Goal: Task Accomplishment & Management: Use online tool/utility

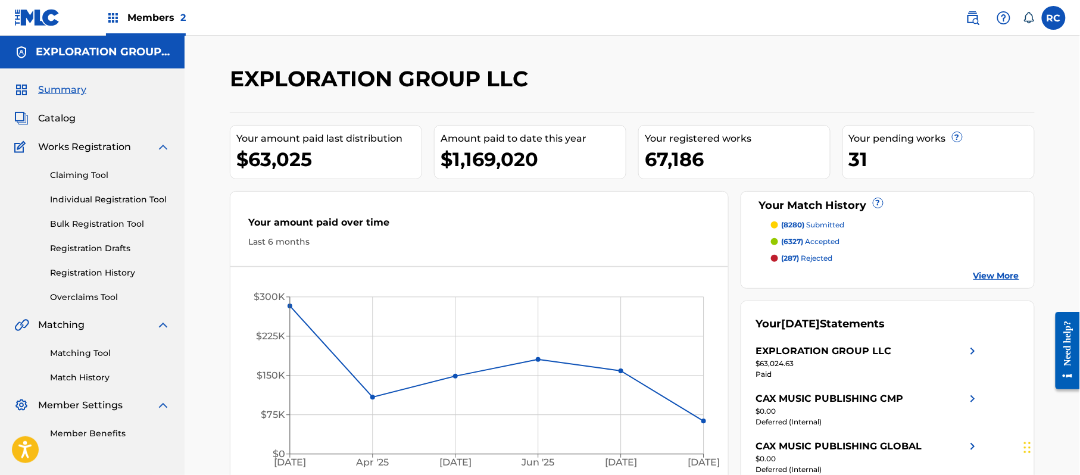
click at [91, 353] on link "Matching Tool" at bounding box center [110, 353] width 120 height 13
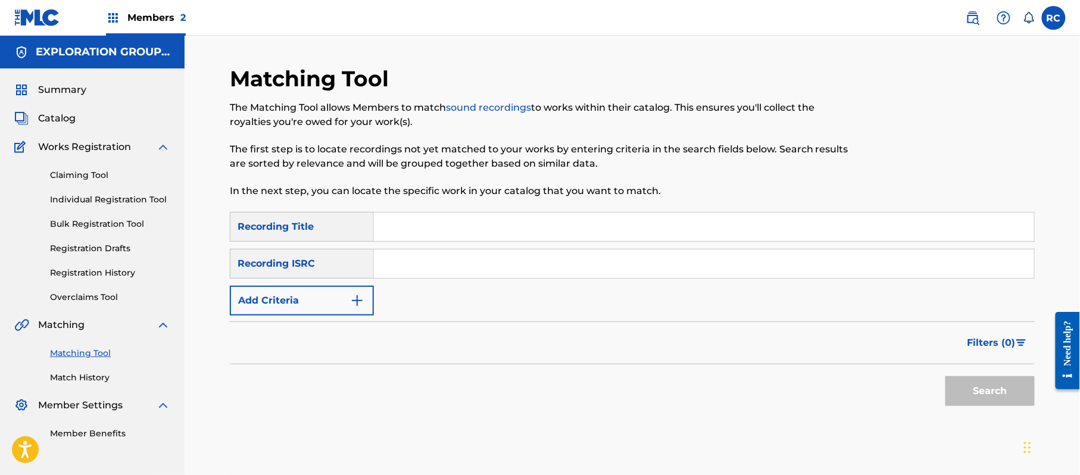
click at [412, 263] on input "Search Form" at bounding box center [704, 264] width 660 height 29
paste input "JP92Q2301014"
type input "JP92Q2301014"
click at [977, 388] on button "Search" at bounding box center [990, 391] width 89 height 30
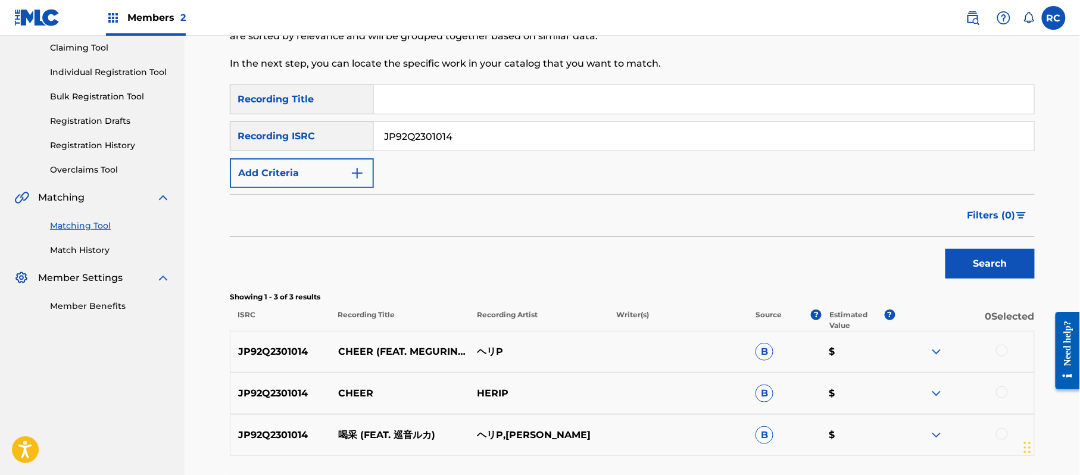
scroll to position [225, 0]
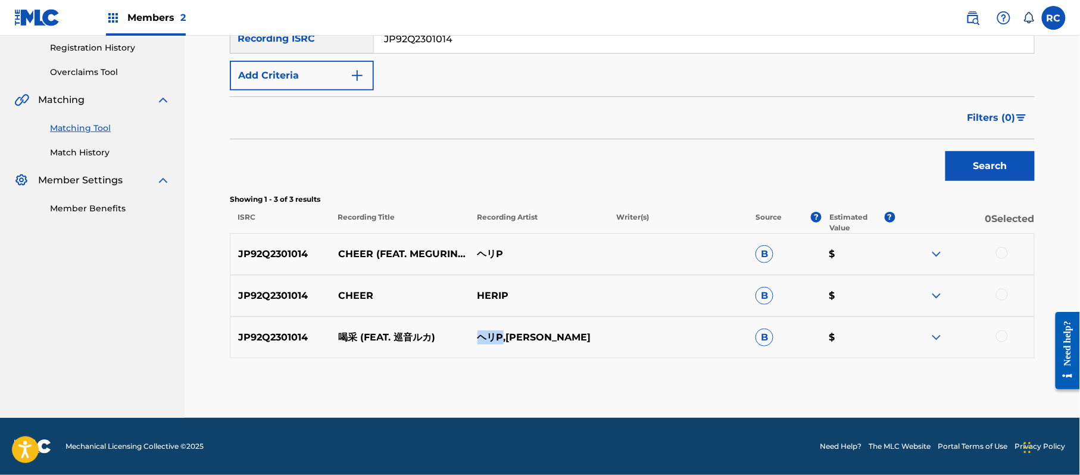
drag, startPoint x: 481, startPoint y: 343, endPoint x: 503, endPoint y: 347, distance: 21.7
click at [503, 347] on div "JP92Q2301014 喝采 (FEAT. 巡音ルカ) ヘリP,MEGURINE LUKA B $" at bounding box center [632, 338] width 805 height 42
copy p "ヘリP"
click at [1009, 253] on div at bounding box center [964, 254] width 139 height 14
click at [1003, 255] on div at bounding box center [1002, 253] width 12 height 12
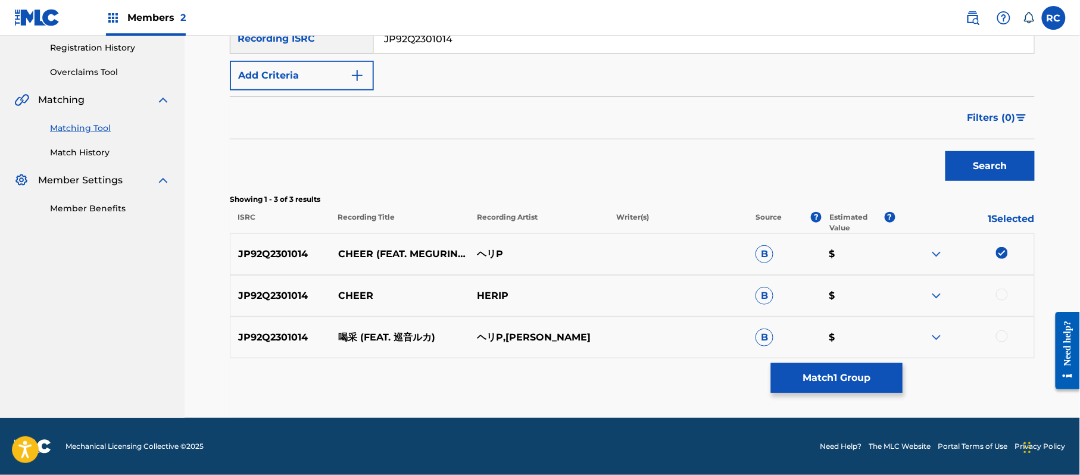
click at [1001, 298] on div at bounding box center [1002, 295] width 12 height 12
click at [999, 339] on div at bounding box center [1002, 337] width 12 height 12
click at [827, 378] on button "Match 3 Groups" at bounding box center [837, 378] width 132 height 30
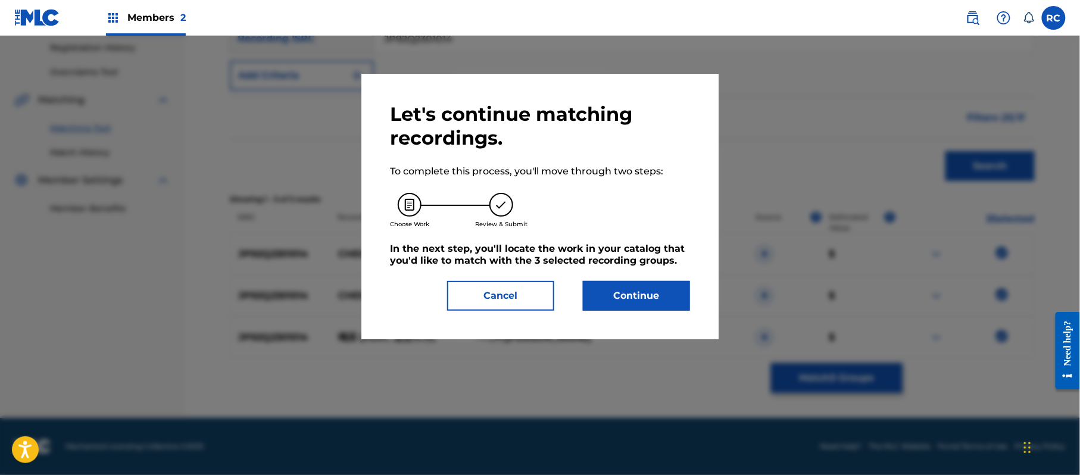
click at [665, 296] on button "Continue" at bounding box center [636, 296] width 107 height 30
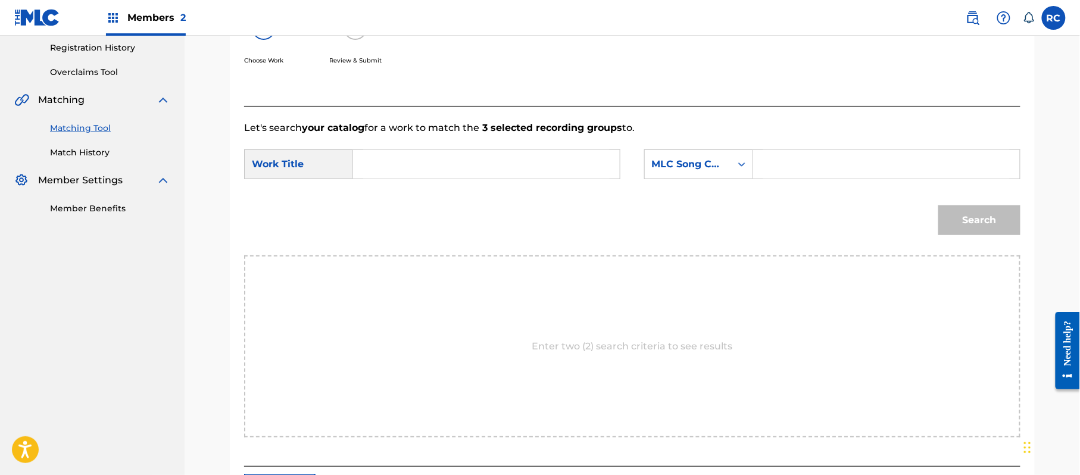
click at [448, 169] on input "Search Form" at bounding box center [486, 164] width 247 height 29
paste input "Kassai KB7KDH"
click at [438, 172] on input "Kassai KB7KDH" at bounding box center [486, 164] width 247 height 29
type input "Kassai"
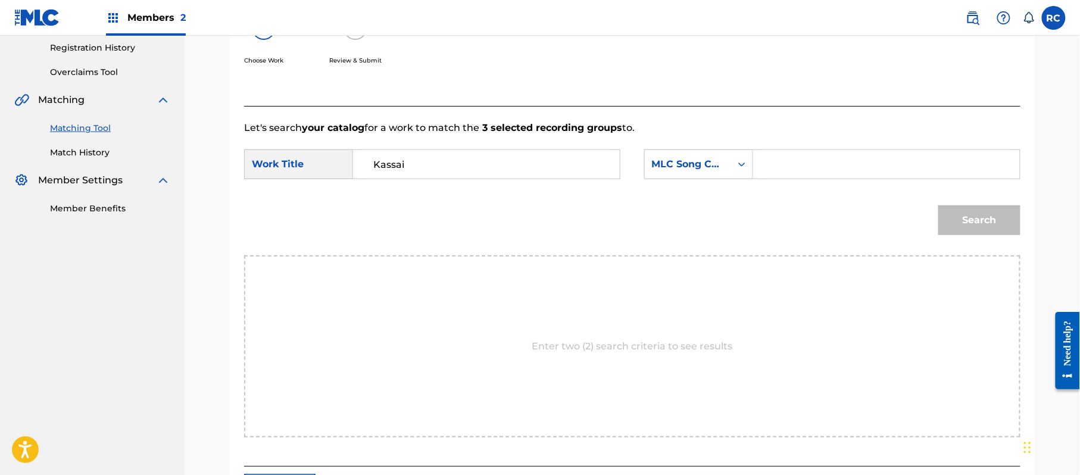
drag, startPoint x: 897, startPoint y: 170, endPoint x: 902, endPoint y: 175, distance: 6.3
click at [897, 170] on input "Search Form" at bounding box center [887, 164] width 247 height 29
paste input "KB7KDH"
type input "KB7KDH"
click at [958, 214] on button "Search" at bounding box center [980, 220] width 82 height 30
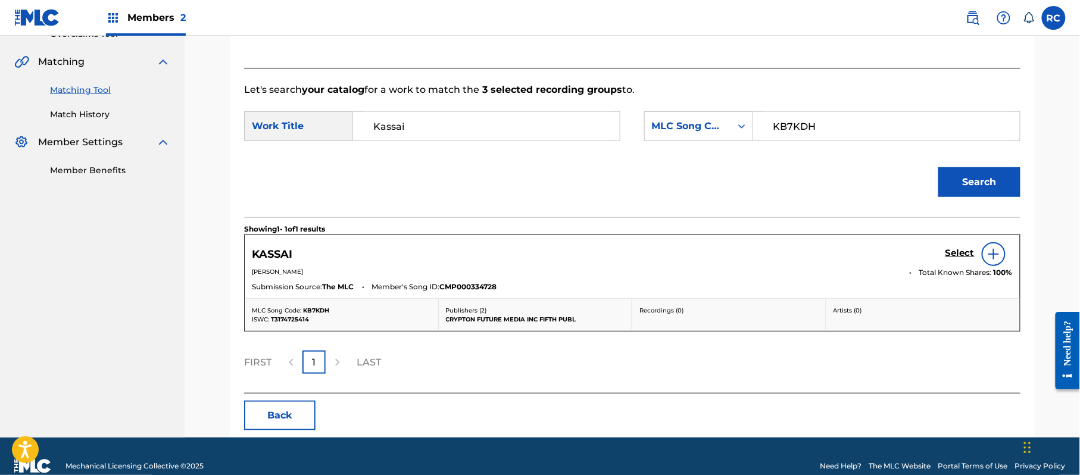
scroll to position [283, 0]
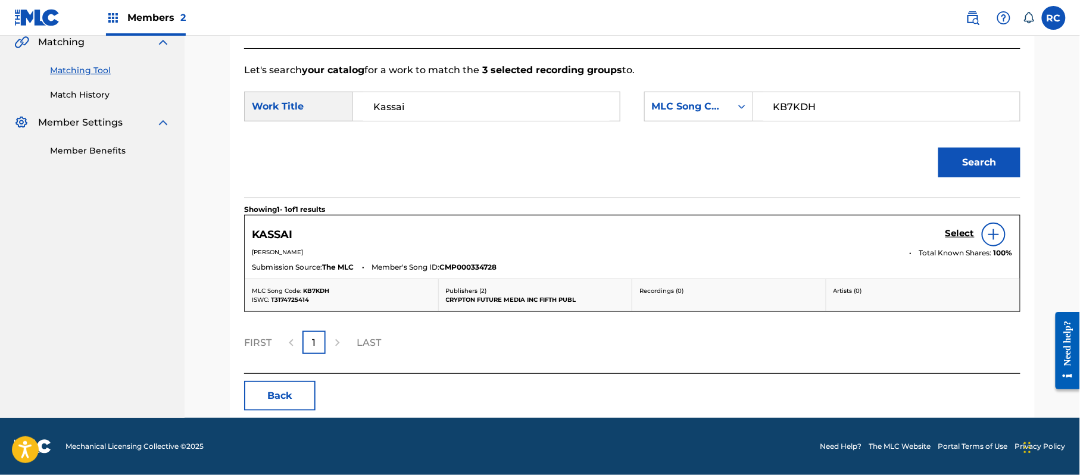
click at [958, 232] on h5 "Select" at bounding box center [960, 233] width 29 height 11
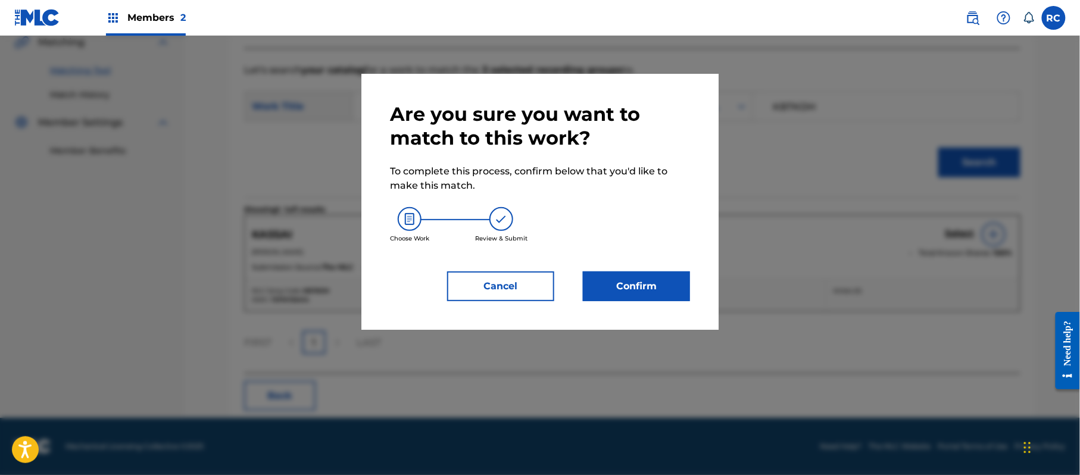
click at [625, 293] on button "Confirm" at bounding box center [636, 287] width 107 height 30
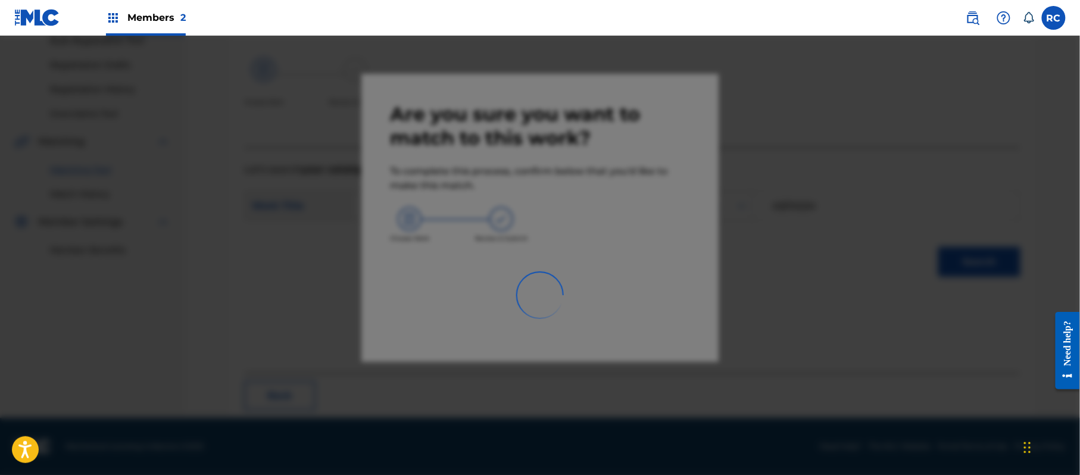
scroll to position [48, 0]
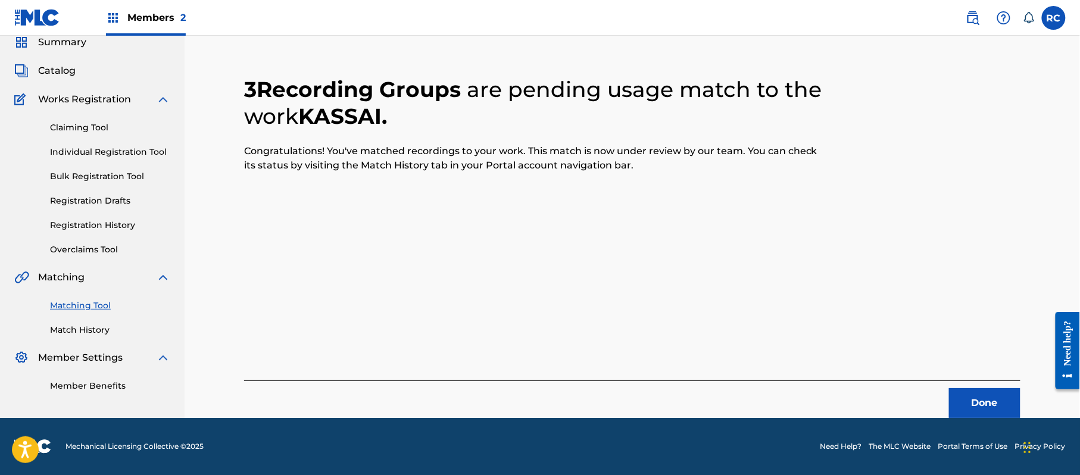
click at [958, 407] on button "Done" at bounding box center [984, 403] width 71 height 30
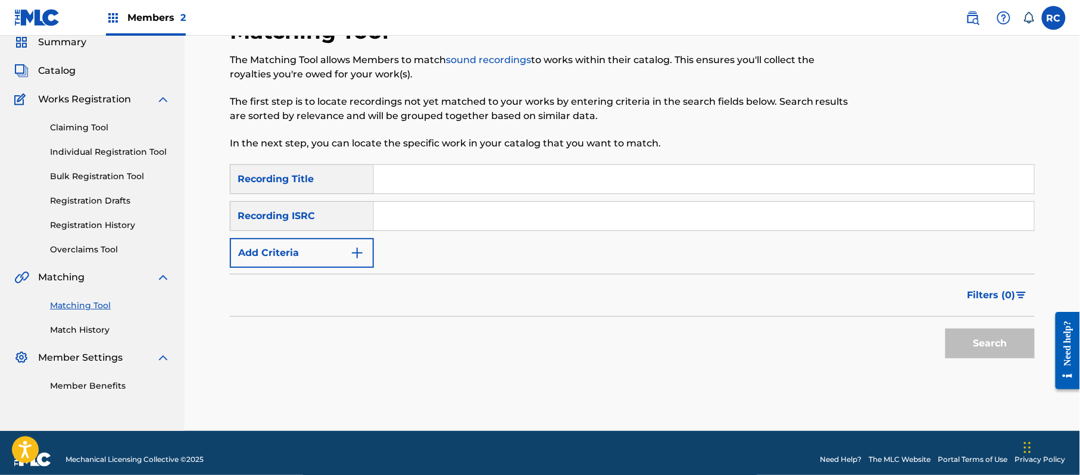
drag, startPoint x: 431, startPoint y: 214, endPoint x: 438, endPoint y: 218, distance: 8.0
click at [431, 214] on input "Search Form" at bounding box center [704, 216] width 660 height 29
paste input "JP92Q2301024"
type input "JP92Q2301024"
click at [1030, 344] on button "Search" at bounding box center [990, 344] width 89 height 30
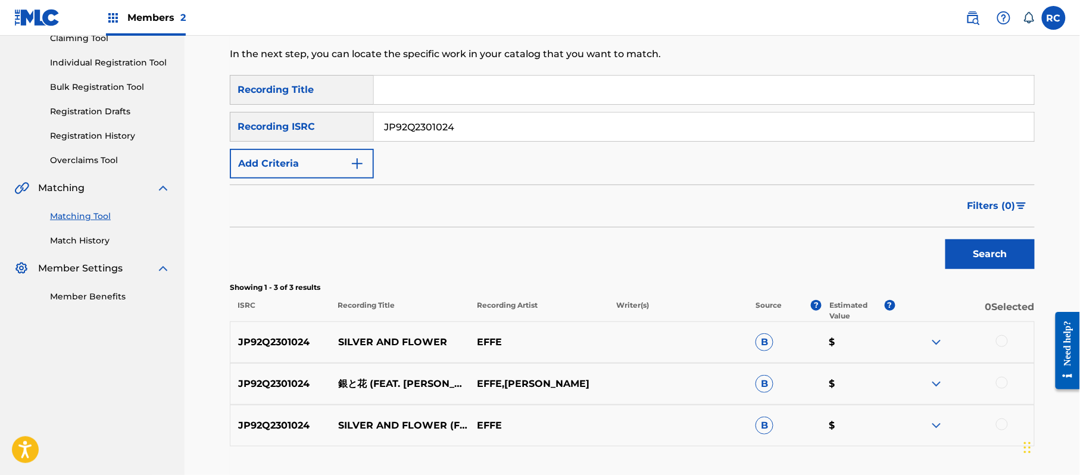
scroll to position [217, 0]
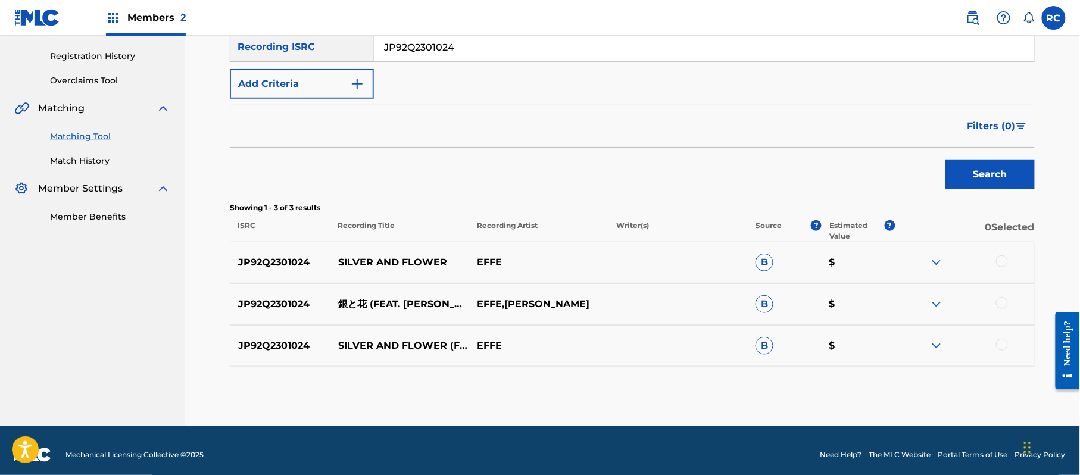
click at [1006, 260] on div at bounding box center [1002, 261] width 12 height 12
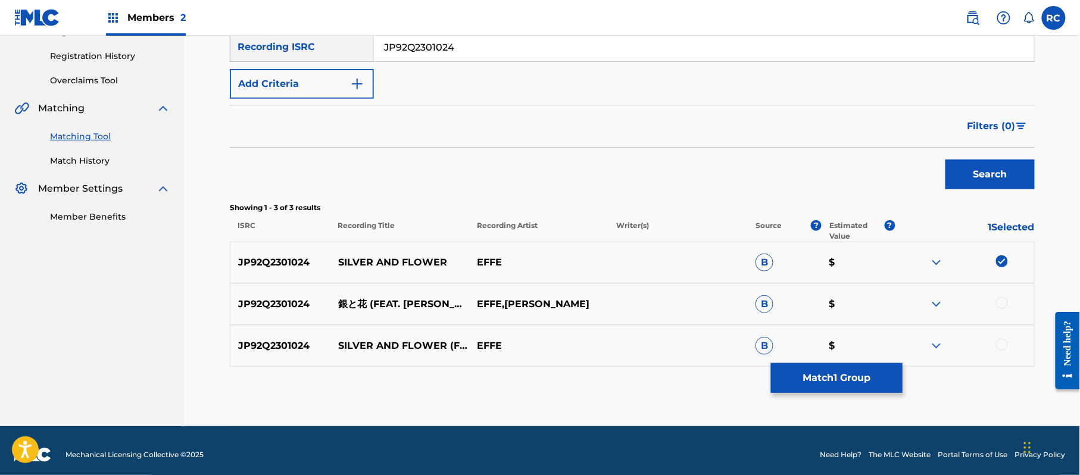
click at [1006, 303] on div at bounding box center [1002, 303] width 12 height 12
click at [1003, 345] on div at bounding box center [1002, 345] width 12 height 12
click at [809, 384] on button "Match 3 Groups" at bounding box center [837, 378] width 132 height 30
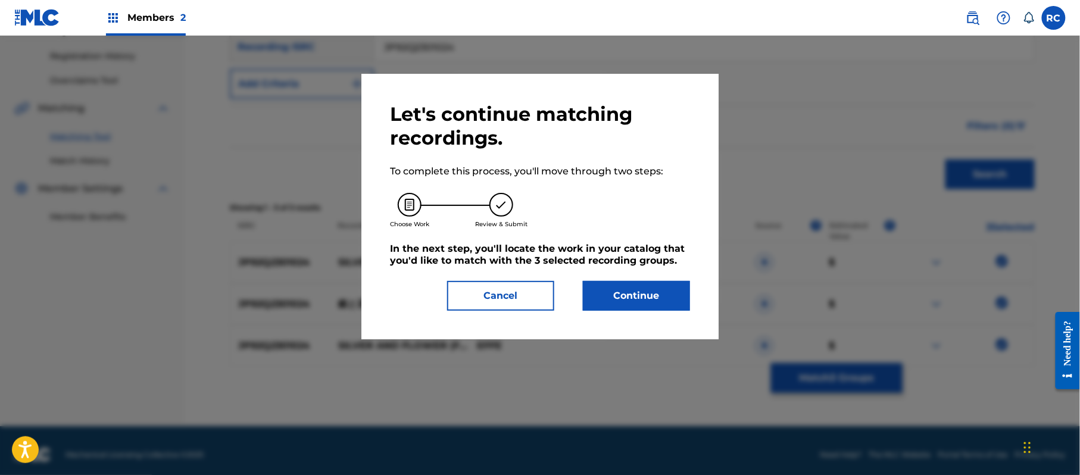
click at [611, 295] on button "Continue" at bounding box center [636, 296] width 107 height 30
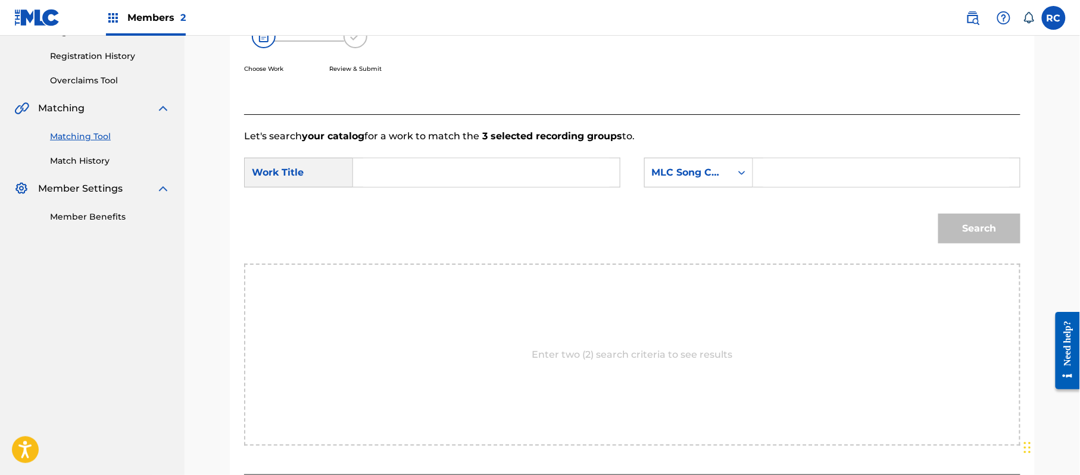
click at [451, 187] on div "Search Form" at bounding box center [486, 173] width 267 height 30
paste input "Ginto Hana GB19EZ"
type input "Ginto Hana GB19EZ"
click at [448, 173] on input "Ginto Hana GB19EZ" at bounding box center [486, 172] width 247 height 29
click at [448, 172] on input "Ginto Hana GB19EZ" at bounding box center [486, 172] width 247 height 29
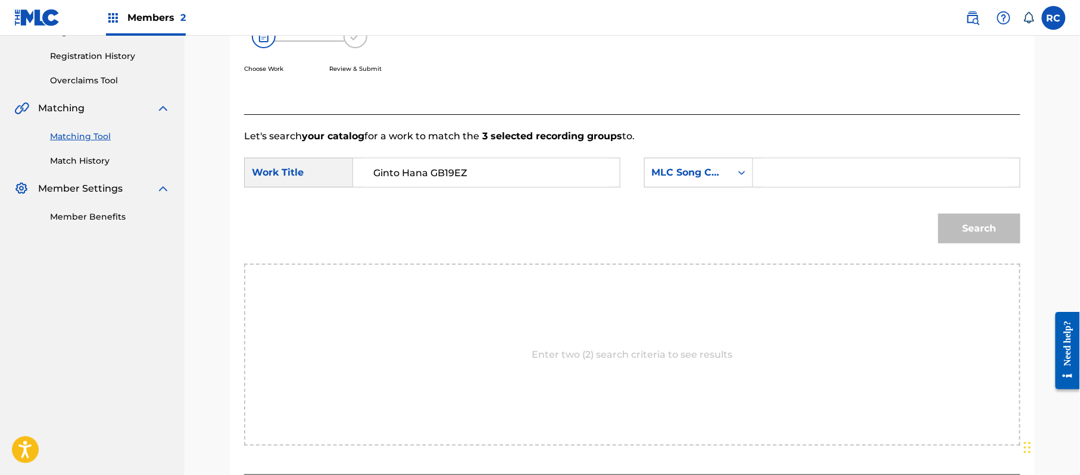
click at [448, 172] on input "Ginto Hana GB19EZ" at bounding box center [486, 172] width 247 height 29
paste input "Ginto Hana GB19EZ"
click at [447, 180] on input "Ginto Hana GB19EZ" at bounding box center [486, 172] width 247 height 29
click at [447, 180] on input "Ginto Hana" at bounding box center [486, 172] width 247 height 29
type input "Ginto Hana"
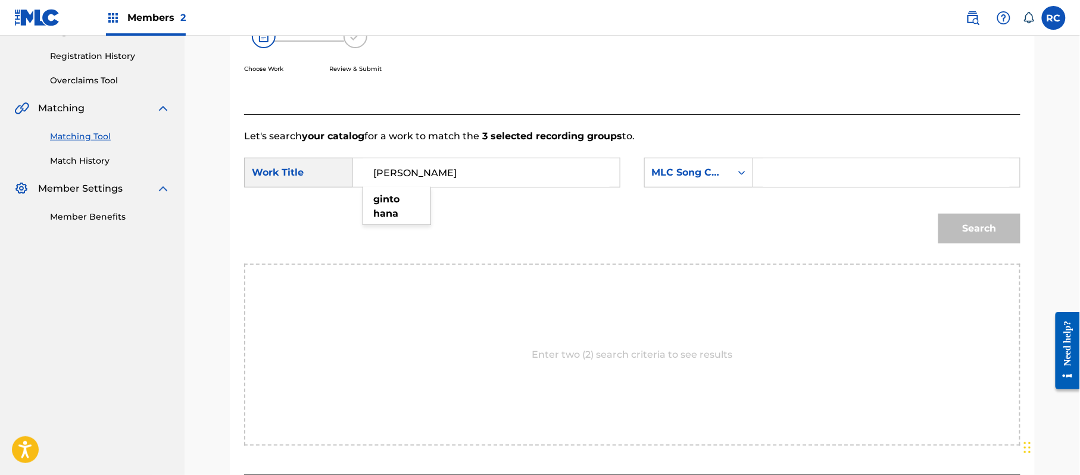
drag, startPoint x: 793, startPoint y: 175, endPoint x: 803, endPoint y: 179, distance: 10.9
click at [793, 175] on input "Search Form" at bounding box center [887, 172] width 247 height 29
paste input "GB19EZ"
type input "GB19EZ"
click at [941, 232] on button "Search" at bounding box center [980, 229] width 82 height 30
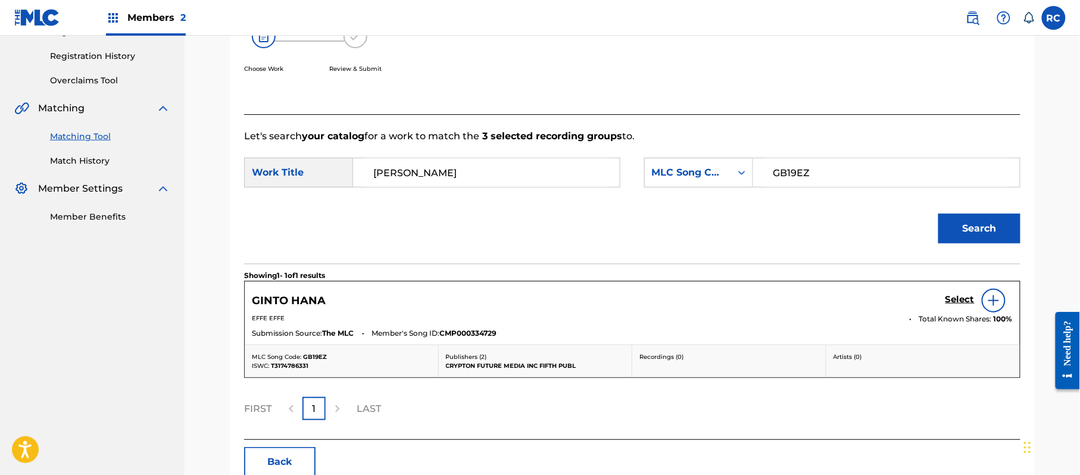
click at [959, 298] on h5 "Select" at bounding box center [960, 299] width 29 height 11
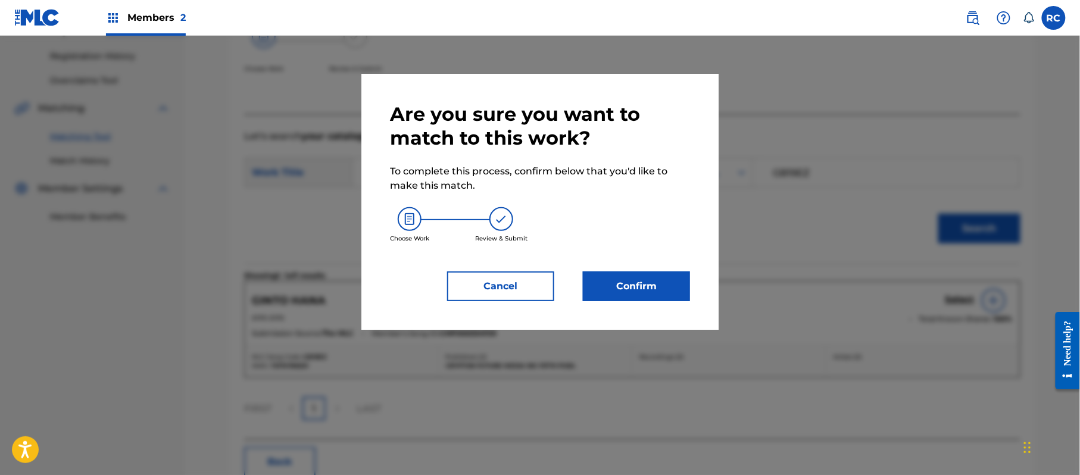
click at [641, 275] on button "Confirm" at bounding box center [636, 287] width 107 height 30
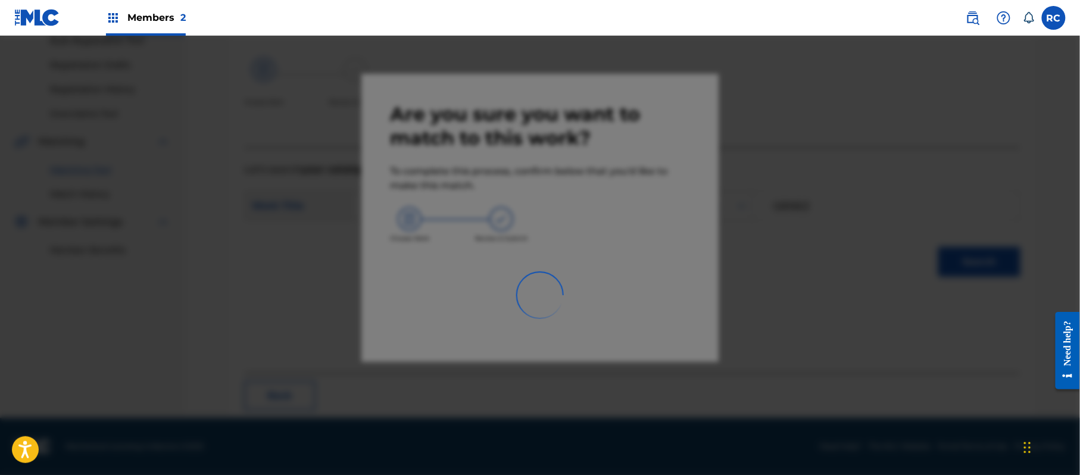
scroll to position [48, 0]
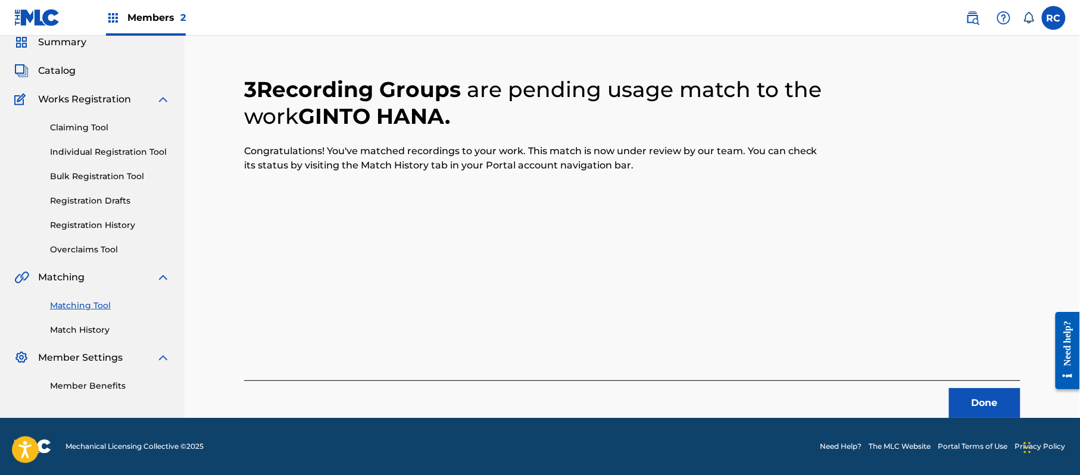
click at [987, 410] on button "Done" at bounding box center [984, 403] width 71 height 30
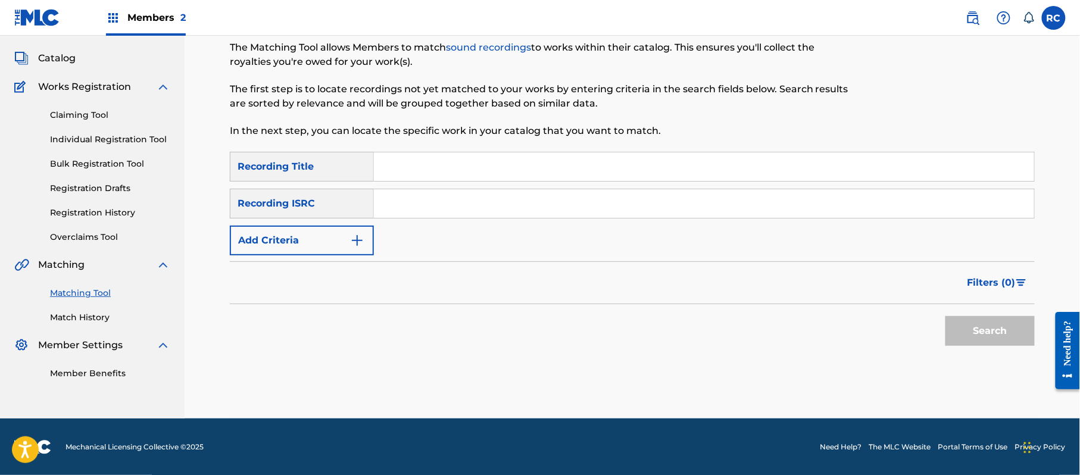
scroll to position [61, 0]
click at [413, 212] on input "Search Form" at bounding box center [704, 203] width 660 height 29
paste input "JP92Q2301423"
type input "JP92Q2301423"
click at [1012, 322] on button "Search" at bounding box center [990, 331] width 89 height 30
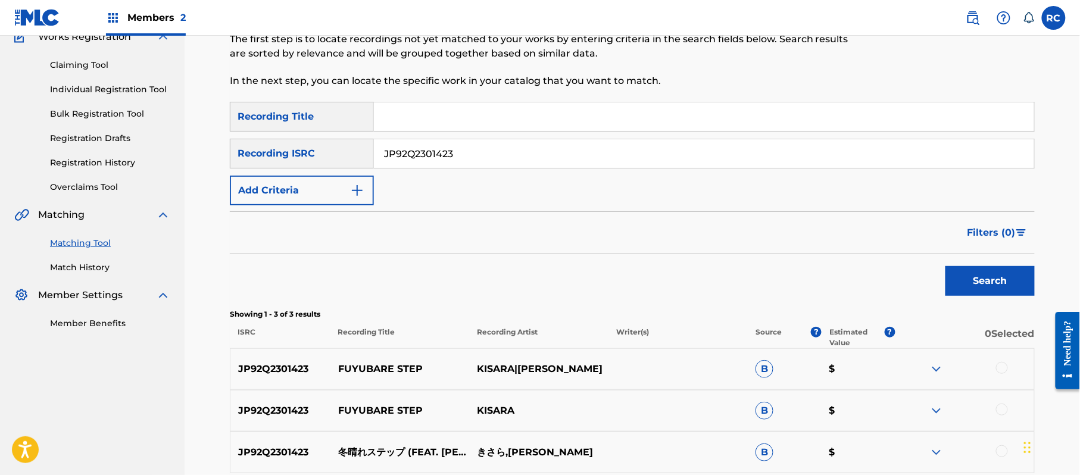
scroll to position [137, 0]
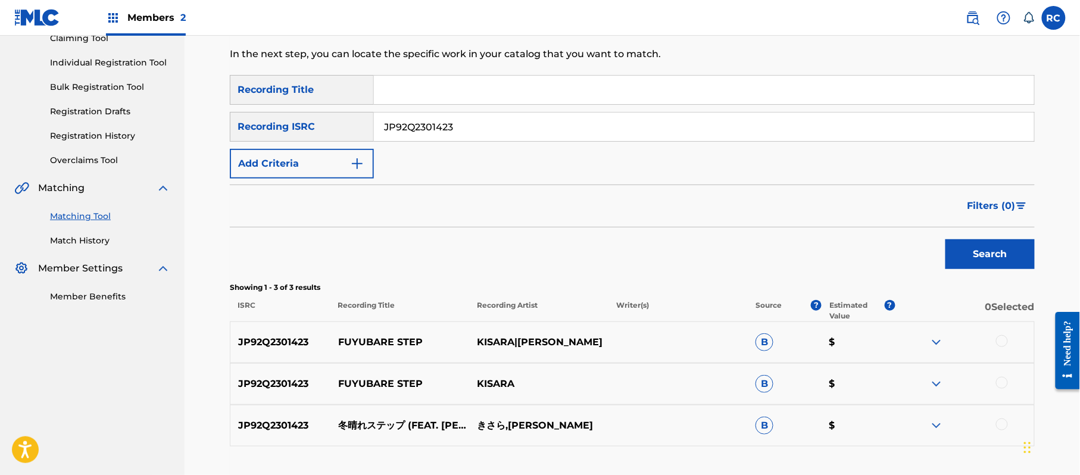
click at [1002, 341] on div at bounding box center [1002, 341] width 12 height 12
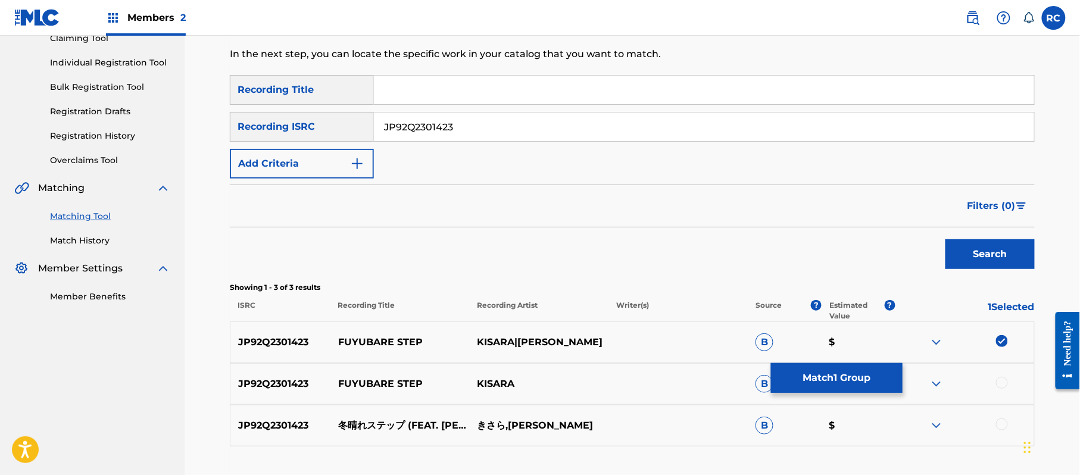
click at [1003, 382] on div at bounding box center [1002, 383] width 12 height 12
click at [1005, 424] on div at bounding box center [1002, 425] width 12 height 12
click at [880, 374] on button "Match 3 Groups" at bounding box center [837, 378] width 132 height 30
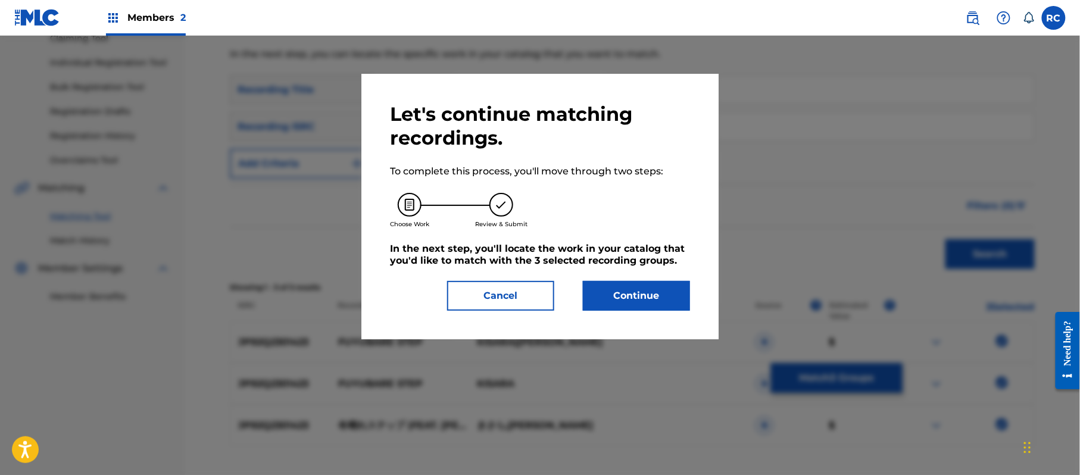
click at [646, 298] on button "Continue" at bounding box center [636, 296] width 107 height 30
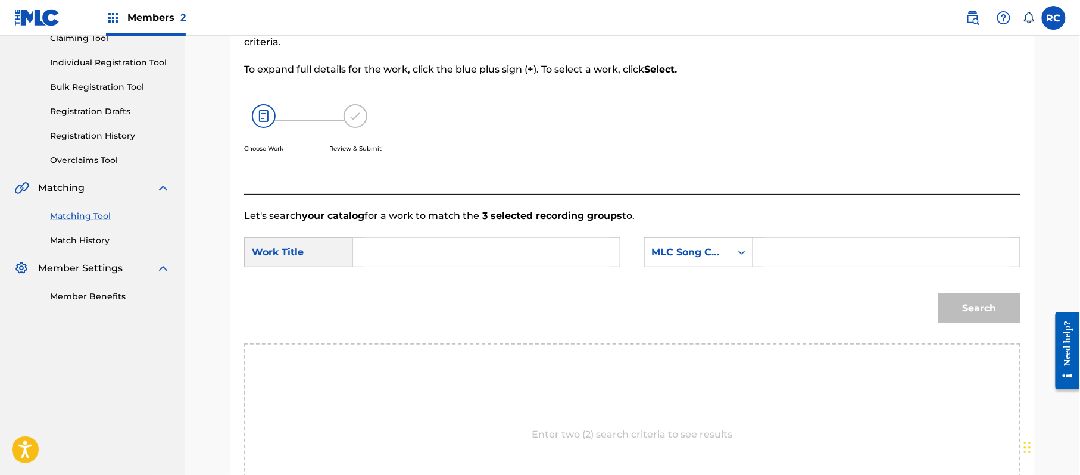
click at [395, 246] on input "Search Form" at bounding box center [486, 252] width 247 height 29
paste input "Fuyubare Suteppu FB0KKL"
click at [467, 250] on input "Fuyubare Suteppu FB0KKL" at bounding box center [486, 252] width 247 height 29
click at [487, 244] on input "Fuyubare Suteppu FB0KKL" at bounding box center [486, 252] width 247 height 29
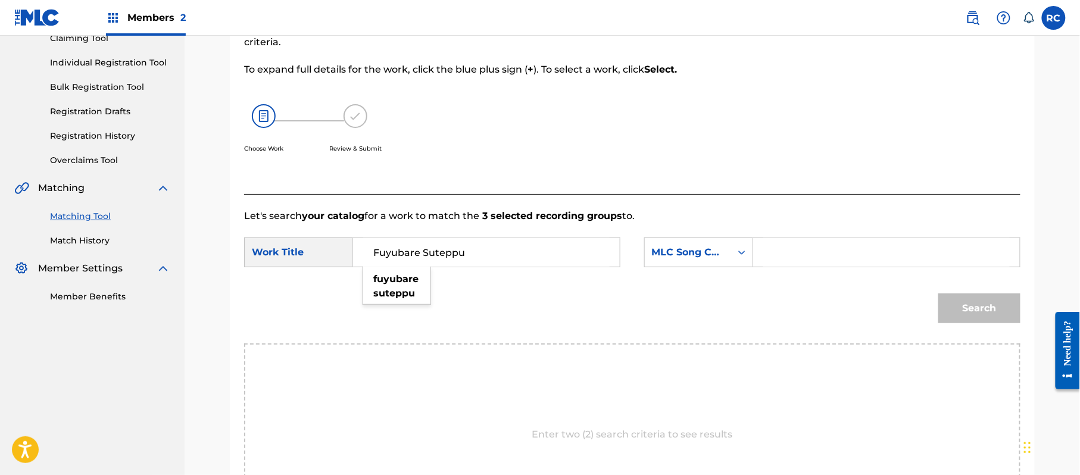
type input "Fuyubare Suteppu"
drag, startPoint x: 843, startPoint y: 244, endPoint x: 849, endPoint y: 251, distance: 9.3
click at [843, 244] on input "Search Form" at bounding box center [887, 252] width 247 height 29
paste input "FB0KKL"
type input "FB0KKL"
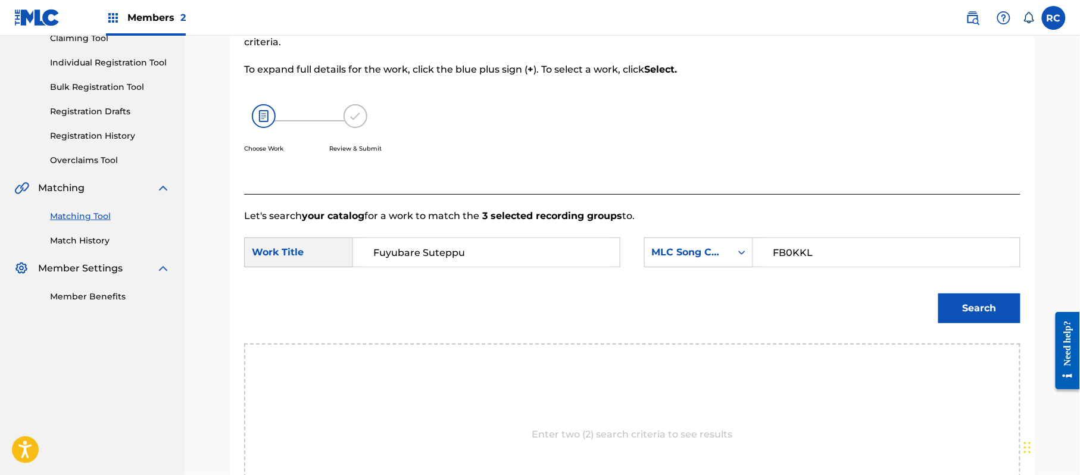
click at [982, 312] on button "Search" at bounding box center [980, 309] width 82 height 30
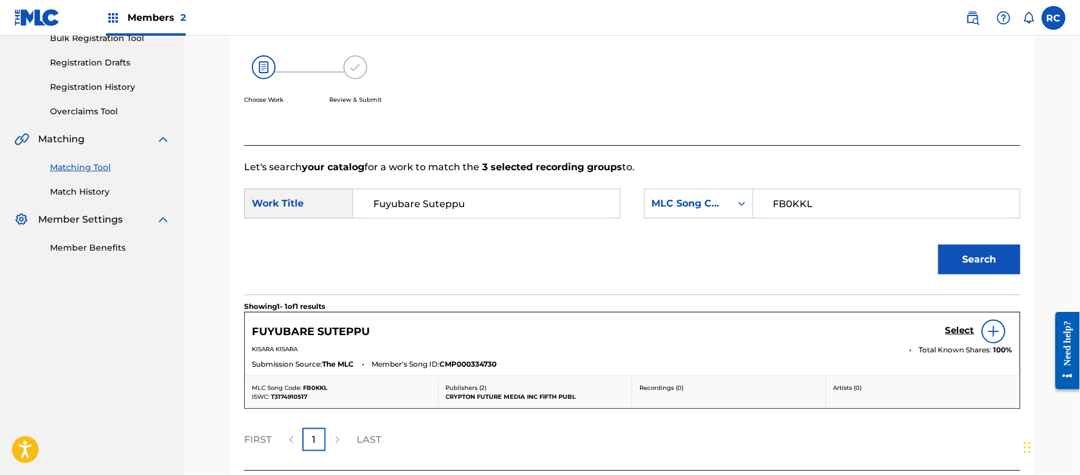
scroll to position [283, 0]
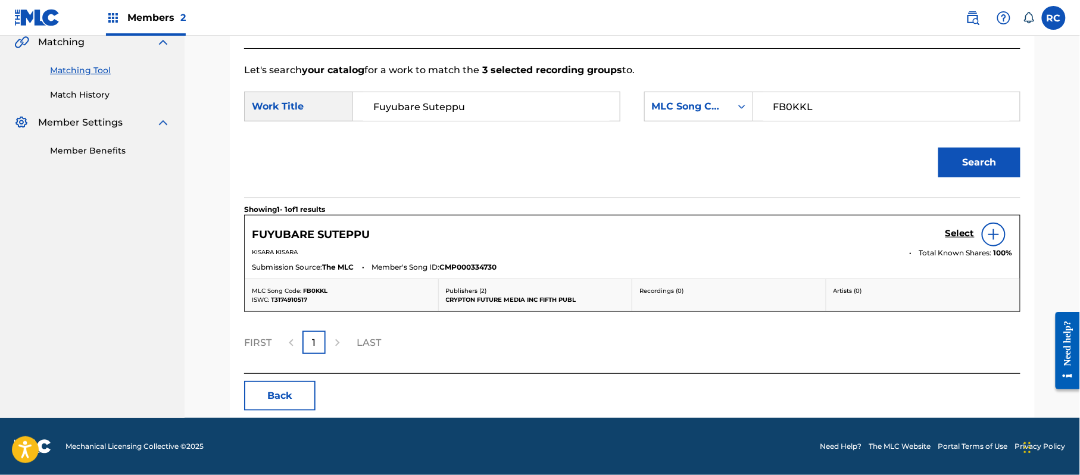
click at [958, 232] on h5 "Select" at bounding box center [960, 233] width 29 height 11
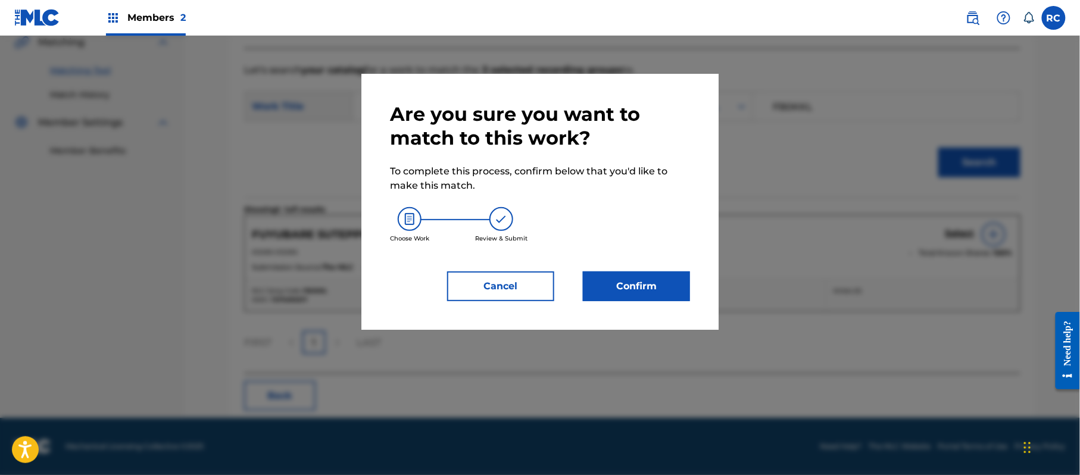
click at [647, 282] on button "Confirm" at bounding box center [636, 287] width 107 height 30
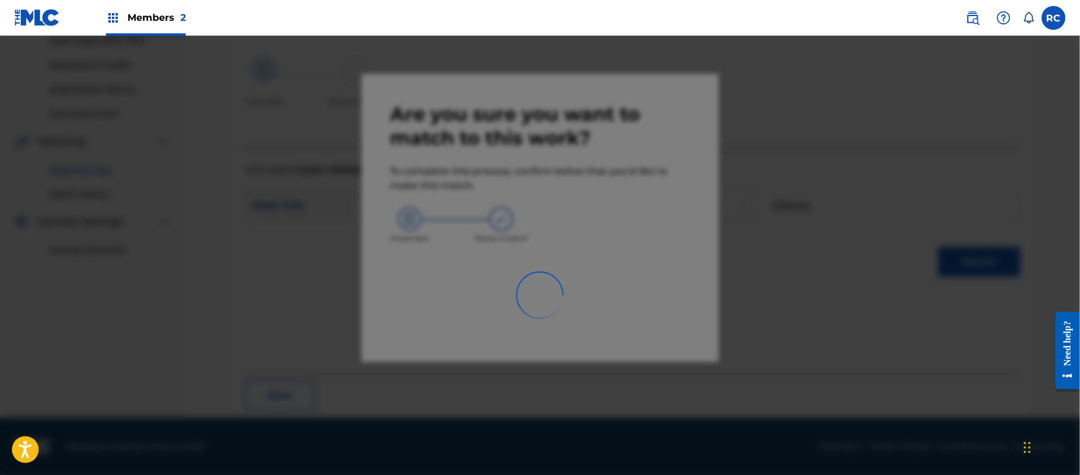
scroll to position [48, 0]
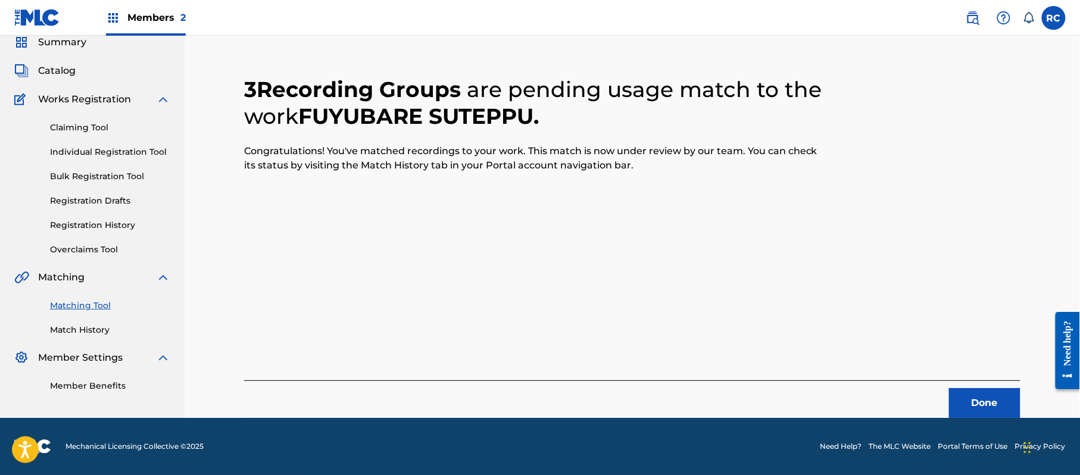
click at [983, 399] on button "Done" at bounding box center [984, 403] width 71 height 30
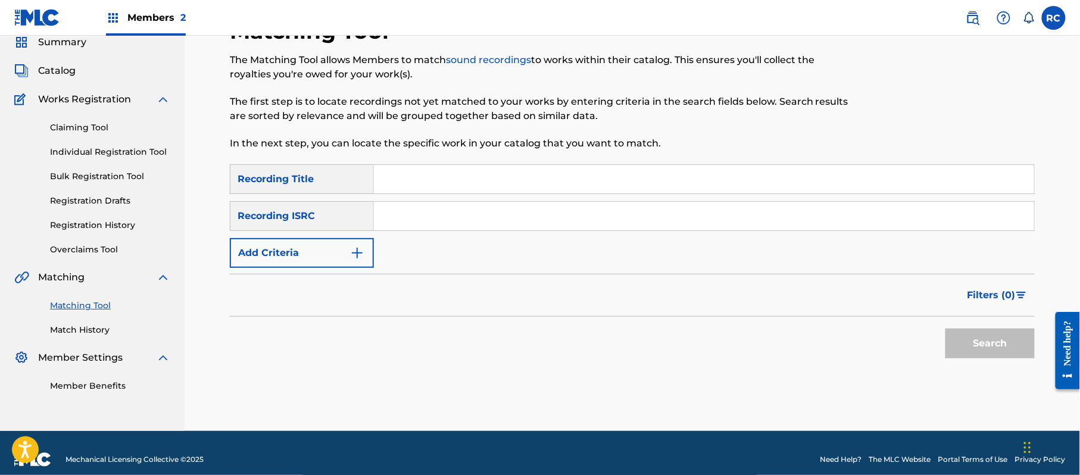
click at [406, 222] on input "Search Form" at bounding box center [704, 216] width 660 height 29
paste input "JP92Q2301035"
type input "JP92Q2301035"
click at [976, 339] on button "Search" at bounding box center [990, 344] width 89 height 30
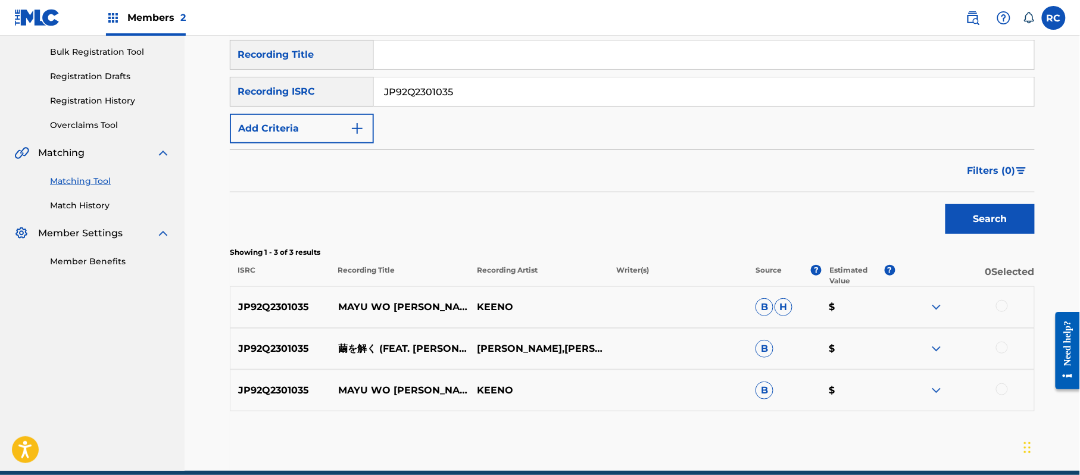
scroll to position [225, 0]
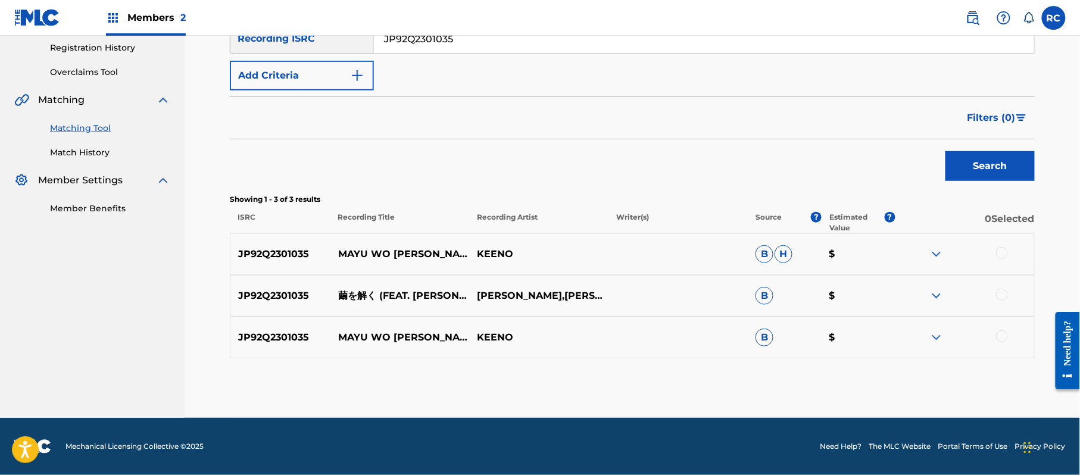
click at [1003, 249] on div at bounding box center [1002, 253] width 12 height 12
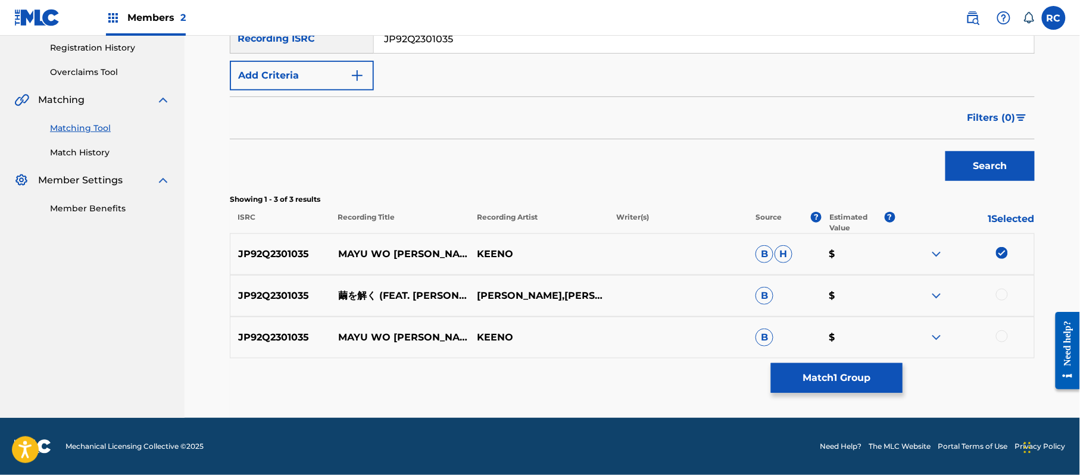
drag, startPoint x: 1005, startPoint y: 294, endPoint x: 1005, endPoint y: 317, distance: 23.8
click at [1005, 294] on div at bounding box center [1002, 295] width 12 height 12
click at [1004, 332] on div at bounding box center [1002, 337] width 12 height 12
click at [839, 373] on button "Match 3 Groups" at bounding box center [837, 378] width 132 height 30
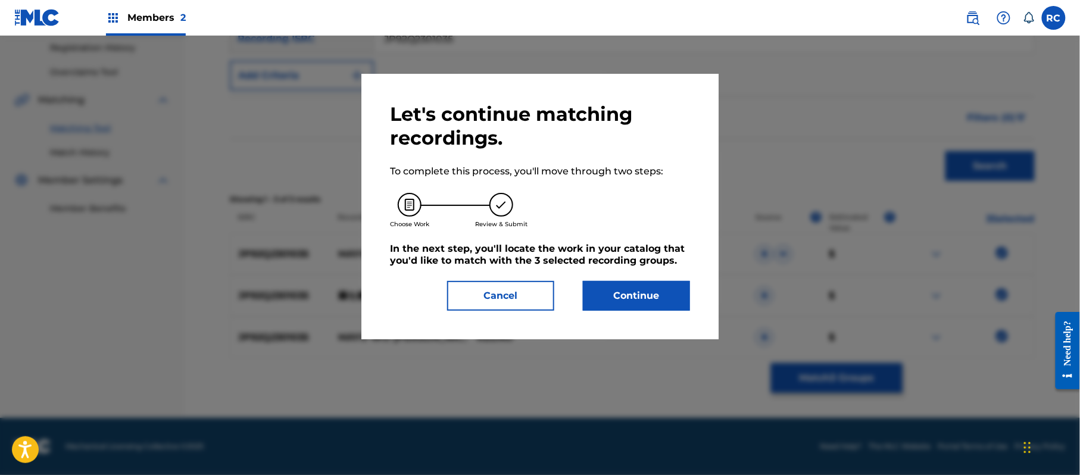
click at [646, 294] on button "Continue" at bounding box center [636, 296] width 107 height 30
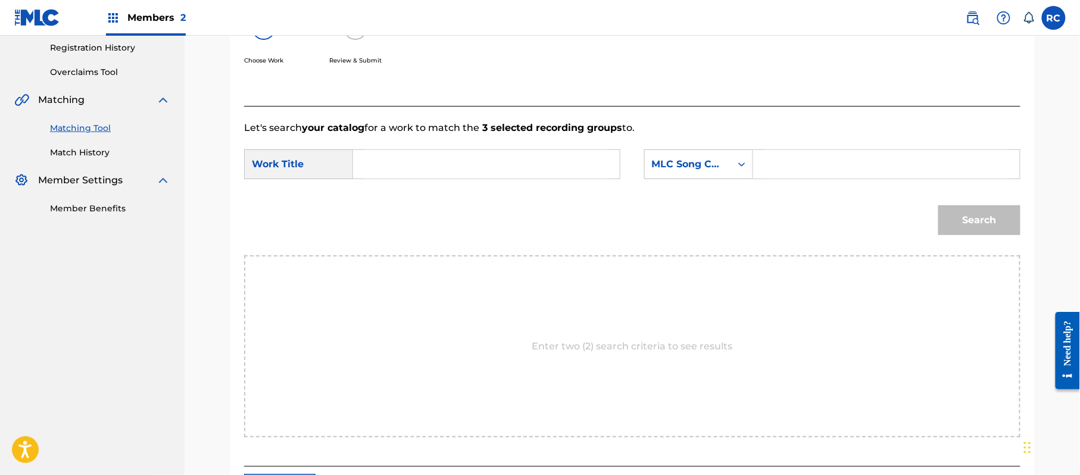
click at [460, 174] on input "Search Form" at bounding box center [486, 164] width 247 height 29
paste input "Mayuo Toku MV12IV"
click at [448, 158] on input "Mayuo Toku MV12IV" at bounding box center [486, 164] width 247 height 29
type input "Mayuo Toku"
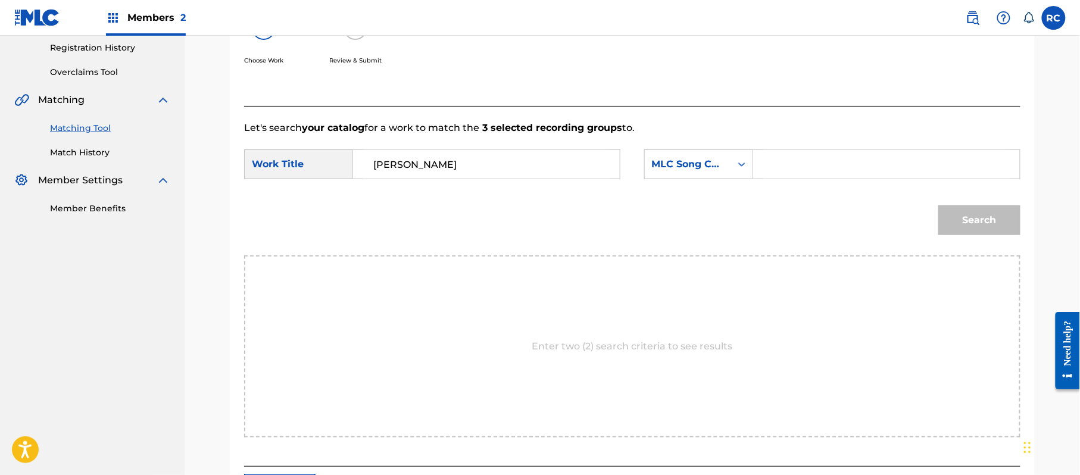
drag, startPoint x: 818, startPoint y: 155, endPoint x: 834, endPoint y: 179, distance: 28.3
click at [818, 156] on input "Search Form" at bounding box center [887, 164] width 247 height 29
paste input "MV12IV"
type input "MV12IV"
click at [973, 220] on button "Search" at bounding box center [980, 220] width 82 height 30
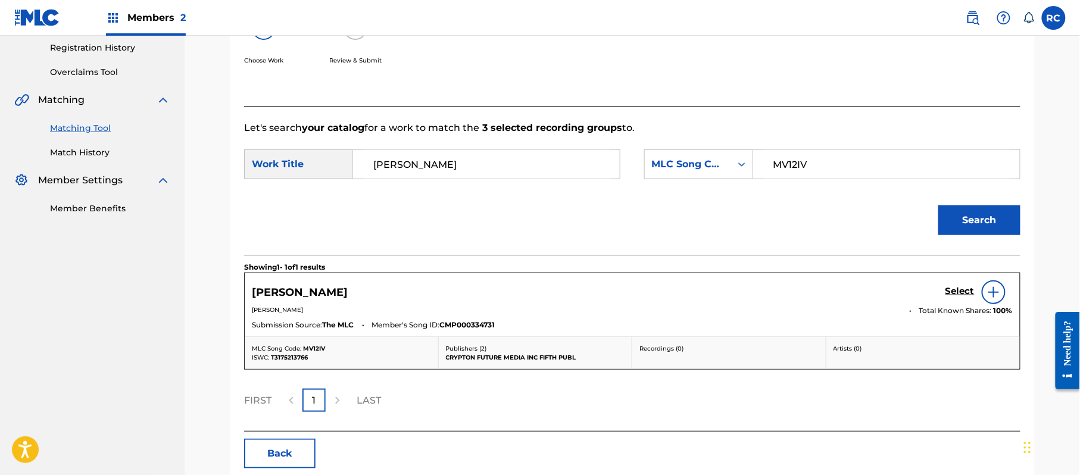
click at [951, 292] on h5 "Select" at bounding box center [960, 291] width 29 height 11
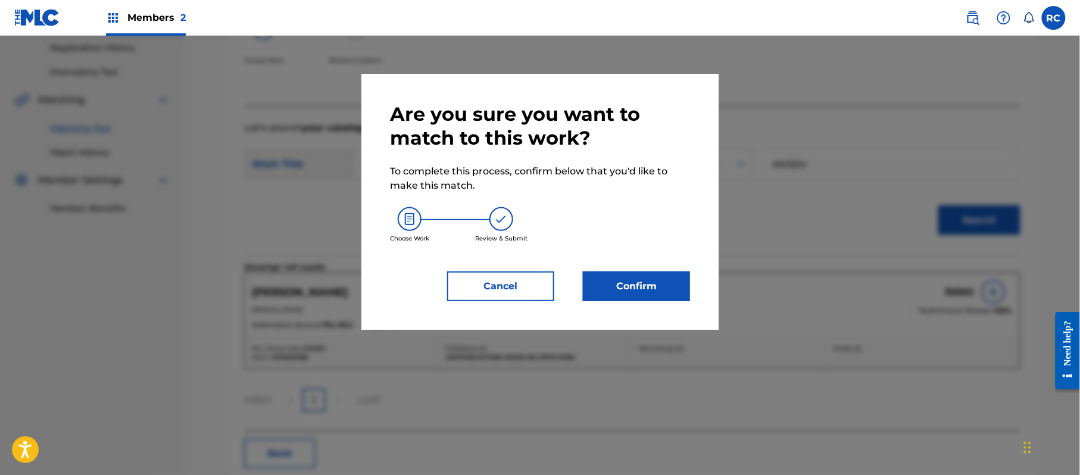
click at [622, 279] on button "Confirm" at bounding box center [636, 287] width 107 height 30
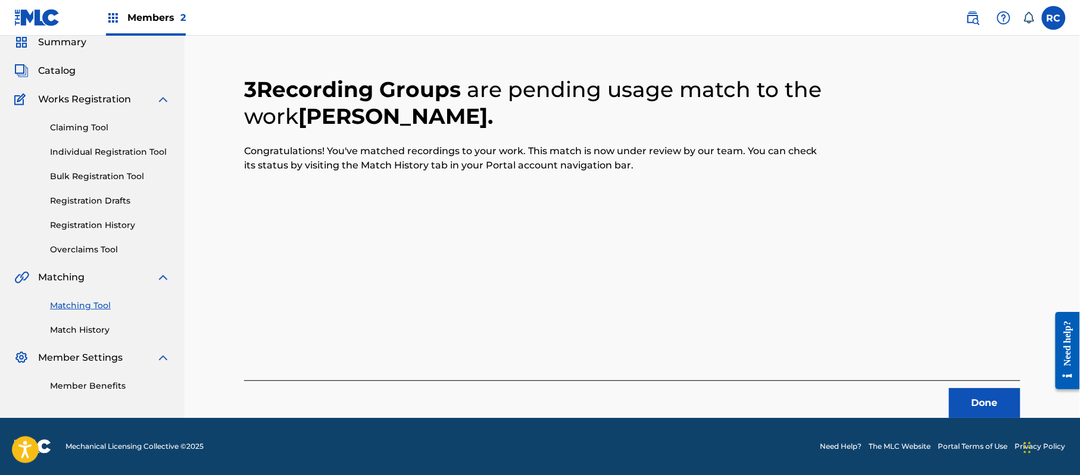
scroll to position [48, 0]
click at [984, 394] on button "Done" at bounding box center [984, 403] width 71 height 30
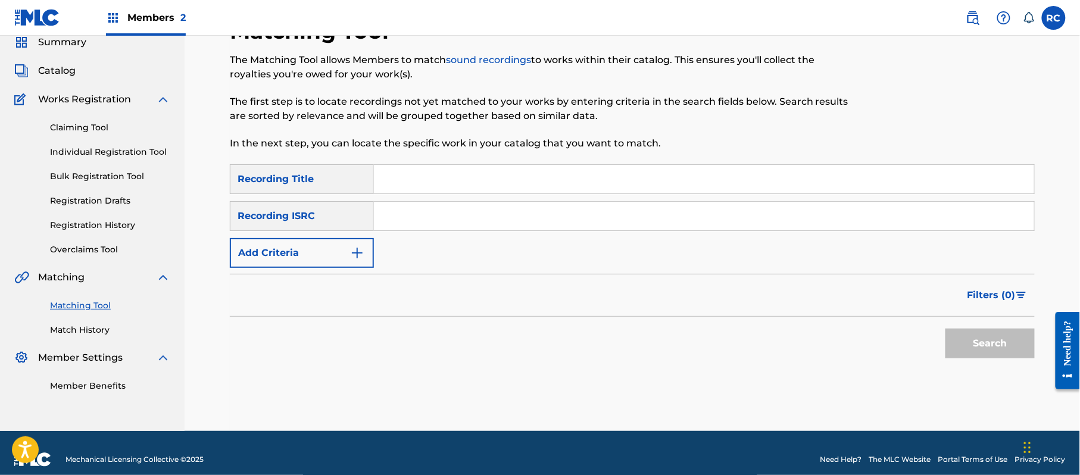
drag, startPoint x: 436, startPoint y: 215, endPoint x: 447, endPoint y: 229, distance: 17.9
click at [436, 218] on input "Search Form" at bounding box center [704, 216] width 660 height 29
paste input "JP92Q2301425"
type input "JP92Q2301425"
click at [968, 348] on button "Search" at bounding box center [990, 344] width 89 height 30
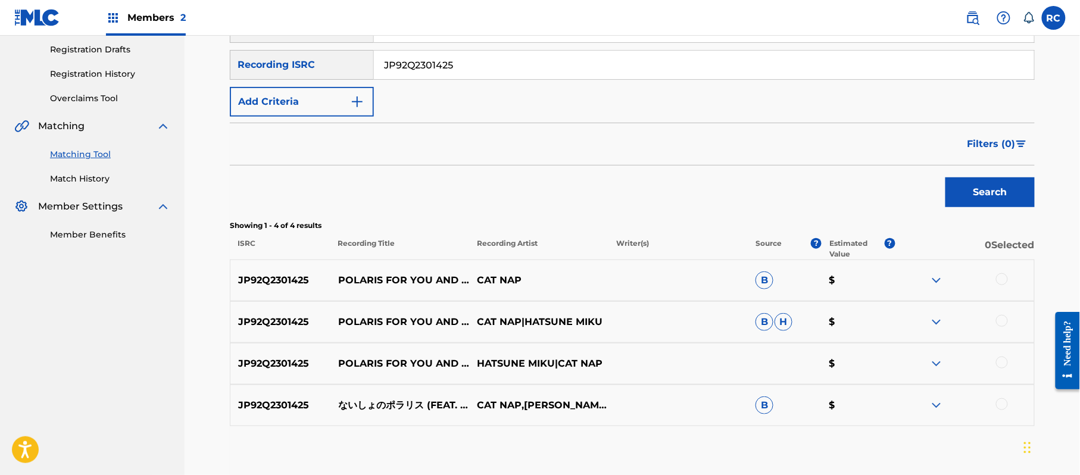
scroll to position [206, 0]
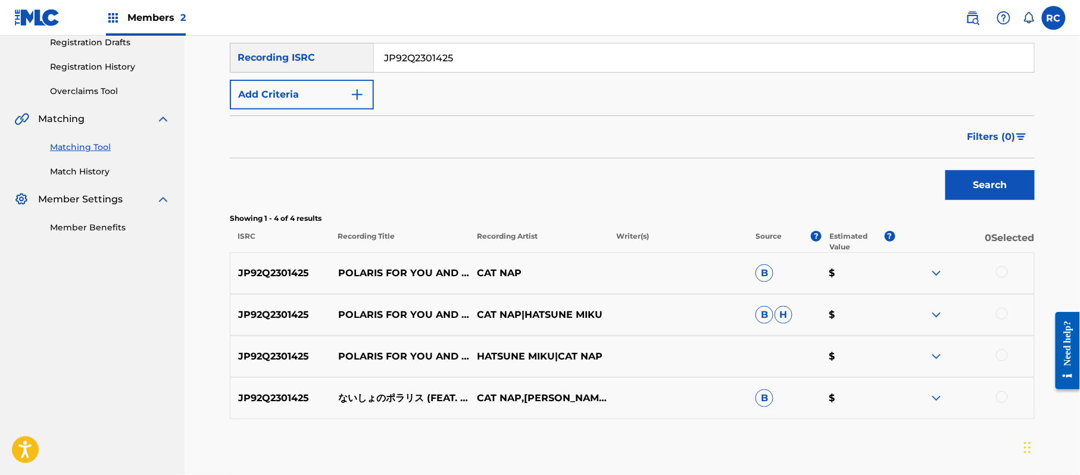
click at [1001, 399] on div at bounding box center [1002, 397] width 12 height 12
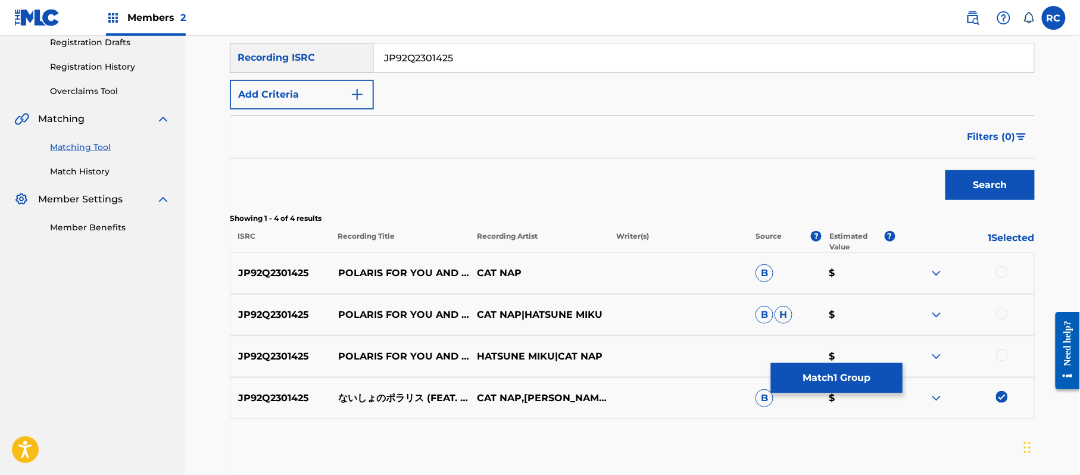
click at [835, 380] on button "Match 1 Group" at bounding box center [837, 378] width 132 height 30
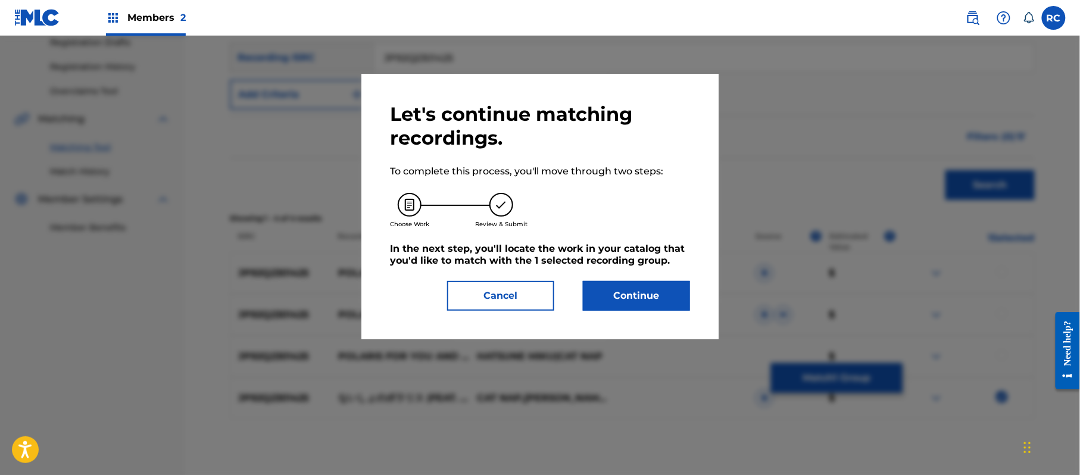
click at [638, 285] on button "Continue" at bounding box center [636, 296] width 107 height 30
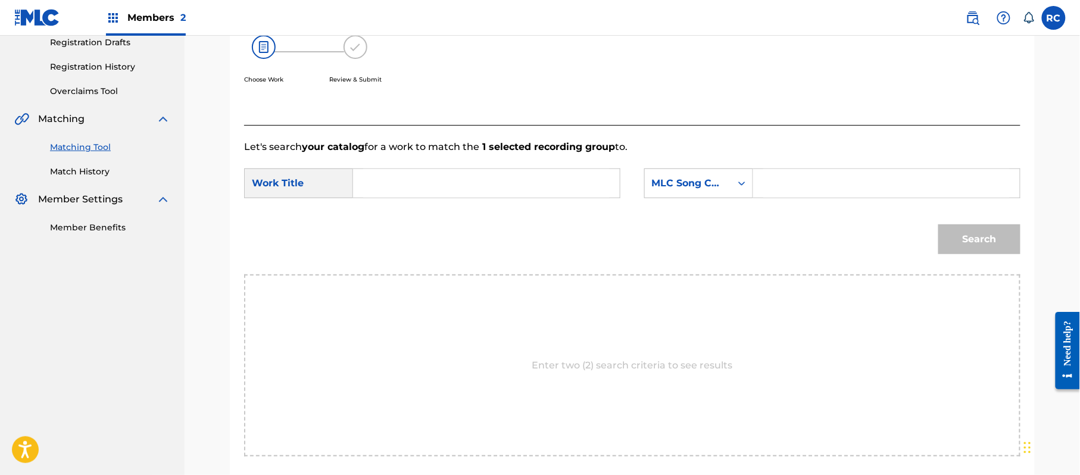
click at [417, 193] on input "Search Form" at bounding box center [486, 183] width 247 height 29
paste input "Naishono Porarisu N69XTW"
click at [490, 186] on input "Naishono Porarisu N69XTW" at bounding box center [486, 183] width 247 height 29
type input "Naishono Porarisu"
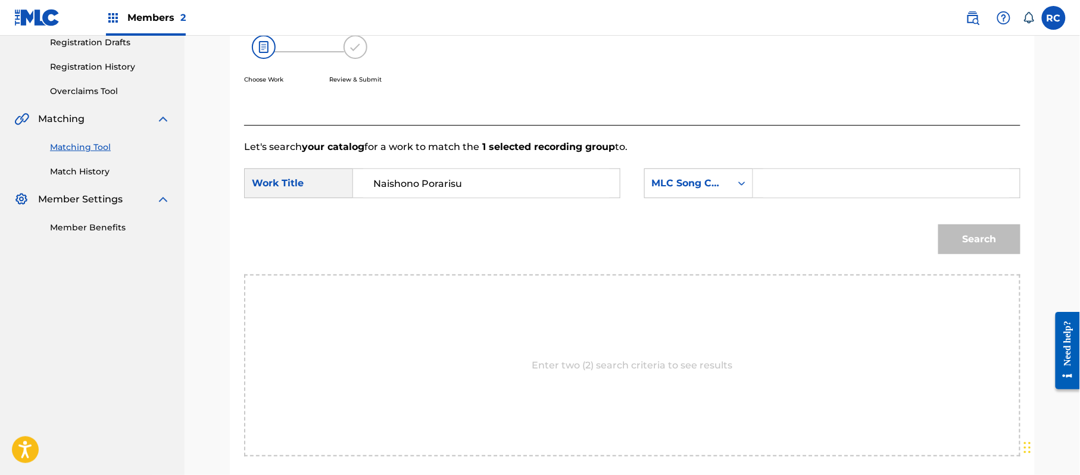
drag, startPoint x: 783, startPoint y: 186, endPoint x: 794, endPoint y: 189, distance: 11.9
click at [783, 186] on input "Search Form" at bounding box center [887, 183] width 247 height 29
paste input "N69XTW"
type input "N69XTW"
click at [960, 241] on button "Search" at bounding box center [980, 240] width 82 height 30
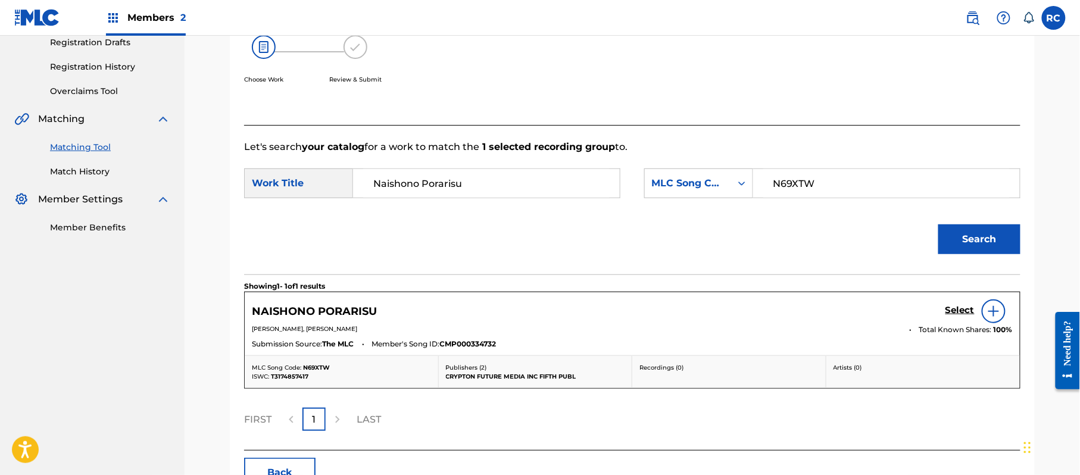
click at [959, 320] on div "Select" at bounding box center [979, 312] width 67 height 24
click at [961, 313] on h5 "Select" at bounding box center [960, 310] width 29 height 11
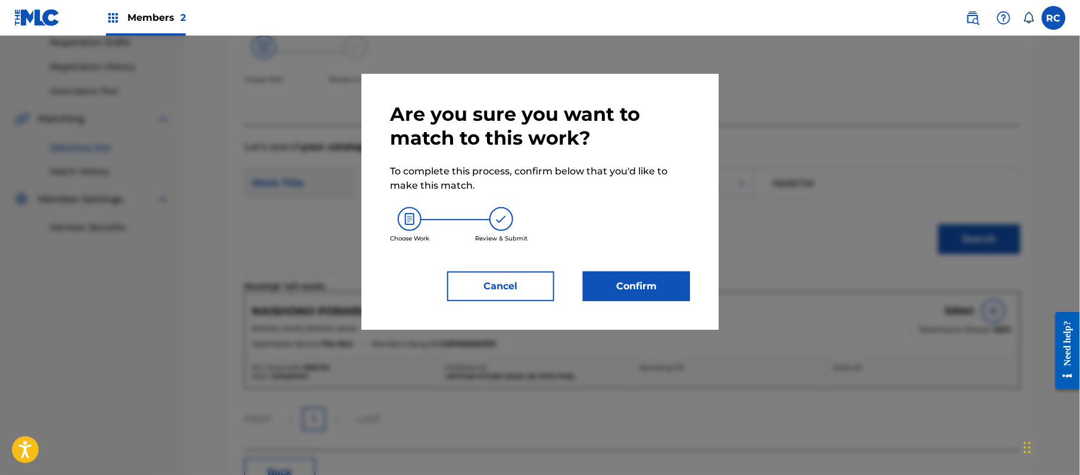
click at [646, 287] on button "Confirm" at bounding box center [636, 287] width 107 height 30
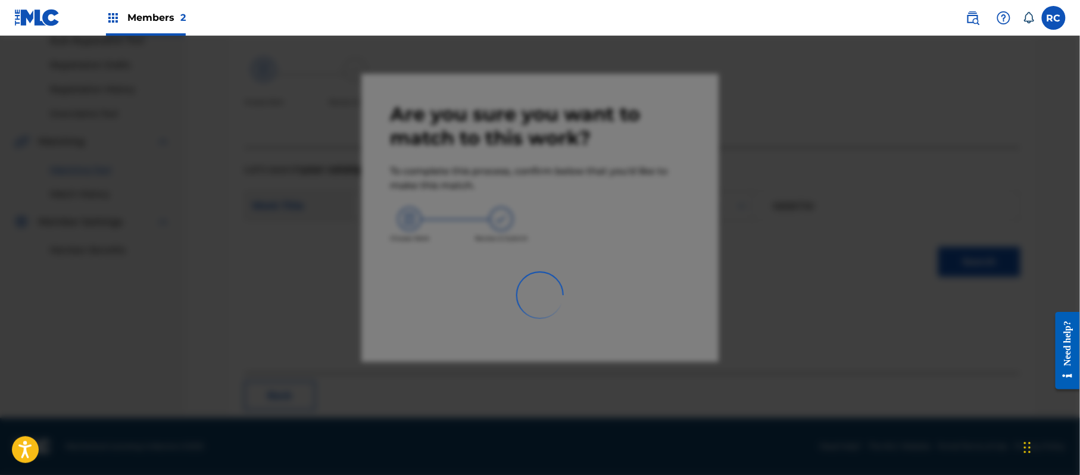
scroll to position [48, 0]
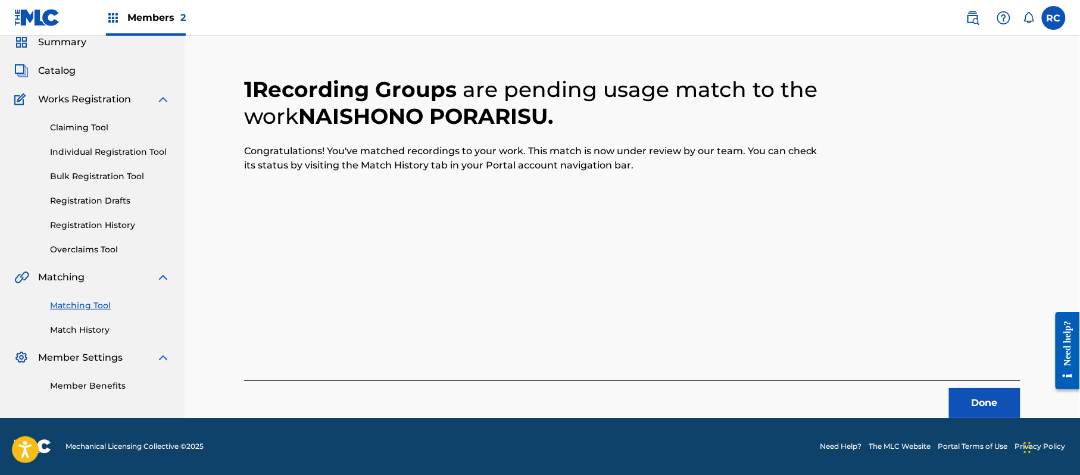
click at [973, 395] on button "Done" at bounding box center [984, 403] width 71 height 30
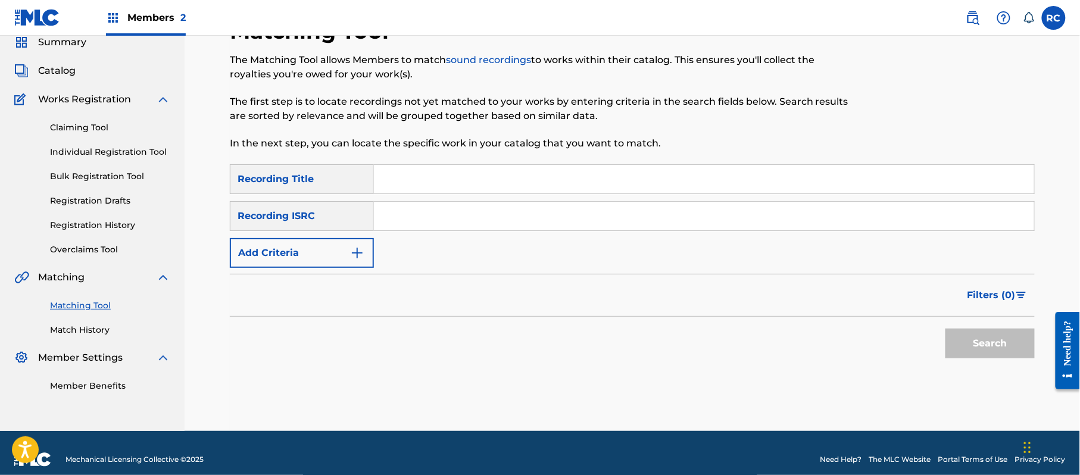
click at [448, 217] on input "Search Form" at bounding box center [704, 216] width 660 height 29
paste input "JP92Q2301422"
type input "JP92Q2301422"
click at [1006, 341] on button "Search" at bounding box center [990, 344] width 89 height 30
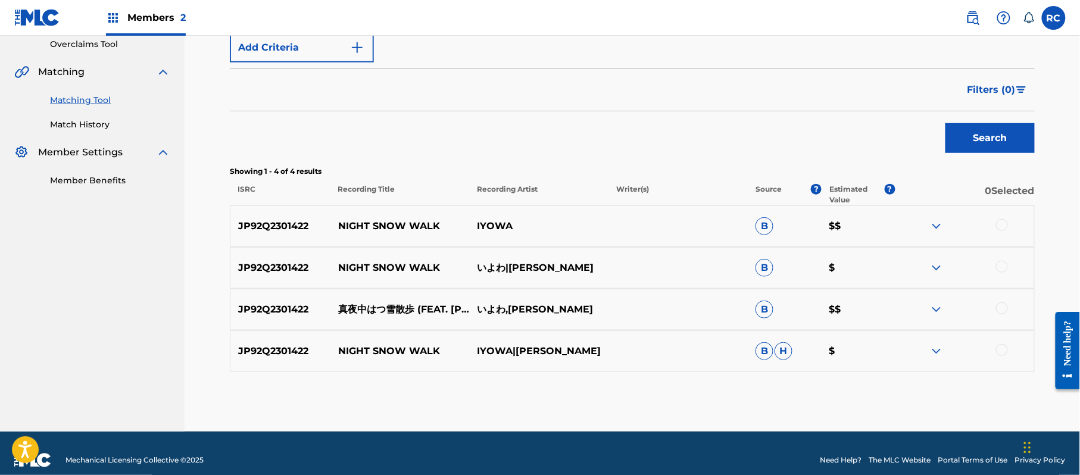
scroll to position [267, 0]
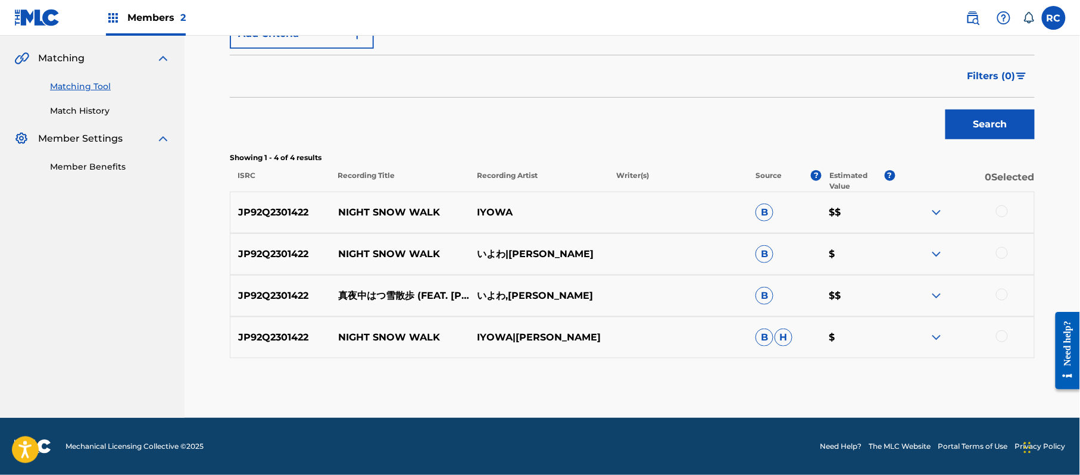
click at [1005, 211] on div at bounding box center [1002, 211] width 12 height 12
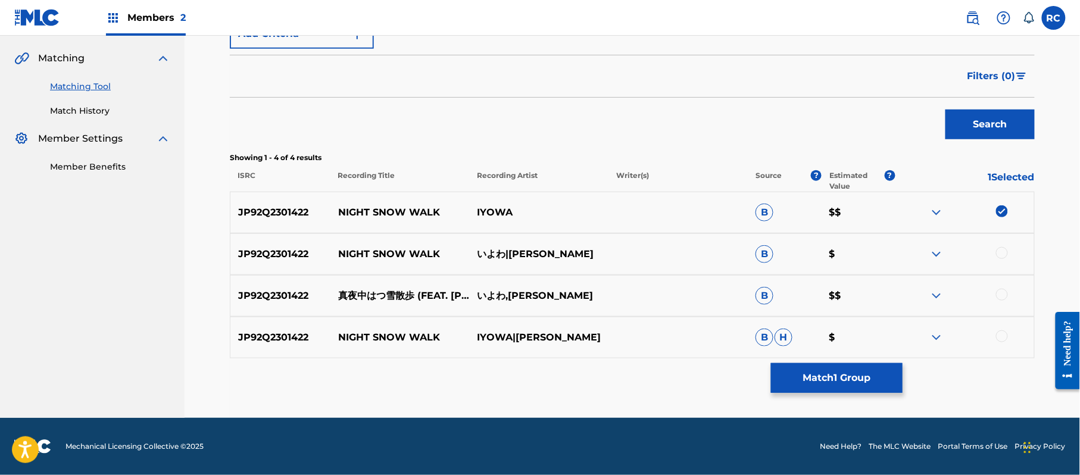
click at [1005, 255] on div at bounding box center [1002, 253] width 12 height 12
click at [1005, 294] on div at bounding box center [1002, 295] width 12 height 12
click at [1006, 345] on div "JP92Q2301422 NIGHT SNOW WALK IYOWA|HATSUNE MIKU B H $" at bounding box center [632, 338] width 805 height 42
click at [1004, 339] on div at bounding box center [1002, 337] width 12 height 12
click at [856, 375] on button "Match 4 Groups" at bounding box center [837, 378] width 132 height 30
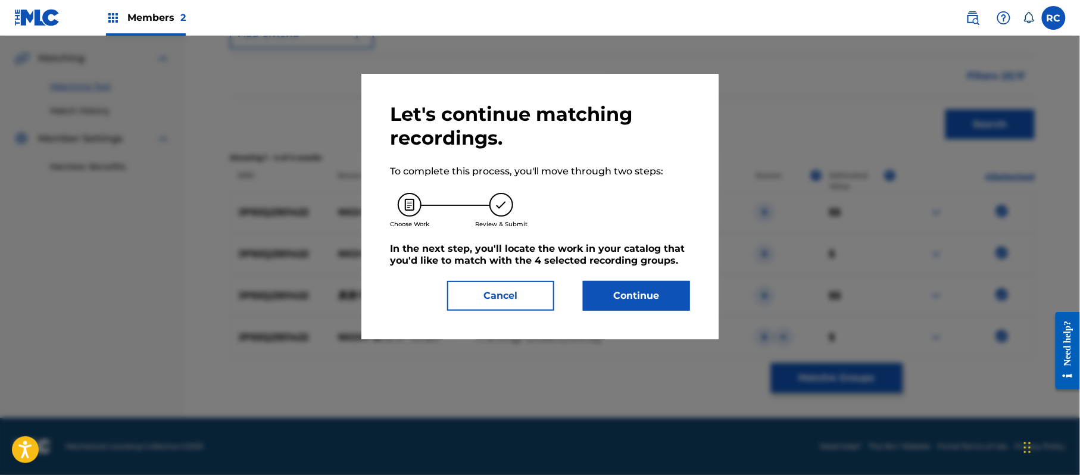
click at [647, 292] on button "Continue" at bounding box center [636, 296] width 107 height 30
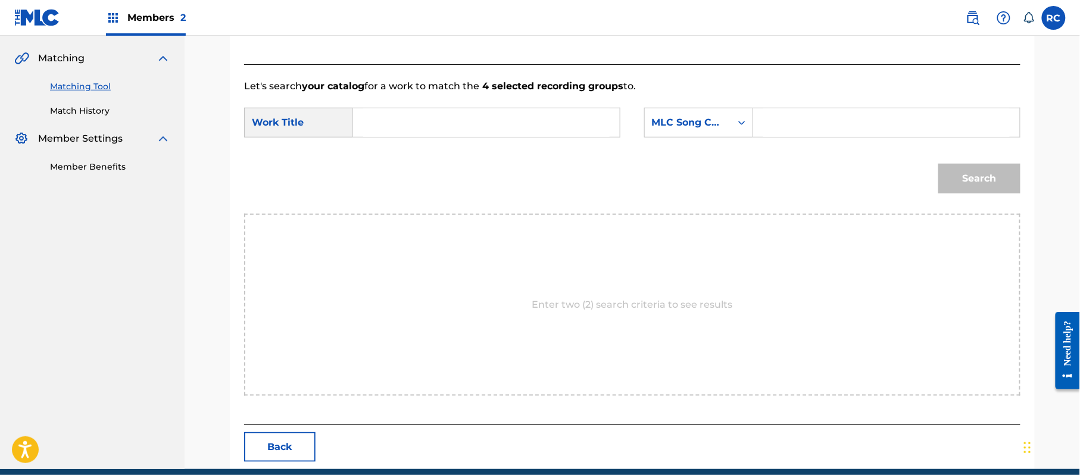
click at [413, 127] on input "Search Form" at bounding box center [486, 122] width 247 height 29
paste input "Mayonaka Hatsuyuki Sanpo MV12ON"
click at [546, 130] on input "Mayonaka Hatsuyuki Sanpo MV12ON" at bounding box center [486, 122] width 247 height 29
type input "Mayonaka Hatsuyuki Sanpo"
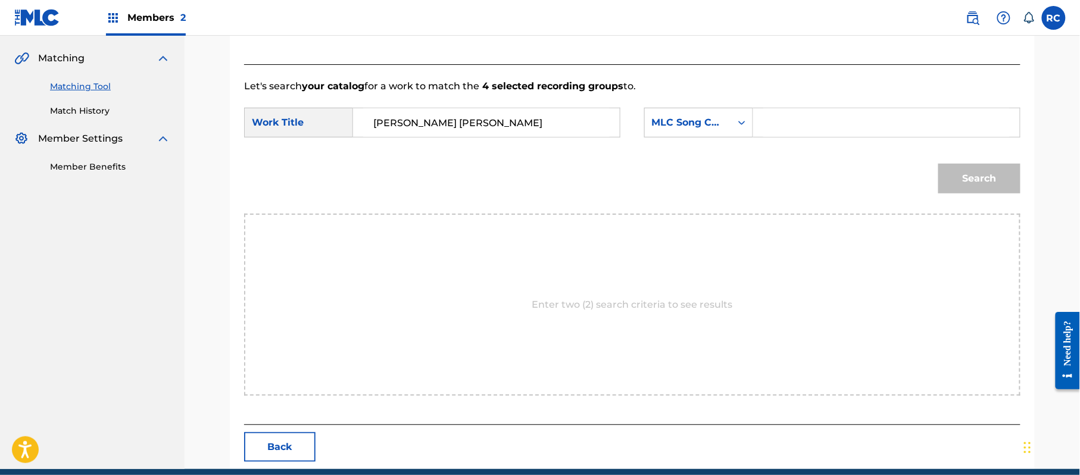
click at [811, 121] on input "Search Form" at bounding box center [887, 122] width 247 height 29
paste input "MV12ON"
type input "MV12ON"
click at [963, 169] on button "Search" at bounding box center [980, 179] width 82 height 30
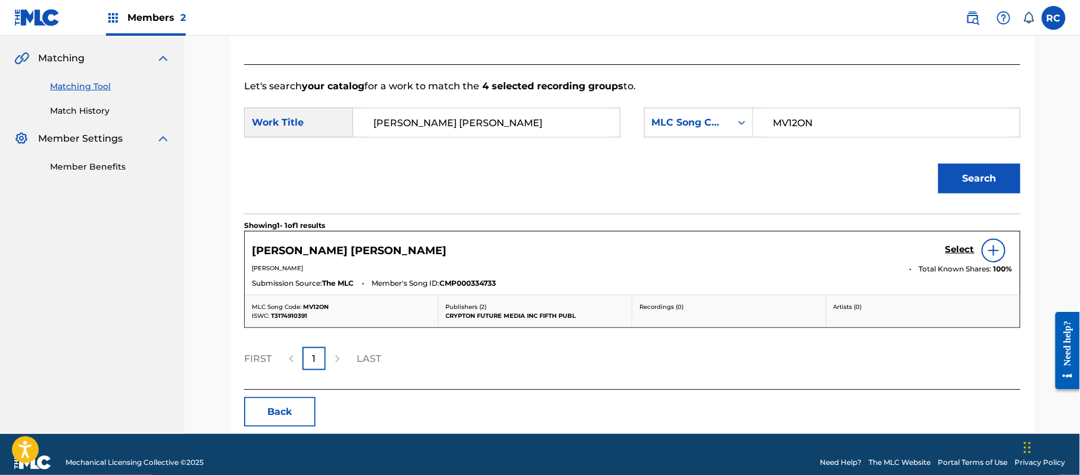
click at [959, 248] on h5 "Select" at bounding box center [960, 249] width 29 height 11
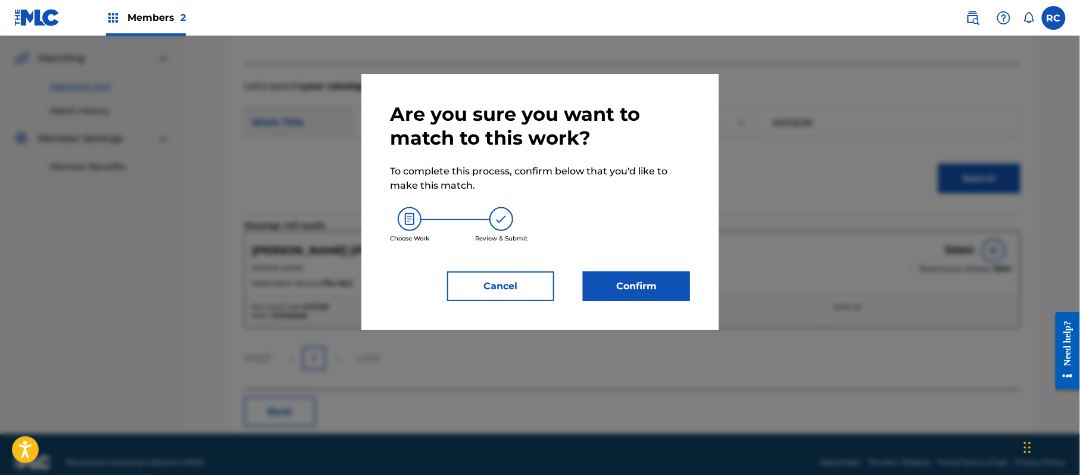
click at [649, 286] on button "Confirm" at bounding box center [636, 287] width 107 height 30
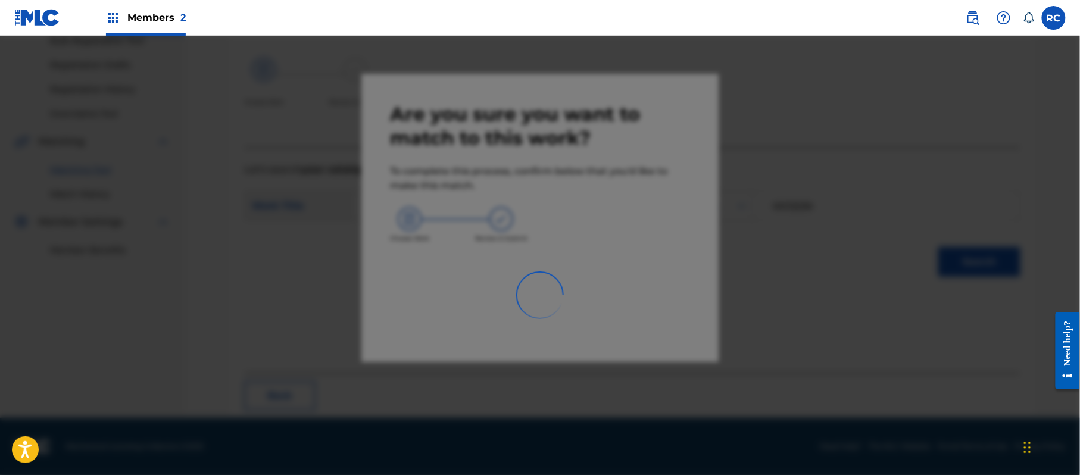
scroll to position [48, 0]
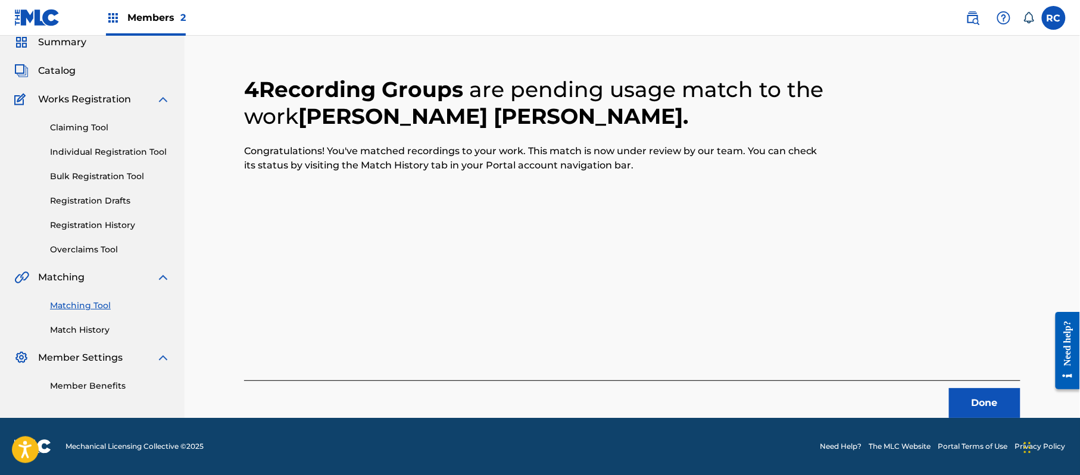
click at [971, 401] on button "Done" at bounding box center [984, 403] width 71 height 30
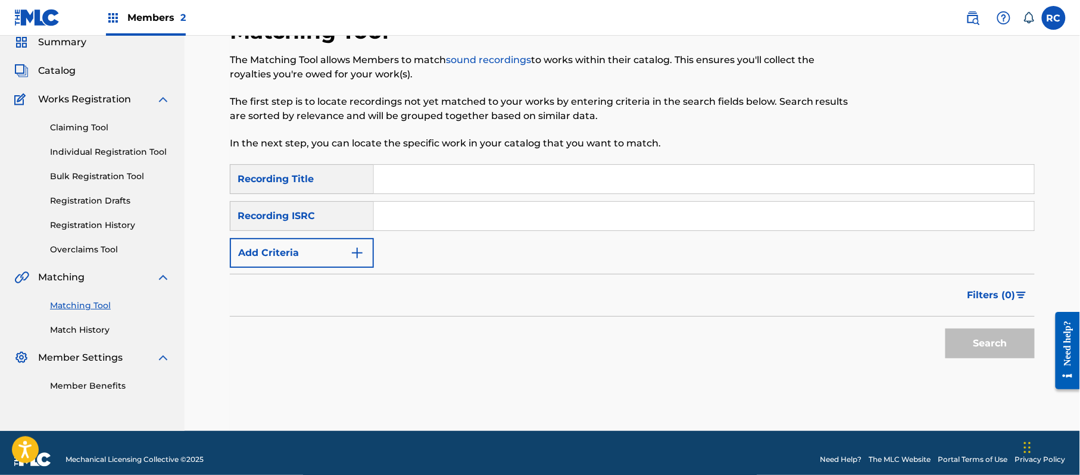
drag, startPoint x: 463, startPoint y: 208, endPoint x: 465, endPoint y: 220, distance: 12.1
click at [463, 217] on input "Search Form" at bounding box center [704, 216] width 660 height 29
paste input "JP92Q2302114"
type input "JP92Q2302114"
click at [987, 347] on button "Search" at bounding box center [990, 344] width 89 height 30
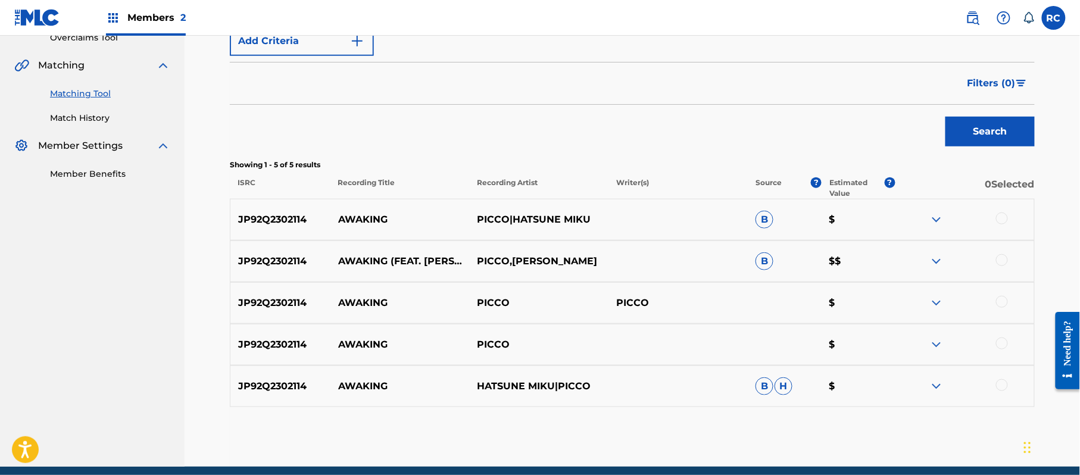
scroll to position [286, 0]
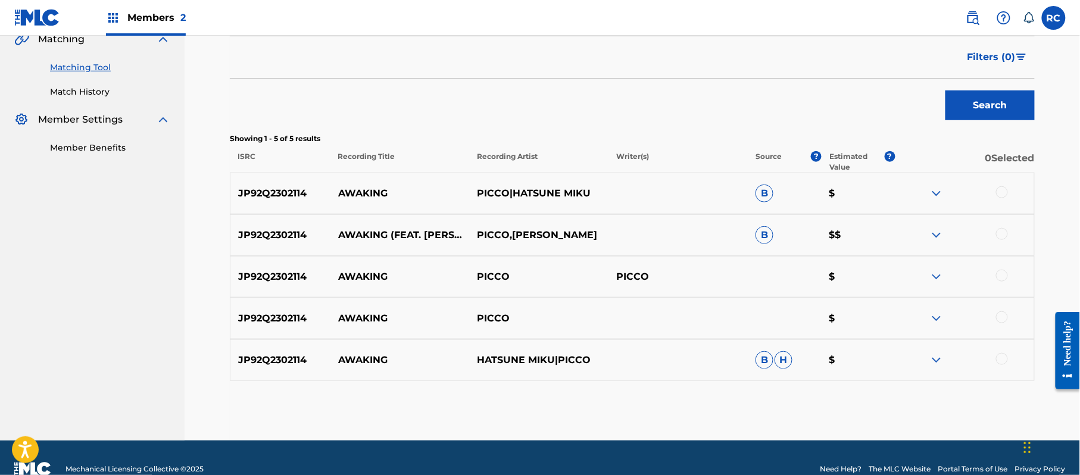
click at [998, 192] on div at bounding box center [1002, 192] width 12 height 12
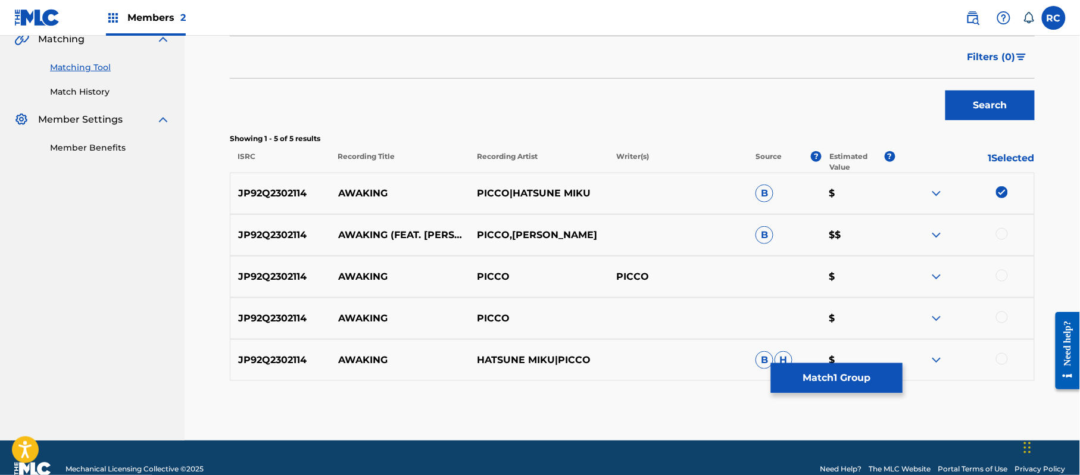
click at [1002, 236] on div at bounding box center [1002, 234] width 12 height 12
click at [1002, 274] on div at bounding box center [1002, 276] width 12 height 12
click at [1007, 317] on div at bounding box center [1002, 317] width 12 height 12
click at [1003, 360] on div at bounding box center [1002, 359] width 12 height 12
click at [820, 367] on button "Match 5 Groups" at bounding box center [837, 378] width 132 height 30
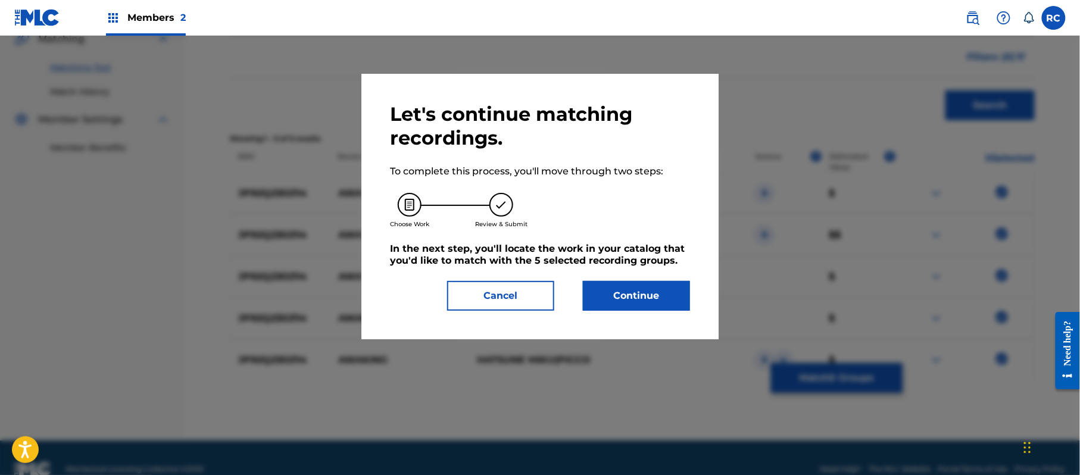
click at [627, 288] on button "Continue" at bounding box center [636, 296] width 107 height 30
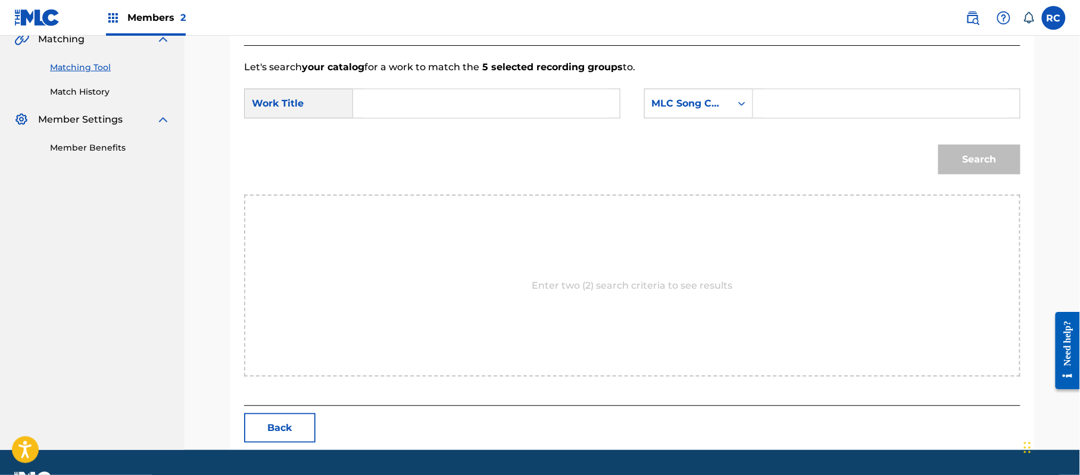
click at [442, 106] on input "Search Form" at bounding box center [486, 103] width 247 height 29
paste input "Awaking AW4FAV"
click at [460, 101] on input "Awaking AW4FAV" at bounding box center [486, 103] width 247 height 29
drag, startPoint x: 460, startPoint y: 101, endPoint x: 508, endPoint y: 107, distance: 48.7
click at [461, 101] on input "Awaking AW4FAV" at bounding box center [486, 103] width 247 height 29
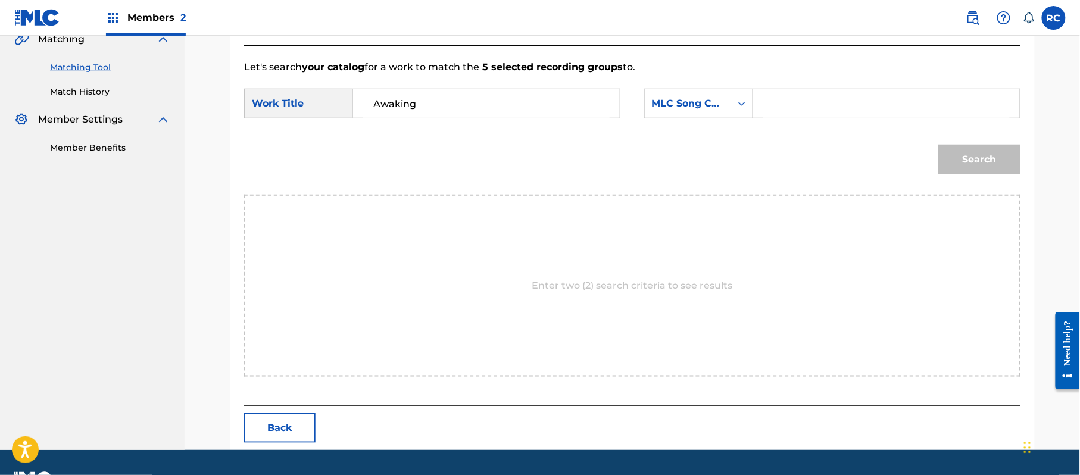
type input "Awaking"
click at [842, 98] on input "Search Form" at bounding box center [887, 103] width 247 height 29
paste input "AW4FAV"
type input "AW4FAV"
click at [964, 167] on button "Search" at bounding box center [980, 160] width 82 height 30
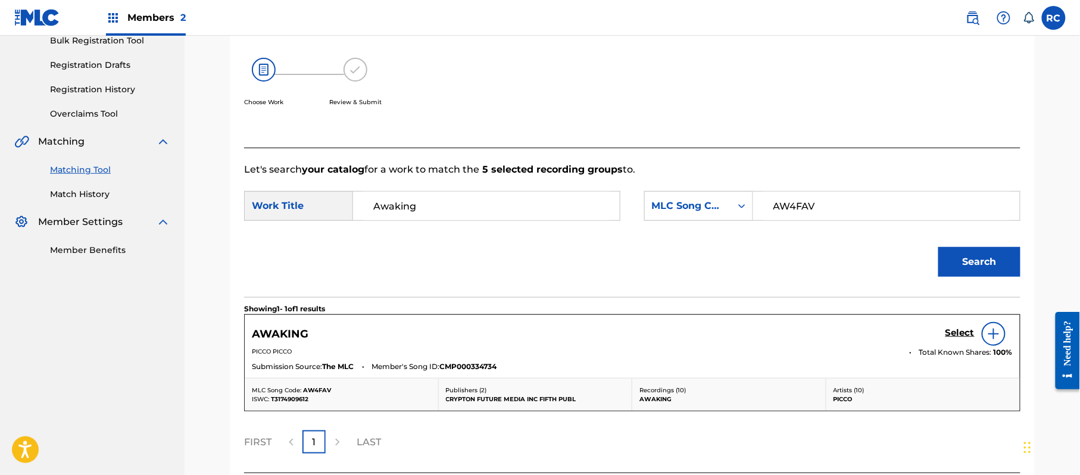
scroll to position [283, 0]
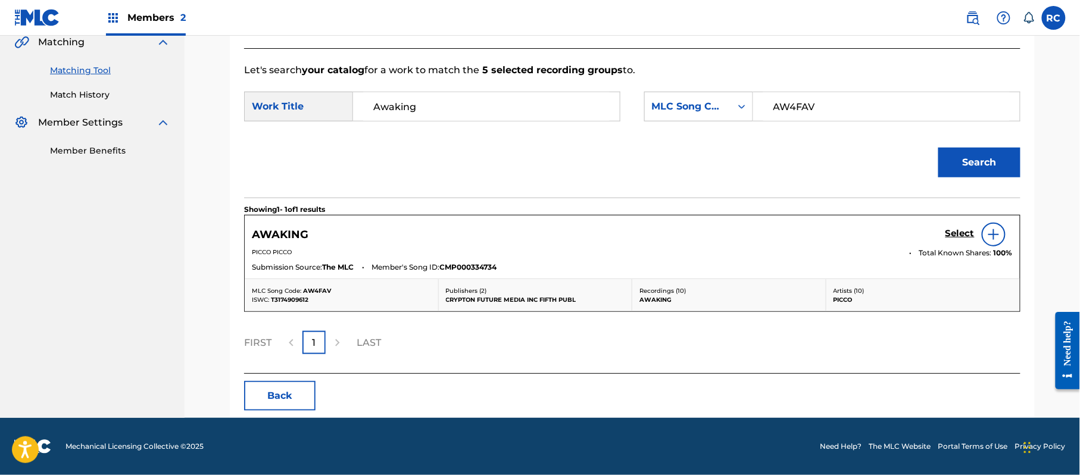
click at [958, 235] on h5 "Select" at bounding box center [960, 233] width 29 height 11
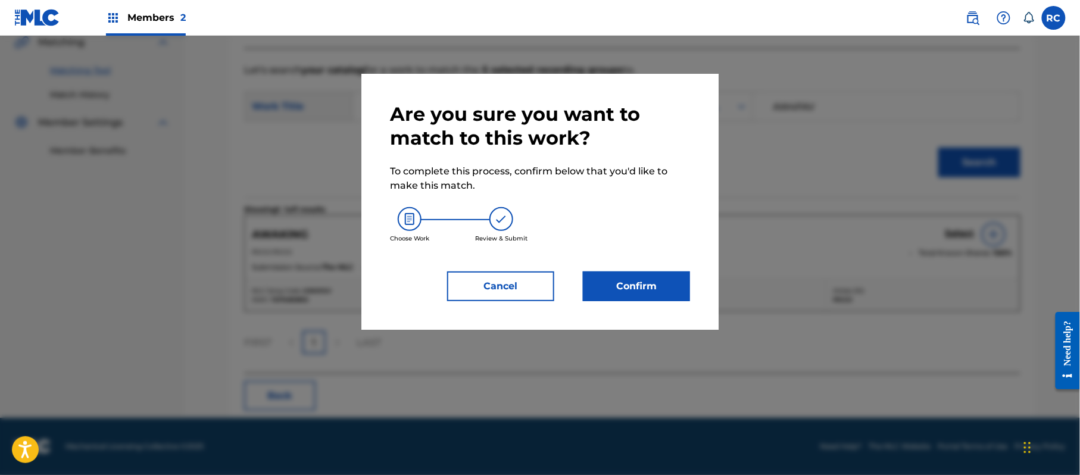
click at [644, 287] on button "Confirm" at bounding box center [636, 287] width 107 height 30
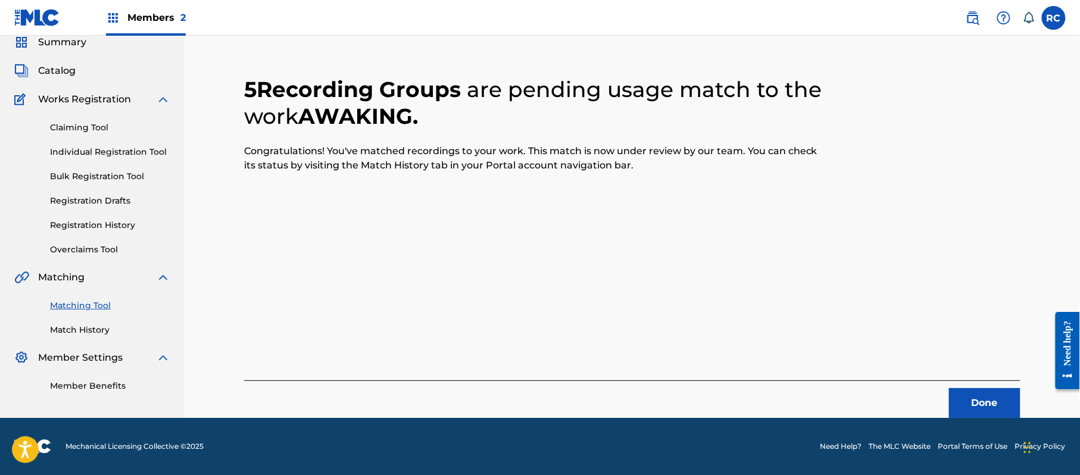
scroll to position [48, 0]
click at [993, 394] on button "Done" at bounding box center [984, 403] width 71 height 30
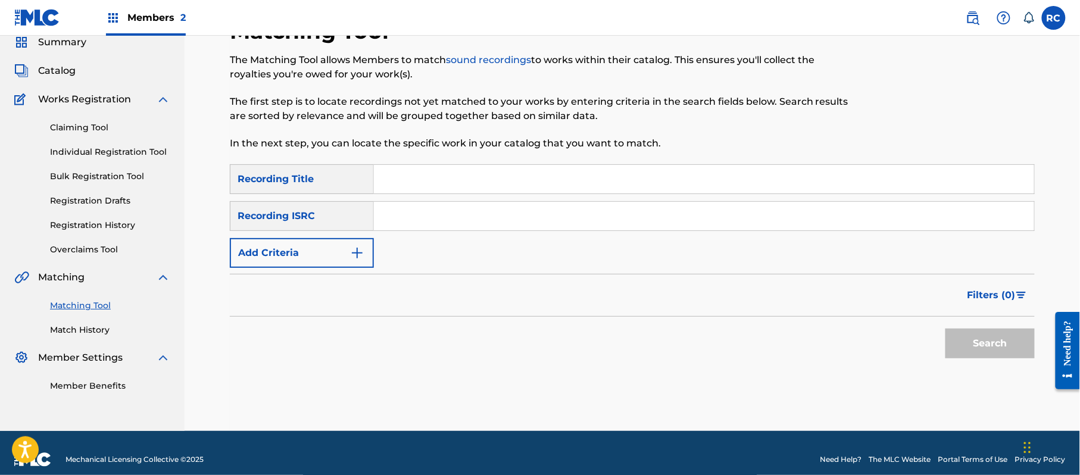
click at [417, 185] on input "Search Form" at bounding box center [704, 179] width 660 height 29
paste input "Mirai Saiseisei Botan Kameria"
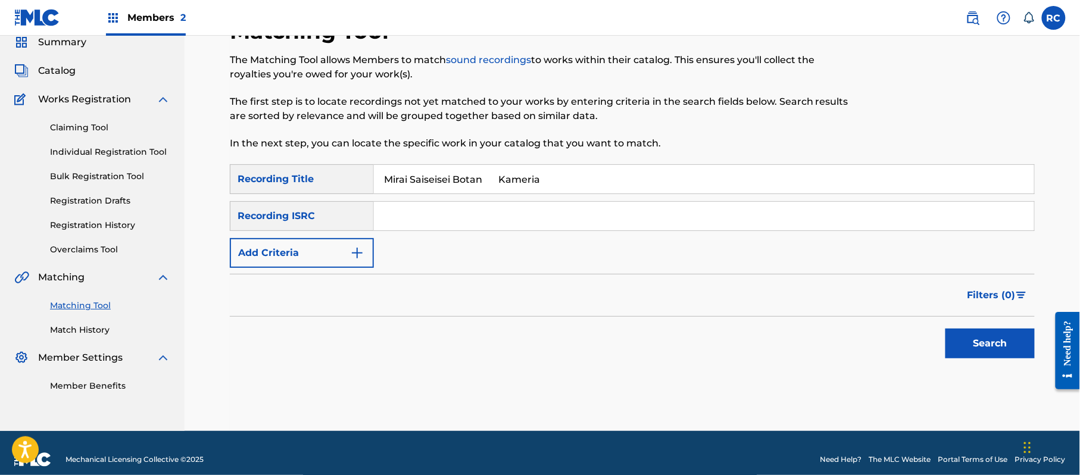
drag, startPoint x: 487, startPoint y: 181, endPoint x: 590, endPoint y: 197, distance: 104.2
click at [590, 197] on div "SearchWithCriteriad05966be-eb5f-4936-a609-5c567c955dd6 Recording Title Mirai Sa…" at bounding box center [632, 216] width 805 height 104
type input "Mirai Saiseisei Botan"
click at [311, 251] on button "Add Criteria" at bounding box center [302, 253] width 144 height 30
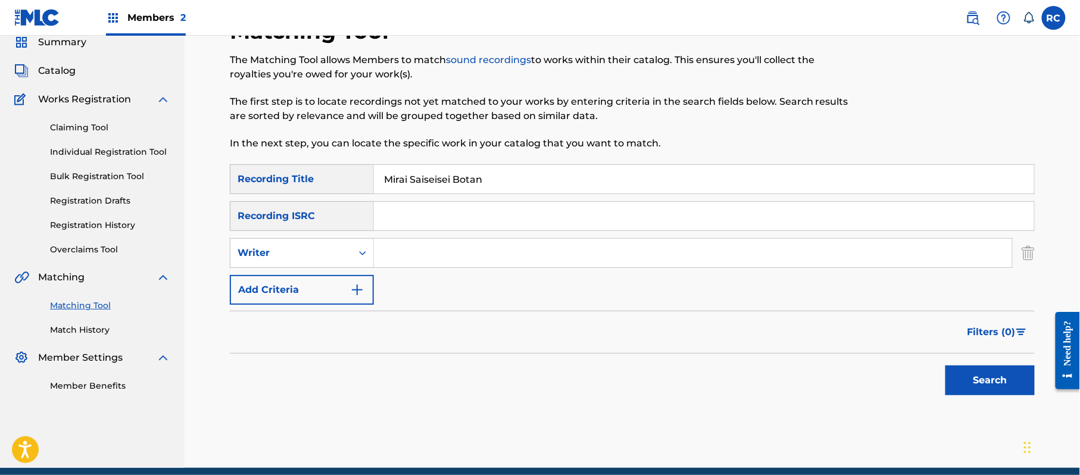
click at [306, 256] on div "Writer" at bounding box center [291, 253] width 107 height 14
click at [305, 288] on div "Recording Artist" at bounding box center [301, 283] width 143 height 30
click at [412, 250] on input "Search Form" at bounding box center [693, 253] width 638 height 29
paste input "Kameria"
type input "Kameria"
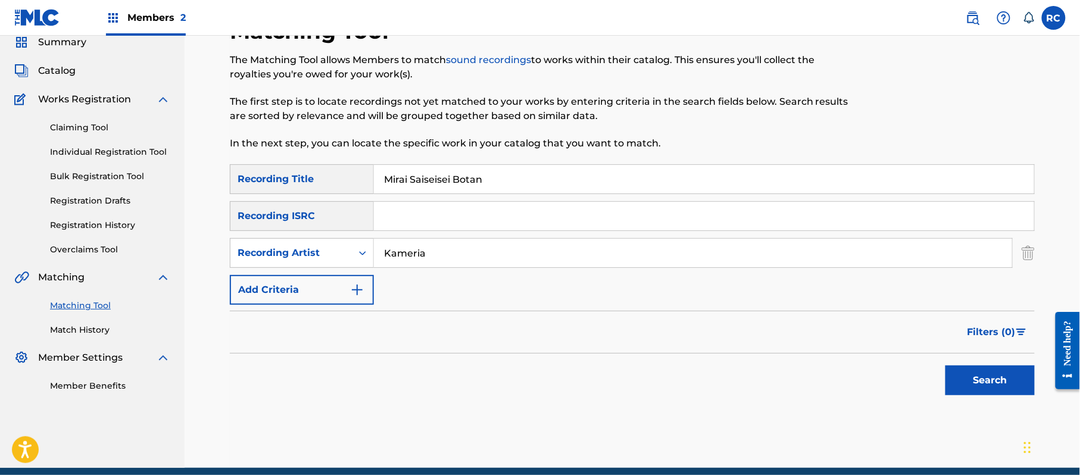
drag, startPoint x: 994, startPoint y: 379, endPoint x: 860, endPoint y: 379, distance: 134.0
click at [994, 379] on button "Search" at bounding box center [990, 381] width 89 height 30
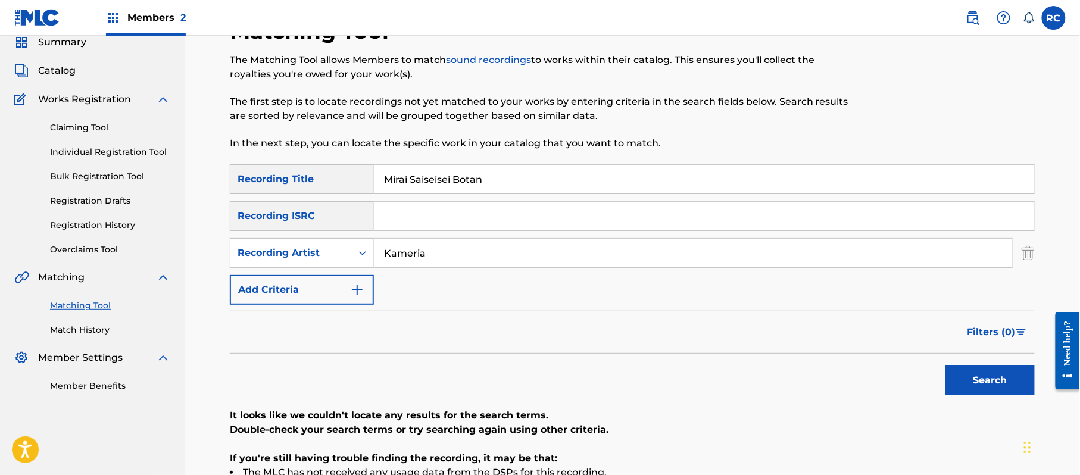
scroll to position [127, 0]
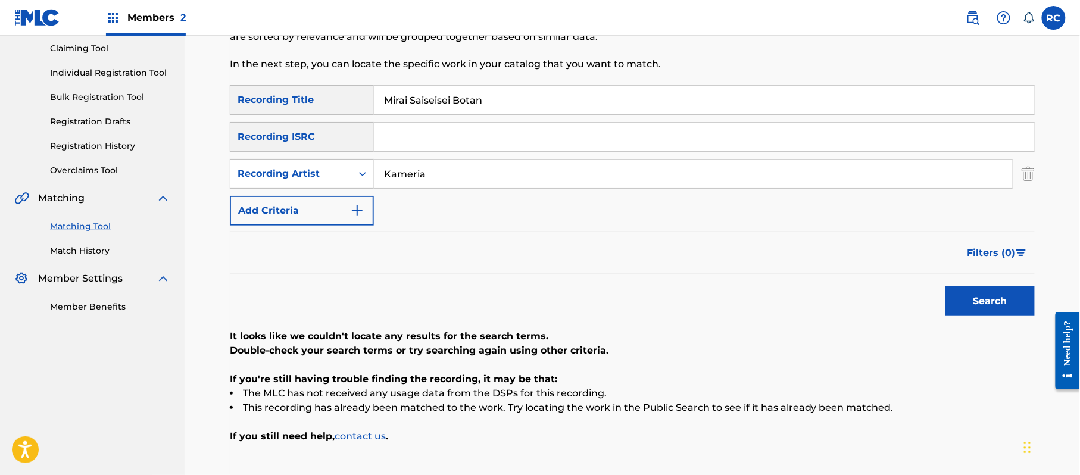
drag, startPoint x: 510, startPoint y: 112, endPoint x: 296, endPoint y: 119, distance: 214.5
click at [296, 119] on div "SearchWithCriteriad05966be-eb5f-4936-a609-5c567c955dd6 Recording Title Mirai Sa…" at bounding box center [632, 155] width 805 height 141
paste input "ミライ再生成ボタン"
type input "ミライ再生成ボタン"
click at [983, 304] on button "Search" at bounding box center [990, 301] width 89 height 30
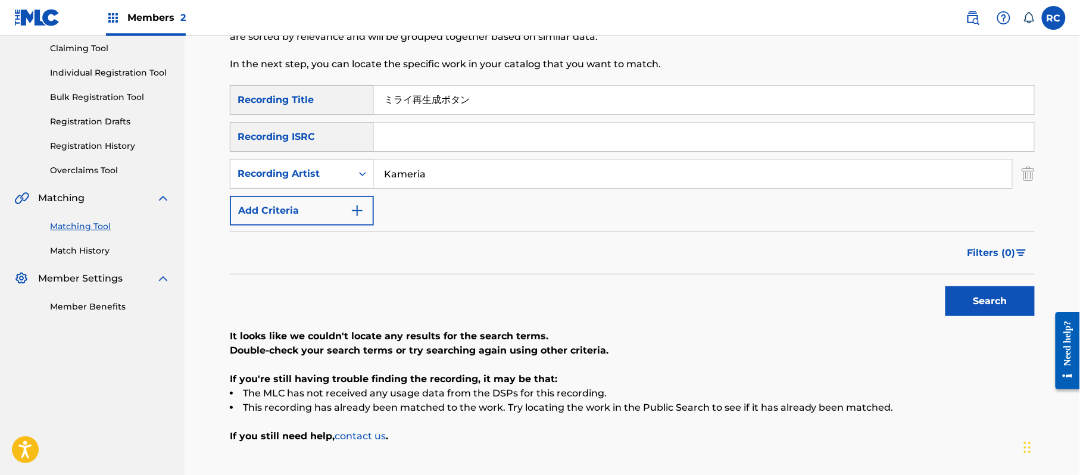
drag, startPoint x: 436, startPoint y: 182, endPoint x: 331, endPoint y: 193, distance: 105.4
click at [331, 193] on div "SearchWithCriteriad05966be-eb5f-4936-a609-5c567c955dd6 Recording Title ミライ再生成ボタ…" at bounding box center [632, 155] width 805 height 141
click at [1015, 309] on button "Search" at bounding box center [990, 301] width 89 height 30
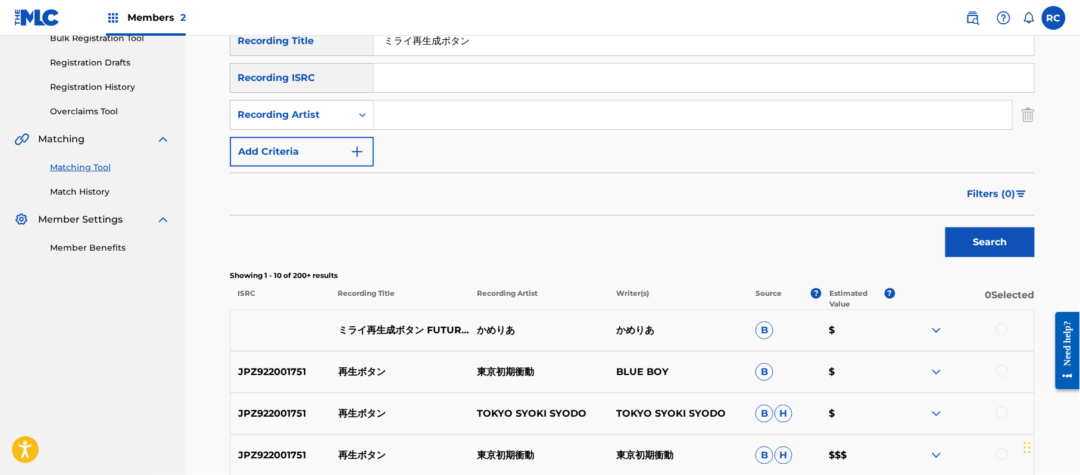
scroll to position [286, 0]
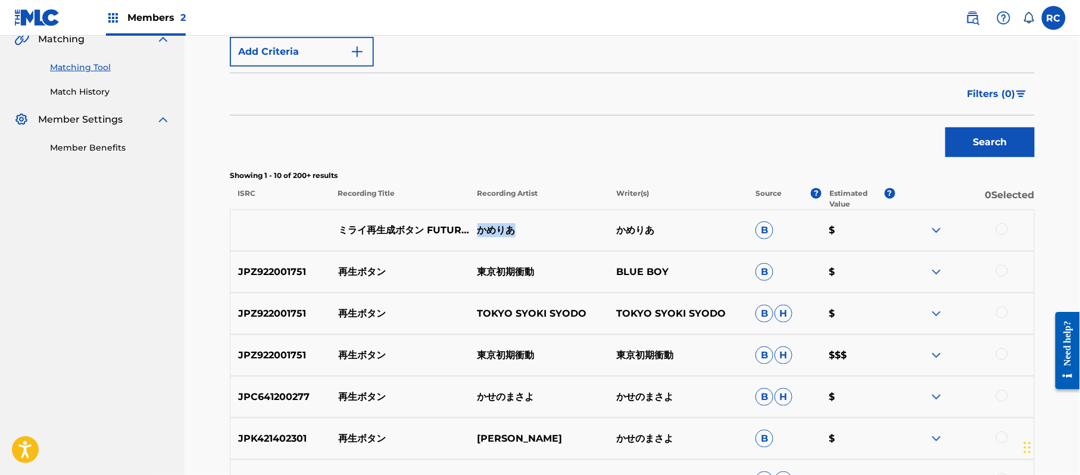
drag, startPoint x: 540, startPoint y: 229, endPoint x: 480, endPoint y: 232, distance: 59.6
click at [480, 232] on p "かめりあ" at bounding box center [538, 230] width 139 height 14
copy p "かめりあ"
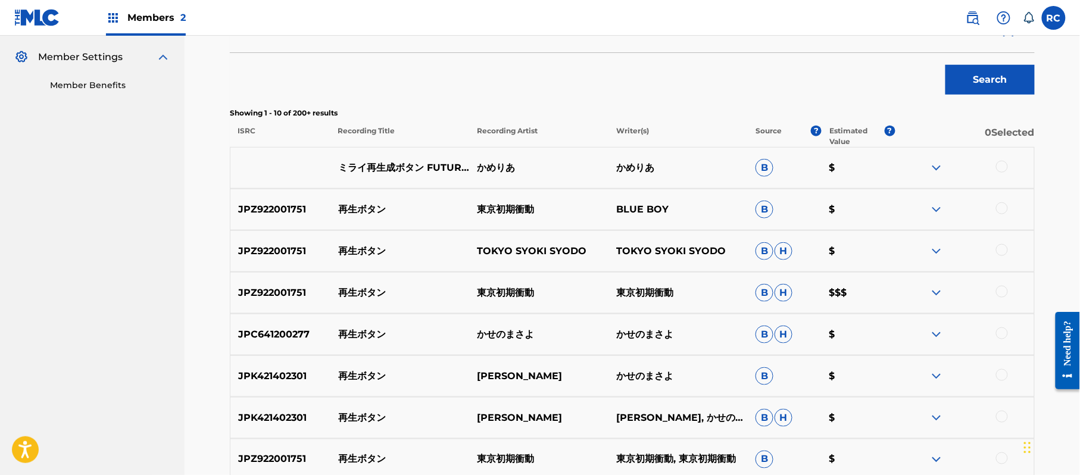
scroll to position [345, 0]
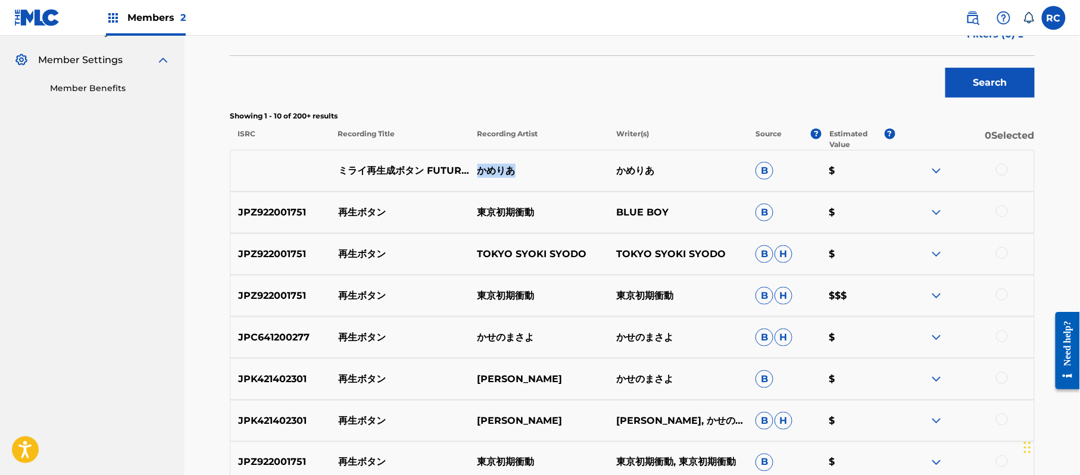
drag, startPoint x: 475, startPoint y: 170, endPoint x: 520, endPoint y: 179, distance: 45.7
click at [523, 177] on p "かめりあ" at bounding box center [538, 171] width 139 height 14
copy p "かめりあ"
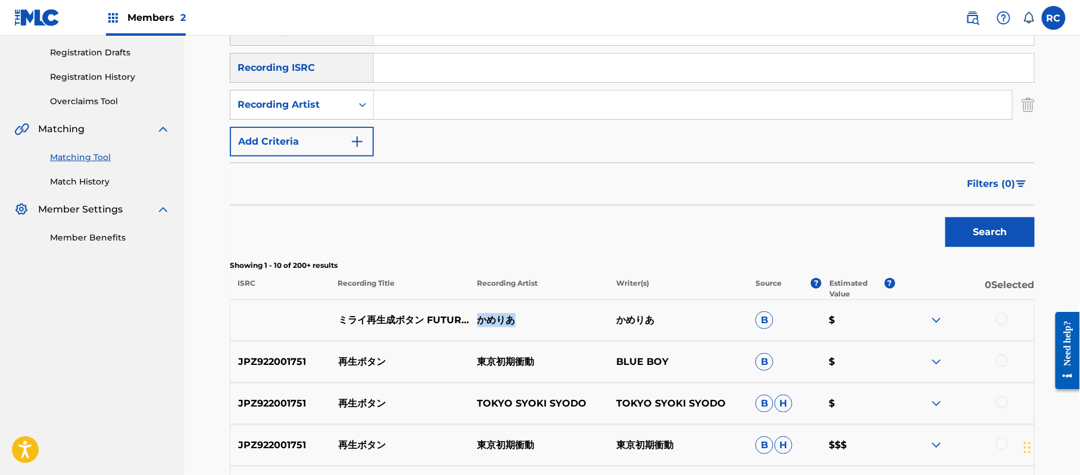
scroll to position [107, 0]
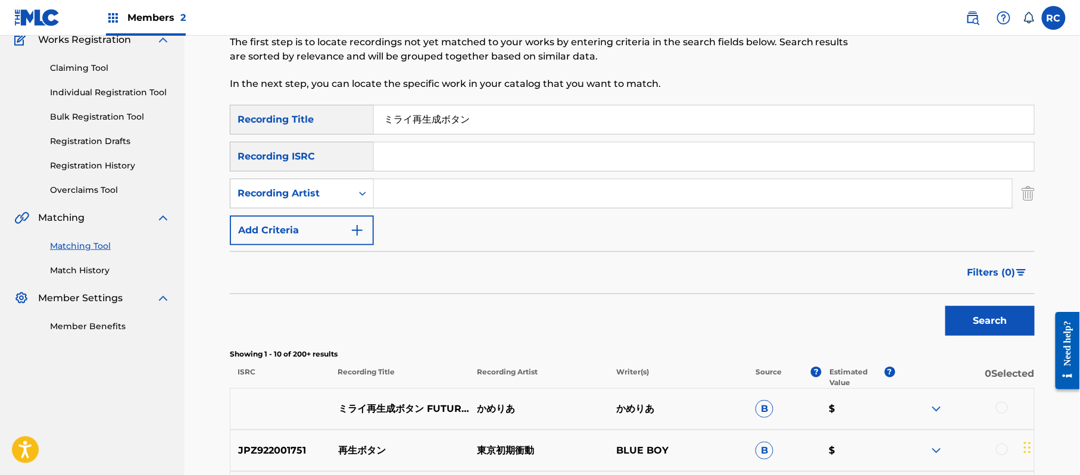
click at [408, 191] on input "Search Form" at bounding box center [693, 193] width 638 height 29
paste input "かめりあ"
type input "かめりあ"
click at [961, 319] on button "Search" at bounding box center [990, 321] width 89 height 30
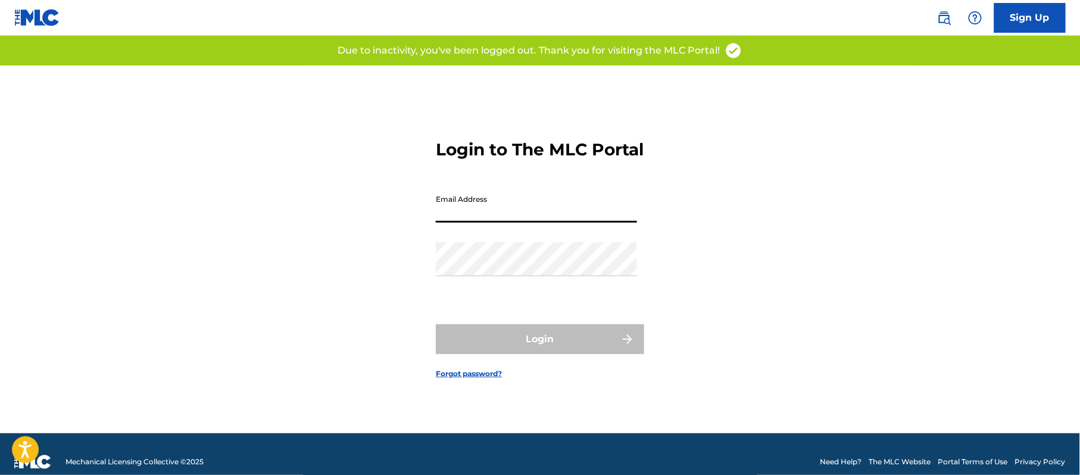
type input "[PERSON_NAME][EMAIL_ADDRESS][DOMAIN_NAME]"
click at [491, 350] on div "Login" at bounding box center [540, 340] width 208 height 30
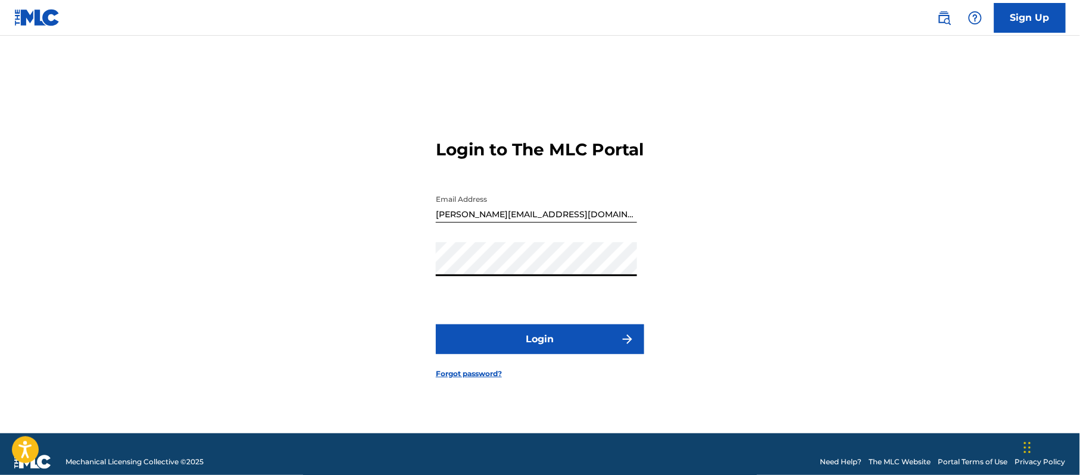
click at [510, 349] on button "Login" at bounding box center [540, 340] width 208 height 30
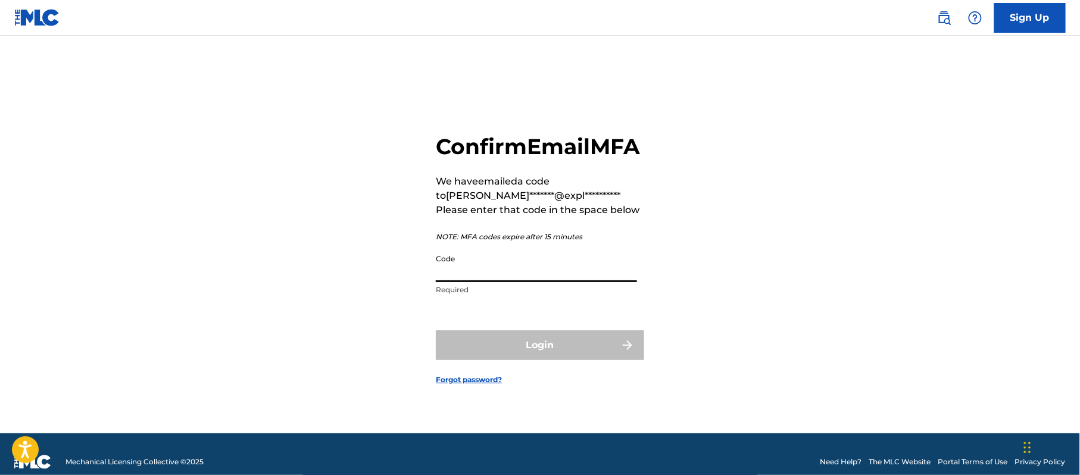
drag, startPoint x: 480, startPoint y: 279, endPoint x: 487, endPoint y: 322, distance: 42.8
click at [480, 280] on input "Code" at bounding box center [536, 265] width 201 height 34
paste input "161794"
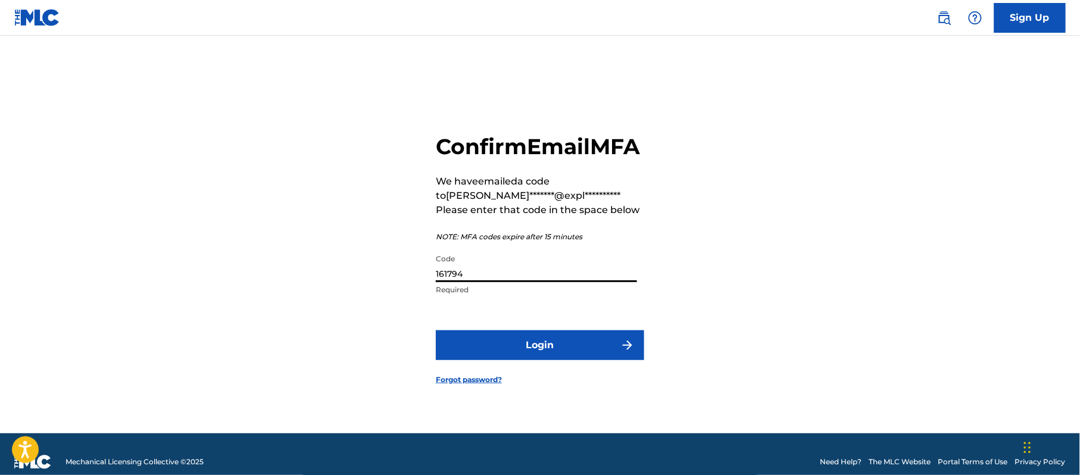
type input "161794"
click at [490, 356] on button "Login" at bounding box center [540, 346] width 208 height 30
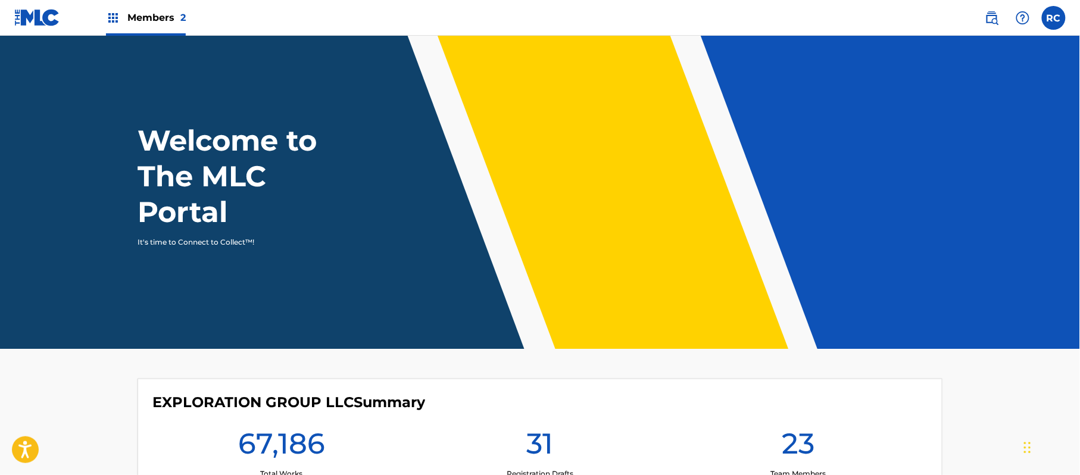
click at [130, 11] on span "Members 2" at bounding box center [156, 18] width 58 height 14
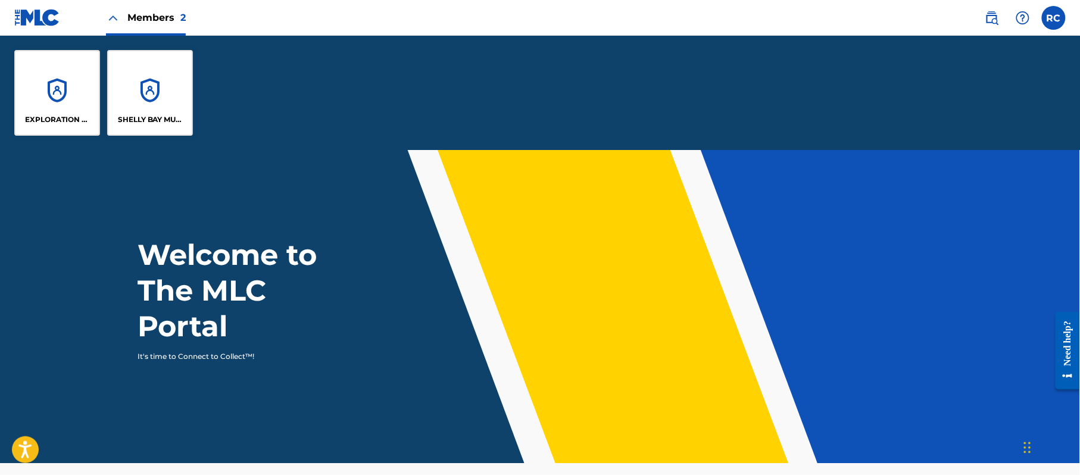
click at [70, 86] on div "EXPLORATION GROUP LLC" at bounding box center [57, 93] width 86 height 86
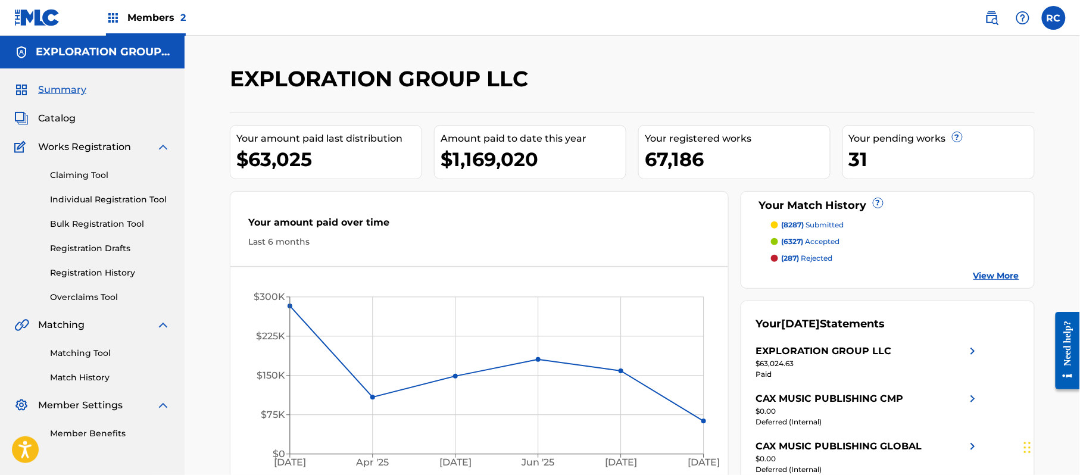
click at [84, 348] on link "Matching Tool" at bounding box center [110, 353] width 120 height 13
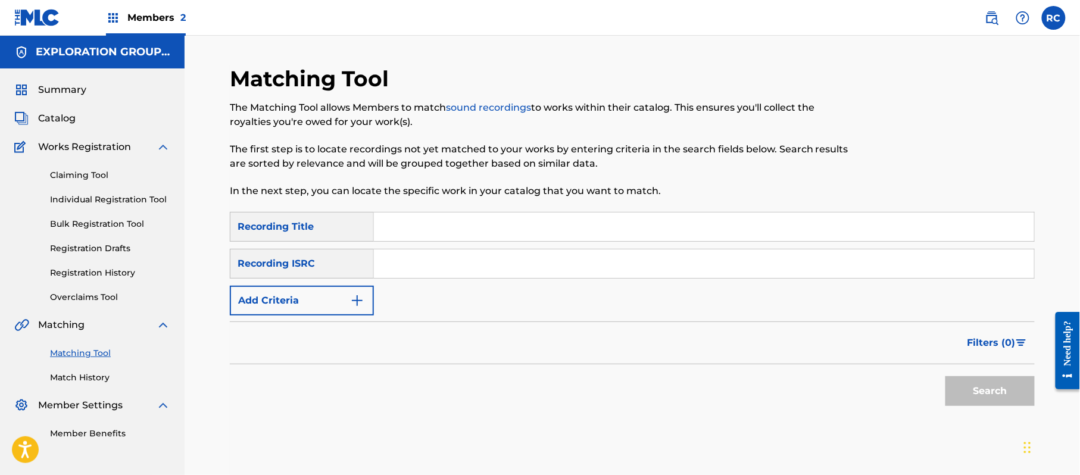
click at [424, 233] on input "Search Form" at bounding box center [704, 227] width 660 height 29
paste input "ミライ再生成ボタン"
type input "ミライ再生成ボタン"
click at [999, 393] on button "Search" at bounding box center [990, 391] width 89 height 30
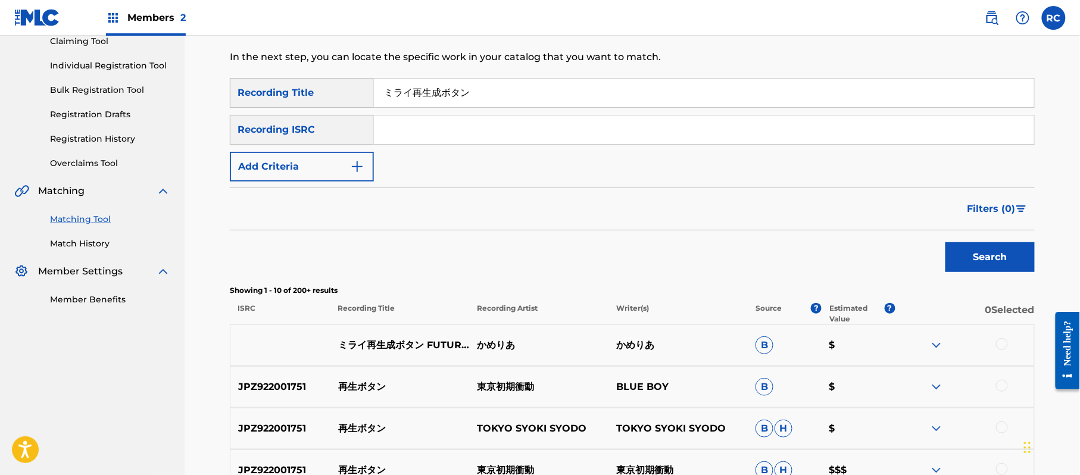
scroll to position [238, 0]
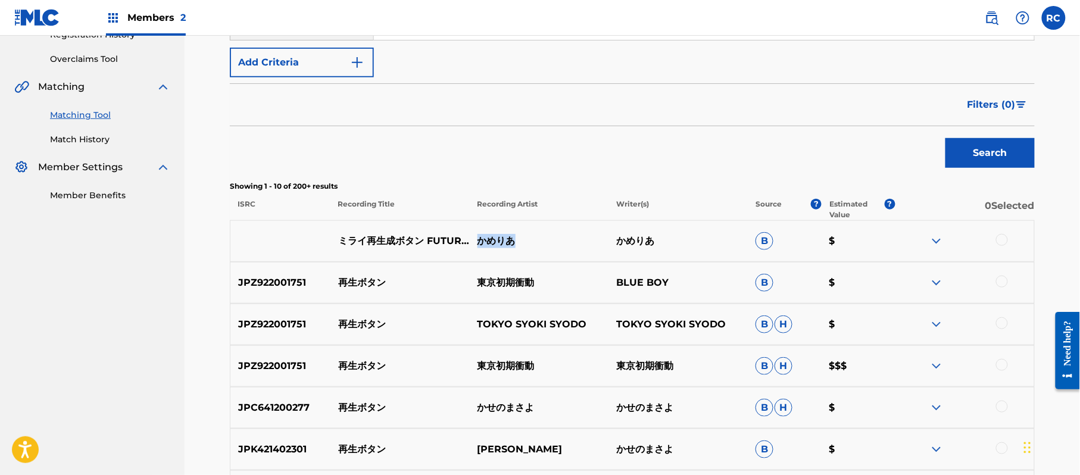
drag, startPoint x: 475, startPoint y: 239, endPoint x: 530, endPoint y: 248, distance: 56.2
click at [530, 248] on p "かめりあ" at bounding box center [538, 241] width 139 height 14
copy p "かめりあ"
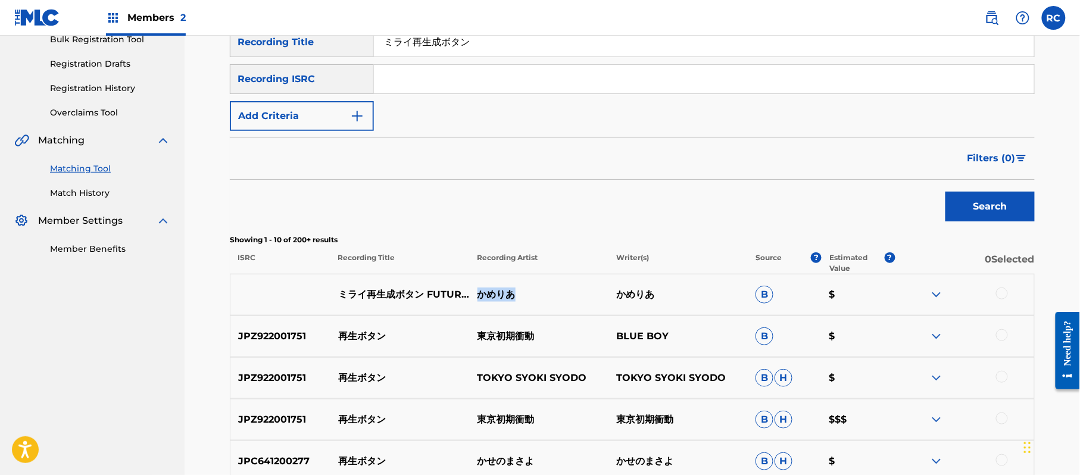
scroll to position [158, 0]
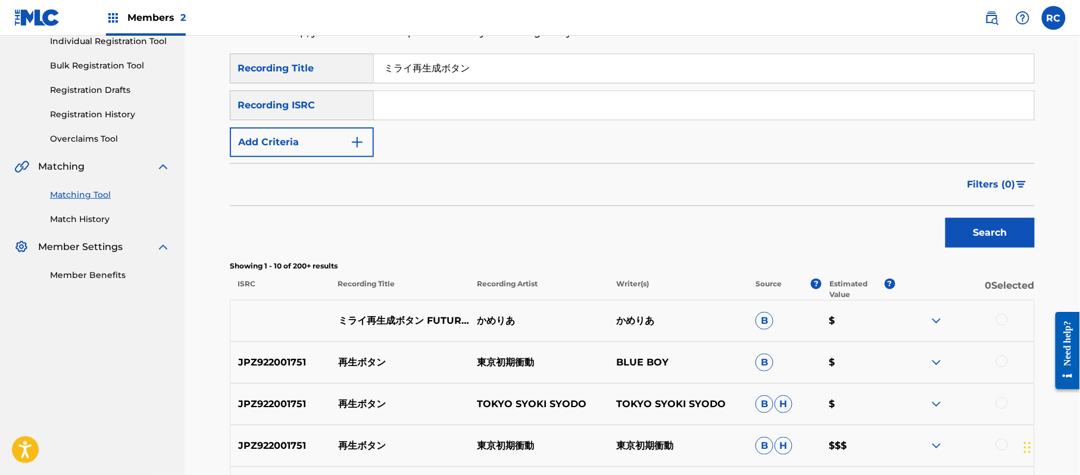
click at [337, 110] on div "Recording ISRC" at bounding box center [302, 106] width 144 height 30
click at [316, 139] on button "Add Criteria" at bounding box center [302, 142] width 144 height 30
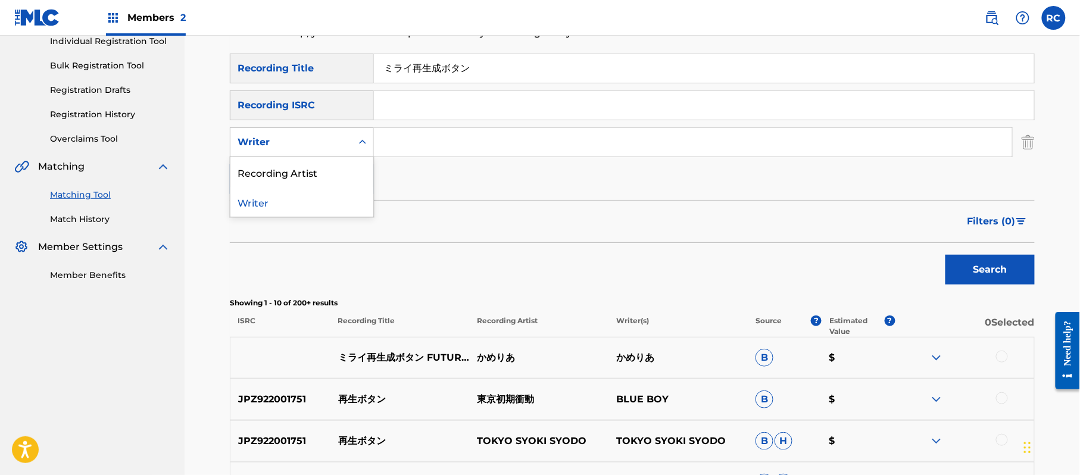
click at [313, 147] on div "Writer" at bounding box center [291, 142] width 107 height 14
click at [291, 205] on div "Writer" at bounding box center [301, 202] width 143 height 30
click at [314, 144] on div "Writer" at bounding box center [291, 142] width 107 height 14
click at [295, 175] on div "Recording Artist" at bounding box center [301, 172] width 143 height 30
click at [420, 147] on input "Search Form" at bounding box center [693, 142] width 638 height 29
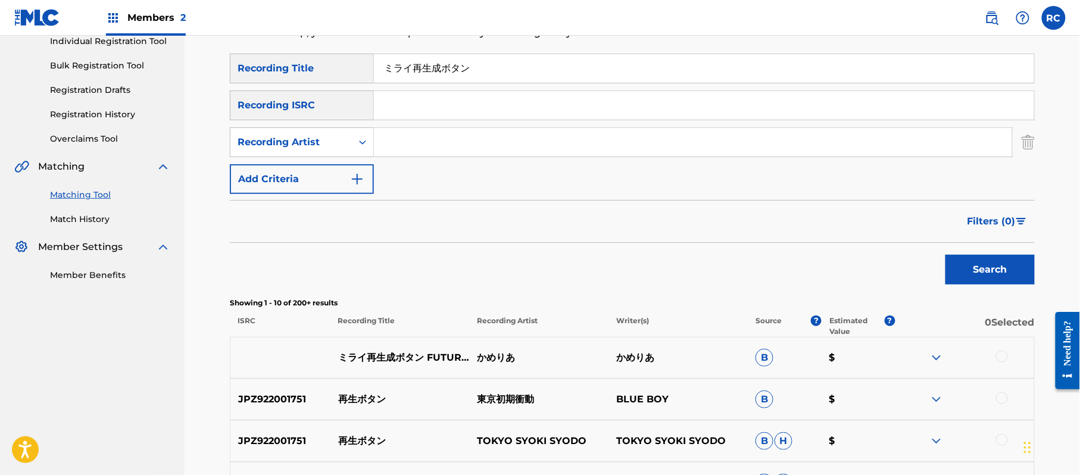
paste input "かめりあ"
type input "かめりあ"
click at [965, 262] on button "Search" at bounding box center [990, 270] width 89 height 30
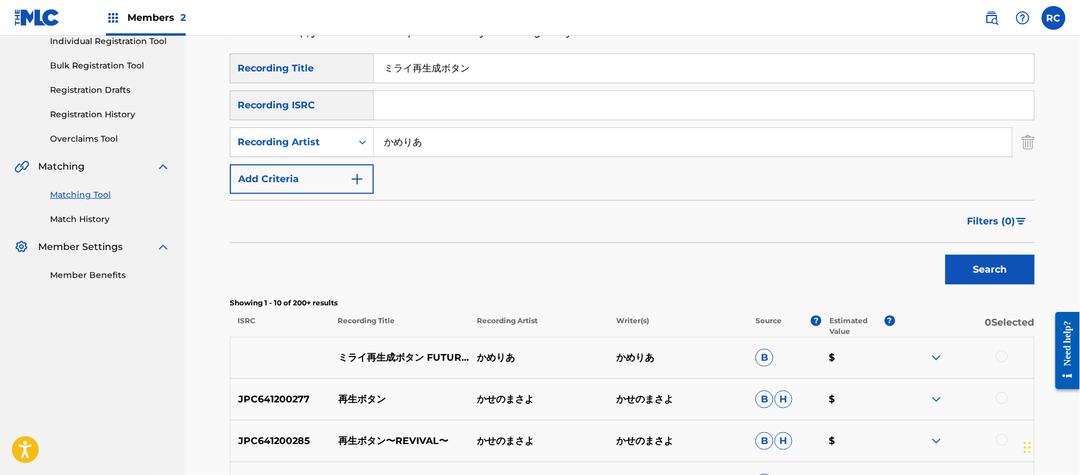
drag, startPoint x: 472, startPoint y: 74, endPoint x: 307, endPoint y: 74, distance: 164.4
click at [307, 74] on div "SearchWithCriteria852bc4d8-3d3a-41d6-8043-66e055d99a01 Recording Title ミライ再生成ボタン" at bounding box center [632, 69] width 805 height 30
click at [475, 76] on input "ミライ再生成ボタン" at bounding box center [704, 68] width 660 height 29
paste input "Mirai Saiseisei Botan"
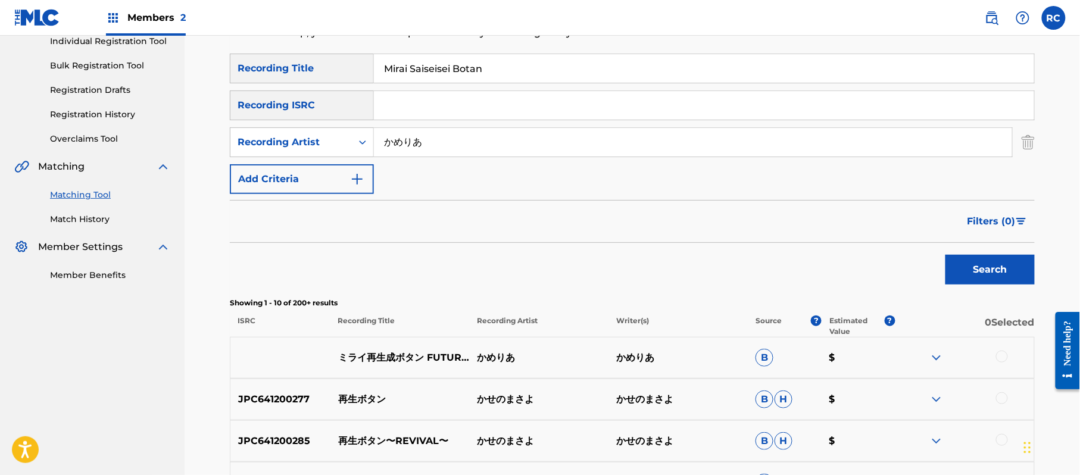
click at [475, 76] on input "Mirai Saiseisei Botan" at bounding box center [704, 68] width 660 height 29
type input "Mirai Saiseisei Botan"
click at [996, 274] on button "Search" at bounding box center [990, 270] width 89 height 30
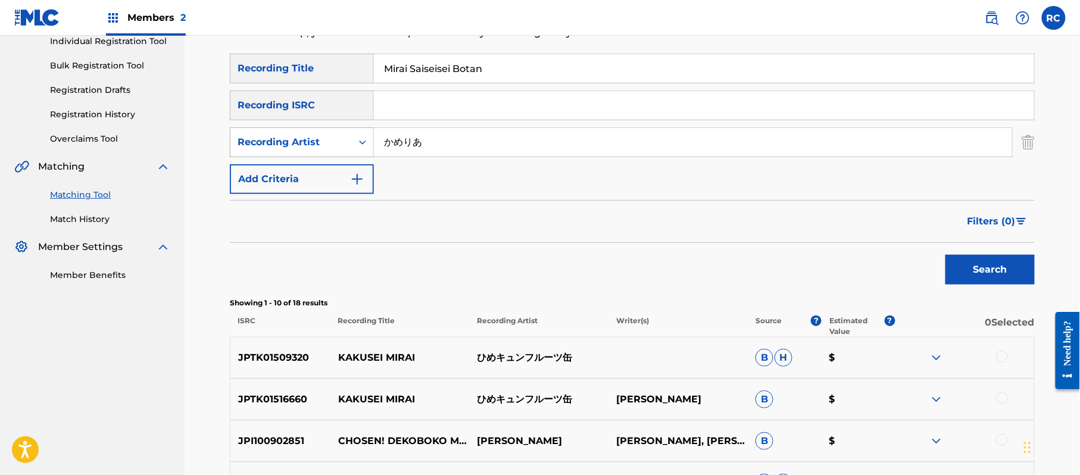
drag, startPoint x: 454, startPoint y: 152, endPoint x: 359, endPoint y: 151, distance: 95.3
click at [359, 151] on div "SearchWithCriteriaad9f7e5d-9208-4de1-a4b7-8121f1dca990 Recording Artist かめりあ" at bounding box center [632, 142] width 805 height 30
click at [973, 276] on button "Search" at bounding box center [990, 270] width 89 height 30
click at [417, 114] on input "Search Form" at bounding box center [704, 105] width 660 height 29
paste input "JP92Q2301125"
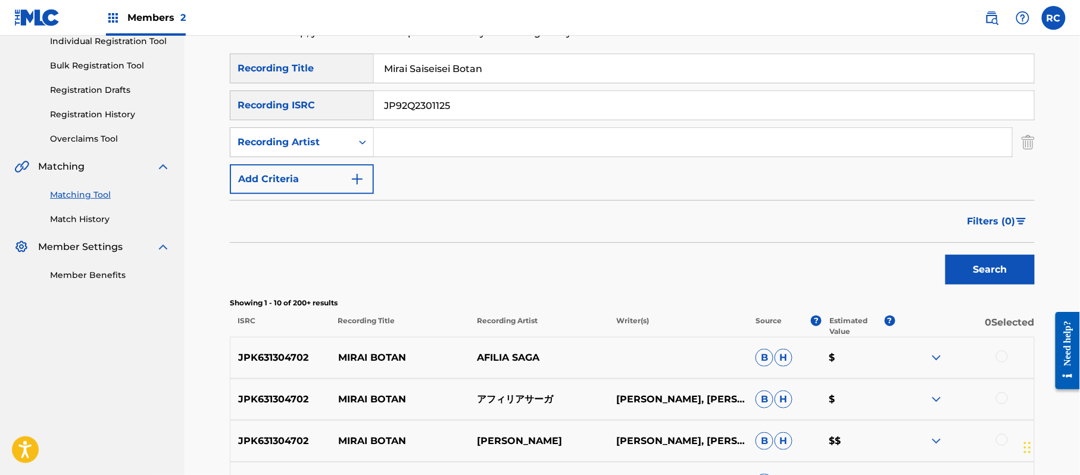
type input "JP92Q2301125"
drag, startPoint x: 513, startPoint y: 69, endPoint x: 304, endPoint y: 66, distance: 209.1
click at [306, 67] on div "SearchWithCriteria852bc4d8-3d3a-41d6-8043-66e055d99a01 Recording Title Mirai Sa…" at bounding box center [632, 69] width 805 height 30
click at [973, 270] on button "Search" at bounding box center [990, 270] width 89 height 30
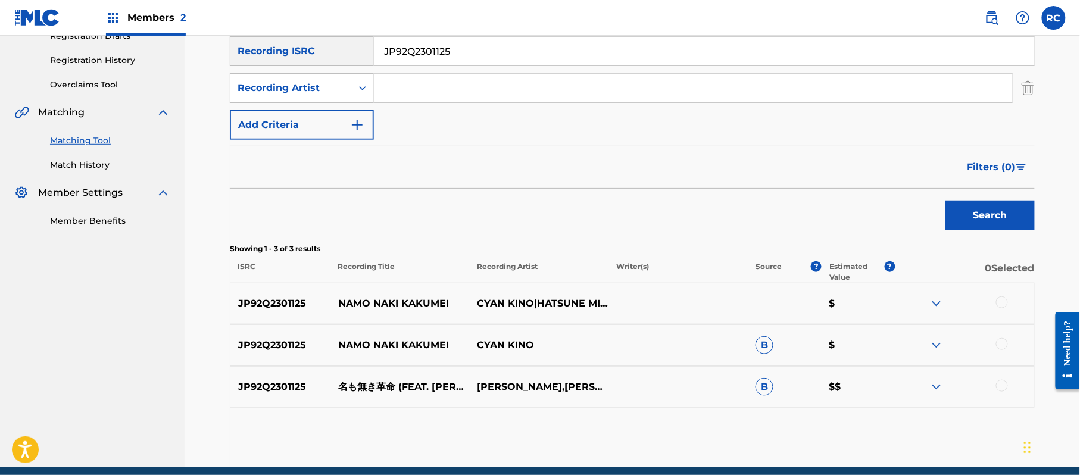
scroll to position [238, 0]
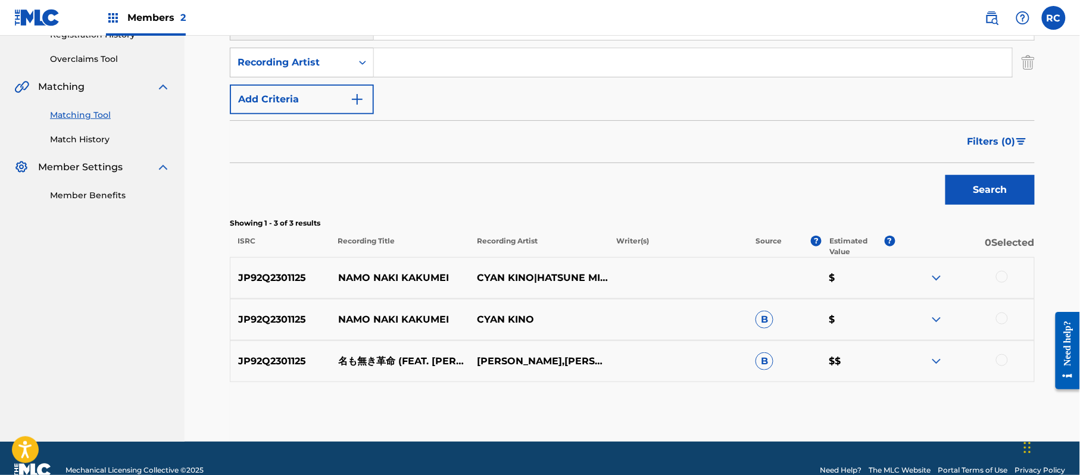
click at [1005, 275] on div at bounding box center [1002, 277] width 12 height 12
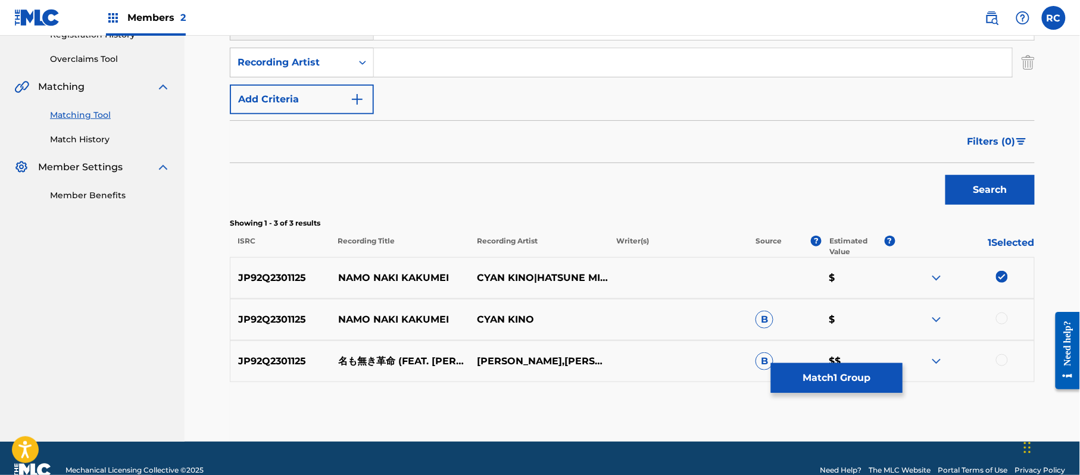
click at [1007, 319] on div at bounding box center [1002, 319] width 12 height 12
drag, startPoint x: 1006, startPoint y: 361, endPoint x: 918, endPoint y: 366, distance: 88.3
click at [1006, 362] on div at bounding box center [1002, 360] width 12 height 12
click at [834, 384] on button "Match 3 Groups" at bounding box center [837, 378] width 132 height 30
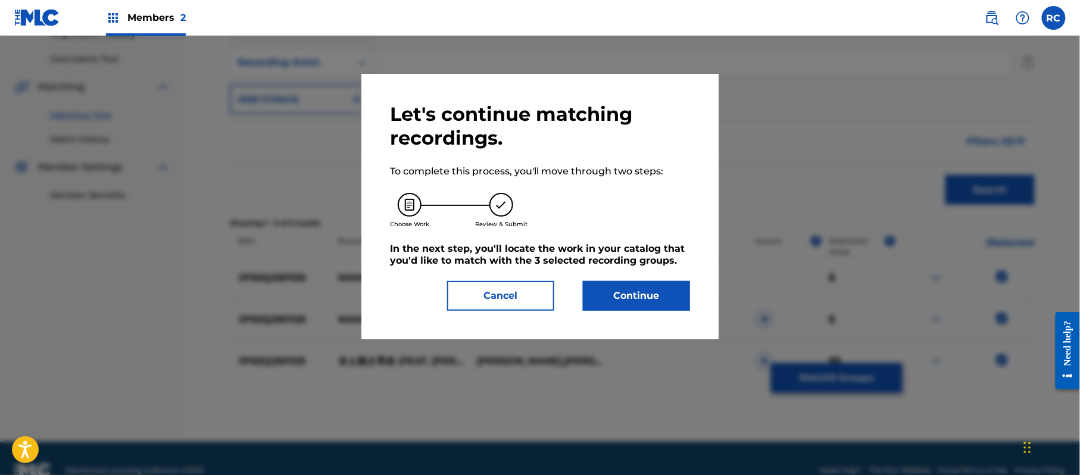
click at [636, 291] on button "Continue" at bounding box center [636, 296] width 107 height 30
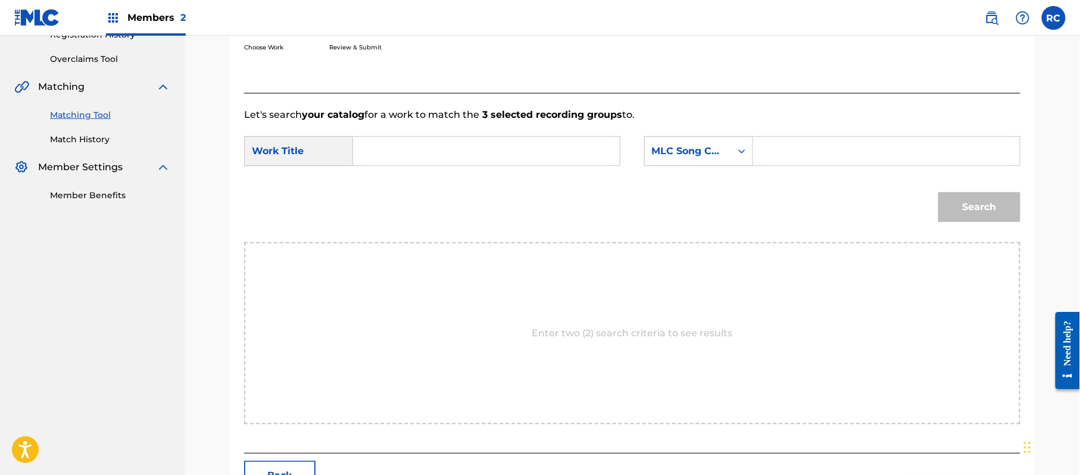
drag, startPoint x: 425, startPoint y: 153, endPoint x: 422, endPoint y: 160, distance: 7.0
click at [423, 156] on input "Search Form" at bounding box center [486, 151] width 247 height 29
paste input "Namo Naki Kakumei N69QOD"
click at [420, 164] on input "Namo Naki Kakumei N69QOD" at bounding box center [486, 151] width 247 height 29
click at [484, 153] on input "Namo Naki Kakumei N69QOD" at bounding box center [486, 151] width 247 height 29
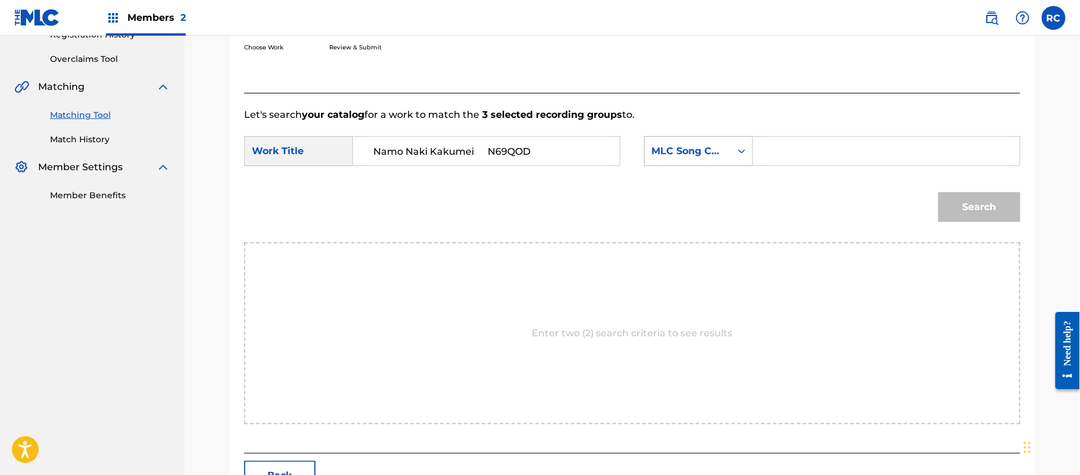
drag, startPoint x: 484, startPoint y: 153, endPoint x: 662, endPoint y: 153, distance: 178.1
click at [485, 153] on input "Namo Naki Kakumei N69QOD" at bounding box center [486, 151] width 247 height 29
type input "Namo Naki Kakumei"
drag, startPoint x: 821, startPoint y: 153, endPoint x: 835, endPoint y: 168, distance: 20.6
click at [822, 153] on input "Search Form" at bounding box center [887, 151] width 247 height 29
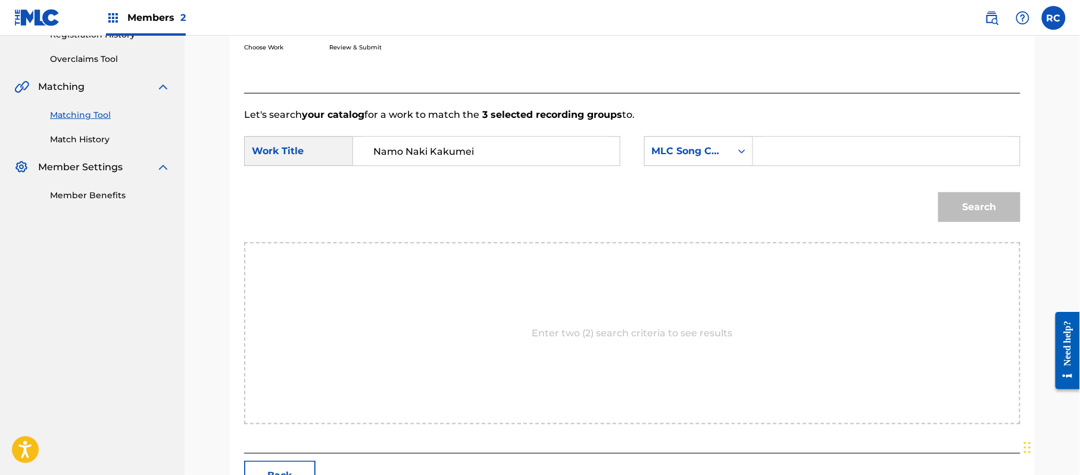
paste input "N69QOD"
type input "N69QOD"
click at [951, 210] on button "Search" at bounding box center [980, 207] width 82 height 30
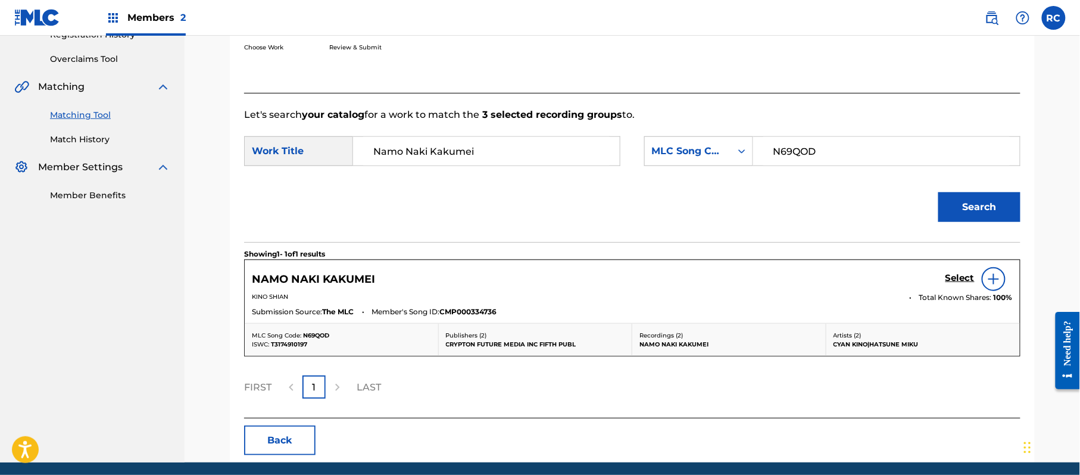
click at [961, 282] on h5 "Select" at bounding box center [960, 278] width 29 height 11
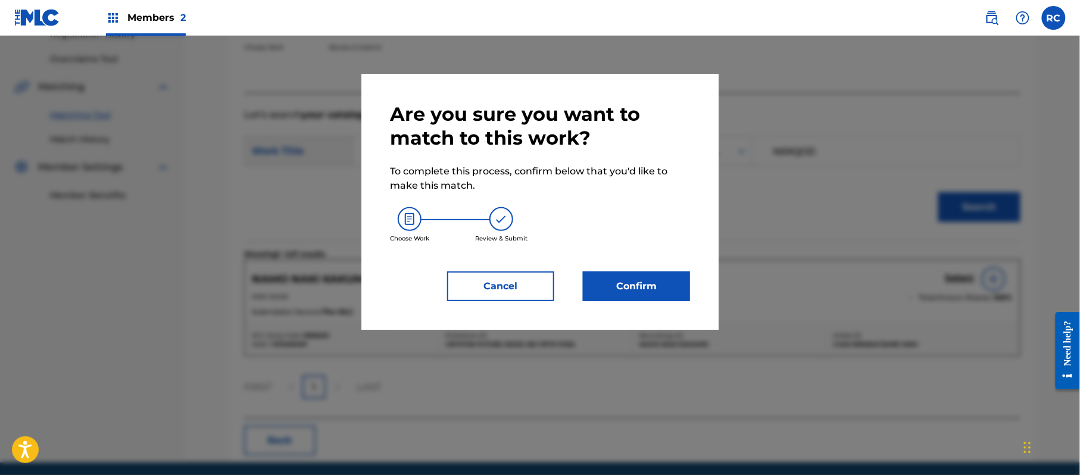
click at [638, 281] on button "Confirm" at bounding box center [636, 287] width 107 height 30
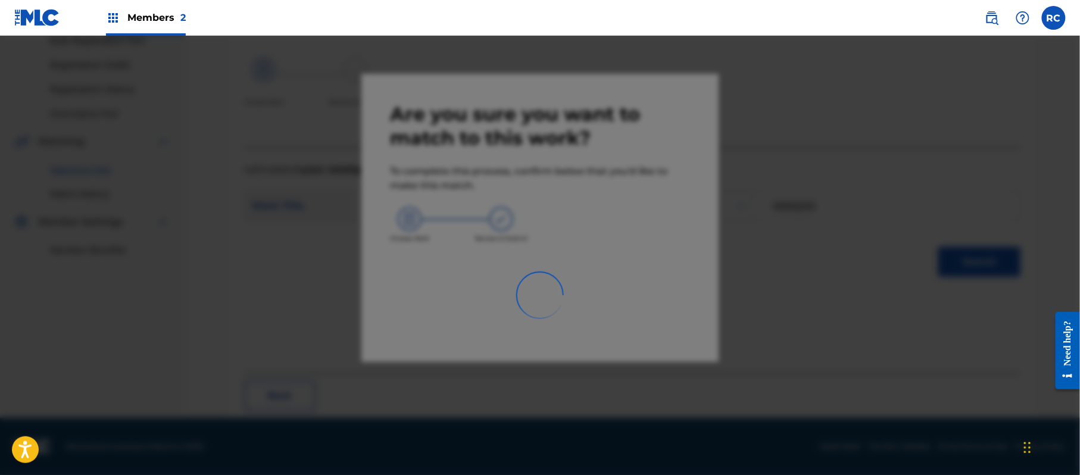
scroll to position [48, 0]
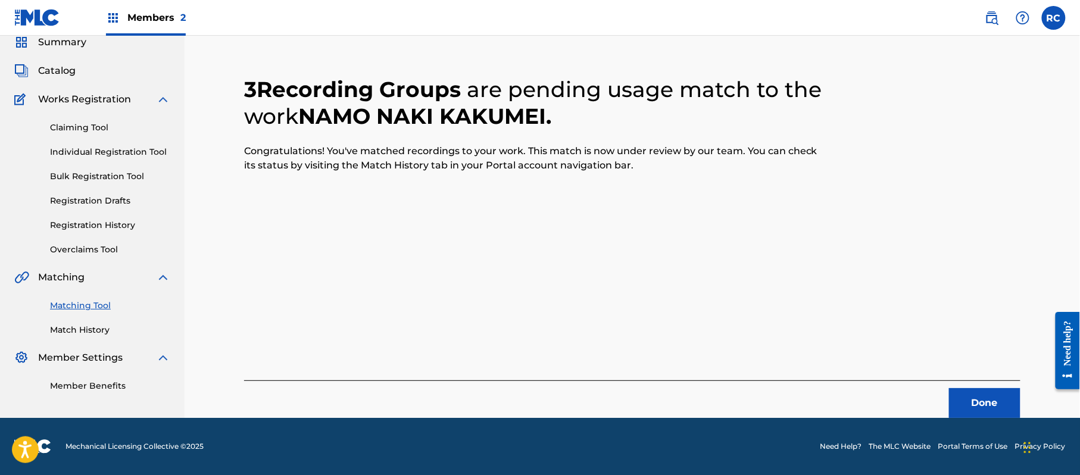
click at [981, 403] on button "Done" at bounding box center [984, 403] width 71 height 30
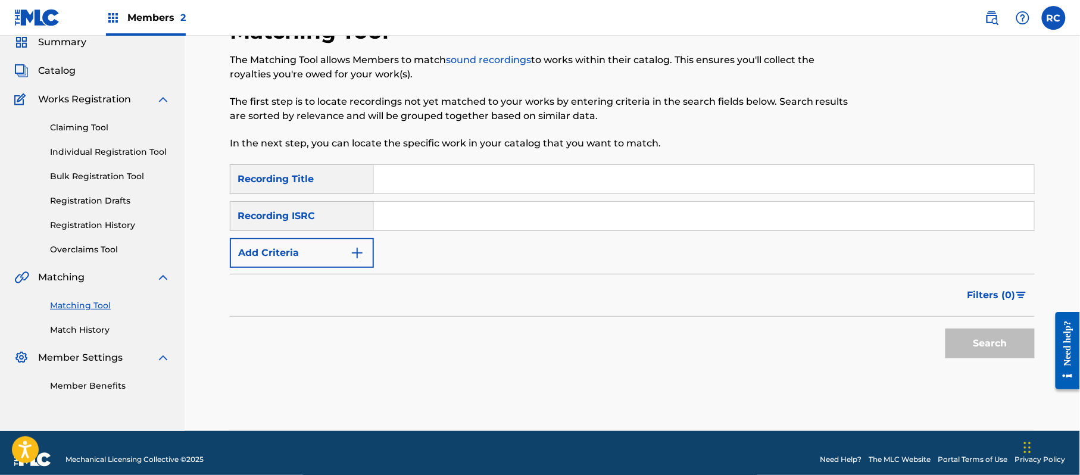
click at [435, 222] on input "Search Form" at bounding box center [704, 216] width 660 height 29
paste input "JP92Q2301126"
type input "JP92Q2301126"
click at [973, 351] on button "Search" at bounding box center [990, 344] width 89 height 30
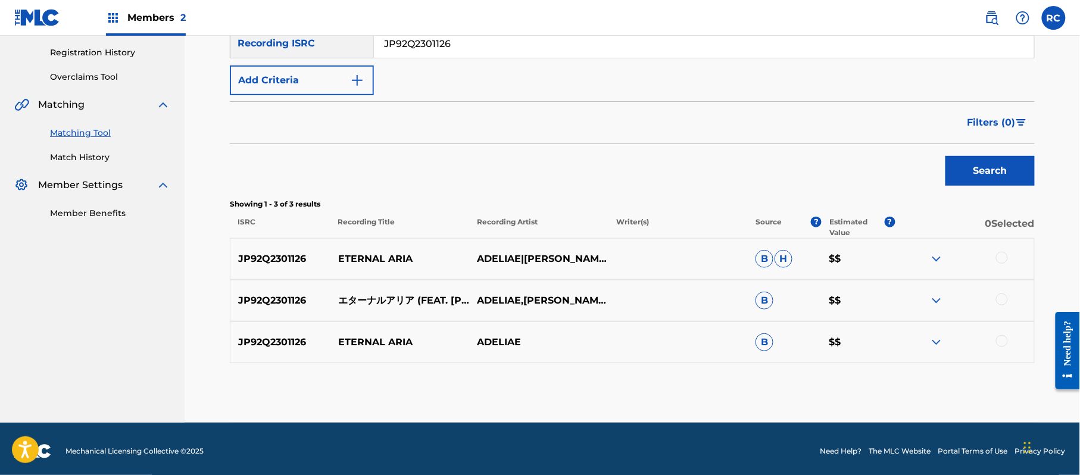
scroll to position [225, 0]
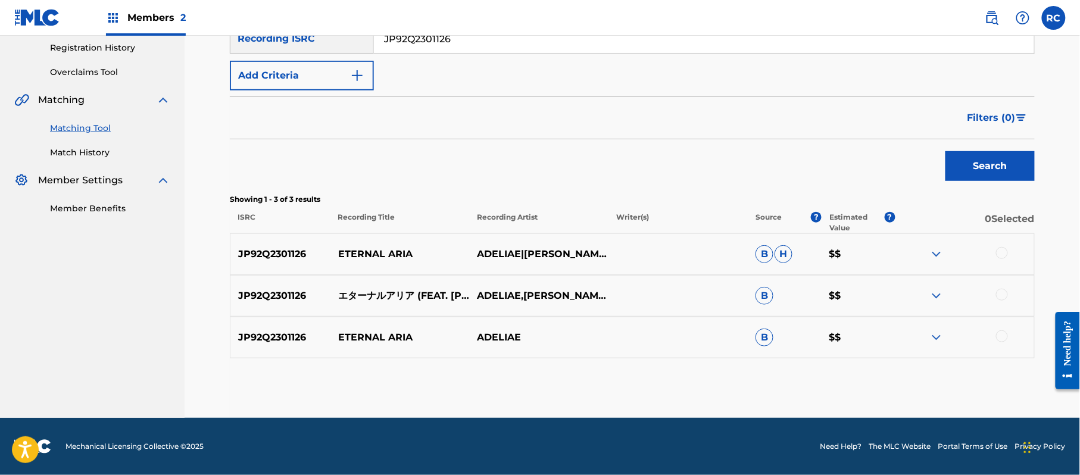
click at [1002, 255] on div at bounding box center [1002, 253] width 12 height 12
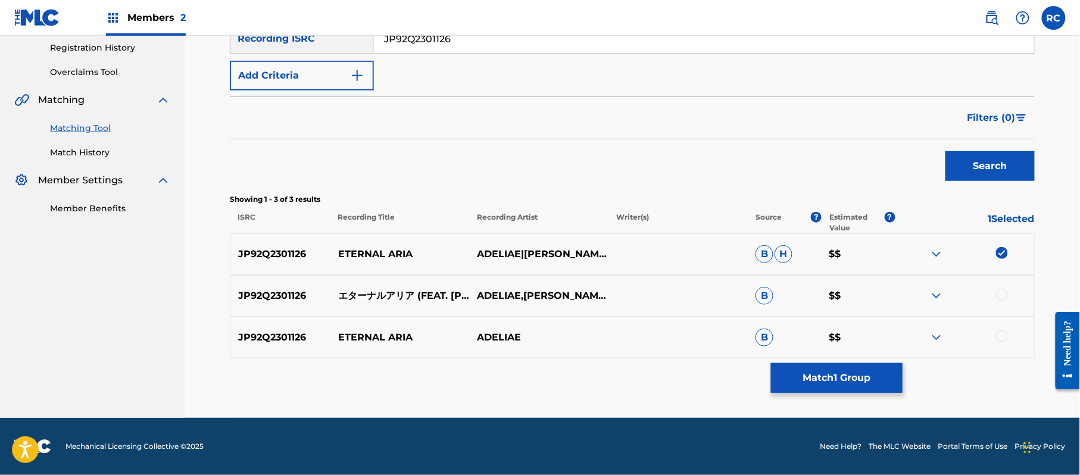
click at [1006, 293] on div at bounding box center [1002, 295] width 12 height 12
click at [1007, 336] on div at bounding box center [1002, 337] width 12 height 12
click at [815, 382] on button "Match 3 Groups" at bounding box center [837, 378] width 132 height 30
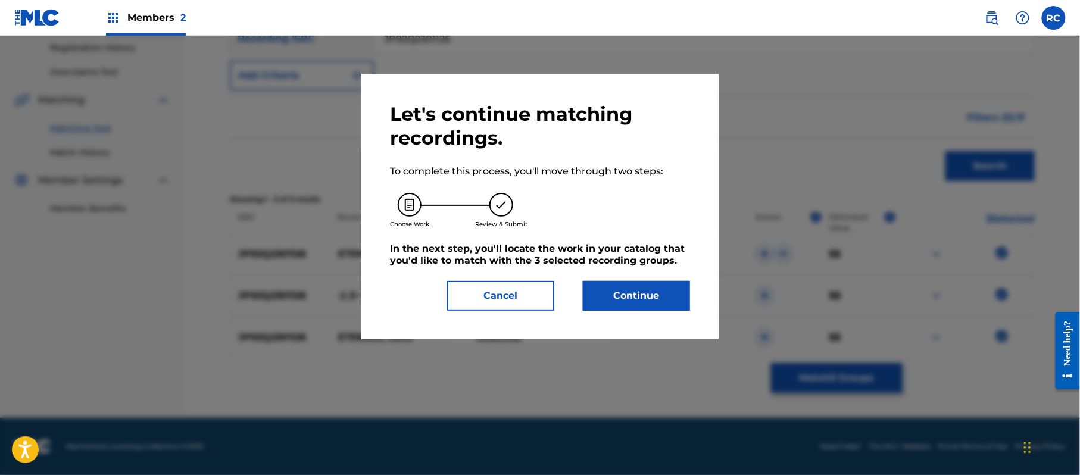
click at [630, 292] on button "Continue" at bounding box center [636, 296] width 107 height 30
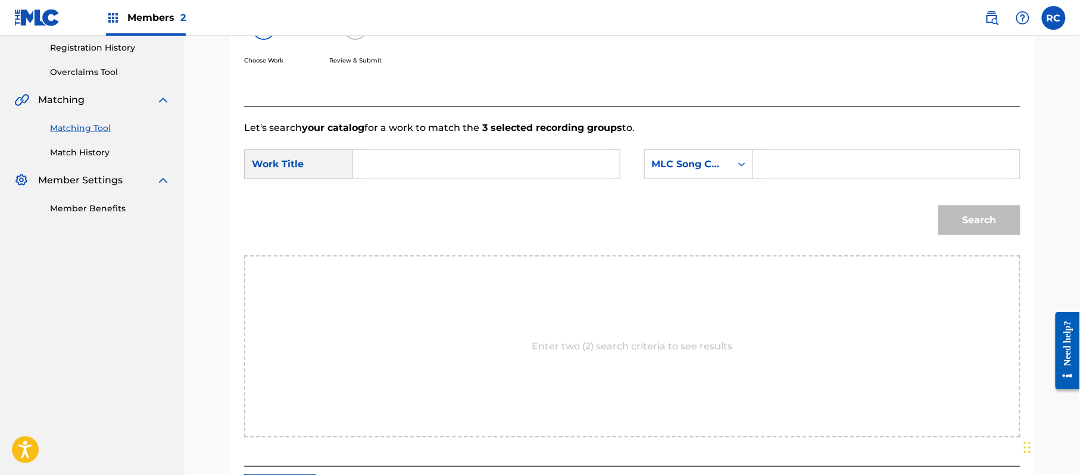
drag, startPoint x: 394, startPoint y: 167, endPoint x: 394, endPoint y: 175, distance: 7.8
click at [394, 175] on input "Search Form" at bounding box center [486, 164] width 247 height 29
paste input "Etaanaruaria ES164Z"
click at [461, 167] on input "Etaanaruaria ES164Z" at bounding box center [486, 164] width 247 height 29
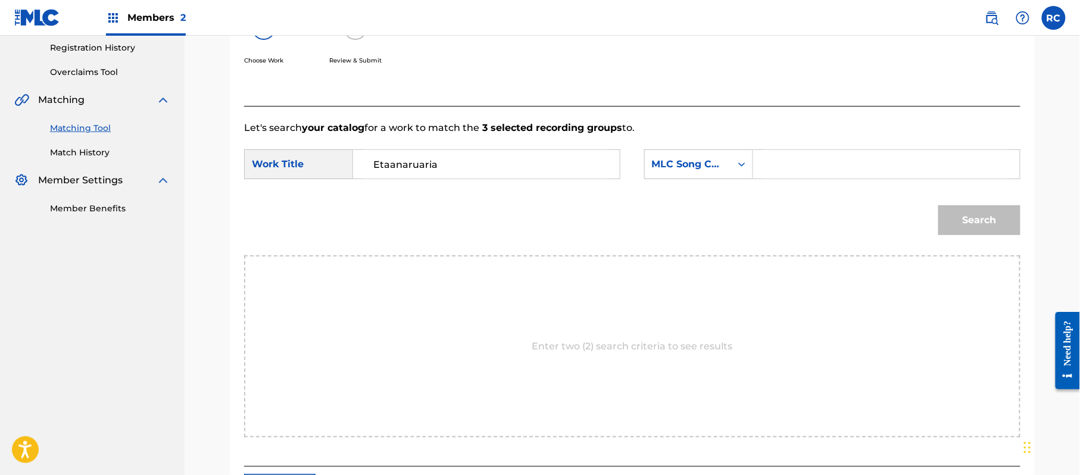
type input "Etaanaruaria"
drag, startPoint x: 839, startPoint y: 167, endPoint x: 849, endPoint y: 175, distance: 12.4
click at [839, 167] on input "Search Form" at bounding box center [887, 164] width 247 height 29
paste input "ES164Z"
type input "ES164Z"
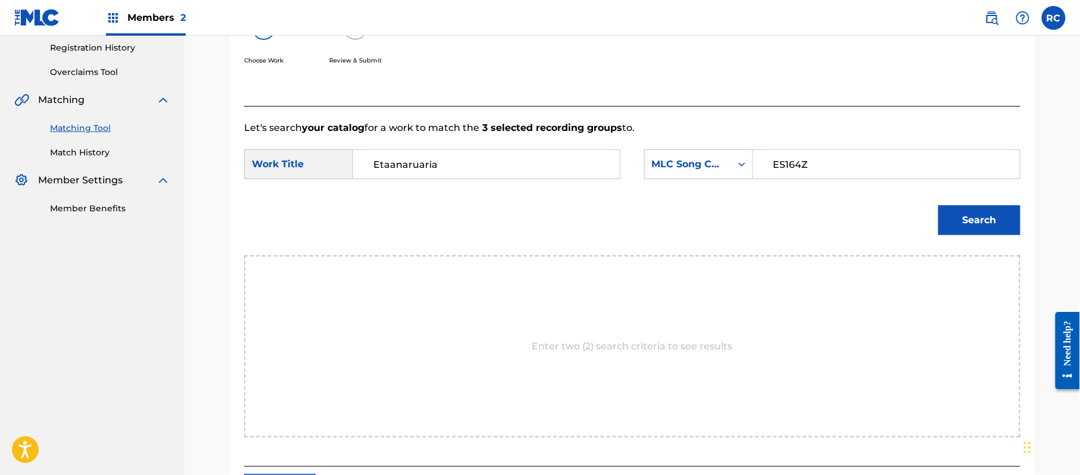
click at [990, 232] on button "Search" at bounding box center [980, 220] width 82 height 30
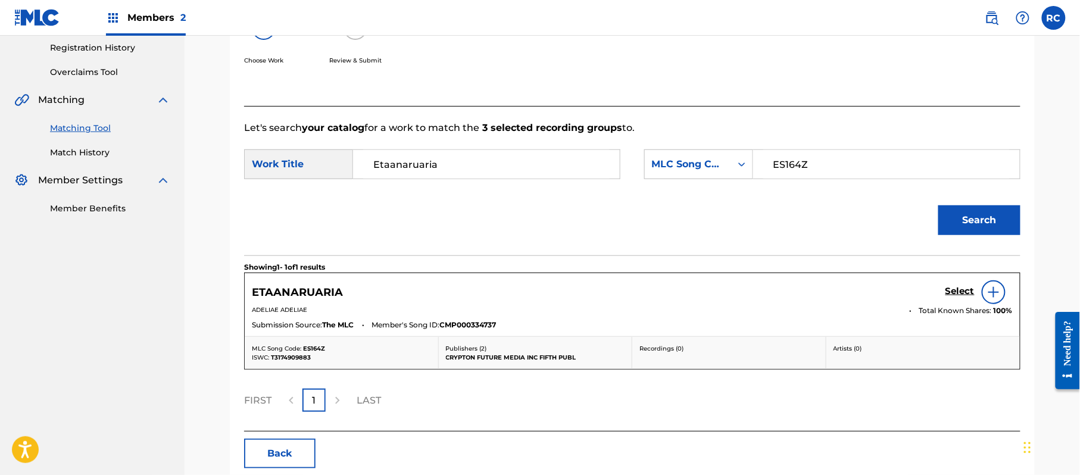
click at [968, 292] on h5 "Select" at bounding box center [960, 291] width 29 height 11
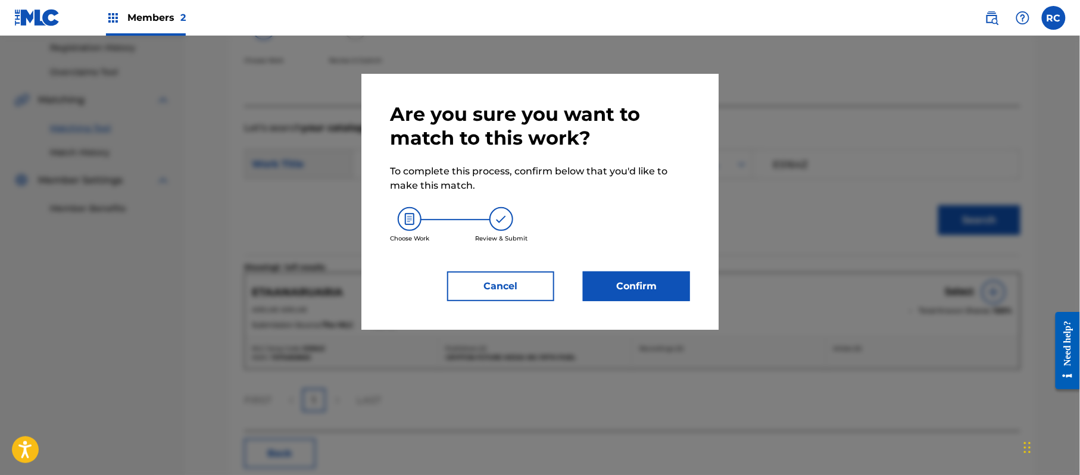
click at [656, 277] on button "Confirm" at bounding box center [636, 287] width 107 height 30
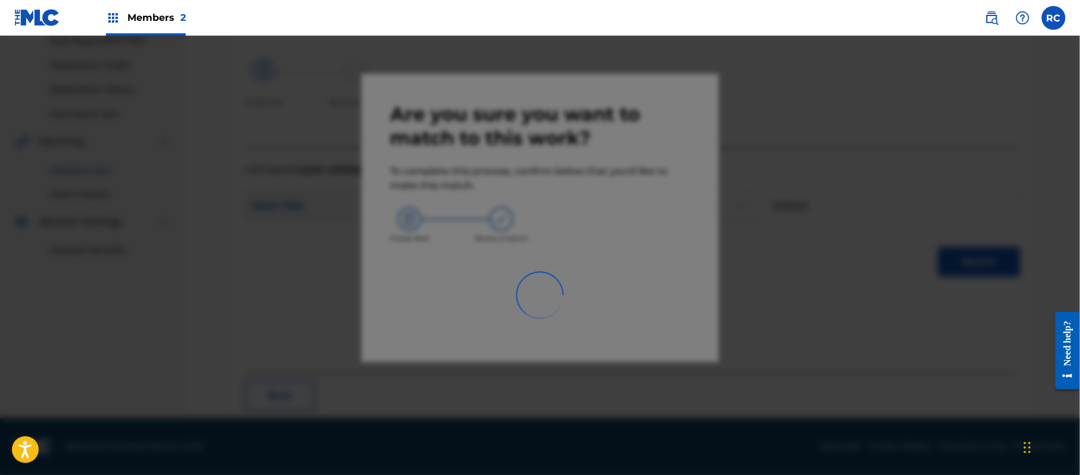
scroll to position [48, 0]
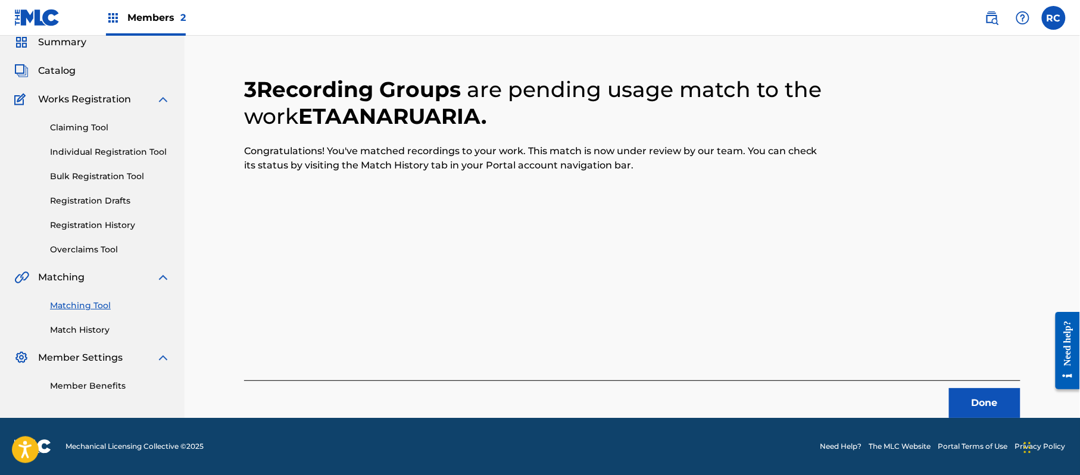
click at [966, 409] on button "Done" at bounding box center [984, 403] width 71 height 30
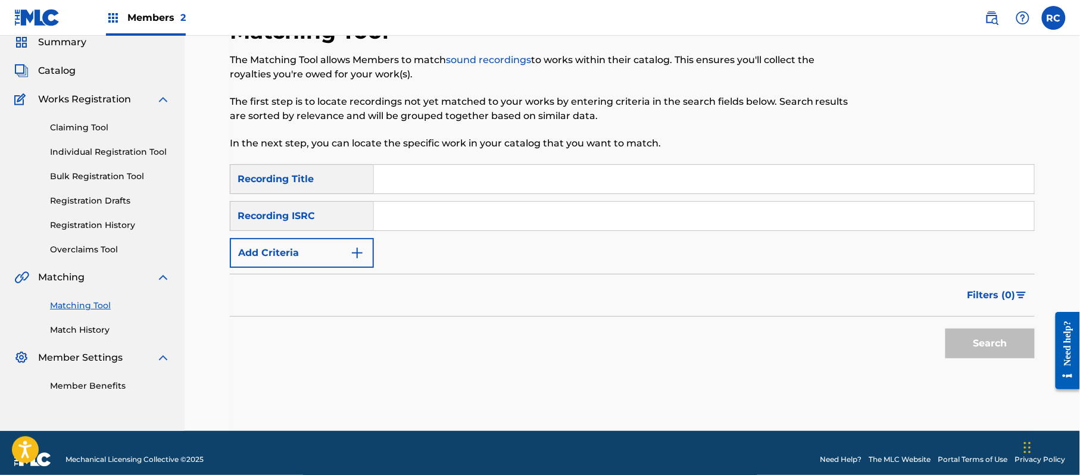
click at [418, 217] on input "Search Form" at bounding box center [704, 216] width 660 height 29
paste input "JP92Q2301144"
type input "JP92Q2301144"
click at [968, 334] on button "Search" at bounding box center [990, 344] width 89 height 30
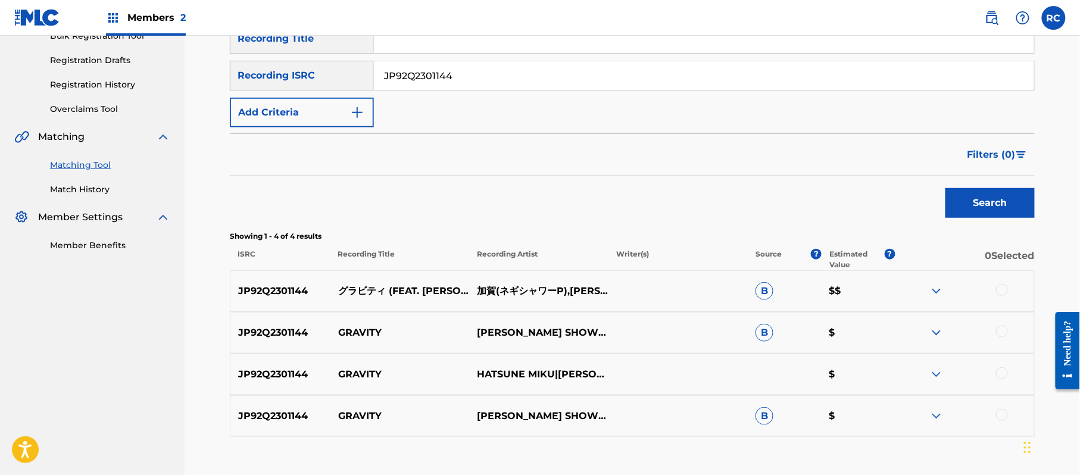
scroll to position [206, 0]
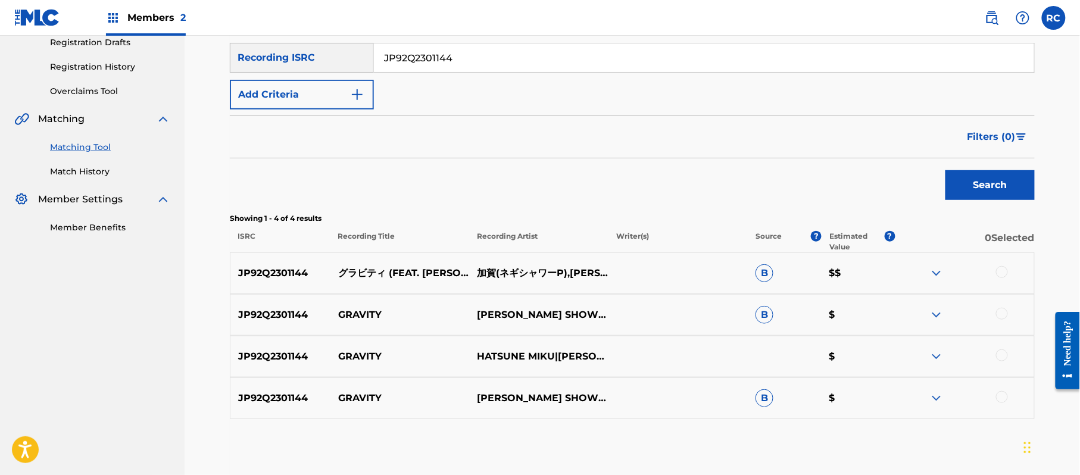
click at [1004, 275] on div at bounding box center [1002, 272] width 12 height 12
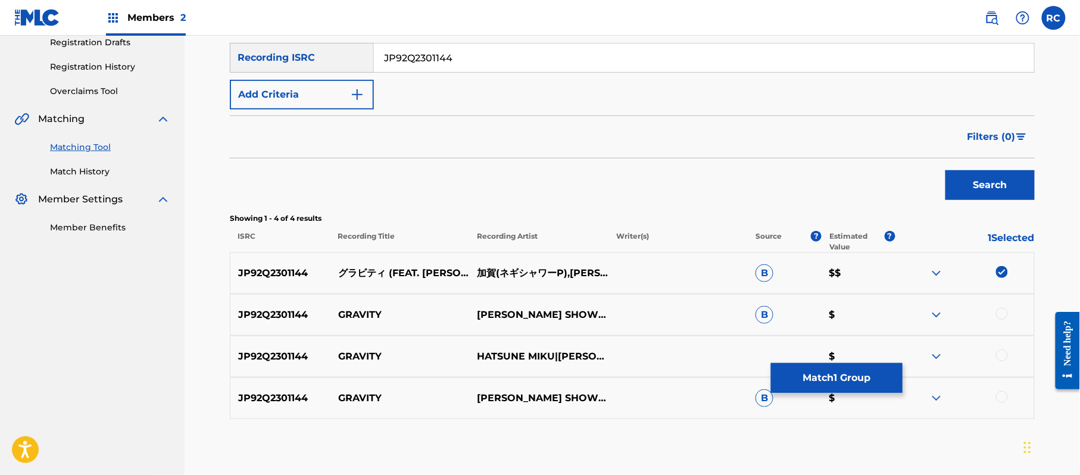
click at [1003, 313] on div at bounding box center [1002, 314] width 12 height 12
click at [1002, 350] on div at bounding box center [1002, 356] width 12 height 12
click at [1001, 401] on div at bounding box center [1002, 397] width 12 height 12
click at [837, 384] on button "Match 4 Groups" at bounding box center [837, 378] width 132 height 30
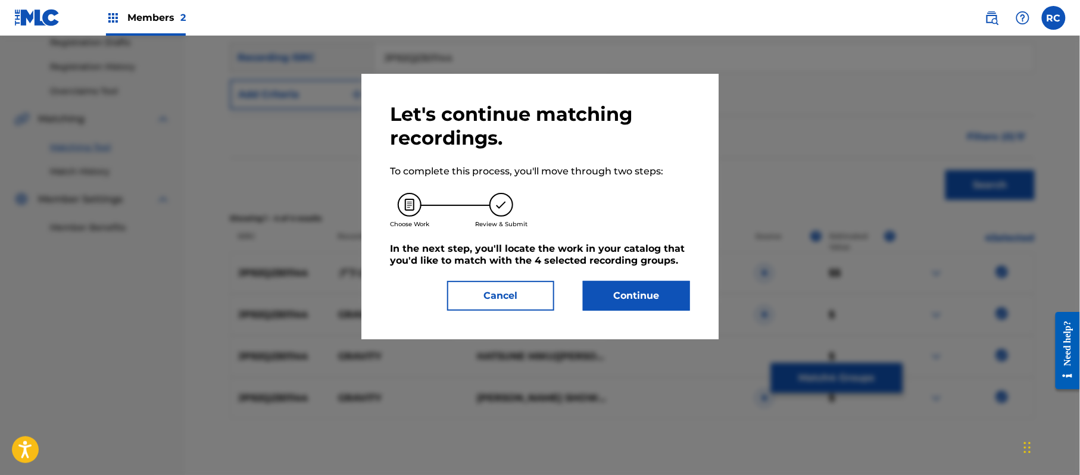
click at [627, 293] on button "Continue" at bounding box center [636, 296] width 107 height 30
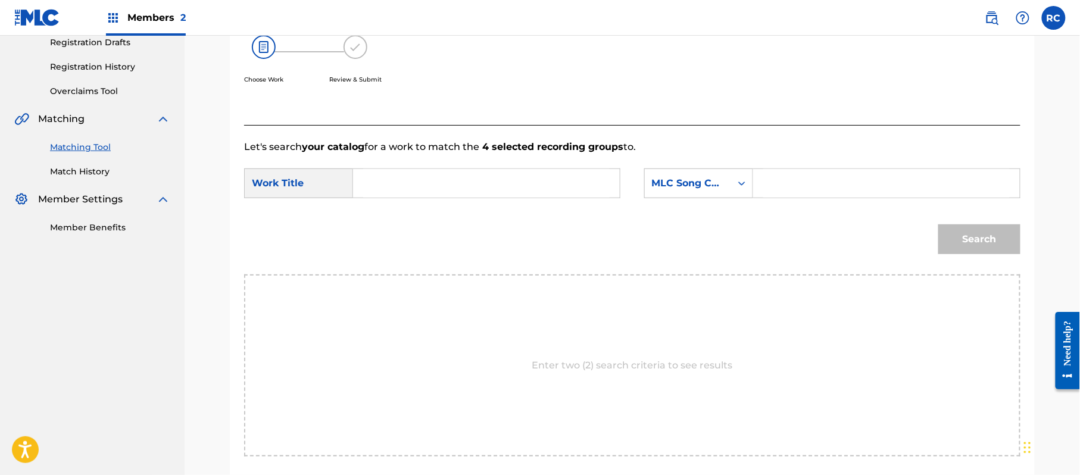
drag, startPoint x: 431, startPoint y: 177, endPoint x: 431, endPoint y: 191, distance: 13.7
click at [431, 179] on input "Search Form" at bounding box center [486, 183] width 247 height 29
paste input "Gurabiti GB19E5"
click at [442, 185] on input "Gurabiti GB19E5" at bounding box center [486, 183] width 247 height 29
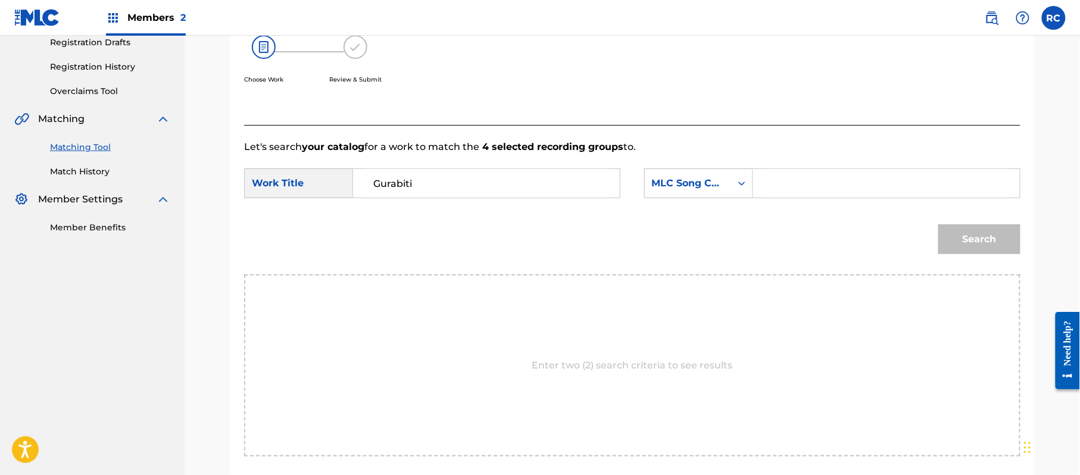
type input "Gurabiti"
click at [799, 189] on input "Search Form" at bounding box center [887, 183] width 247 height 29
paste input "GB19E5"
type input "GB19E5"
click at [989, 248] on button "Search" at bounding box center [980, 240] width 82 height 30
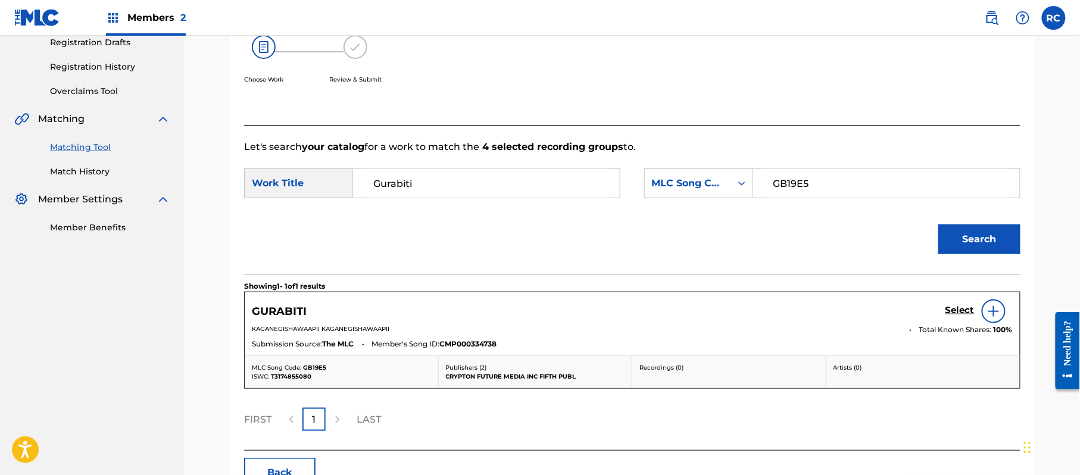
click at [960, 307] on h5 "Select" at bounding box center [960, 310] width 29 height 11
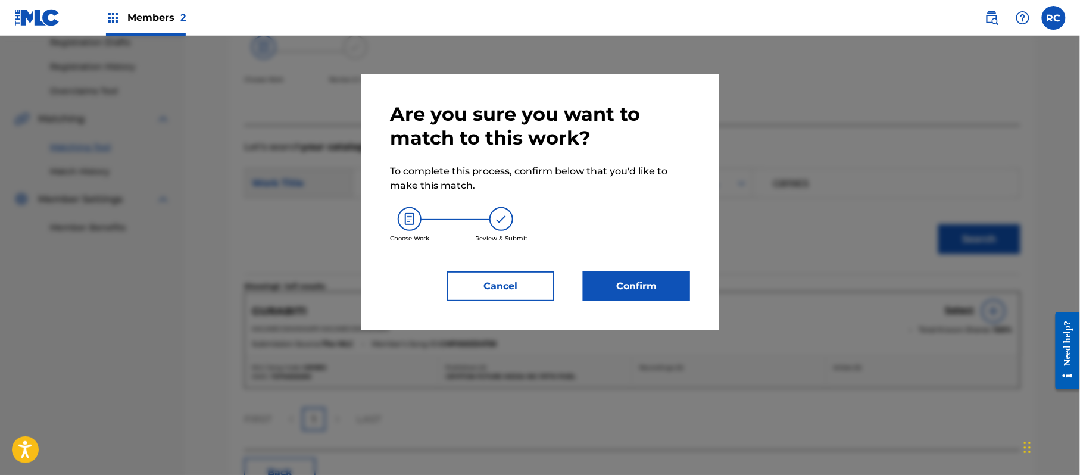
click at [647, 294] on button "Confirm" at bounding box center [636, 287] width 107 height 30
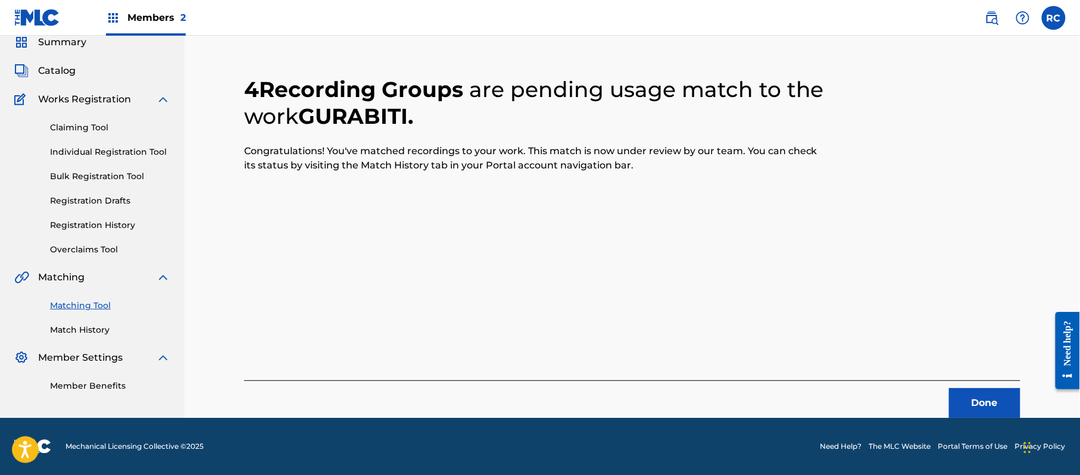
scroll to position [48, 0]
click at [990, 401] on button "Done" at bounding box center [984, 403] width 71 height 30
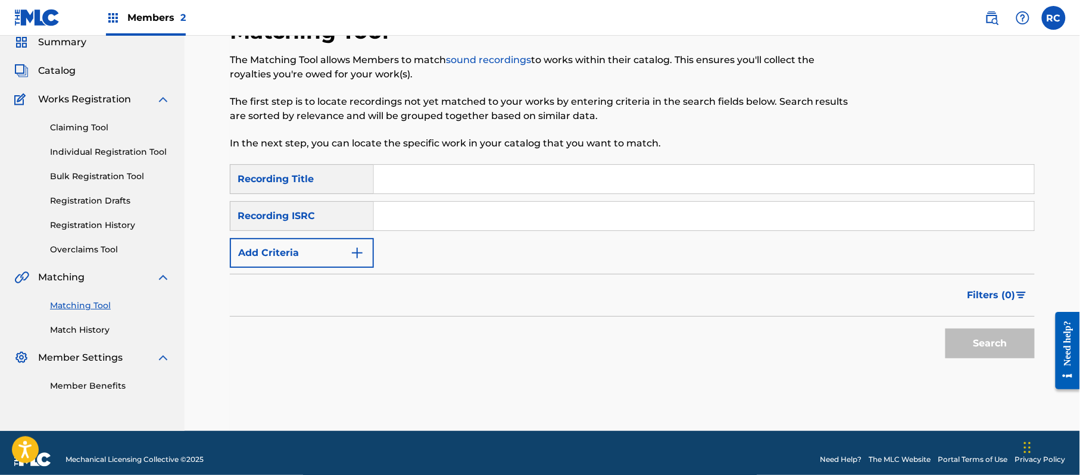
click at [398, 231] on div "SearchWithCriteria852bc4d8-3d3a-41d6-8043-66e055d99a01 Recording Title SearchWi…" at bounding box center [632, 216] width 805 height 104
click at [417, 216] on input "Search Form" at bounding box center [704, 216] width 660 height 29
paste input "JP92Q2301145"
type input "JP92Q2301145"
click at [978, 356] on button "Search" at bounding box center [990, 344] width 89 height 30
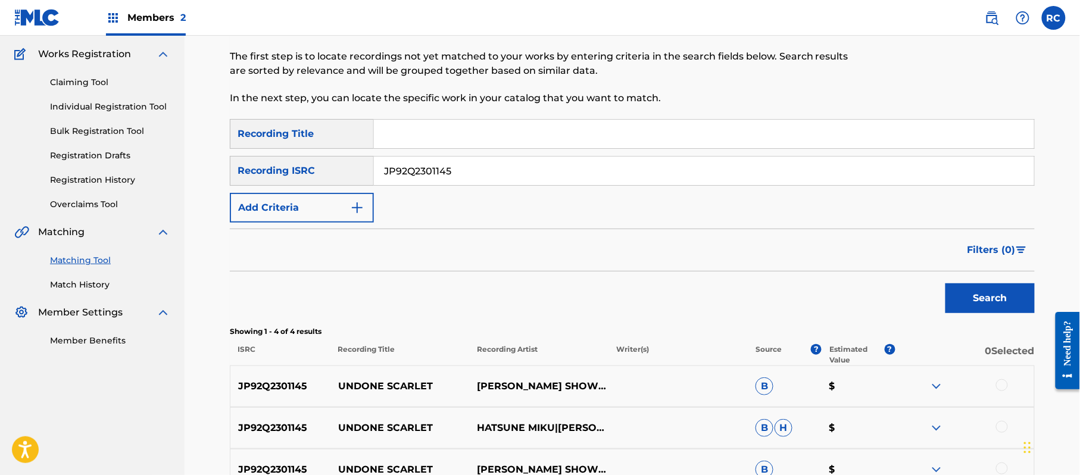
scroll to position [217, 0]
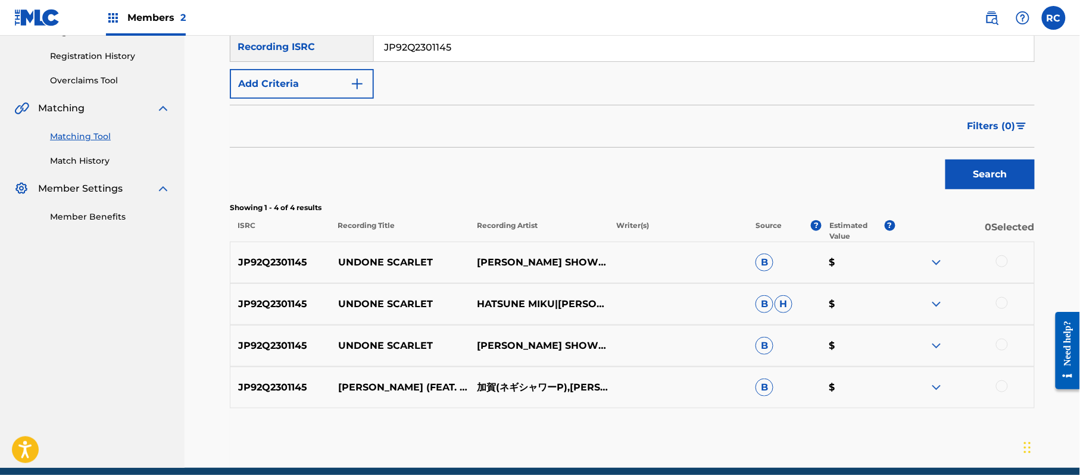
click at [1001, 261] on div at bounding box center [1002, 261] width 12 height 12
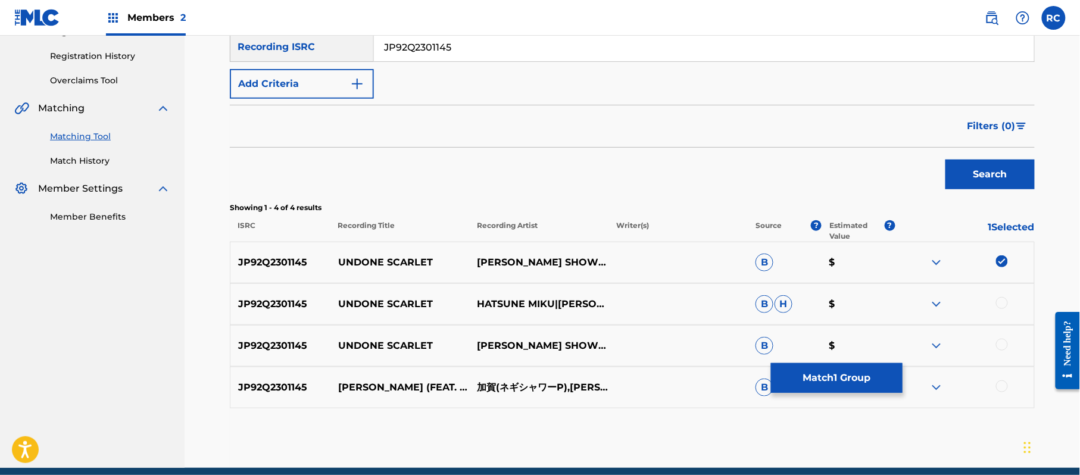
click at [999, 303] on div at bounding box center [1002, 303] width 12 height 12
click at [1004, 341] on div at bounding box center [1002, 345] width 12 height 12
click at [999, 391] on div at bounding box center [1002, 387] width 12 height 12
click at [845, 387] on button "Match 4 Groups" at bounding box center [837, 378] width 132 height 30
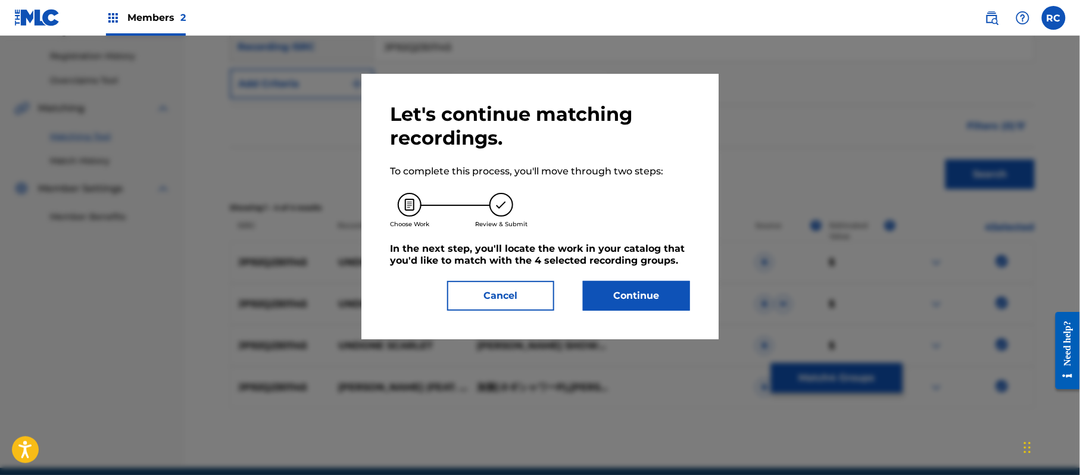
click at [650, 294] on button "Continue" at bounding box center [636, 296] width 107 height 30
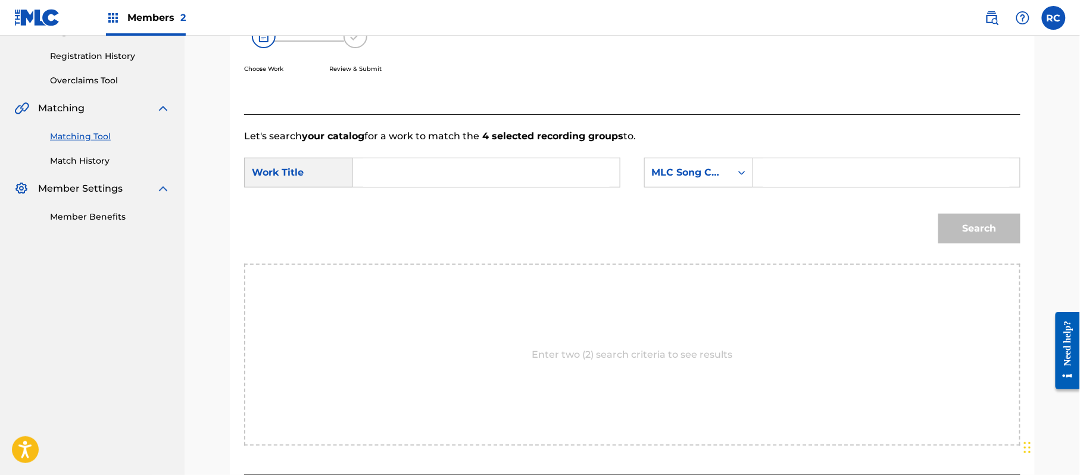
click at [434, 169] on input "Search Form" at bounding box center [486, 172] width 247 height 29
paste input "Andan Sukaaretto AW375P"
click at [475, 170] on input "Andan Sukaaretto AW375P" at bounding box center [486, 172] width 247 height 29
type input "Andan Sukaaretto"
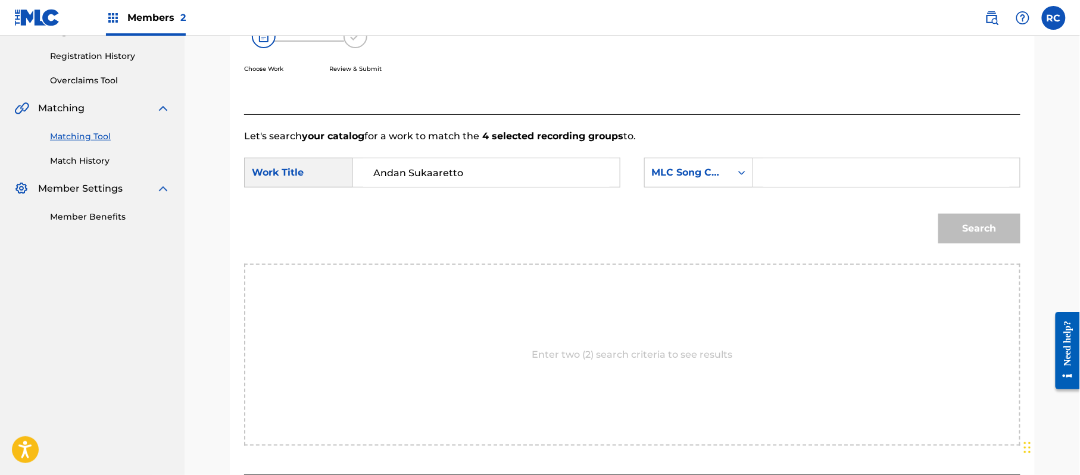
click at [777, 167] on input "Search Form" at bounding box center [887, 172] width 247 height 29
paste input "AW375P"
type input "AW375P"
click at [991, 218] on button "Search" at bounding box center [980, 229] width 82 height 30
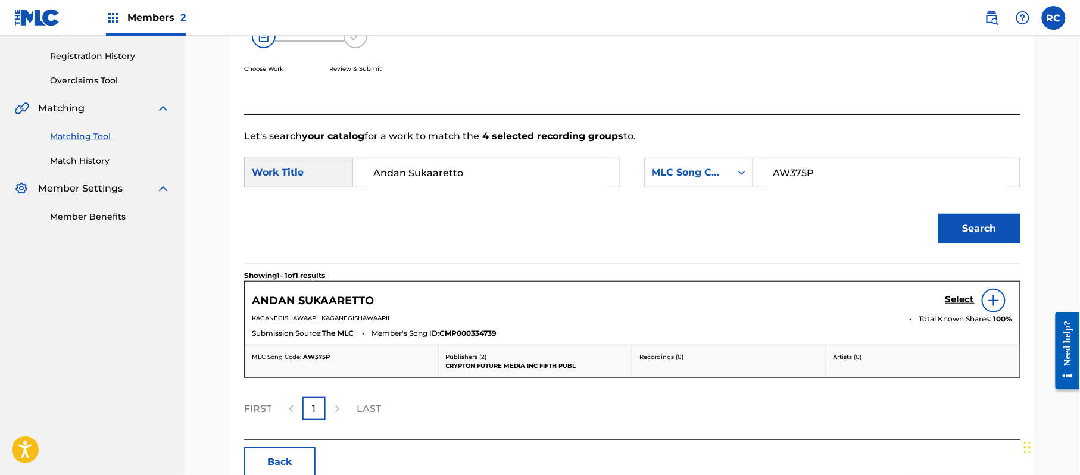
click at [953, 300] on h5 "Select" at bounding box center [960, 299] width 29 height 11
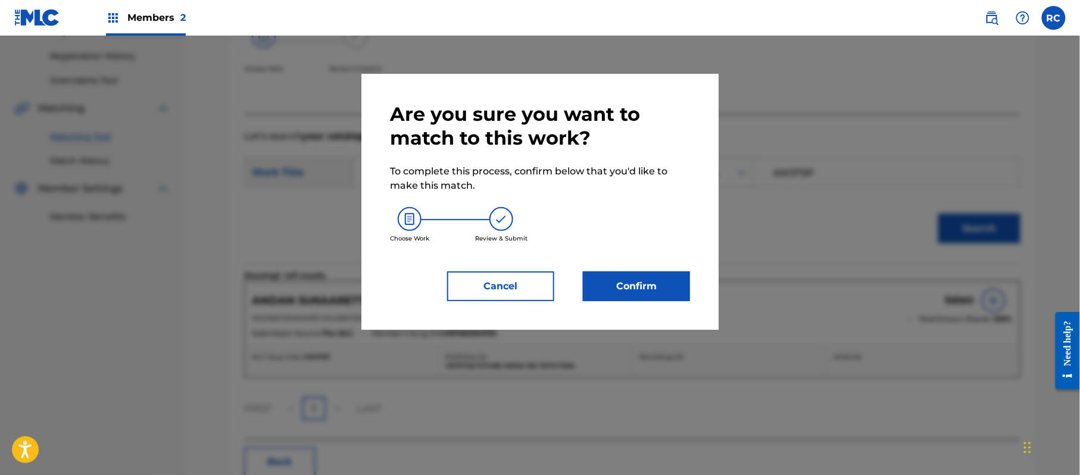
click at [654, 283] on button "Confirm" at bounding box center [636, 287] width 107 height 30
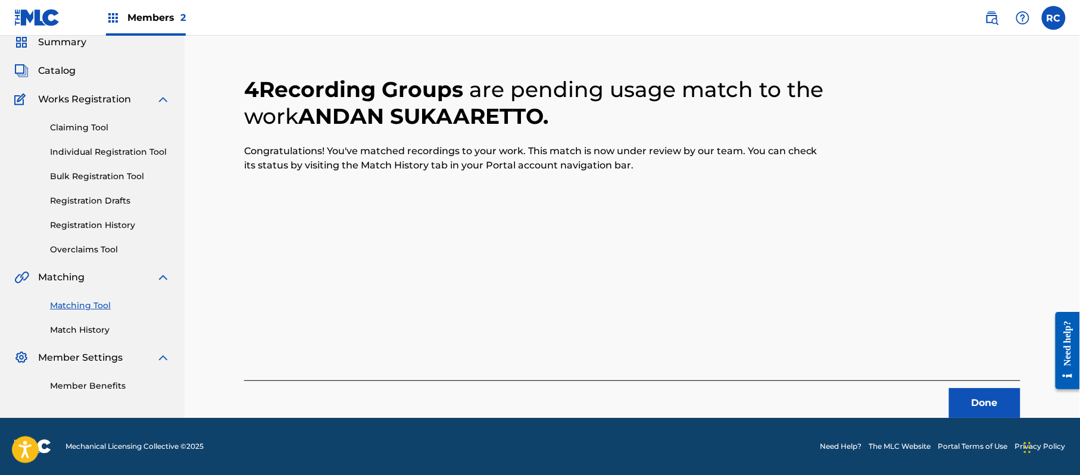
scroll to position [48, 0]
click at [973, 397] on button "Done" at bounding box center [984, 403] width 71 height 30
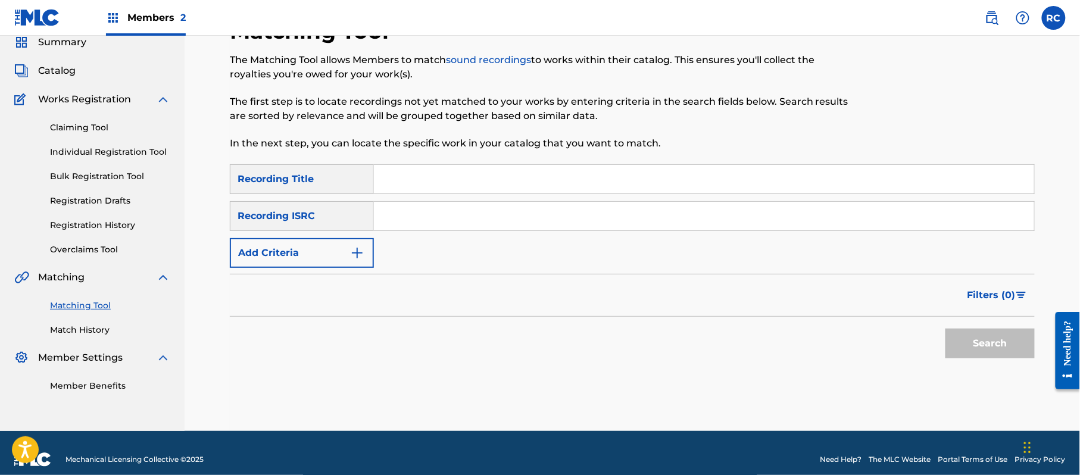
click at [434, 229] on input "Search Form" at bounding box center [704, 216] width 660 height 29
paste input "JP92Q2301147"
type input "JP92Q2301147"
click at [993, 346] on button "Search" at bounding box center [990, 344] width 89 height 30
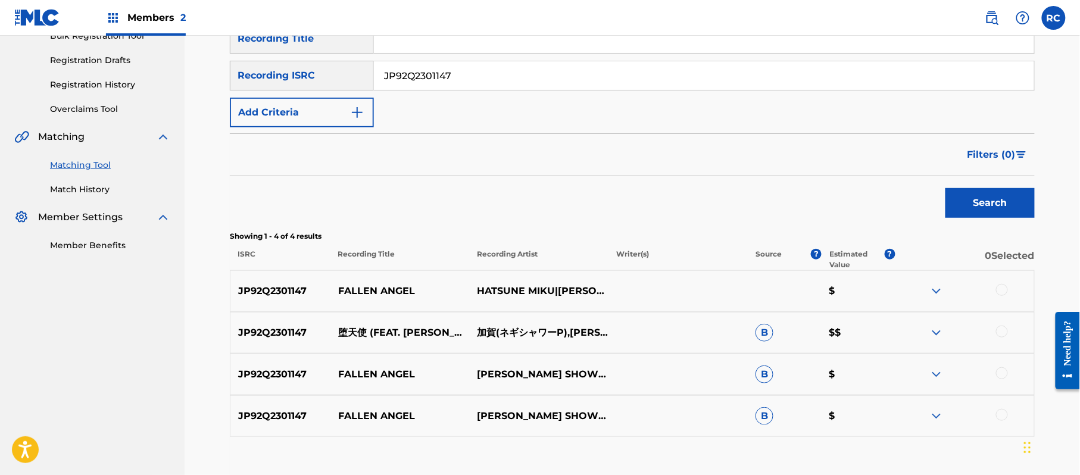
scroll to position [206, 0]
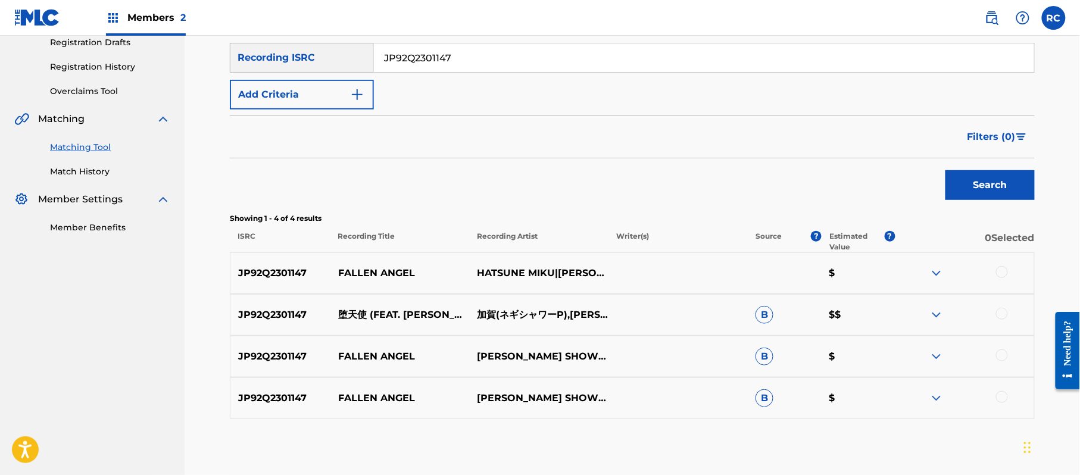
click at [1009, 272] on div at bounding box center [964, 273] width 139 height 14
click at [1004, 275] on div at bounding box center [1002, 272] width 12 height 12
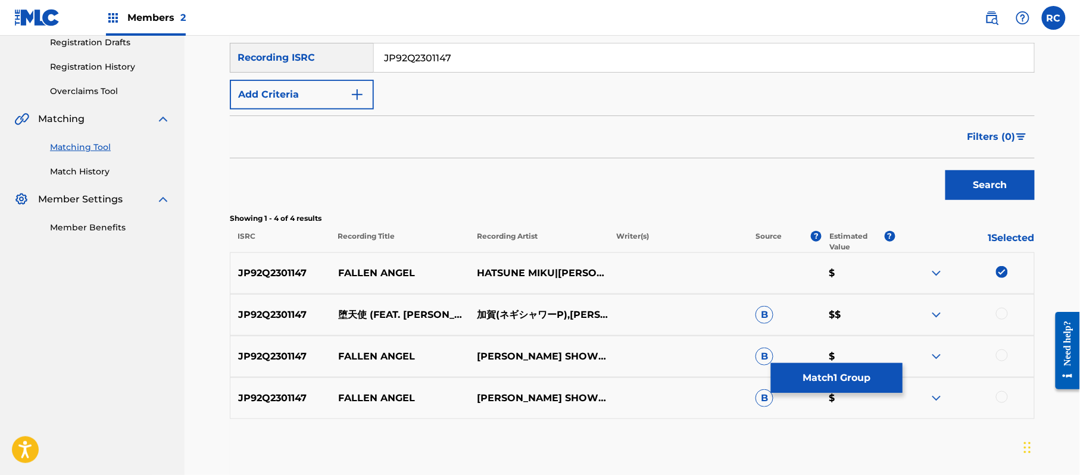
click at [1008, 310] on div at bounding box center [1002, 314] width 12 height 12
click at [1004, 357] on div at bounding box center [1002, 356] width 12 height 12
click at [1004, 398] on div at bounding box center [1002, 397] width 12 height 12
click at [846, 384] on button "Match 4 Groups" at bounding box center [837, 378] width 132 height 30
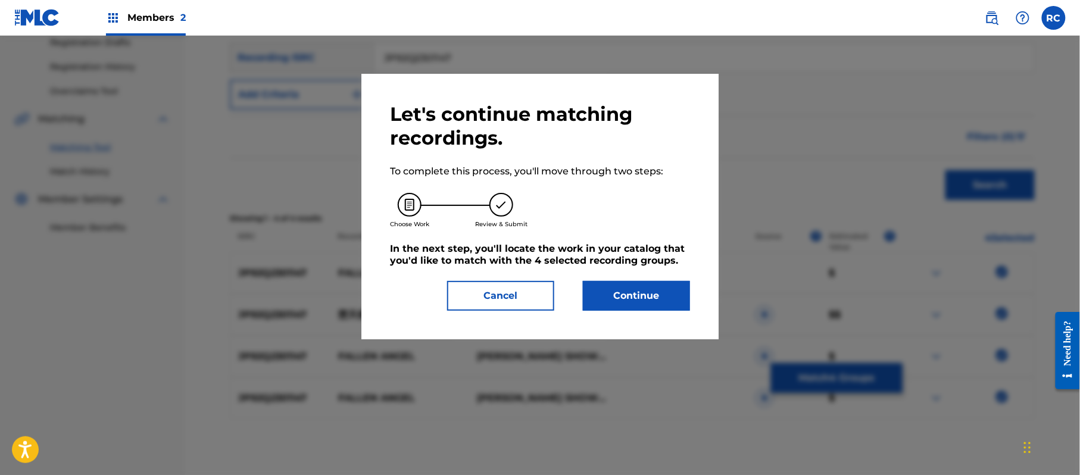
click at [656, 289] on button "Continue" at bounding box center [636, 296] width 107 height 30
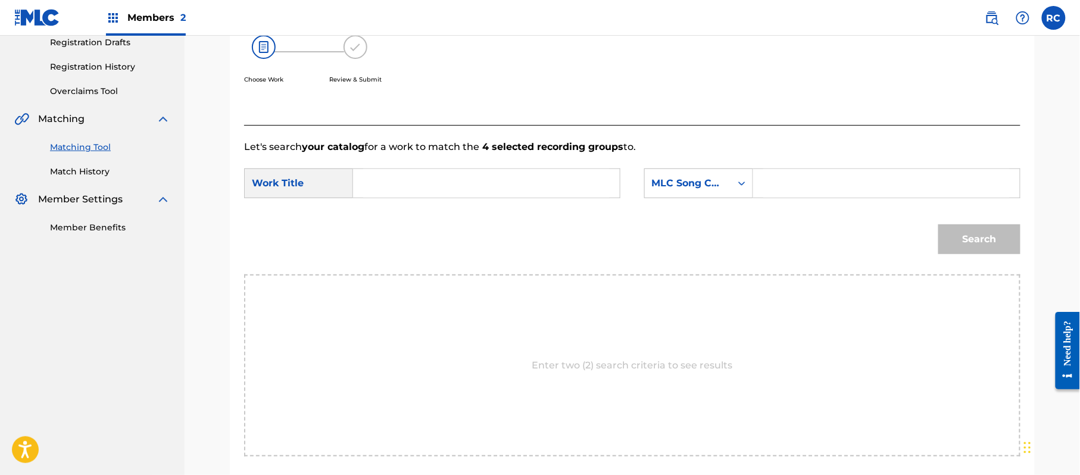
click at [438, 191] on input "Search Form" at bounding box center [486, 183] width 247 height 29
paste input "Datenshi DQ4CKO"
click at [453, 186] on input "Datenshi DQ4CKO" at bounding box center [486, 183] width 247 height 29
type input "Datenshi"
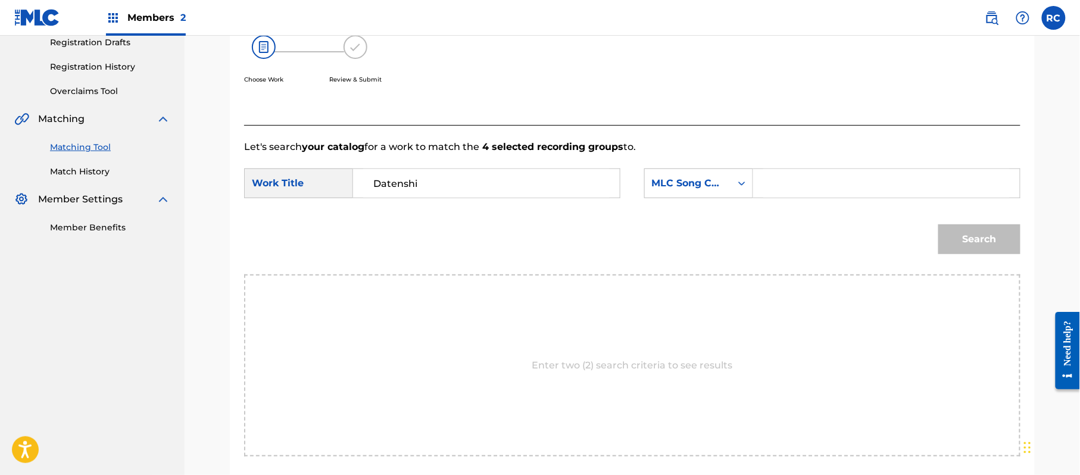
drag, startPoint x: 851, startPoint y: 168, endPoint x: 856, endPoint y: 185, distance: 17.5
click at [852, 169] on div "Search Form" at bounding box center [886, 184] width 267 height 30
click at [858, 186] on input "Search Form" at bounding box center [887, 183] width 247 height 29
paste input "DQ4CKO"
type input "DQ4CKO"
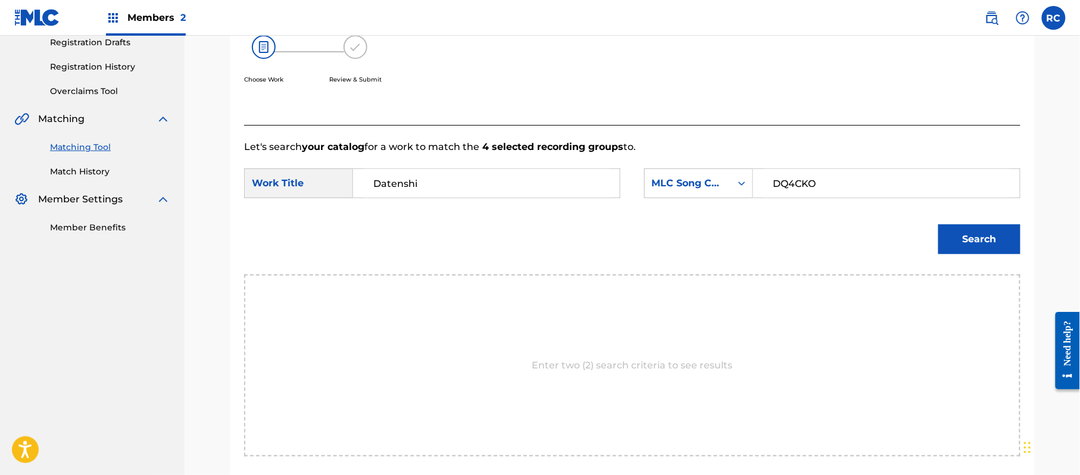
click at [984, 244] on button "Search" at bounding box center [980, 240] width 82 height 30
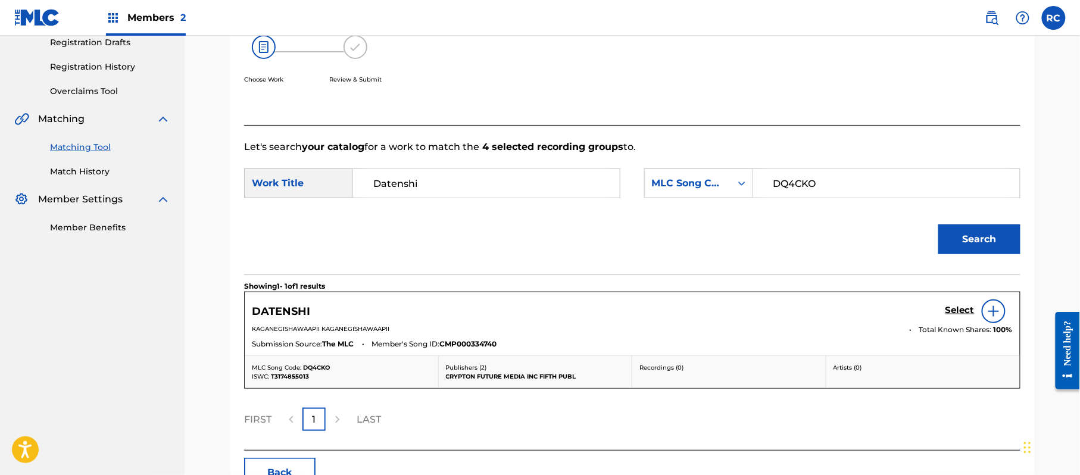
click at [953, 312] on h5 "Select" at bounding box center [960, 310] width 29 height 11
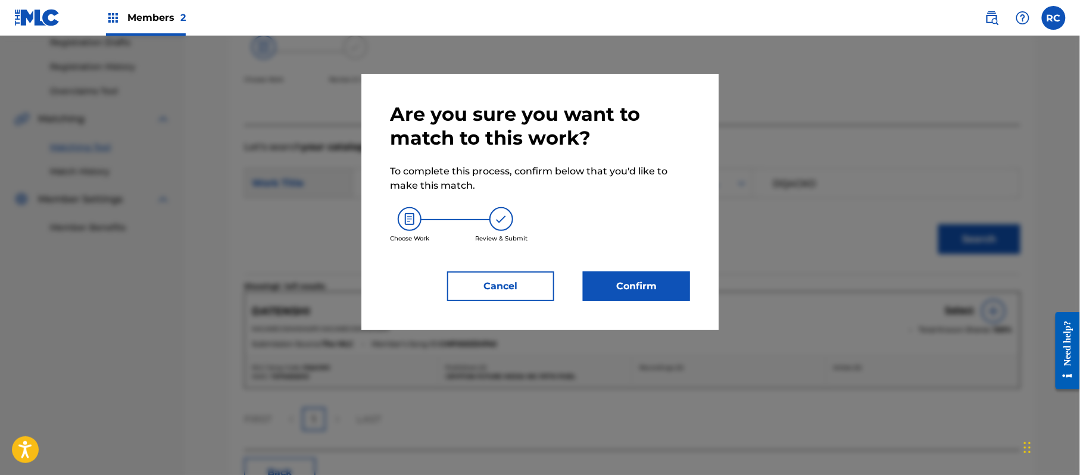
click at [648, 287] on button "Confirm" at bounding box center [636, 287] width 107 height 30
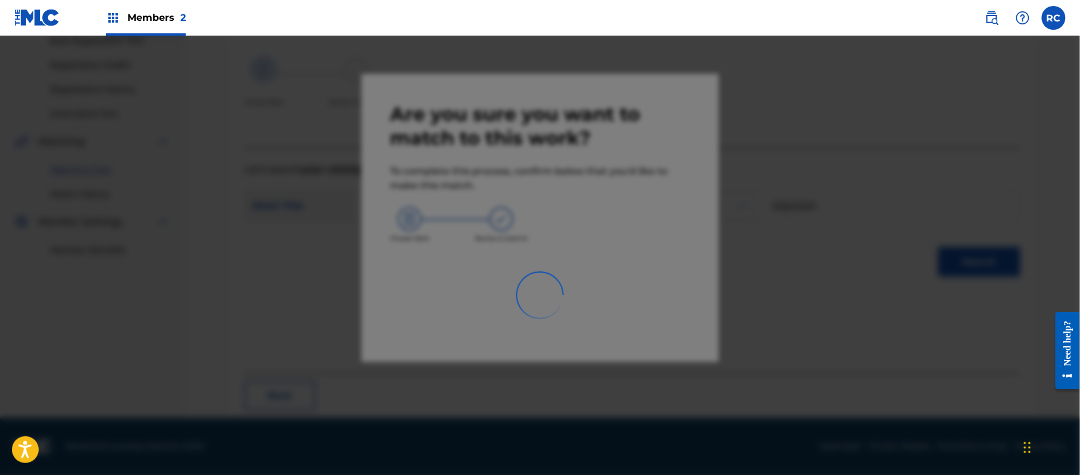
scroll to position [48, 0]
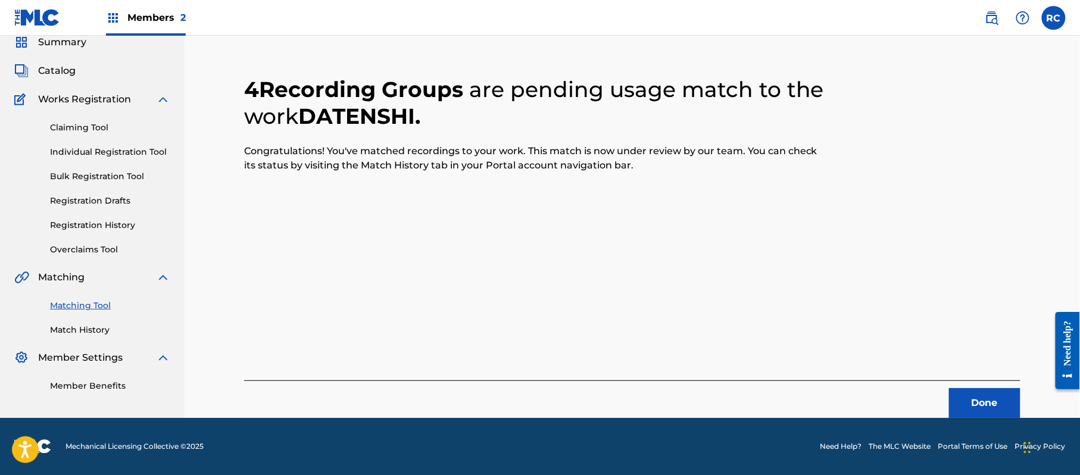
click at [979, 392] on button "Done" at bounding box center [984, 403] width 71 height 30
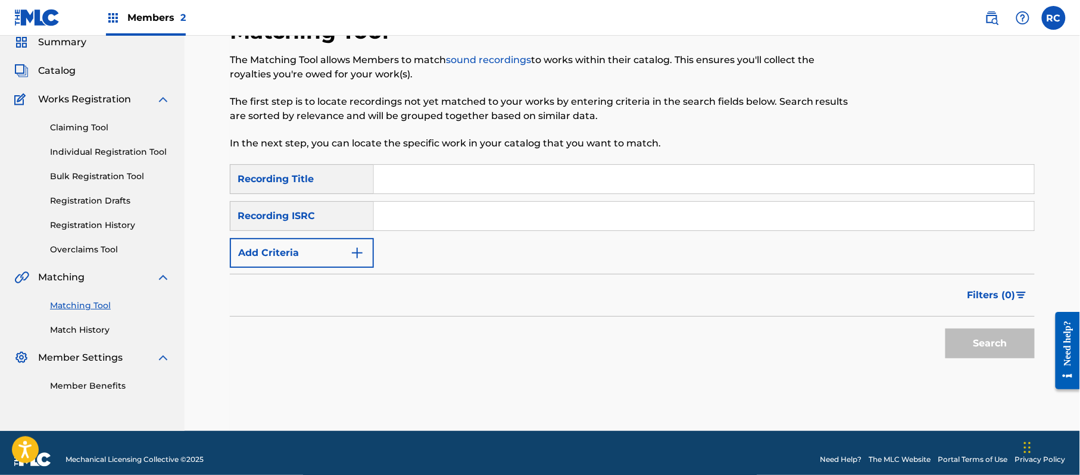
click at [413, 224] on input "Search Form" at bounding box center [704, 216] width 660 height 29
paste input "JP92Q2301148"
type input "JP92Q2301148"
drag, startPoint x: 1010, startPoint y: 345, endPoint x: 701, endPoint y: 356, distance: 309.3
click at [1009, 344] on button "Search" at bounding box center [990, 344] width 89 height 30
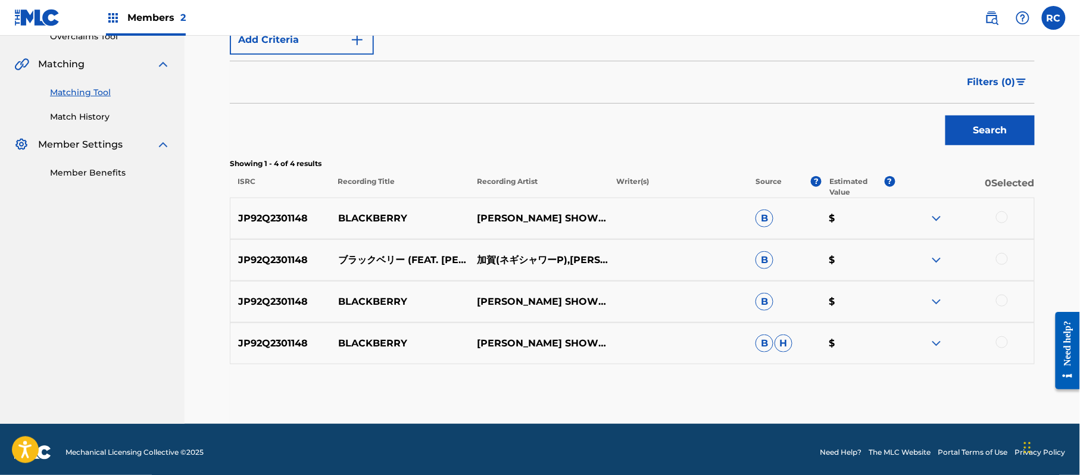
scroll to position [267, 0]
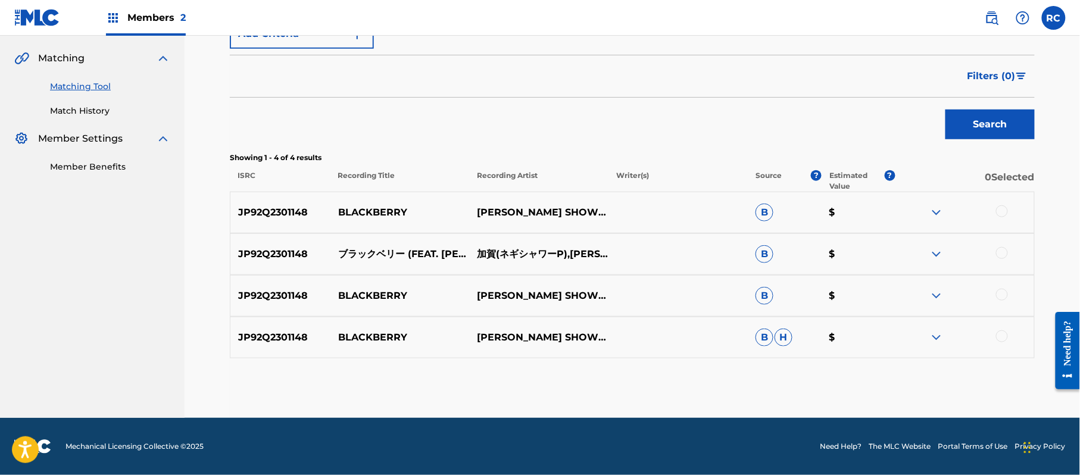
click at [1004, 208] on div at bounding box center [1002, 211] width 12 height 12
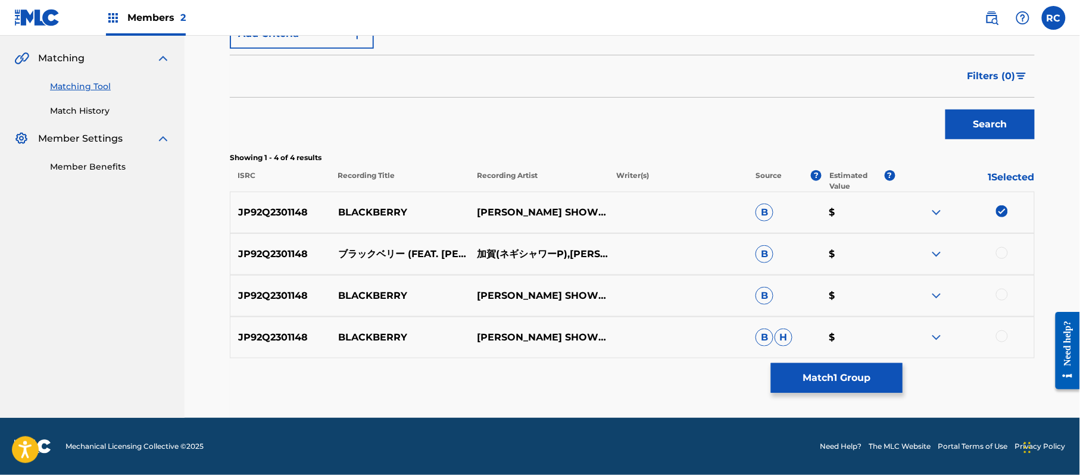
click at [1002, 251] on div at bounding box center [1002, 253] width 12 height 12
click at [1001, 292] on div at bounding box center [1002, 295] width 12 height 12
click at [1006, 343] on div at bounding box center [964, 338] width 139 height 14
click at [1004, 337] on div at bounding box center [1002, 337] width 12 height 12
click at [839, 379] on button "Match 4 Groups" at bounding box center [837, 378] width 132 height 30
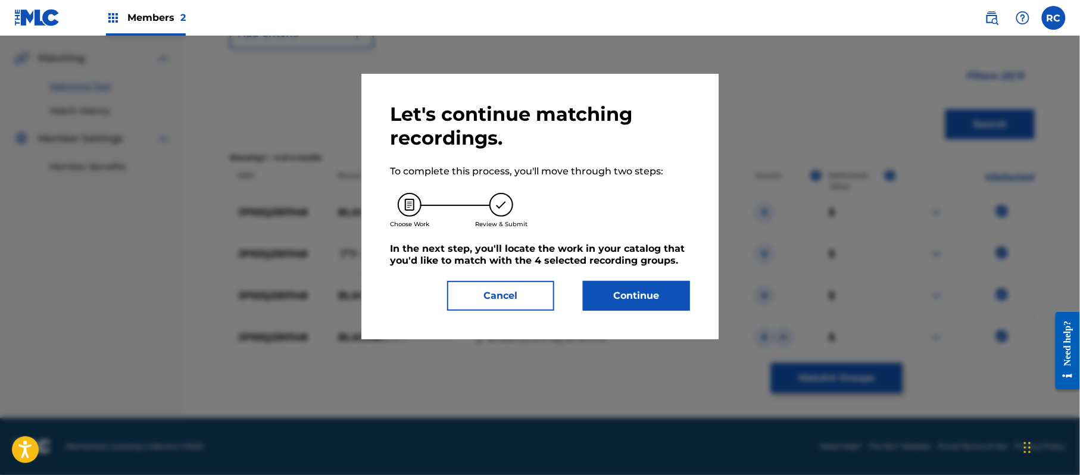
click at [658, 288] on button "Continue" at bounding box center [636, 296] width 107 height 30
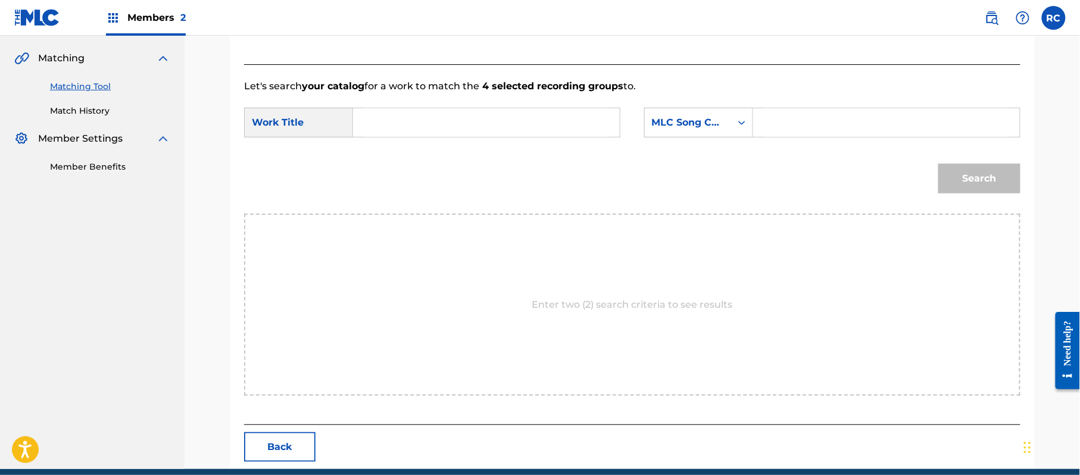
click at [393, 115] on input "Search Form" at bounding box center [486, 122] width 247 height 29
paste input "Burakkuberii BD63U0"
click at [476, 122] on input "Burakkuberii BD63U0" at bounding box center [486, 122] width 247 height 29
type input "Burakkuberii"
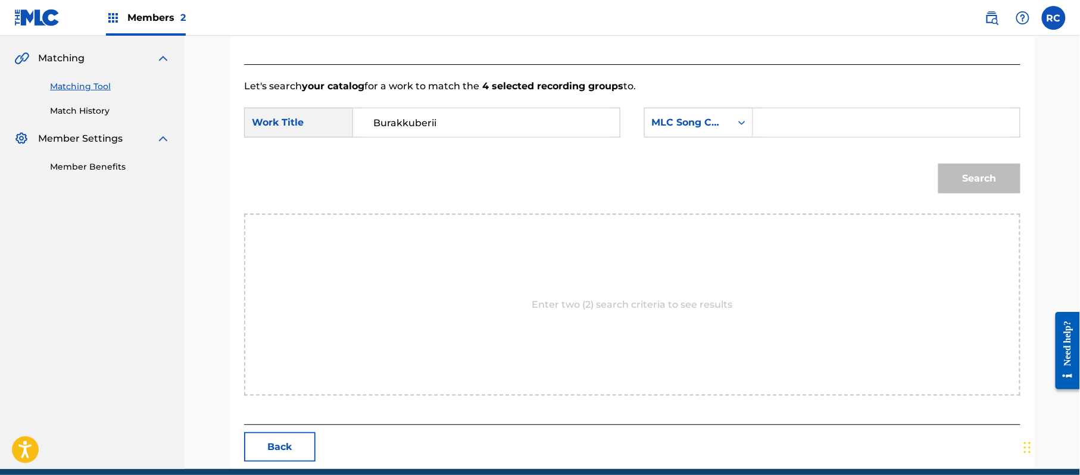
click at [825, 122] on input "Search Form" at bounding box center [887, 122] width 247 height 29
paste input "BD63U0"
type input "BD63U0"
click at [977, 176] on button "Search" at bounding box center [980, 179] width 82 height 30
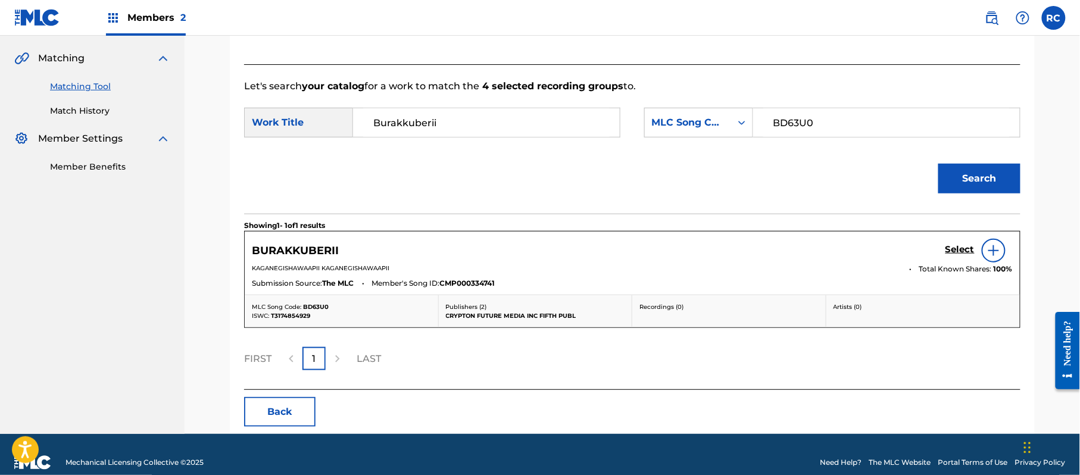
click at [949, 248] on h5 "Select" at bounding box center [960, 249] width 29 height 11
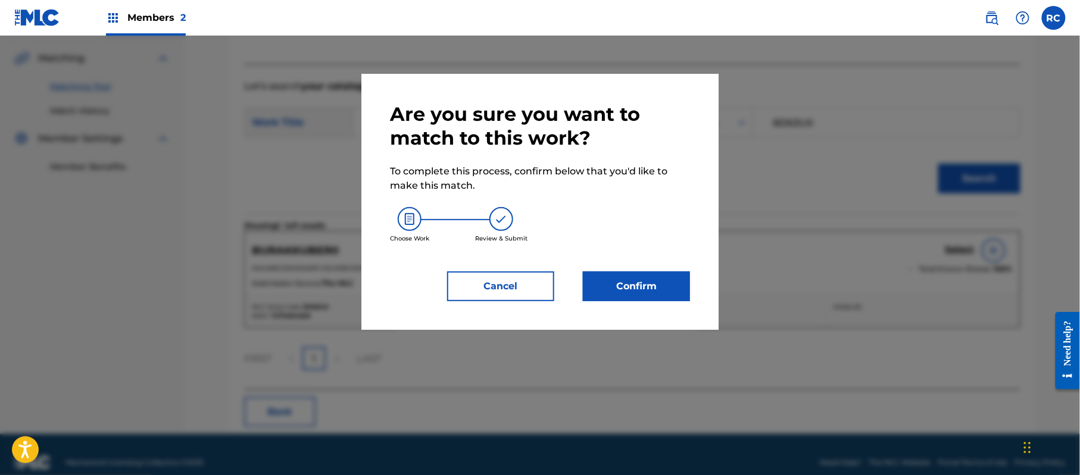
click at [635, 278] on button "Confirm" at bounding box center [636, 287] width 107 height 30
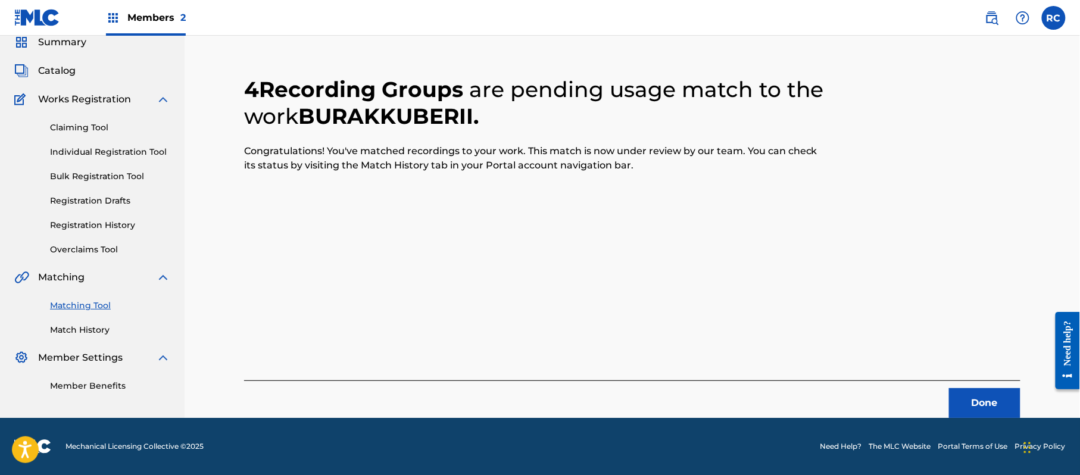
scroll to position [48, 0]
click at [984, 391] on button "Done" at bounding box center [984, 403] width 71 height 30
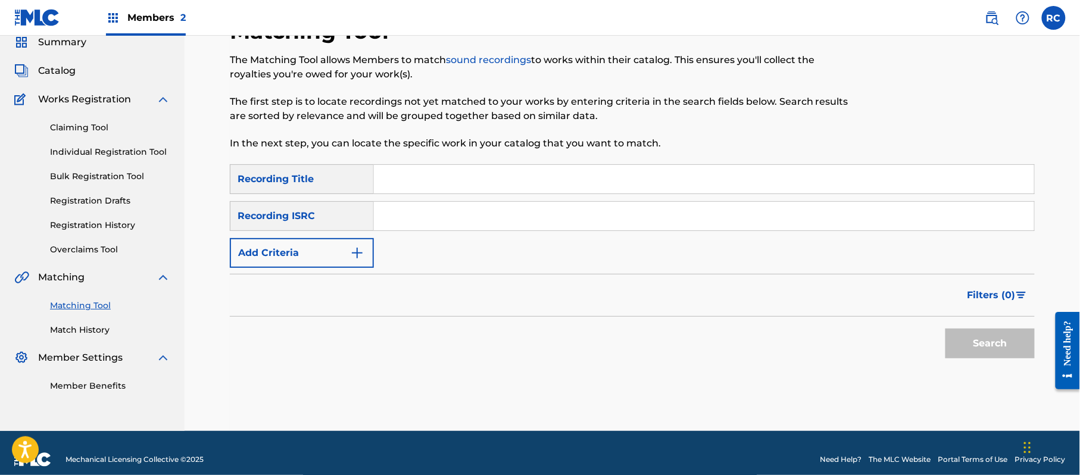
drag, startPoint x: 431, startPoint y: 207, endPoint x: 431, endPoint y: 214, distance: 7.1
click at [431, 214] on input "Search Form" at bounding box center [704, 216] width 660 height 29
paste input "JP92Q2301146"
type input "JP92Q2301146"
click at [970, 339] on button "Search" at bounding box center [990, 344] width 89 height 30
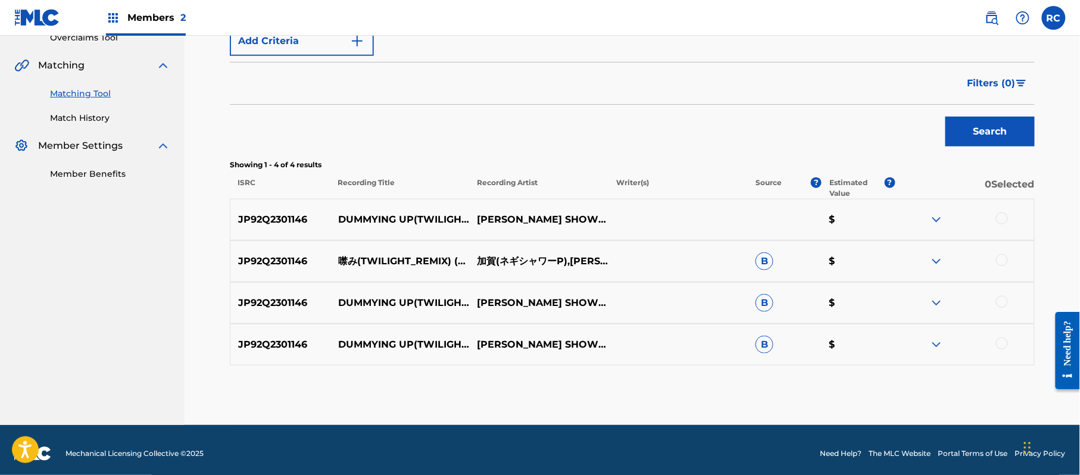
scroll to position [267, 0]
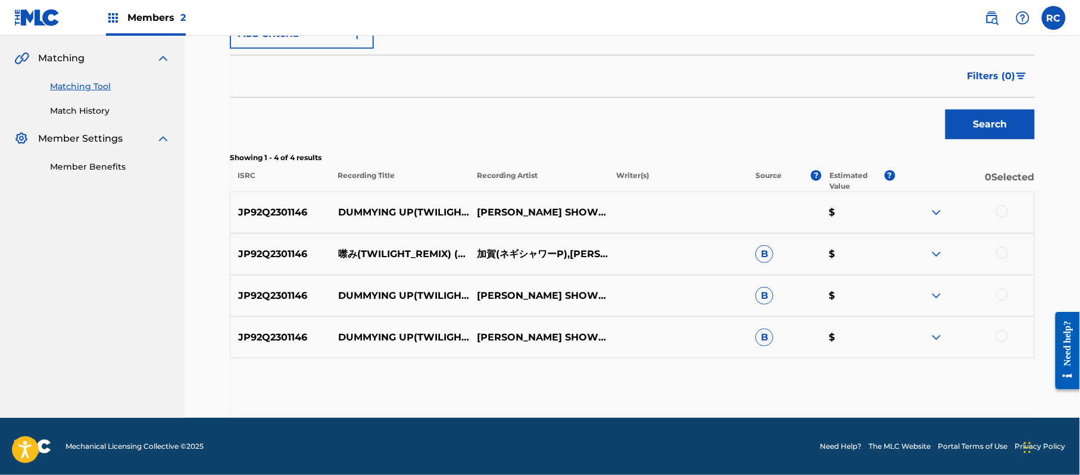
click at [1003, 211] on div at bounding box center [1002, 211] width 12 height 12
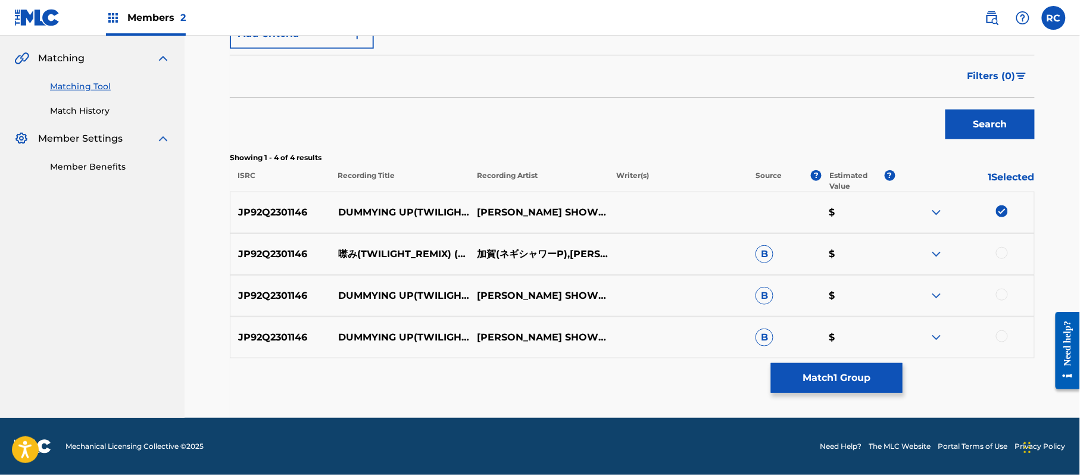
click at [1004, 253] on div at bounding box center [1002, 253] width 12 height 12
click at [1001, 296] on div at bounding box center [1002, 295] width 12 height 12
click at [1002, 345] on div "JP92Q2301146 DUMMYING UP(TWILIGHT_REMIX) [PERSON_NAME] P B $" at bounding box center [632, 338] width 805 height 42
click at [999, 208] on img at bounding box center [1002, 211] width 12 height 12
click at [1003, 296] on img at bounding box center [1002, 295] width 12 height 12
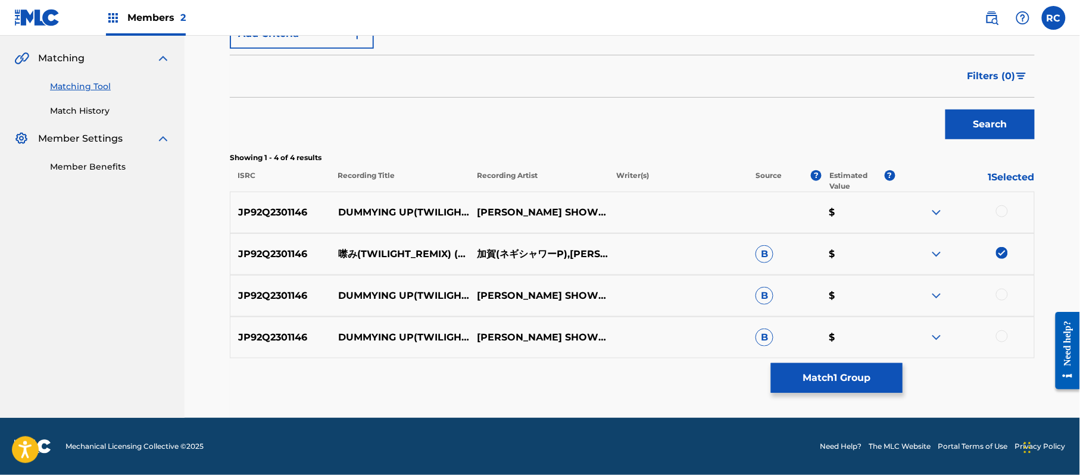
click at [800, 376] on button "Match 1 Group" at bounding box center [837, 378] width 132 height 30
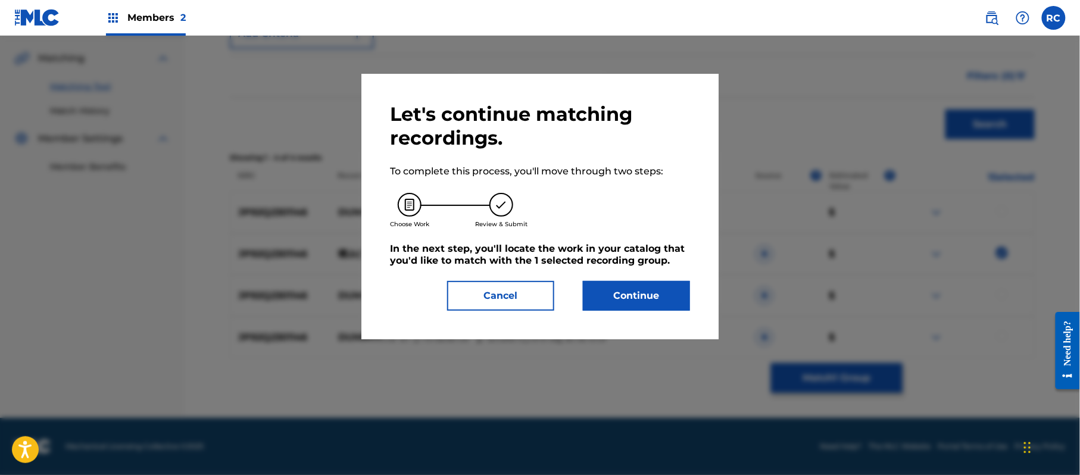
click at [639, 296] on button "Continue" at bounding box center [636, 296] width 107 height 30
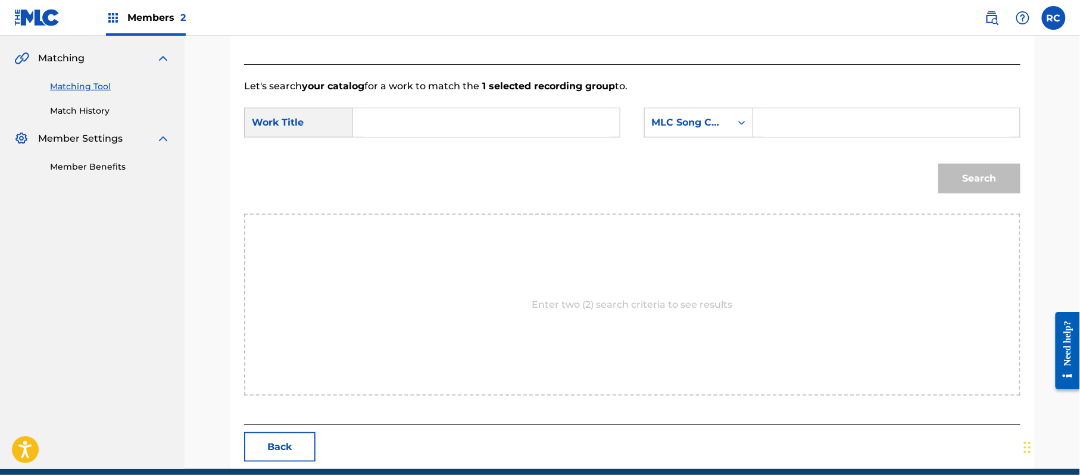
click at [428, 125] on input "Search Form" at bounding box center [486, 122] width 247 height 29
paste input "Tsugumi TX5FS9"
click at [447, 124] on input "Tsugumi TX5FS9" at bounding box center [486, 122] width 247 height 29
drag, startPoint x: 447, startPoint y: 124, endPoint x: 646, endPoint y: 124, distance: 199.5
click at [448, 124] on input "Tsugumi TX5FS9" at bounding box center [486, 122] width 247 height 29
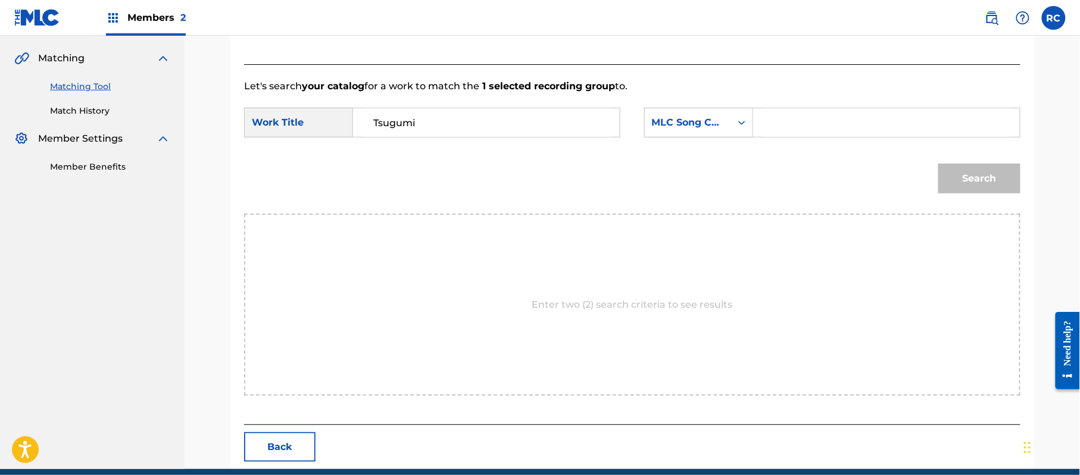
type input "Tsugumi"
click at [824, 121] on input "Search Form" at bounding box center [887, 122] width 247 height 29
paste input "TX5FS9"
type input "TX5FS9"
click at [964, 186] on button "Search" at bounding box center [980, 179] width 82 height 30
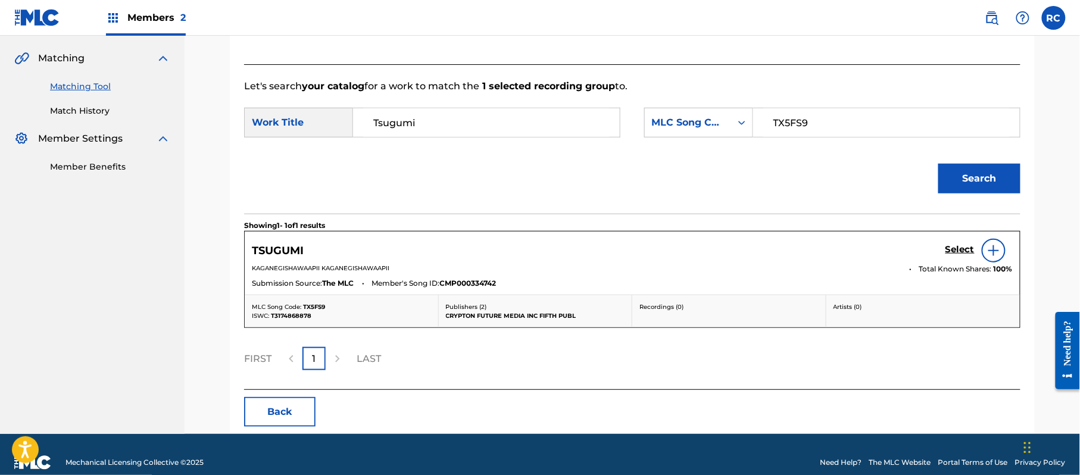
click at [953, 246] on h5 "Select" at bounding box center [960, 249] width 29 height 11
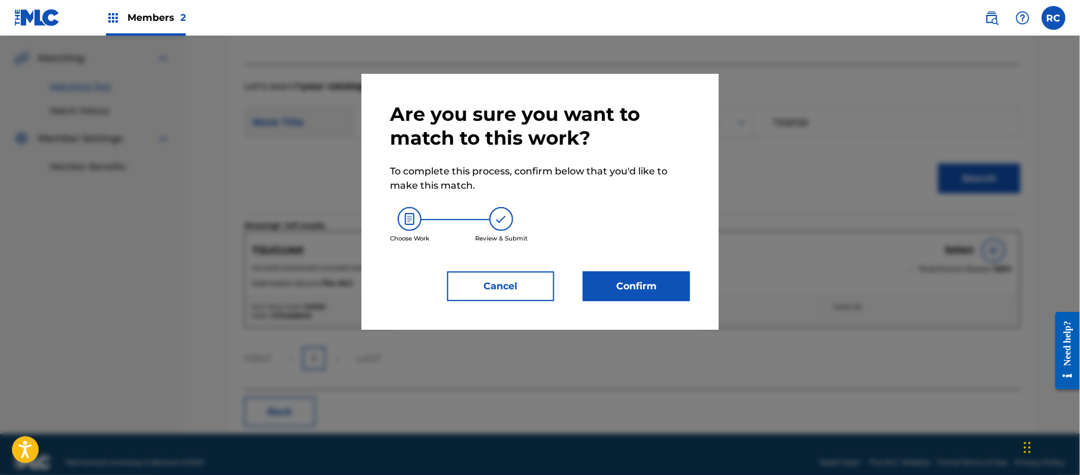
click at [651, 281] on button "Confirm" at bounding box center [636, 287] width 107 height 30
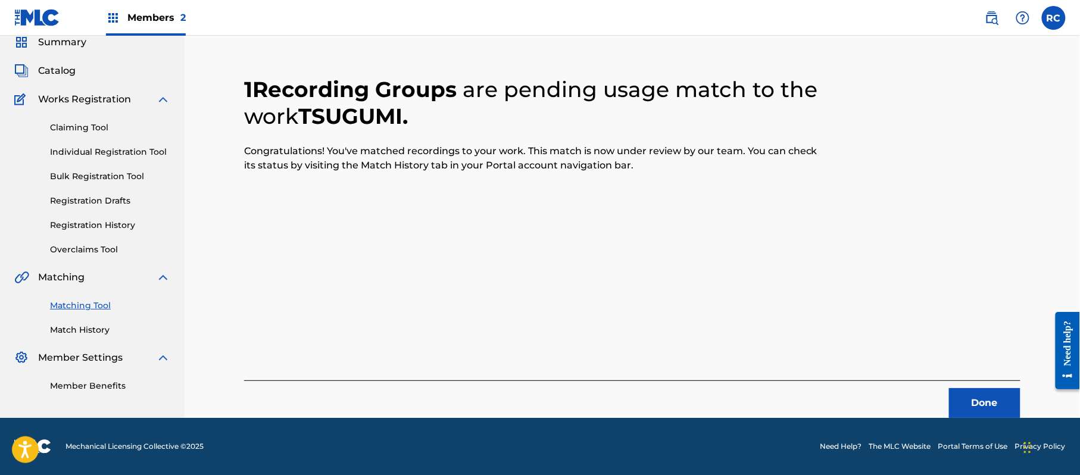
scroll to position [48, 0]
click at [977, 406] on button "Done" at bounding box center [984, 403] width 71 height 30
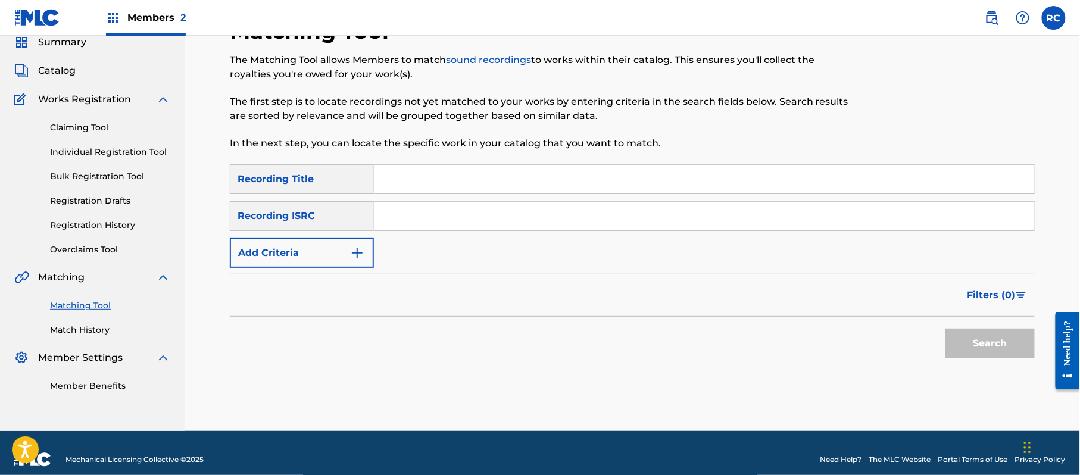
drag, startPoint x: 426, startPoint y: 215, endPoint x: 427, endPoint y: 223, distance: 7.8
click at [426, 218] on input "Search Form" at bounding box center [704, 216] width 660 height 29
paste input "JPE561805264"
type input "JPE561805264"
click at [977, 359] on div "Search" at bounding box center [987, 341] width 95 height 48
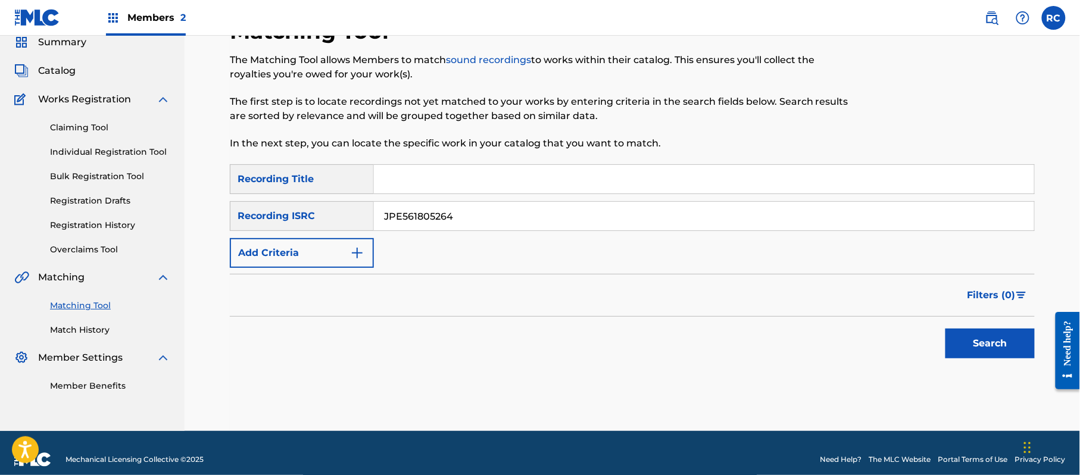
click at [977, 351] on button "Search" at bounding box center [990, 344] width 89 height 30
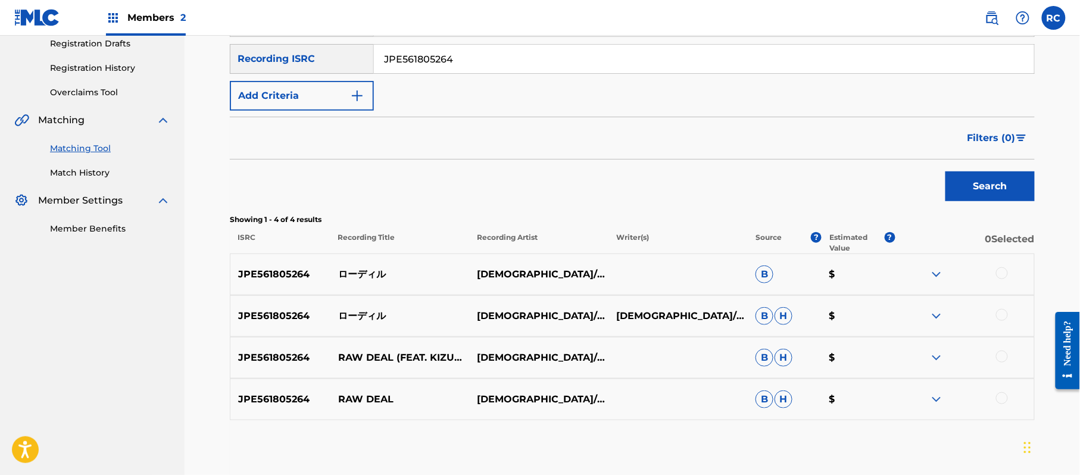
scroll to position [206, 0]
click at [1004, 270] on div at bounding box center [1002, 272] width 12 height 12
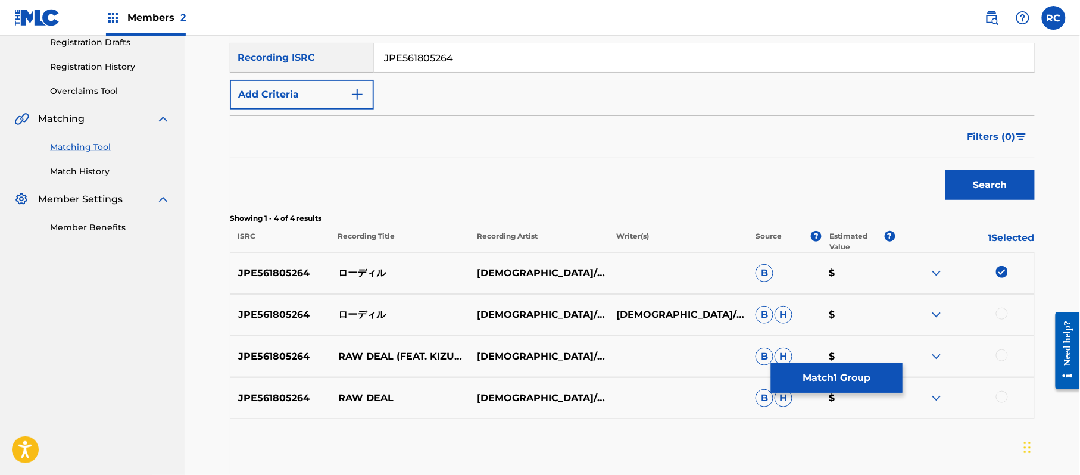
click at [1001, 317] on div at bounding box center [1002, 314] width 12 height 12
click at [1001, 354] on div at bounding box center [1002, 356] width 12 height 12
click at [1001, 398] on div at bounding box center [1002, 397] width 12 height 12
click at [877, 376] on button "Match 4 Groups" at bounding box center [837, 378] width 132 height 30
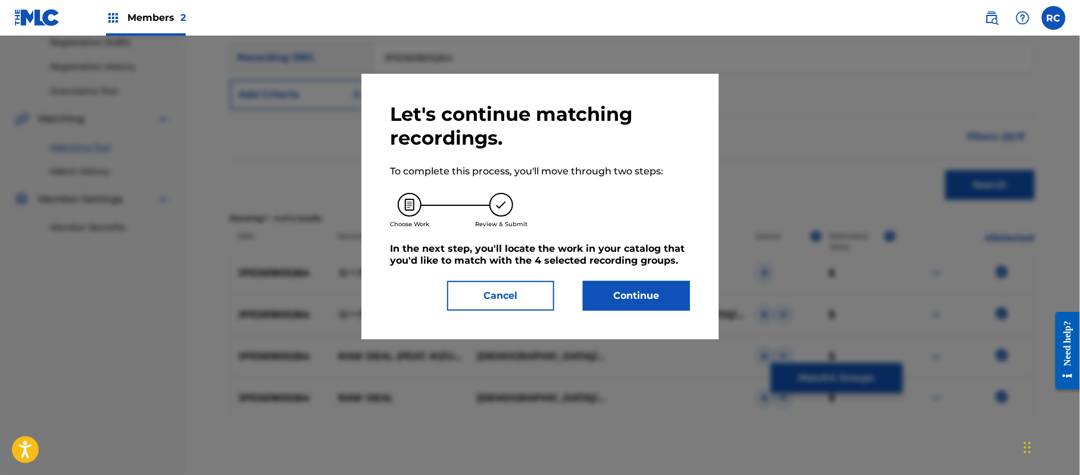
click at [630, 284] on button "Continue" at bounding box center [636, 296] width 107 height 30
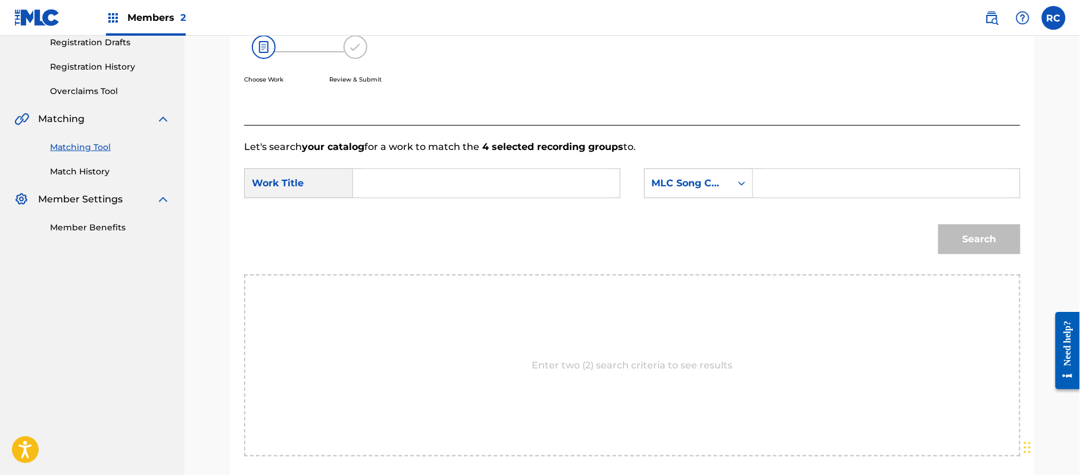
click at [428, 187] on input "Search Form" at bounding box center [486, 183] width 247 height 29
paste input "Roodiru RO3BF0"
click at [440, 183] on input "Roodiru RO3BF0" at bounding box center [486, 183] width 247 height 29
type input "Roodiru"
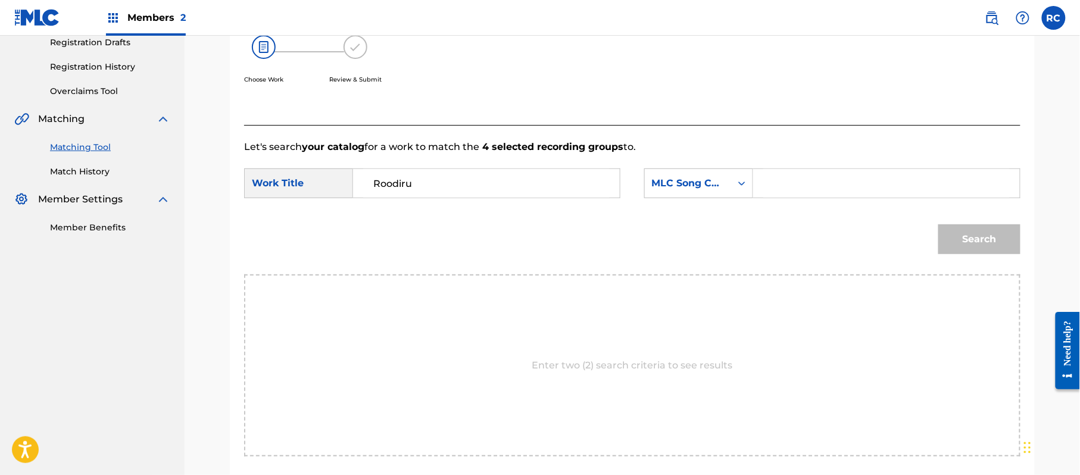
drag, startPoint x: 886, startPoint y: 179, endPoint x: 896, endPoint y: 194, distance: 18.2
click at [886, 179] on input "Search Form" at bounding box center [887, 183] width 247 height 29
paste input "RO3BF0"
type input "RO3BF0"
click at [996, 244] on button "Search" at bounding box center [980, 240] width 82 height 30
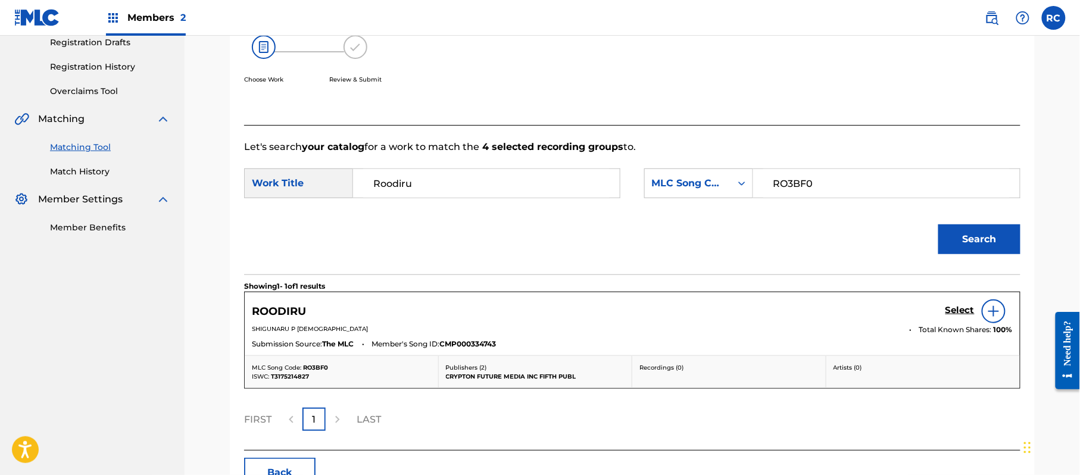
click at [966, 313] on h5 "Select" at bounding box center [960, 310] width 29 height 11
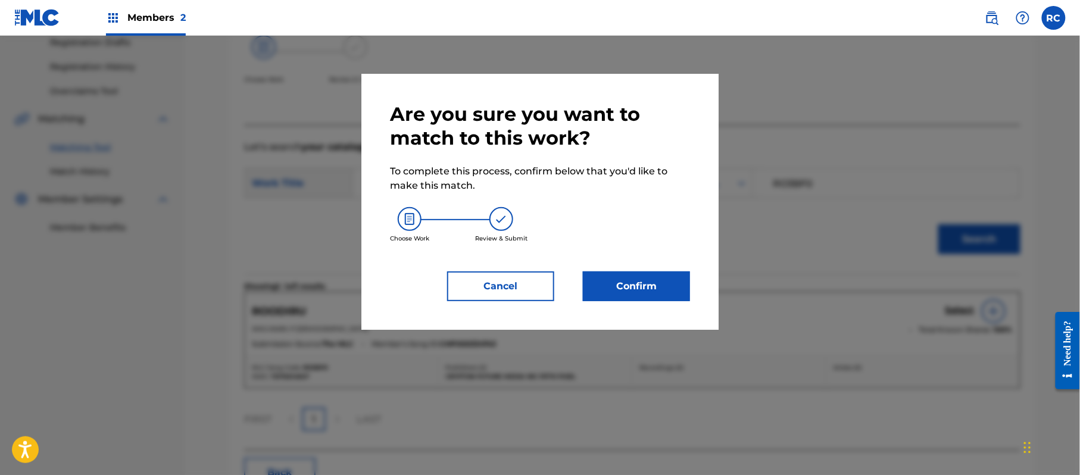
click at [666, 288] on button "Confirm" at bounding box center [636, 287] width 107 height 30
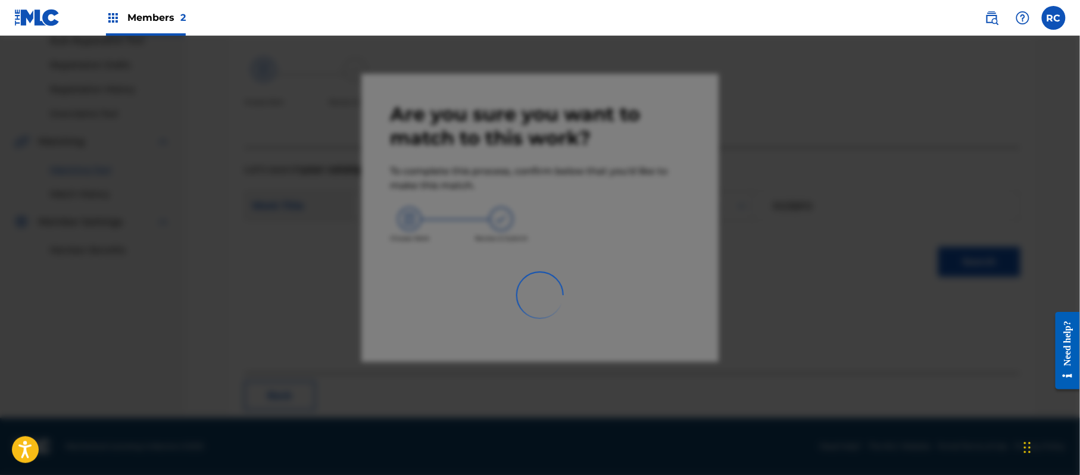
scroll to position [48, 0]
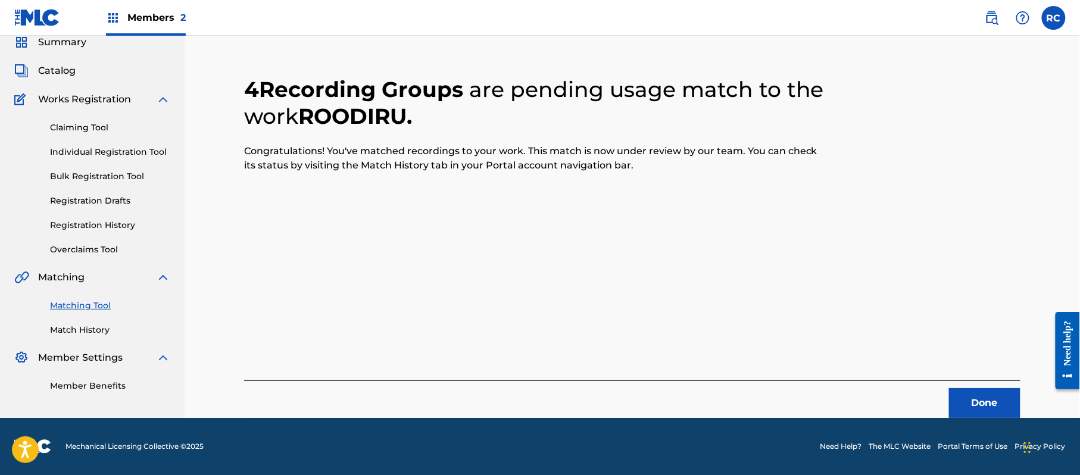
click at [956, 409] on button "Done" at bounding box center [984, 403] width 71 height 30
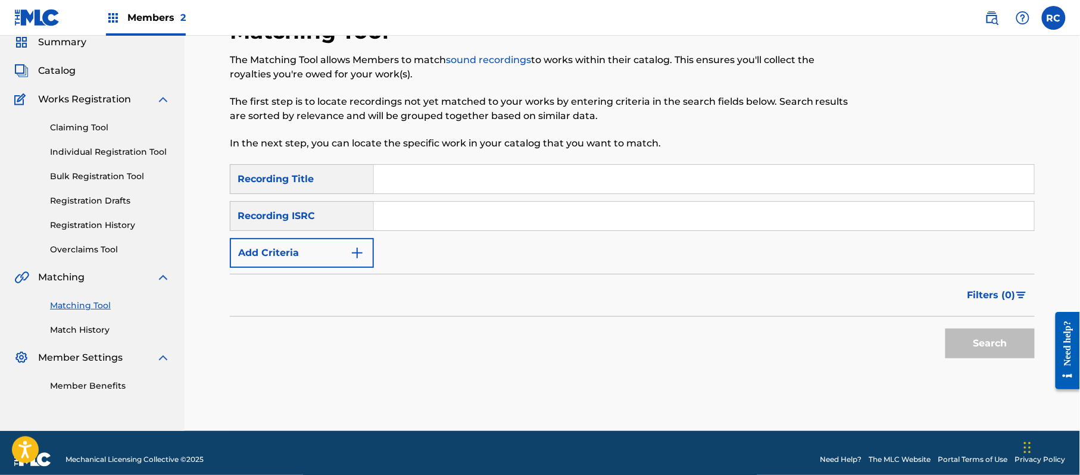
click at [425, 182] on input "Search Form" at bounding box center [704, 179] width 660 height 29
paste input "[PERSON_NAME]"
click at [494, 177] on input "[PERSON_NAME]" at bounding box center [704, 179] width 660 height 29
type input "[PERSON_NAME]"
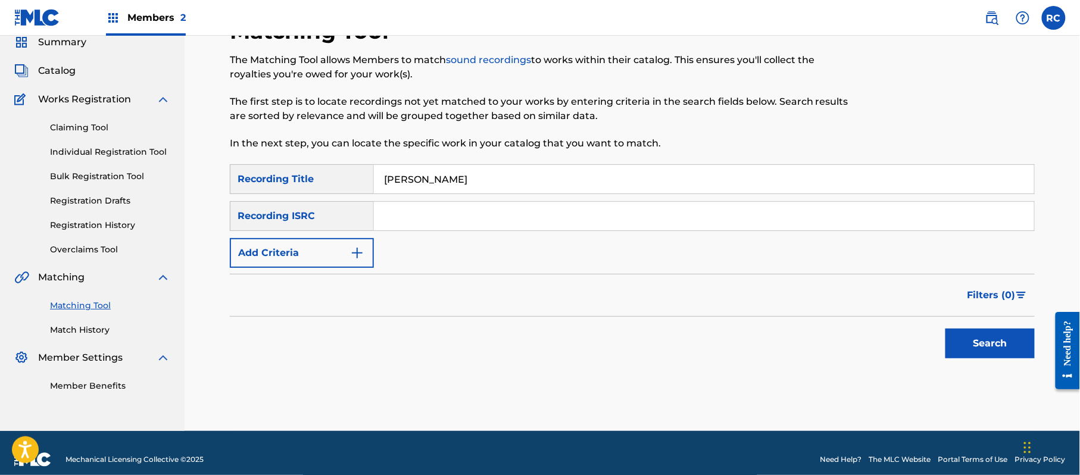
click at [311, 243] on button "Add Criteria" at bounding box center [302, 253] width 144 height 30
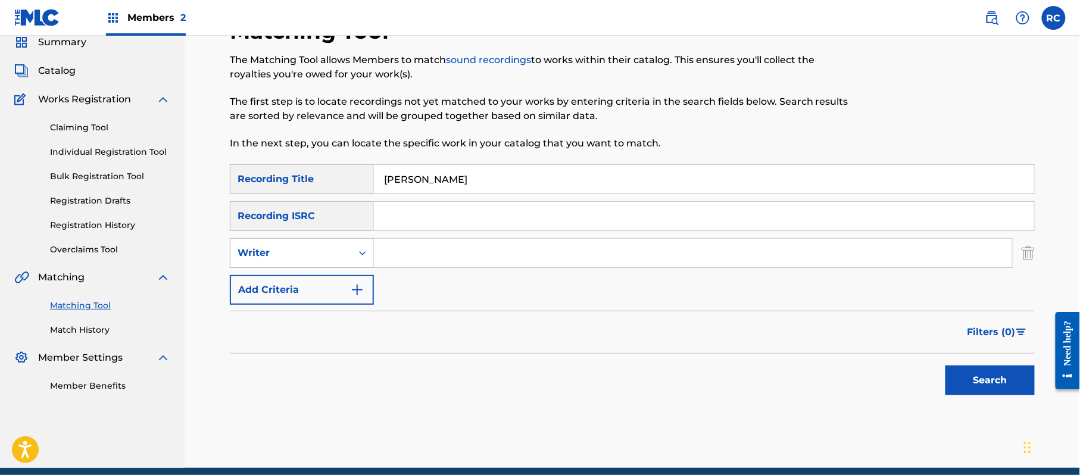
click at [310, 253] on div "Writer" at bounding box center [291, 253] width 107 height 14
click at [312, 288] on div "Recording Artist" at bounding box center [301, 283] width 143 height 30
click at [400, 261] on input "Search Form" at bounding box center [693, 253] width 638 height 29
paste input "Ryuryu"
type input "Ryuryu"
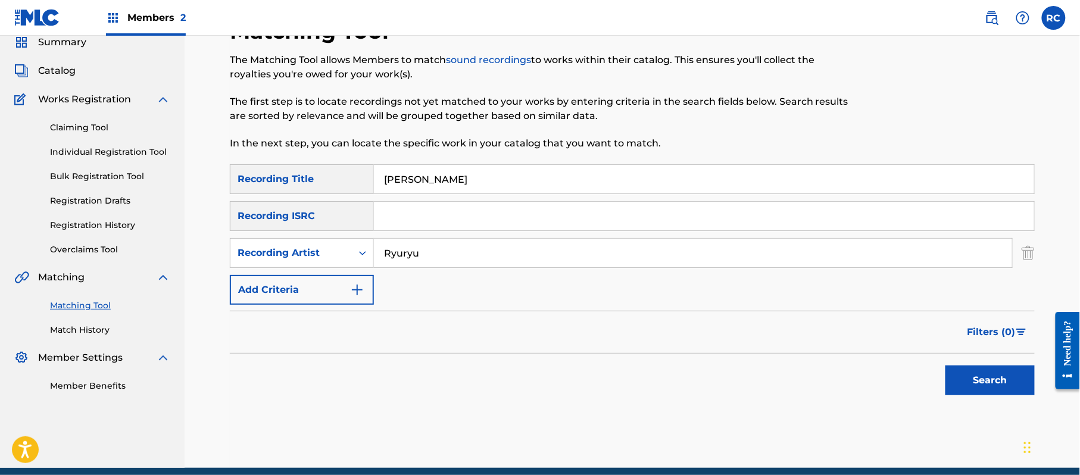
click at [977, 379] on button "Search" at bounding box center [990, 381] width 89 height 30
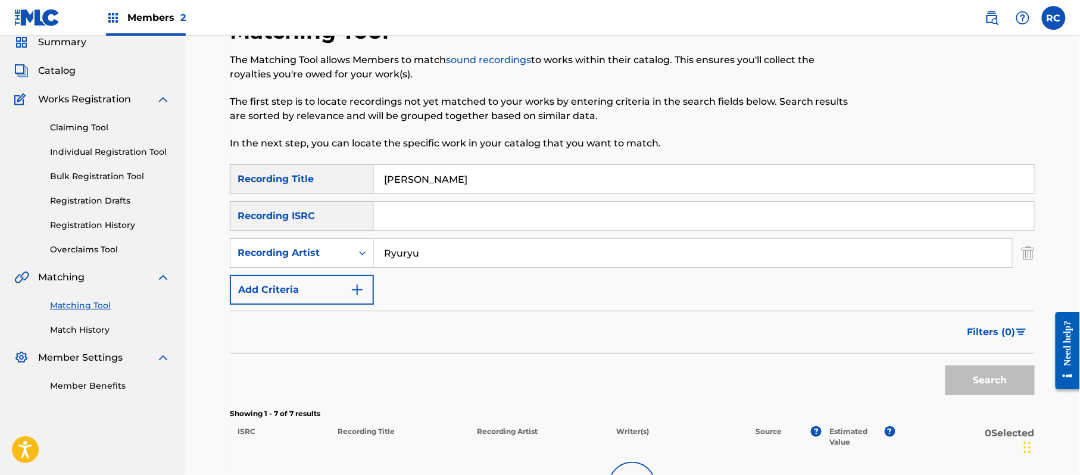
click at [519, 170] on input "[PERSON_NAME]" at bounding box center [704, 179] width 660 height 29
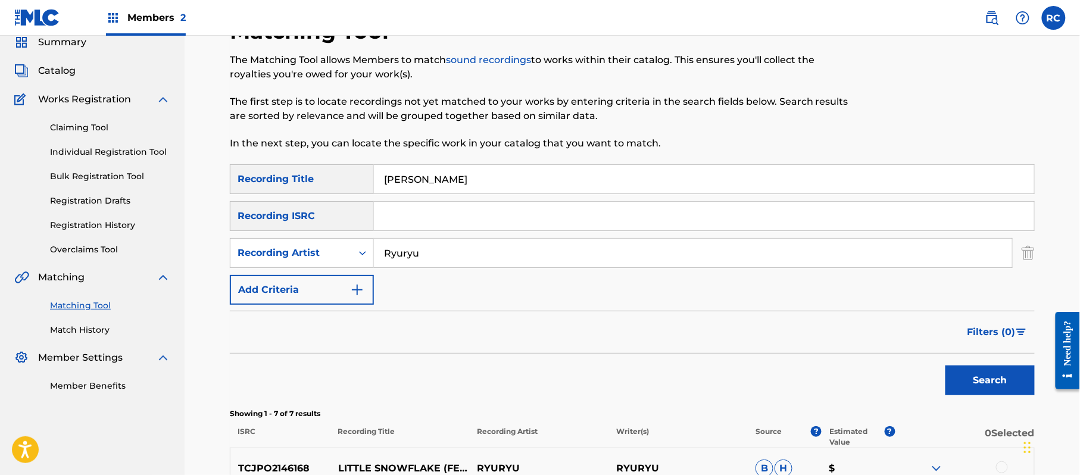
click at [519, 170] on input "[PERSON_NAME]" at bounding box center [704, 179] width 660 height 29
click at [989, 385] on button "Search" at bounding box center [990, 381] width 89 height 30
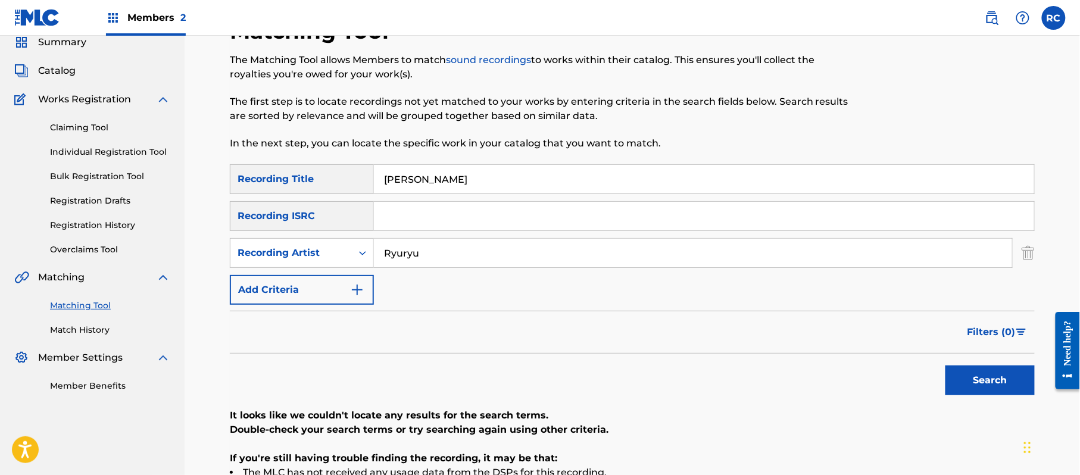
drag, startPoint x: 478, startPoint y: 179, endPoint x: 398, endPoint y: 198, distance: 82.1
click at [324, 184] on div "SearchWithCriteria852bc4d8-3d3a-41d6-8043-66e055d99a01 Recording Title [PERSON_…" at bounding box center [632, 179] width 805 height 30
paste input "魔法の景色"
type input "魔法の景色"
click at [1001, 382] on button "Search" at bounding box center [990, 381] width 89 height 30
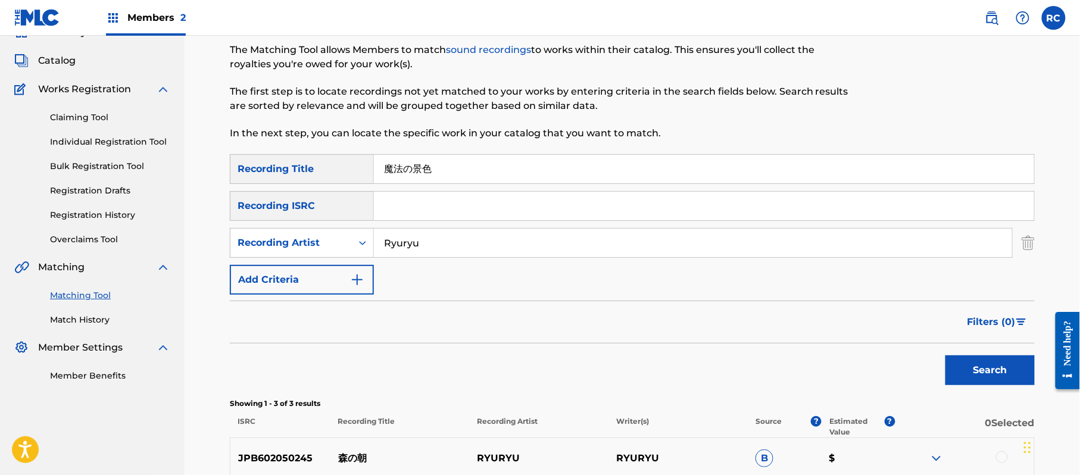
scroll to position [127, 0]
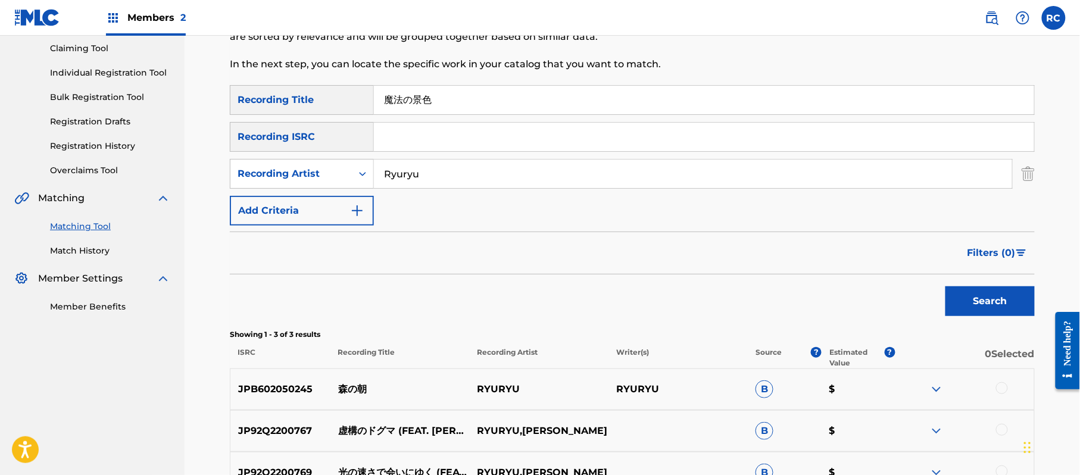
click at [487, 282] on div "Search" at bounding box center [632, 299] width 805 height 48
click at [448, 145] on input "Search Form" at bounding box center [704, 137] width 660 height 29
paste input "JP92Q2301232"
type input "JP92Q2301232"
drag, startPoint x: 451, startPoint y: 103, endPoint x: 334, endPoint y: 106, distance: 117.4
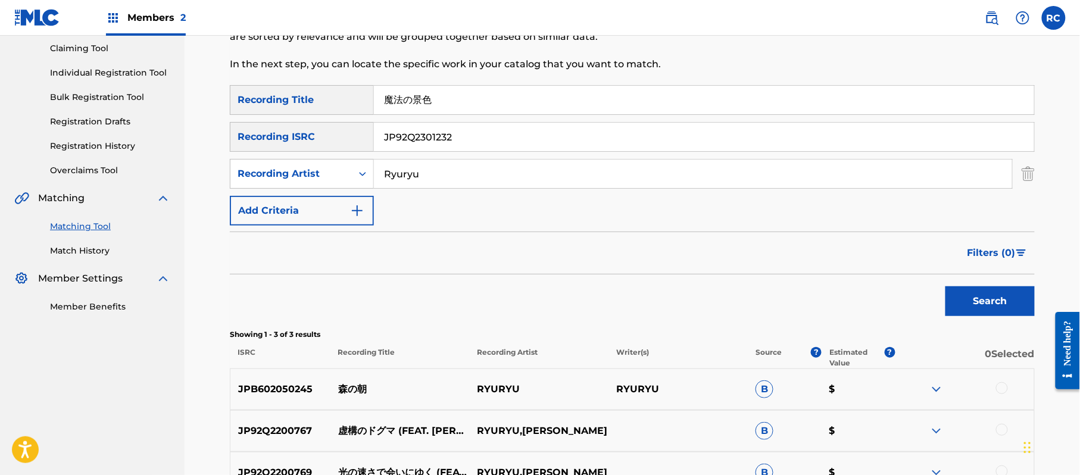
click at [335, 111] on div "SearchWithCriteria852bc4d8-3d3a-41d6-8043-66e055d99a01 Recording Title 魔法の景色" at bounding box center [632, 100] width 805 height 30
drag, startPoint x: 444, startPoint y: 186, endPoint x: 361, endPoint y: 191, distance: 82.9
click at [346, 191] on div "SearchWithCriteria852bc4d8-3d3a-41d6-8043-66e055d99a01 Recording Title SearchWi…" at bounding box center [632, 155] width 805 height 141
click at [1024, 307] on button "Search" at bounding box center [990, 301] width 89 height 30
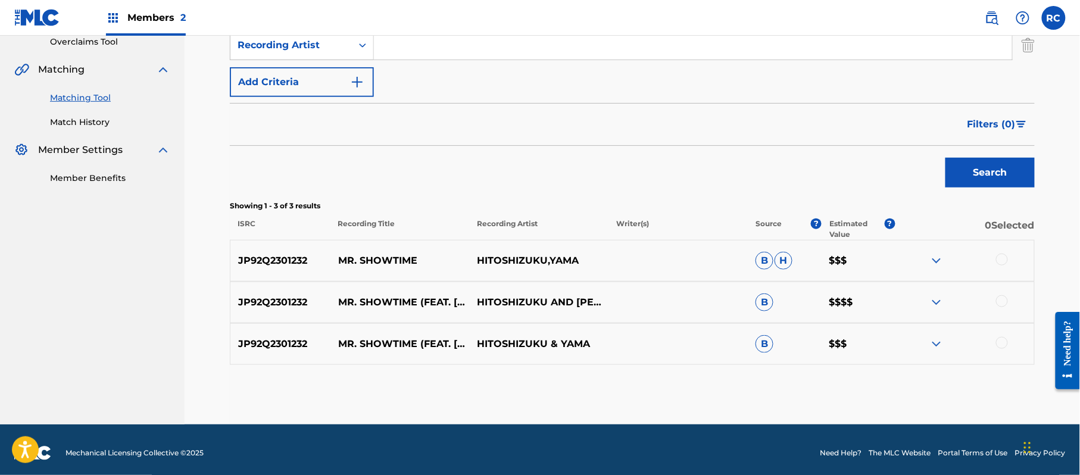
scroll to position [262, 0]
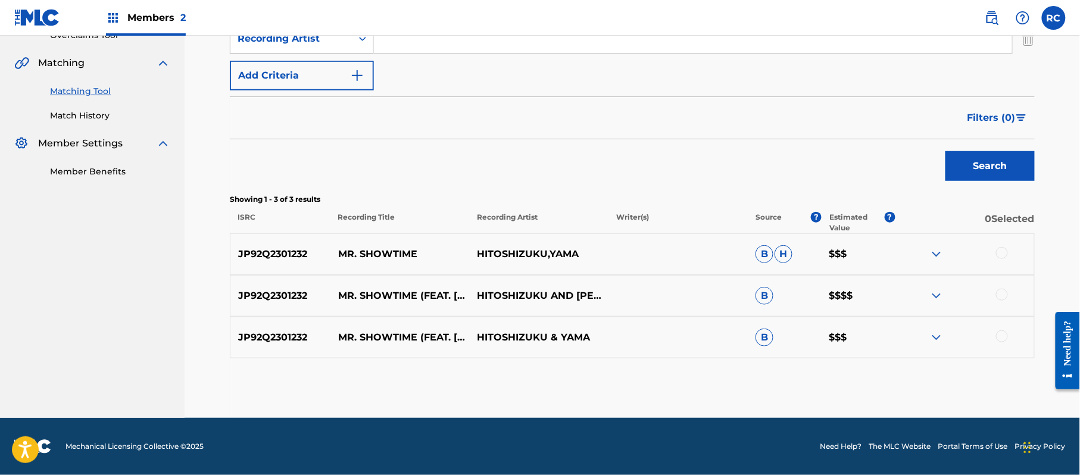
click at [1003, 258] on div at bounding box center [1002, 253] width 12 height 12
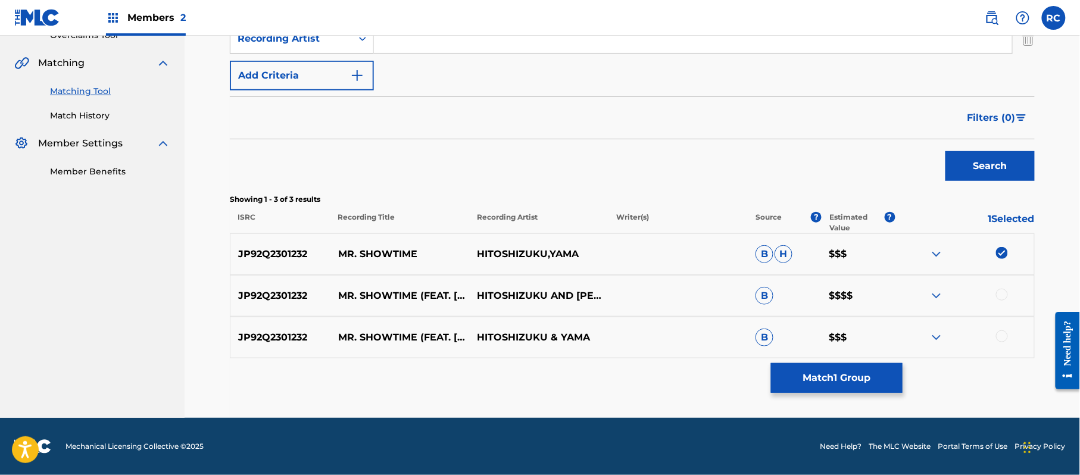
click at [1001, 291] on div at bounding box center [1002, 295] width 12 height 12
click at [1001, 331] on div at bounding box center [964, 338] width 139 height 14
click at [1006, 338] on div at bounding box center [1002, 337] width 12 height 12
click at [877, 375] on button "Match 3 Groups" at bounding box center [837, 378] width 132 height 30
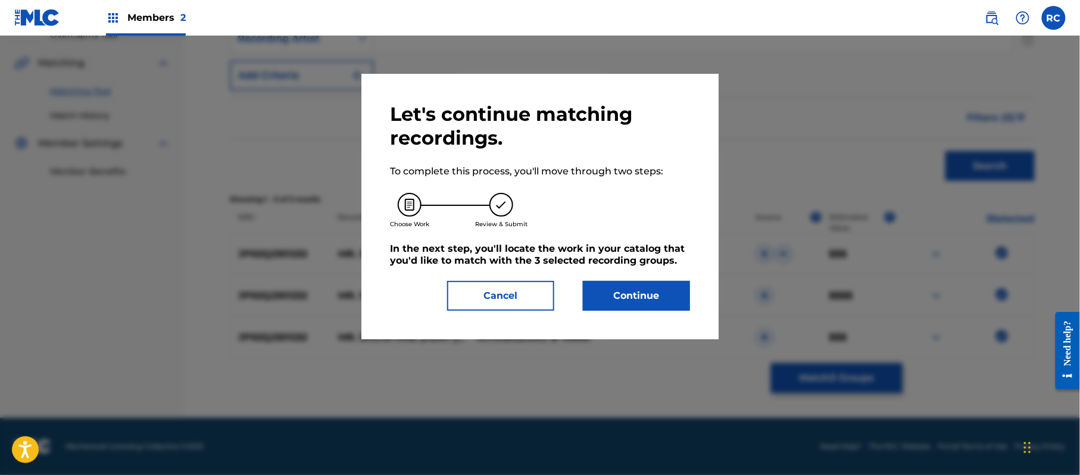
click at [670, 298] on button "Continue" at bounding box center [636, 296] width 107 height 30
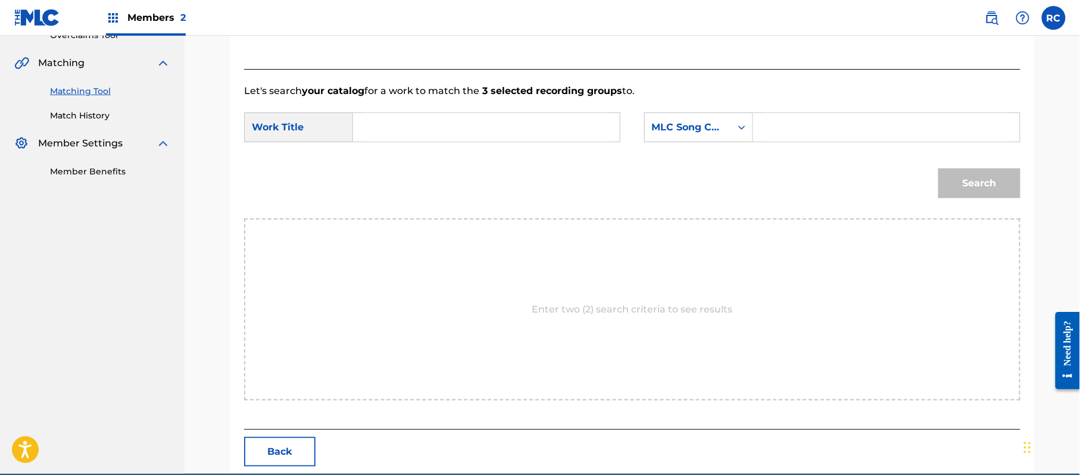
click at [403, 129] on input "Search Form" at bounding box center [486, 127] width 247 height 29
paste input "Mr.Showtime MV1VA4"
click at [470, 129] on input "Mr.Showtime MV1VA4" at bounding box center [486, 127] width 247 height 29
type input "Mr.Showtime"
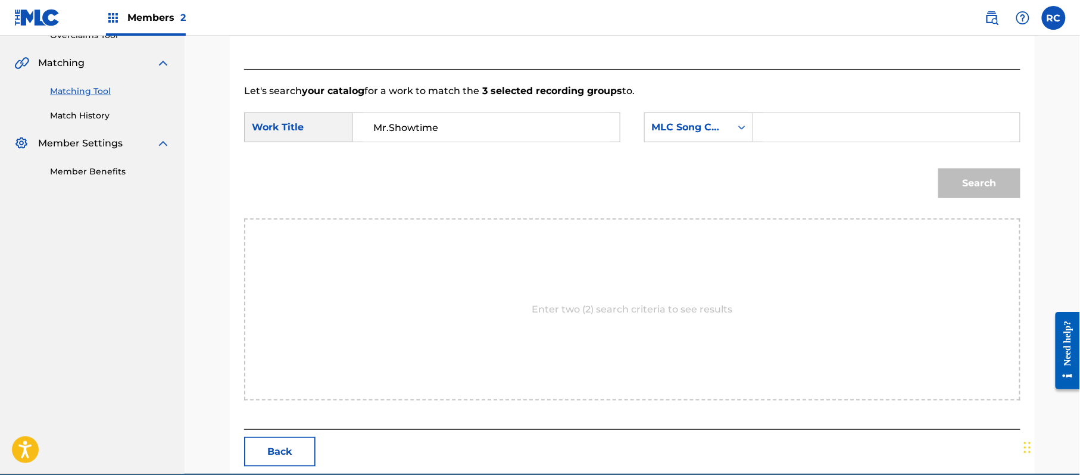
click at [818, 124] on input "Search Form" at bounding box center [887, 127] width 247 height 29
paste input "MV1VA4"
type input "MV1VA4"
drag, startPoint x: 954, startPoint y: 167, endPoint x: 962, endPoint y: 189, distance: 23.6
click at [958, 177] on div "Search" at bounding box center [977, 181] width 88 height 48
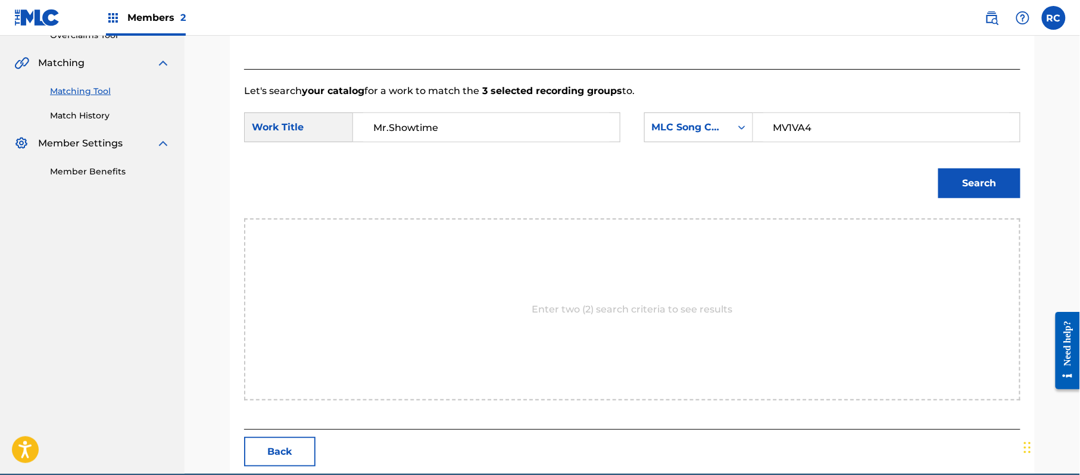
click at [964, 194] on button "Search" at bounding box center [980, 184] width 82 height 30
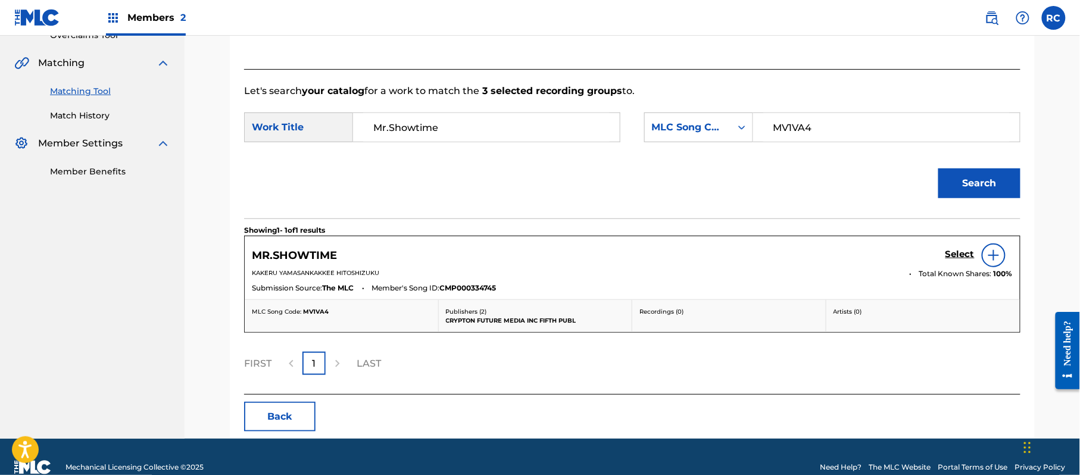
click at [953, 255] on h5 "Select" at bounding box center [960, 254] width 29 height 11
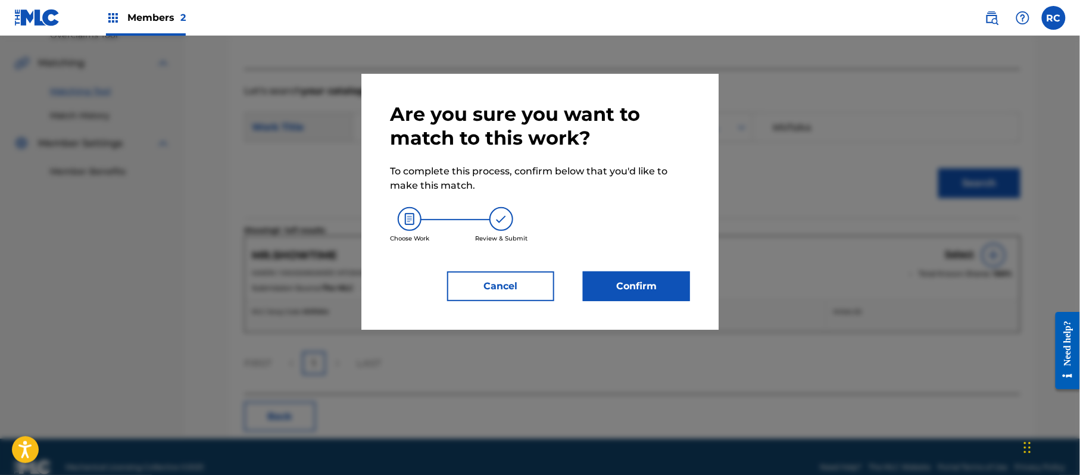
click at [660, 280] on button "Confirm" at bounding box center [636, 287] width 107 height 30
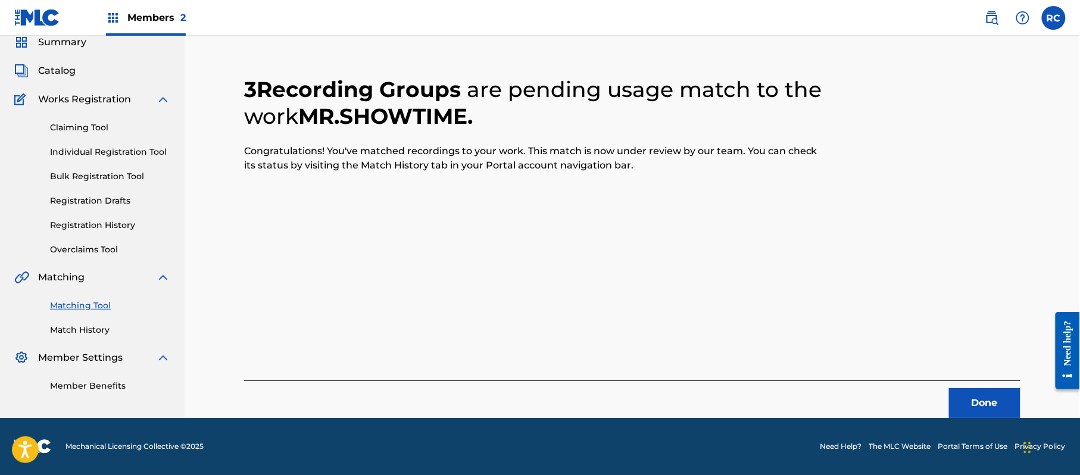
scroll to position [48, 0]
click at [977, 394] on button "Done" at bounding box center [984, 403] width 71 height 30
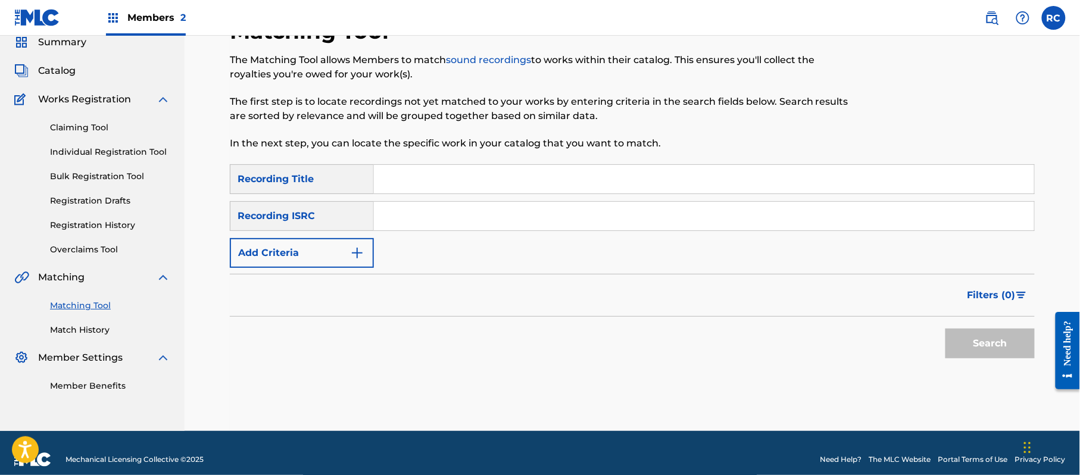
click at [447, 228] on input "Search Form" at bounding box center [704, 216] width 660 height 29
paste input "JPE561805266"
type input "JPE561805266"
click at [986, 344] on button "Search" at bounding box center [990, 344] width 89 height 30
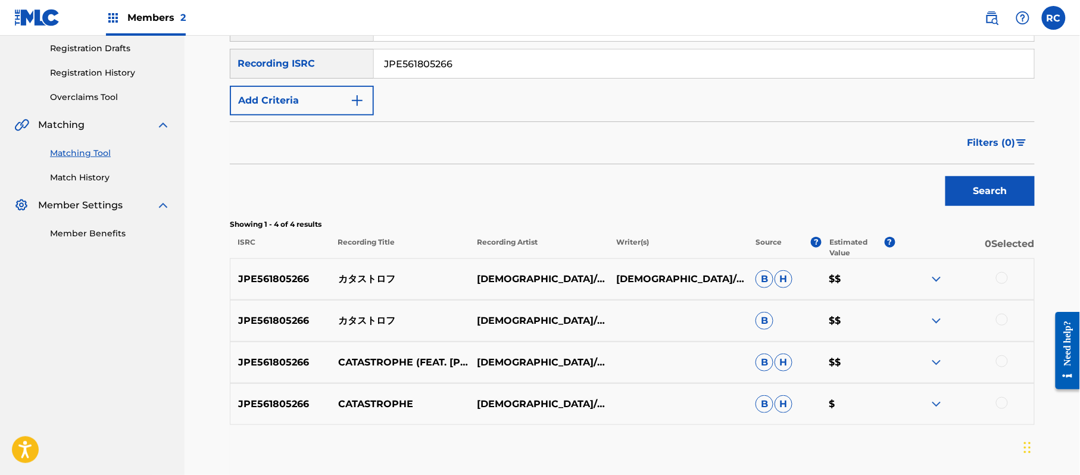
scroll to position [206, 0]
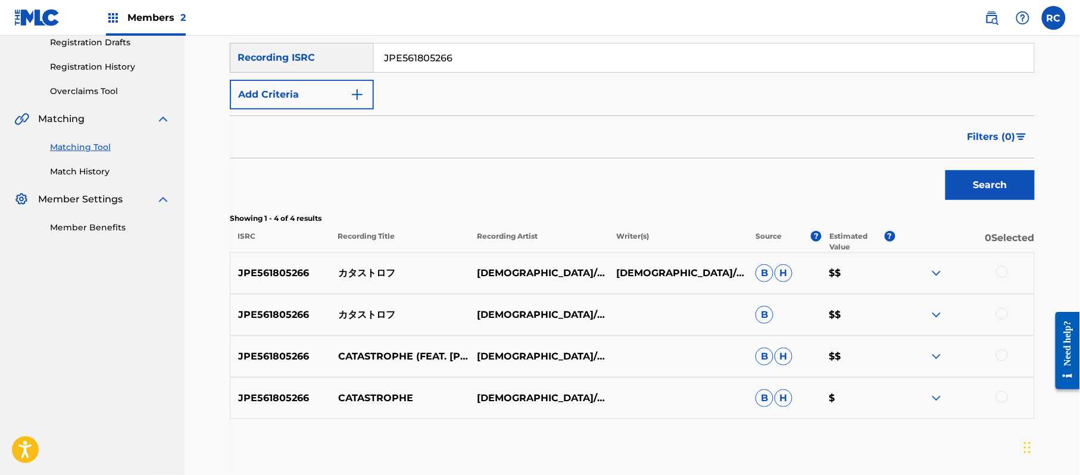
click at [1003, 272] on div at bounding box center [1002, 272] width 12 height 12
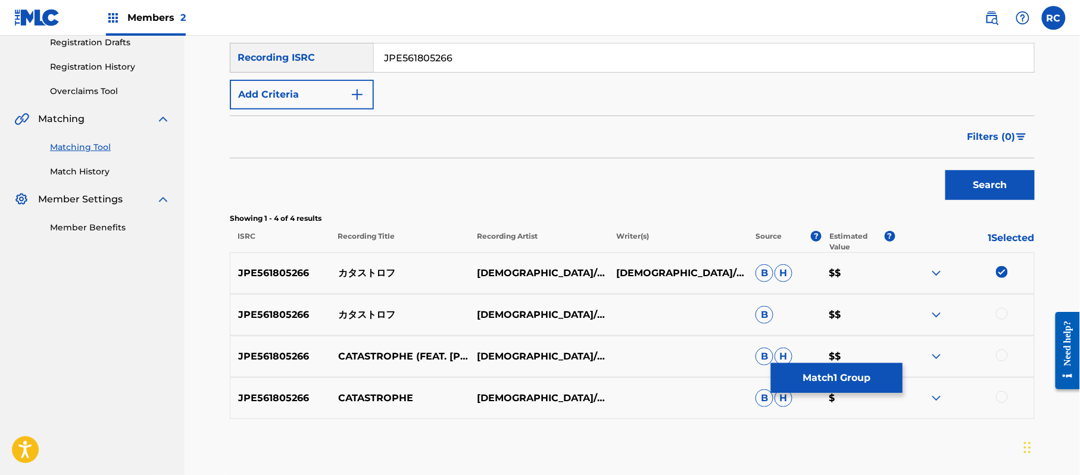
click at [1002, 313] on div at bounding box center [1002, 314] width 12 height 12
click at [1001, 357] on div at bounding box center [1002, 356] width 12 height 12
click at [1003, 400] on div at bounding box center [1002, 397] width 12 height 12
click at [850, 373] on button "Match 4 Groups" at bounding box center [837, 378] width 132 height 30
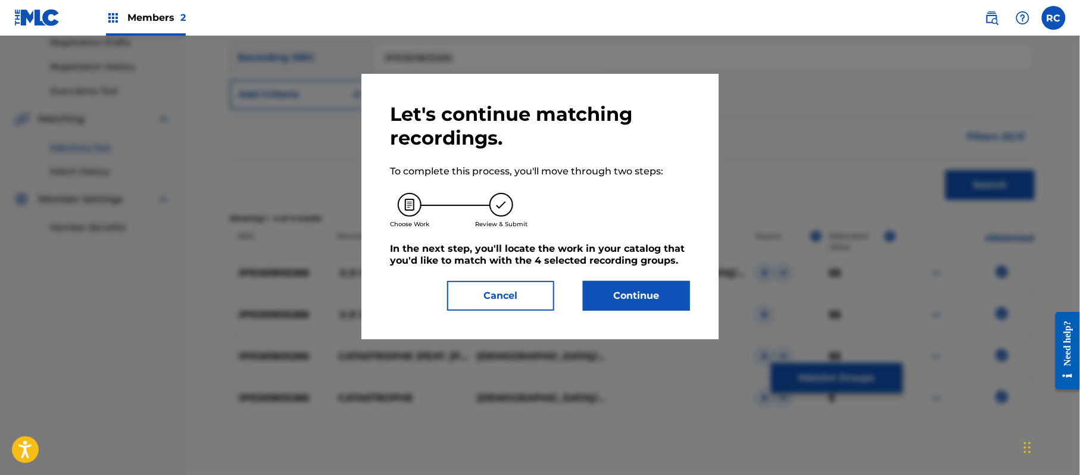
click at [656, 298] on button "Continue" at bounding box center [636, 296] width 107 height 30
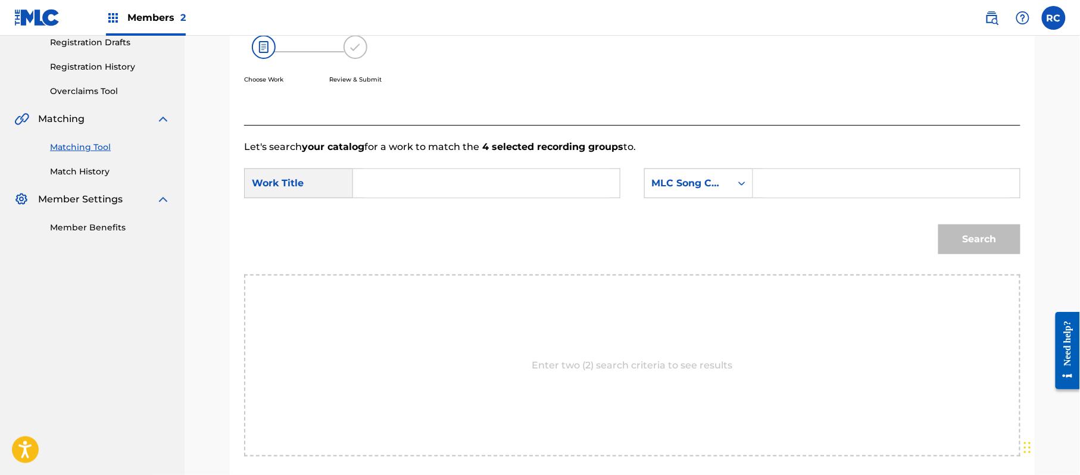
click at [440, 175] on input "Search Form" at bounding box center [486, 183] width 247 height 29
paste input "Katasutorofu KB7KCU"
click at [466, 184] on input "Katasutorofu KB7KCU" at bounding box center [486, 183] width 247 height 29
type input "Katasutorofu"
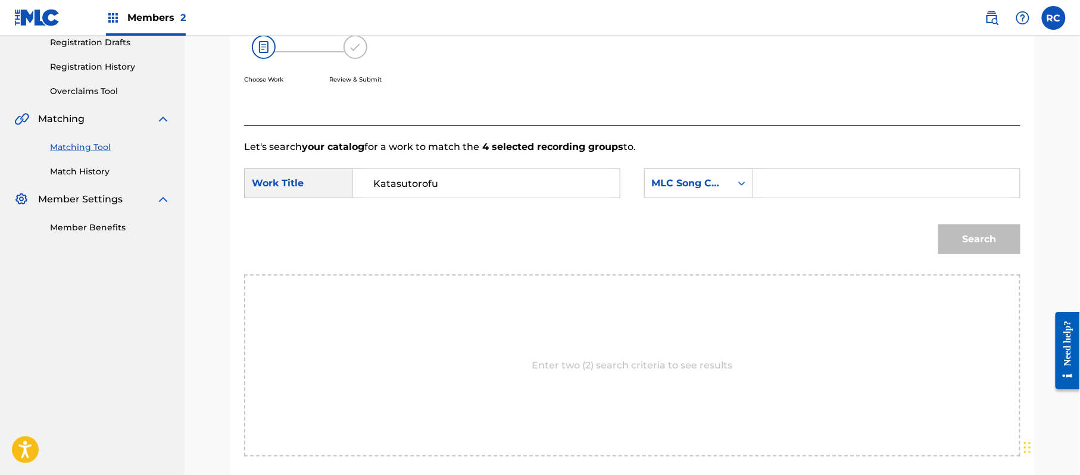
click at [843, 185] on input "Search Form" at bounding box center [887, 183] width 247 height 29
paste input "KB7KCU"
type input "KB7KCU"
click at [981, 229] on button "Search" at bounding box center [980, 240] width 82 height 30
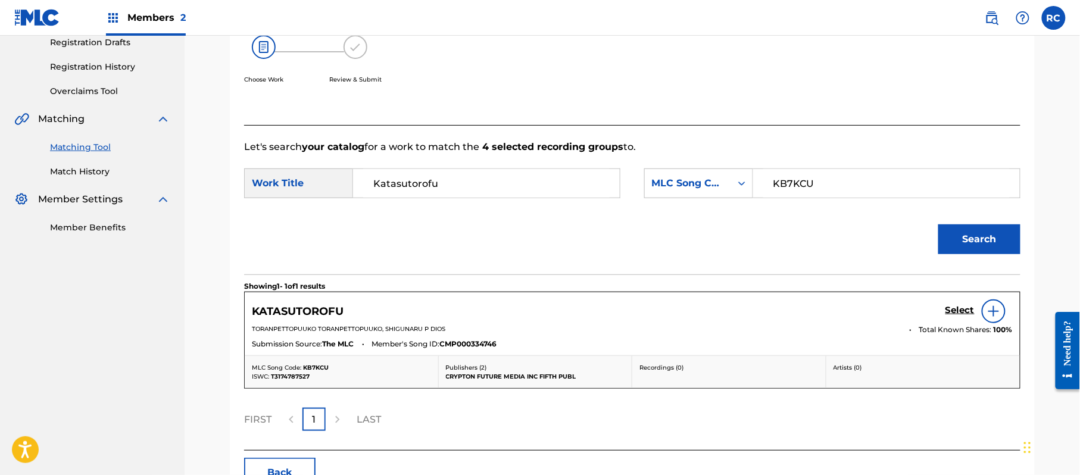
click at [954, 309] on h5 "Select" at bounding box center [960, 310] width 29 height 11
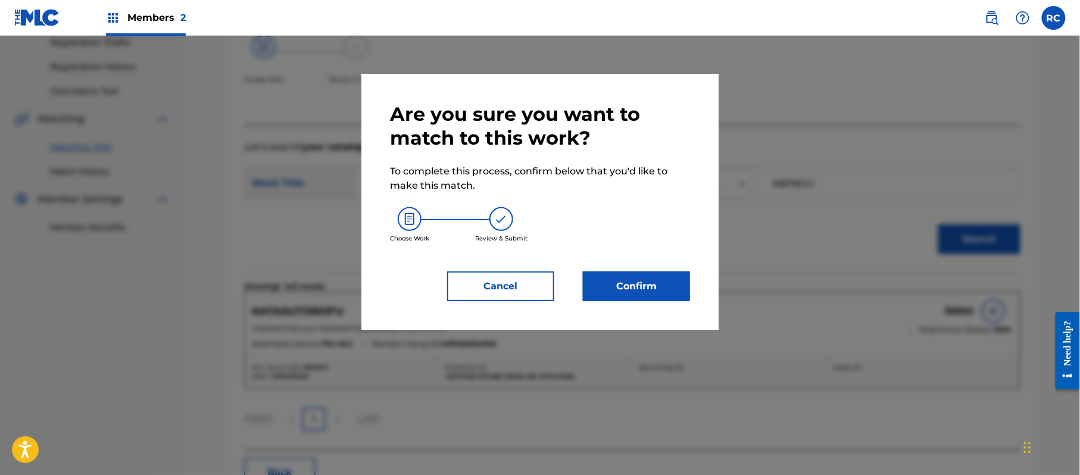
click at [658, 293] on button "Confirm" at bounding box center [636, 287] width 107 height 30
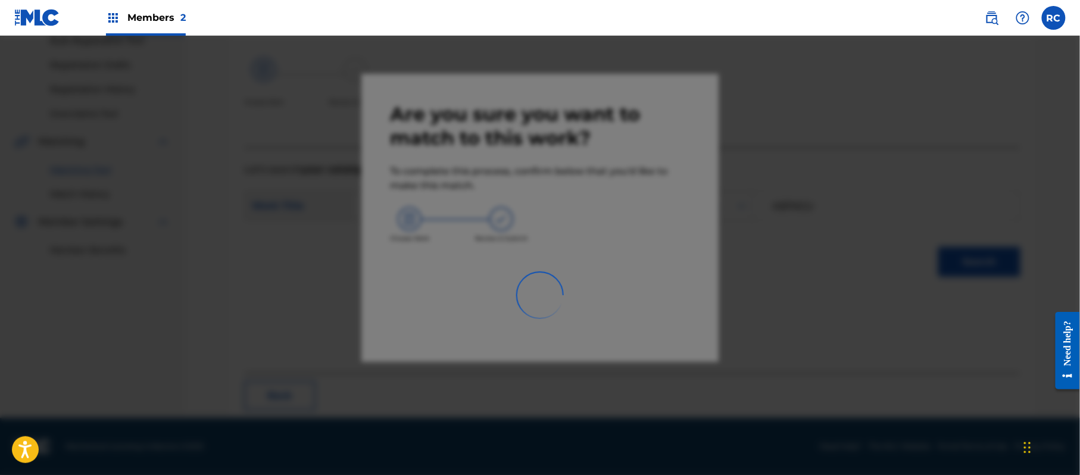
scroll to position [48, 0]
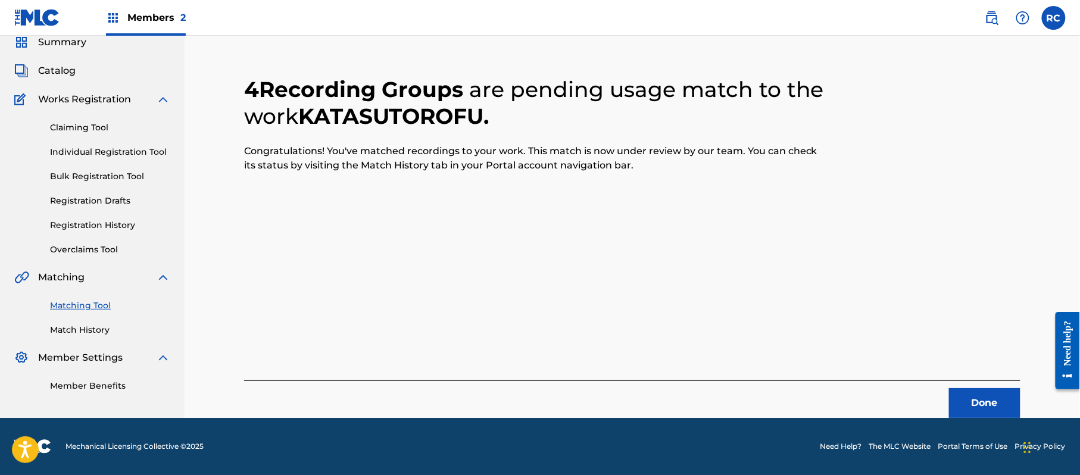
click at [987, 406] on button "Done" at bounding box center [984, 403] width 71 height 30
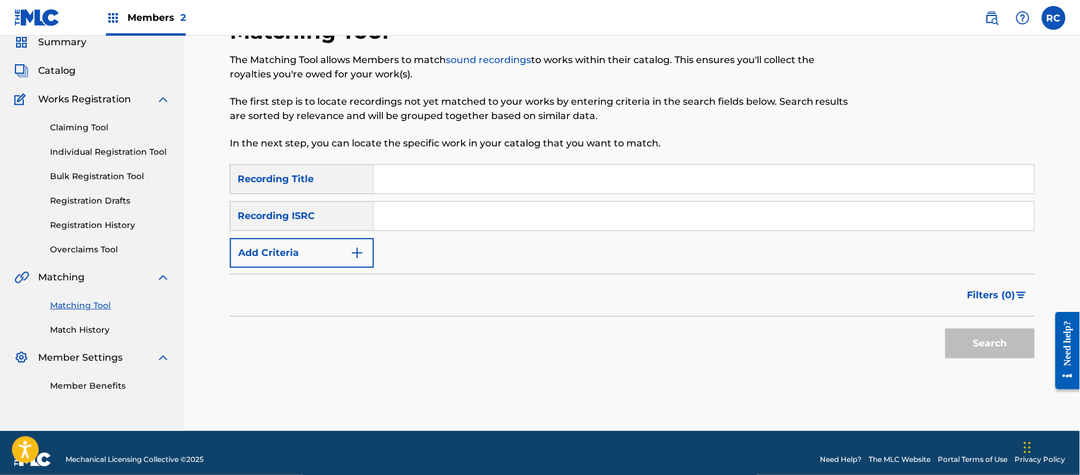
click at [487, 216] on input "Search Form" at bounding box center [704, 216] width 660 height 29
paste input "JP92Q2200944"
type input "JP92Q2200944"
click at [980, 339] on button "Search" at bounding box center [990, 344] width 89 height 30
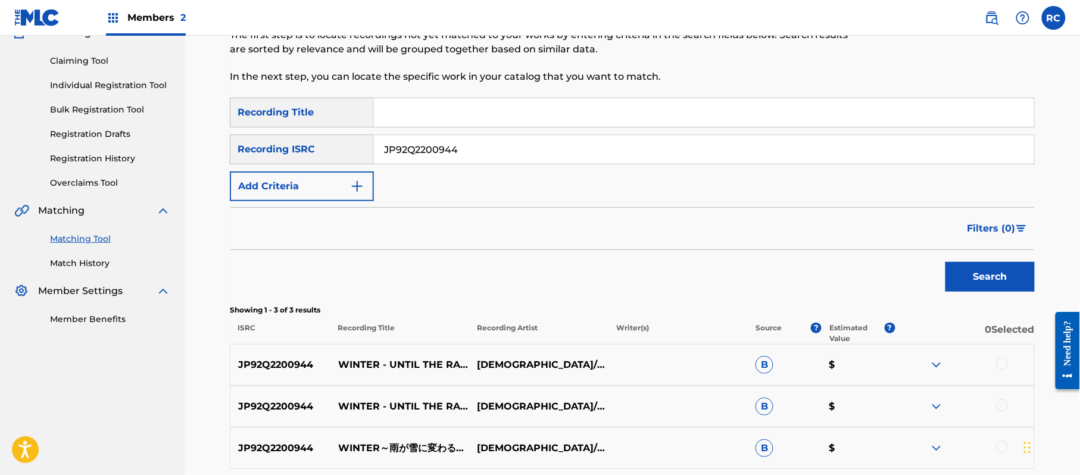
scroll to position [206, 0]
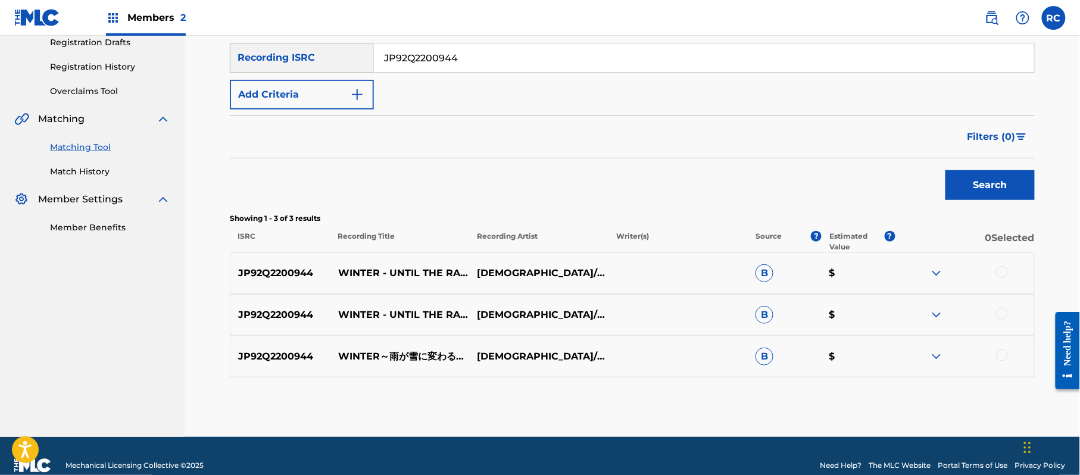
click at [1004, 274] on div at bounding box center [1002, 272] width 12 height 12
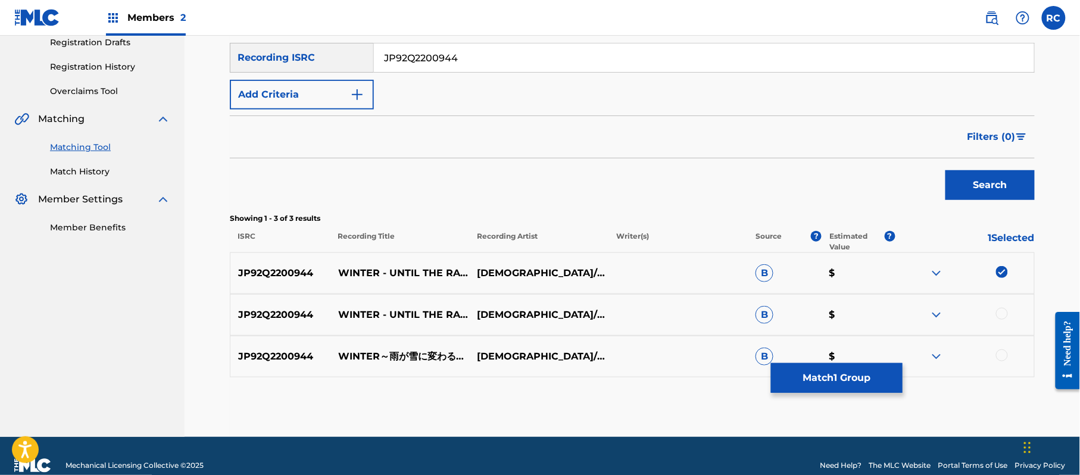
click at [1001, 317] on div at bounding box center [1002, 314] width 12 height 12
click at [1002, 359] on div at bounding box center [1002, 356] width 12 height 12
click at [827, 384] on button "Match 3 Groups" at bounding box center [837, 378] width 132 height 30
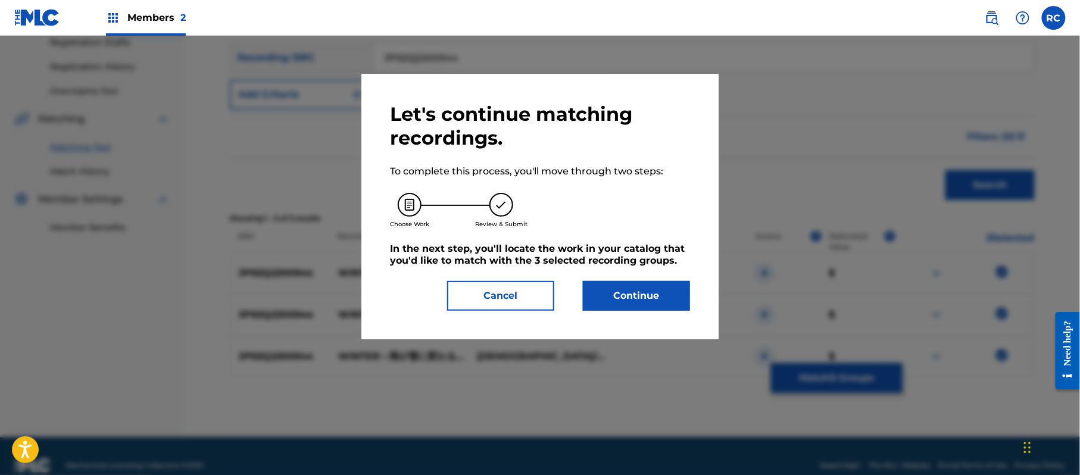
click at [650, 296] on button "Continue" at bounding box center [636, 296] width 107 height 30
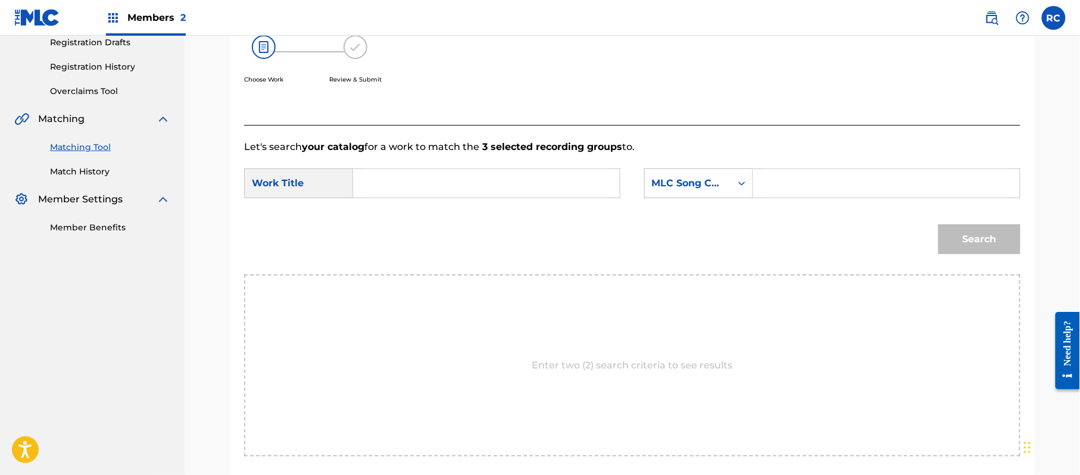
click at [408, 185] on input "Search Form" at bounding box center [486, 183] width 247 height 29
paste input "Winter Amega [PERSON_NAME] W51D1X"
click at [578, 186] on input "Winter Amega [PERSON_NAME] W51D1X" at bounding box center [486, 183] width 247 height 29
type input "Winter Amega [PERSON_NAME]"
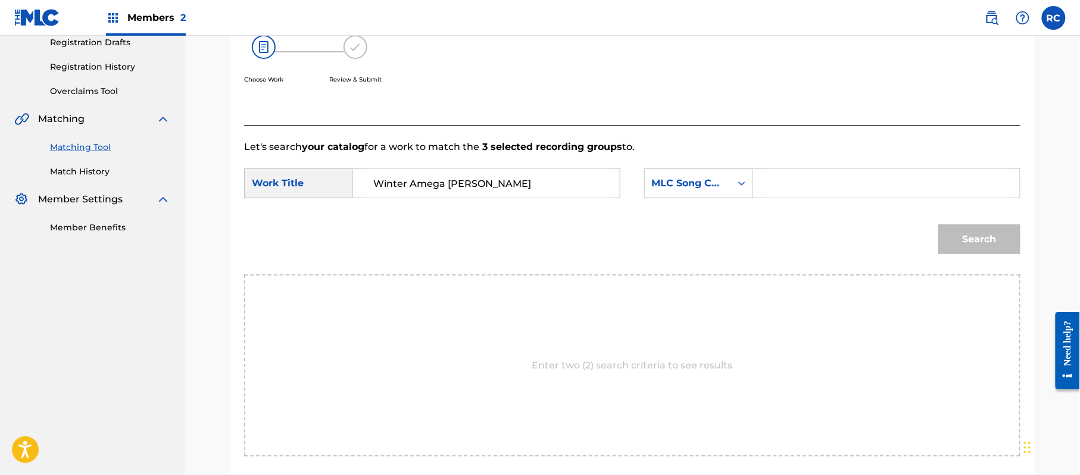
click at [821, 185] on input "Search Form" at bounding box center [887, 183] width 247 height 29
paste input "W51D1X"
type input "W51D1X"
click at [981, 230] on button "Search" at bounding box center [980, 240] width 82 height 30
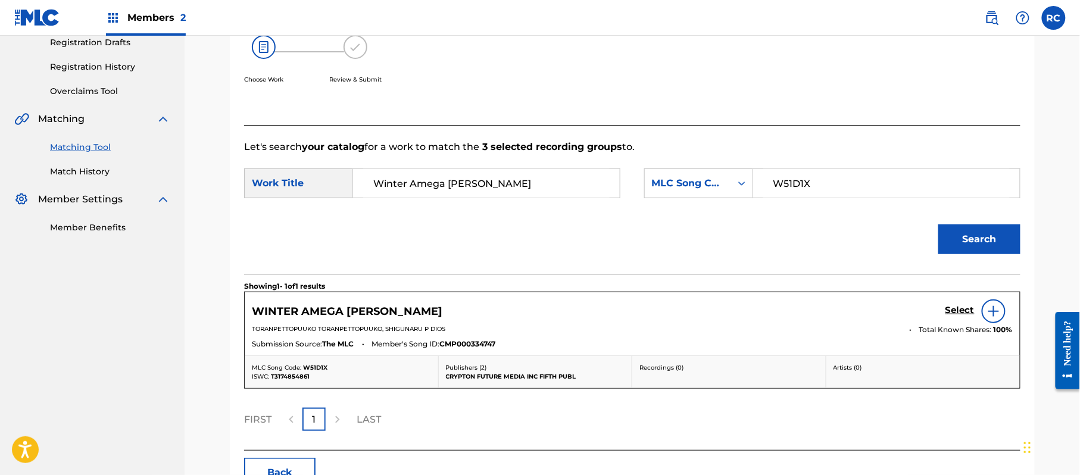
click at [959, 316] on h5 "Select" at bounding box center [960, 310] width 29 height 11
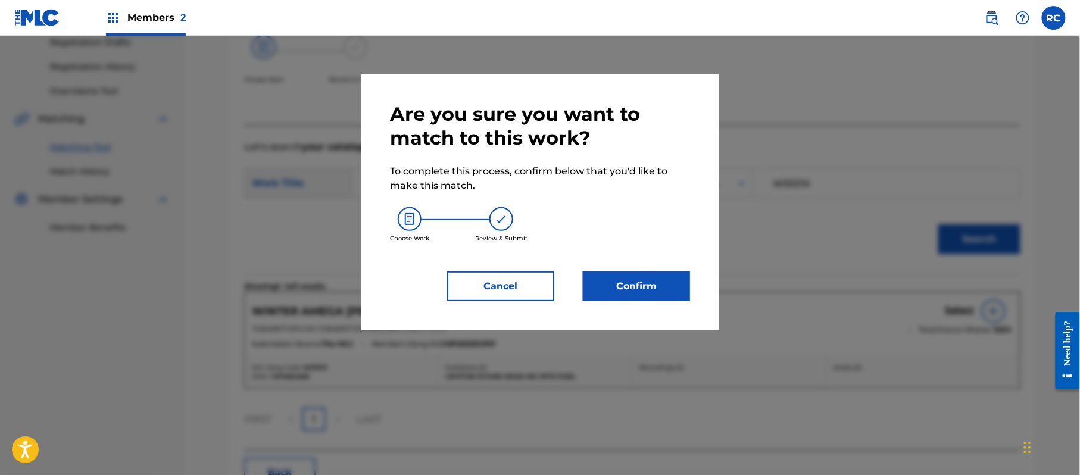
click at [650, 295] on button "Confirm" at bounding box center [636, 287] width 107 height 30
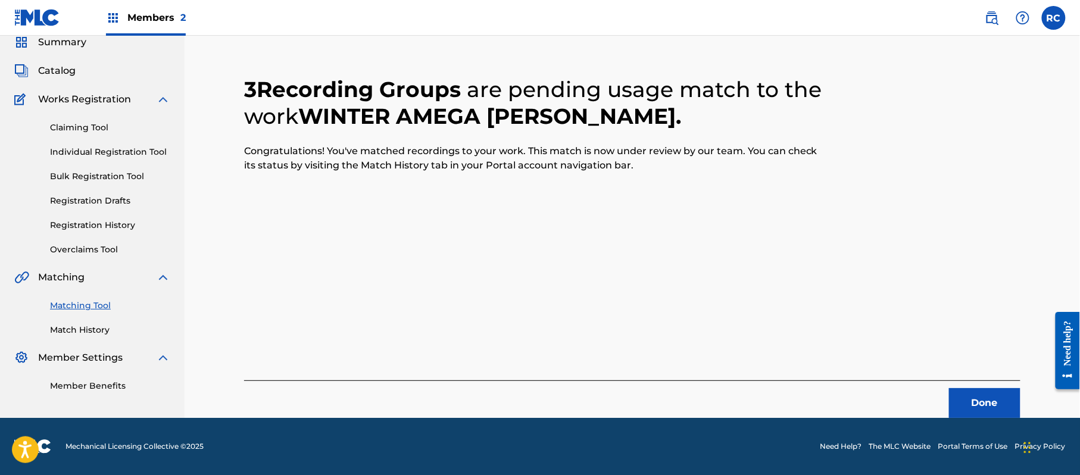
scroll to position [48, 0]
click at [958, 401] on button "Done" at bounding box center [984, 403] width 71 height 30
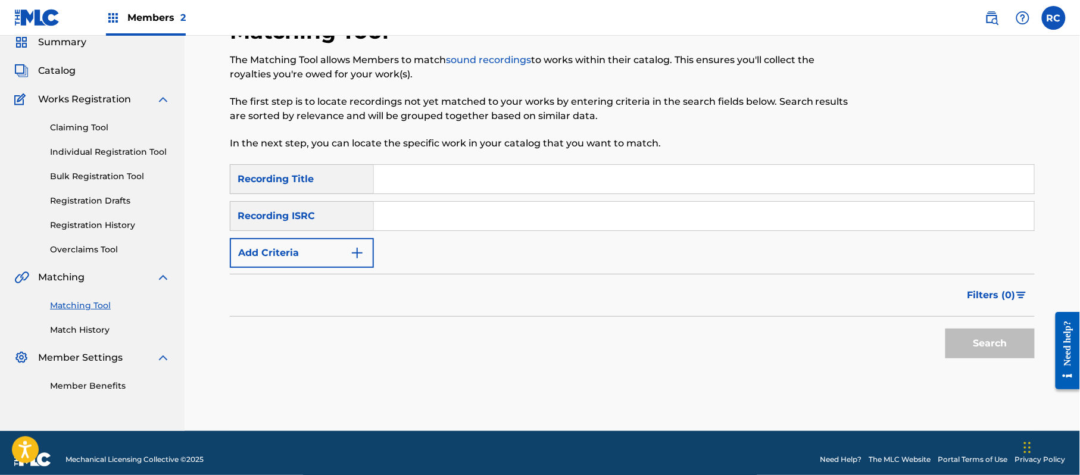
click at [449, 223] on input "Search Form" at bounding box center [704, 216] width 660 height 29
paste input "JPE562107958"
type input "JPE562107958"
click at [971, 345] on button "Search" at bounding box center [990, 344] width 89 height 30
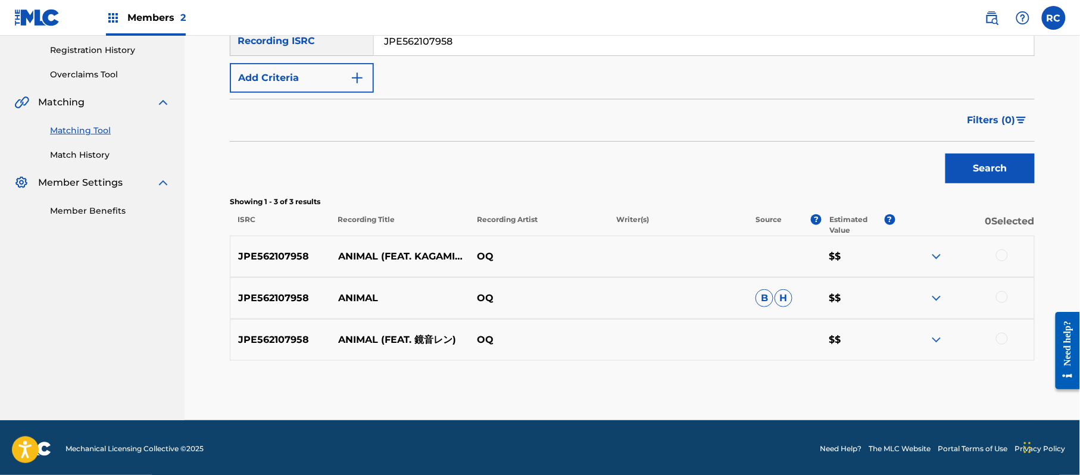
scroll to position [225, 0]
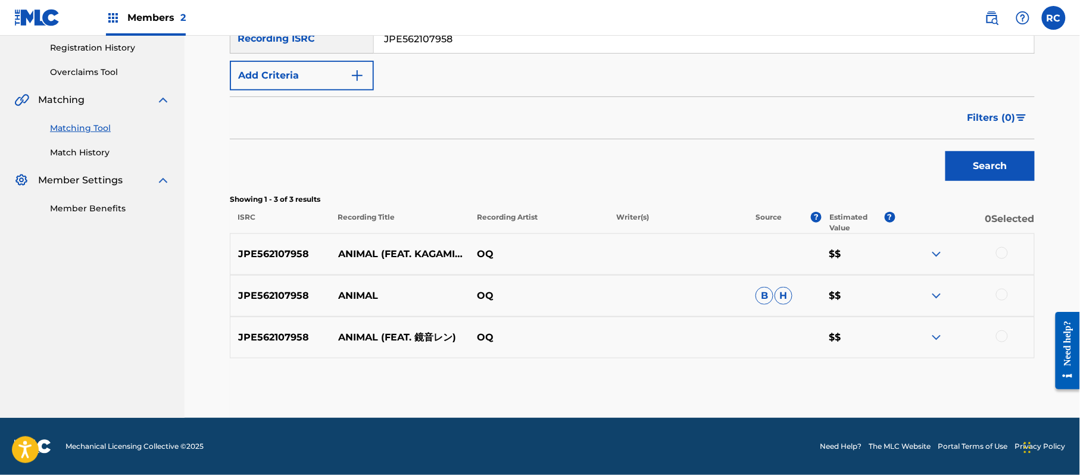
click at [1004, 253] on div at bounding box center [1002, 253] width 12 height 12
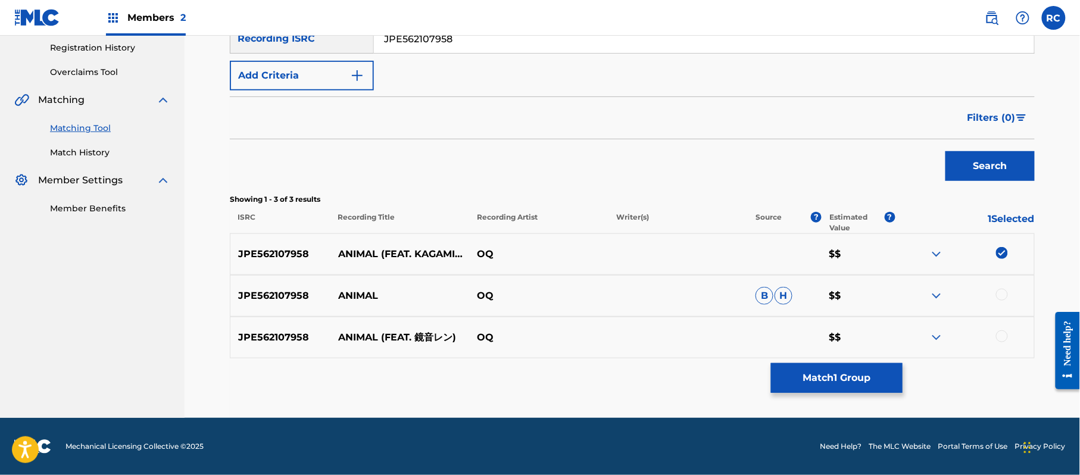
click at [1004, 298] on div at bounding box center [1002, 295] width 12 height 12
click at [1004, 339] on div at bounding box center [1002, 337] width 12 height 12
click at [849, 381] on button "Match 3 Groups" at bounding box center [837, 378] width 132 height 30
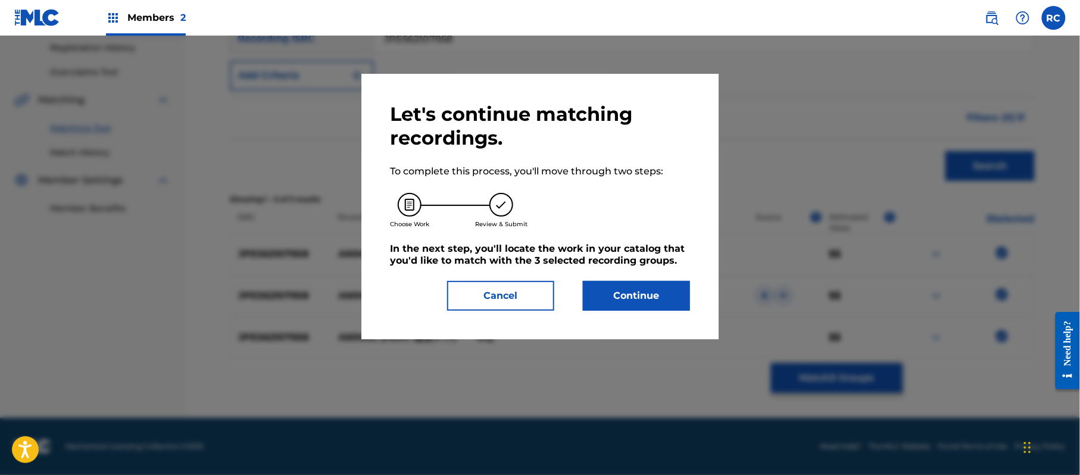
click at [593, 289] on button "Continue" at bounding box center [636, 296] width 107 height 30
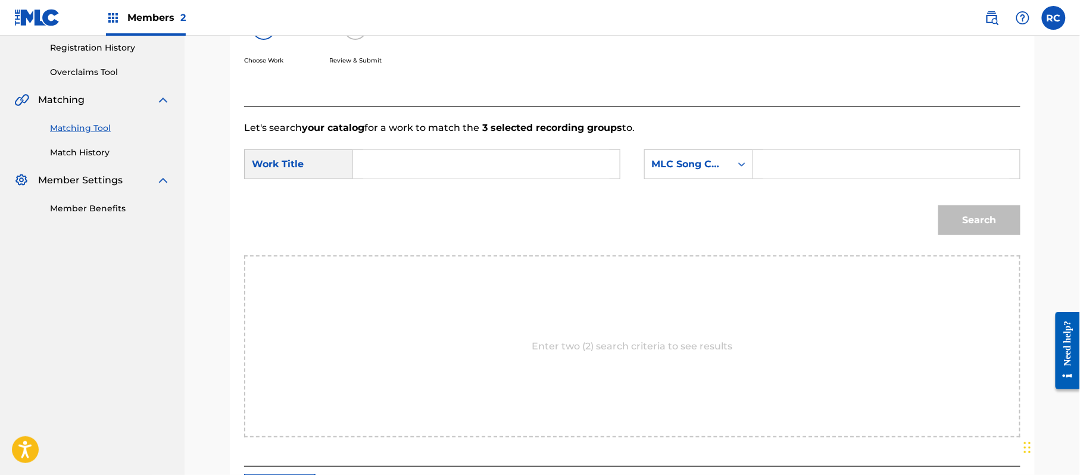
click at [410, 163] on input "Search Form" at bounding box center [486, 164] width 247 height 29
paste input "Animal AW373Y"
click at [416, 164] on input "Animal AW373Y" at bounding box center [486, 164] width 247 height 29
type input "Animal"
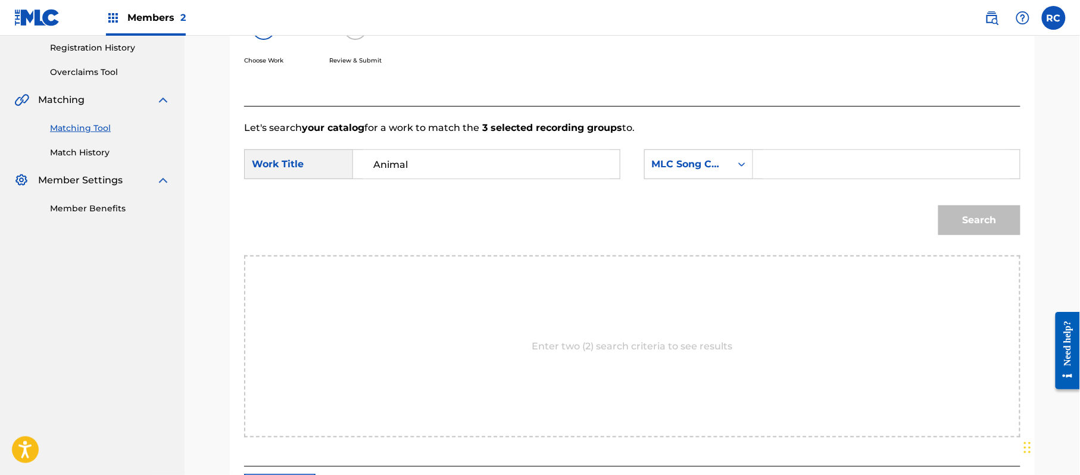
click at [850, 164] on input "Search Form" at bounding box center [887, 164] width 247 height 29
paste input "AW373Y"
type input "AW373Y"
click at [968, 218] on button "Search" at bounding box center [980, 220] width 82 height 30
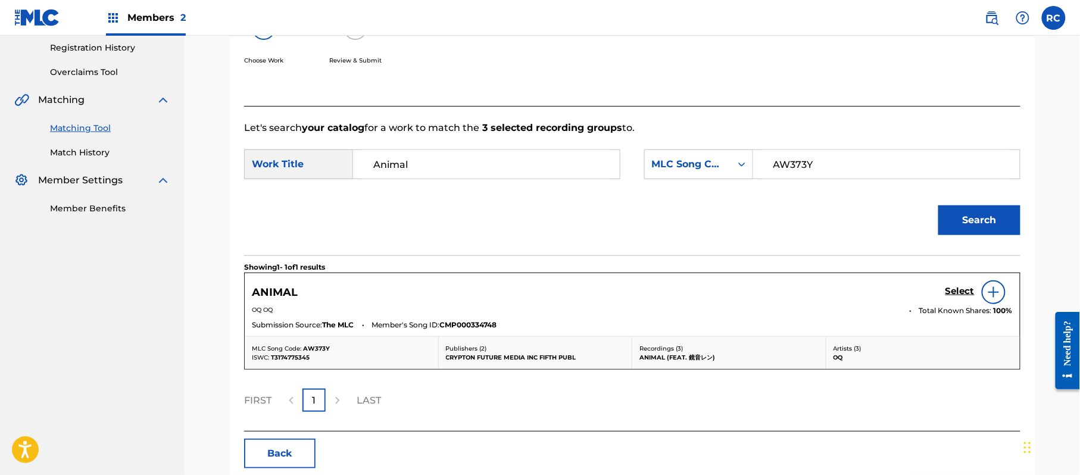
click at [960, 289] on h5 "Select" at bounding box center [960, 291] width 29 height 11
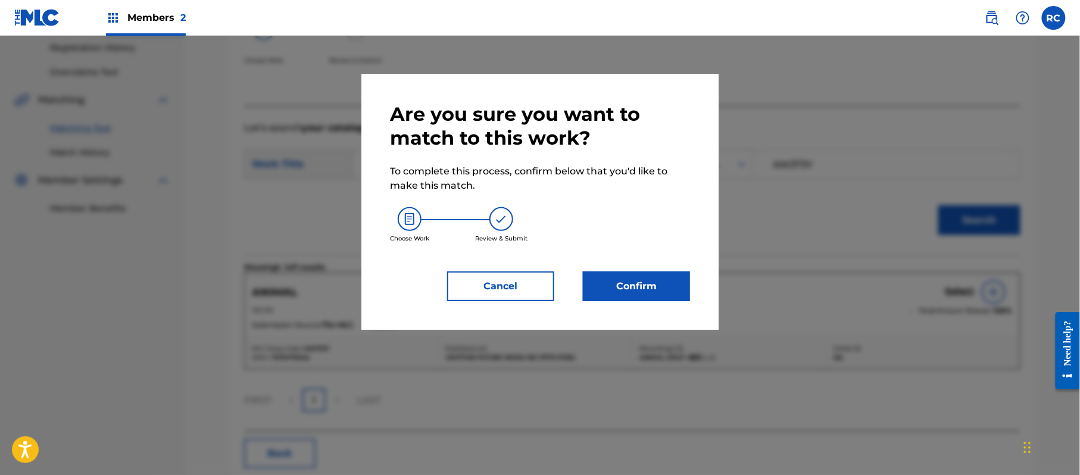
click at [663, 287] on button "Confirm" at bounding box center [636, 287] width 107 height 30
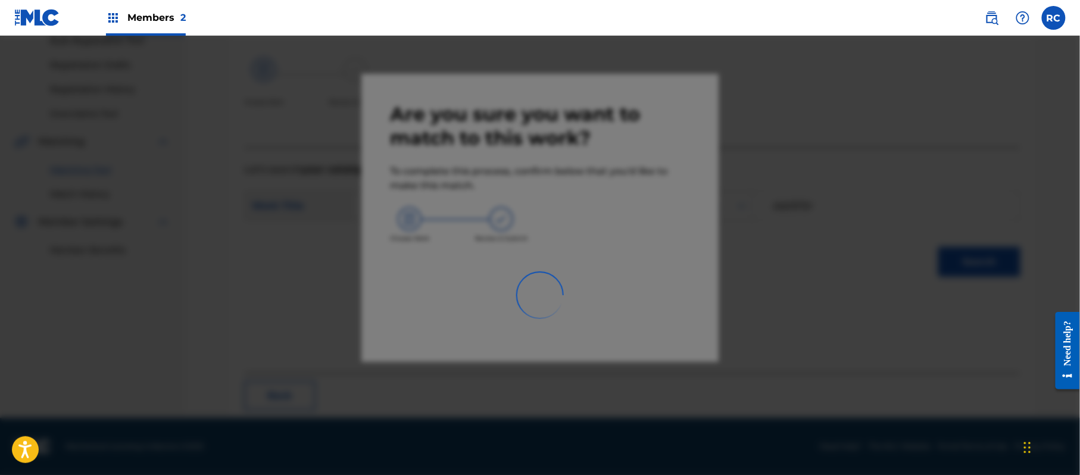
scroll to position [48, 0]
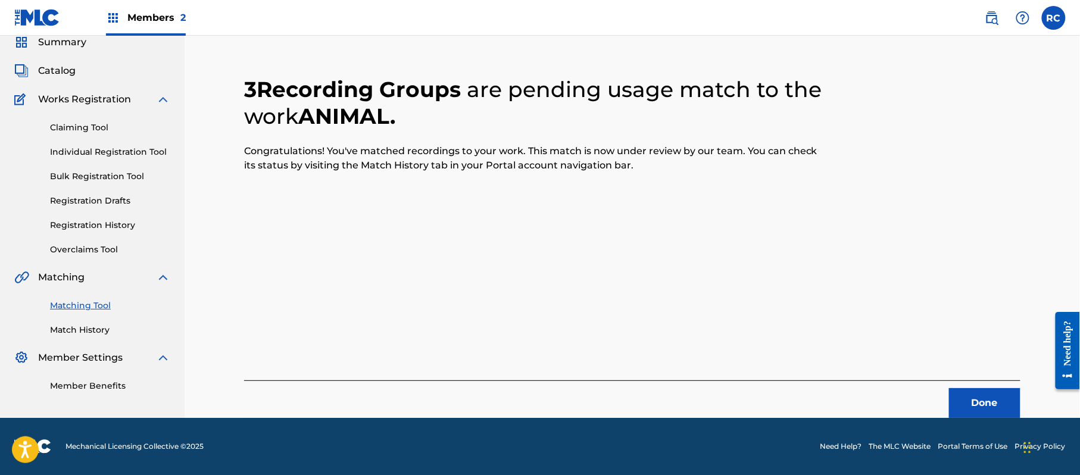
click at [987, 394] on button "Done" at bounding box center [984, 403] width 71 height 30
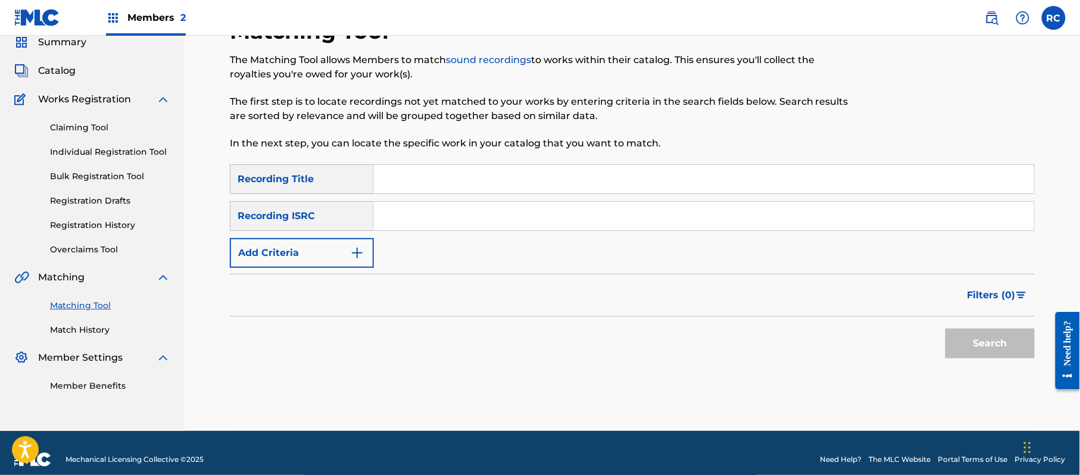
click at [419, 189] on input "Search Form" at bounding box center [704, 179] width 660 height 29
paste input "Razuraitotosoranohate Guchiri"
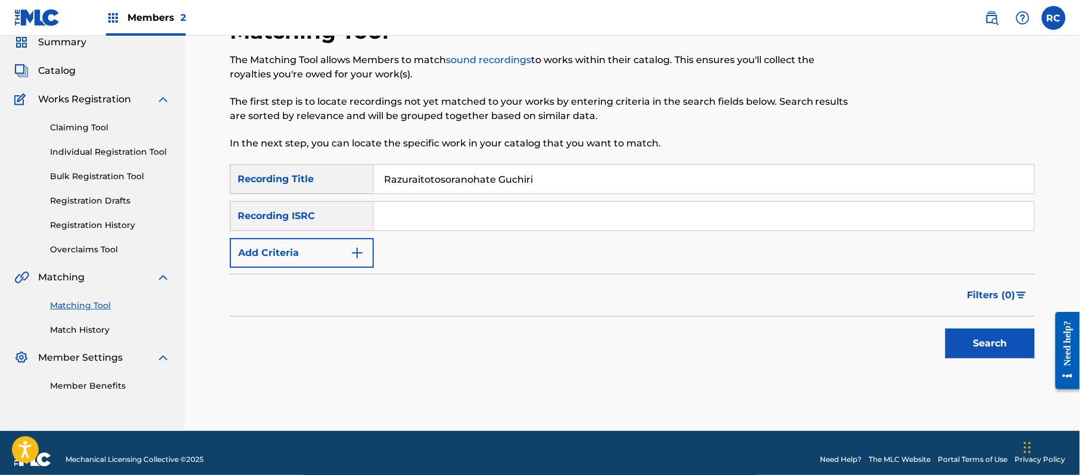
click at [517, 182] on input "Razuraitotosoranohate Guchiri" at bounding box center [704, 179] width 660 height 29
type input "Razuraitotosoranohate"
click at [336, 258] on button "Add Criteria" at bounding box center [302, 253] width 144 height 30
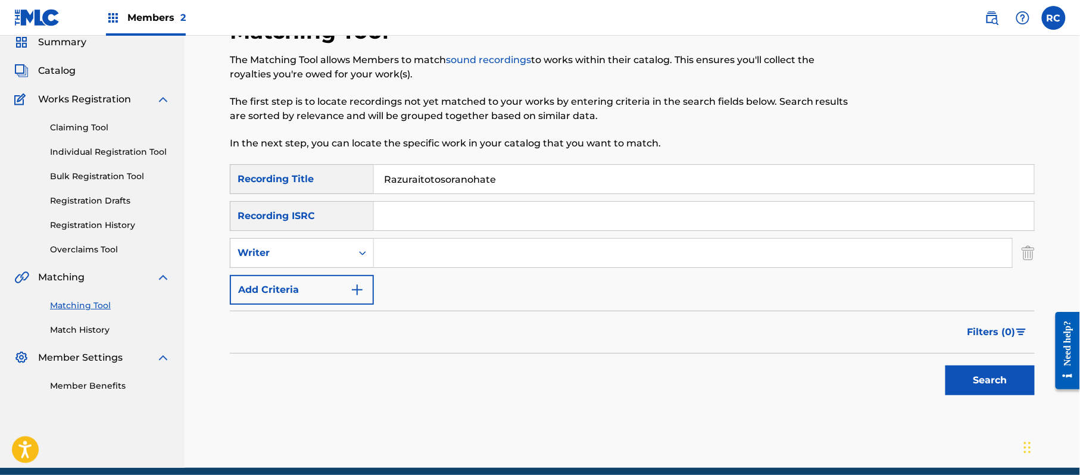
click at [334, 258] on div "Writer" at bounding box center [291, 253] width 107 height 14
click at [330, 283] on div "Recording Artist" at bounding box center [301, 283] width 143 height 30
drag, startPoint x: 410, startPoint y: 255, endPoint x: 442, endPoint y: 270, distance: 34.9
click at [413, 256] on input "Search Form" at bounding box center [693, 253] width 638 height 29
paste input "Guchiri"
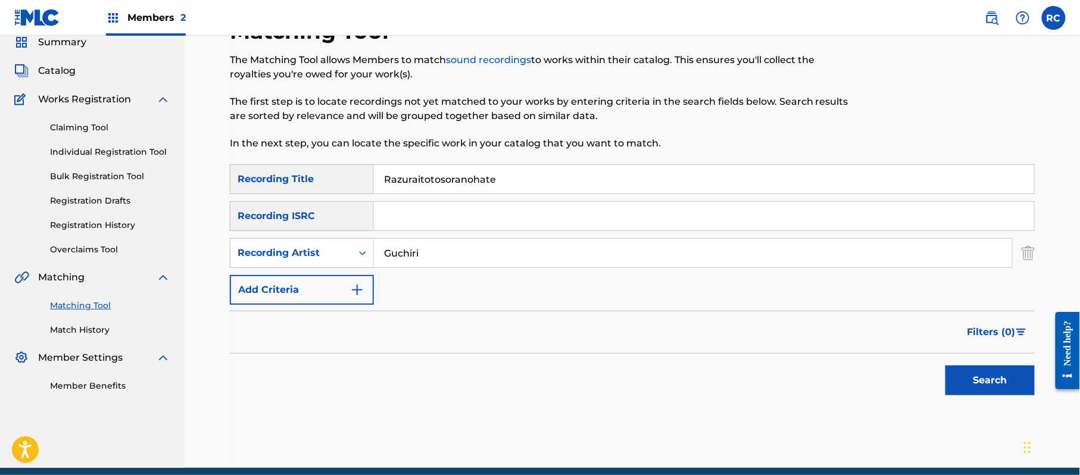
click at [975, 378] on button "Search" at bounding box center [990, 381] width 89 height 30
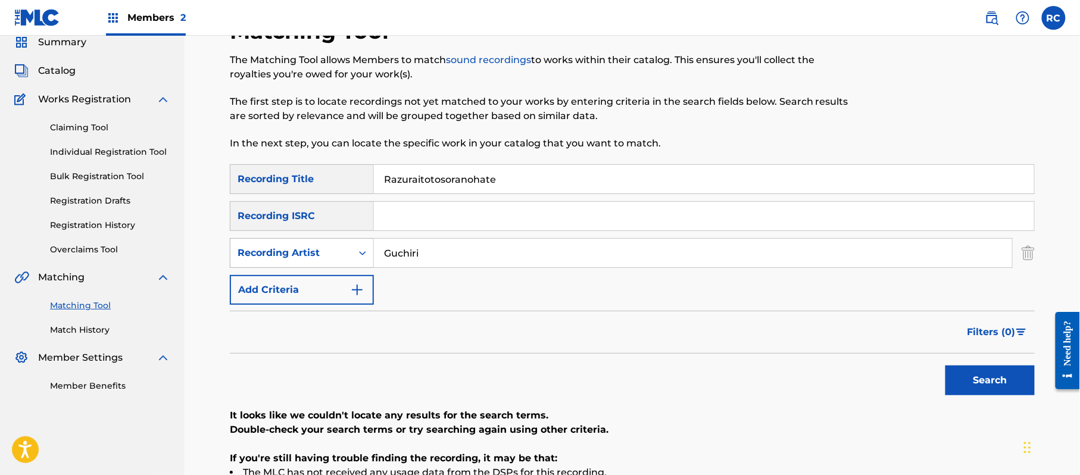
drag, startPoint x: 406, startPoint y: 266, endPoint x: 314, endPoint y: 267, distance: 91.1
click at [314, 267] on div "SearchWithCriteria61f6109d-4b76-4342-99b9-8b3b91e0f515 Recording Artist Guchiri" at bounding box center [632, 253] width 805 height 30
paste input "ラズライトと空の果て"
type input "ラズライトと空の果て"
click at [966, 378] on button "Search" at bounding box center [990, 381] width 89 height 30
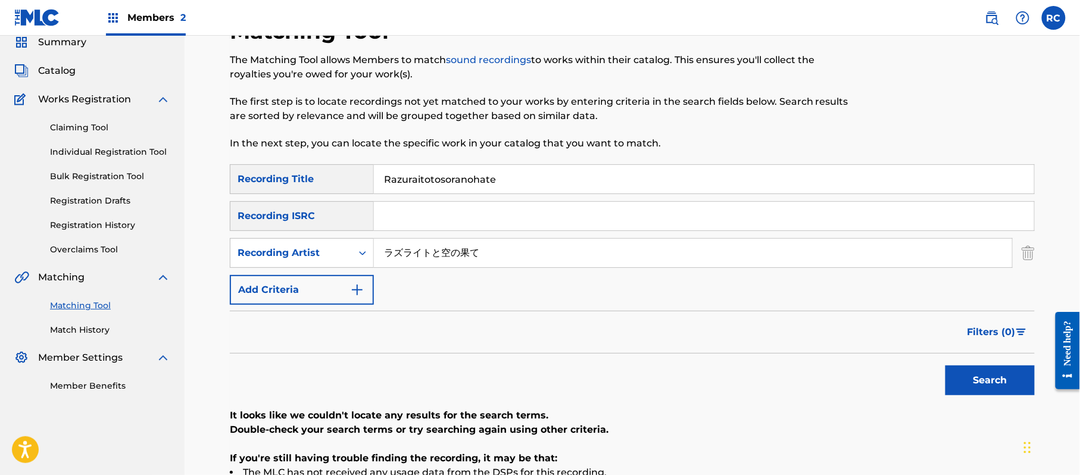
drag, startPoint x: 521, startPoint y: 187, endPoint x: 284, endPoint y: 202, distance: 236.9
click at [269, 191] on div "SearchWithCriteria852bc4d8-3d3a-41d6-8043-66e055d99a01 Recording Title Razurait…" at bounding box center [632, 179] width 805 height 30
paste input "ラズライトと空の果て"
type input "ラズライトと空の果て"
drag, startPoint x: 406, startPoint y: 260, endPoint x: 262, endPoint y: 260, distance: 144.1
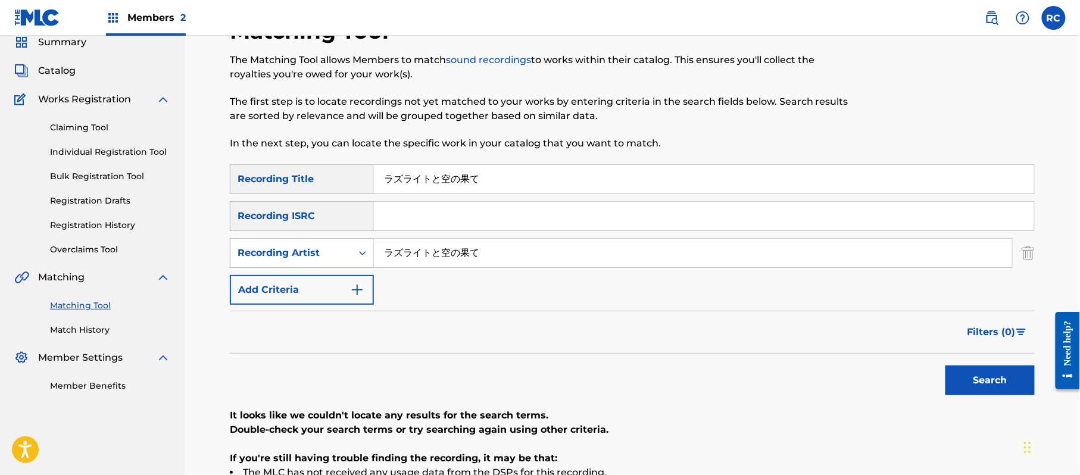
click at [262, 260] on div "SearchWithCriteria61f6109d-4b76-4342-99b9-8b3b91e0f515 Recording Artist ラズライトと空…" at bounding box center [632, 253] width 805 height 30
click at [968, 381] on button "Search" at bounding box center [990, 381] width 89 height 30
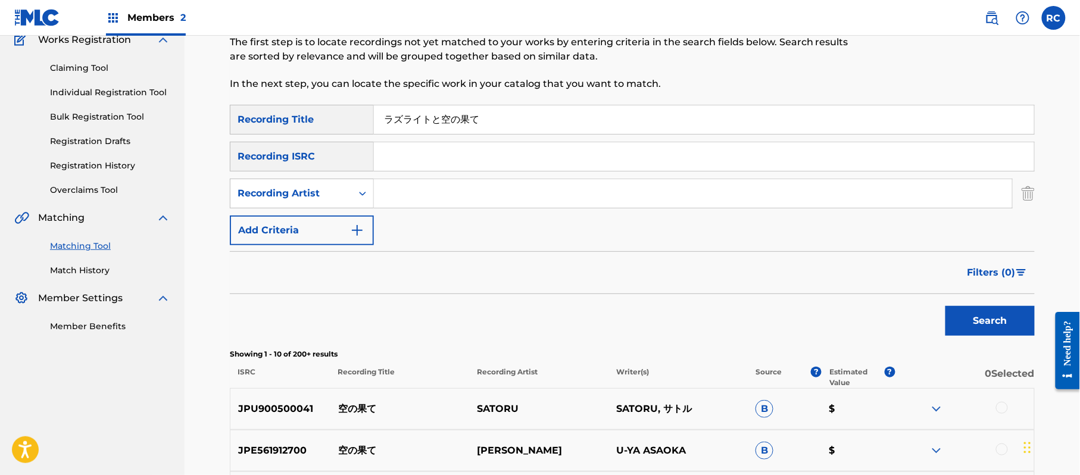
scroll to position [206, 0]
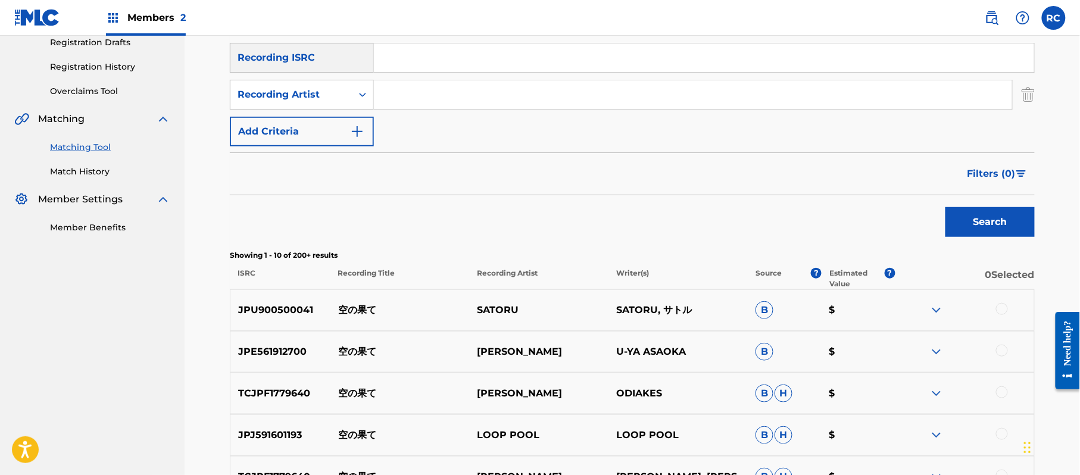
click at [434, 89] on input "Search Form" at bounding box center [693, 94] width 638 height 29
paste input "JP92Q2301111"
type input "JP92Q2301111"
click at [980, 220] on button "Search" at bounding box center [990, 222] width 89 height 30
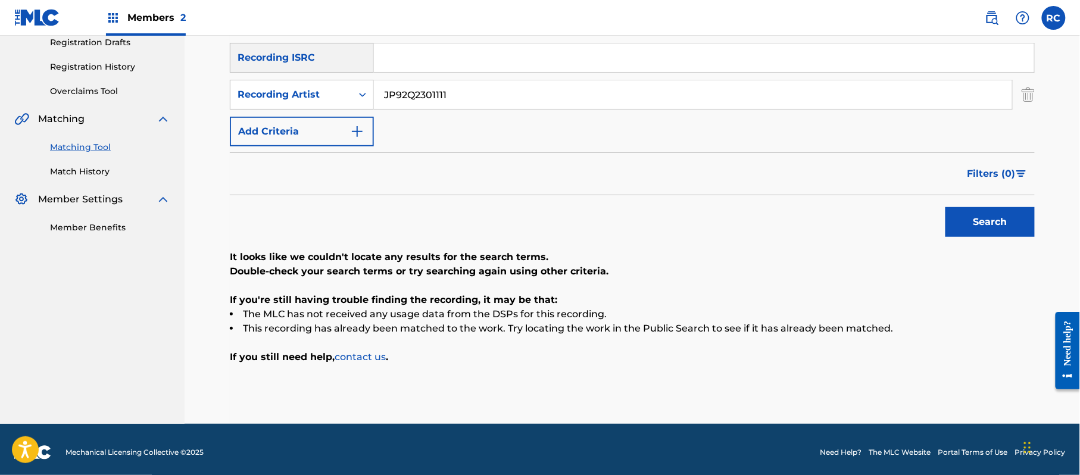
drag, startPoint x: 403, startPoint y: 55, endPoint x: 405, endPoint y: 62, distance: 6.8
click at [404, 57] on input "Search Form" at bounding box center [704, 57] width 660 height 29
paste input "JP92Q2301111"
type input "JP92Q2301111"
click at [429, 96] on input "JP92Q2301111" at bounding box center [693, 94] width 638 height 29
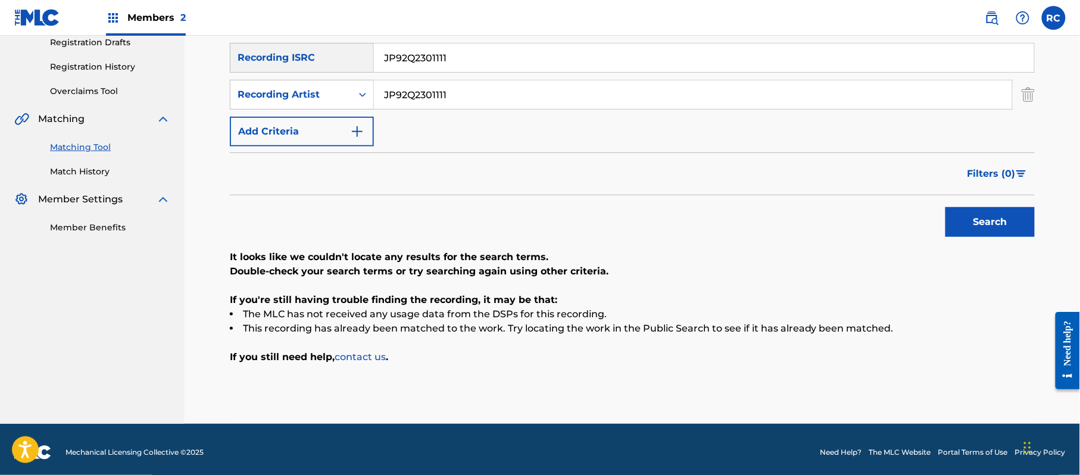
click at [429, 96] on input "JP92Q2301111" at bounding box center [693, 94] width 638 height 29
click at [1020, 229] on button "Search" at bounding box center [990, 222] width 89 height 30
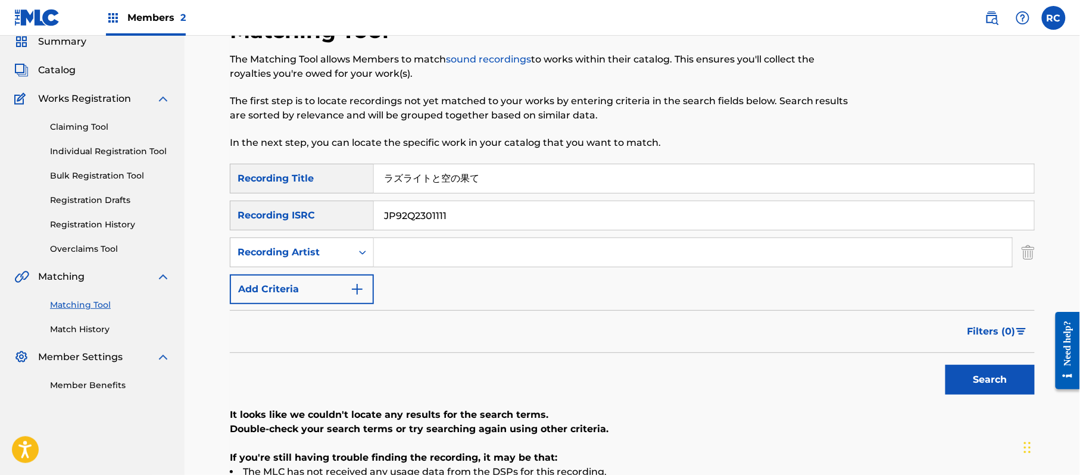
scroll to position [48, 0]
click at [494, 194] on div "SearchWithCriteria852bc4d8-3d3a-41d6-8043-66e055d99a01 Recording Title ラズライトと空の…" at bounding box center [632, 234] width 805 height 141
click at [491, 180] on input "ラズライトと空の果て" at bounding box center [704, 179] width 660 height 29
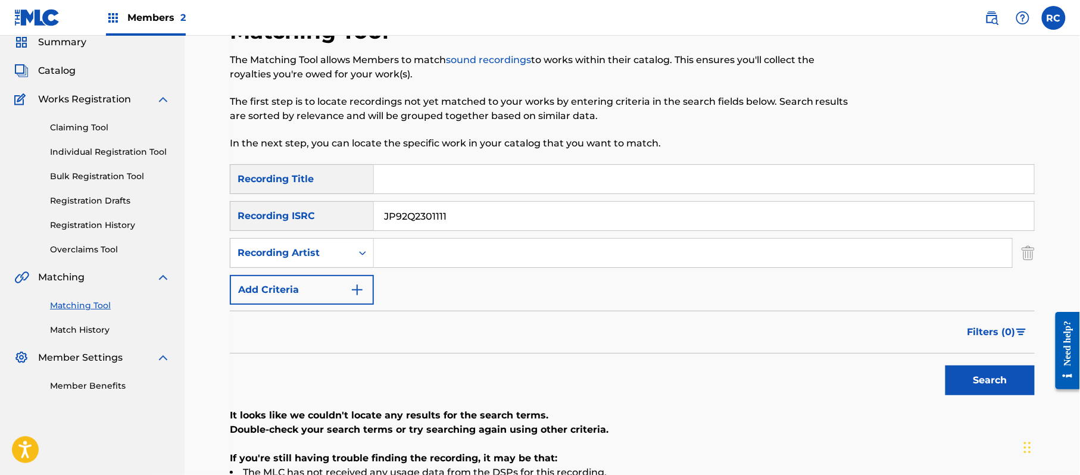
click at [961, 374] on button "Search" at bounding box center [990, 381] width 89 height 30
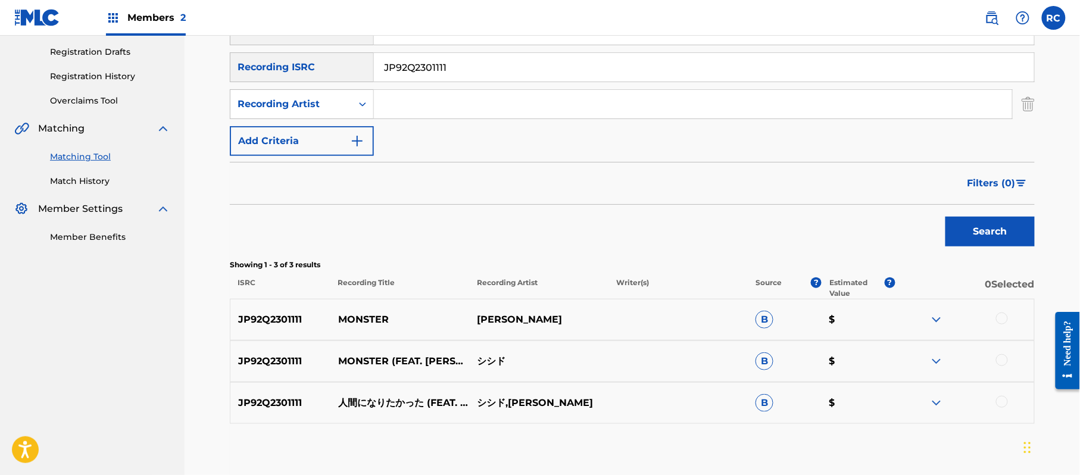
scroll to position [206, 0]
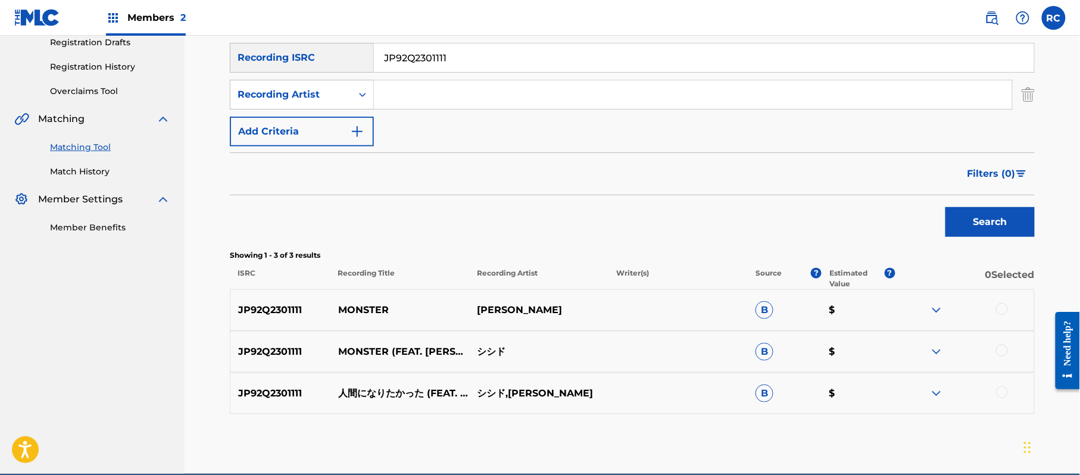
click at [1003, 388] on div at bounding box center [1002, 393] width 12 height 12
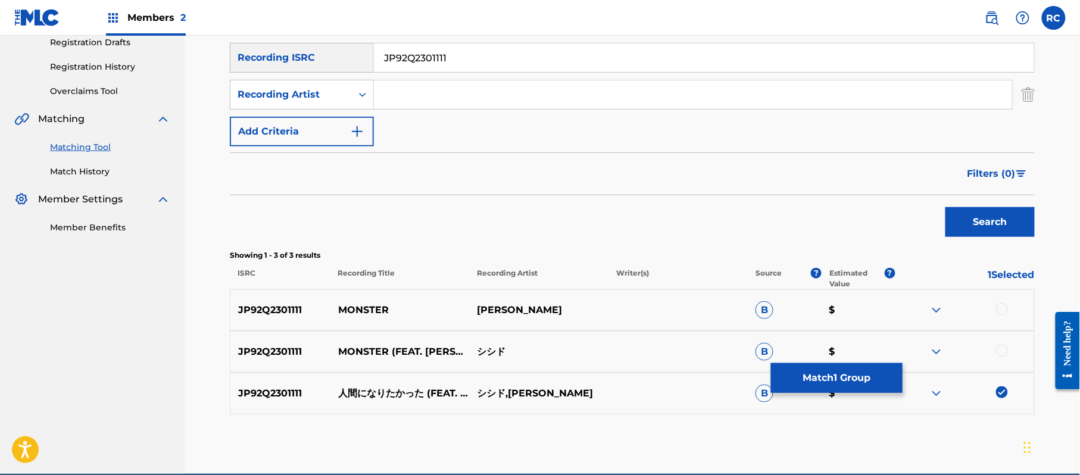
click at [823, 382] on button "Match 1 Group" at bounding box center [837, 378] width 132 height 30
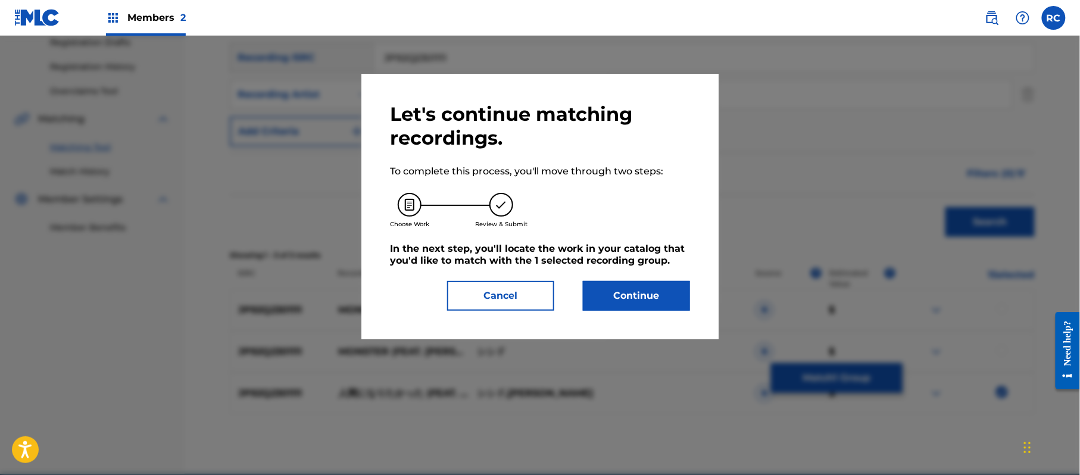
click at [637, 292] on button "Continue" at bounding box center [636, 296] width 107 height 30
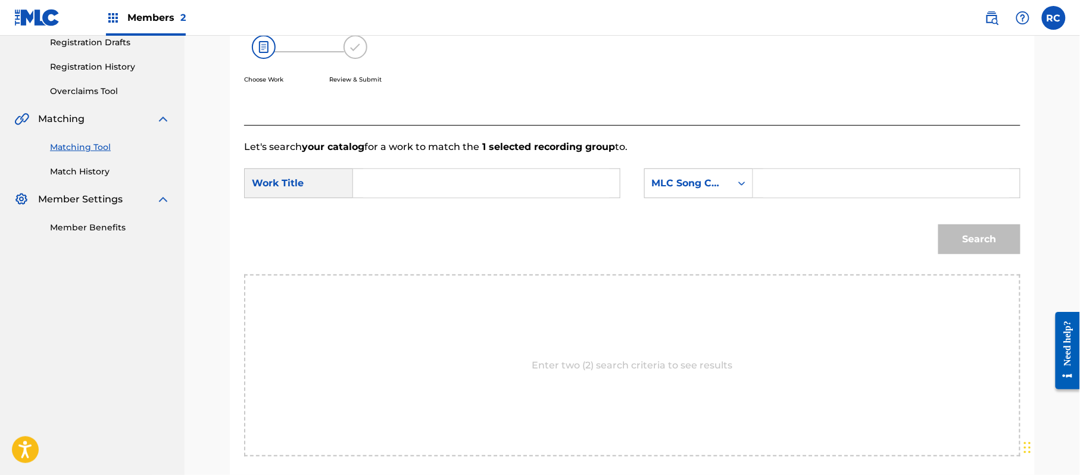
click at [468, 187] on input "Search Form" at bounding box center [486, 183] width 247 height 29
paste input "Ningen Ni Naritakatta N69XPO"
click at [522, 182] on input "Ningen Ni Naritakatta N69XPO" at bounding box center [486, 183] width 247 height 29
type input "Ningen Ni Naritakatta"
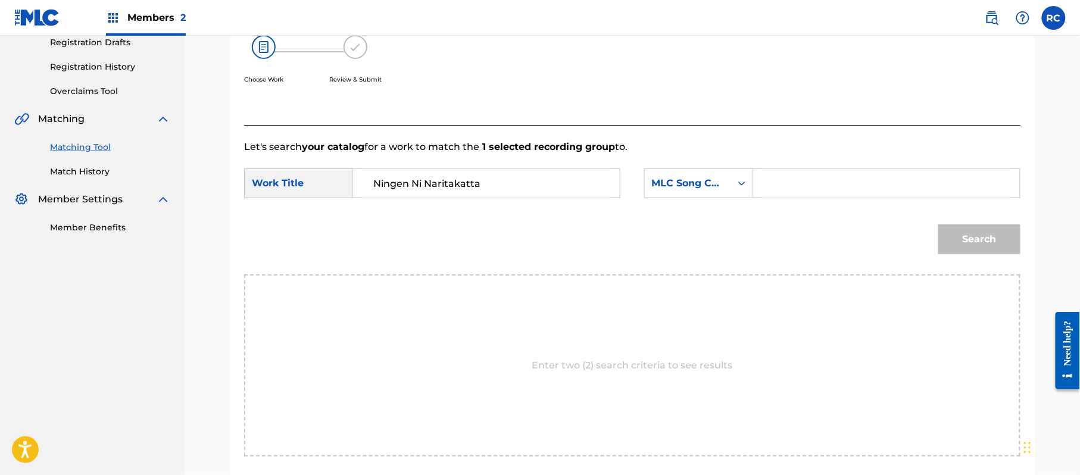
click at [810, 181] on input "Search Form" at bounding box center [887, 183] width 247 height 29
paste input "N69XPO"
type input "N69XPO"
click at [981, 234] on button "Search" at bounding box center [980, 240] width 82 height 30
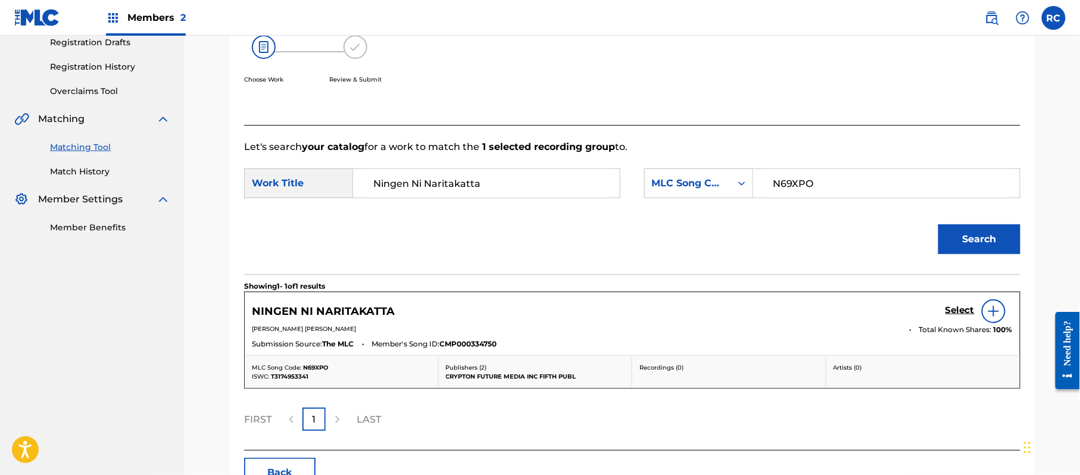
click at [951, 312] on h5 "Select" at bounding box center [960, 310] width 29 height 11
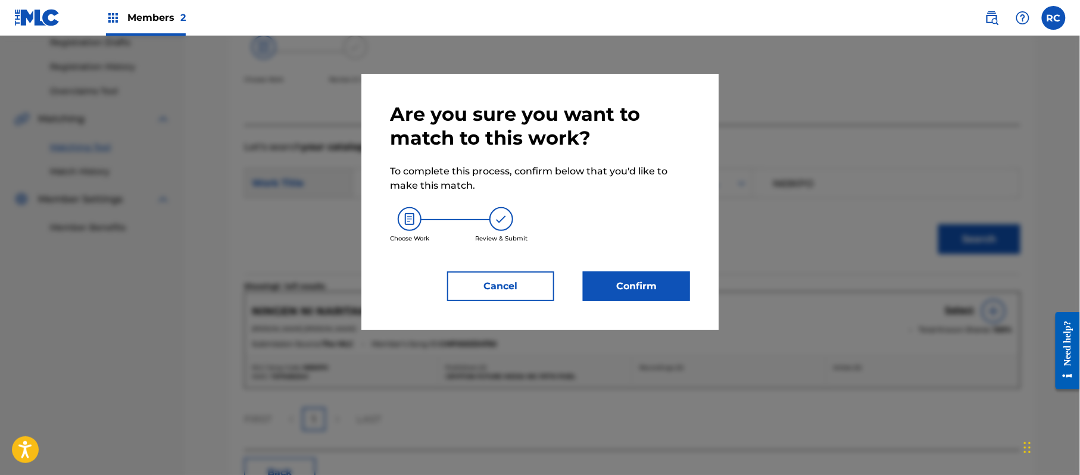
click at [662, 294] on button "Confirm" at bounding box center [636, 287] width 107 height 30
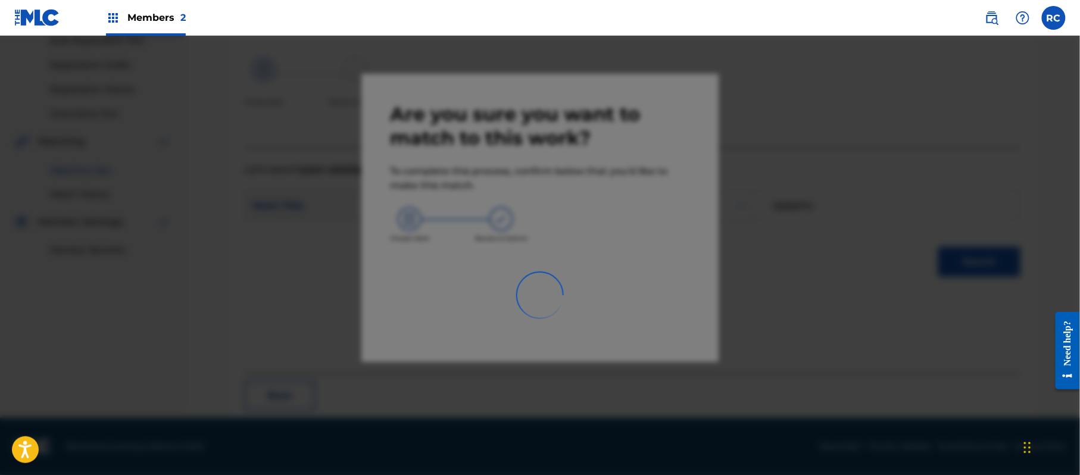
scroll to position [48, 0]
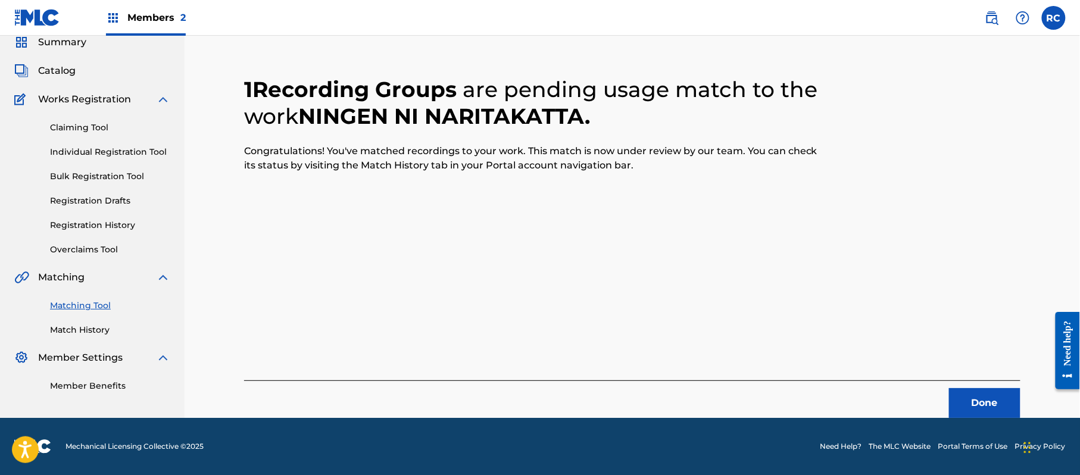
click at [970, 394] on button "Done" at bounding box center [984, 403] width 71 height 30
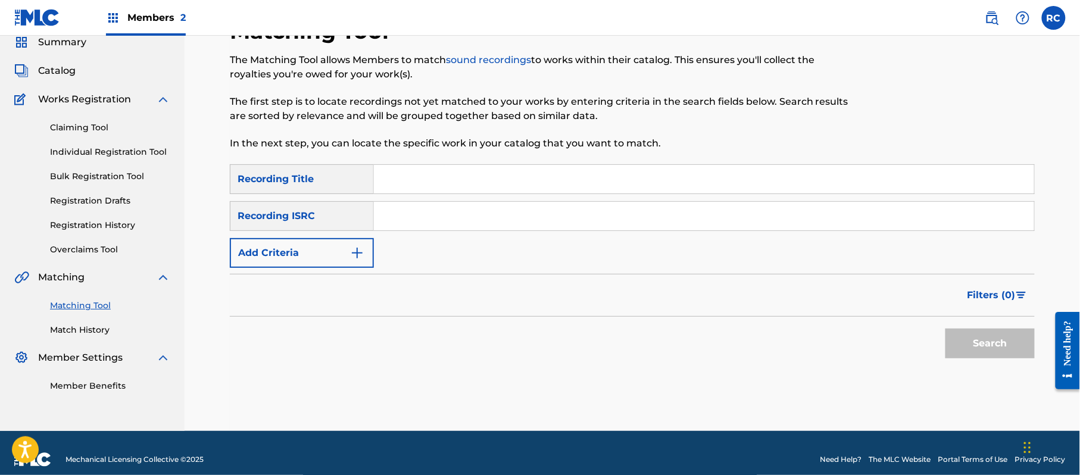
click at [468, 219] on input "Search Form" at bounding box center [704, 216] width 660 height 29
paste input "TCJPQ2283559"
type input "TCJPQ2283559"
click at [966, 338] on button "Search" at bounding box center [990, 344] width 89 height 30
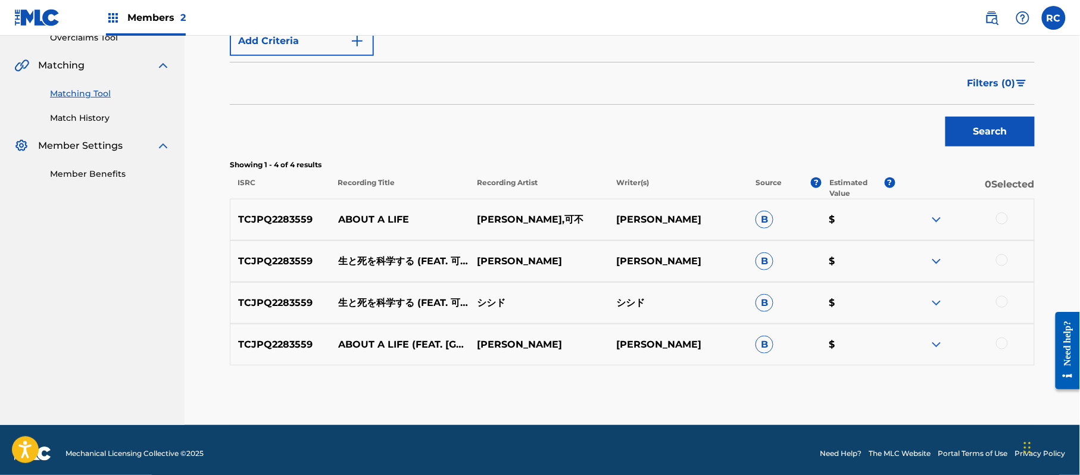
scroll to position [267, 0]
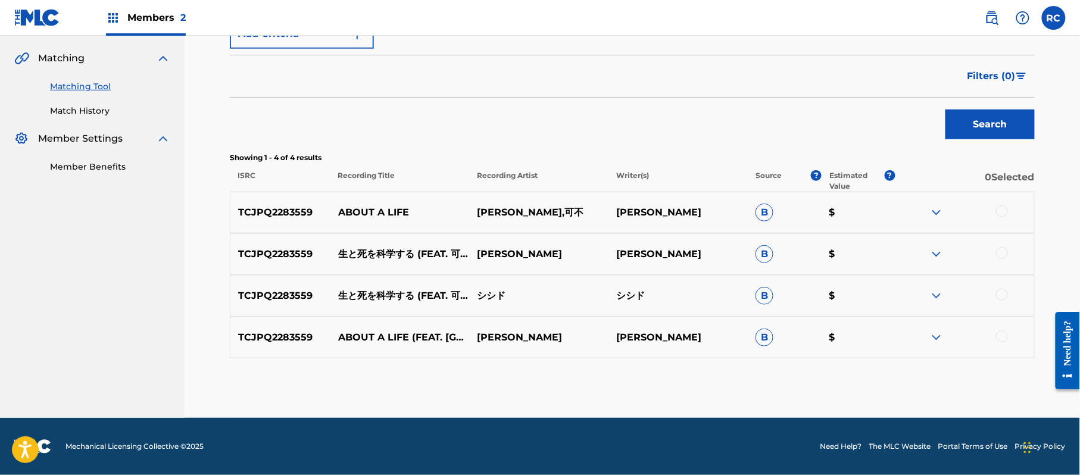
click at [1002, 255] on div at bounding box center [1002, 253] width 12 height 12
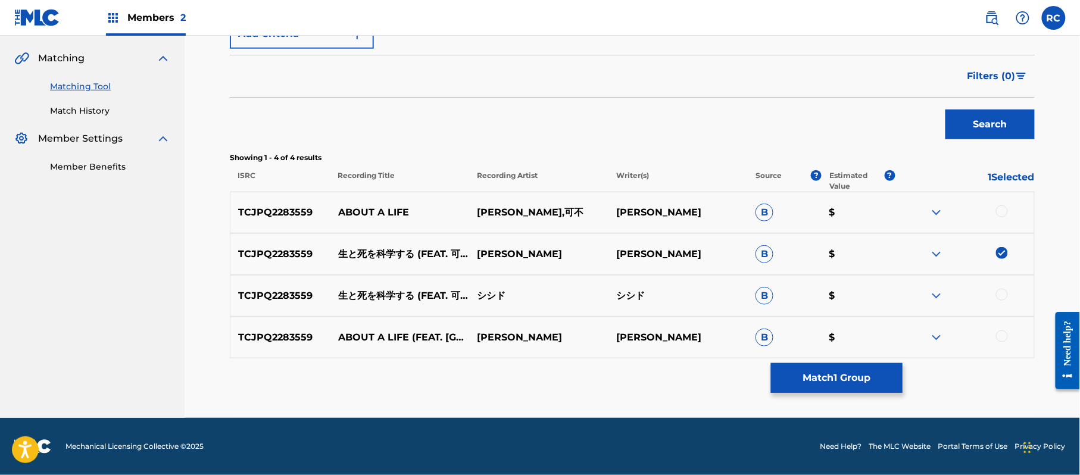
click at [1005, 295] on div at bounding box center [1002, 295] width 12 height 12
click at [825, 382] on button "Match 2 Groups" at bounding box center [837, 378] width 132 height 30
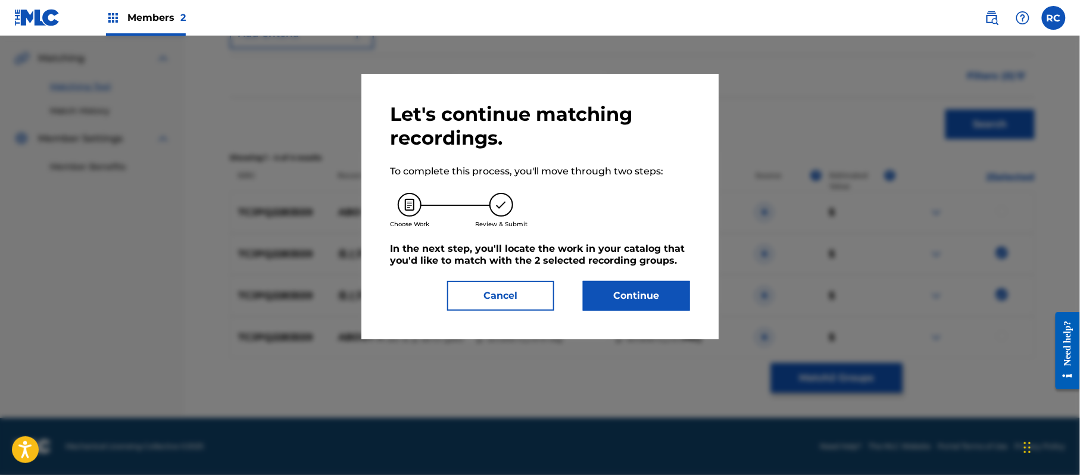
click at [644, 284] on button "Continue" at bounding box center [636, 296] width 107 height 30
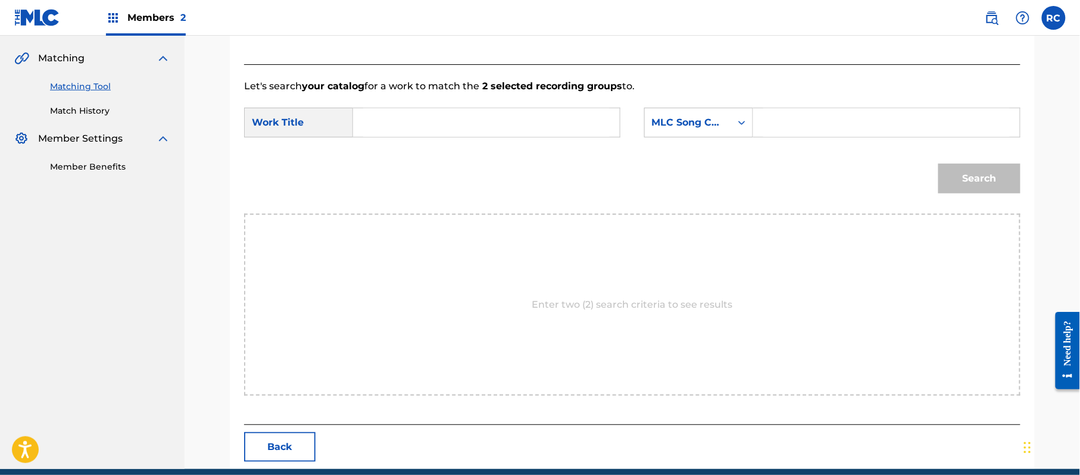
click at [456, 115] on input "Search Form" at bounding box center [486, 122] width 247 height 29
paste input "Sei To Shi O Kagaku Suru S695BS"
click at [505, 118] on input "Sei To Shi O Kagaku Suru S695BS" at bounding box center [486, 122] width 247 height 29
type input "Sei To Shi O Kagaku Suru"
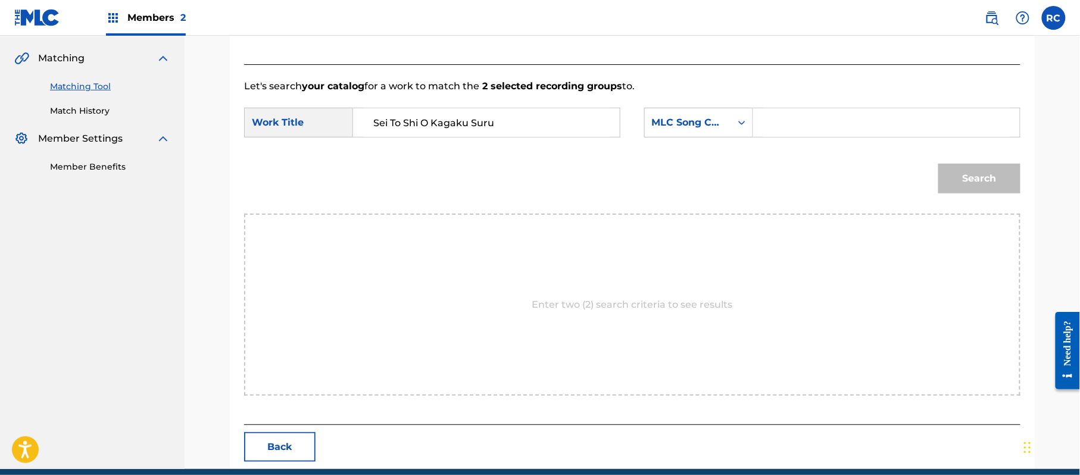
click at [810, 121] on input "Search Form" at bounding box center [887, 122] width 247 height 29
paste input "S695BS"
type input "S695BS"
click at [987, 172] on button "Search" at bounding box center [980, 179] width 82 height 30
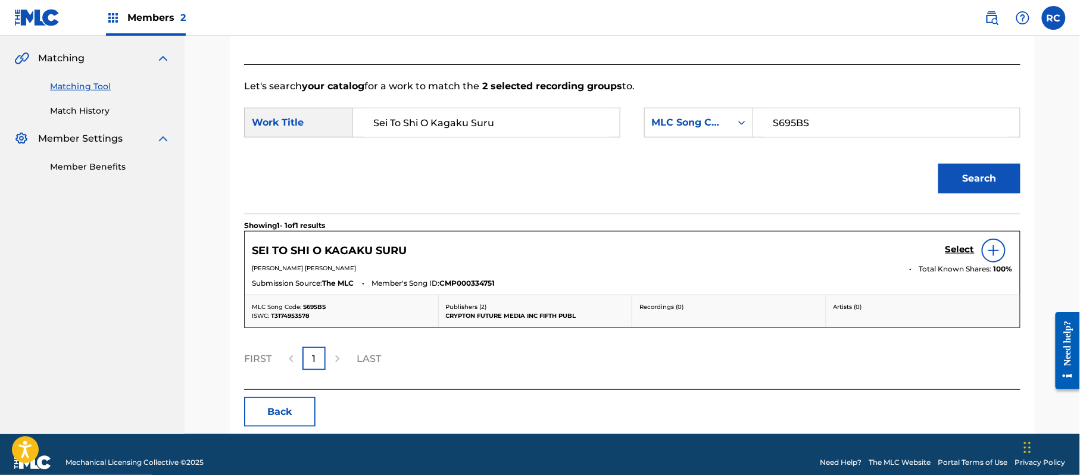
click at [951, 251] on h5 "Select" at bounding box center [960, 249] width 29 height 11
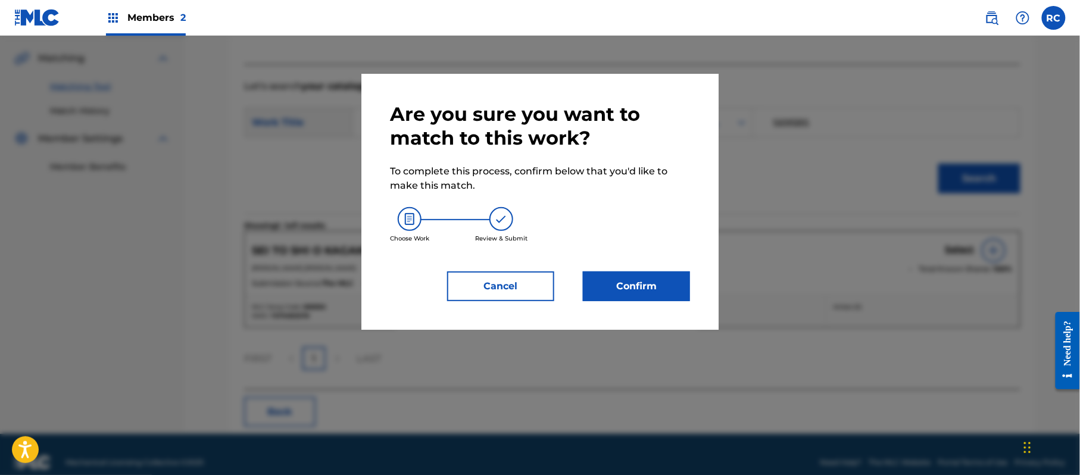
click at [625, 286] on button "Confirm" at bounding box center [636, 287] width 107 height 30
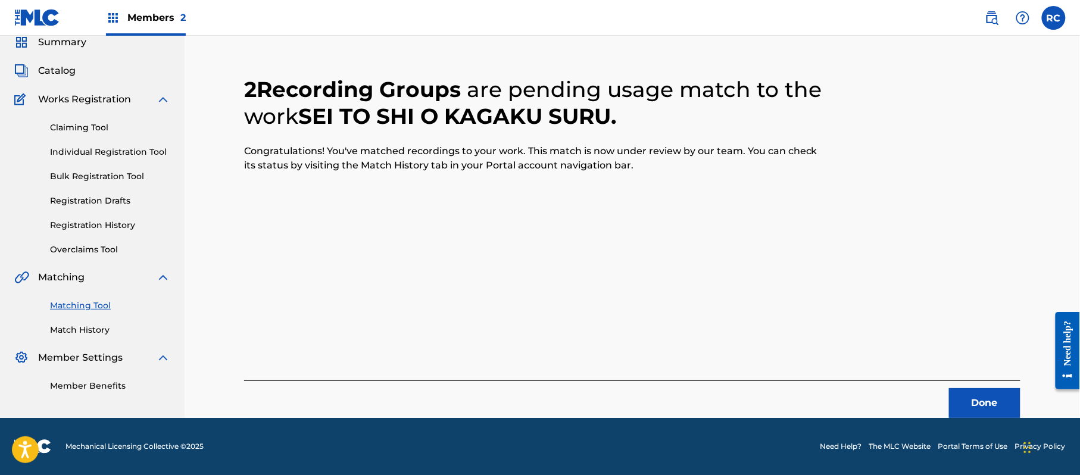
scroll to position [48, 0]
click at [967, 396] on button "Done" at bounding box center [984, 403] width 71 height 30
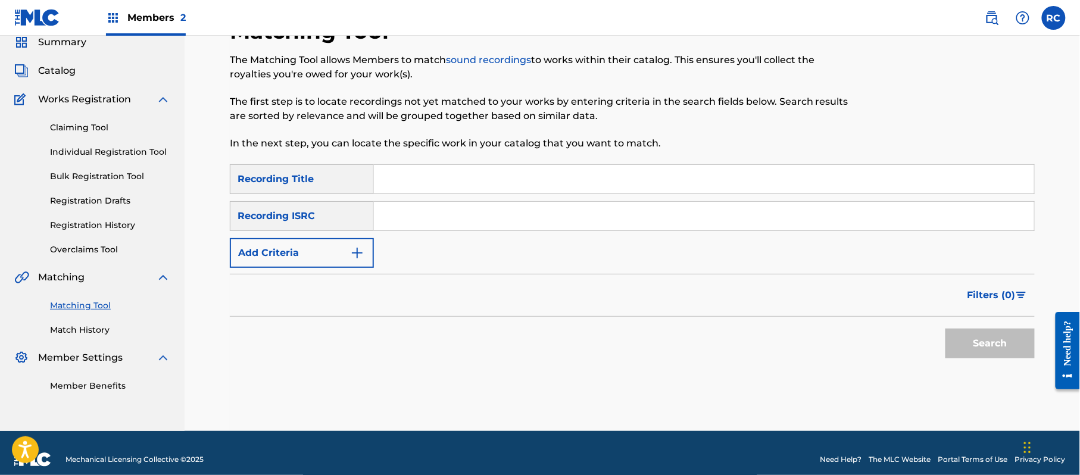
click at [441, 226] on input "Search Form" at bounding box center [704, 216] width 660 height 29
paste input "JP92Q2301829"
type input "JP92Q2301829"
click at [989, 341] on button "Search" at bounding box center [990, 344] width 89 height 30
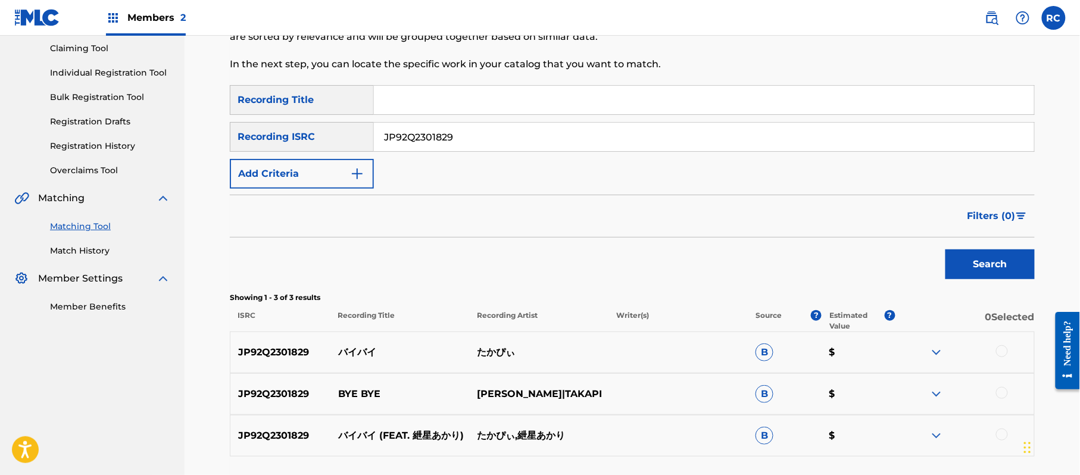
scroll to position [206, 0]
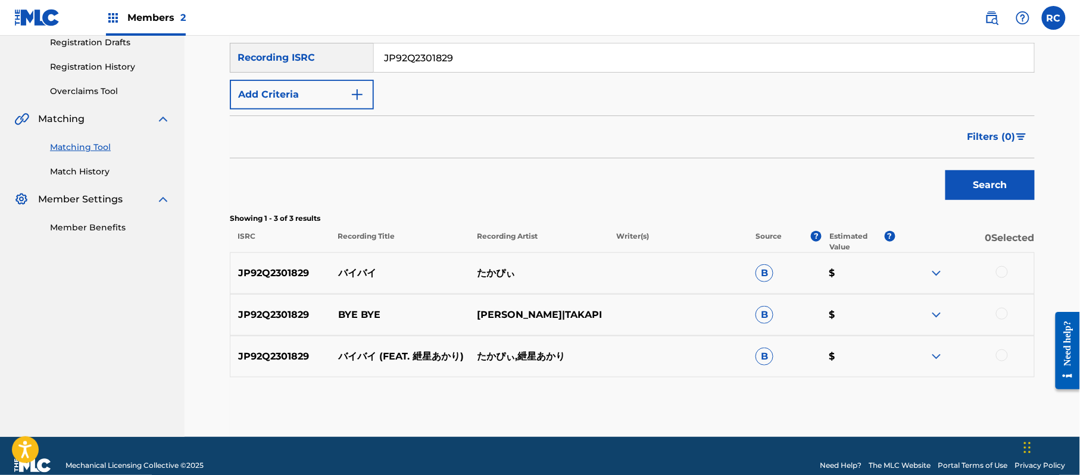
click at [493, 272] on p "たかぴぃ" at bounding box center [538, 273] width 139 height 14
copy div "たかぴぃ"
click at [1002, 274] on div at bounding box center [1002, 272] width 12 height 12
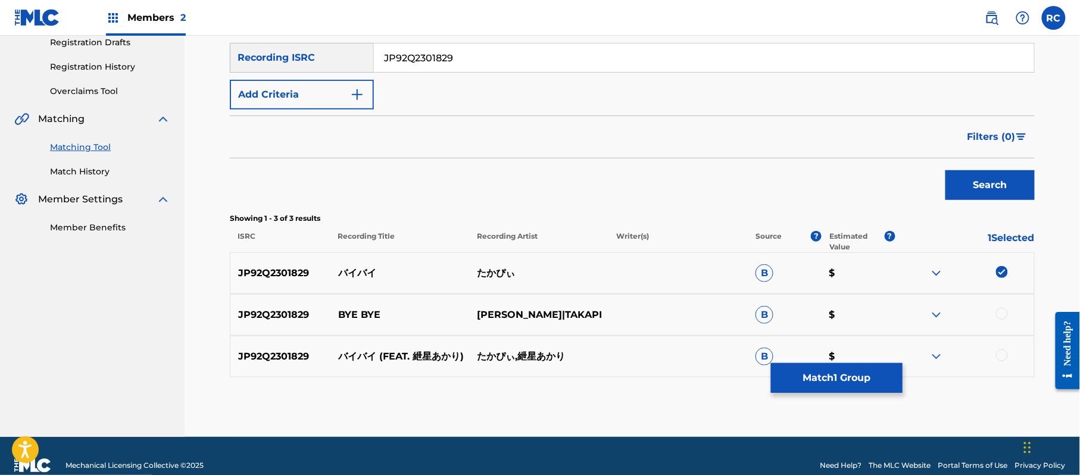
click at [1001, 314] on div at bounding box center [1002, 314] width 12 height 12
click at [1005, 356] on div at bounding box center [1002, 356] width 12 height 12
click at [820, 381] on button "Match 3 Groups" at bounding box center [837, 378] width 132 height 30
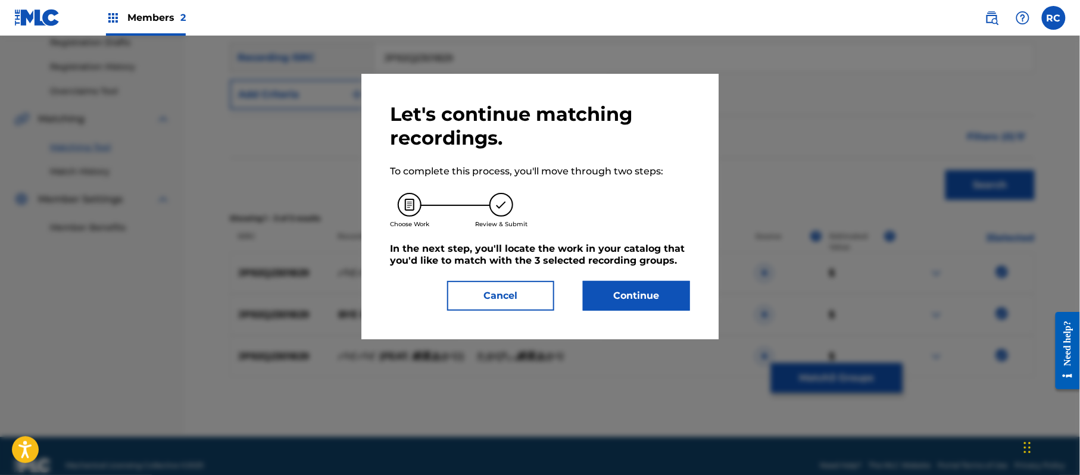
click at [640, 293] on button "Continue" at bounding box center [636, 296] width 107 height 30
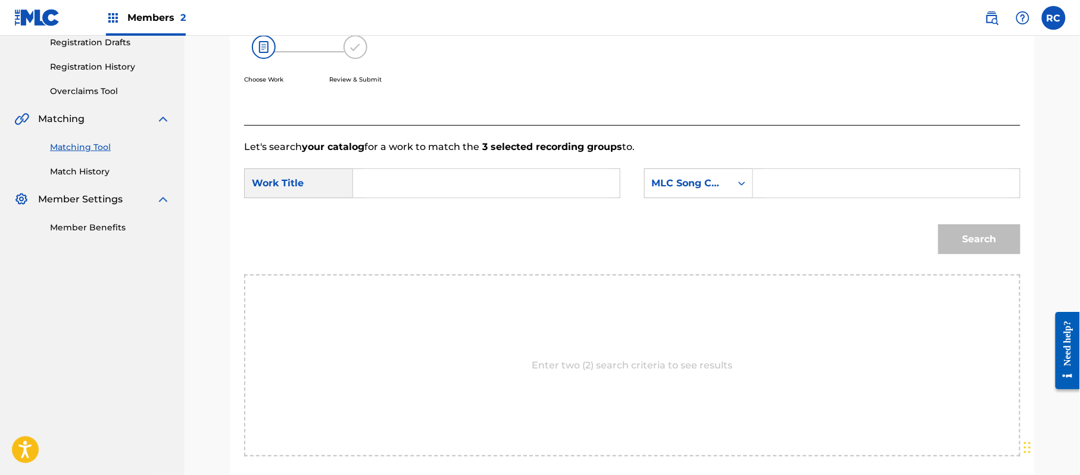
click at [440, 183] on input "Search Form" at bounding box center [486, 183] width 247 height 29
paste input "Baibai BD63QM"
click at [429, 182] on input "Baibai BD63QM" at bounding box center [486, 183] width 247 height 29
type input "Baibai"
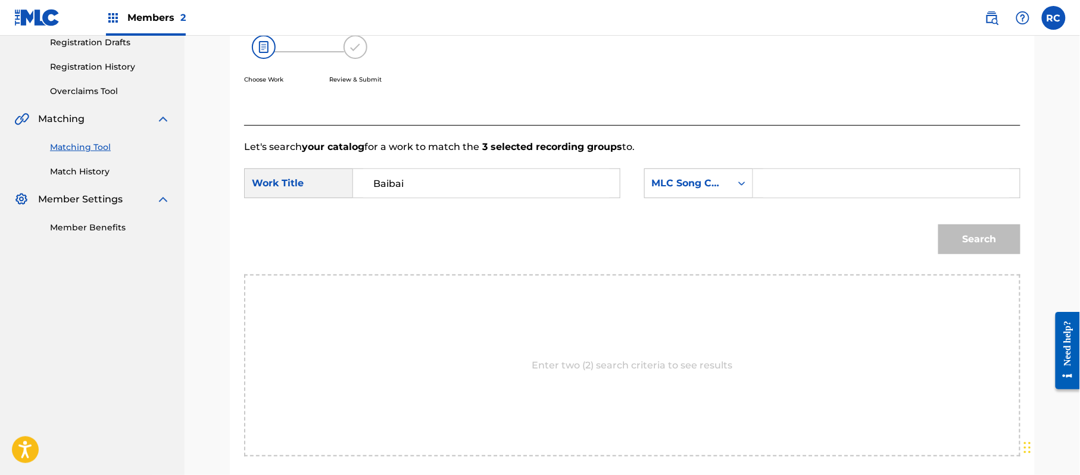
click at [771, 184] on input "Search Form" at bounding box center [887, 183] width 247 height 29
paste input "BD63QM"
type input "BD63QM"
click at [975, 243] on button "Search" at bounding box center [980, 240] width 82 height 30
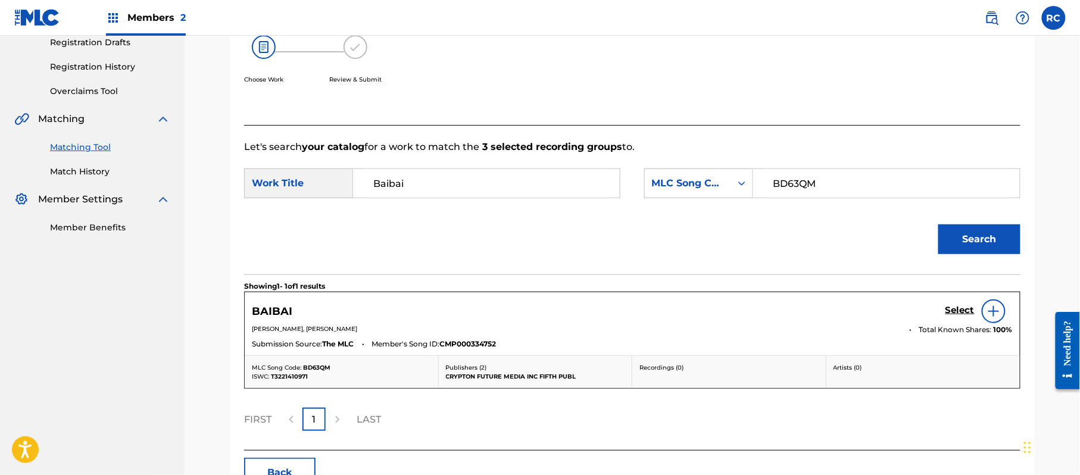
click at [955, 311] on h5 "Select" at bounding box center [960, 310] width 29 height 11
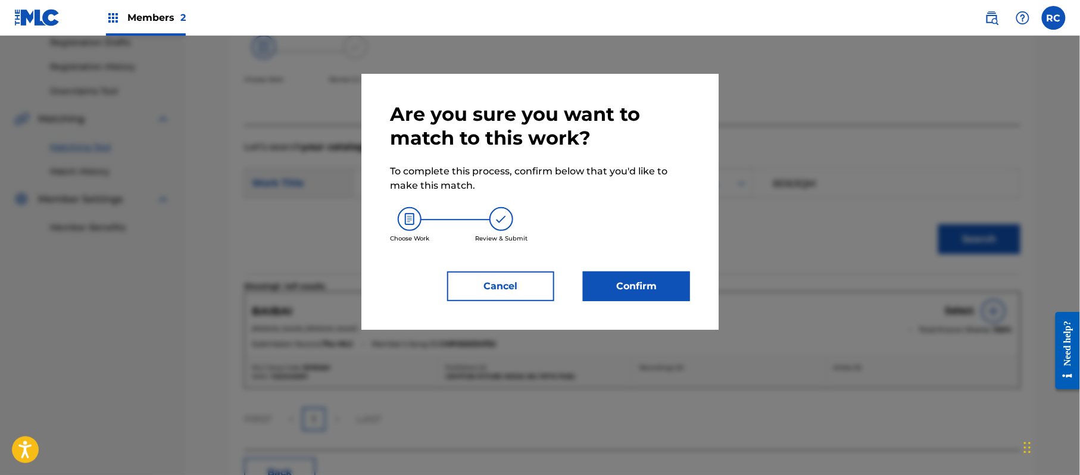
click at [646, 286] on button "Confirm" at bounding box center [636, 287] width 107 height 30
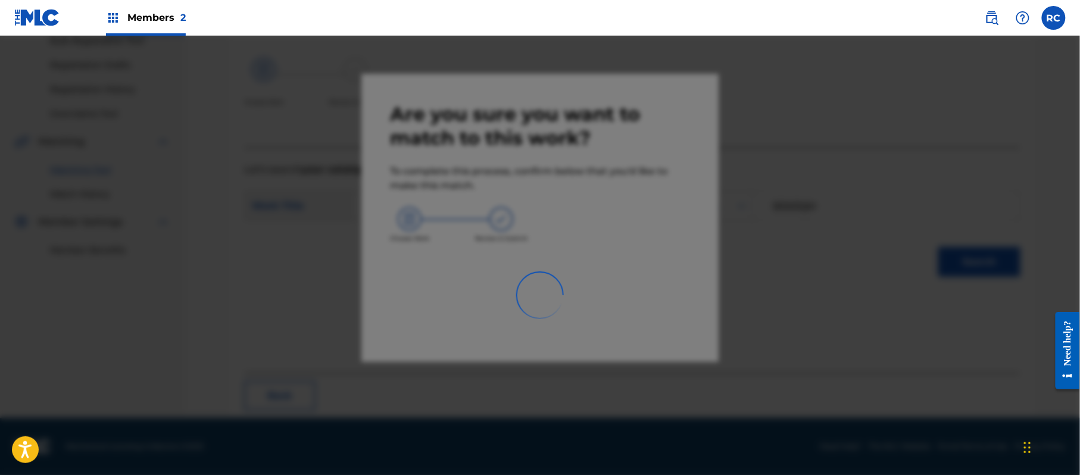
scroll to position [48, 0]
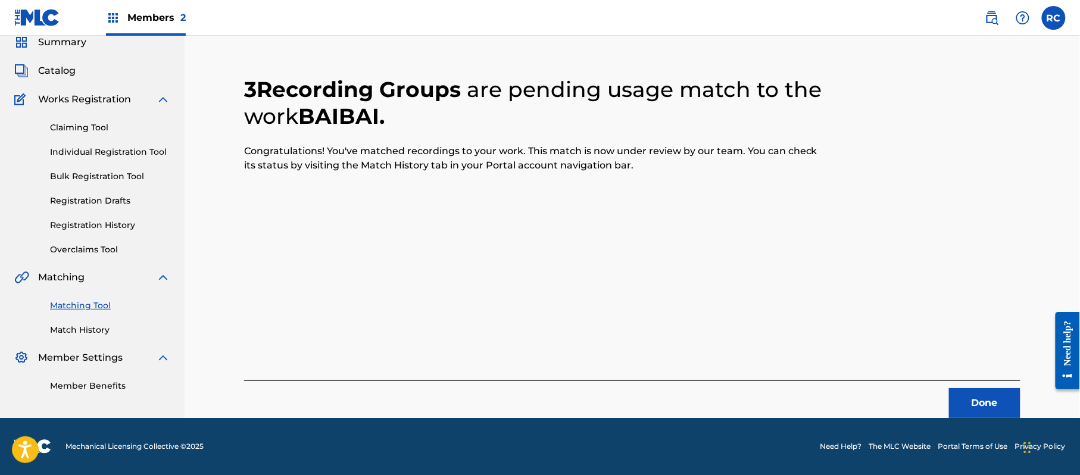
click at [963, 400] on button "Done" at bounding box center [984, 403] width 71 height 30
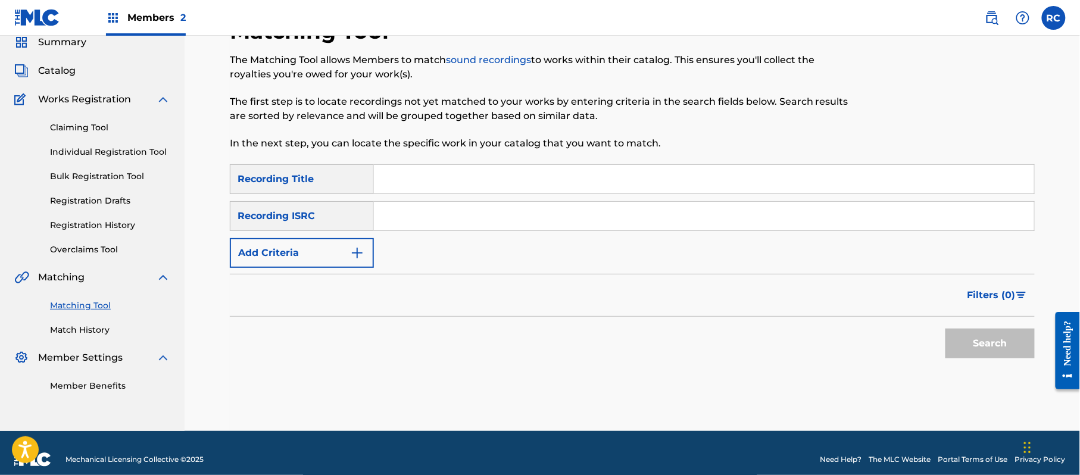
click at [434, 222] on input "Search Form" at bounding box center [704, 216] width 660 height 29
paste input "JP92Q2301840"
type input "JP92Q2301840"
click at [984, 344] on button "Search" at bounding box center [990, 344] width 89 height 30
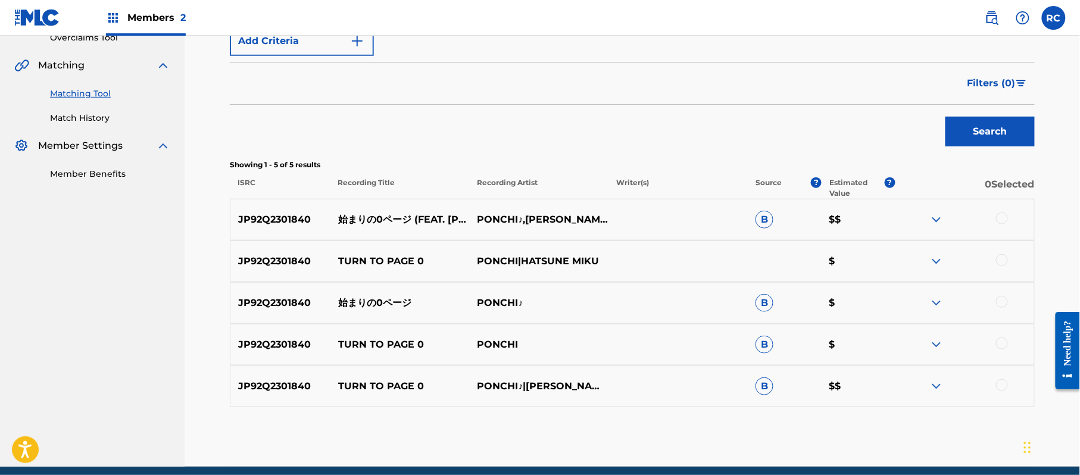
scroll to position [309, 0]
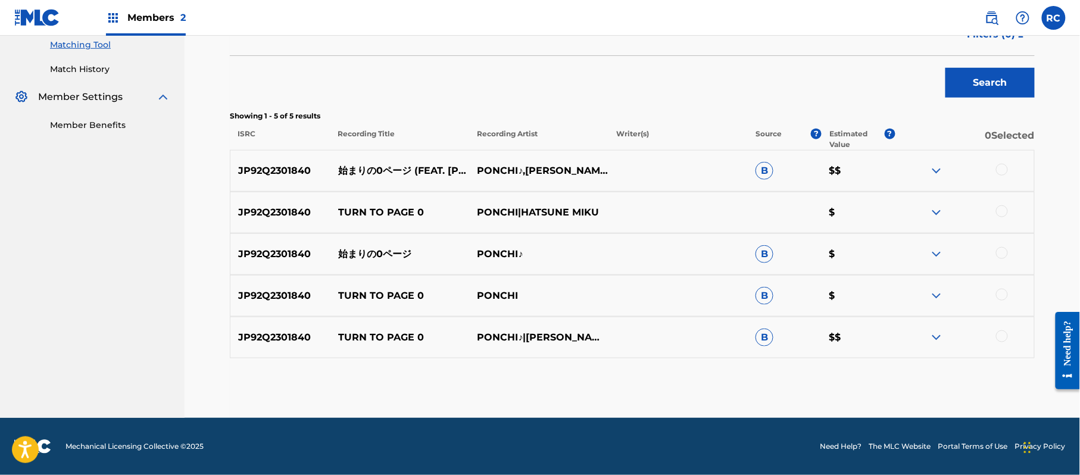
click at [999, 164] on div at bounding box center [1002, 170] width 12 height 12
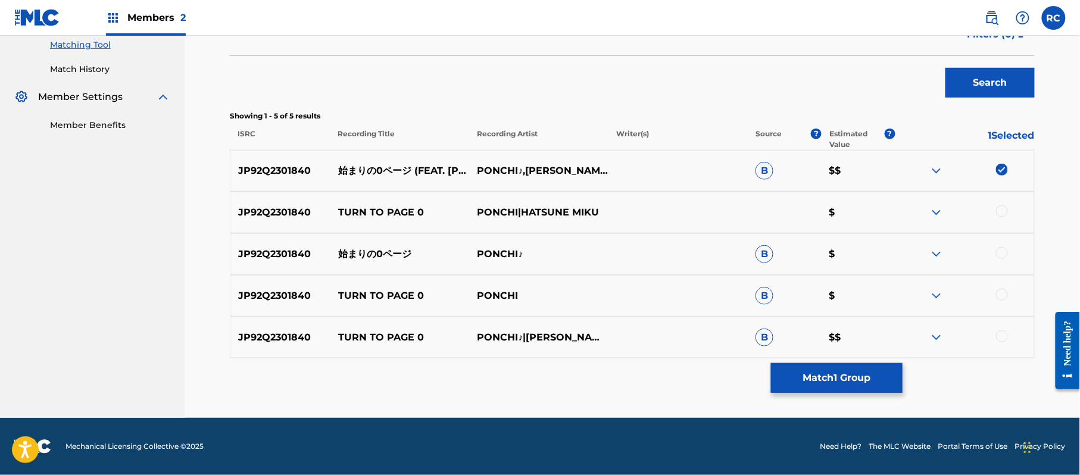
click at [999, 208] on div at bounding box center [1002, 211] width 12 height 12
click at [1001, 254] on div at bounding box center [1002, 253] width 12 height 12
click at [1003, 294] on div at bounding box center [1002, 295] width 12 height 12
click at [1006, 338] on div at bounding box center [1002, 337] width 12 height 12
click at [827, 372] on button "Match 5 Groups" at bounding box center [837, 378] width 132 height 30
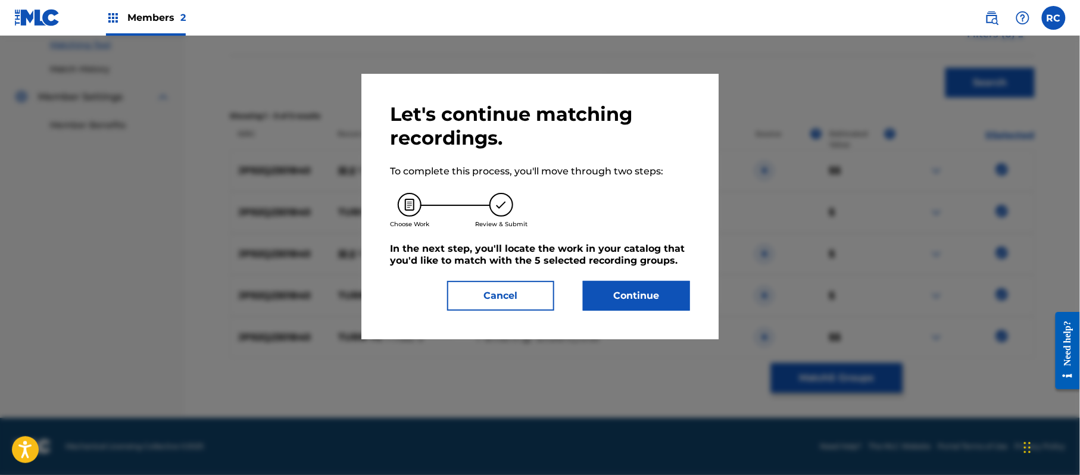
click at [653, 282] on button "Continue" at bounding box center [636, 296] width 107 height 30
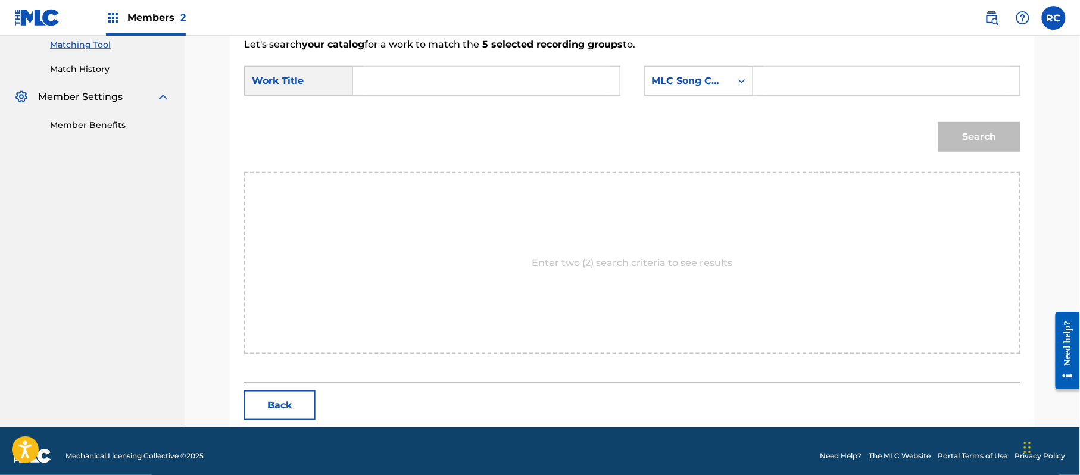
drag, startPoint x: 494, startPoint y: 83, endPoint x: 434, endPoint y: 100, distance: 63.0
click at [491, 83] on input "Search Form" at bounding box center [486, 81] width 247 height 29
paste input "Hajimarinozeropeeji HP522T"
click at [482, 79] on input "Hajimarinozeropeeji HP522T" at bounding box center [486, 81] width 247 height 29
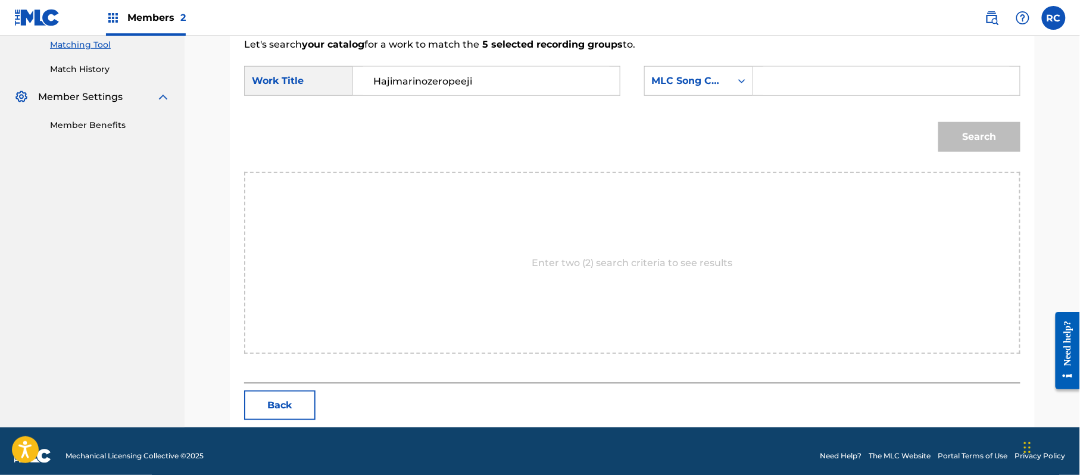
type input "Hajimarinozeropeeji"
drag, startPoint x: 848, startPoint y: 80, endPoint x: 856, endPoint y: 87, distance: 10.5
click at [848, 80] on input "Search Form" at bounding box center [887, 81] width 247 height 29
paste input "HP522T"
type input "HP522T"
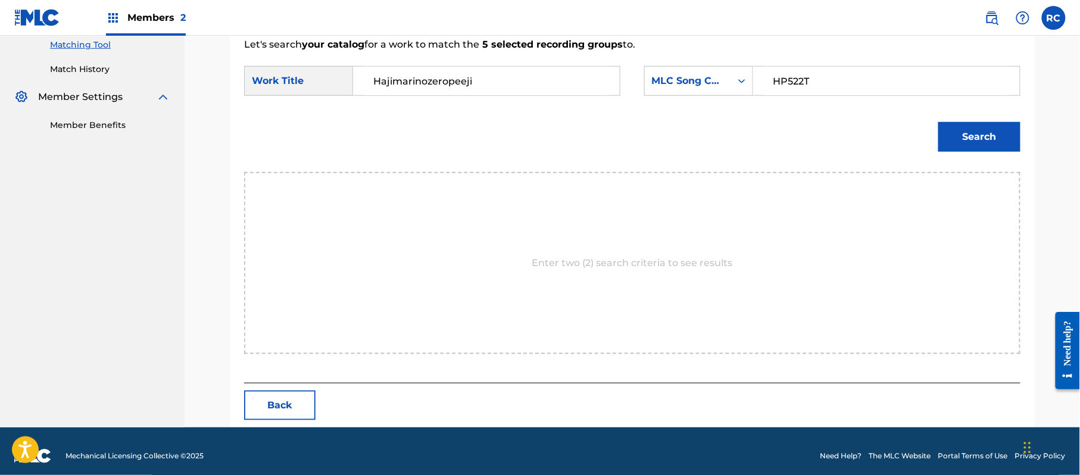
click at [993, 138] on button "Search" at bounding box center [980, 137] width 82 height 30
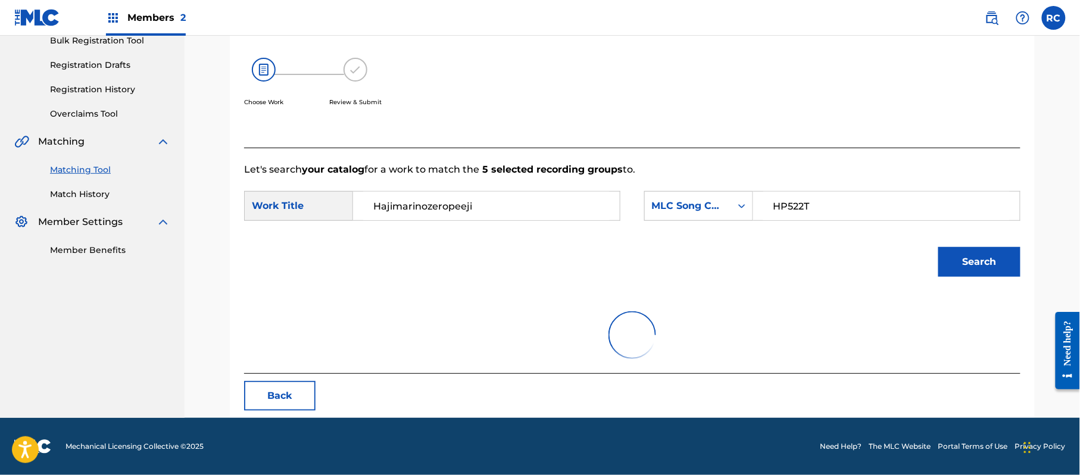
scroll to position [283, 0]
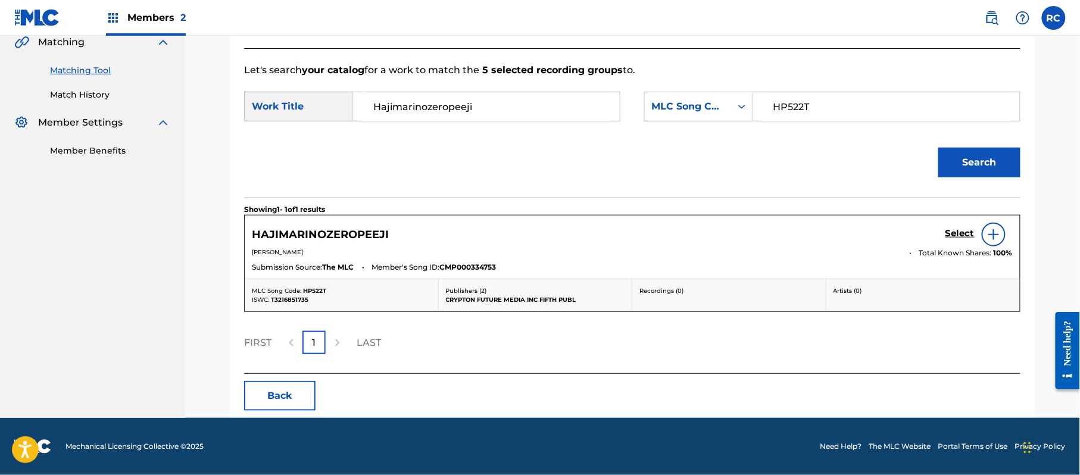
click at [956, 237] on h5 "Select" at bounding box center [960, 233] width 29 height 11
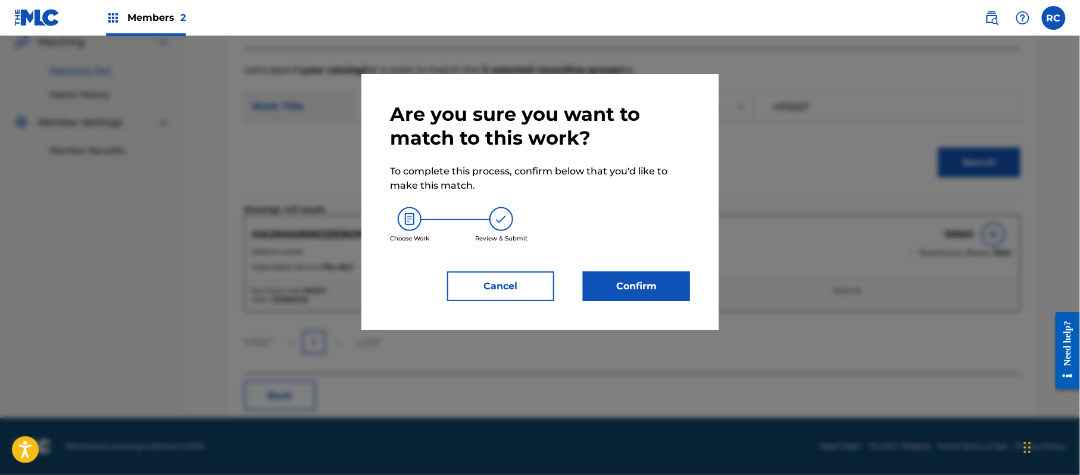
click at [646, 284] on button "Confirm" at bounding box center [636, 287] width 107 height 30
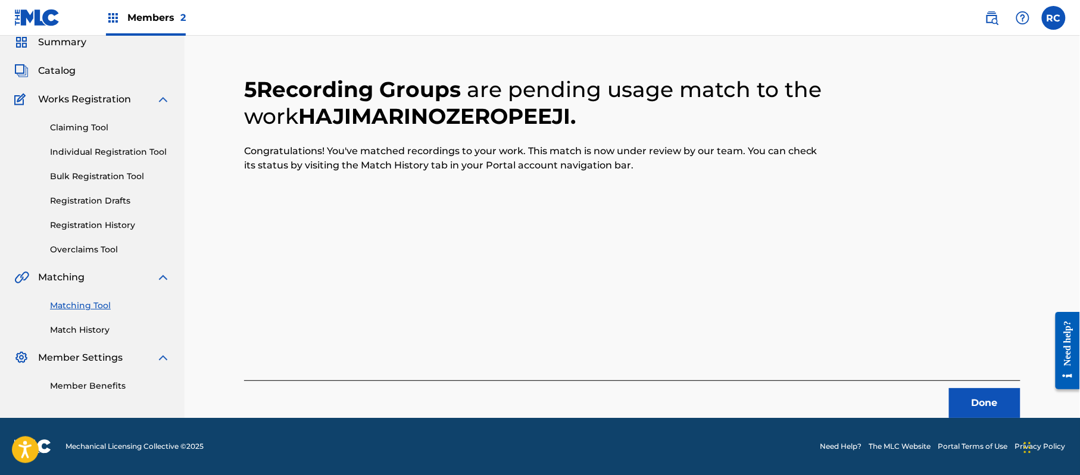
scroll to position [48, 0]
click at [984, 397] on button "Done" at bounding box center [984, 403] width 71 height 30
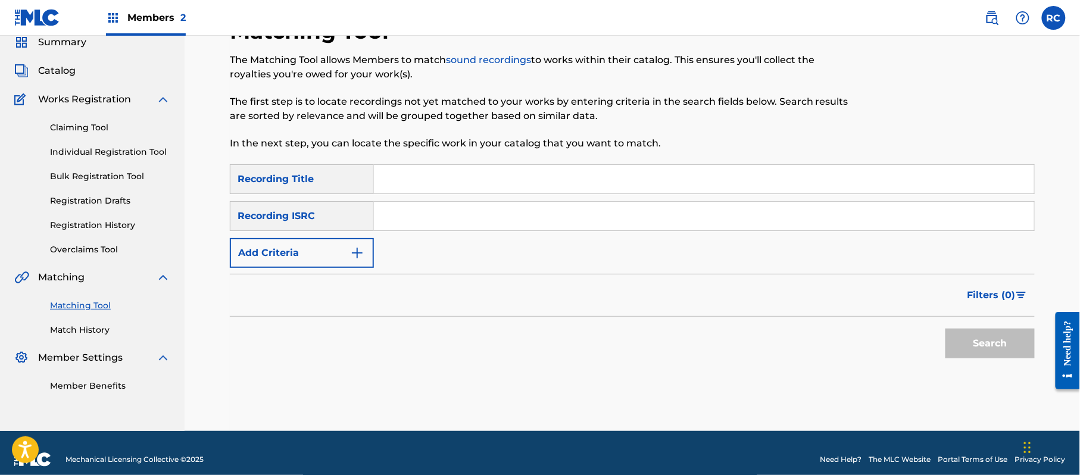
click at [431, 229] on input "Search Form" at bounding box center [704, 216] width 660 height 29
paste input "JP92Q2301842"
type input "JP92Q2301842"
click at [989, 344] on button "Search" at bounding box center [990, 344] width 89 height 30
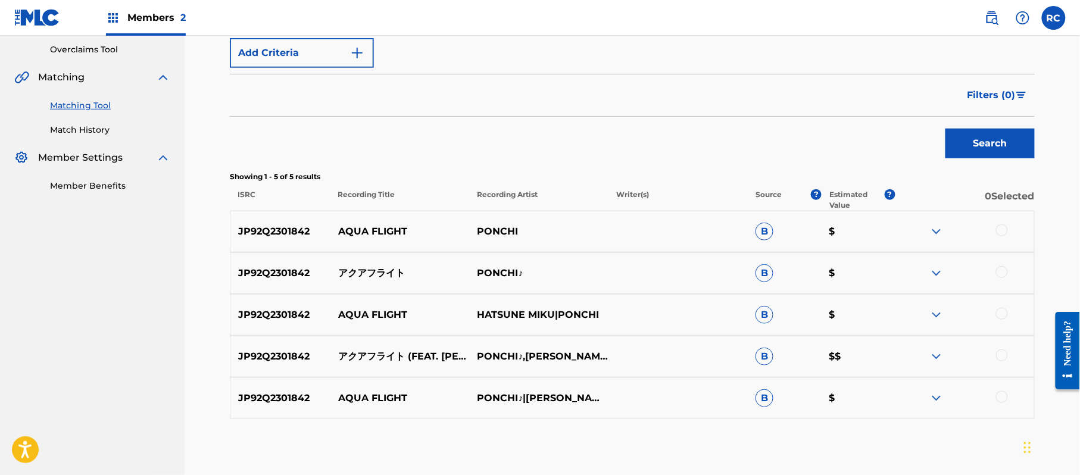
scroll to position [286, 0]
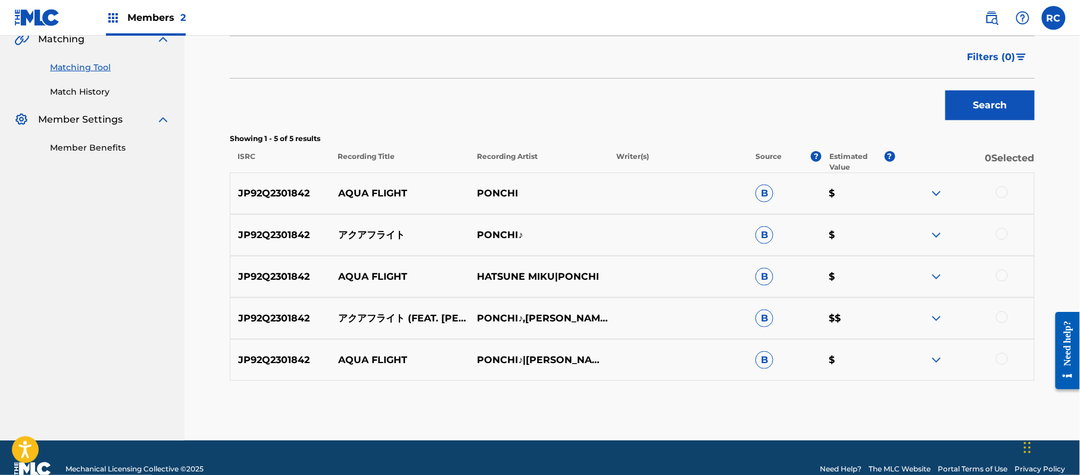
click at [1006, 193] on div at bounding box center [1002, 192] width 12 height 12
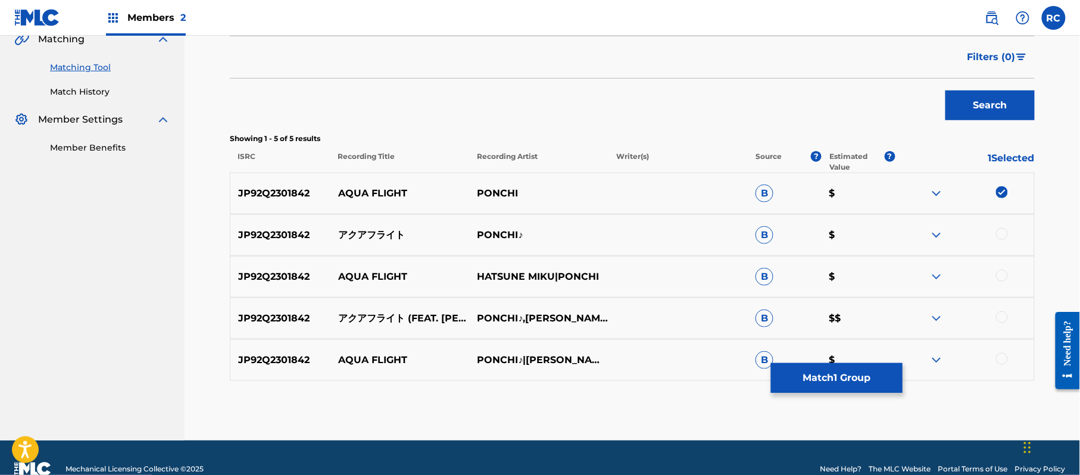
click at [1006, 238] on div at bounding box center [1002, 234] width 12 height 12
click at [1001, 274] on div at bounding box center [1002, 276] width 12 height 12
click at [1001, 322] on div at bounding box center [1002, 317] width 12 height 12
click at [1006, 363] on div at bounding box center [1002, 359] width 12 height 12
click at [834, 380] on button "Match 5 Groups" at bounding box center [837, 378] width 132 height 30
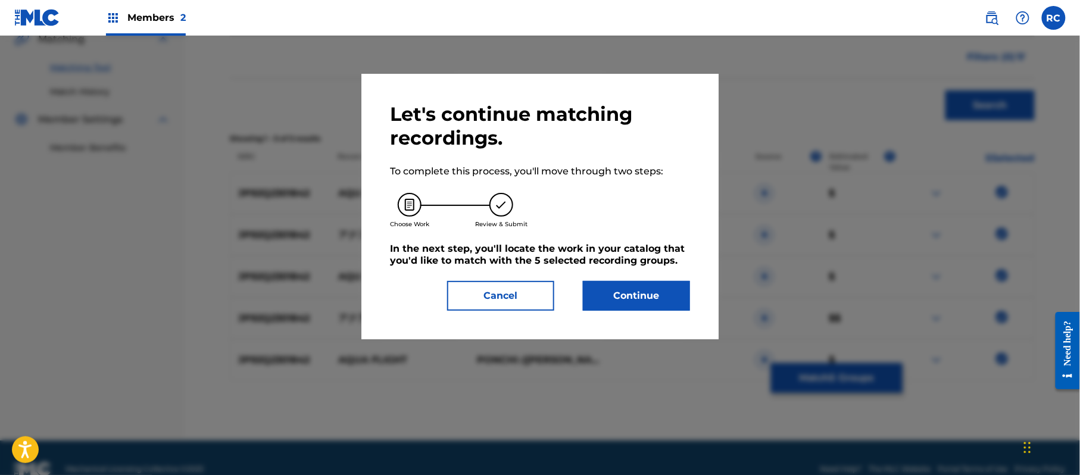
click at [668, 288] on button "Continue" at bounding box center [636, 296] width 107 height 30
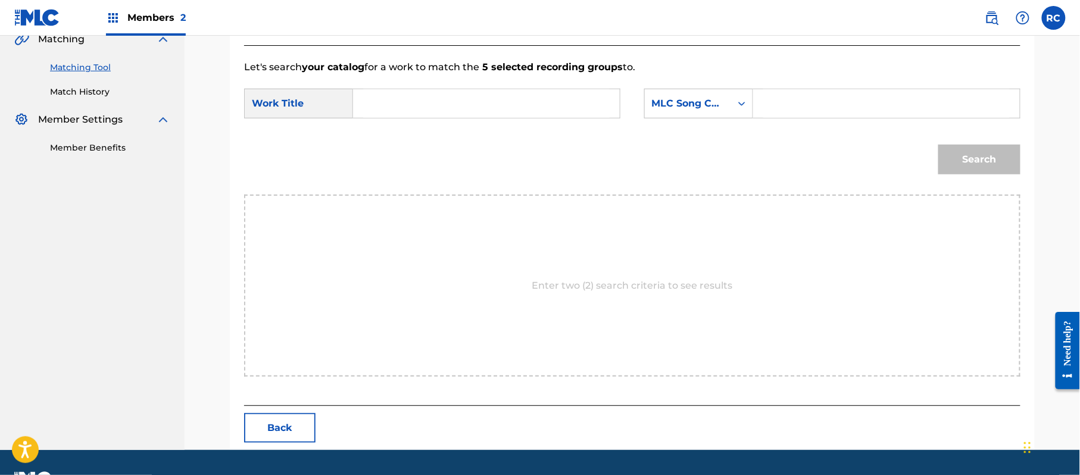
click at [415, 116] on input "Search Form" at bounding box center [486, 103] width 247 height 29
paste input "Akuafuraito AW4MWQ"
click at [466, 110] on input "Akuafuraito AW4MWQ" at bounding box center [486, 103] width 247 height 29
type input "Akuafuraito"
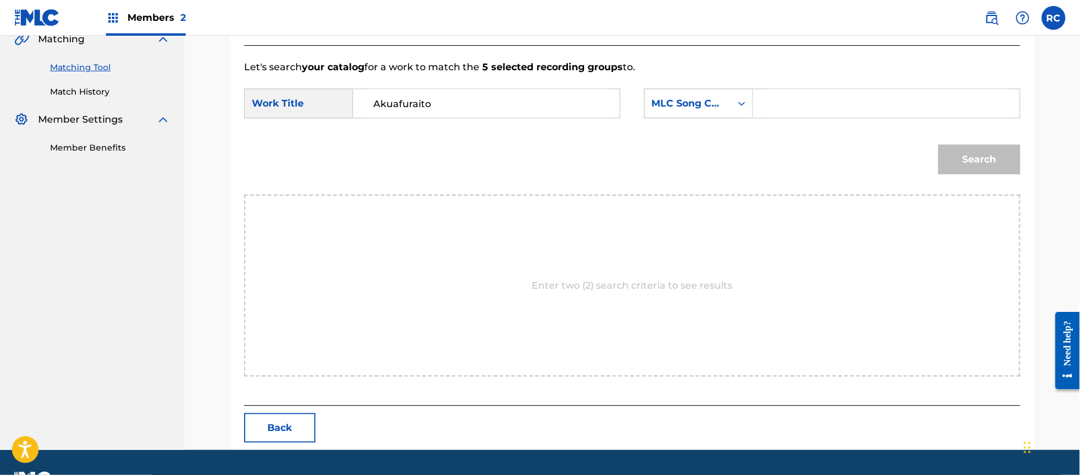
drag, startPoint x: 843, startPoint y: 108, endPoint x: 854, endPoint y: 117, distance: 13.6
click at [843, 108] on input "Search Form" at bounding box center [887, 103] width 247 height 29
paste input "AW4MWQ"
type input "AW4MWQ"
drag, startPoint x: 972, startPoint y: 150, endPoint x: 775, endPoint y: 155, distance: 196.6
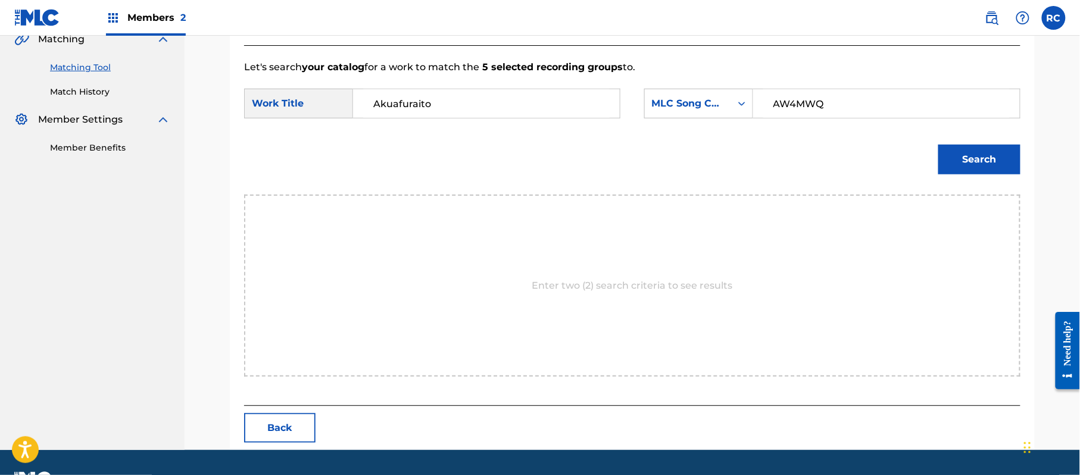
click at [973, 150] on button "Search" at bounding box center [980, 160] width 82 height 30
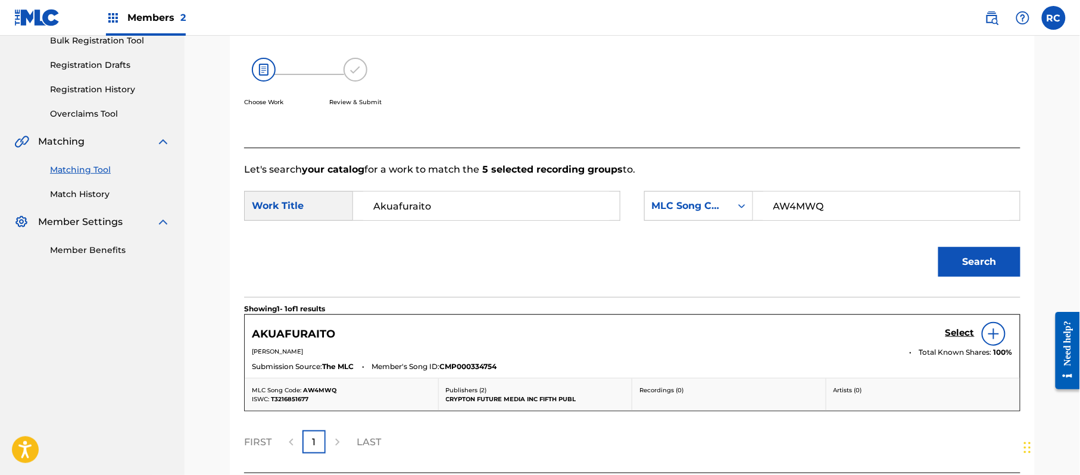
scroll to position [283, 0]
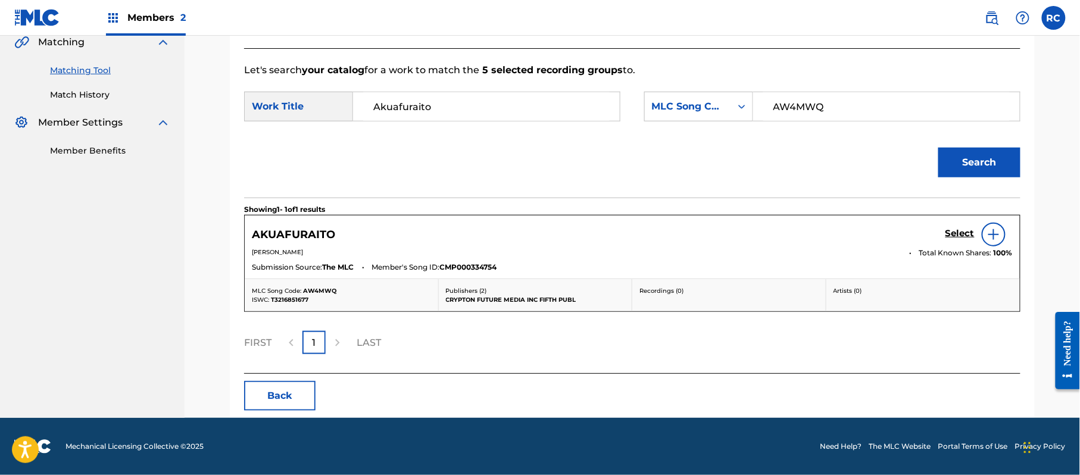
click at [958, 236] on h5 "Select" at bounding box center [960, 233] width 29 height 11
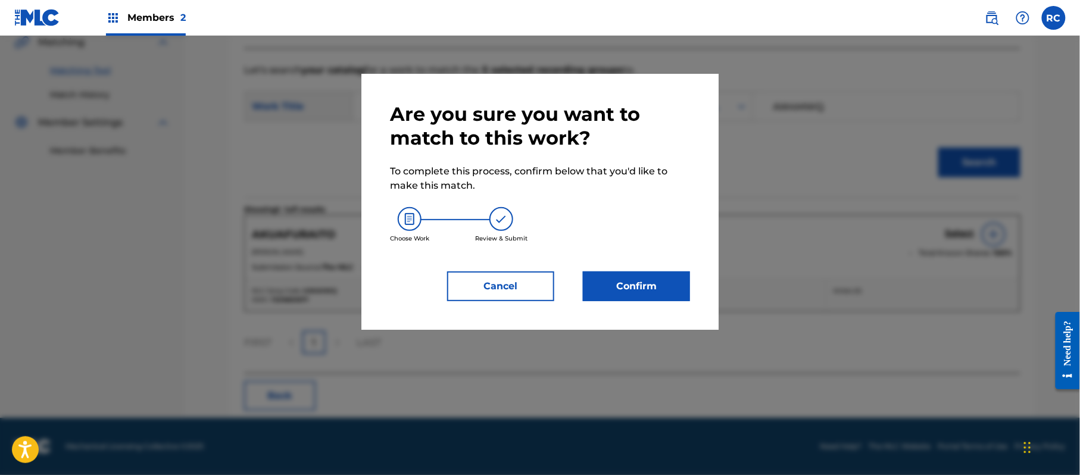
click at [656, 291] on button "Confirm" at bounding box center [636, 287] width 107 height 30
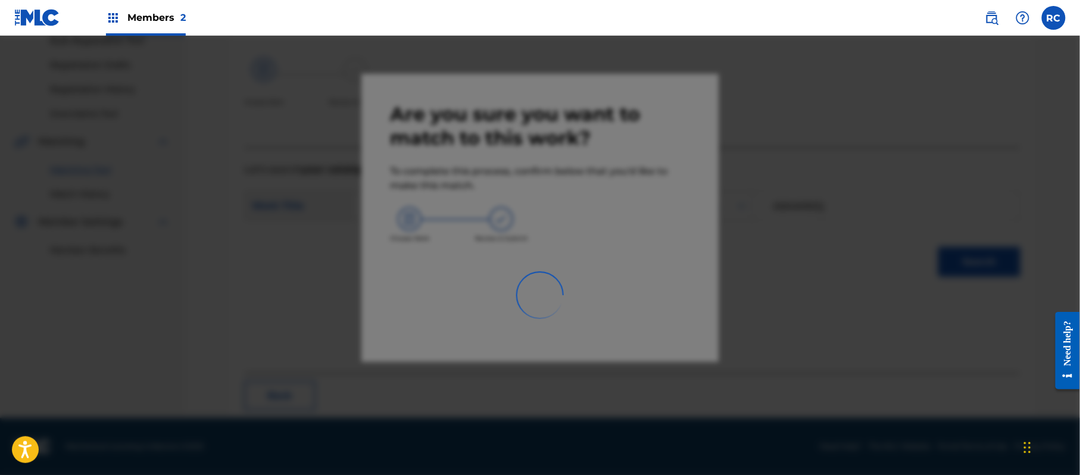
scroll to position [48, 0]
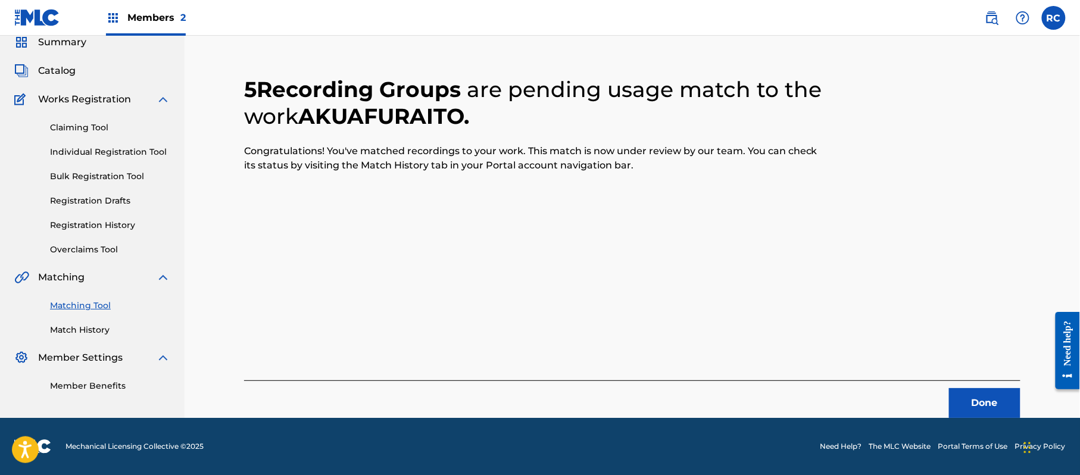
click at [978, 401] on button "Done" at bounding box center [984, 403] width 71 height 30
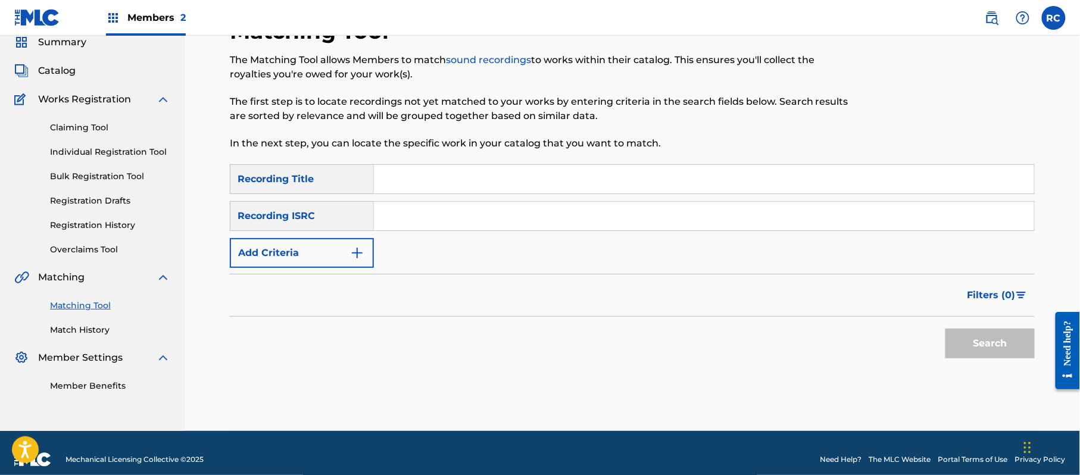
drag, startPoint x: 445, startPoint y: 214, endPoint x: 446, endPoint y: 220, distance: 6.0
click at [445, 220] on input "Search Form" at bounding box center [704, 216] width 660 height 29
paste input "JP92Q2301843"
type input "JP92Q2301843"
click at [982, 341] on button "Search" at bounding box center [990, 344] width 89 height 30
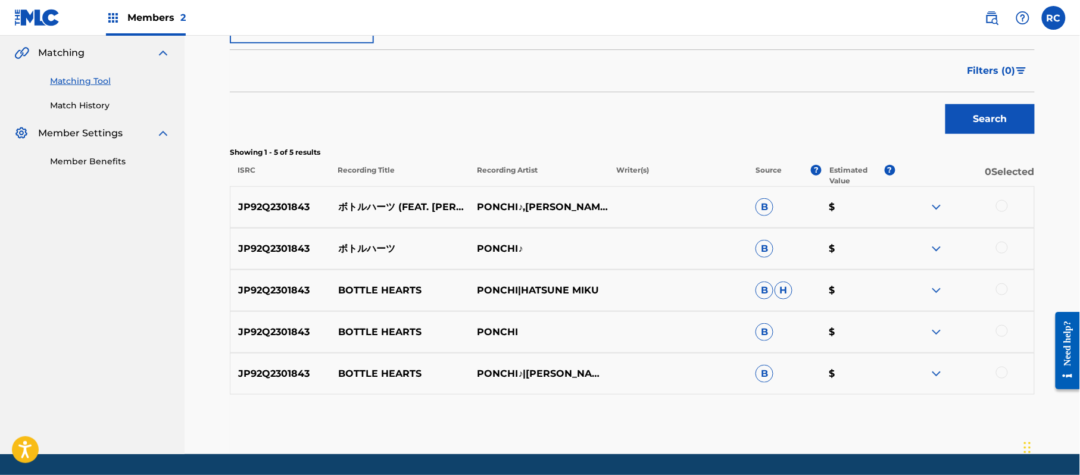
scroll to position [296, 0]
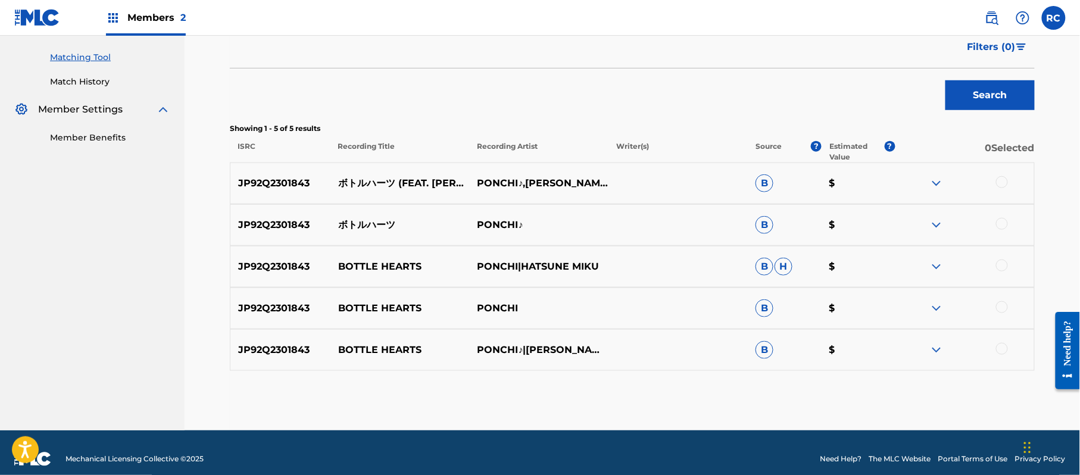
click at [1001, 176] on div at bounding box center [1002, 182] width 12 height 12
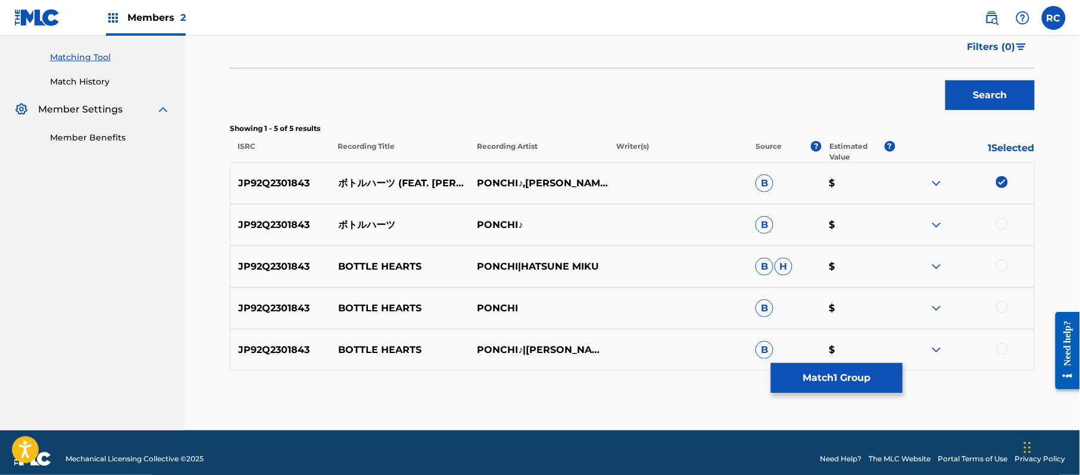
click at [1004, 227] on div at bounding box center [1002, 224] width 12 height 12
click at [1005, 266] on div at bounding box center [1002, 266] width 12 height 12
click at [999, 305] on div at bounding box center [1002, 307] width 12 height 12
click at [999, 348] on div at bounding box center [1002, 349] width 12 height 12
click at [827, 377] on button "Match 5 Groups" at bounding box center [837, 378] width 132 height 30
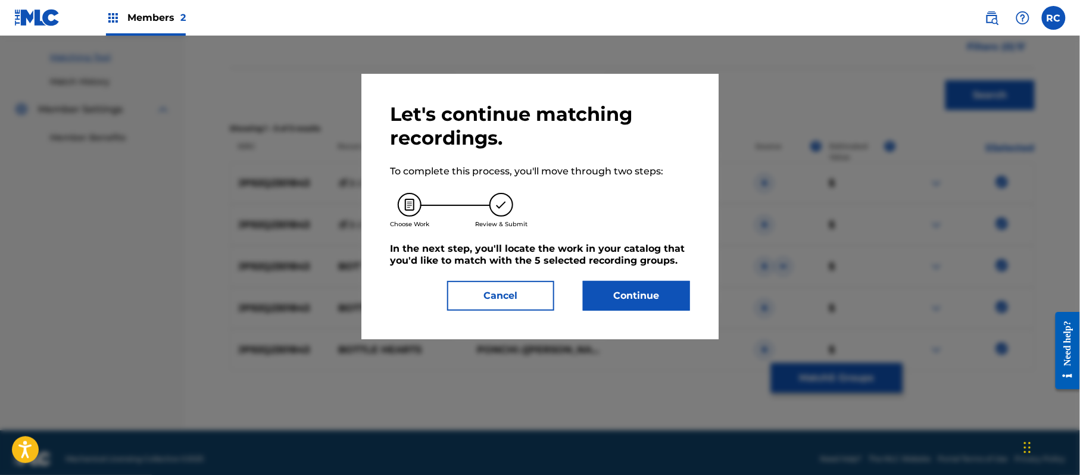
click at [639, 291] on button "Continue" at bounding box center [636, 296] width 107 height 30
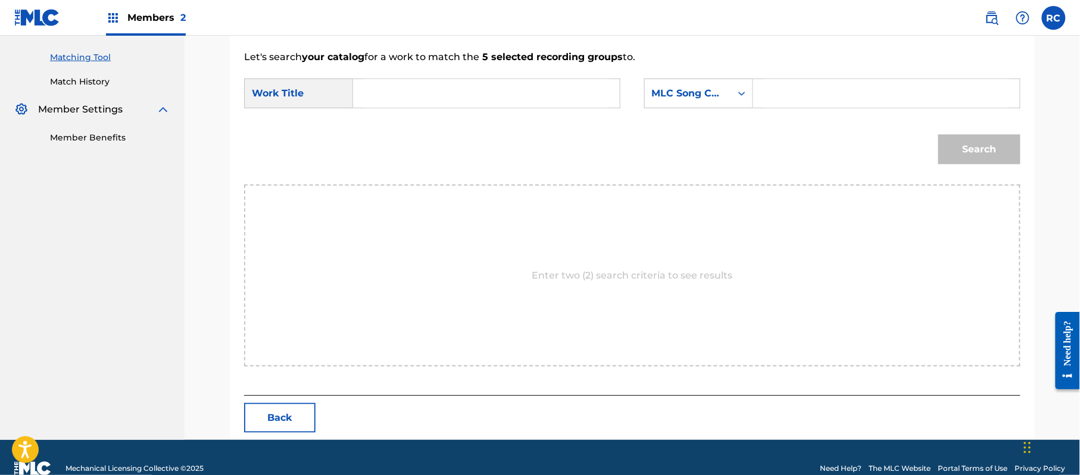
click at [457, 95] on input "Search Form" at bounding box center [486, 93] width 247 height 29
paste input "Botoruhaatsu BD63W0"
click at [457, 96] on input "Botoruhaatsu BD63W0" at bounding box center [486, 93] width 247 height 29
type input "Botoruhaatsu"
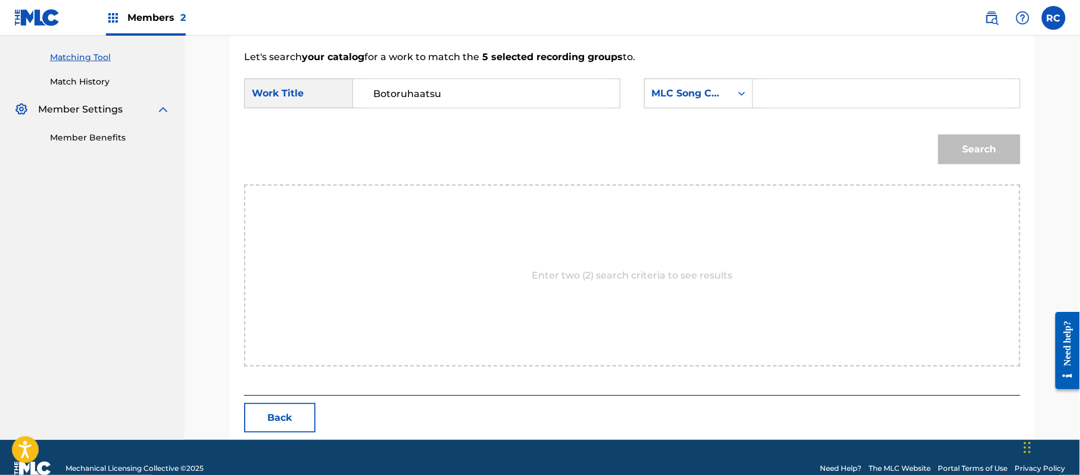
click at [812, 96] on input "Search Form" at bounding box center [887, 93] width 247 height 29
paste input "BD63W0"
type input "BD63W0"
drag, startPoint x: 971, startPoint y: 132, endPoint x: 974, endPoint y: 144, distance: 11.9
click at [974, 143] on div "Search" at bounding box center [977, 147] width 88 height 48
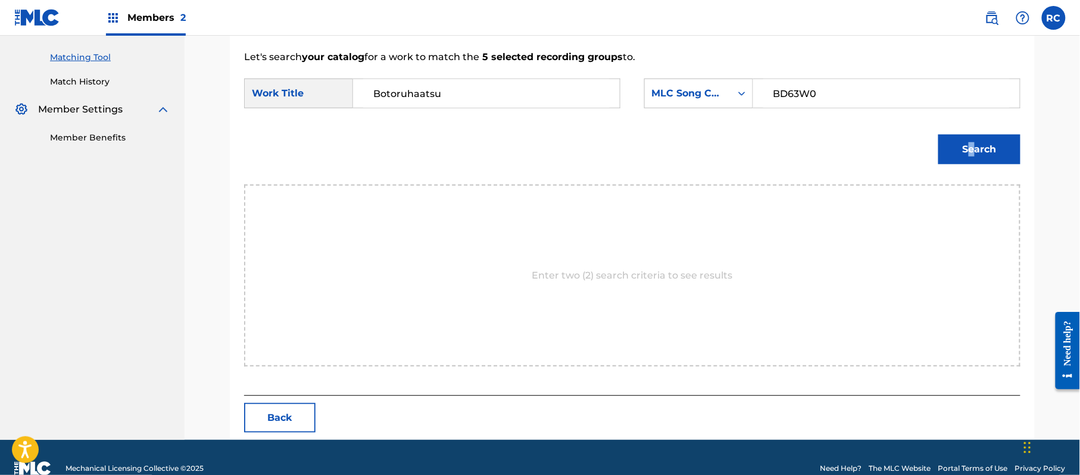
click at [976, 155] on button "Search" at bounding box center [980, 150] width 82 height 30
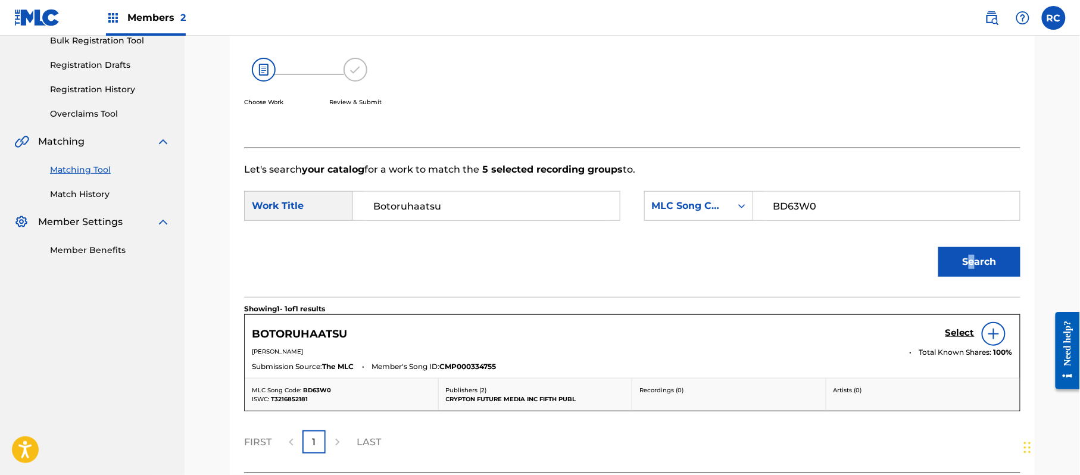
scroll to position [283, 0]
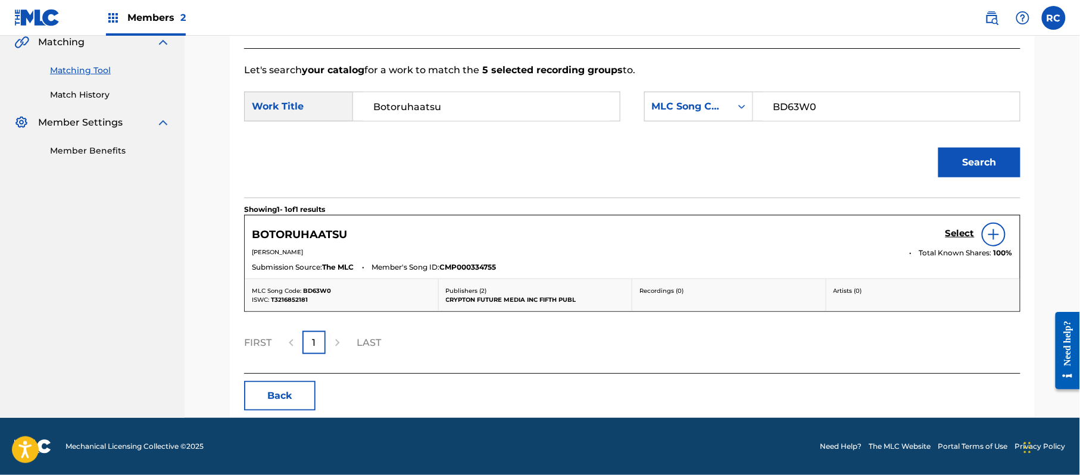
click at [952, 226] on div "Select" at bounding box center [979, 235] width 67 height 24
click at [952, 234] on h5 "Select" at bounding box center [960, 233] width 29 height 11
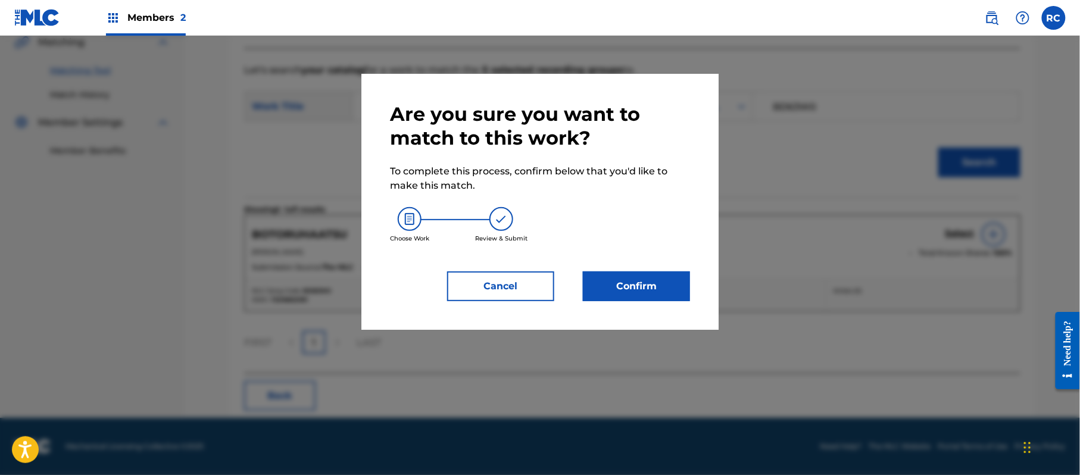
click at [668, 282] on button "Confirm" at bounding box center [636, 287] width 107 height 30
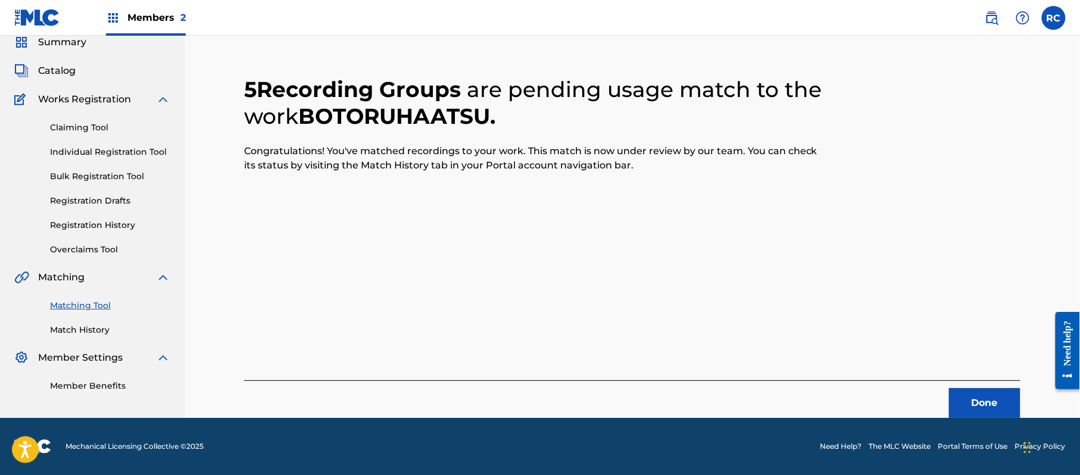
scroll to position [48, 0]
click at [955, 401] on button "Done" at bounding box center [984, 403] width 71 height 30
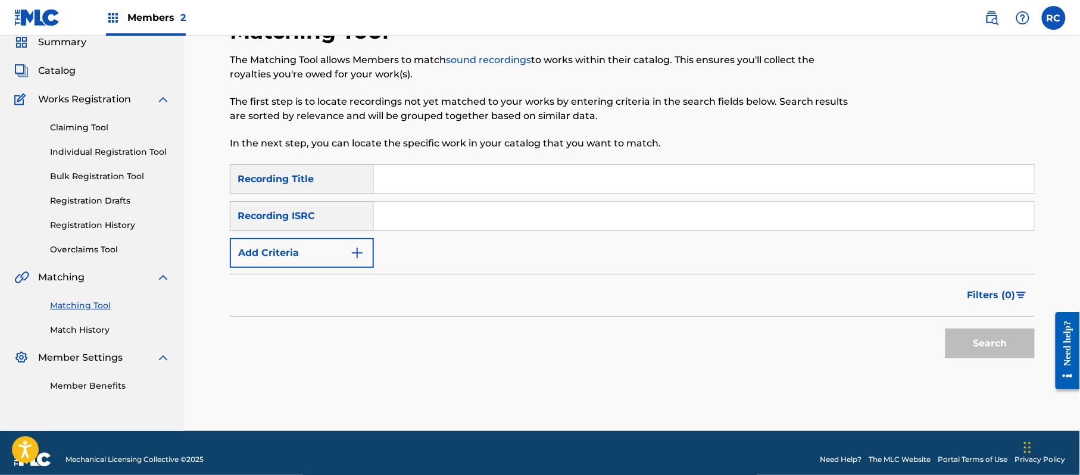
click at [417, 210] on input "Search Form" at bounding box center [704, 216] width 660 height 29
paste input "JP92Q2301844"
type input "JP92Q2301844"
click at [976, 346] on button "Search" at bounding box center [990, 344] width 89 height 30
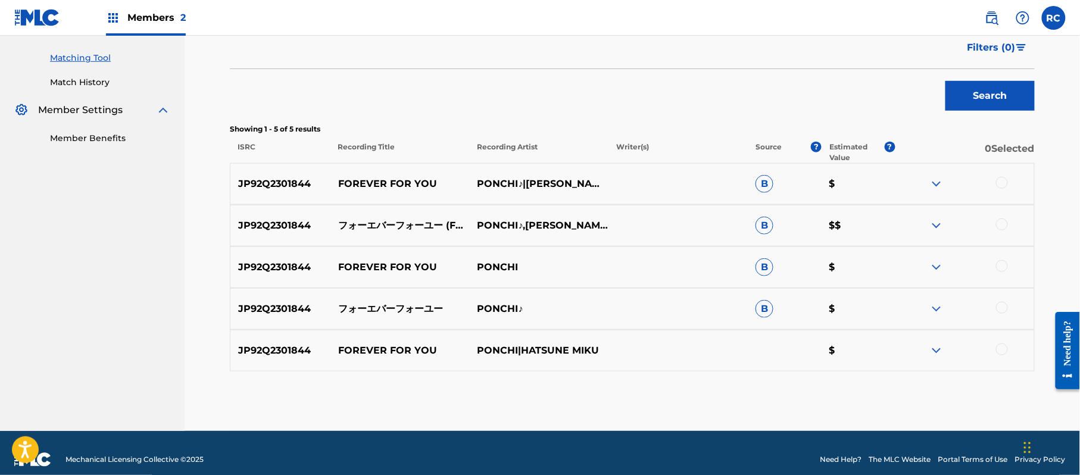
scroll to position [296, 0]
click at [1004, 177] on div at bounding box center [1002, 182] width 12 height 12
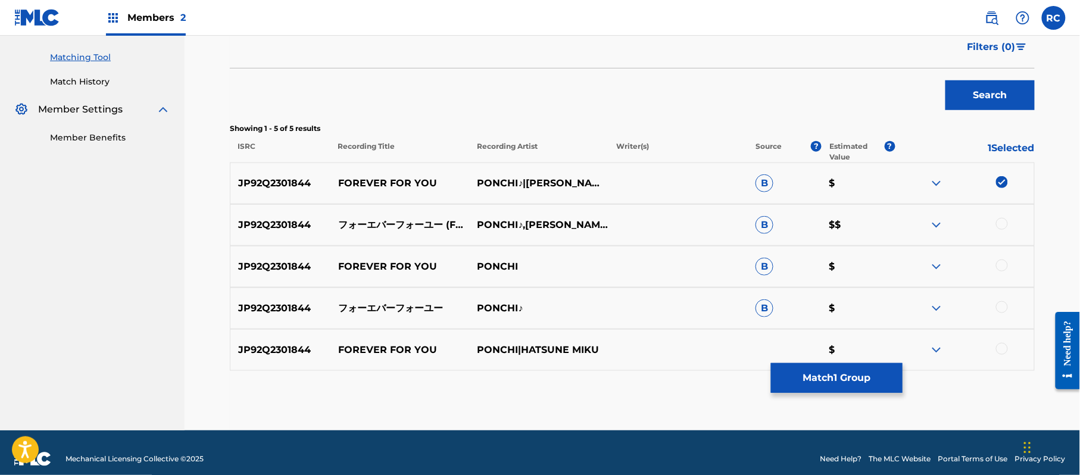
click at [1004, 224] on div at bounding box center [1002, 224] width 12 height 12
click at [1005, 267] on div at bounding box center [1002, 266] width 12 height 12
click at [1005, 312] on div at bounding box center [1002, 307] width 12 height 12
click at [999, 353] on div at bounding box center [1002, 349] width 12 height 12
click at [865, 385] on button "Match 5 Groups" at bounding box center [837, 378] width 132 height 30
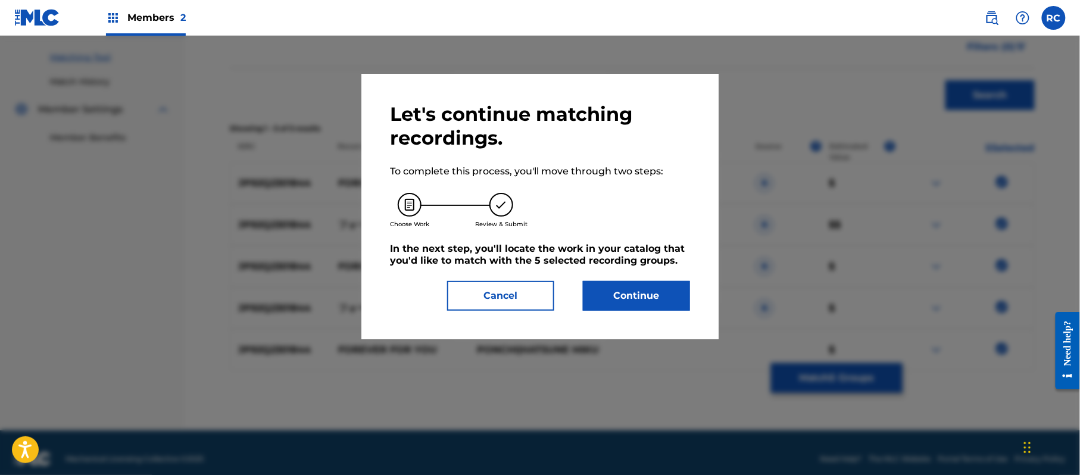
click at [631, 289] on button "Continue" at bounding box center [636, 296] width 107 height 30
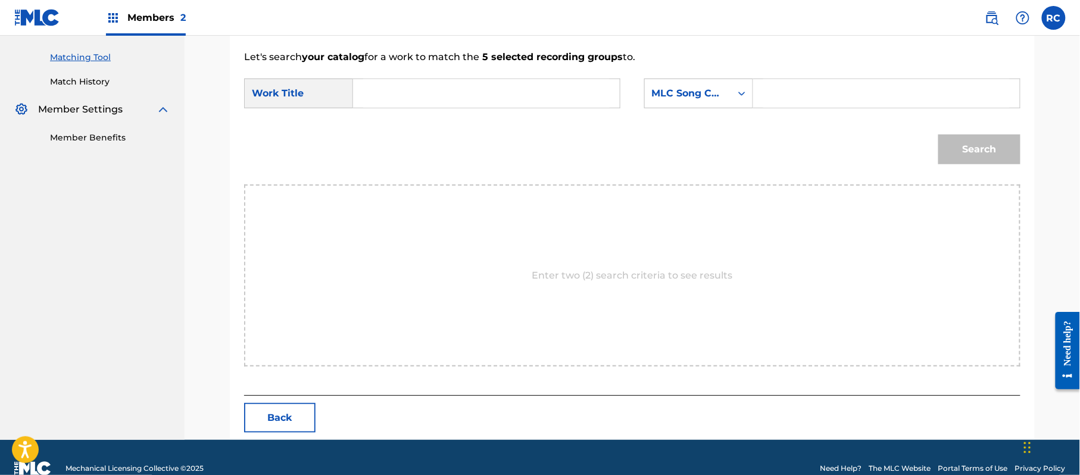
drag, startPoint x: 423, startPoint y: 74, endPoint x: 411, endPoint y: 100, distance: 28.2
click at [422, 75] on form "SearchWithCriteriaaf258255-8086-47e7-adeb-2c868e543f97 Work Title SearchWithCri…" at bounding box center [632, 124] width 777 height 120
click at [411, 101] on input "Search Form" at bounding box center [486, 93] width 247 height 29
paste input "Fooebaafooyuu FB0KLS"
click at [472, 93] on input "Fooebaafooyuu FB0KLS" at bounding box center [486, 93] width 247 height 29
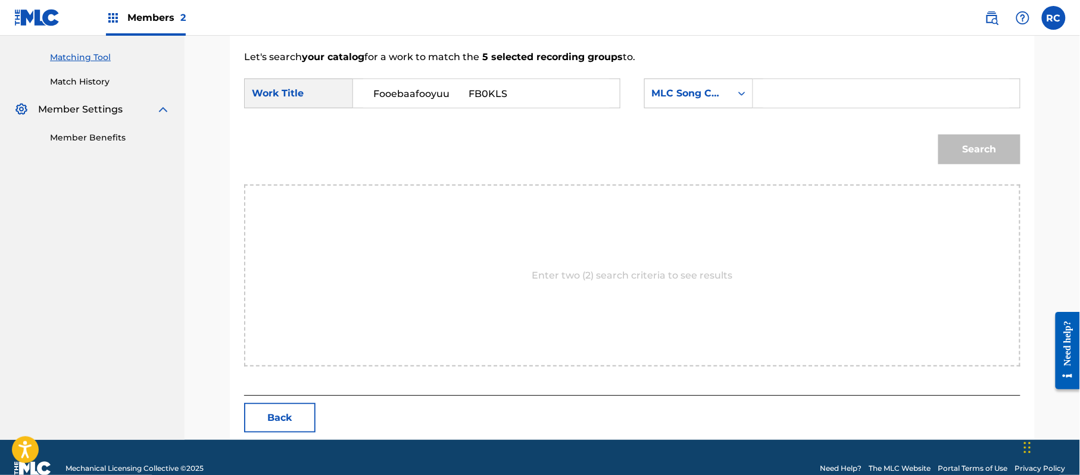
click at [472, 93] on input "Fooebaafooyuu FB0KLS" at bounding box center [486, 93] width 247 height 29
type input "Fooebaafooyuu"
click at [832, 89] on input "Search Form" at bounding box center [887, 93] width 247 height 29
paste input "FB0KLS"
type input "FB0KLS"
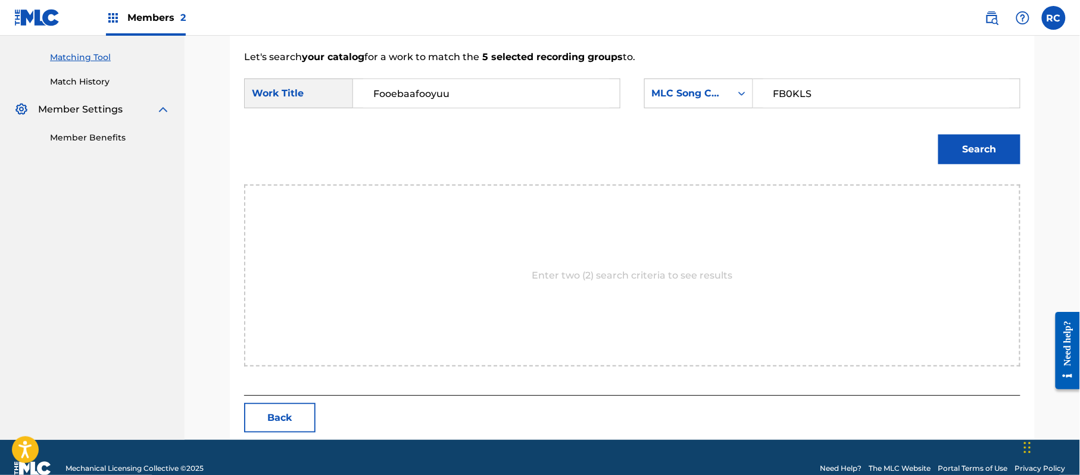
click at [986, 154] on button "Search" at bounding box center [980, 150] width 82 height 30
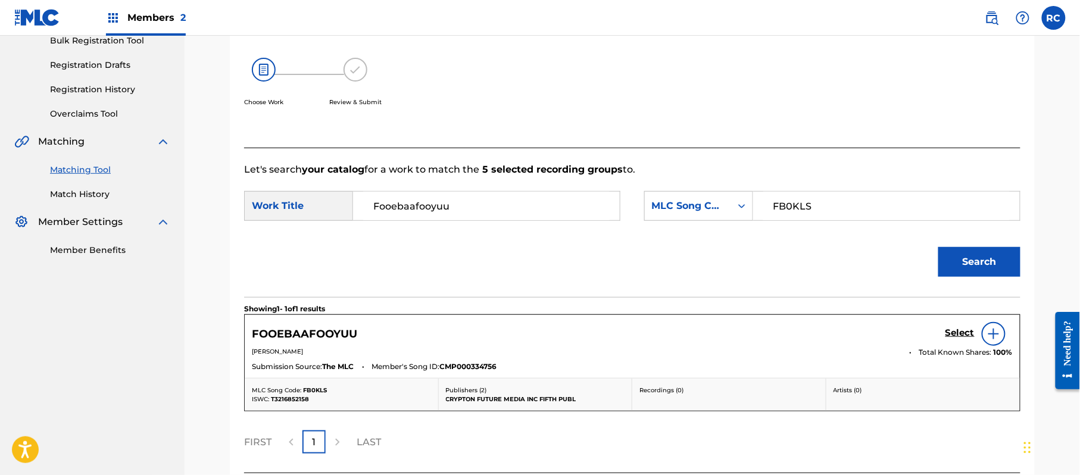
scroll to position [283, 0]
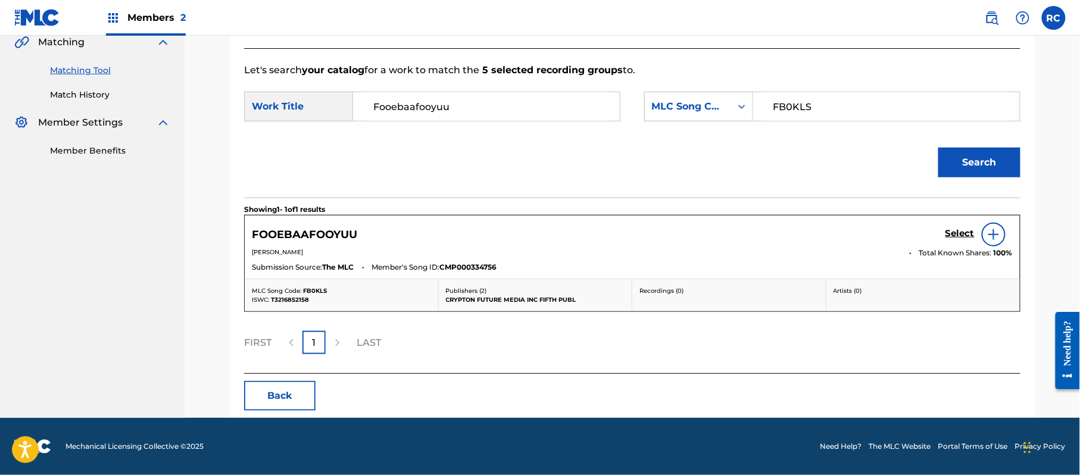
click at [955, 235] on h5 "Select" at bounding box center [960, 233] width 29 height 11
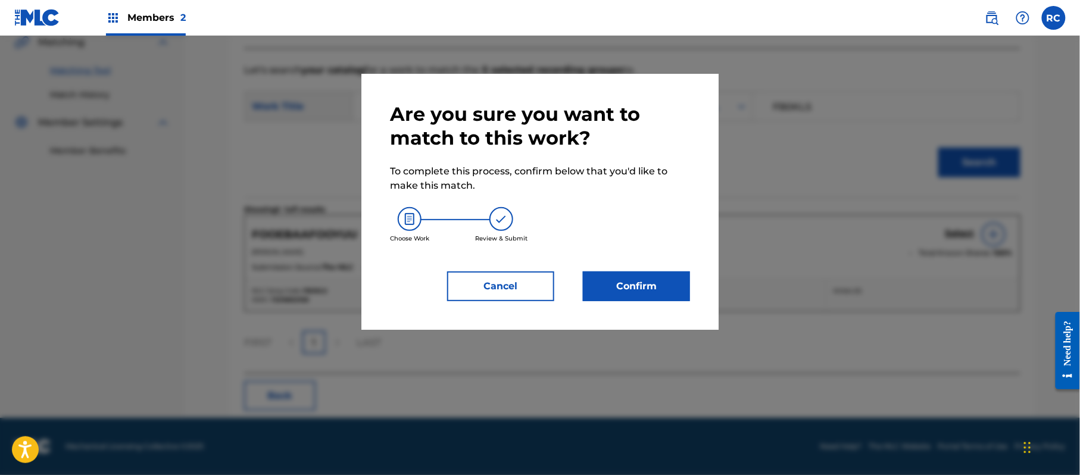
click at [641, 289] on button "Confirm" at bounding box center [636, 287] width 107 height 30
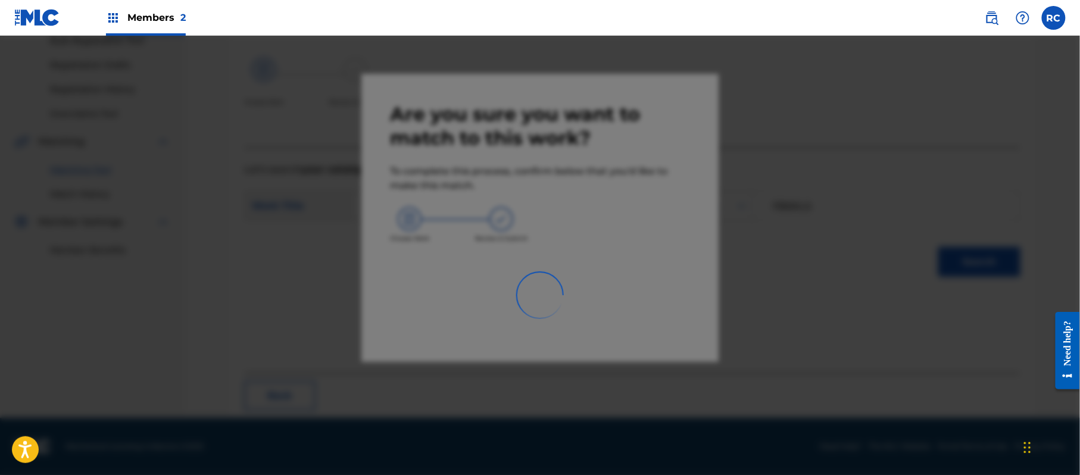
scroll to position [48, 0]
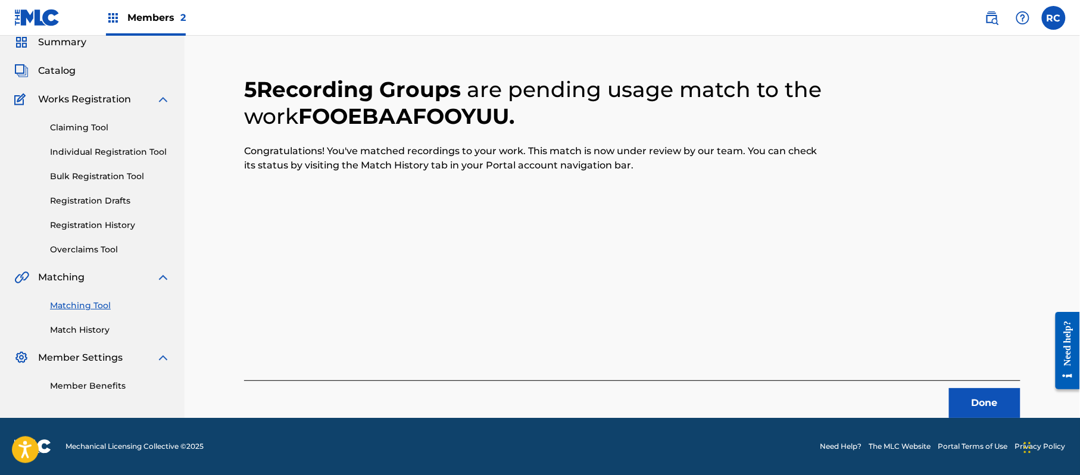
click at [970, 407] on button "Done" at bounding box center [984, 403] width 71 height 30
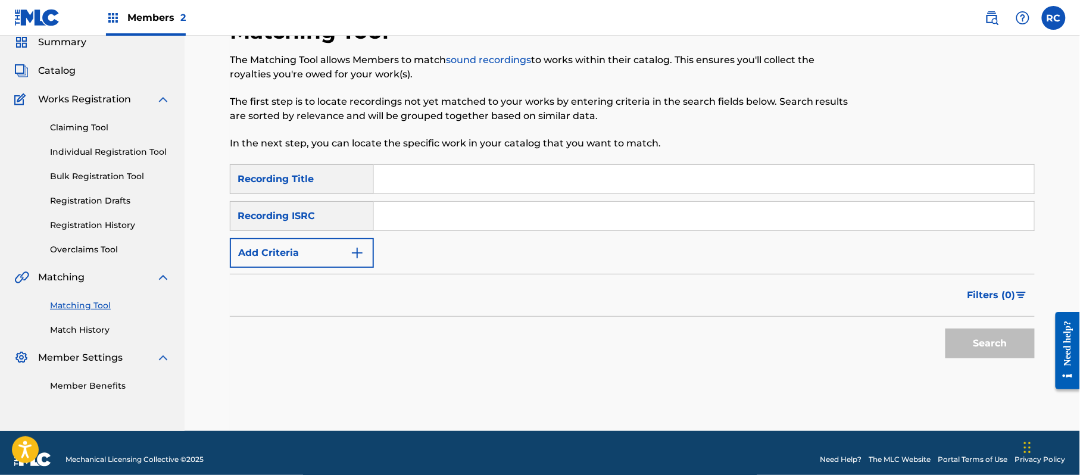
drag, startPoint x: 434, startPoint y: 213, endPoint x: 587, endPoint y: 272, distance: 164.6
click at [434, 216] on input "Search Form" at bounding box center [704, 216] width 660 height 29
paste input "JP92Q2301845"
type input "JP92Q2301845"
click at [980, 338] on button "Search" at bounding box center [990, 344] width 89 height 30
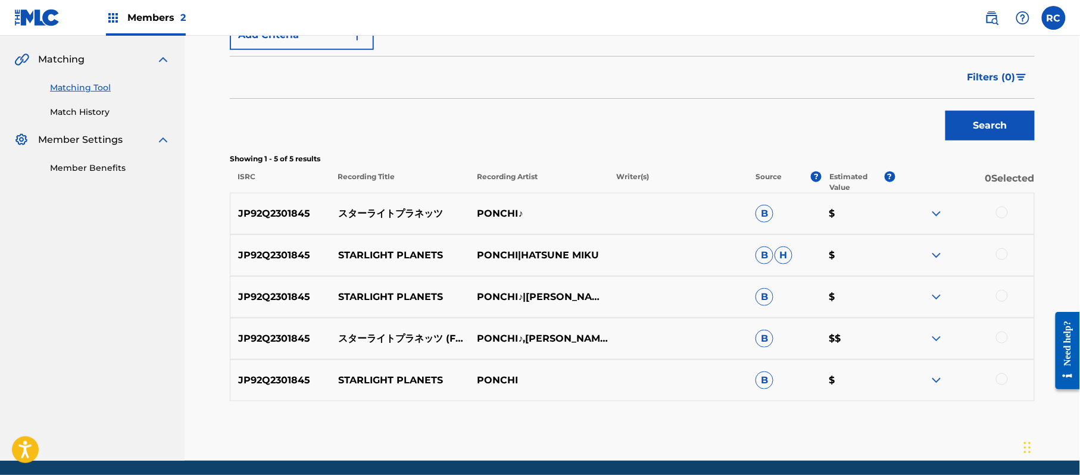
scroll to position [296, 0]
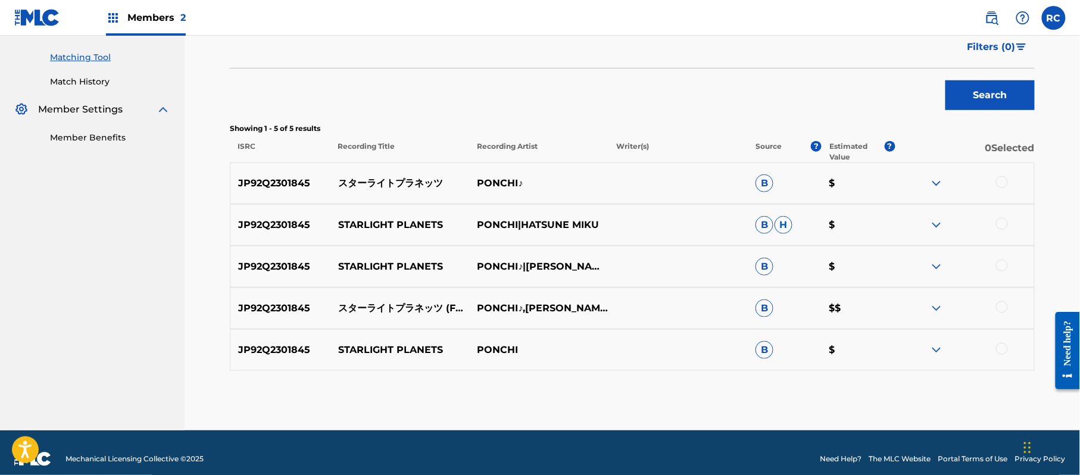
click at [999, 184] on div at bounding box center [1002, 182] width 12 height 12
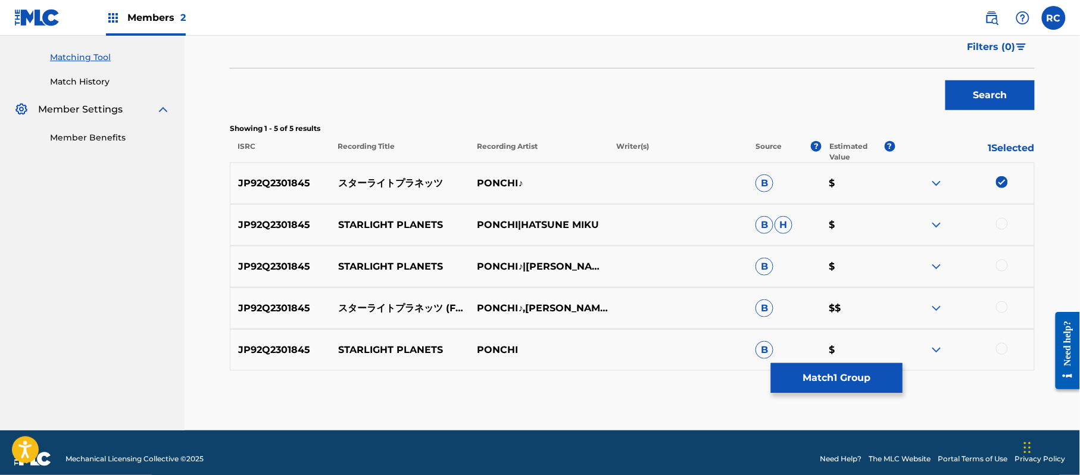
click at [999, 222] on div at bounding box center [1002, 224] width 12 height 12
click at [1007, 267] on div at bounding box center [1002, 266] width 12 height 12
click at [998, 310] on div at bounding box center [1002, 307] width 12 height 12
click at [1003, 356] on div at bounding box center [964, 350] width 139 height 14
click at [1001, 351] on div at bounding box center [1002, 349] width 12 height 12
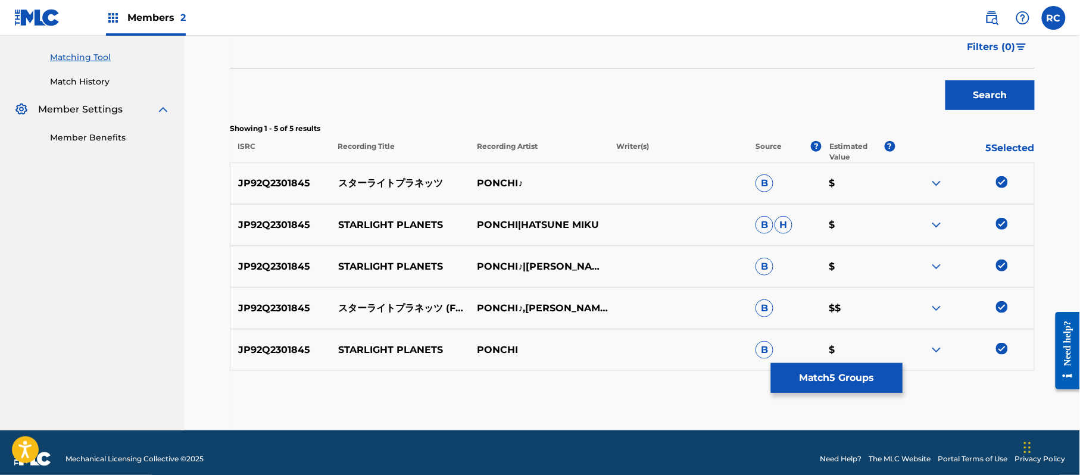
click at [834, 381] on button "Match 5 Groups" at bounding box center [837, 378] width 132 height 30
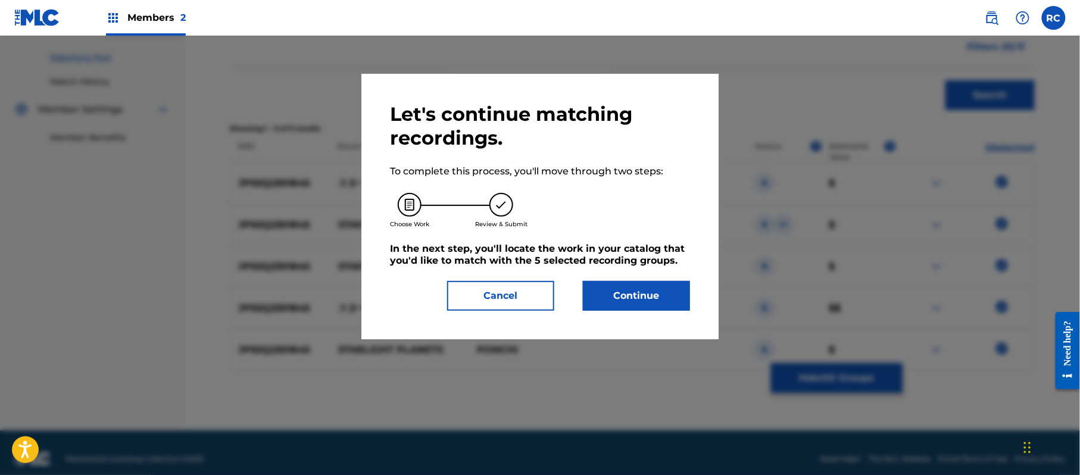
click at [656, 296] on div "Let's continue matching recordings. To complete this process, you'll move throu…" at bounding box center [540, 207] width 357 height 266
click at [650, 286] on button "Continue" at bounding box center [636, 296] width 107 height 30
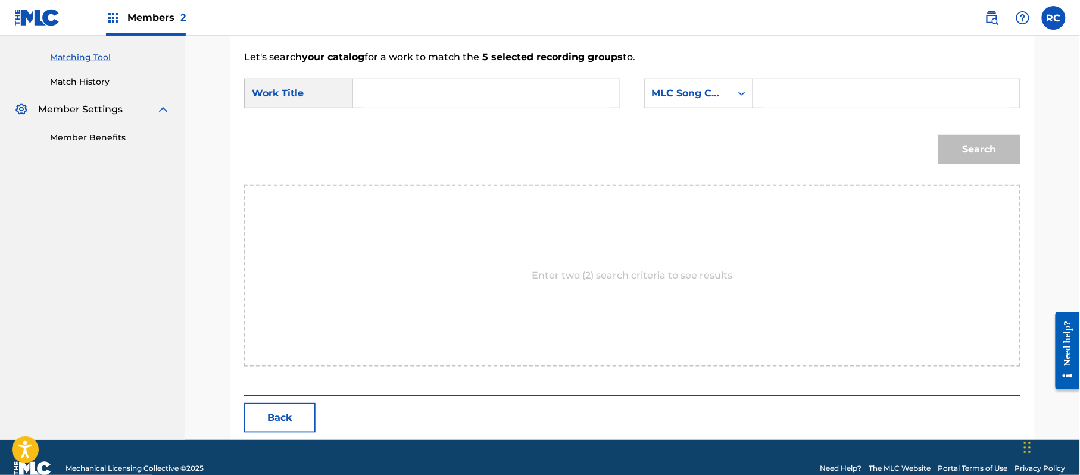
click at [446, 98] on input "Search Form" at bounding box center [486, 93] width 247 height 29
paste input "Sutaaraitopuranettsu S695GP"
click at [497, 95] on input "Sutaaraitopuranettsu S695GP" at bounding box center [486, 93] width 247 height 29
type input "Sutaaraitopuranettsu"
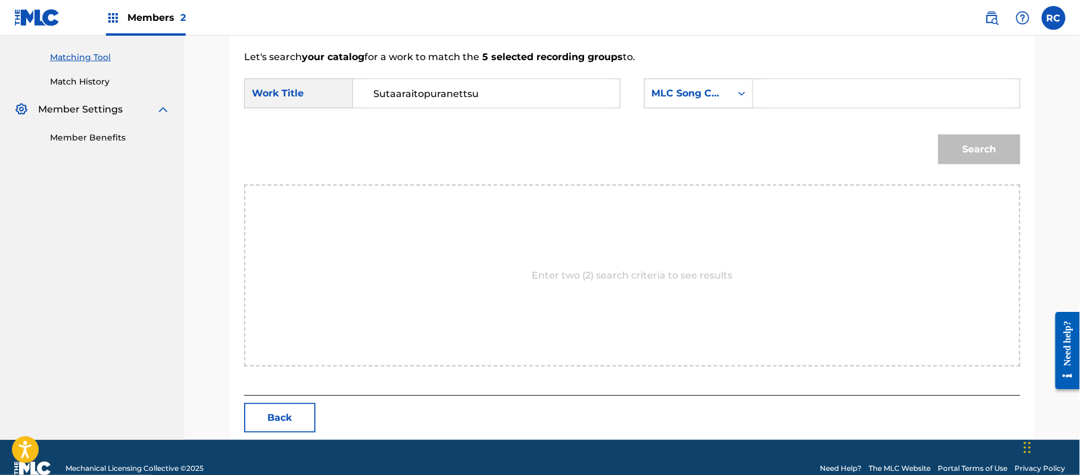
click at [808, 87] on input "Search Form" at bounding box center [887, 93] width 247 height 29
paste input "S695GP"
type input "S695GP"
click at [987, 149] on button "Search" at bounding box center [980, 150] width 82 height 30
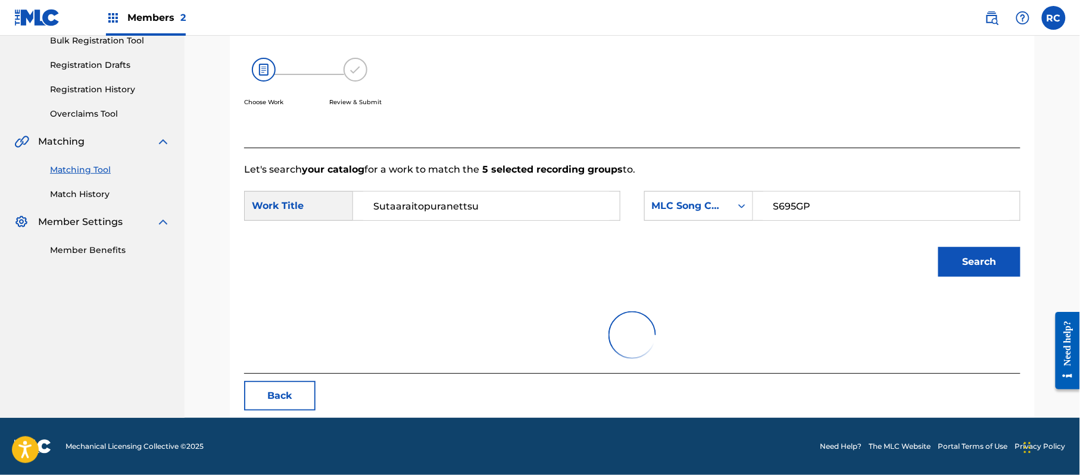
scroll to position [283, 0]
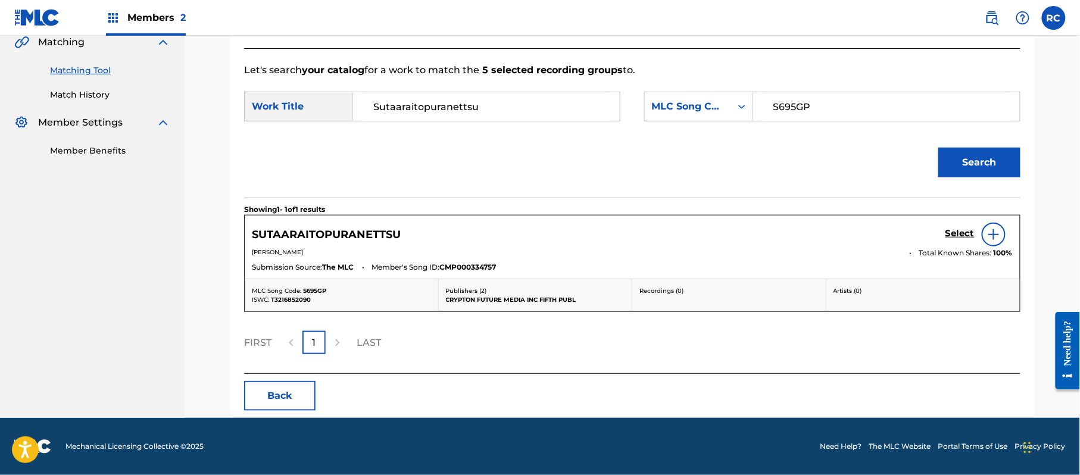
click at [965, 234] on h5 "Select" at bounding box center [960, 233] width 29 height 11
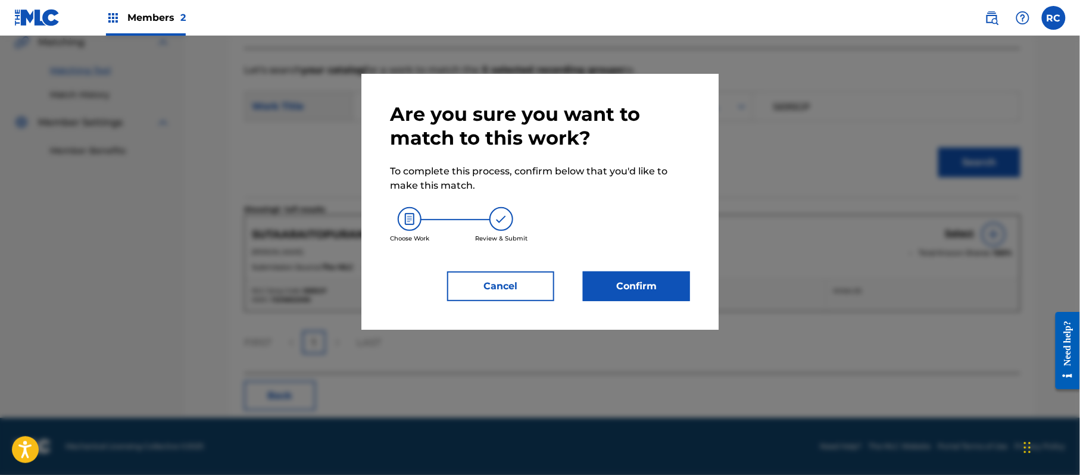
click at [679, 295] on button "Confirm" at bounding box center [636, 287] width 107 height 30
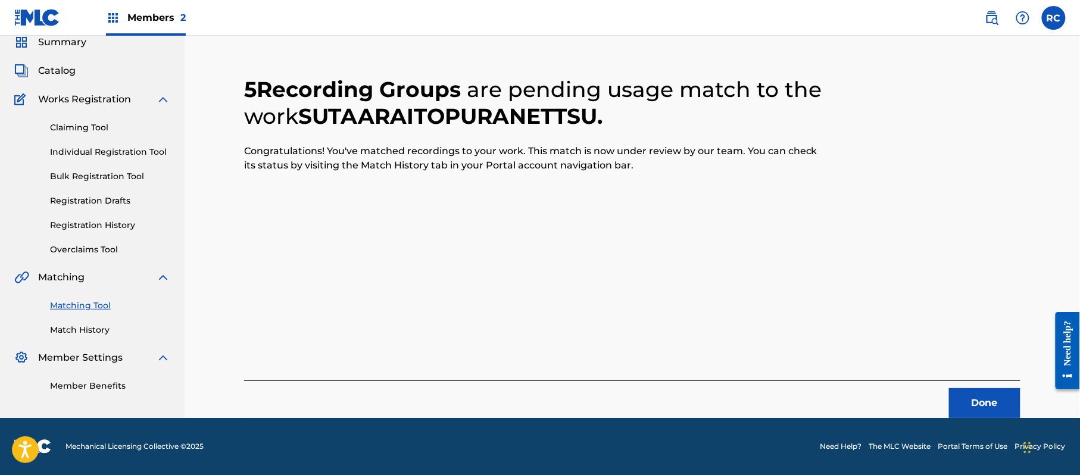
scroll to position [48, 0]
click at [987, 405] on button "Done" at bounding box center [984, 403] width 71 height 30
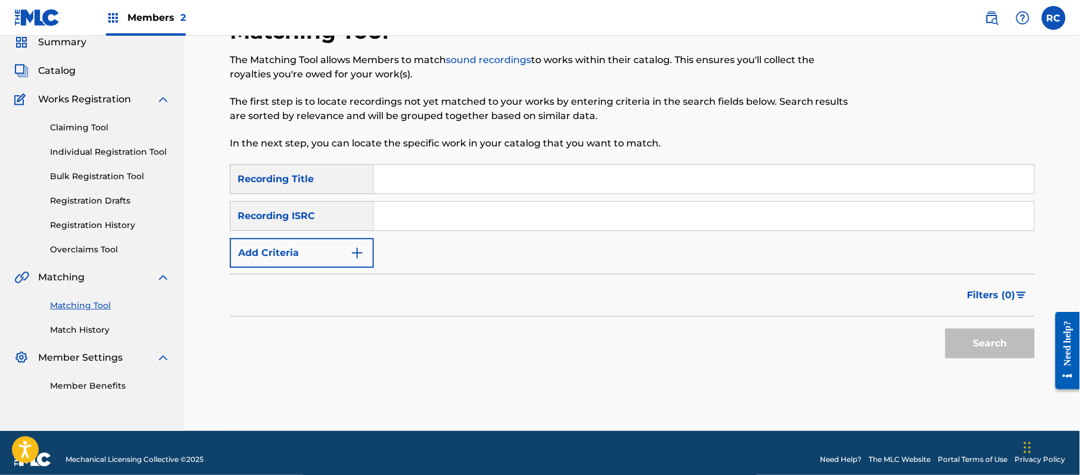
drag, startPoint x: 427, startPoint y: 223, endPoint x: 432, endPoint y: 229, distance: 8.5
click at [427, 226] on input "Search Form" at bounding box center [704, 216] width 660 height 29
paste input "JP92Q2301847"
type input "JP92Q2301847"
click at [965, 350] on button "Search" at bounding box center [990, 344] width 89 height 30
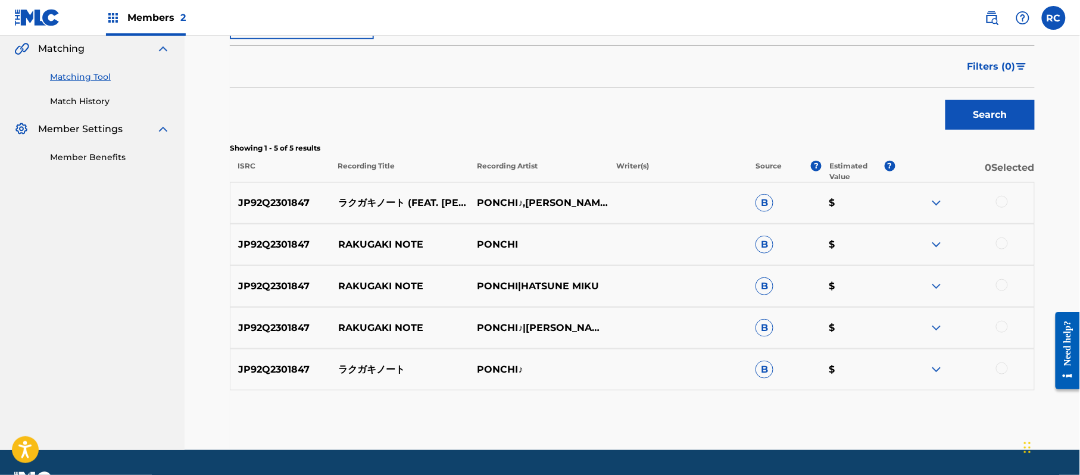
scroll to position [286, 0]
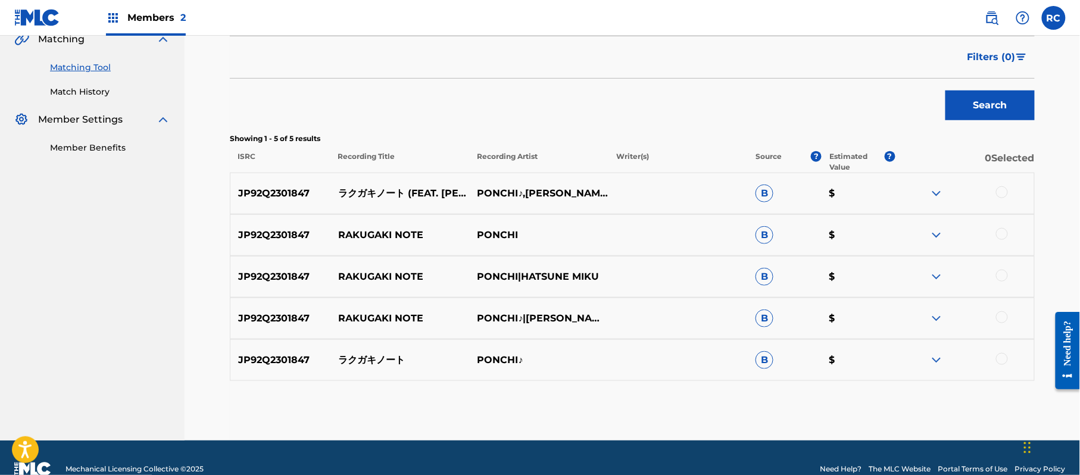
click at [998, 189] on div at bounding box center [1002, 192] width 12 height 12
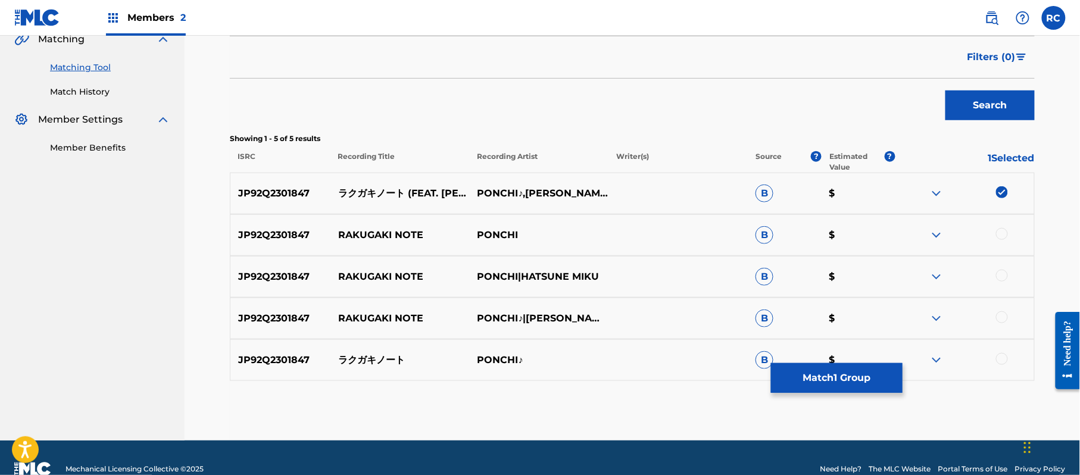
click at [1002, 238] on div at bounding box center [1002, 234] width 12 height 12
click at [1001, 279] on div at bounding box center [1002, 276] width 12 height 12
click at [1002, 318] on div at bounding box center [1002, 317] width 12 height 12
click at [1004, 360] on div at bounding box center [1002, 359] width 12 height 12
click at [852, 373] on button "Match 5 Groups" at bounding box center [837, 378] width 132 height 30
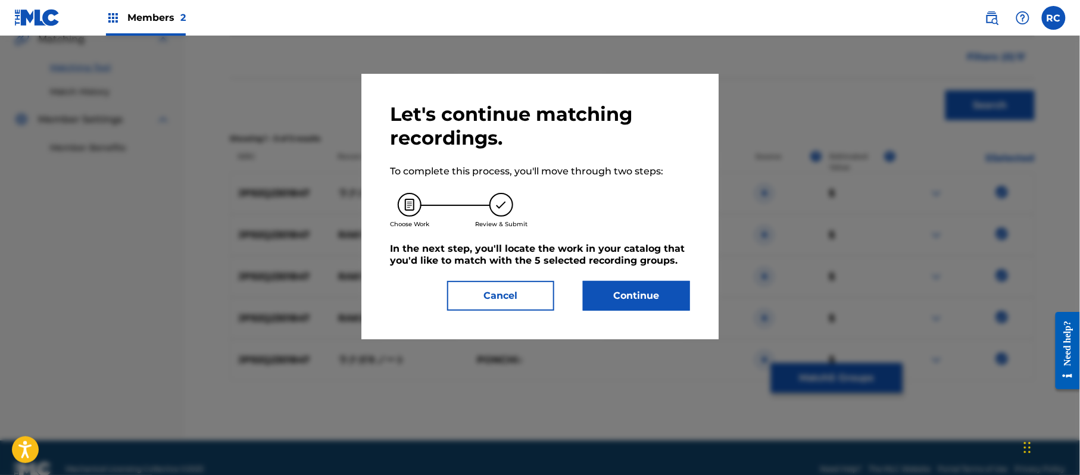
click at [652, 305] on button "Continue" at bounding box center [636, 296] width 107 height 30
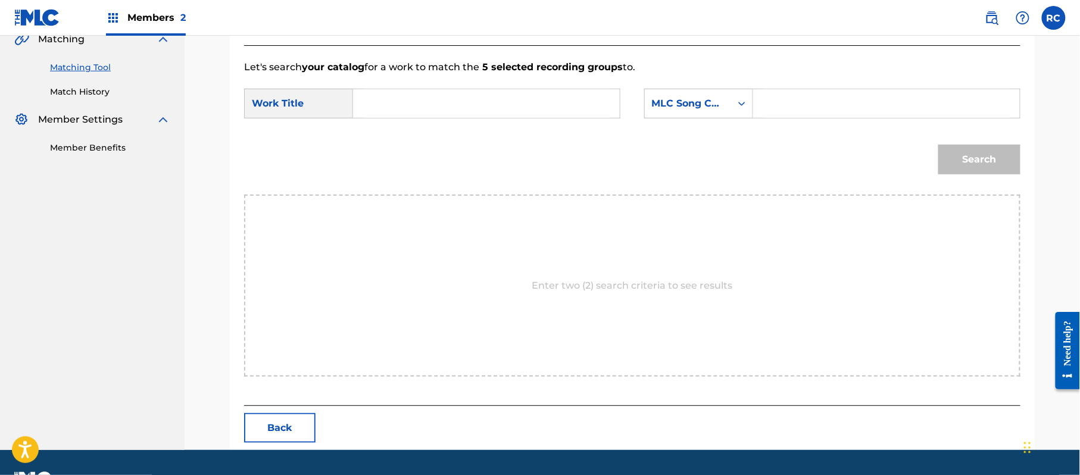
click at [425, 106] on input "Search Form" at bounding box center [486, 103] width 247 height 29
paste input "Rakugakinooto RO3BEP"
click at [461, 100] on input "Rakugakinooto RO3BEP" at bounding box center [486, 103] width 247 height 29
type input "Rakugakinooto"
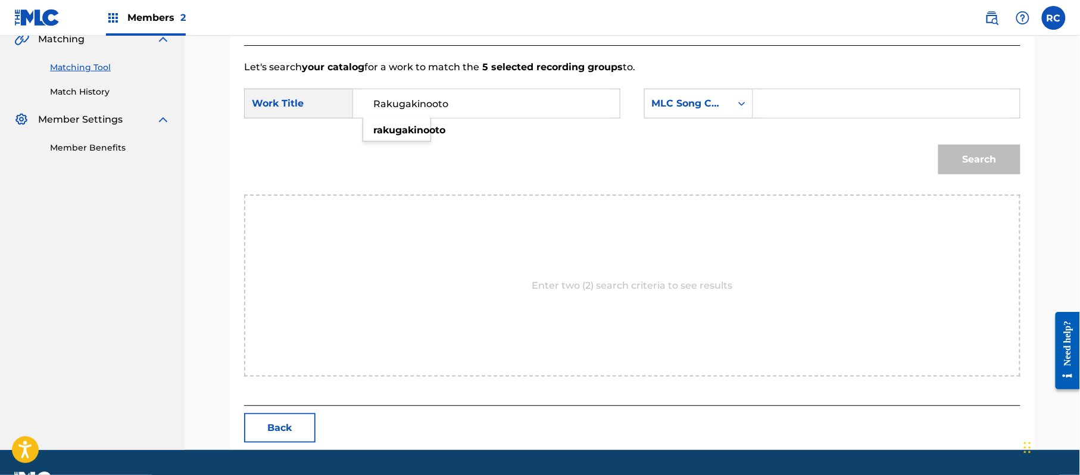
click at [797, 106] on input "Search Form" at bounding box center [887, 103] width 247 height 29
paste input "RO3BEP"
type input "RO3BEP"
drag, startPoint x: 1008, startPoint y: 154, endPoint x: 837, endPoint y: 138, distance: 171.6
click at [1001, 157] on button "Search" at bounding box center [980, 160] width 82 height 30
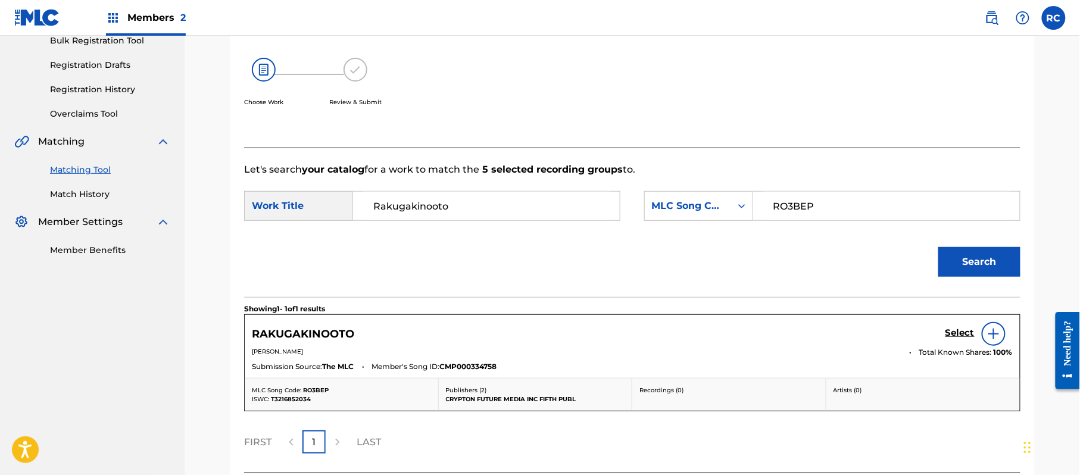
scroll to position [283, 0]
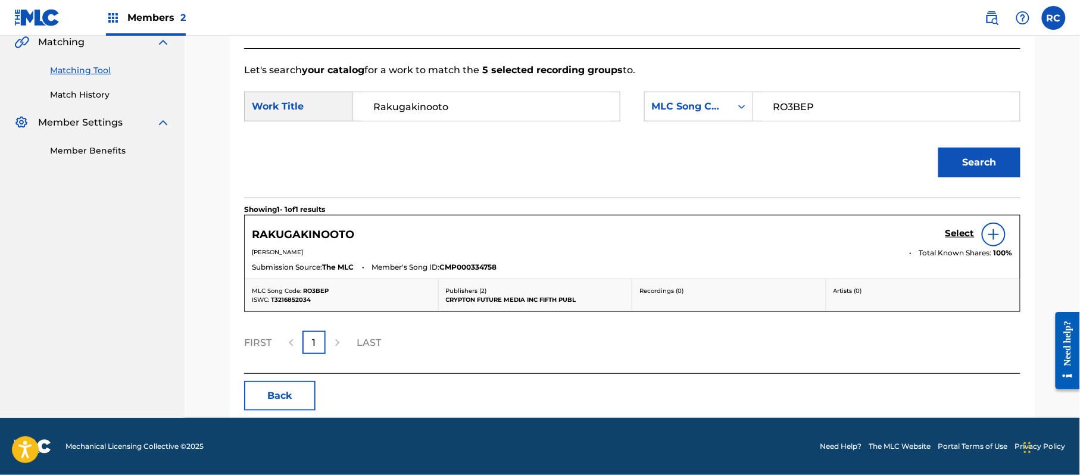
click at [951, 239] on h5 "Select" at bounding box center [960, 233] width 29 height 11
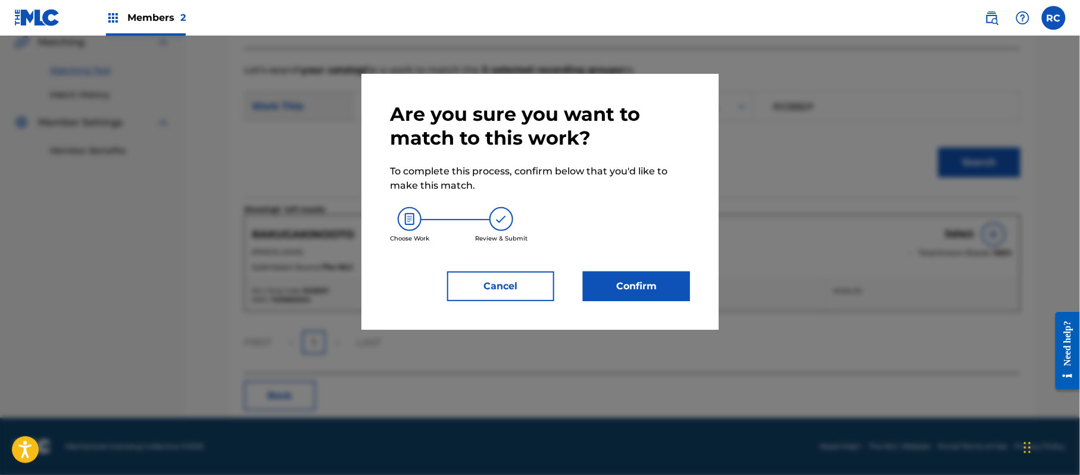
click at [609, 289] on button "Confirm" at bounding box center [636, 287] width 107 height 30
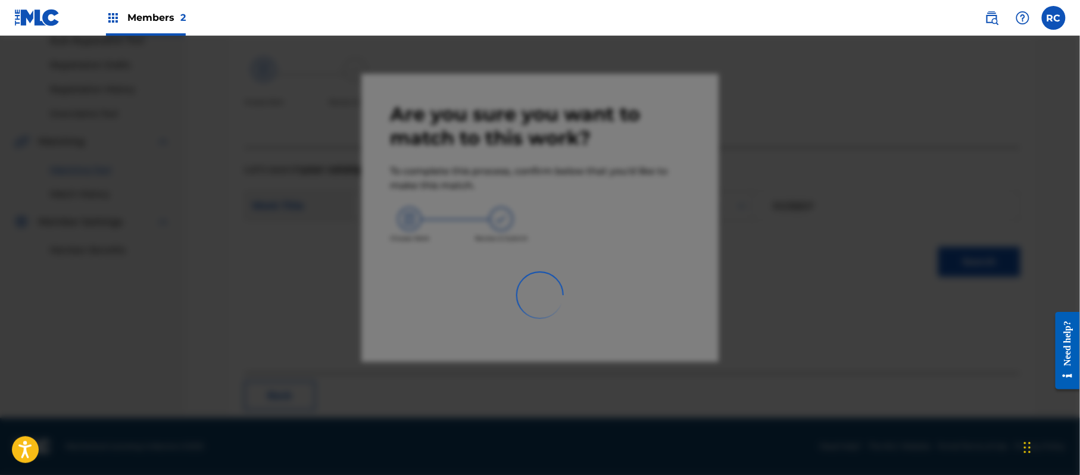
scroll to position [48, 0]
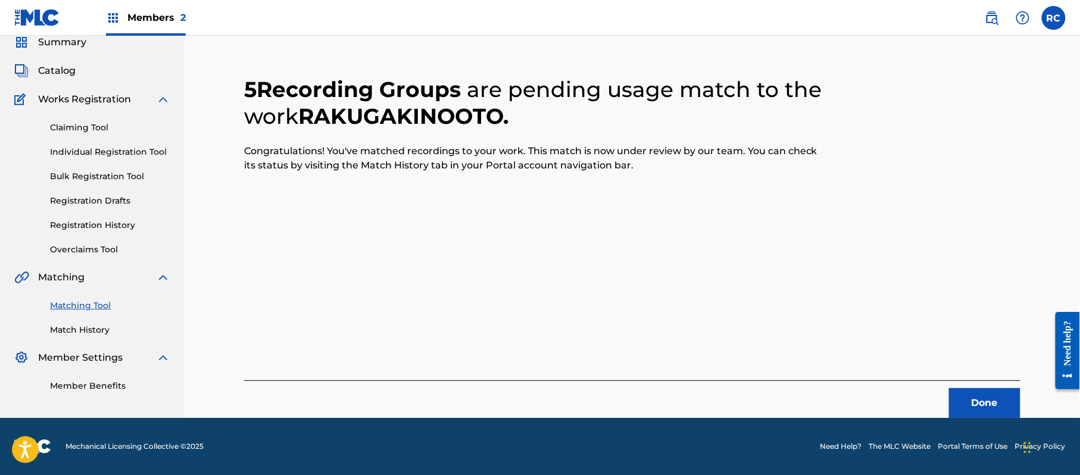
click at [992, 395] on button "Done" at bounding box center [984, 403] width 71 height 30
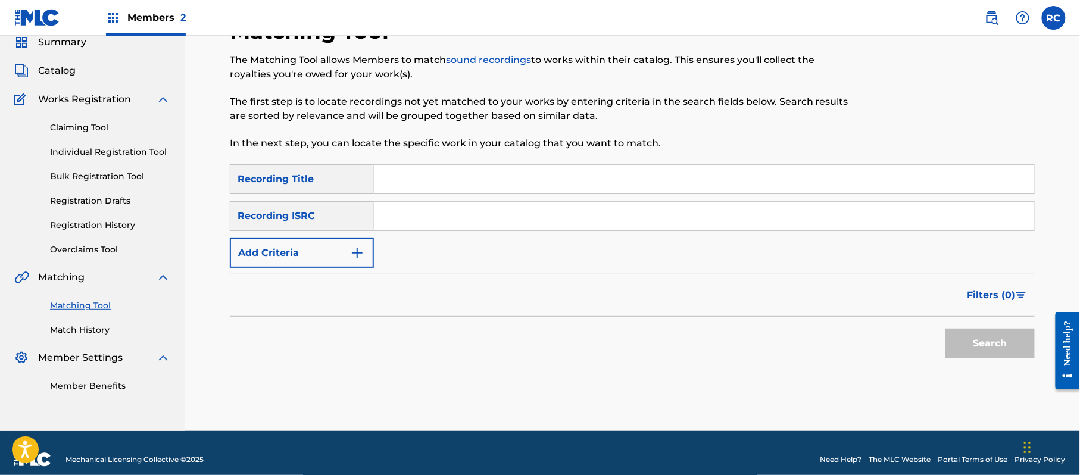
click at [441, 230] on div "Search Form" at bounding box center [704, 216] width 661 height 30
click at [537, 224] on input "Search Form" at bounding box center [704, 216] width 660 height 29
paste input "JP92Q2301606"
type input "JP92Q2301606"
click at [966, 346] on button "Search" at bounding box center [990, 344] width 89 height 30
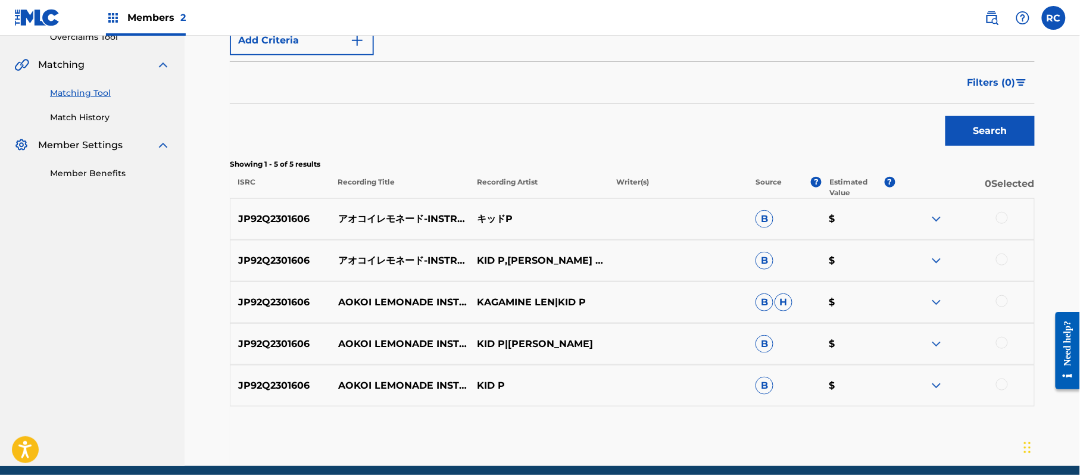
scroll to position [286, 0]
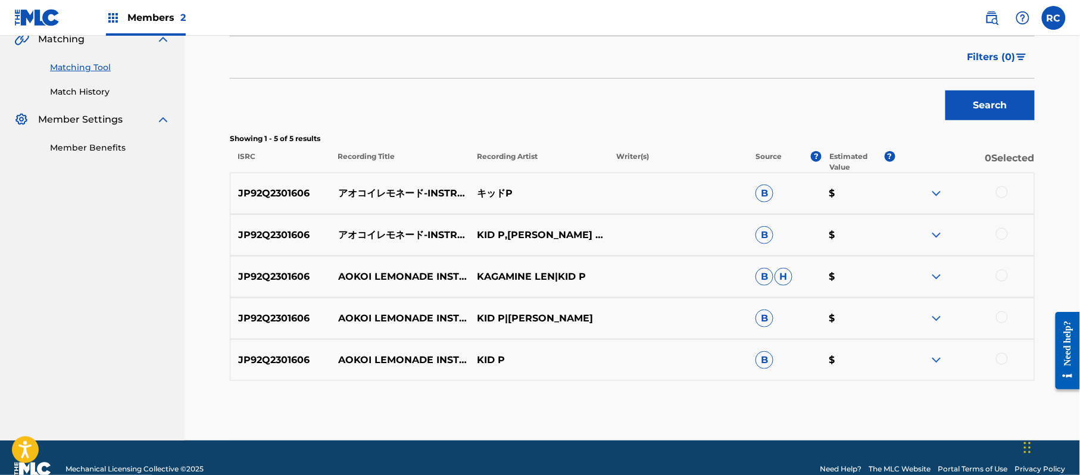
click at [1008, 191] on div at bounding box center [1002, 192] width 12 height 12
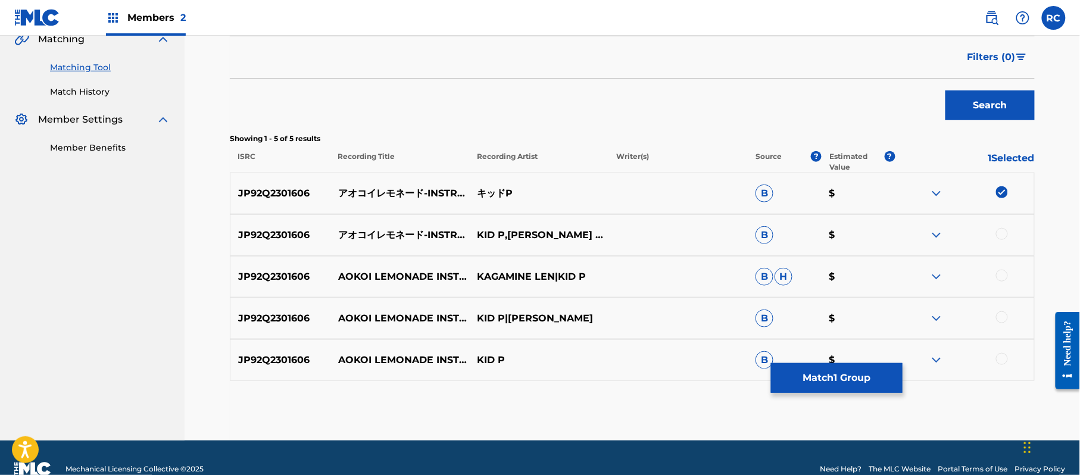
click at [1008, 233] on div at bounding box center [964, 235] width 139 height 14
click at [1004, 236] on div at bounding box center [1002, 234] width 12 height 12
click at [1001, 274] on div at bounding box center [1002, 276] width 12 height 12
click at [1007, 318] on div at bounding box center [1002, 317] width 12 height 12
click at [1001, 363] on div at bounding box center [1002, 359] width 12 height 12
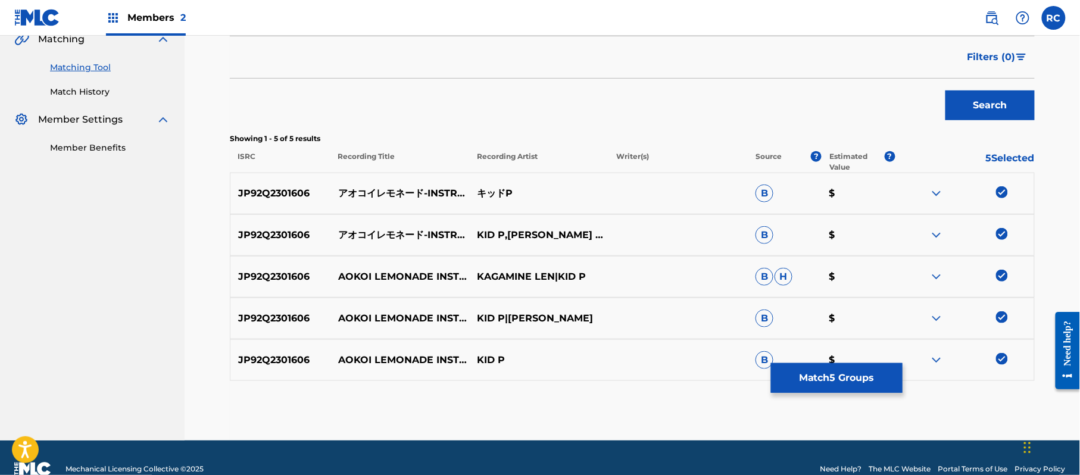
click at [846, 378] on button "Match 5 Groups" at bounding box center [837, 378] width 132 height 30
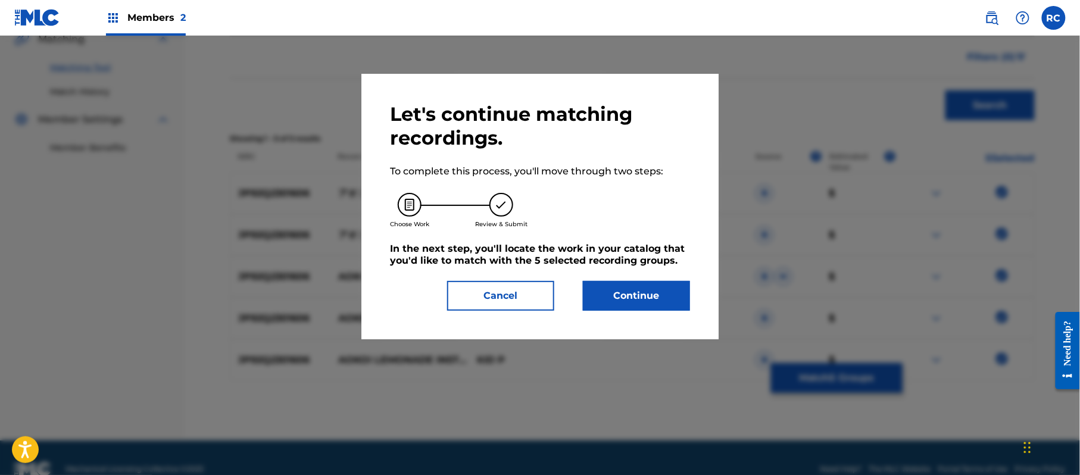
click at [649, 293] on button "Continue" at bounding box center [636, 296] width 107 height 30
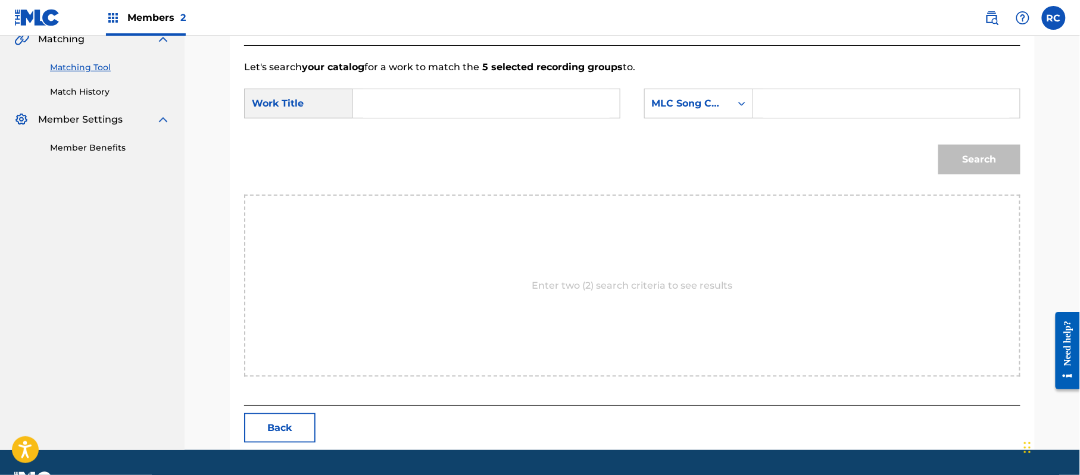
click at [494, 99] on input "Search Form" at bounding box center [486, 103] width 247 height 29
paste input "Aokoiremoneedo AW65AF"
click at [501, 98] on input "Aokoiremoneedo AW65AF" at bounding box center [486, 103] width 247 height 29
type input "Aokoiremoneedo"
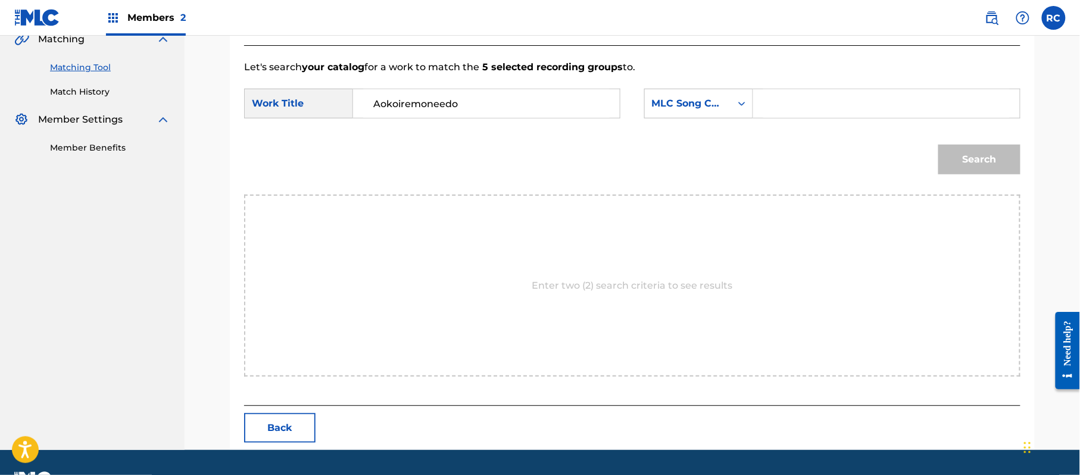
click at [842, 103] on input "Search Form" at bounding box center [887, 103] width 247 height 29
paste input "AW65AF"
type input "AW65AF"
click at [945, 157] on button "Search" at bounding box center [980, 160] width 82 height 30
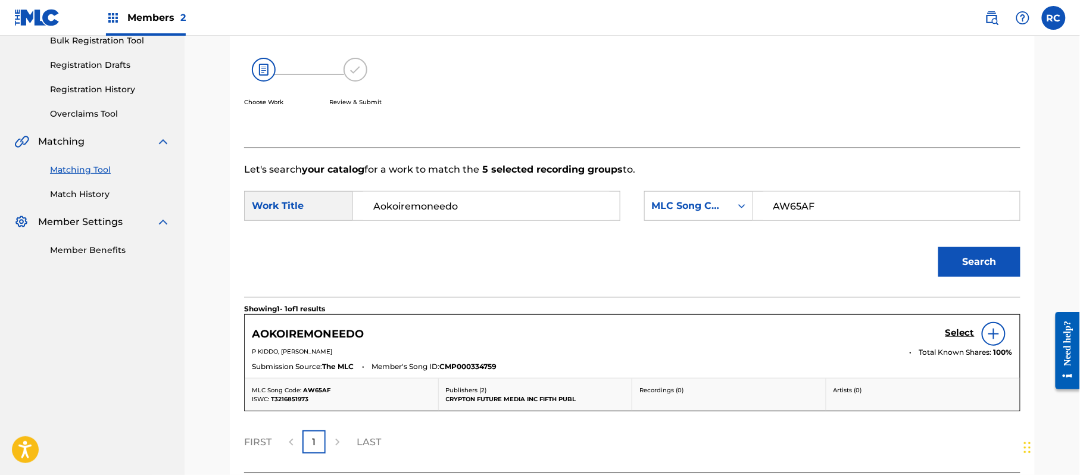
scroll to position [283, 0]
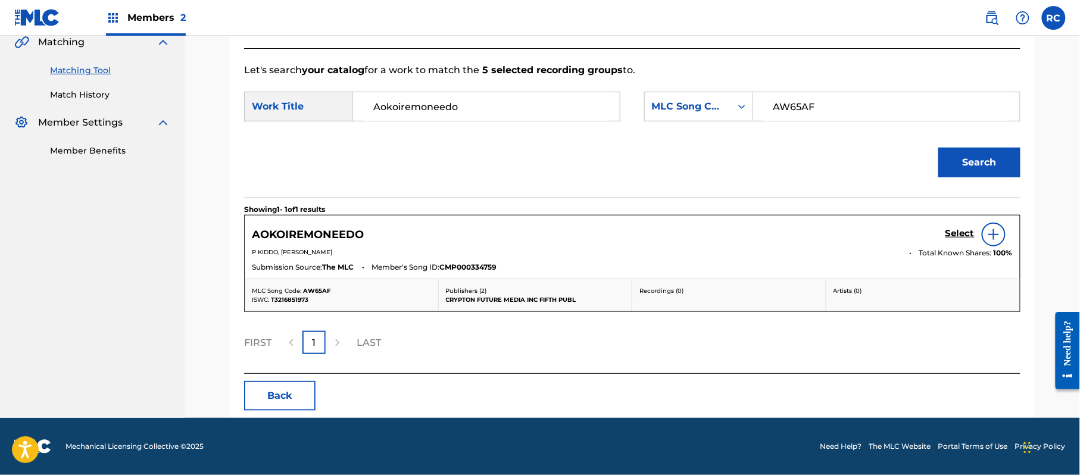
click at [961, 232] on h5 "Select" at bounding box center [960, 233] width 29 height 11
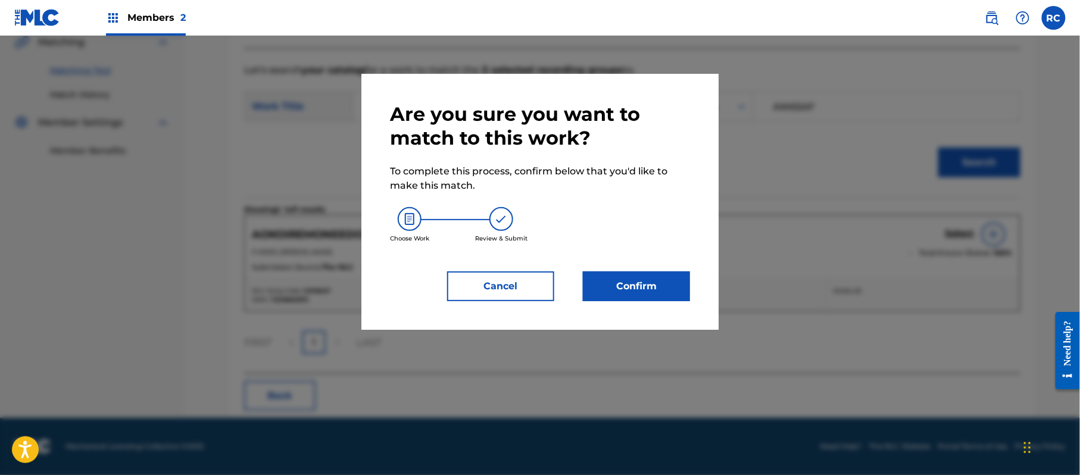
click at [655, 277] on button "Confirm" at bounding box center [636, 287] width 107 height 30
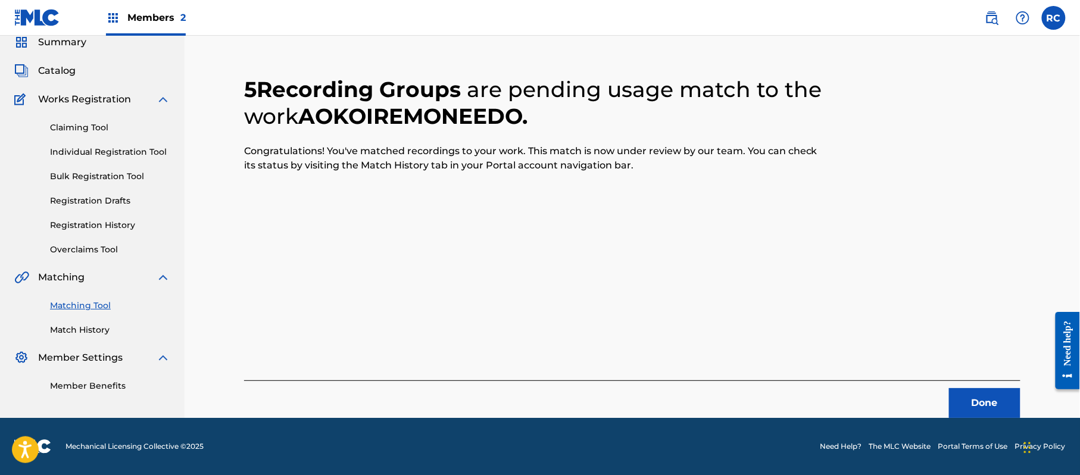
scroll to position [48, 0]
click at [975, 413] on button "Done" at bounding box center [984, 403] width 71 height 30
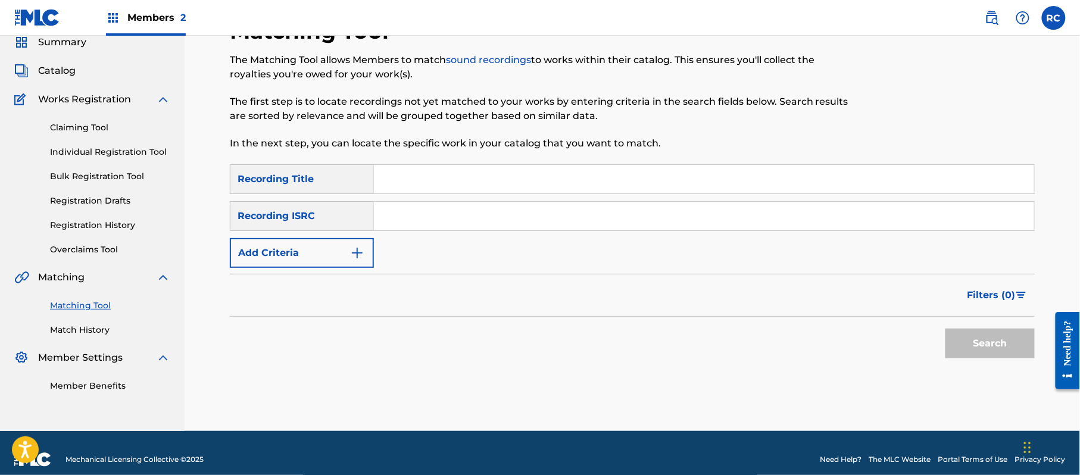
click at [455, 215] on input "Search Form" at bounding box center [704, 216] width 660 height 29
paste input "JP92Q2301837"
type input "JP92Q2301837"
click at [972, 343] on button "Search" at bounding box center [990, 344] width 89 height 30
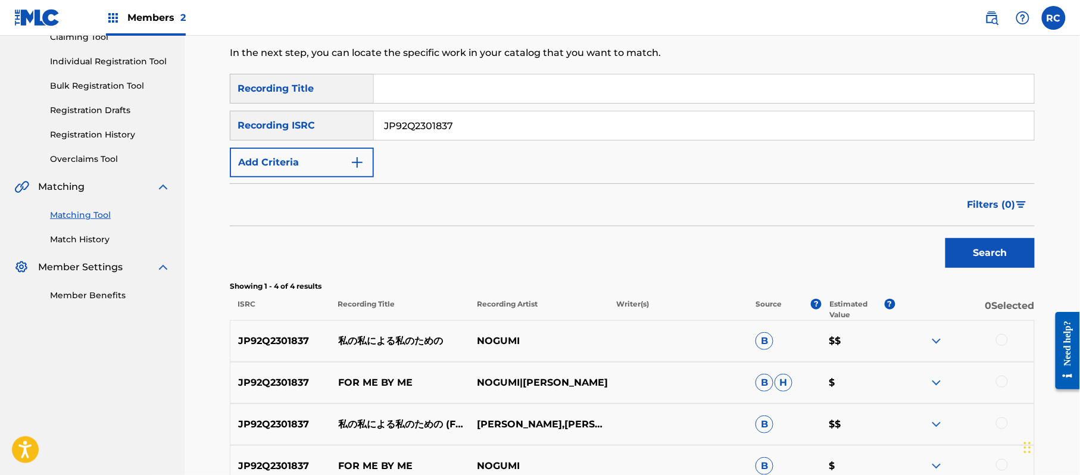
scroll to position [267, 0]
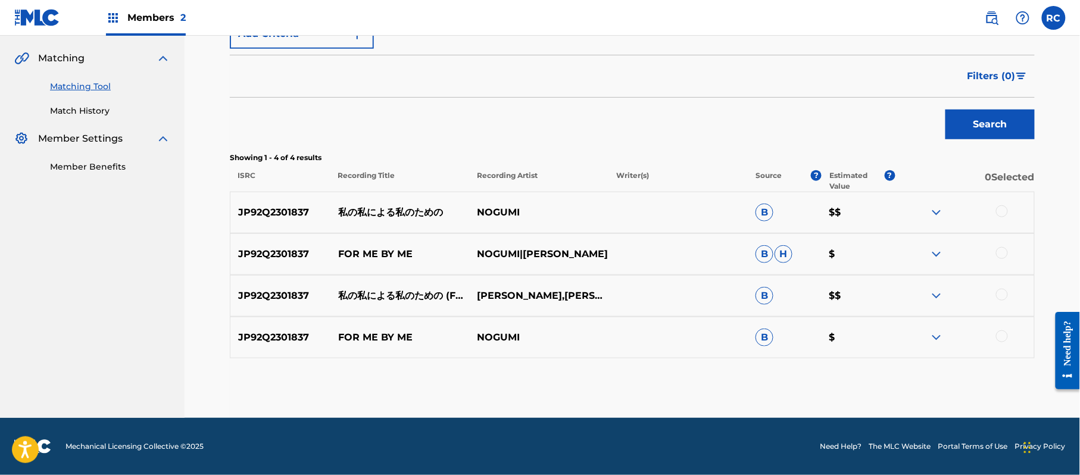
click at [1008, 211] on div at bounding box center [964, 212] width 139 height 14
click at [1002, 214] on div at bounding box center [1002, 211] width 12 height 12
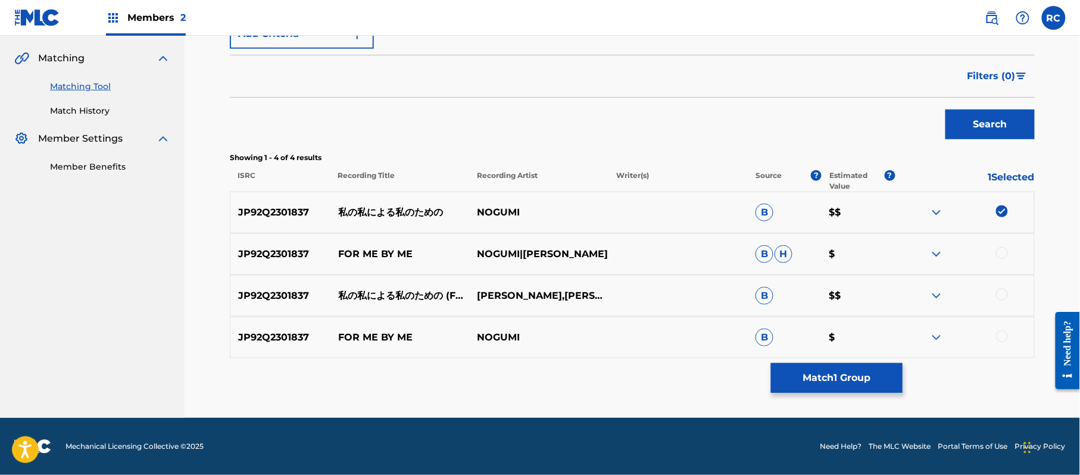
click at [1002, 250] on div at bounding box center [1002, 253] width 12 height 12
click at [1004, 291] on div "JP92Q2301837 私の私による私のための (FEAT. 初音ミク) [PERSON_NAME],[PERSON_NAME] B $$" at bounding box center [632, 296] width 805 height 42
click at [1004, 301] on div at bounding box center [964, 296] width 139 height 14
click at [1002, 294] on div at bounding box center [1002, 295] width 12 height 12
click at [999, 341] on div at bounding box center [1002, 337] width 12 height 12
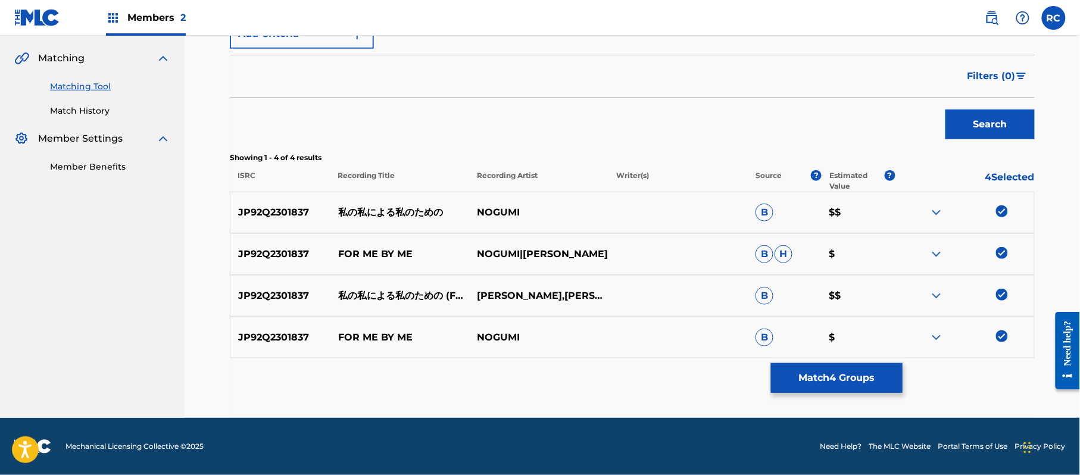
click at [856, 370] on button "Match 4 Groups" at bounding box center [837, 378] width 132 height 30
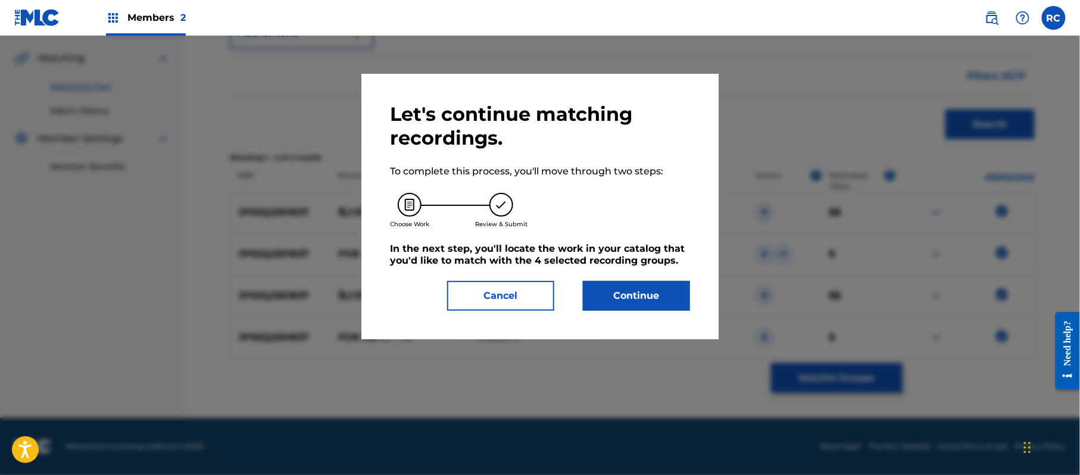
click at [655, 291] on button "Continue" at bounding box center [636, 296] width 107 height 30
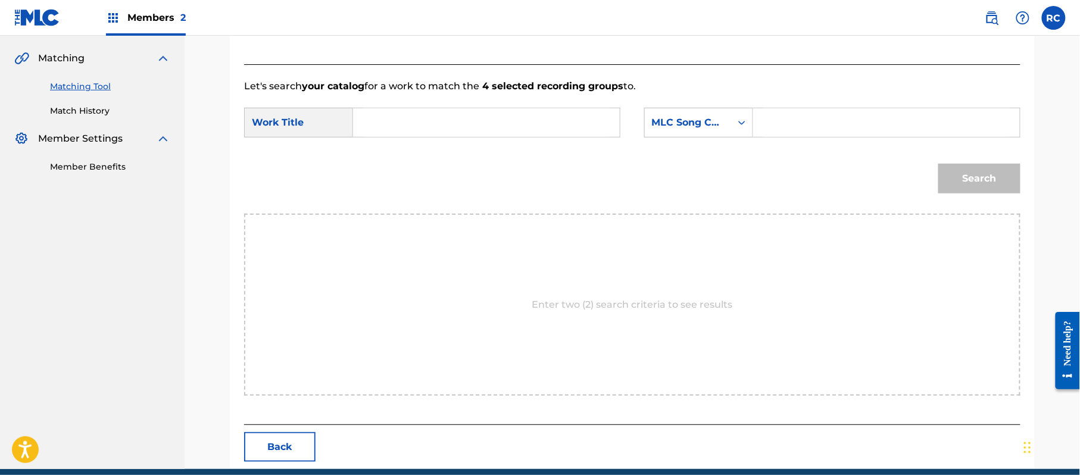
click at [436, 133] on input "Search Form" at bounding box center [486, 122] width 247 height 29
paste input "Watashinowatashiniyoruwatashinotameno W51D19"
click at [579, 120] on input "Watashinowatashiniyoruwatashinotameno W51D19" at bounding box center [486, 122] width 247 height 29
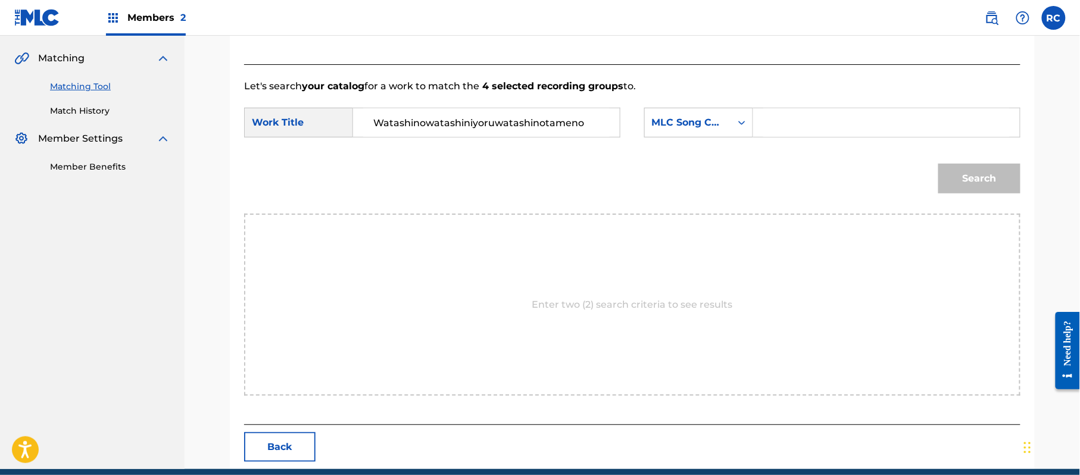
scroll to position [0, 0]
type input "Watashinowatashiniyoruwatashinotameno"
click at [822, 126] on input "Search Form" at bounding box center [887, 122] width 247 height 29
paste input "W51D19"
type input "W51D19"
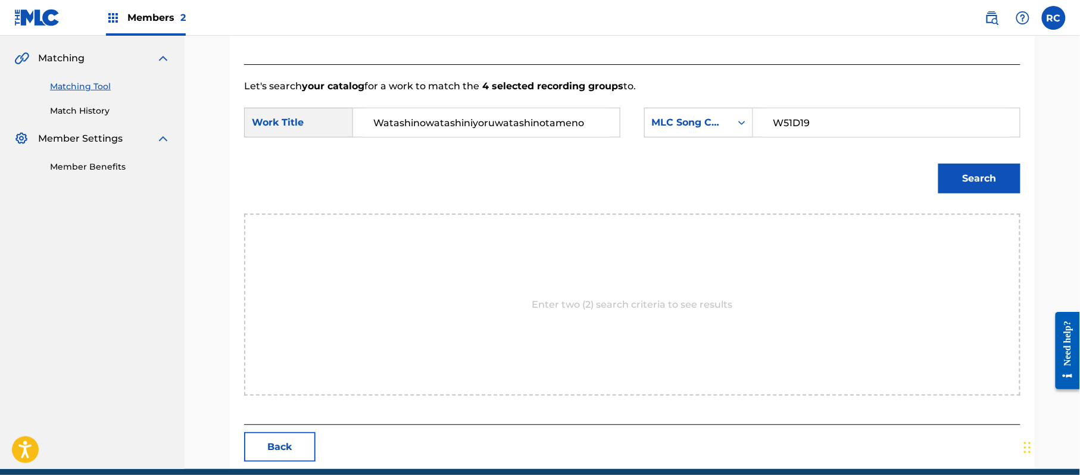
click at [962, 175] on button "Search" at bounding box center [980, 179] width 82 height 30
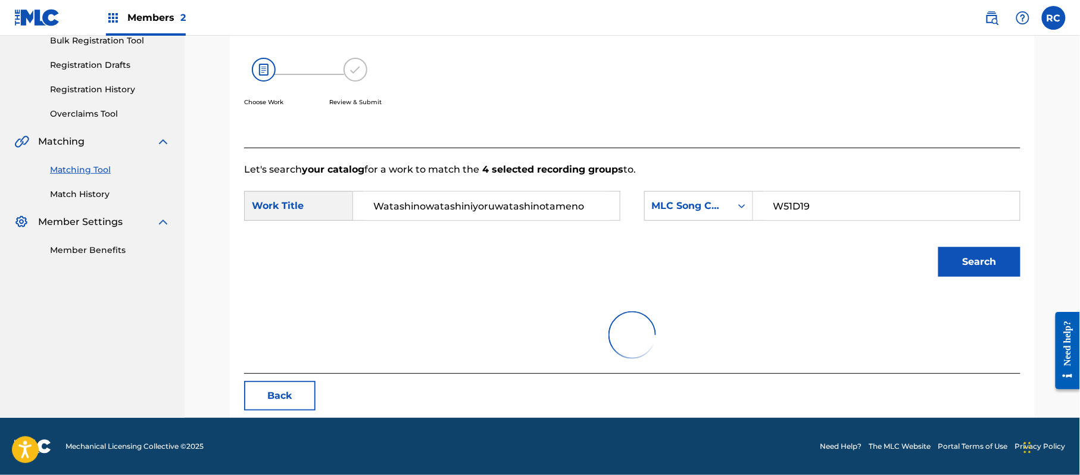
scroll to position [267, 0]
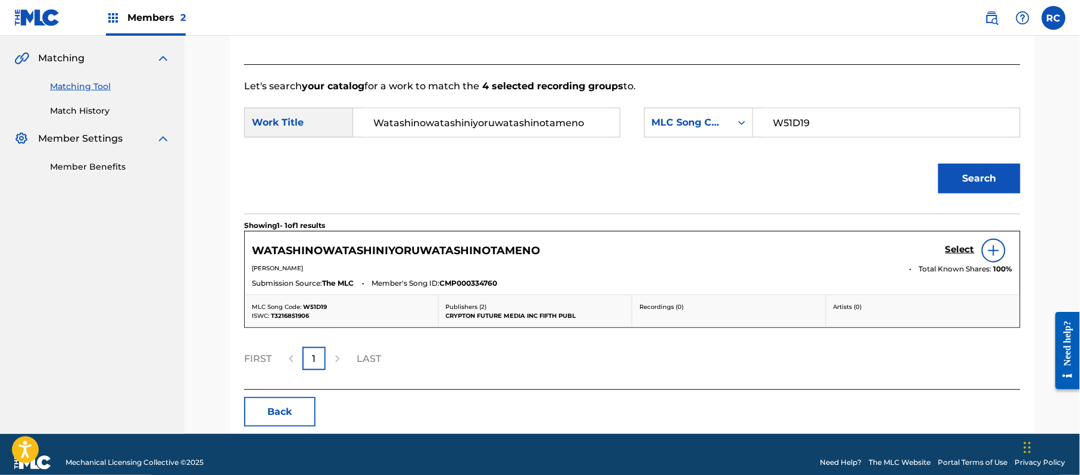
click at [954, 251] on h5 "Select" at bounding box center [960, 249] width 29 height 11
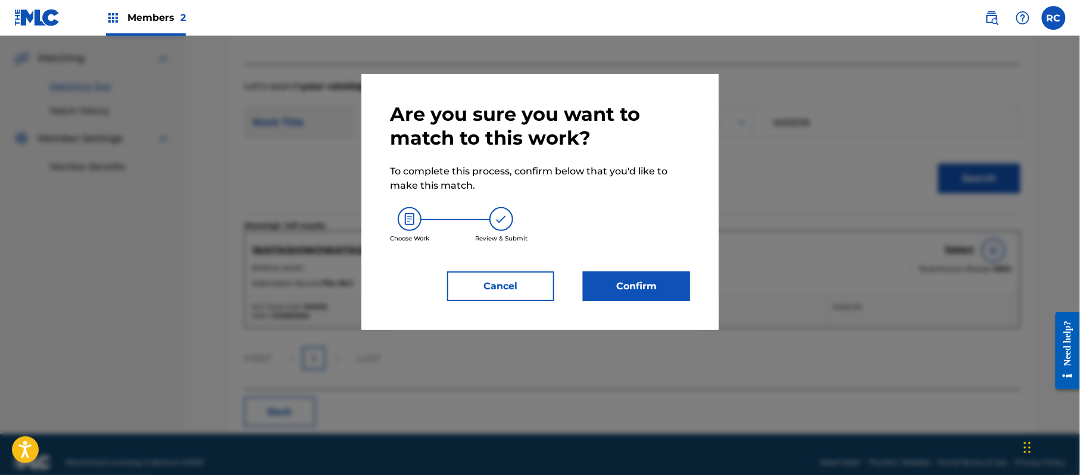
click at [668, 288] on button "Confirm" at bounding box center [636, 287] width 107 height 30
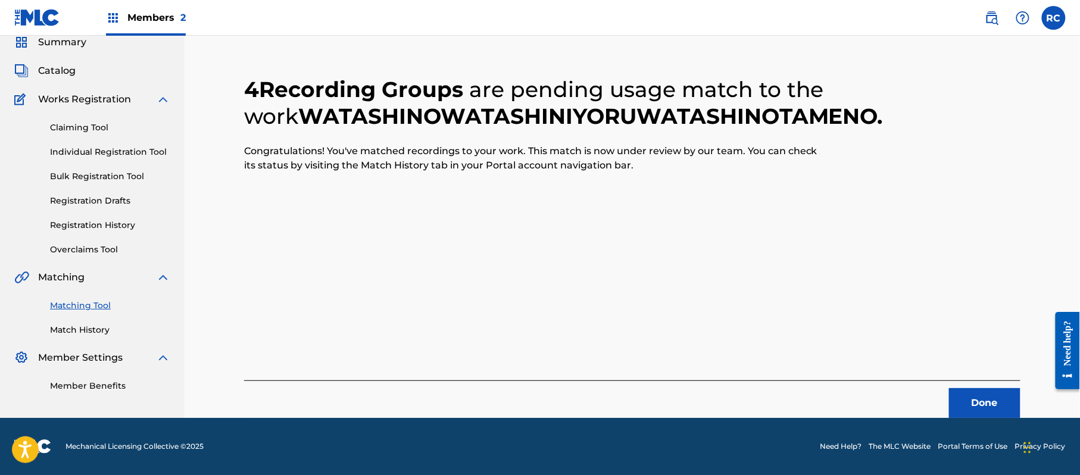
scroll to position [48, 0]
click at [983, 403] on button "Done" at bounding box center [984, 403] width 71 height 30
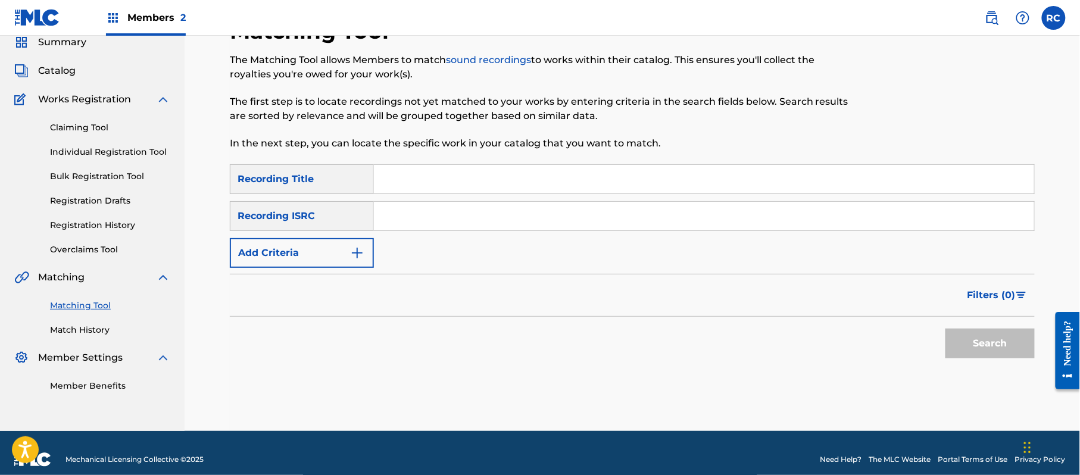
click at [430, 216] on input "Search Form" at bounding box center [704, 216] width 660 height 29
paste input "JP92Q2301837"
click at [973, 342] on button "Search" at bounding box center [990, 344] width 89 height 30
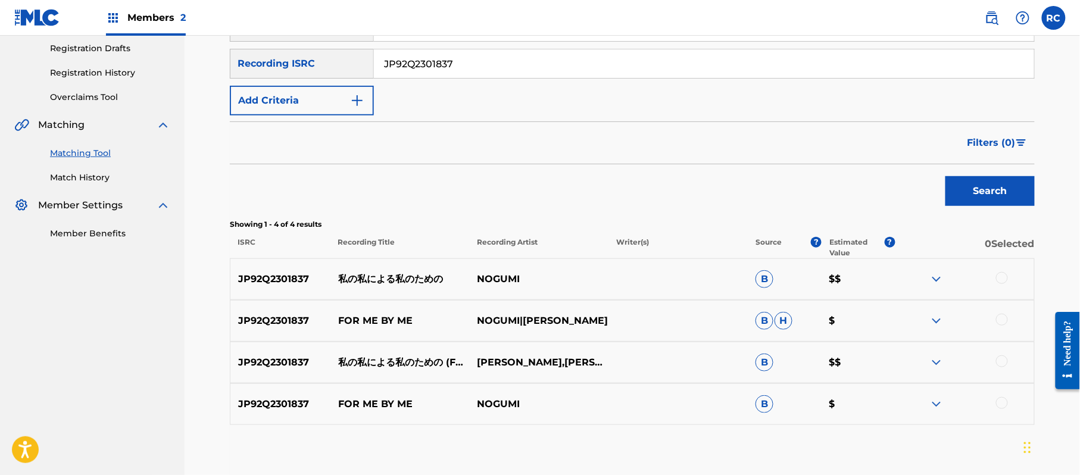
scroll to position [206, 0]
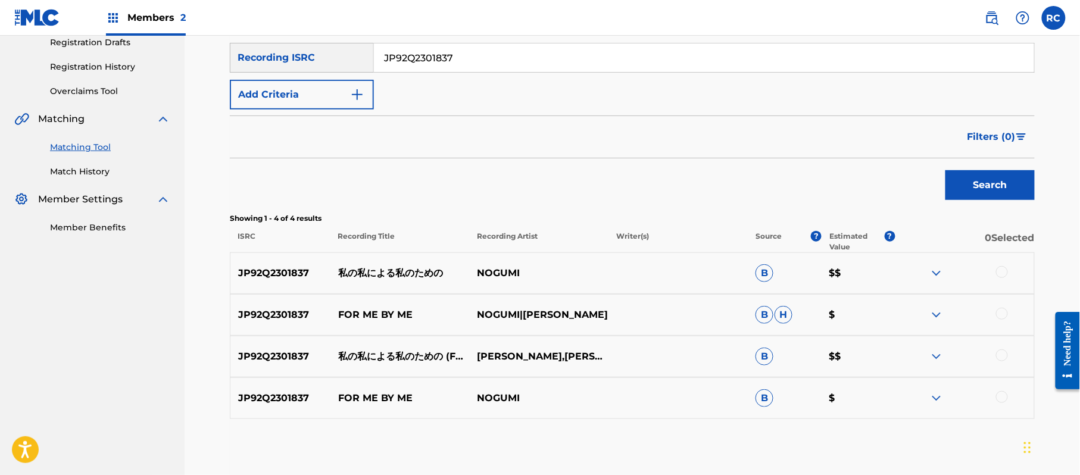
click at [444, 61] on input "JP92Q2301837" at bounding box center [704, 57] width 660 height 29
paste input "QZ5FN1792134"
type input "QZ5FN1792134"
click at [970, 181] on button "Search" at bounding box center [990, 185] width 89 height 30
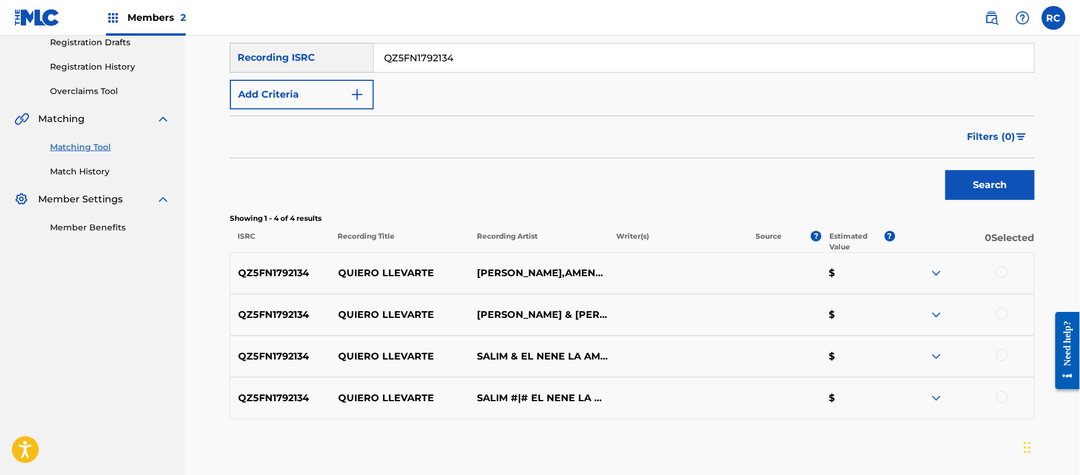
click at [1003, 275] on div at bounding box center [1002, 272] width 12 height 12
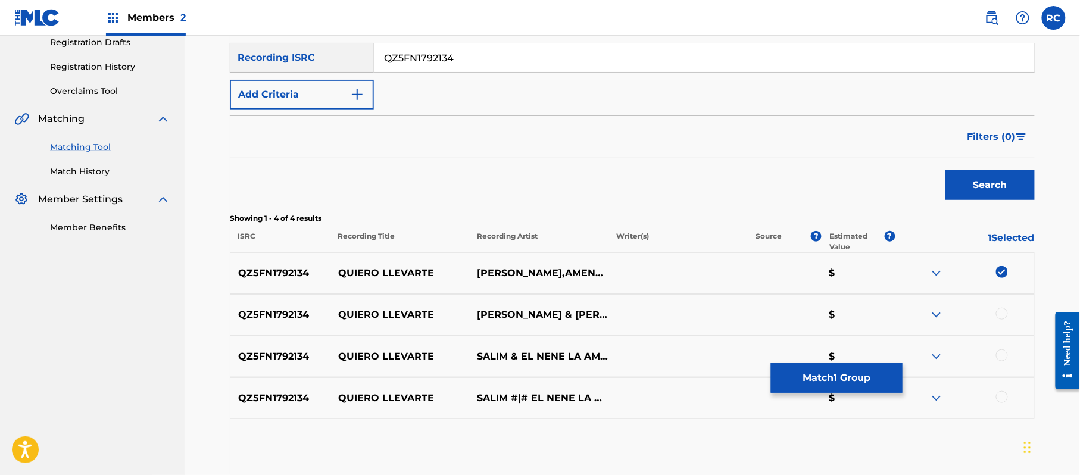
click at [1003, 310] on div at bounding box center [1002, 314] width 12 height 12
click at [1004, 356] on div at bounding box center [1002, 356] width 12 height 12
click at [1006, 401] on div at bounding box center [1002, 397] width 12 height 12
click at [855, 393] on button "Match 4 Groups" at bounding box center [837, 378] width 132 height 30
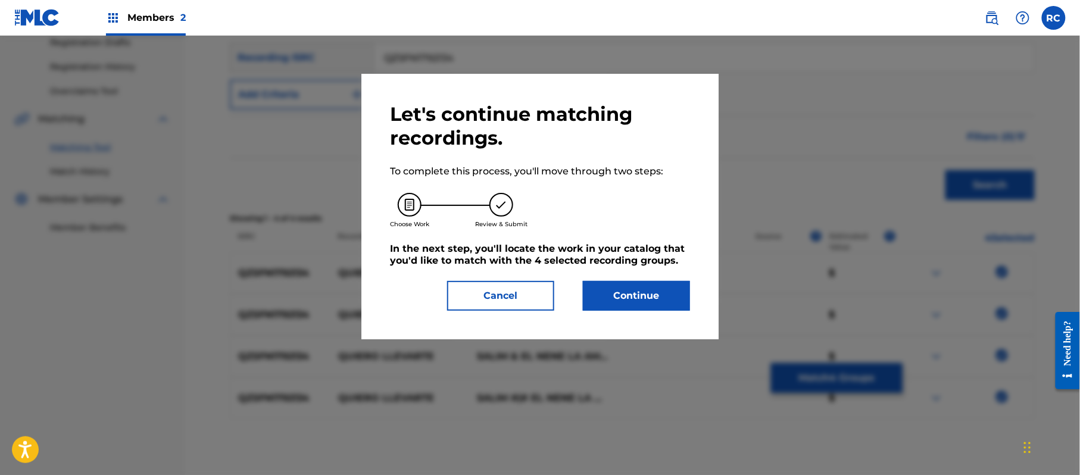
click at [620, 303] on button "Continue" at bounding box center [636, 296] width 107 height 30
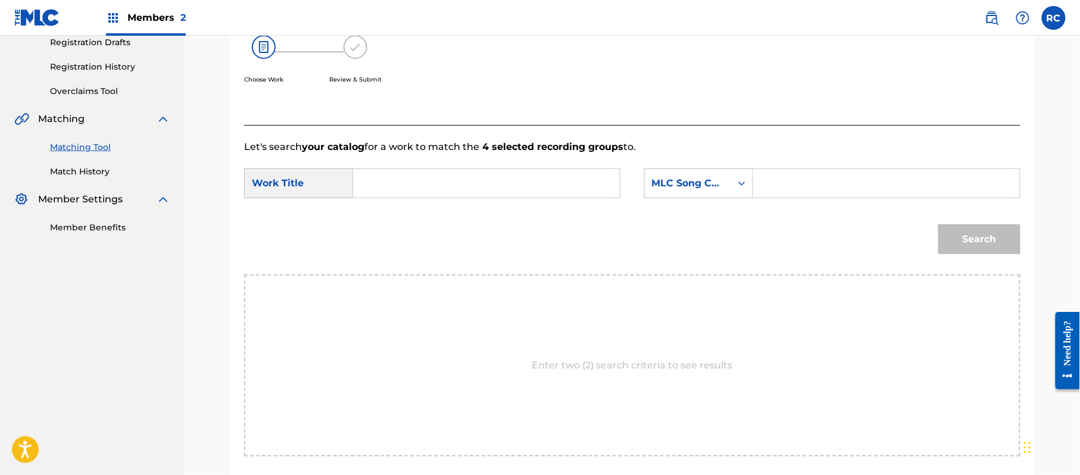
click at [454, 177] on input "Search Form" at bounding box center [486, 183] width 247 height 29
paste input "Quiero Llevarte QP6LL9"
click at [457, 179] on input "Quiero Llevarte QP6LL9" at bounding box center [486, 183] width 247 height 29
type input "[PERSON_NAME]"
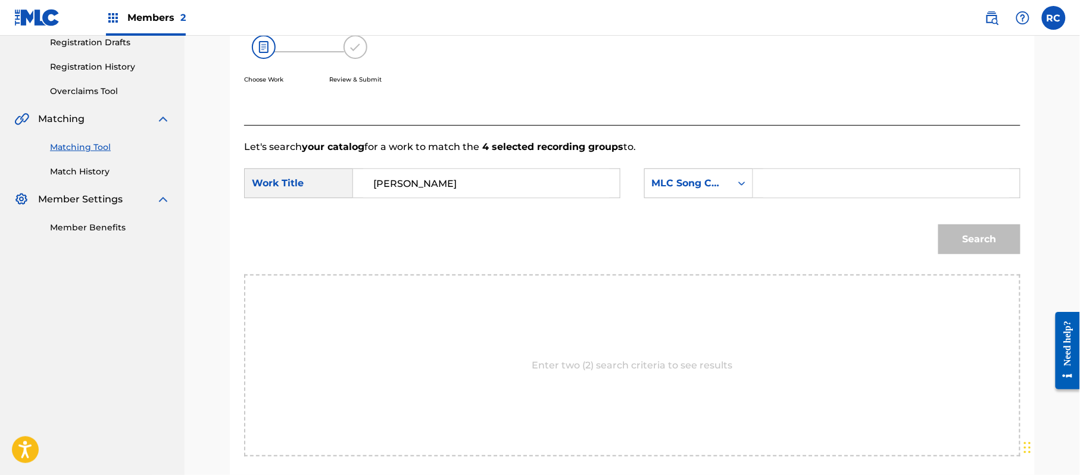
click at [815, 181] on input "Search Form" at bounding box center [887, 183] width 247 height 29
paste input "QP6LL9"
type input "QP6LL9"
click at [977, 232] on button "Search" at bounding box center [980, 240] width 82 height 30
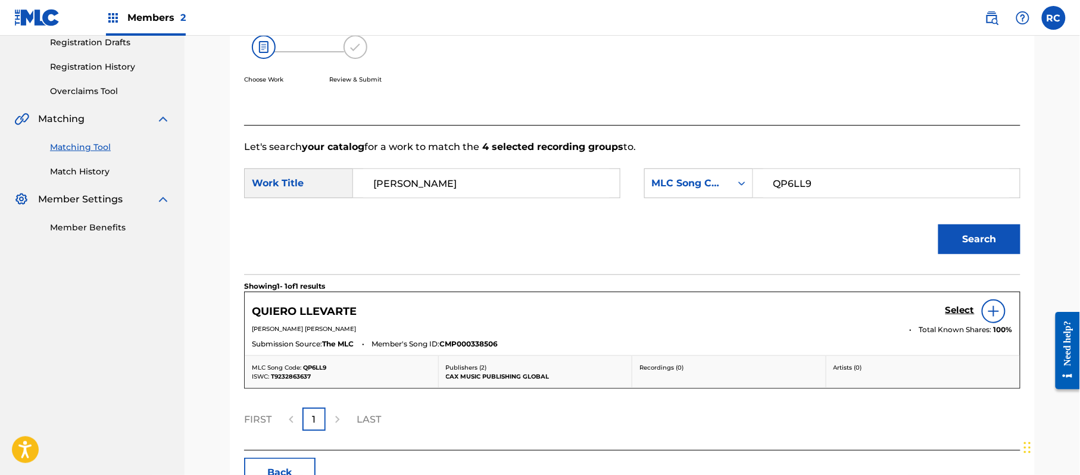
click at [961, 312] on h5 "Select" at bounding box center [960, 310] width 29 height 11
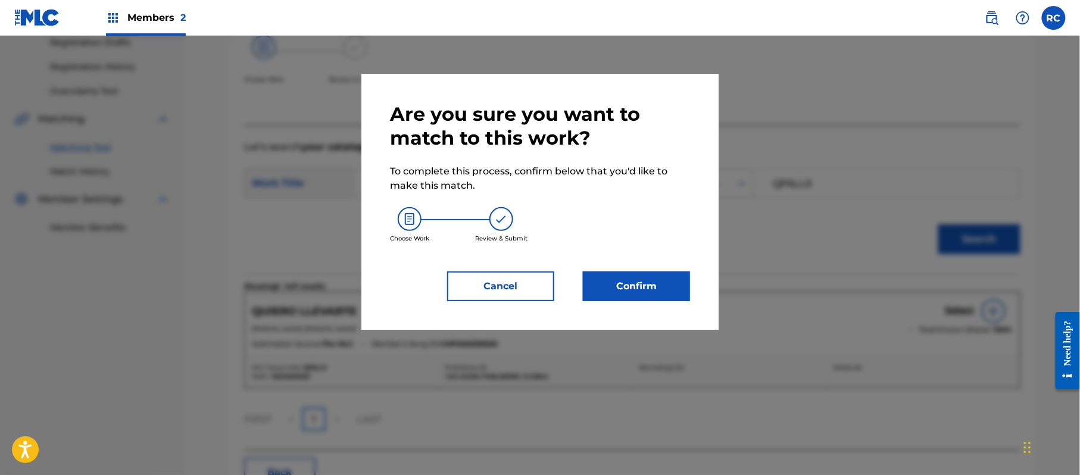
click at [679, 276] on button "Confirm" at bounding box center [636, 287] width 107 height 30
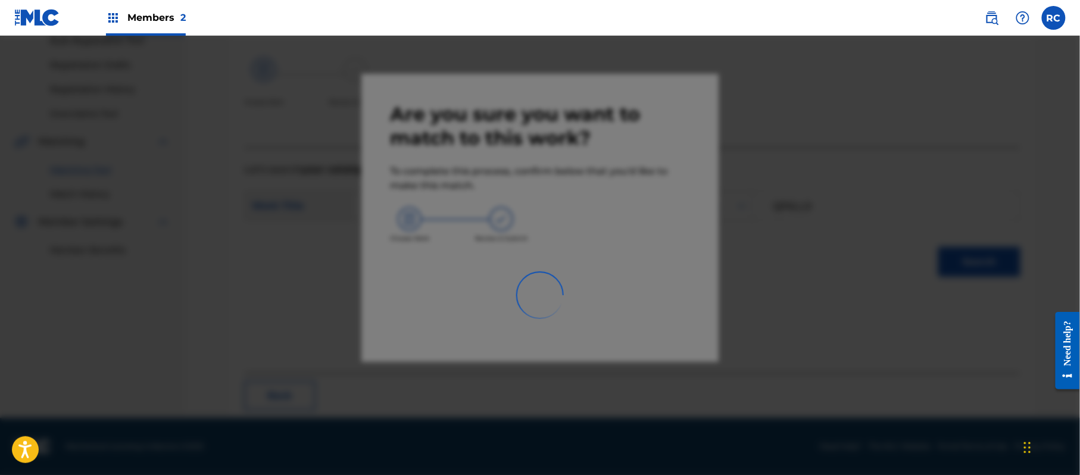
scroll to position [48, 0]
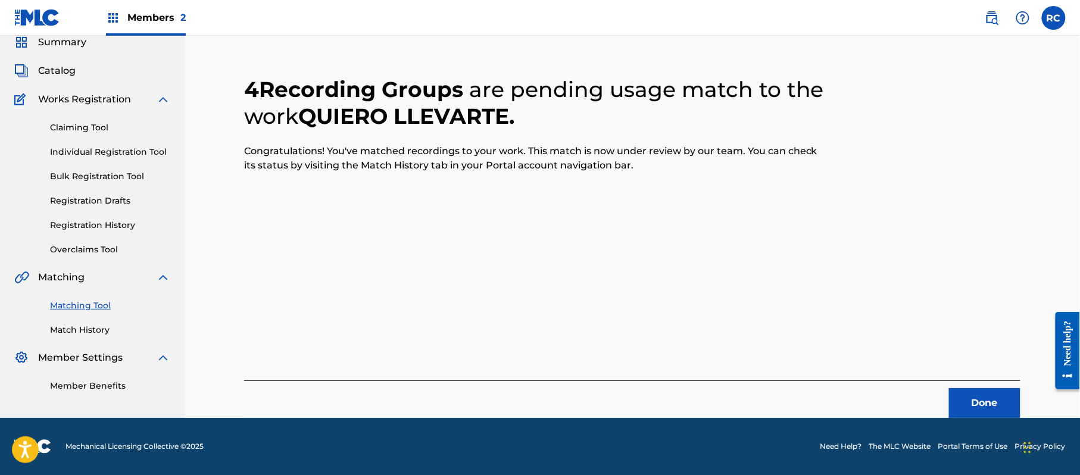
click at [971, 407] on button "Done" at bounding box center [984, 403] width 71 height 30
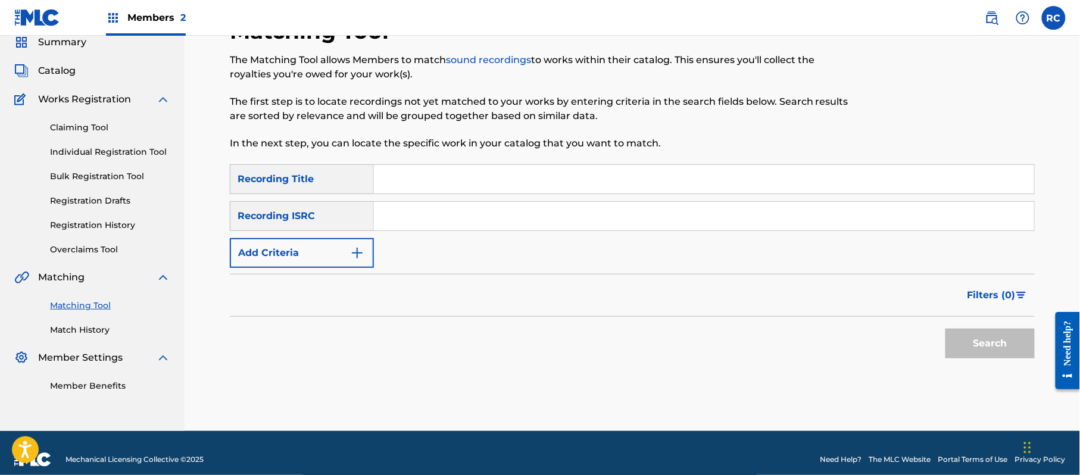
click at [444, 225] on input "Search Form" at bounding box center [704, 216] width 660 height 29
paste input "QM4DW1877698"
type input "QM4DW1877698"
click at [976, 353] on button "Search" at bounding box center [990, 344] width 89 height 30
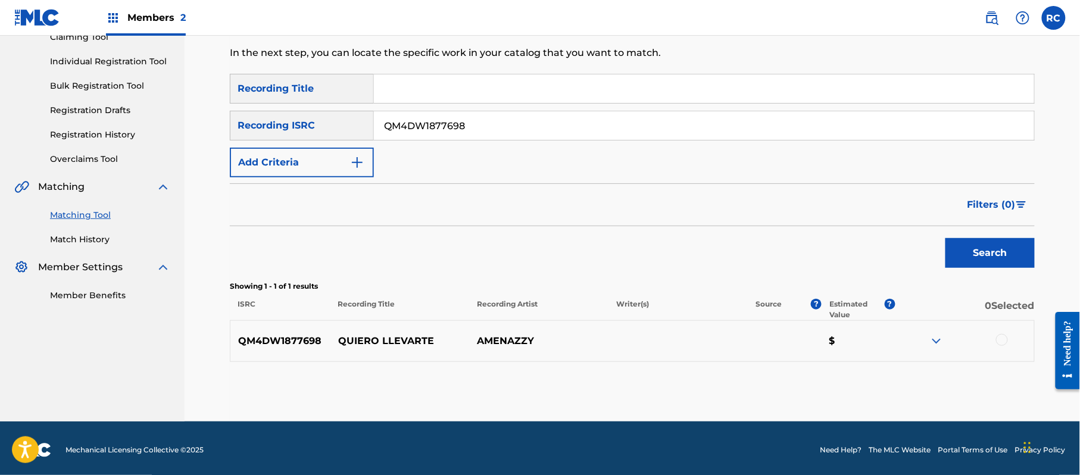
scroll to position [142, 0]
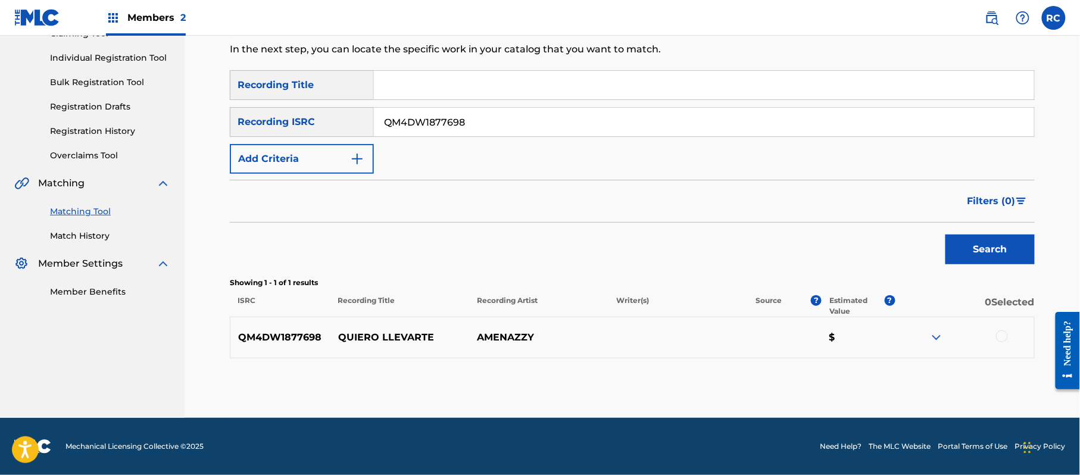
click at [1006, 334] on div at bounding box center [1002, 337] width 12 height 12
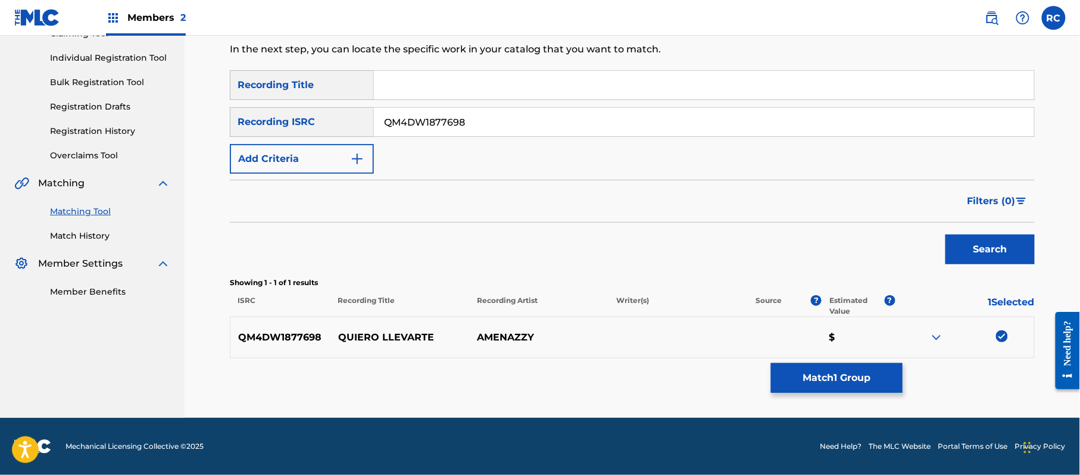
click at [796, 384] on button "Match 1 Group" at bounding box center [837, 378] width 132 height 30
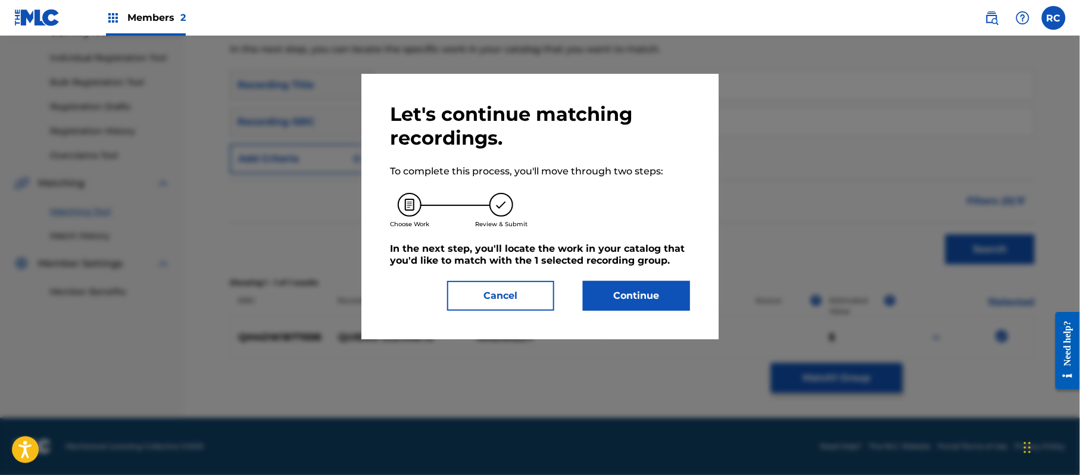
click at [640, 293] on button "Continue" at bounding box center [636, 296] width 107 height 30
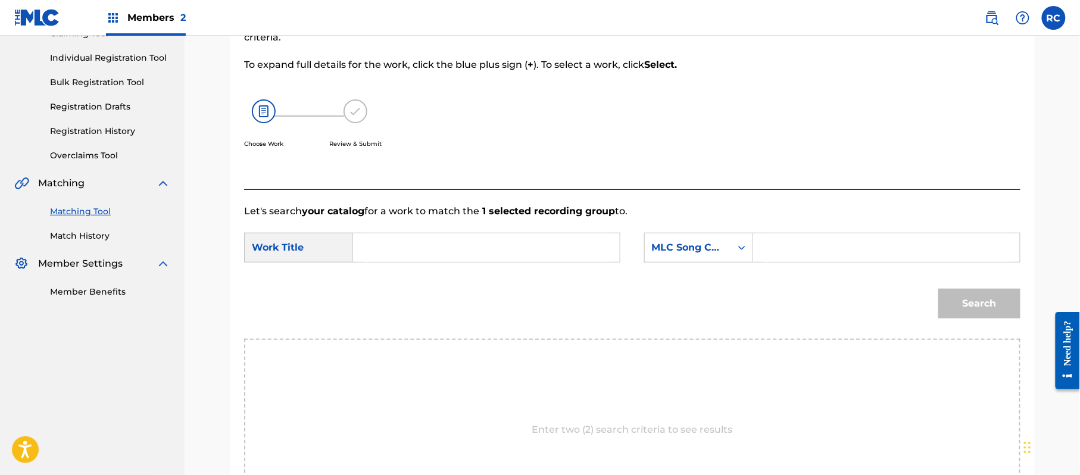
click at [406, 254] on input "Search Form" at bounding box center [486, 247] width 247 height 29
paste input "Quiero Llevarte QP6LL9"
click at [473, 248] on input "Quiero Llevarte QP6LL9" at bounding box center [486, 247] width 247 height 29
drag, startPoint x: 473, startPoint y: 248, endPoint x: 534, endPoint y: 248, distance: 61.3
click at [474, 248] on input "Quiero Llevarte QP6LL9" at bounding box center [486, 247] width 247 height 29
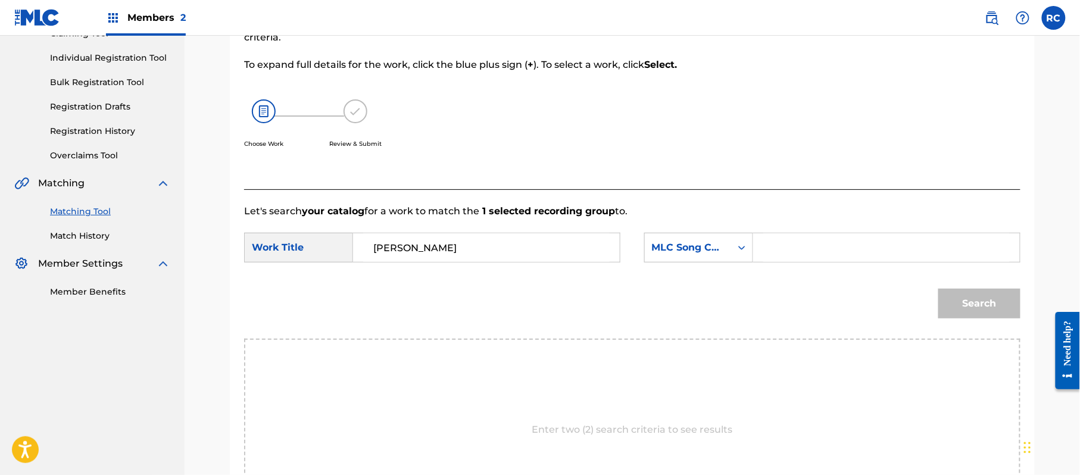
type input "[PERSON_NAME]"
click at [841, 239] on input "Search Form" at bounding box center [887, 247] width 247 height 29
paste input "QP6LL9"
type input "QP6LL9"
click at [965, 299] on button "Search" at bounding box center [980, 304] width 82 height 30
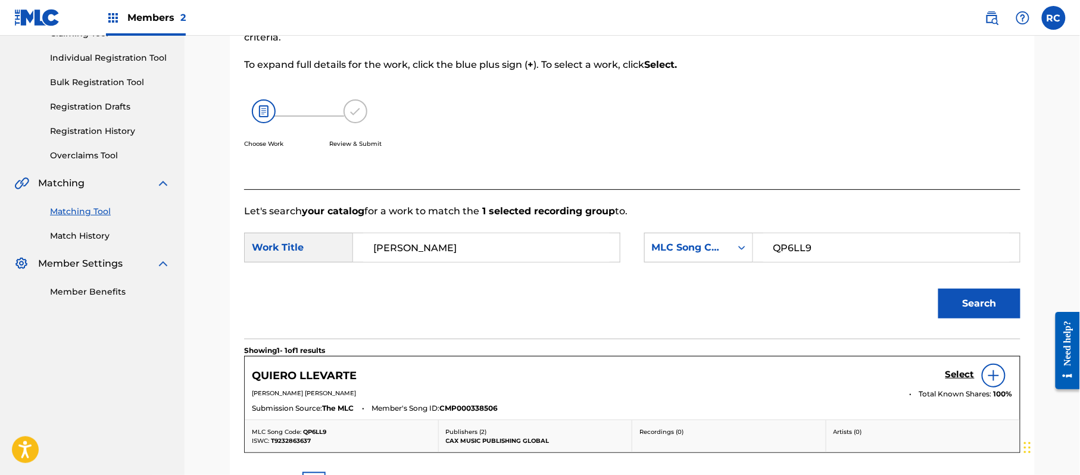
click at [961, 379] on h5 "Select" at bounding box center [960, 374] width 29 height 11
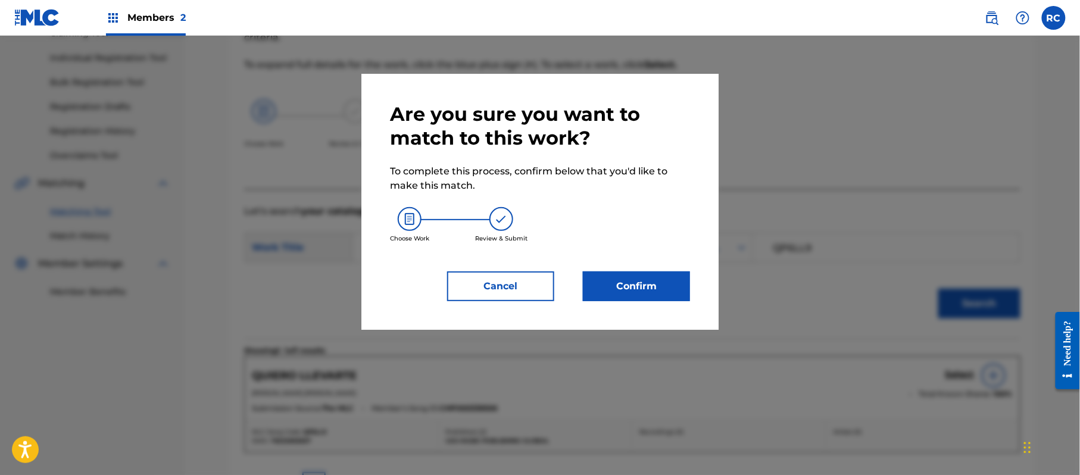
click at [641, 279] on button "Confirm" at bounding box center [636, 287] width 107 height 30
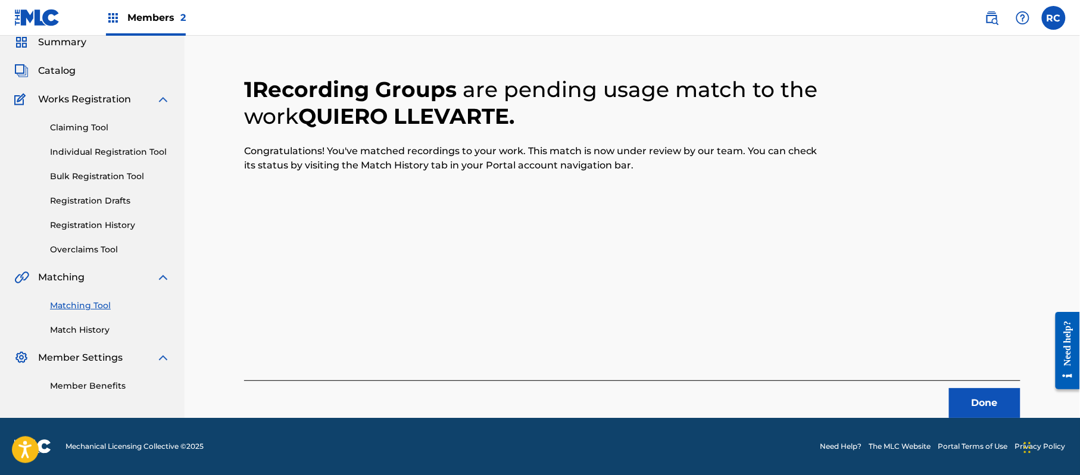
scroll to position [48, 0]
click at [982, 398] on button "Done" at bounding box center [984, 403] width 71 height 30
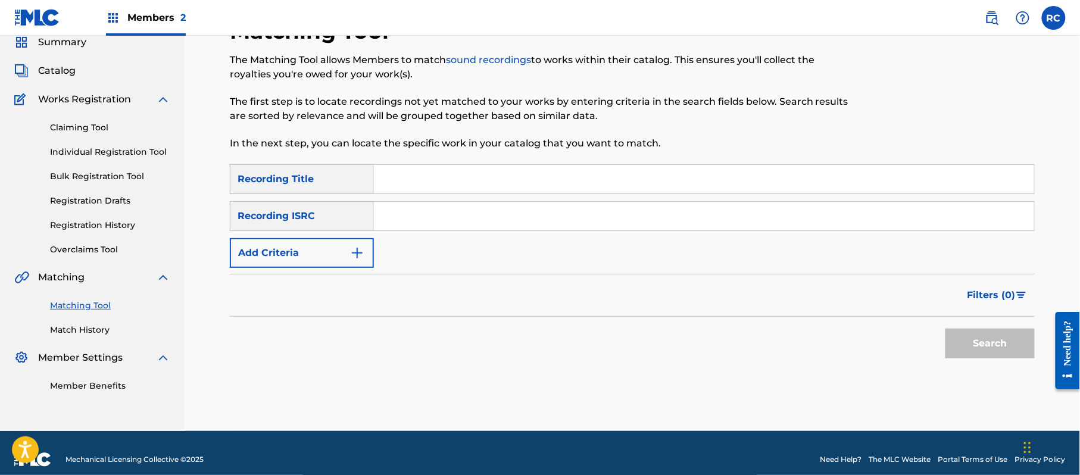
drag, startPoint x: 491, startPoint y: 215, endPoint x: 538, endPoint y: 229, distance: 49.6
click at [491, 215] on input "Search Form" at bounding box center [704, 216] width 660 height 29
paste input "QZ5FN1792134"
type input "QZ5FN1792134"
click at [1040, 348] on div "Matching Tool The Matching Tool allows Members to match sound recordings to wor…" at bounding box center [633, 224] width 834 height 413
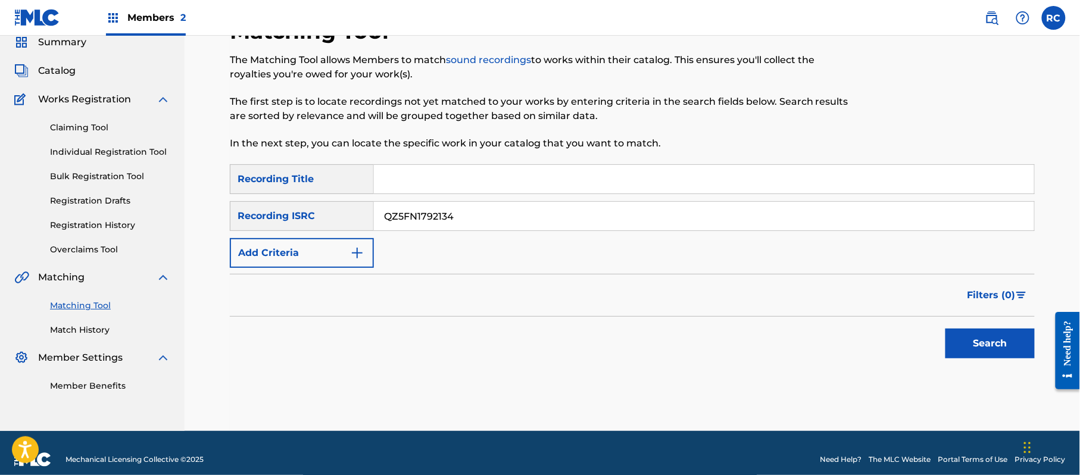
click at [994, 344] on button "Search" at bounding box center [990, 344] width 89 height 30
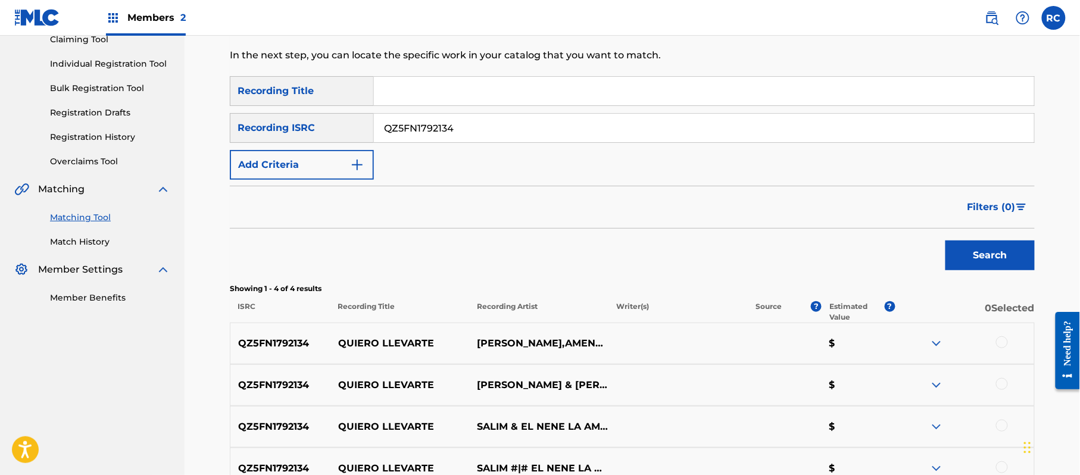
scroll to position [108, 0]
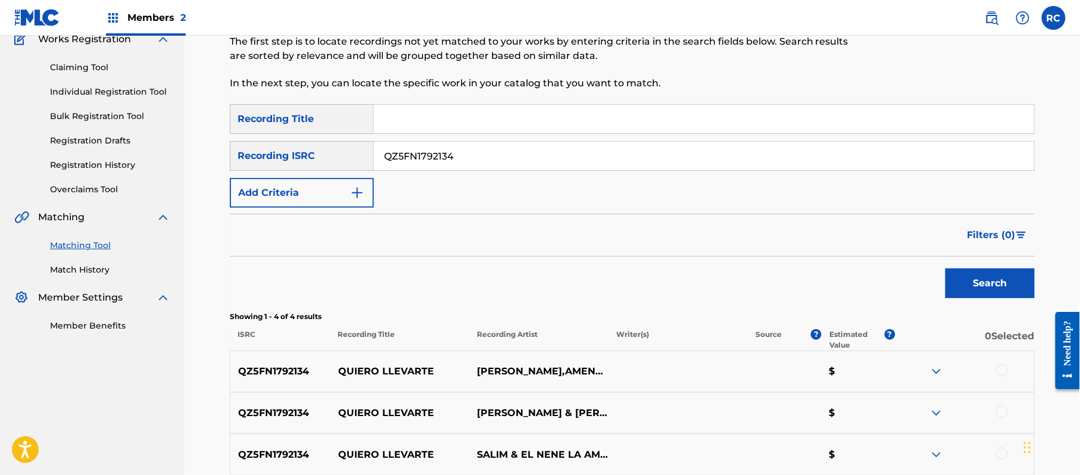
click at [415, 123] on input "Search Form" at bounding box center [704, 119] width 660 height 29
paste input "Sencillo PapiXion"
click at [449, 123] on input "Sencillo PapiXion" at bounding box center [704, 119] width 660 height 29
type input "Sencillo"
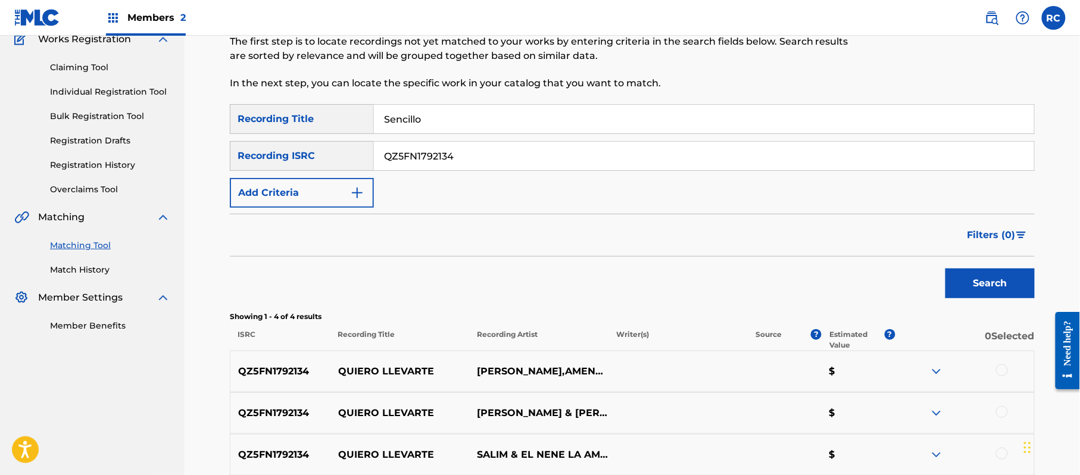
click at [432, 151] on input "QZ5FN1792134" at bounding box center [704, 156] width 660 height 29
click at [337, 191] on button "Add Criteria" at bounding box center [302, 193] width 144 height 30
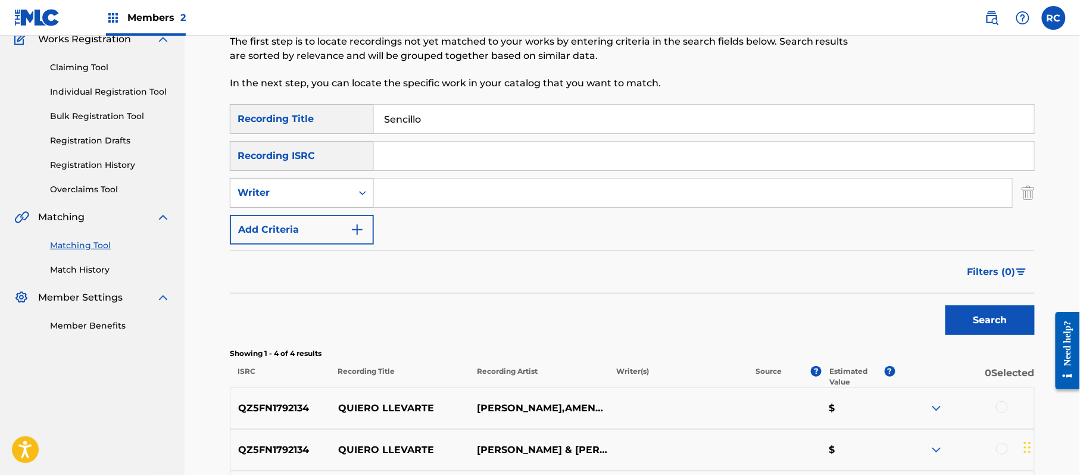
click at [314, 204] on div "Writer" at bounding box center [302, 193] width 144 height 30
drag, startPoint x: 309, startPoint y: 227, endPoint x: 358, endPoint y: 210, distance: 52.2
click at [310, 227] on div "Recording Artist" at bounding box center [301, 223] width 143 height 30
click at [420, 188] on input "Search Form" at bounding box center [693, 193] width 638 height 29
paste input "PapiXion"
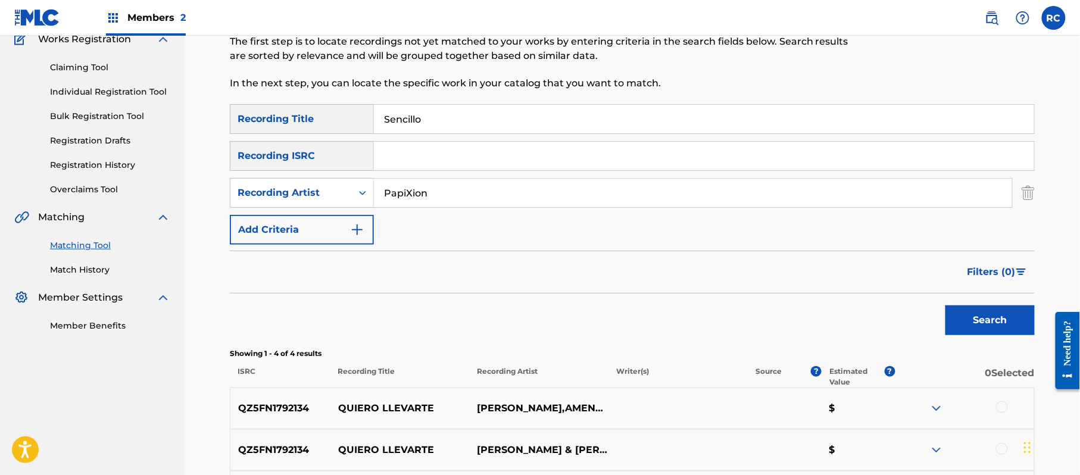
drag, startPoint x: 984, startPoint y: 319, endPoint x: 962, endPoint y: 320, distance: 22.0
click at [983, 319] on button "Search" at bounding box center [990, 321] width 89 height 30
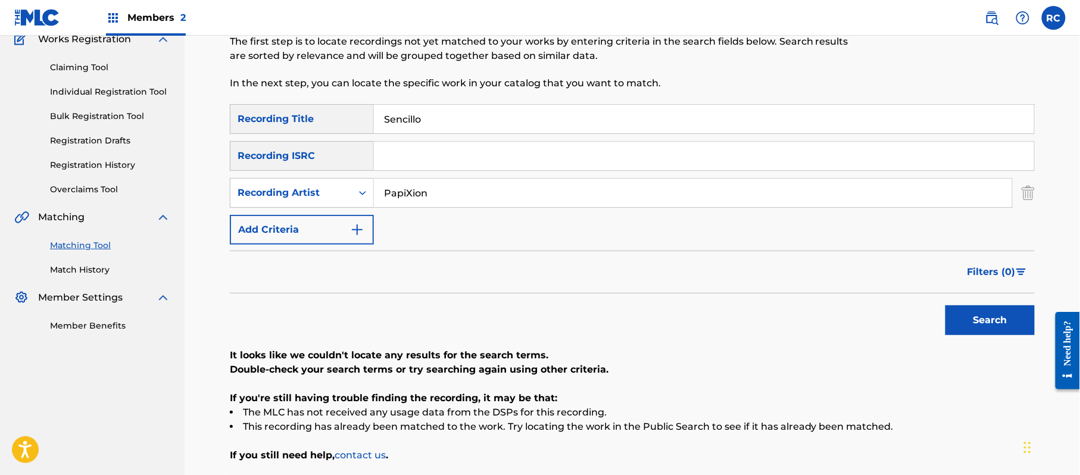
click at [403, 198] on input "PapiXion" at bounding box center [693, 193] width 638 height 29
paste input "[PERSON_NAME]"
type input "[PERSON_NAME]"
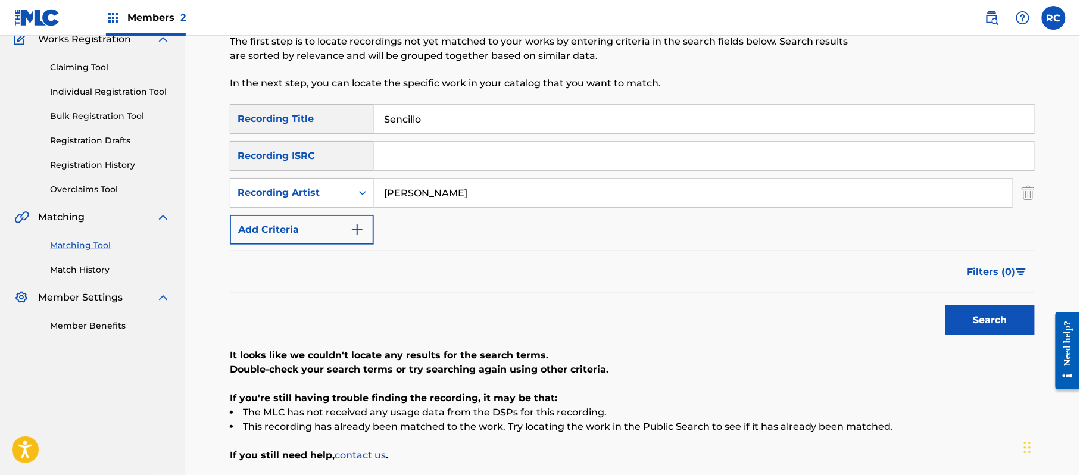
click at [955, 320] on button "Search" at bounding box center [990, 321] width 89 height 30
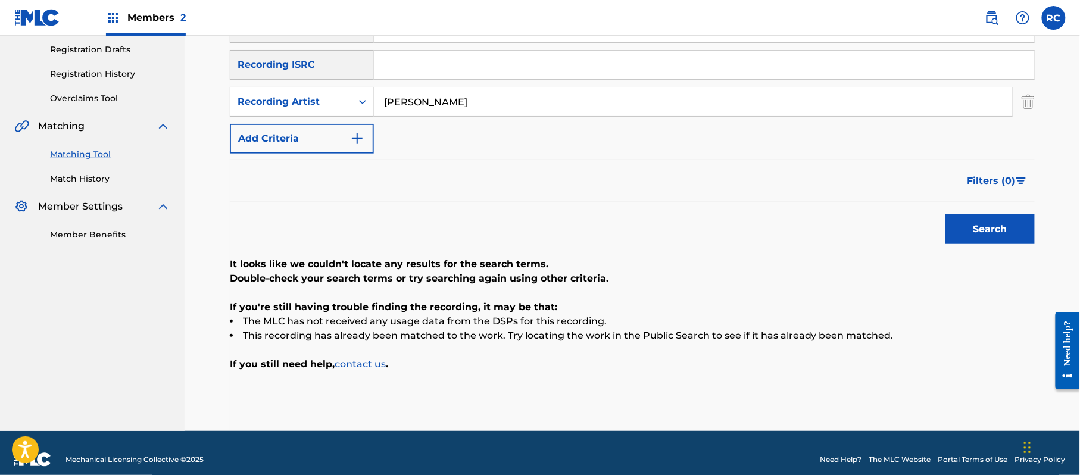
scroll to position [212, 0]
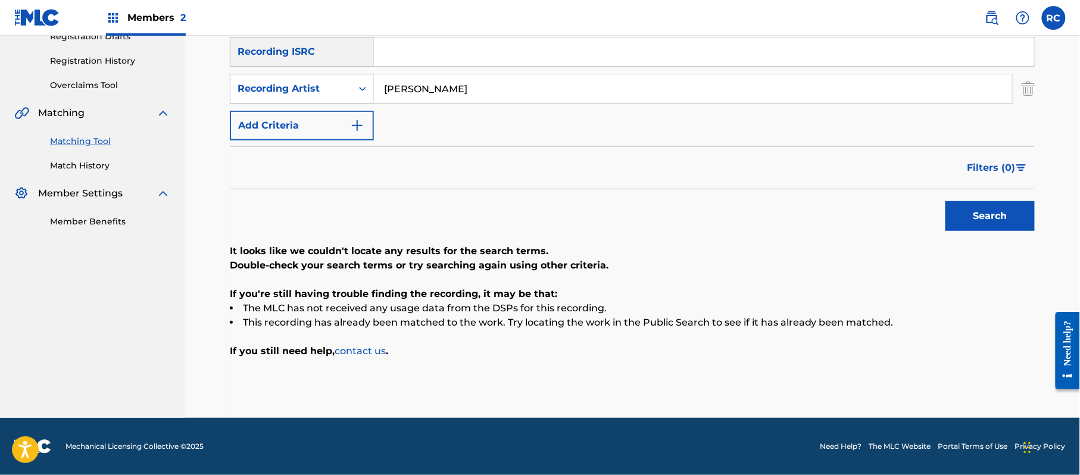
click at [425, 88] on input "[PERSON_NAME]" at bounding box center [693, 88] width 638 height 29
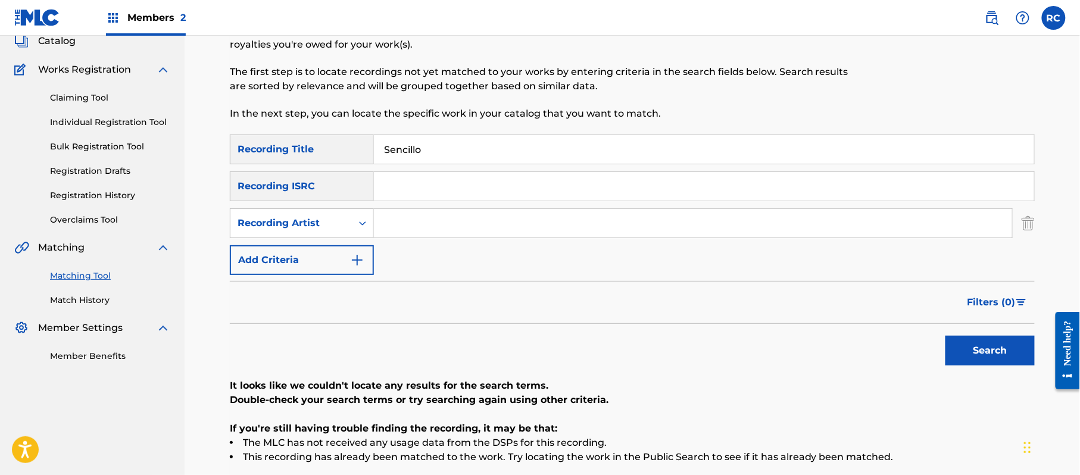
scroll to position [53, 0]
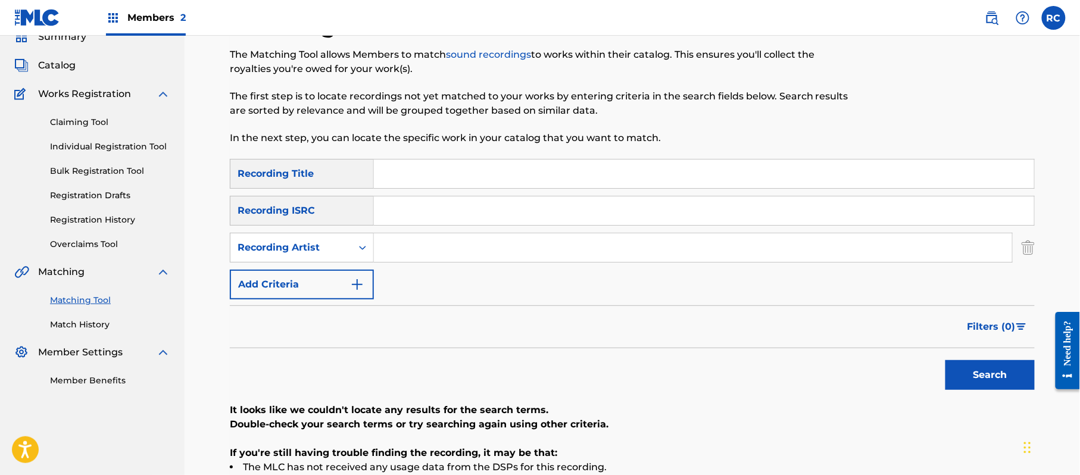
drag, startPoint x: 363, startPoint y: 182, endPoint x: 347, endPoint y: 186, distance: 17.2
click at [348, 184] on div "SearchWithCriteria852bc4d8-3d3a-41d6-8043-66e055d99a01 Recording Title" at bounding box center [632, 174] width 805 height 30
click at [399, 226] on div "SearchWithCriteria852bc4d8-3d3a-41d6-8043-66e055d99a01 Recording Title SearchWi…" at bounding box center [632, 229] width 805 height 141
click at [411, 216] on input "Search Form" at bounding box center [704, 211] width 660 height 29
paste input "TCADQ1860940"
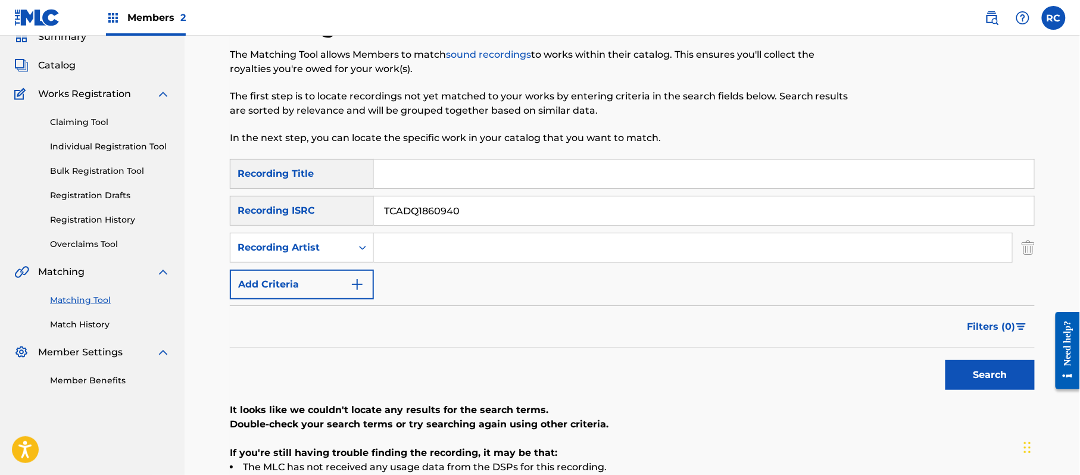
type input "TCADQ1860940"
click at [963, 374] on button "Search" at bounding box center [990, 375] width 89 height 30
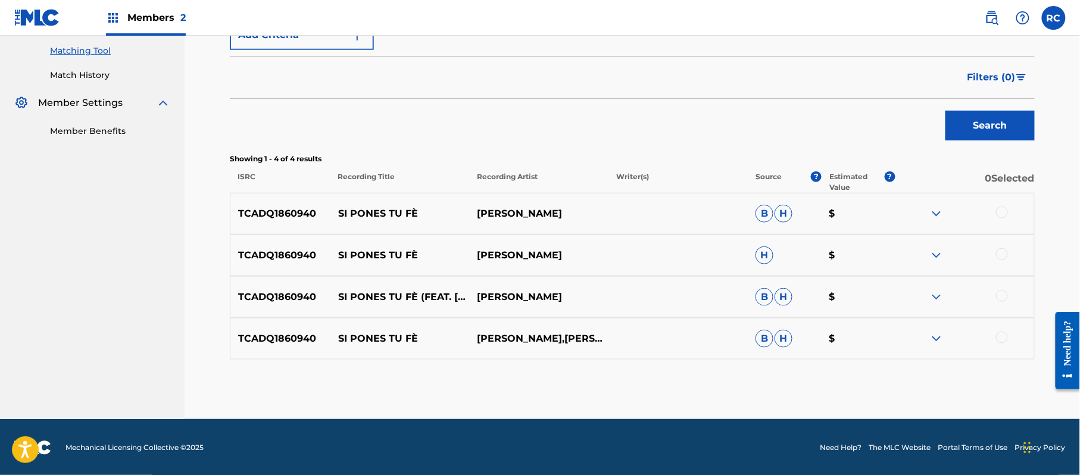
scroll to position [304, 0]
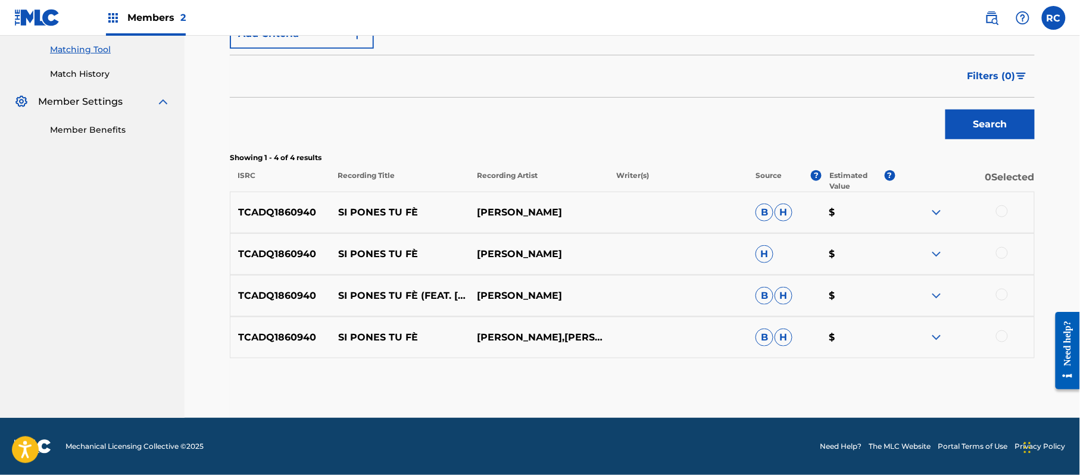
click at [1005, 212] on div at bounding box center [1002, 211] width 12 height 12
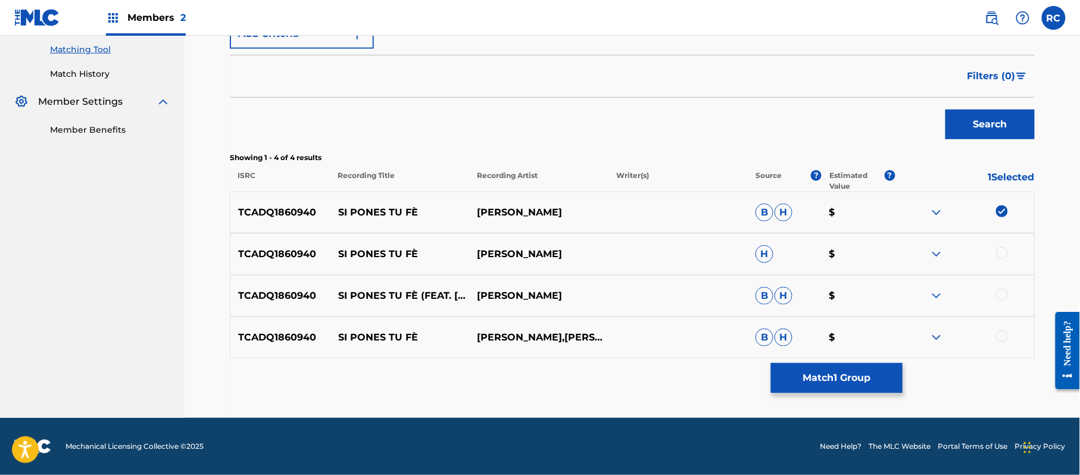
click at [999, 249] on div at bounding box center [1002, 253] width 12 height 12
click at [1003, 297] on div at bounding box center [1002, 295] width 12 height 12
click at [1004, 339] on div at bounding box center [1002, 337] width 12 height 12
click at [850, 387] on button "Match 4 Groups" at bounding box center [837, 378] width 132 height 30
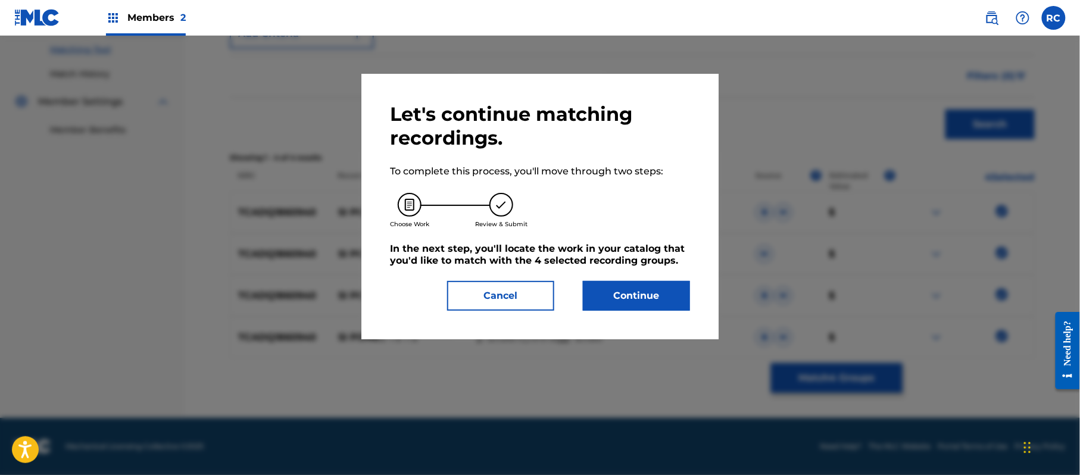
click at [665, 298] on button "Continue" at bounding box center [636, 296] width 107 height 30
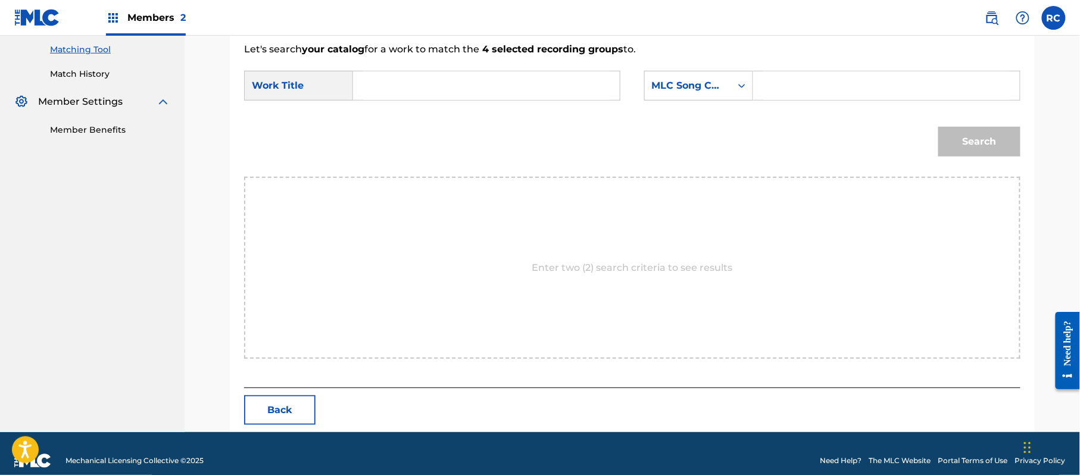
click at [431, 82] on input "Search Form" at bounding box center [486, 85] width 247 height 29
paste input "Si Pones Tu Fe S642EN"
click at [460, 84] on input "Si Pones Tu Fe S642EN" at bounding box center [486, 85] width 247 height 29
type input "Si Pones Tu Fe"
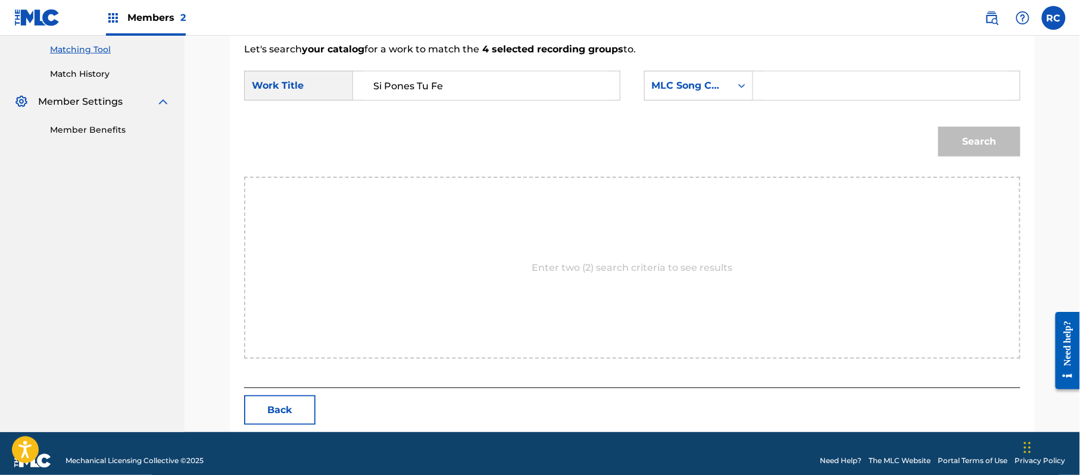
click at [772, 87] on input "Search Form" at bounding box center [887, 85] width 247 height 29
paste input "S642EN"
type input "S642EN"
click at [953, 144] on button "Search" at bounding box center [980, 142] width 82 height 30
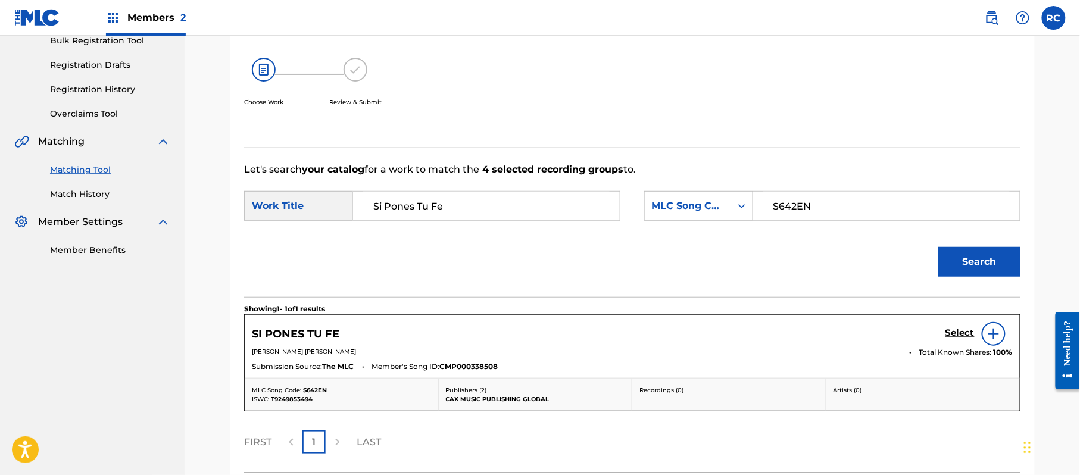
scroll to position [283, 0]
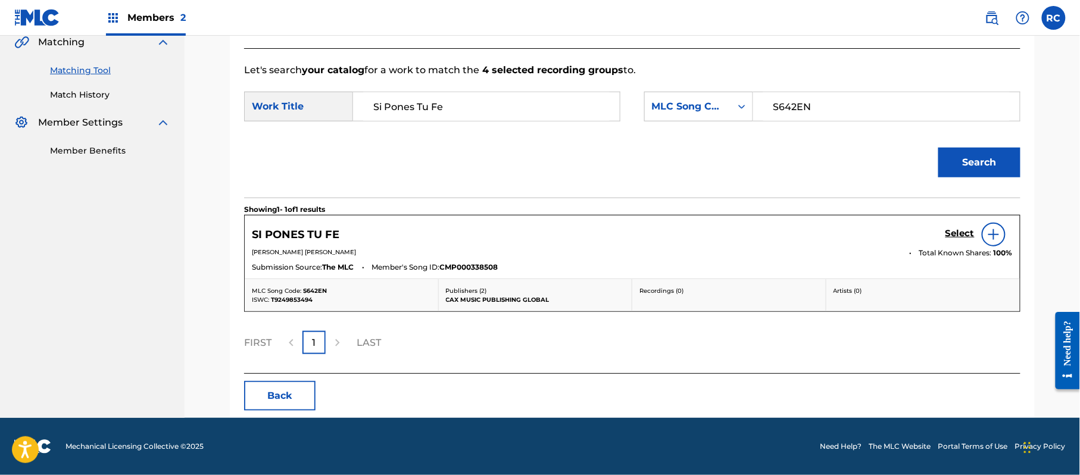
click at [963, 238] on h5 "Select" at bounding box center [960, 233] width 29 height 11
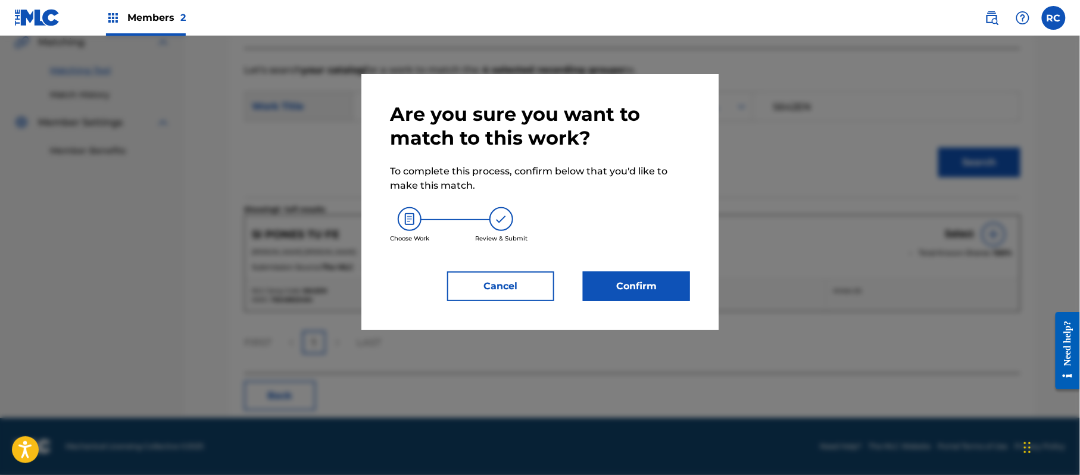
click at [646, 289] on button "Confirm" at bounding box center [636, 287] width 107 height 30
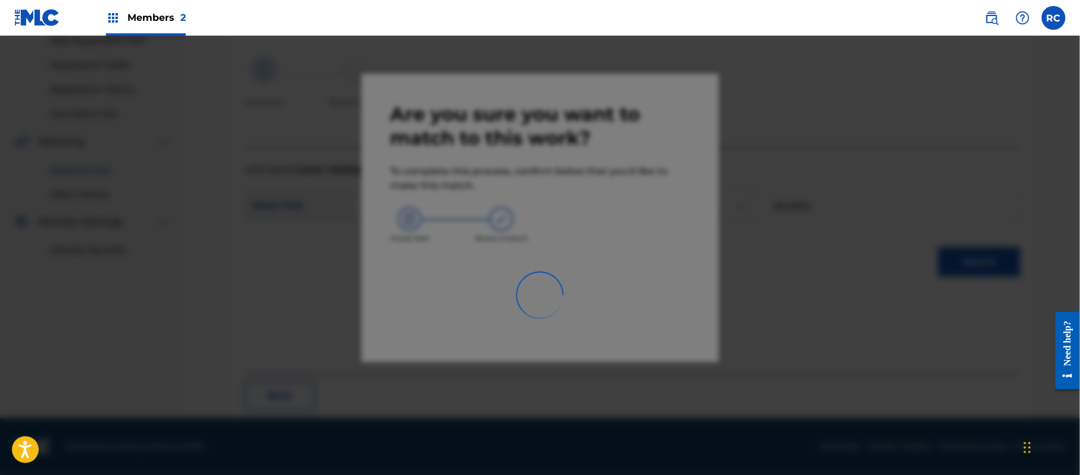
scroll to position [48, 0]
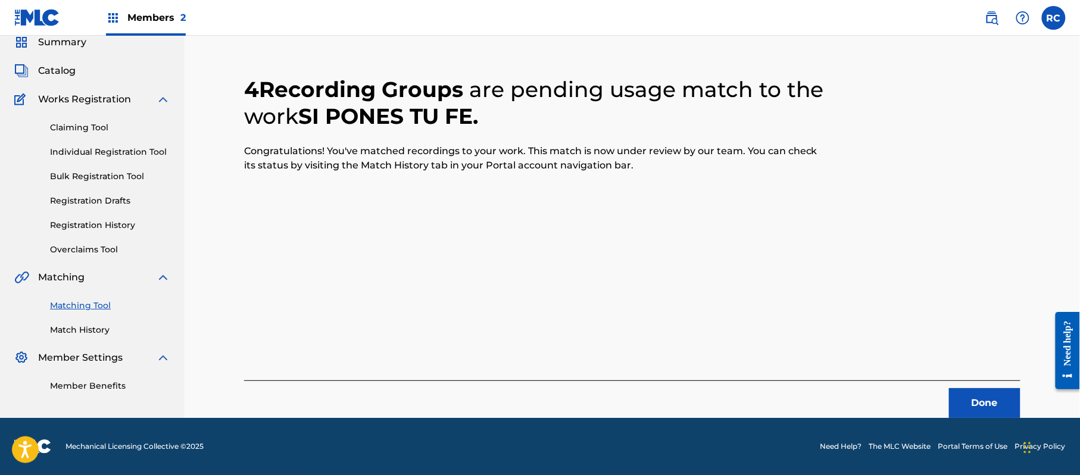
click at [977, 403] on button "Done" at bounding box center [984, 403] width 71 height 30
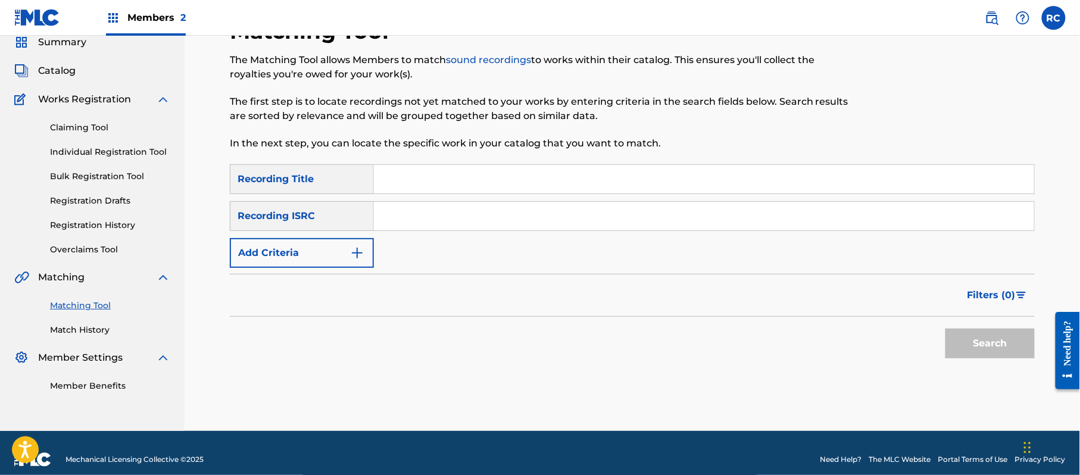
click at [410, 216] on input "Search Form" at bounding box center [704, 216] width 660 height 29
paste input "QZDQH1808800"
type input "QZDQH1808800"
click at [976, 347] on button "Search" at bounding box center [990, 344] width 89 height 30
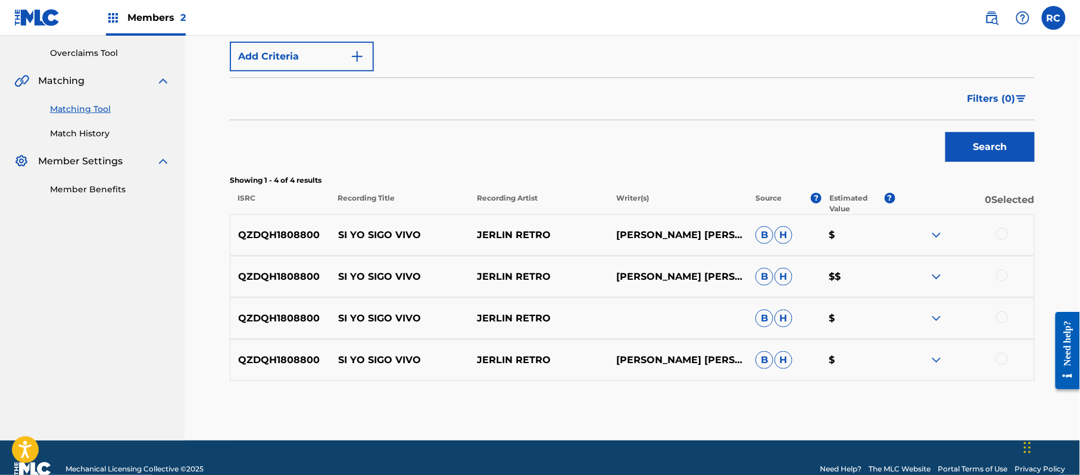
scroll to position [267, 0]
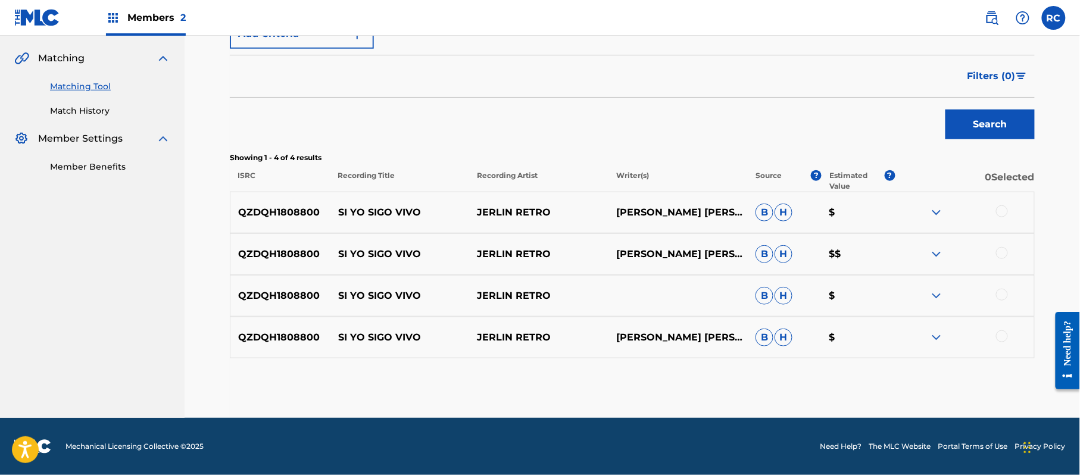
click at [999, 213] on div at bounding box center [1002, 211] width 12 height 12
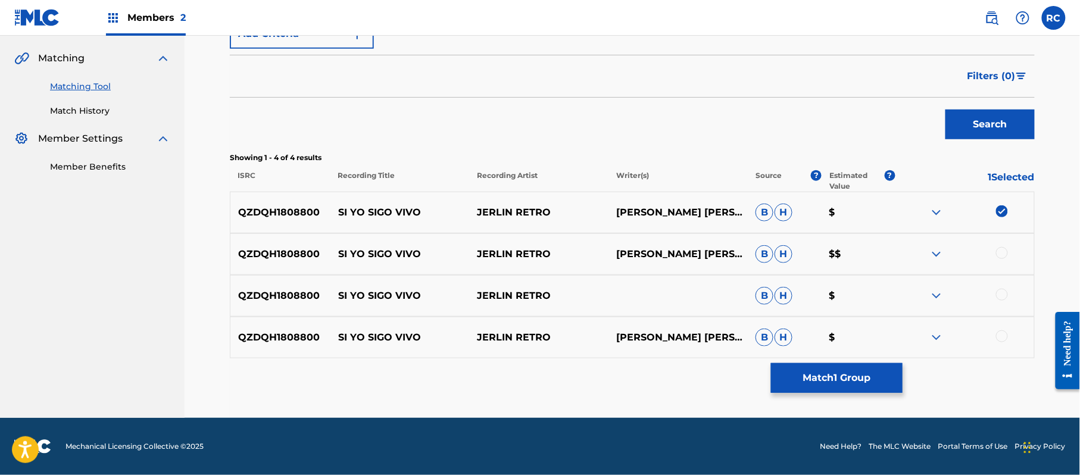
click at [1004, 257] on div at bounding box center [1002, 253] width 12 height 12
click at [1004, 293] on div at bounding box center [1002, 295] width 12 height 12
click at [1004, 334] on div at bounding box center [1002, 337] width 12 height 12
click at [883, 382] on button "Match 4 Groups" at bounding box center [837, 378] width 132 height 30
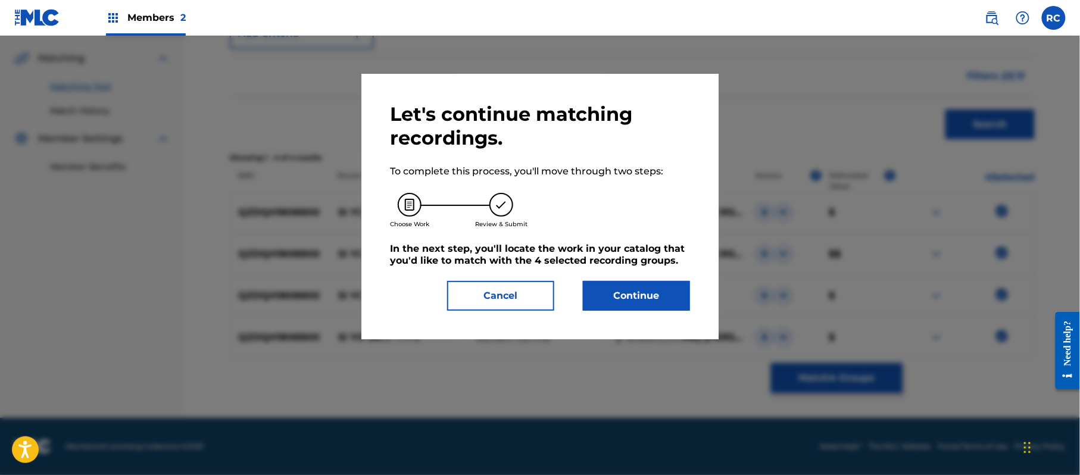
click at [673, 303] on button "Continue" at bounding box center [636, 296] width 107 height 30
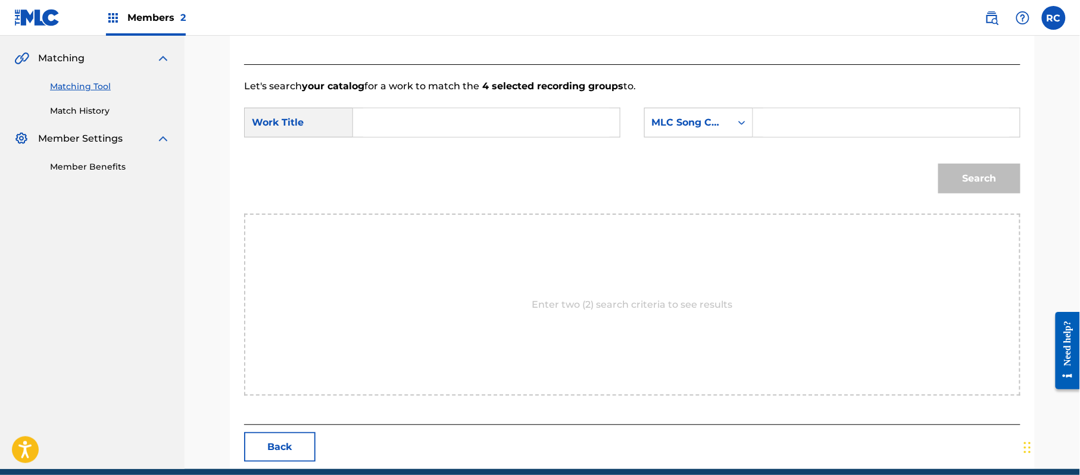
click at [420, 114] on input "Search Form" at bounding box center [486, 122] width 247 height 29
paste input "Si Yo Sigo Vivo S65G0C"
click at [467, 124] on input "Si Yo Sigo Vivo S65G0C" at bounding box center [486, 122] width 247 height 29
type input "Si Yo Sigo Vivo"
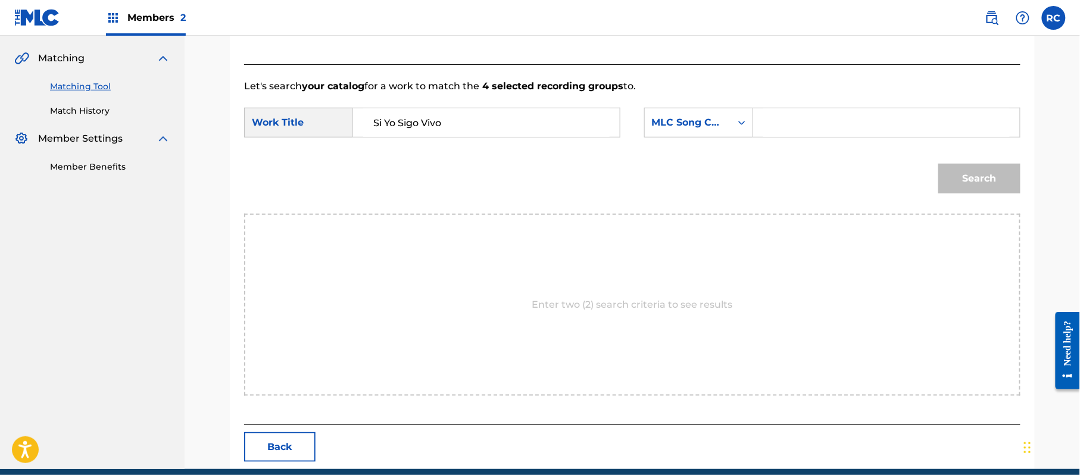
click at [815, 124] on input "Search Form" at bounding box center [887, 122] width 247 height 29
paste input "S65G0C"
type input "S65G0C"
click at [966, 181] on button "Search" at bounding box center [980, 179] width 82 height 30
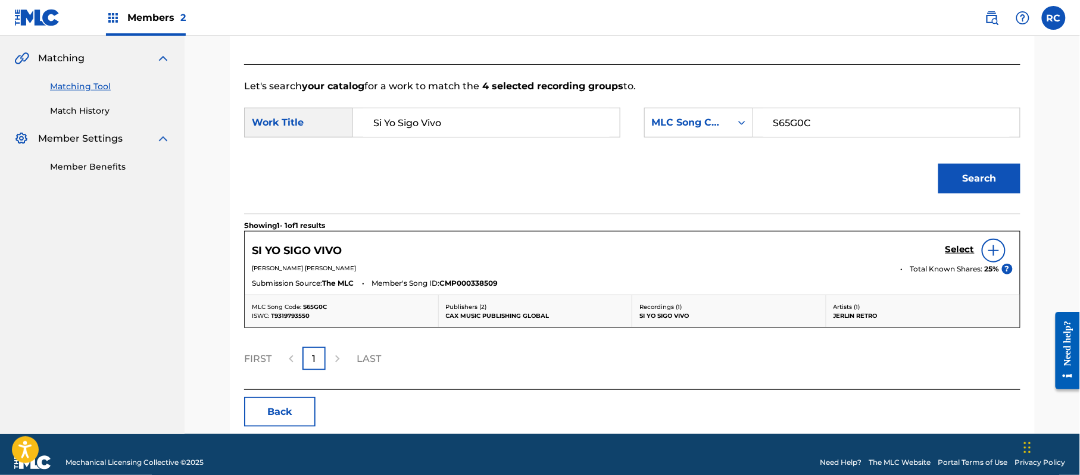
click at [951, 251] on h5 "Select" at bounding box center [960, 249] width 29 height 11
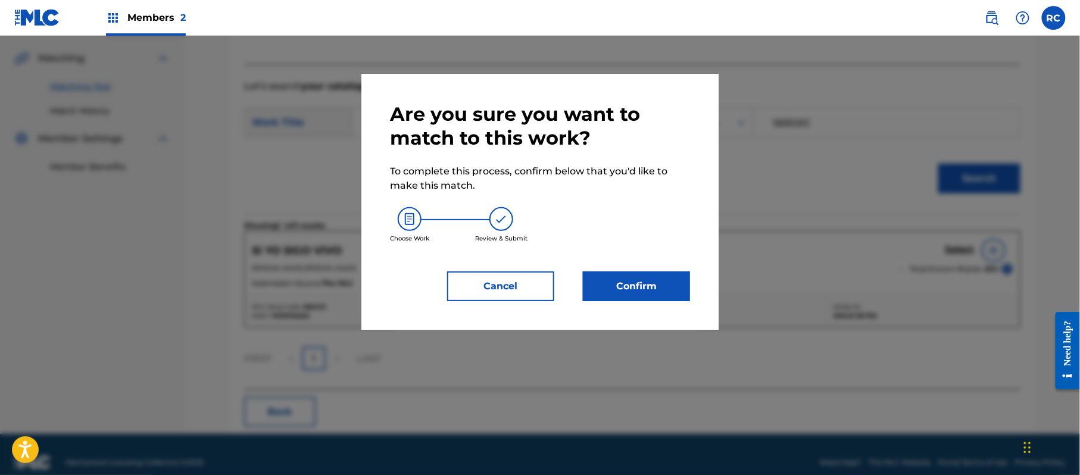
click at [643, 288] on button "Confirm" at bounding box center [636, 287] width 107 height 30
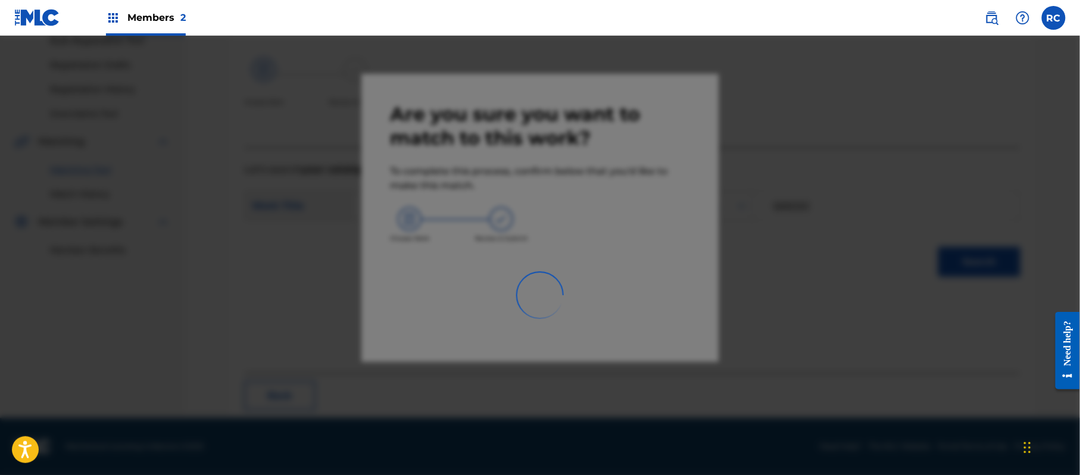
scroll to position [48, 0]
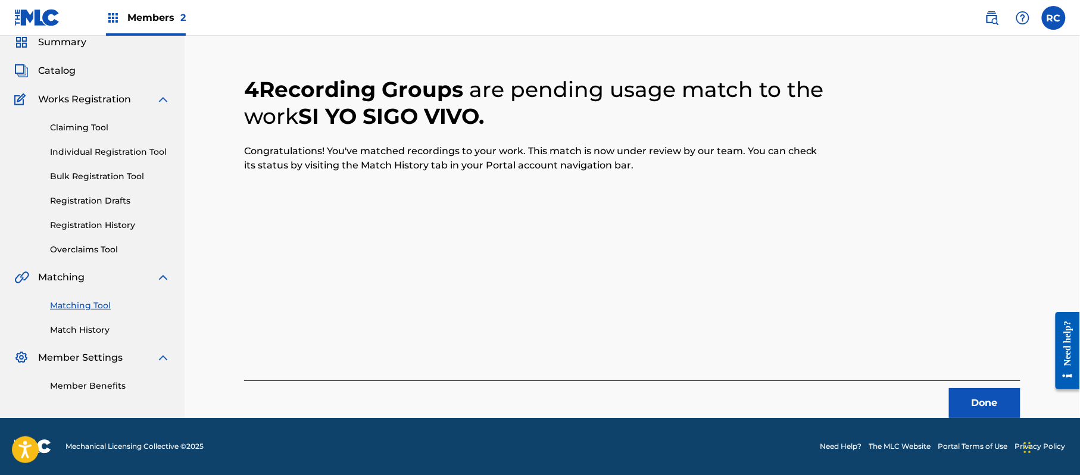
click at [963, 400] on button "Done" at bounding box center [984, 403] width 71 height 30
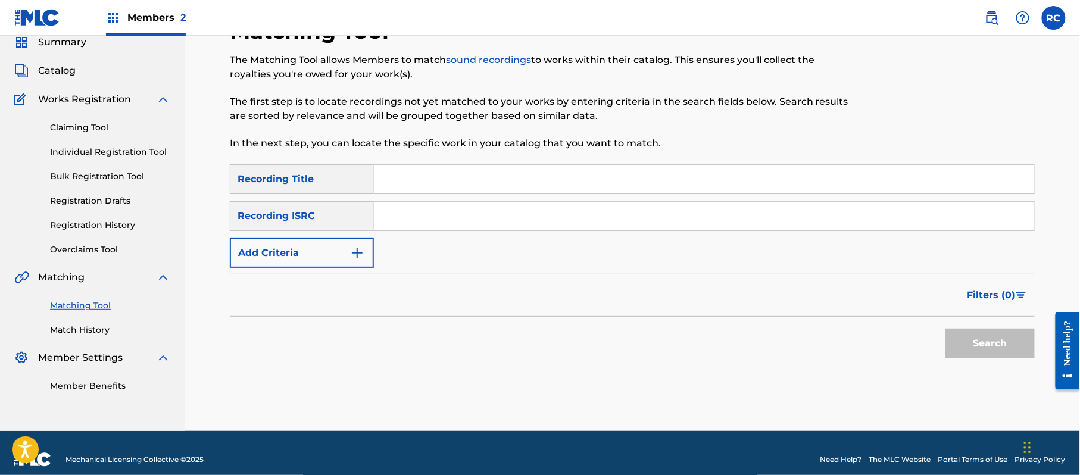
drag, startPoint x: 393, startPoint y: 213, endPoint x: 403, endPoint y: 217, distance: 10.4
click at [393, 213] on input "Search Form" at bounding box center [704, 216] width 660 height 29
paste input "QMDA61575965"
type input "QMDA61575965"
click at [968, 343] on button "Search" at bounding box center [990, 344] width 89 height 30
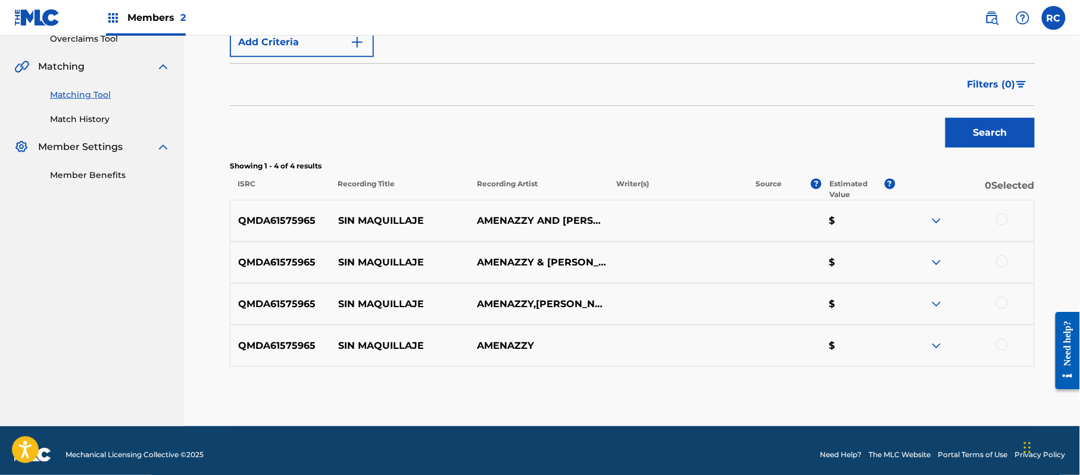
scroll to position [267, 0]
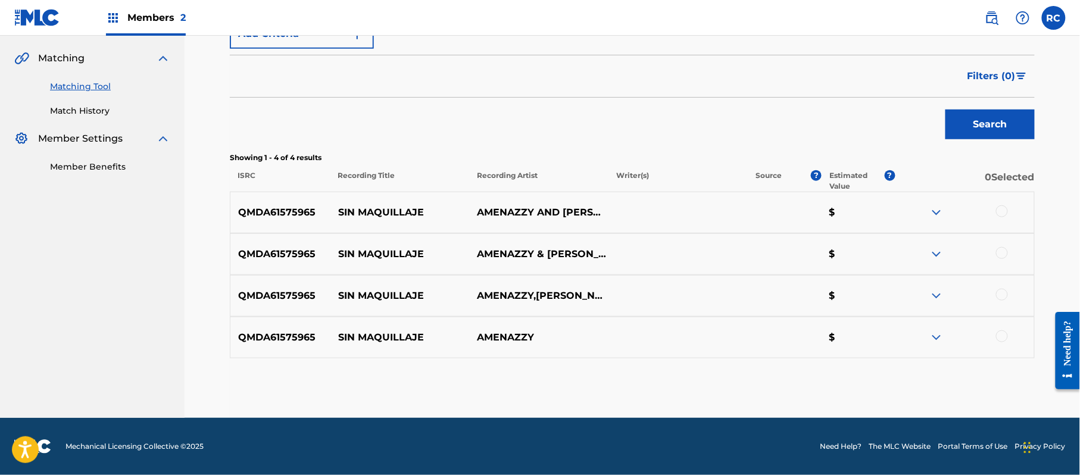
click at [1004, 212] on div at bounding box center [1002, 211] width 12 height 12
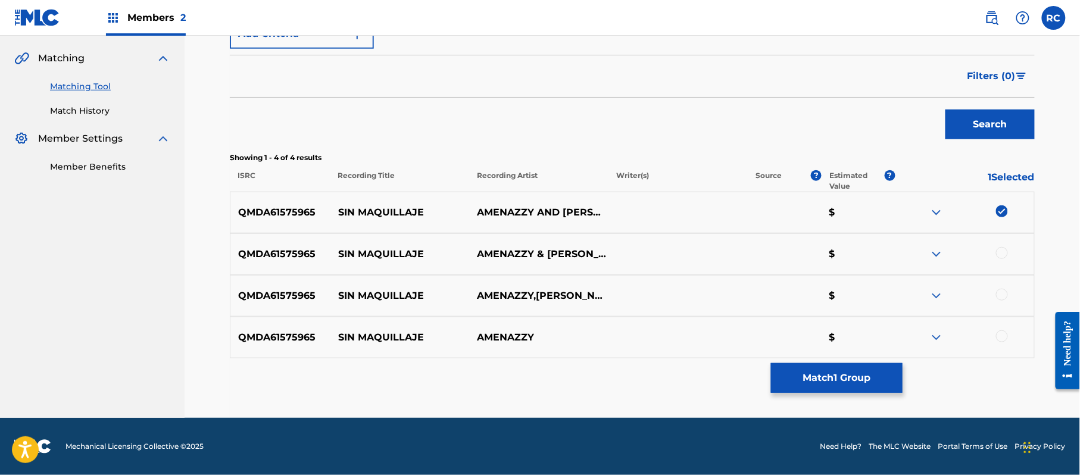
click at [1001, 248] on div at bounding box center [964, 254] width 139 height 14
click at [1005, 255] on div at bounding box center [1002, 253] width 12 height 12
click at [1005, 294] on div at bounding box center [1002, 295] width 12 height 12
click at [999, 342] on div at bounding box center [1002, 337] width 12 height 12
click at [848, 391] on button "Match 4 Groups" at bounding box center [837, 378] width 132 height 30
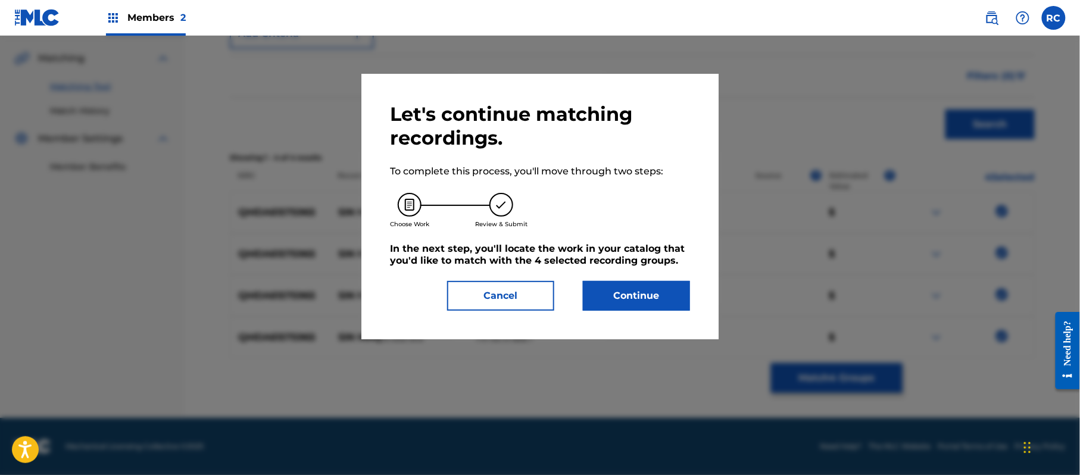
click at [647, 288] on button "Continue" at bounding box center [636, 296] width 107 height 30
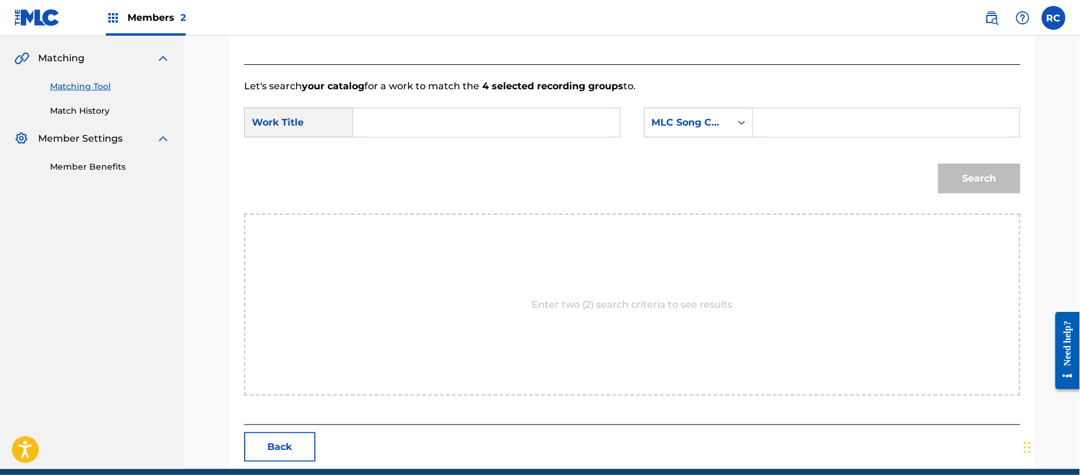
click at [384, 137] on div "Search Form" at bounding box center [486, 123] width 267 height 30
click at [398, 129] on input "Search Form" at bounding box center [486, 122] width 247 height 29
paste input "Sin Maquillaje SE0UQJ"
click at [462, 120] on input "Sin Maquillaje SE0UQJ" at bounding box center [486, 122] width 247 height 29
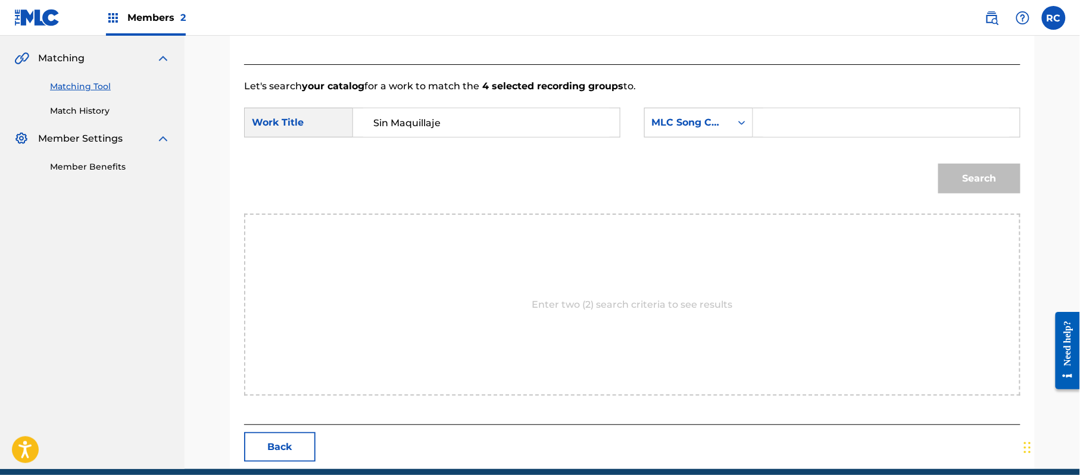
type input "Sin Maquillaje"
click at [792, 127] on input "Search Form" at bounding box center [887, 122] width 247 height 29
paste
type input "SE0UQJ"
click at [958, 179] on button "Search" at bounding box center [980, 179] width 82 height 30
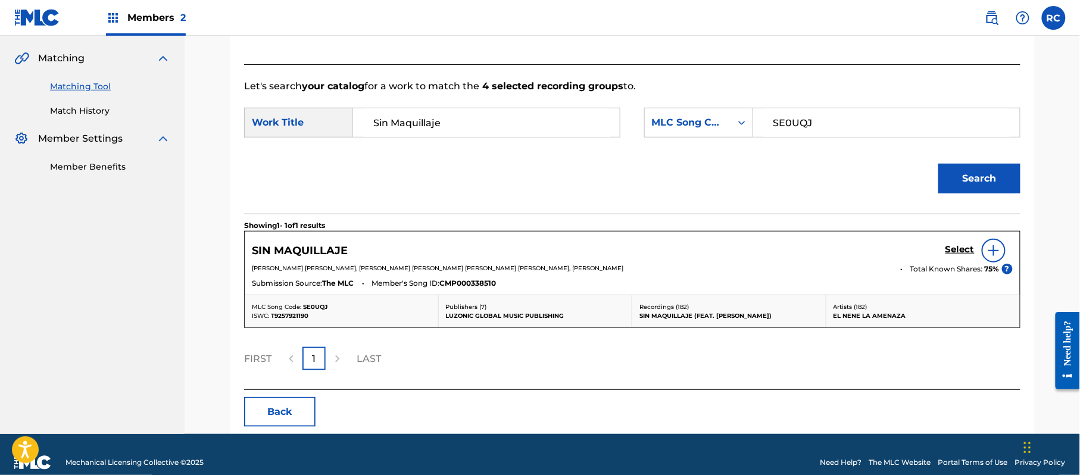
click at [958, 250] on h5 "Select" at bounding box center [960, 249] width 29 height 11
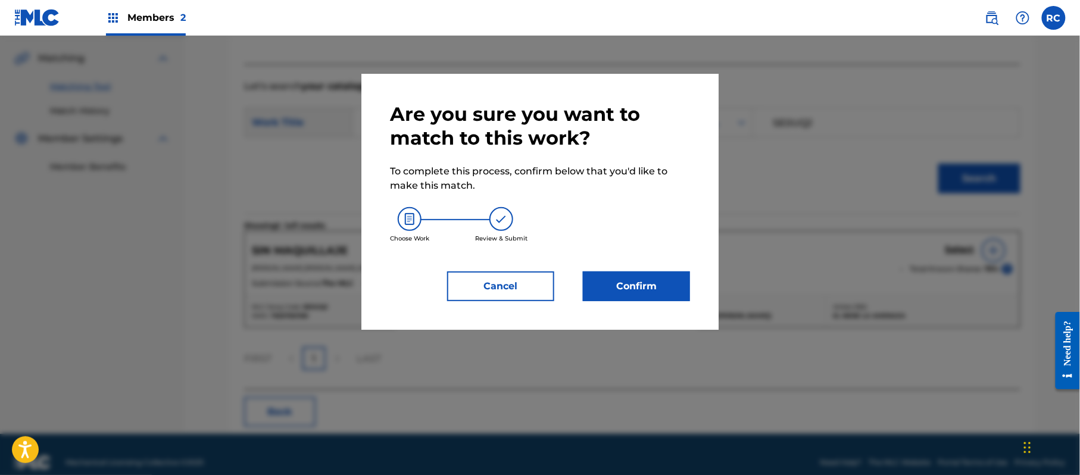
click at [686, 266] on div "Are you sure you want to match to this work? To complete this process, confirm …" at bounding box center [540, 201] width 300 height 199
click at [643, 266] on div "Are you sure you want to match to this work? To complete this process, confirm …" at bounding box center [540, 201] width 300 height 199
click at [641, 285] on button "Confirm" at bounding box center [636, 287] width 107 height 30
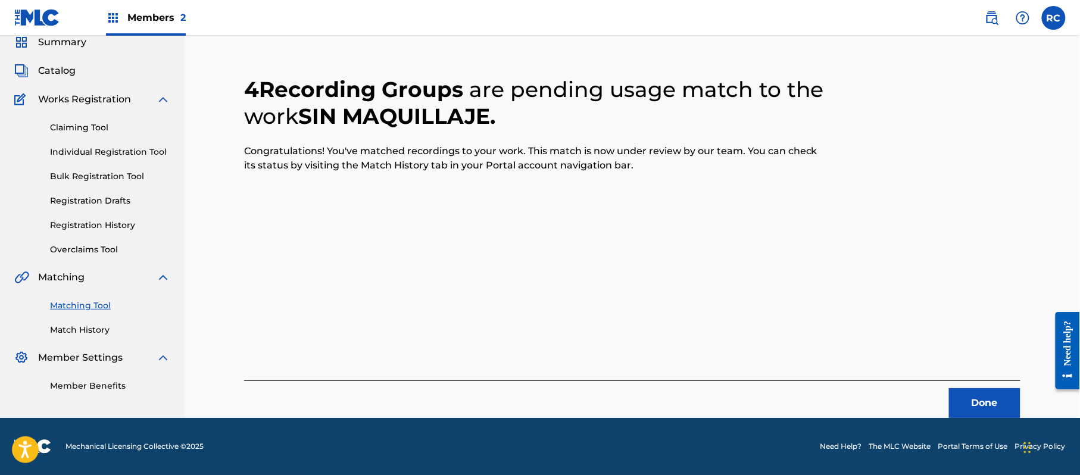
scroll to position [48, 0]
click at [503, 372] on div "4 Recording Groups are pending usage match to the work SIN MAQUILLAJE . Congrat…" at bounding box center [632, 233] width 777 height 370
click at [952, 399] on button "Done" at bounding box center [984, 403] width 71 height 30
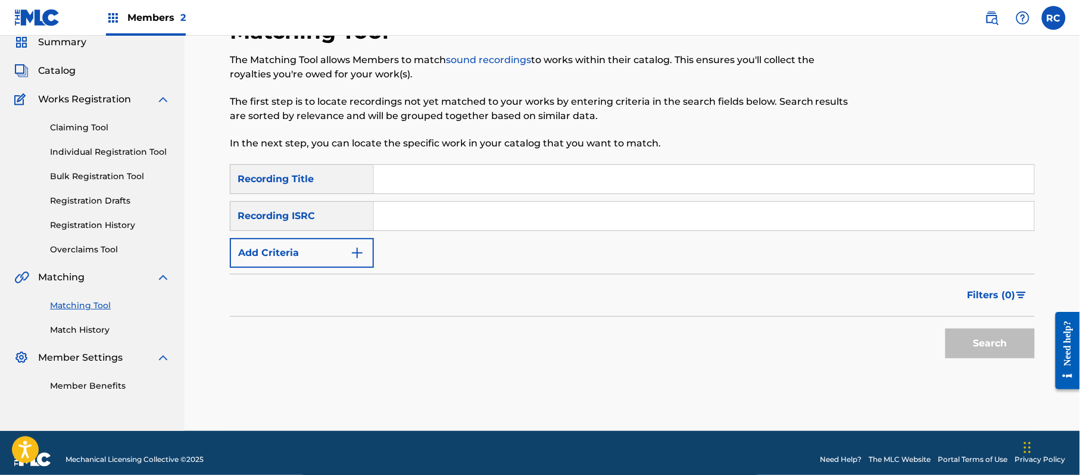
click at [500, 213] on input "Search Form" at bounding box center [704, 216] width 660 height 29
click at [980, 343] on button "Search" at bounding box center [990, 344] width 89 height 30
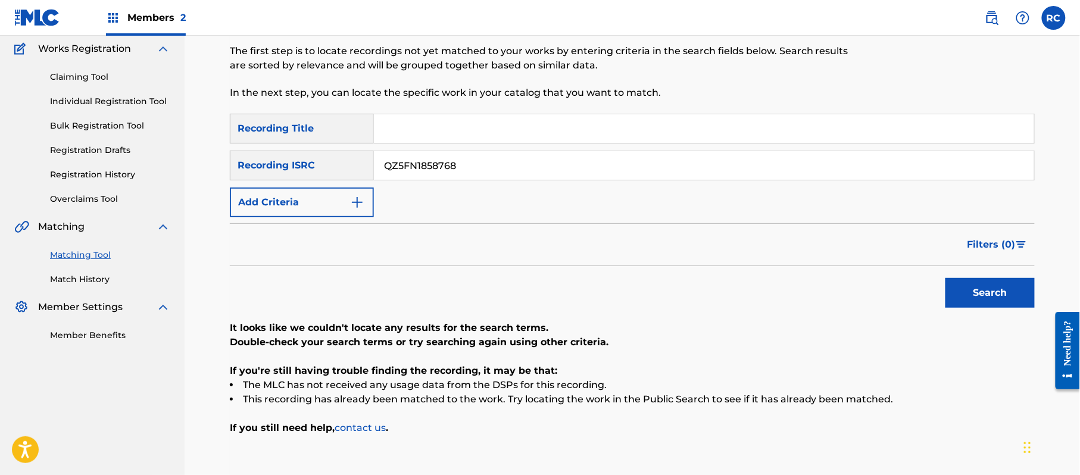
scroll to position [127, 0]
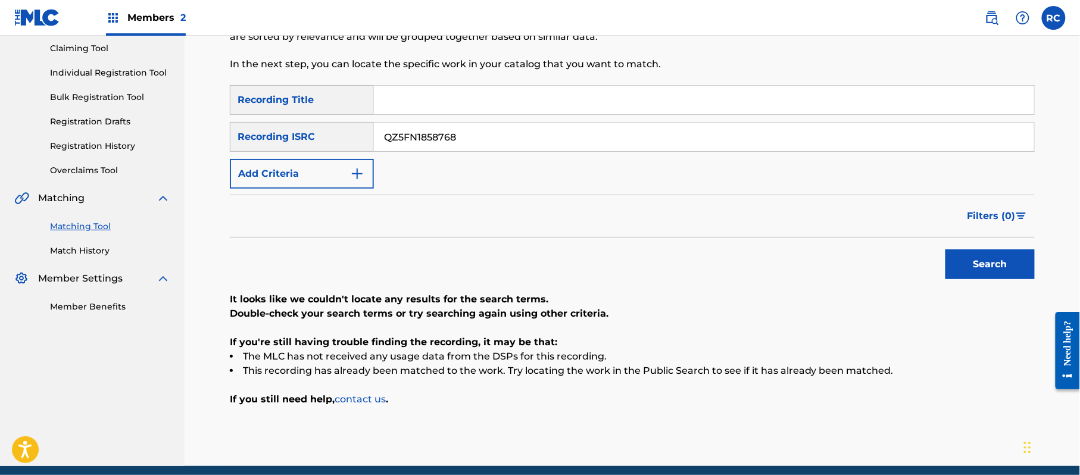
click at [417, 142] on input "QZ5FN1858768" at bounding box center [704, 137] width 660 height 29
click at [1009, 275] on button "Search" at bounding box center [990, 265] width 89 height 30
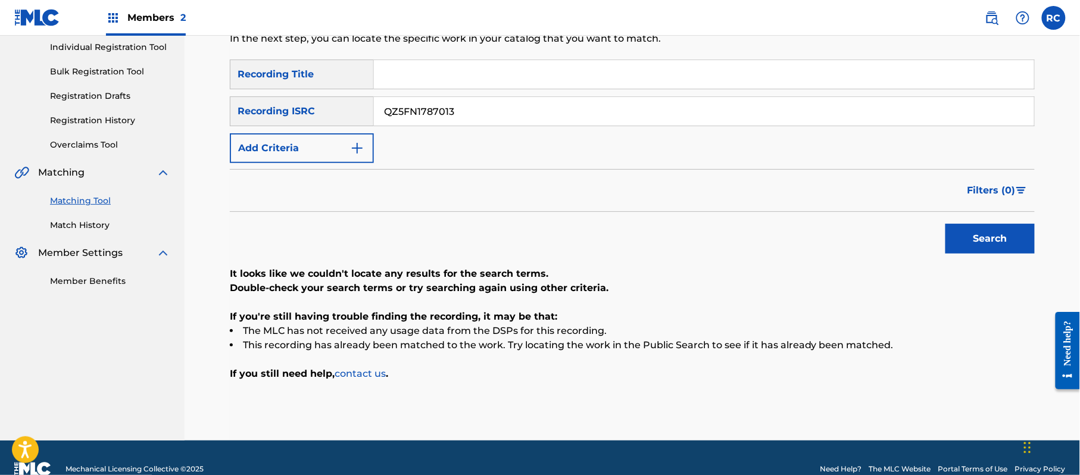
scroll to position [175, 0]
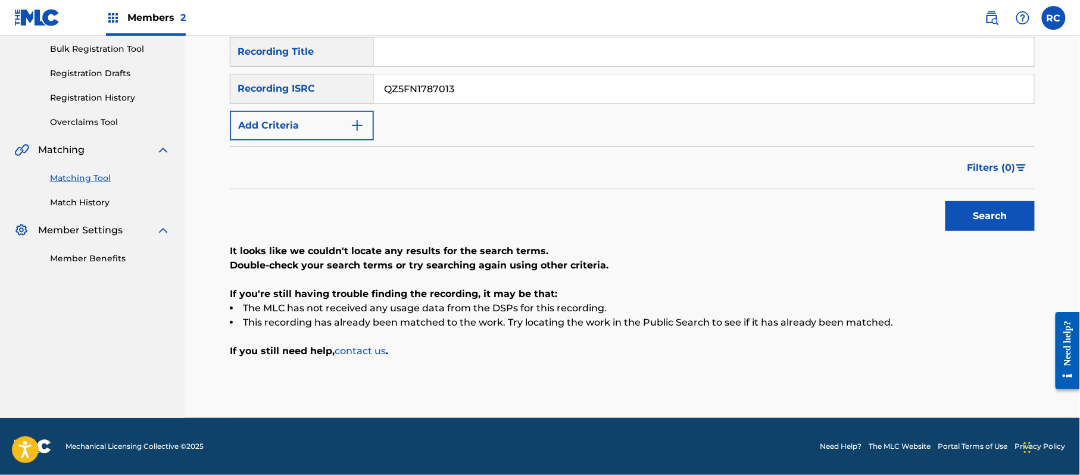
click at [417, 85] on input "QZ5FN1787013" at bounding box center [704, 88] width 660 height 29
click at [973, 211] on button "Search" at bounding box center [990, 216] width 89 height 30
click at [437, 92] on input "GBLLT1831673" at bounding box center [704, 88] width 660 height 29
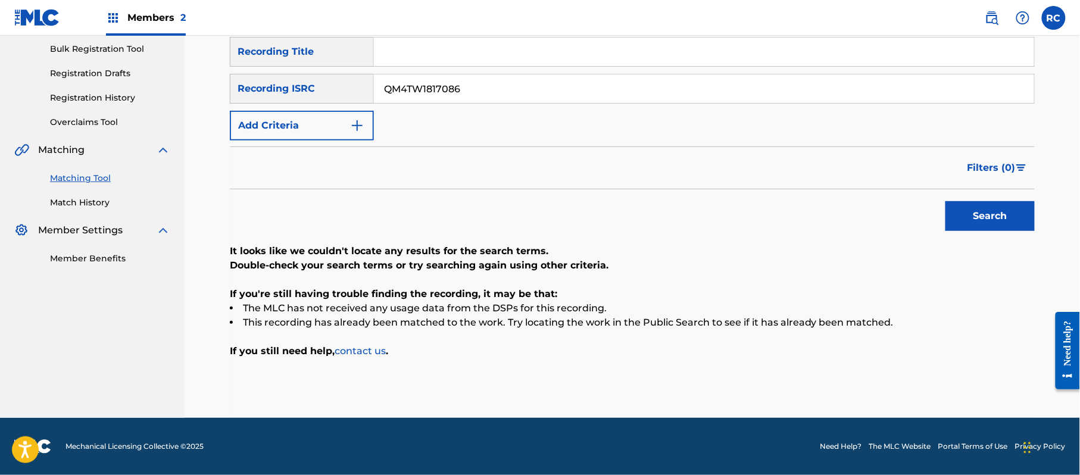
type input "QM4TW1817086"
click at [981, 222] on button "Search" at bounding box center [990, 216] width 89 height 30
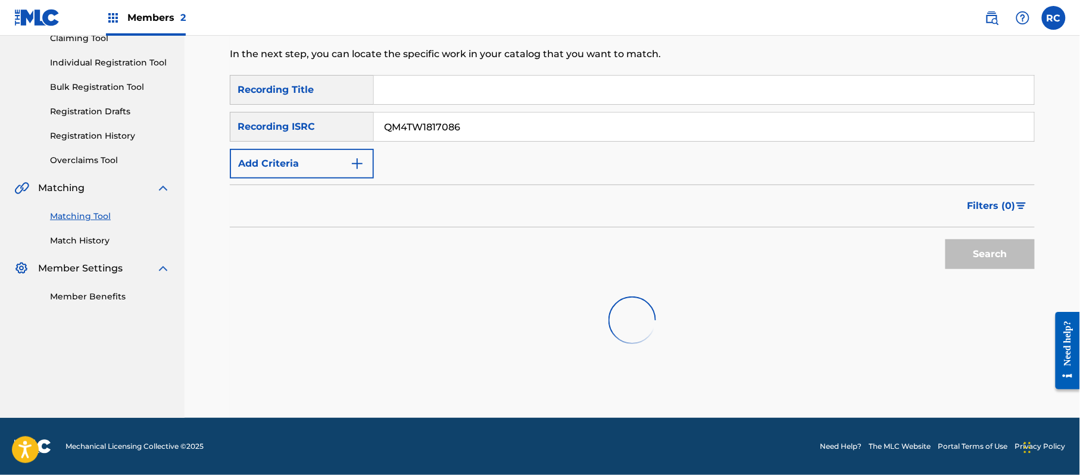
scroll to position [142, 0]
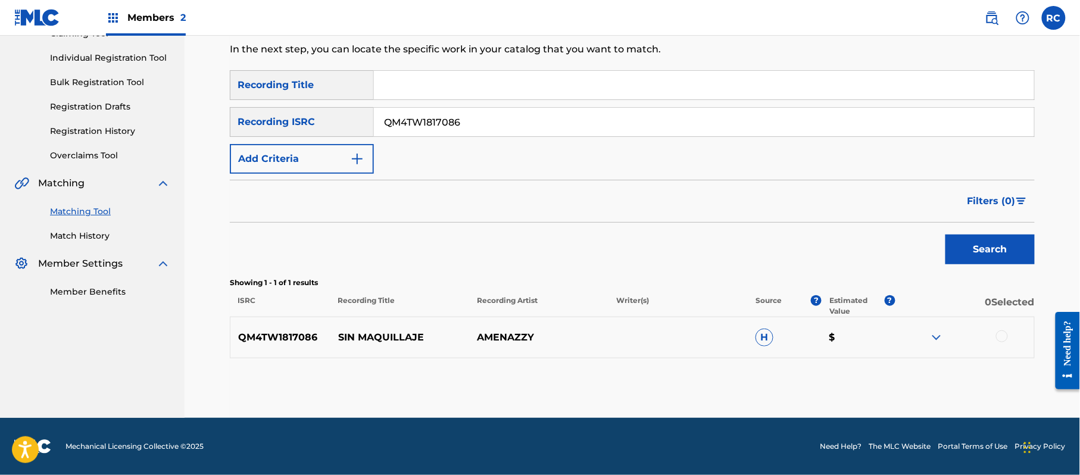
click at [424, 406] on div "Matching Tool The Matching Tool allows Members to match sound recordings to wor…" at bounding box center [632, 171] width 805 height 494
click at [1007, 339] on div at bounding box center [1002, 337] width 12 height 12
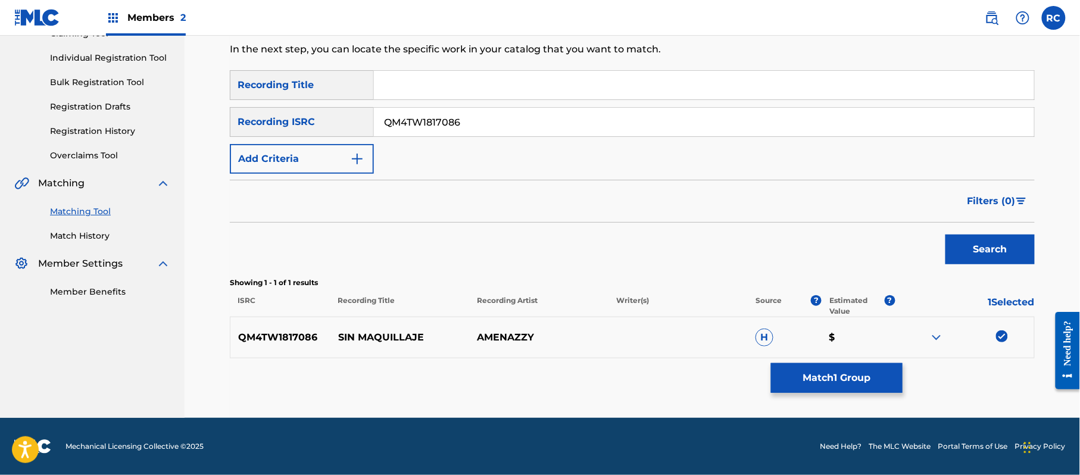
click at [846, 375] on button "Match 1 Group" at bounding box center [837, 378] width 132 height 30
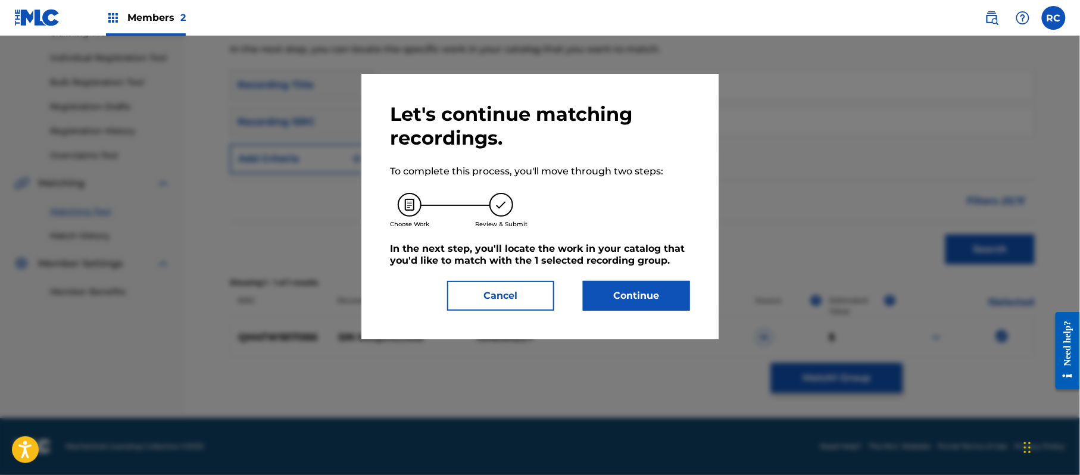
click at [634, 286] on button "Continue" at bounding box center [636, 296] width 107 height 30
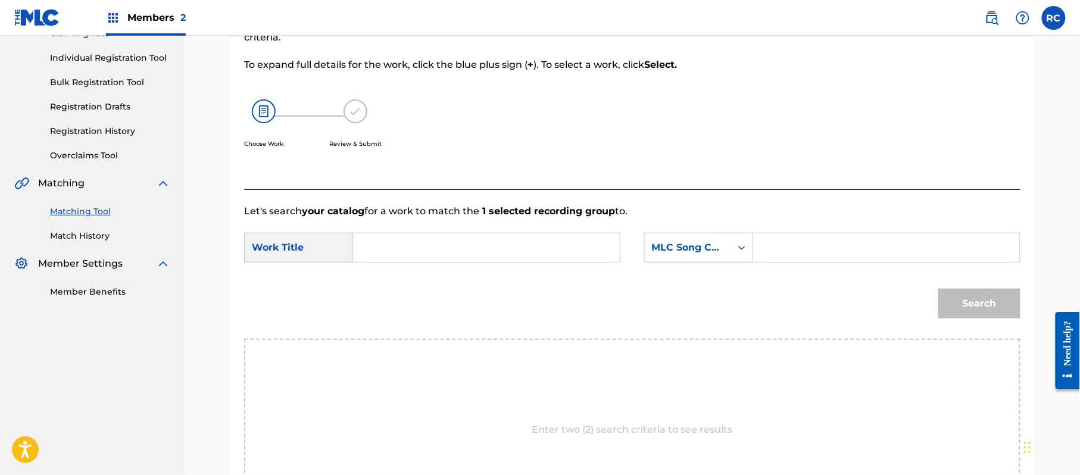
click at [400, 255] on input "Search Form" at bounding box center [486, 247] width 247 height 29
click at [475, 239] on input "Sin Maquillaje SE0UQJ" at bounding box center [486, 247] width 247 height 29
type input "Sin Maquillaje"
click at [846, 248] on input "Search Form" at bounding box center [887, 247] width 247 height 29
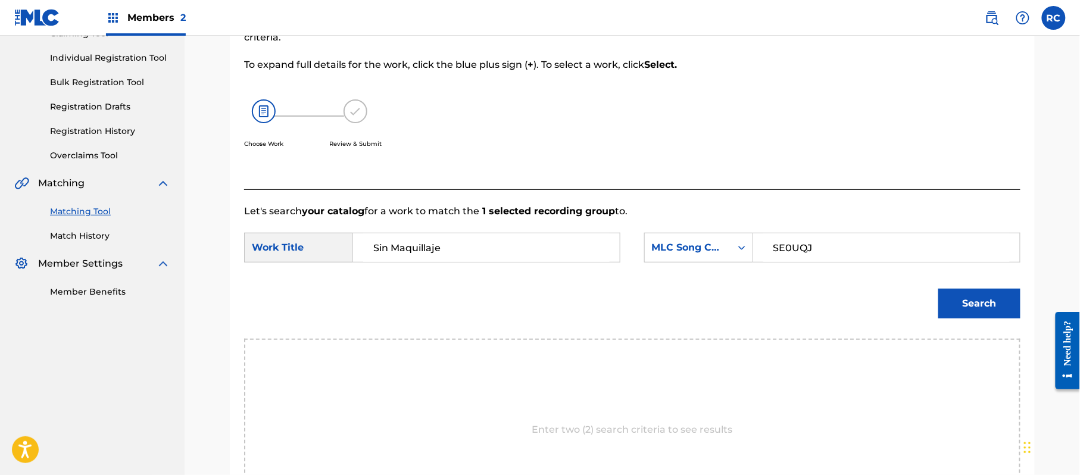
type input "SE0UQJ"
click at [993, 306] on button "Search" at bounding box center [980, 304] width 82 height 30
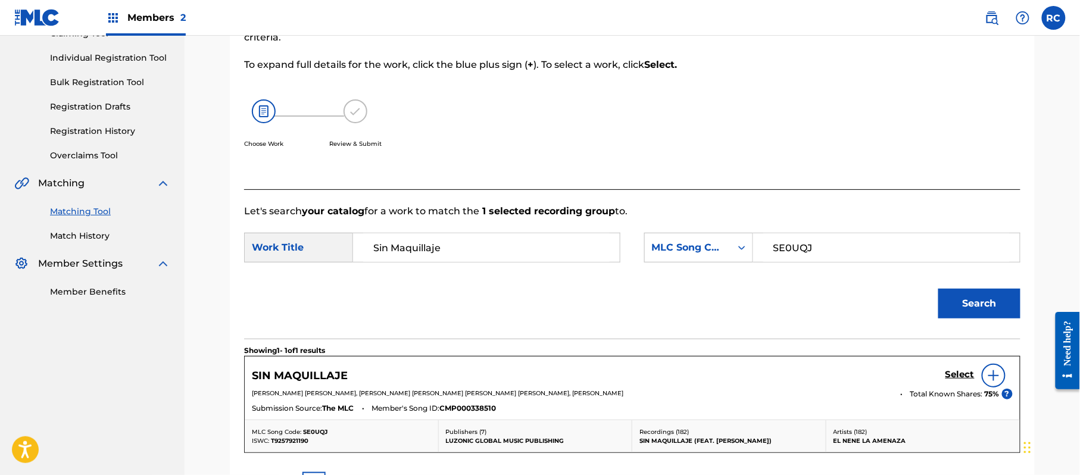
click at [958, 377] on h5 "Select" at bounding box center [960, 374] width 29 height 11
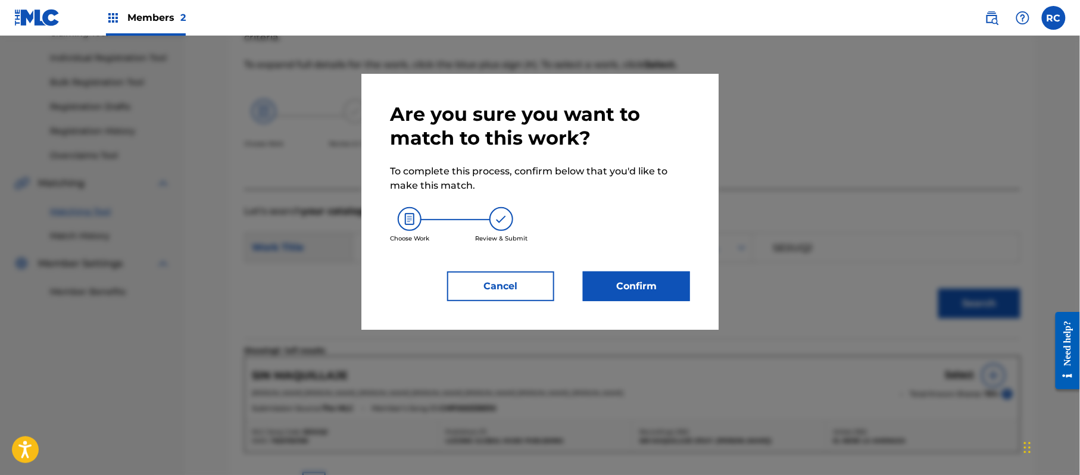
click at [666, 288] on button "Confirm" at bounding box center [636, 287] width 107 height 30
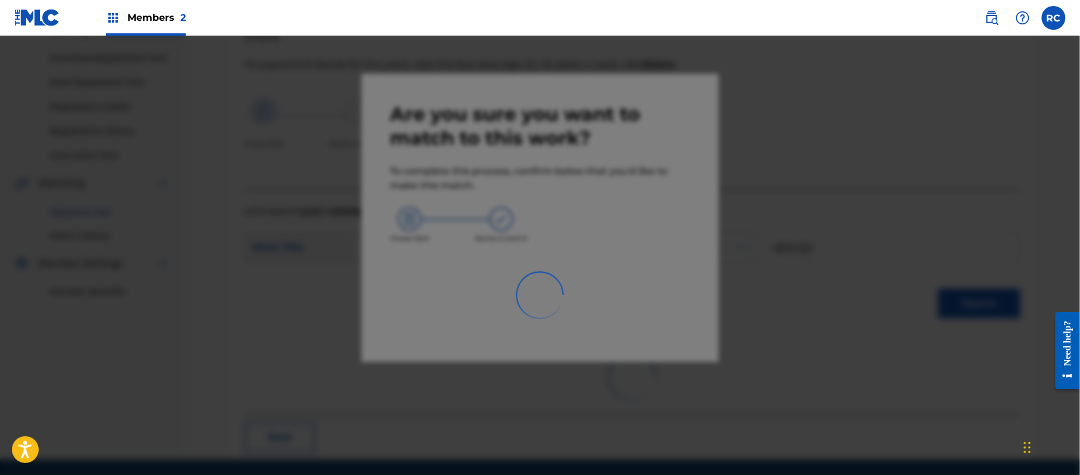
scroll to position [48, 0]
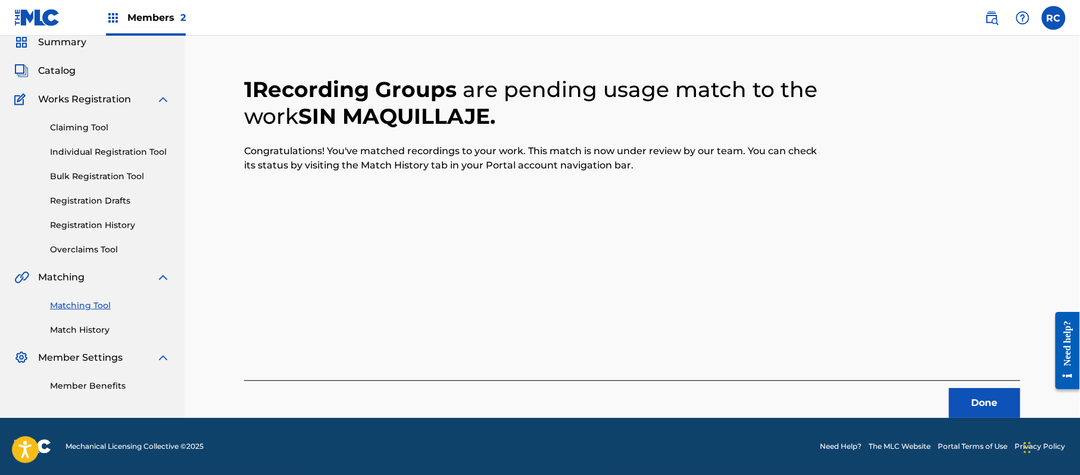
click at [961, 396] on button "Done" at bounding box center [984, 403] width 71 height 30
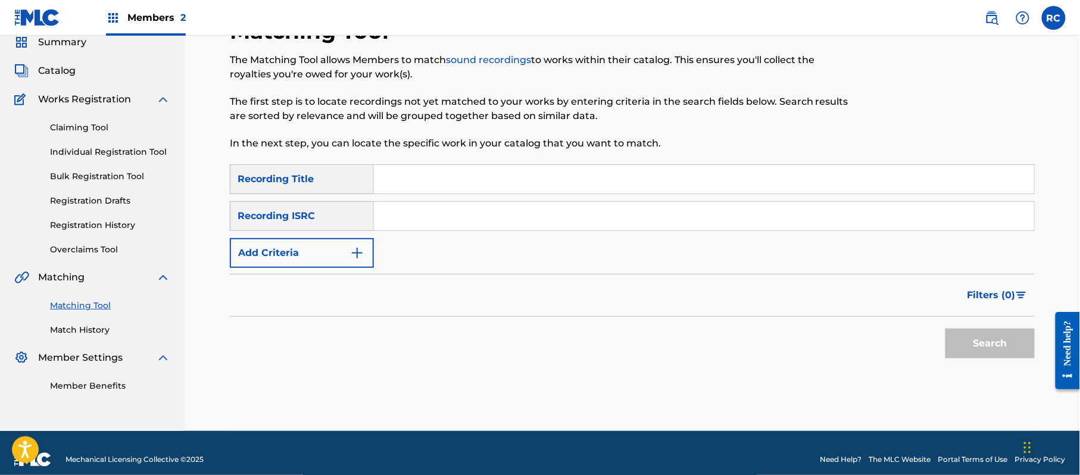
click at [406, 225] on input "Search Form" at bounding box center [704, 216] width 660 height 29
type input "QZ3QM1600015"
drag, startPoint x: 990, startPoint y: 346, endPoint x: 691, endPoint y: 286, distance: 304.4
click at [989, 346] on button "Search" at bounding box center [990, 344] width 89 height 30
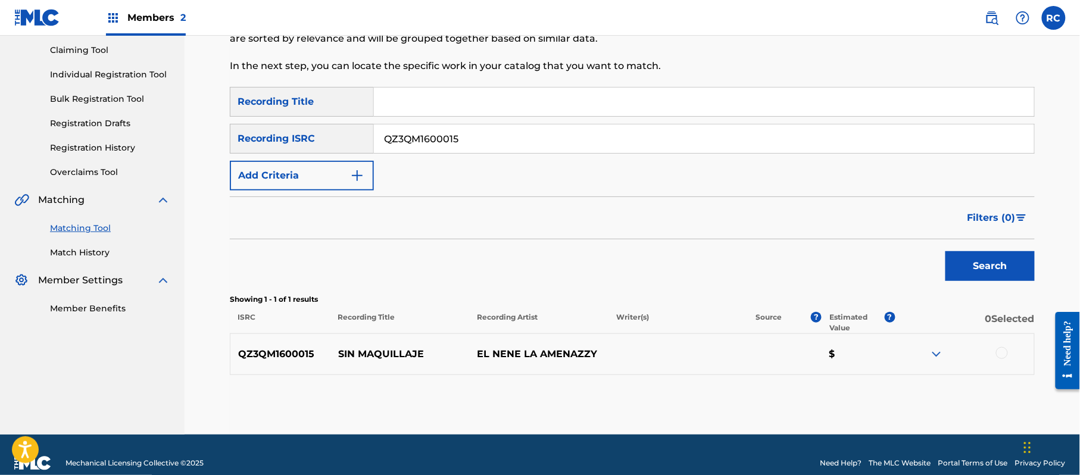
scroll to position [137, 0]
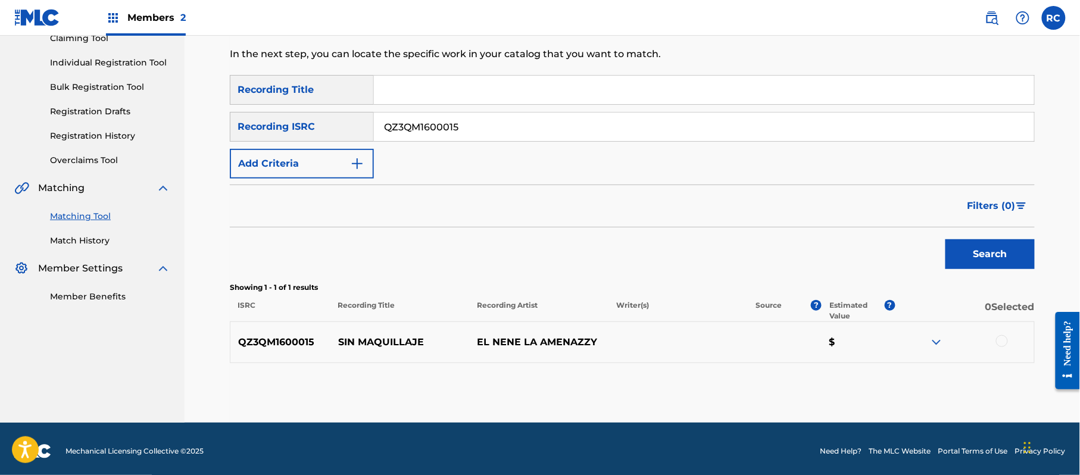
click at [521, 256] on div "Search" at bounding box center [632, 252] width 805 height 48
click at [1002, 339] on div at bounding box center [1002, 341] width 12 height 12
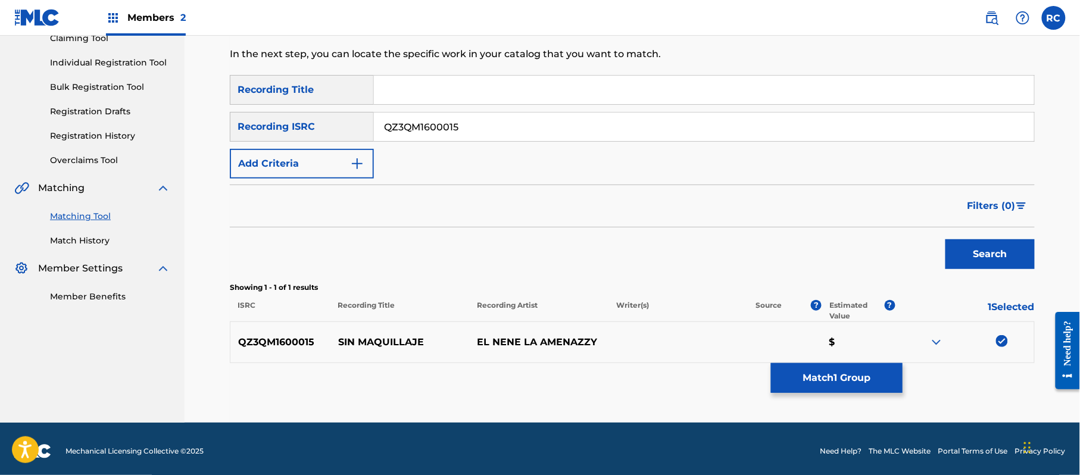
click at [835, 373] on button "Match 1 Group" at bounding box center [837, 378] width 132 height 30
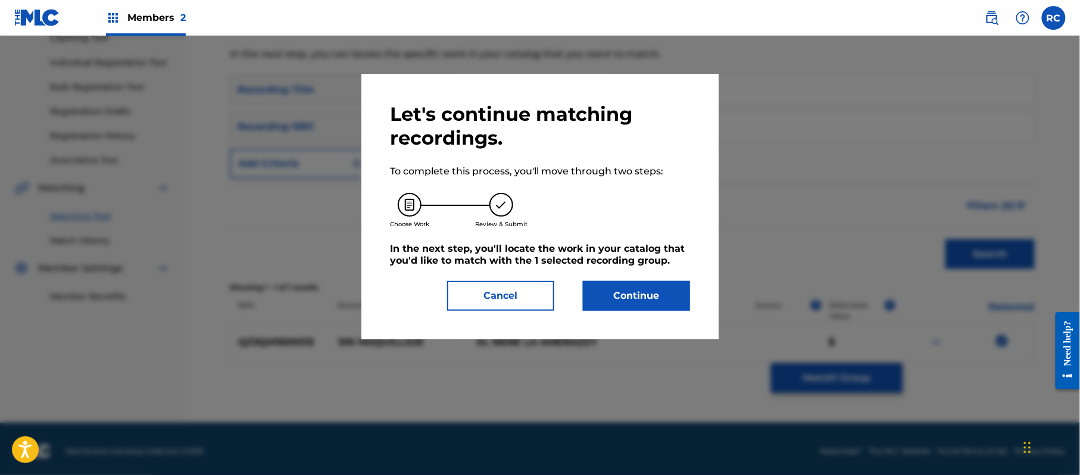
click at [653, 301] on button "Continue" at bounding box center [636, 296] width 107 height 30
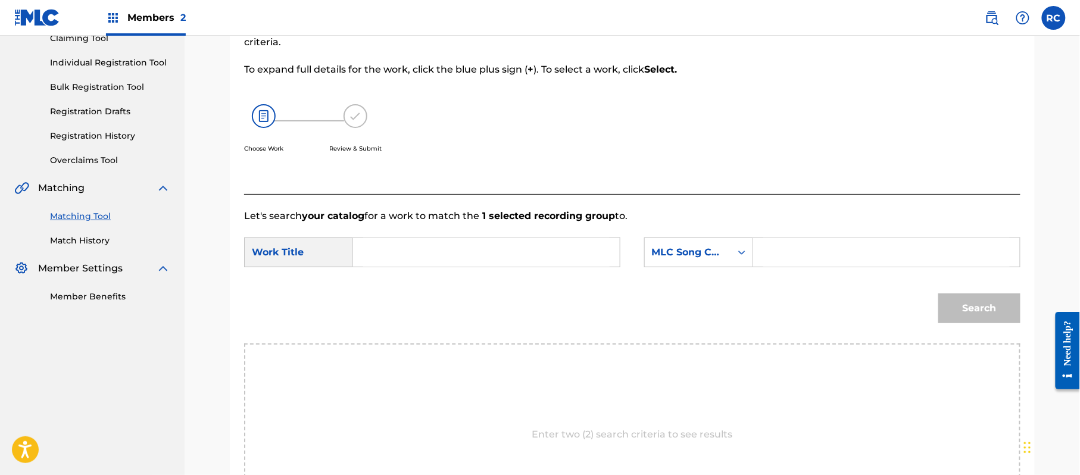
click at [397, 258] on input "Search Form" at bounding box center [486, 252] width 247 height 29
click at [482, 253] on input "Sin Maquillaje SE0UQJ" at bounding box center [486, 252] width 247 height 29
type input "Sin Maquillaje"
click at [834, 253] on input "Search Form" at bounding box center [887, 252] width 247 height 29
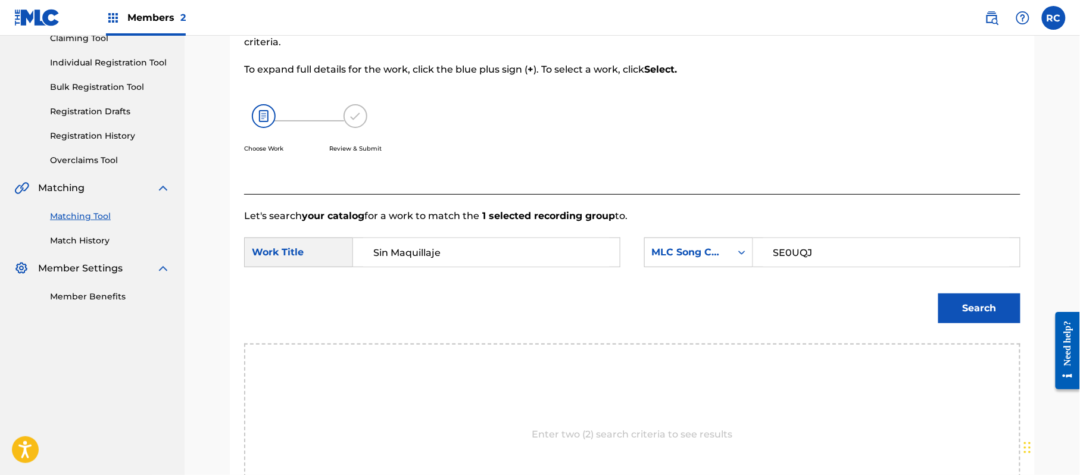
type input "SE0UQJ"
click at [993, 311] on button "Search" at bounding box center [980, 309] width 82 height 30
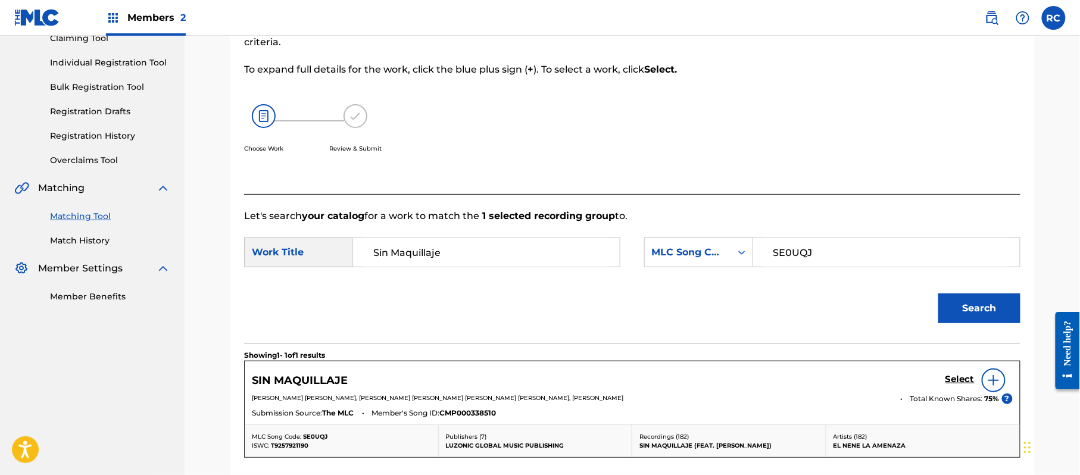
click at [958, 379] on h5 "Select" at bounding box center [960, 379] width 29 height 11
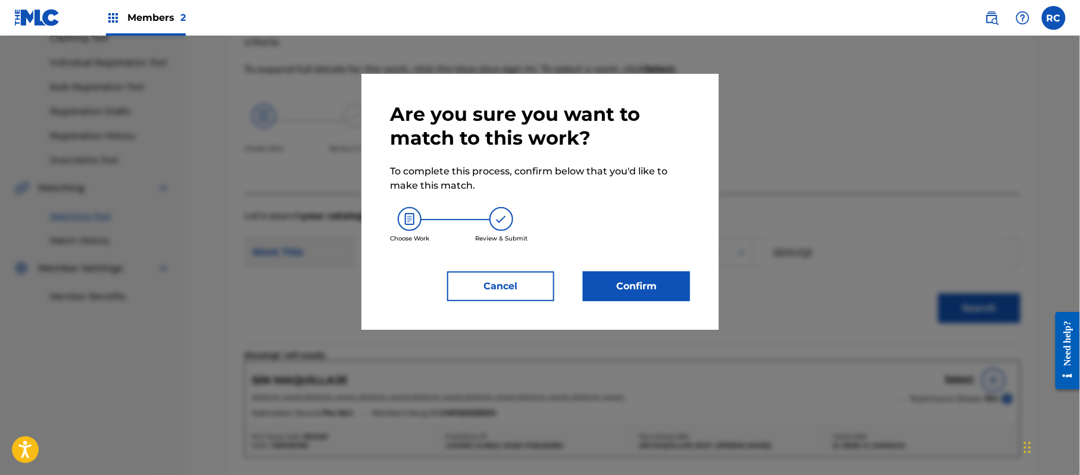
click at [643, 286] on button "Confirm" at bounding box center [636, 287] width 107 height 30
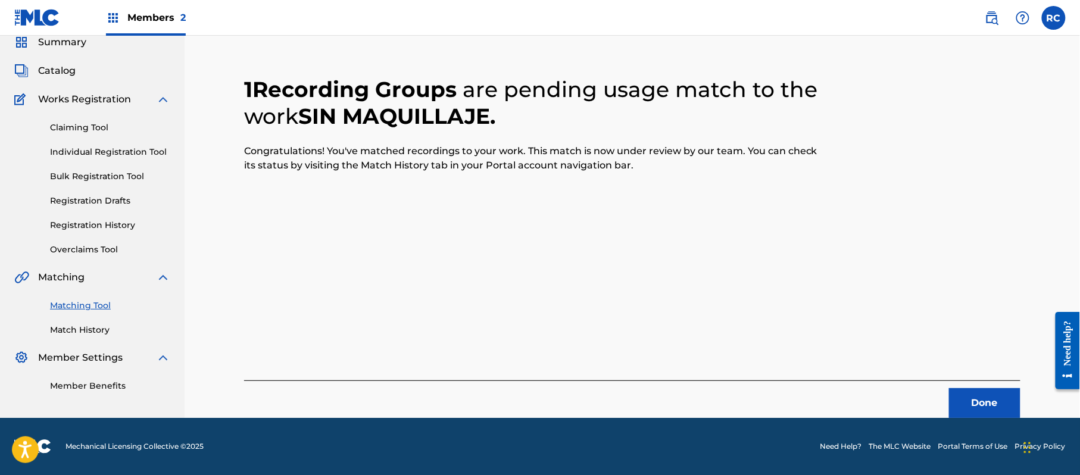
scroll to position [48, 0]
click at [977, 394] on button "Done" at bounding box center [984, 403] width 71 height 30
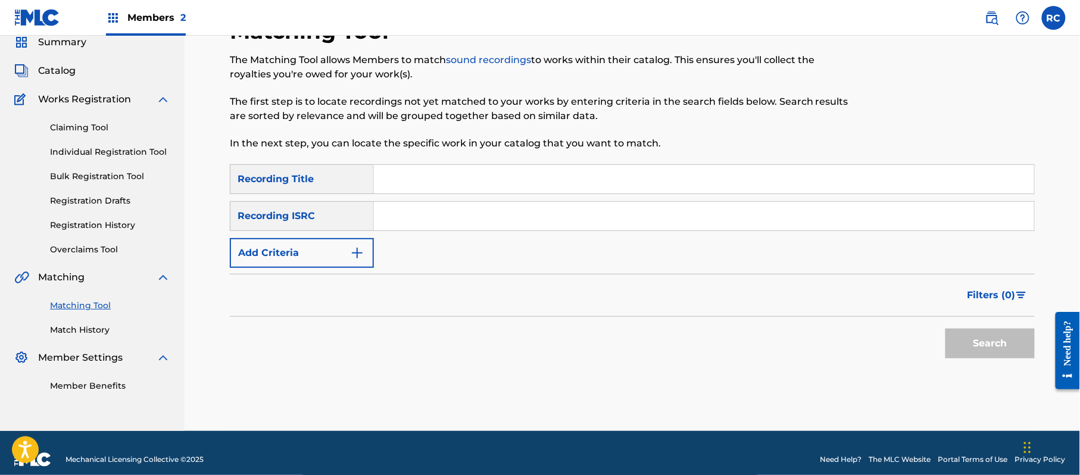
click at [442, 216] on input "Search Form" at bounding box center [704, 216] width 660 height 29
click at [1001, 349] on button "Search" at bounding box center [990, 344] width 89 height 30
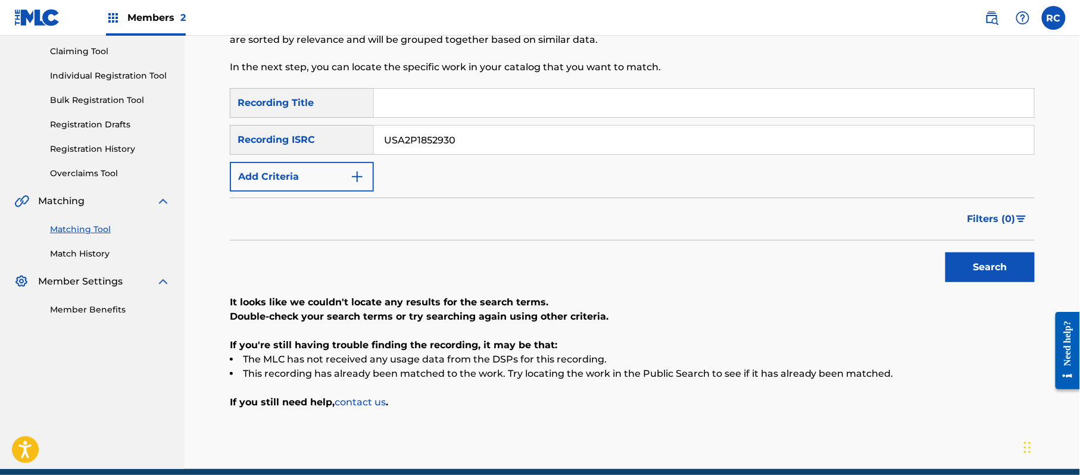
scroll to position [175, 0]
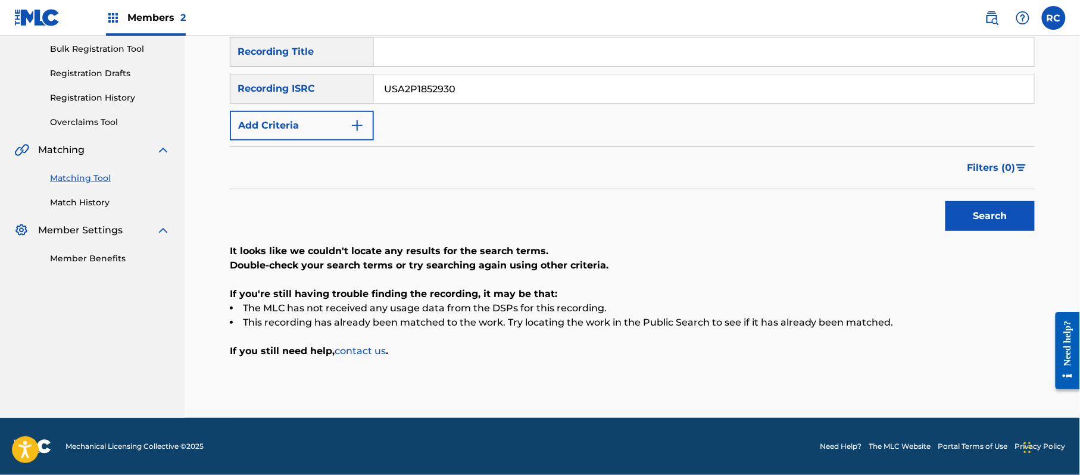
click at [389, 88] on input "USA2P1852930" at bounding box center [704, 88] width 660 height 29
click at [962, 208] on button "Search" at bounding box center [990, 216] width 89 height 30
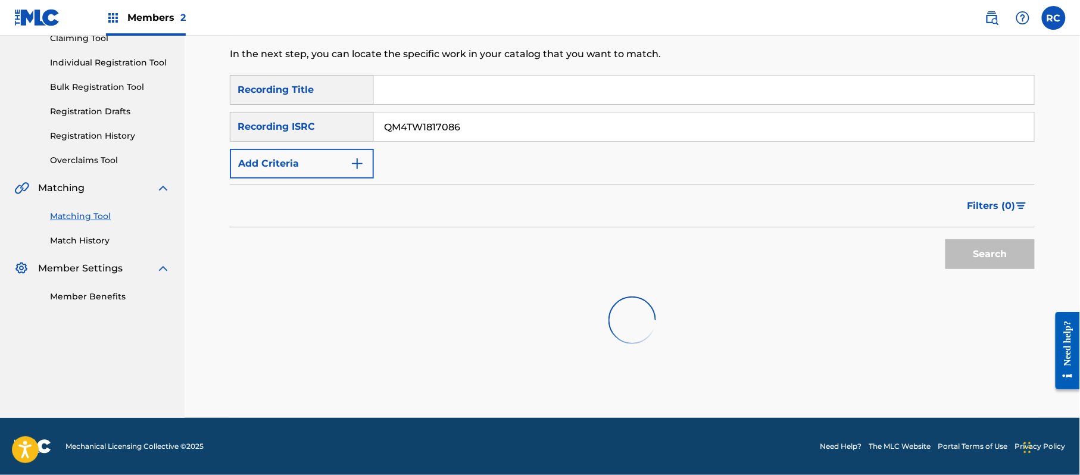
scroll to position [142, 0]
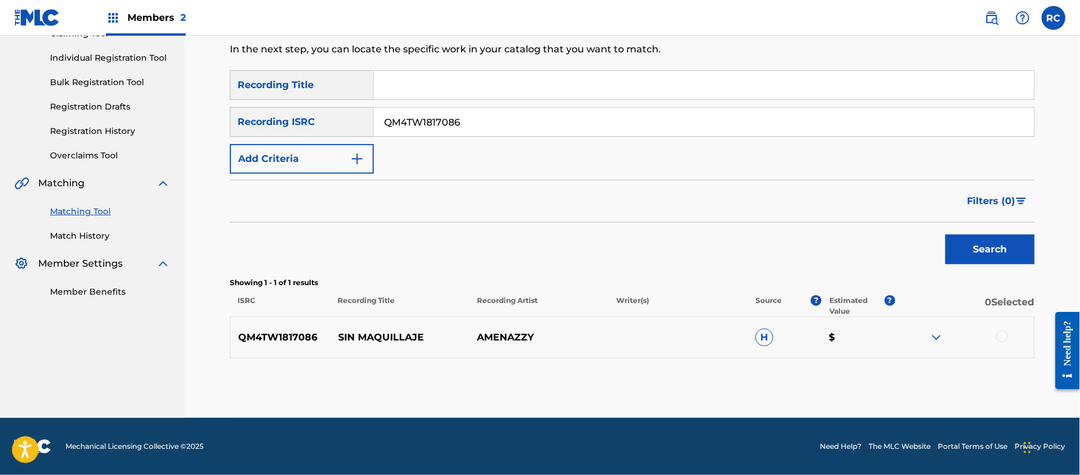
click at [438, 120] on input "QM4TW1817086" at bounding box center [704, 122] width 660 height 29
type input "QMFMG1599362"
click at [984, 249] on button "Search" at bounding box center [990, 250] width 89 height 30
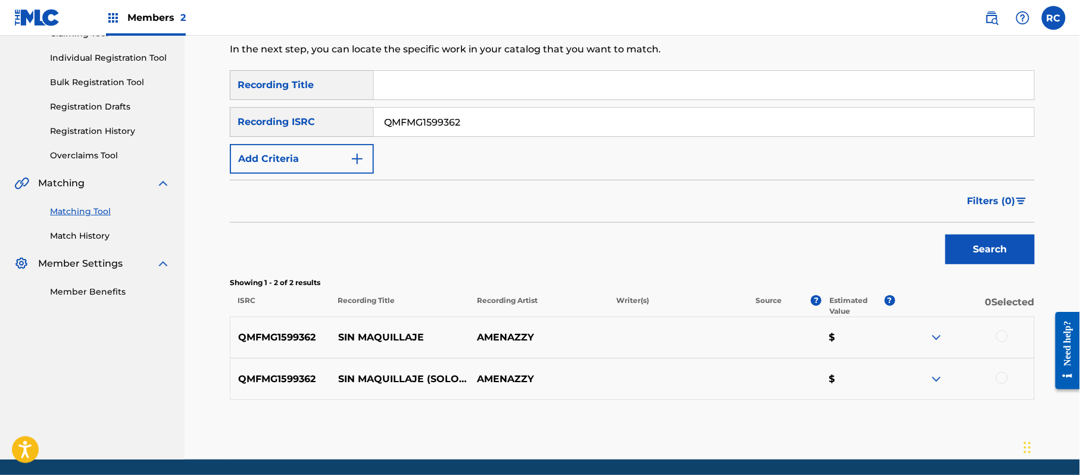
click at [999, 380] on div at bounding box center [1002, 378] width 12 height 12
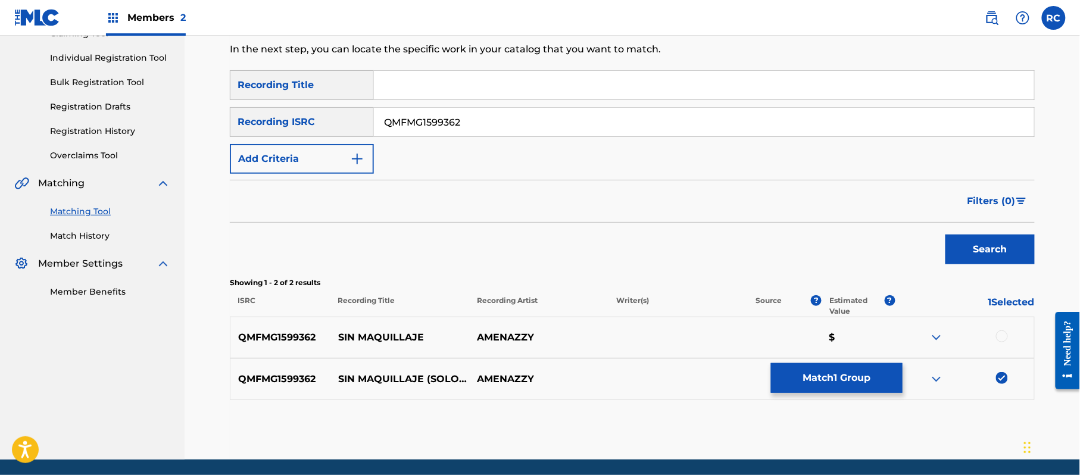
click at [851, 386] on button "Match 1 Group" at bounding box center [837, 378] width 132 height 30
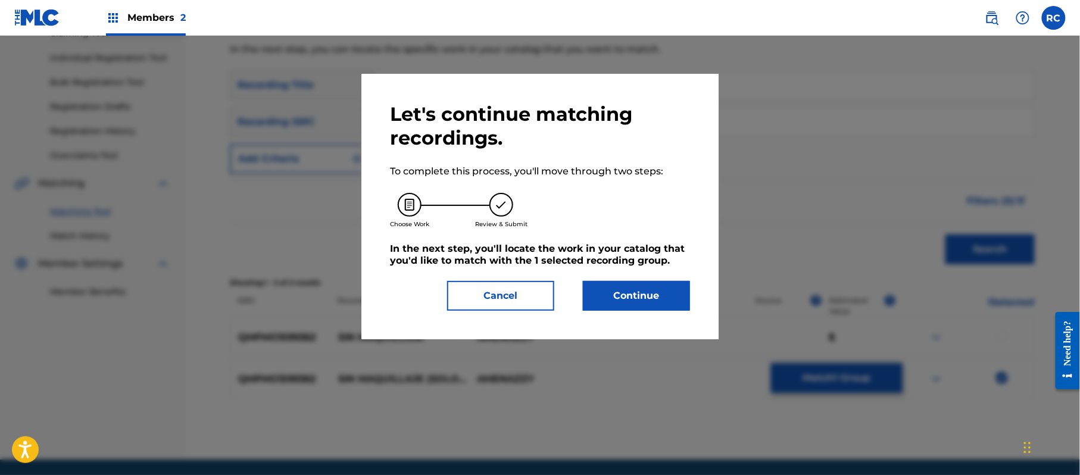
click at [620, 296] on button "Continue" at bounding box center [636, 296] width 107 height 30
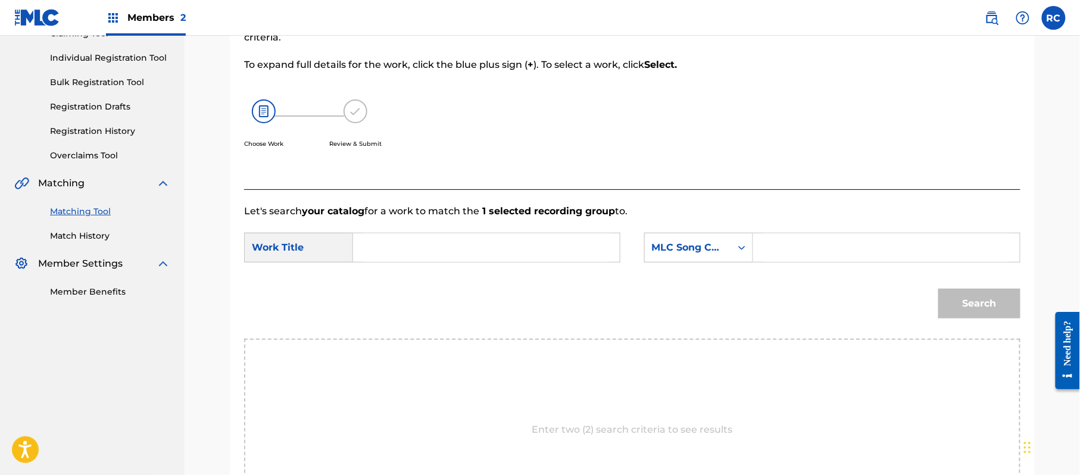
click at [410, 251] on input "Search Form" at bounding box center [486, 247] width 247 height 29
click at [542, 253] on input "Sin Maquillaje Solo Version SC9NPZ" at bounding box center [486, 247] width 247 height 29
type input "Sin Maquillaje Solo Version"
drag, startPoint x: 813, startPoint y: 251, endPoint x: 828, endPoint y: 253, distance: 14.9
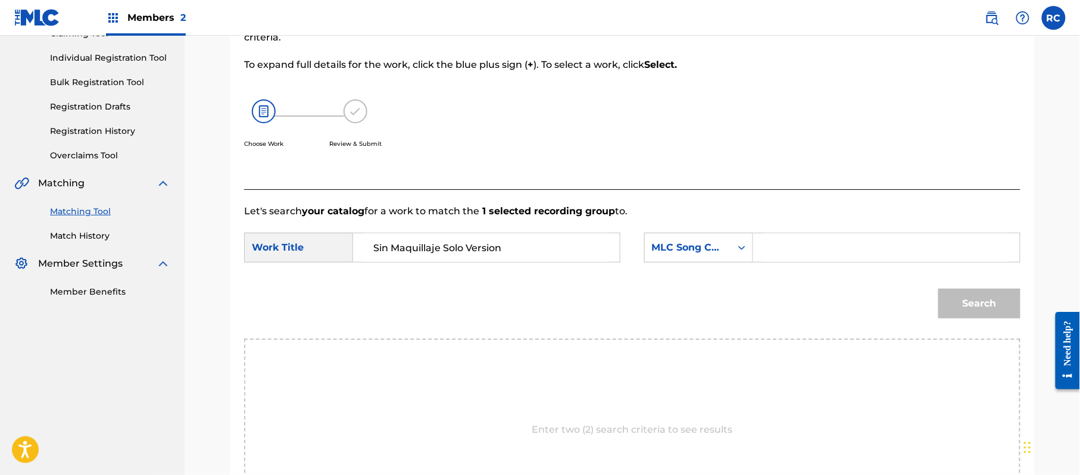
click at [813, 251] on input "Search Form" at bounding box center [887, 247] width 247 height 29
type input "SC9NPZ"
click at [973, 308] on button "Search" at bounding box center [980, 304] width 82 height 30
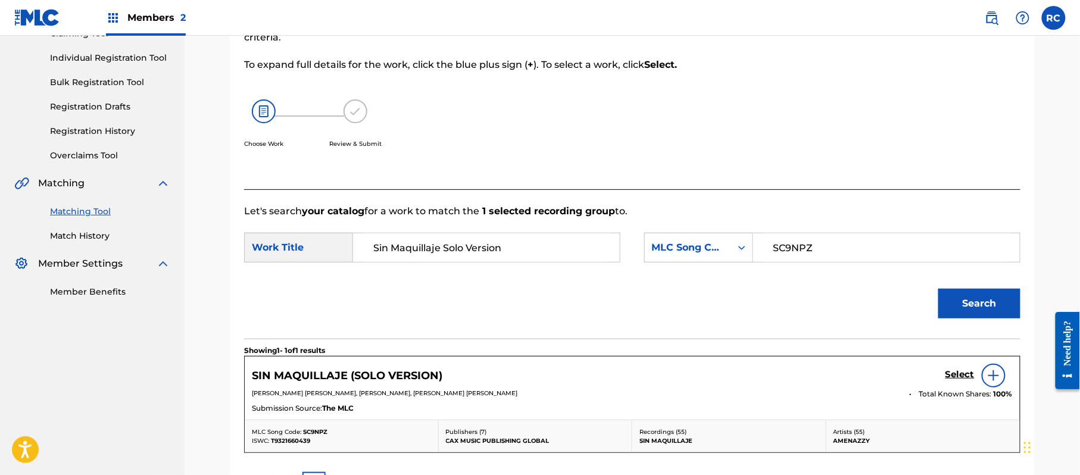
click at [956, 382] on link "Select" at bounding box center [960, 375] width 29 height 13
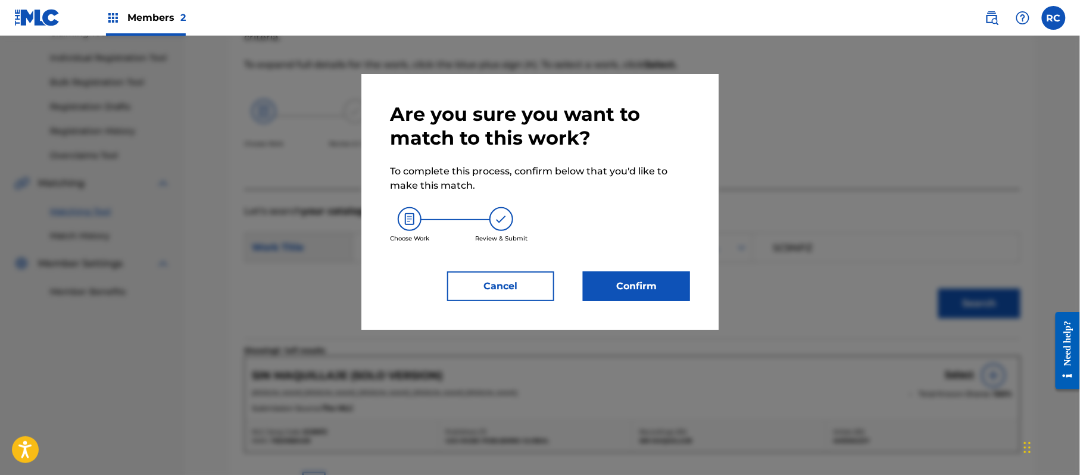
click at [682, 279] on button "Confirm" at bounding box center [636, 287] width 107 height 30
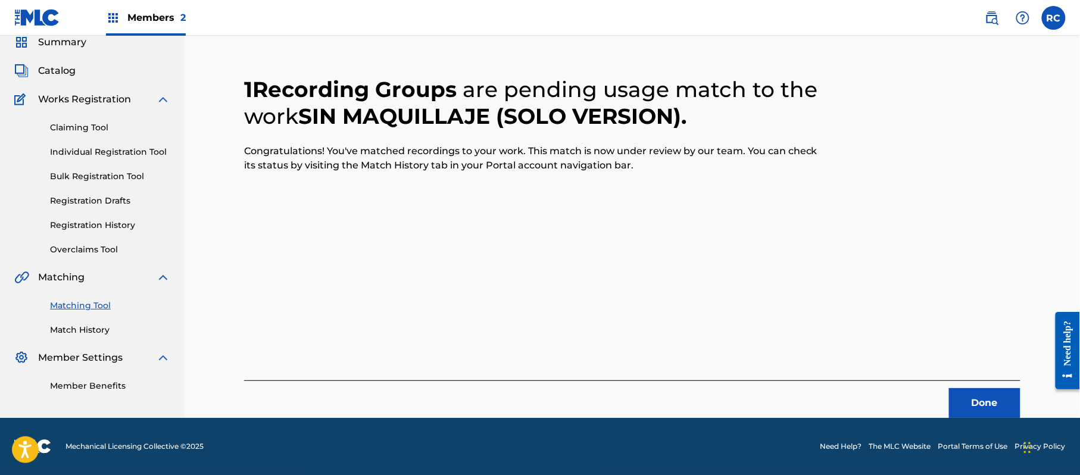
scroll to position [48, 0]
click at [964, 404] on button "Done" at bounding box center [984, 403] width 71 height 30
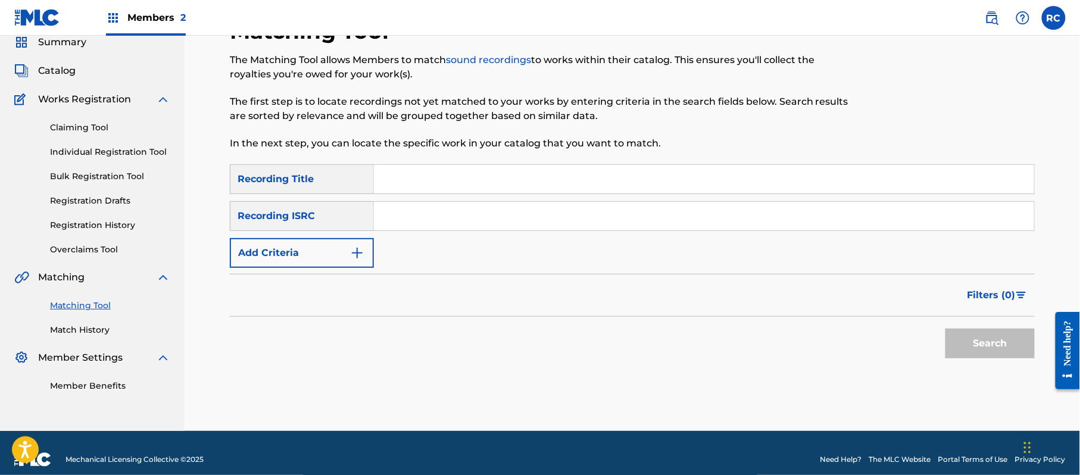
click at [405, 219] on input "Search Form" at bounding box center [704, 216] width 660 height 29
type input "ES64E2484152"
click at [973, 344] on button "Search" at bounding box center [990, 344] width 89 height 30
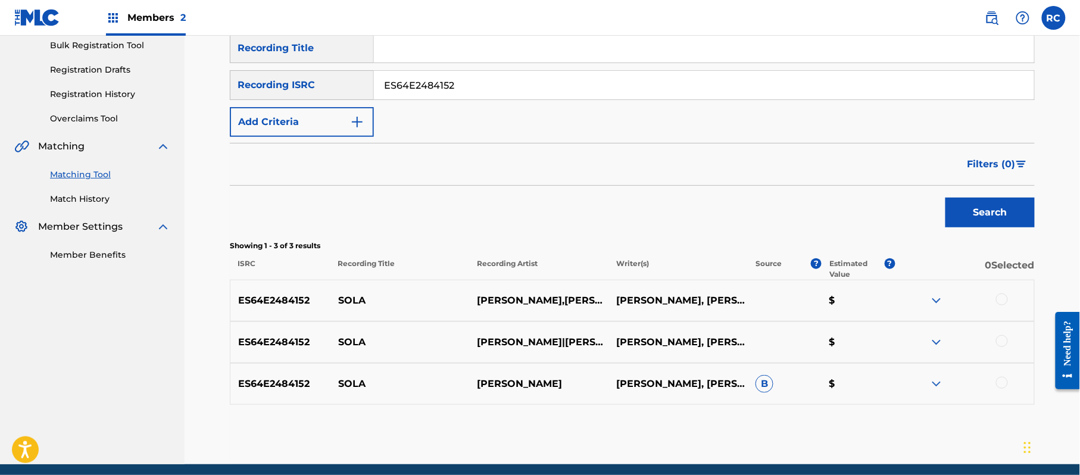
scroll to position [206, 0]
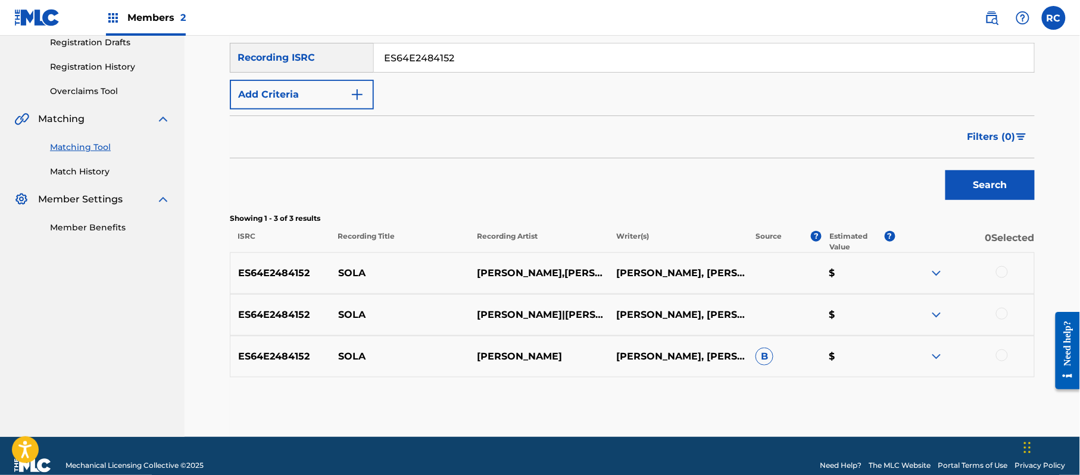
click at [1006, 272] on div at bounding box center [1002, 272] width 12 height 12
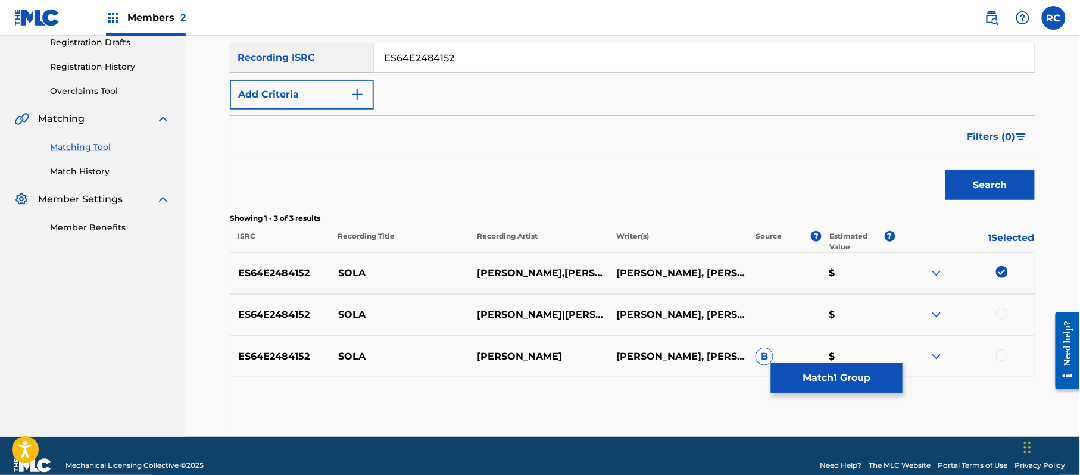
click at [1007, 315] on div at bounding box center [1002, 314] width 12 height 12
click at [1006, 360] on div at bounding box center [1002, 356] width 12 height 12
click at [834, 387] on button "Match 3 Groups" at bounding box center [837, 378] width 132 height 30
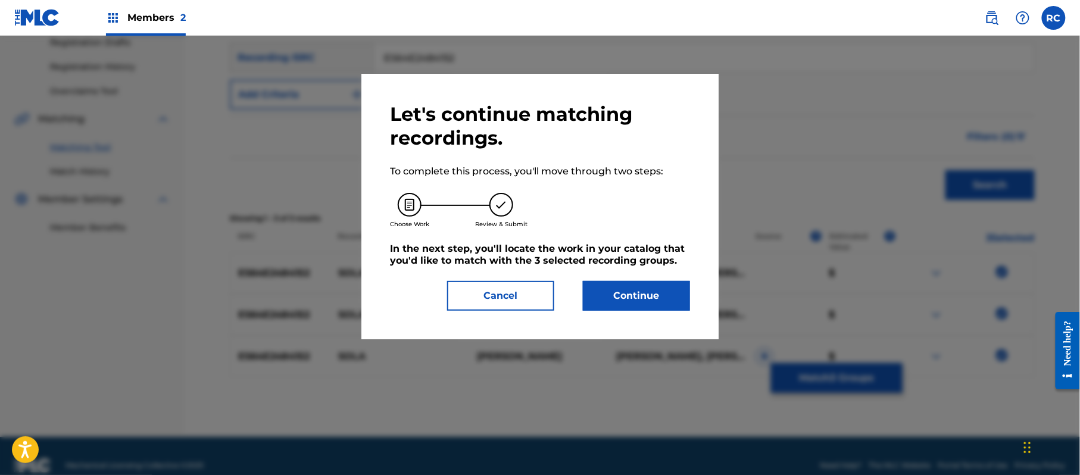
click at [636, 303] on button "Continue" at bounding box center [636, 296] width 107 height 30
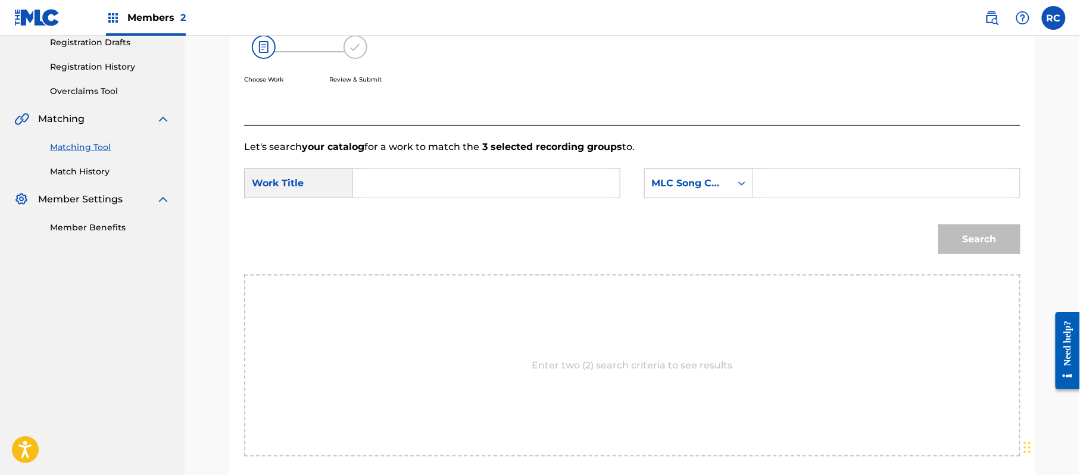
click at [441, 186] on input "Search Form" at bounding box center [486, 183] width 247 height 29
click at [448, 182] on input "Sola S65G4L" at bounding box center [486, 183] width 247 height 29
type input "Sola"
click at [828, 183] on input "Search Form" at bounding box center [887, 183] width 247 height 29
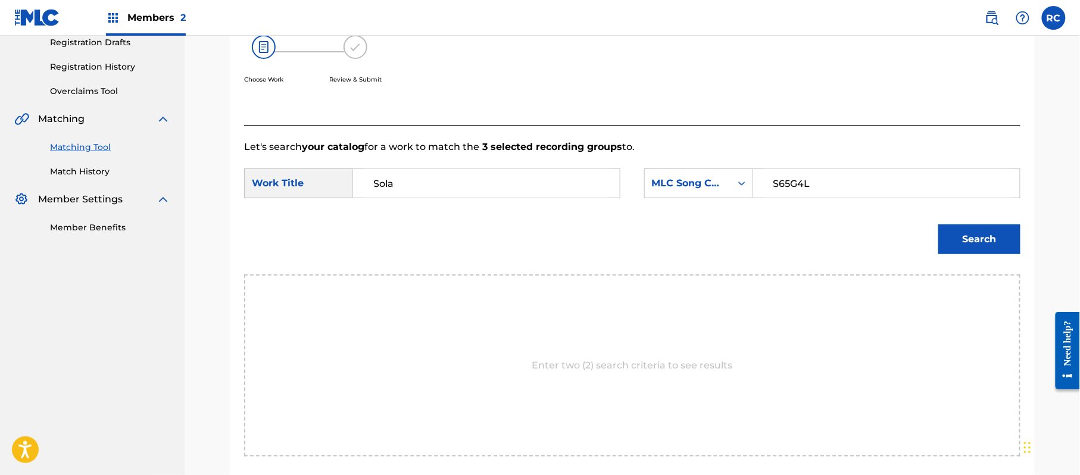
type input "S65G4L"
click at [990, 236] on button "Search" at bounding box center [980, 240] width 82 height 30
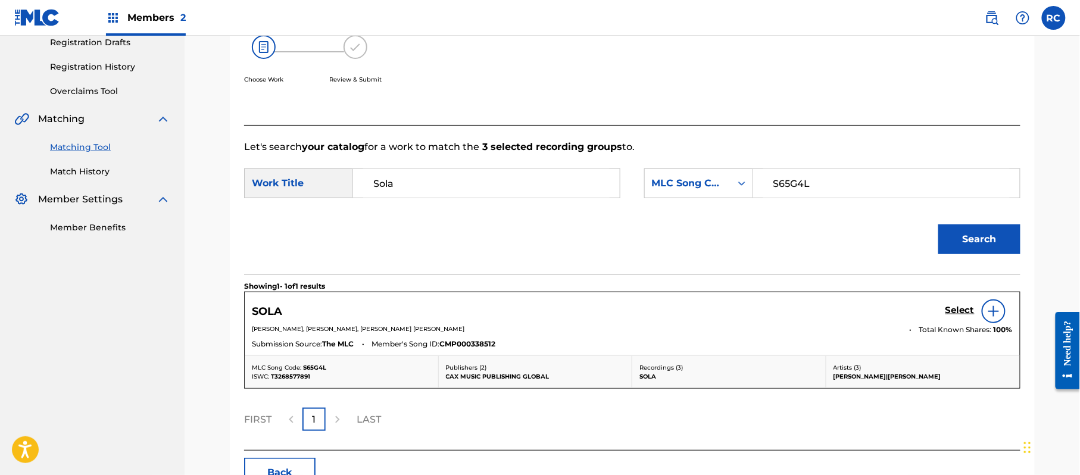
click at [965, 311] on h5 "Select" at bounding box center [960, 310] width 29 height 11
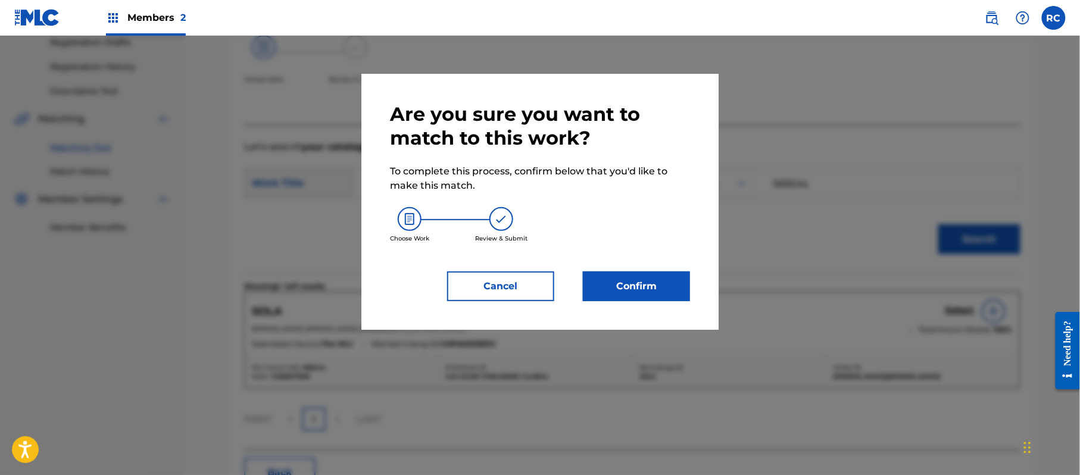
click at [649, 296] on button "Confirm" at bounding box center [636, 287] width 107 height 30
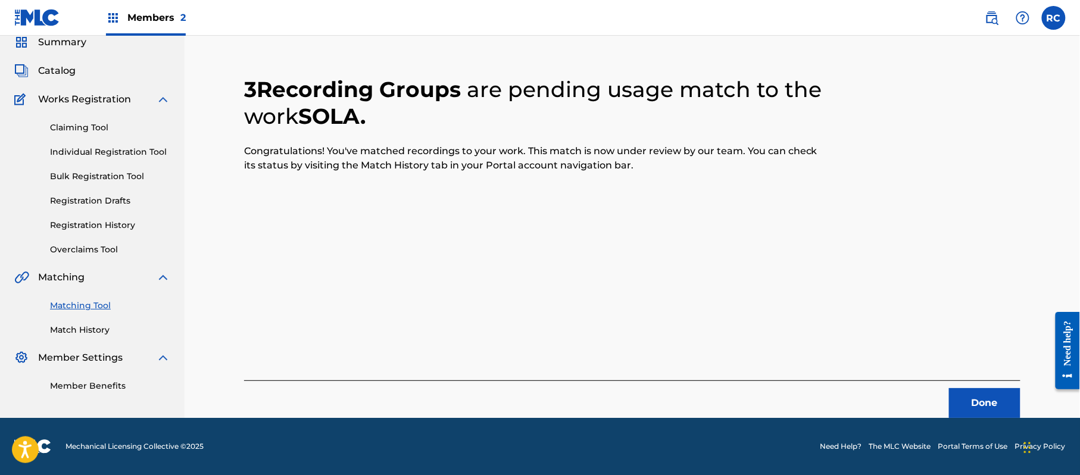
scroll to position [48, 0]
click at [977, 407] on button "Done" at bounding box center [984, 403] width 71 height 30
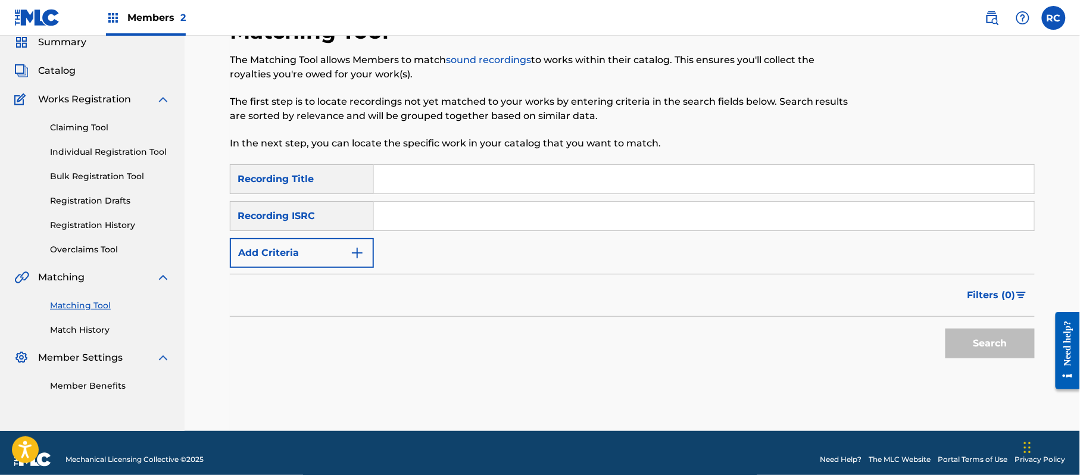
click at [405, 179] on input "Search Form" at bounding box center [704, 179] width 660 height 29
click at [453, 183] on input "Soy Yo PapiXion" at bounding box center [704, 179] width 660 height 29
type input "Soy Yo"
click at [338, 248] on button "Add Criteria" at bounding box center [302, 253] width 144 height 30
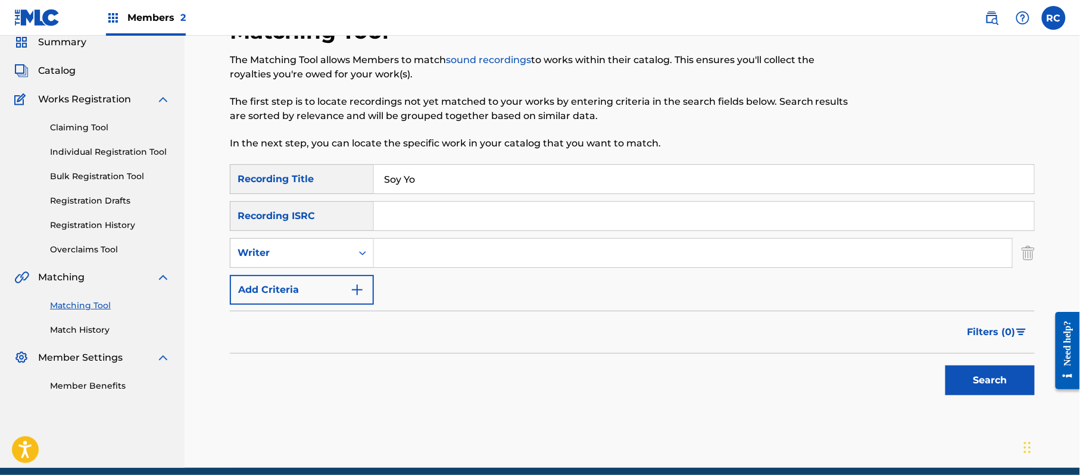
click at [322, 253] on div "Writer" at bounding box center [291, 253] width 107 height 14
drag, startPoint x: 320, startPoint y: 286, endPoint x: 360, endPoint y: 272, distance: 42.4
click at [320, 286] on div "Recording Artist" at bounding box center [301, 283] width 143 height 30
click at [405, 254] on input "Search Form" at bounding box center [693, 253] width 638 height 29
type input "PapiXion"
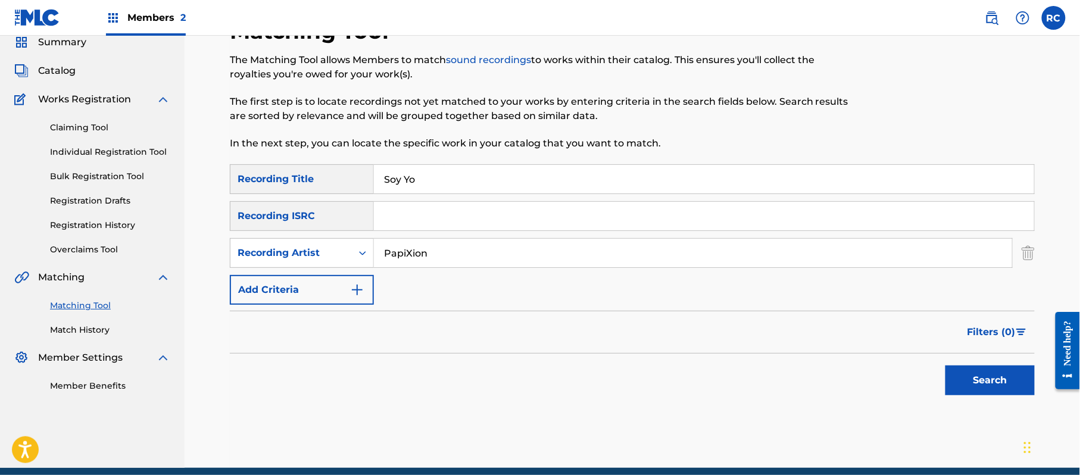
drag, startPoint x: 968, startPoint y: 387, endPoint x: 602, endPoint y: 346, distance: 369.1
click at [963, 387] on button "Search" at bounding box center [990, 381] width 89 height 30
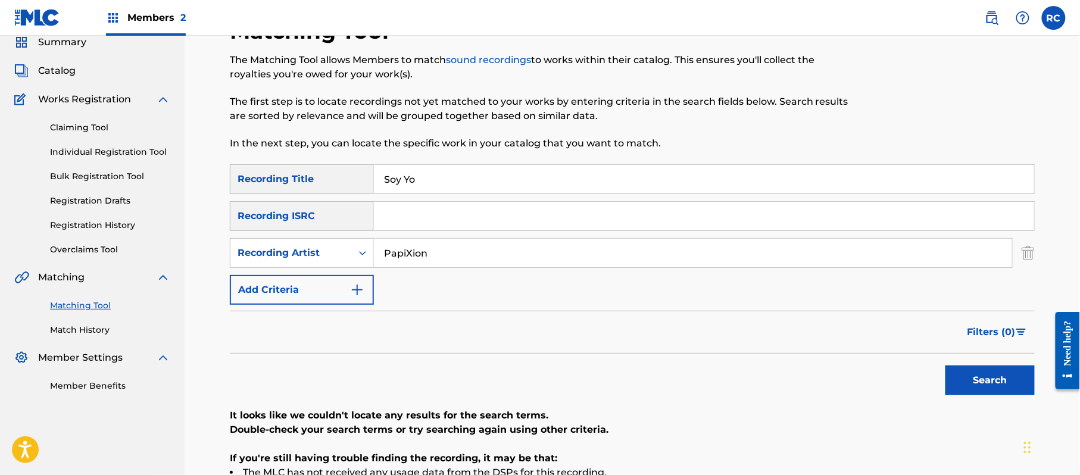
drag, startPoint x: 399, startPoint y: 215, endPoint x: 399, endPoint y: 227, distance: 11.9
click at [399, 227] on input "Search Form" at bounding box center [704, 216] width 660 height 29
type input "QM4TX1693622"
drag, startPoint x: 434, startPoint y: 175, endPoint x: 324, endPoint y: 198, distance: 112.0
click at [324, 198] on div "SearchWithCriteria852bc4d8-3d3a-41d6-8043-66e055d99a01 Recording Title Soy Yo S…" at bounding box center [632, 234] width 805 height 141
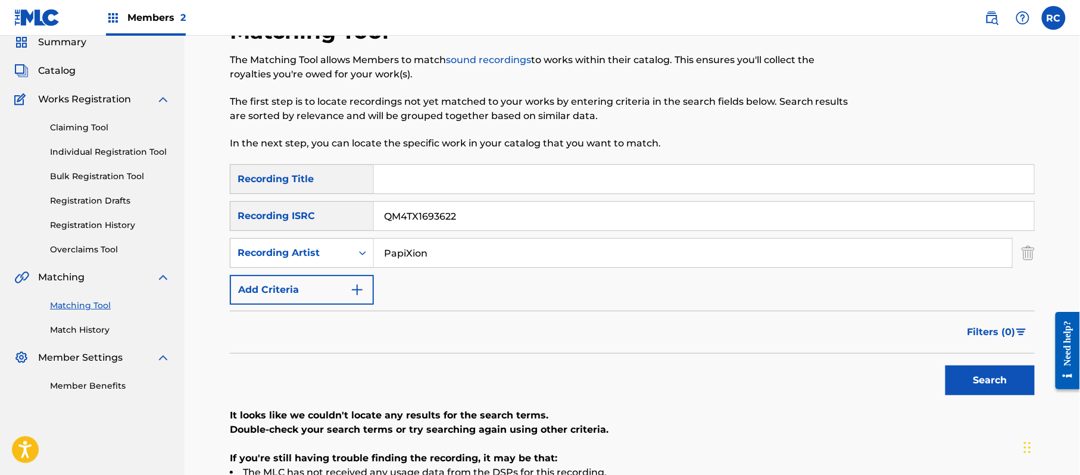
click at [432, 255] on input "PapiXion" at bounding box center [693, 253] width 638 height 29
click at [982, 376] on button "Search" at bounding box center [990, 381] width 89 height 30
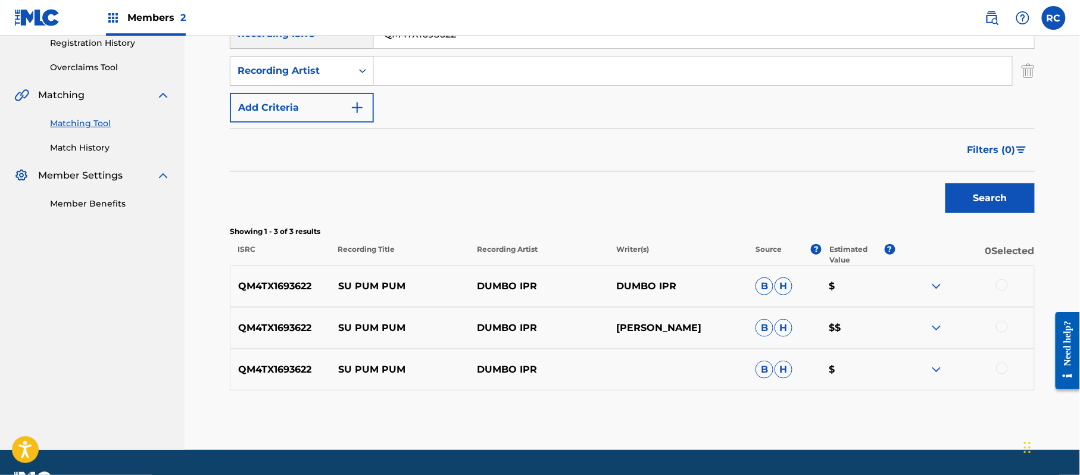
scroll to position [253, 0]
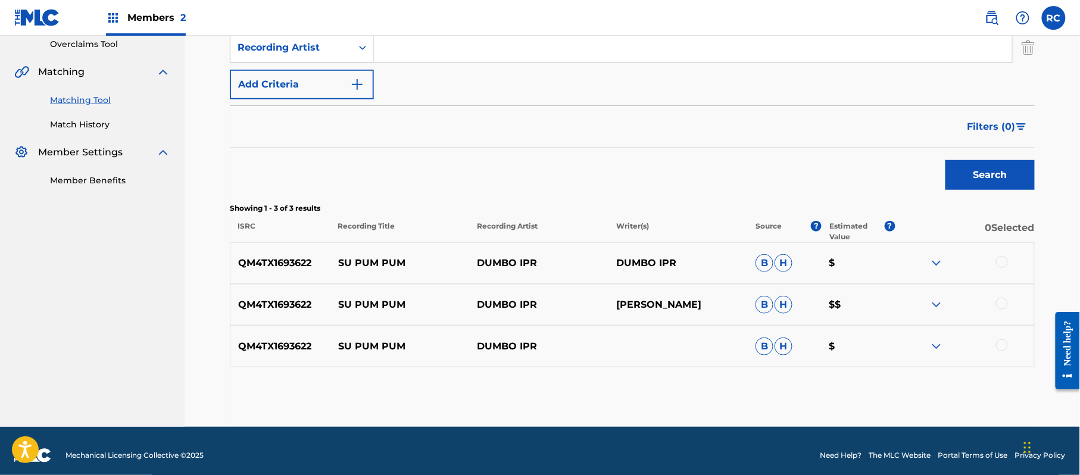
click at [1004, 258] on div at bounding box center [1002, 262] width 12 height 12
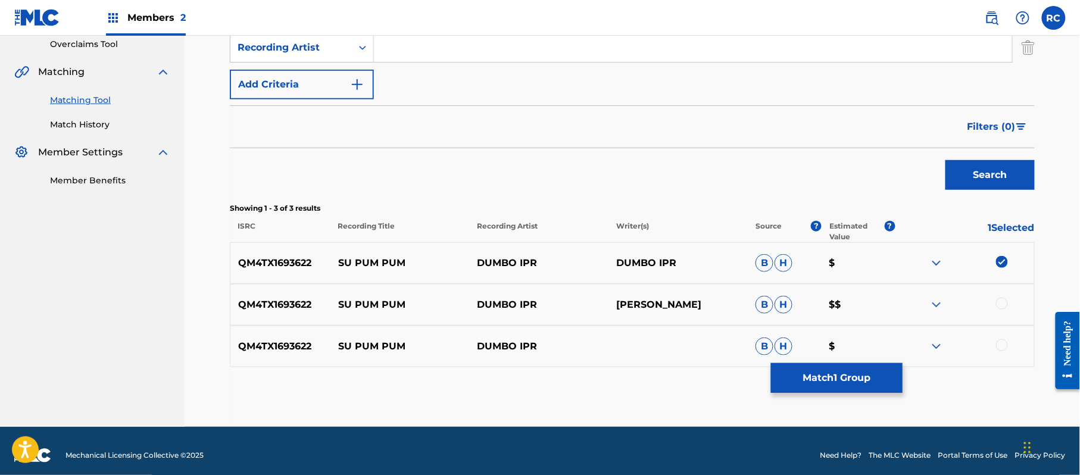
click at [1001, 301] on div at bounding box center [1002, 304] width 12 height 12
drag, startPoint x: 1009, startPoint y: 349, endPoint x: 1003, endPoint y: 350, distance: 6.1
click at [1009, 350] on div at bounding box center [964, 346] width 139 height 14
click at [1003, 350] on div at bounding box center [1002, 345] width 12 height 12
click at [837, 379] on button "Match 3 Groups" at bounding box center [837, 378] width 132 height 30
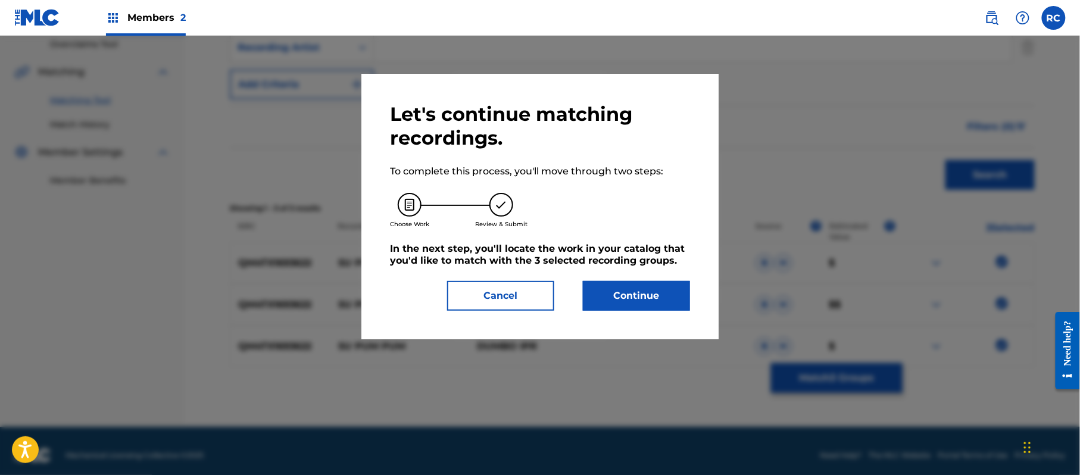
click at [634, 282] on button "Continue" at bounding box center [636, 296] width 107 height 30
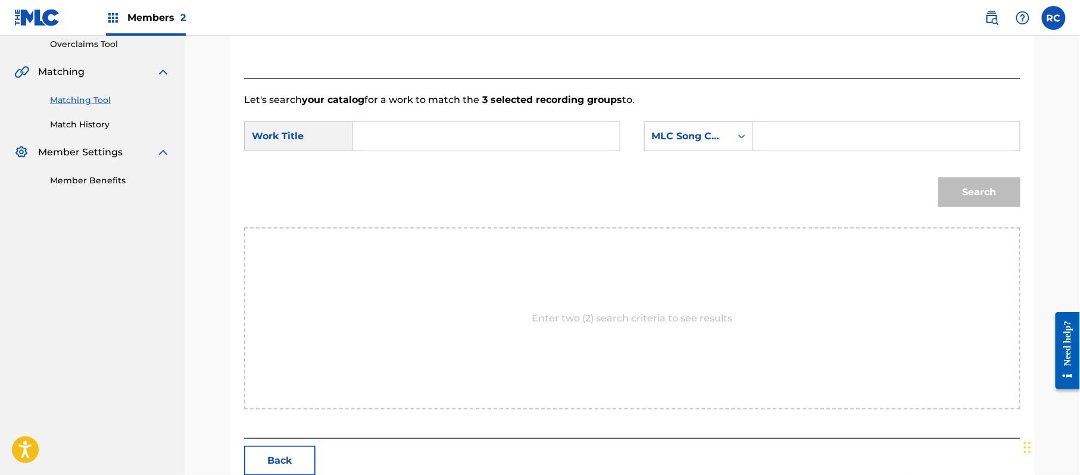
click at [417, 127] on input "Search Form" at bounding box center [486, 136] width 247 height 29
click at [460, 127] on input "Su Pum Pum S65OLE" at bounding box center [486, 136] width 247 height 29
type input "Su Pum Pum"
click at [845, 138] on input "Search Form" at bounding box center [887, 136] width 247 height 29
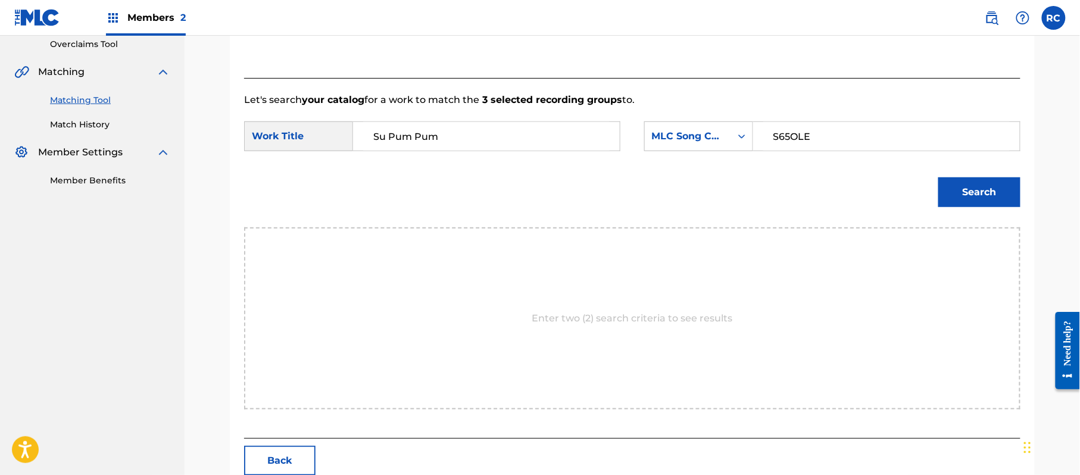
type input "S65OLE"
click at [980, 196] on button "Search" at bounding box center [980, 192] width 82 height 30
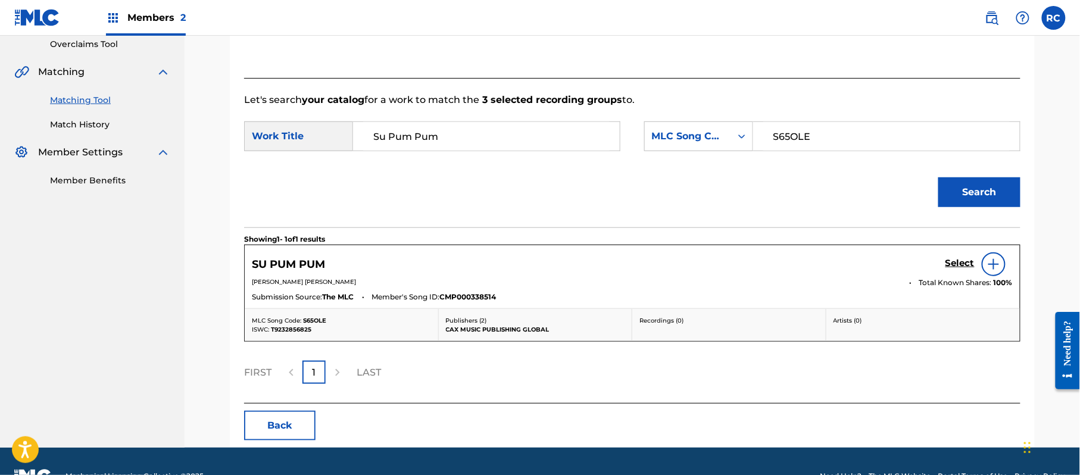
click at [949, 265] on h5 "Select" at bounding box center [960, 263] width 29 height 11
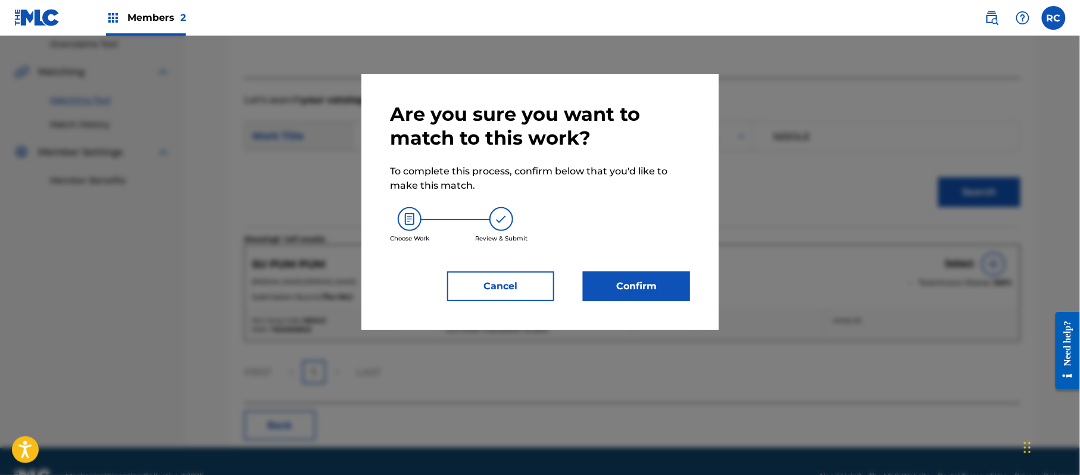
click at [641, 280] on button "Confirm" at bounding box center [636, 287] width 107 height 30
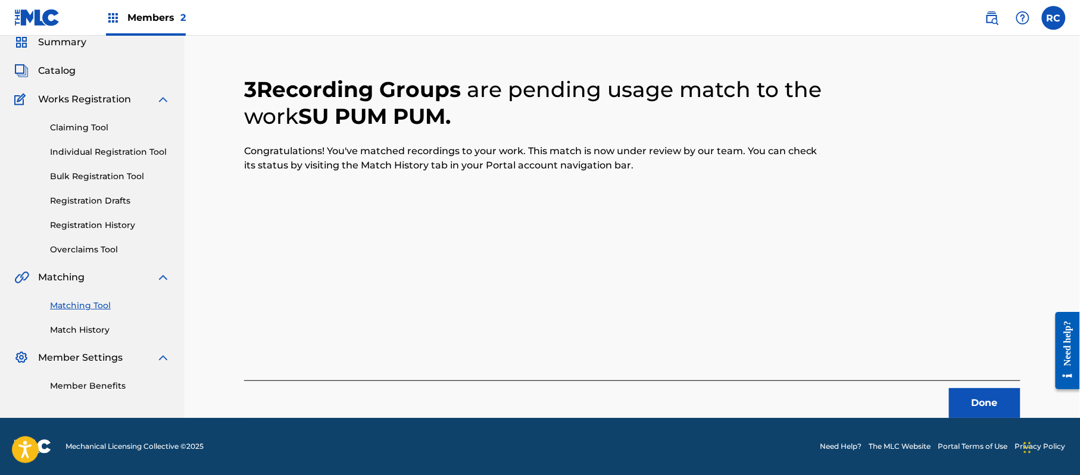
scroll to position [48, 0]
click at [965, 404] on button "Done" at bounding box center [984, 403] width 71 height 30
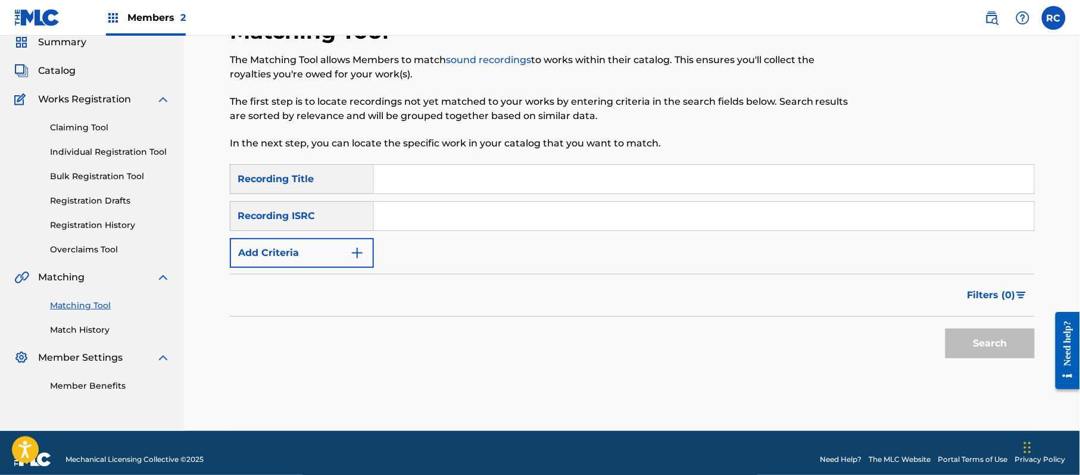
click at [412, 232] on div "SearchWithCriteria852bc4d8-3d3a-41d6-8043-66e055d99a01 Recording Title SearchWi…" at bounding box center [632, 216] width 805 height 104
click at [415, 222] on input "Search Form" at bounding box center [704, 216] width 660 height 29
type input "DOA631910021"
click at [975, 349] on button "Search" at bounding box center [990, 344] width 89 height 30
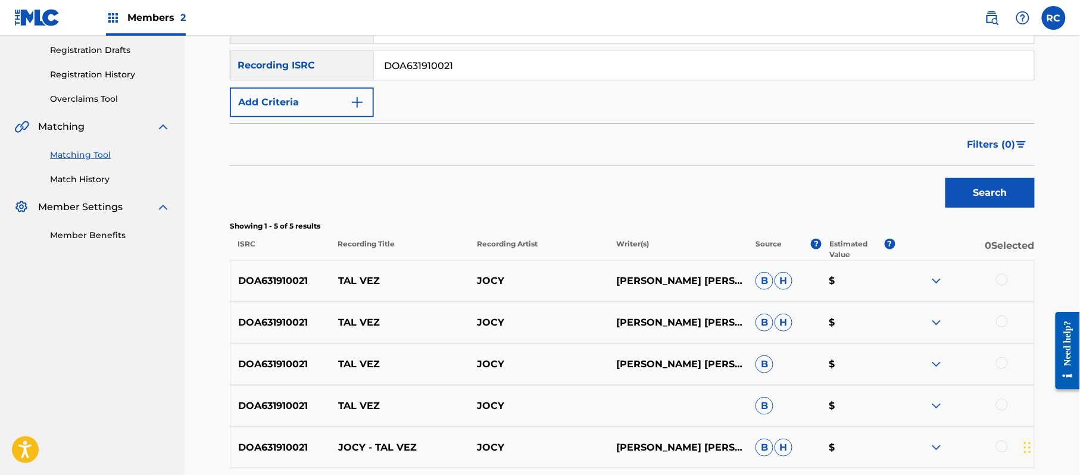
scroll to position [217, 0]
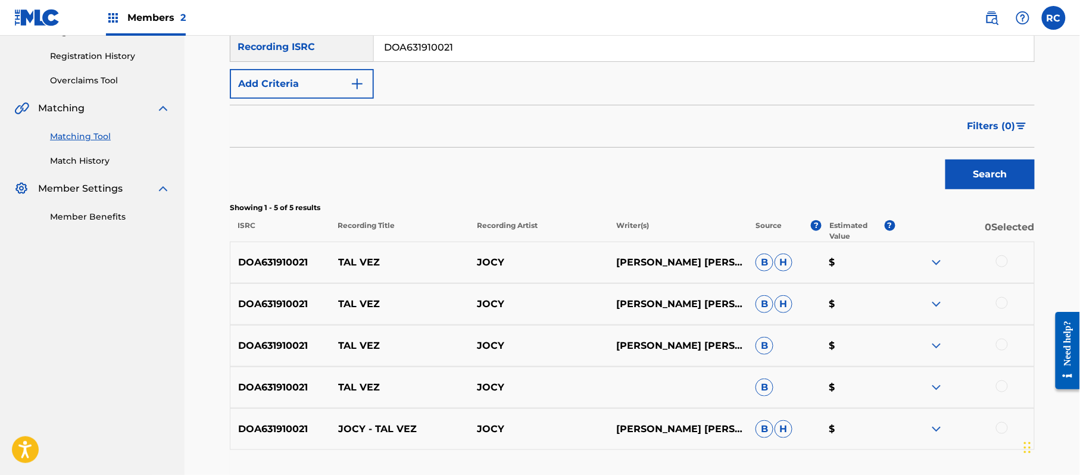
click at [998, 264] on div at bounding box center [1002, 261] width 12 height 12
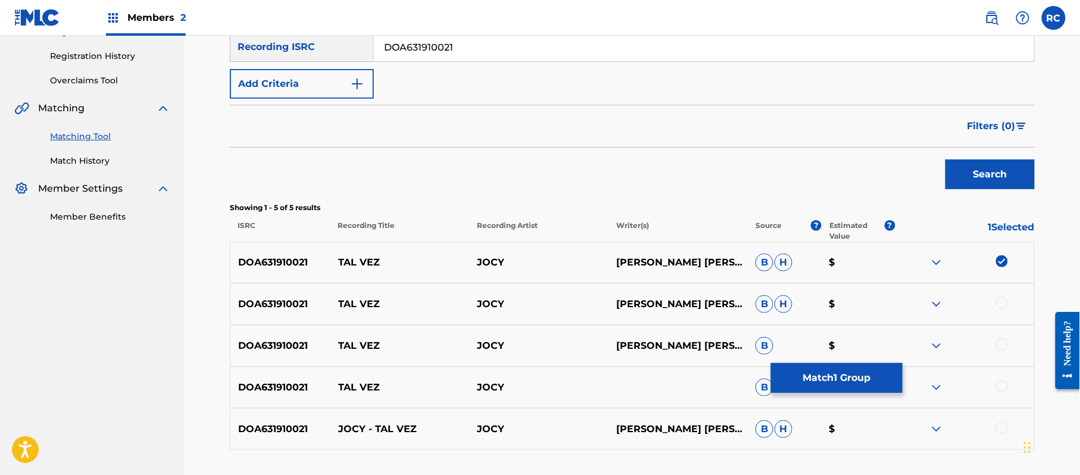
click at [1006, 305] on div at bounding box center [1002, 303] width 12 height 12
click at [1006, 344] on div at bounding box center [1002, 345] width 12 height 12
click at [1001, 387] on div at bounding box center [1002, 387] width 12 height 12
click at [1002, 429] on div at bounding box center [1002, 428] width 12 height 12
click at [822, 386] on button "Match 5 Groups" at bounding box center [837, 378] width 132 height 30
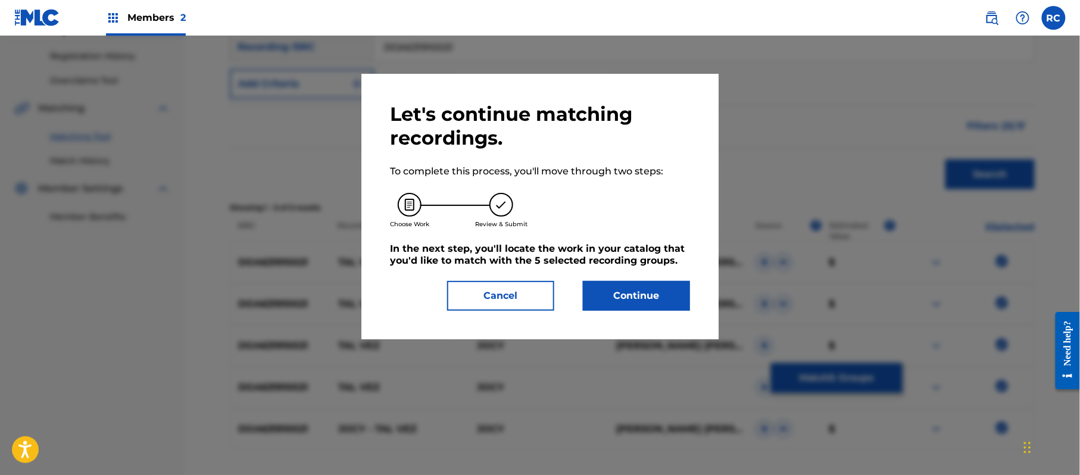
click at [619, 289] on button "Continue" at bounding box center [636, 296] width 107 height 30
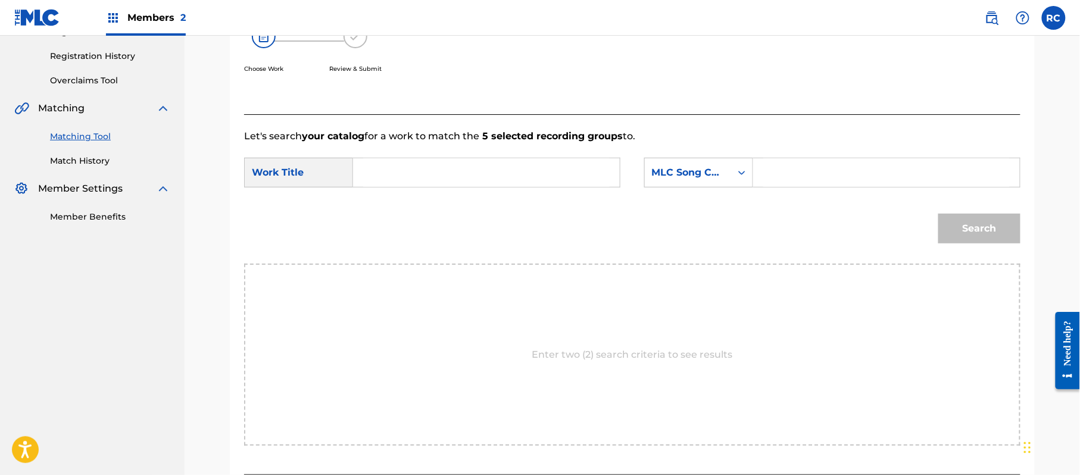
click at [403, 176] on input "Search Form" at bounding box center [486, 172] width 247 height 29
click at [437, 176] on input "Tal Vez TW6TT0" at bounding box center [486, 172] width 247 height 29
type input "Tal Vez"
click at [842, 176] on input "Search Form" at bounding box center [887, 172] width 247 height 29
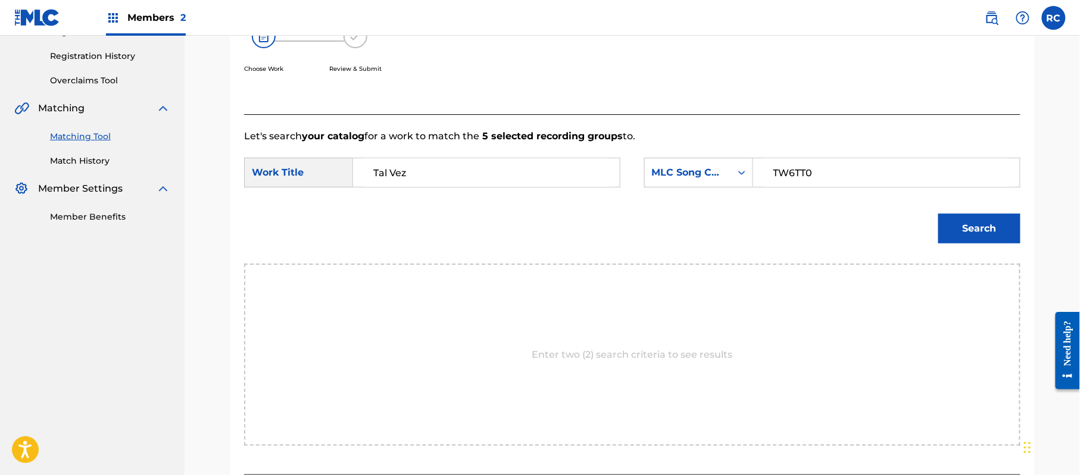
type input "TW6TT0"
click at [966, 225] on button "Search" at bounding box center [980, 229] width 82 height 30
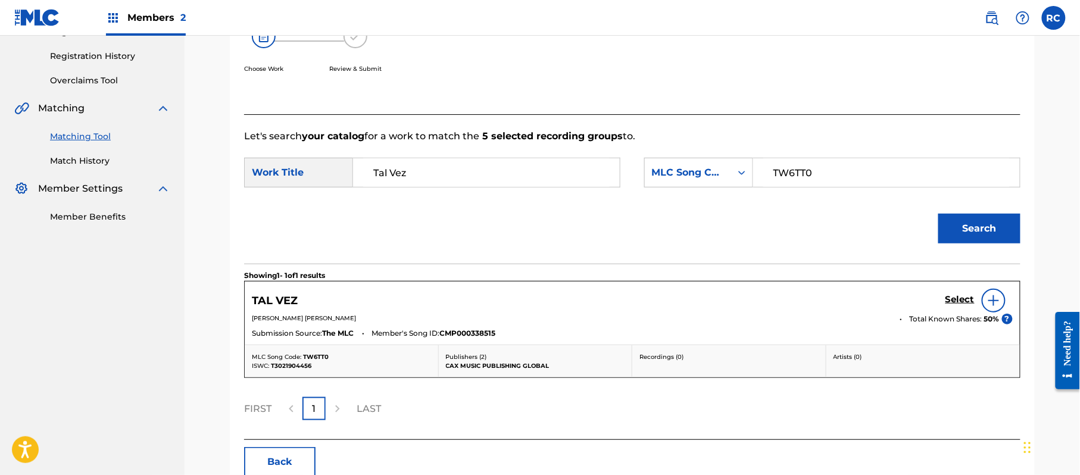
click at [955, 301] on h5 "Select" at bounding box center [960, 299] width 29 height 11
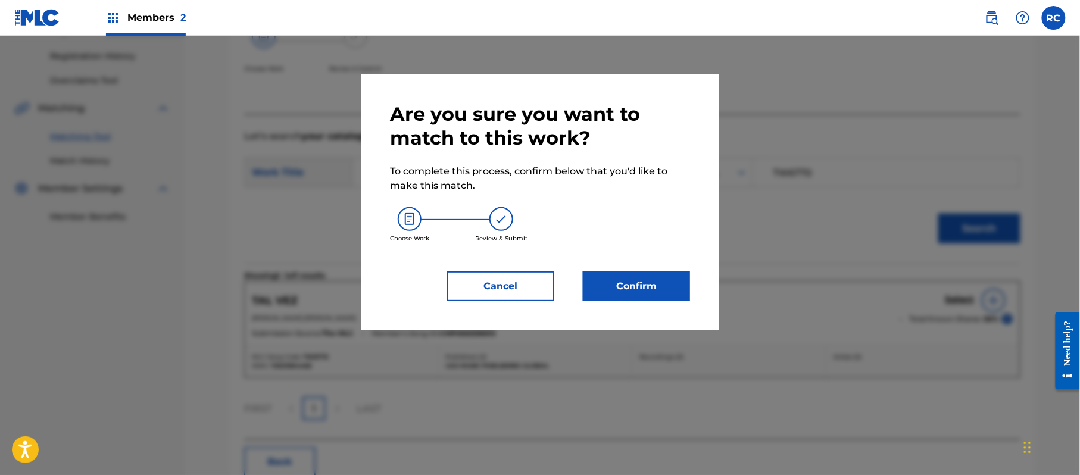
click at [615, 277] on button "Confirm" at bounding box center [636, 287] width 107 height 30
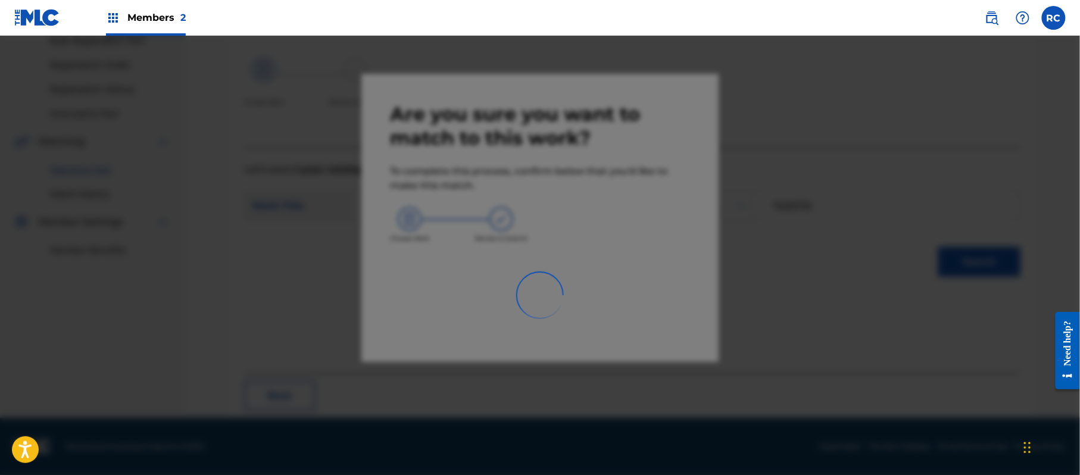
scroll to position [48, 0]
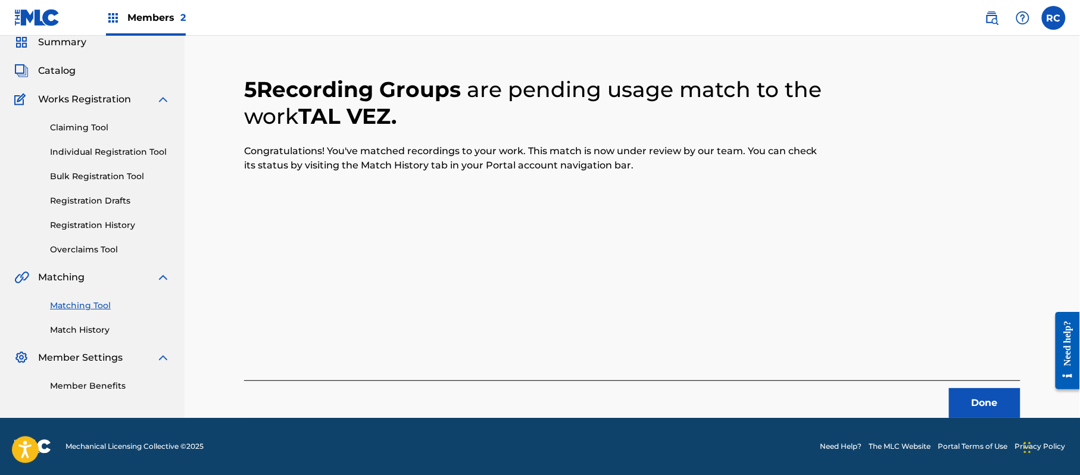
click at [973, 395] on button "Done" at bounding box center [984, 403] width 71 height 30
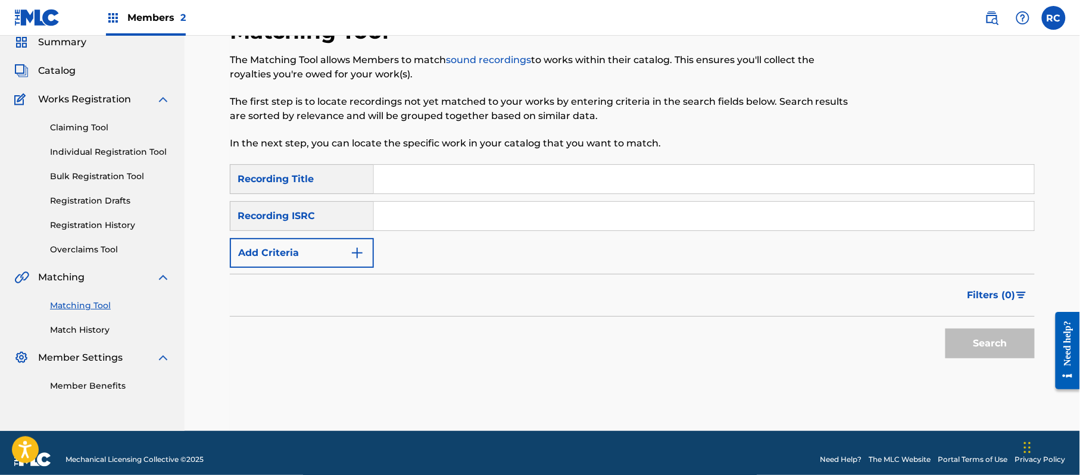
click at [406, 175] on input "Search Form" at bounding box center [704, 179] width 660 height 29
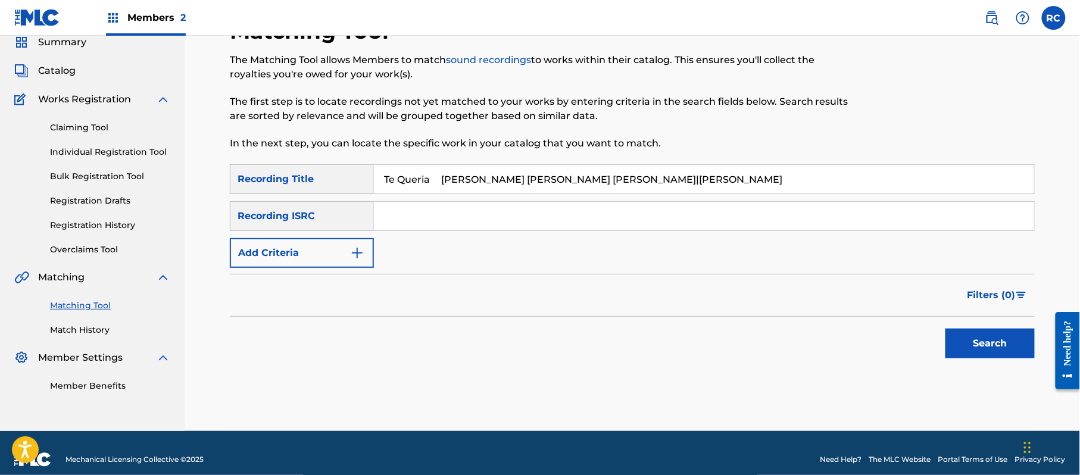
drag, startPoint x: 444, startPoint y: 177, endPoint x: 777, endPoint y: 205, distance: 334.1
click at [777, 205] on div "SearchWithCriteria852bc4d8-3d3a-41d6-8043-66e055d99a01 Recording Title Te Queri…" at bounding box center [632, 216] width 805 height 104
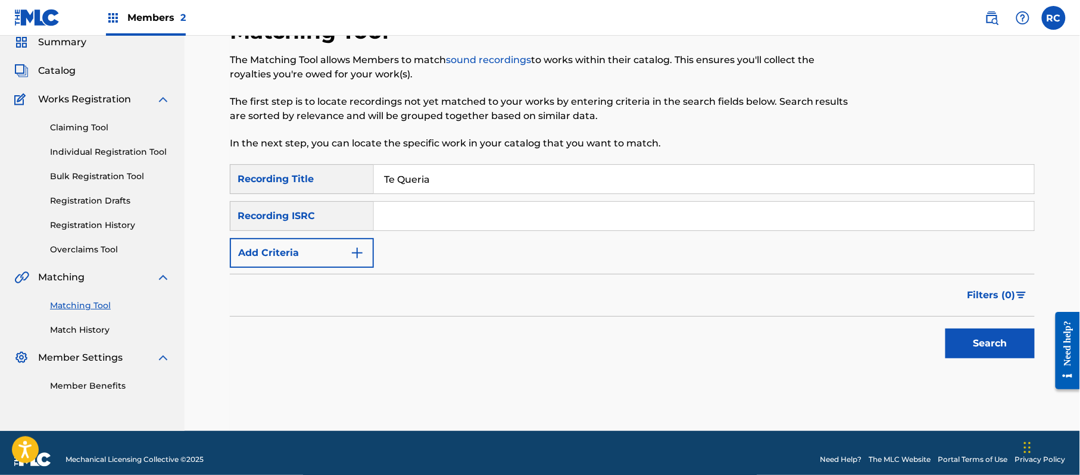
type input "Te Queria"
click at [335, 246] on button "Add Criteria" at bounding box center [302, 253] width 144 height 30
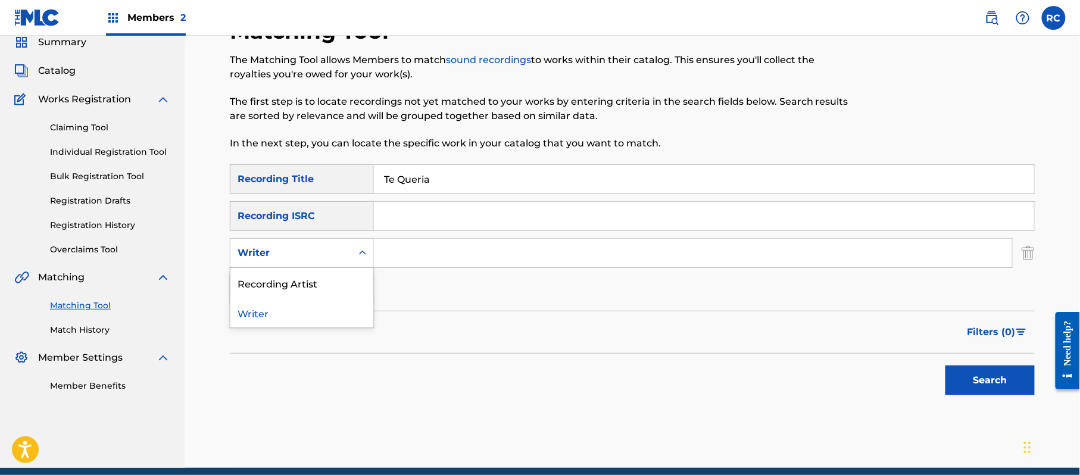
click at [325, 251] on div "Writer" at bounding box center [291, 253] width 107 height 14
drag, startPoint x: 330, startPoint y: 283, endPoint x: 372, endPoint y: 268, distance: 45.0
click at [331, 284] on div "Recording Artist" at bounding box center [301, 283] width 143 height 30
click at [412, 256] on input "Search Form" at bounding box center [693, 253] width 638 height 29
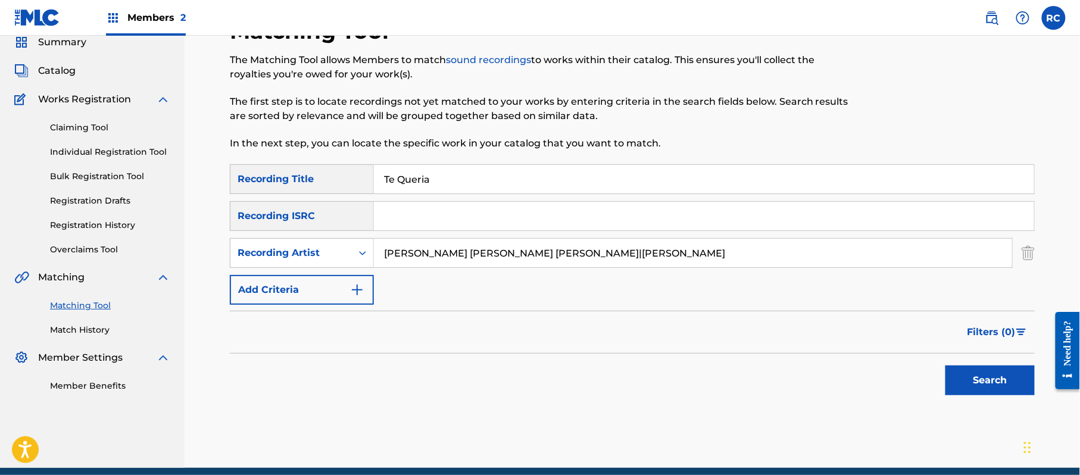
drag, startPoint x: 534, startPoint y: 255, endPoint x: 654, endPoint y: 255, distance: 119.7
click at [654, 255] on input "[PERSON_NAME] [PERSON_NAME] [PERSON_NAME]|[PERSON_NAME]" at bounding box center [693, 253] width 638 height 29
click at [961, 384] on button "Search" at bounding box center [990, 381] width 89 height 30
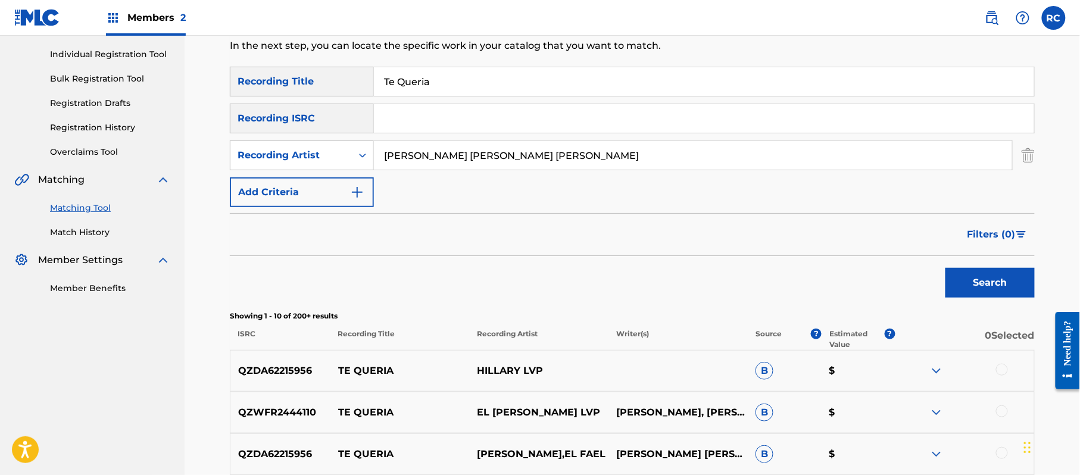
scroll to position [127, 0]
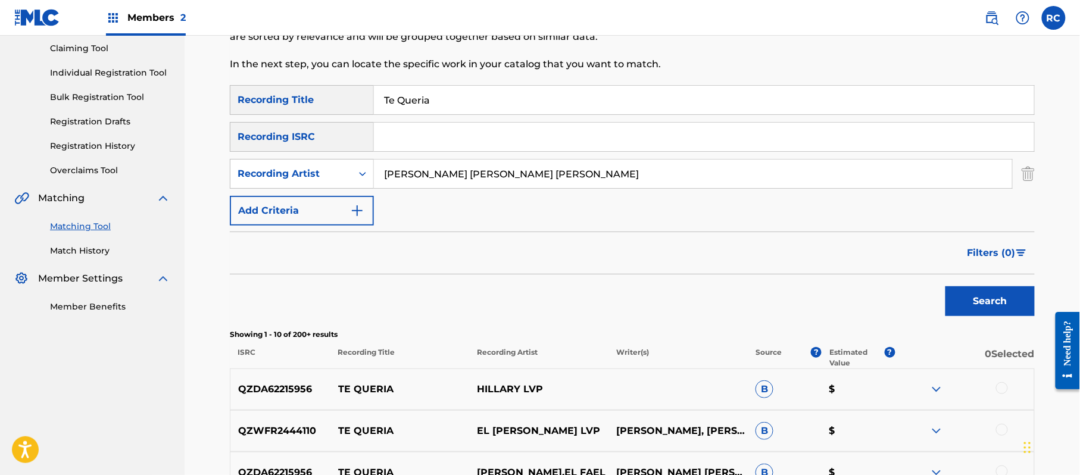
click at [444, 174] on input "[PERSON_NAME] [PERSON_NAME] [PERSON_NAME]" at bounding box center [693, 174] width 638 height 29
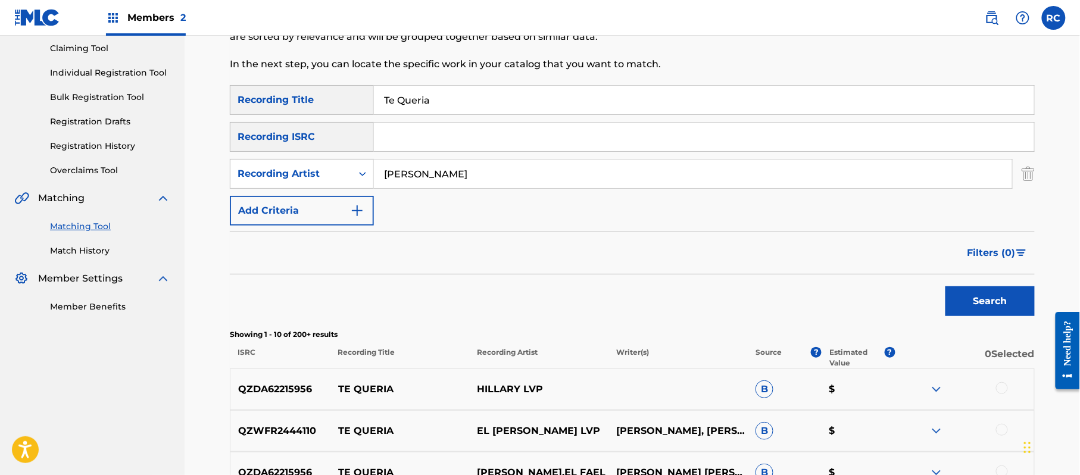
type input "[PERSON_NAME]"
click at [1027, 300] on button "Search" at bounding box center [990, 301] width 89 height 30
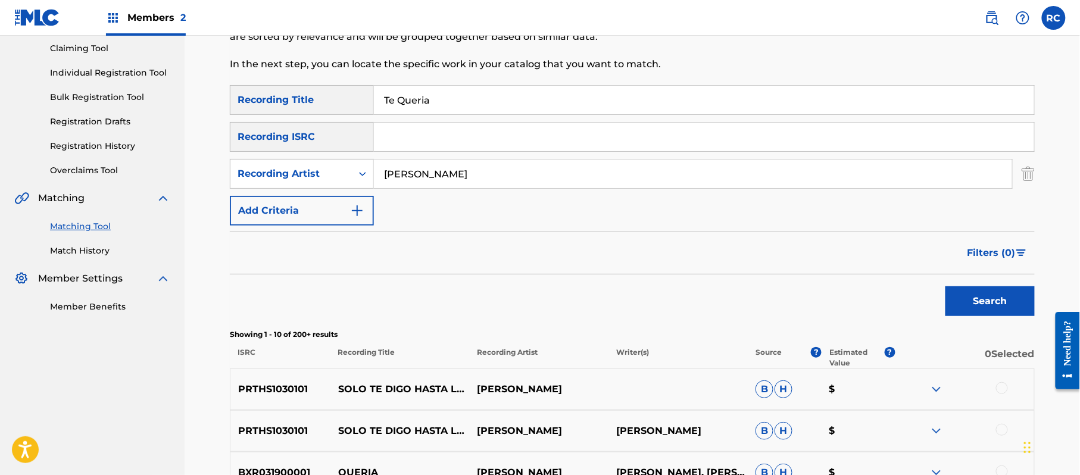
drag, startPoint x: 429, startPoint y: 110, endPoint x: 301, endPoint y: 110, distance: 128.6
click at [301, 110] on div "SearchWithCriteria852bc4d8-3d3a-41d6-8043-66e055d99a01 Recording Title Te Queria" at bounding box center [632, 100] width 805 height 30
click at [453, 103] on input "Te Supere Famax2" at bounding box center [704, 100] width 660 height 29
type input "Te Supere"
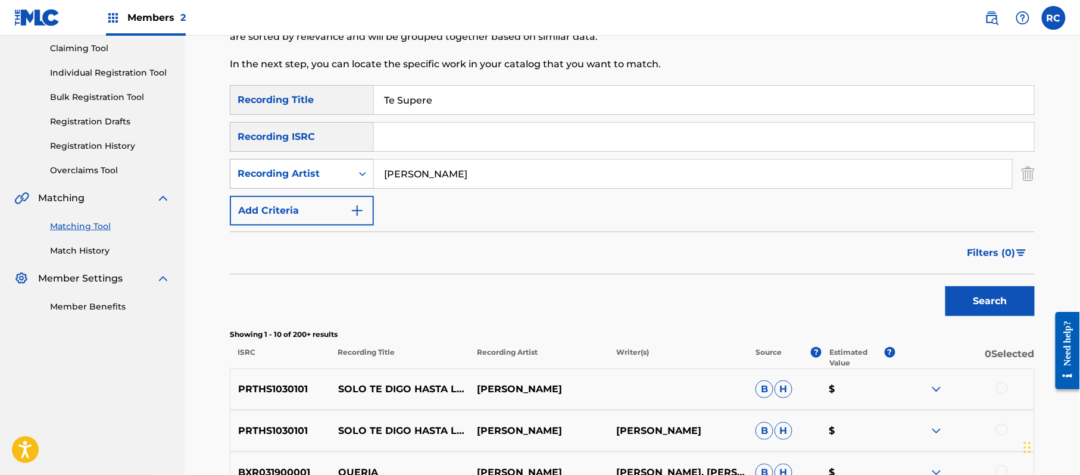
drag, startPoint x: 463, startPoint y: 167, endPoint x: 349, endPoint y: 186, distance: 115.4
click at [349, 186] on div "SearchWithCriteria2ef51d1d-7a98-43ce-8530-1d6442136d20 Recording Artist [PERSON…" at bounding box center [632, 174] width 805 height 30
type input "Famax2"
click at [996, 294] on button "Search" at bounding box center [990, 301] width 89 height 30
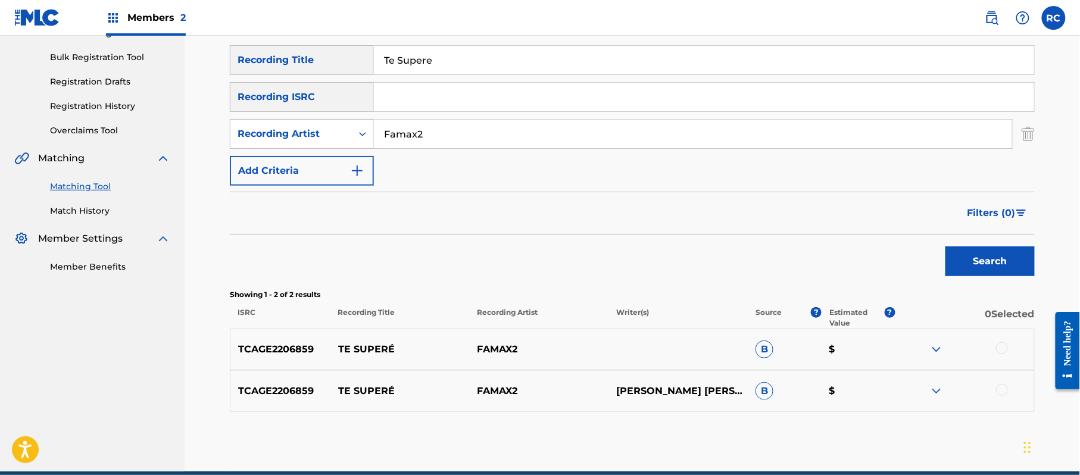
scroll to position [213, 0]
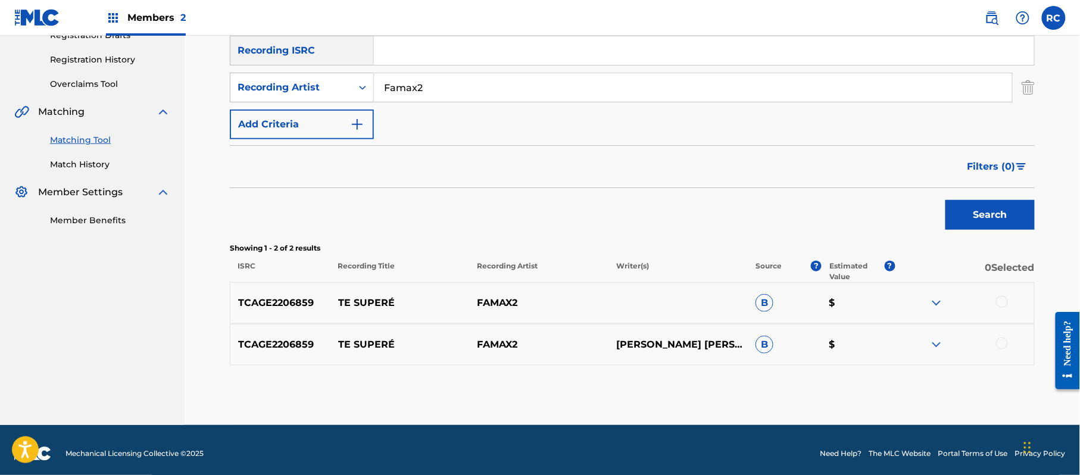
click at [282, 301] on p "TCAGE2206859" at bounding box center [280, 303] width 100 height 14
copy p "TCAGE2206859"
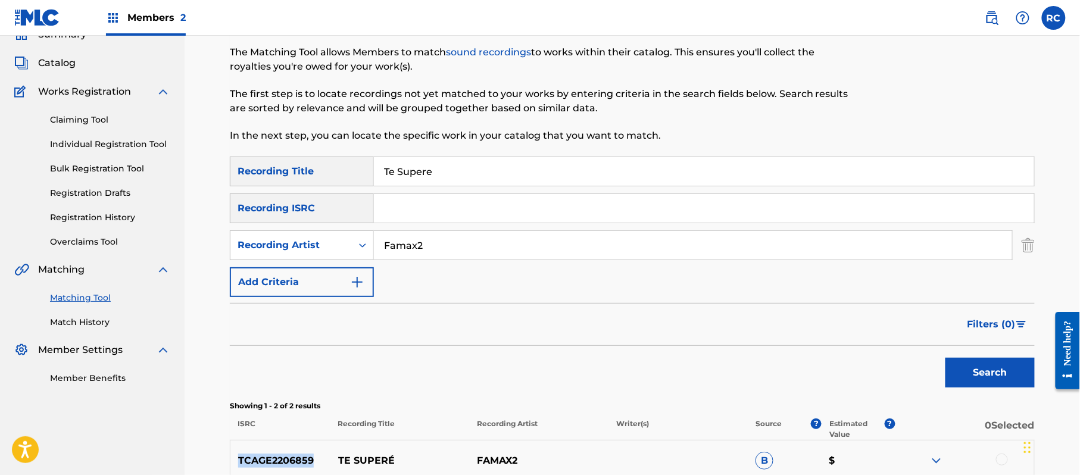
scroll to position [55, 0]
drag, startPoint x: 441, startPoint y: 182, endPoint x: 349, endPoint y: 189, distance: 92.0
click at [349, 189] on div "SearchWithCriteria852bc4d8-3d3a-41d6-8043-66e055d99a01 Recording Title Te Super…" at bounding box center [632, 227] width 805 height 141
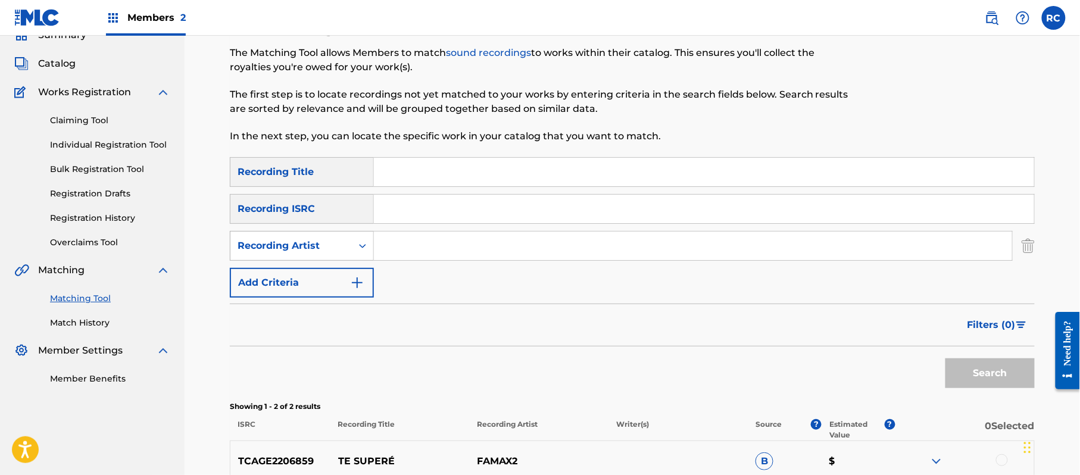
click at [347, 245] on div "SearchWithCriteria2ef51d1d-7a98-43ce-8530-1d6442136d20 Recording Artist" at bounding box center [632, 246] width 805 height 30
click at [399, 204] on input "Search Form" at bounding box center [704, 209] width 660 height 29
type input "TCAGE2206859"
click at [970, 374] on button "Search" at bounding box center [990, 374] width 89 height 30
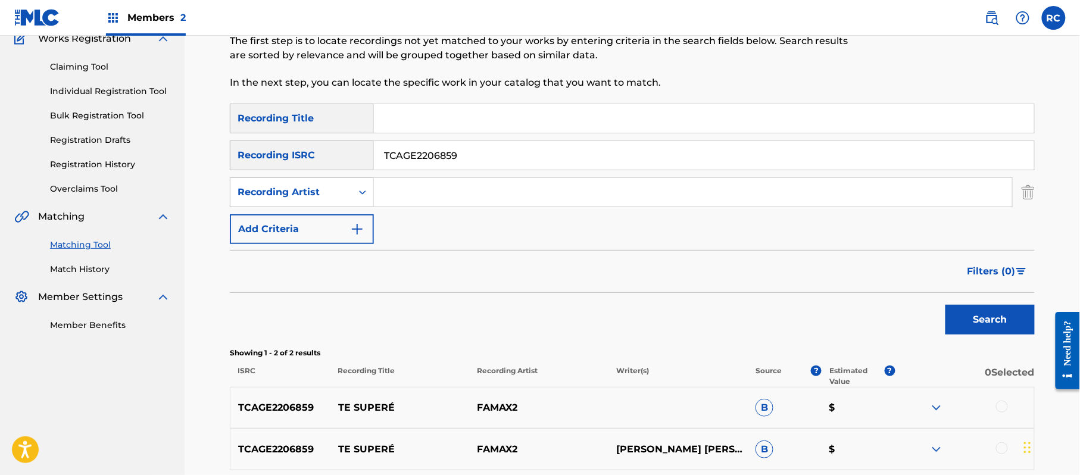
scroll to position [213, 0]
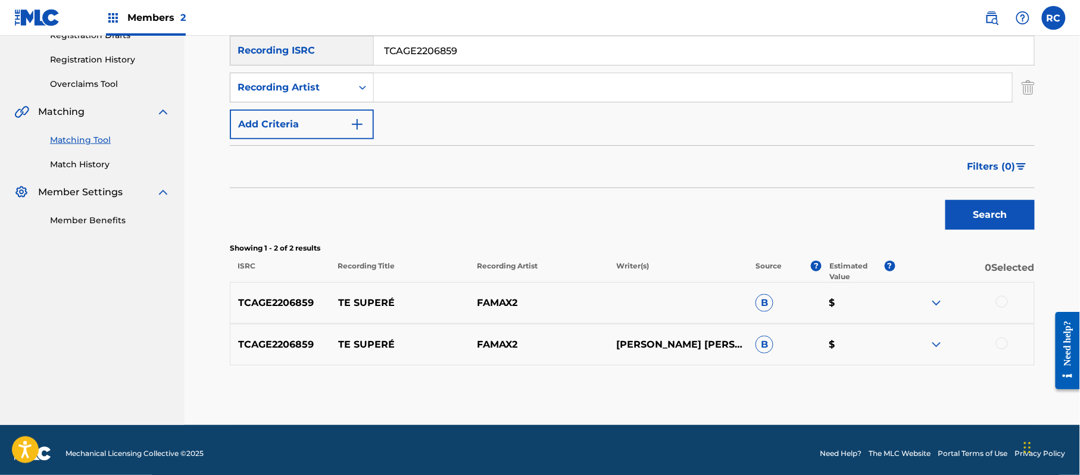
click at [1005, 303] on div at bounding box center [1002, 302] width 12 height 12
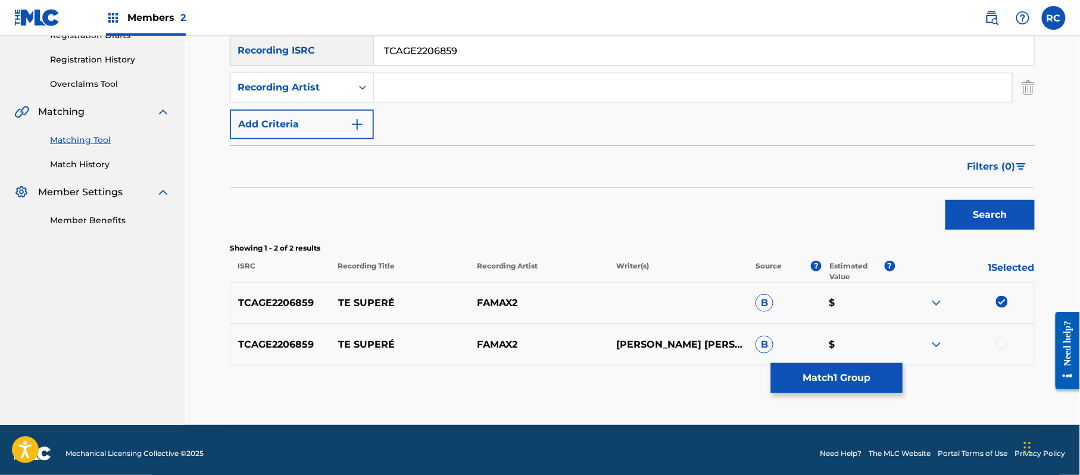
click at [1004, 344] on div at bounding box center [1002, 344] width 12 height 12
click at [867, 374] on button "Match 2 Groups" at bounding box center [837, 378] width 132 height 30
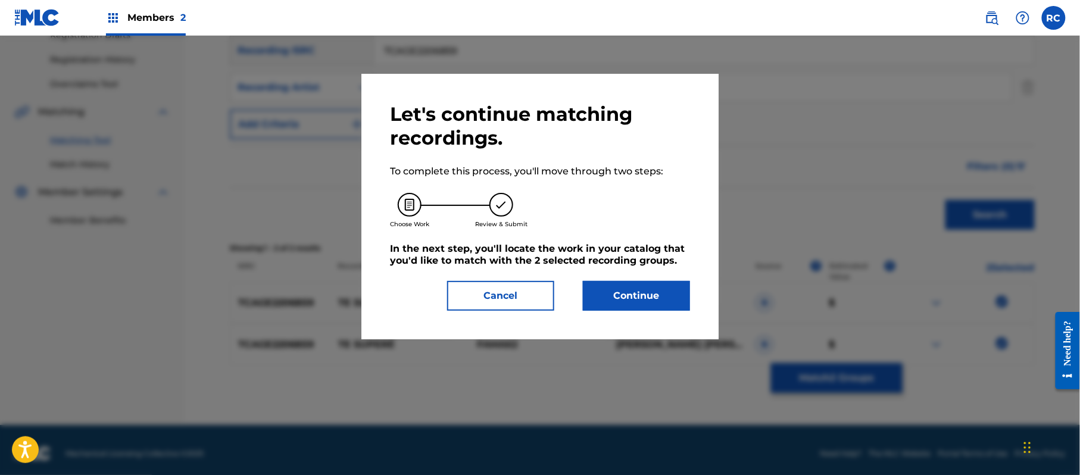
click at [673, 300] on button "Continue" at bounding box center [636, 296] width 107 height 30
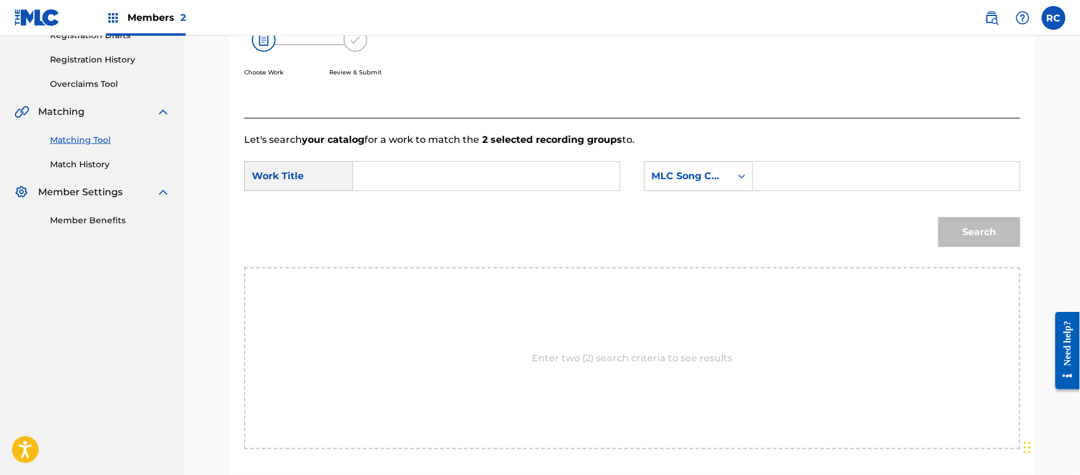
click at [405, 179] on input "Search Form" at bounding box center [486, 176] width 247 height 29
click at [434, 184] on input "Te Supere TW61F2" at bounding box center [486, 176] width 247 height 29
type input "Te Supere"
click at [827, 182] on input "Search Form" at bounding box center [887, 176] width 247 height 29
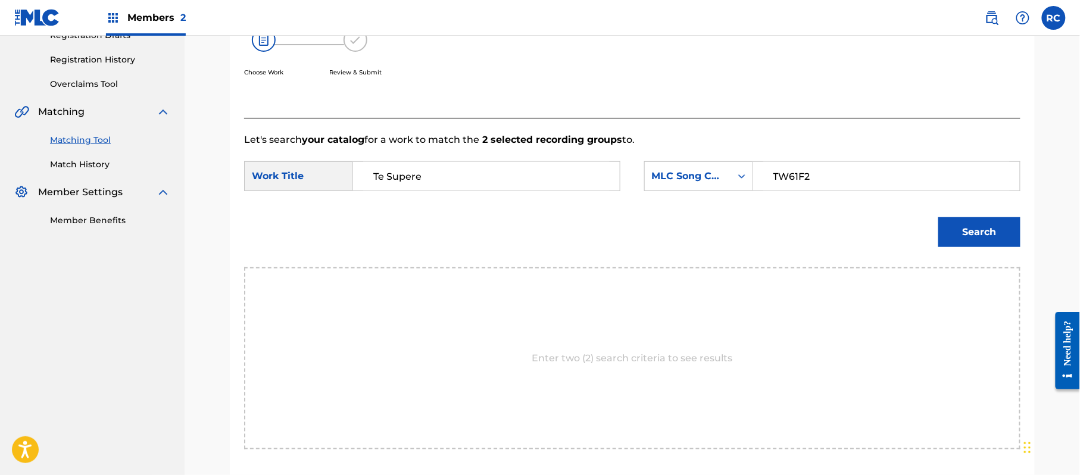
type input "TW61F2"
click at [968, 243] on button "Search" at bounding box center [980, 232] width 82 height 30
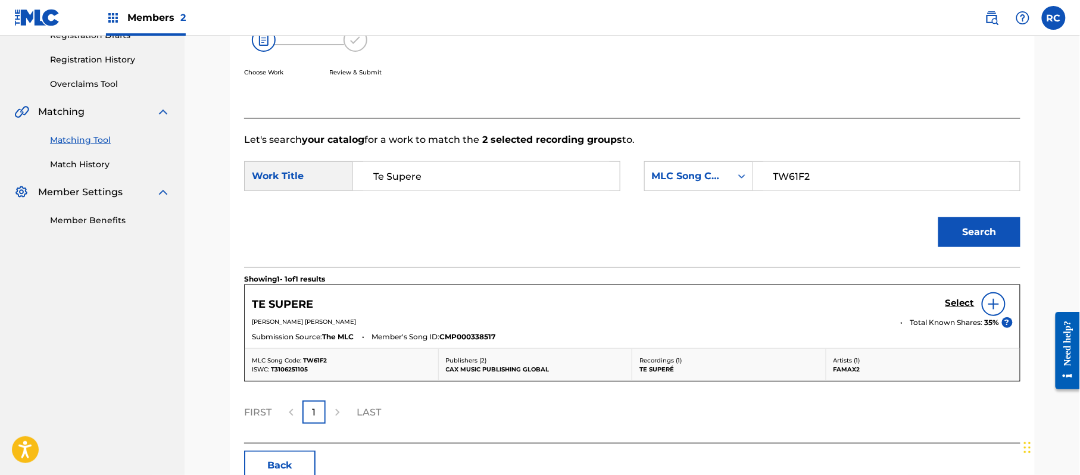
click at [949, 305] on h5 "Select" at bounding box center [960, 303] width 29 height 11
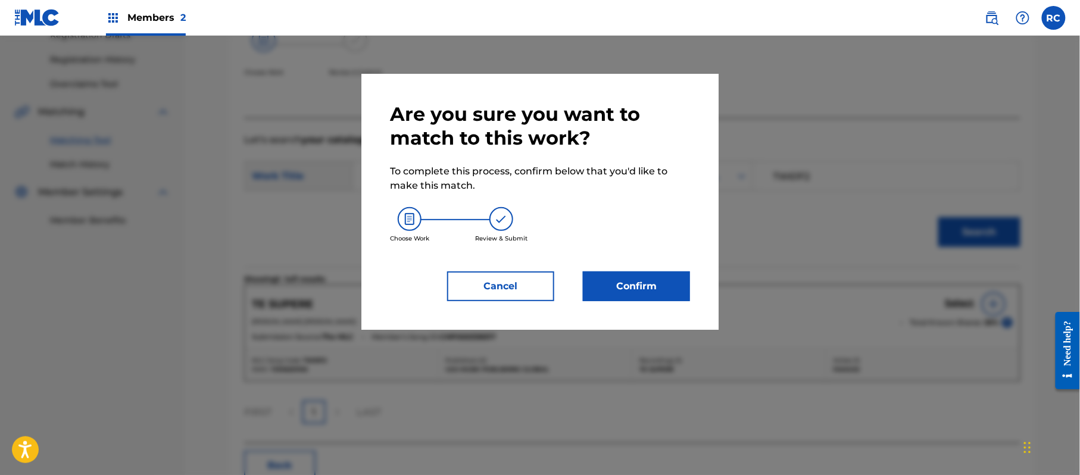
click at [654, 291] on button "Confirm" at bounding box center [636, 287] width 107 height 30
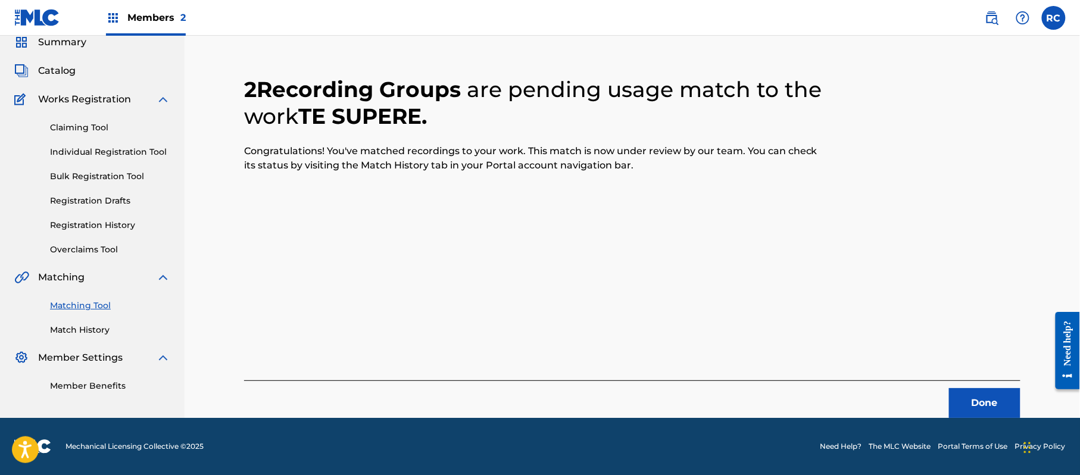
scroll to position [48, 0]
click at [992, 410] on button "Done" at bounding box center [984, 403] width 71 height 30
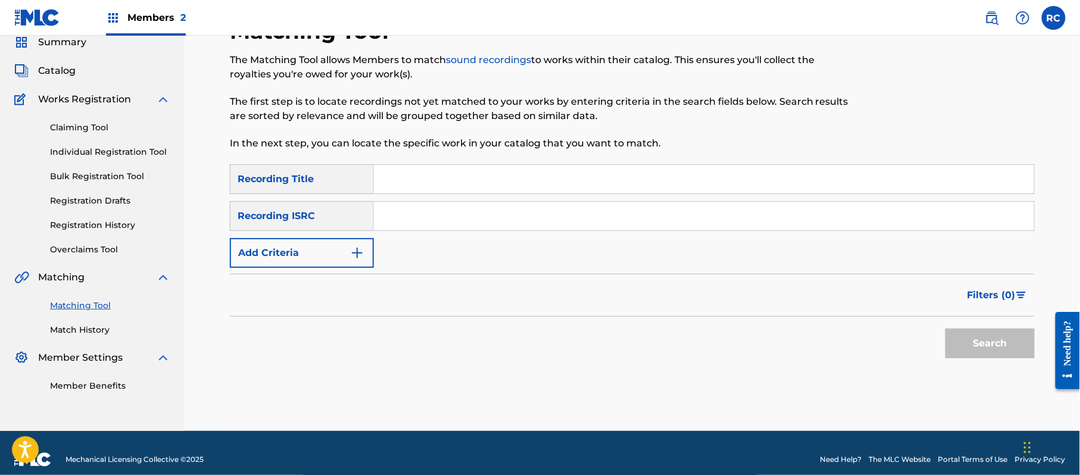
click at [390, 220] on input "Search Form" at bounding box center [704, 216] width 660 height 29
click at [965, 339] on button "Search" at bounding box center [990, 344] width 89 height 30
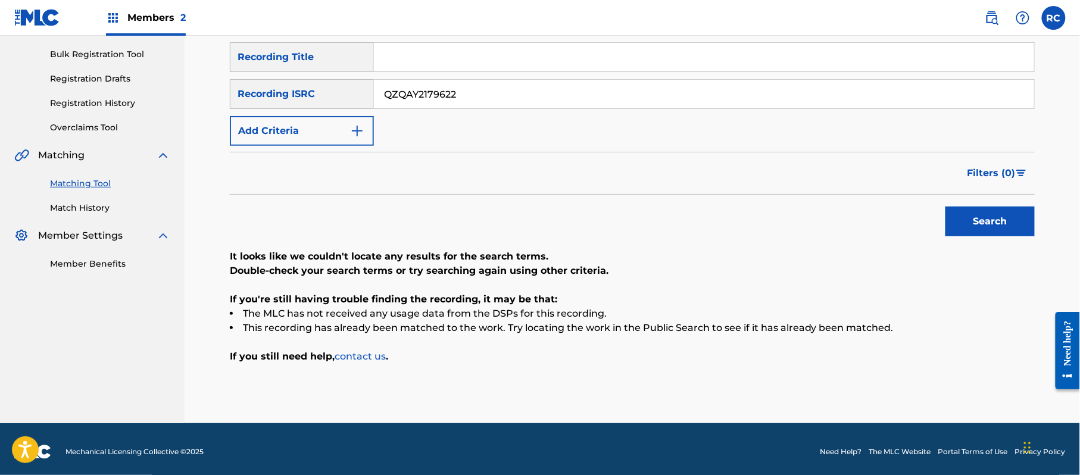
scroll to position [175, 0]
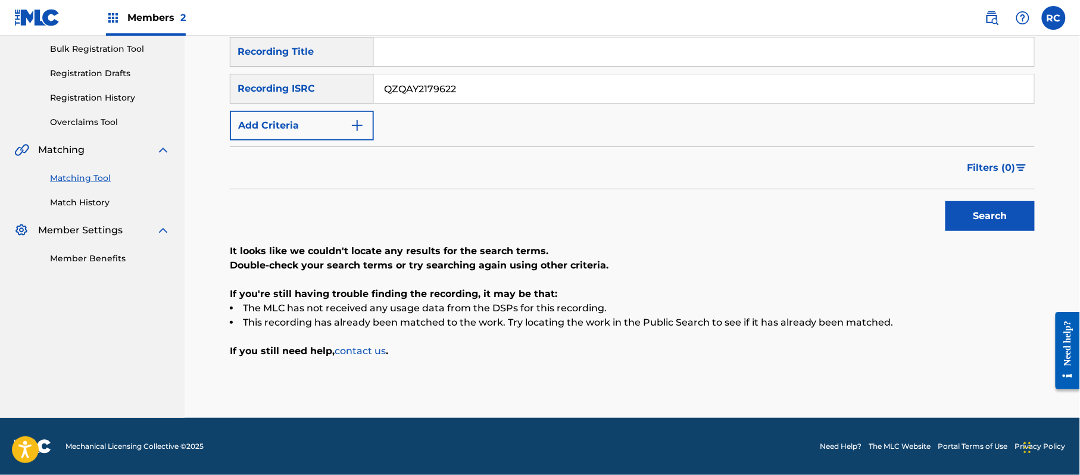
click at [439, 83] on input "QZQAY2179622" at bounding box center [704, 88] width 660 height 29
type input "TCAFK2138292"
click at [970, 218] on button "Search" at bounding box center [990, 216] width 89 height 30
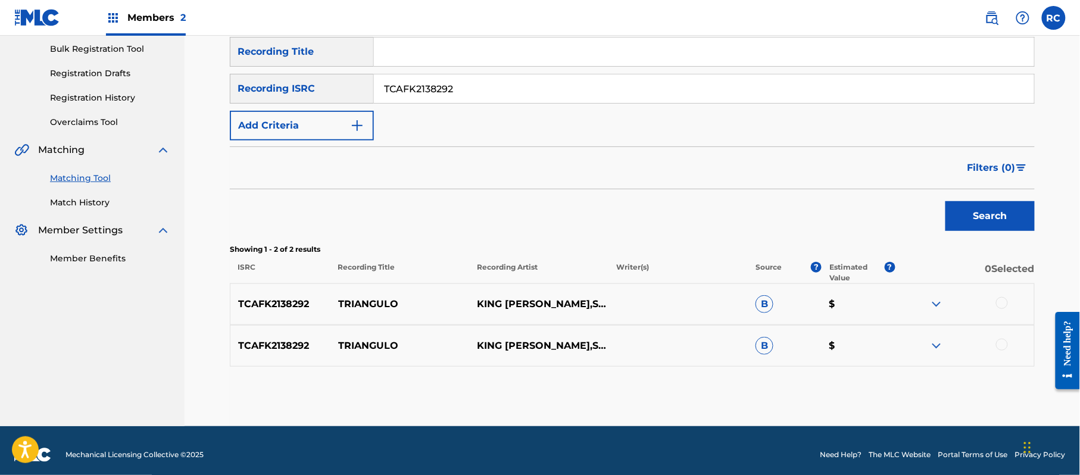
click at [1005, 298] on div at bounding box center [1002, 303] width 12 height 12
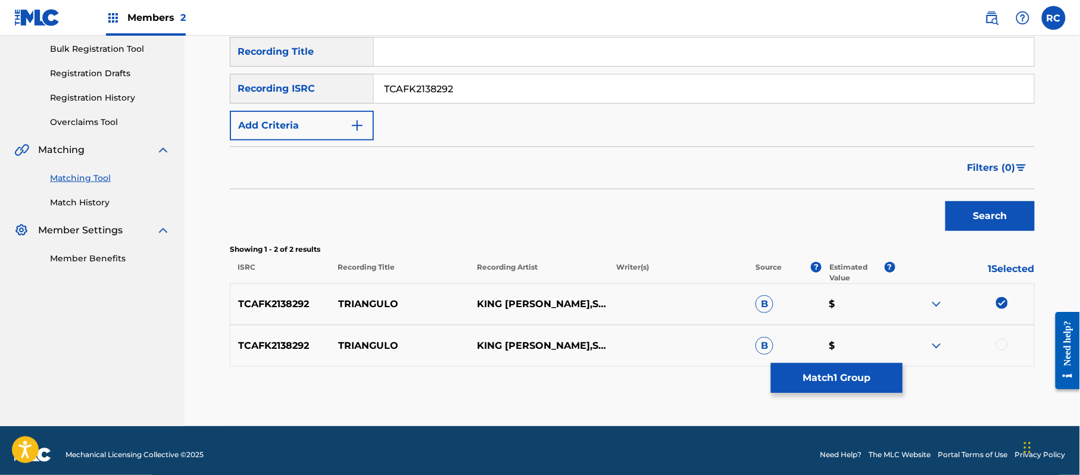
click at [1002, 348] on div at bounding box center [1002, 345] width 12 height 12
click at [868, 390] on button "Match 2 Groups" at bounding box center [837, 378] width 132 height 30
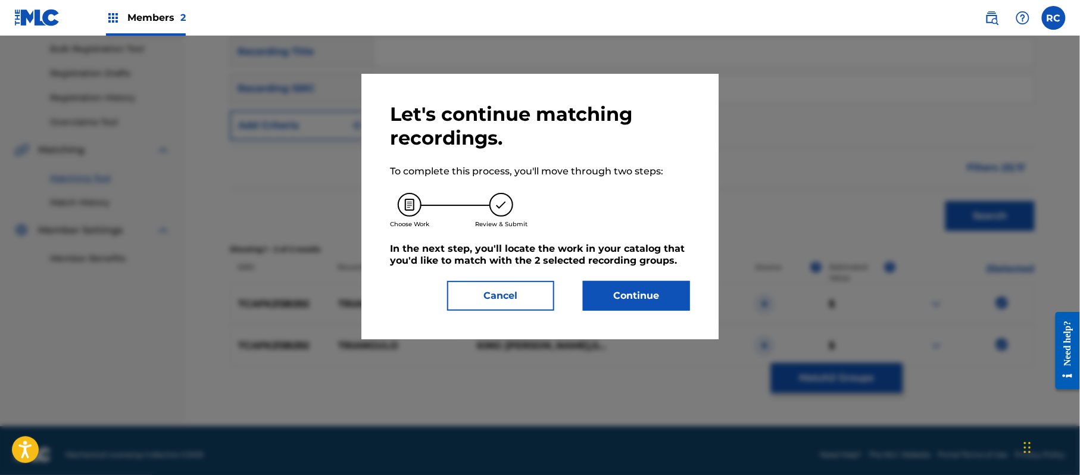
click at [669, 300] on button "Continue" at bounding box center [636, 296] width 107 height 30
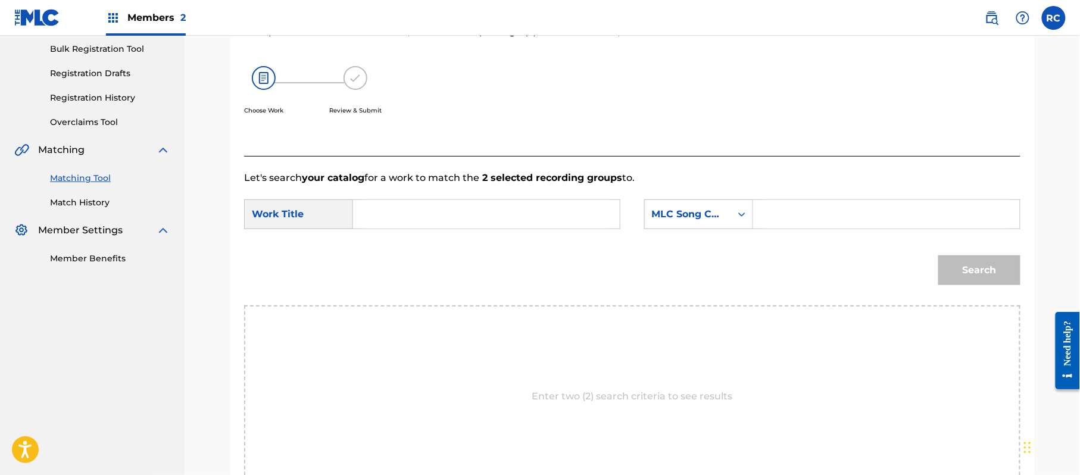
click at [398, 210] on input "Search Form" at bounding box center [486, 214] width 247 height 29
click at [451, 201] on input "Triangulo TE36NL" at bounding box center [486, 214] width 247 height 29
type input "Triangulo"
click at [790, 208] on input "Search Form" at bounding box center [887, 214] width 247 height 29
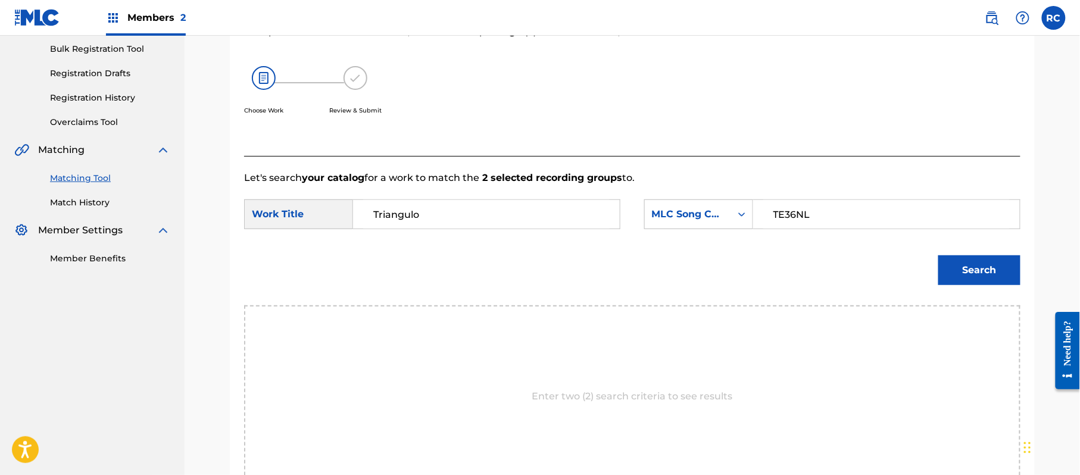
type input "TE36NL"
click at [996, 268] on button "Search" at bounding box center [980, 270] width 82 height 30
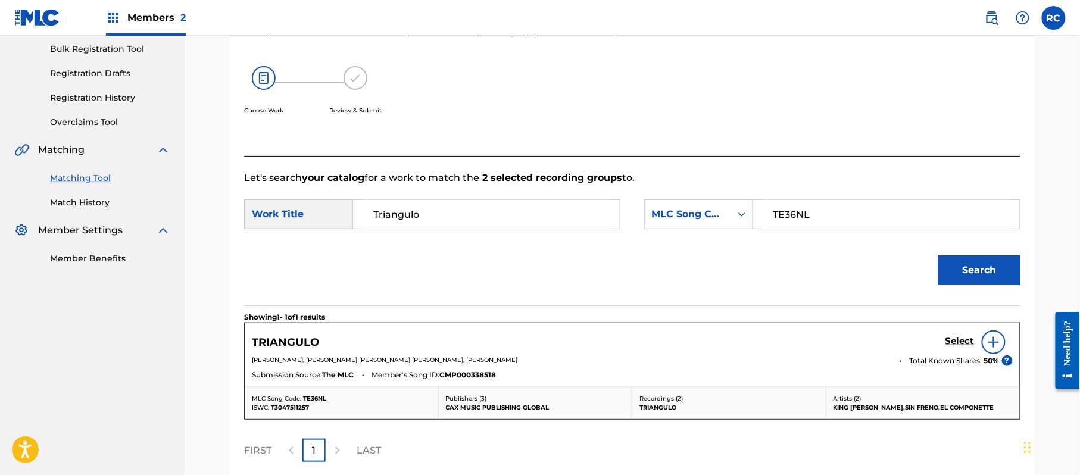
click at [946, 341] on h5 "Select" at bounding box center [960, 341] width 29 height 11
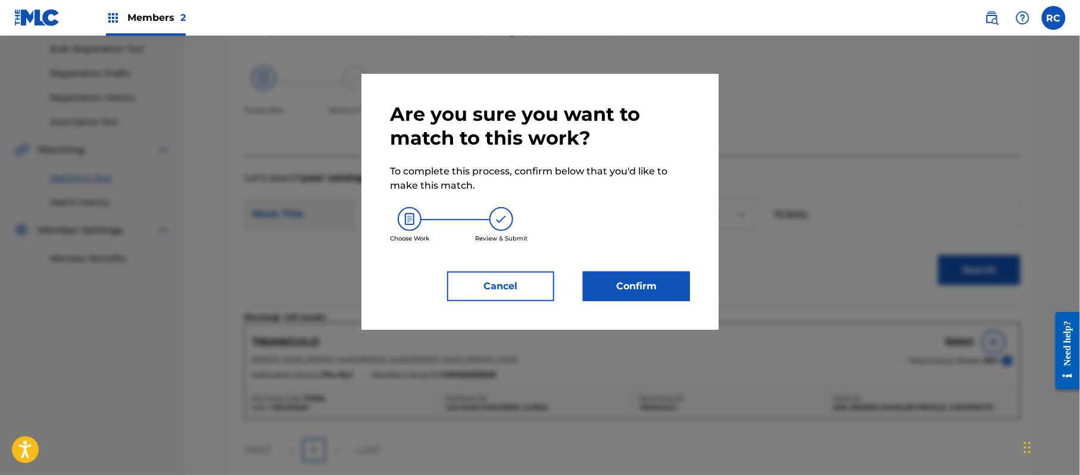
click at [687, 286] on button "Confirm" at bounding box center [636, 287] width 107 height 30
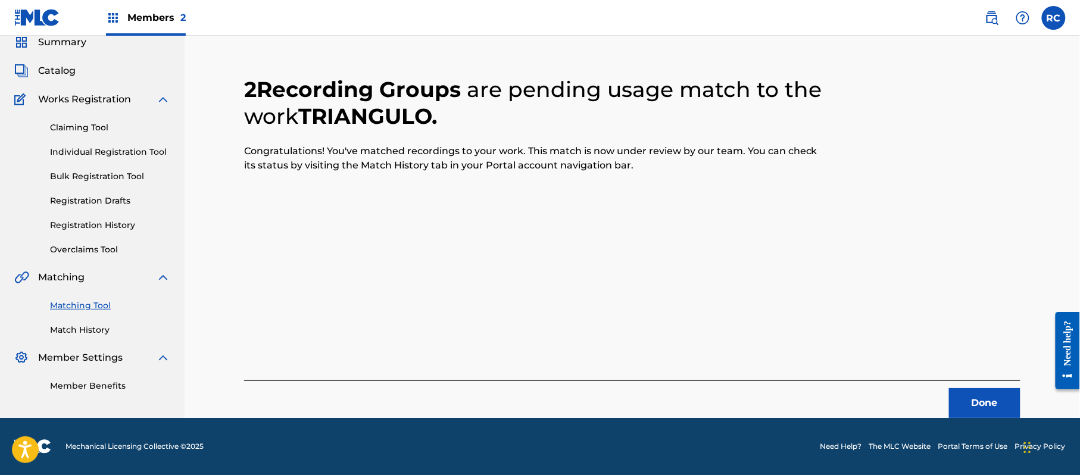
scroll to position [48, 0]
click at [975, 400] on button "Done" at bounding box center [984, 403] width 71 height 30
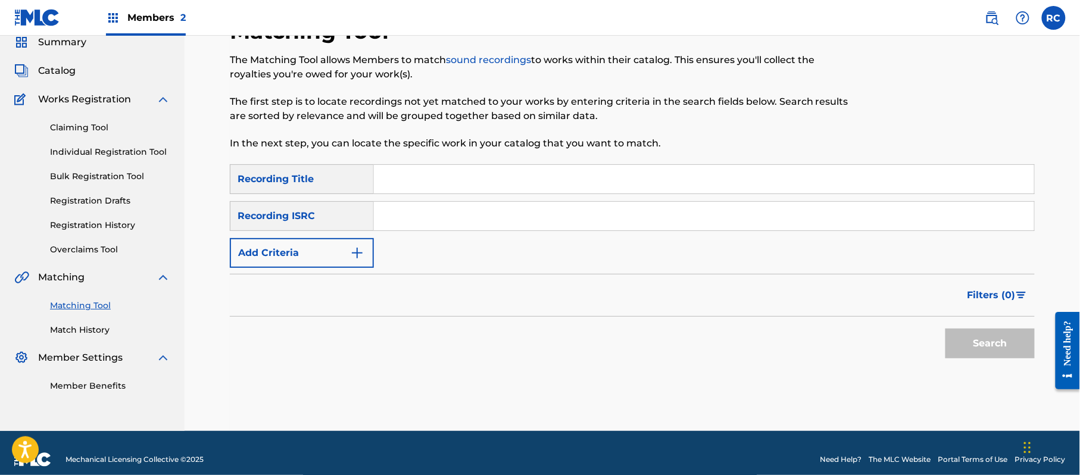
drag, startPoint x: 420, startPoint y: 205, endPoint x: 441, endPoint y: 222, distance: 26.2
click at [420, 206] on input "Search Form" at bounding box center [704, 216] width 660 height 29
click at [979, 341] on button "Search" at bounding box center [990, 344] width 89 height 30
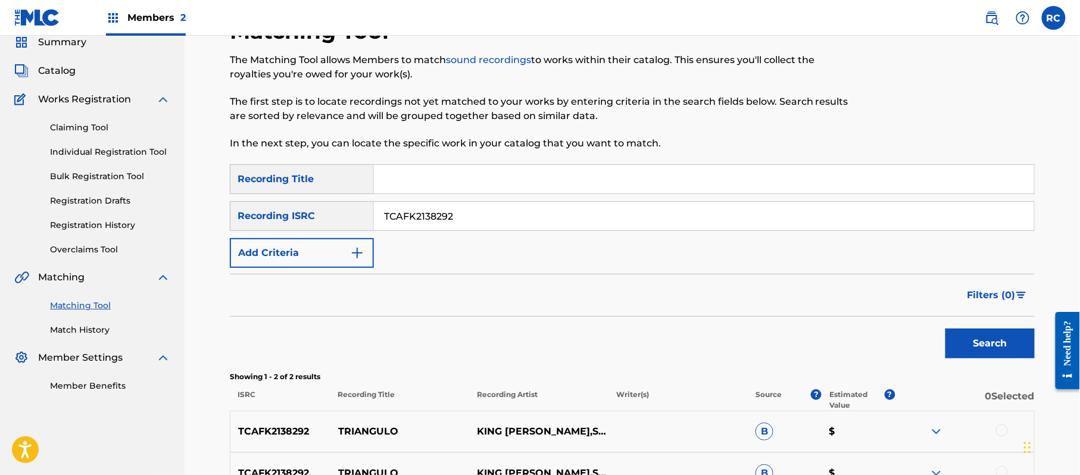
click at [441, 225] on input "TCAFK2138292" at bounding box center [704, 216] width 660 height 29
type input "QM4TW2583289"
click at [971, 347] on button "Search" at bounding box center [990, 344] width 89 height 30
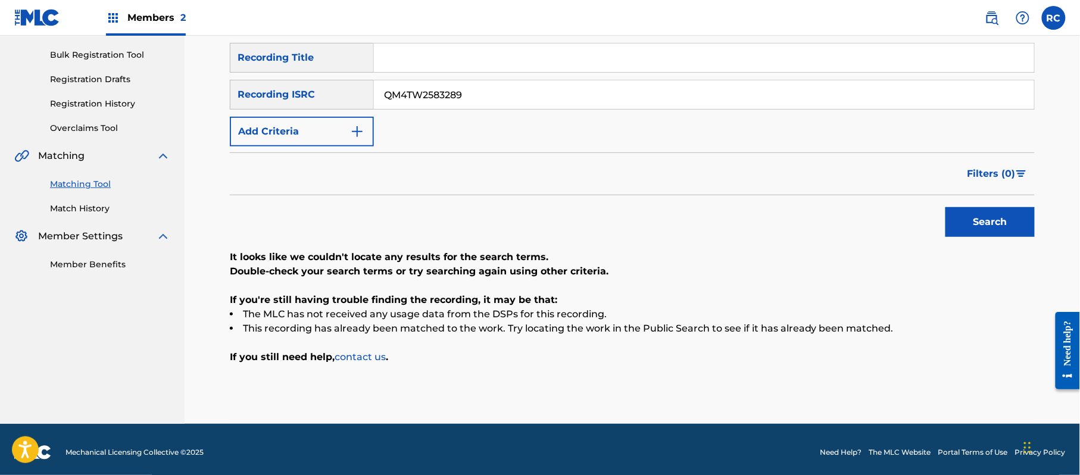
scroll to position [175, 0]
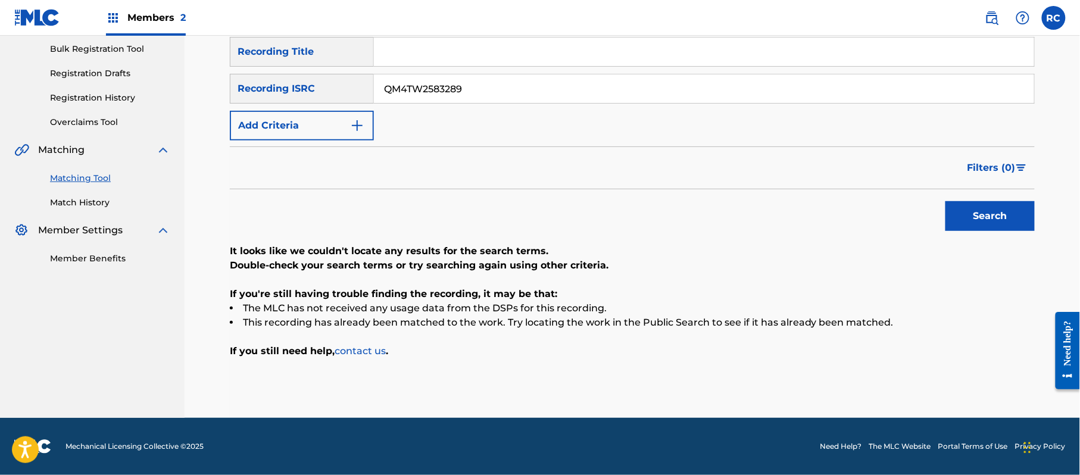
click at [429, 51] on input "Search Form" at bounding box center [704, 52] width 660 height 29
drag, startPoint x: 442, startPoint y: 52, endPoint x: 637, endPoint y: 61, distance: 194.9
click at [637, 61] on input "Dos Y Seis [PERSON_NAME]|Ensamble etéreo" at bounding box center [704, 52] width 660 height 29
type input "Dos Y Seis"
click at [437, 91] on input "QM4TW2583289" at bounding box center [704, 88] width 660 height 29
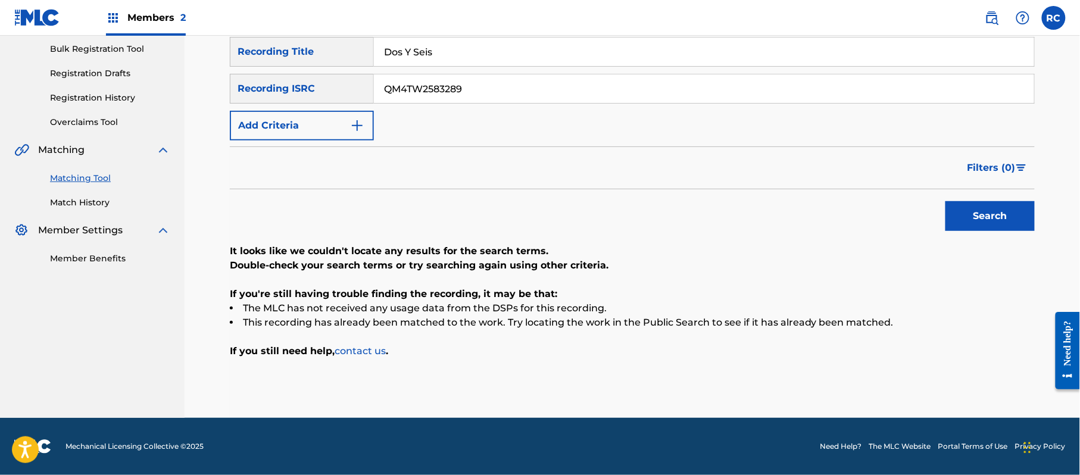
click at [437, 91] on input "QM4TW2583289" at bounding box center [704, 88] width 660 height 29
click at [335, 117] on button "Add Criteria" at bounding box center [302, 126] width 144 height 30
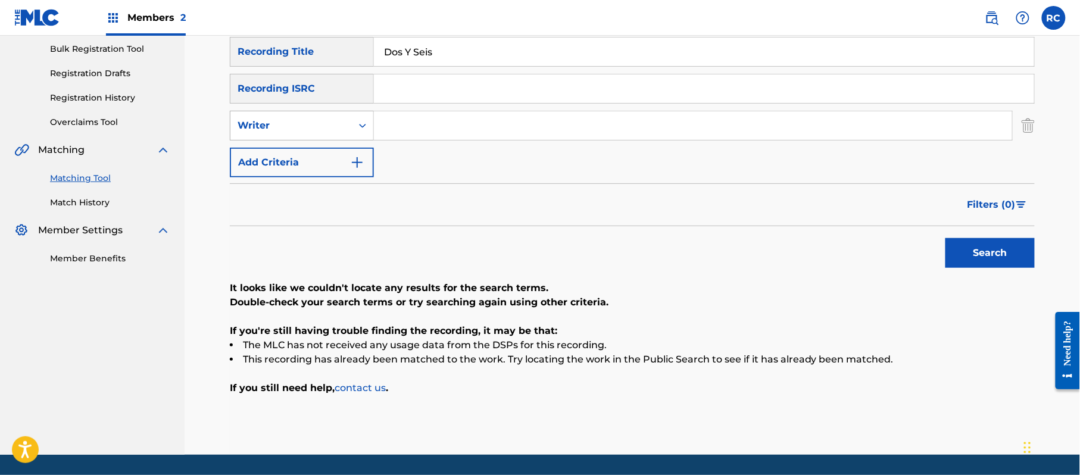
click at [332, 127] on div "Writer" at bounding box center [291, 126] width 107 height 14
click at [331, 156] on div "Recording Artist" at bounding box center [301, 156] width 143 height 30
click at [401, 127] on input "Search Form" at bounding box center [693, 125] width 638 height 29
drag, startPoint x: 434, startPoint y: 124, endPoint x: 599, endPoint y: 151, distance: 167.0
click at [599, 151] on div "SearchWithCriteria852bc4d8-3d3a-41d6-8043-66e055d99a01 Recording Title Dos Y Se…" at bounding box center [632, 107] width 805 height 141
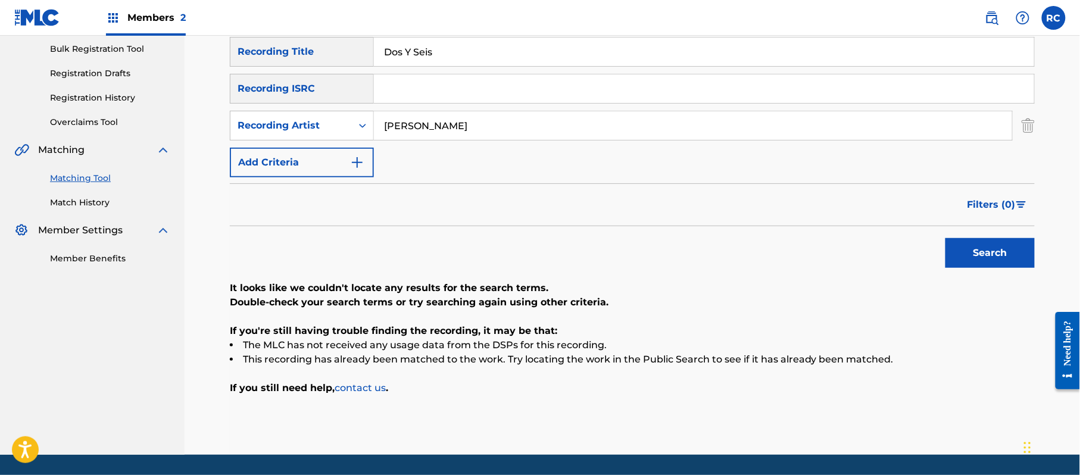
click at [973, 258] on button "Search" at bounding box center [990, 253] width 89 height 30
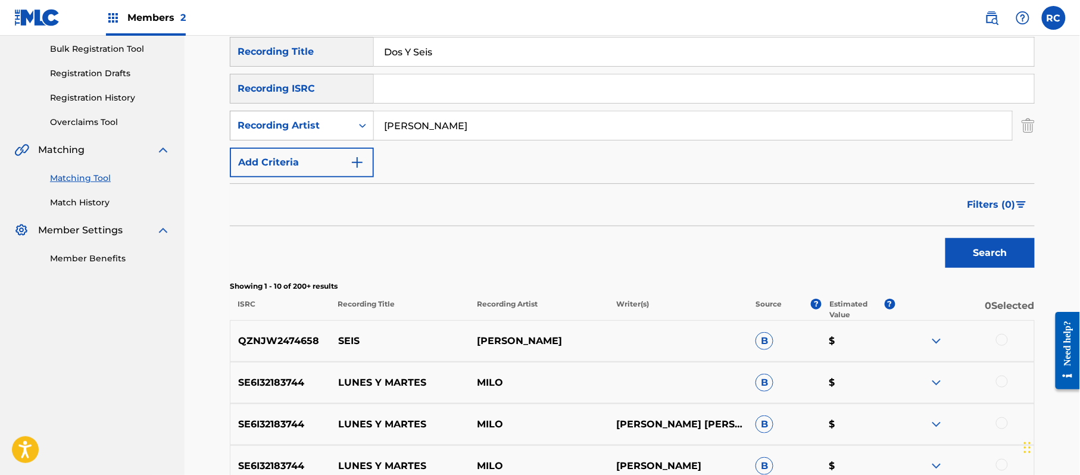
drag, startPoint x: 463, startPoint y: 127, endPoint x: 359, endPoint y: 127, distance: 104.8
click at [359, 127] on div "SearchWithCriteria6fc67b55-89bd-497d-9269-6414ae0de275 Recording Artist [PERSON…" at bounding box center [632, 126] width 805 height 30
type input "Ensamble etéreo"
click at [984, 265] on button "Search" at bounding box center [990, 253] width 89 height 30
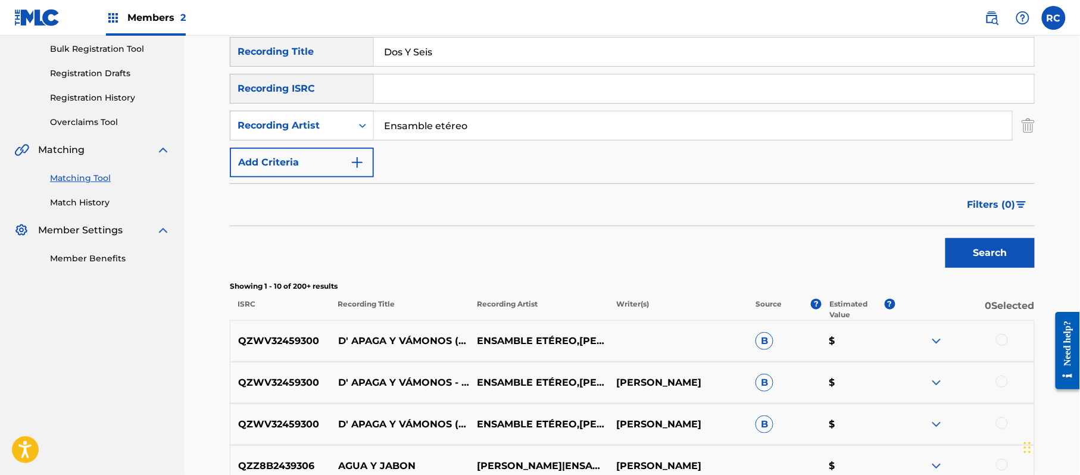
click at [418, 93] on input "Search Form" at bounding box center [704, 88] width 660 height 29
type input "QM4TW2583289"
drag, startPoint x: 453, startPoint y: 61, endPoint x: 323, endPoint y: 69, distance: 130.7
click at [323, 69] on div "SearchWithCriteria852bc4d8-3d3a-41d6-8043-66e055d99a01 Recording Title Dos Y Se…" at bounding box center [632, 107] width 805 height 141
click at [360, 129] on div "SearchWithCriteria6fc67b55-89bd-497d-9269-6414ae0de275 Recording Artist" at bounding box center [632, 126] width 805 height 30
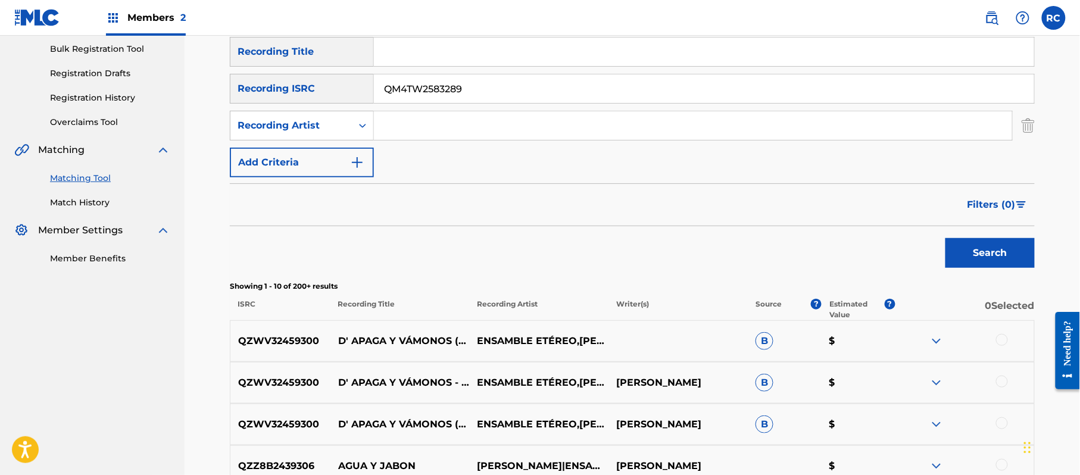
click at [987, 254] on button "Search" at bounding box center [990, 253] width 89 height 30
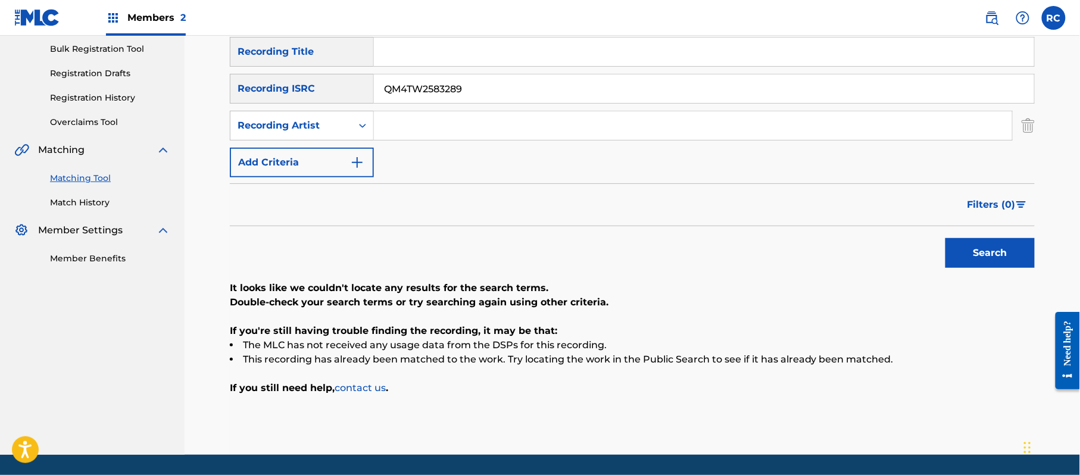
click at [422, 60] on input "Search Form" at bounding box center [704, 52] width 660 height 29
drag, startPoint x: 465, startPoint y: 51, endPoint x: 651, endPoint y: 70, distance: 186.7
click at [651, 70] on div "SearchWithCriteria852bc4d8-3d3a-41d6-8043-66e055d99a01 Recording Title Hasta [P…" at bounding box center [632, 107] width 805 height 141
type input "Hasta Hoy"
drag, startPoint x: 524, startPoint y: 93, endPoint x: 292, endPoint y: 94, distance: 232.3
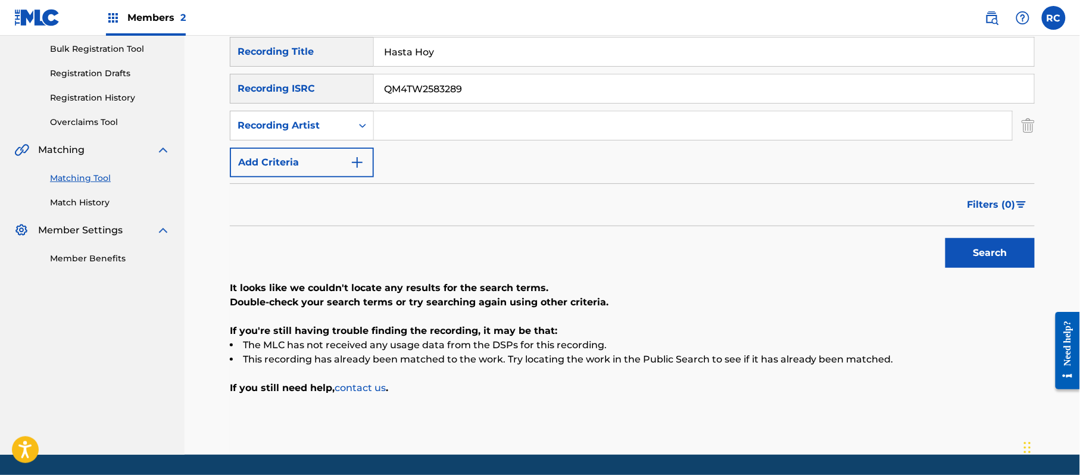
click at [298, 93] on div "SearchWithCriteriaadc31444-c8e0-4eae-9241-413354242a76 Recording ISRC QM4TW2583…" at bounding box center [632, 89] width 805 height 30
click at [398, 120] on input "Search Form" at bounding box center [693, 125] width 638 height 29
drag, startPoint x: 435, startPoint y: 122, endPoint x: 563, endPoint y: 129, distance: 128.8
click at [563, 129] on input "[PERSON_NAME]|Ensamble etéreo" at bounding box center [693, 125] width 638 height 29
click at [981, 262] on button "Search" at bounding box center [990, 253] width 89 height 30
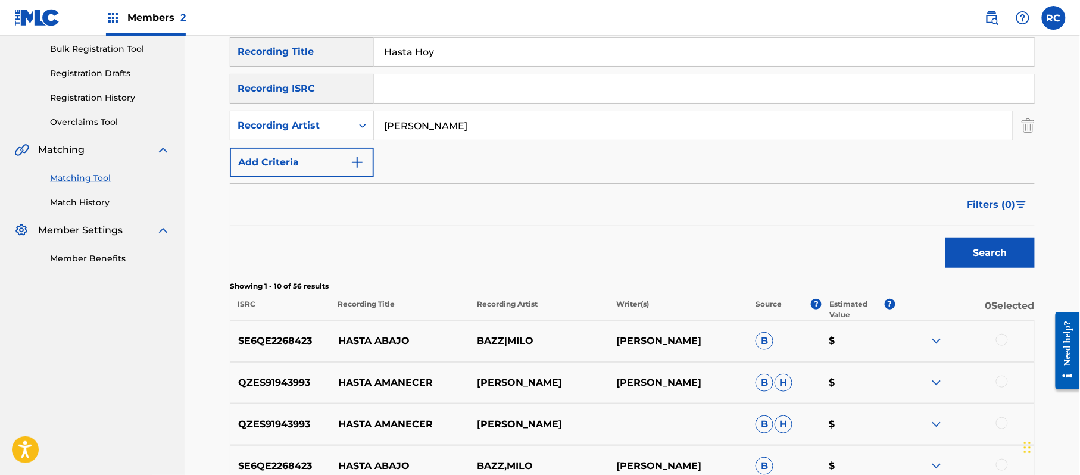
drag, startPoint x: 457, startPoint y: 133, endPoint x: 323, endPoint y: 133, distance: 134.6
click at [323, 133] on div "SearchWithCriteria6fc67b55-89bd-497d-9269-6414ae0de275 Recording Artist [PERSON…" at bounding box center [632, 126] width 805 height 30
type input "Ensamble etéreo"
click at [994, 253] on button "Search" at bounding box center [990, 253] width 89 height 30
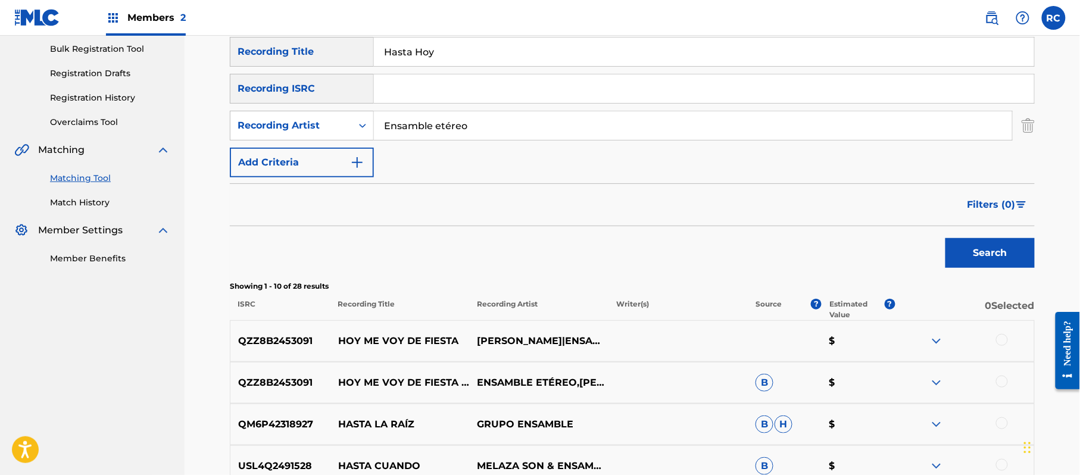
click at [437, 55] on input "Hasta Hoy" at bounding box center [704, 52] width 660 height 29
drag, startPoint x: 425, startPoint y: 51, endPoint x: 549, endPoint y: 76, distance: 125.8
click at [549, 76] on div "SearchWithCriteria852bc4d8-3d3a-41d6-8043-66e055d99a01 Recording Title Dig Me […" at bounding box center [632, 107] width 805 height 141
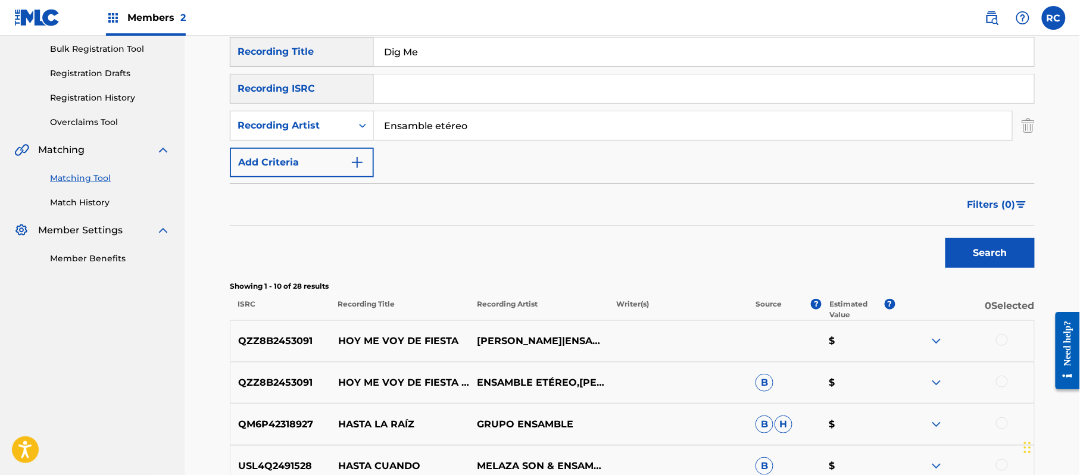
type input "Dig Me"
drag, startPoint x: 513, startPoint y: 120, endPoint x: 313, endPoint y: 122, distance: 200.7
click at [313, 122] on div "SearchWithCriteria6fc67b55-89bd-497d-9269-6414ae0de275 Recording Artist Ensambl…" at bounding box center [632, 126] width 805 height 30
type input "[PERSON_NAME]"
click at [999, 262] on button "Search" at bounding box center [990, 253] width 89 height 30
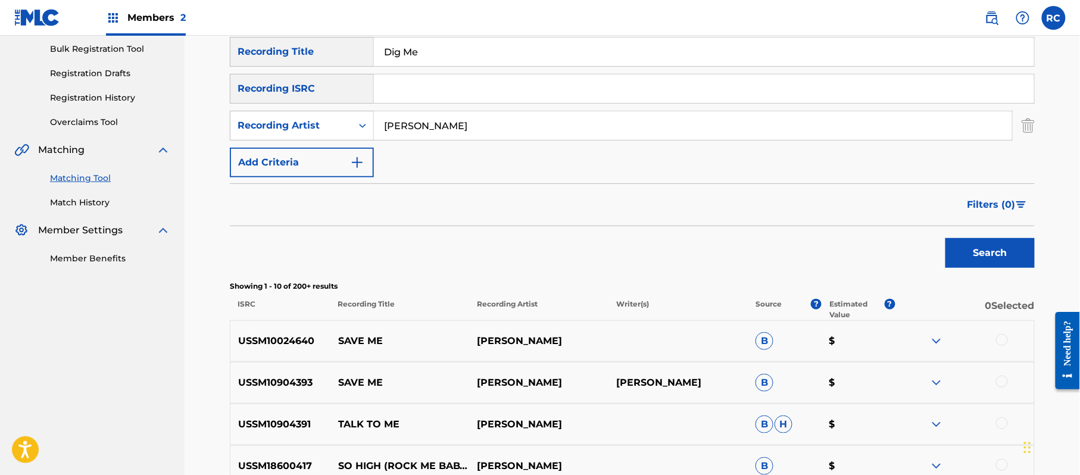
drag, startPoint x: 443, startPoint y: 53, endPoint x: 428, endPoint y: 98, distance: 47.8
click at [267, 64] on div "SearchWithCriteria852bc4d8-3d3a-41d6-8043-66e055d99a01 Recording Title Dig Me" at bounding box center [632, 52] width 805 height 30
type input "El Toro"
click at [1002, 248] on button "Search" at bounding box center [990, 253] width 89 height 30
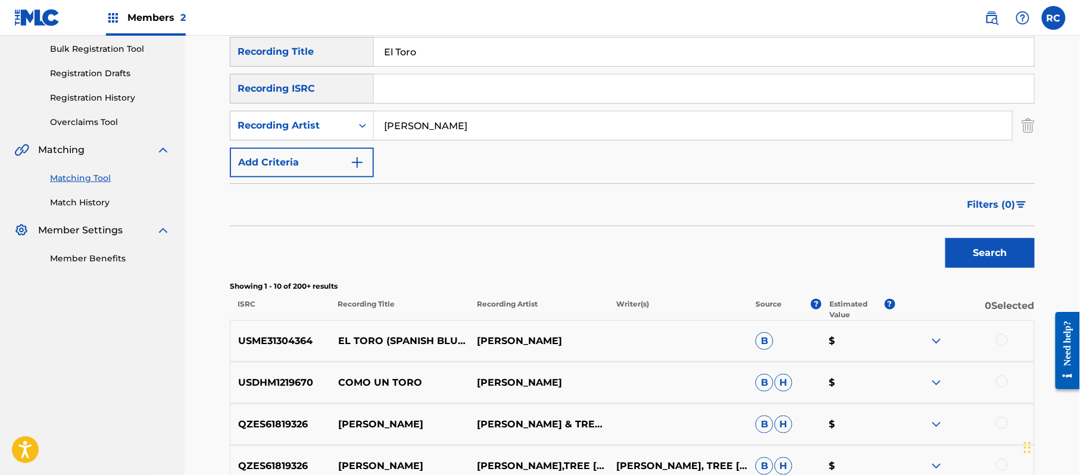
click at [283, 339] on p "USME31304364" at bounding box center [280, 341] width 100 height 14
copy p "USME31304364"
click at [411, 96] on input "Search Form" at bounding box center [704, 88] width 660 height 29
type input "USME31304364"
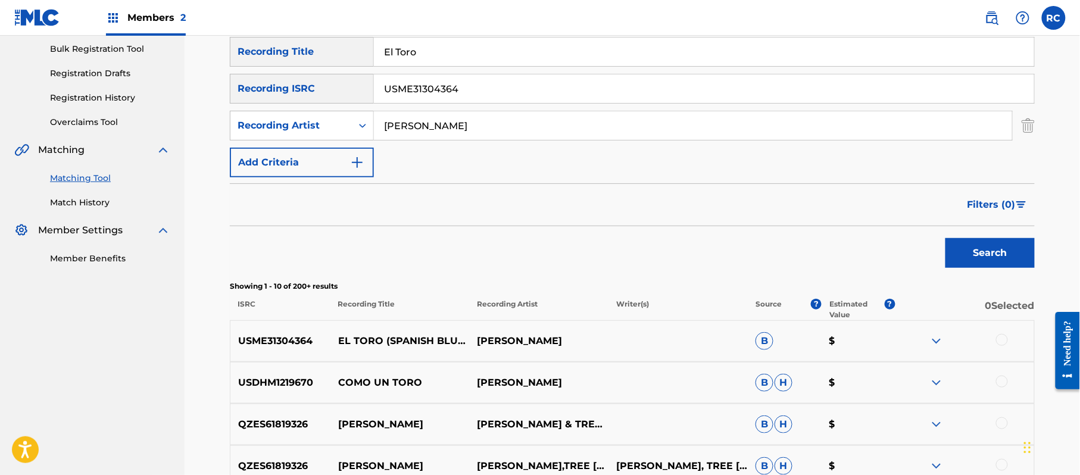
drag, startPoint x: 434, startPoint y: 44, endPoint x: 298, endPoint y: 68, distance: 137.9
click at [300, 67] on div "SearchWithCriteria852bc4d8-3d3a-41d6-8043-66e055d99a01 Recording Title El Toro …" at bounding box center [632, 107] width 805 height 141
click at [429, 63] on input "El Toro" at bounding box center [704, 52] width 660 height 29
drag, startPoint x: 432, startPoint y: 45, endPoint x: 325, endPoint y: 72, distance: 109.9
click at [324, 66] on div "SearchWithCriteria852bc4d8-3d3a-41d6-8043-66e055d99a01 Recording Title El Toro" at bounding box center [632, 52] width 805 height 30
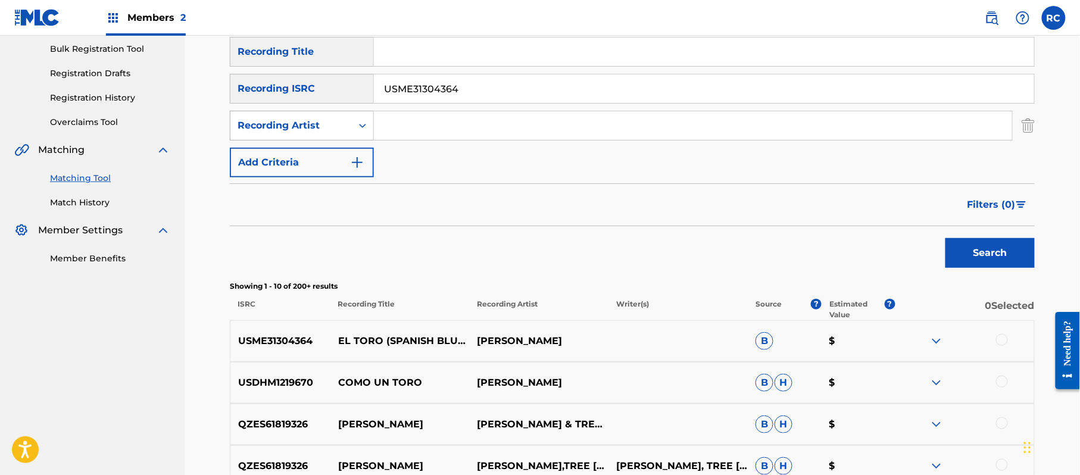
click at [320, 129] on div "SearchWithCriteria6fc67b55-89bd-497d-9269-6414ae0de275 Recording Artist" at bounding box center [632, 126] width 805 height 30
drag, startPoint x: 484, startPoint y: 94, endPoint x: 298, endPoint y: 94, distance: 185.8
click at [298, 94] on div "SearchWithCriteriaadc31444-c8e0-4eae-9241-413354242a76 Recording ISRC USME31304…" at bounding box center [632, 89] width 805 height 30
click at [997, 263] on button "Search" at bounding box center [990, 253] width 89 height 30
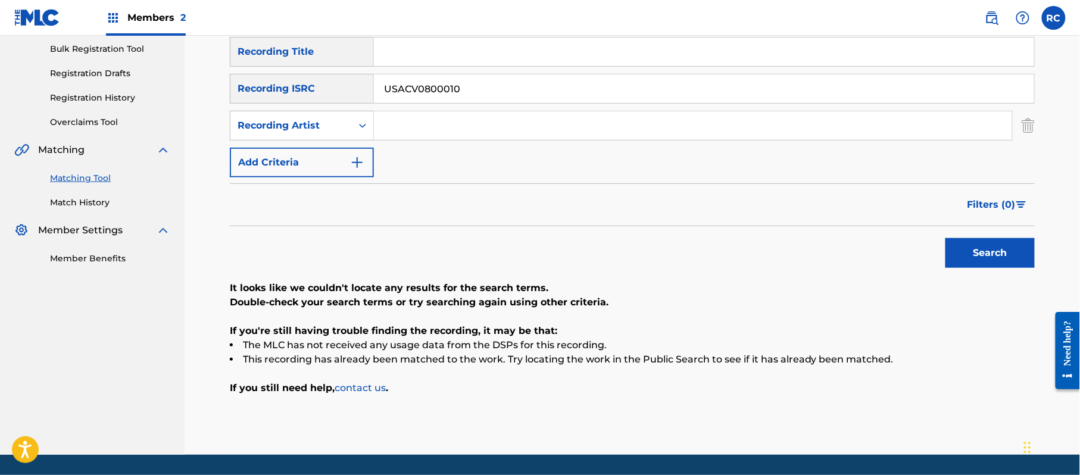
click at [422, 92] on input "USACV0800010" at bounding box center [704, 88] width 660 height 29
type input "USME31304364"
click at [997, 253] on button "Search" at bounding box center [990, 253] width 89 height 30
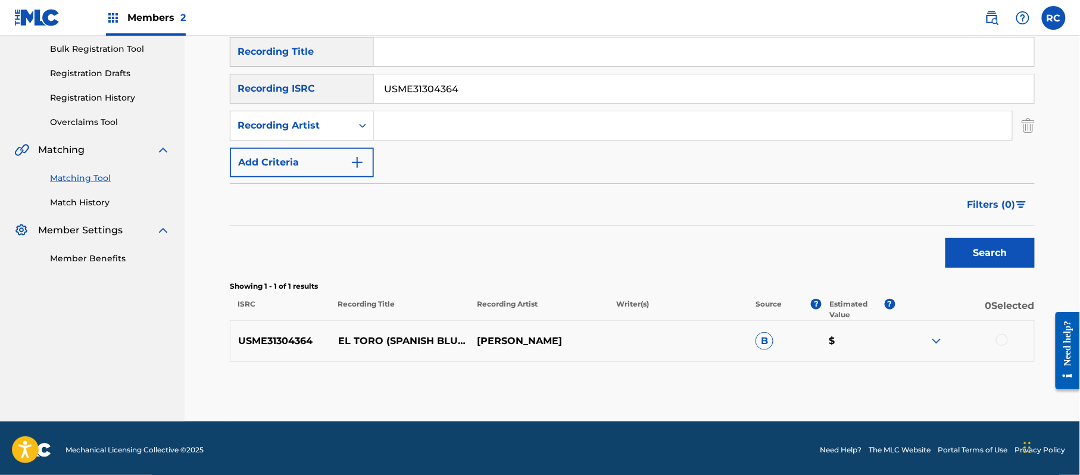
click at [1006, 339] on div at bounding box center [1002, 340] width 12 height 12
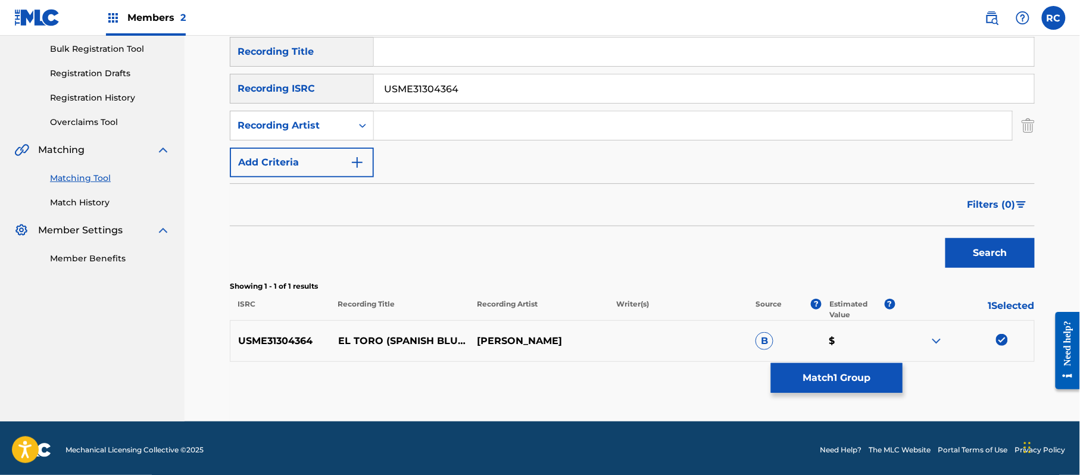
click at [802, 366] on button "Match 1 Group" at bounding box center [837, 378] width 132 height 30
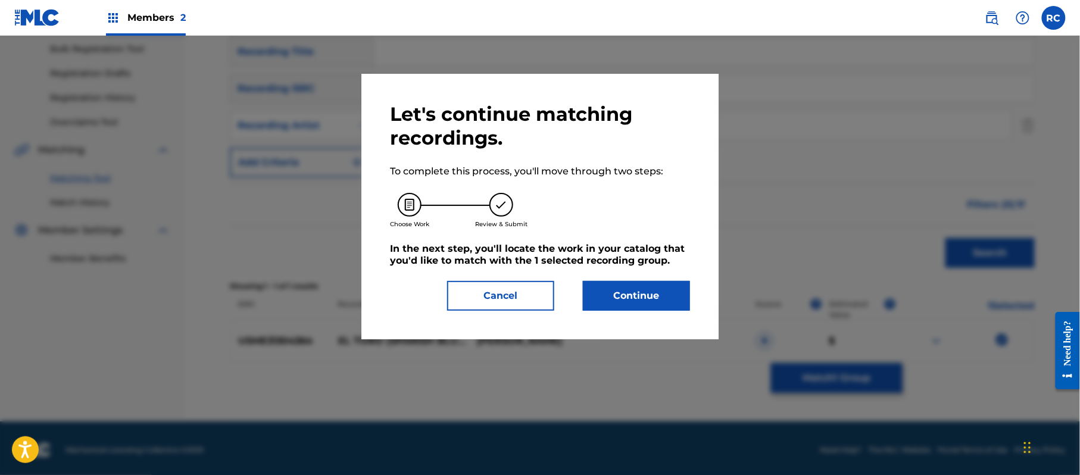
click at [620, 305] on button "Continue" at bounding box center [636, 296] width 107 height 30
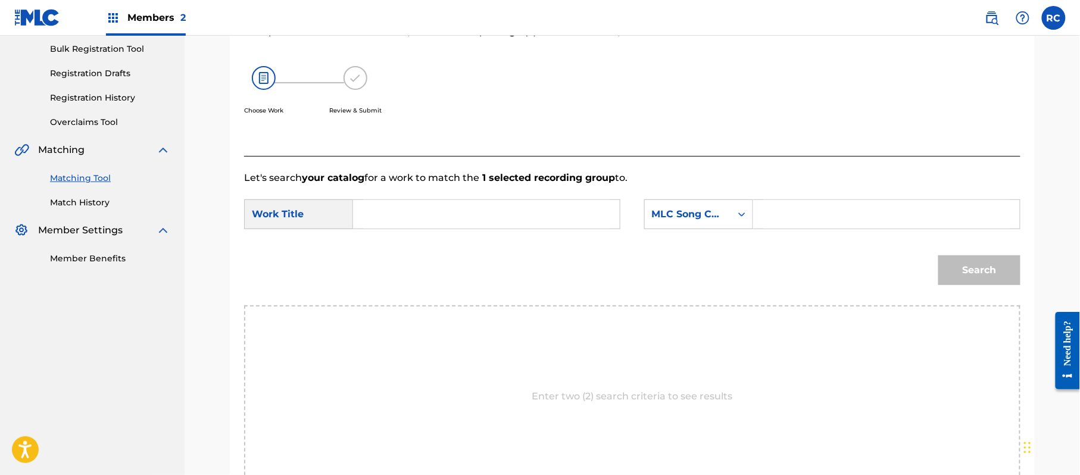
drag, startPoint x: 456, startPoint y: 208, endPoint x: 450, endPoint y: 218, distance: 11.5
click at [454, 210] on input "Search Form" at bounding box center [486, 214] width 247 height 29
click at [432, 218] on input "El Toro EA3324" at bounding box center [486, 214] width 247 height 29
type input "El Toro"
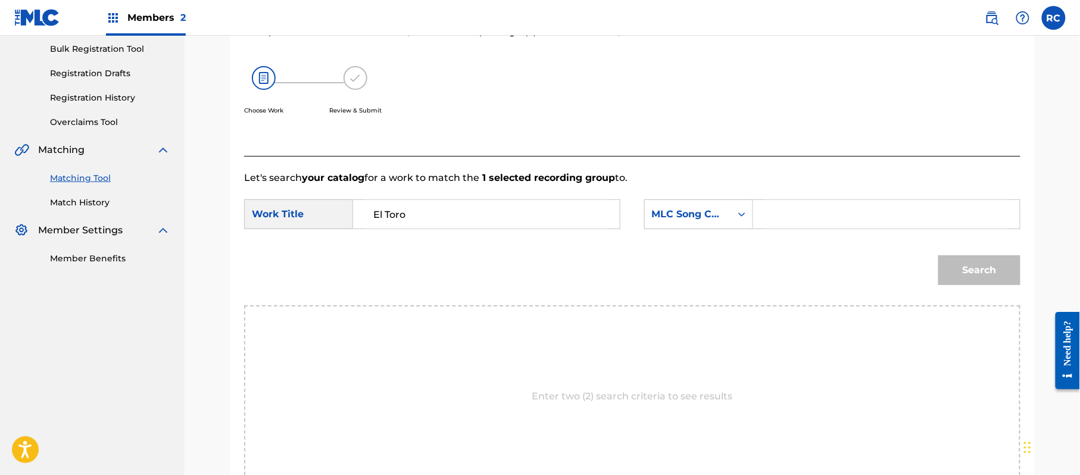
click at [896, 210] on input "Search Form" at bounding box center [887, 214] width 247 height 29
type input "EA3324"
click at [989, 265] on button "Search" at bounding box center [980, 270] width 82 height 30
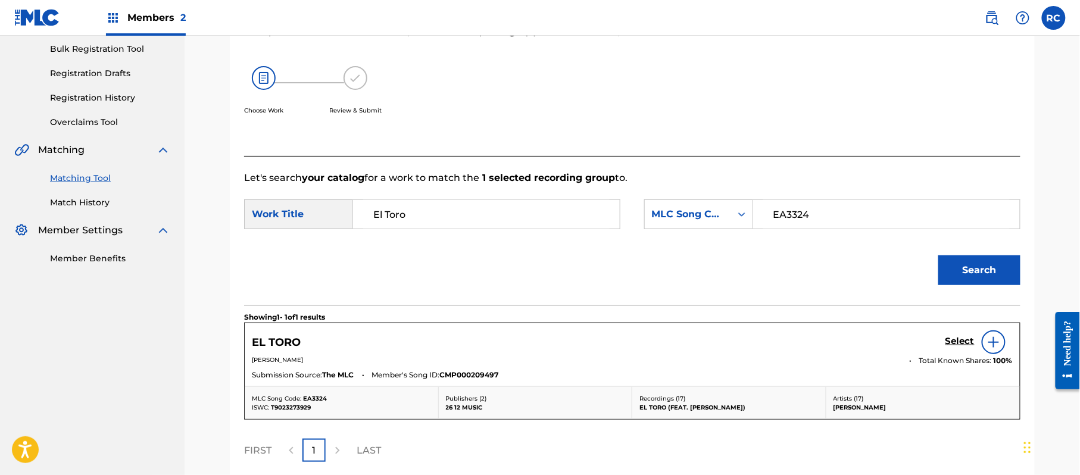
click at [956, 344] on h5 "Select" at bounding box center [960, 341] width 29 height 11
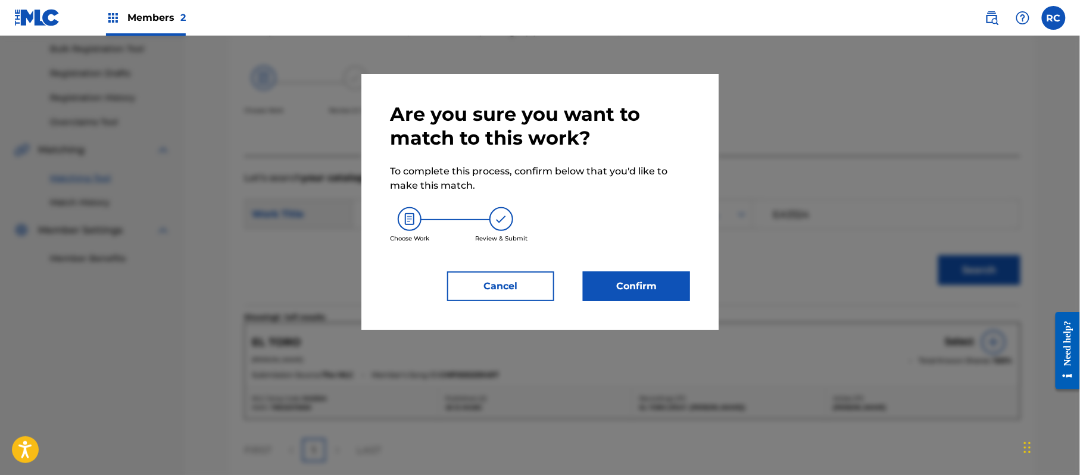
click at [683, 282] on button "Confirm" at bounding box center [636, 287] width 107 height 30
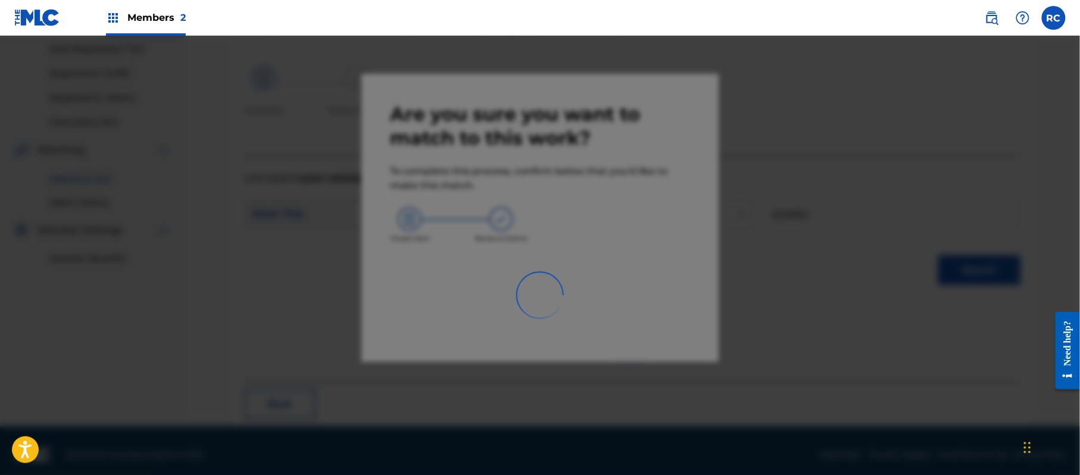
scroll to position [48, 0]
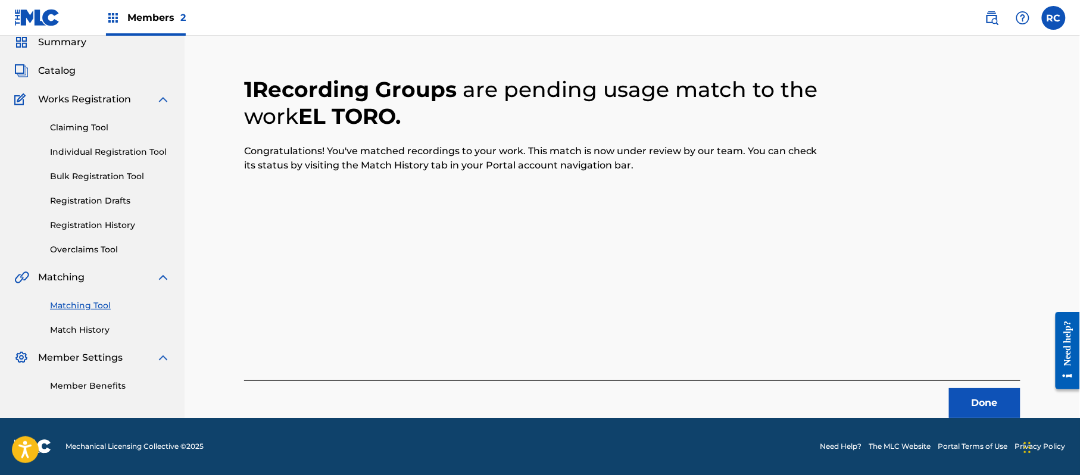
click at [973, 403] on button "Done" at bounding box center [984, 403] width 71 height 30
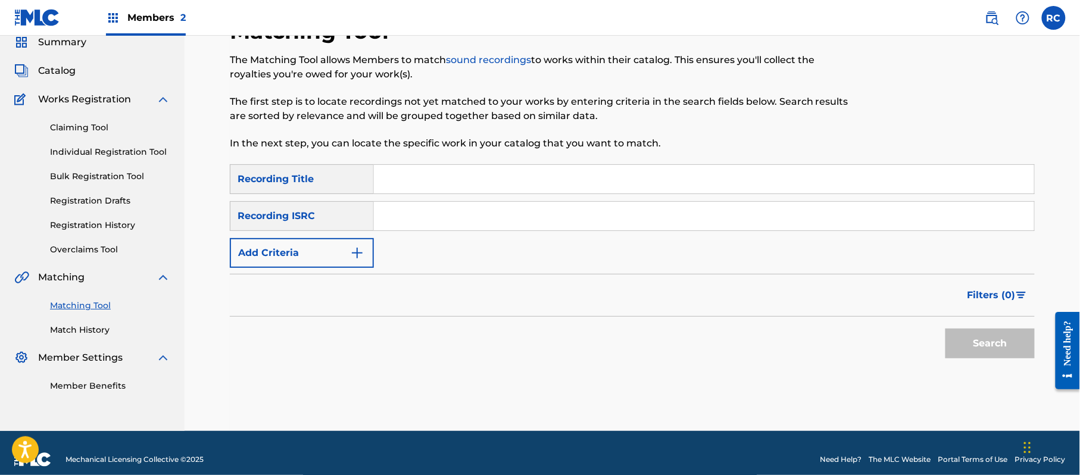
drag, startPoint x: 422, startPoint y: 222, endPoint x: 442, endPoint y: 232, distance: 22.4
click at [422, 222] on input "Search Form" at bounding box center [704, 216] width 660 height 29
type input "QM8Z21442015"
click at [989, 353] on button "Search" at bounding box center [990, 344] width 89 height 30
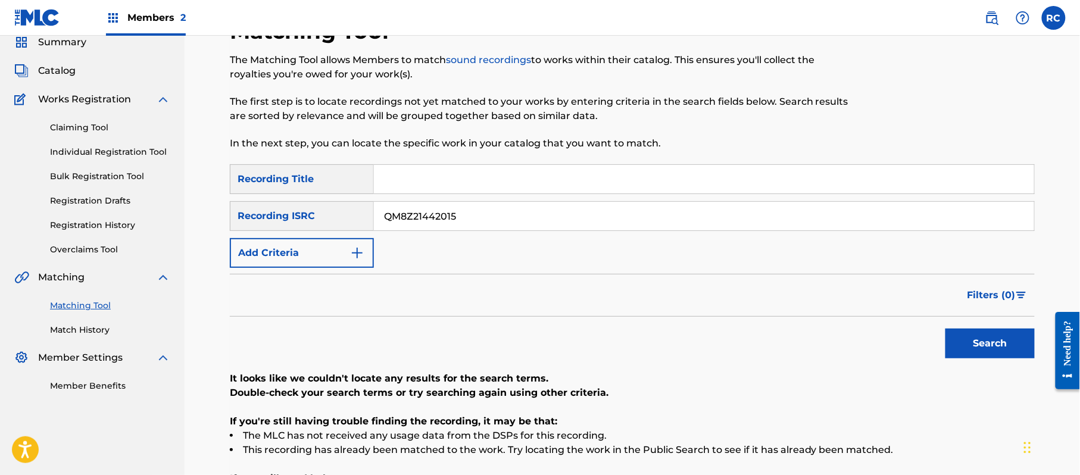
click at [403, 192] on input "Search Form" at bounding box center [704, 179] width 660 height 29
drag, startPoint x: 444, startPoint y: 177, endPoint x: 565, endPoint y: 191, distance: 122.3
click at [565, 191] on input "Fool In Love [PERSON_NAME]" at bounding box center [704, 179] width 660 height 29
type input "Fool In Love"
drag, startPoint x: 503, startPoint y: 220, endPoint x: 282, endPoint y: 227, distance: 220.5
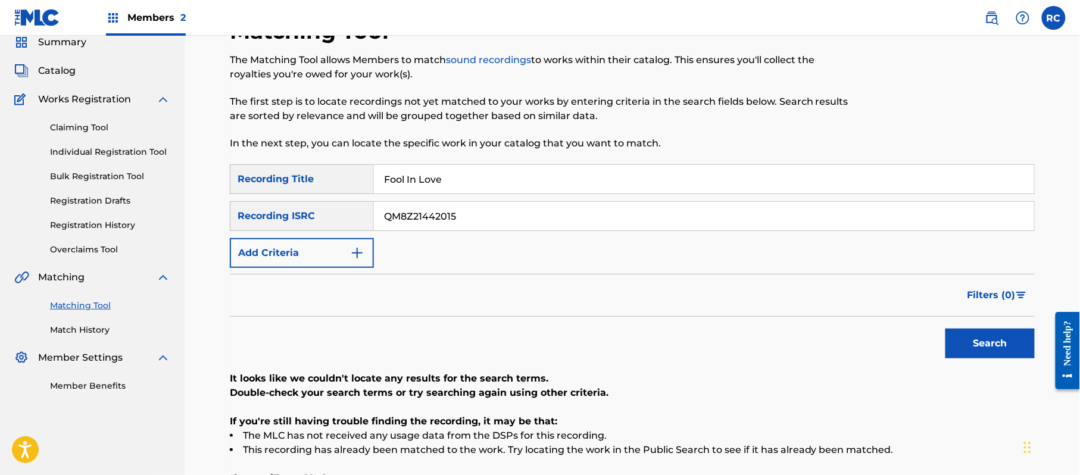
click at [282, 227] on div "SearchWithCriteriaadc31444-c8e0-4eae-9241-413354242a76 Recording ISRC QM8Z21442…" at bounding box center [632, 216] width 805 height 30
click at [272, 251] on button "Add Criteria" at bounding box center [302, 253] width 144 height 30
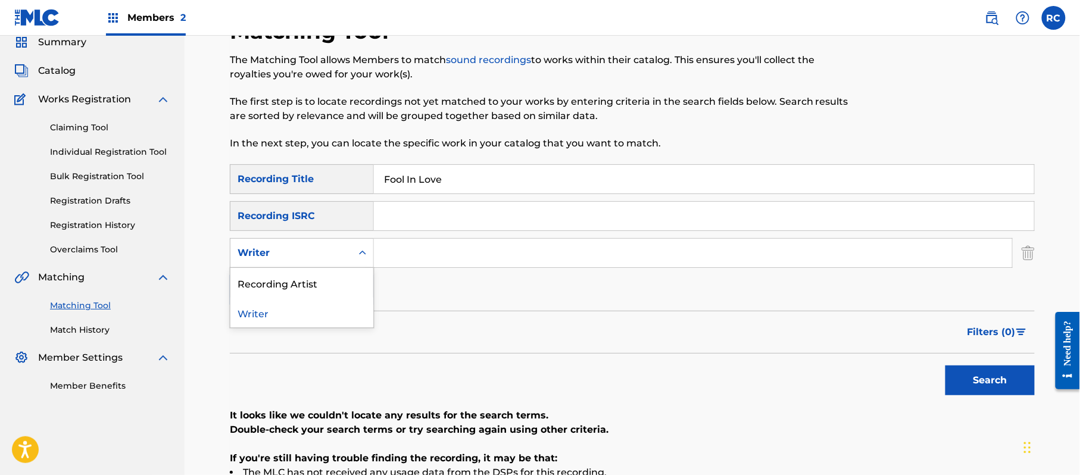
click at [275, 255] on div "Writer" at bounding box center [291, 253] width 107 height 14
click at [288, 293] on div "Recording Artist" at bounding box center [301, 283] width 143 height 30
drag, startPoint x: 420, startPoint y: 251, endPoint x: 432, endPoint y: 255, distance: 12.6
click at [420, 251] on input "Search Form" at bounding box center [693, 253] width 638 height 29
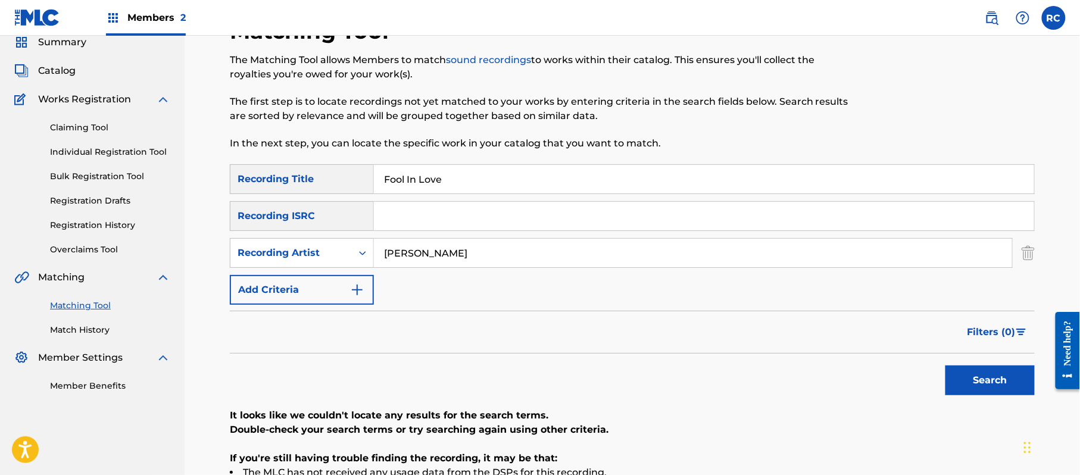
click at [405, 253] on input "[PERSON_NAME]" at bounding box center [693, 253] width 638 height 29
type input "[PERSON_NAME]"
click at [946, 366] on button "Search" at bounding box center [990, 381] width 89 height 30
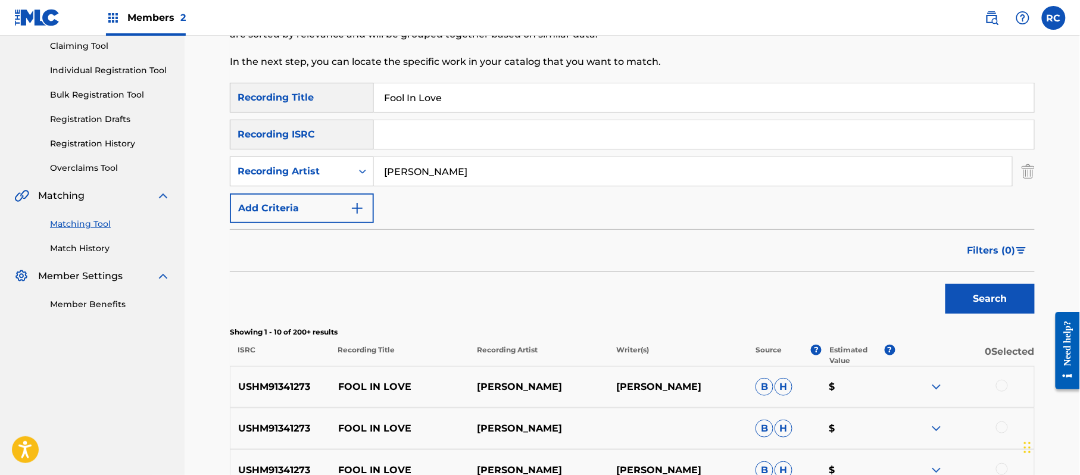
scroll to position [0, 0]
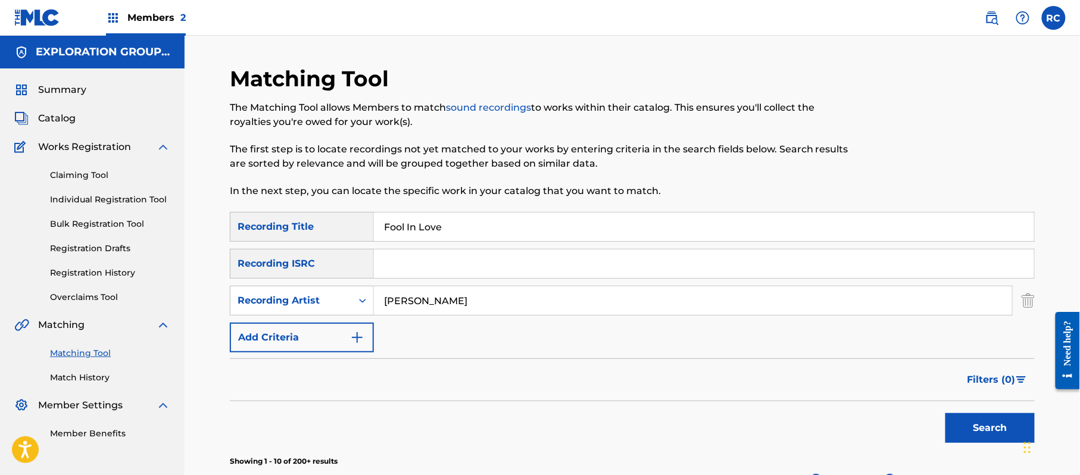
click at [418, 275] on input "Search Form" at bounding box center [704, 264] width 660 height 29
type input "USFJ70700537"
drag, startPoint x: 445, startPoint y: 235, endPoint x: 318, endPoint y: 239, distance: 127.5
click at [322, 239] on div "SearchWithCriteria852bc4d8-3d3a-41d6-8043-66e055d99a01 Recording Title Fool In …" at bounding box center [632, 227] width 805 height 30
drag, startPoint x: 398, startPoint y: 306, endPoint x: 354, endPoint y: 306, distance: 44.7
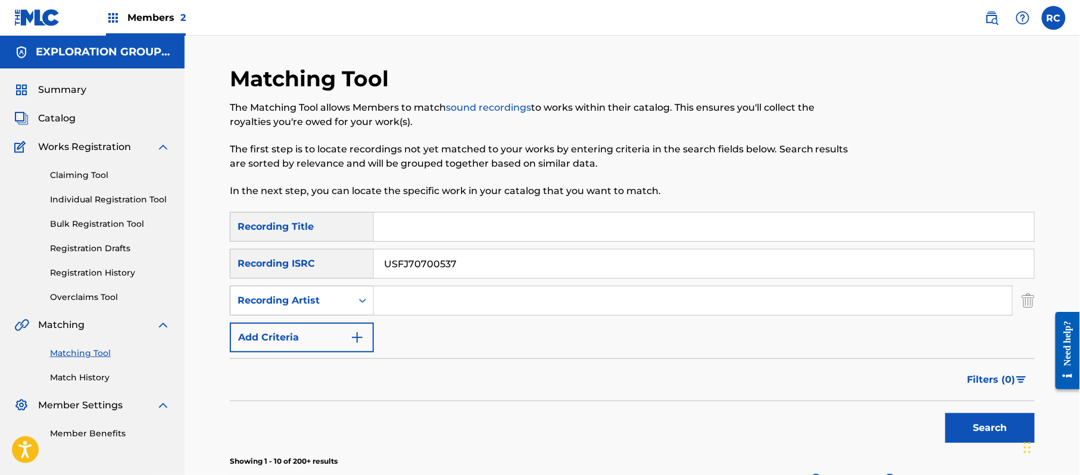
click at [354, 306] on div "SearchWithCriteriacee7bee9-2c29-4b5c-9600-15449b007a10 Recording Artist" at bounding box center [632, 301] width 805 height 30
click at [967, 422] on button "Search" at bounding box center [990, 428] width 89 height 30
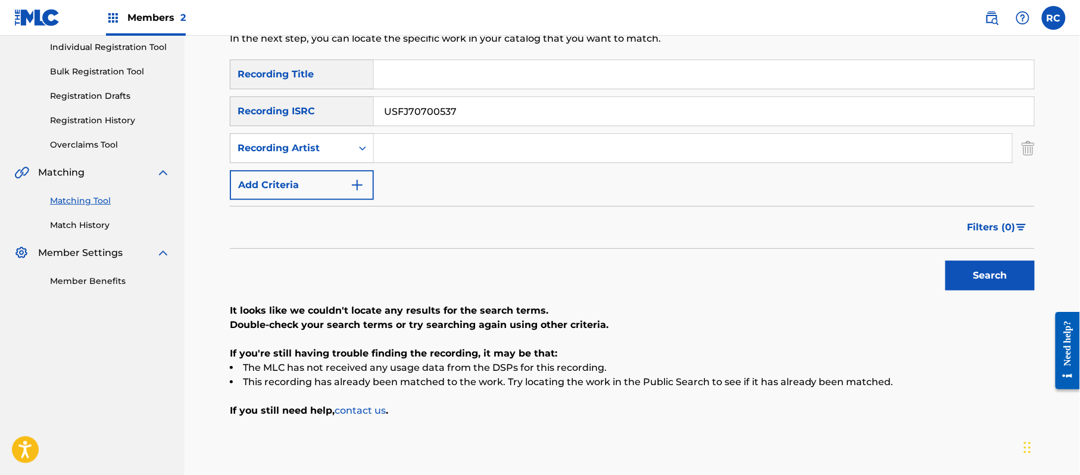
scroll to position [158, 0]
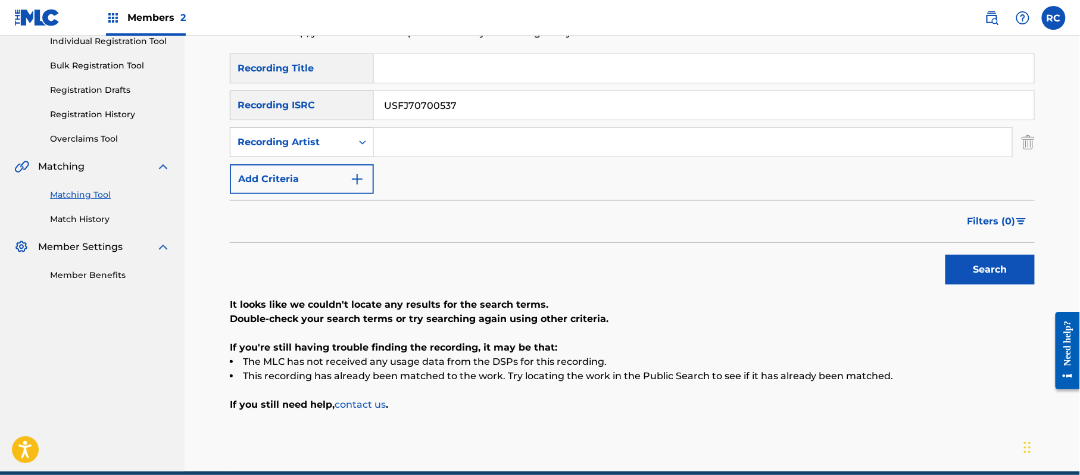
click at [992, 270] on button "Search" at bounding box center [990, 270] width 89 height 30
drag, startPoint x: 453, startPoint y: 107, endPoint x: 227, endPoint y: 119, distance: 226.6
click at [227, 119] on div "Matching Tool The Matching Tool allows Members to match sound recordings to wor…" at bounding box center [633, 189] width 834 height 565
type input "USWB11501785"
click at [976, 281] on button "Search" at bounding box center [990, 270] width 89 height 30
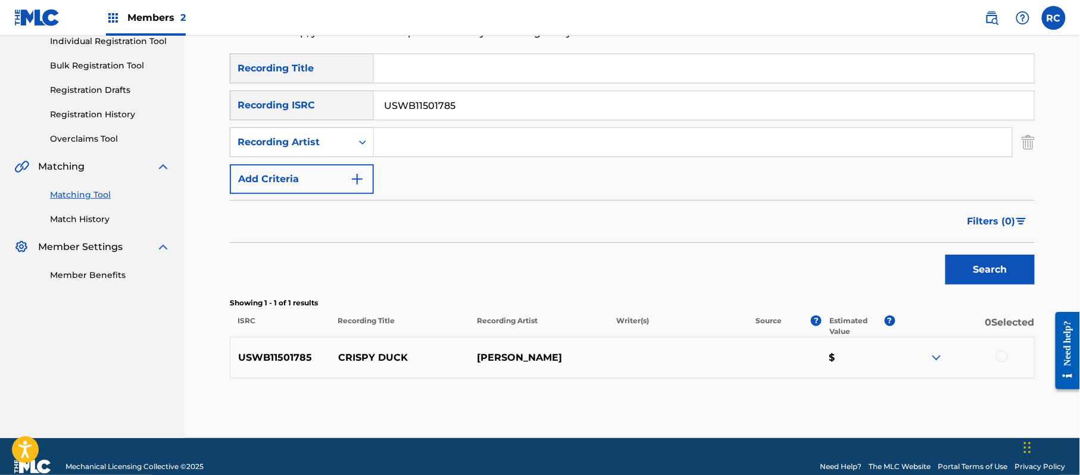
drag, startPoint x: 1005, startPoint y: 360, endPoint x: 980, endPoint y: 364, distance: 26.0
click at [1004, 360] on div at bounding box center [1002, 357] width 12 height 12
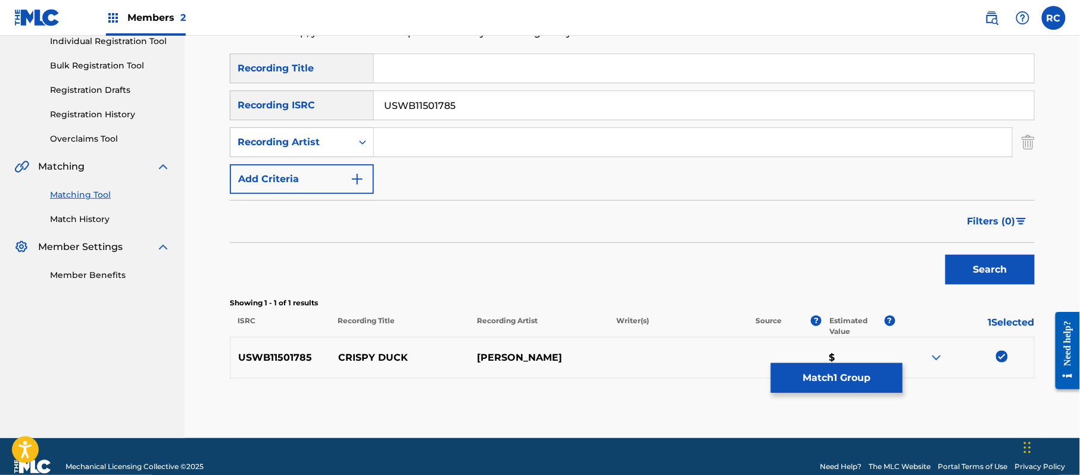
click at [884, 381] on button "Match 1 Group" at bounding box center [837, 378] width 132 height 30
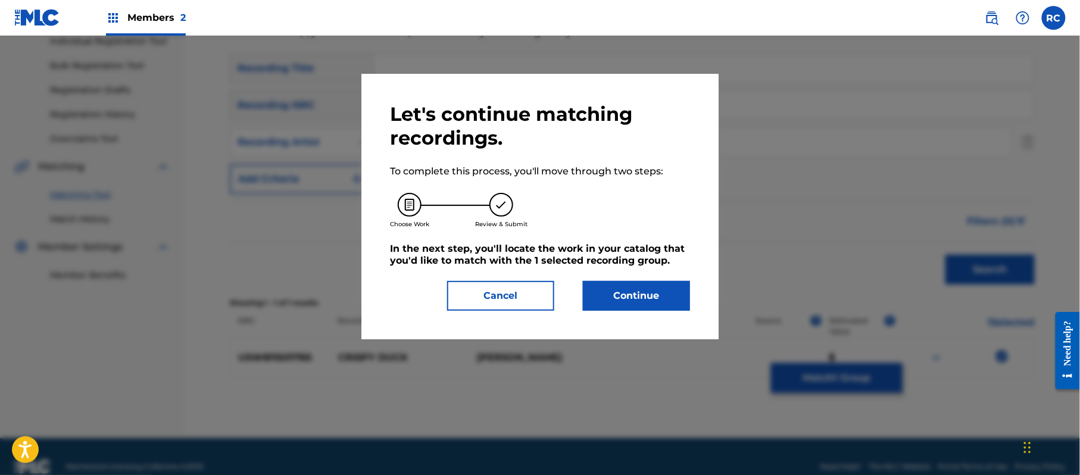
click at [668, 303] on button "Continue" at bounding box center [636, 296] width 107 height 30
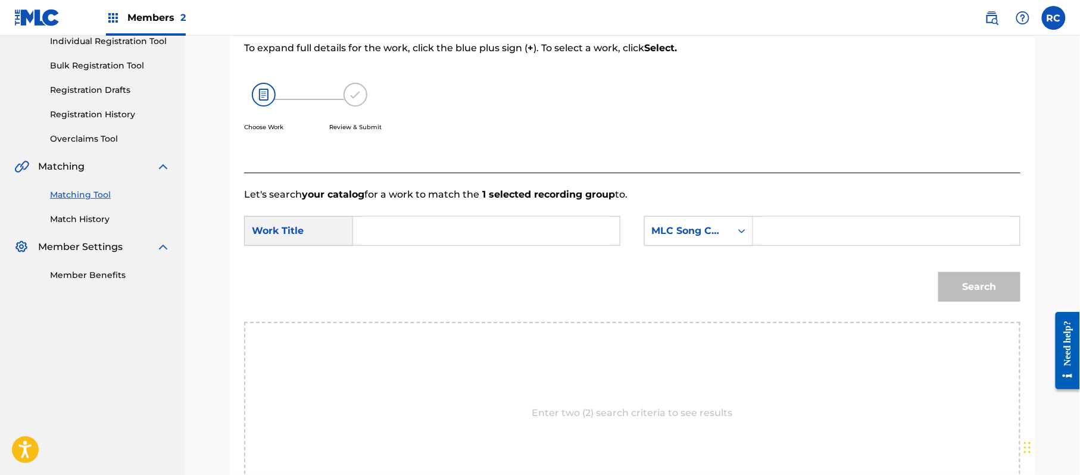
click at [458, 241] on input "Search Form" at bounding box center [486, 231] width 247 height 29
click at [450, 233] on input "Crispy Duck CA9ZQL" at bounding box center [486, 231] width 247 height 29
type input "Crispy Duck"
click at [781, 228] on input "Search Form" at bounding box center [887, 231] width 247 height 29
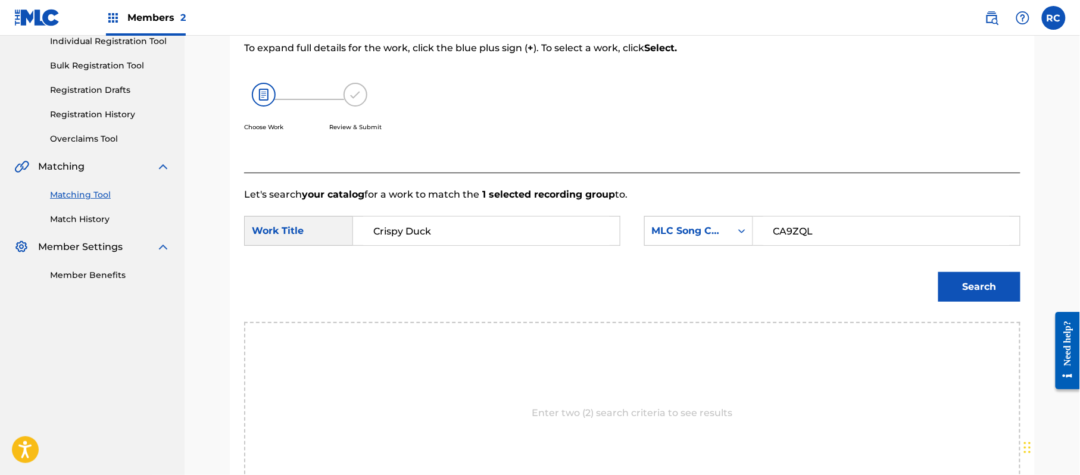
type input "CA9ZQL"
click at [992, 299] on button "Search" at bounding box center [980, 287] width 82 height 30
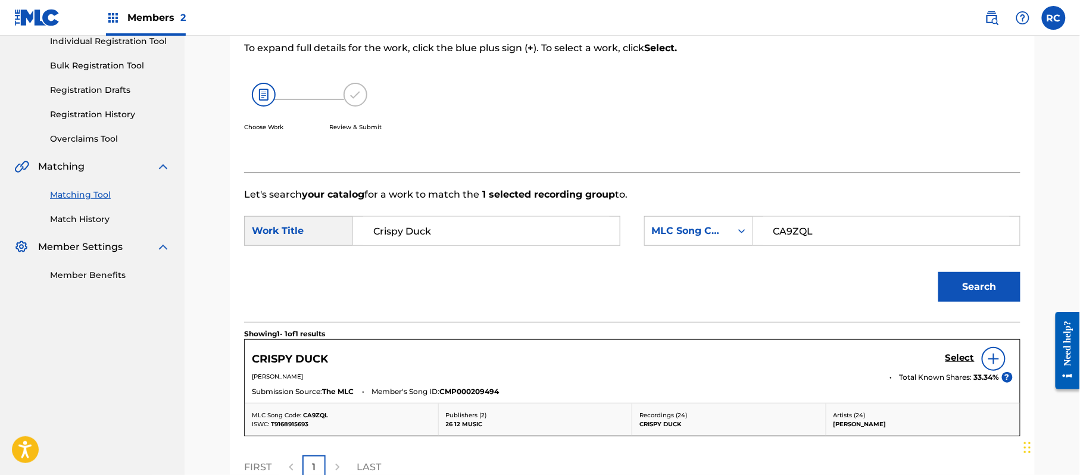
click at [959, 362] on h5 "Select" at bounding box center [960, 358] width 29 height 11
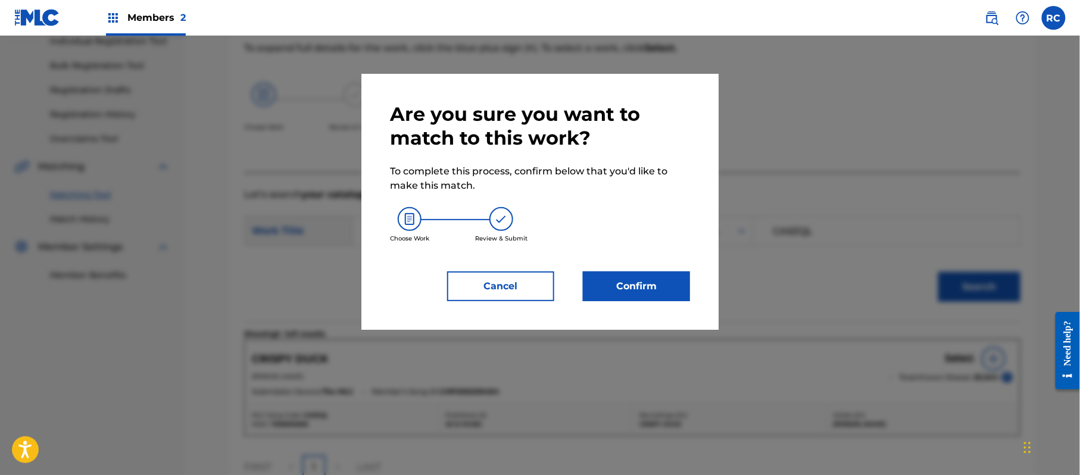
click at [670, 288] on button "Confirm" at bounding box center [636, 287] width 107 height 30
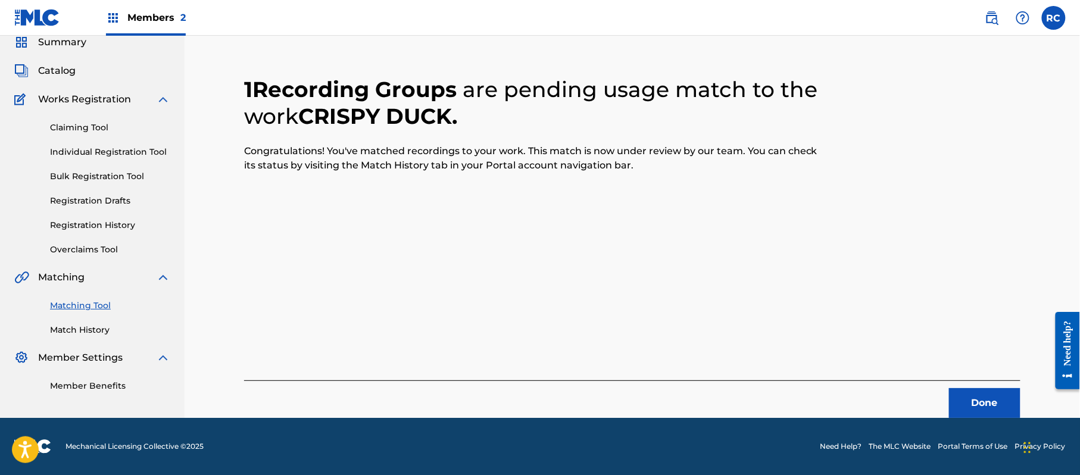
scroll to position [48, 0]
click at [989, 403] on button "Done" at bounding box center [984, 403] width 71 height 30
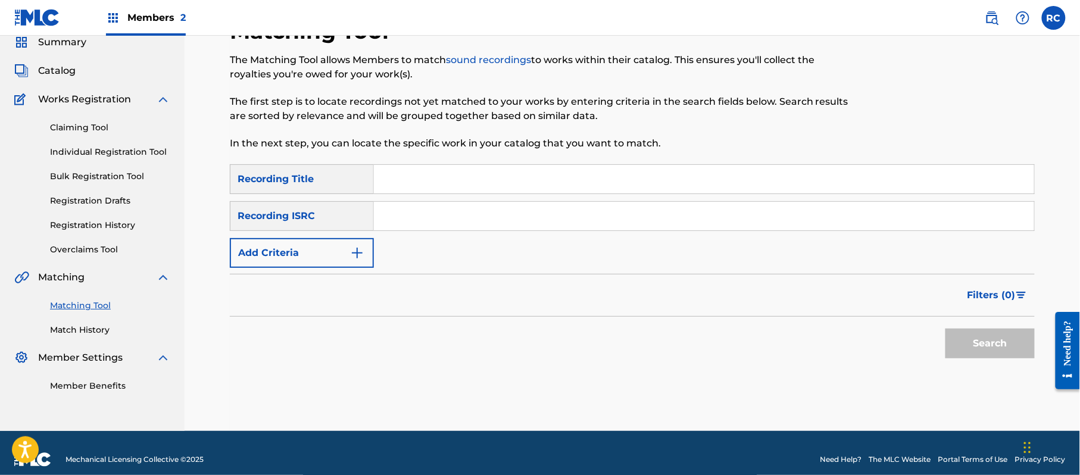
click at [425, 222] on input "Search Form" at bounding box center [704, 216] width 660 height 29
type input "USFJ70700537"
click at [965, 346] on button "Search" at bounding box center [990, 344] width 89 height 30
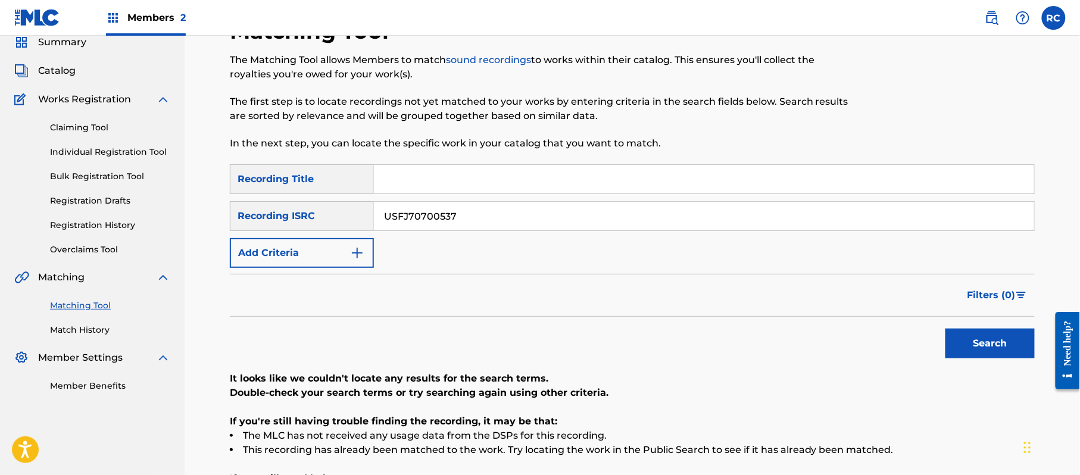
click at [422, 186] on input "Search Form" at bounding box center [704, 179] width 660 height 29
drag, startPoint x: 503, startPoint y: 186, endPoint x: 618, endPoint y: 207, distance: 117.5
click at [618, 207] on div "SearchWithCriteria852bc4d8-3d3a-41d6-8043-66e055d99a01 Recording Title Deaf Dum…" at bounding box center [632, 216] width 805 height 104
type input "Deaf Dumb And Blind"
drag, startPoint x: 500, startPoint y: 215, endPoint x: 305, endPoint y: 217, distance: 195.4
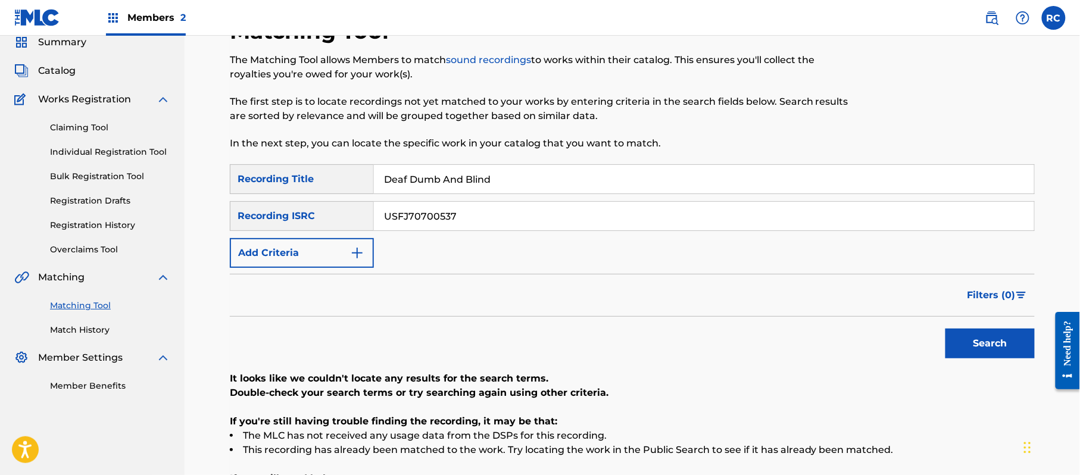
click at [305, 217] on div "SearchWithCriteriaadc31444-c8e0-4eae-9241-413354242a76 Recording ISRC USFJ70700…" at bounding box center [632, 216] width 805 height 30
click at [300, 250] on button "Add Criteria" at bounding box center [302, 253] width 144 height 30
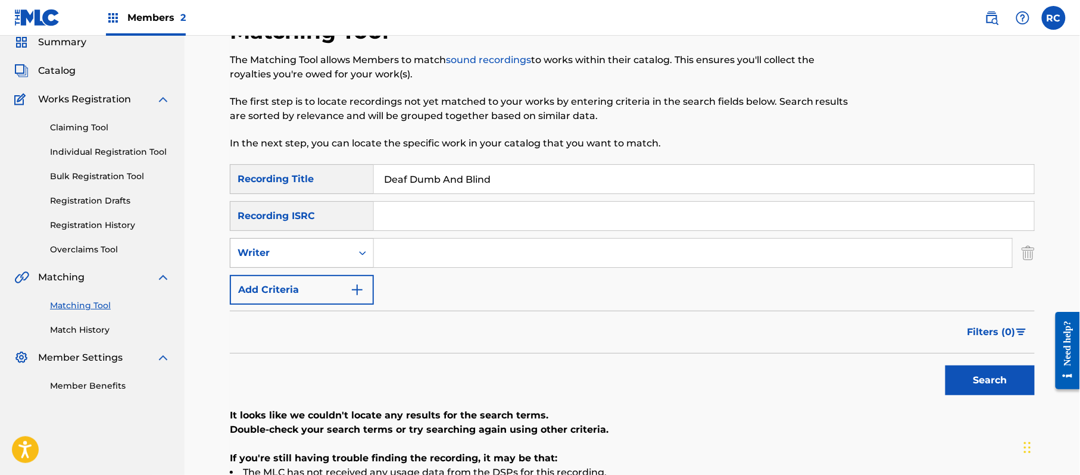
drag, startPoint x: 300, startPoint y: 250, endPoint x: 293, endPoint y: 258, distance: 10.5
click at [294, 255] on div "Writer" at bounding box center [291, 253] width 107 height 14
click at [298, 287] on div "Recording Artist" at bounding box center [301, 283] width 143 height 30
click at [423, 261] on input "Search Form" at bounding box center [693, 253] width 638 height 29
type input "[PERSON_NAME]"
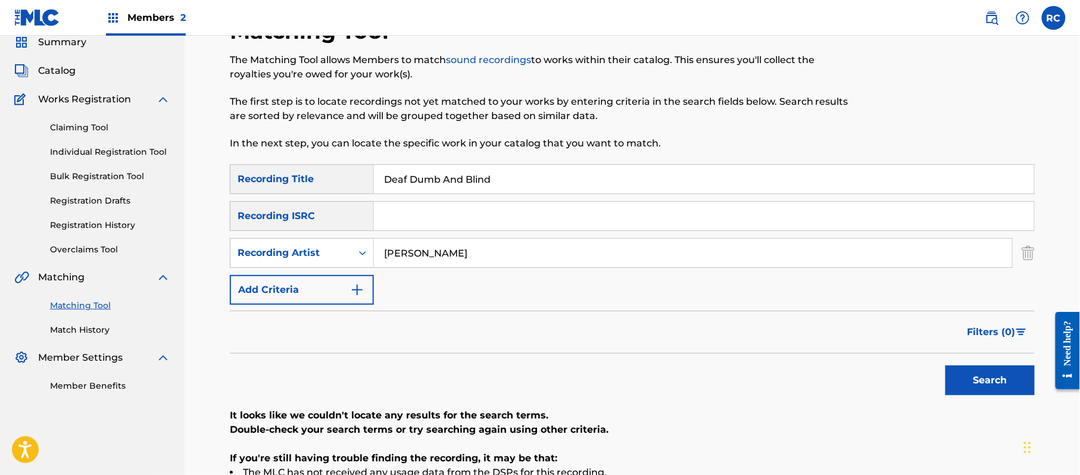
click at [954, 381] on button "Search" at bounding box center [990, 381] width 89 height 30
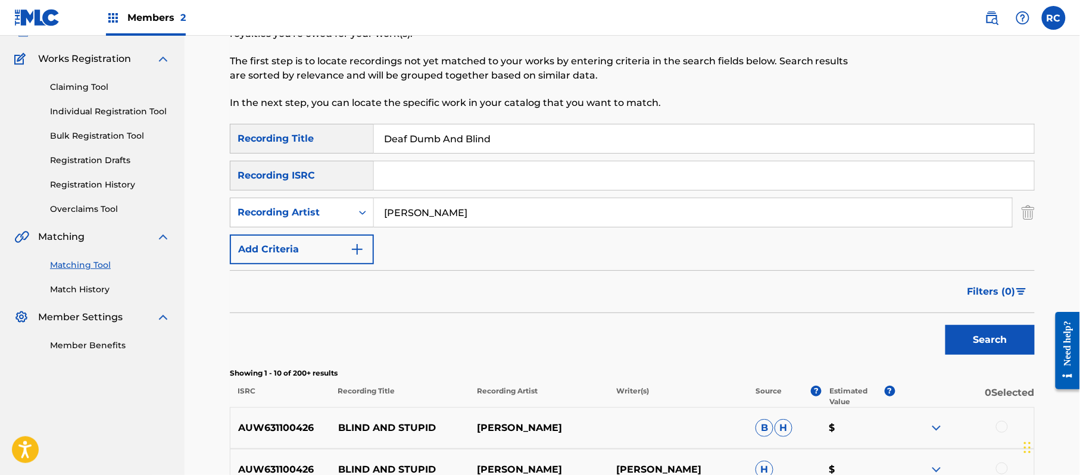
scroll to position [127, 0]
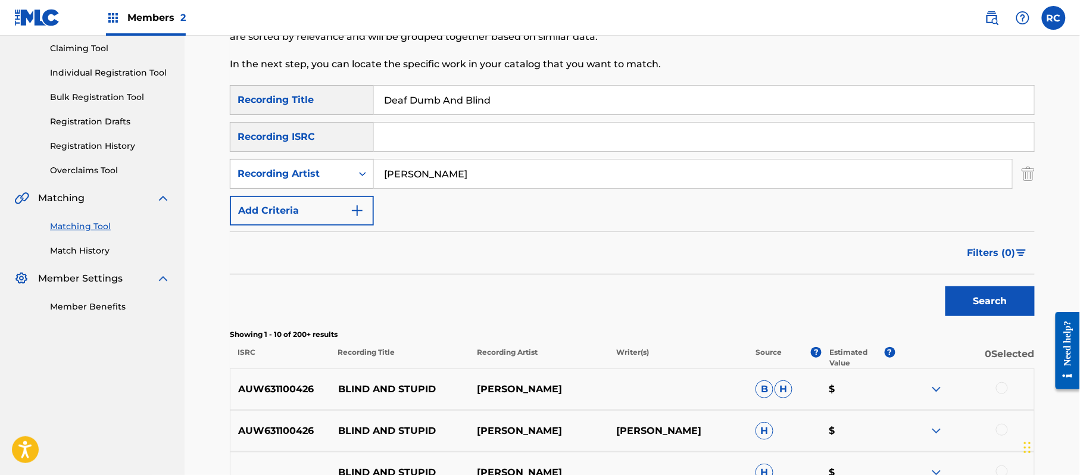
drag, startPoint x: 416, startPoint y: 179, endPoint x: 309, endPoint y: 179, distance: 107.2
click at [310, 179] on div "SearchWithCriteria2302a57f-e246-49f9-8ae5-7e7fbdfeb159 Recording Artist [PERSON…" at bounding box center [632, 174] width 805 height 30
click at [946, 286] on button "Search" at bounding box center [990, 301] width 89 height 30
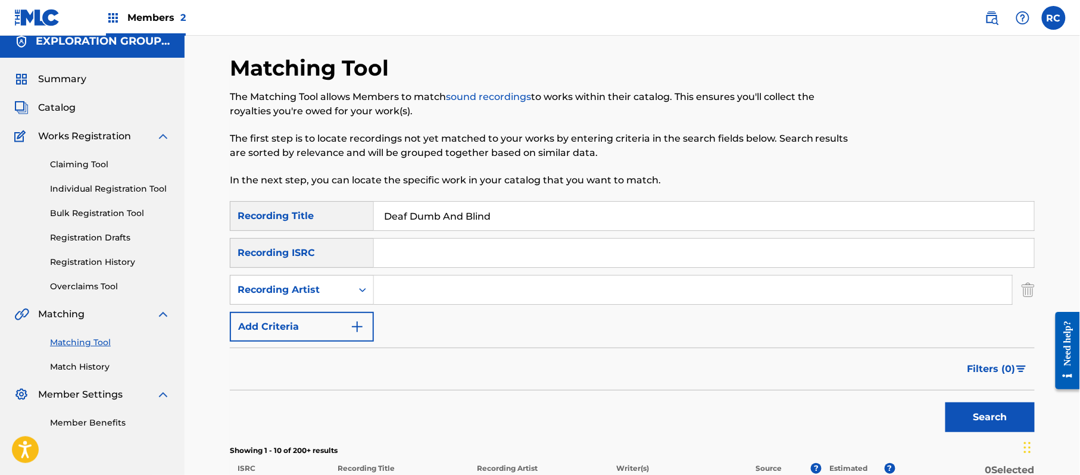
scroll to position [0, 0]
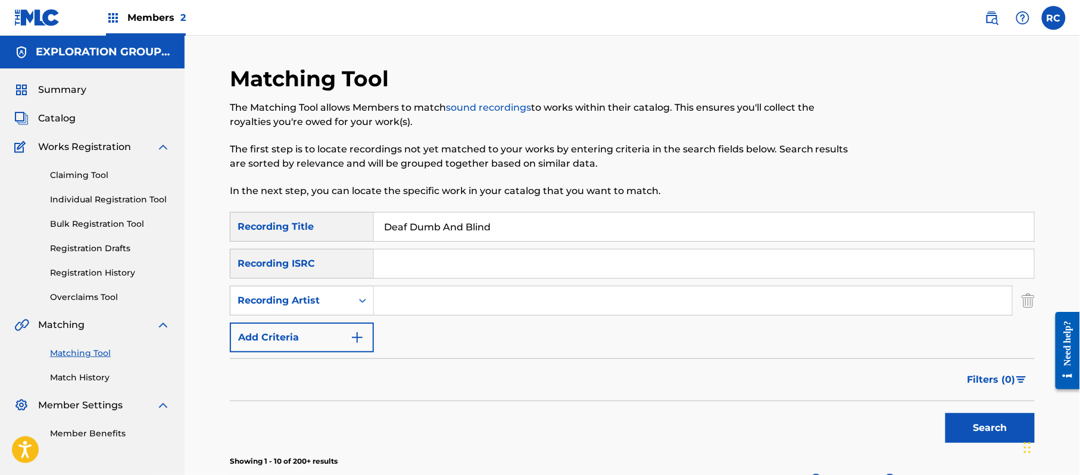
click at [425, 231] on input "Deaf Dumb And Blind" at bounding box center [704, 227] width 660 height 29
click at [425, 231] on input "Freedom [PERSON_NAME]" at bounding box center [704, 227] width 660 height 29
drag, startPoint x: 440, startPoint y: 224, endPoint x: 579, endPoint y: 249, distance: 142.2
click at [579, 249] on div "SearchWithCriteria852bc4d8-3d3a-41d6-8043-66e055d99a01 Recording Title Freedom …" at bounding box center [632, 282] width 805 height 141
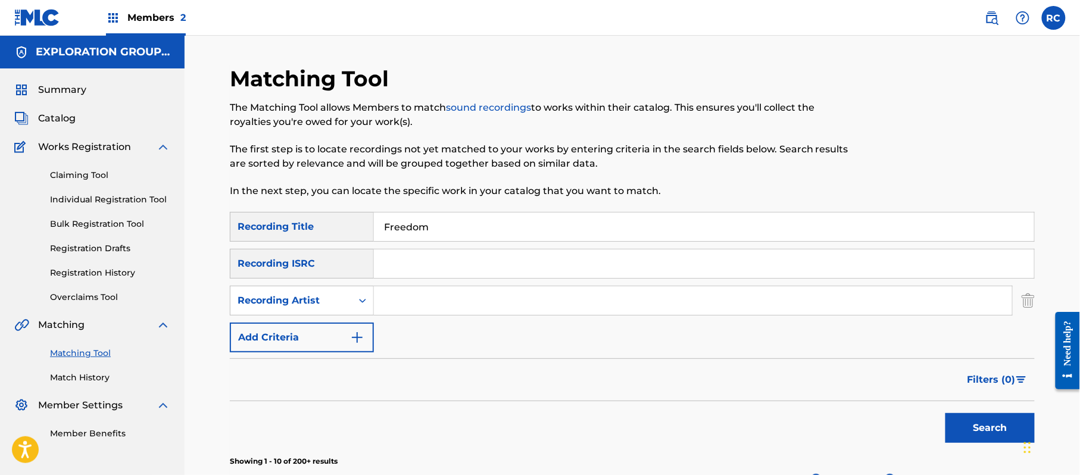
type input "Freedom"
click at [388, 306] on input "Search Form" at bounding box center [693, 300] width 638 height 29
type input "[PERSON_NAME]"
click at [965, 431] on button "Search" at bounding box center [990, 428] width 89 height 30
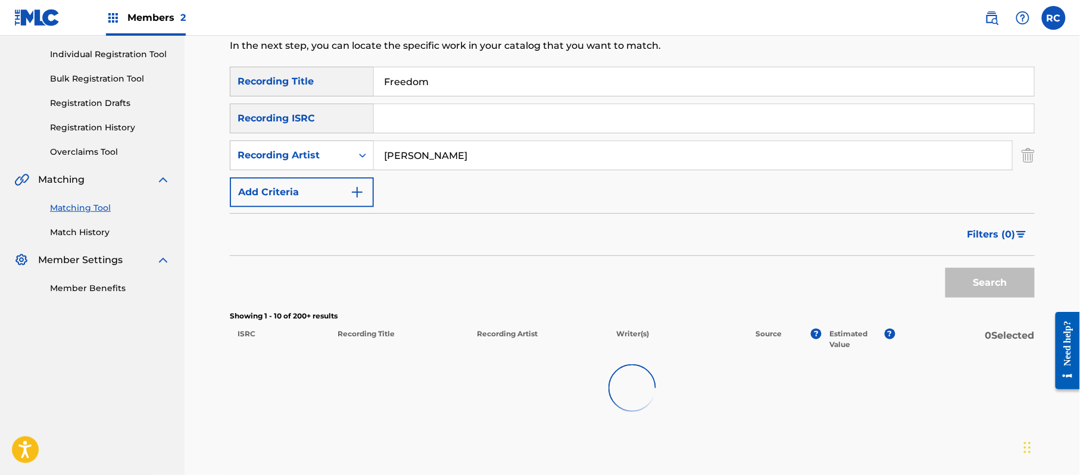
scroll to position [158, 0]
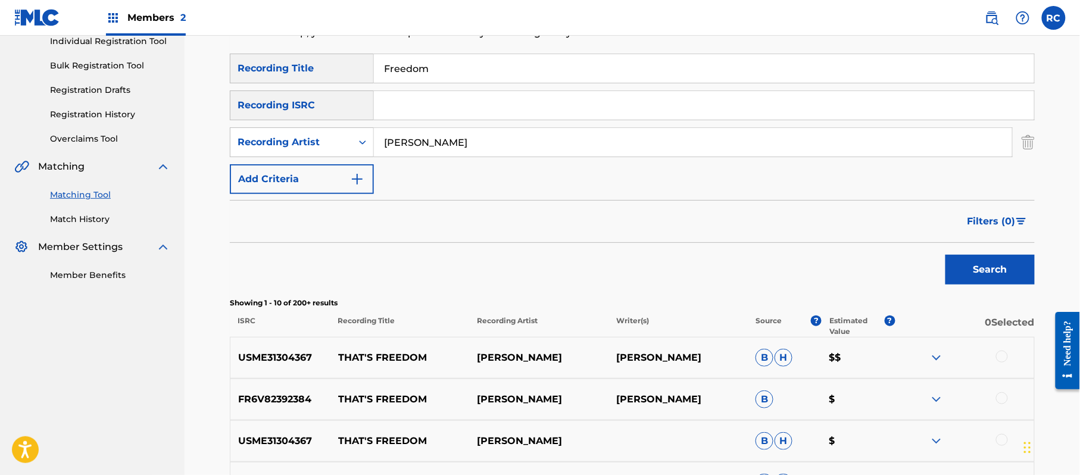
click at [425, 98] on input "Search Form" at bounding box center [704, 105] width 660 height 29
type input "USACV0800012"
drag, startPoint x: 441, startPoint y: 68, endPoint x: 317, endPoint y: 89, distance: 126.3
click at [317, 89] on div "SearchWithCriteria852bc4d8-3d3a-41d6-8043-66e055d99a01 Recording Title Freedom …" at bounding box center [632, 124] width 805 height 141
drag, startPoint x: 410, startPoint y: 148, endPoint x: 331, endPoint y: 148, distance: 78.6
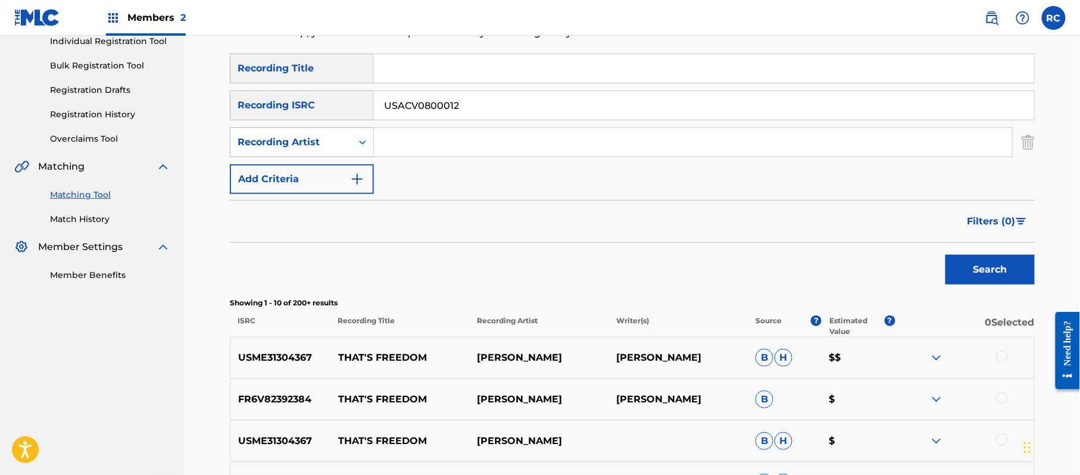
click at [331, 148] on div "SearchWithCriteria2302a57f-e246-49f9-8ae5-7e7fbdfeb159 Recording Artist" at bounding box center [632, 142] width 805 height 30
click at [976, 268] on button "Search" at bounding box center [990, 270] width 89 height 30
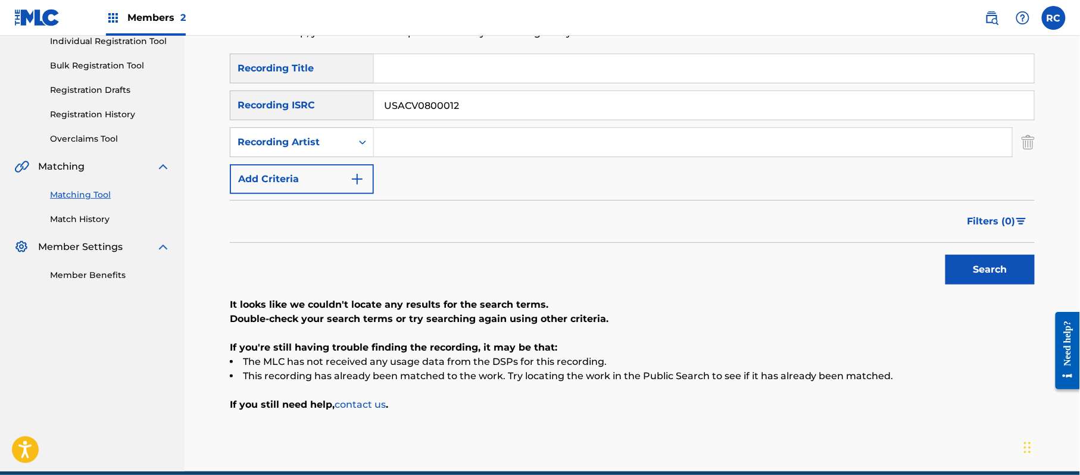
click at [403, 69] on input "Search Form" at bounding box center [704, 68] width 660 height 29
drag, startPoint x: 488, startPoint y: 68, endPoint x: 597, endPoint y: 86, distance: 110.0
click at [597, 86] on div "SearchWithCriteria852bc4d8-3d3a-41d6-8043-66e055d99a01 Recording Title Full Cir…" at bounding box center [632, 124] width 805 height 141
type input "Full Circle And Then"
drag, startPoint x: 409, startPoint y: 119, endPoint x: 316, endPoint y: 119, distance: 92.9
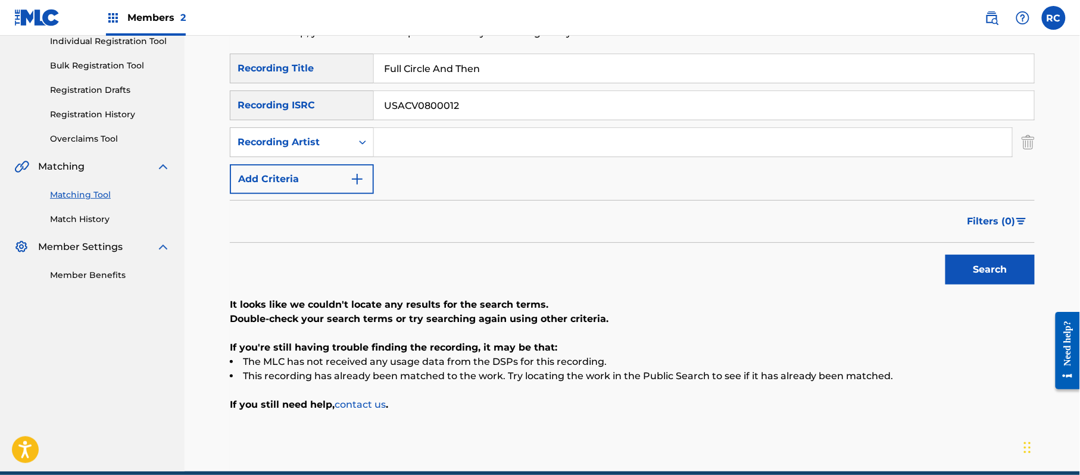
click at [317, 119] on div "SearchWithCriteriaadc31444-c8e0-4eae-9241-413354242a76 Recording ISRC USACV0800…" at bounding box center [632, 106] width 805 height 30
click at [418, 149] on input "Search Form" at bounding box center [693, 142] width 638 height 29
type input "[PERSON_NAME]"
click at [975, 263] on button "Search" at bounding box center [990, 270] width 89 height 30
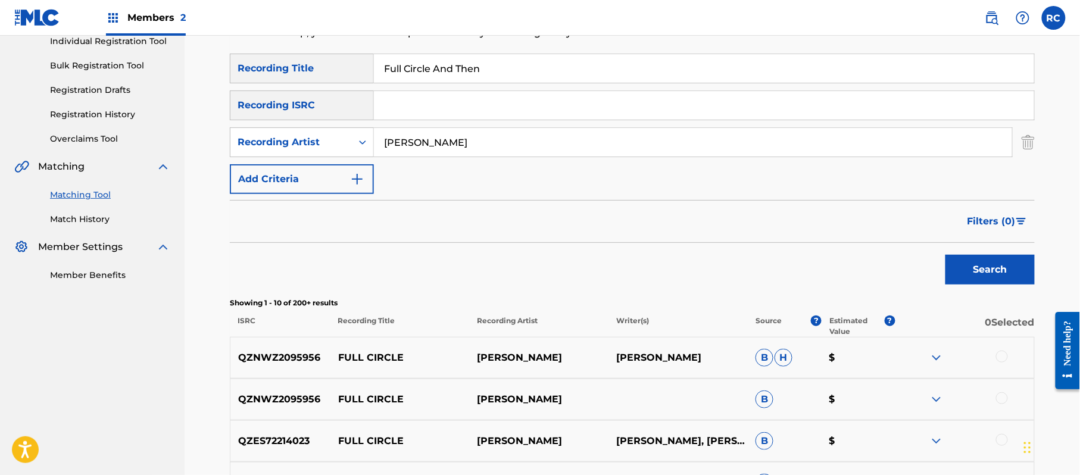
click at [475, 79] on input "Full Circle And Then" at bounding box center [704, 68] width 660 height 29
drag, startPoint x: 486, startPoint y: 71, endPoint x: 329, endPoint y: 107, distance: 161.2
click at [303, 107] on div "SearchWithCriteria852bc4d8-3d3a-41d6-8043-66e055d99a01 Recording Title Full Cir…" at bounding box center [632, 124] width 805 height 141
type input "Glittering Facade"
click at [984, 276] on button "Search" at bounding box center [990, 270] width 89 height 30
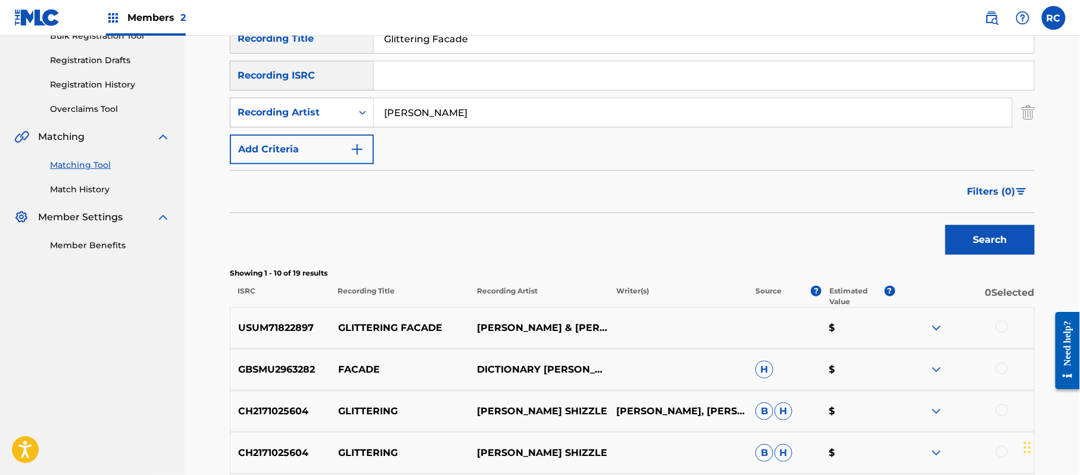
scroll to position [238, 0]
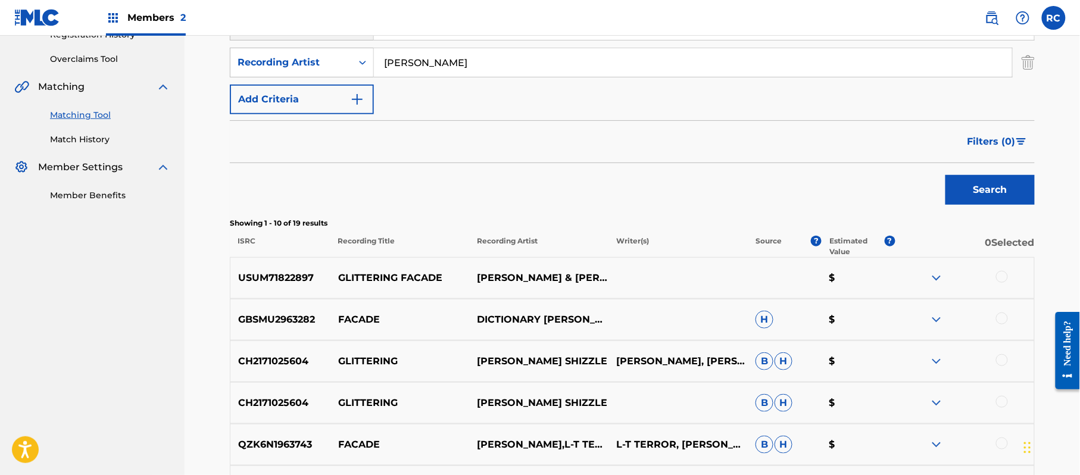
click at [299, 285] on p "USUM71822897" at bounding box center [280, 278] width 100 height 14
click at [296, 280] on p "USUM71822897" at bounding box center [280, 278] width 100 height 14
copy p "USUM71822897"
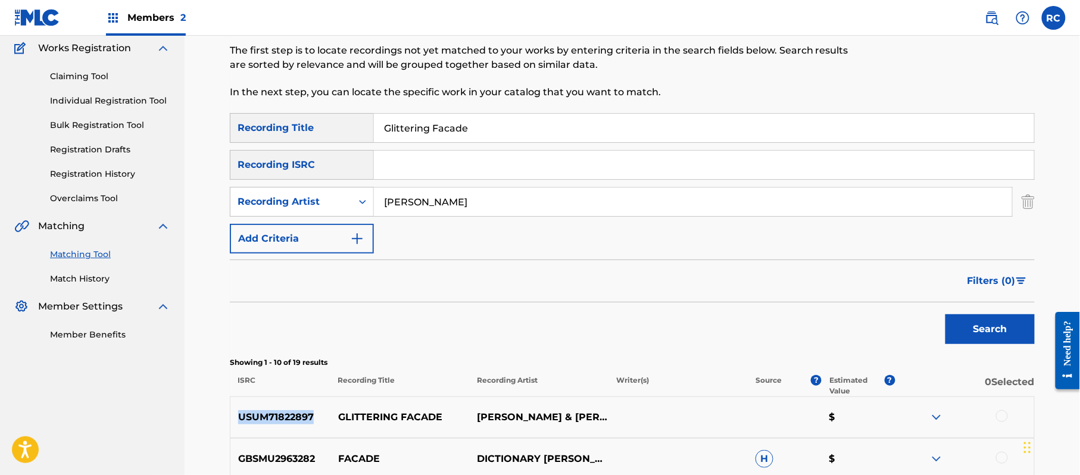
scroll to position [79, 0]
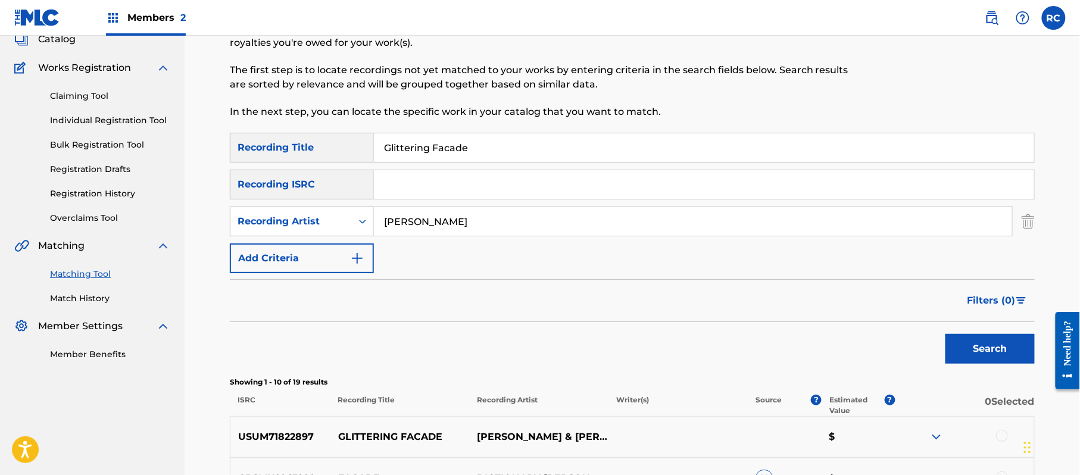
click at [441, 186] on input "Search Form" at bounding box center [704, 184] width 660 height 29
type input "USUM71822897"
drag, startPoint x: 507, startPoint y: 154, endPoint x: 314, endPoint y: 152, distance: 193.0
click at [314, 152] on div "SearchWithCriteria852bc4d8-3d3a-41d6-8043-66e055d99a01 Recording Title Glitteri…" at bounding box center [632, 148] width 805 height 30
drag, startPoint x: 456, startPoint y: 217, endPoint x: 619, endPoint y: 237, distance: 164.4
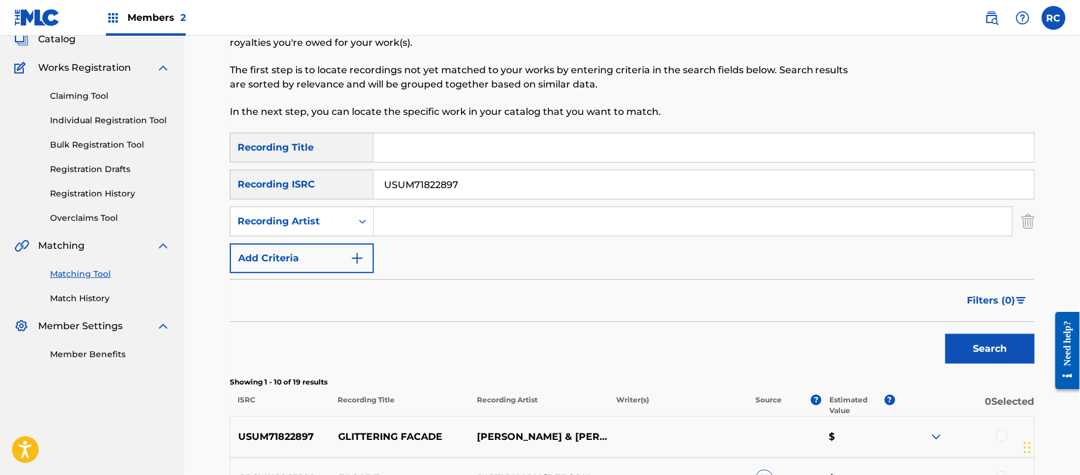
click at [316, 220] on div "SearchWithCriteria2302a57f-e246-49f9-8ae5-7e7fbdfeb159 Recording Artist" at bounding box center [632, 222] width 805 height 30
click at [973, 355] on button "Search" at bounding box center [990, 349] width 89 height 30
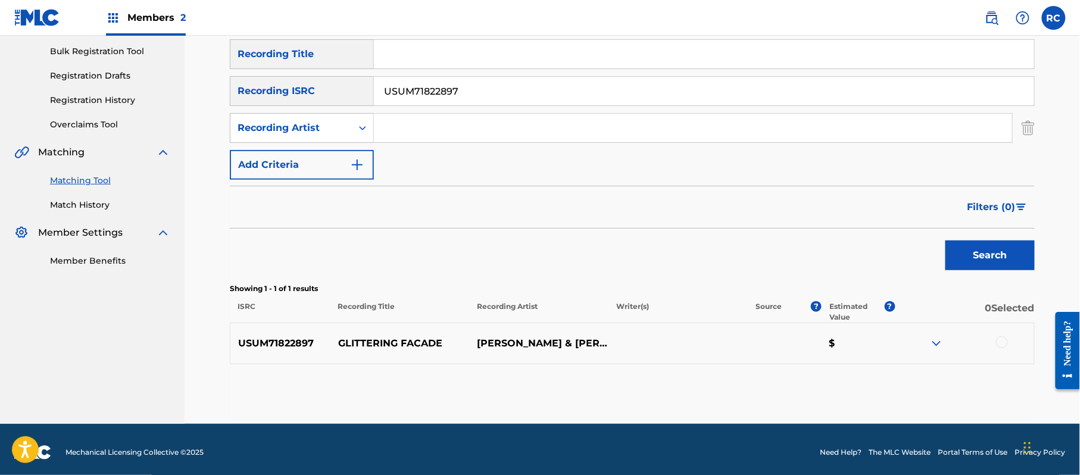
scroll to position [179, 0]
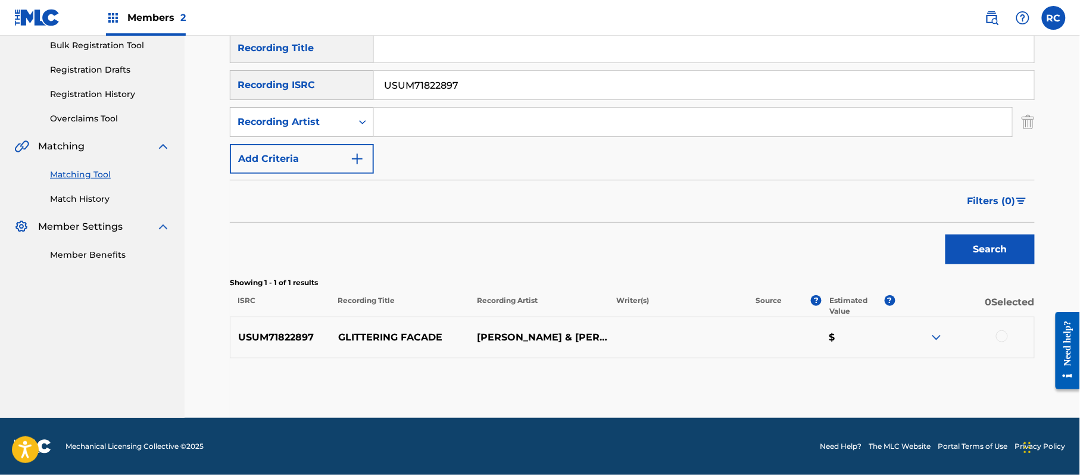
click at [1006, 334] on div at bounding box center [1002, 337] width 12 height 12
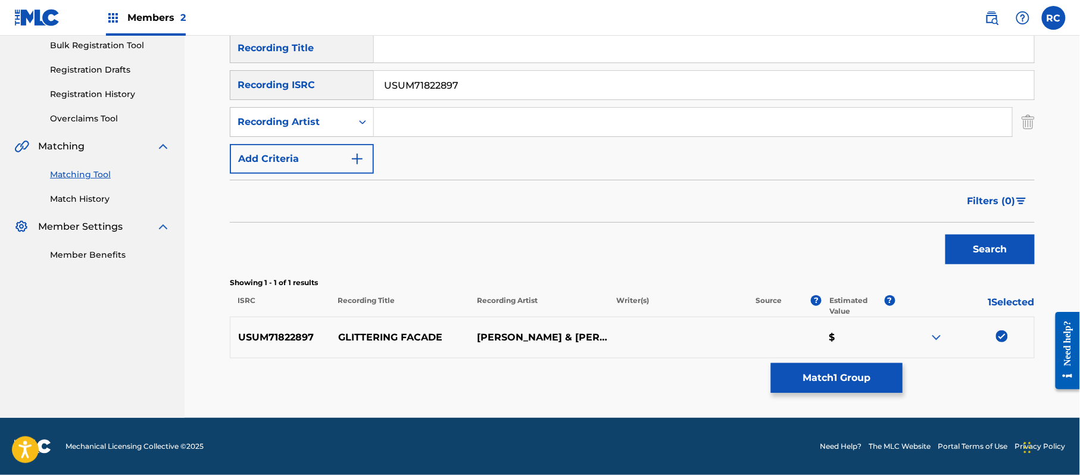
click at [813, 376] on button "Match 1 Group" at bounding box center [837, 378] width 132 height 30
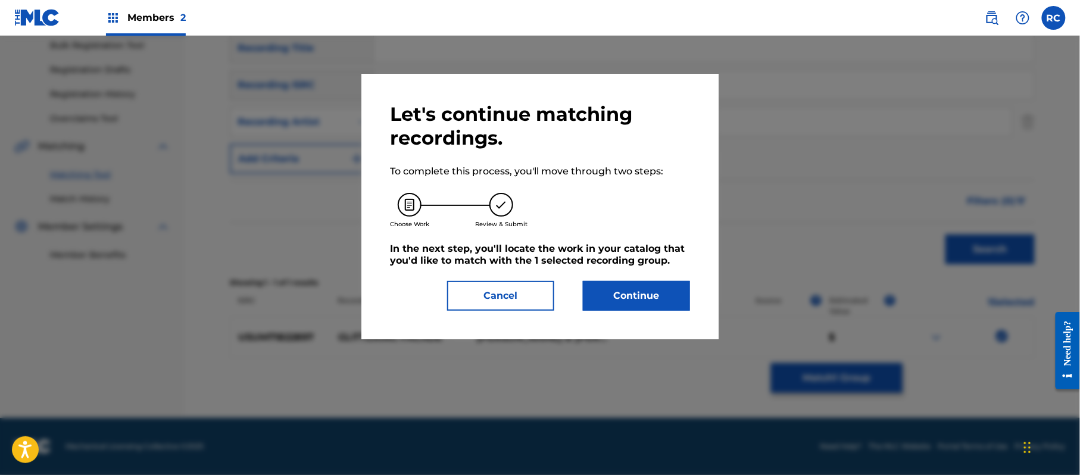
click at [642, 303] on button "Continue" at bounding box center [636, 296] width 107 height 30
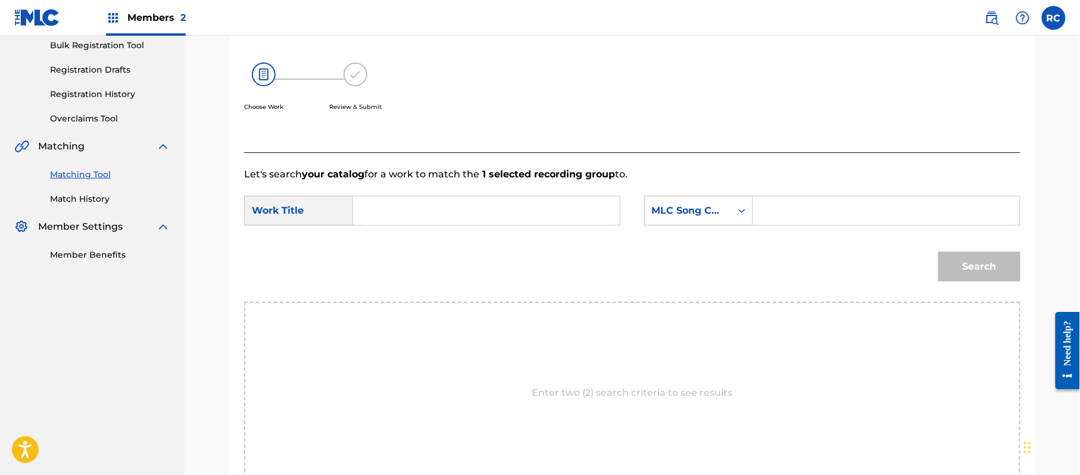
click at [397, 218] on input "Search Form" at bounding box center [486, 211] width 247 height 29
click at [487, 212] on input "Glittering Facade G28790" at bounding box center [486, 211] width 247 height 29
type input "Glittering Facade"
drag, startPoint x: 794, startPoint y: 205, endPoint x: 837, endPoint y: 228, distance: 48.5
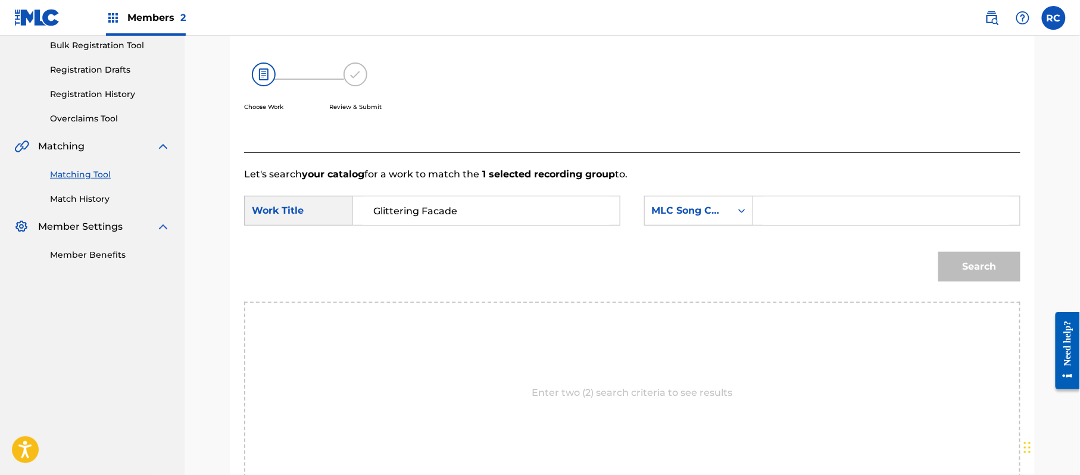
click at [794, 205] on input "Search Form" at bounding box center [887, 211] width 247 height 29
type input "G28790"
click at [961, 277] on button "Search" at bounding box center [980, 267] width 82 height 30
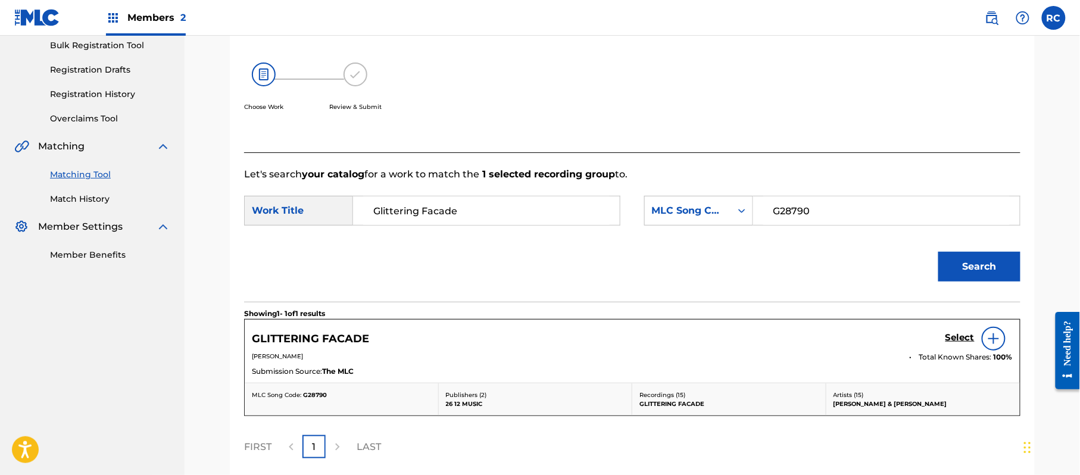
click at [956, 342] on h5 "Select" at bounding box center [960, 337] width 29 height 11
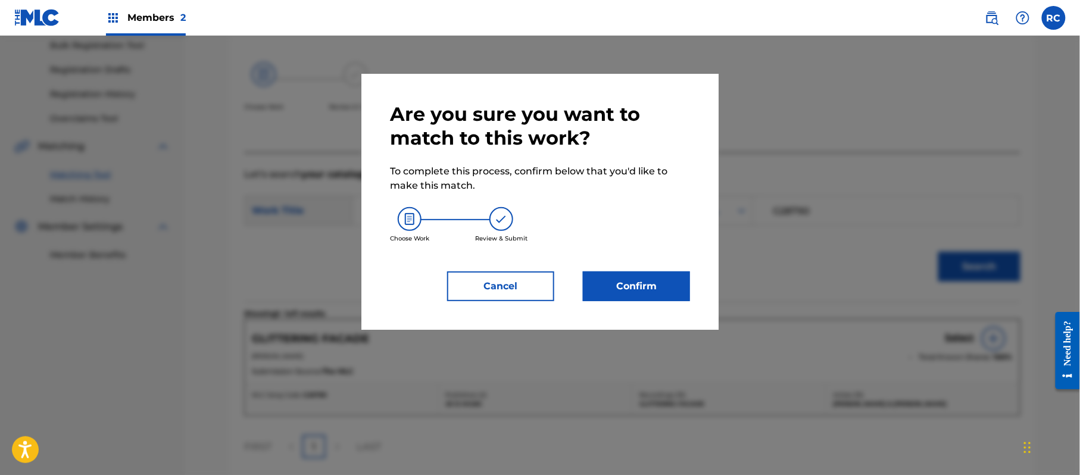
click at [658, 291] on button "Confirm" at bounding box center [636, 287] width 107 height 30
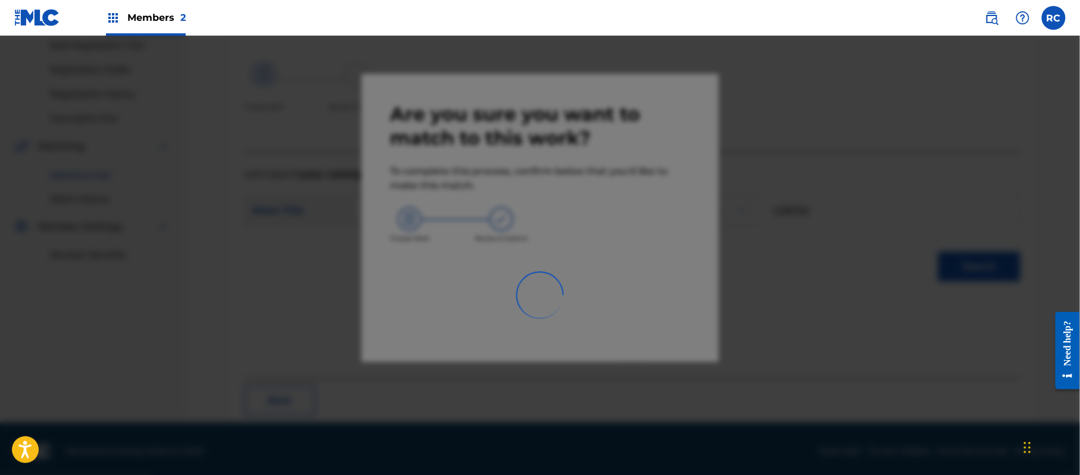
scroll to position [48, 0]
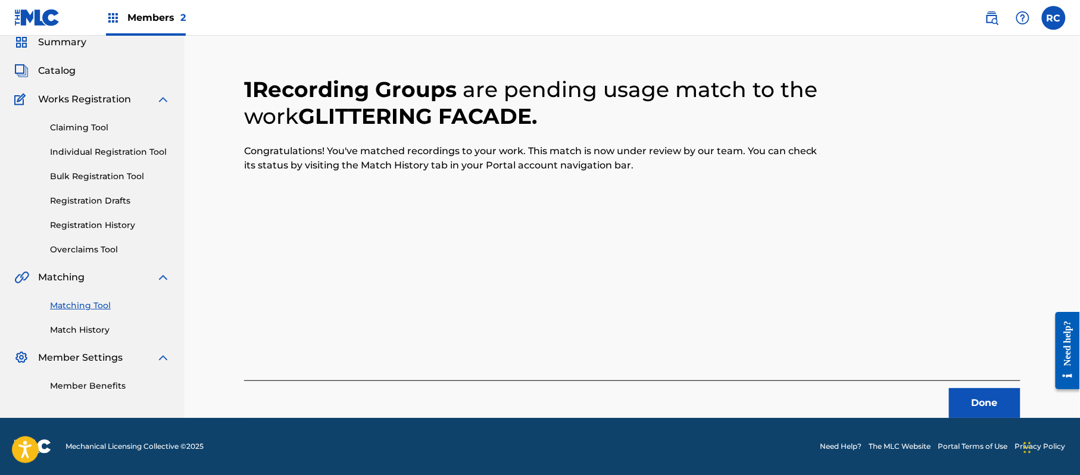
click at [968, 403] on button "Done" at bounding box center [984, 403] width 71 height 30
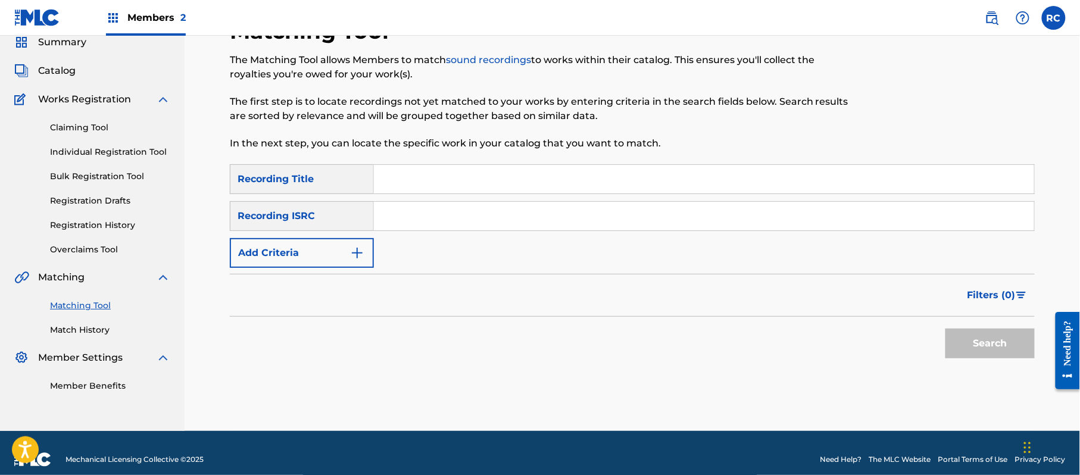
click at [390, 229] on input "Search Form" at bounding box center [704, 216] width 660 height 29
type input "USACV0800001"
click at [970, 350] on button "Search" at bounding box center [990, 344] width 89 height 30
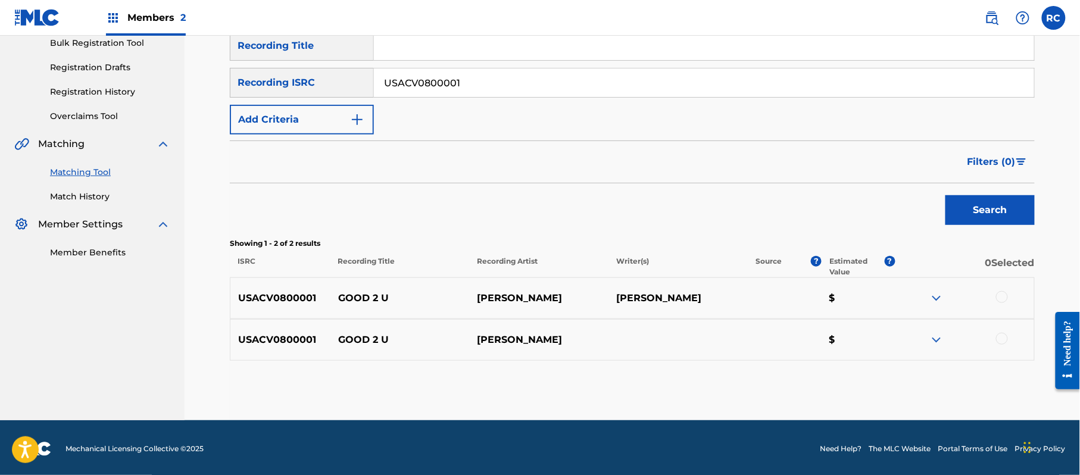
scroll to position [183, 0]
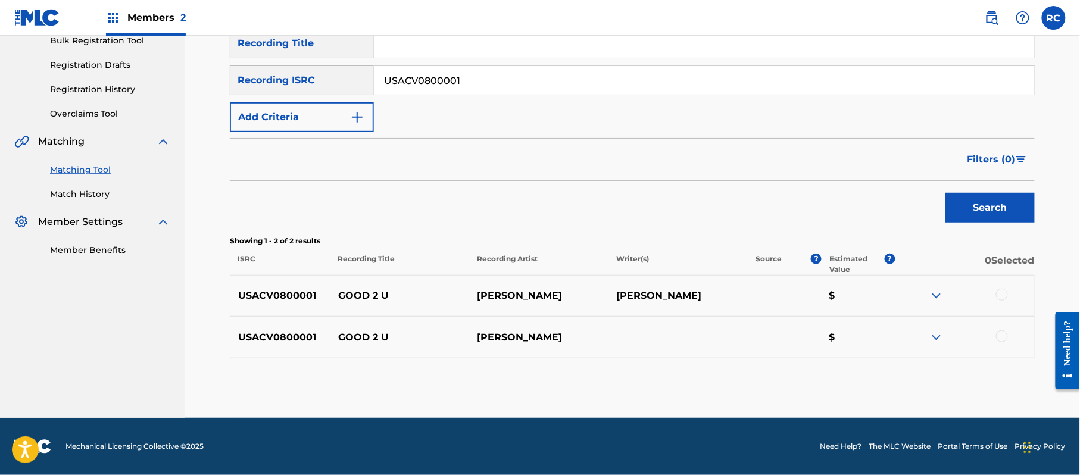
click at [1007, 293] on div at bounding box center [1002, 295] width 12 height 12
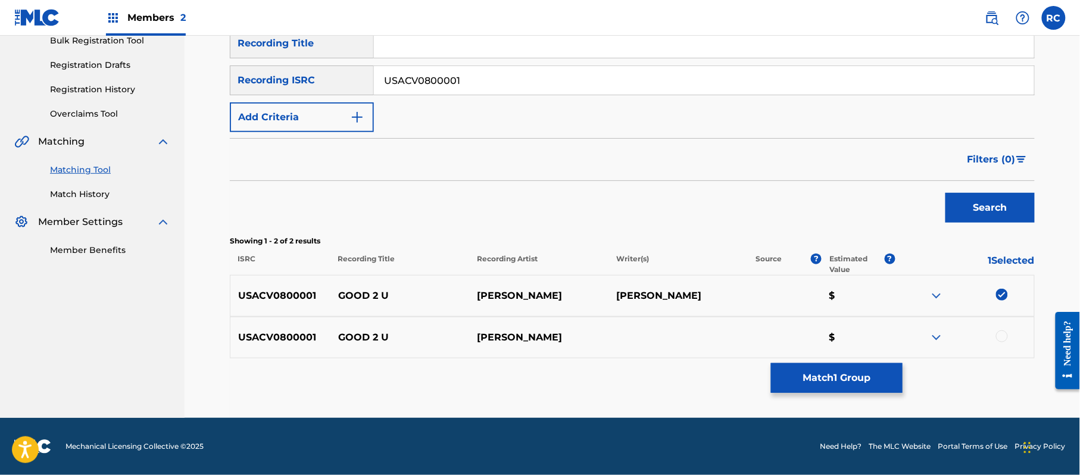
click at [1005, 339] on div at bounding box center [1002, 337] width 12 height 12
click at [832, 373] on button "Match 2 Groups" at bounding box center [837, 378] width 132 height 30
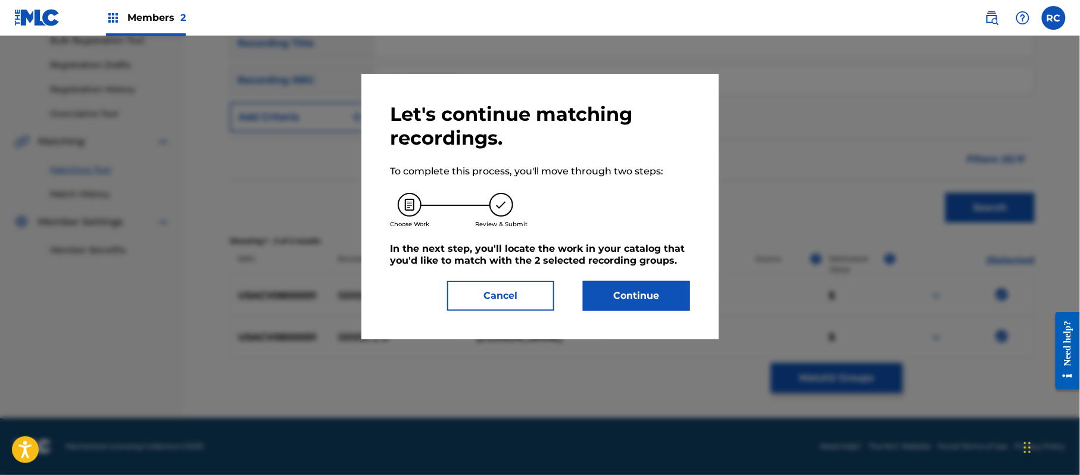
click at [653, 304] on button "Continue" at bounding box center [636, 296] width 107 height 30
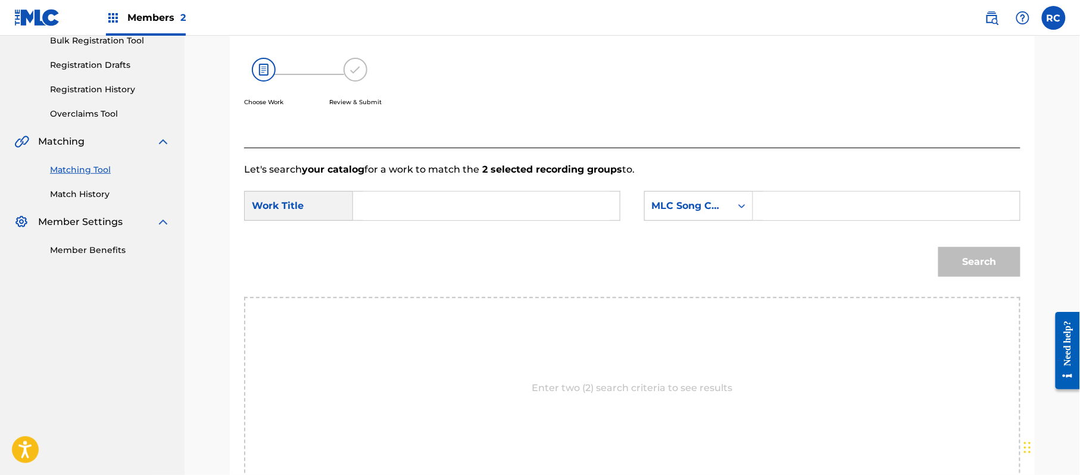
click at [428, 216] on input "Search Form" at bounding box center [486, 206] width 247 height 29
click at [456, 210] on input "Good 2 U GE9D9M" at bounding box center [486, 206] width 247 height 29
type input "Good 2 U"
click at [822, 220] on div "Search Form" at bounding box center [886, 206] width 267 height 30
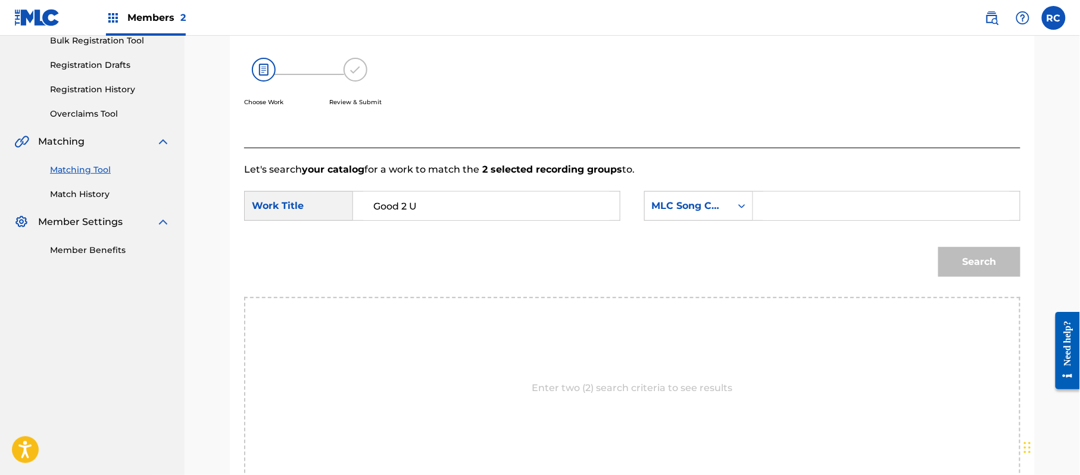
click at [834, 215] on input "Search Form" at bounding box center [887, 206] width 247 height 29
type input "GE9D9M"
click at [976, 248] on button "Search" at bounding box center [980, 262] width 82 height 30
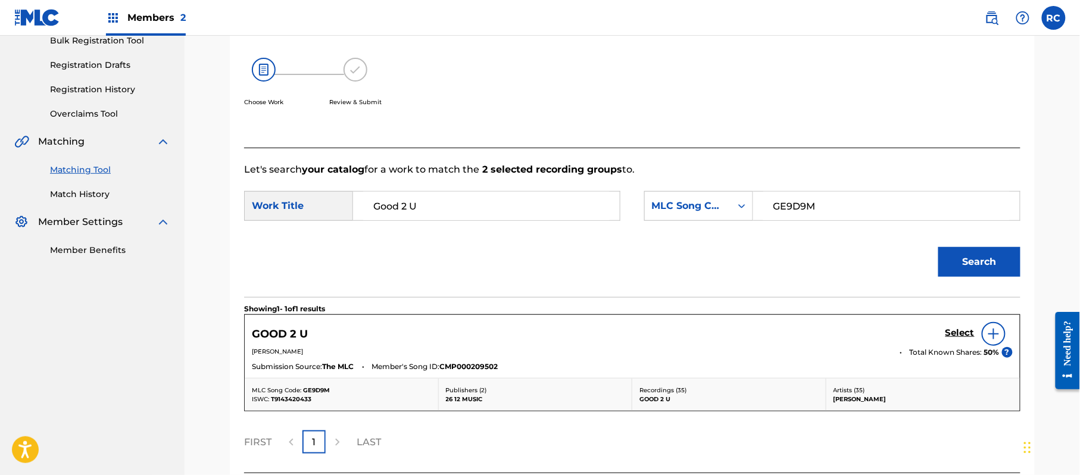
click at [958, 332] on h5 "Select" at bounding box center [960, 333] width 29 height 11
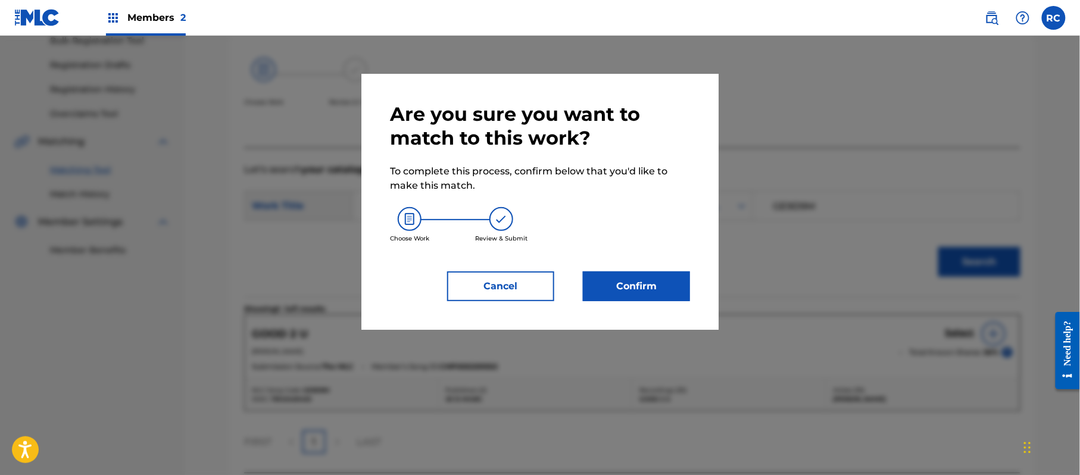
click at [644, 282] on button "Confirm" at bounding box center [636, 287] width 107 height 30
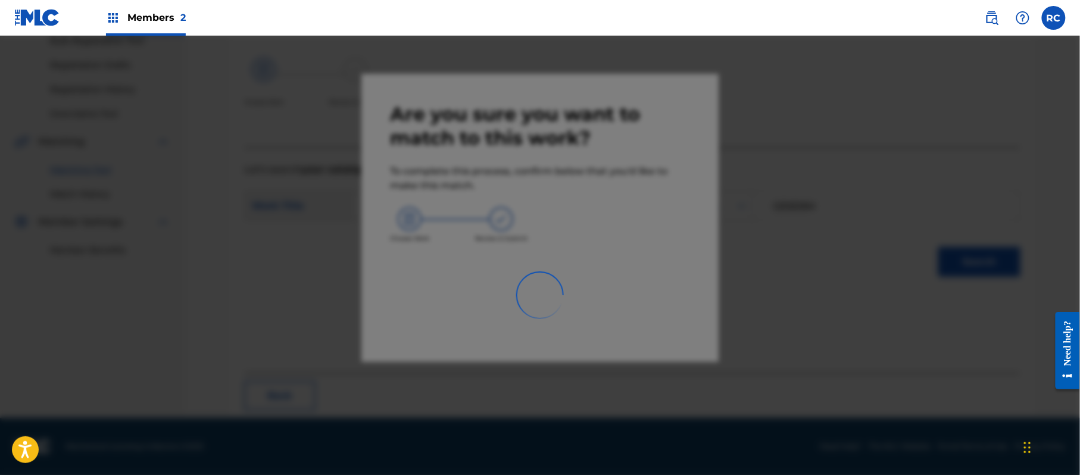
scroll to position [48, 0]
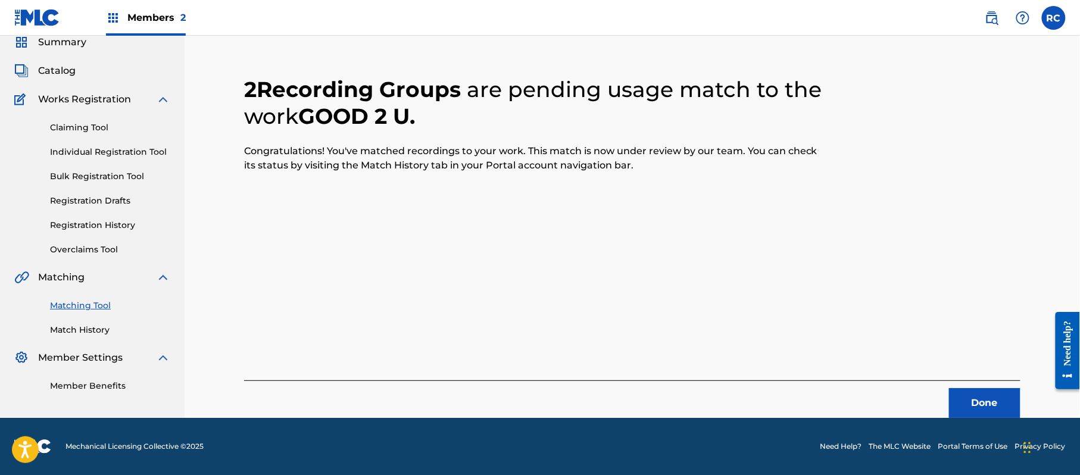
click at [959, 408] on button "Done" at bounding box center [984, 403] width 71 height 30
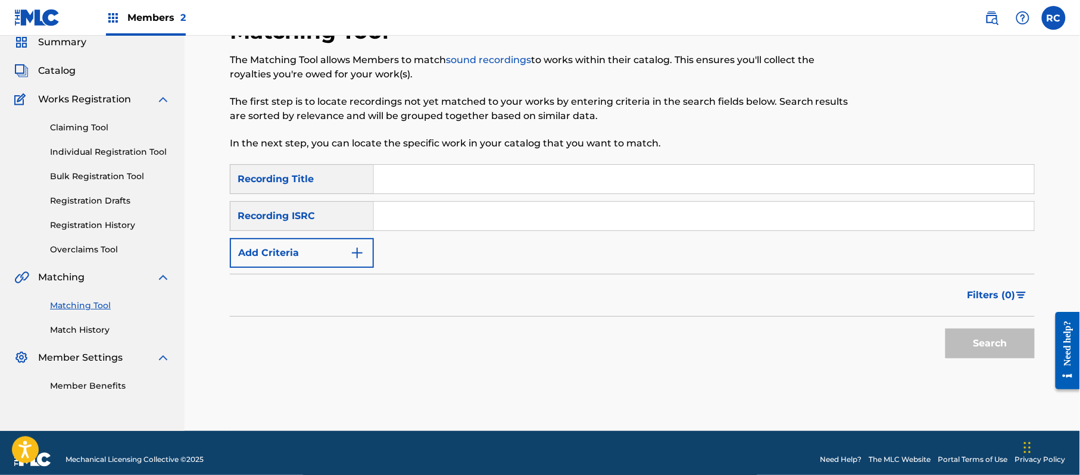
click at [422, 214] on input "Search Form" at bounding box center [704, 216] width 660 height 29
type input "USME31304363"
click at [970, 335] on button "Search" at bounding box center [990, 344] width 89 height 30
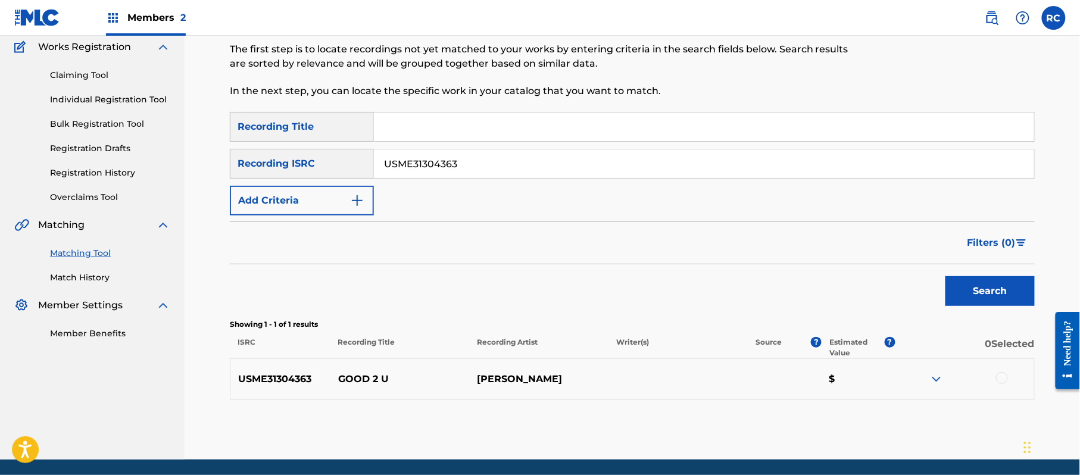
scroll to position [142, 0]
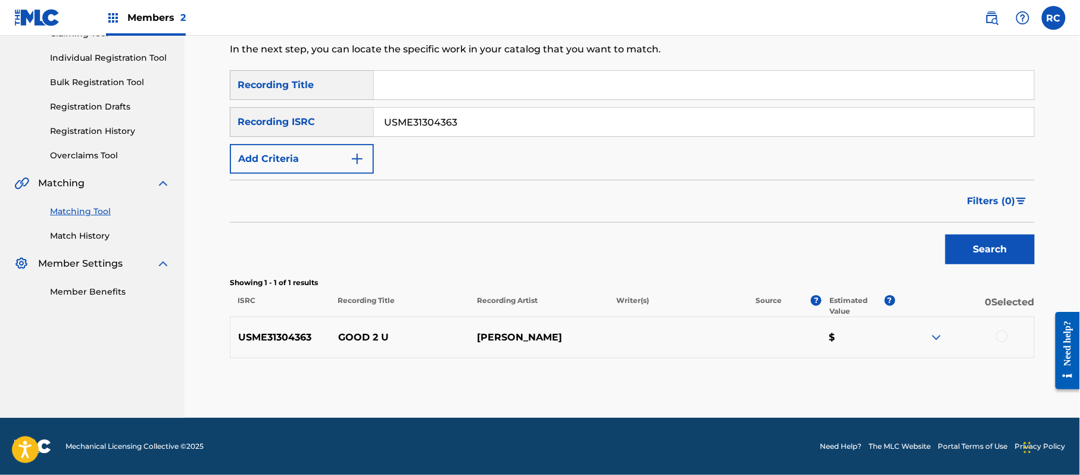
click at [1004, 336] on div at bounding box center [1002, 337] width 12 height 12
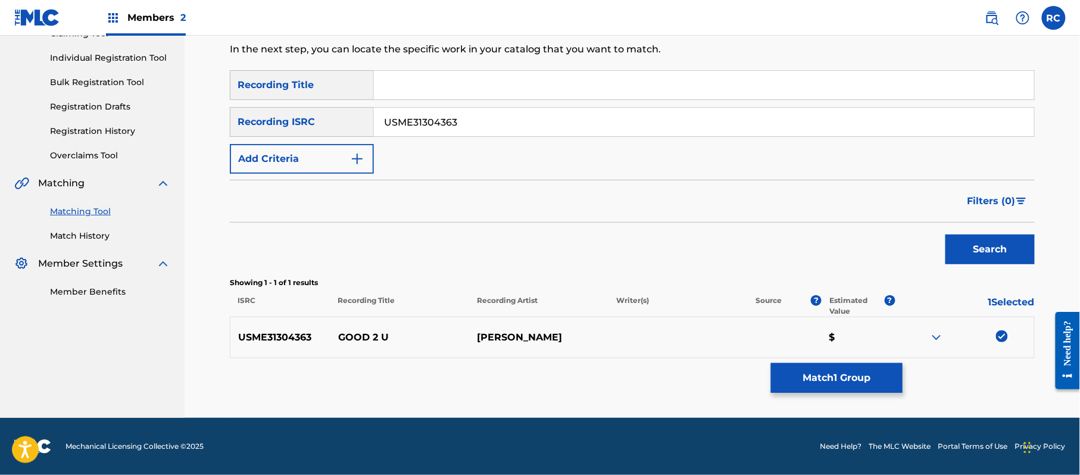
click at [880, 376] on button "Match 1 Group" at bounding box center [837, 378] width 132 height 30
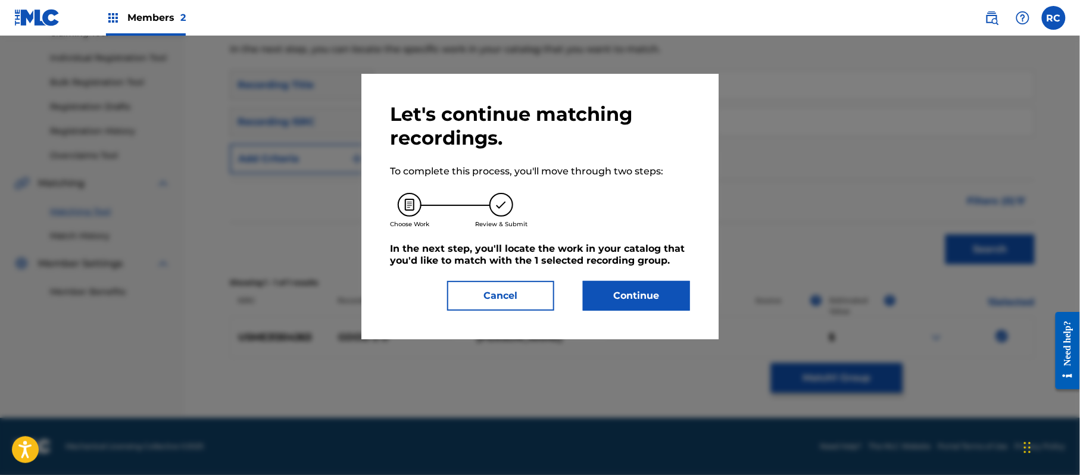
click at [661, 299] on button "Continue" at bounding box center [636, 296] width 107 height 30
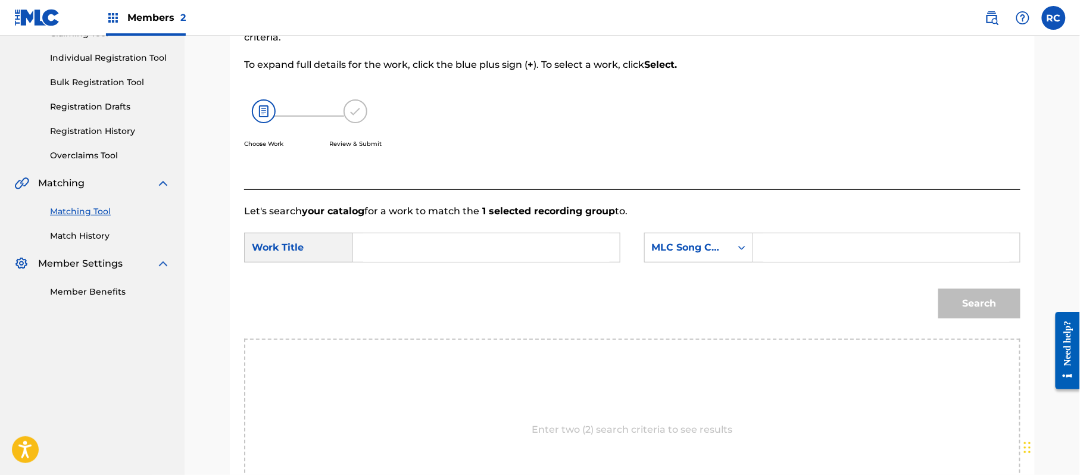
click at [408, 260] on input "Search Form" at bounding box center [486, 247] width 247 height 29
click at [463, 247] on input "Good 2 U GE9D9M" at bounding box center [486, 247] width 247 height 29
drag, startPoint x: 463, startPoint y: 247, endPoint x: 572, endPoint y: 247, distance: 109.6
click at [463, 247] on input "Good 2 U GE9D9M" at bounding box center [486, 247] width 247 height 29
type input "Good 2 U"
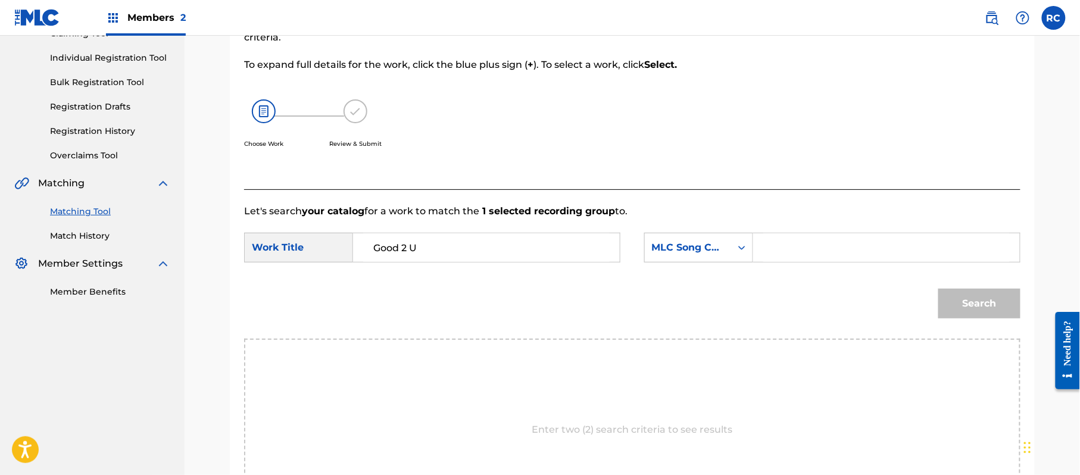
drag, startPoint x: 780, startPoint y: 247, endPoint x: 786, endPoint y: 248, distance: 6.8
click at [780, 247] on input "Search Form" at bounding box center [887, 247] width 247 height 29
type input "GE9D9M"
click at [979, 300] on button "Search" at bounding box center [980, 304] width 82 height 30
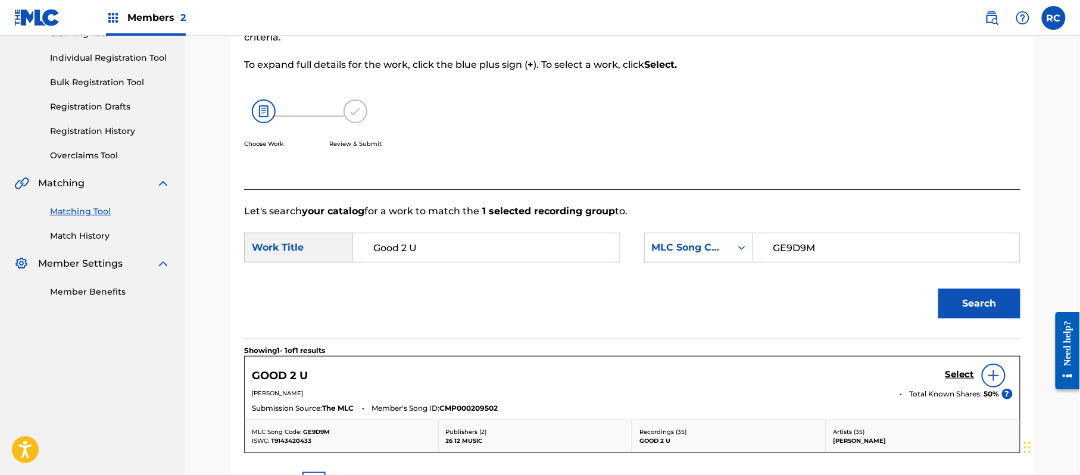
click at [961, 376] on h5 "Select" at bounding box center [960, 374] width 29 height 11
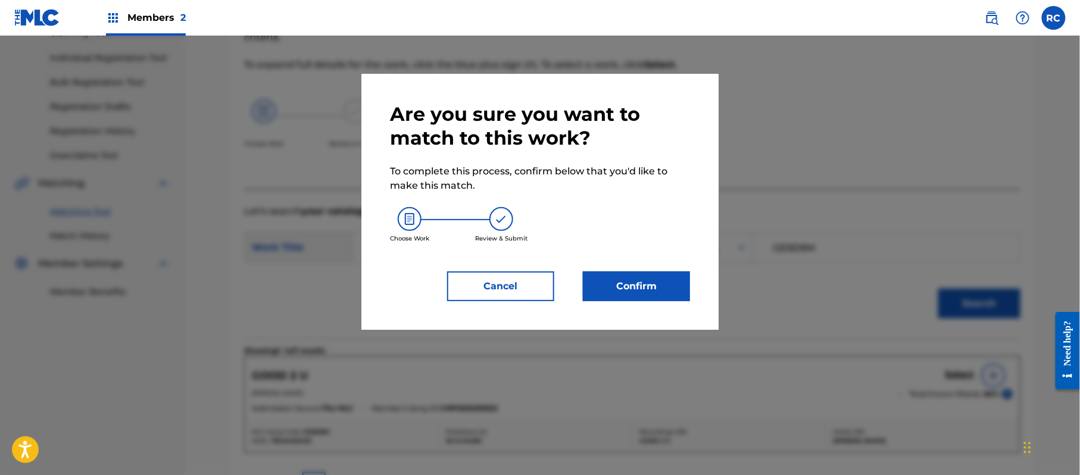
click at [691, 287] on div "Are you sure you want to match to this work? To complete this process, confirm …" at bounding box center [540, 202] width 357 height 256
click at [675, 289] on button "Confirm" at bounding box center [636, 287] width 107 height 30
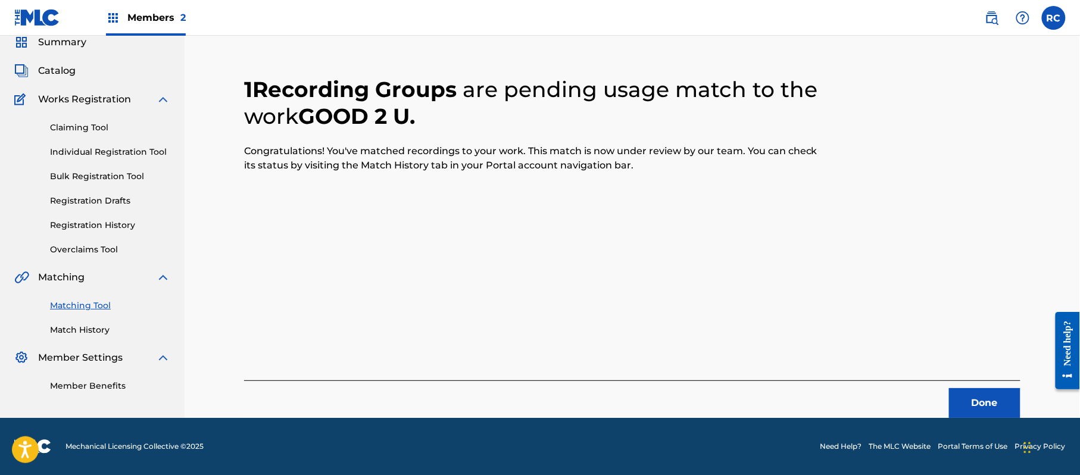
scroll to position [48, 0]
click at [998, 401] on button "Done" at bounding box center [984, 403] width 71 height 30
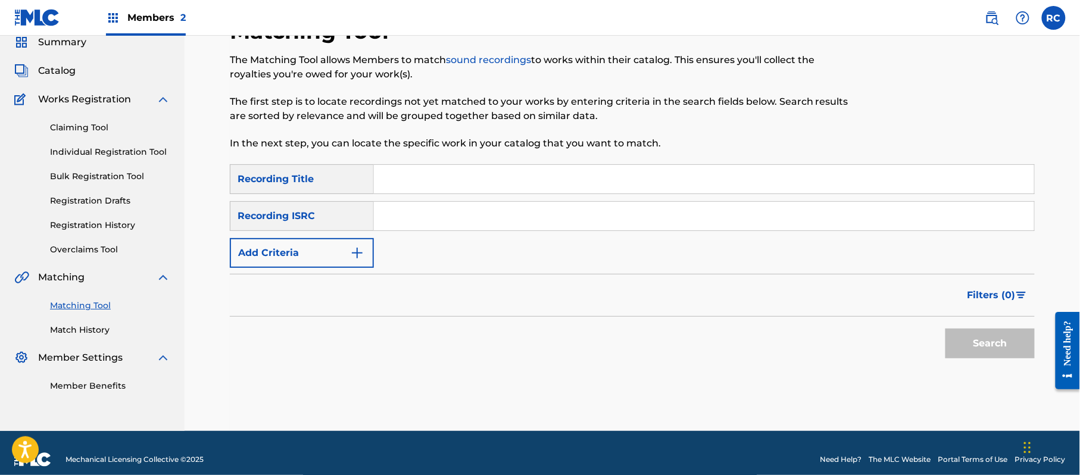
click at [397, 224] on input "Search Form" at bounding box center [704, 216] width 660 height 29
click at [971, 341] on button "Search" at bounding box center [990, 344] width 89 height 30
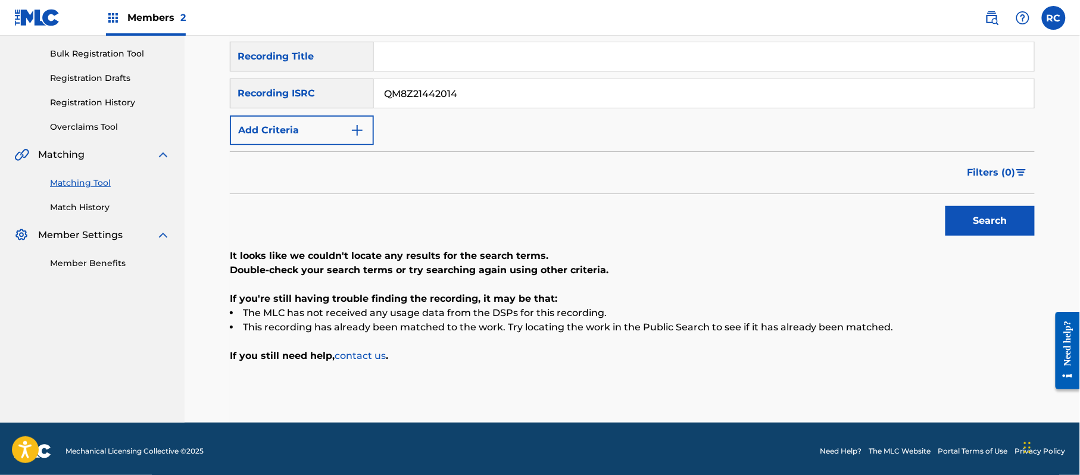
scroll to position [175, 0]
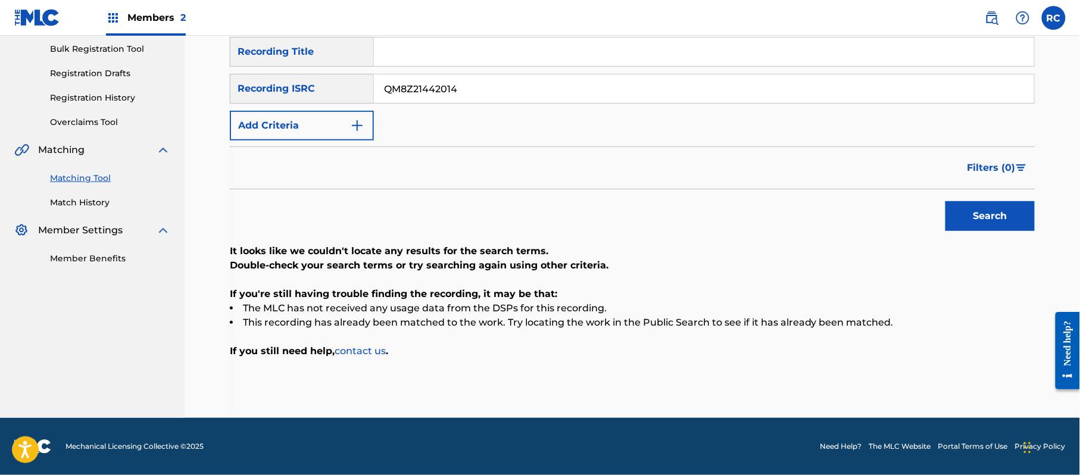
click at [425, 94] on input "QM8Z21442014" at bounding box center [704, 88] width 660 height 29
type input "USMC19955456"
click at [961, 212] on button "Search" at bounding box center [990, 216] width 89 height 30
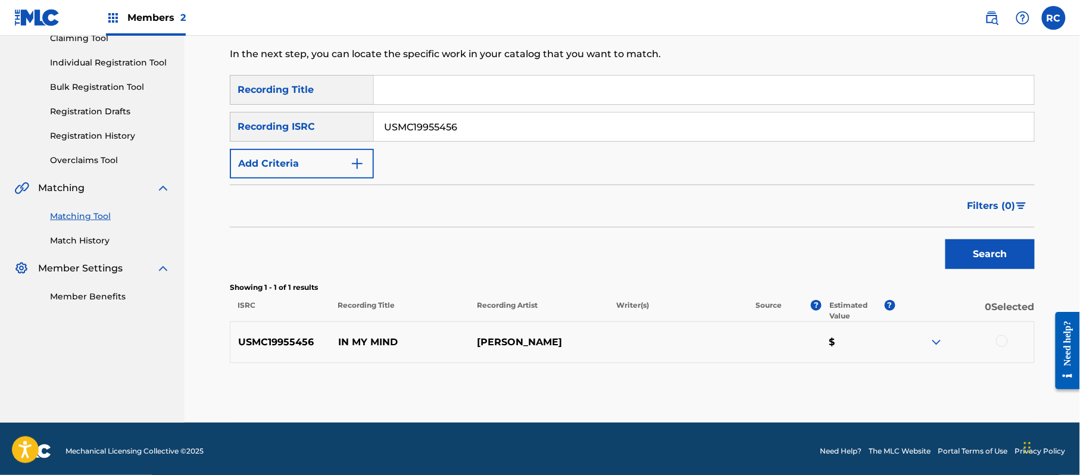
scroll to position [142, 0]
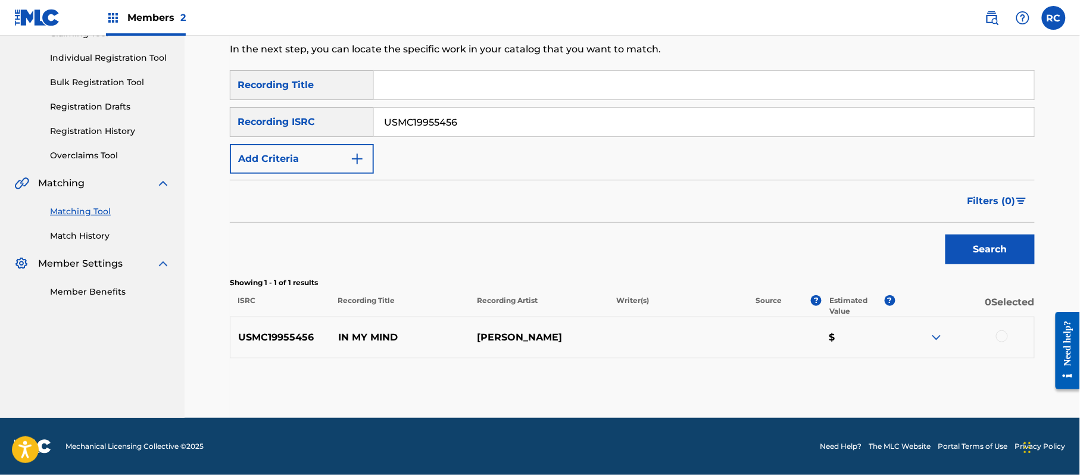
click at [1003, 336] on div at bounding box center [1002, 337] width 12 height 12
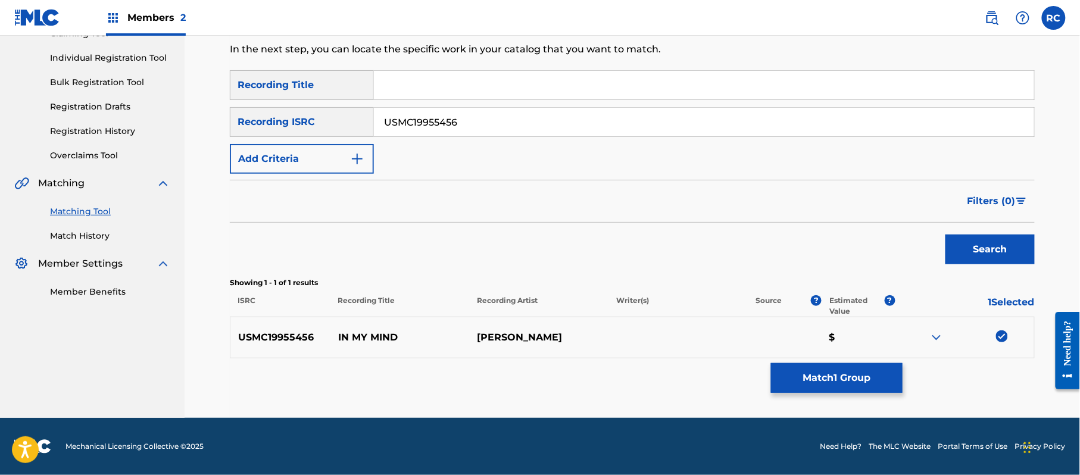
click at [868, 370] on button "Match 1 Group" at bounding box center [837, 378] width 132 height 30
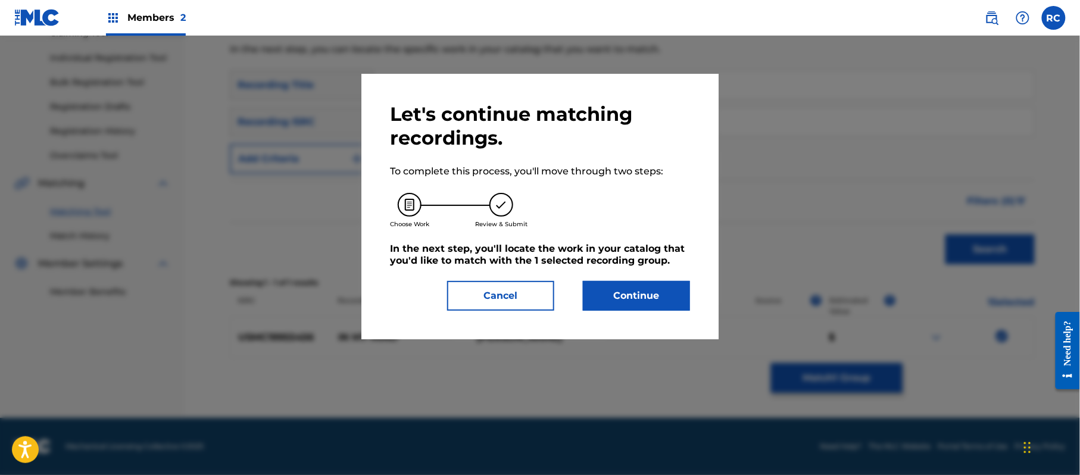
click at [668, 295] on button "Continue" at bounding box center [636, 296] width 107 height 30
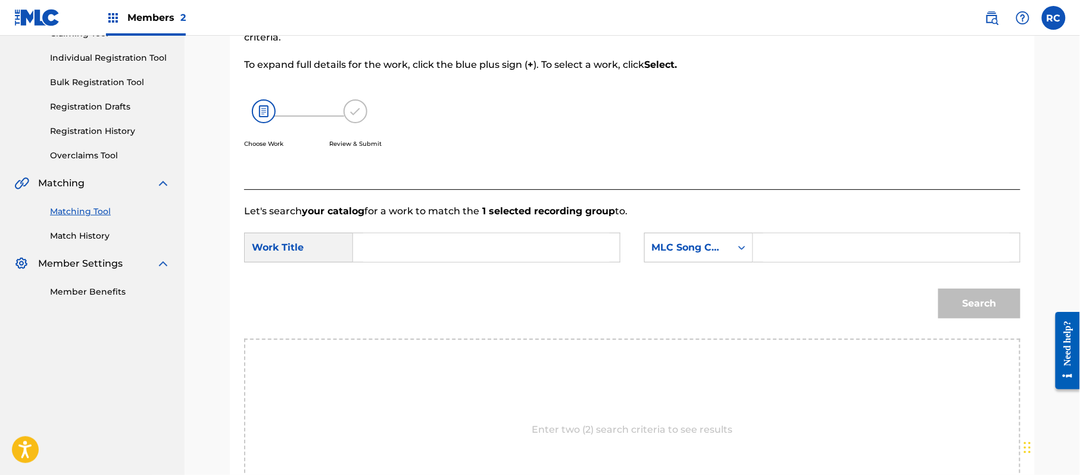
click at [412, 253] on input "Search Form" at bounding box center [486, 247] width 247 height 29
click at [450, 248] on input "In My Mind IG9RR2" at bounding box center [486, 247] width 247 height 29
type input "In My Mind"
click at [798, 248] on input "Search Form" at bounding box center [887, 247] width 247 height 29
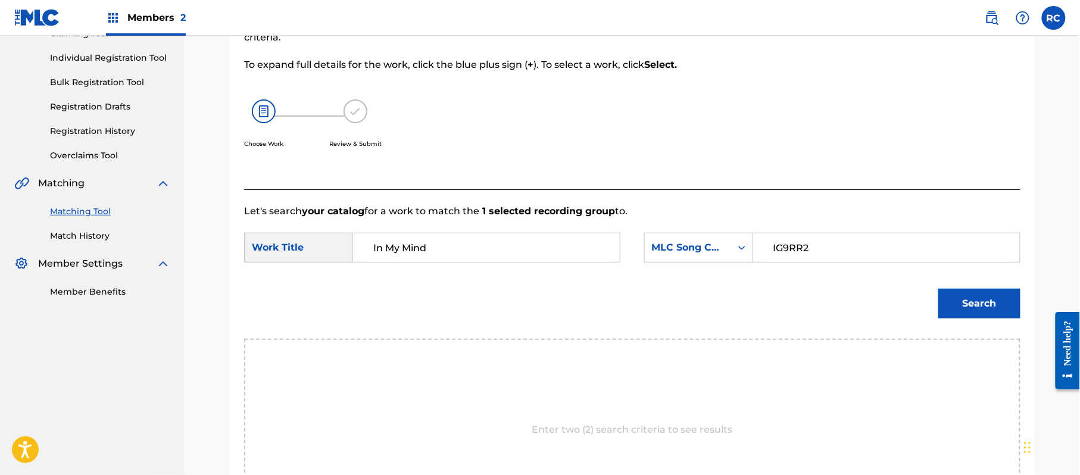
type input "IG9RR2"
click at [970, 291] on button "Search" at bounding box center [980, 304] width 82 height 30
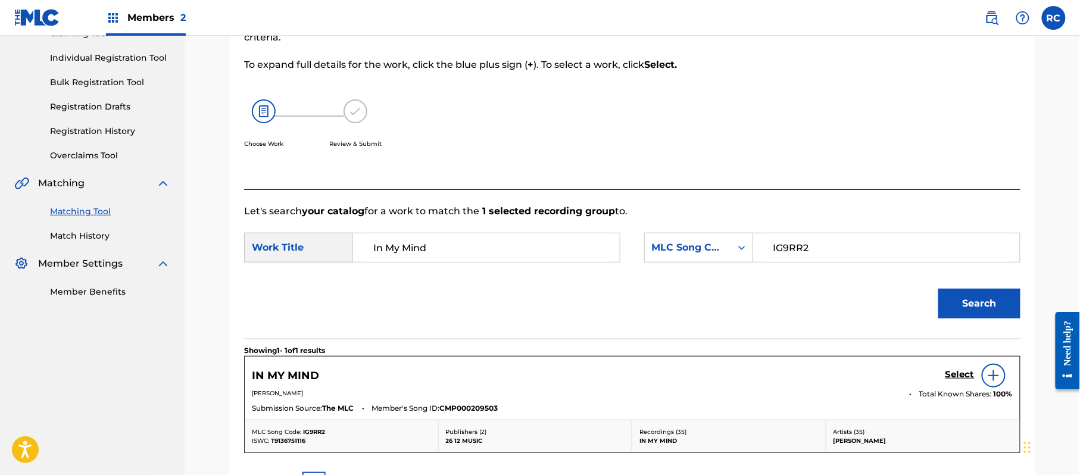
click at [953, 374] on h5 "Select" at bounding box center [960, 374] width 29 height 11
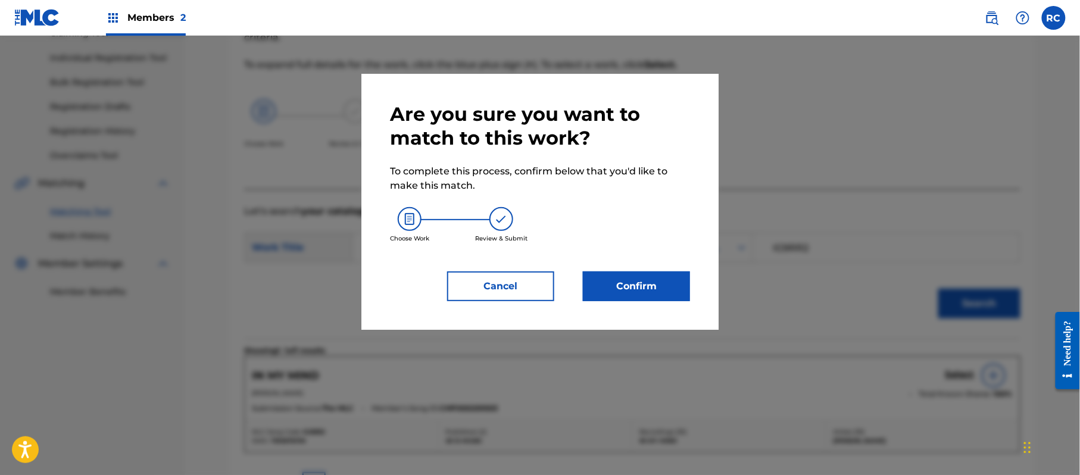
click at [663, 291] on button "Confirm" at bounding box center [636, 287] width 107 height 30
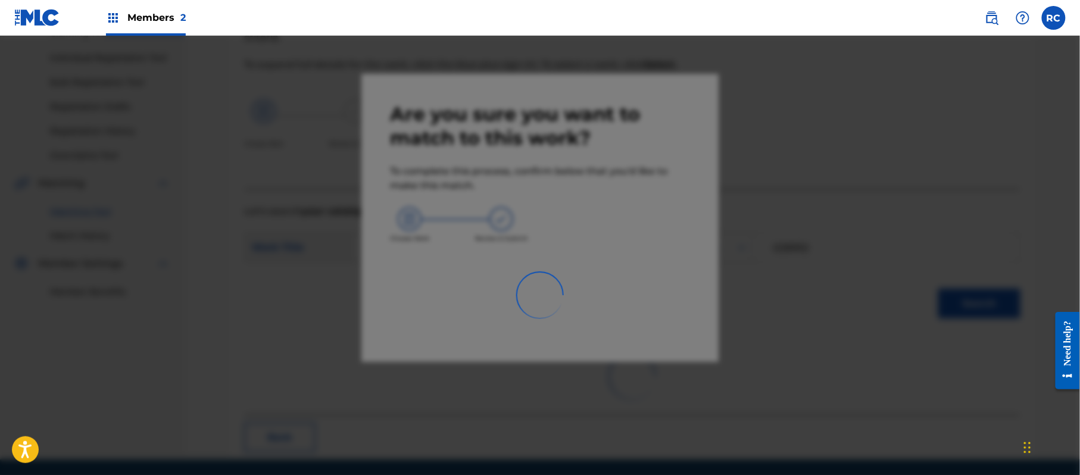
scroll to position [48, 0]
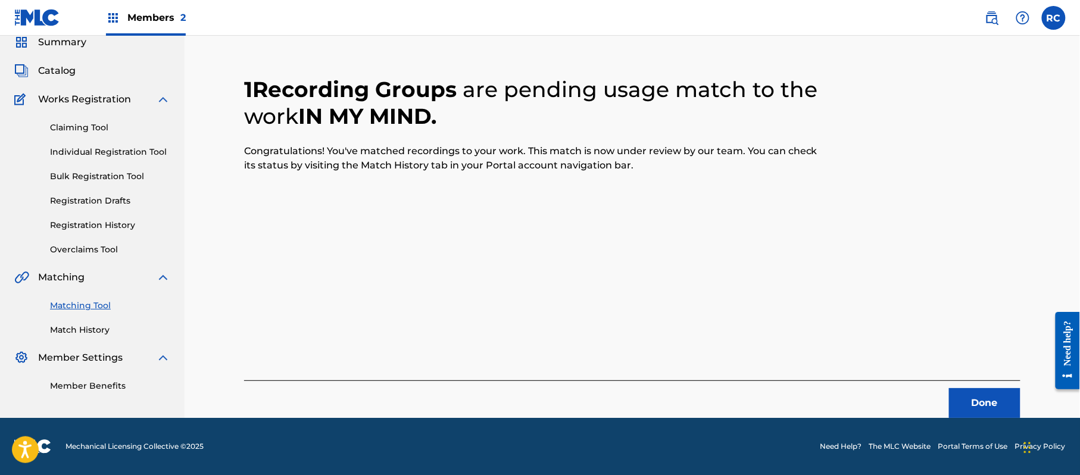
click at [958, 411] on button "Done" at bounding box center [984, 403] width 71 height 30
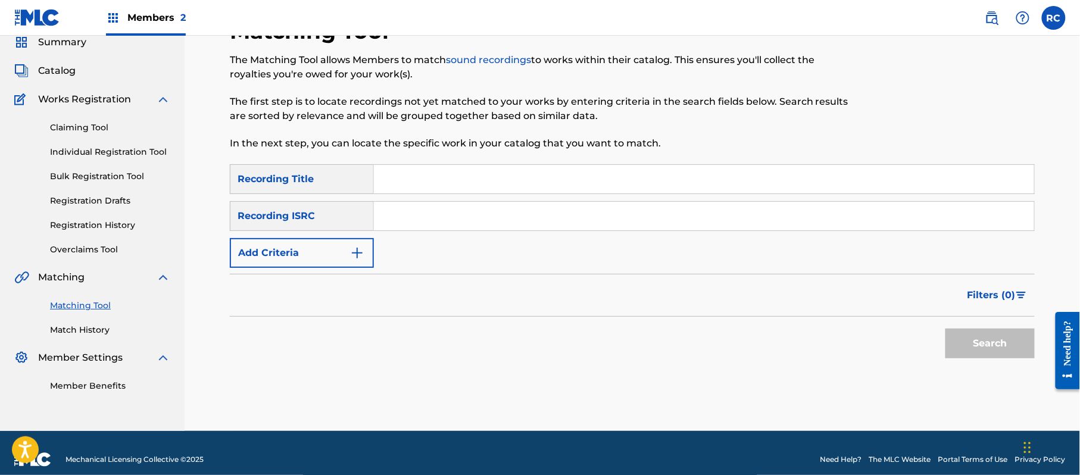
click at [398, 228] on input "Search Form" at bounding box center [704, 216] width 660 height 29
type input "GBUM70712133"
click at [968, 344] on button "Search" at bounding box center [990, 344] width 89 height 30
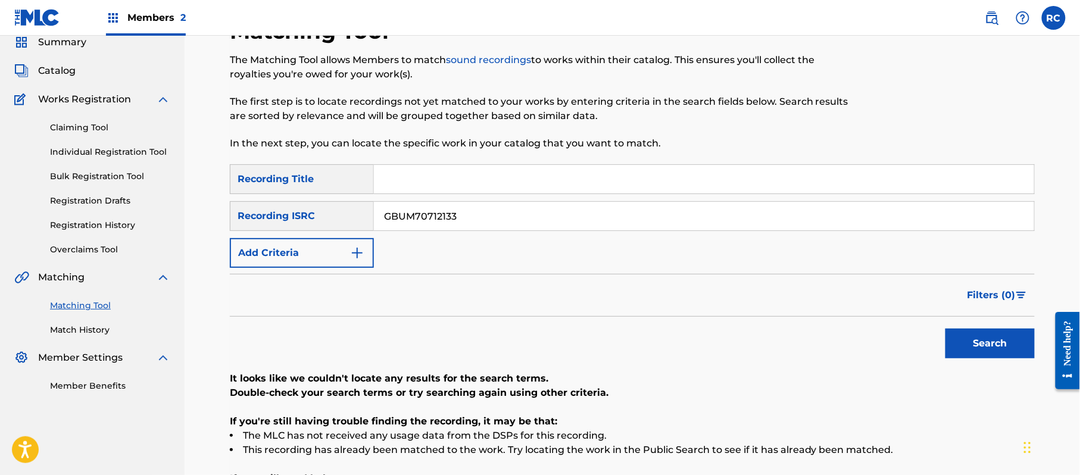
drag, startPoint x: 403, startPoint y: 167, endPoint x: 403, endPoint y: 175, distance: 7.2
click at [403, 172] on input "Search Form" at bounding box center [704, 179] width 660 height 29
drag, startPoint x: 443, startPoint y: 182, endPoint x: 570, endPoint y: 192, distance: 127.3
click at [570, 191] on input "In My Mind [PERSON_NAME]" at bounding box center [704, 179] width 660 height 29
drag, startPoint x: 484, startPoint y: 219, endPoint x: 256, endPoint y: 232, distance: 228.4
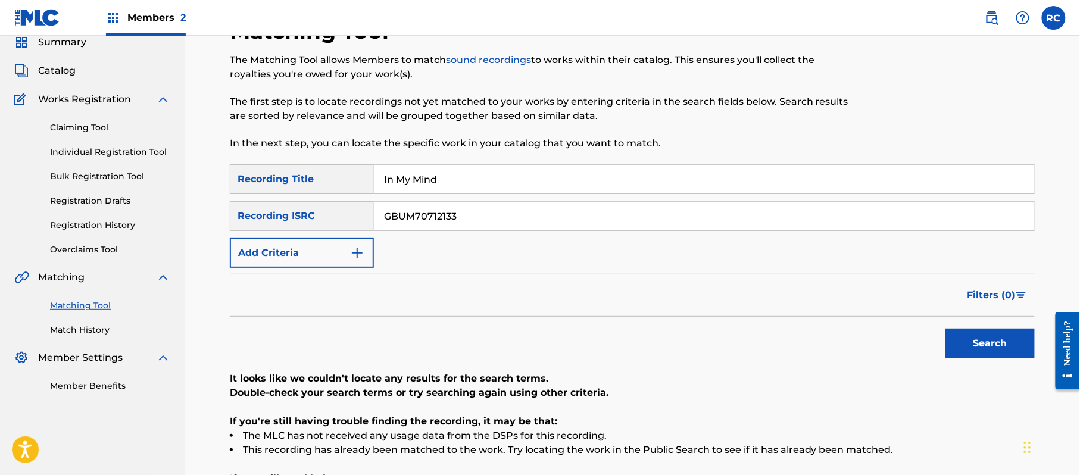
click at [260, 232] on div "SearchWithCriteria852bc4d8-3d3a-41d6-8043-66e055d99a01 Recording Title In My Mi…" at bounding box center [632, 216] width 805 height 104
click at [278, 245] on button "Add Criteria" at bounding box center [302, 253] width 144 height 30
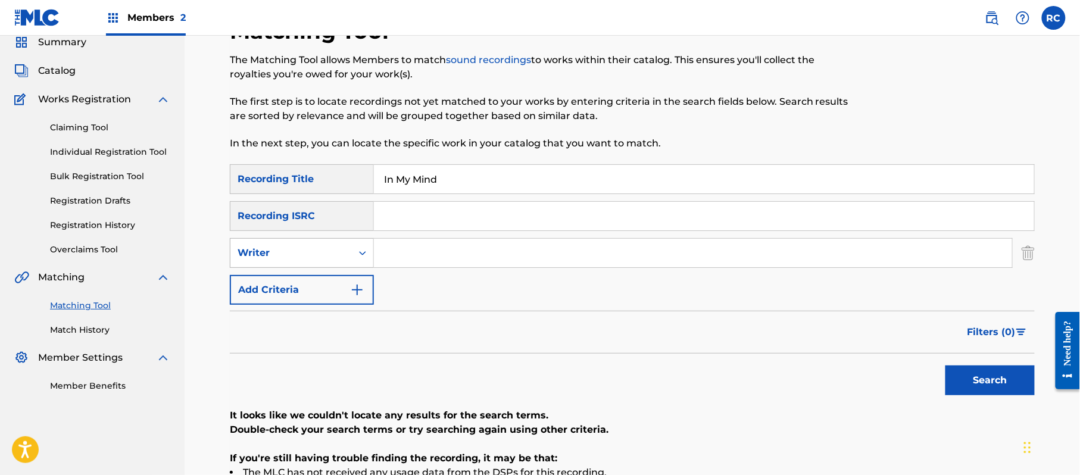
click at [277, 264] on div "Writer" at bounding box center [302, 253] width 144 height 30
drag, startPoint x: 280, startPoint y: 287, endPoint x: 384, endPoint y: 268, distance: 105.4
click at [284, 288] on div "Recording Artist" at bounding box center [301, 283] width 143 height 30
drag, startPoint x: 420, startPoint y: 260, endPoint x: 449, endPoint y: 266, distance: 29.1
click at [427, 262] on input "Search Form" at bounding box center [693, 253] width 638 height 29
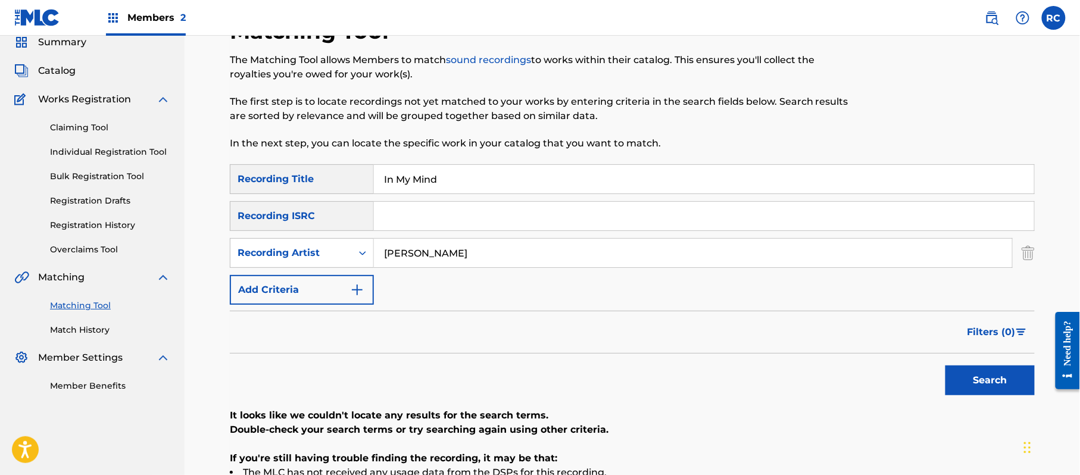
click at [960, 382] on button "Search" at bounding box center [990, 381] width 89 height 30
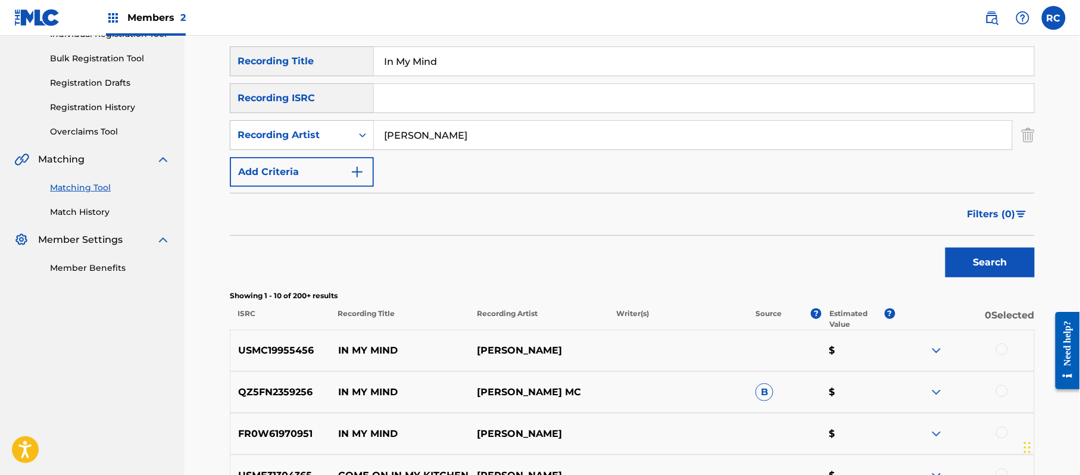
scroll to position [174, 0]
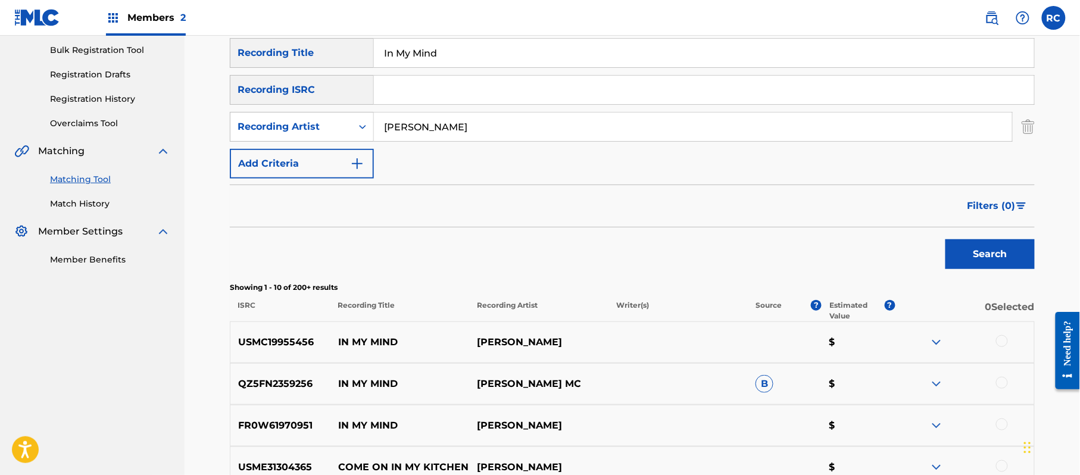
click at [282, 339] on p "USMC19955456" at bounding box center [280, 342] width 100 height 14
click at [430, 95] on input "Search Form" at bounding box center [704, 90] width 660 height 29
drag, startPoint x: 456, startPoint y: 69, endPoint x: 344, endPoint y: 68, distance: 112.6
click at [344, 68] on div "SearchWithCriteria852bc4d8-3d3a-41d6-8043-66e055d99a01 Recording Title In My Mi…" at bounding box center [632, 108] width 805 height 141
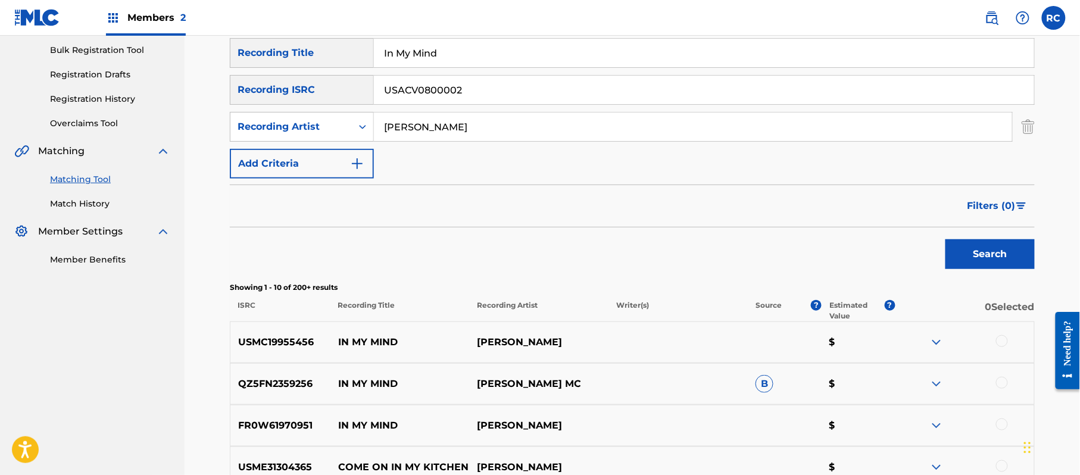
drag, startPoint x: 438, startPoint y: 51, endPoint x: 316, endPoint y: 58, distance: 122.9
click at [316, 58] on div "SearchWithCriteria852bc4d8-3d3a-41d6-8043-66e055d99a01 Recording Title In My Mi…" at bounding box center [632, 53] width 805 height 30
drag, startPoint x: 458, startPoint y: 129, endPoint x: 334, endPoint y: 129, distance: 124.5
click at [334, 129] on div "SearchWithCriteria1d082d03-6408-4997-8aea-2ad69c18866e Recording Artist [PERSON…" at bounding box center [632, 127] width 805 height 30
click at [980, 261] on button "Search" at bounding box center [990, 254] width 89 height 30
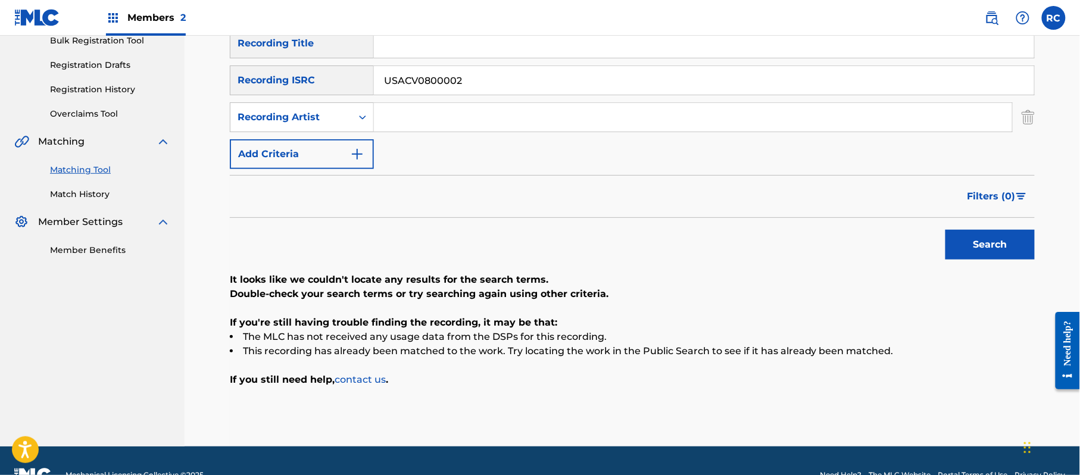
scroll to position [212, 0]
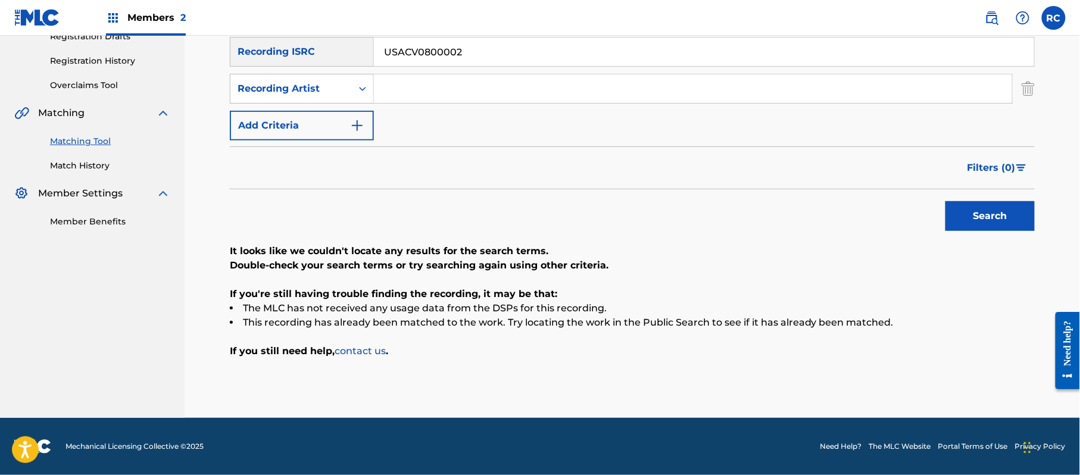
click at [436, 56] on input "USACV0800002" at bounding box center [704, 52] width 660 height 29
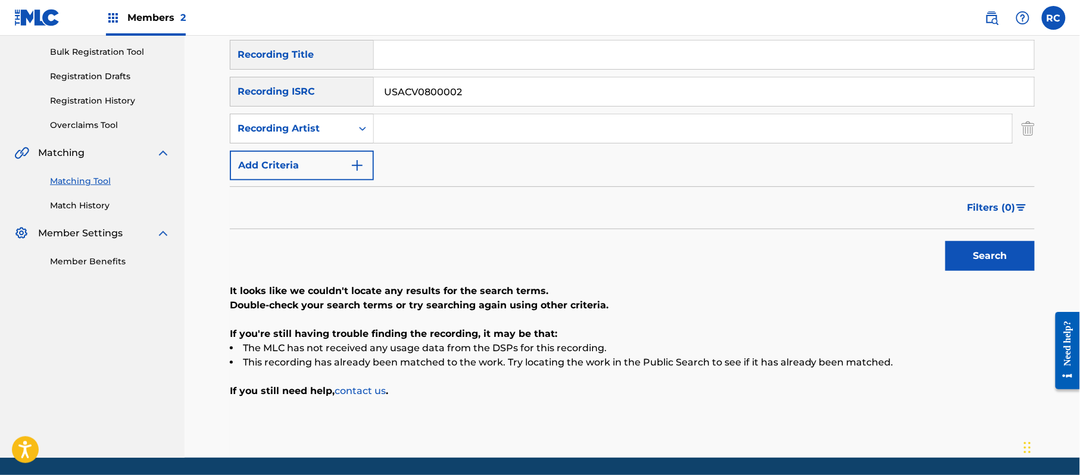
scroll to position [132, 0]
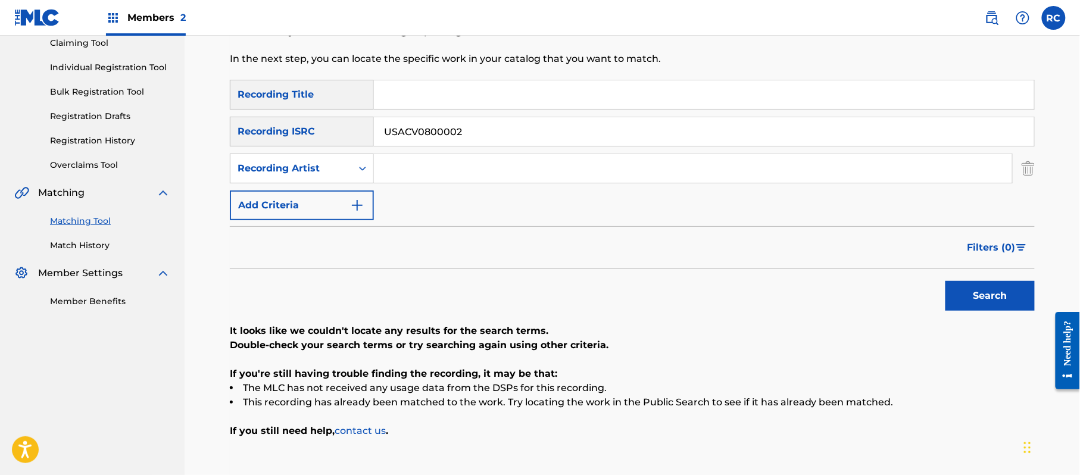
click at [425, 98] on input "Search Form" at bounding box center [704, 94] width 660 height 29
drag, startPoint x: 462, startPoint y: 94, endPoint x: 503, endPoint y: 105, distance: 41.9
click at [602, 106] on input "Let Me Go [PERSON_NAME]" at bounding box center [704, 94] width 660 height 29
click at [406, 93] on input "Let Me Go" at bounding box center [704, 94] width 660 height 29
click at [439, 130] on input "USACV080002" at bounding box center [704, 131] width 660 height 29
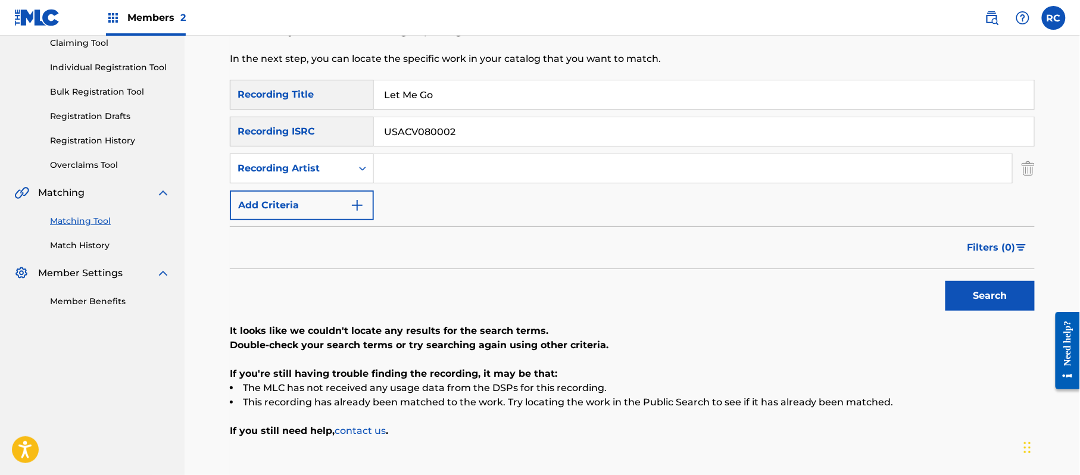
click at [439, 130] on input "USACV080002" at bounding box center [704, 131] width 660 height 29
click at [418, 168] on input "Search Form" at bounding box center [693, 168] width 638 height 29
click at [993, 288] on button "Search" at bounding box center [990, 296] width 89 height 30
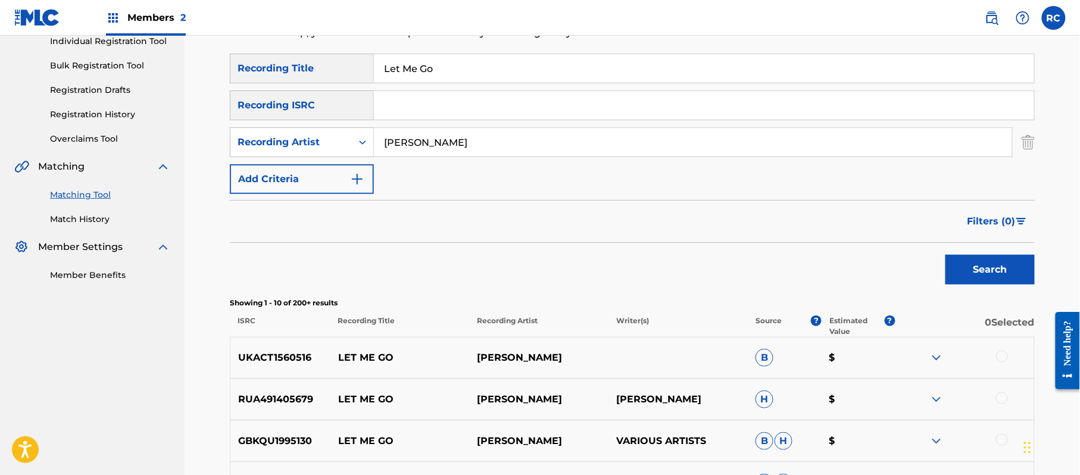
scroll to position [53, 0]
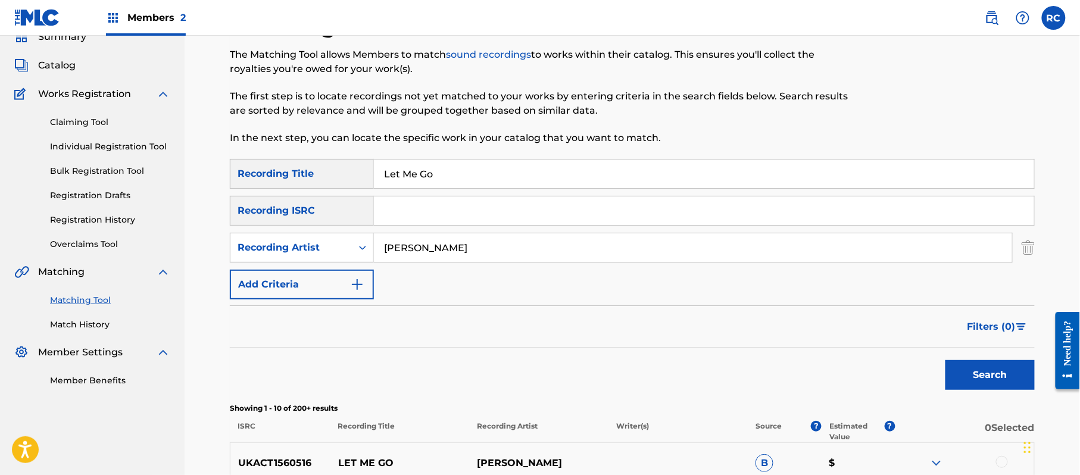
click at [417, 179] on input "Let Me Go" at bounding box center [704, 174] width 660 height 29
drag, startPoint x: 445, startPoint y: 177, endPoint x: 559, endPoint y: 201, distance: 115.8
click at [559, 201] on div "SearchWithCriteria852bc4d8-3d3a-41d6-8043-66e055d99a01 Recording Title Love Let…" at bounding box center [632, 229] width 805 height 141
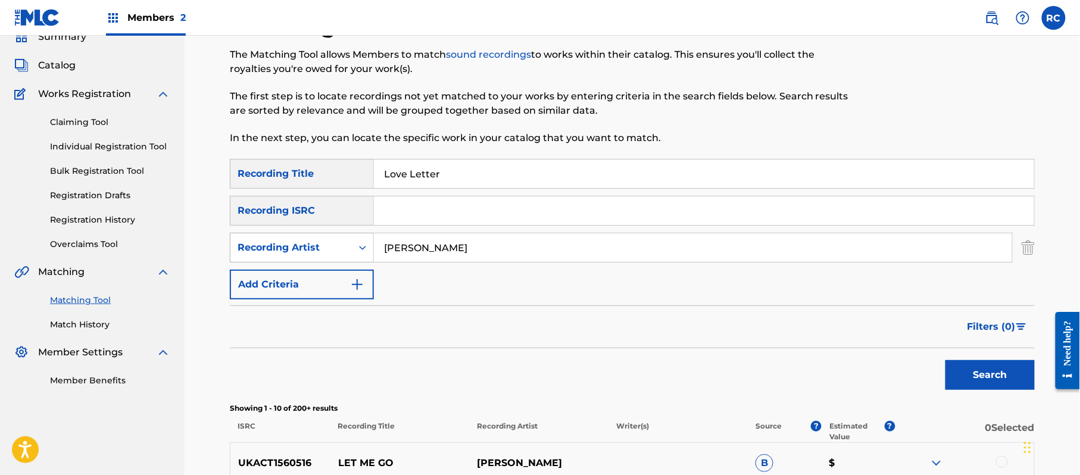
drag, startPoint x: 444, startPoint y: 248, endPoint x: 339, endPoint y: 255, distance: 105.1
click at [339, 255] on div "SearchWithCriteria1d082d03-6408-4997-8aea-2ad69c18866e Recording Artist [PERSON…" at bounding box center [632, 248] width 805 height 30
click at [984, 382] on button "Search" at bounding box center [990, 375] width 89 height 30
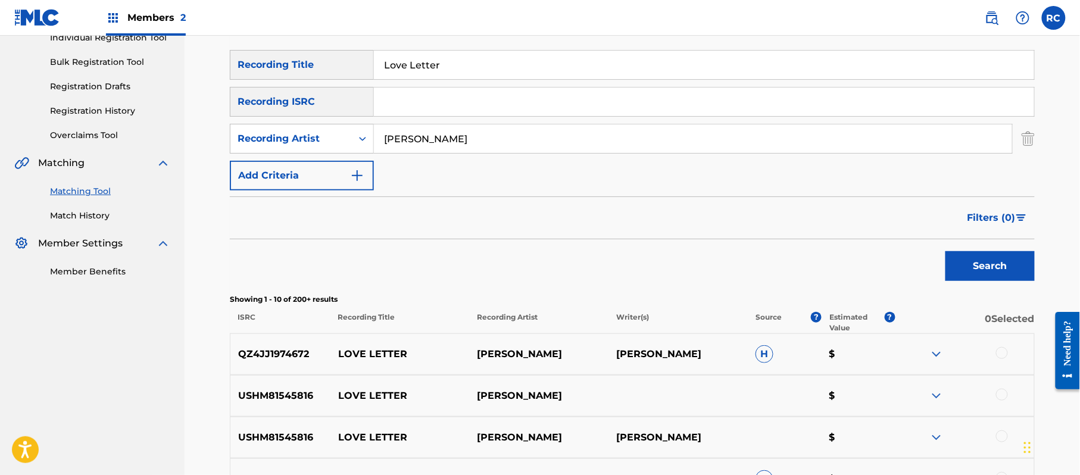
scroll to position [134, 0]
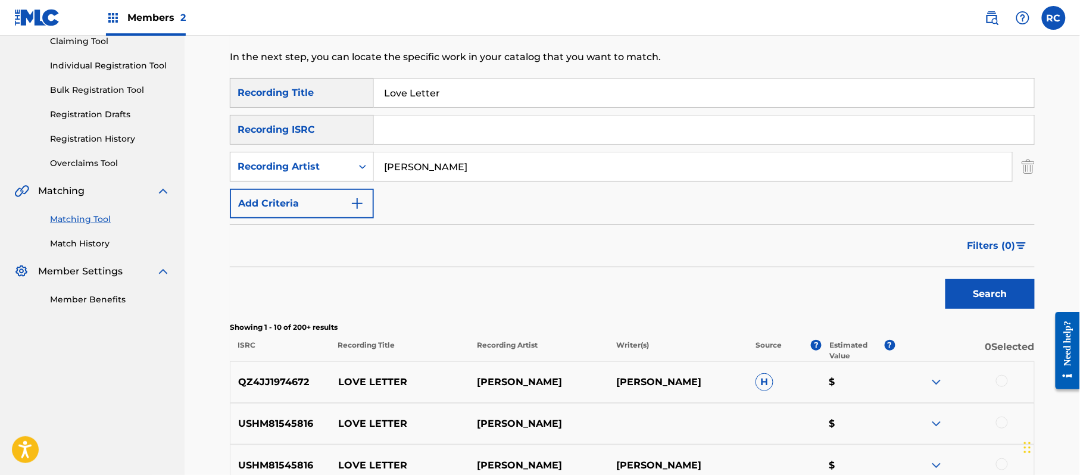
click at [273, 382] on p "QZ4JJ1974672" at bounding box center [280, 382] width 100 height 14
copy p "QZ4JJ1974672"
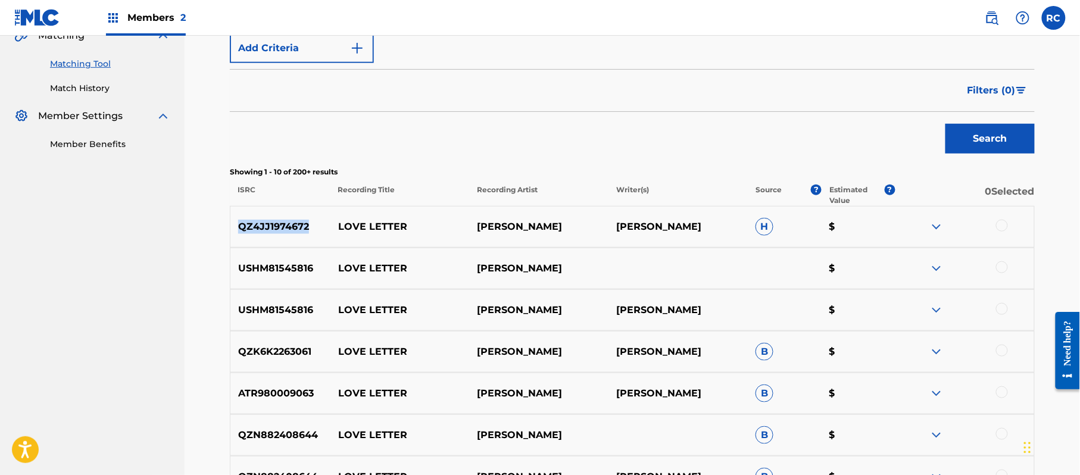
scroll to position [293, 0]
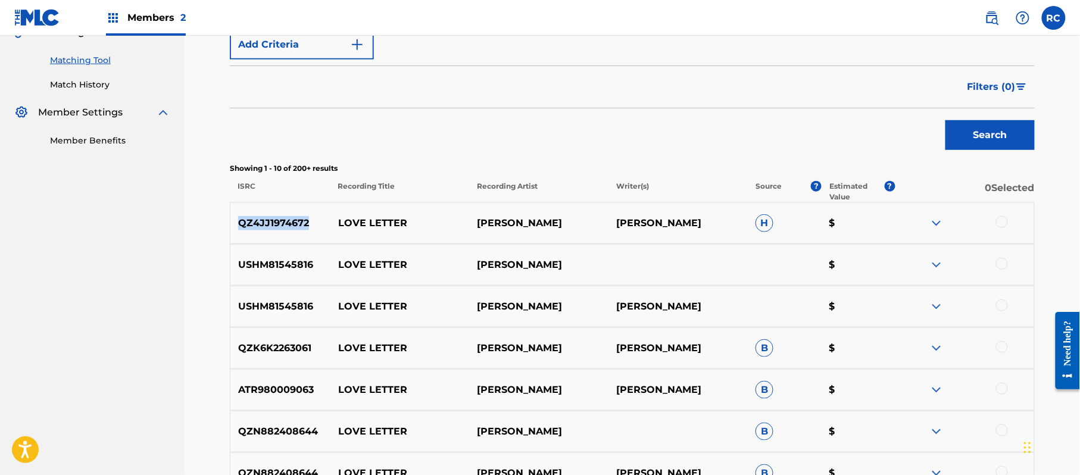
click at [281, 224] on p "QZ4JJ1974672" at bounding box center [280, 223] width 100 height 14
click at [1004, 222] on div at bounding box center [1002, 222] width 12 height 12
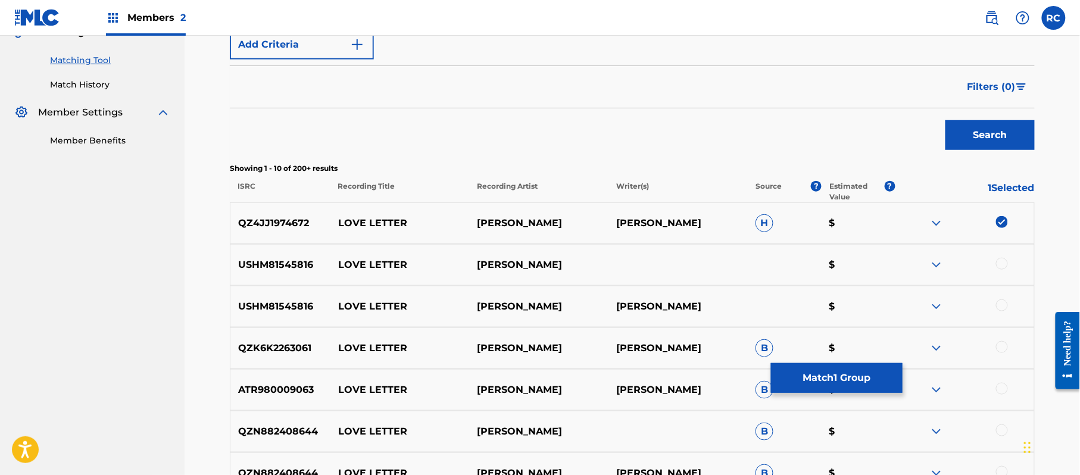
click at [832, 381] on button "Match 1 Group" at bounding box center [837, 378] width 132 height 30
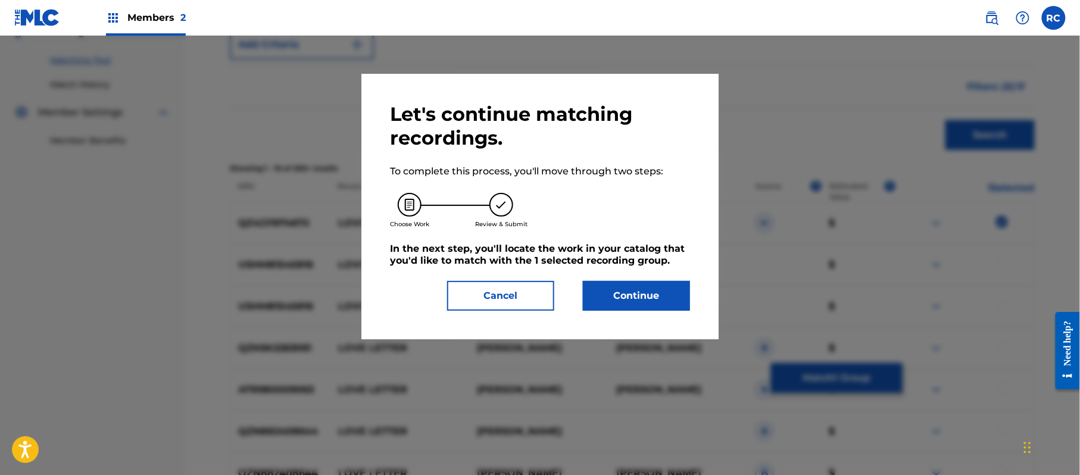
click at [628, 296] on button "Continue" at bounding box center [636, 296] width 107 height 30
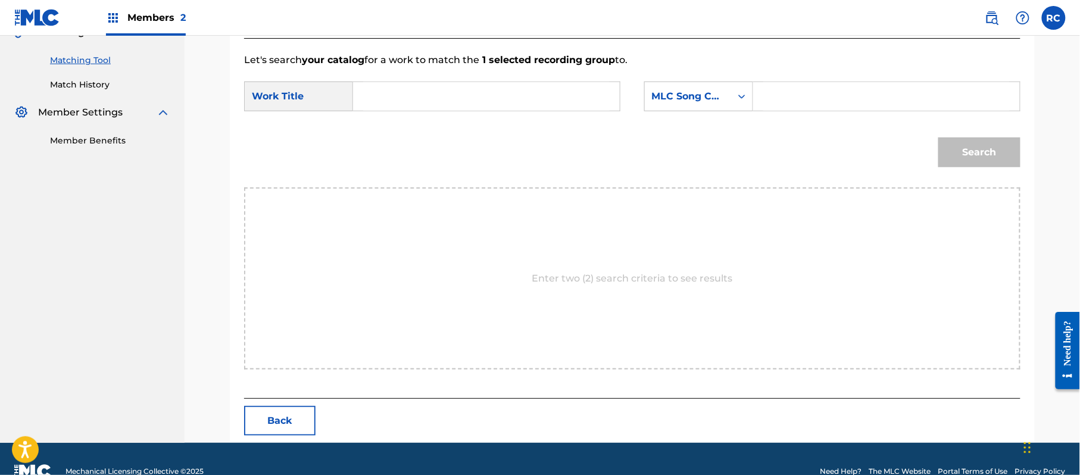
click at [411, 85] on input "Search Form" at bounding box center [486, 96] width 247 height 29
click at [459, 91] on input "Love Letter LE0EKE" at bounding box center [486, 96] width 247 height 29
drag, startPoint x: 799, startPoint y: 88, endPoint x: 835, endPoint y: 114, distance: 44.3
click at [800, 89] on input "Search Form" at bounding box center [887, 96] width 247 height 29
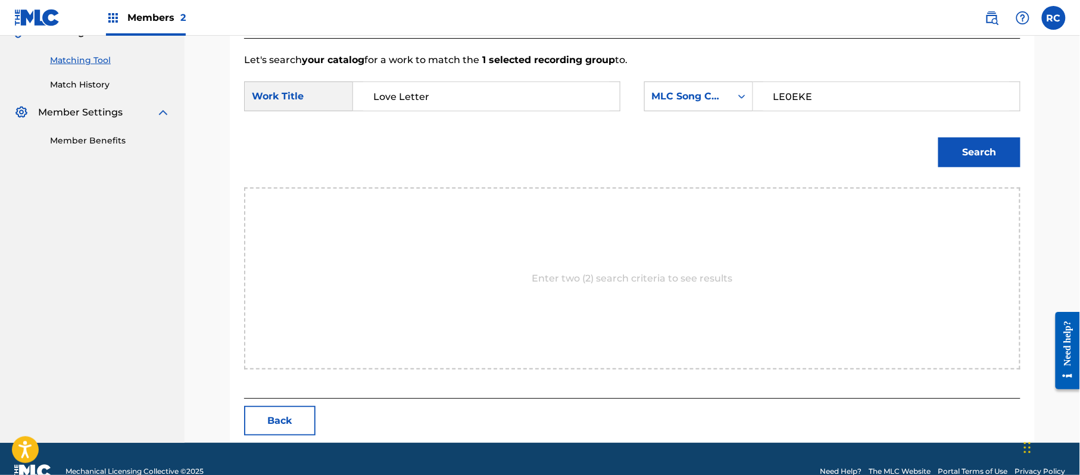
drag, startPoint x: 958, startPoint y: 153, endPoint x: 965, endPoint y: 189, distance: 36.6
click at [958, 154] on button "Search" at bounding box center [980, 153] width 82 height 30
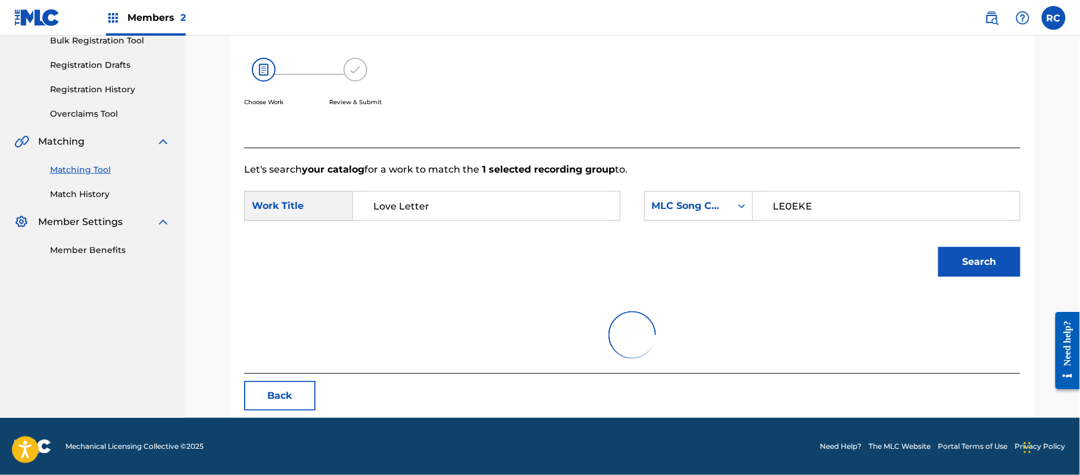
scroll to position [283, 0]
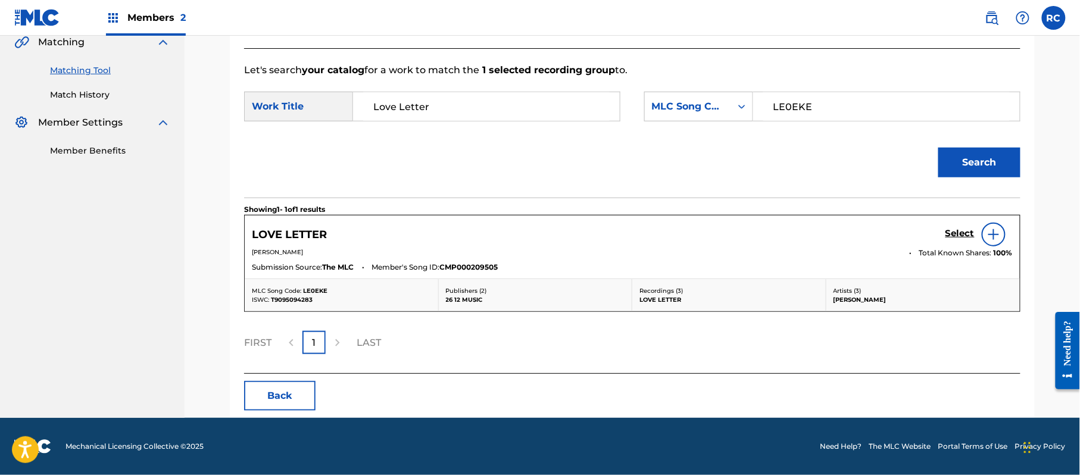
click at [961, 230] on h5 "Select" at bounding box center [960, 233] width 29 height 11
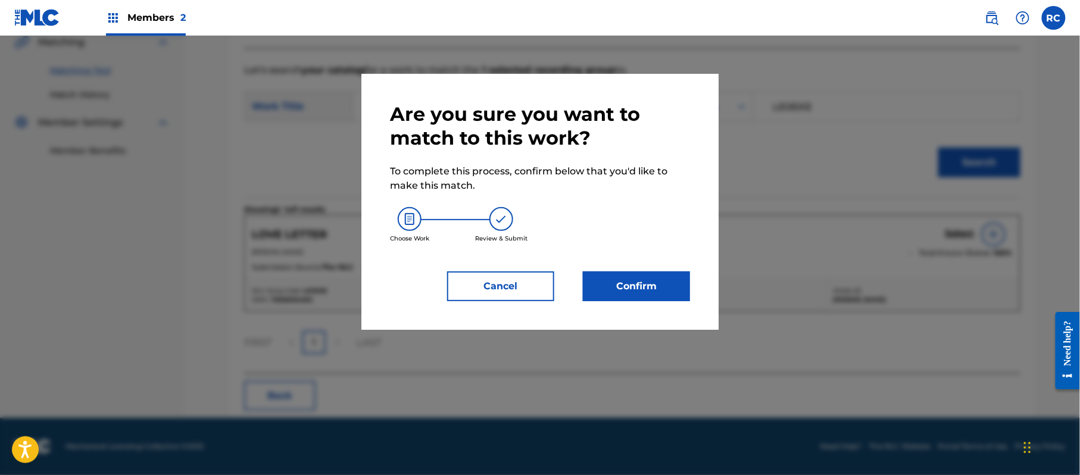
click at [677, 282] on button "Confirm" at bounding box center [636, 287] width 107 height 30
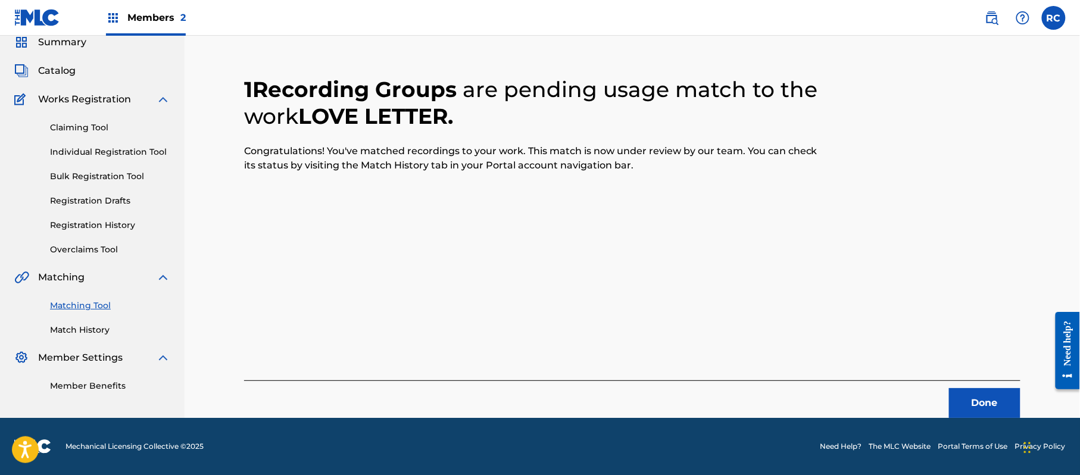
scroll to position [48, 0]
click at [1004, 411] on button "Done" at bounding box center [984, 403] width 71 height 30
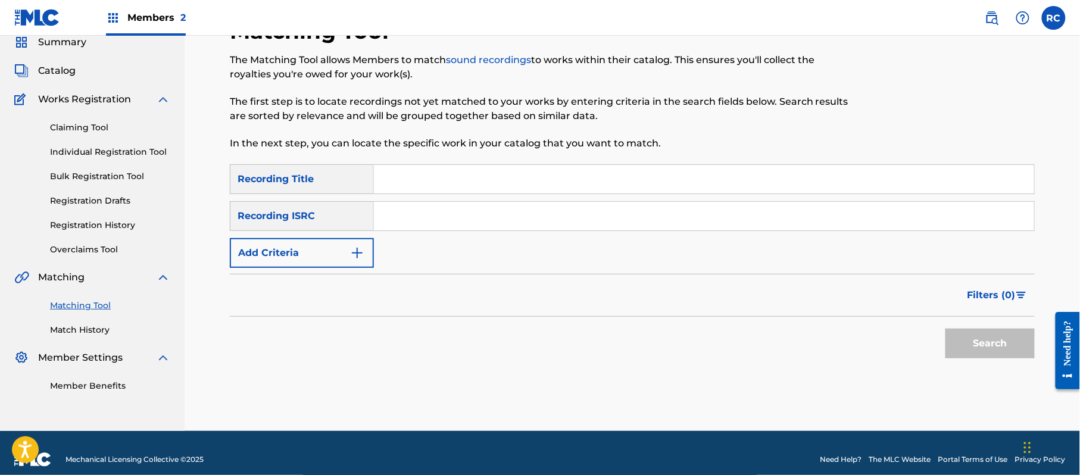
drag, startPoint x: 436, startPoint y: 173, endPoint x: 434, endPoint y: 181, distance: 8.7
click at [434, 181] on input "Search Form" at bounding box center [704, 179] width 660 height 29
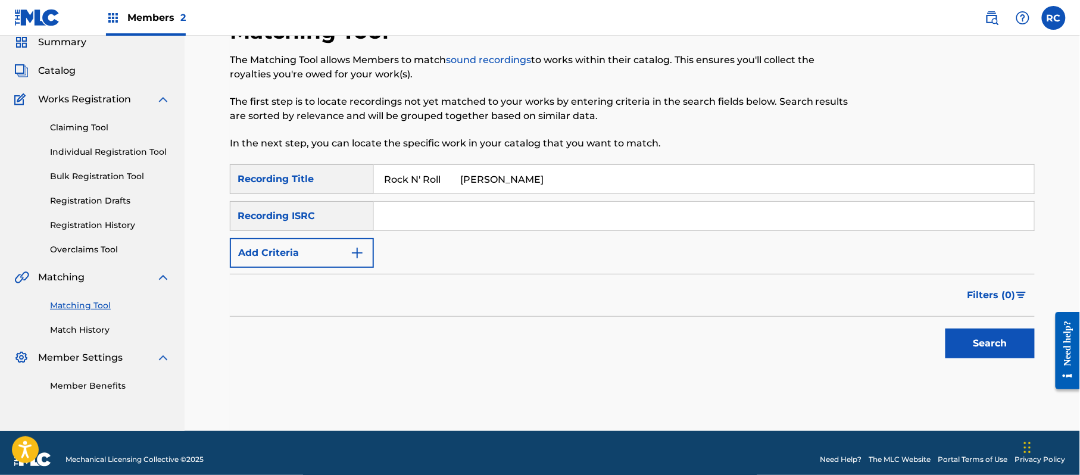
drag, startPoint x: 448, startPoint y: 182, endPoint x: 572, endPoint y: 207, distance: 127.0
click at [572, 207] on div "SearchWithCriteria852bc4d8-3d3a-41d6-8043-66e055d99a01 Recording Title Rock N' …" at bounding box center [632, 216] width 805 height 104
click at [334, 255] on button "Add Criteria" at bounding box center [302, 253] width 144 height 30
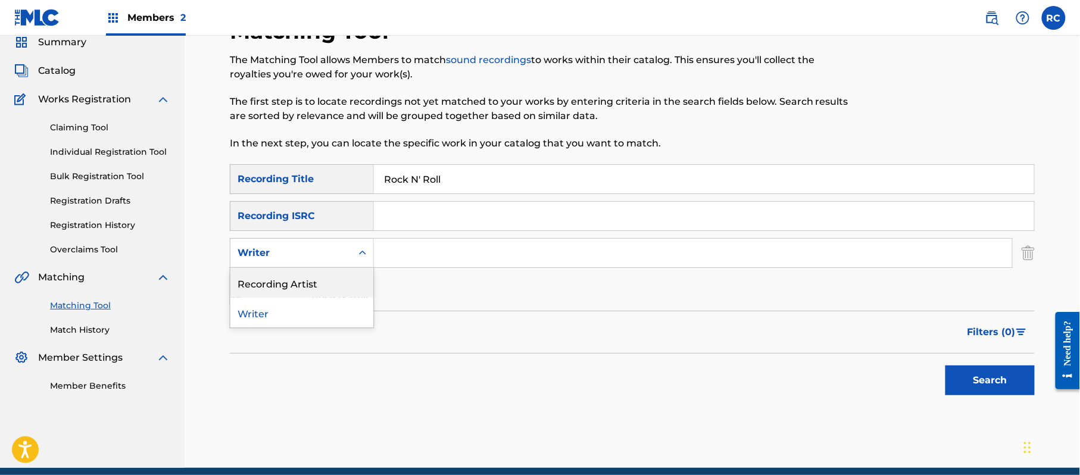
click at [324, 267] on div "2 results available. Use Up and Down to choose options, press Enter to select t…" at bounding box center [302, 253] width 144 height 30
click at [319, 289] on div "Recording Artist" at bounding box center [301, 283] width 143 height 30
drag, startPoint x: 372, startPoint y: 269, endPoint x: 413, endPoint y: 261, distance: 41.9
click at [407, 260] on input "Search Form" at bounding box center [693, 253] width 638 height 29
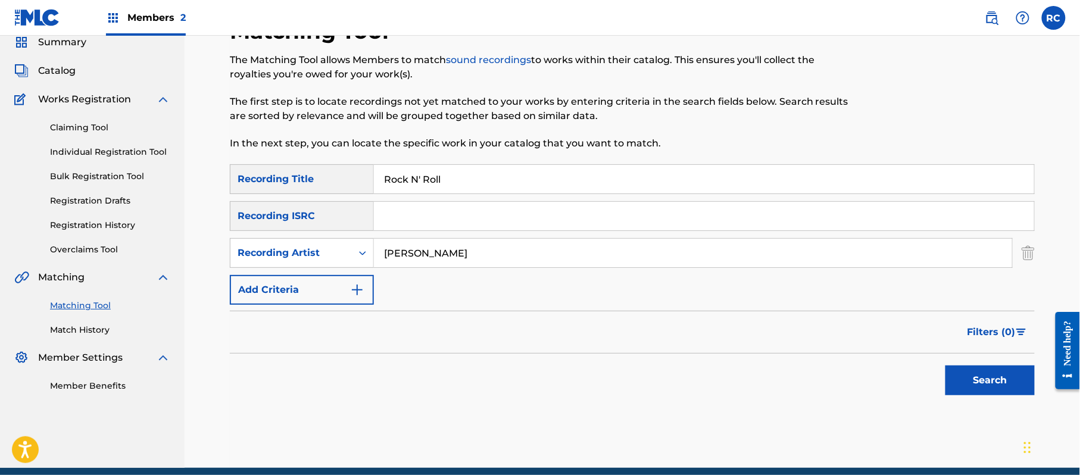
click at [956, 379] on button "Search" at bounding box center [990, 381] width 89 height 30
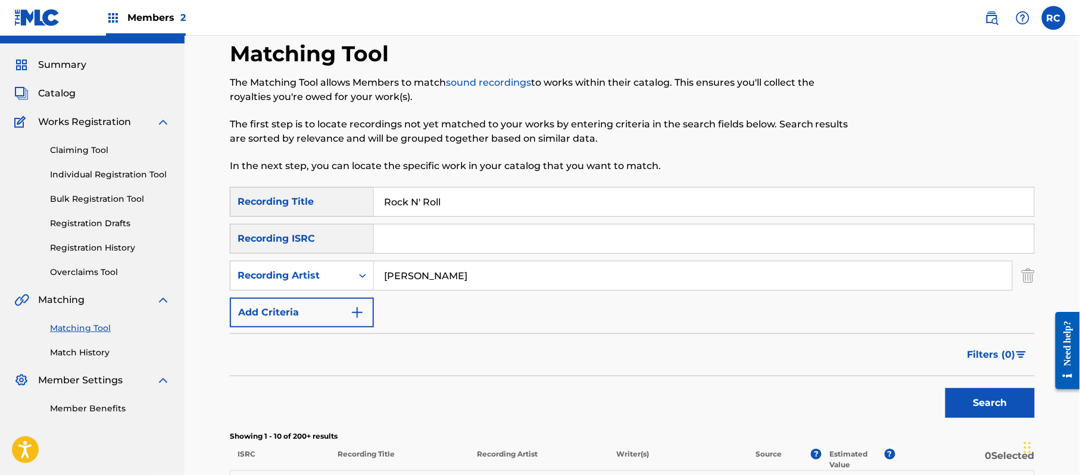
scroll to position [0, 0]
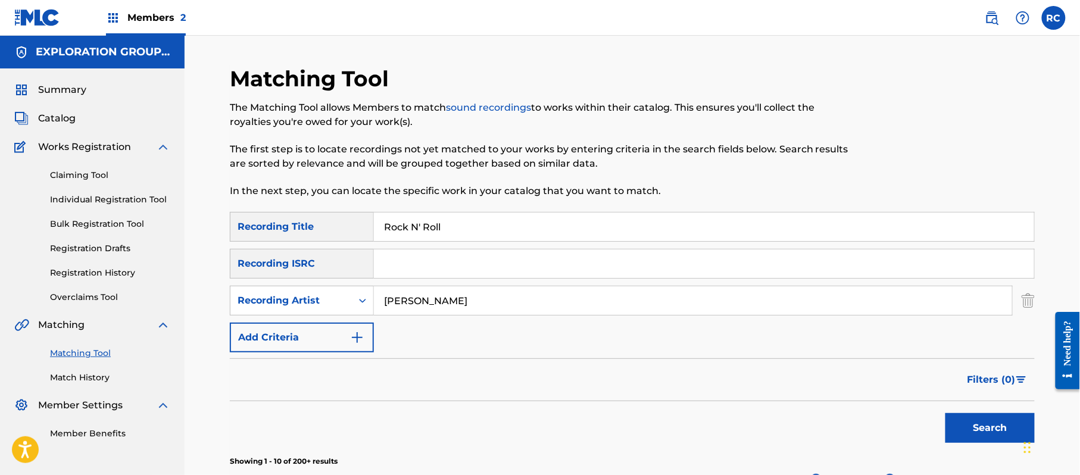
click at [415, 244] on div "SearchWithCriteria852bc4d8-3d3a-41d6-8043-66e055d99a01 Recording Title Rock N' …" at bounding box center [632, 282] width 805 height 141
click at [419, 232] on input "Rock N' Roll" at bounding box center [704, 227] width 660 height 29
drag, startPoint x: 444, startPoint y: 225, endPoint x: 578, endPoint y: 249, distance: 136.1
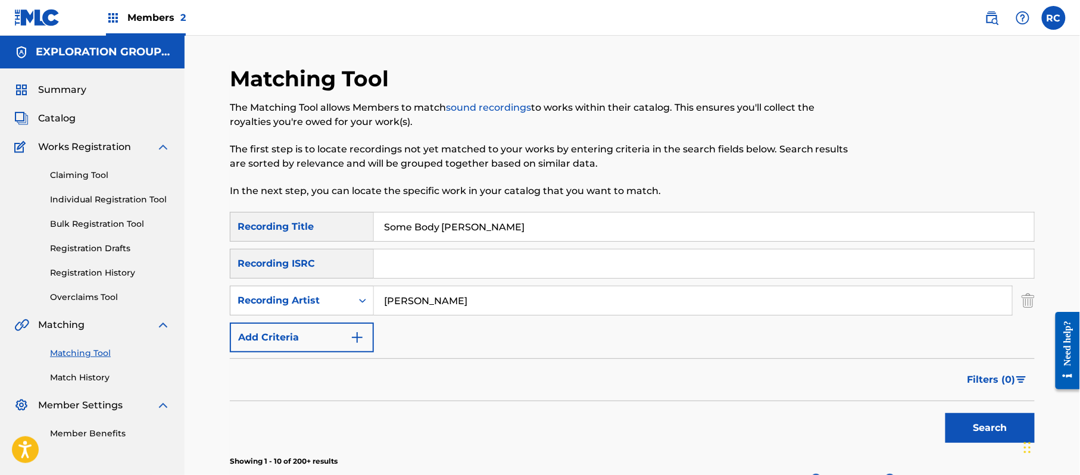
click at [578, 249] on div "SearchWithCriteria852bc4d8-3d3a-41d6-8043-66e055d99a01 Recording Title Some Bod…" at bounding box center [632, 282] width 805 height 141
click at [1001, 429] on button "Search" at bounding box center [990, 428] width 89 height 30
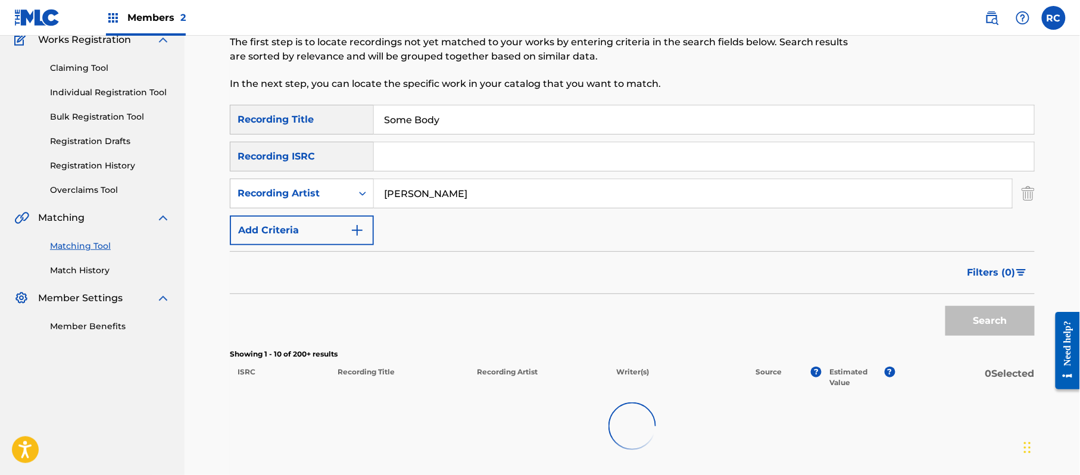
scroll to position [158, 0]
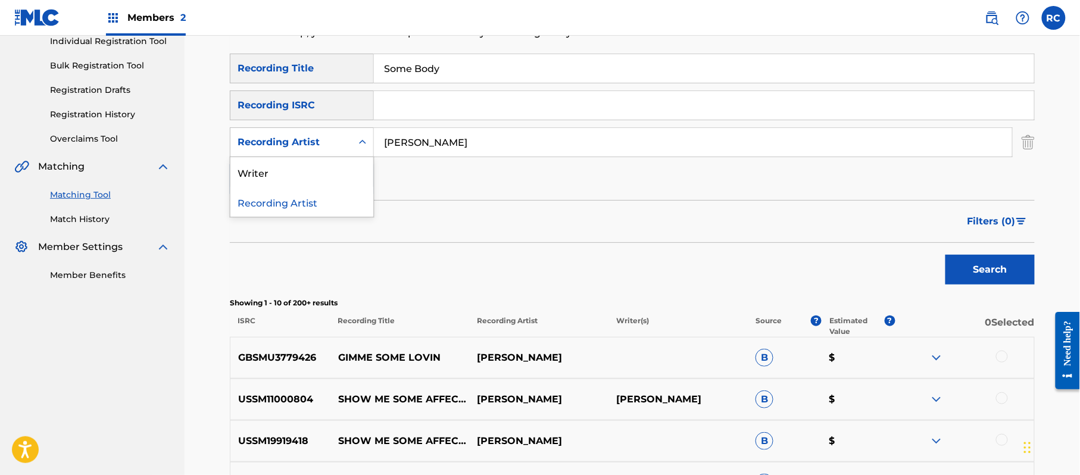
click at [316, 144] on div "Recording Artist" at bounding box center [291, 142] width 107 height 14
click at [289, 175] on div "Writer" at bounding box center [301, 172] width 143 height 30
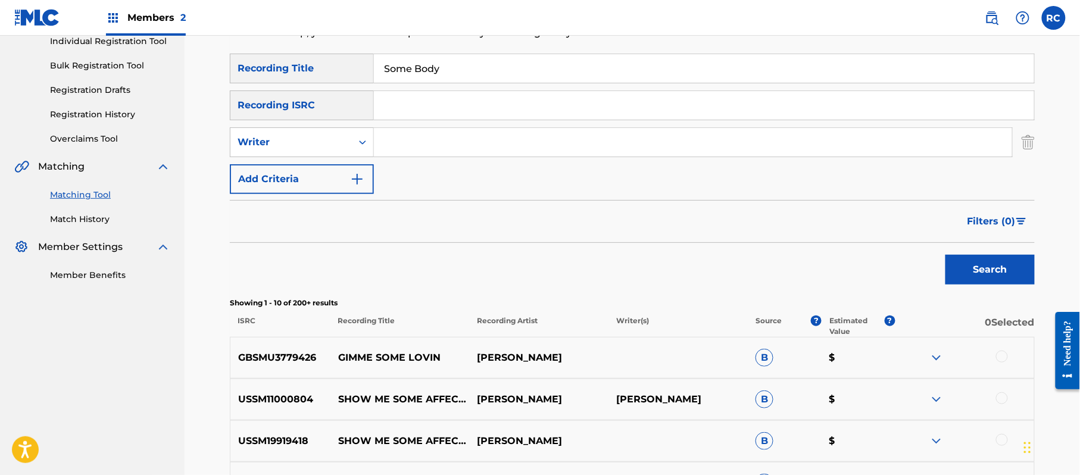
click at [406, 137] on input "Search Form" at bounding box center [693, 142] width 638 height 29
click at [962, 266] on button "Search" at bounding box center [990, 270] width 89 height 30
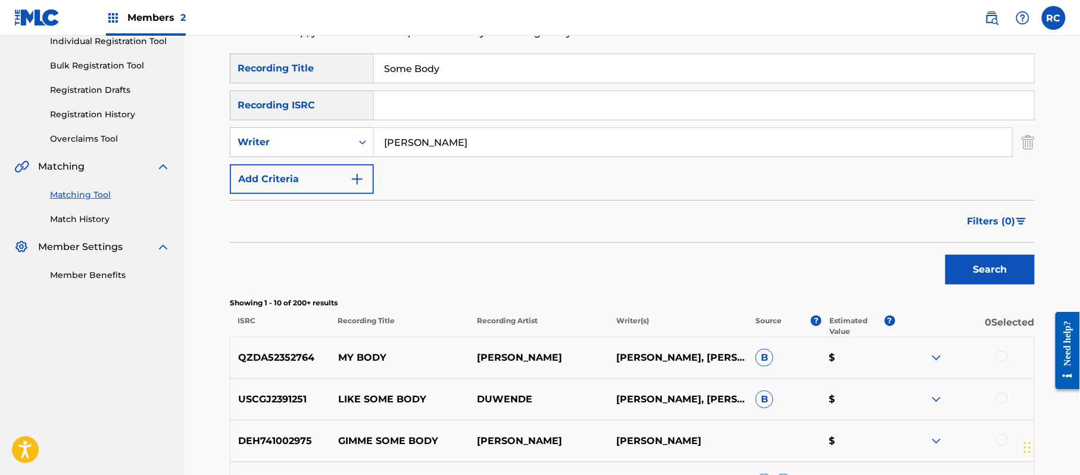
click at [422, 105] on input "Search Form" at bounding box center [704, 105] width 660 height 29
drag, startPoint x: 478, startPoint y: 72, endPoint x: 316, endPoint y: 73, distance: 162.0
click at [316, 73] on div "SearchWithCriteria852bc4d8-3d3a-41d6-8043-66e055d99a01 Recording Title Some Body" at bounding box center [632, 69] width 805 height 30
drag, startPoint x: 487, startPoint y: 146, endPoint x: 307, endPoint y: 147, distance: 179.3
click at [307, 147] on div "SearchWithCriteria62525e00-c5a4-4b3b-abf4-08cf18173b59 Writer" at bounding box center [632, 142] width 805 height 30
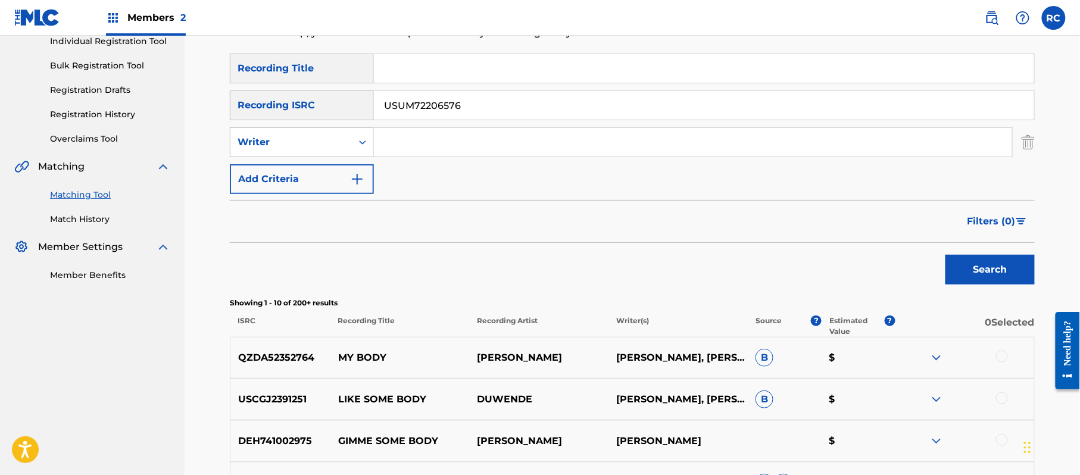
click at [978, 274] on button "Search" at bounding box center [990, 270] width 89 height 30
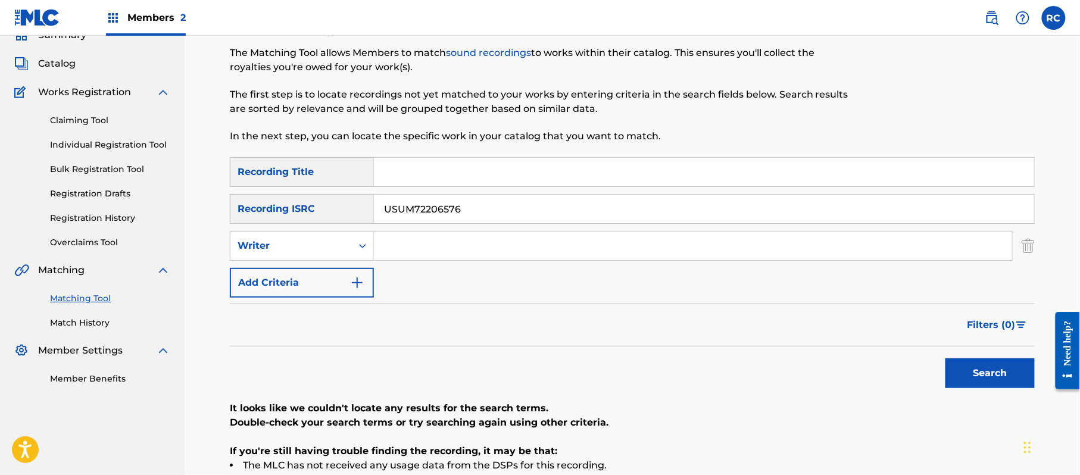
scroll to position [53, 0]
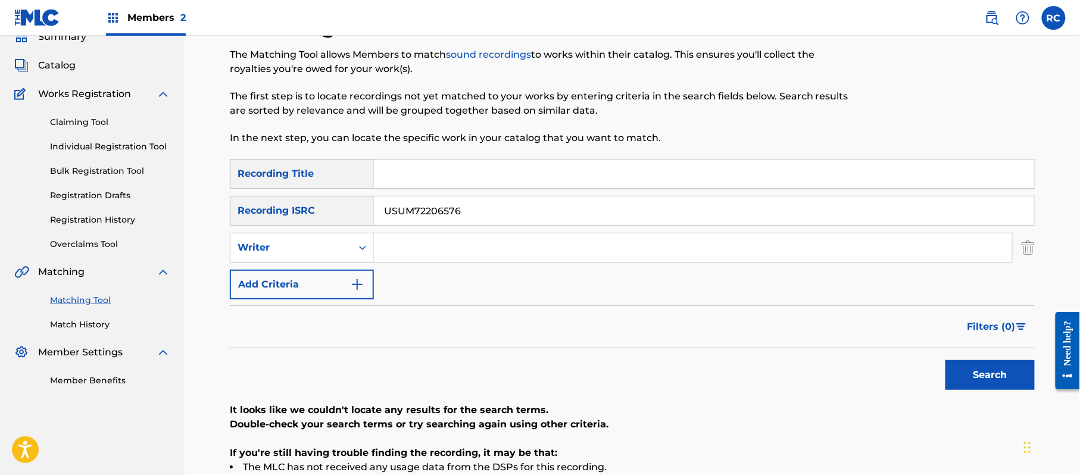
click at [422, 175] on input "Search Form" at bounding box center [704, 174] width 660 height 29
drag, startPoint x: 508, startPoint y: 177, endPoint x: 665, endPoint y: 208, distance: 159.8
click at [665, 208] on div "SearchWithCriteria852bc4d8-3d3a-41d6-8043-66e055d99a01 Recording Title Somethin…" at bounding box center [632, 229] width 805 height 141
drag, startPoint x: 436, startPoint y: 213, endPoint x: 311, endPoint y: 215, distance: 125.1
click at [323, 213] on div "SearchWithCriteriaadc31444-c8e0-4eae-9241-413354242a76 Recording ISRC USUM72206…" at bounding box center [632, 211] width 805 height 30
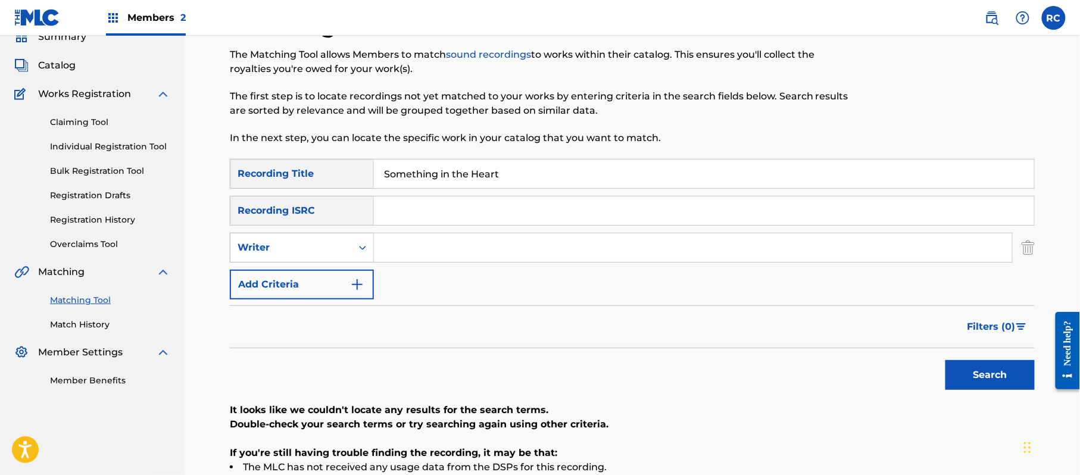
drag, startPoint x: 432, startPoint y: 258, endPoint x: 351, endPoint y: 253, distance: 80.6
click at [427, 257] on input "Search Form" at bounding box center [693, 247] width 638 height 29
click at [339, 253] on div "Writer" at bounding box center [291, 248] width 107 height 14
click at [304, 279] on div "Recording Artist" at bounding box center [301, 278] width 143 height 30
drag, startPoint x: 409, startPoint y: 255, endPoint x: 447, endPoint y: 260, distance: 38.5
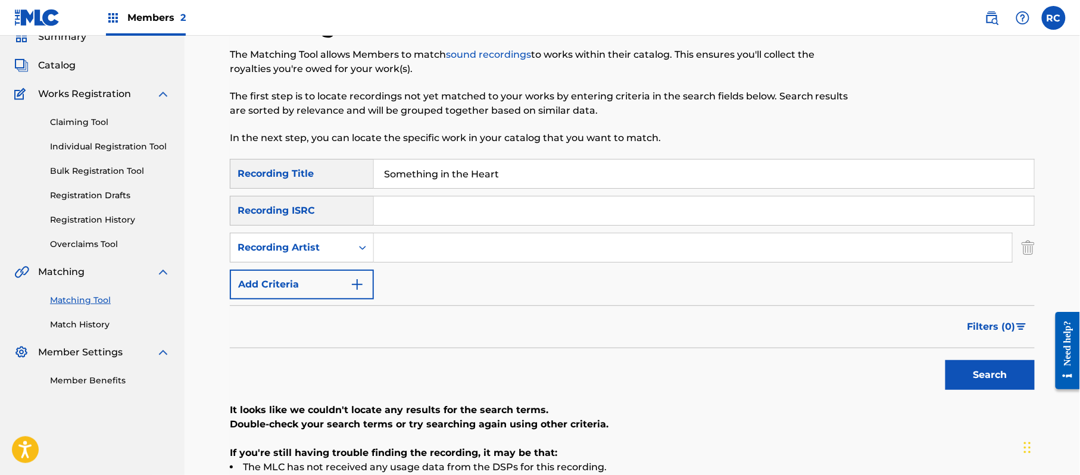
click at [410, 255] on input "Search Form" at bounding box center [693, 247] width 638 height 29
click at [977, 385] on button "Search" at bounding box center [990, 375] width 89 height 30
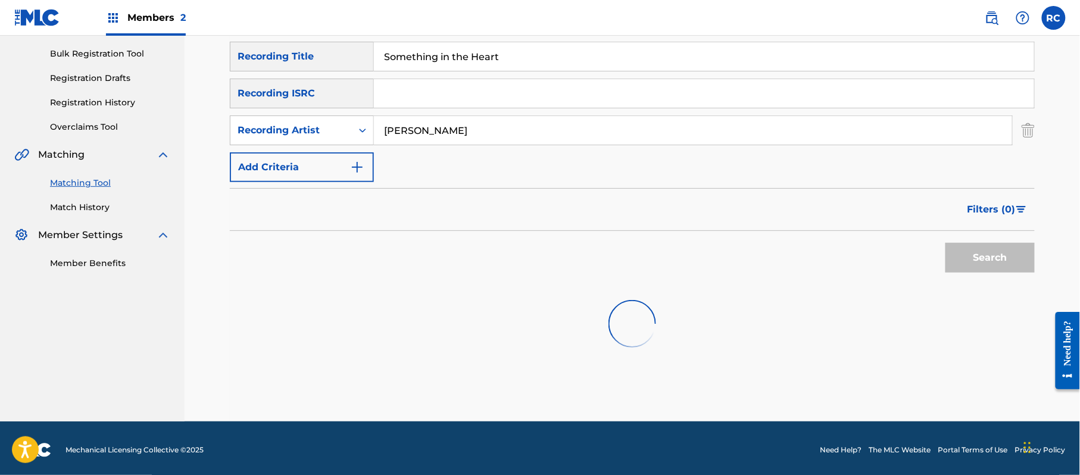
scroll to position [174, 0]
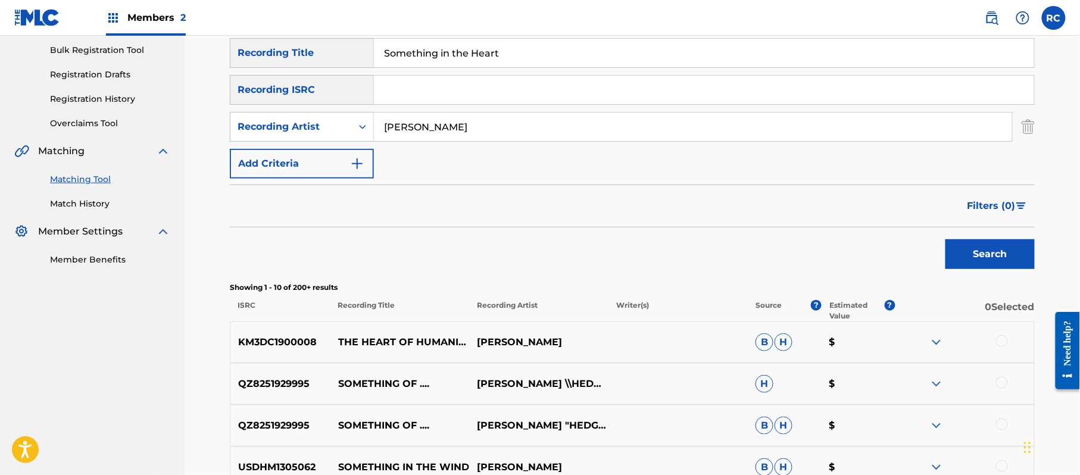
click at [373, 385] on p "SOMETHING OF ...." at bounding box center [400, 384] width 139 height 14
click at [422, 91] on input "Search Form" at bounding box center [704, 90] width 660 height 29
drag, startPoint x: 524, startPoint y: 54, endPoint x: 309, endPoint y: 63, distance: 215.8
click at [310, 63] on div "SearchWithCriteria852bc4d8-3d3a-41d6-8043-66e055d99a01 Recording Title Somethin…" at bounding box center [632, 53] width 805 height 30
drag, startPoint x: 451, startPoint y: 143, endPoint x: 408, endPoint y: 144, distance: 43.5
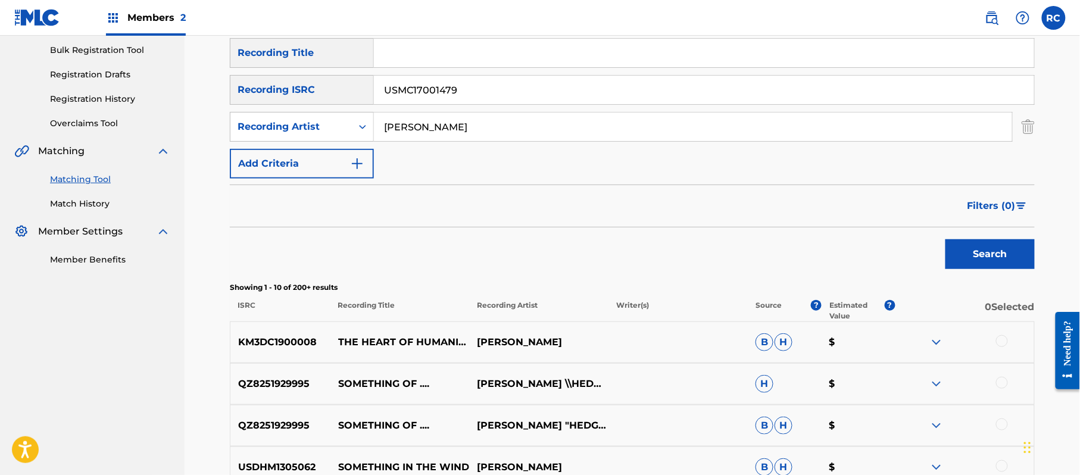
click at [408, 144] on div "SearchWithCriteria852bc4d8-3d3a-41d6-8043-66e055d99a01 Recording Title SearchWi…" at bounding box center [632, 108] width 805 height 141
drag, startPoint x: 456, startPoint y: 131, endPoint x: 299, endPoint y: 132, distance: 157.2
click at [299, 132] on div "SearchWithCriteria3ab04e4f-14a6-4eaf-8162-42efe96e0219 Recording Artist" at bounding box center [632, 127] width 805 height 30
click at [970, 255] on button "Search" at bounding box center [990, 254] width 89 height 30
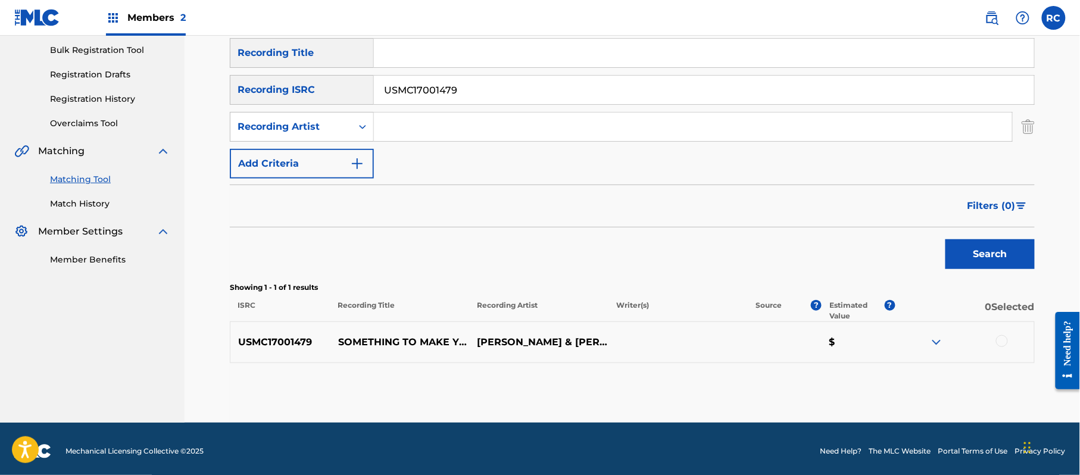
click at [1004, 341] on div at bounding box center [1002, 341] width 12 height 12
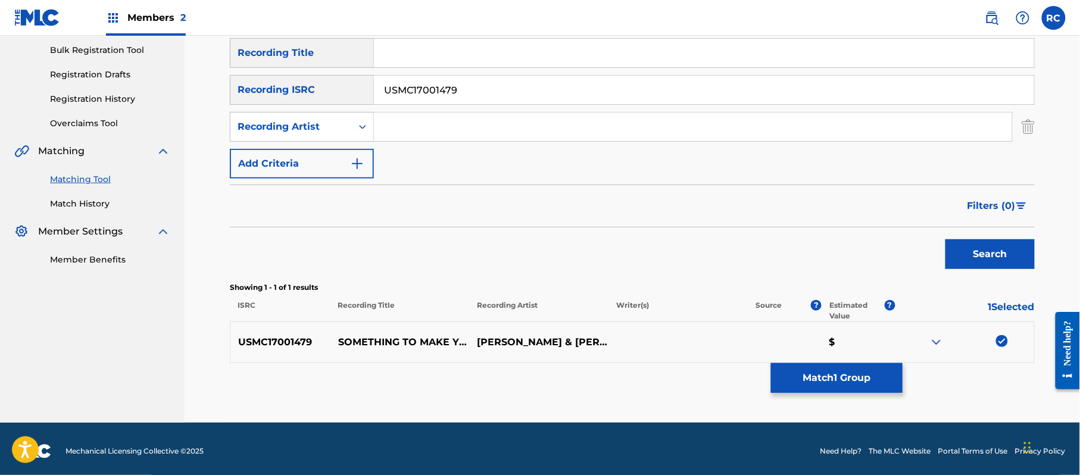
click at [824, 375] on button "Match 1 Group" at bounding box center [837, 378] width 132 height 30
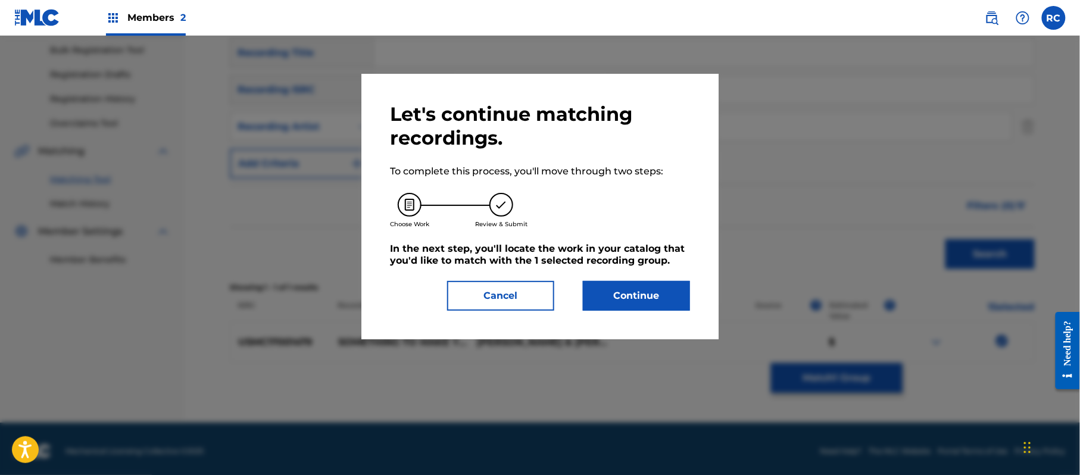
click at [652, 294] on button "Continue" at bounding box center [636, 296] width 107 height 30
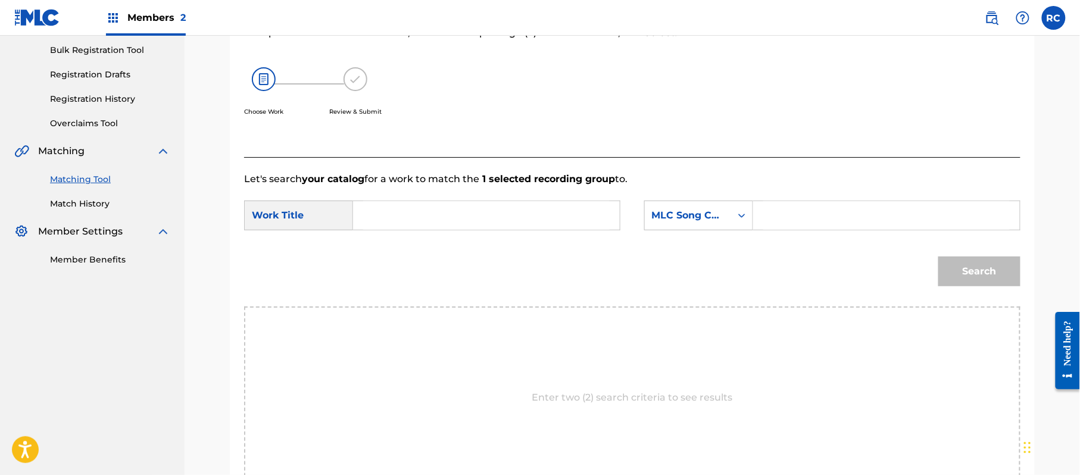
click at [459, 214] on input "Search Form" at bounding box center [486, 215] width 247 height 29
click at [548, 213] on input "Something To Make You Happy S51420" at bounding box center [486, 215] width 247 height 29
click at [800, 218] on input "Search Form" at bounding box center [887, 215] width 247 height 29
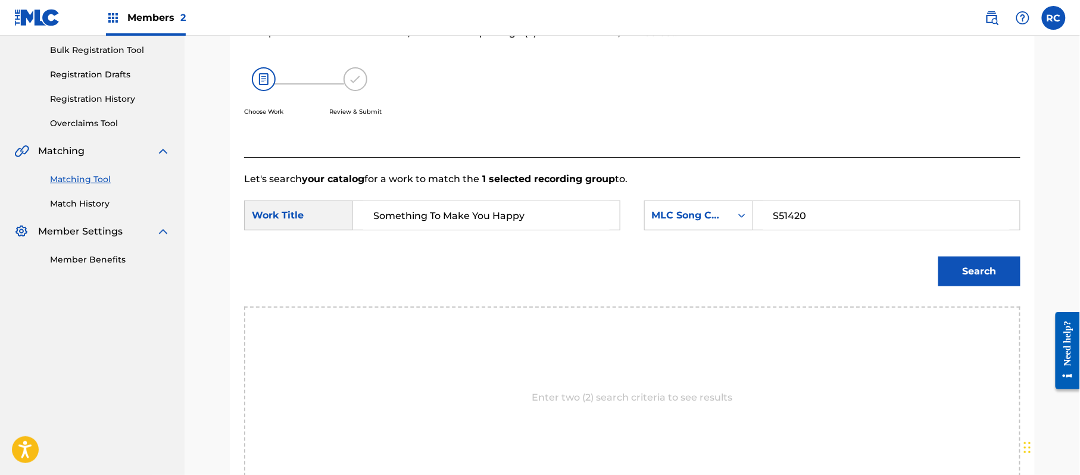
drag, startPoint x: 977, startPoint y: 261, endPoint x: 979, endPoint y: 267, distance: 6.4
click at [979, 267] on button "Search" at bounding box center [980, 272] width 82 height 30
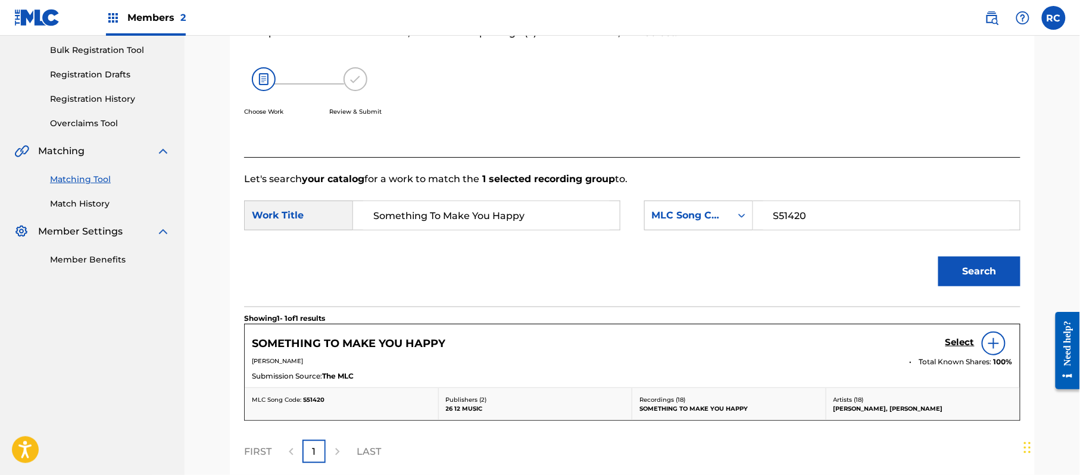
click at [956, 341] on h5 "Select" at bounding box center [960, 342] width 29 height 11
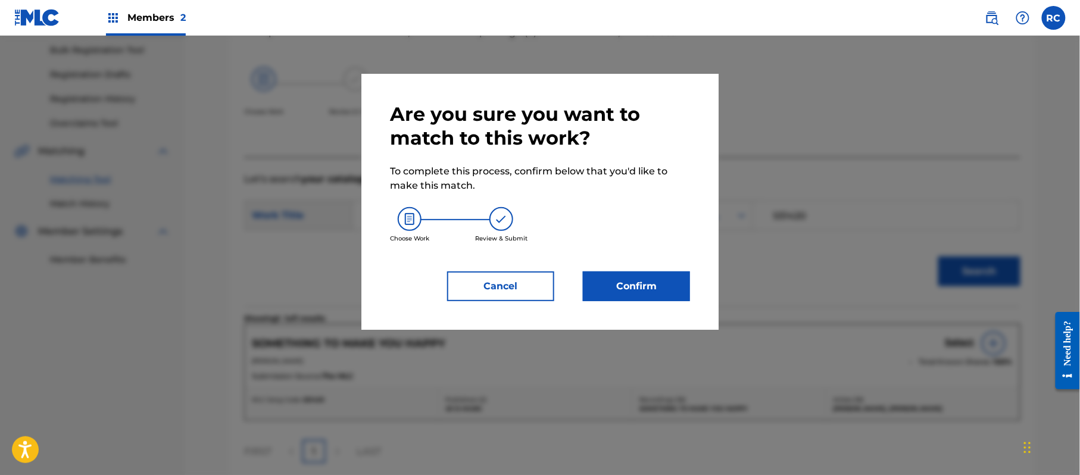
click at [654, 277] on button "Confirm" at bounding box center [636, 287] width 107 height 30
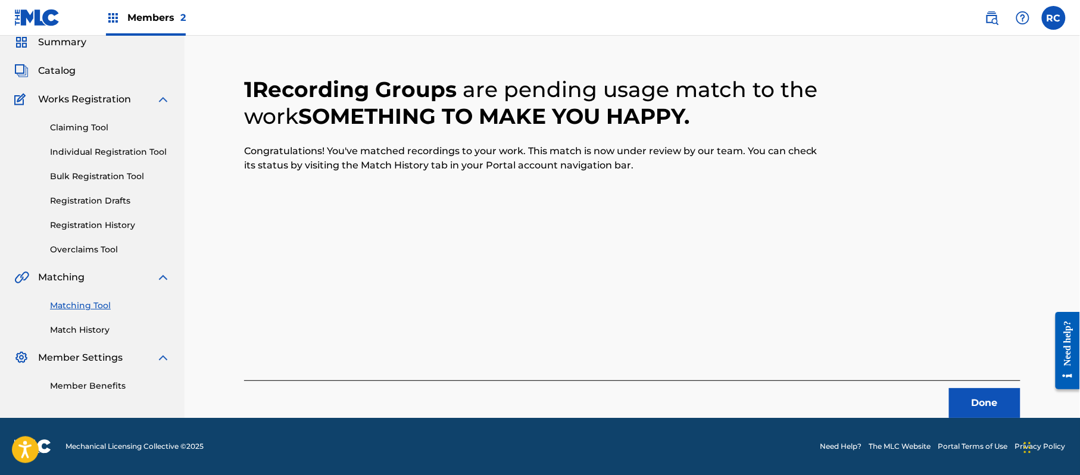
scroll to position [48, 0]
click at [985, 405] on button "Done" at bounding box center [984, 403] width 71 height 30
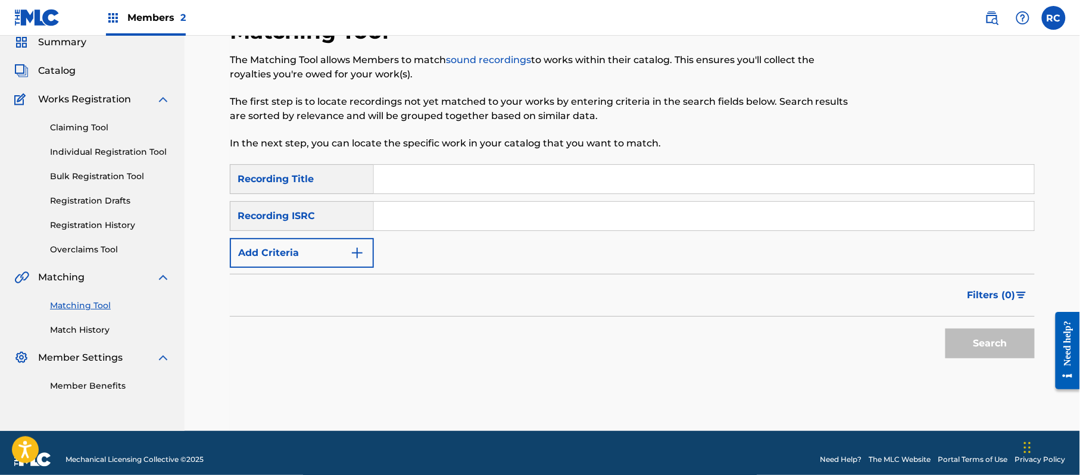
click at [437, 202] on div "SearchWithCriteria852bc4d8-3d3a-41d6-8043-66e055d99a01 Recording Title SearchWi…" at bounding box center [632, 216] width 805 height 104
drag, startPoint x: 439, startPoint y: 211, endPoint x: 453, endPoint y: 228, distance: 22.0
click at [442, 218] on input "Search Form" at bounding box center [704, 216] width 660 height 29
click at [958, 344] on button "Search" at bounding box center [990, 344] width 89 height 30
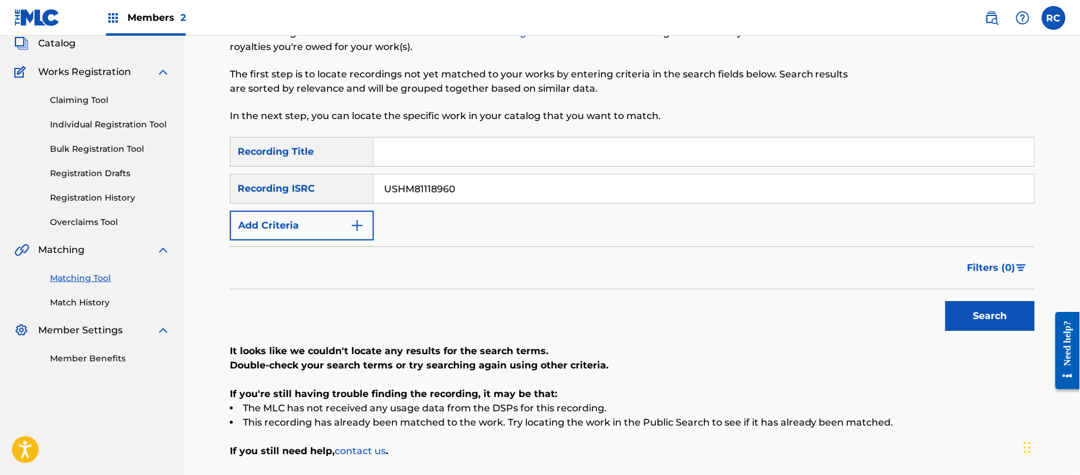
scroll to position [79, 0]
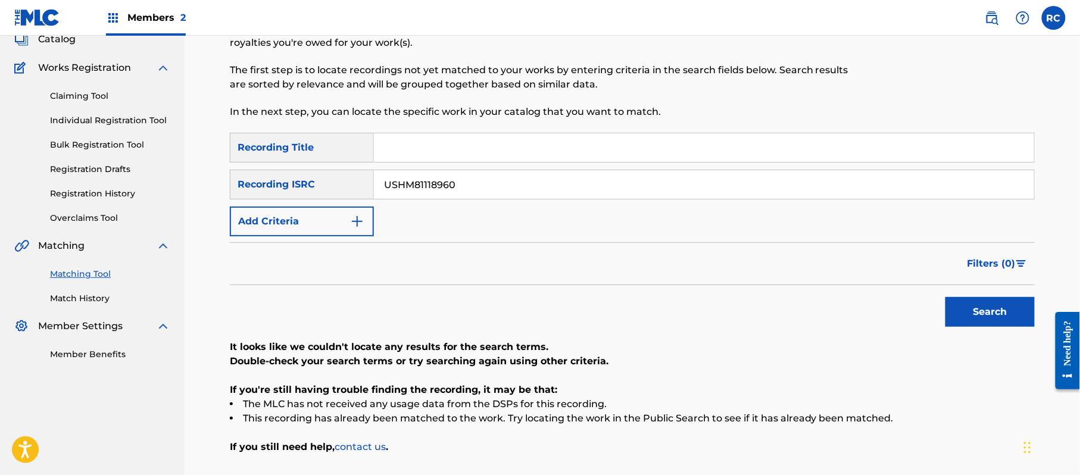
click at [413, 154] on input "Search Form" at bounding box center [704, 147] width 660 height 29
drag, startPoint x: 446, startPoint y: 144, endPoint x: 601, endPoint y: 175, distance: 157.9
click at [601, 175] on div "SearchWithCriteria852bc4d8-3d3a-41d6-8043-66e055d99a01 Recording Title Tell Me …" at bounding box center [632, 185] width 805 height 104
drag, startPoint x: 529, startPoint y: 181, endPoint x: 322, endPoint y: 185, distance: 207.3
click at [322, 185] on div "SearchWithCriteriaadc31444-c8e0-4eae-9241-413354242a76 Recording ISRC USHM81118…" at bounding box center [632, 185] width 805 height 30
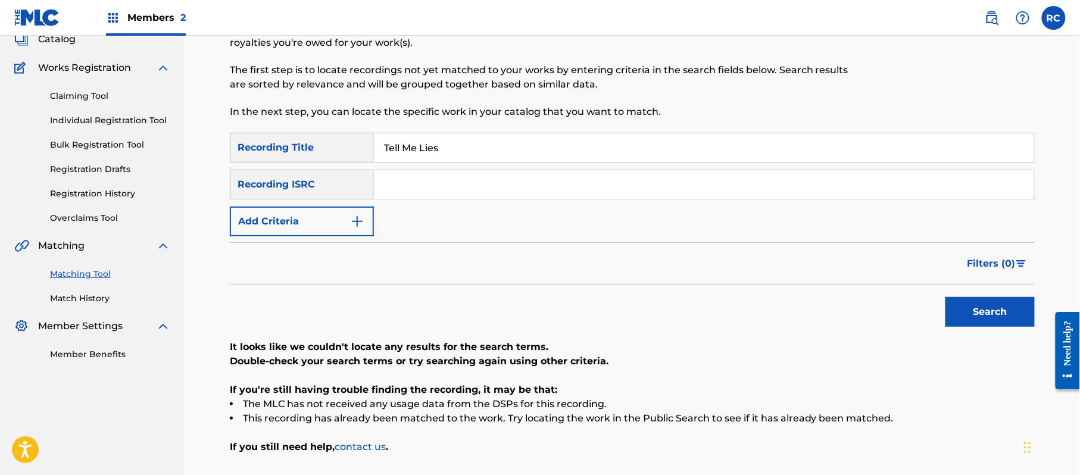
click at [303, 212] on button "Add Criteria" at bounding box center [302, 222] width 144 height 30
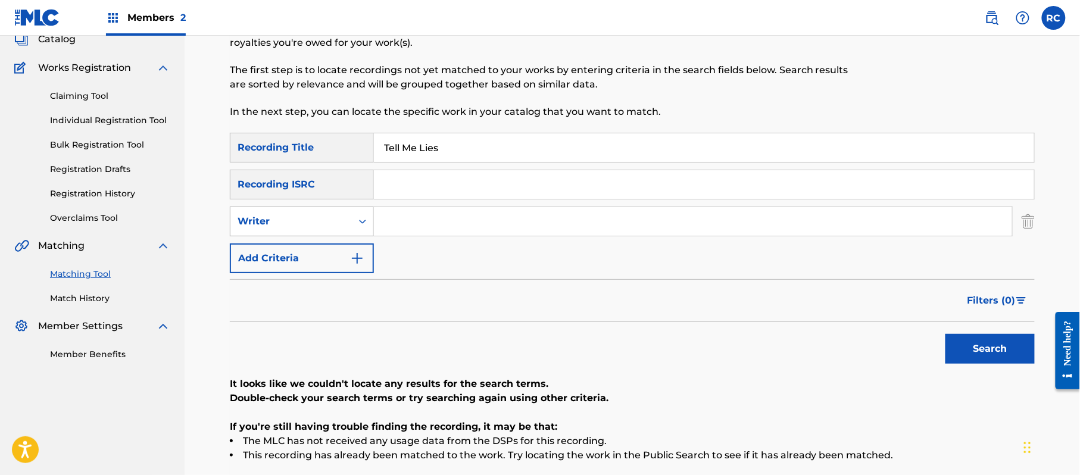
click at [297, 220] on div "Writer" at bounding box center [291, 221] width 107 height 14
click at [310, 255] on div "Recording Artist" at bounding box center [301, 251] width 143 height 30
drag, startPoint x: 425, startPoint y: 220, endPoint x: 444, endPoint y: 231, distance: 22.4
click at [427, 222] on input "Search Form" at bounding box center [693, 221] width 638 height 29
click at [960, 350] on button "Search" at bounding box center [990, 349] width 89 height 30
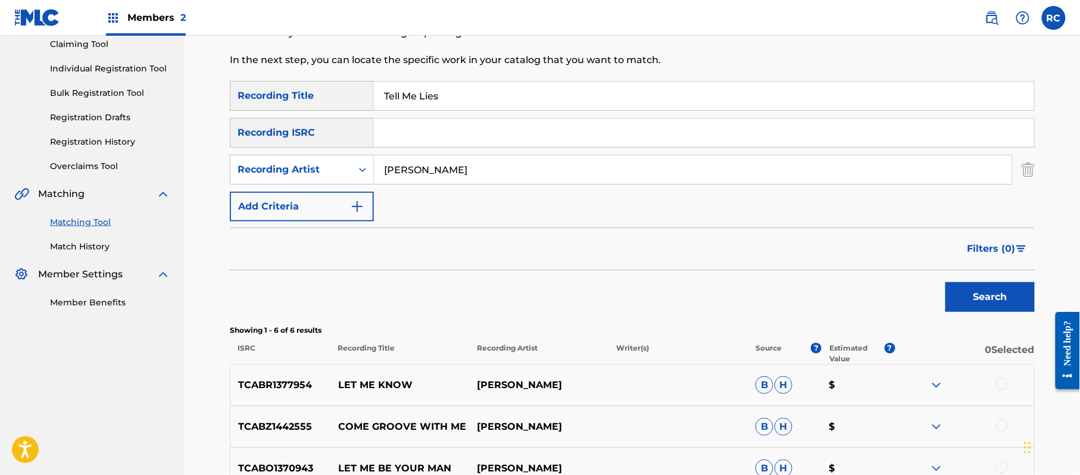
scroll to position [158, 0]
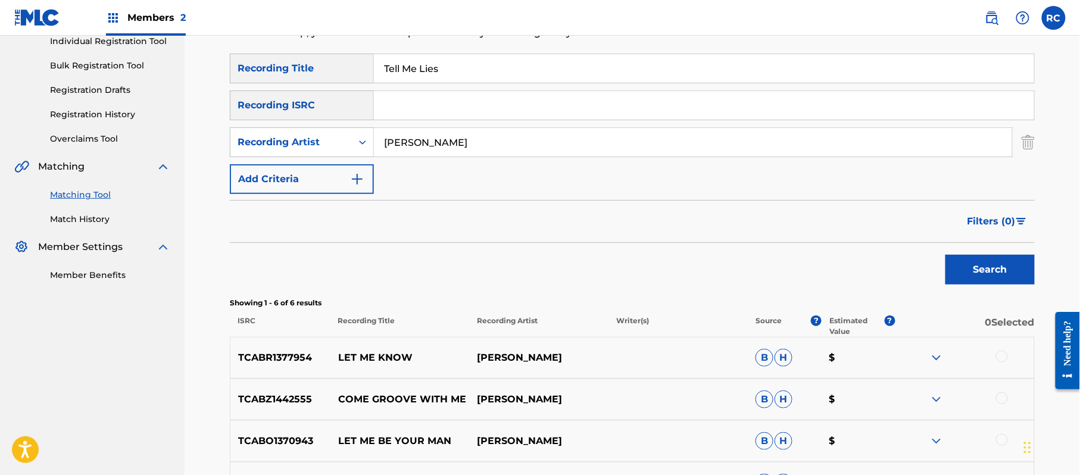
click at [428, 96] on input "Search Form" at bounding box center [704, 105] width 660 height 29
drag, startPoint x: 448, startPoint y: 79, endPoint x: 316, endPoint y: 82, distance: 132.2
click at [316, 82] on div "SearchWithCriteria852bc4d8-3d3a-41d6-8043-66e055d99a01 Recording Title Tell Me …" at bounding box center [632, 69] width 805 height 30
drag, startPoint x: 501, startPoint y: 147, endPoint x: 361, endPoint y: 147, distance: 140.6
click at [361, 147] on div "SearchWithCriteriacd471cad-0e44-4abe-b7e6-3f89b153fccd Recording Artist" at bounding box center [632, 142] width 805 height 30
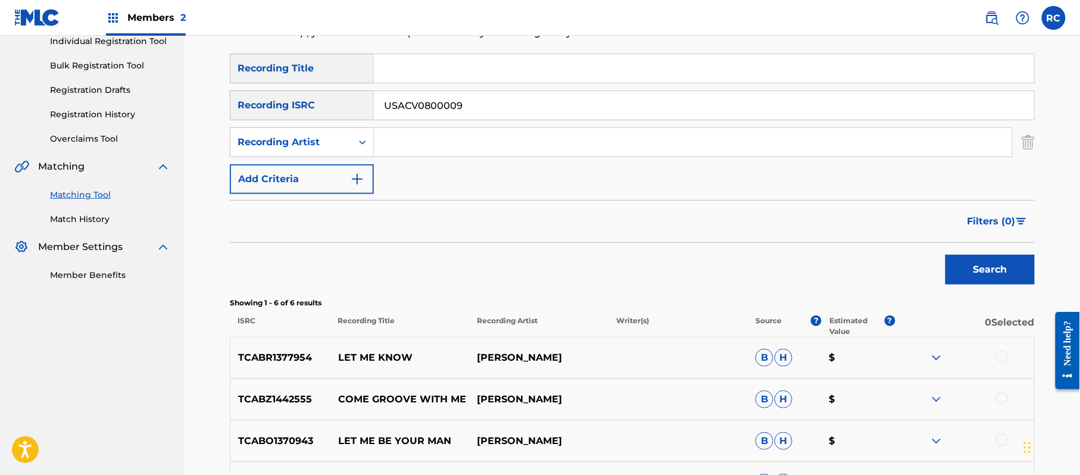
click at [1005, 266] on button "Search" at bounding box center [990, 270] width 89 height 30
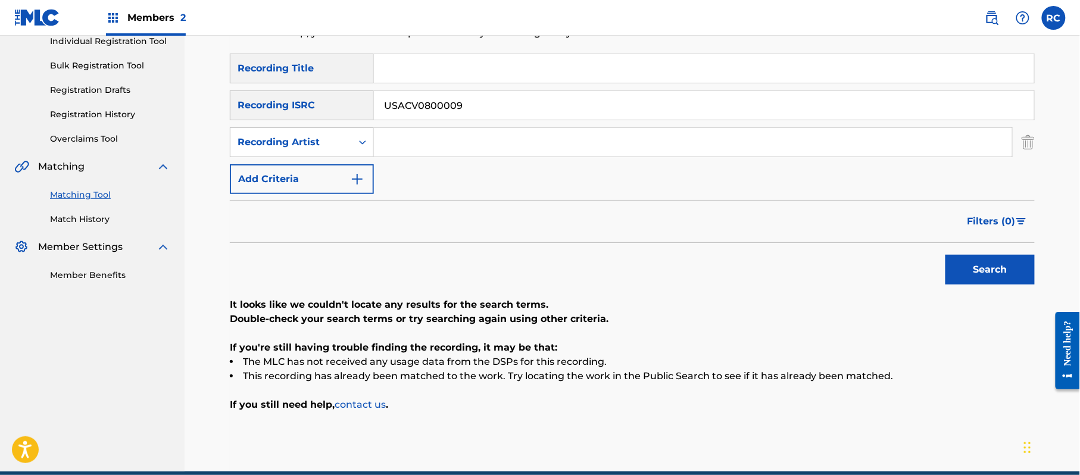
drag, startPoint x: 410, startPoint y: 111, endPoint x: 310, endPoint y: 116, distance: 100.2
click at [310, 116] on div "SearchWithCriteriaadc31444-c8e0-4eae-9241-413354242a76 Recording ISRC USACV0800…" at bounding box center [632, 106] width 805 height 30
click at [978, 276] on button "Search" at bounding box center [990, 270] width 89 height 30
click at [404, 69] on input "Search Form" at bounding box center [704, 68] width 660 height 29
drag, startPoint x: 468, startPoint y: 66, endPoint x: 610, endPoint y: 94, distance: 145.7
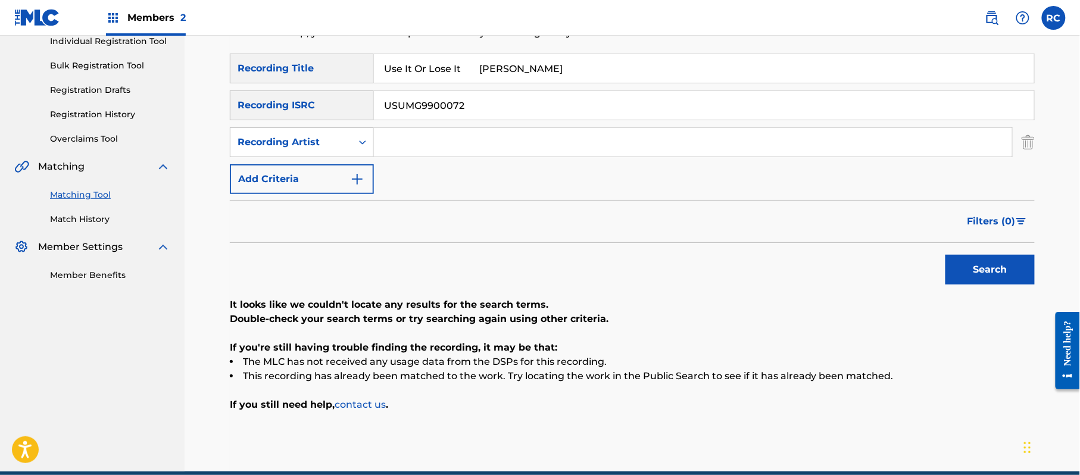
click at [610, 94] on div "SearchWithCriteria852bc4d8-3d3a-41d6-8043-66e055d99a01 Recording Title Use It O…" at bounding box center [632, 124] width 805 height 141
drag, startPoint x: 496, startPoint y: 113, endPoint x: 269, endPoint y: 114, distance: 226.3
click at [269, 114] on div "SearchWithCriteriaadc31444-c8e0-4eae-9241-413354242a76 Recording ISRC USUMG9900…" at bounding box center [632, 106] width 805 height 30
click at [420, 145] on input "Search Form" at bounding box center [693, 142] width 638 height 29
drag, startPoint x: 993, startPoint y: 269, endPoint x: 946, endPoint y: 294, distance: 53.3
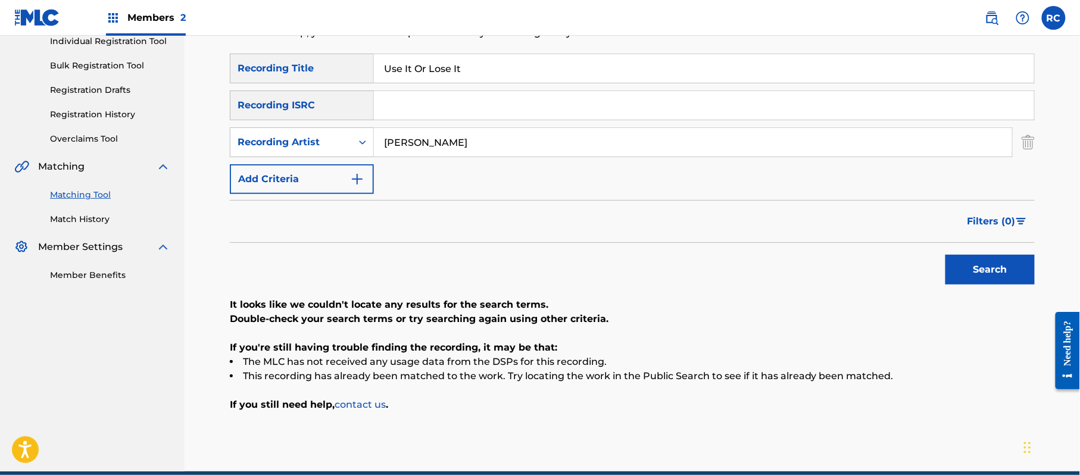
click at [993, 270] on button "Search" at bounding box center [990, 270] width 89 height 30
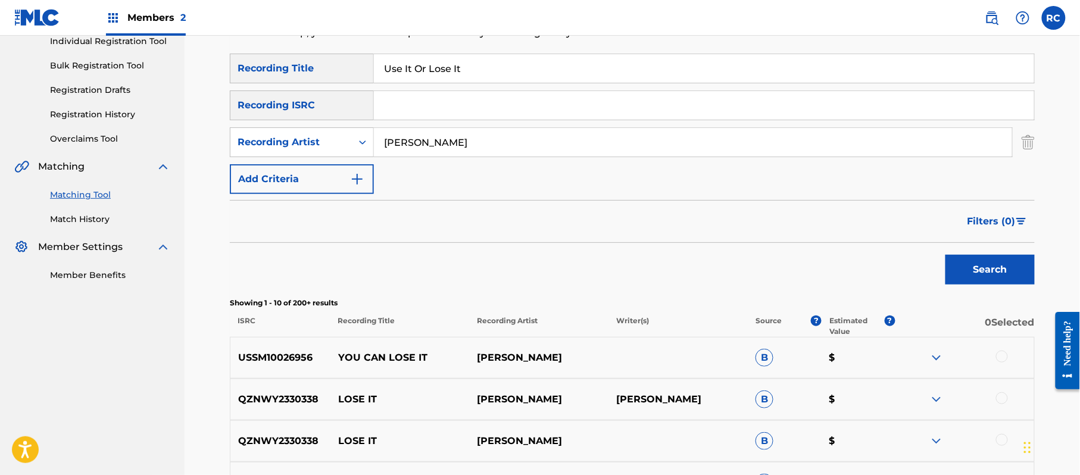
drag, startPoint x: 462, startPoint y: 71, endPoint x: 310, endPoint y: 88, distance: 153.4
click at [279, 79] on div "SearchWithCriteria852bc4d8-3d3a-41d6-8043-66e055d99a01 Recording Title Use It O…" at bounding box center [632, 69] width 805 height 30
drag, startPoint x: 994, startPoint y: 264, endPoint x: 711, endPoint y: 267, distance: 283.5
click at [994, 265] on button "Search" at bounding box center [990, 270] width 89 height 30
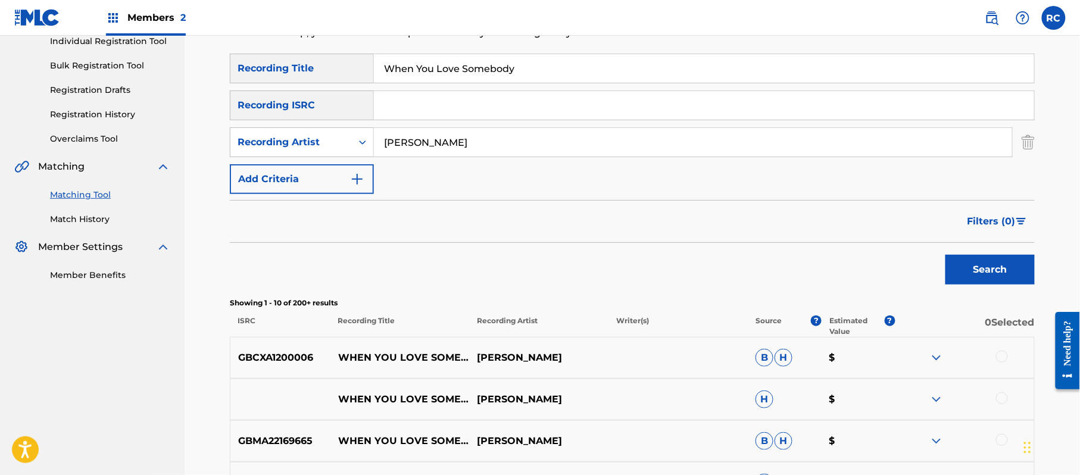
drag, startPoint x: 542, startPoint y: 66, endPoint x: 276, endPoint y: 75, distance: 265.8
click at [260, 70] on div "SearchWithCriteria852bc4d8-3d3a-41d6-8043-66e055d99a01 Recording Title When You…" at bounding box center [632, 69] width 805 height 30
click at [971, 276] on button "Search" at bounding box center [990, 270] width 89 height 30
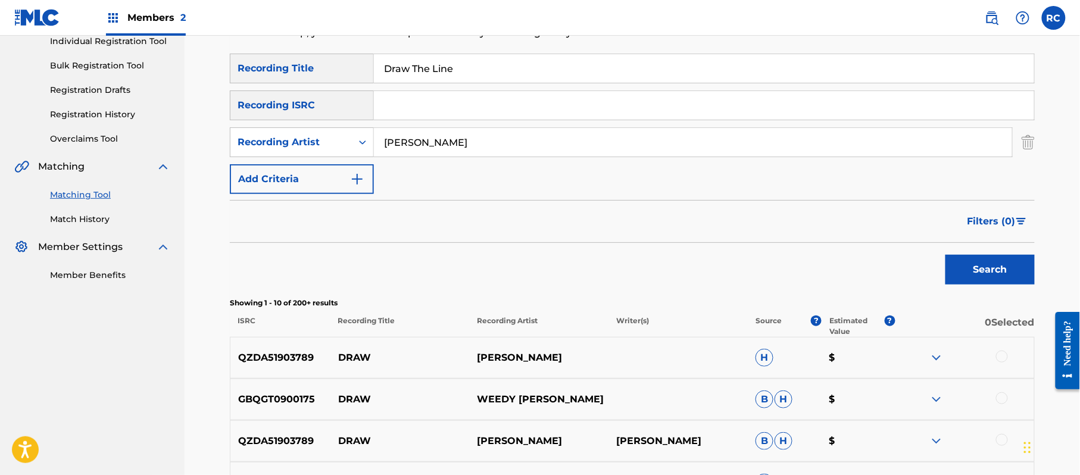
drag, startPoint x: 451, startPoint y: 61, endPoint x: 314, endPoint y: 74, distance: 137.6
click at [314, 74] on div "SearchWithCriteria852bc4d8-3d3a-41d6-8043-66e055d99a01 Recording Title Draw The…" at bounding box center [632, 69] width 805 height 30
click at [1022, 282] on button "Search" at bounding box center [990, 270] width 89 height 30
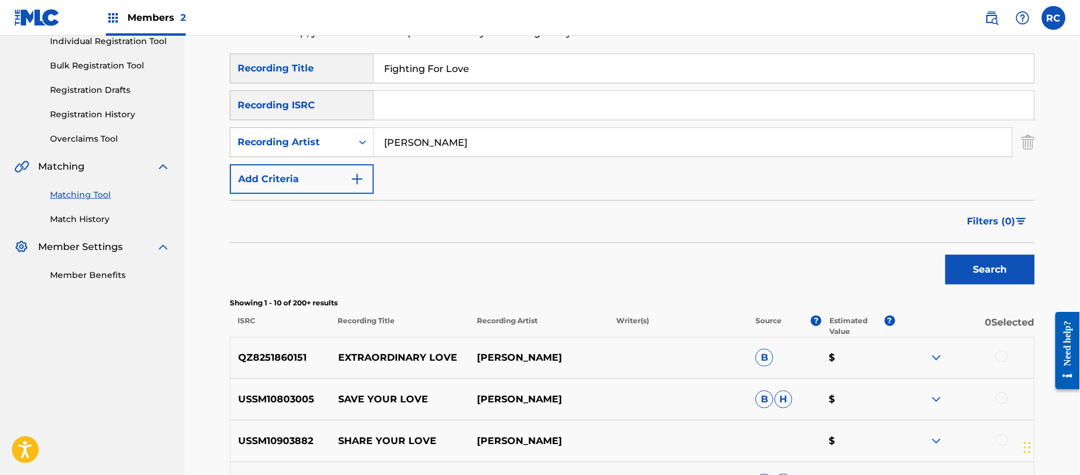
drag, startPoint x: 490, startPoint y: 77, endPoint x: 386, endPoint y: 88, distance: 104.2
click at [338, 77] on div "SearchWithCriteria852bc4d8-3d3a-41d6-8043-66e055d99a01 Recording Title Fighting…" at bounding box center [632, 69] width 805 height 30
click at [980, 274] on button "Search" at bounding box center [990, 270] width 89 height 30
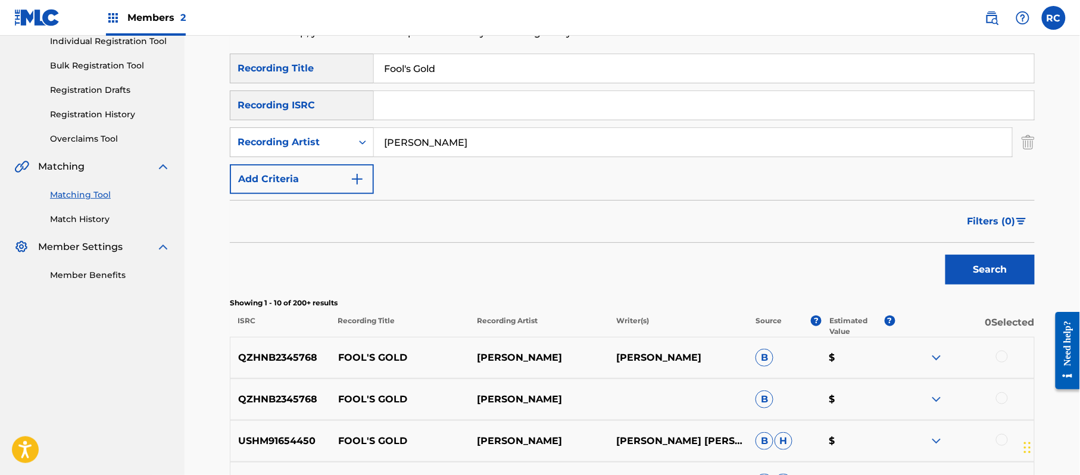
drag, startPoint x: 370, startPoint y: 74, endPoint x: 336, endPoint y: 74, distance: 33.9
click at [335, 74] on div "SearchWithCriteria852bc4d8-3d3a-41d6-8043-66e055d99a01 Recording Title Fool's G…" at bounding box center [632, 69] width 805 height 30
drag, startPoint x: 975, startPoint y: 270, endPoint x: 958, endPoint y: 275, distance: 17.9
click at [975, 270] on button "Search" at bounding box center [990, 270] width 89 height 30
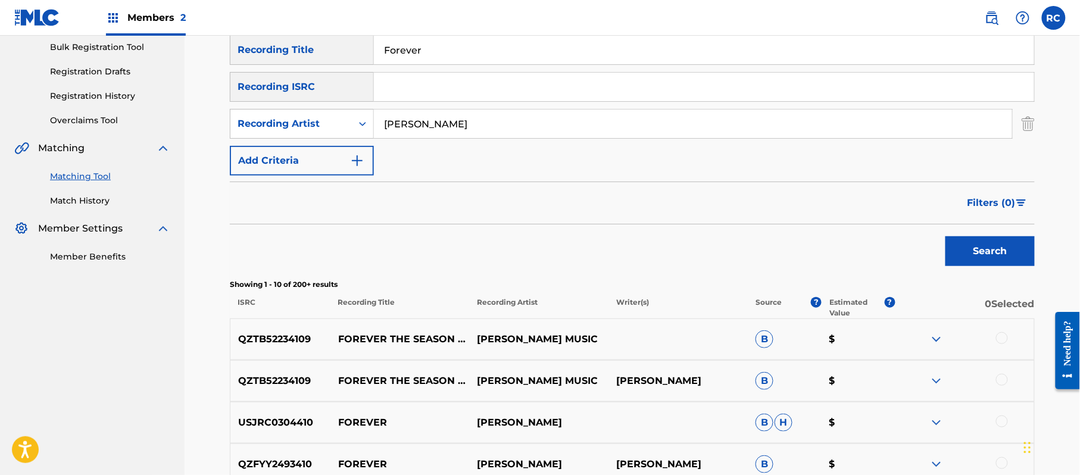
scroll to position [79, 0]
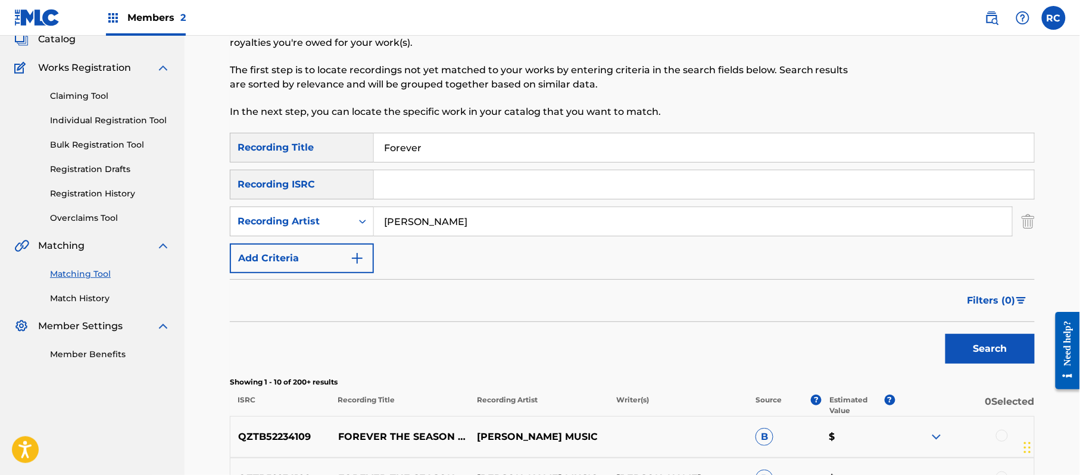
drag, startPoint x: 429, startPoint y: 166, endPoint x: 355, endPoint y: 166, distance: 73.9
click at [355, 166] on div "SearchWithCriteria852bc4d8-3d3a-41d6-8043-66e055d99a01 Recording Title Forever …" at bounding box center [632, 203] width 805 height 141
drag, startPoint x: 442, startPoint y: 148, endPoint x: 322, endPoint y: 148, distance: 119.7
click at [322, 148] on div "SearchWithCriteria852bc4d8-3d3a-41d6-8043-66e055d99a01 Recording Title Forever" at bounding box center [632, 148] width 805 height 30
click at [961, 345] on button "Search" at bounding box center [990, 349] width 89 height 30
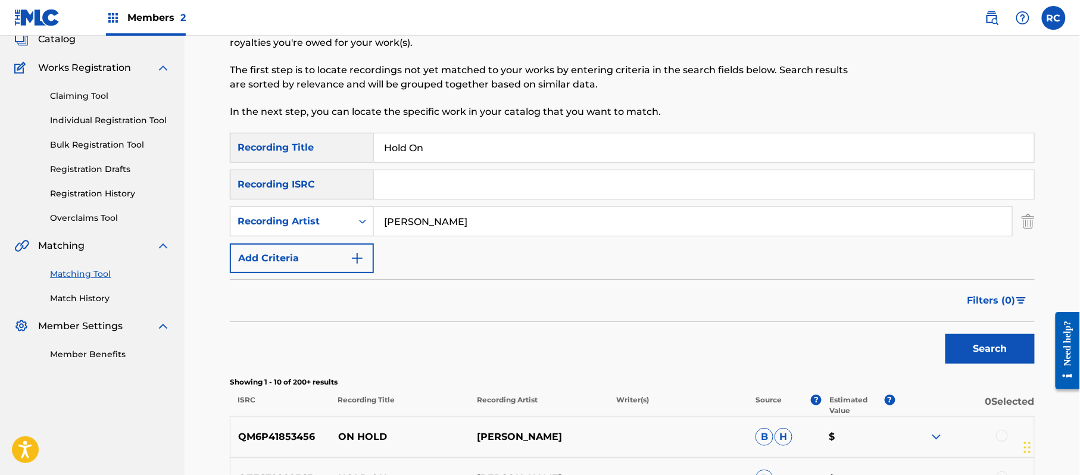
scroll to position [158, 0]
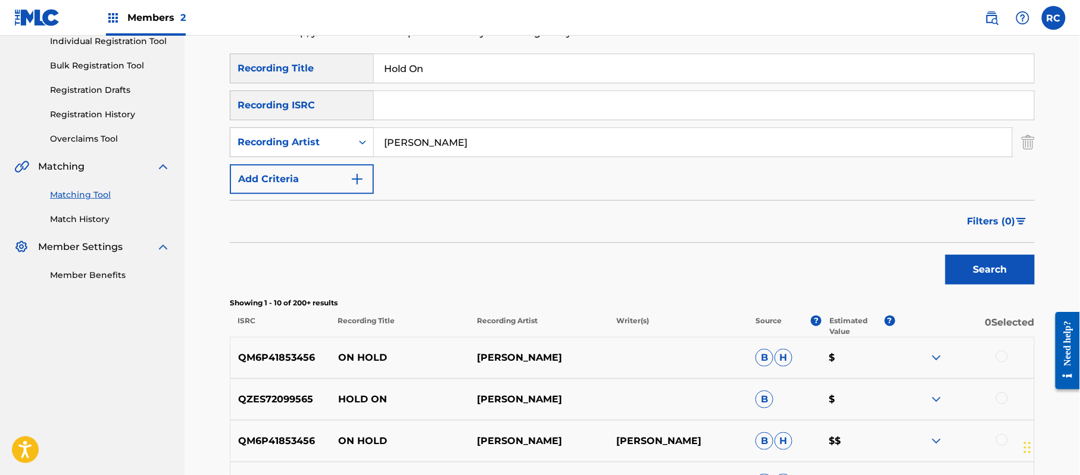
click at [413, 70] on input "Hold On" at bounding box center [704, 68] width 660 height 29
click at [413, 70] on input "In Love With You [PERSON_NAME]" at bounding box center [704, 68] width 660 height 29
drag, startPoint x: 485, startPoint y: 74, endPoint x: 620, endPoint y: 98, distance: 137.3
click at [620, 98] on div "SearchWithCriteria852bc4d8-3d3a-41d6-8043-66e055d99a01 Recording Title In Love …" at bounding box center [632, 124] width 805 height 141
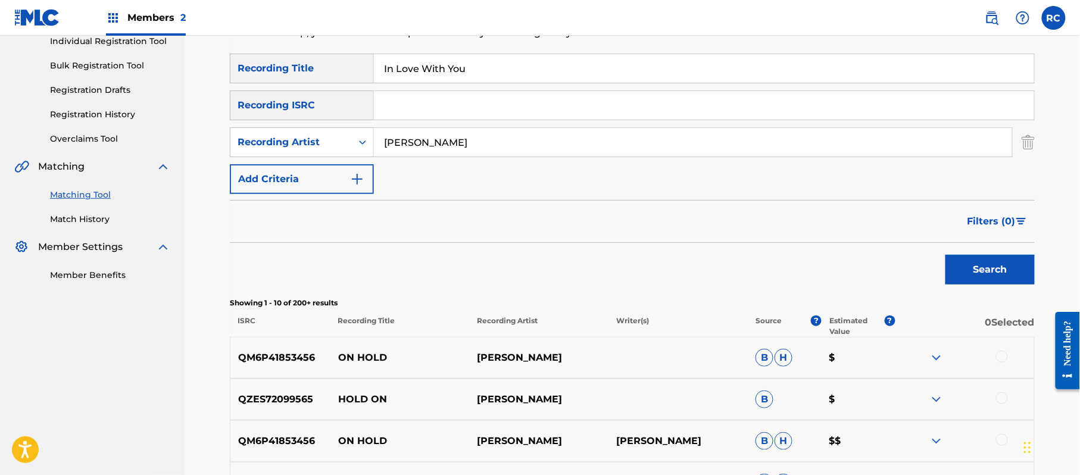
click at [946, 255] on button "Search" at bounding box center [990, 270] width 89 height 30
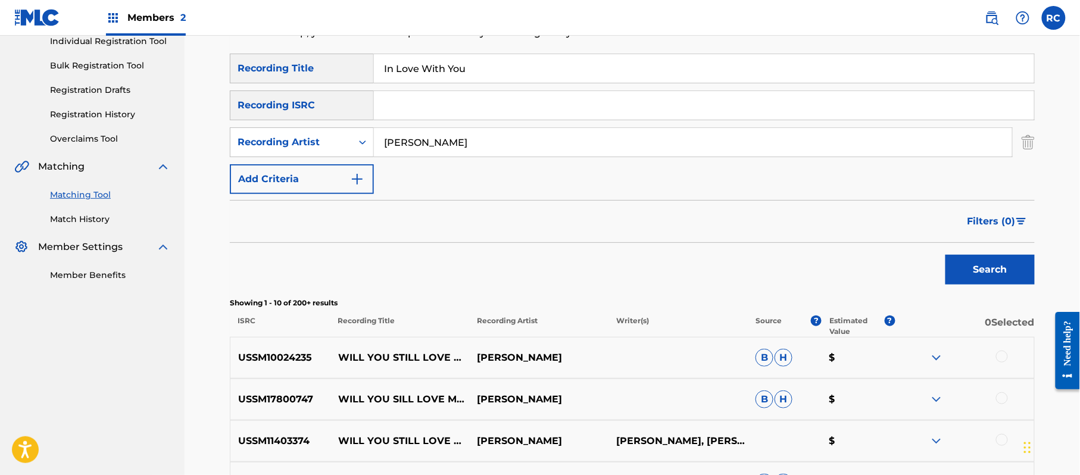
drag, startPoint x: 390, startPoint y: 70, endPoint x: 322, endPoint y: 70, distance: 67.3
click at [322, 70] on div "SearchWithCriteria852bc4d8-3d3a-41d6-8043-66e055d99a01 Recording Title In Love …" at bounding box center [632, 69] width 805 height 30
drag, startPoint x: 1021, startPoint y: 275, endPoint x: 1007, endPoint y: 276, distance: 14.4
click at [1021, 275] on button "Search" at bounding box center [990, 270] width 89 height 30
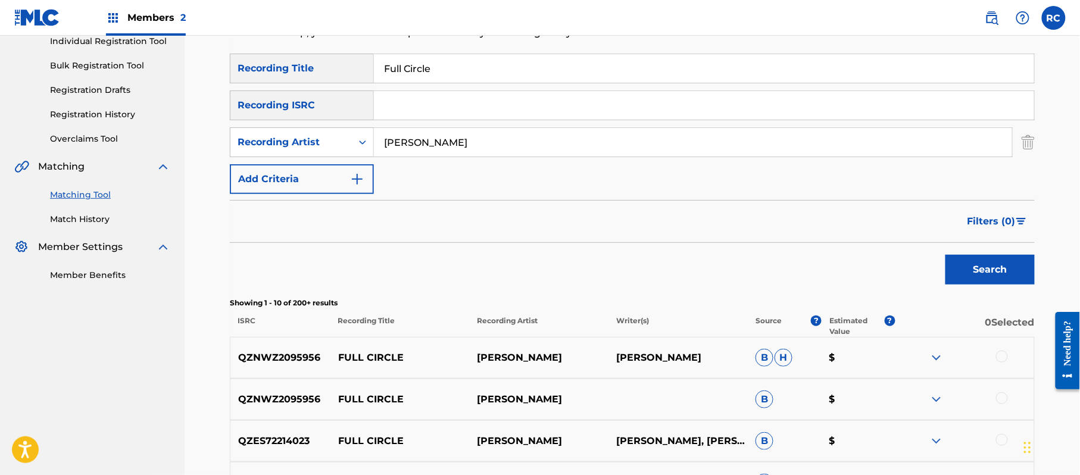
drag, startPoint x: 438, startPoint y: 72, endPoint x: 332, endPoint y: 84, distance: 106.7
click at [330, 81] on div "SearchWithCriteria852bc4d8-3d3a-41d6-8043-66e055d99a01 Recording Title Full Cir…" at bounding box center [632, 69] width 805 height 30
click at [963, 281] on button "Search" at bounding box center [990, 270] width 89 height 30
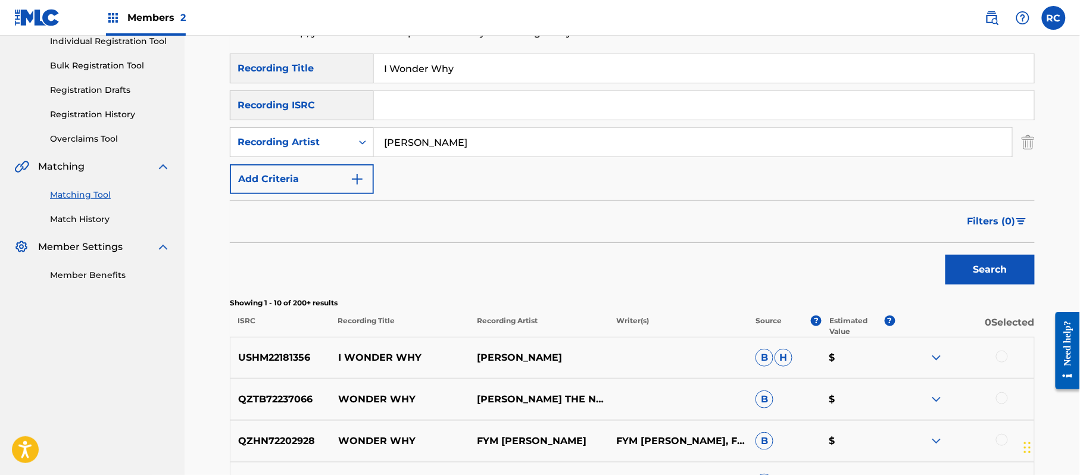
drag, startPoint x: 478, startPoint y: 70, endPoint x: 335, endPoint y: 72, distance: 142.9
click at [335, 72] on div "SearchWithCriteria852bc4d8-3d3a-41d6-8043-66e055d99a01 Recording Title I Wonder…" at bounding box center [632, 69] width 805 height 30
drag, startPoint x: 979, startPoint y: 272, endPoint x: 930, endPoint y: 272, distance: 48.8
click at [980, 272] on button "Search" at bounding box center [990, 270] width 89 height 30
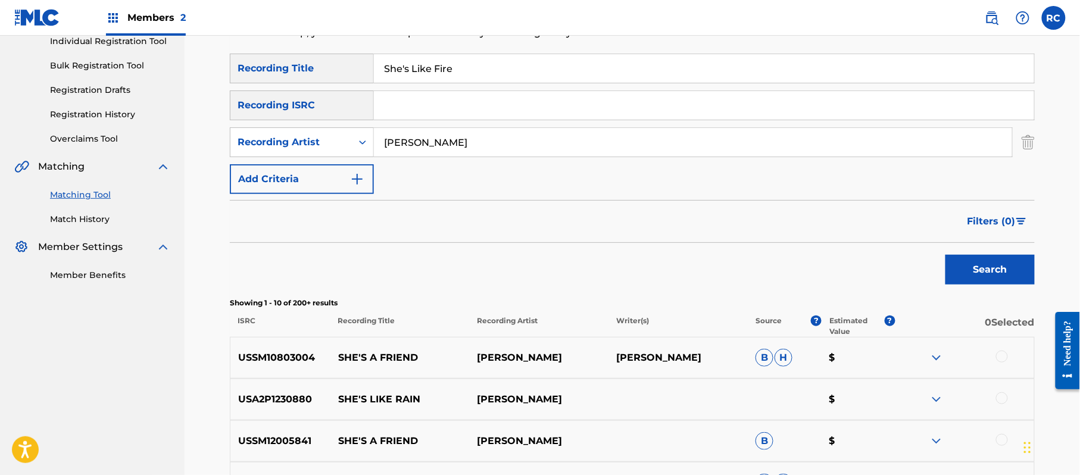
drag, startPoint x: 327, startPoint y: 79, endPoint x: 315, endPoint y: 82, distance: 12.3
click at [315, 82] on div "SearchWithCriteria852bc4d8-3d3a-41d6-8043-66e055d99a01 Recording Title She's Li…" at bounding box center [632, 69] width 805 height 30
click at [975, 265] on button "Search" at bounding box center [990, 270] width 89 height 30
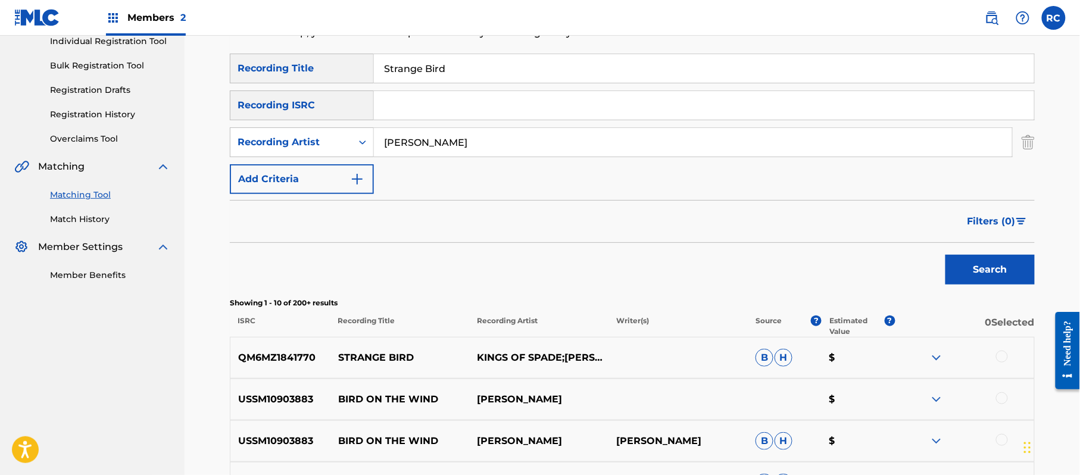
drag, startPoint x: 453, startPoint y: 155, endPoint x: 316, endPoint y: 160, distance: 137.1
click at [316, 160] on div "SearchWithCriteria852bc4d8-3d3a-41d6-8043-66e055d99a01 Recording Title Strange …" at bounding box center [632, 124] width 805 height 141
click at [975, 278] on button "Search" at bounding box center [990, 270] width 89 height 30
click at [282, 353] on p "GBL8D1000005" at bounding box center [280, 358] width 100 height 14
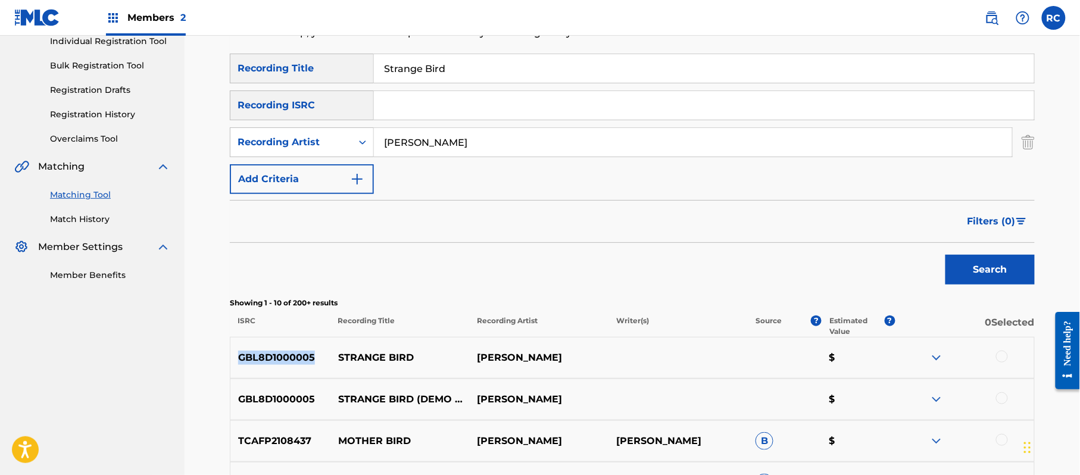
copy p "GBL8D1000005"
drag, startPoint x: 411, startPoint y: 108, endPoint x: 417, endPoint y: 104, distance: 7.8
click at [411, 108] on input "Search Form" at bounding box center [704, 105] width 660 height 29
drag, startPoint x: 469, startPoint y: 75, endPoint x: 322, endPoint y: 75, distance: 147.7
click at [322, 75] on div "SearchWithCriteria852bc4d8-3d3a-41d6-8043-66e055d99a01 Recording Title Strange …" at bounding box center [632, 69] width 805 height 30
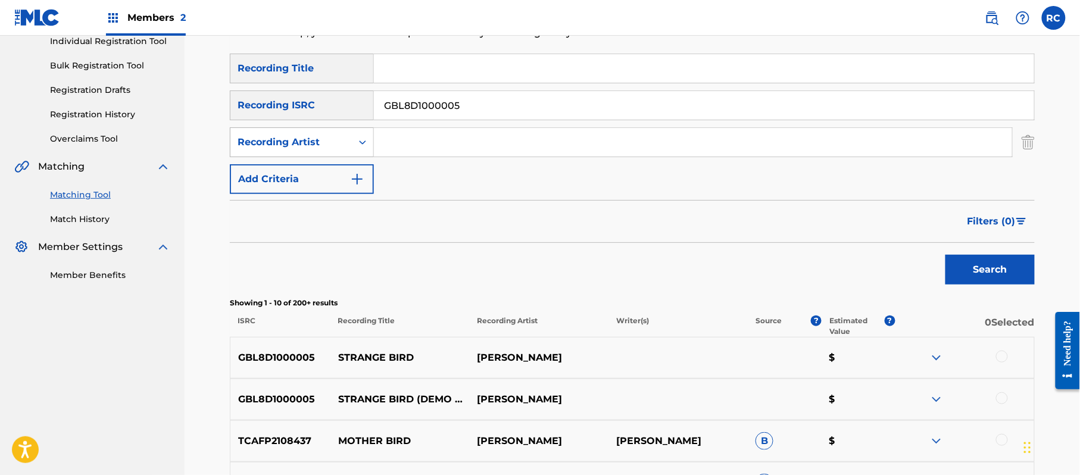
drag, startPoint x: 329, startPoint y: 139, endPoint x: 356, endPoint y: 144, distance: 27.3
click at [317, 139] on div "SearchWithCriteriacd471cad-0e44-4abe-b7e6-3f89b153fccd Recording Artist" at bounding box center [632, 142] width 805 height 30
drag, startPoint x: 977, startPoint y: 263, endPoint x: 686, endPoint y: 186, distance: 301.2
click at [977, 263] on button "Search" at bounding box center [990, 270] width 89 height 30
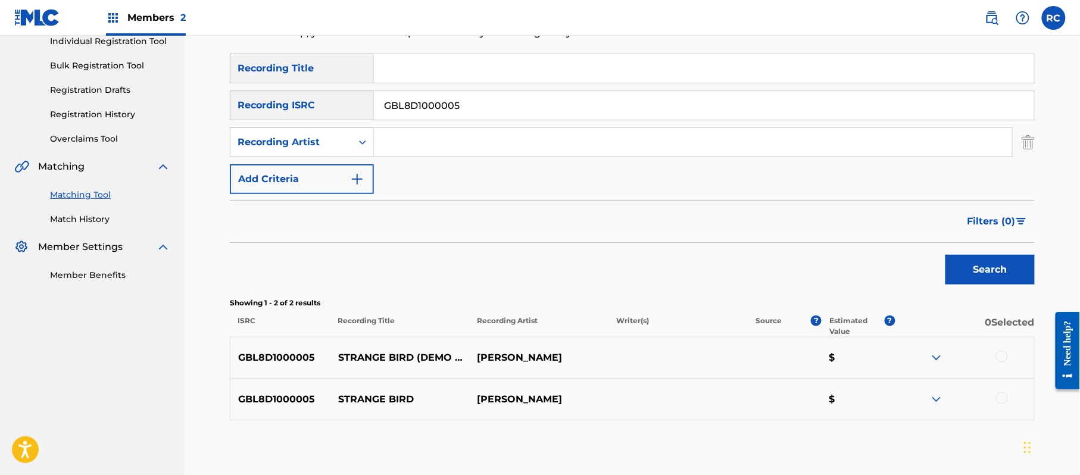
click at [1004, 357] on div at bounding box center [1002, 357] width 12 height 12
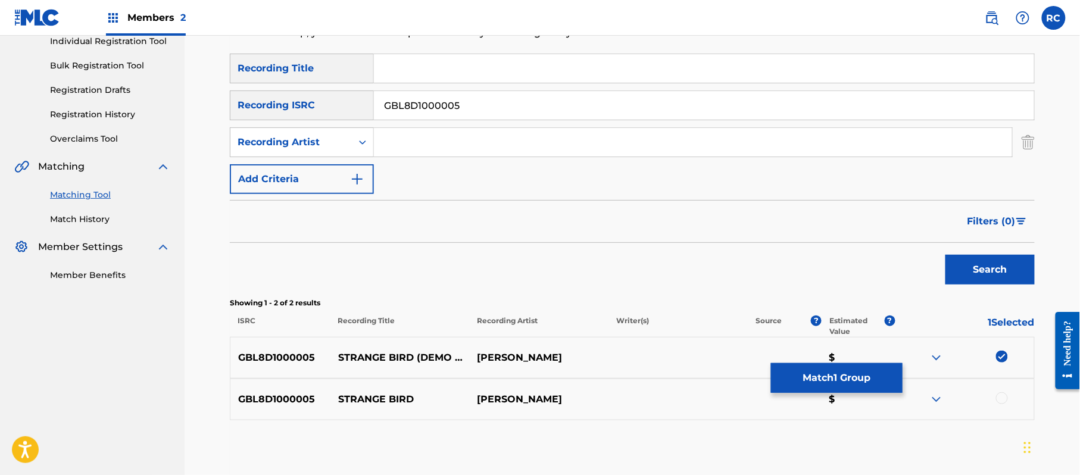
click at [1002, 400] on div at bounding box center [1002, 398] width 12 height 12
click at [853, 382] on button "Match 2 Groups" at bounding box center [837, 378] width 132 height 30
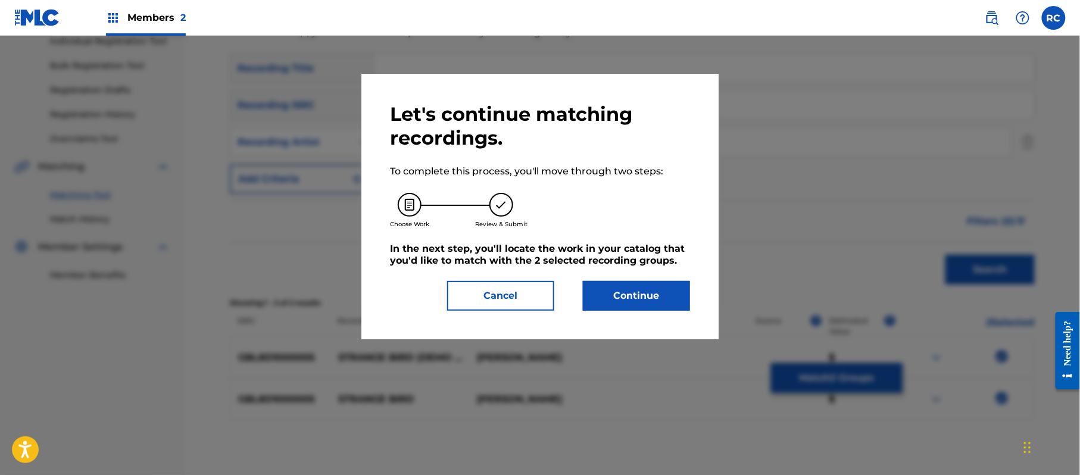
click at [636, 287] on button "Continue" at bounding box center [636, 296] width 107 height 30
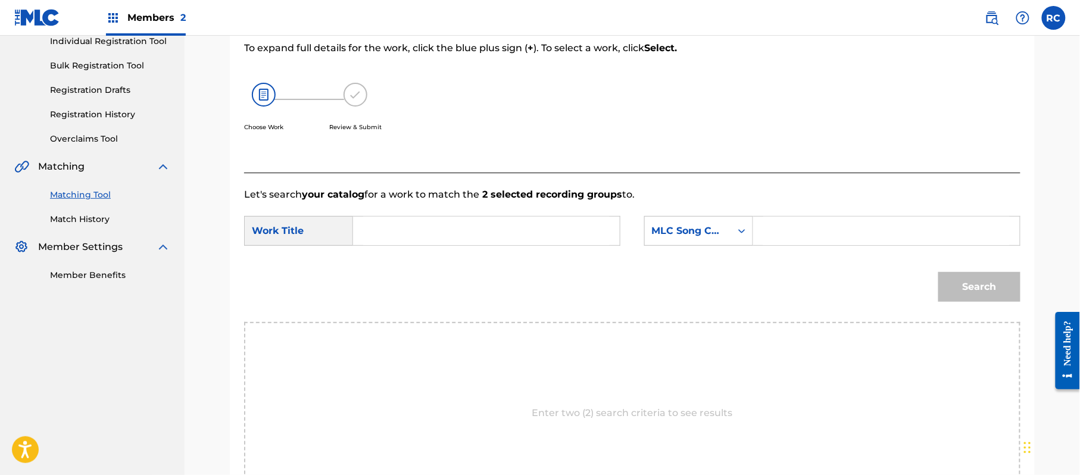
click at [412, 230] on input "Search Form" at bounding box center [486, 231] width 247 height 29
click at [470, 232] on input "Strange Bird S9419I" at bounding box center [486, 231] width 247 height 29
drag, startPoint x: 470, startPoint y: 232, endPoint x: 629, endPoint y: 232, distance: 158.4
click at [476, 232] on input "Strange Bird S9419I" at bounding box center [486, 231] width 247 height 29
click at [815, 236] on input "Search Form" at bounding box center [887, 231] width 247 height 29
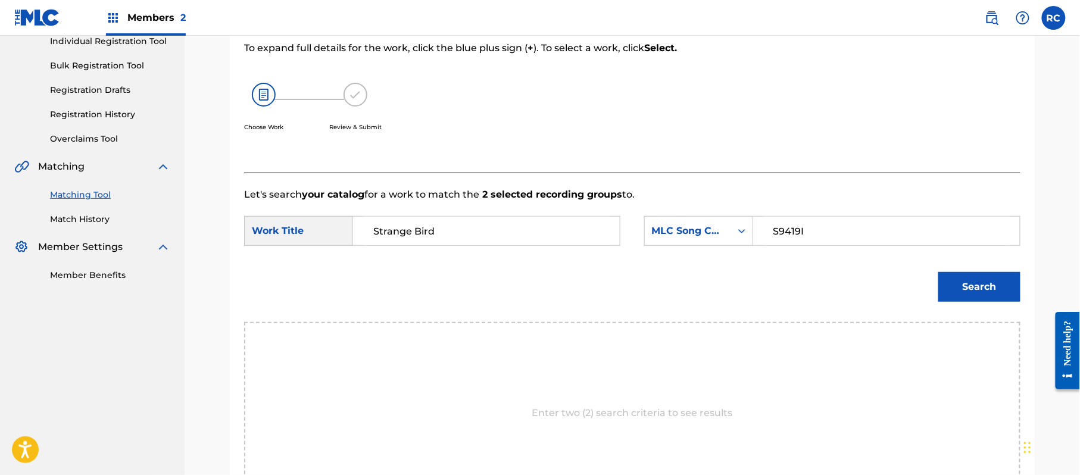
click at [971, 294] on button "Search" at bounding box center [980, 287] width 82 height 30
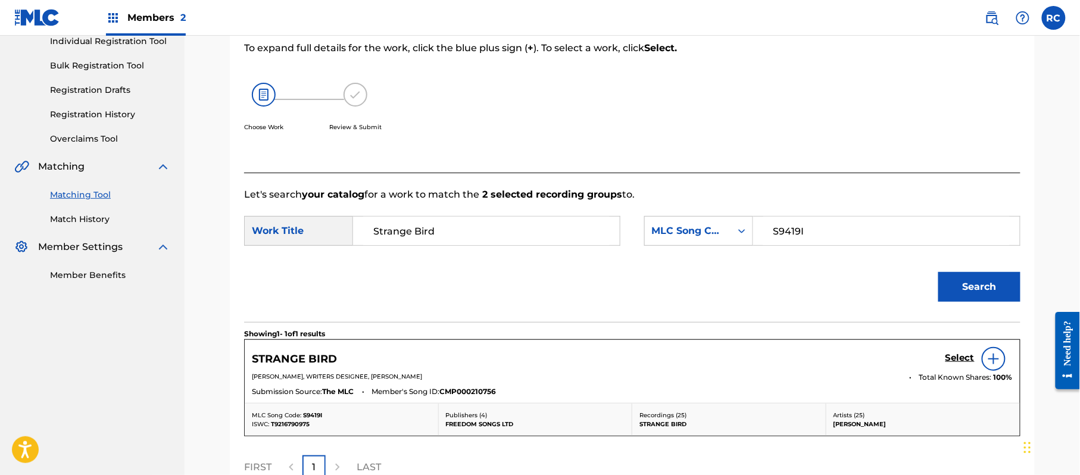
click at [959, 366] on div "Select" at bounding box center [979, 359] width 67 height 24
click at [942, 356] on div "STRANGE BIRD Select" at bounding box center [632, 359] width 761 height 24
click at [959, 360] on h5 "Select" at bounding box center [960, 358] width 29 height 11
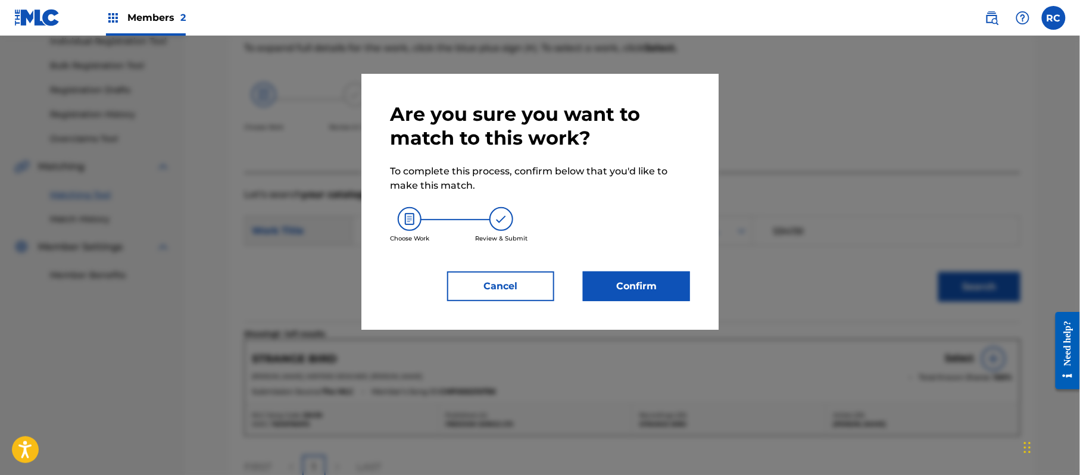
click at [660, 282] on button "Confirm" at bounding box center [636, 287] width 107 height 30
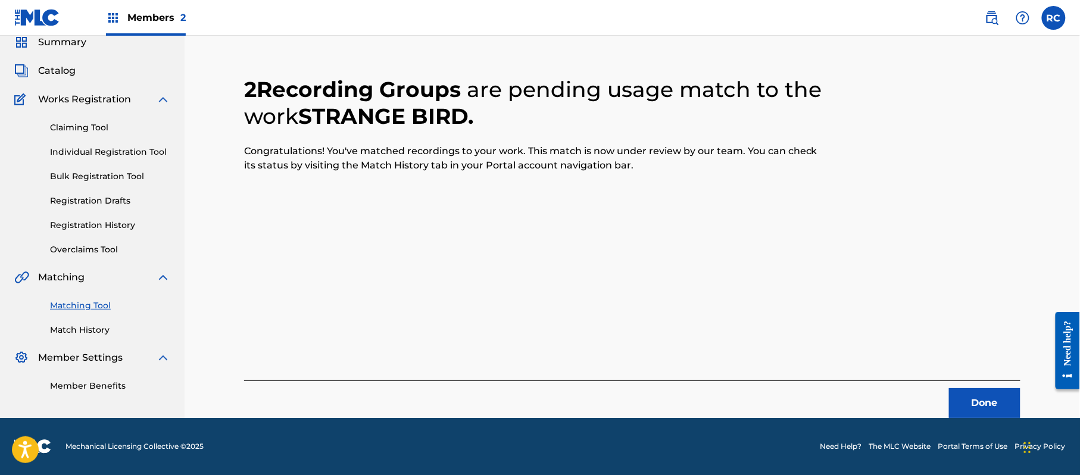
scroll to position [48, 0]
click at [962, 392] on button "Done" at bounding box center [984, 403] width 71 height 30
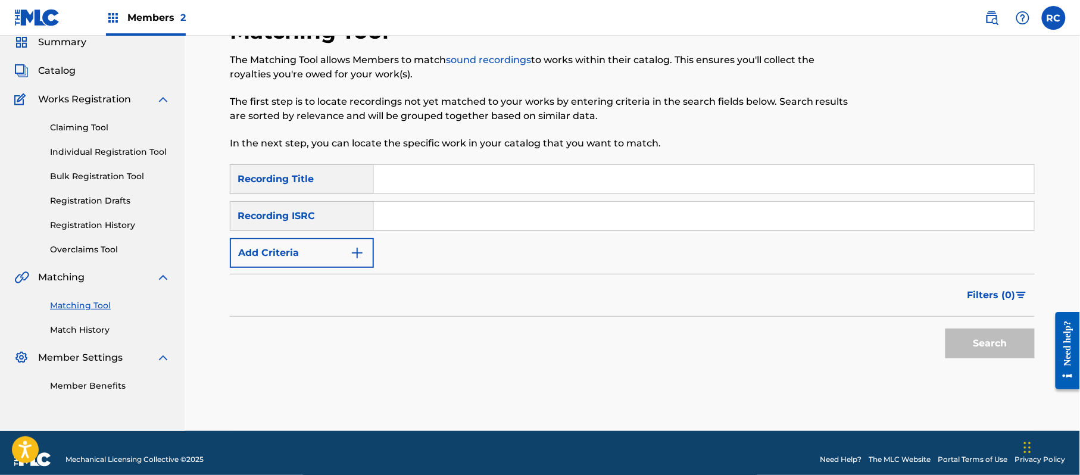
click at [493, 184] on input "Search Form" at bounding box center [704, 179] width 660 height 29
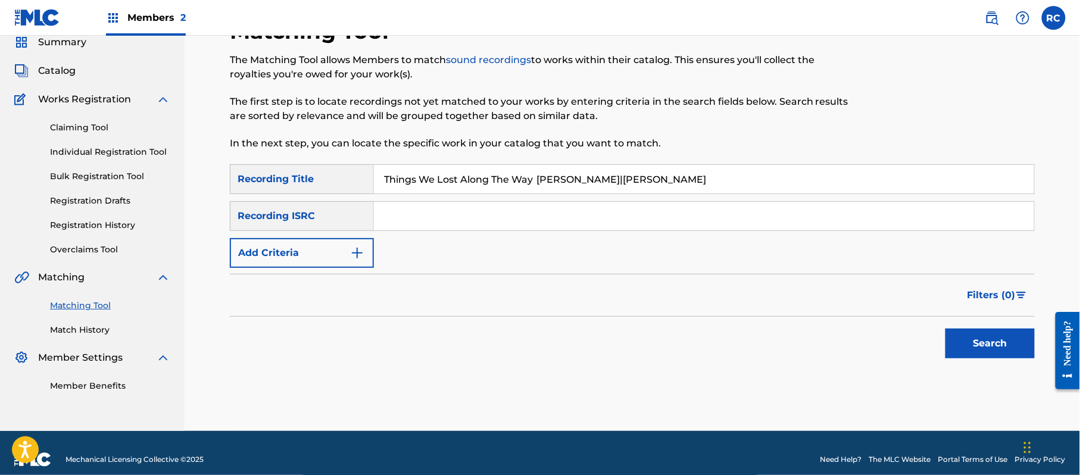
drag, startPoint x: 550, startPoint y: 188, endPoint x: 766, endPoint y: 210, distance: 216.7
click at [766, 210] on div "SearchWithCriteria852bc4d8-3d3a-41d6-8043-66e055d99a01 Recording Title Things W…" at bounding box center [632, 216] width 805 height 104
click at [334, 244] on button "Add Criteria" at bounding box center [302, 253] width 144 height 30
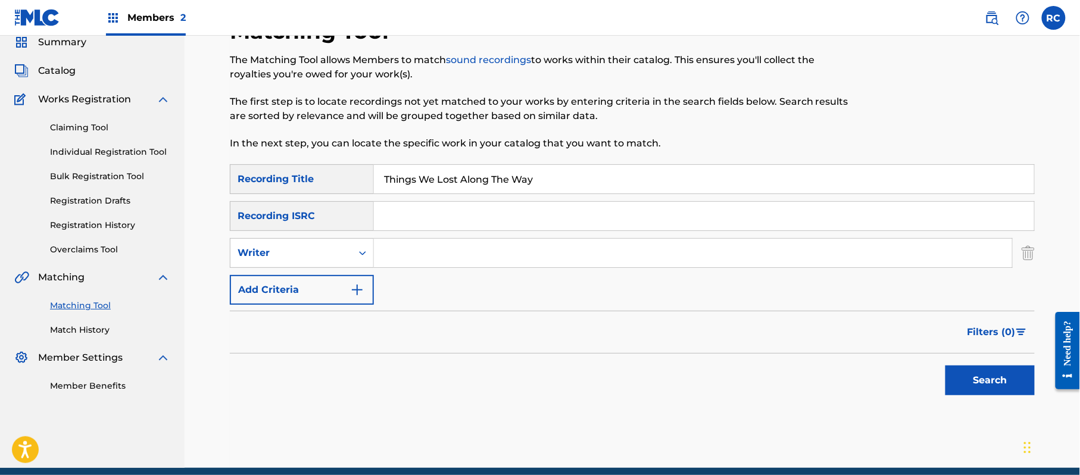
click at [325, 251] on div "Writer" at bounding box center [291, 253] width 107 height 14
drag, startPoint x: 320, startPoint y: 281, endPoint x: 336, endPoint y: 279, distance: 16.2
click at [320, 282] on div "Recording Artist" at bounding box center [301, 283] width 143 height 30
click at [419, 255] on input "Search Form" at bounding box center [693, 253] width 638 height 29
drag, startPoint x: 449, startPoint y: 255, endPoint x: 293, endPoint y: 263, distance: 156.2
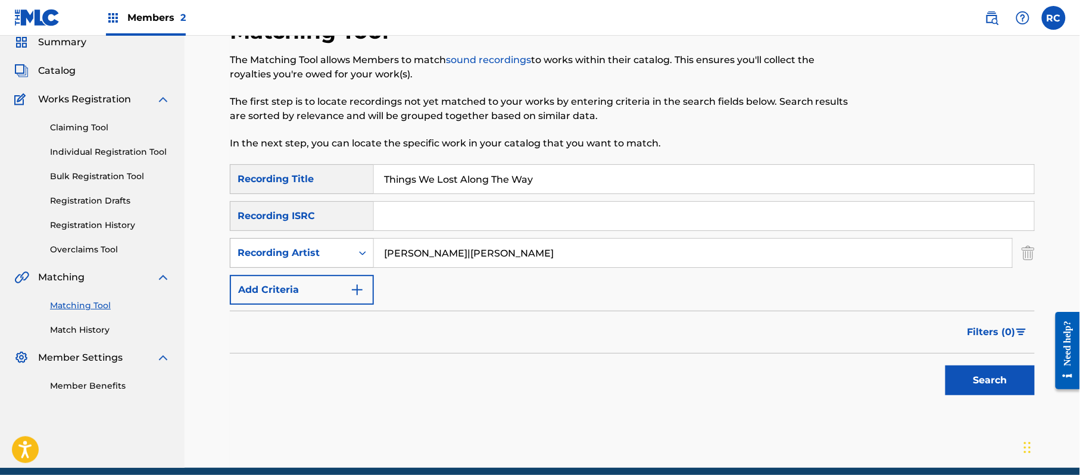
click at [293, 263] on div "SearchWithCriteria7a7cf042-ef2c-4a0a-a3f5-07b8af19116d Recording Artist [PERSON…" at bounding box center [632, 253] width 805 height 30
click at [946, 366] on button "Search" at bounding box center [990, 381] width 89 height 30
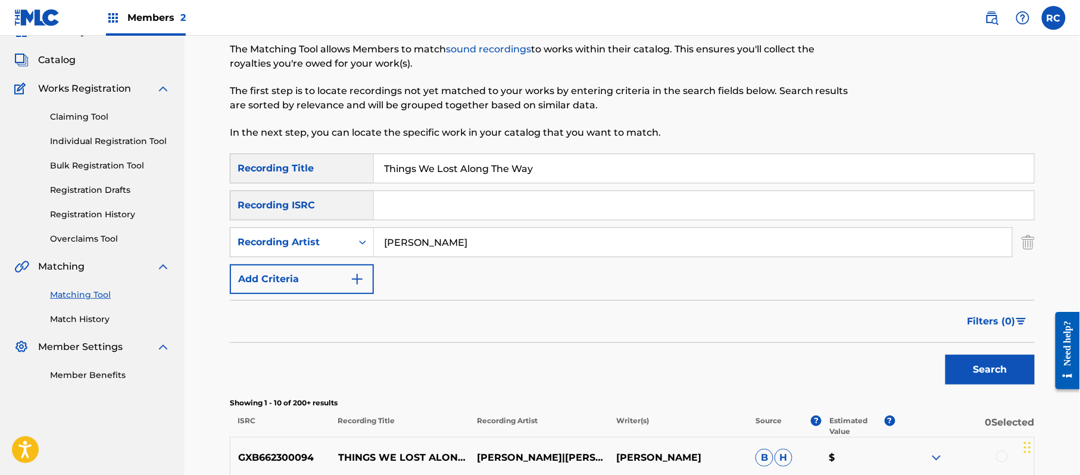
scroll to position [127, 0]
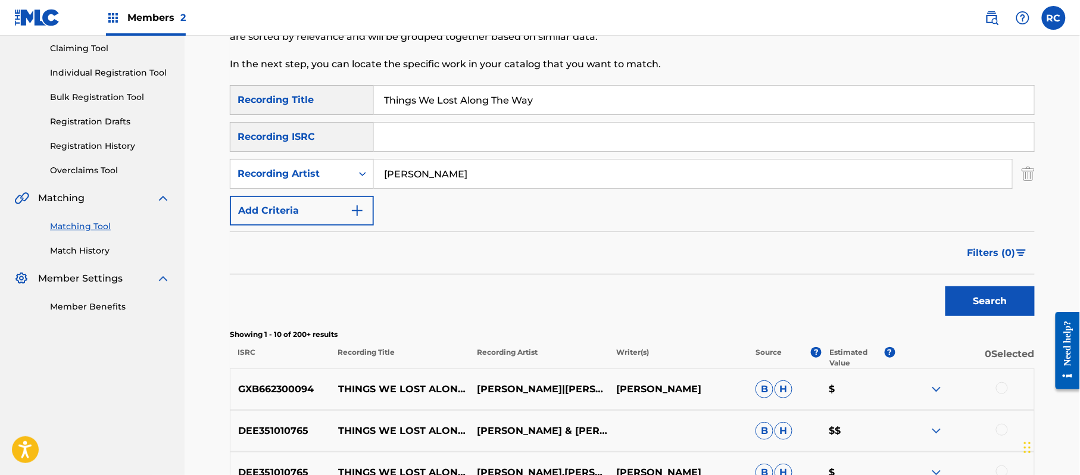
drag, startPoint x: 975, startPoint y: 300, endPoint x: 940, endPoint y: 310, distance: 36.4
click at [975, 301] on button "Search" at bounding box center [990, 301] width 89 height 30
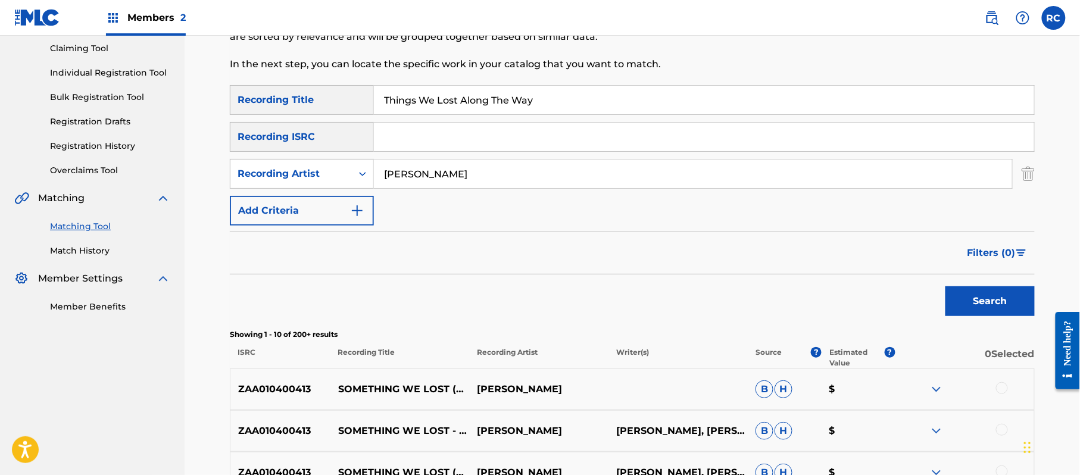
click at [405, 175] on input "[PERSON_NAME]" at bounding box center [693, 174] width 638 height 29
click at [406, 175] on input "[PERSON_NAME]" at bounding box center [693, 174] width 638 height 29
click at [979, 297] on button "Search" at bounding box center [990, 301] width 89 height 30
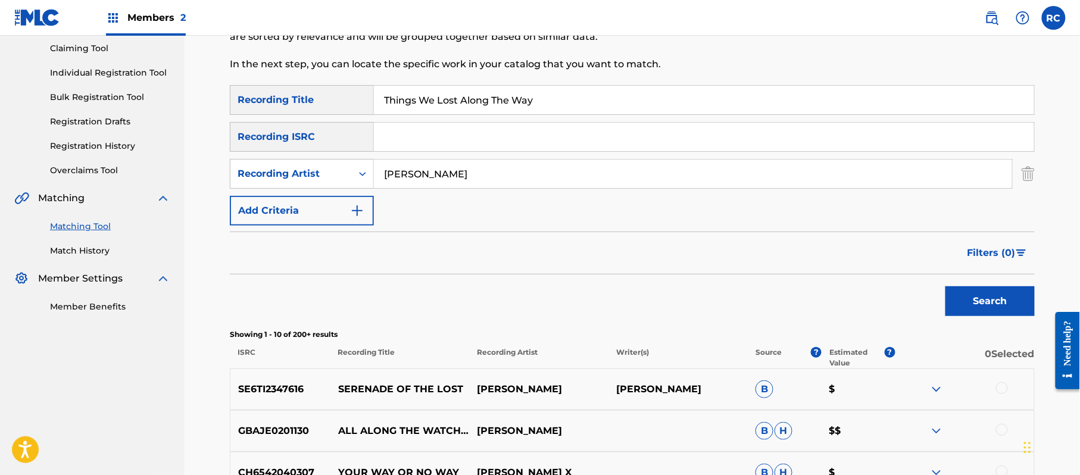
drag, startPoint x: 539, startPoint y: 102, endPoint x: 322, endPoint y: 113, distance: 217.6
click at [322, 113] on div "SearchWithCriteria852bc4d8-3d3a-41d6-8043-66e055d99a01 Recording Title Things W…" at bounding box center [632, 100] width 805 height 30
click at [991, 309] on button "Search" at bounding box center [990, 301] width 89 height 30
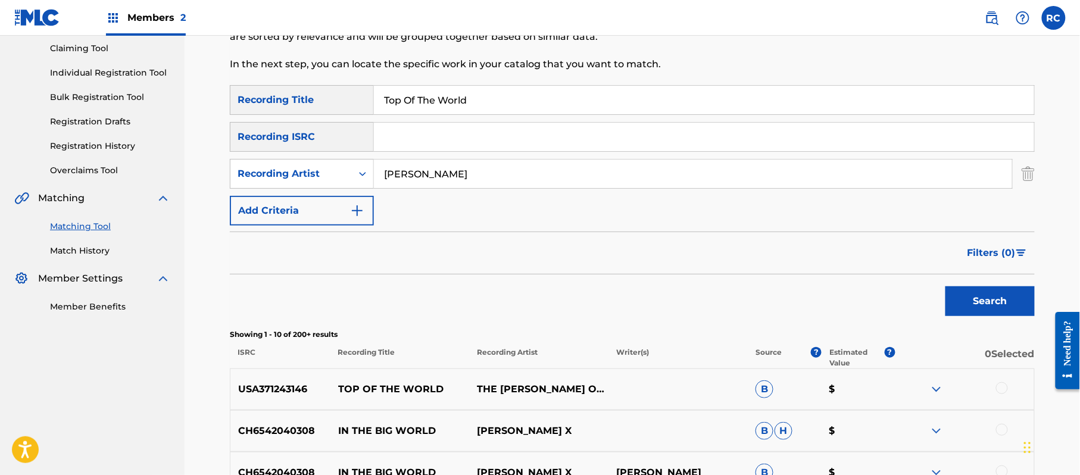
drag, startPoint x: 477, startPoint y: 103, endPoint x: 267, endPoint y: 107, distance: 209.7
click at [267, 107] on div "SearchWithCriteria852bc4d8-3d3a-41d6-8043-66e055d99a01 Recording Title Top Of T…" at bounding box center [632, 100] width 805 height 30
click at [975, 301] on button "Search" at bounding box center [990, 301] width 89 height 30
drag, startPoint x: 482, startPoint y: 101, endPoint x: 348, endPoint y: 117, distance: 135.0
click at [348, 117] on div "SearchWithCriteria852bc4d8-3d3a-41d6-8043-66e055d99a01 Recording Title You Neve…" at bounding box center [632, 155] width 805 height 141
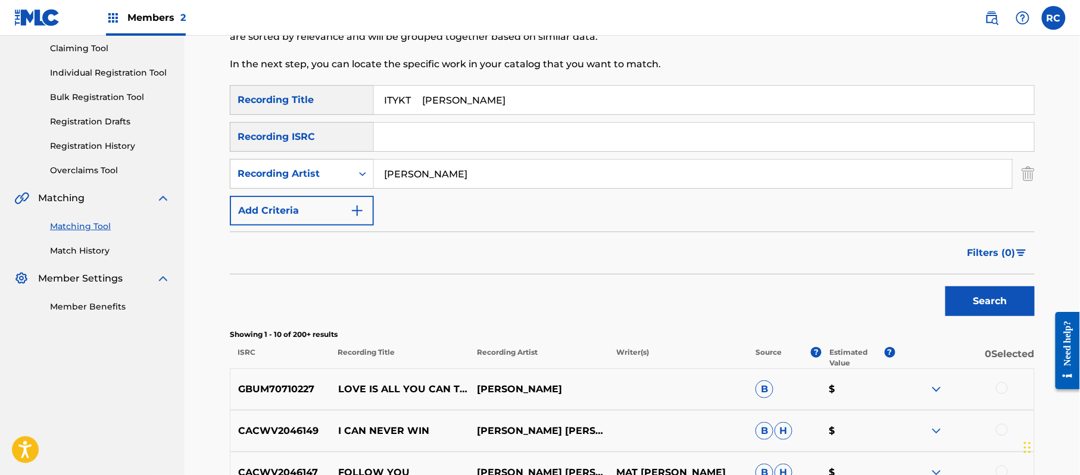
drag, startPoint x: 426, startPoint y: 99, endPoint x: 513, endPoint y: 107, distance: 87.4
click at [513, 106] on input "ITYKT [PERSON_NAME]" at bounding box center [704, 100] width 660 height 29
drag, startPoint x: 425, startPoint y: 170, endPoint x: 363, endPoint y: 183, distance: 63.4
click at [363, 183] on div "SearchWithCriteria7a7cf042-ef2c-4a0a-a3f5-07b8af19116d Recording Artist [PERSON…" at bounding box center [632, 174] width 805 height 30
click at [987, 301] on button "Search" at bounding box center [990, 301] width 89 height 30
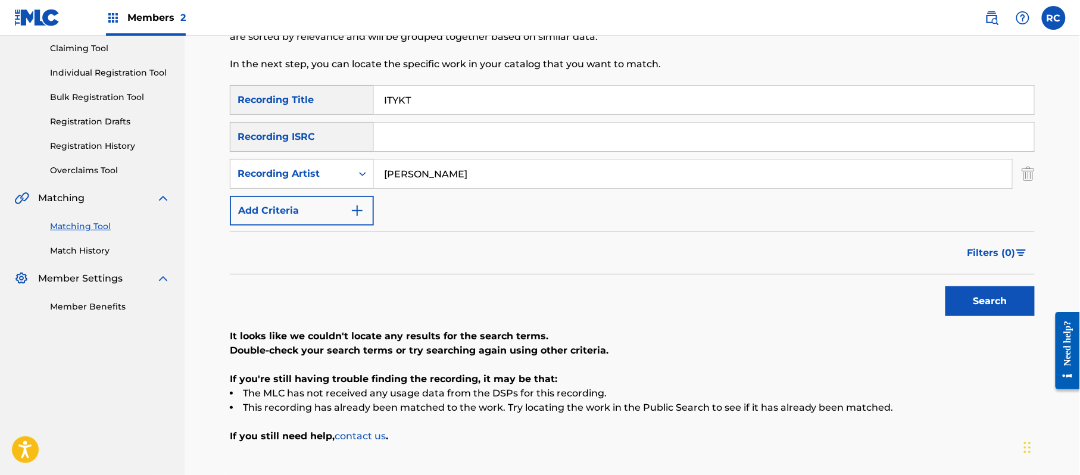
drag, startPoint x: 419, startPoint y: 100, endPoint x: 389, endPoint y: 129, distance: 42.1
click at [356, 114] on div "SearchWithCriteria852bc4d8-3d3a-41d6-8043-66e055d99a01 Recording Title ITYKT" at bounding box center [632, 100] width 805 height 30
click at [1024, 307] on button "Search" at bounding box center [990, 301] width 89 height 30
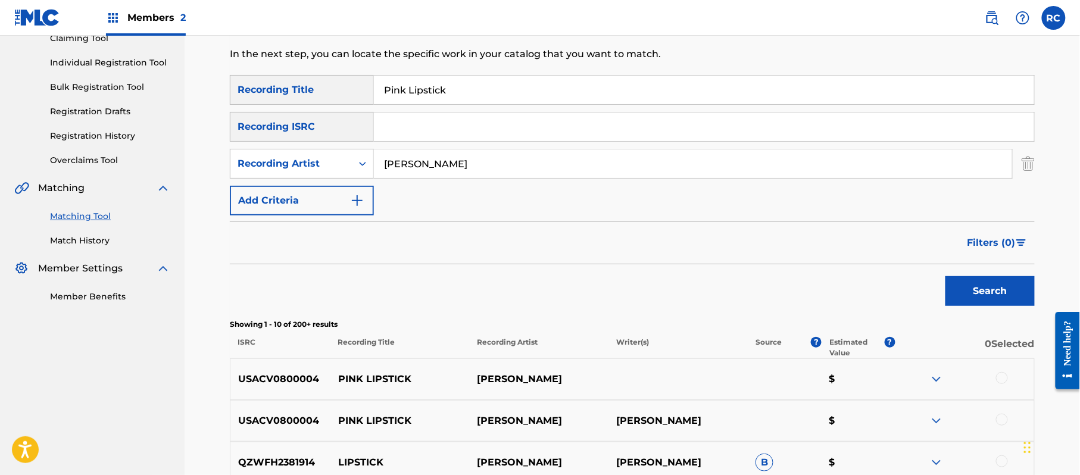
scroll to position [206, 0]
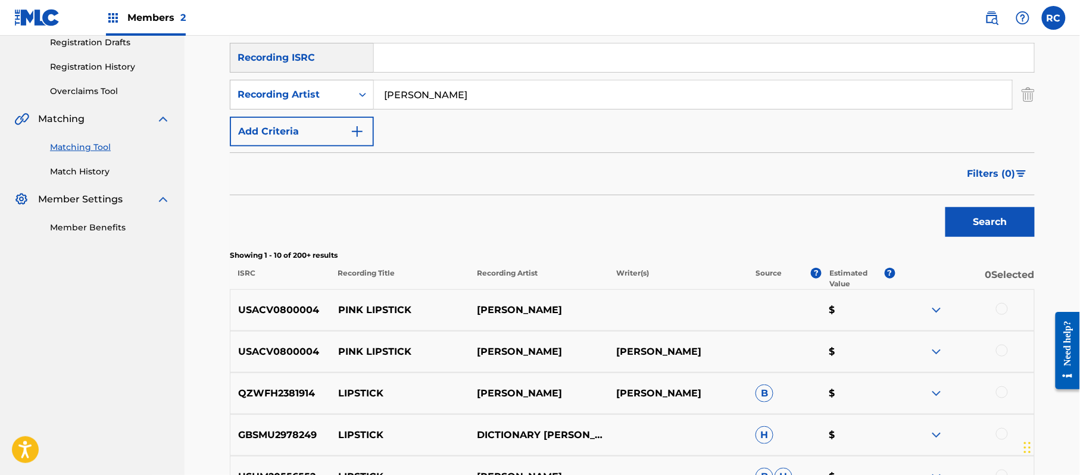
click at [278, 313] on p "USACV0800004" at bounding box center [280, 310] width 100 height 14
copy p "USACV0800004"
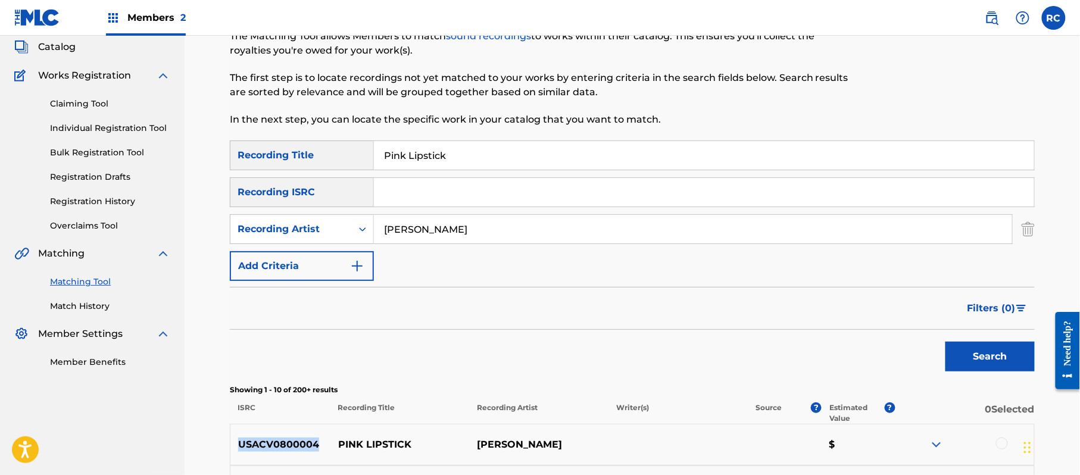
scroll to position [48, 0]
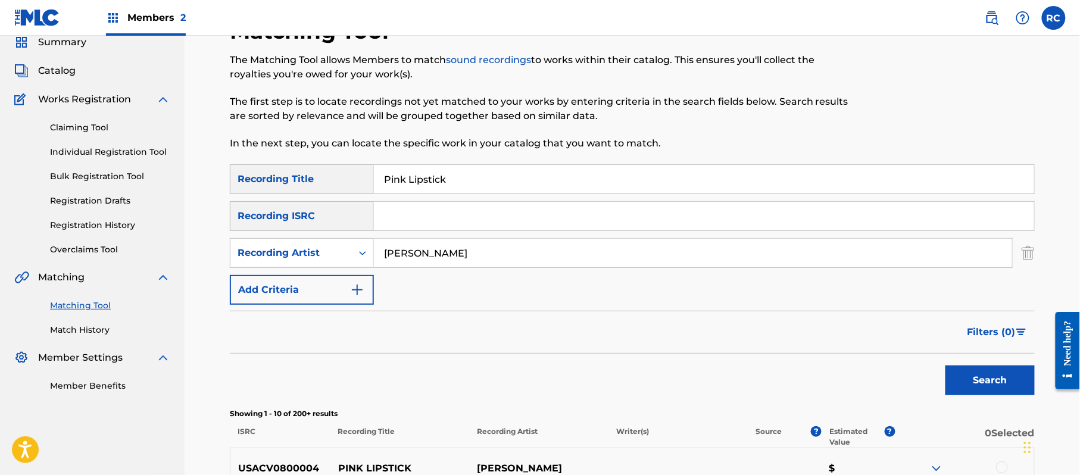
click at [422, 222] on input "Search Form" at bounding box center [704, 216] width 660 height 29
drag, startPoint x: 467, startPoint y: 187, endPoint x: 341, endPoint y: 187, distance: 126.3
click at [341, 187] on div "SearchWithCriteria852bc4d8-3d3a-41d6-8043-66e055d99a01 Recording Title Pink Lip…" at bounding box center [632, 179] width 805 height 30
drag, startPoint x: 443, startPoint y: 246, endPoint x: 345, endPoint y: 248, distance: 97.7
click at [345, 247] on div "SearchWithCriteria7a7cf042-ef2c-4a0a-a3f5-07b8af19116d Recording Artist" at bounding box center [632, 253] width 805 height 30
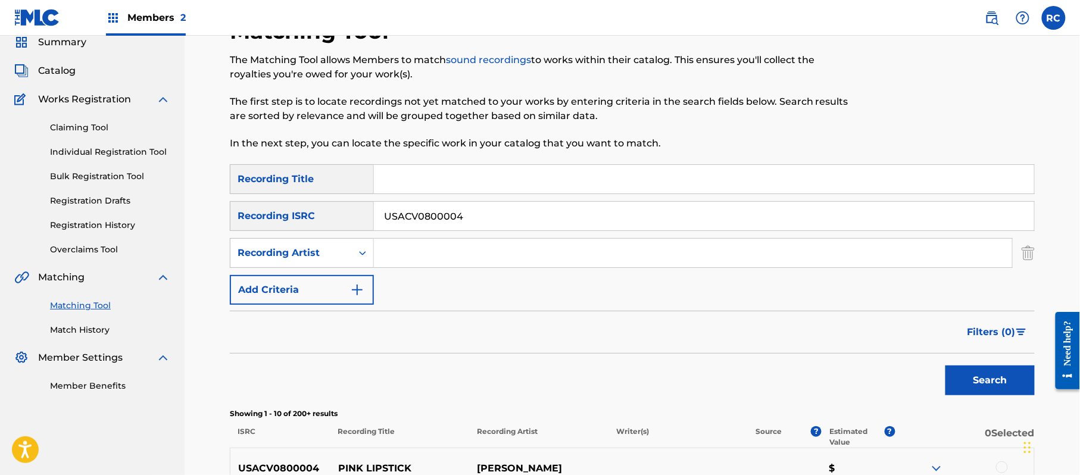
click at [958, 376] on button "Search" at bounding box center [990, 381] width 89 height 30
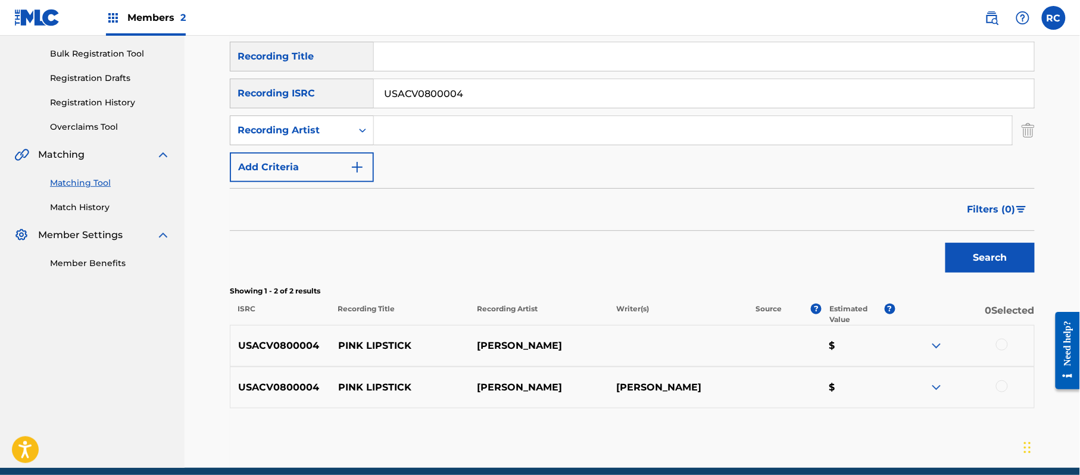
scroll to position [206, 0]
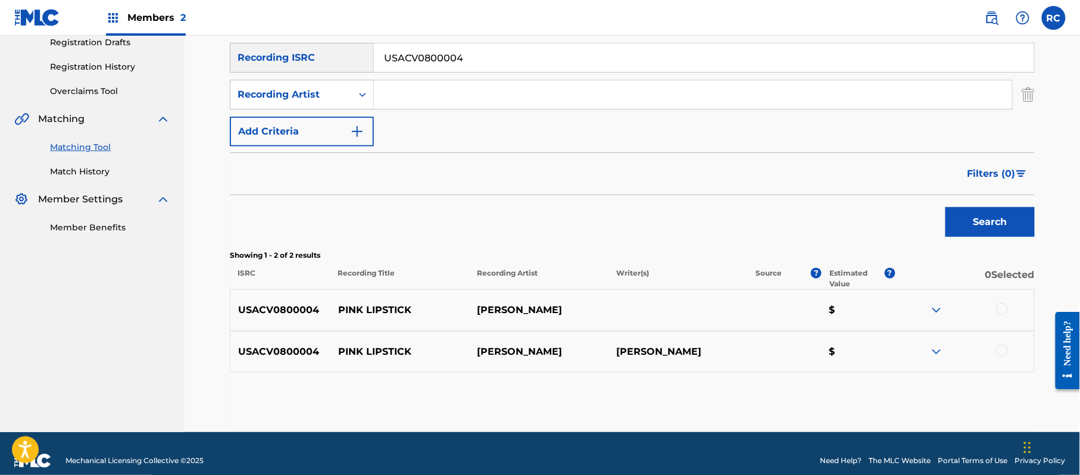
click at [1002, 311] on div at bounding box center [1002, 309] width 12 height 12
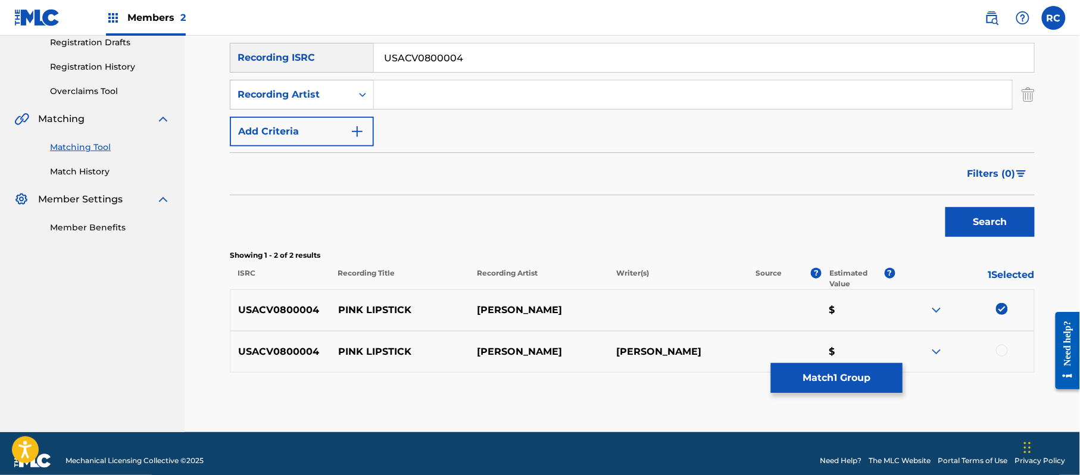
click at [1007, 353] on div at bounding box center [1002, 351] width 12 height 12
click at [842, 379] on button "Match 2 Groups" at bounding box center [837, 378] width 132 height 30
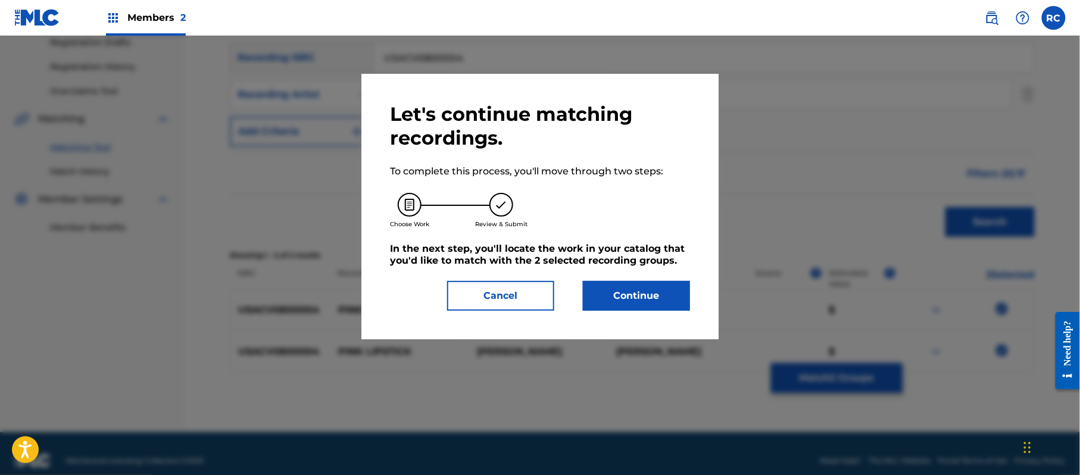
click at [673, 292] on button "Continue" at bounding box center [636, 296] width 107 height 30
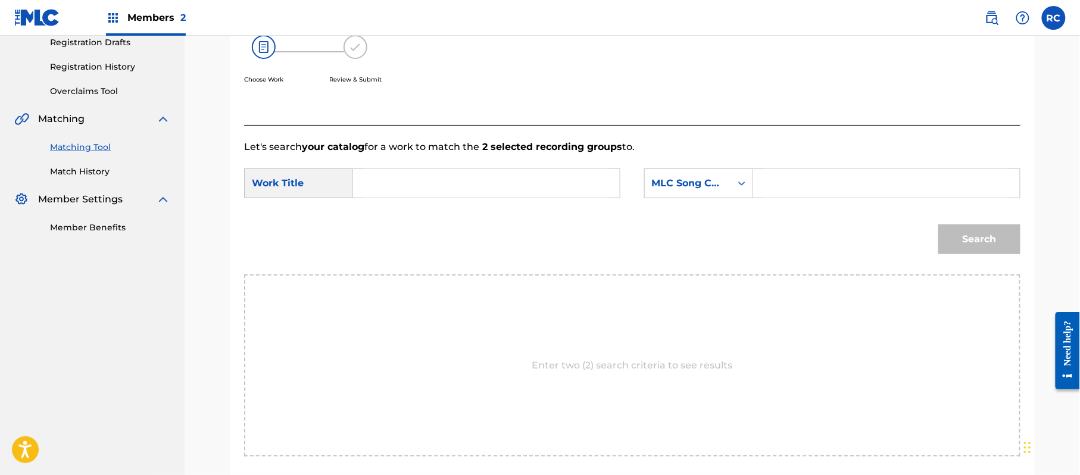
click at [429, 187] on input "Search Form" at bounding box center [486, 183] width 247 height 29
click at [444, 182] on input "Pink Lipstick PF6T1A" at bounding box center [486, 183] width 247 height 29
click at [474, 181] on input "Pink Lipstick PF6T1A" at bounding box center [486, 183] width 247 height 29
drag, startPoint x: 474, startPoint y: 181, endPoint x: 587, endPoint y: 188, distance: 113.4
click at [475, 181] on input "Pink Lipstick PF6T1A" at bounding box center [486, 183] width 247 height 29
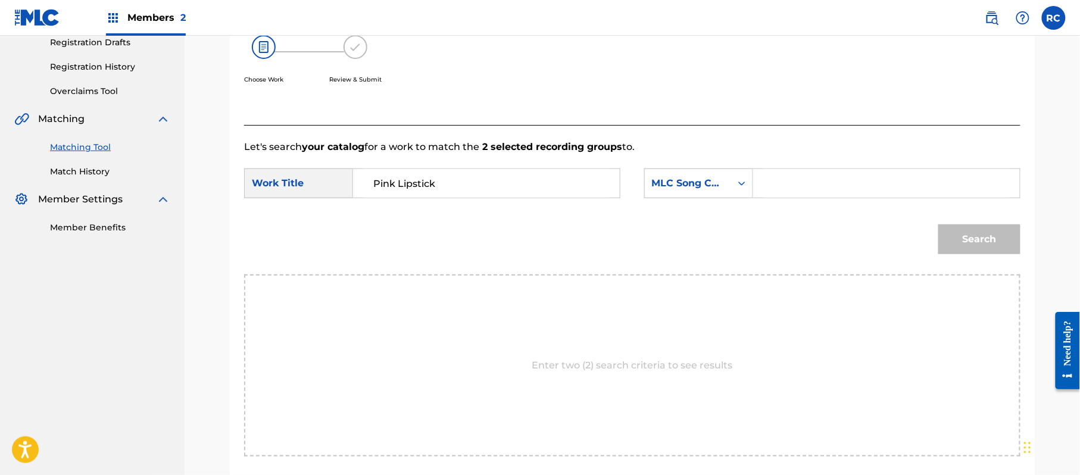
click at [811, 197] on input "Search Form" at bounding box center [887, 183] width 247 height 29
click at [987, 236] on button "Search" at bounding box center [980, 240] width 82 height 30
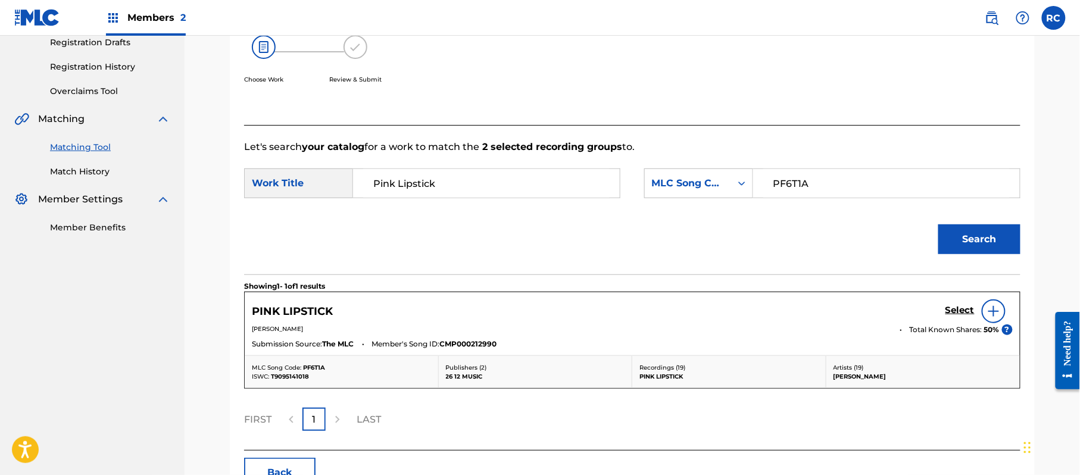
click at [961, 313] on h5 "Select" at bounding box center [960, 310] width 29 height 11
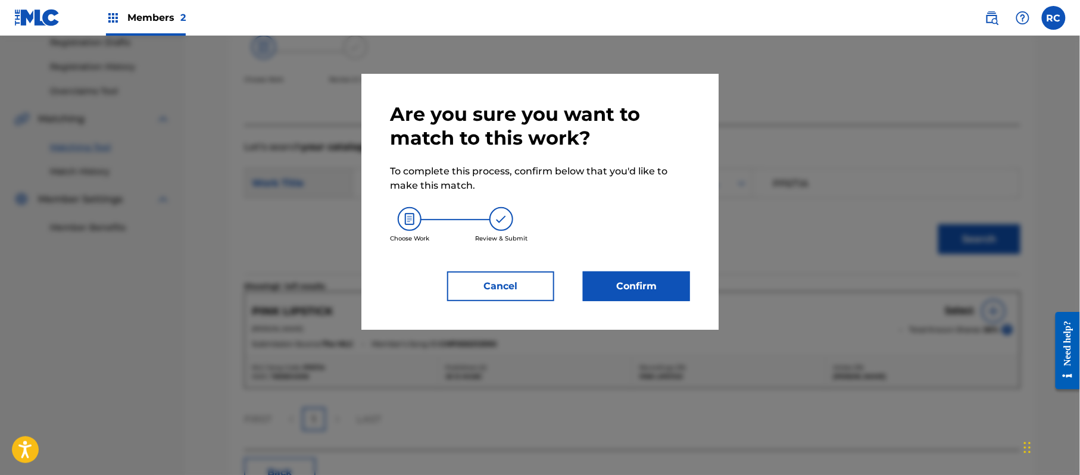
click at [644, 286] on button "Confirm" at bounding box center [636, 287] width 107 height 30
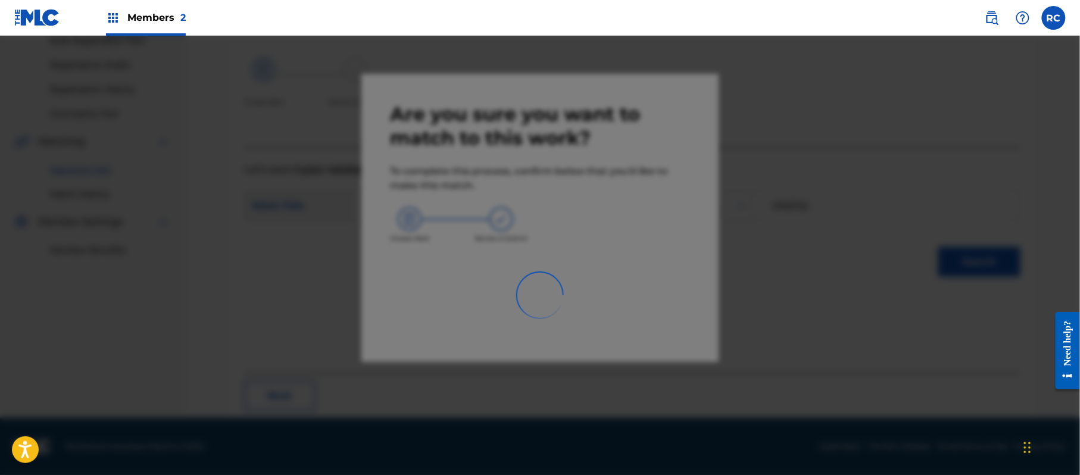
scroll to position [48, 0]
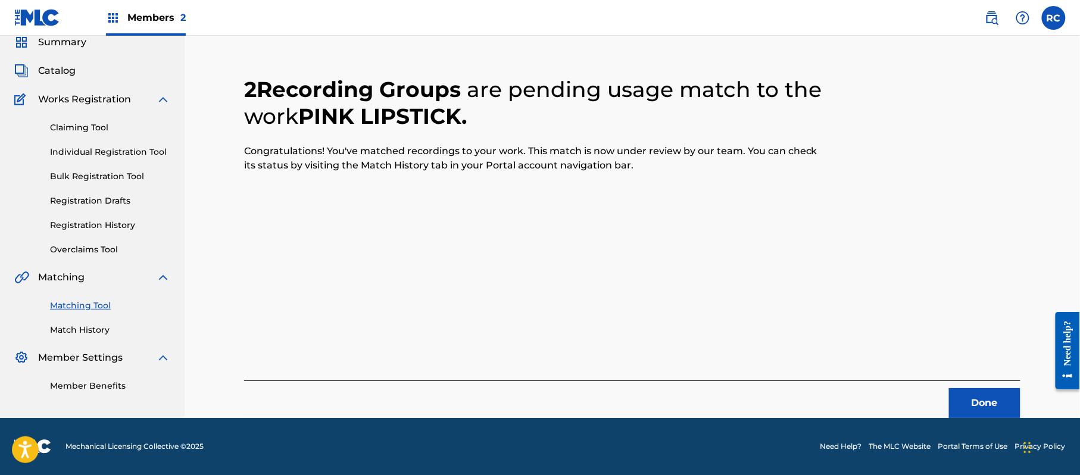
click at [965, 406] on button "Done" at bounding box center [984, 403] width 71 height 30
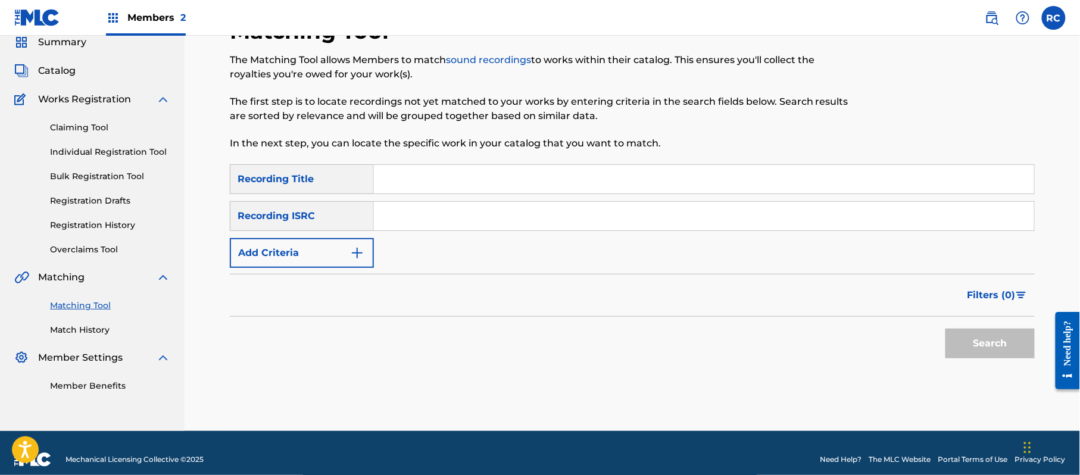
click at [412, 191] on input "Search Form" at bounding box center [704, 179] width 660 height 29
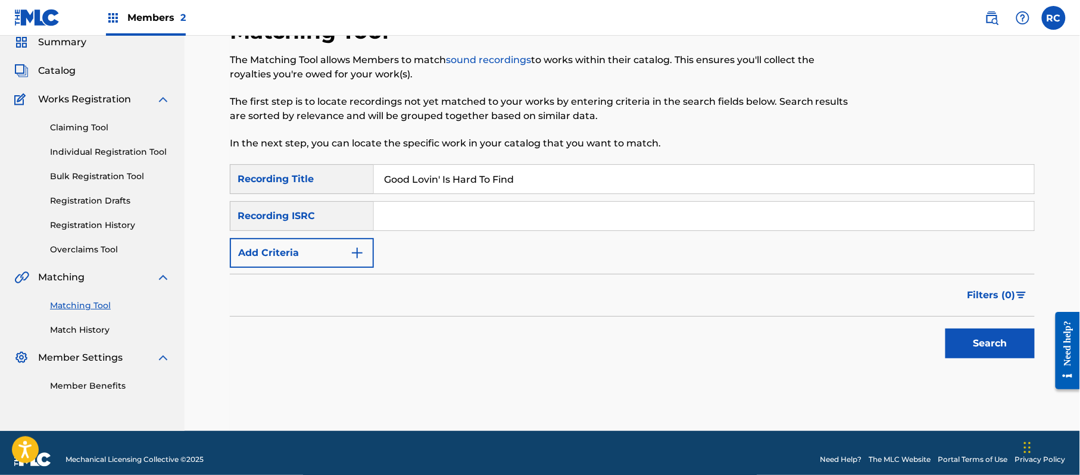
click at [958, 337] on button "Search" at bounding box center [990, 344] width 89 height 30
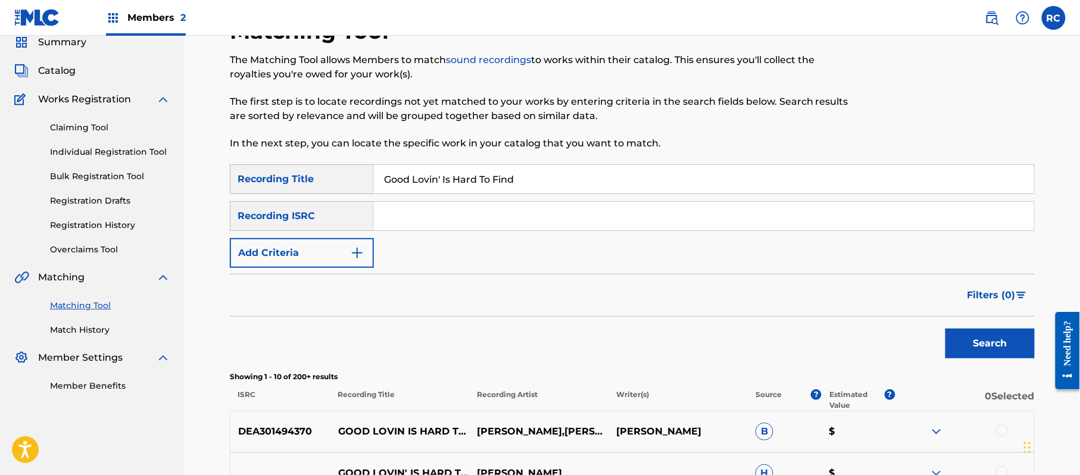
scroll to position [127, 0]
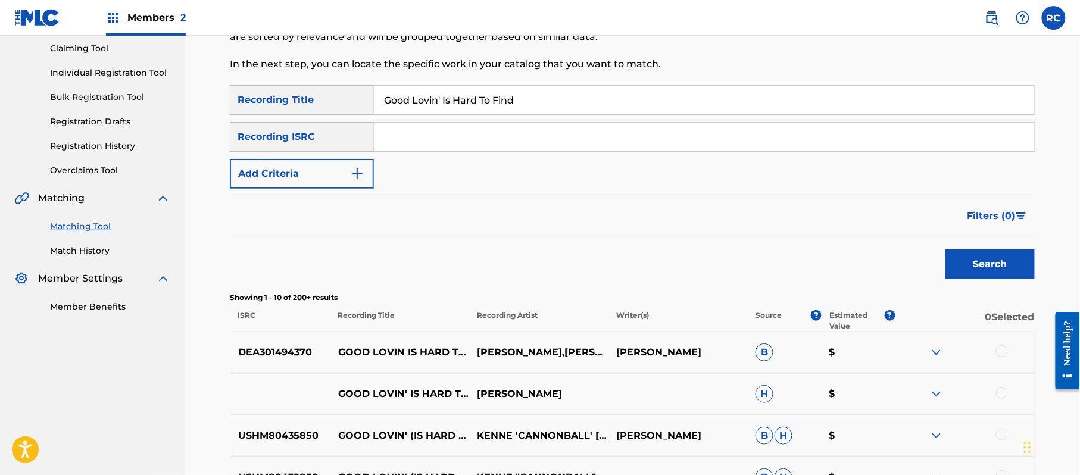
click at [296, 174] on button "Add Criteria" at bounding box center [302, 174] width 144 height 30
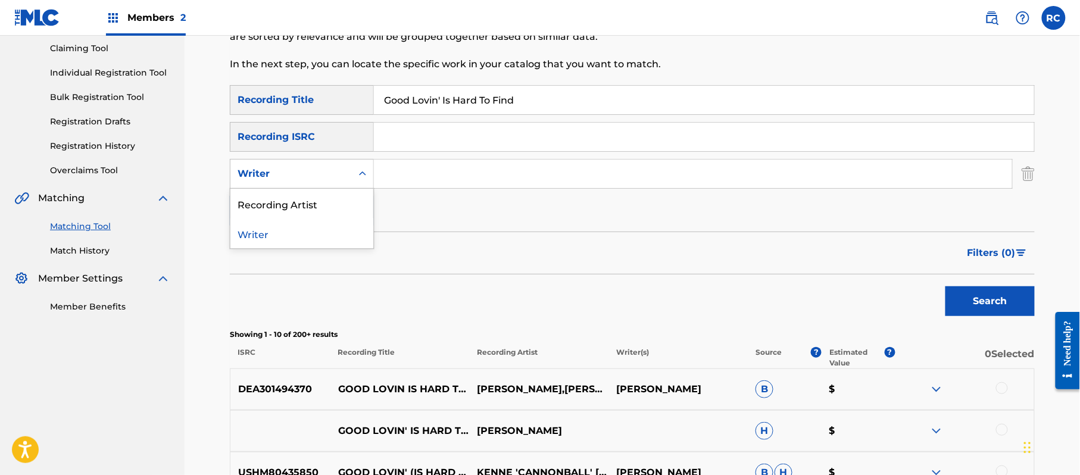
drag, startPoint x: 296, startPoint y: 174, endPoint x: 297, endPoint y: 197, distance: 22.6
click at [296, 175] on div "Writer" at bounding box center [291, 174] width 107 height 14
drag, startPoint x: 297, startPoint y: 206, endPoint x: 297, endPoint y: 213, distance: 7.1
click at [297, 213] on div "Recording Artist" at bounding box center [301, 204] width 143 height 30
drag, startPoint x: 401, startPoint y: 168, endPoint x: 408, endPoint y: 172, distance: 8.0
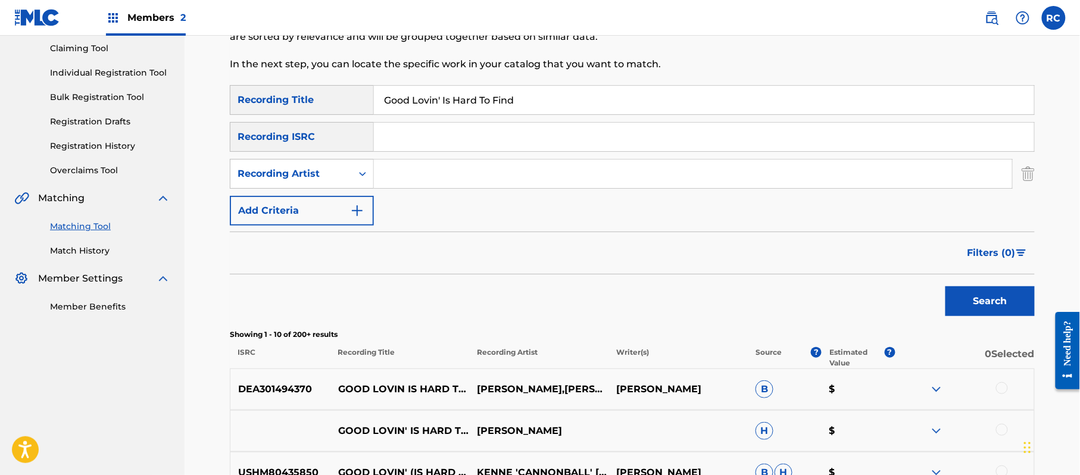
click at [403, 168] on input "Search Form" at bounding box center [693, 174] width 638 height 29
click at [958, 301] on button "Search" at bounding box center [990, 301] width 89 height 30
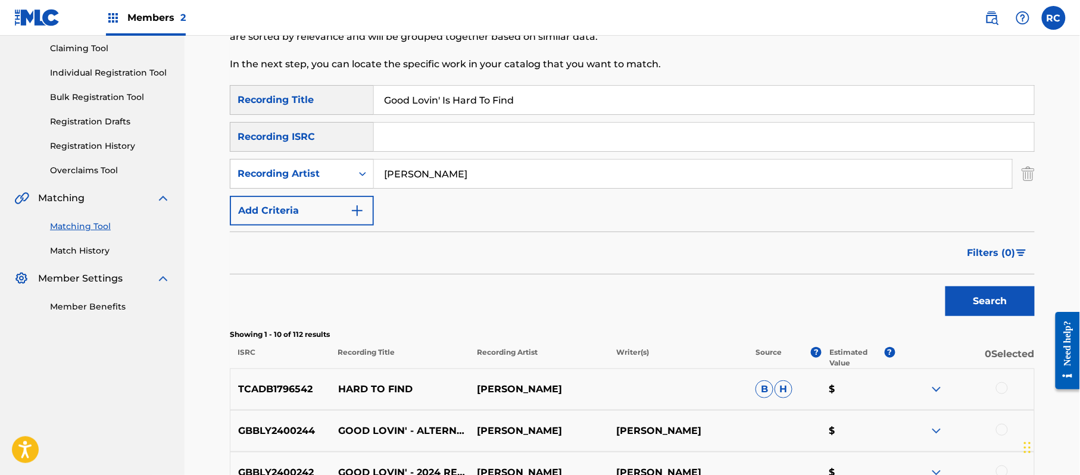
click at [415, 101] on input "Good Lovin' Is Hard To Find" at bounding box center [704, 100] width 660 height 29
click at [415, 101] on input "Pearl In Hand [PERSON_NAME]|[PERSON_NAME]|[PERSON_NAME]" at bounding box center [704, 100] width 660 height 29
drag, startPoint x: 466, startPoint y: 95, endPoint x: 741, endPoint y: 132, distance: 278.2
click at [822, 111] on input "Pearl In Hand [PERSON_NAME]|[PERSON_NAME]|[PERSON_NAME]" at bounding box center [704, 100] width 660 height 29
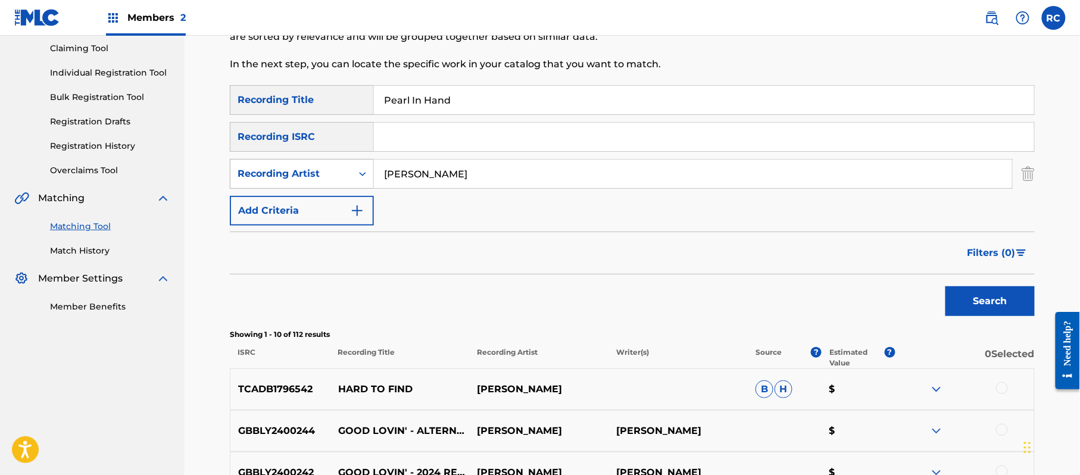
click at [318, 167] on div "Recording Artist" at bounding box center [291, 174] width 107 height 14
drag, startPoint x: 275, startPoint y: 212, endPoint x: 288, endPoint y: 210, distance: 13.2
click at [275, 213] on div "Writer" at bounding box center [301, 204] width 143 height 30
click at [434, 179] on input "Search Form" at bounding box center [693, 174] width 638 height 29
drag, startPoint x: 446, startPoint y: 176, endPoint x: 756, endPoint y: 217, distance: 312.3
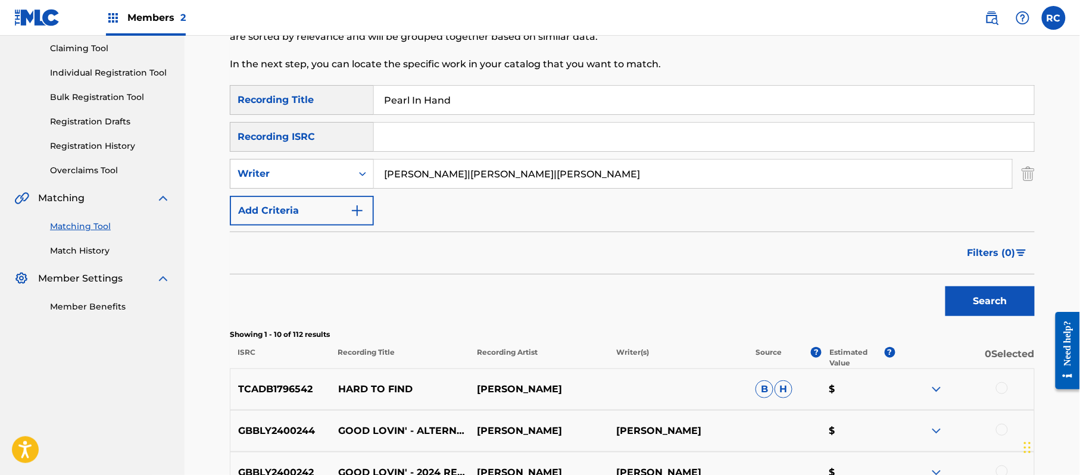
click at [747, 213] on div "SearchWithCriteria852bc4d8-3d3a-41d6-8043-66e055d99a01 Recording Title Pearl In…" at bounding box center [632, 155] width 805 height 141
click at [970, 294] on button "Search" at bounding box center [990, 301] width 89 height 30
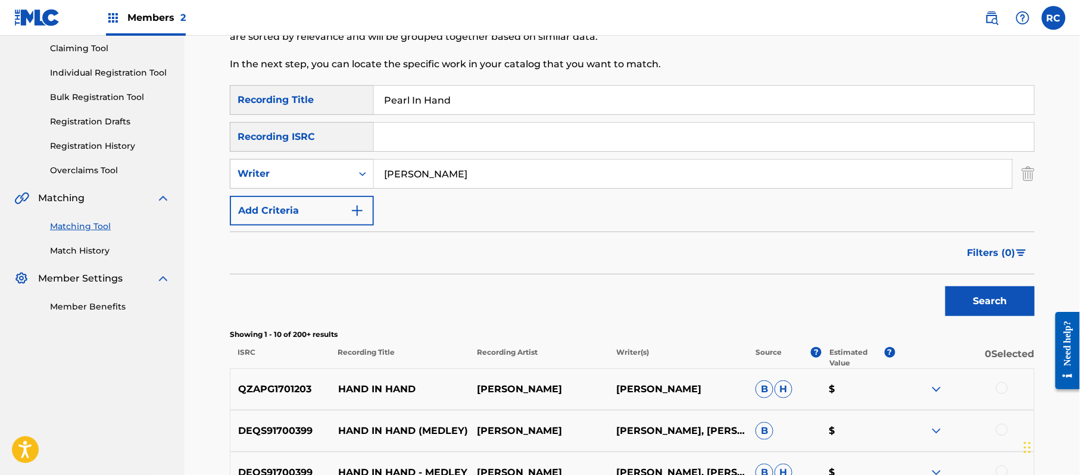
drag, startPoint x: 375, startPoint y: 172, endPoint x: 460, endPoint y: 186, distance: 85.8
click at [460, 186] on input "[PERSON_NAME]" at bounding box center [693, 174] width 638 height 29
drag, startPoint x: 407, startPoint y: 173, endPoint x: 343, endPoint y: 173, distance: 64.3
click at [343, 173] on div "SearchWithCriteriaf414d3d7-ec9a-4f18-b3fe-2b72b9f25670 Writer v" at bounding box center [632, 174] width 805 height 30
drag, startPoint x: 481, startPoint y: 177, endPoint x: 648, endPoint y: 200, distance: 168.4
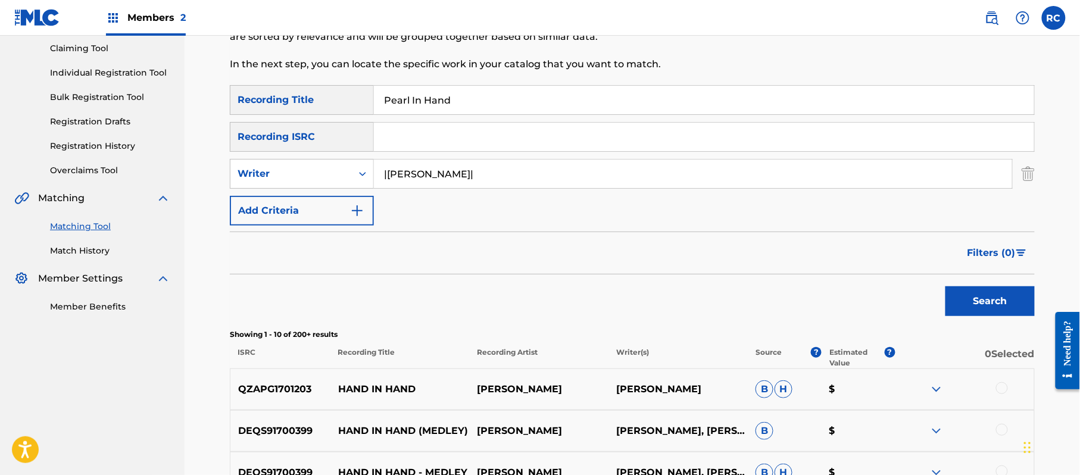
click at [694, 198] on div "SearchWithCriteria852bc4d8-3d3a-41d6-8043-66e055d99a01 Recording Title Pearl In…" at bounding box center [632, 155] width 805 height 141
click at [387, 175] on input "|[PERSON_NAME]" at bounding box center [693, 174] width 638 height 29
click at [968, 303] on button "Search" at bounding box center [990, 301] width 89 height 30
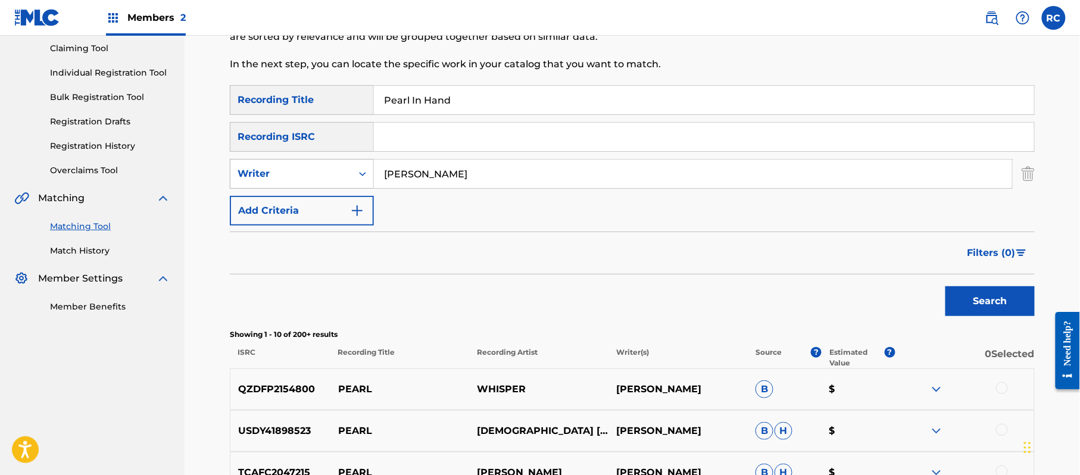
drag, startPoint x: 513, startPoint y: 176, endPoint x: 350, endPoint y: 176, distance: 162.6
click at [350, 176] on div "SearchWithCriteriaf414d3d7-ec9a-4f18-b3fe-2b72b9f25670 Writer [PERSON_NAME]" at bounding box center [632, 174] width 805 height 30
click at [972, 303] on button "Search" at bounding box center [990, 301] width 89 height 30
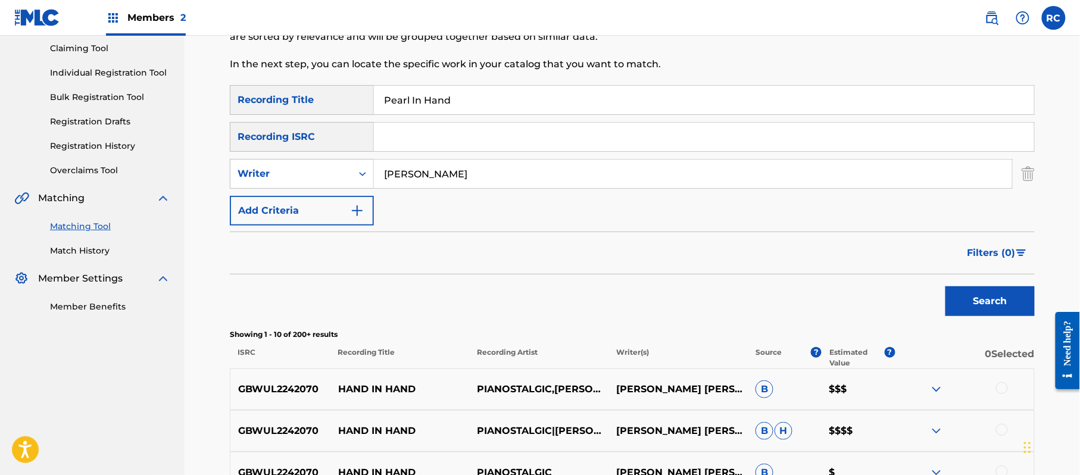
click at [411, 130] on input "Search Form" at bounding box center [704, 137] width 660 height 29
drag, startPoint x: 472, startPoint y: 101, endPoint x: 291, endPoint y: 101, distance: 181.6
click at [291, 101] on div "SearchWithCriteria852bc4d8-3d3a-41d6-8043-66e055d99a01 Recording Title Pearl In…" at bounding box center [632, 100] width 805 height 30
drag, startPoint x: 470, startPoint y: 170, endPoint x: 316, endPoint y: 173, distance: 154.9
click at [294, 173] on div "SearchWithCriteriaf414d3d7-ec9a-4f18-b3fe-2b72b9f25670 Writer" at bounding box center [632, 174] width 805 height 30
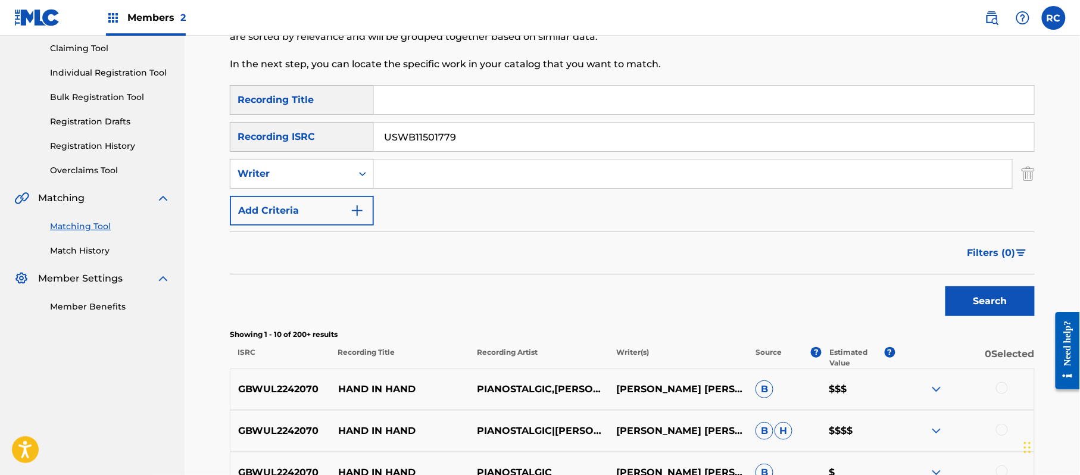
click at [971, 291] on button "Search" at bounding box center [990, 301] width 89 height 30
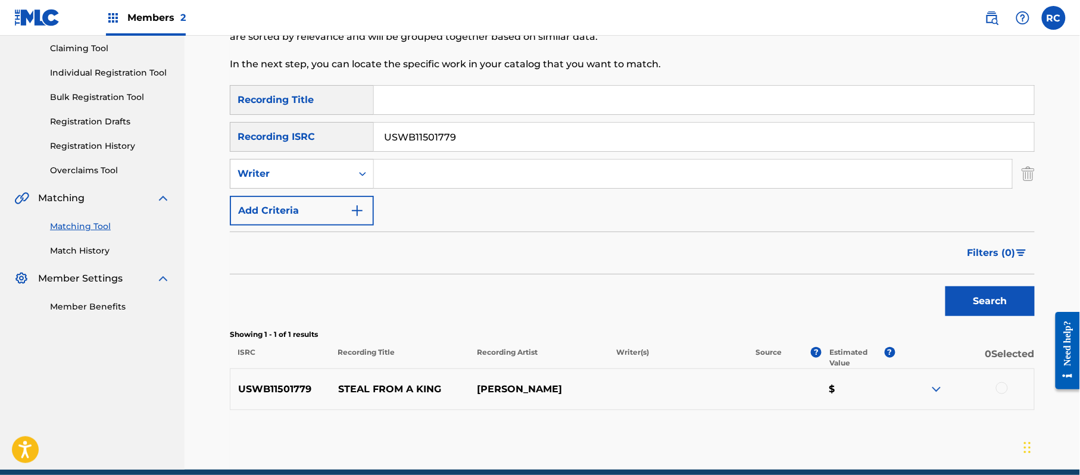
click at [1008, 391] on div at bounding box center [964, 389] width 139 height 14
click at [1001, 387] on div at bounding box center [1002, 388] width 12 height 12
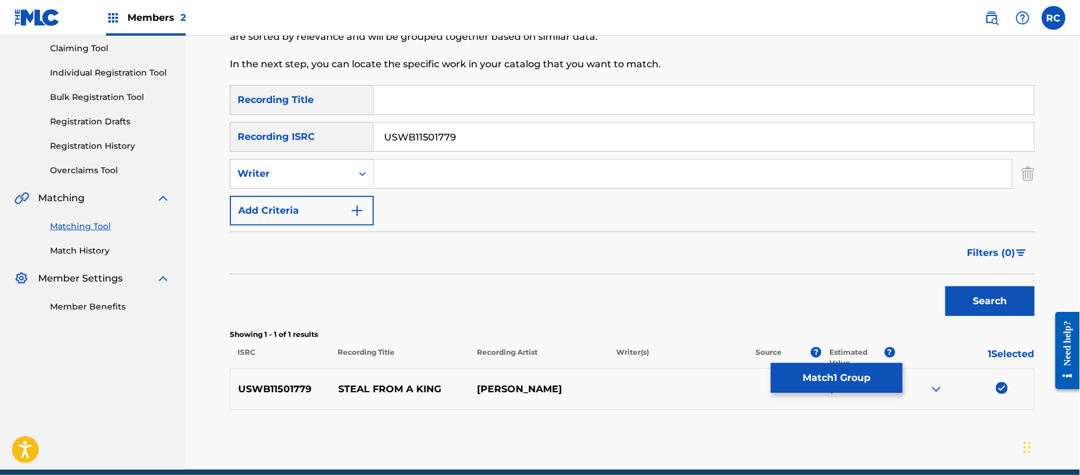
click at [844, 372] on button "Match 1 Group" at bounding box center [837, 378] width 132 height 30
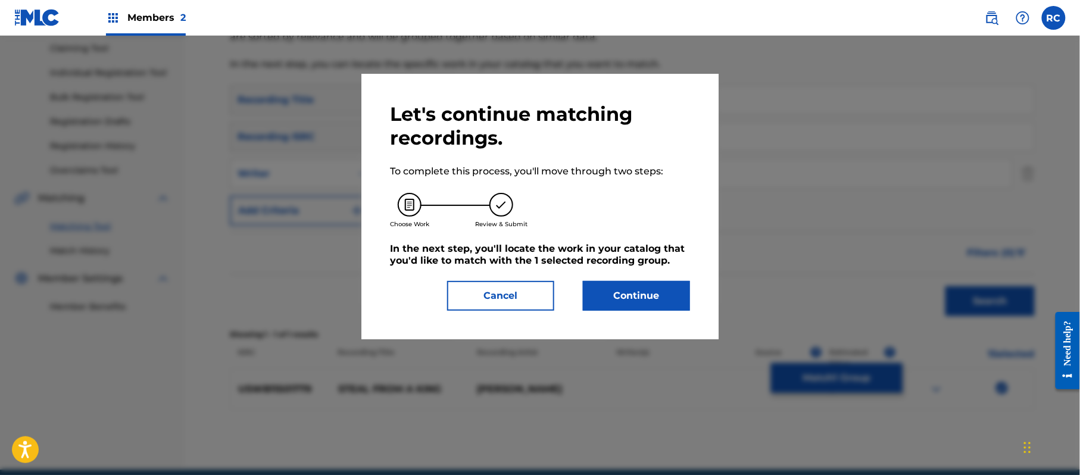
click at [663, 299] on button "Continue" at bounding box center [636, 296] width 107 height 30
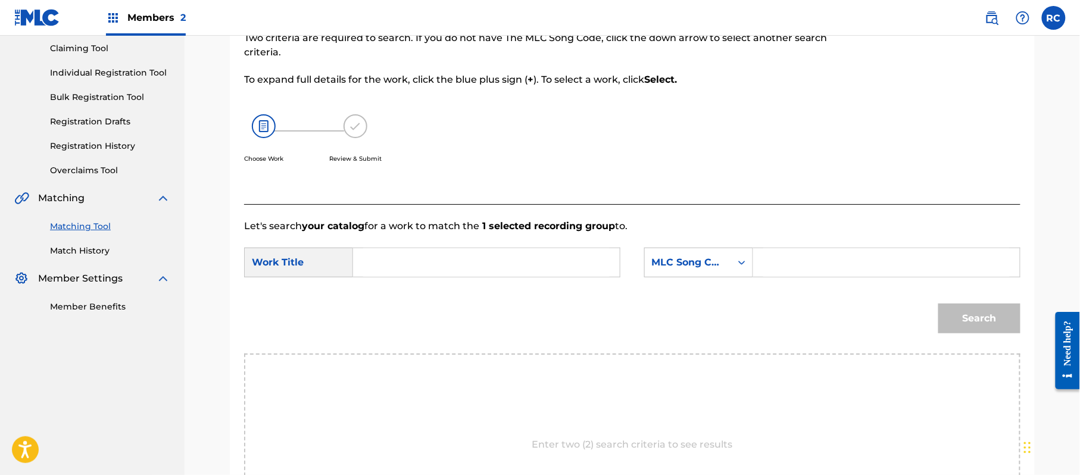
click at [401, 264] on input "Search Form" at bounding box center [486, 262] width 247 height 29
click at [487, 266] on input "Steal From A King SA7JWE" at bounding box center [486, 262] width 247 height 29
drag, startPoint x: 487, startPoint y: 266, endPoint x: 594, endPoint y: 266, distance: 107.2
click at [488, 266] on input "Steal From A King SA7JWE" at bounding box center [486, 262] width 247 height 29
click at [790, 266] on input "Search Form" at bounding box center [887, 262] width 247 height 29
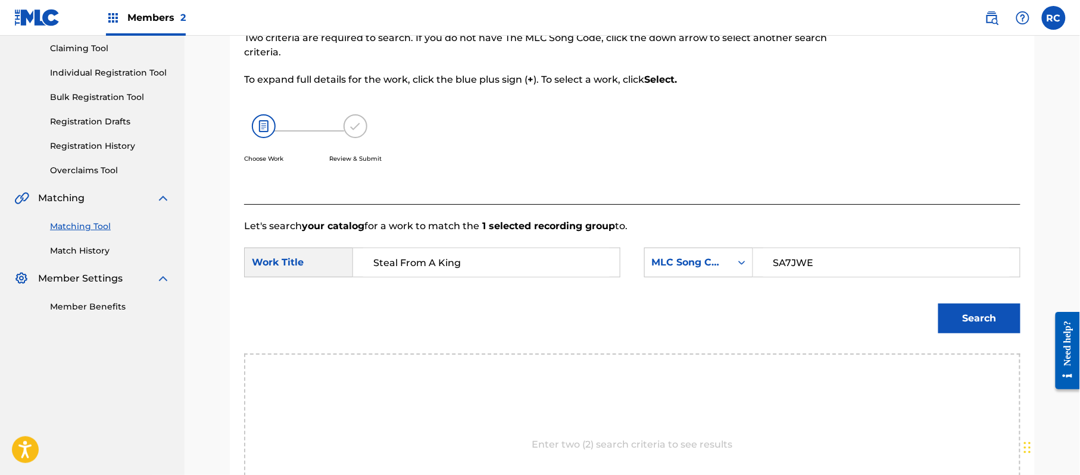
click at [958, 325] on button "Search" at bounding box center [980, 319] width 82 height 30
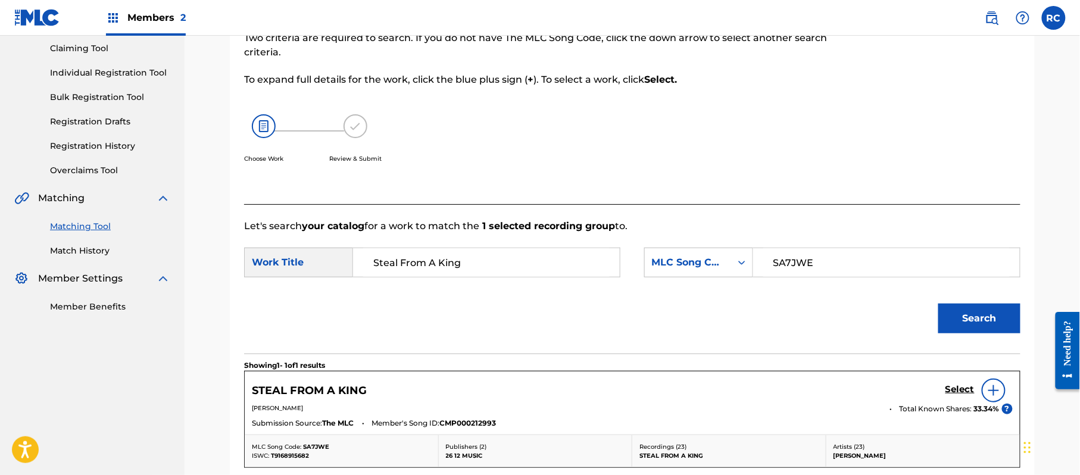
click at [951, 387] on h5 "Select" at bounding box center [960, 389] width 29 height 11
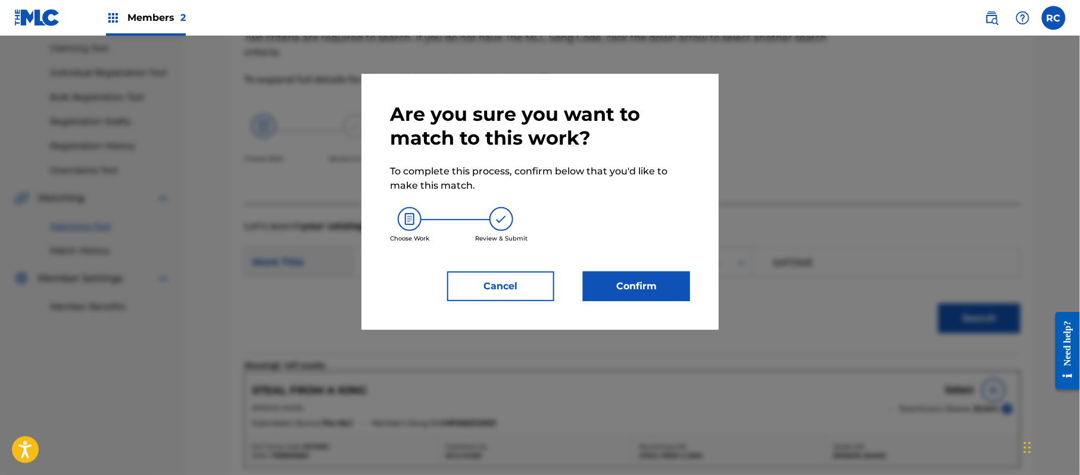
click at [680, 282] on button "Confirm" at bounding box center [636, 287] width 107 height 30
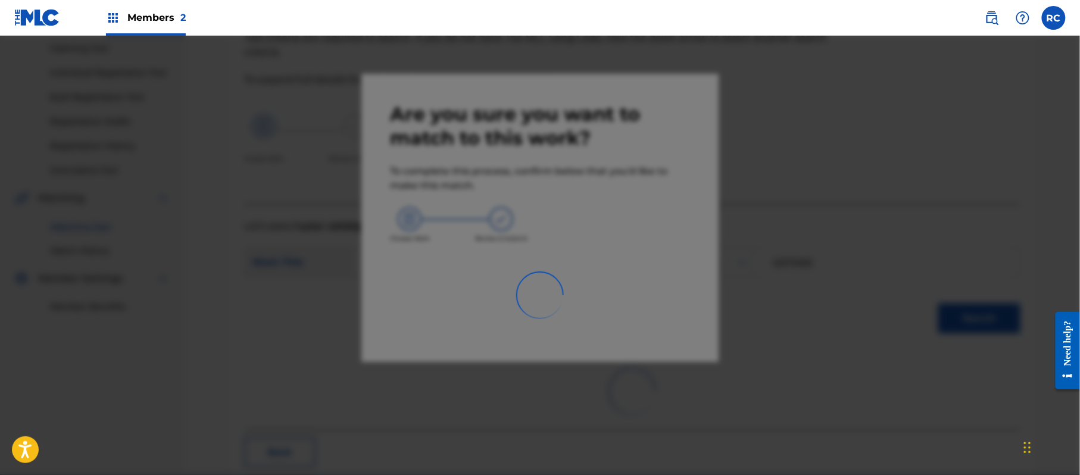
scroll to position [48, 0]
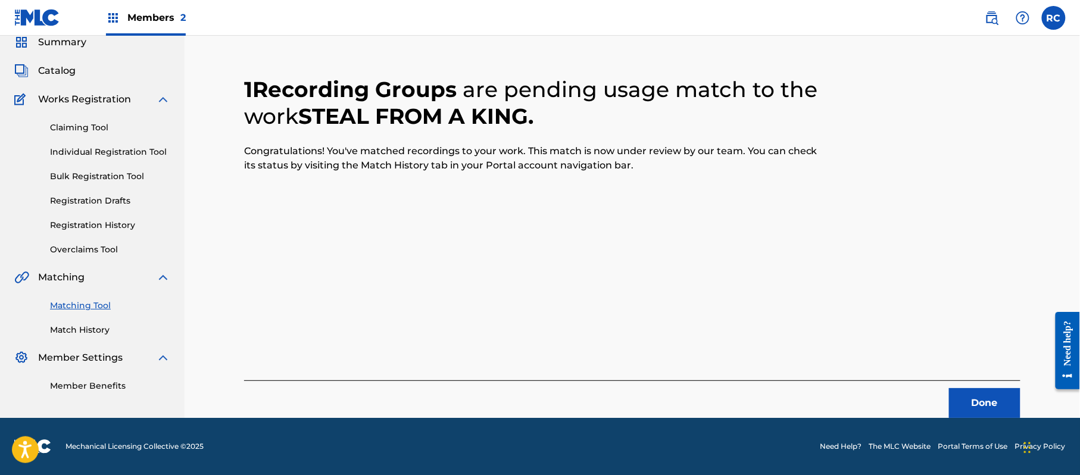
click at [968, 413] on button "Done" at bounding box center [984, 403] width 71 height 30
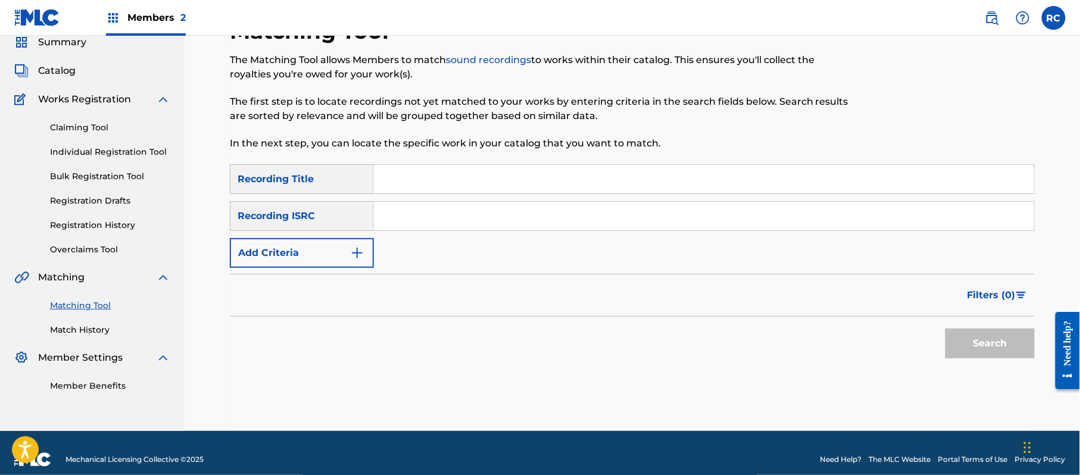
click at [437, 182] on input "Search Form" at bounding box center [704, 179] width 660 height 29
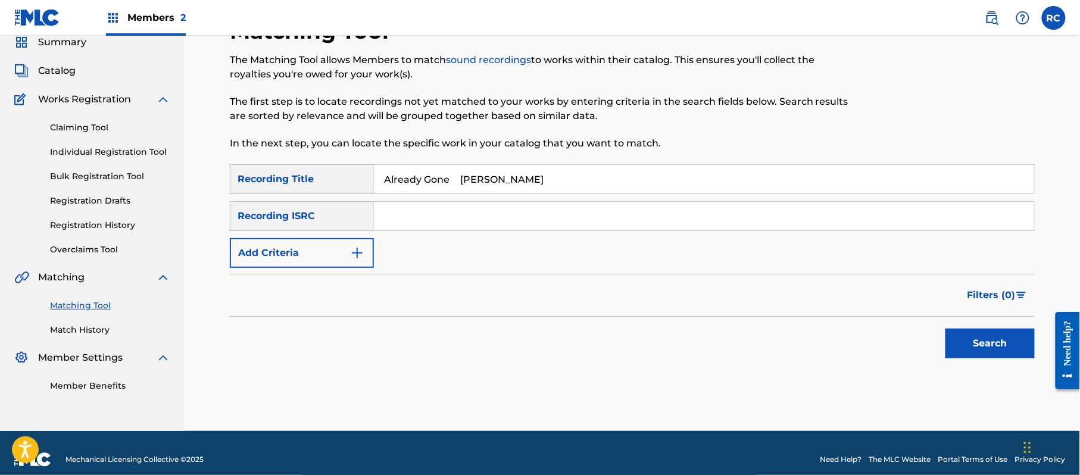
drag, startPoint x: 466, startPoint y: 181, endPoint x: 671, endPoint y: 218, distance: 208.2
click at [672, 217] on div "SearchWithCriteria852bc4d8-3d3a-41d6-8043-66e055d99a01 Recording Title Already …" at bounding box center [632, 216] width 805 height 104
click at [280, 244] on button "Add Criteria" at bounding box center [302, 253] width 144 height 30
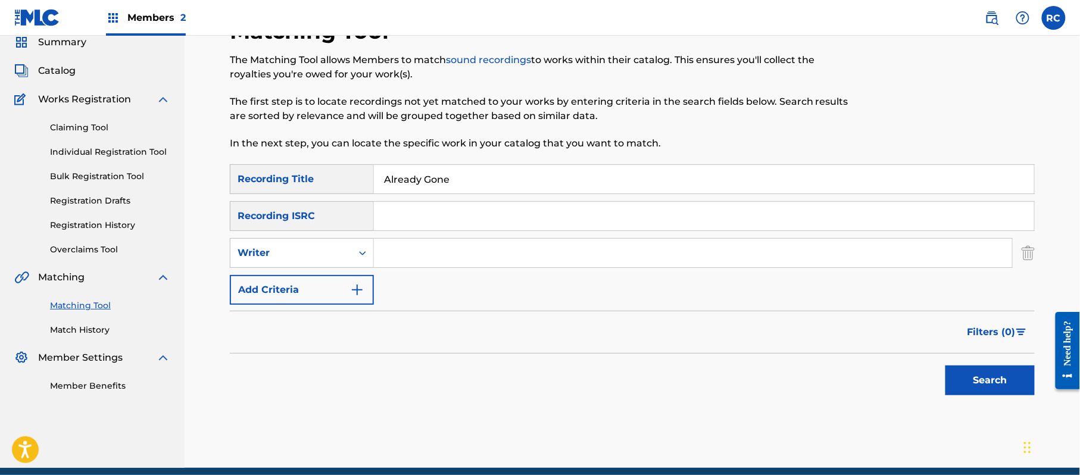
click at [280, 270] on div "SearchWithCriteria852bc4d8-3d3a-41d6-8043-66e055d99a01 Recording Title Already …" at bounding box center [632, 234] width 805 height 141
click at [293, 260] on div "Writer" at bounding box center [291, 253] width 107 height 14
drag, startPoint x: 294, startPoint y: 283, endPoint x: 311, endPoint y: 280, distance: 17.6
click at [296, 283] on div "Recording Artist" at bounding box center [301, 283] width 143 height 30
click at [410, 254] on input "Search Form" at bounding box center [693, 253] width 638 height 29
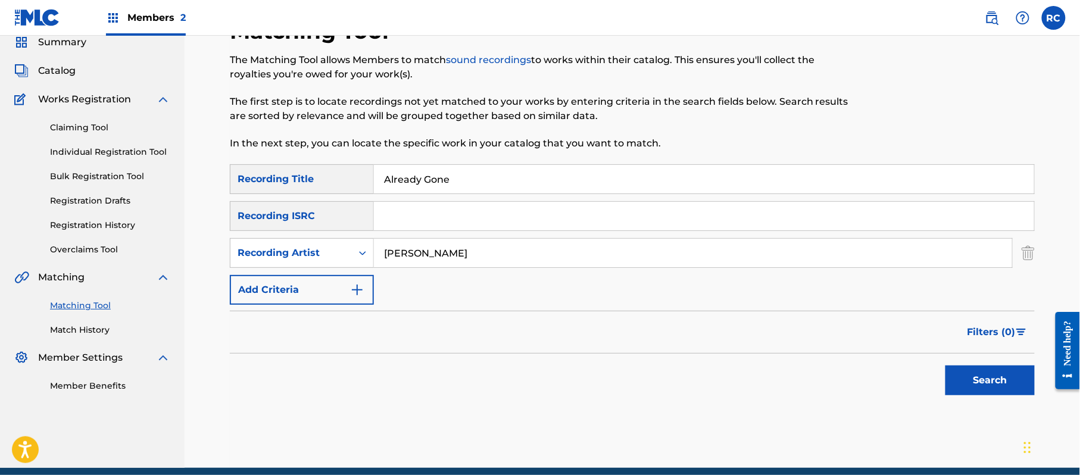
click at [1014, 382] on button "Search" at bounding box center [990, 381] width 89 height 30
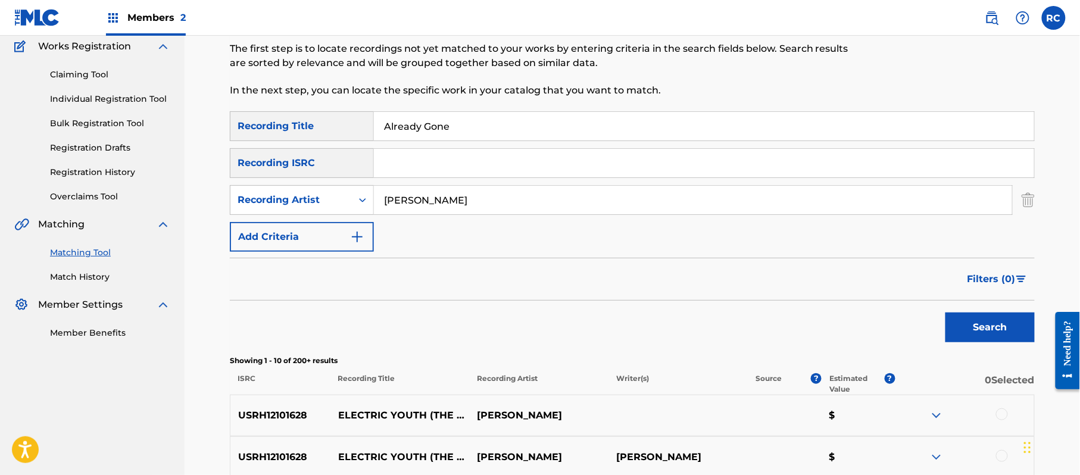
scroll to position [127, 0]
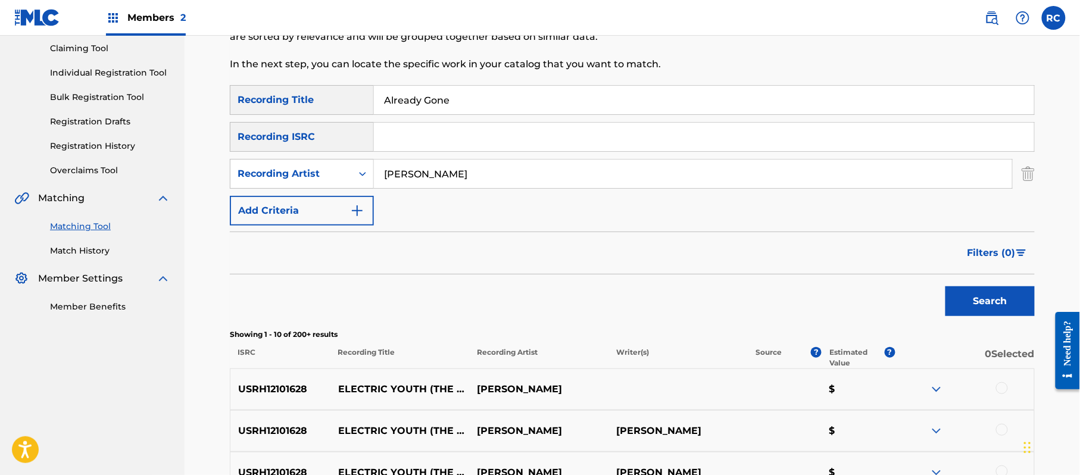
drag, startPoint x: 472, startPoint y: 106, endPoint x: 305, endPoint y: 108, distance: 166.8
click at [305, 108] on div "SearchWithCriteria852bc4d8-3d3a-41d6-8043-66e055d99a01 Recording Title Already …" at bounding box center [632, 100] width 805 height 30
click at [991, 307] on button "Search" at bounding box center [990, 301] width 89 height 30
click at [273, 387] on p "USHM21920713" at bounding box center [280, 389] width 100 height 14
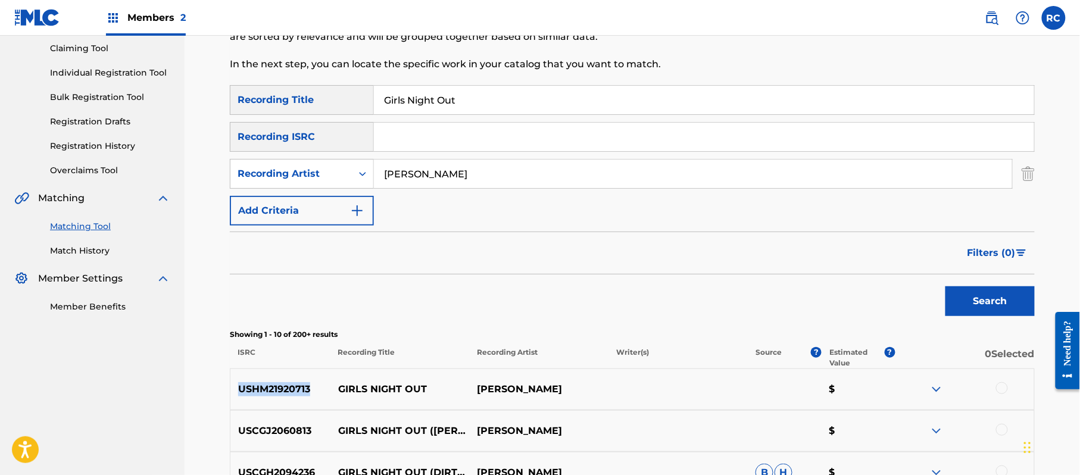
click at [273, 387] on p "USHM21920713" at bounding box center [280, 389] width 100 height 14
copy p "USHM21920713"
drag, startPoint x: 434, startPoint y: 103, endPoint x: 295, endPoint y: 126, distance: 140.1
click at [295, 126] on div "SearchWithCriteria852bc4d8-3d3a-41d6-8043-66e055d99a01 Recording Title Girls Ni…" at bounding box center [632, 155] width 805 height 141
drag, startPoint x: 474, startPoint y: 180, endPoint x: 324, endPoint y: 180, distance: 150.1
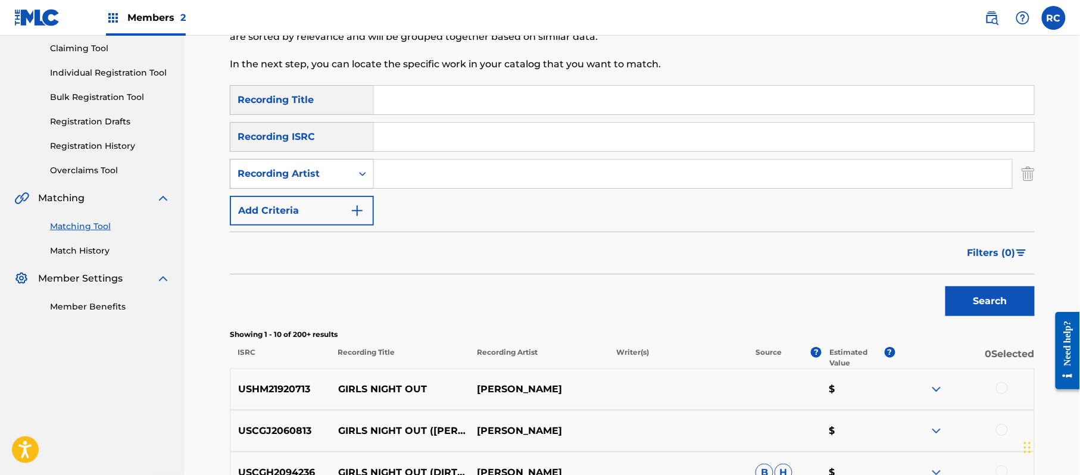
click at [324, 180] on div "SearchWithCriteriaf8724118-9d1d-4892-8745-ac5ffe534ecd Recording Artist" at bounding box center [632, 174] width 805 height 30
click at [429, 144] on input "Search Form" at bounding box center [704, 137] width 660 height 29
click at [965, 298] on button "Search" at bounding box center [990, 301] width 89 height 30
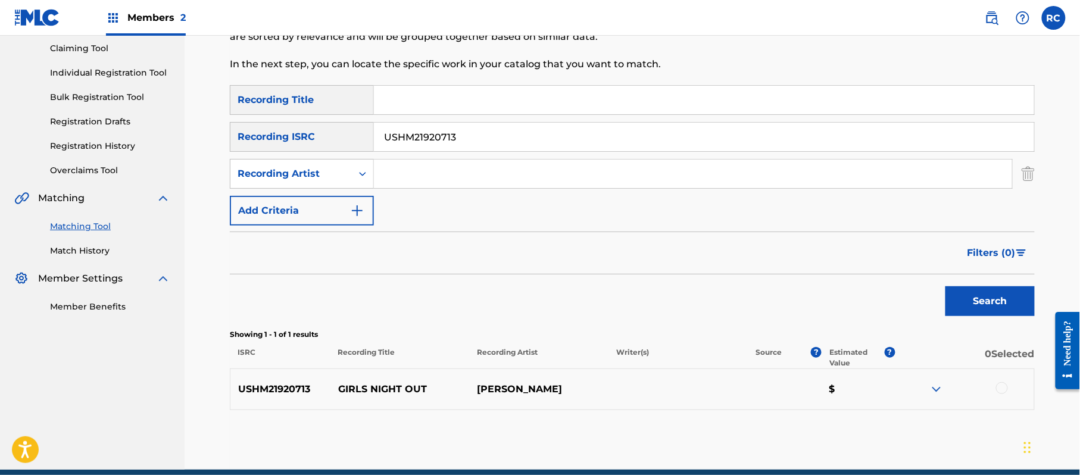
click at [1004, 391] on div at bounding box center [1002, 388] width 12 height 12
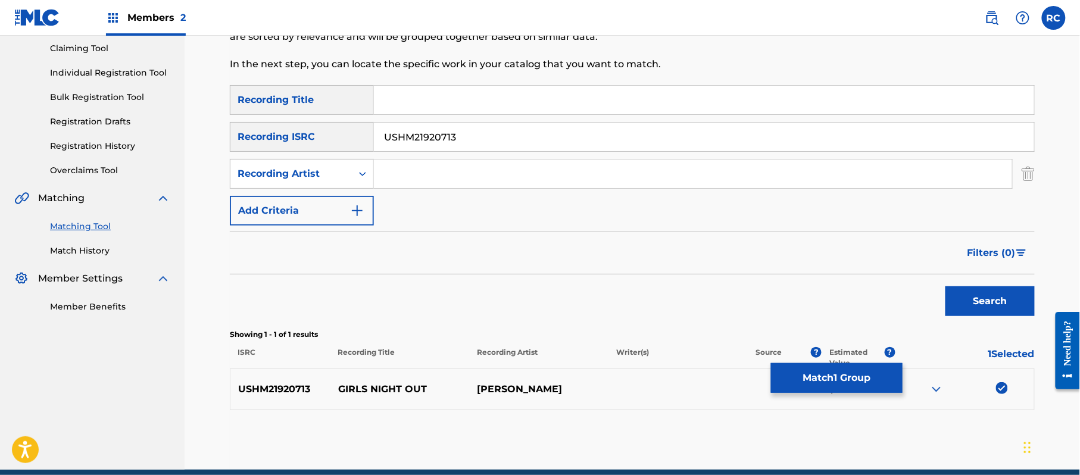
click at [851, 378] on button "Match 1 Group" at bounding box center [837, 378] width 132 height 30
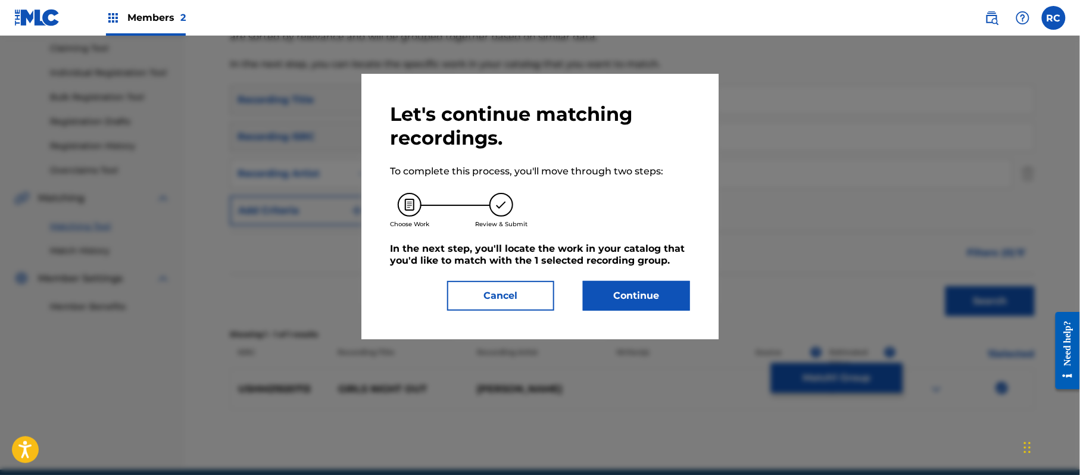
click at [650, 289] on button "Continue" at bounding box center [636, 296] width 107 height 30
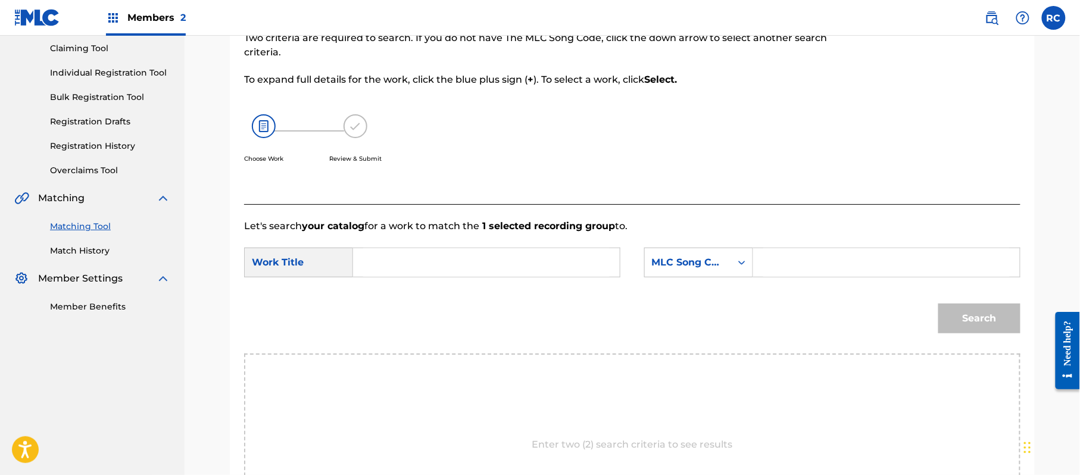
click at [406, 264] on input "Search Form" at bounding box center [486, 262] width 247 height 29
drag, startPoint x: 386, startPoint y: 263, endPoint x: 315, endPoint y: 270, distance: 71.2
click at [315, 270] on div "SearchWithCriteriaaf258255-8086-47e7-adeb-2c868e543f97 Work Title v" at bounding box center [432, 263] width 376 height 30
click at [474, 265] on input "Girls Night Out GA1WEV" at bounding box center [486, 262] width 247 height 29
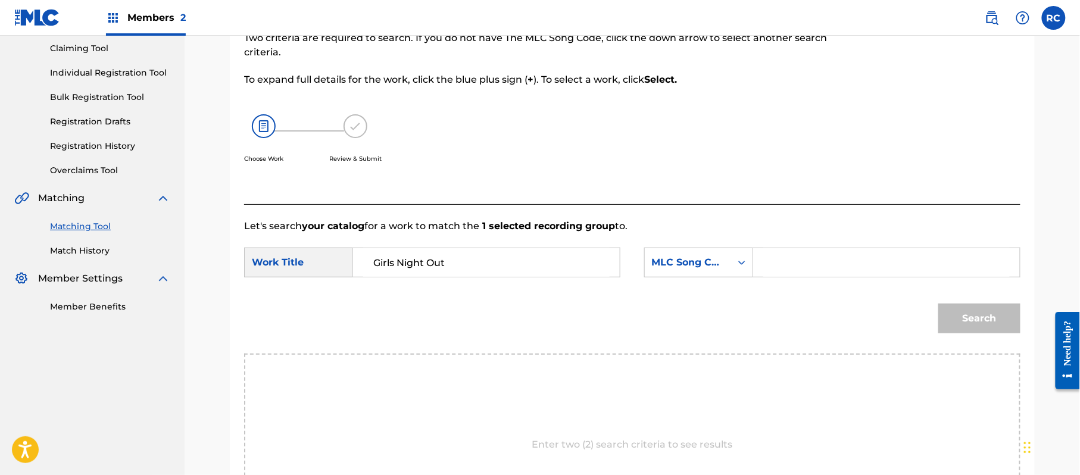
click at [810, 263] on input "Search Form" at bounding box center [887, 262] width 247 height 29
click at [970, 324] on button "Search" at bounding box center [980, 319] width 82 height 30
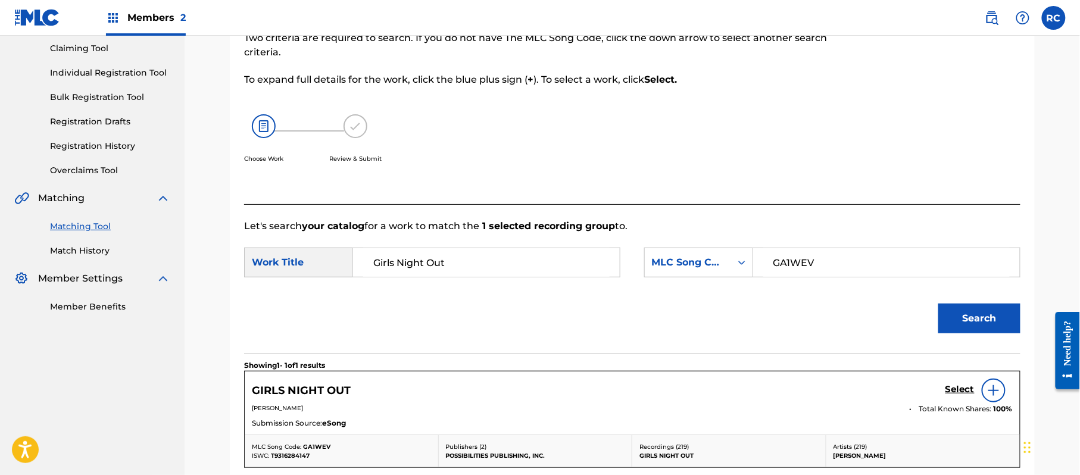
click at [954, 388] on h5 "Select" at bounding box center [960, 389] width 29 height 11
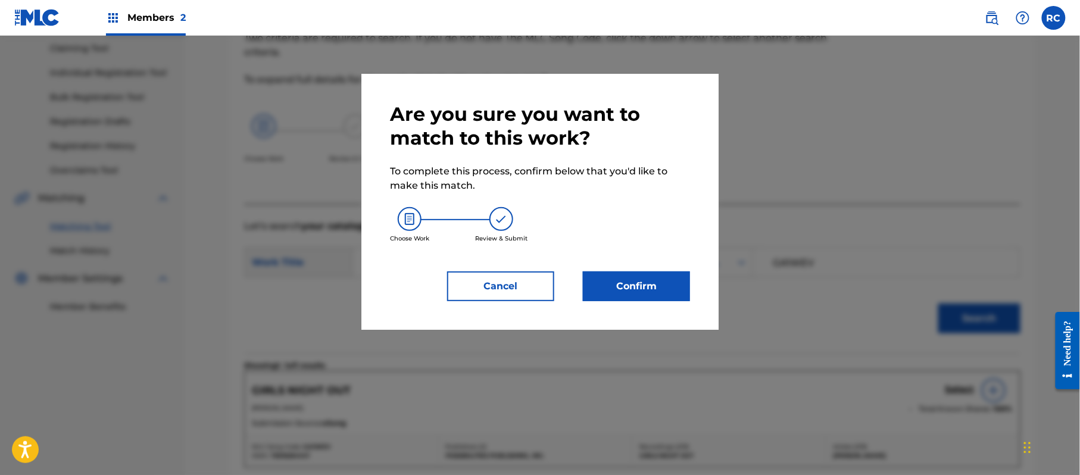
click at [618, 289] on button "Confirm" at bounding box center [636, 287] width 107 height 30
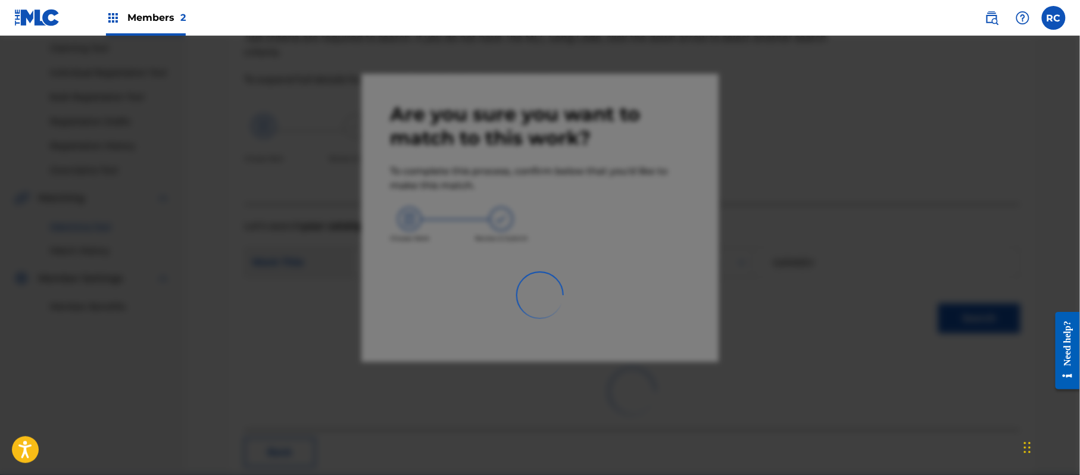
scroll to position [48, 0]
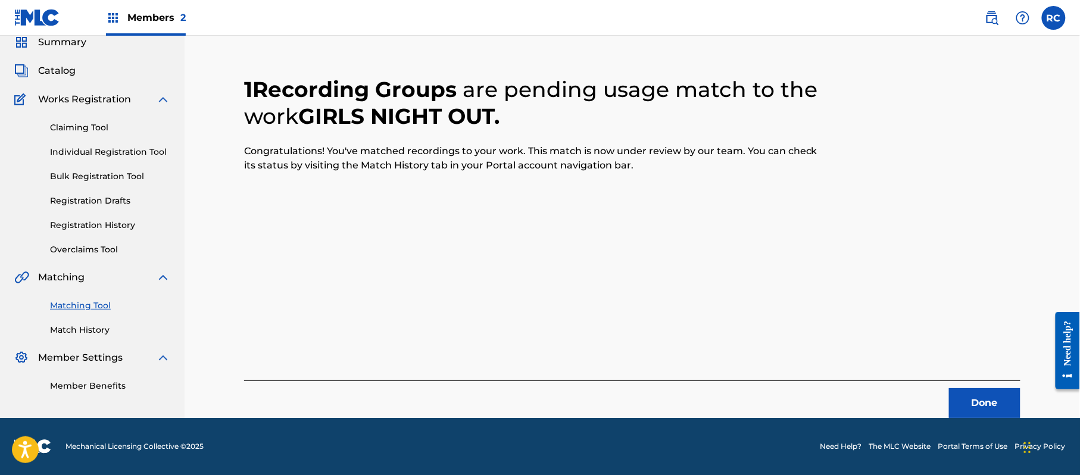
click at [995, 398] on button "Done" at bounding box center [984, 403] width 71 height 30
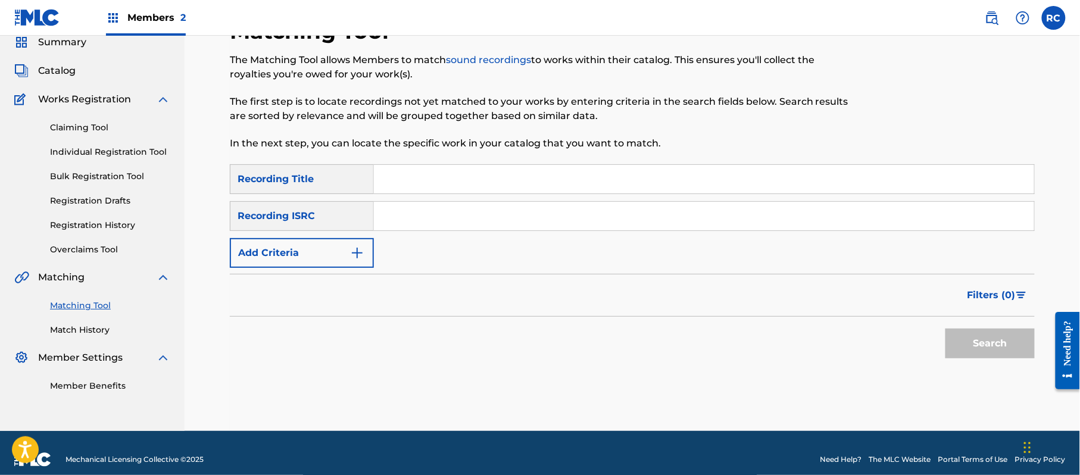
drag, startPoint x: 416, startPoint y: 180, endPoint x: 422, endPoint y: 191, distance: 12.3
click at [416, 181] on input "Search Form" at bounding box center [704, 179] width 660 height 29
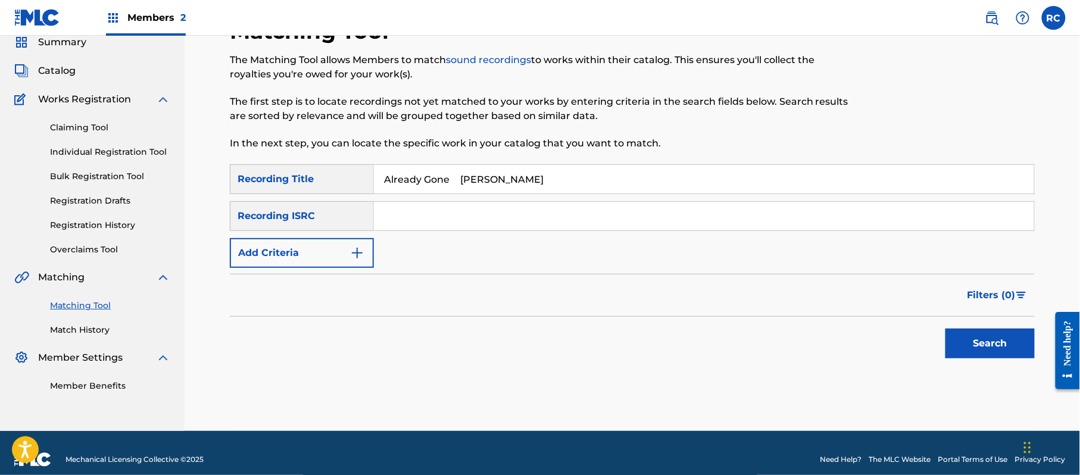
click at [472, 181] on input "Already Gone [PERSON_NAME]" at bounding box center [704, 179] width 660 height 29
click at [469, 179] on input "Already Gone [PERSON_NAME]" at bounding box center [704, 179] width 660 height 29
drag, startPoint x: 462, startPoint y: 179, endPoint x: 596, endPoint y: 202, distance: 135.4
click at [596, 202] on div "SearchWithCriteria852bc4d8-3d3a-41d6-8043-66e055d99a01 Recording Title Already …" at bounding box center [632, 216] width 805 height 104
click at [322, 250] on button "Add Criteria" at bounding box center [302, 253] width 144 height 30
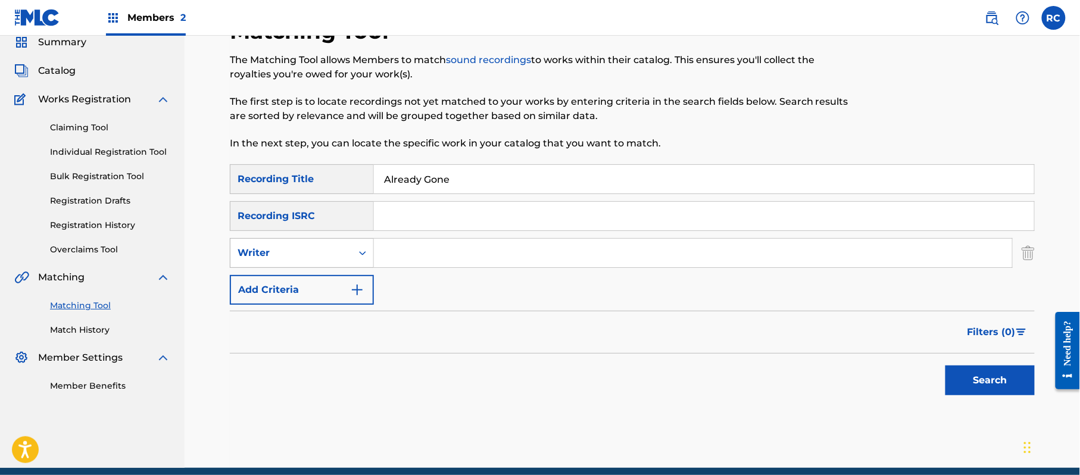
click at [306, 257] on div "Writer" at bounding box center [291, 253] width 107 height 14
click at [301, 282] on div "Recording Artist" at bounding box center [301, 283] width 143 height 30
drag, startPoint x: 412, startPoint y: 256, endPoint x: 436, endPoint y: 261, distance: 24.3
click at [415, 256] on input "Search Form" at bounding box center [693, 253] width 638 height 29
click at [983, 388] on button "Search" at bounding box center [990, 381] width 89 height 30
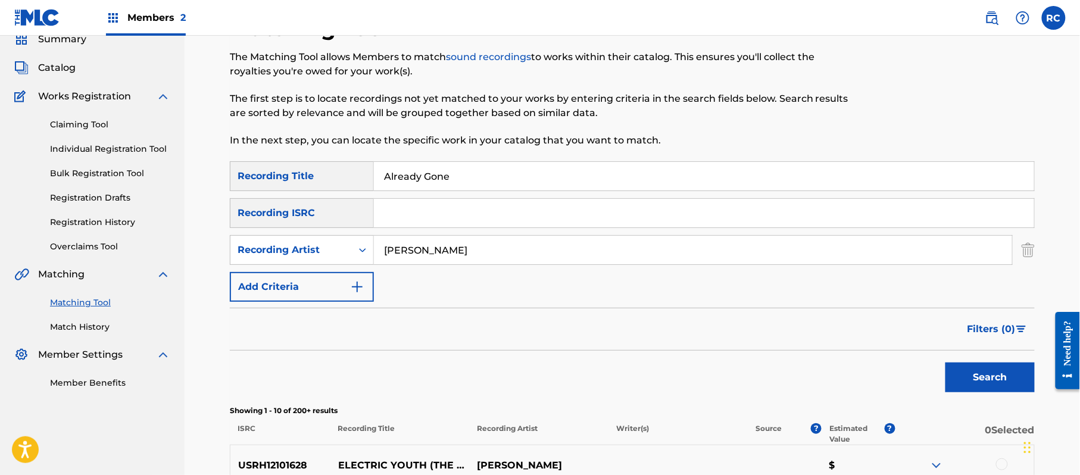
scroll to position [79, 0]
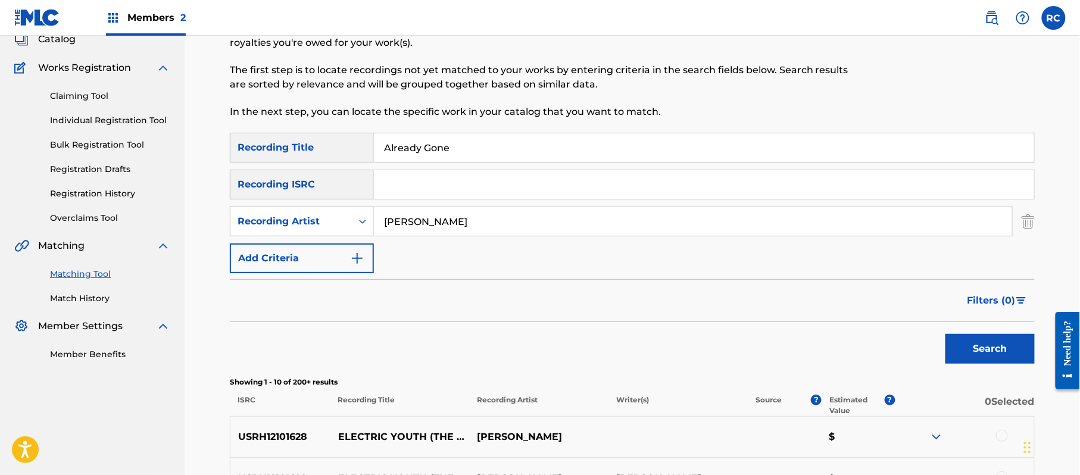
click at [403, 191] on input "Search Form" at bounding box center [704, 184] width 660 height 29
drag, startPoint x: 480, startPoint y: 145, endPoint x: 291, endPoint y: 145, distance: 189.4
click at [291, 145] on div "SearchWithCriteria852bc4d8-3d3a-41d6-8043-66e055d99a01 Recording Title Already …" at bounding box center [632, 148] width 805 height 30
click at [336, 213] on div "SearchWithCriteriad65ed79f-5895-421b-96b2-0ff540e304e1 Recording Artist" at bounding box center [632, 222] width 805 height 30
click at [989, 348] on button "Search" at bounding box center [990, 349] width 89 height 30
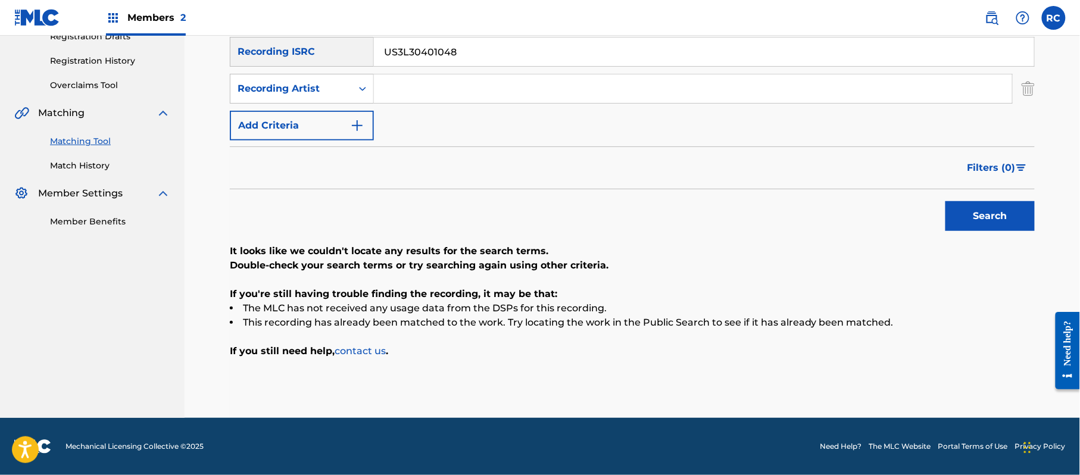
scroll to position [132, 0]
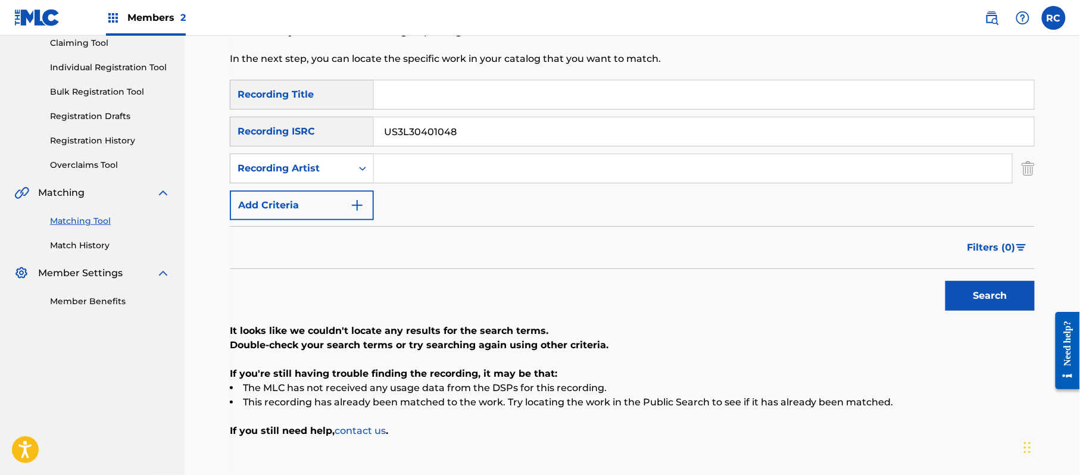
click at [432, 103] on input "Search Form" at bounding box center [704, 94] width 660 height 29
drag, startPoint x: 423, startPoint y: 96, endPoint x: 572, endPoint y: 113, distance: 150.5
click at [572, 113] on div "SearchWithCriteria852bc4d8-3d3a-41d6-8043-66e055d99a01 Recording Title Naked [P…" at bounding box center [632, 150] width 805 height 141
drag, startPoint x: 513, startPoint y: 135, endPoint x: 339, endPoint y: 141, distance: 173.4
click at [339, 141] on div "SearchWithCriteriaadc31444-c8e0-4eae-9241-413354242a76 Recording ISRC US3L30401…" at bounding box center [632, 132] width 805 height 30
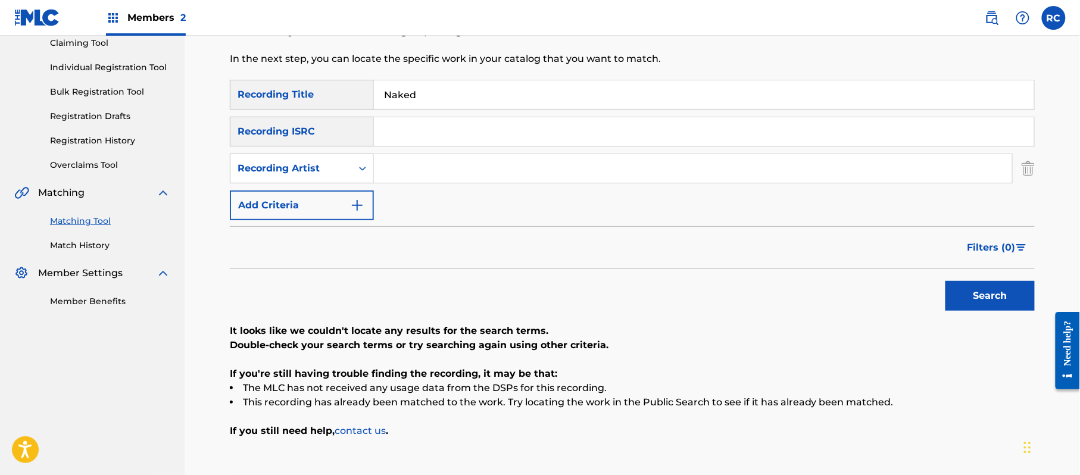
click at [392, 157] on input "Search Form" at bounding box center [693, 168] width 638 height 29
click at [405, 169] on input "[PERSON_NAME]" at bounding box center [693, 168] width 638 height 29
click at [946, 281] on button "Search" at bounding box center [990, 296] width 89 height 30
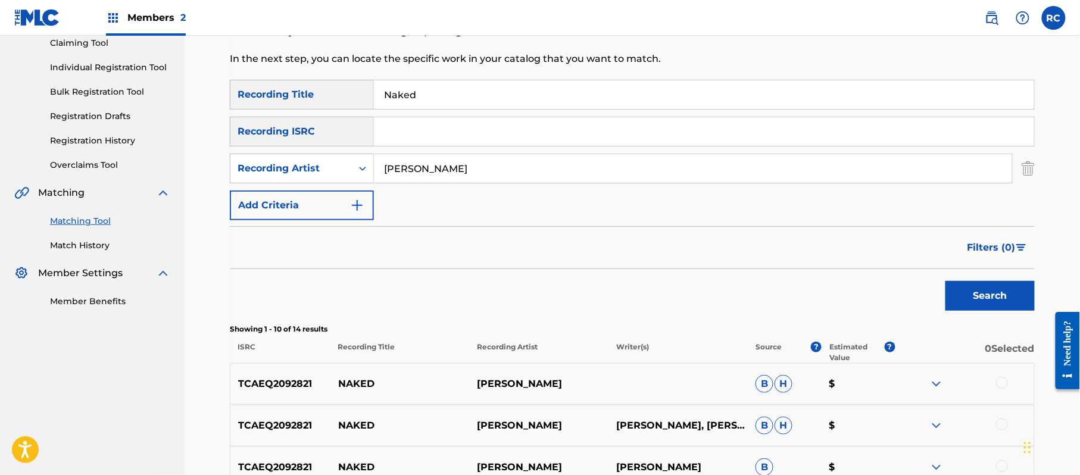
drag, startPoint x: 448, startPoint y: 100, endPoint x: 327, endPoint y: 101, distance: 121.5
click at [327, 101] on div "SearchWithCriteria852bc4d8-3d3a-41d6-8043-66e055d99a01 Recording Title Naked" at bounding box center [632, 95] width 805 height 30
click at [450, 94] on input "Pop Circus [PERSON_NAME]" at bounding box center [704, 94] width 660 height 29
drag, startPoint x: 446, startPoint y: 96, endPoint x: 611, endPoint y: 113, distance: 165.8
click at [611, 113] on div "SearchWithCriteria852bc4d8-3d3a-41d6-8043-66e055d99a01 Recording Title Pop Circ…" at bounding box center [632, 150] width 805 height 141
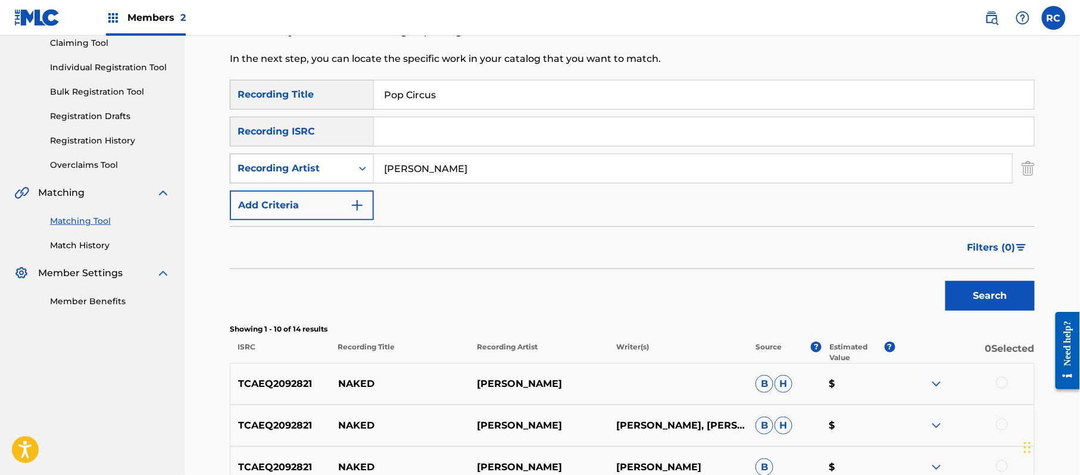
drag, startPoint x: 422, startPoint y: 165, endPoint x: 334, endPoint y: 175, distance: 88.7
click at [334, 175] on div "SearchWithCriteriad65ed79f-5895-421b-96b2-0ff540e304e1 Recording Artist [PERSON…" at bounding box center [632, 169] width 805 height 30
click at [965, 297] on button "Search" at bounding box center [990, 296] width 89 height 30
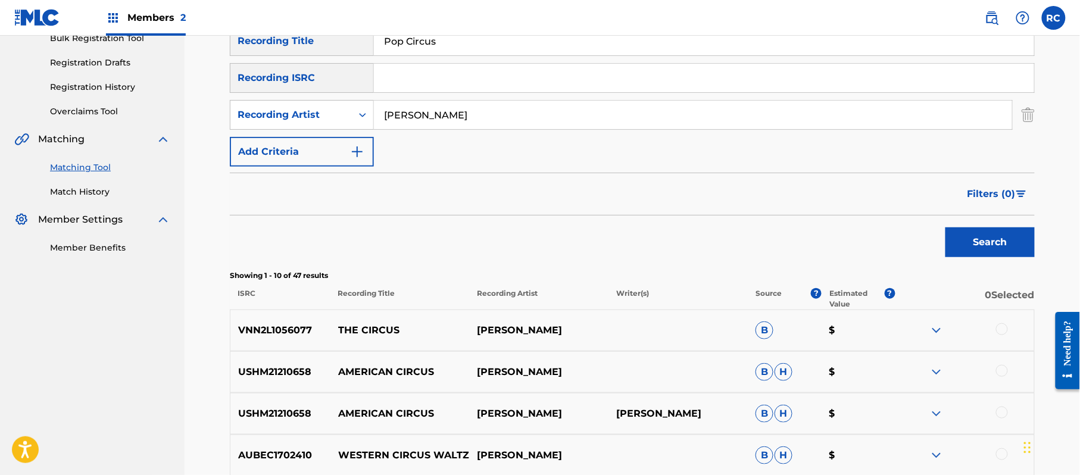
scroll to position [212, 0]
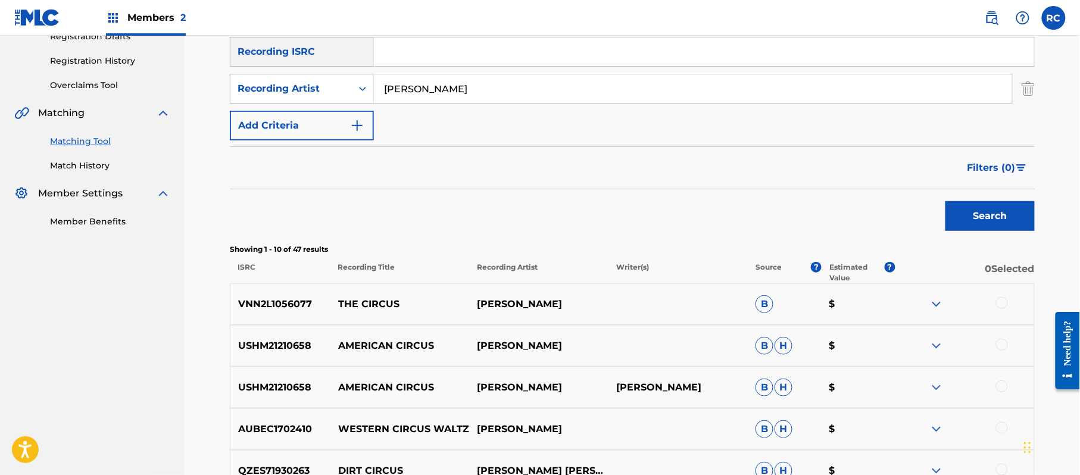
click at [397, 57] on input "Search Form" at bounding box center [704, 52] width 660 height 29
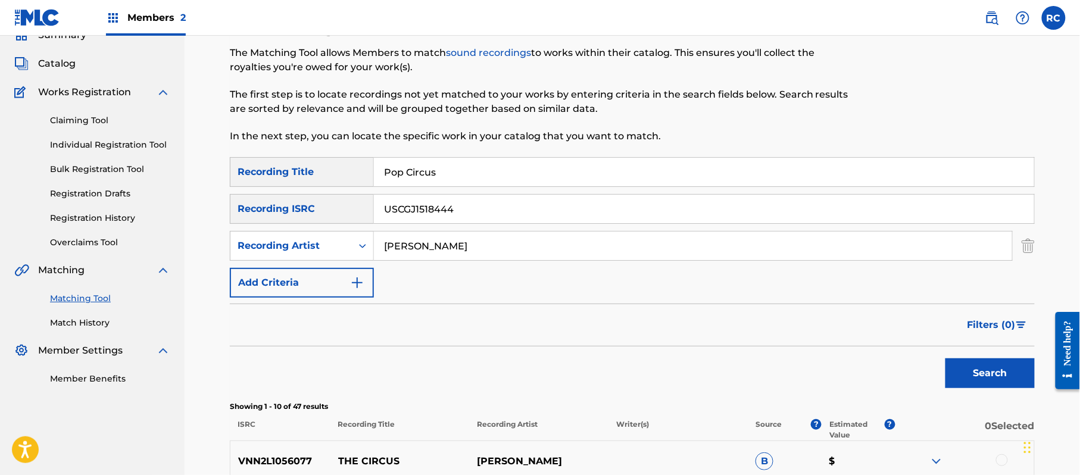
scroll to position [53, 0]
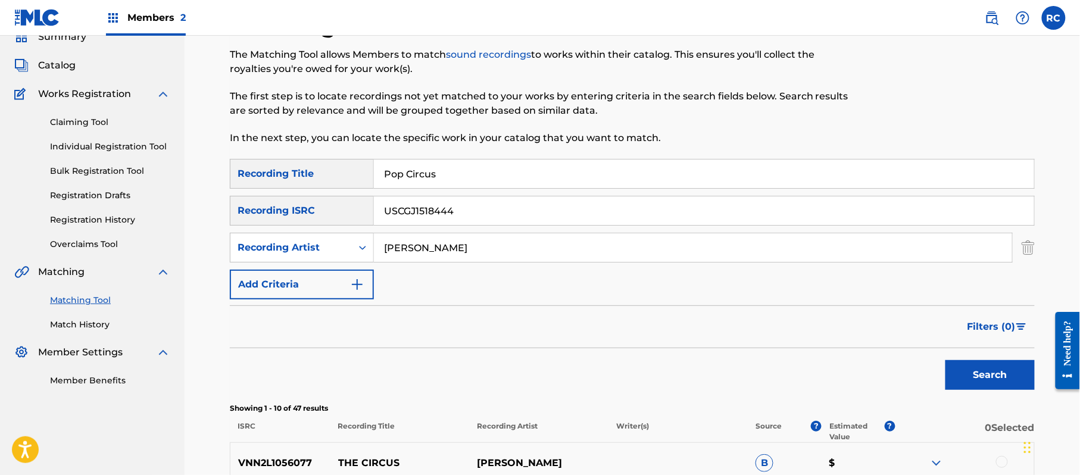
drag, startPoint x: 382, startPoint y: 176, endPoint x: 359, endPoint y: 182, distance: 23.8
click at [360, 182] on div "SearchWithCriteria852bc4d8-3d3a-41d6-8043-66e055d99a01 Recording Title Pop Circ…" at bounding box center [632, 174] width 805 height 30
drag, startPoint x: 463, startPoint y: 251, endPoint x: 367, endPoint y: 251, distance: 95.3
click at [367, 251] on div "SearchWithCriteriad65ed79f-5895-421b-96b2-0ff540e304e1 Recording Artist" at bounding box center [632, 248] width 805 height 30
click at [961, 385] on button "Search" at bounding box center [990, 375] width 89 height 30
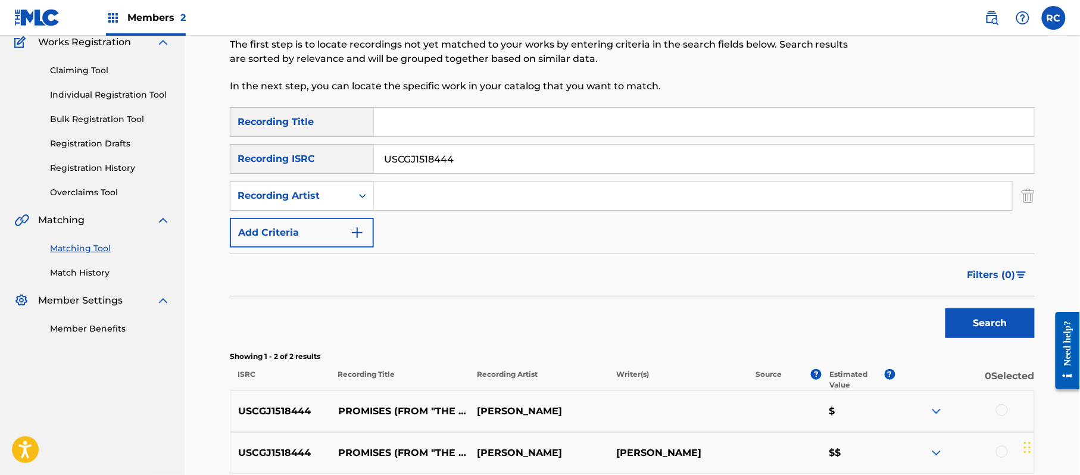
scroll to position [132, 0]
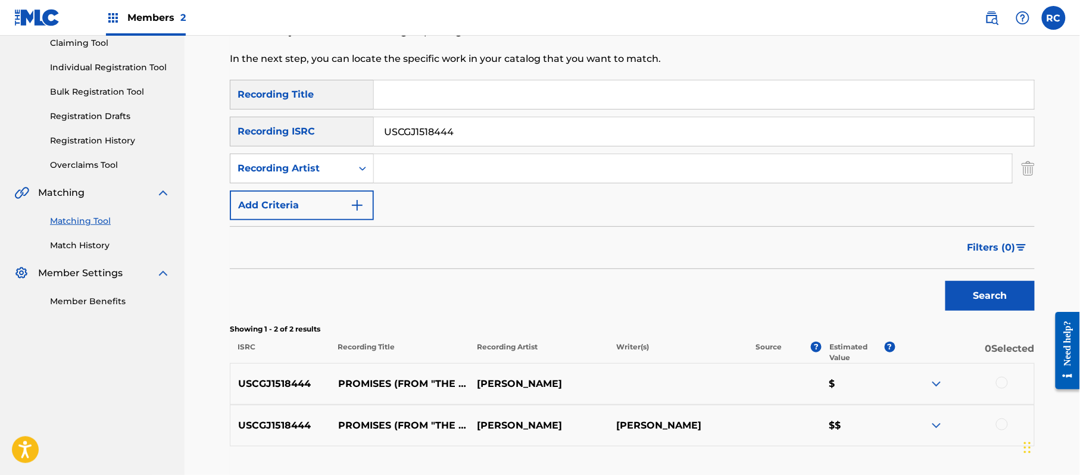
click at [997, 380] on div at bounding box center [1002, 383] width 12 height 12
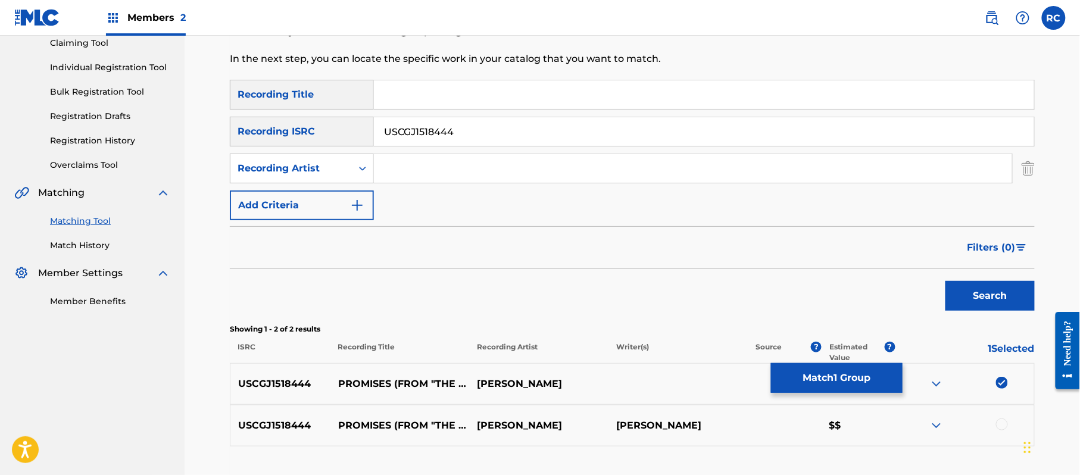
click at [1001, 425] on div at bounding box center [1002, 425] width 12 height 12
click at [867, 375] on button "Match 2 Groups" at bounding box center [837, 378] width 132 height 30
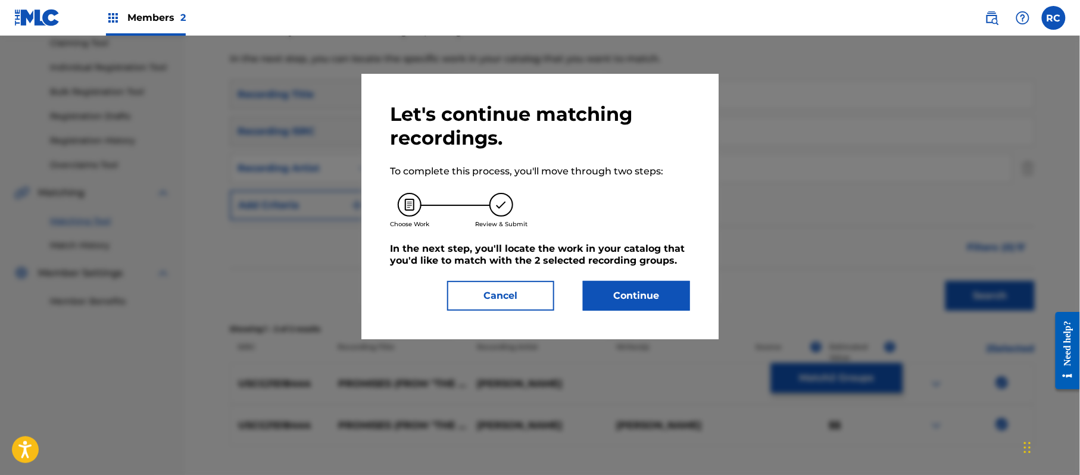
click at [655, 297] on button "Continue" at bounding box center [636, 296] width 107 height 30
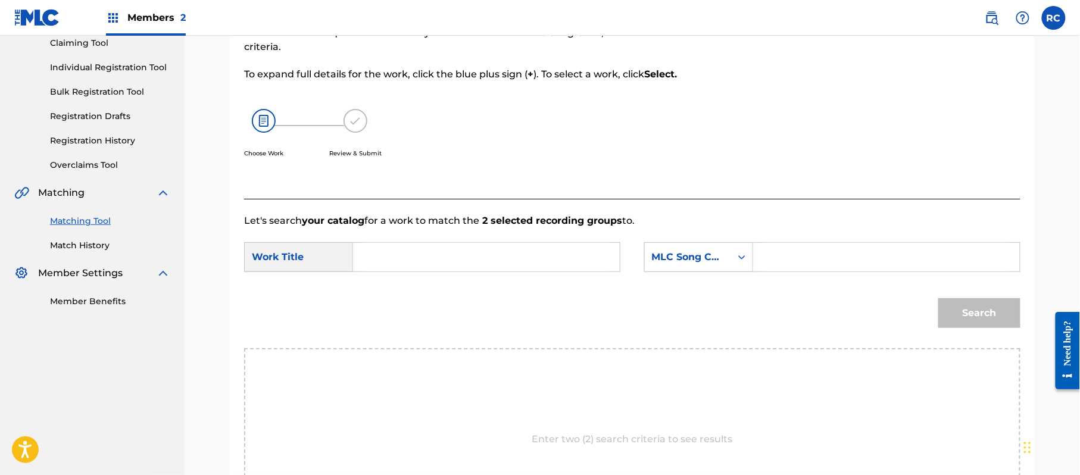
click at [436, 255] on input "Search Form" at bounding box center [486, 257] width 247 height 29
click at [467, 260] on input "Promises PA58RG" at bounding box center [486, 257] width 247 height 29
drag, startPoint x: 467, startPoint y: 260, endPoint x: 538, endPoint y: 260, distance: 71.5
click at [473, 260] on input "Promises PA58RG" at bounding box center [486, 257] width 247 height 29
drag, startPoint x: 811, startPoint y: 262, endPoint x: 817, endPoint y: 264, distance: 7.0
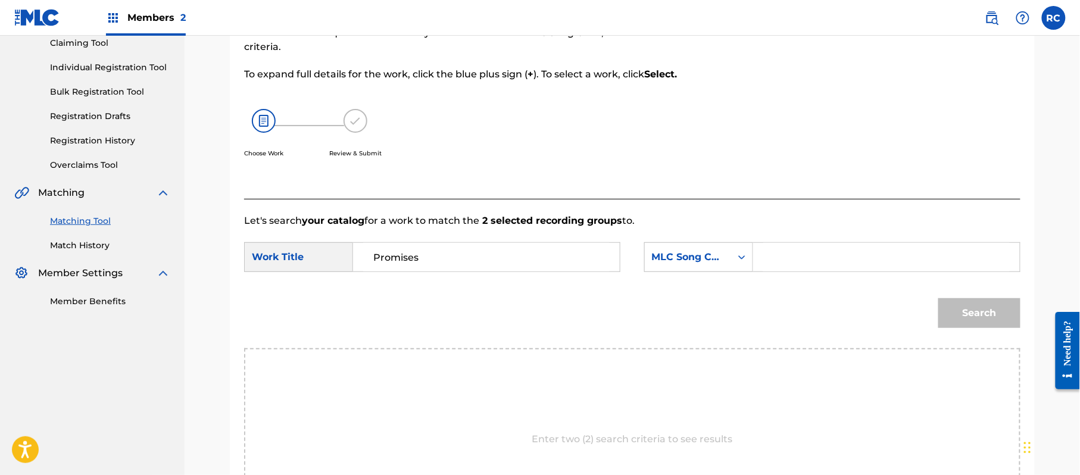
click at [811, 262] on input "Search Form" at bounding box center [887, 257] width 247 height 29
click at [981, 303] on button "Search" at bounding box center [980, 313] width 82 height 30
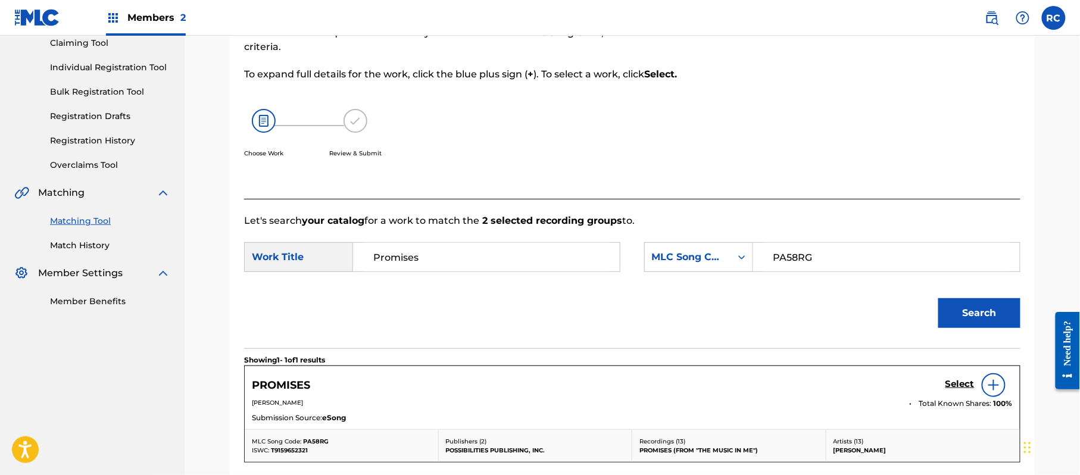
click at [959, 386] on h5 "Select" at bounding box center [960, 384] width 29 height 11
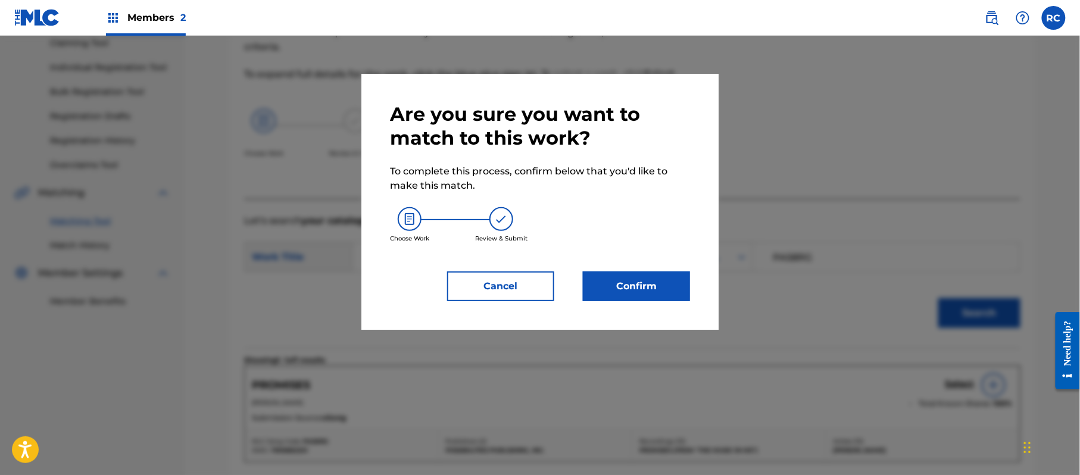
click at [653, 284] on button "Confirm" at bounding box center [636, 287] width 107 height 30
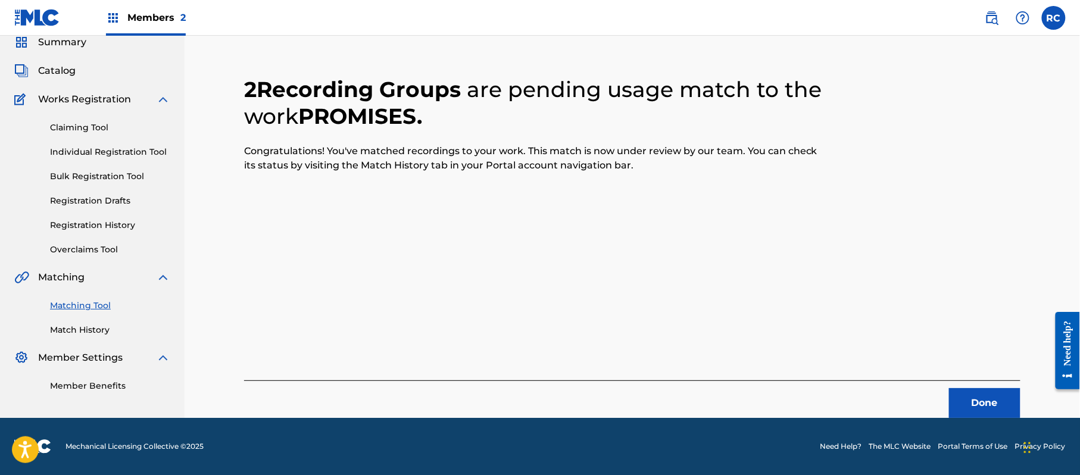
scroll to position [48, 0]
click at [966, 396] on button "Done" at bounding box center [984, 403] width 71 height 30
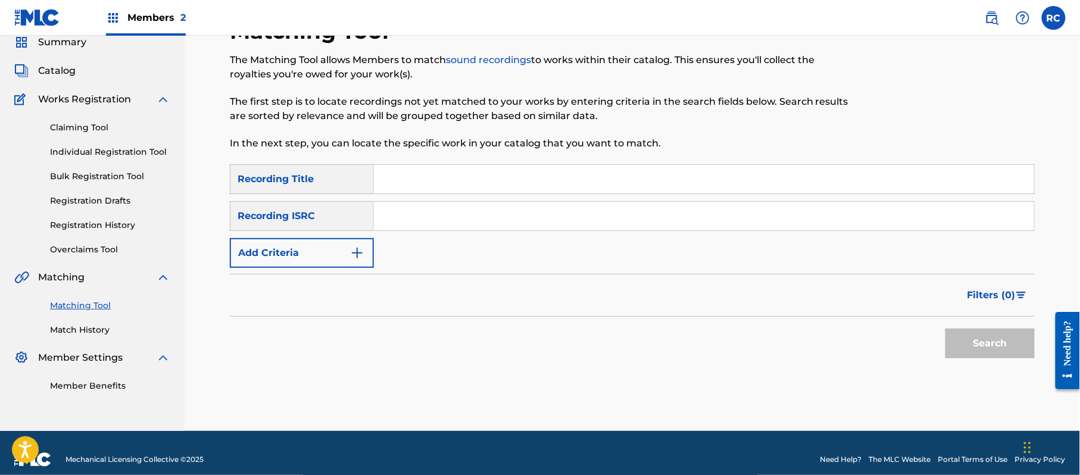
click at [484, 224] on input "Search Form" at bounding box center [704, 216] width 660 height 29
click at [968, 339] on button "Search" at bounding box center [990, 344] width 89 height 30
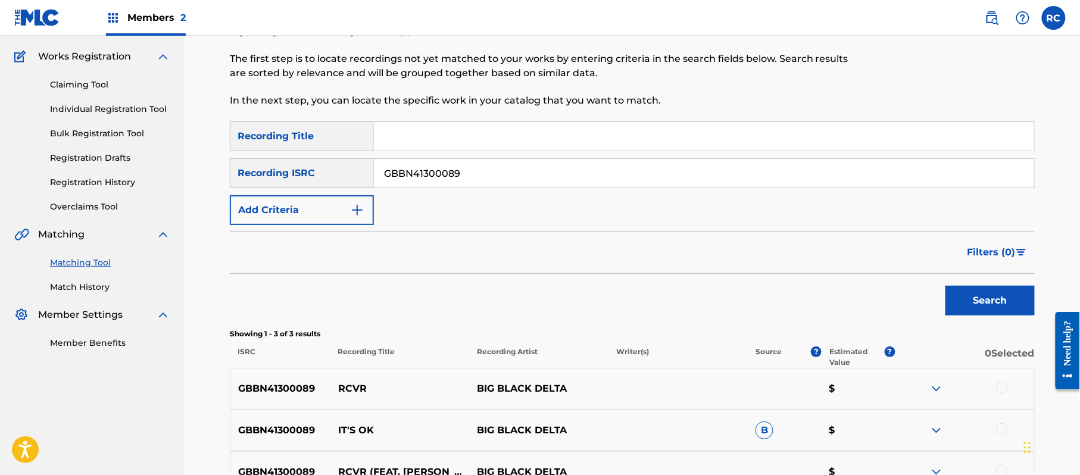
scroll to position [127, 0]
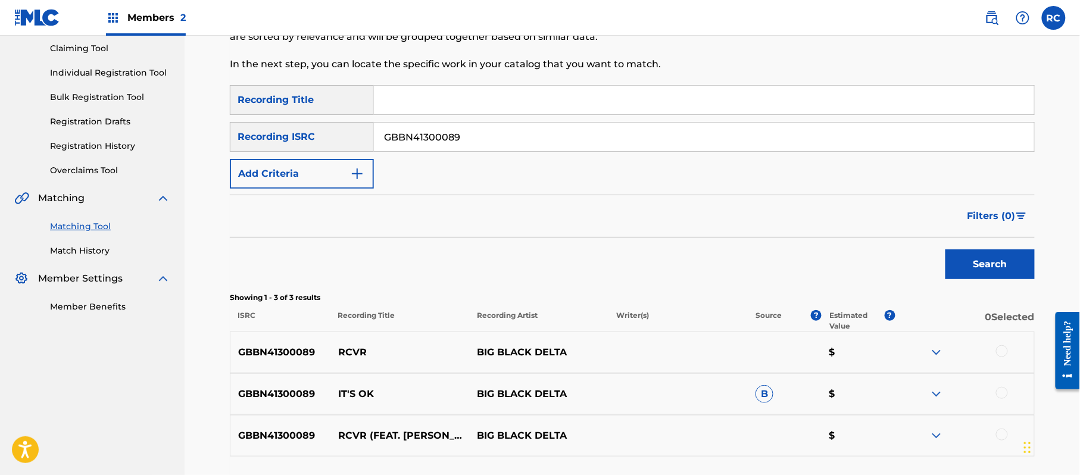
click at [1001, 348] on div at bounding box center [1002, 351] width 12 height 12
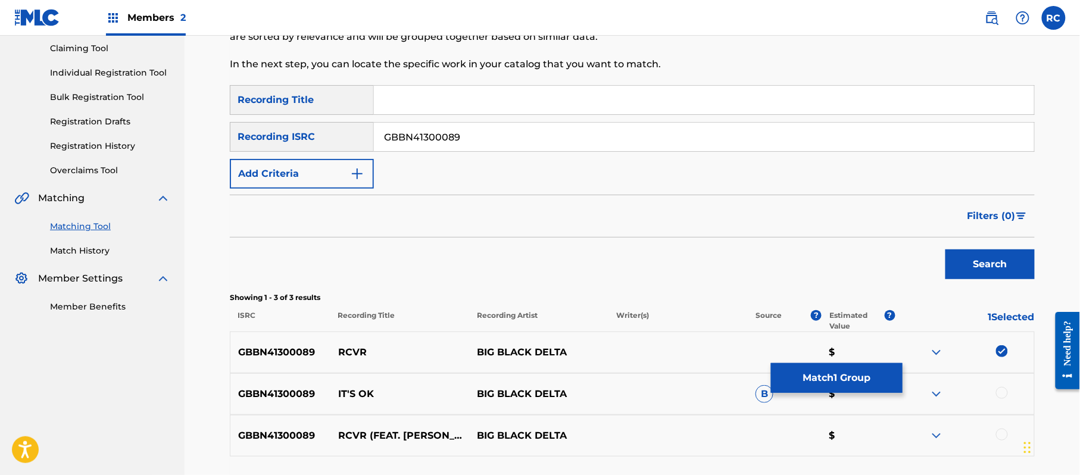
click at [1004, 434] on div at bounding box center [1002, 435] width 12 height 12
click at [847, 379] on button "Match 2 Groups" at bounding box center [837, 378] width 132 height 30
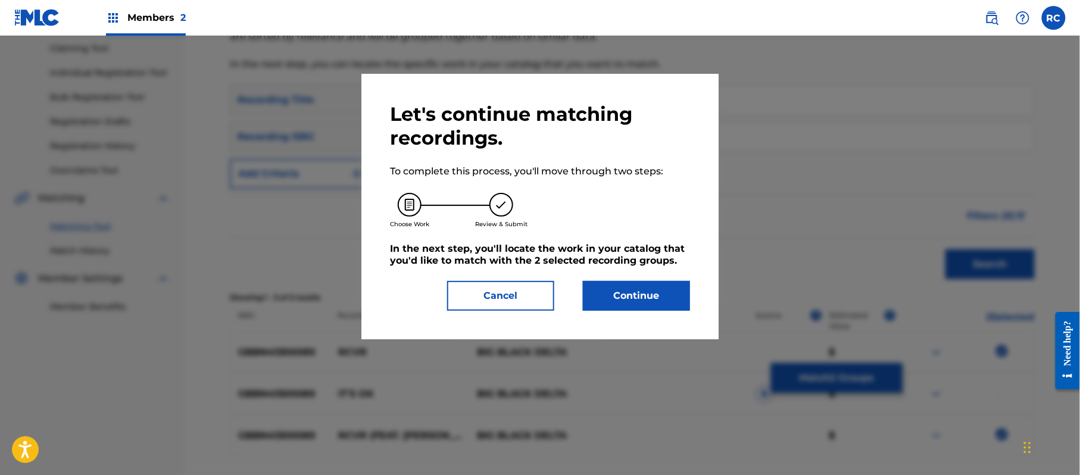
click at [624, 284] on button "Continue" at bounding box center [636, 296] width 107 height 30
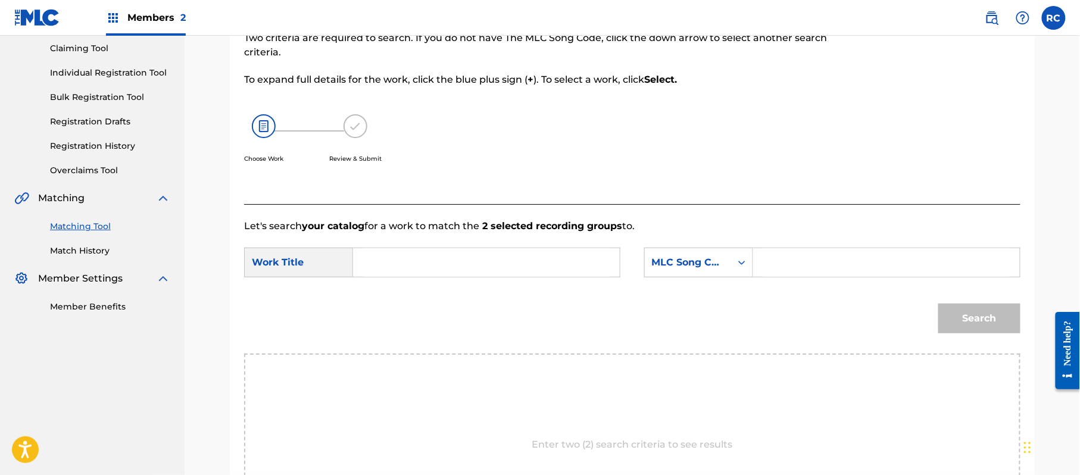
click at [396, 258] on input "Search Form" at bounding box center [486, 262] width 247 height 29
click at [453, 267] on input "RCVR RV8B8B" at bounding box center [486, 262] width 247 height 29
click at [812, 269] on input "Search Form" at bounding box center [887, 262] width 247 height 29
click at [977, 323] on button "Search" at bounding box center [980, 319] width 82 height 30
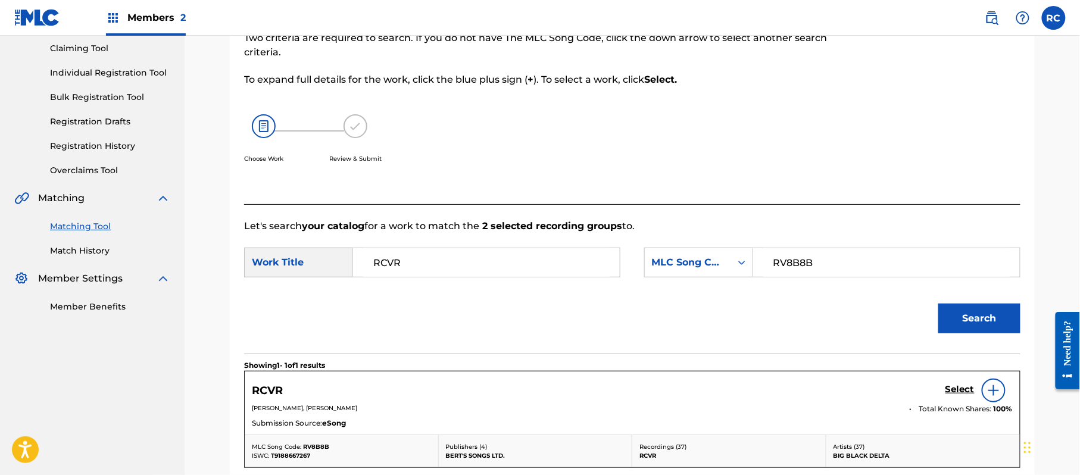
click at [970, 390] on h5 "Select" at bounding box center [960, 389] width 29 height 11
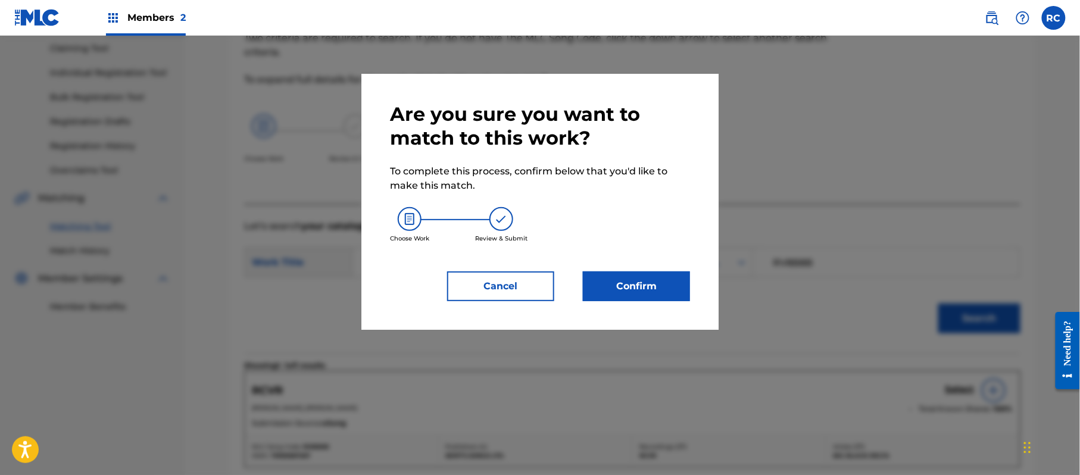
click at [680, 279] on button "Confirm" at bounding box center [636, 287] width 107 height 30
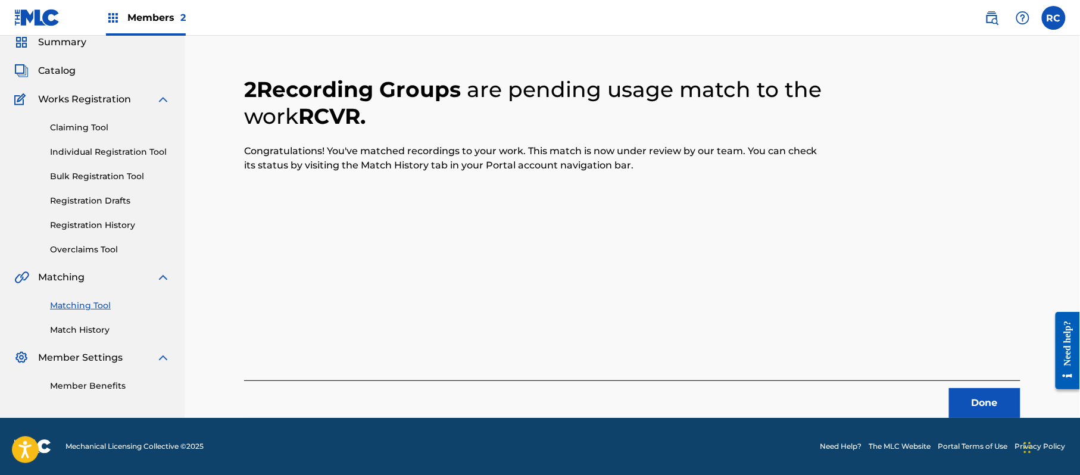
scroll to position [48, 0]
click at [976, 403] on button "Done" at bounding box center [984, 403] width 71 height 30
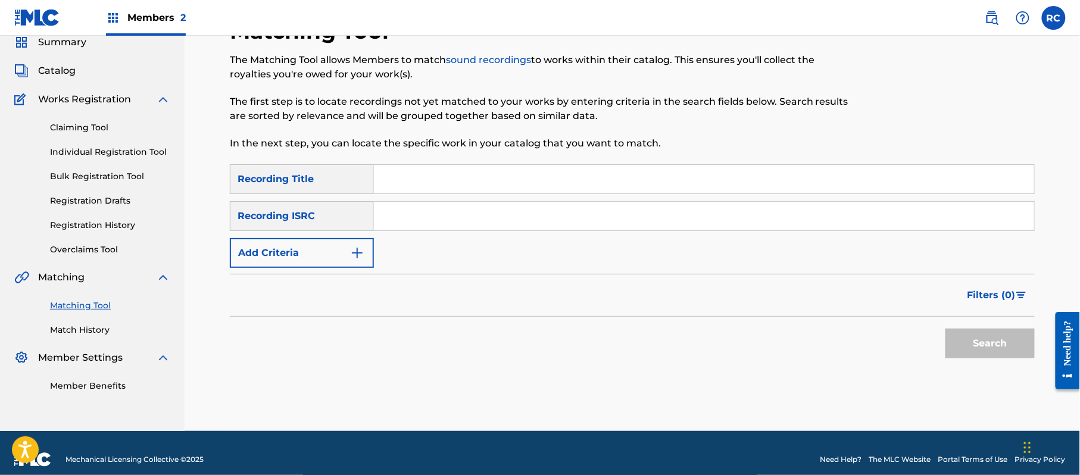
click at [411, 181] on input "Search Form" at bounding box center [704, 179] width 660 height 29
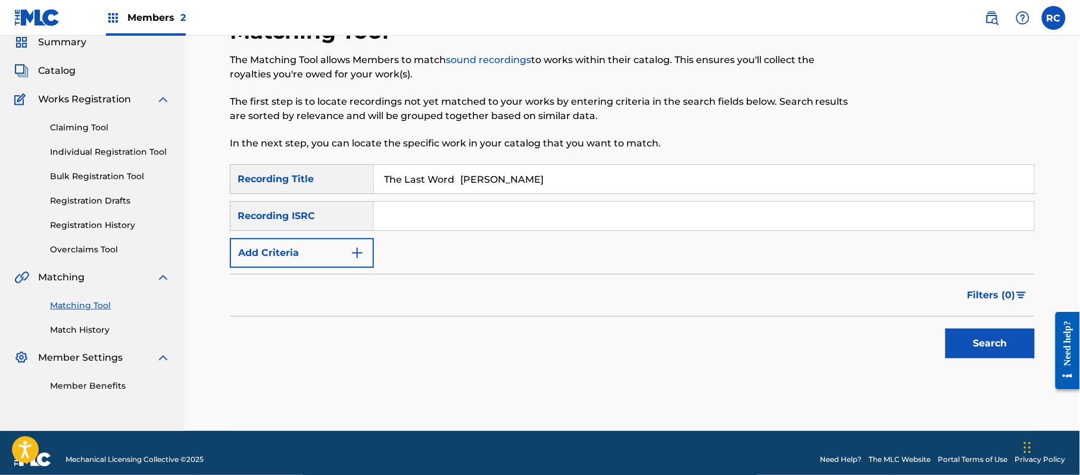
drag, startPoint x: 466, startPoint y: 179, endPoint x: 602, endPoint y: 194, distance: 136.6
click at [602, 194] on div "SearchWithCriteria852bc4d8-3d3a-41d6-8043-66e055d99a01 Recording Title The Last…" at bounding box center [632, 216] width 805 height 104
click at [341, 257] on button "Add Criteria" at bounding box center [302, 253] width 144 height 30
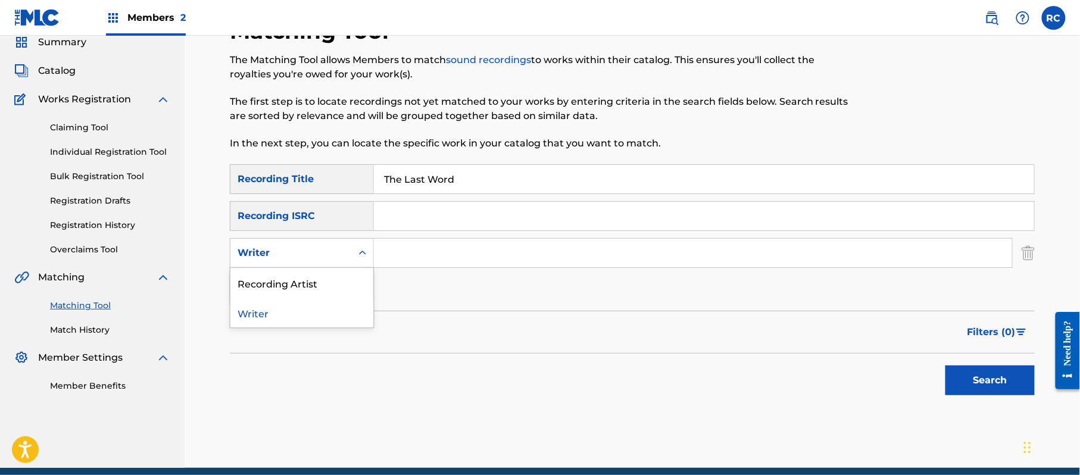
click at [327, 263] on div "Writer" at bounding box center [290, 253] width 121 height 23
click at [319, 286] on div "Recording Artist" at bounding box center [301, 283] width 143 height 30
click at [425, 249] on input "Search Form" at bounding box center [693, 253] width 638 height 29
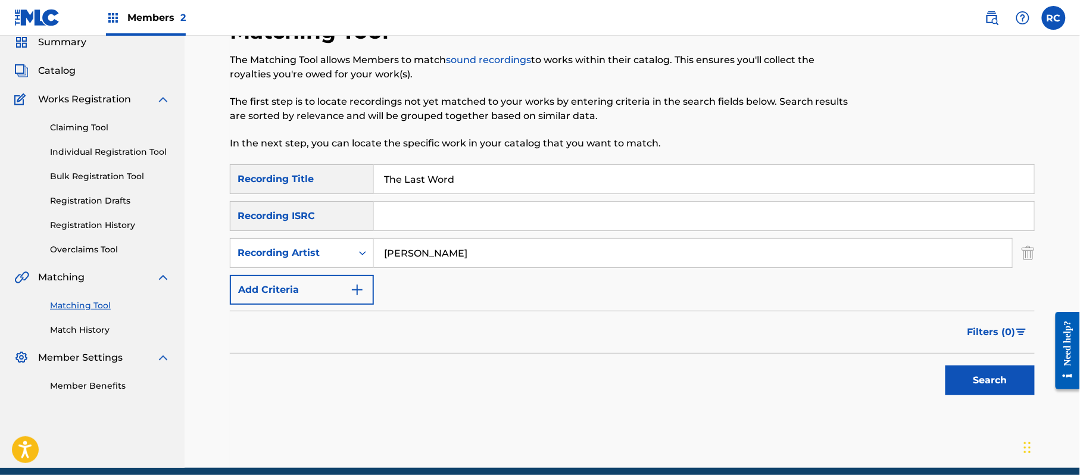
click at [971, 375] on button "Search" at bounding box center [990, 381] width 89 height 30
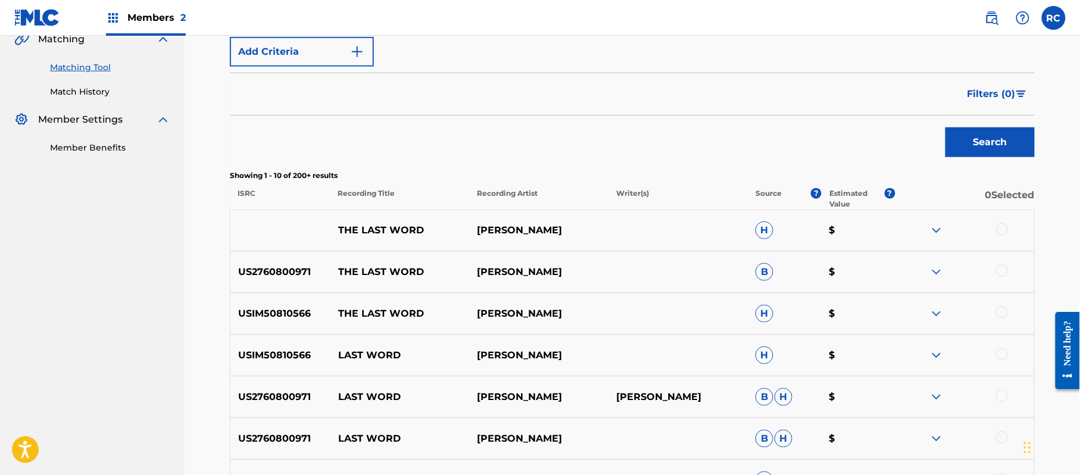
scroll to position [127, 0]
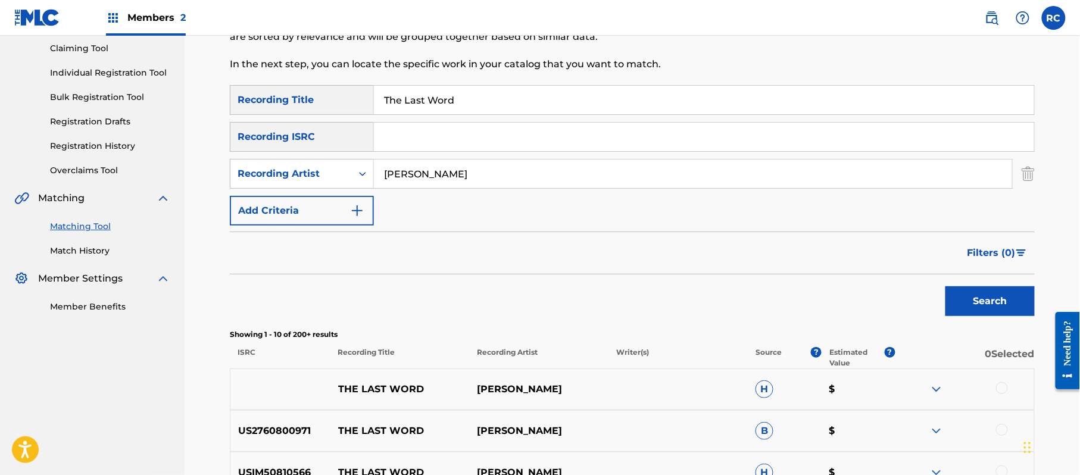
drag, startPoint x: 463, startPoint y: 105, endPoint x: 301, endPoint y: 129, distance: 163.1
click at [301, 129] on div "SearchWithCriteria852bc4d8-3d3a-41d6-8043-66e055d99a01 Recording Title The Last…" at bounding box center [632, 155] width 805 height 141
drag, startPoint x: 1037, startPoint y: 306, endPoint x: 987, endPoint y: 296, distance: 50.9
click at [1029, 304] on div "Matching Tool The Matching Tool allows Members to match sound recordings to wor…" at bounding box center [633, 407] width 834 height 936
drag, startPoint x: 987, startPoint y: 296, endPoint x: 973, endPoint y: 298, distance: 14.4
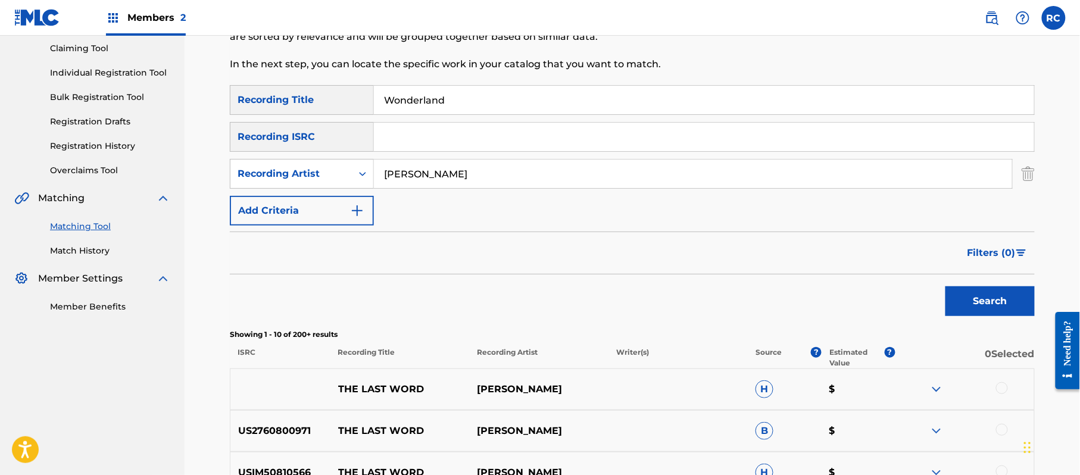
click at [986, 296] on button "Search" at bounding box center [990, 301] width 89 height 30
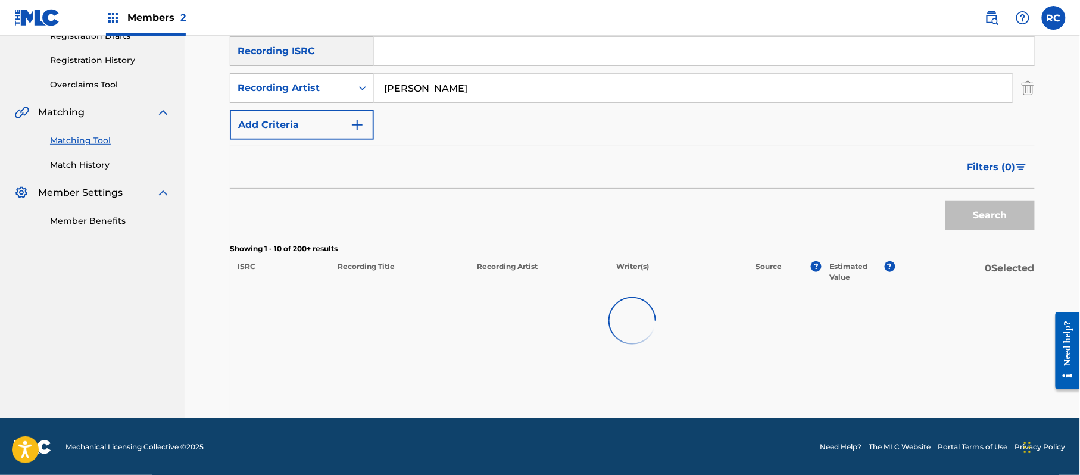
scroll to position [213, 0]
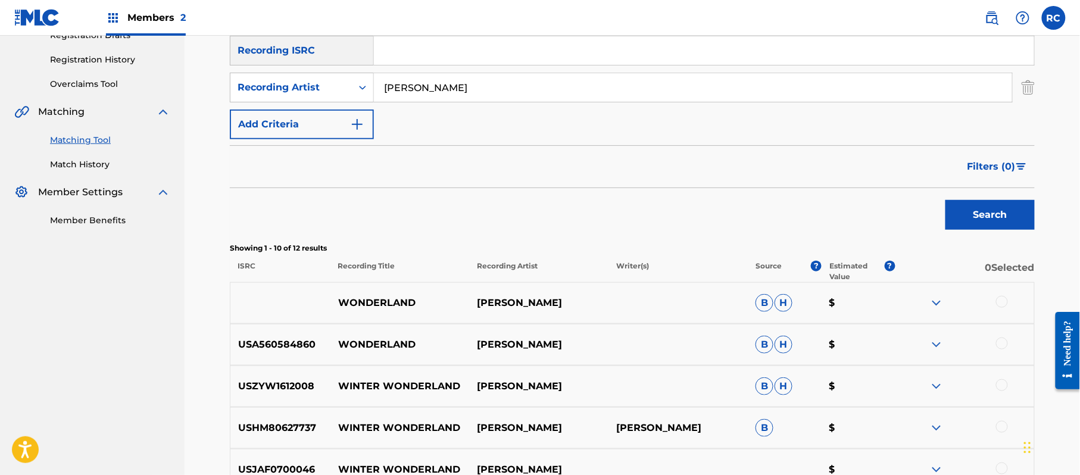
click at [418, 40] on input "Search Form" at bounding box center [704, 50] width 660 height 29
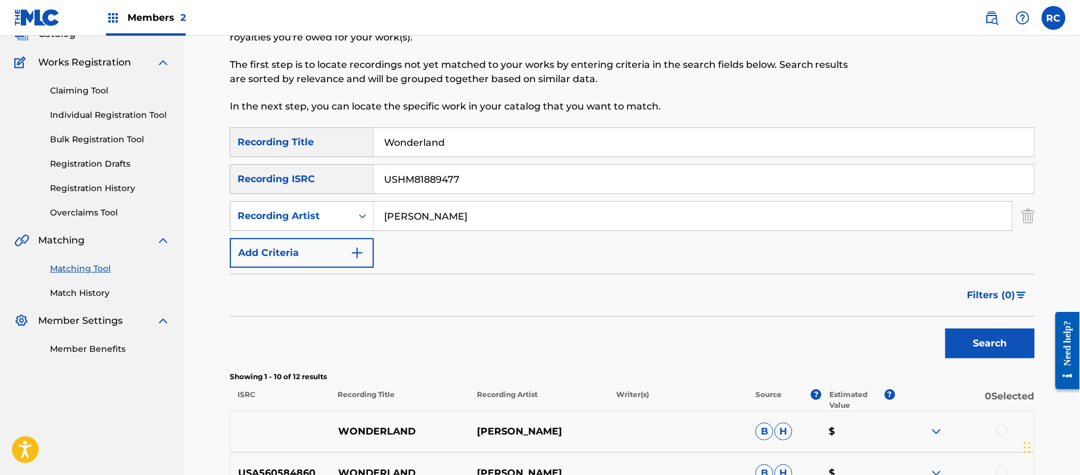
scroll to position [55, 0]
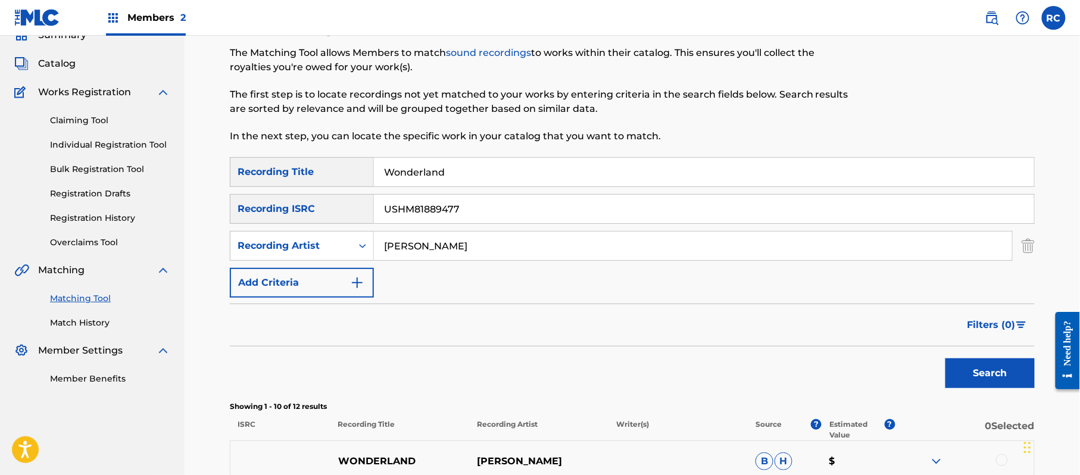
drag, startPoint x: 443, startPoint y: 174, endPoint x: 328, endPoint y: 173, distance: 115.5
click at [330, 174] on div "SearchWithCriteria852bc4d8-3d3a-41d6-8043-66e055d99a01 Recording Title Wonderla…" at bounding box center [632, 172] width 805 height 30
drag, startPoint x: 455, startPoint y: 239, endPoint x: 336, endPoint y: 242, distance: 119.1
click at [336, 242] on div "SearchWithCriteria5a74266d-6cea-4d99-8951-286d3e2ba111 Recording Artist" at bounding box center [632, 246] width 805 height 30
drag, startPoint x: 999, startPoint y: 378, endPoint x: 718, endPoint y: 322, distance: 287.2
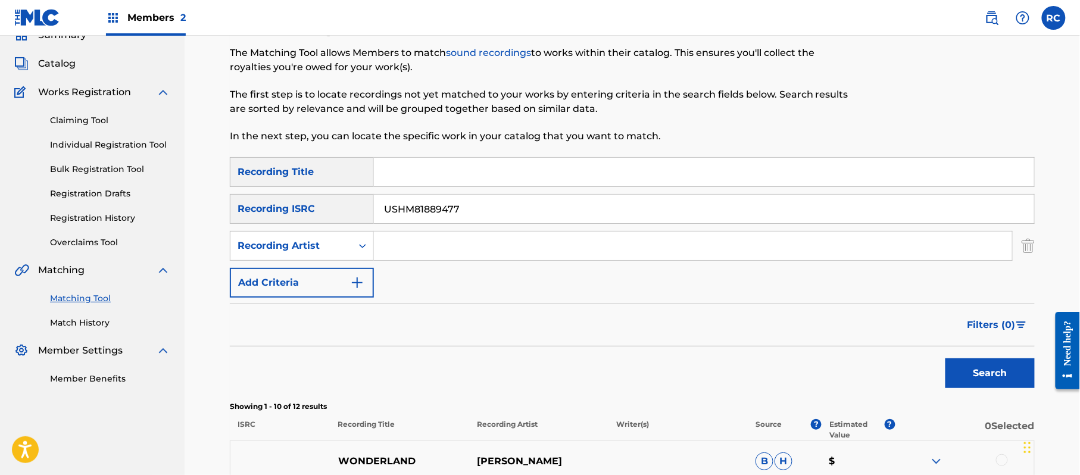
click at [999, 378] on button "Search" at bounding box center [990, 374] width 89 height 30
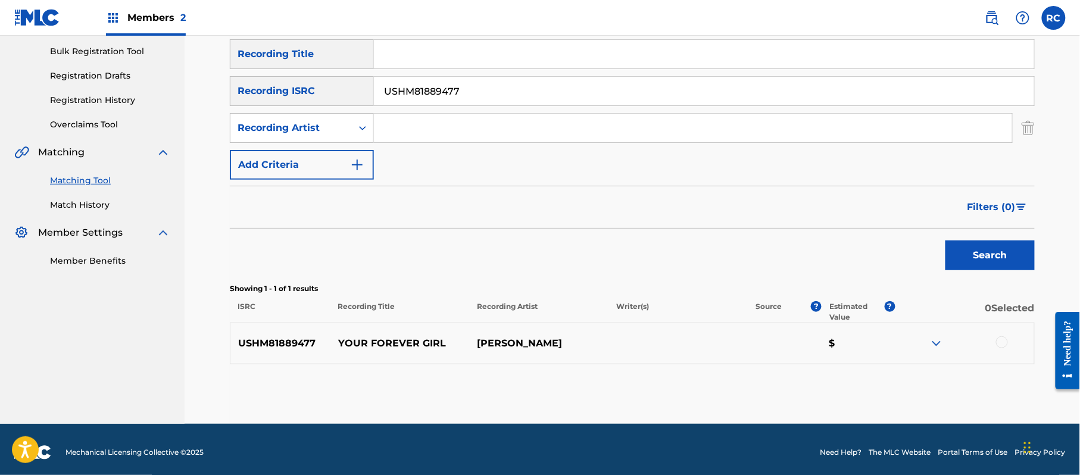
scroll to position [179, 0]
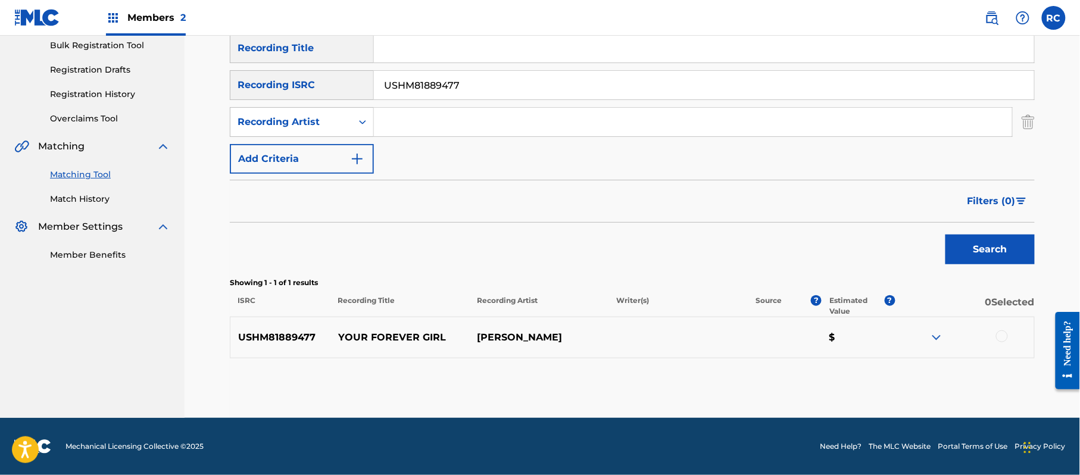
click at [1006, 336] on div at bounding box center [1002, 337] width 12 height 12
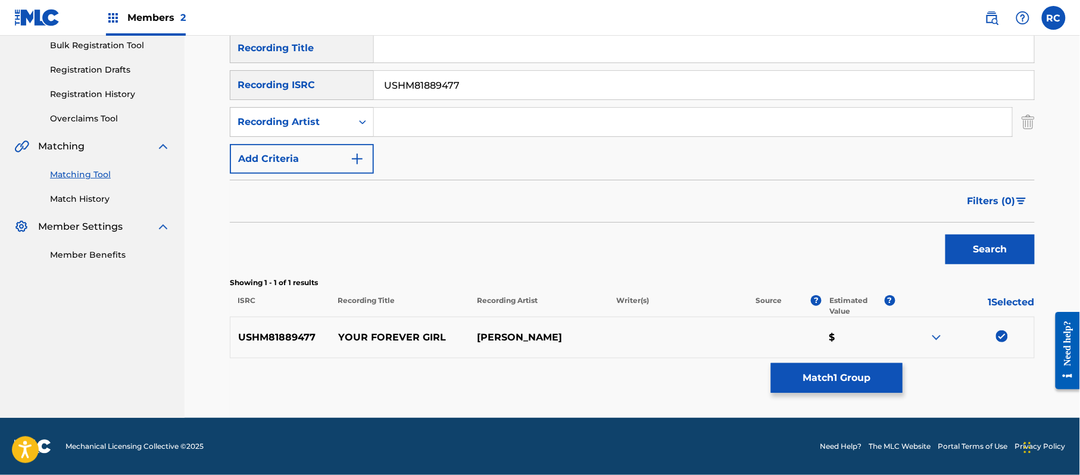
click at [845, 386] on button "Match 1 Group" at bounding box center [837, 378] width 132 height 30
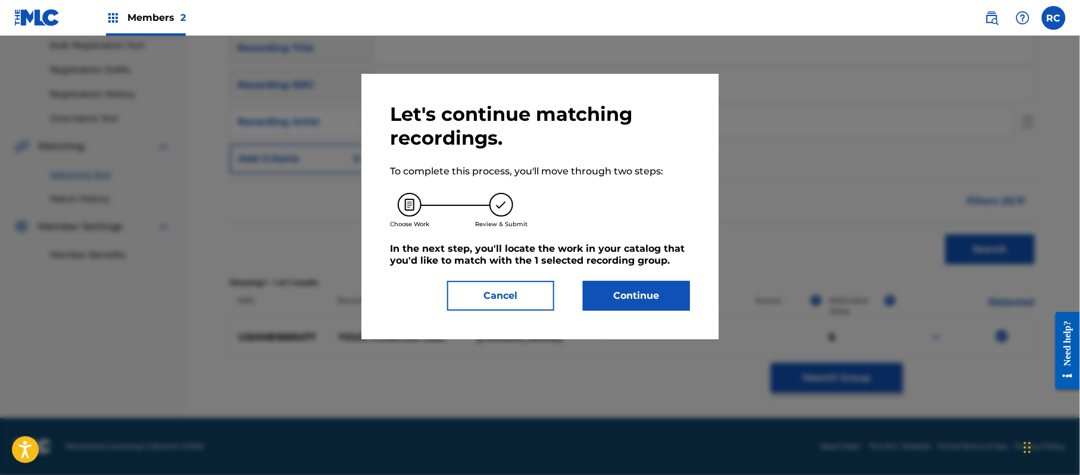
click at [648, 281] on button "Continue" at bounding box center [636, 296] width 107 height 30
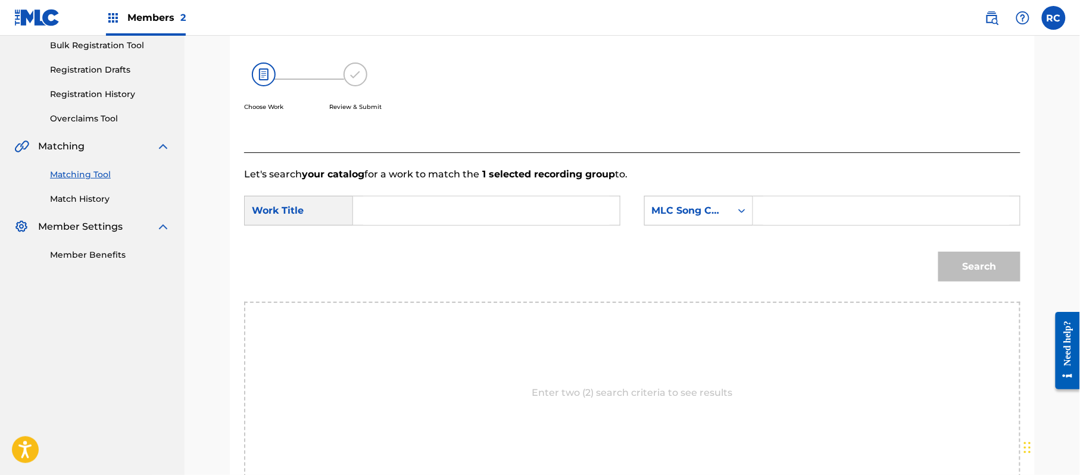
click at [406, 211] on input "Search Form" at bounding box center [486, 211] width 247 height 29
click at [476, 220] on input "Your Forever Girl YA1X2H" at bounding box center [486, 211] width 247 height 29
click at [808, 218] on input "Search Form" at bounding box center [887, 211] width 247 height 29
click at [987, 266] on button "Search" at bounding box center [980, 267] width 82 height 30
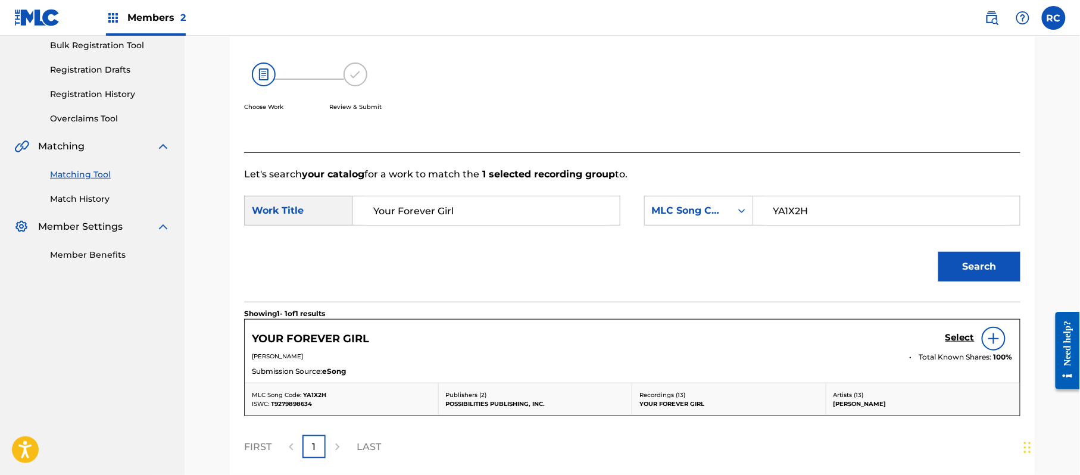
click at [953, 334] on h5 "Select" at bounding box center [960, 337] width 29 height 11
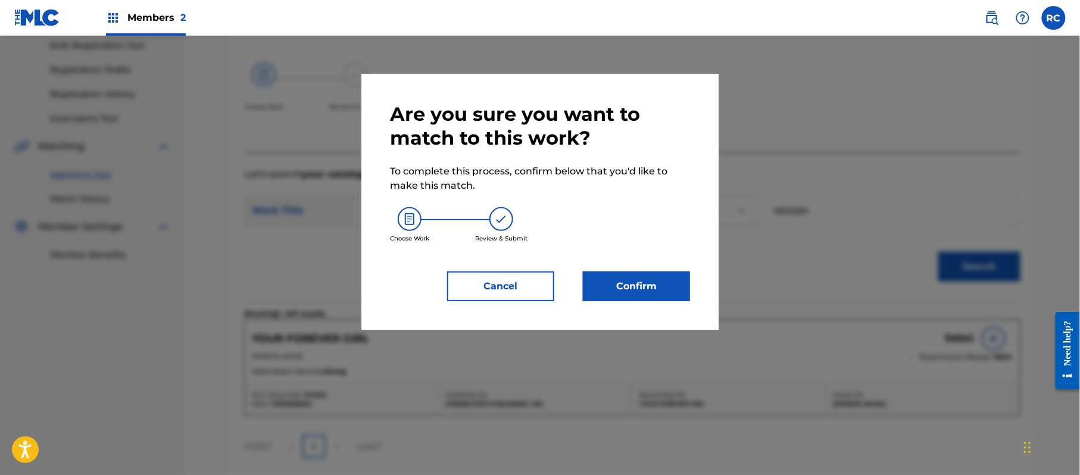
click at [641, 288] on button "Confirm" at bounding box center [636, 287] width 107 height 30
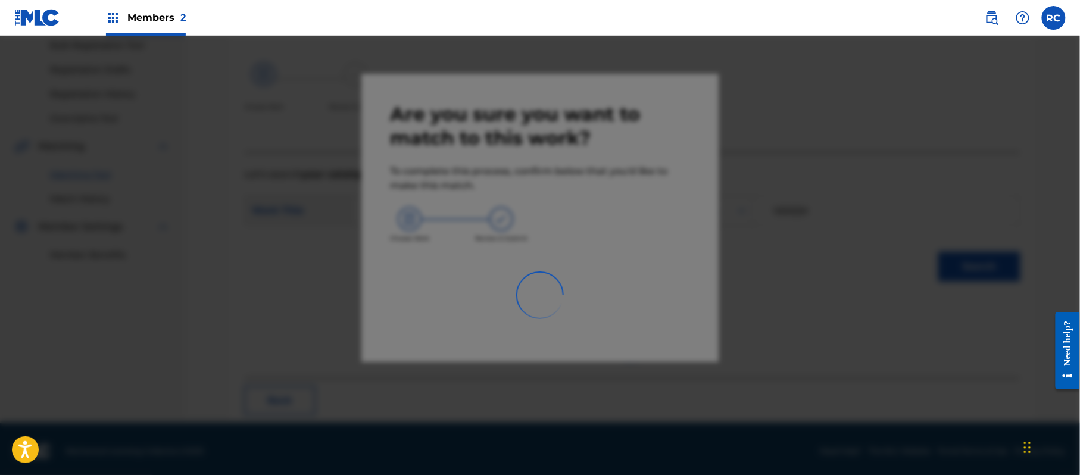
scroll to position [48, 0]
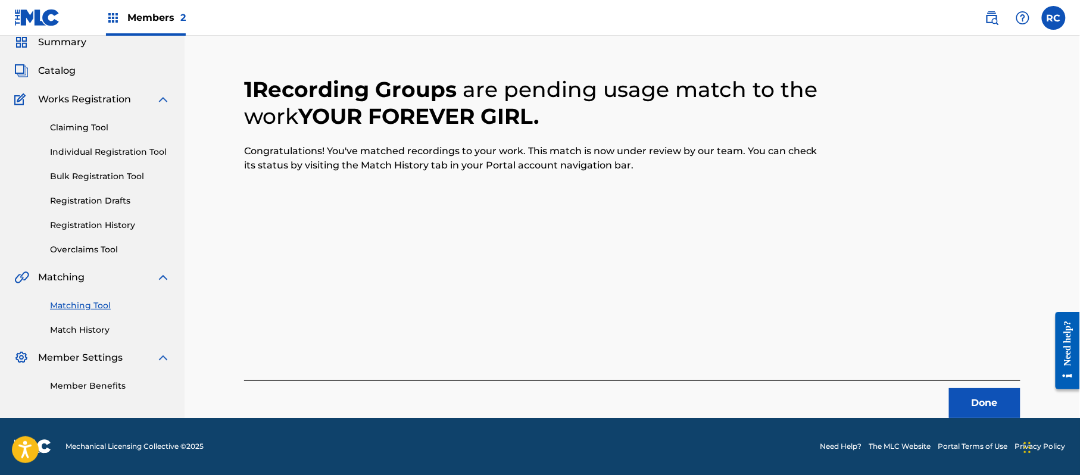
click at [965, 403] on button "Done" at bounding box center [984, 403] width 71 height 30
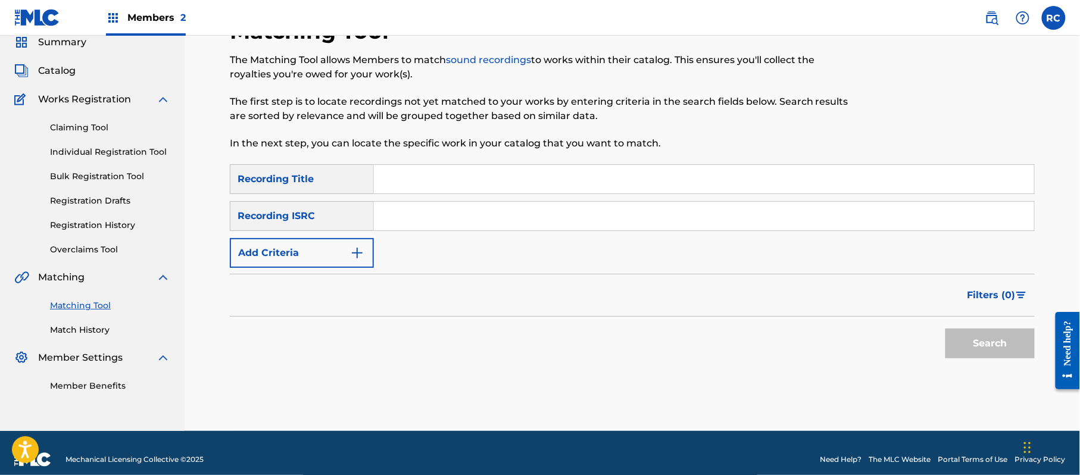
drag, startPoint x: 472, startPoint y: 217, endPoint x: 506, endPoint y: 230, distance: 36.4
click at [472, 217] on input "Search Form" at bounding box center [704, 216] width 660 height 29
click at [976, 335] on button "Search" at bounding box center [990, 344] width 89 height 30
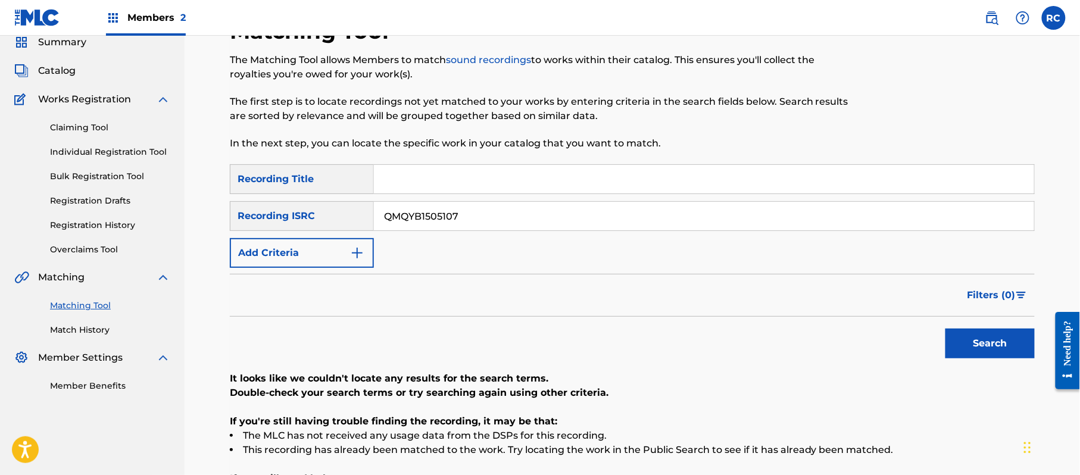
click at [423, 229] on input "QMQYB1505107" at bounding box center [704, 216] width 660 height 29
drag, startPoint x: 977, startPoint y: 344, endPoint x: 952, endPoint y: 344, distance: 25.0
click at [977, 344] on button "Search" at bounding box center [990, 344] width 89 height 30
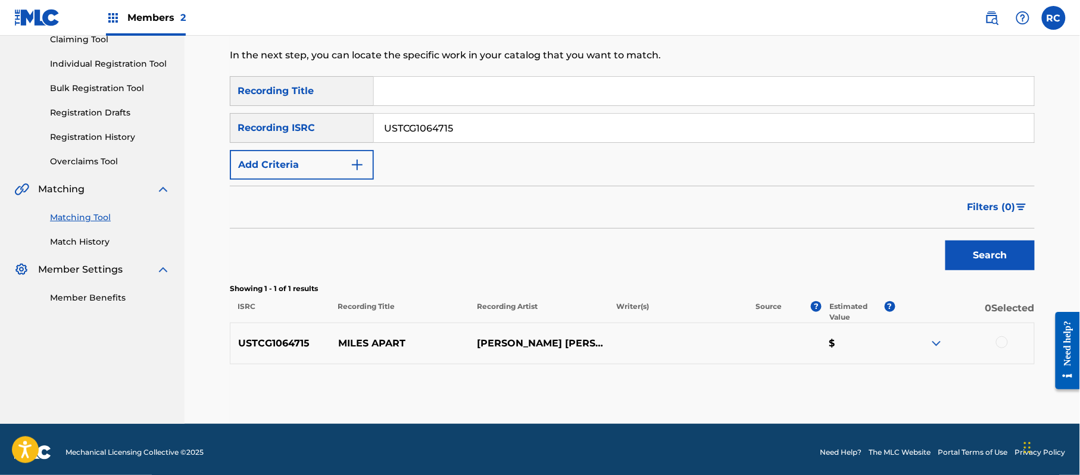
scroll to position [137, 0]
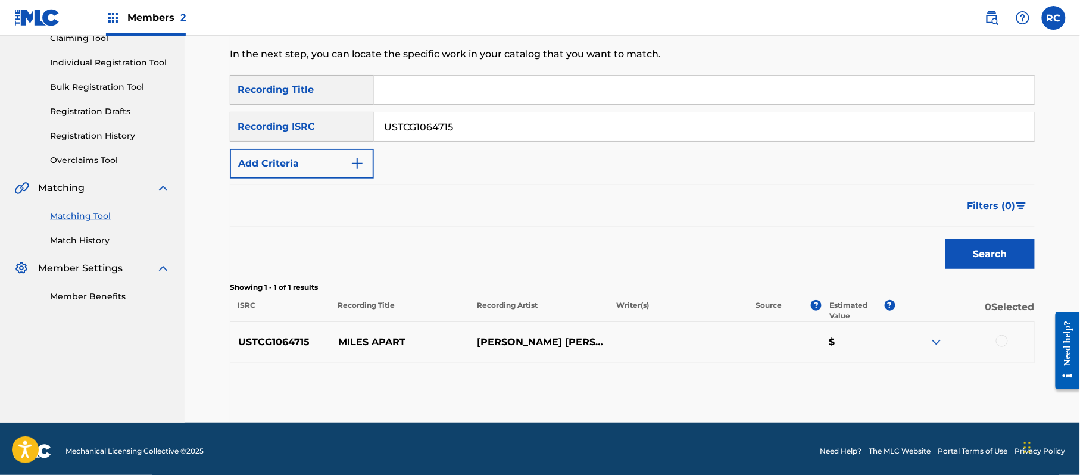
drag, startPoint x: 1006, startPoint y: 342, endPoint x: 906, endPoint y: 336, distance: 100.2
click at [1005, 342] on div at bounding box center [1002, 341] width 12 height 12
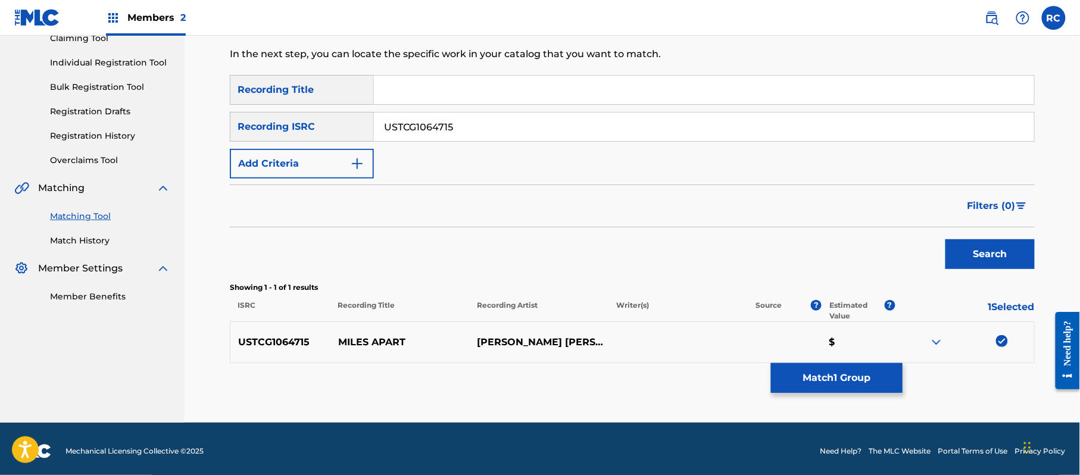
click at [834, 372] on button "Match 1 Group" at bounding box center [837, 378] width 132 height 30
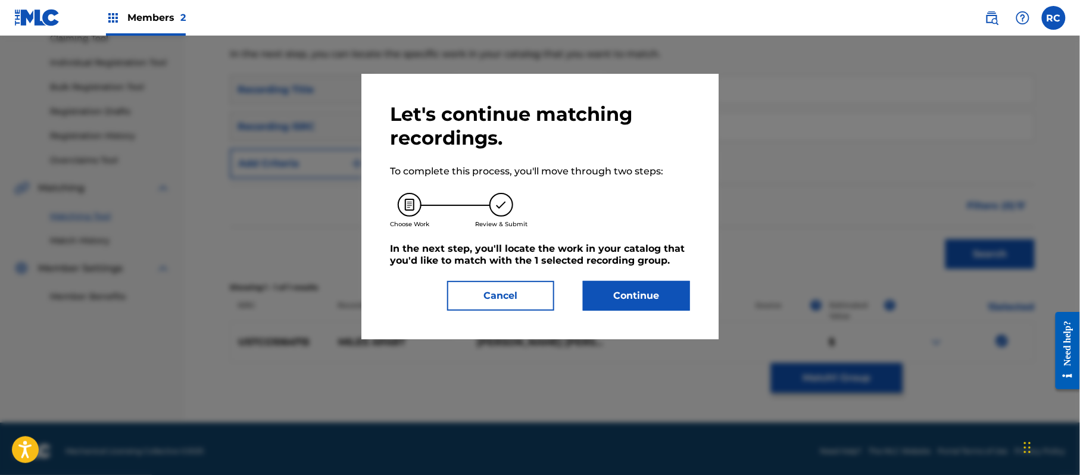
click at [641, 291] on button "Continue" at bounding box center [636, 296] width 107 height 30
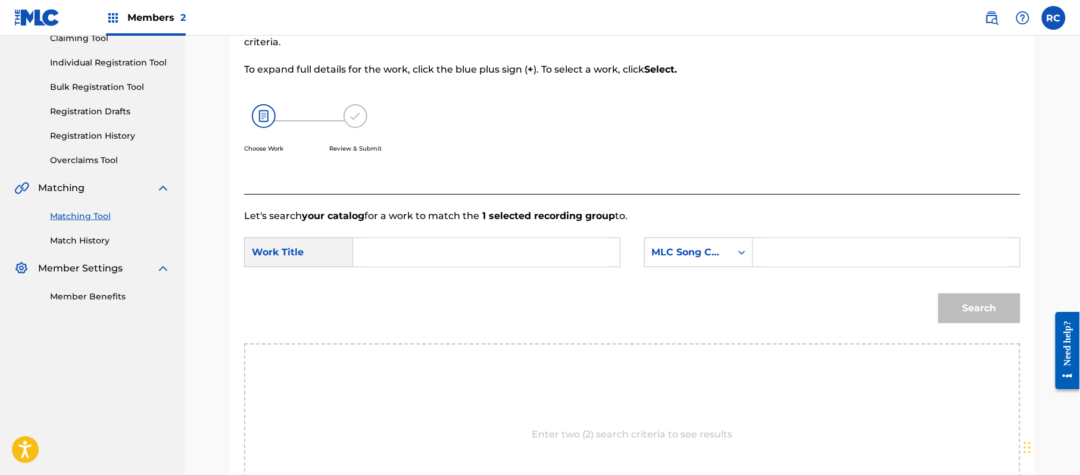
drag, startPoint x: 511, startPoint y: 248, endPoint x: 503, endPoint y: 250, distance: 8.7
click at [511, 248] on input "Search Form" at bounding box center [486, 252] width 247 height 29
click at [448, 255] on input "Miles Apart MA5HRG" at bounding box center [486, 252] width 247 height 29
click at [805, 260] on input "Search Form" at bounding box center [887, 252] width 247 height 29
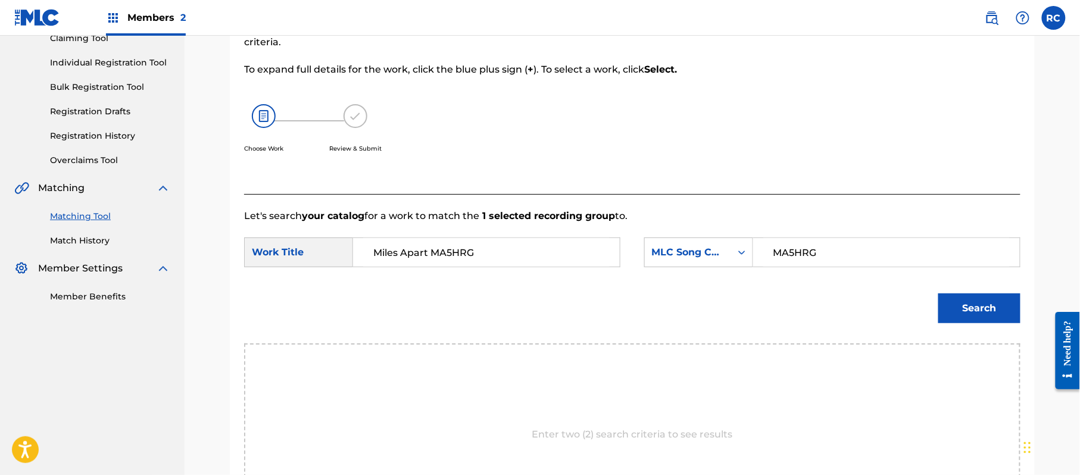
click at [983, 306] on button "Search" at bounding box center [980, 309] width 82 height 30
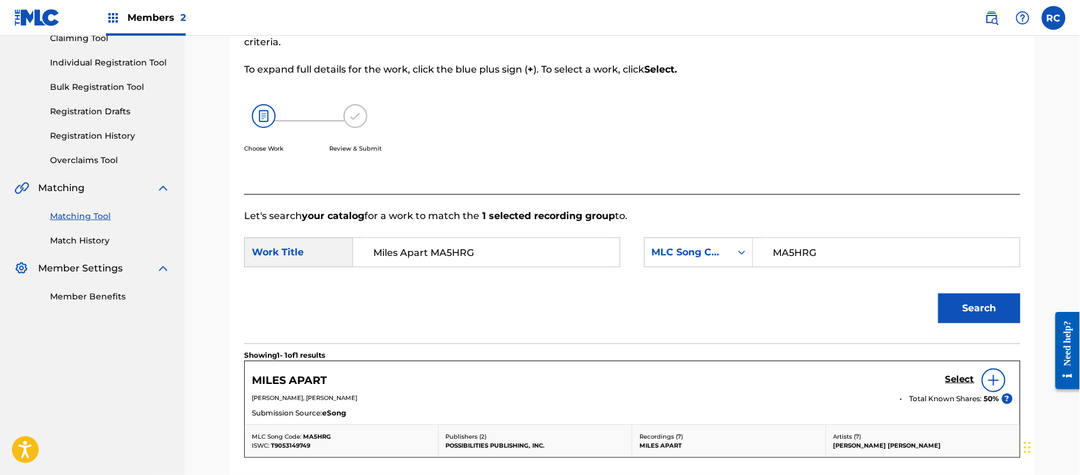
click at [451, 257] on input "Miles Apart MA5HRG" at bounding box center [486, 252] width 247 height 29
click at [939, 294] on button "Search" at bounding box center [980, 309] width 82 height 30
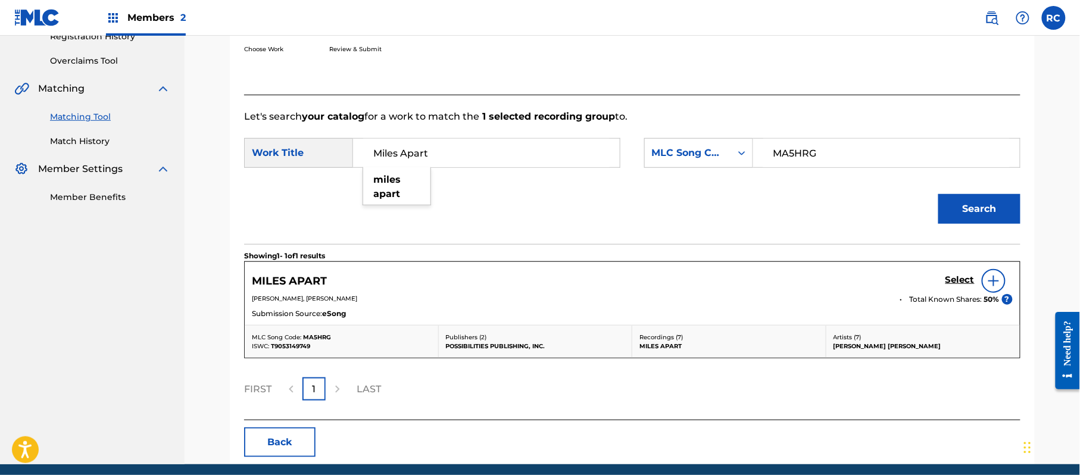
scroll to position [283, 0]
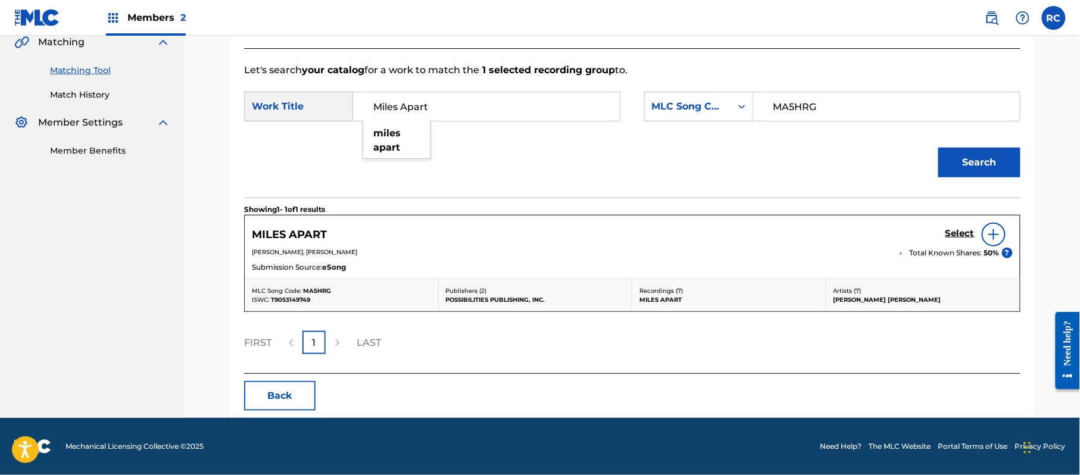
click at [947, 228] on h5 "Select" at bounding box center [960, 233] width 29 height 11
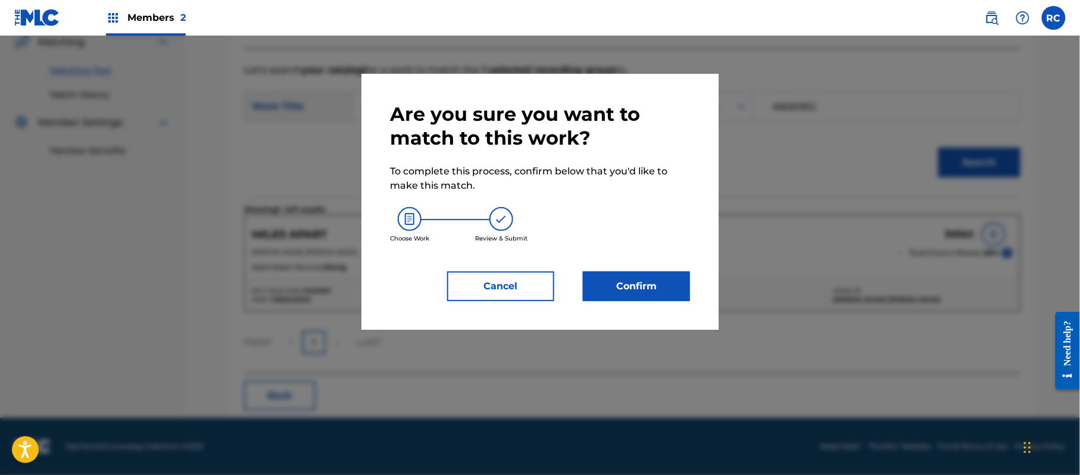
click at [642, 296] on button "Confirm" at bounding box center [636, 287] width 107 height 30
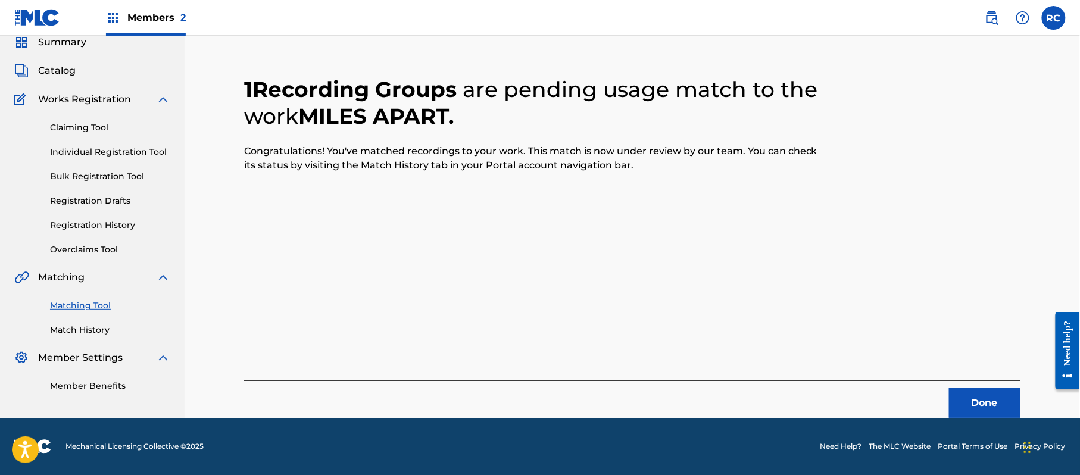
scroll to position [48, 0]
click at [961, 398] on button "Done" at bounding box center [984, 403] width 71 height 30
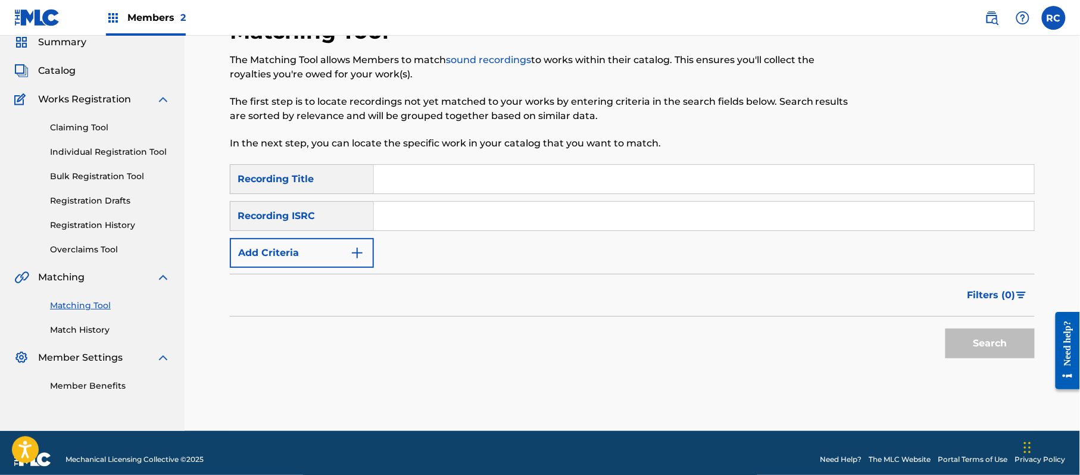
drag, startPoint x: 425, startPoint y: 220, endPoint x: 448, endPoint y: 229, distance: 24.7
click at [425, 220] on input "Search Form" at bounding box center [704, 216] width 660 height 29
click at [1004, 343] on button "Search" at bounding box center [990, 344] width 89 height 30
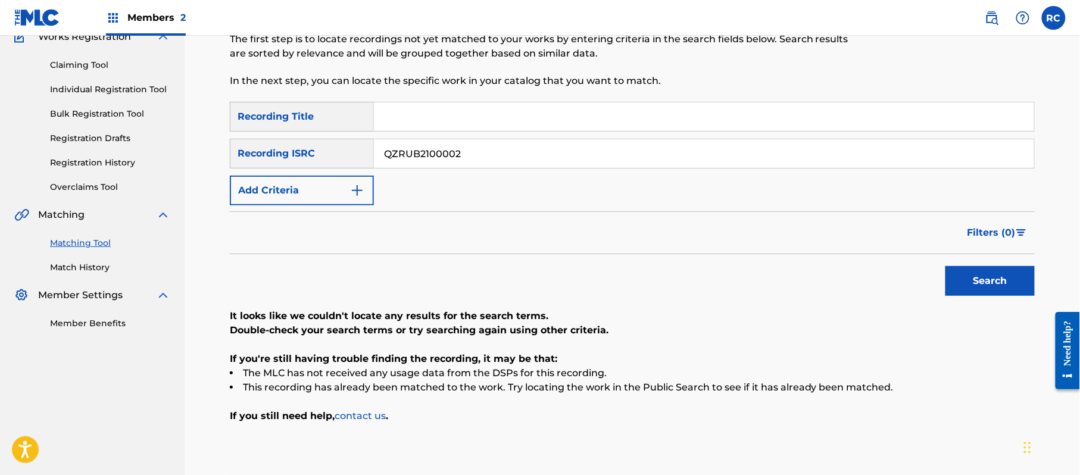
scroll to position [175, 0]
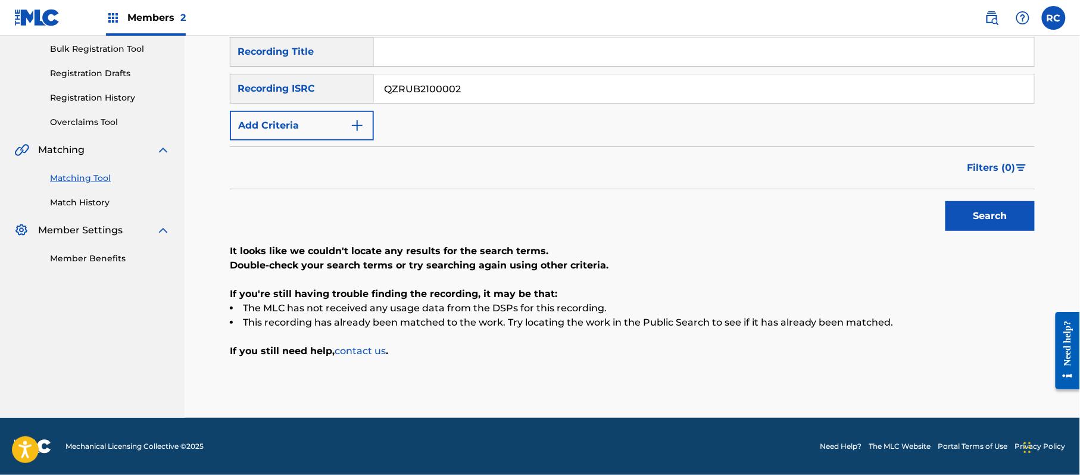
drag, startPoint x: 366, startPoint y: 96, endPoint x: 275, endPoint y: 96, distance: 91.1
click at [275, 96] on div "SearchWithCriteriaadc31444-c8e0-4eae-9241-413354242a76 Recording ISRC QZRUB2100…" at bounding box center [632, 89] width 805 height 30
drag, startPoint x: 992, startPoint y: 217, endPoint x: 725, endPoint y: 185, distance: 268.2
click at [991, 217] on button "Search" at bounding box center [990, 216] width 89 height 30
drag, startPoint x: 478, startPoint y: 86, endPoint x: 316, endPoint y: 86, distance: 162.0
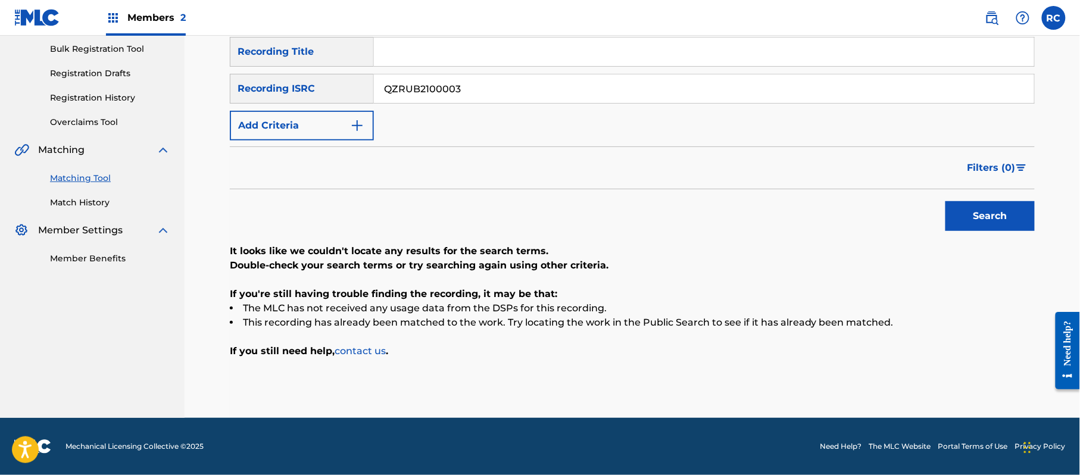
click at [316, 86] on div "SearchWithCriteriaadc31444-c8e0-4eae-9241-413354242a76 Recording ISRC QZRUB2100…" at bounding box center [632, 89] width 805 height 30
drag, startPoint x: 991, startPoint y: 218, endPoint x: 983, endPoint y: 220, distance: 8.5
click at [990, 219] on button "Search" at bounding box center [990, 216] width 89 height 30
drag, startPoint x: 468, startPoint y: 95, endPoint x: 283, endPoint y: 106, distance: 184.3
click at [283, 106] on div "SearchWithCriteria852bc4d8-3d3a-41d6-8043-66e055d99a01 Recording Title SearchWi…" at bounding box center [632, 89] width 805 height 104
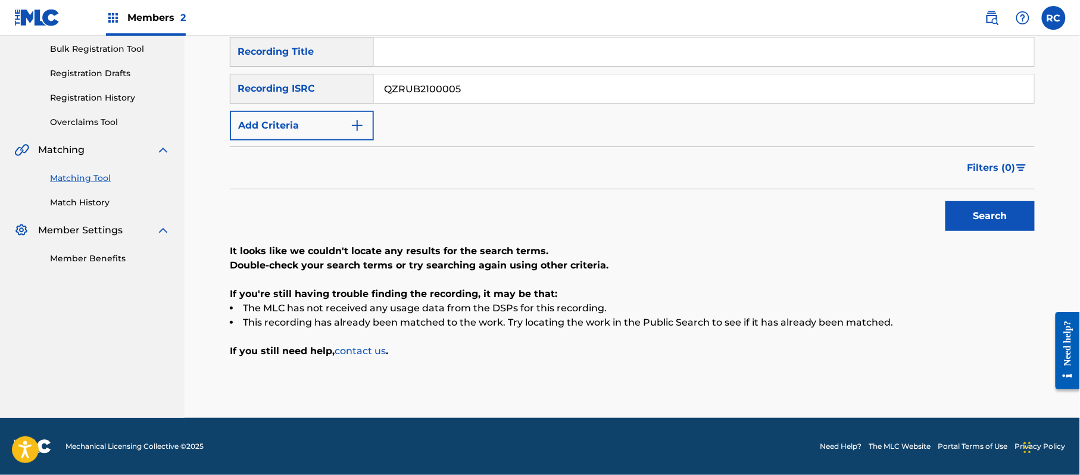
drag, startPoint x: 984, startPoint y: 218, endPoint x: 927, endPoint y: 222, distance: 57.3
click at [981, 220] on button "Search" at bounding box center [990, 216] width 89 height 30
drag, startPoint x: 479, startPoint y: 96, endPoint x: 364, endPoint y: 101, distance: 115.0
click at [301, 94] on div "SearchWithCriteriaadc31444-c8e0-4eae-9241-413354242a76 Recording ISRC QZRUB2100…" at bounding box center [632, 89] width 805 height 30
drag, startPoint x: 403, startPoint y: 91, endPoint x: 348, endPoint y: 89, distance: 55.4
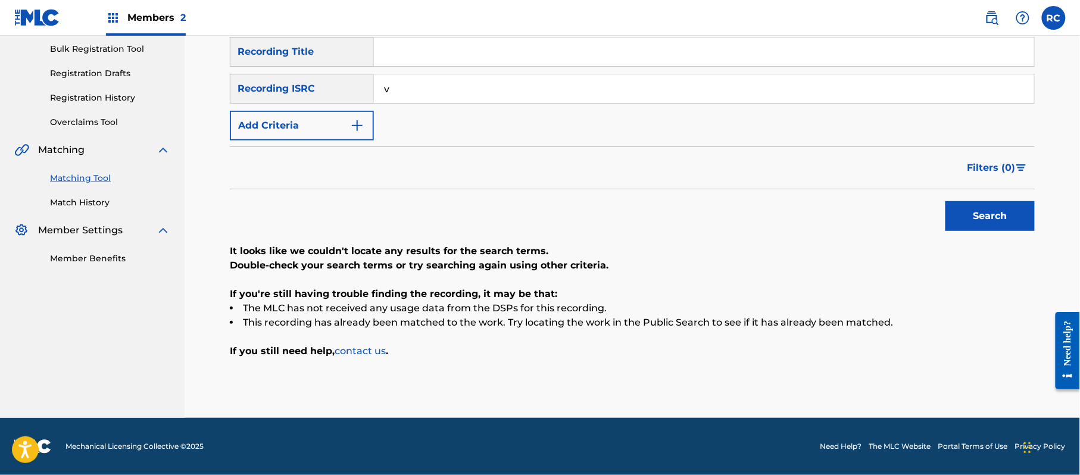
click at [348, 89] on div "SearchWithCriteriaadc31444-c8e0-4eae-9241-413354242a76 Recording ISRC v" at bounding box center [632, 89] width 805 height 30
click at [1001, 219] on button "Search" at bounding box center [990, 216] width 89 height 30
drag, startPoint x: 468, startPoint y: 101, endPoint x: 324, endPoint y: 100, distance: 143.5
click at [286, 101] on div "SearchWithCriteriaadc31444-c8e0-4eae-9241-413354242a76 Recording ISRC QZRUB2100…" at bounding box center [632, 89] width 805 height 30
drag, startPoint x: 972, startPoint y: 215, endPoint x: 916, endPoint y: 239, distance: 60.8
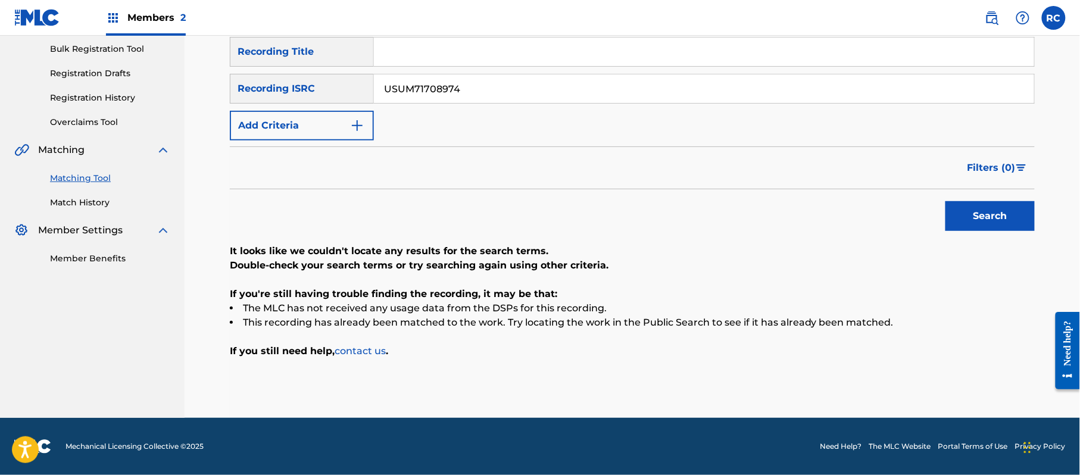
click at [972, 216] on button "Search" at bounding box center [990, 216] width 89 height 30
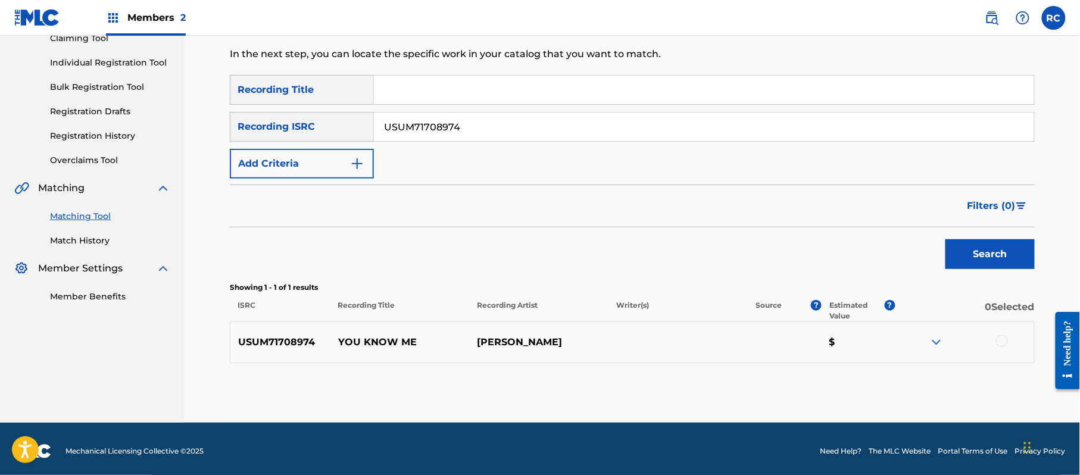
scroll to position [142, 0]
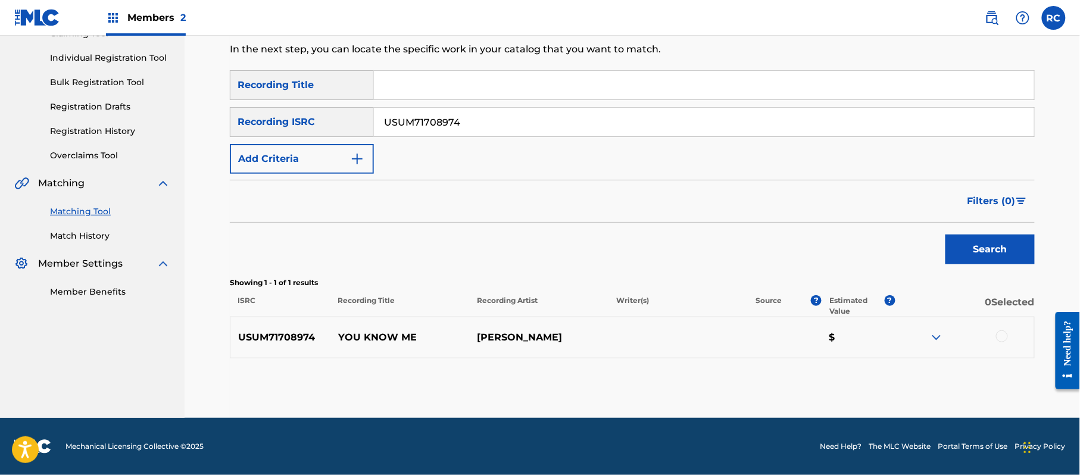
drag, startPoint x: 1004, startPoint y: 339, endPoint x: 889, endPoint y: 334, distance: 115.0
click at [1004, 339] on div at bounding box center [1002, 337] width 12 height 12
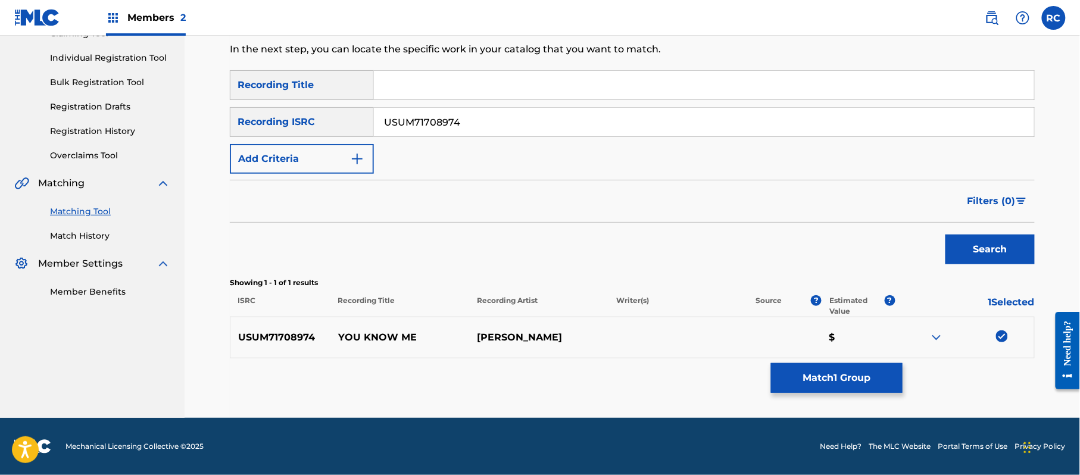
click at [799, 376] on button "Match 1 Group" at bounding box center [837, 378] width 132 height 30
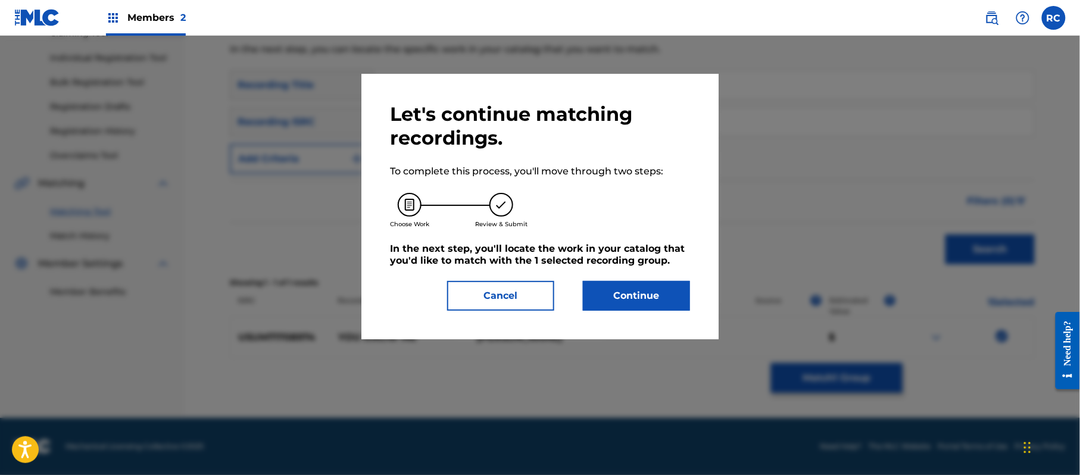
click at [641, 284] on button "Continue" at bounding box center [636, 296] width 107 height 30
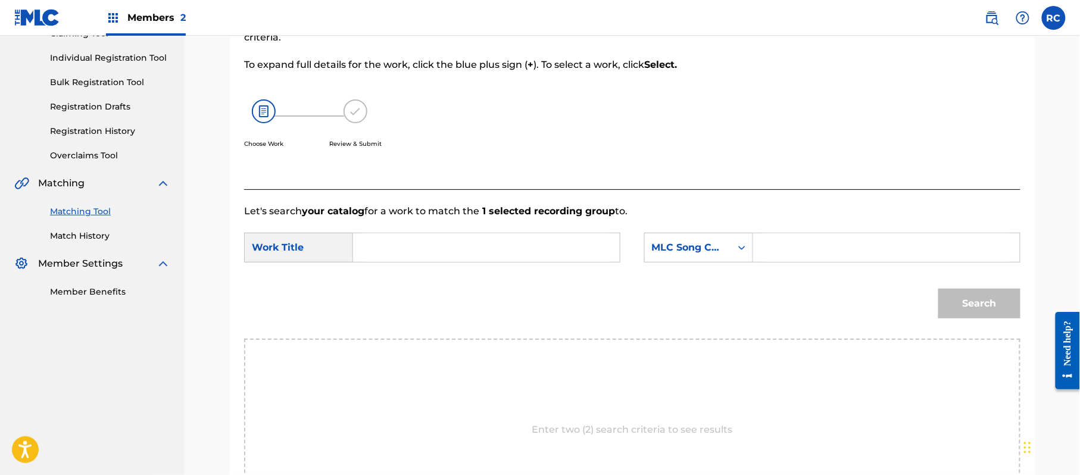
click at [503, 262] on div "Search Form" at bounding box center [486, 248] width 267 height 30
click at [446, 246] on input "Search Form" at bounding box center [486, 247] width 247 height 29
click at [465, 248] on input "You Know Me YD2HXH" at bounding box center [486, 247] width 247 height 29
click at [820, 248] on input "Search Form" at bounding box center [887, 247] width 247 height 29
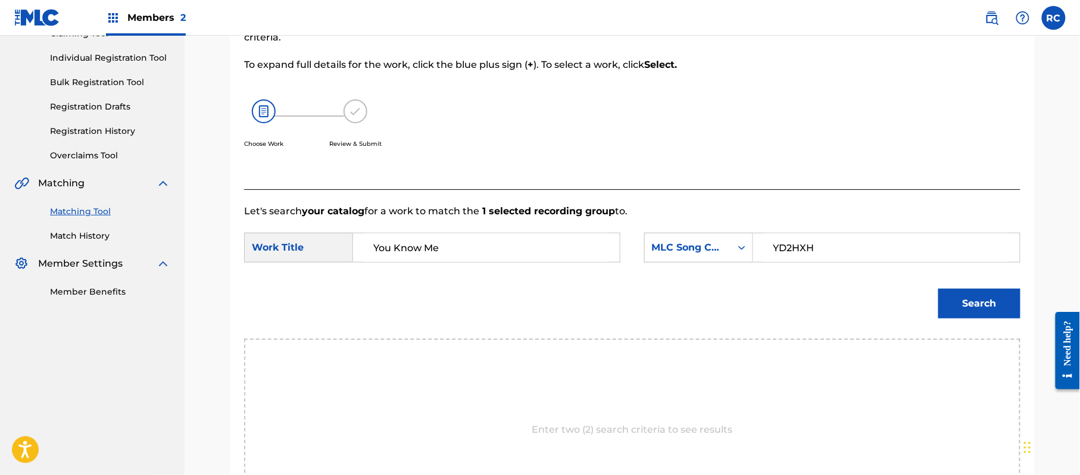
click at [987, 294] on button "Search" at bounding box center [980, 304] width 82 height 30
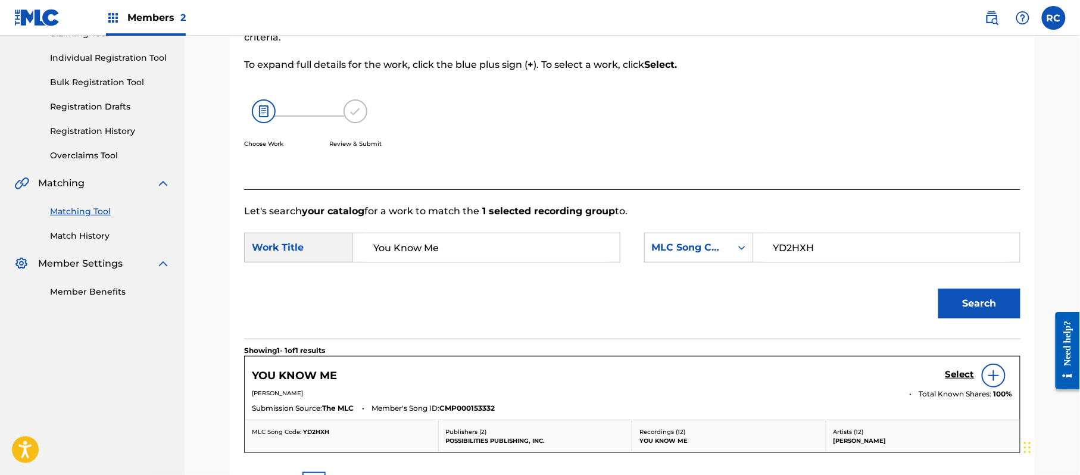
click at [953, 373] on h5 "Select" at bounding box center [960, 374] width 29 height 11
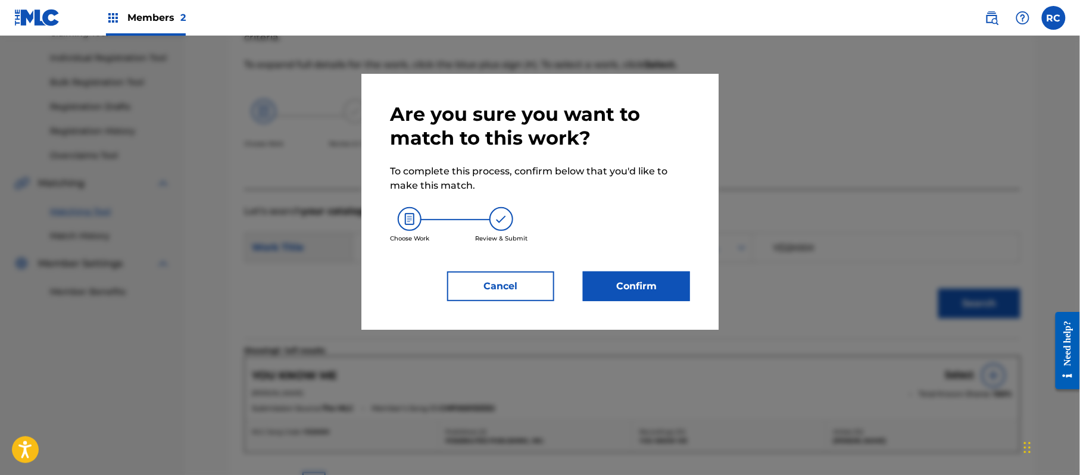
click at [632, 291] on button "Confirm" at bounding box center [636, 287] width 107 height 30
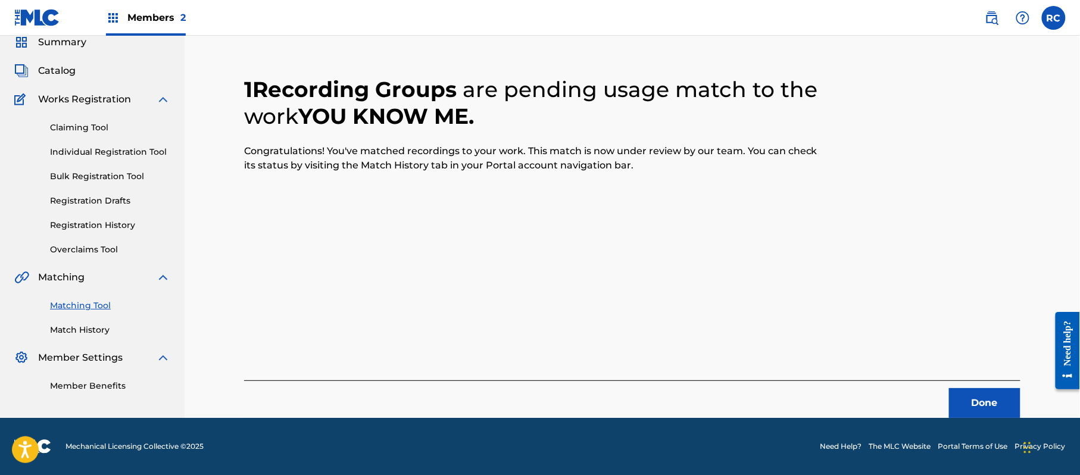
scroll to position [48, 0]
click at [970, 406] on button "Done" at bounding box center [984, 403] width 71 height 30
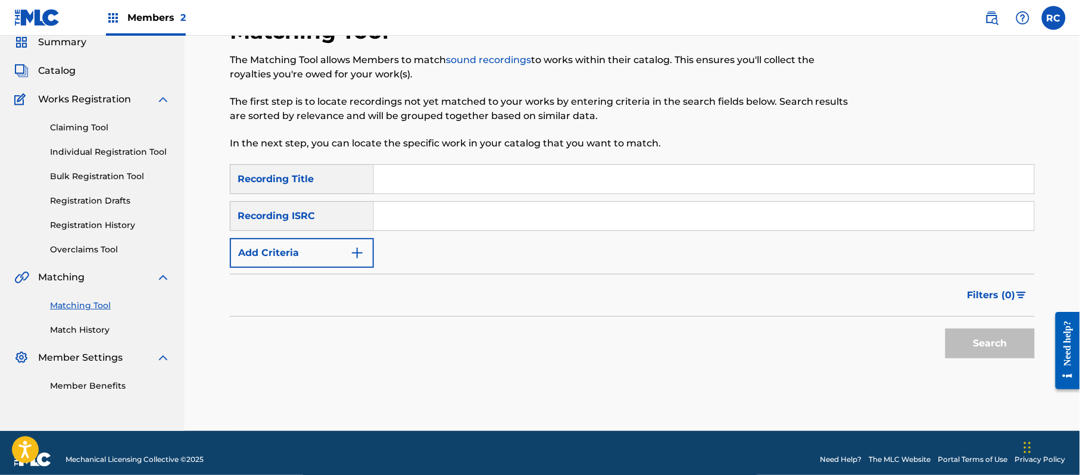
click at [417, 216] on input "Search Form" at bounding box center [704, 216] width 660 height 29
click at [1006, 349] on button "Search" at bounding box center [990, 344] width 89 height 30
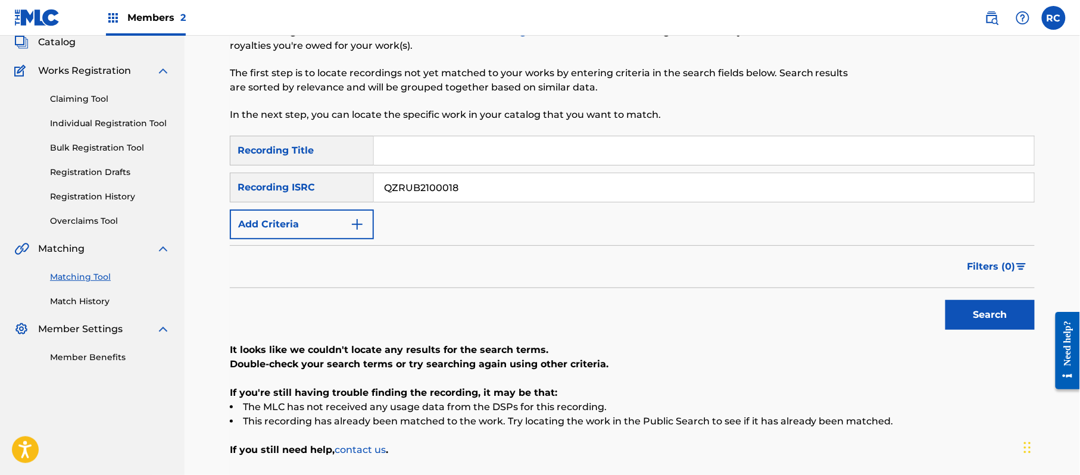
scroll to position [127, 0]
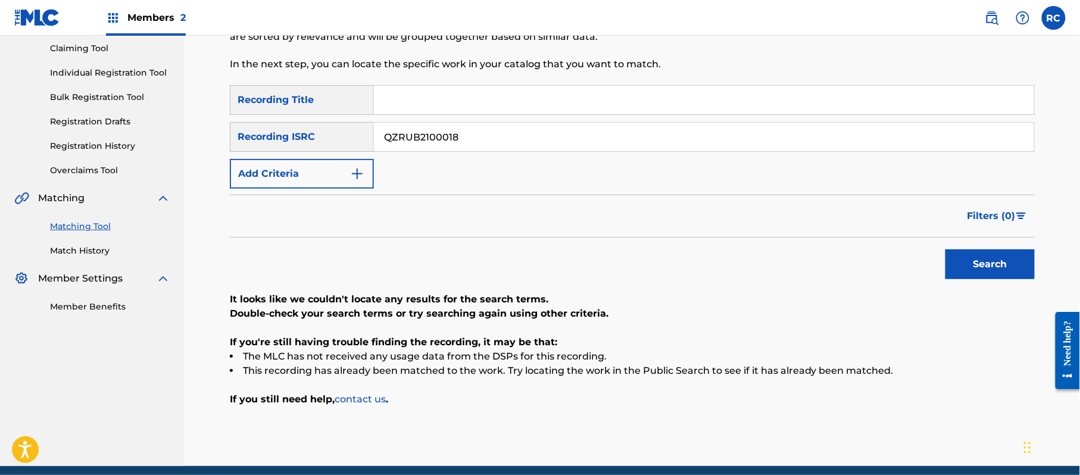
drag, startPoint x: 463, startPoint y: 137, endPoint x: 448, endPoint y: 137, distance: 14.9
click at [297, 137] on div "SearchWithCriteriaadc31444-c8e0-4eae-9241-413354242a76 Recording ISRC QZRUB2100…" at bounding box center [632, 137] width 805 height 30
drag, startPoint x: 982, startPoint y: 258, endPoint x: 910, endPoint y: 274, distance: 73.8
click at [981, 261] on button "Search" at bounding box center [990, 265] width 89 height 30
drag, startPoint x: 451, startPoint y: 141, endPoint x: 291, endPoint y: 154, distance: 160.7
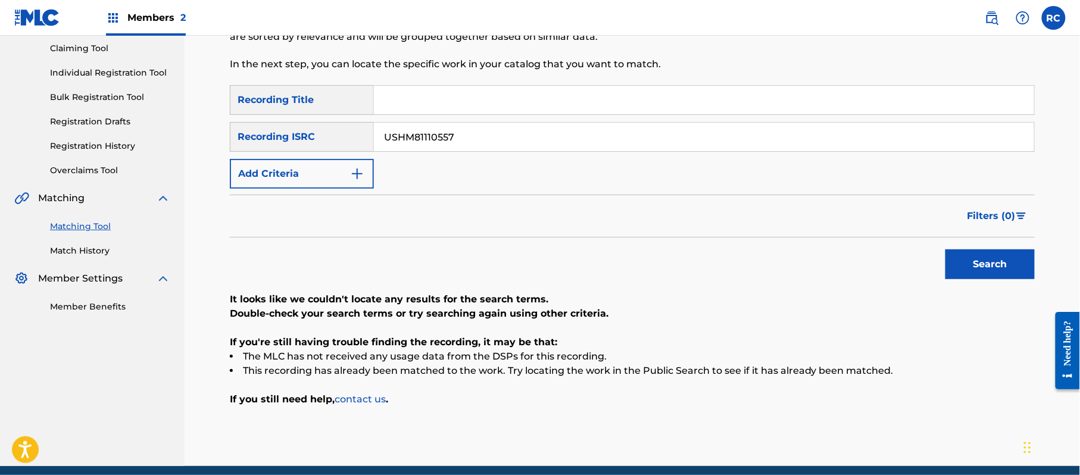
click at [291, 154] on div "SearchWithCriteria852bc4d8-3d3a-41d6-8043-66e055d99a01 Recording Title SearchWi…" at bounding box center [632, 137] width 805 height 104
click at [967, 263] on button "Search" at bounding box center [990, 265] width 89 height 30
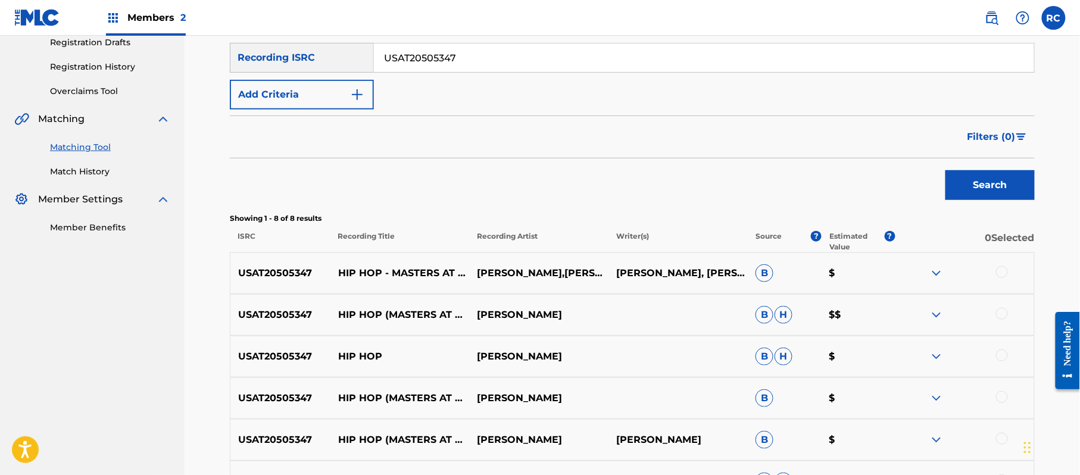
scroll to position [365, 0]
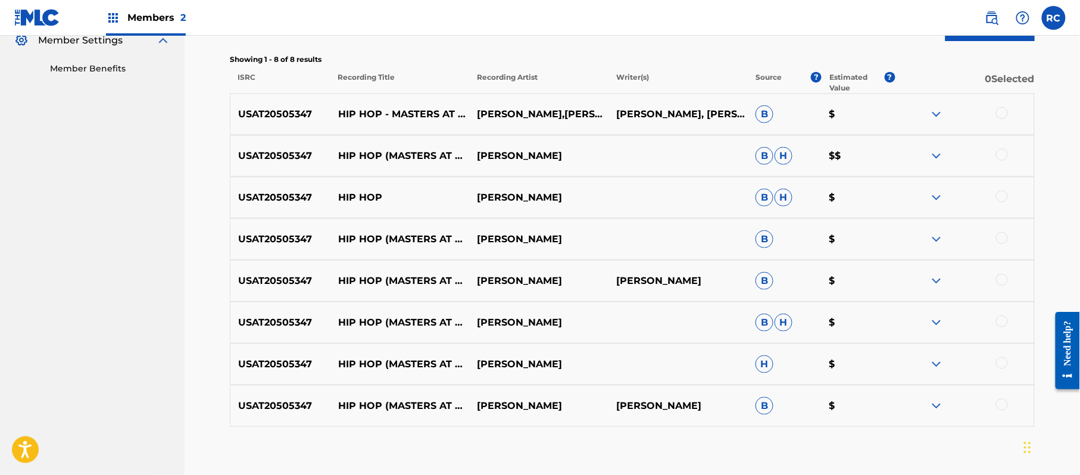
click at [1002, 113] on div at bounding box center [1002, 113] width 12 height 12
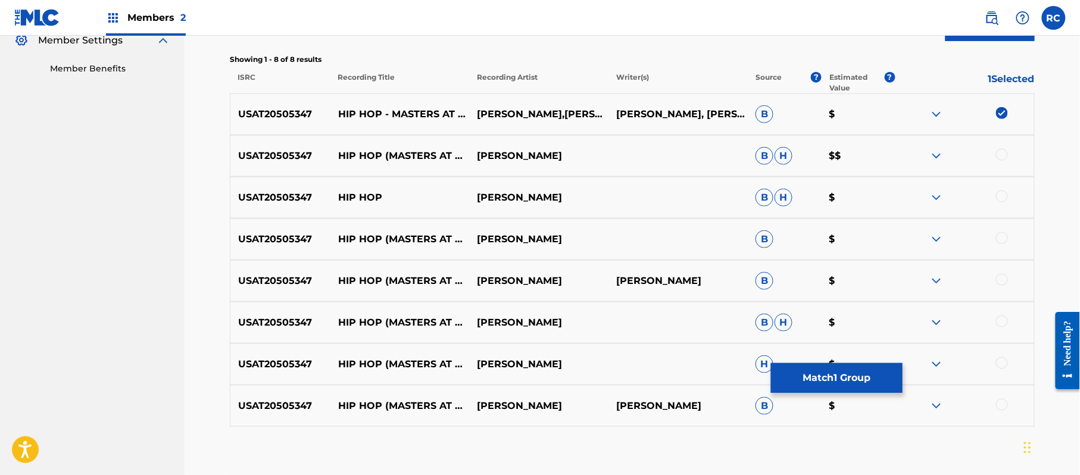
click at [1001, 158] on div at bounding box center [1002, 155] width 12 height 12
click at [998, 194] on div at bounding box center [1002, 197] width 12 height 12
click at [1005, 236] on div at bounding box center [1002, 238] width 12 height 12
click at [1004, 280] on div at bounding box center [1002, 280] width 12 height 12
click at [1005, 326] on div at bounding box center [1002, 322] width 12 height 12
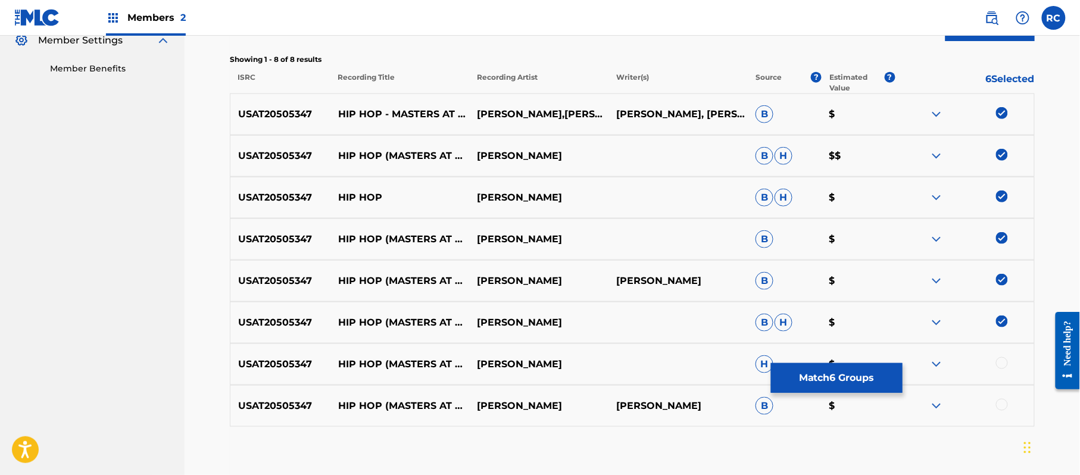
drag, startPoint x: 1006, startPoint y: 363, endPoint x: 1002, endPoint y: 375, distance: 12.1
click at [1005, 363] on div at bounding box center [1002, 363] width 12 height 12
click at [1005, 406] on div at bounding box center [1002, 405] width 12 height 12
click at [845, 378] on button "Match 8 Groups" at bounding box center [837, 378] width 132 height 30
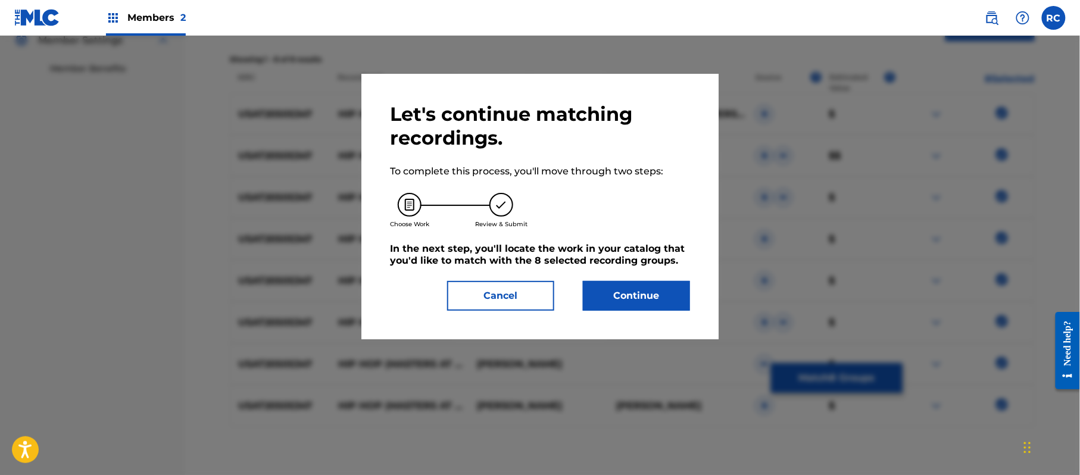
click at [670, 296] on button "Continue" at bounding box center [636, 296] width 107 height 30
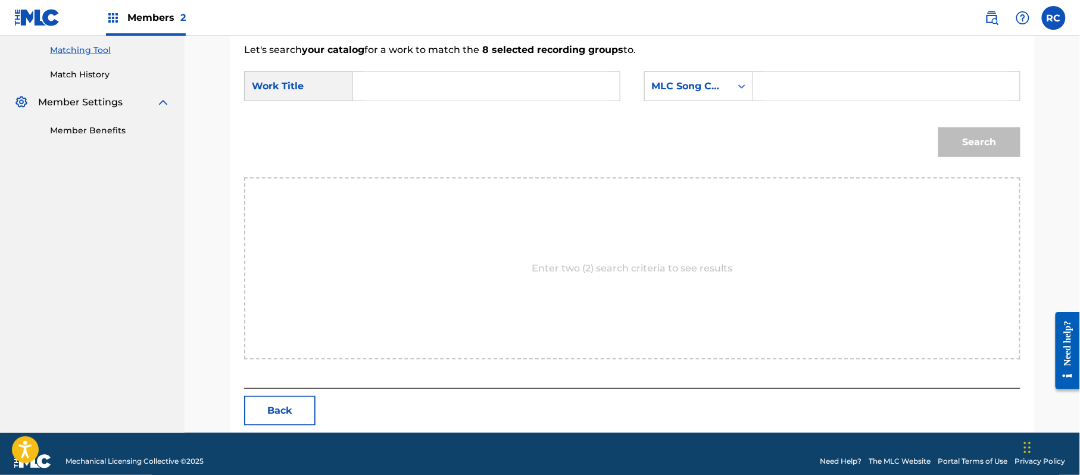
scroll to position [318, 0]
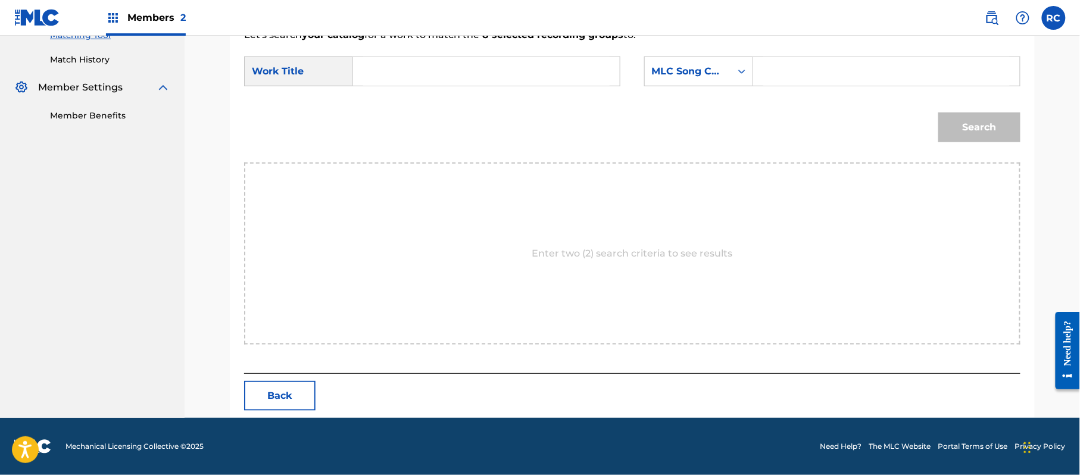
click at [426, 74] on input "Search Form" at bounding box center [486, 71] width 247 height 29
click at [442, 72] on input "Hip Hop H1257N" at bounding box center [486, 71] width 247 height 29
drag, startPoint x: 828, startPoint y: 71, endPoint x: 835, endPoint y: 74, distance: 7.5
click at [828, 71] on input "Search Form" at bounding box center [887, 71] width 247 height 29
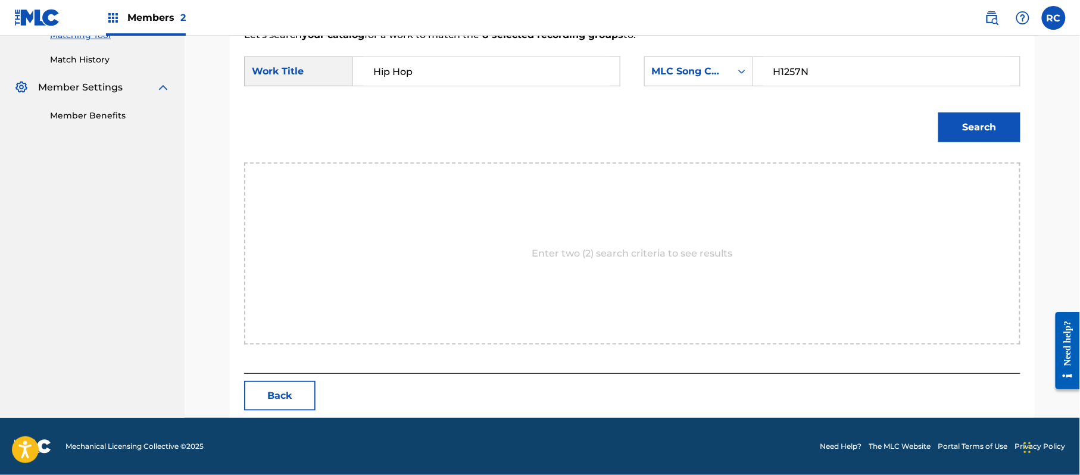
click at [946, 127] on button "Search" at bounding box center [980, 128] width 82 height 30
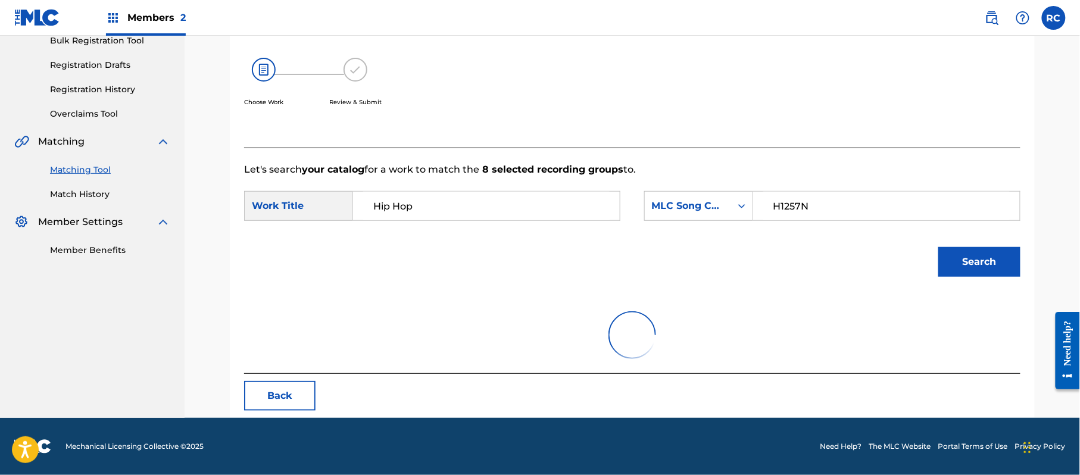
scroll to position [270, 0]
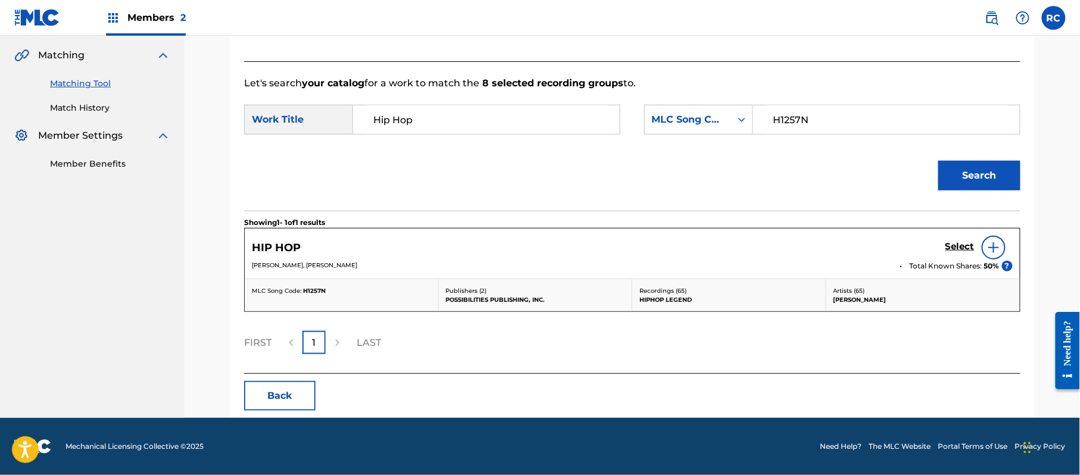
click at [947, 246] on h5 "Select" at bounding box center [960, 246] width 29 height 11
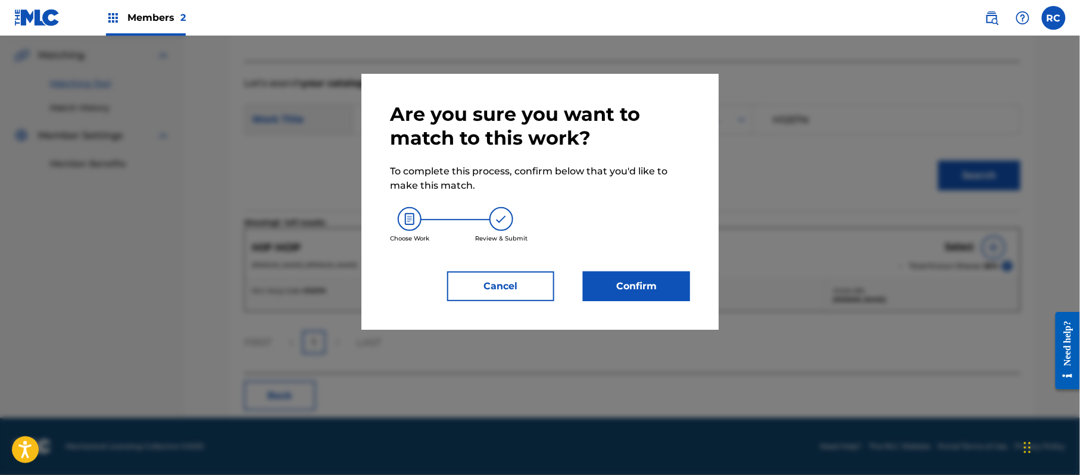
click at [627, 282] on button "Confirm" at bounding box center [636, 287] width 107 height 30
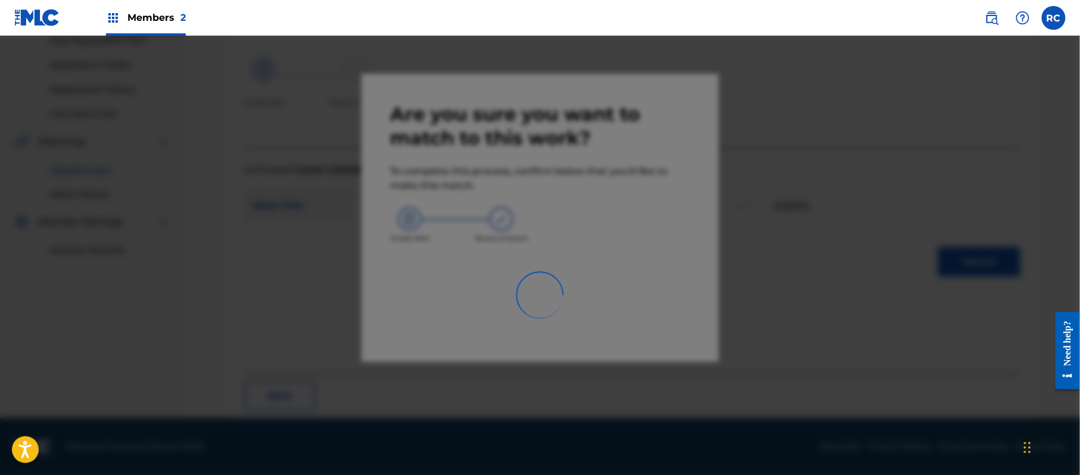
scroll to position [48, 0]
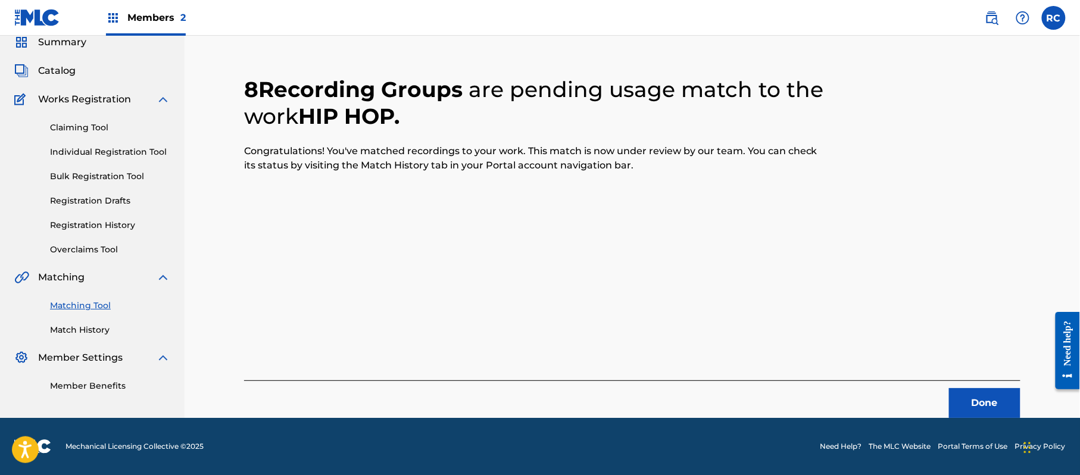
click at [1008, 404] on button "Done" at bounding box center [984, 403] width 71 height 30
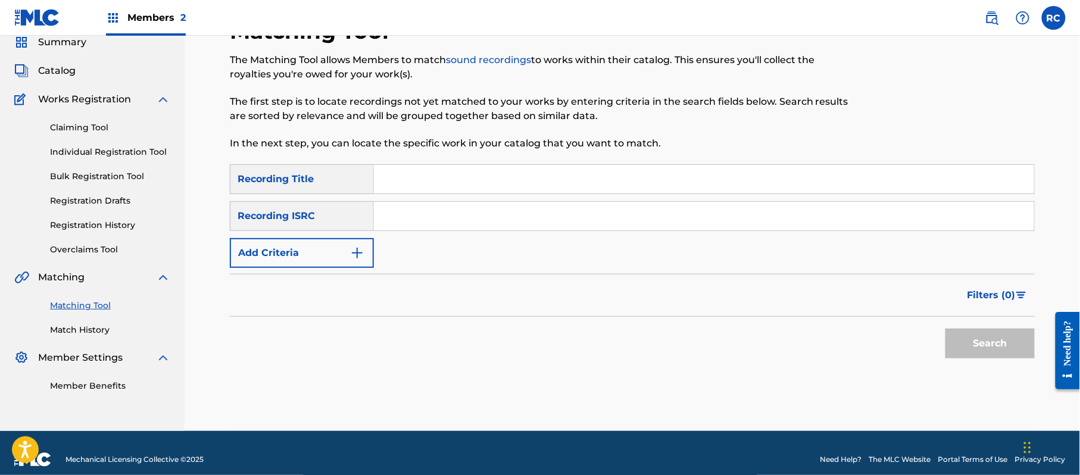
click at [454, 218] on input "Search Form" at bounding box center [704, 216] width 660 height 29
click at [978, 357] on button "Search" at bounding box center [990, 344] width 89 height 30
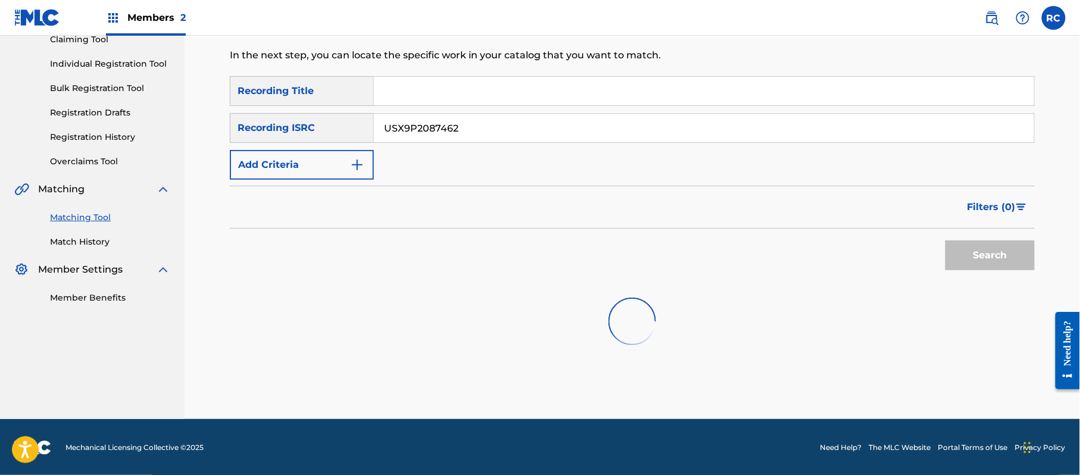
scroll to position [137, 0]
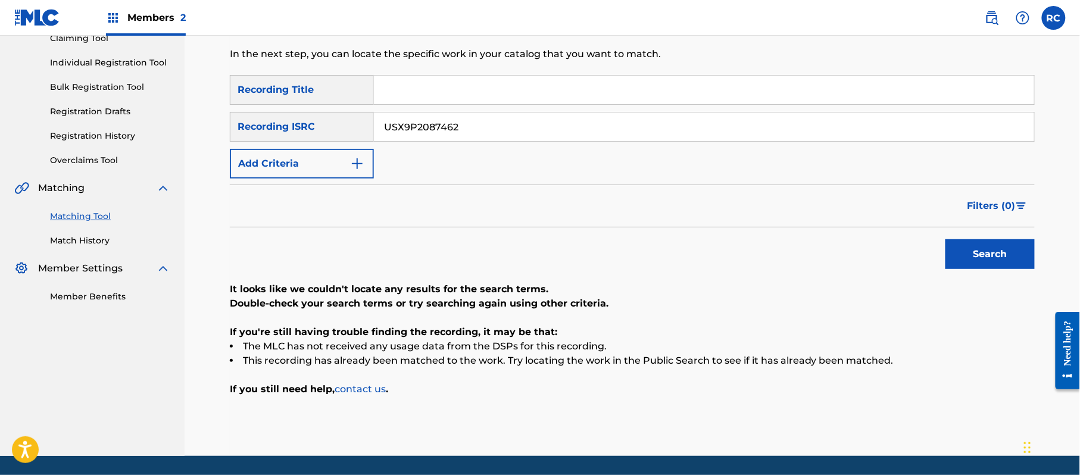
drag, startPoint x: 274, startPoint y: 135, endPoint x: 313, endPoint y: 133, distance: 38.7
click at [261, 135] on div "SearchWithCriteriaadc31444-c8e0-4eae-9241-413354242a76 Recording ISRC USX9P2087…" at bounding box center [632, 127] width 805 height 30
click at [1004, 263] on button "Search" at bounding box center [990, 254] width 89 height 30
drag, startPoint x: 479, startPoint y: 124, endPoint x: 280, endPoint y: 130, distance: 199.0
click at [276, 130] on div "SearchWithCriteriaadc31444-c8e0-4eae-9241-413354242a76 Recording ISRC USX9P2087…" at bounding box center [632, 127] width 805 height 30
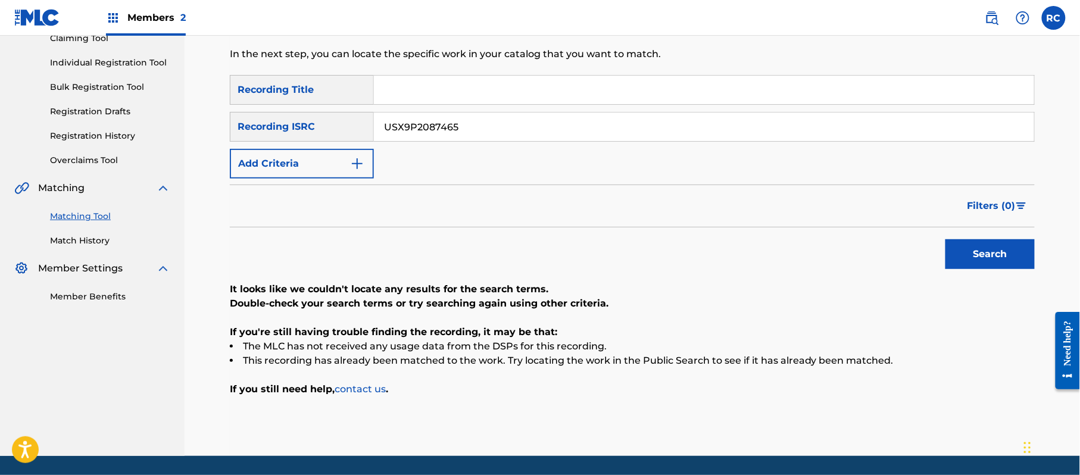
drag, startPoint x: 983, startPoint y: 255, endPoint x: 927, endPoint y: 255, distance: 55.4
click at [981, 254] on button "Search" at bounding box center [990, 254] width 89 height 30
drag, startPoint x: 470, startPoint y: 127, endPoint x: 353, endPoint y: 135, distance: 117.6
click at [303, 127] on div "SearchWithCriteriaadc31444-c8e0-4eae-9241-413354242a76 Recording ISRC USX9P2087…" at bounding box center [632, 127] width 805 height 30
drag, startPoint x: 1014, startPoint y: 253, endPoint x: 814, endPoint y: 255, distance: 200.1
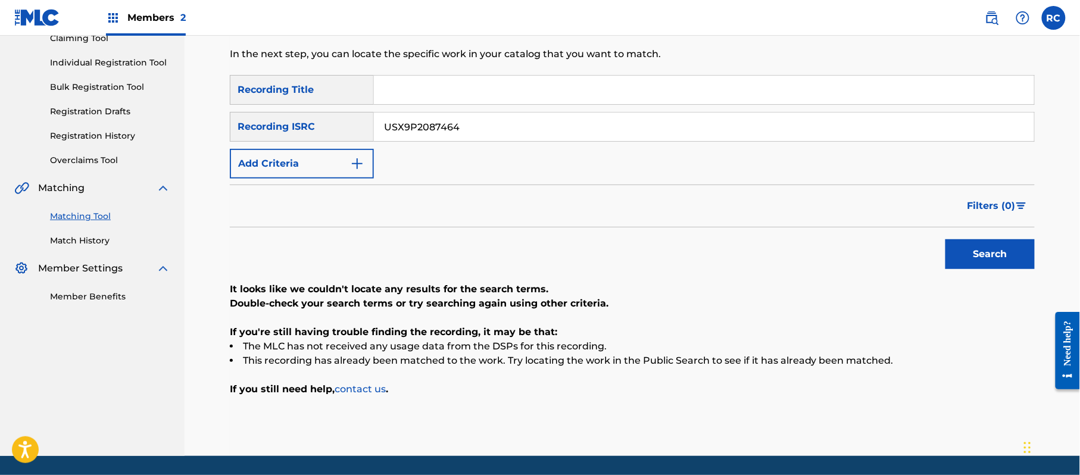
click at [1010, 253] on button "Search" at bounding box center [990, 254] width 89 height 30
drag, startPoint x: 341, startPoint y: 136, endPoint x: 300, endPoint y: 136, distance: 40.5
click at [288, 136] on div "SearchWithCriteriaadc31444-c8e0-4eae-9241-413354242a76 Recording ISRC USX9P2087…" at bounding box center [632, 127] width 805 height 30
drag, startPoint x: 1002, startPoint y: 249, endPoint x: 675, endPoint y: 225, distance: 327.8
click at [996, 249] on button "Search" at bounding box center [990, 254] width 89 height 30
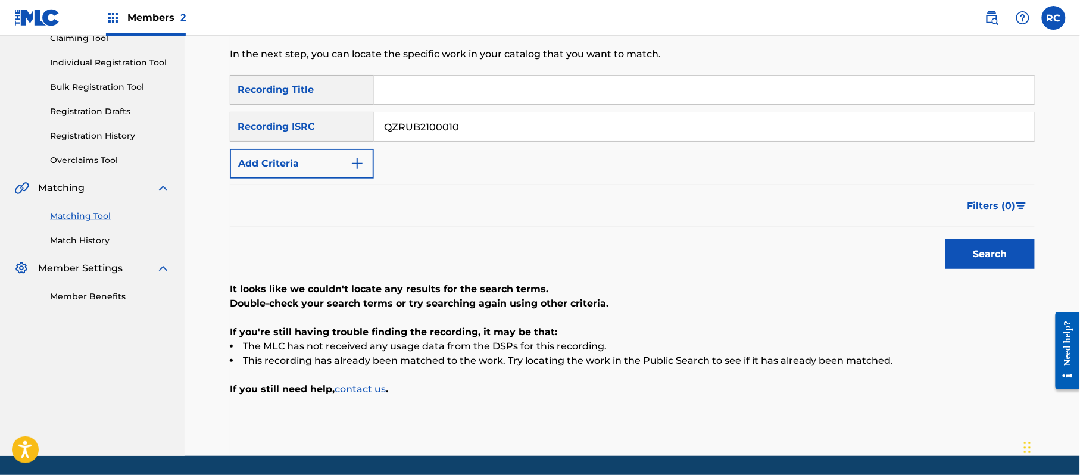
drag, startPoint x: 422, startPoint y: 141, endPoint x: 529, endPoint y: 167, distance: 110.5
click at [306, 141] on div "SearchWithCriteriaadc31444-c8e0-4eae-9241-413354242a76 Recording ISRC QZRUB2100…" at bounding box center [632, 127] width 805 height 30
drag, startPoint x: 1011, startPoint y: 262, endPoint x: 818, endPoint y: 236, distance: 194.7
click at [1010, 262] on button "Search" at bounding box center [990, 254] width 89 height 30
drag, startPoint x: 465, startPoint y: 127, endPoint x: 287, endPoint y: 130, distance: 178.1
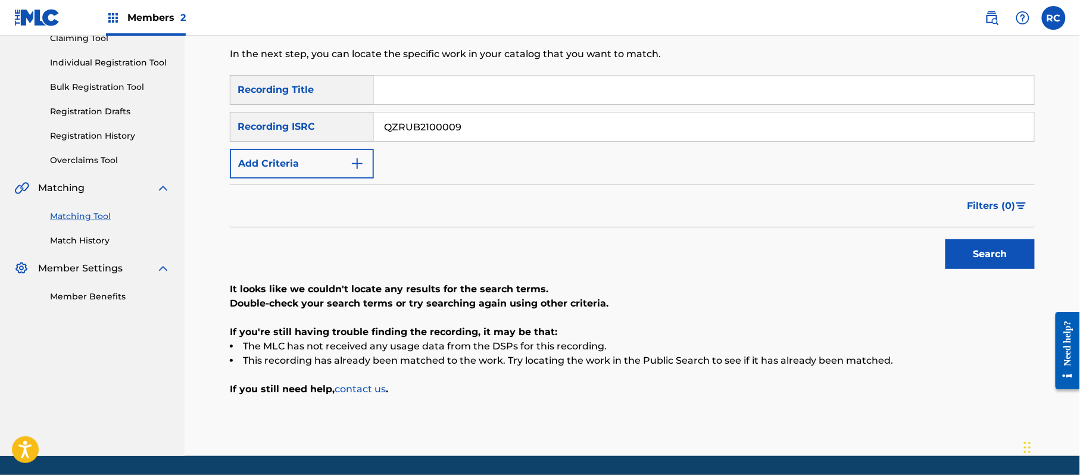
click at [281, 130] on div "SearchWithCriteriaadc31444-c8e0-4eae-9241-413354242a76 Recording ISRC QZRUB2100…" at bounding box center [632, 127] width 805 height 30
click at [991, 253] on button "Search" at bounding box center [990, 254] width 89 height 30
drag, startPoint x: 468, startPoint y: 134, endPoint x: 335, endPoint y: 136, distance: 133.4
click at [335, 136] on div "SearchWithCriteriaadc31444-c8e0-4eae-9241-413354242a76 Recording ISRC QZRUB2100…" at bounding box center [632, 127] width 805 height 30
click at [970, 258] on button "Search" at bounding box center [990, 254] width 89 height 30
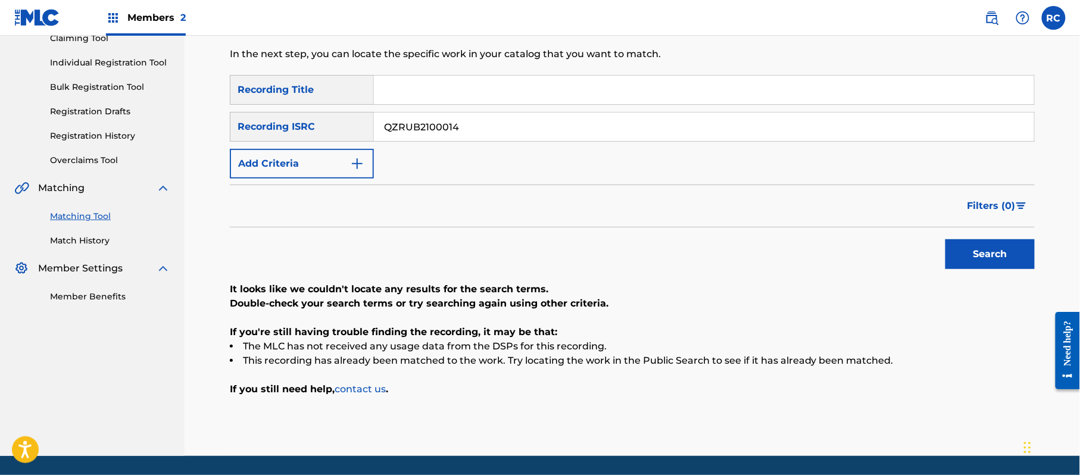
drag, startPoint x: 456, startPoint y: 138, endPoint x: 283, endPoint y: 138, distance: 172.7
click at [281, 138] on div "SearchWithCriteriaadc31444-c8e0-4eae-9241-413354242a76 Recording ISRC QZRUB2100…" at bounding box center [632, 127] width 805 height 30
drag, startPoint x: 994, startPoint y: 258, endPoint x: 846, endPoint y: 264, distance: 148.4
click at [992, 260] on button "Search" at bounding box center [990, 254] width 89 height 30
drag, startPoint x: 456, startPoint y: 125, endPoint x: 279, endPoint y: 124, distance: 176.3
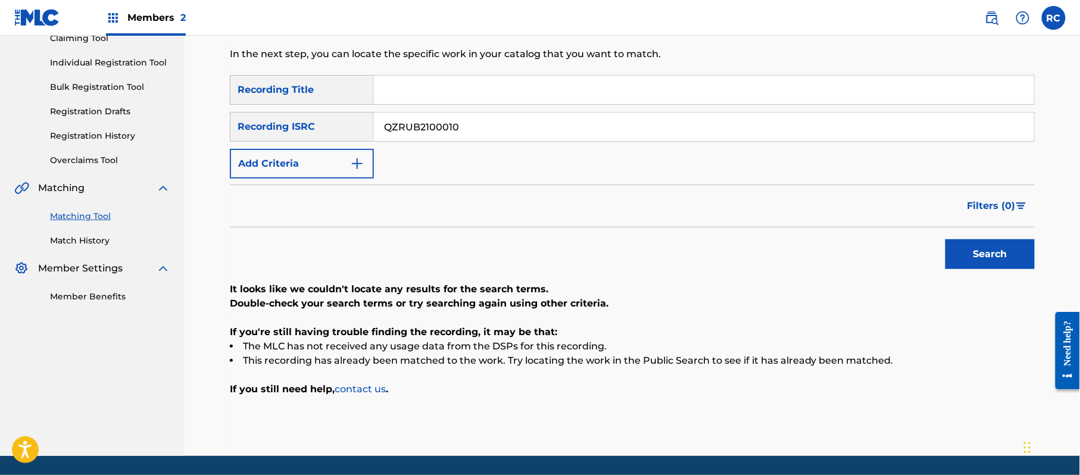
click at [268, 125] on div "SearchWithCriteriaadc31444-c8e0-4eae-9241-413354242a76 Recording ISRC QZRUB2100…" at bounding box center [632, 127] width 805 height 30
drag, startPoint x: 1007, startPoint y: 256, endPoint x: 806, endPoint y: 256, distance: 200.1
click at [1005, 256] on button "Search" at bounding box center [990, 254] width 89 height 30
click at [390, 95] on input "Search Form" at bounding box center [704, 90] width 660 height 29
drag, startPoint x: 482, startPoint y: 89, endPoint x: 684, endPoint y: 124, distance: 205.5
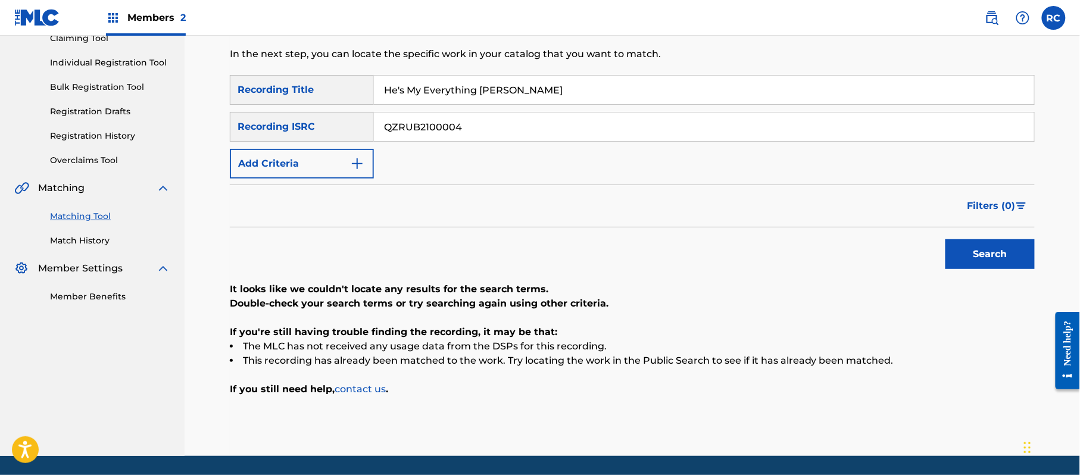
click at [684, 124] on div "SearchWithCriteria852bc4d8-3d3a-41d6-8043-66e055d99a01 Recording Title He's My …" at bounding box center [632, 127] width 805 height 104
drag, startPoint x: 482, startPoint y: 123, endPoint x: 338, endPoint y: 124, distance: 143.5
click at [338, 124] on div "SearchWithCriteriaadc31444-c8e0-4eae-9241-413354242a76 Recording ISRC" at bounding box center [632, 127] width 805 height 30
click at [312, 166] on button "Add Criteria" at bounding box center [302, 164] width 144 height 30
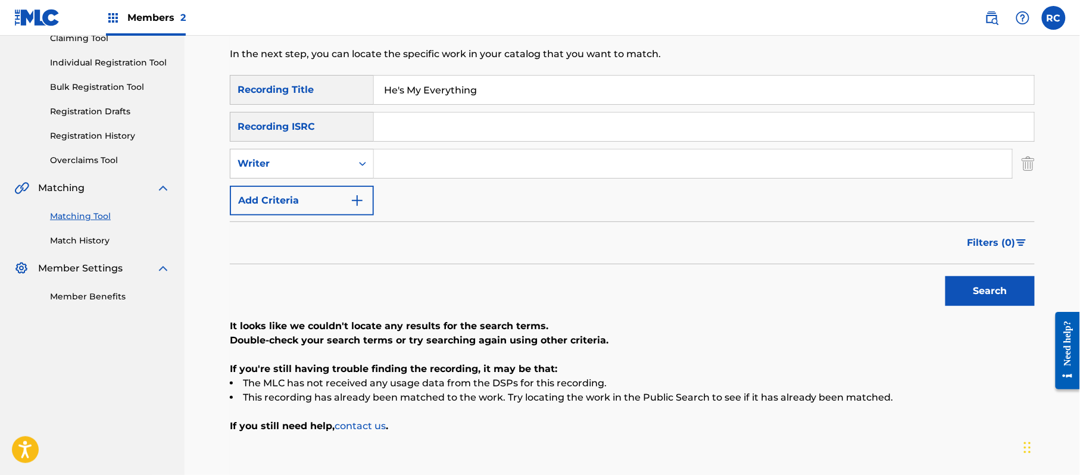
click at [307, 184] on div "SearchWithCriteria852bc4d8-3d3a-41d6-8043-66e055d99a01 Recording Title He's My …" at bounding box center [632, 145] width 805 height 141
click at [313, 163] on div "Writer" at bounding box center [291, 164] width 107 height 14
click at [322, 201] on div "Recording Artist" at bounding box center [301, 194] width 143 height 30
drag, startPoint x: 420, startPoint y: 168, endPoint x: 468, endPoint y: 176, distance: 48.4
click at [422, 168] on input "Search Form" at bounding box center [693, 163] width 638 height 29
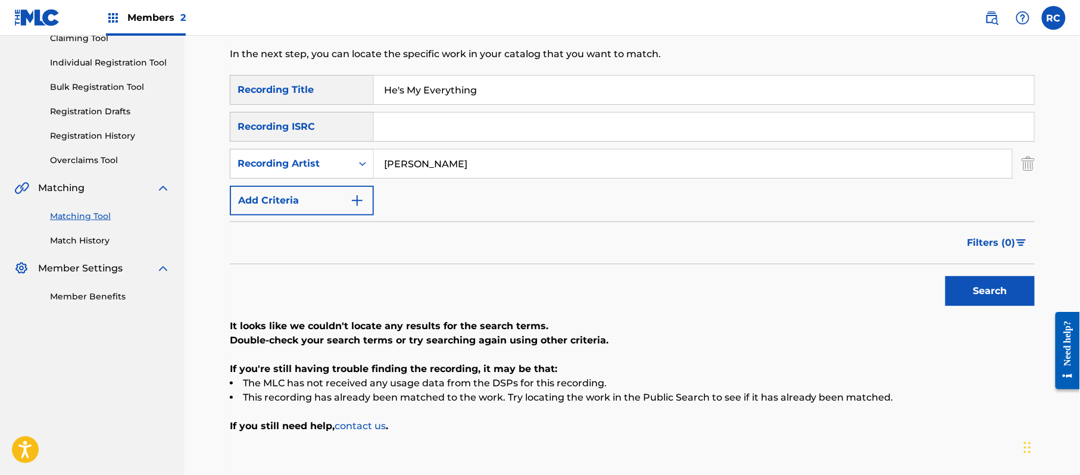
click at [974, 291] on button "Search" at bounding box center [990, 291] width 89 height 30
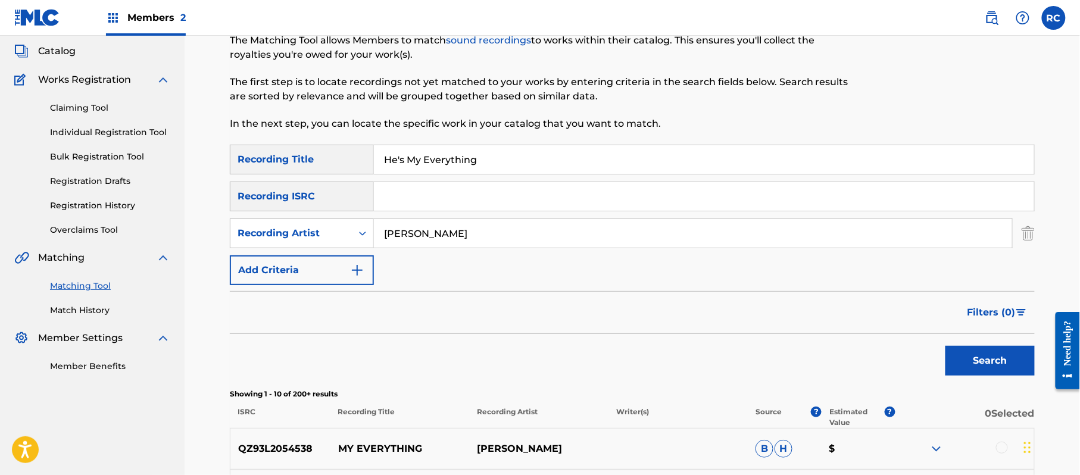
scroll to position [58, 0]
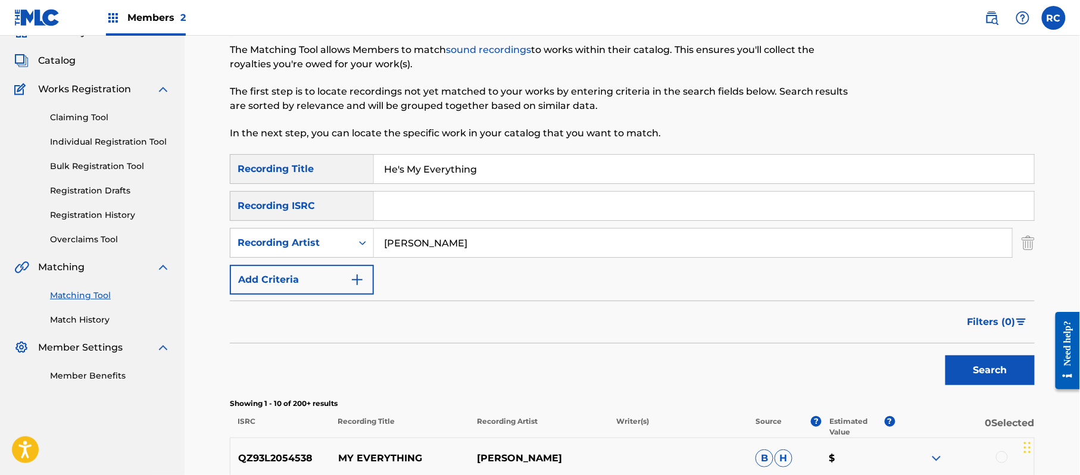
drag, startPoint x: 440, startPoint y: 175, endPoint x: 320, endPoint y: 176, distance: 119.7
click at [320, 175] on div "SearchWithCriteria852bc4d8-3d3a-41d6-8043-66e055d99a01 Recording Title He's My …" at bounding box center [632, 169] width 805 height 30
drag, startPoint x: 470, startPoint y: 254, endPoint x: 303, endPoint y: 241, distance: 167.8
click at [303, 242] on div "SearchWithCriteria9110c70e-43d0-4dac-b705-e160d1739c56 Recording Artist" at bounding box center [632, 243] width 805 height 30
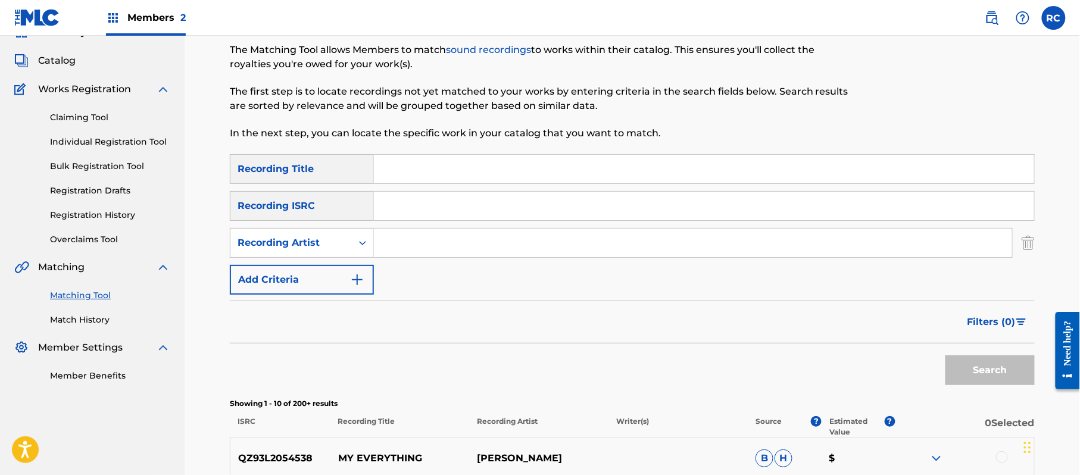
click at [382, 213] on input "Search Form" at bounding box center [704, 206] width 660 height 29
click at [955, 370] on button "Search" at bounding box center [990, 371] width 89 height 30
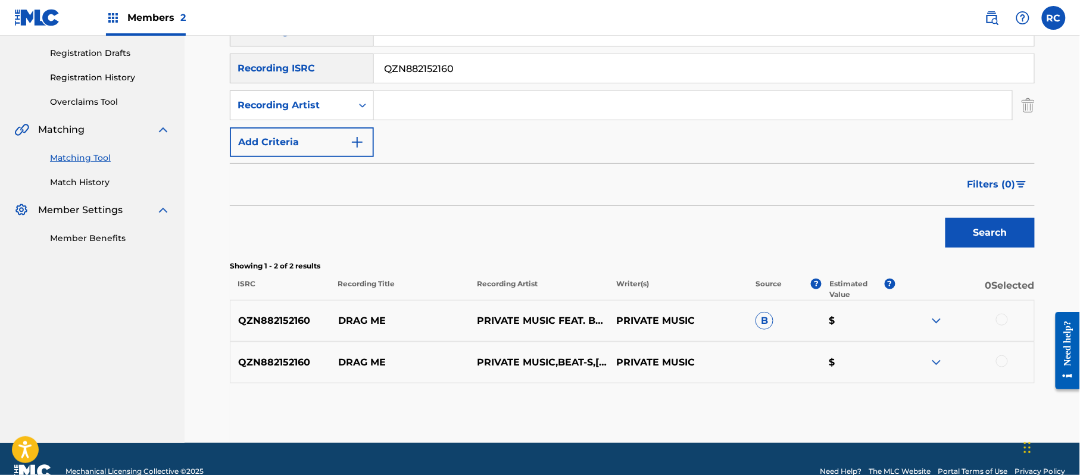
scroll to position [217, 0]
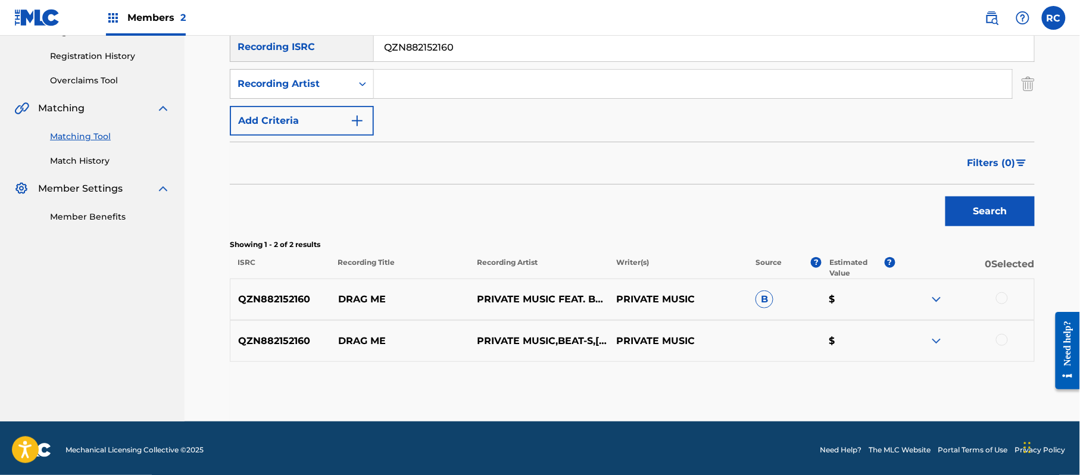
click at [1004, 297] on div at bounding box center [1002, 298] width 12 height 12
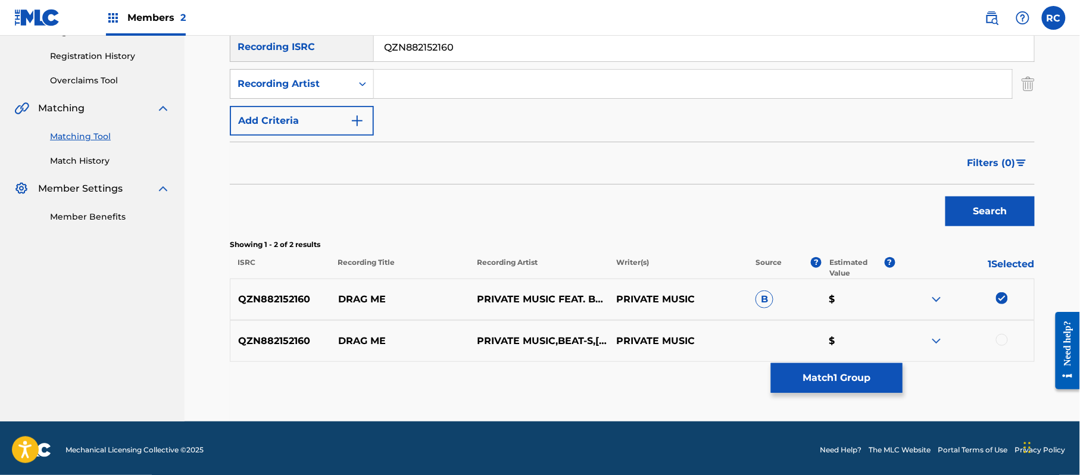
click at [1004, 336] on div at bounding box center [1002, 340] width 12 height 12
click at [860, 378] on button "Match 2 Groups" at bounding box center [837, 378] width 132 height 30
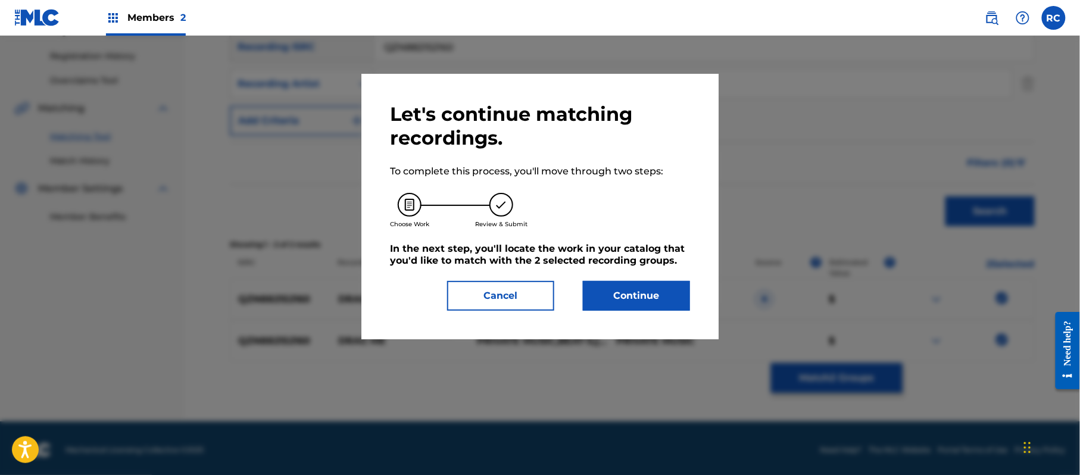
click at [632, 295] on button "Continue" at bounding box center [636, 296] width 107 height 30
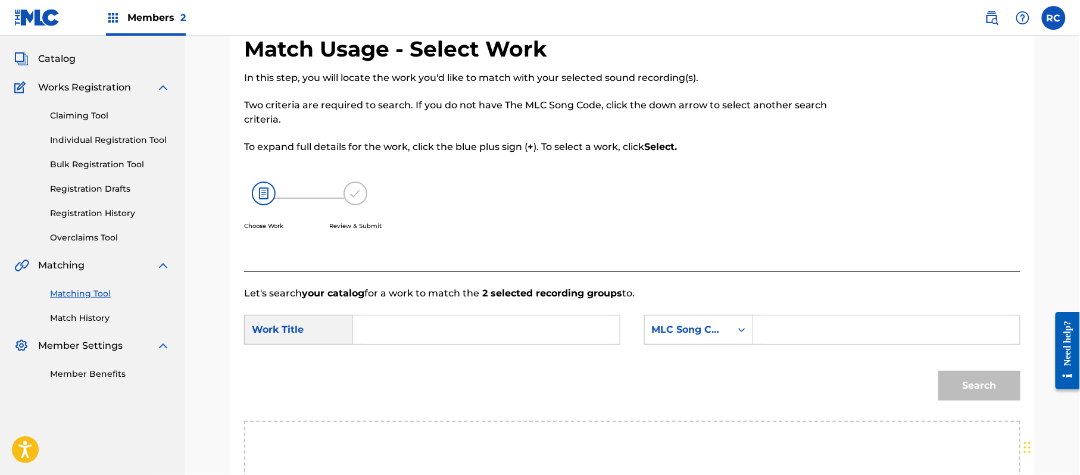
scroll to position [58, 0]
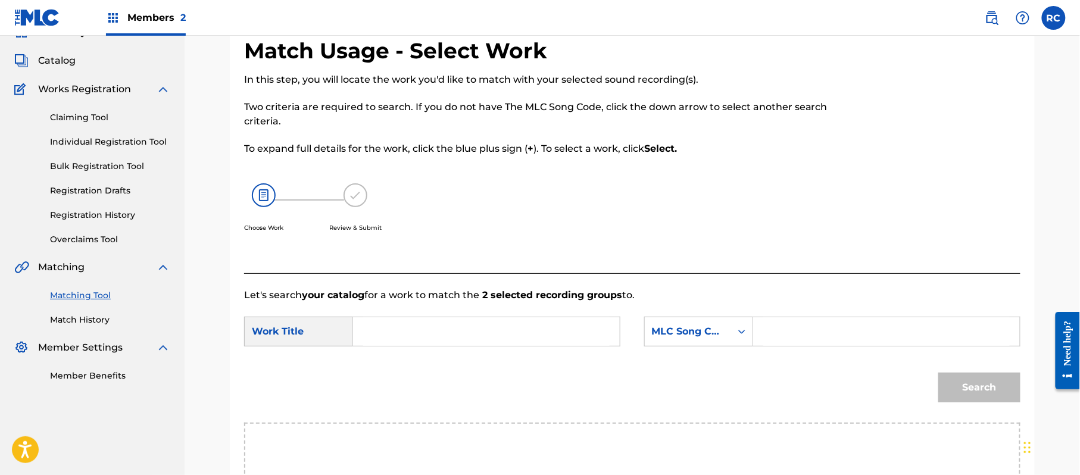
click at [71, 322] on link "Match History" at bounding box center [110, 320] width 120 height 13
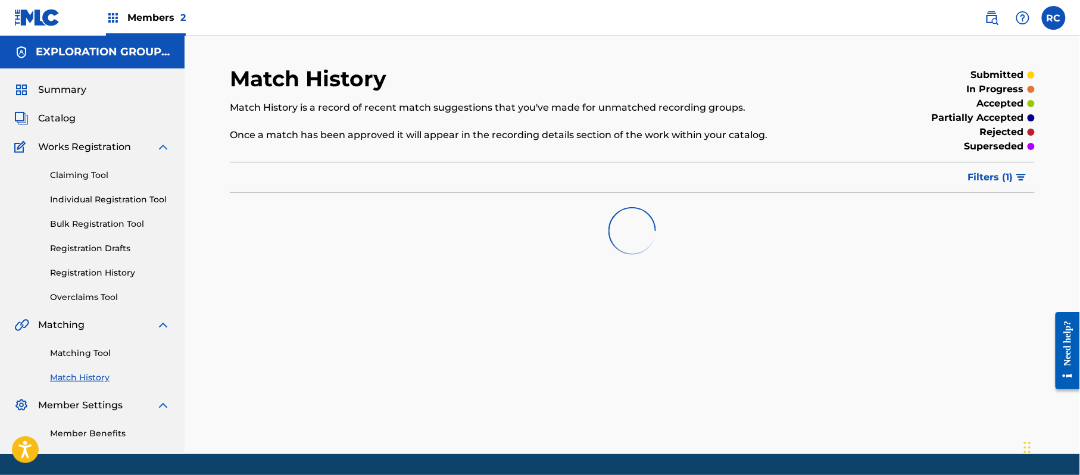
click at [81, 348] on link "Matching Tool" at bounding box center [110, 353] width 120 height 13
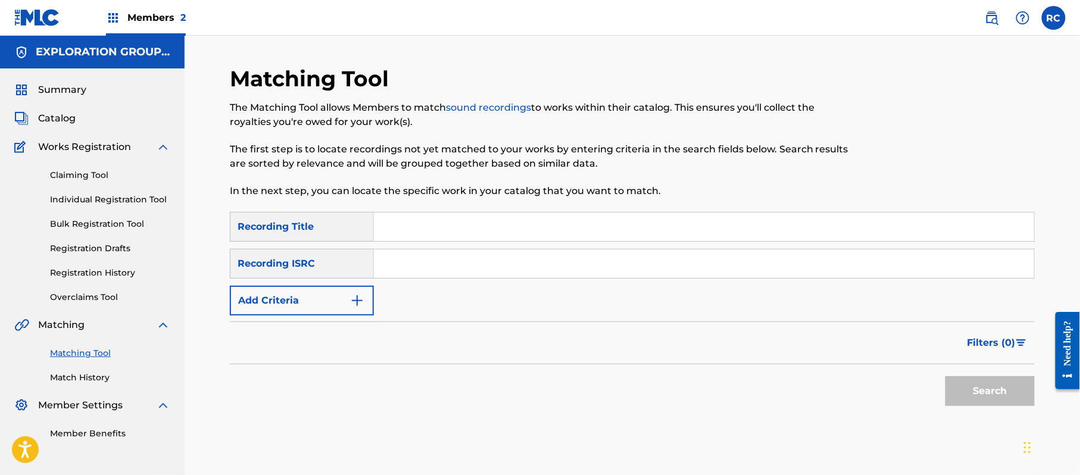
click at [486, 267] on input "Search Form" at bounding box center [704, 264] width 660 height 29
click at [958, 397] on button "Search" at bounding box center [990, 391] width 89 height 30
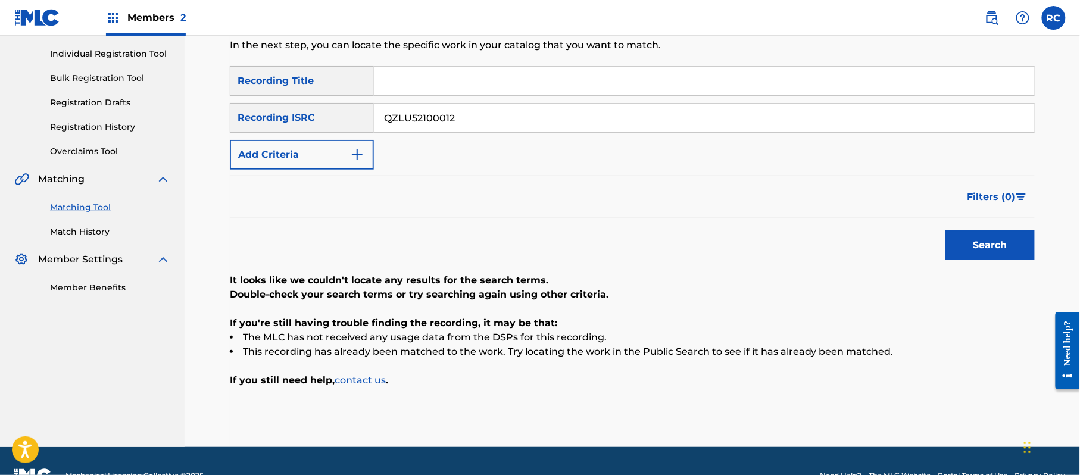
scroll to position [158, 0]
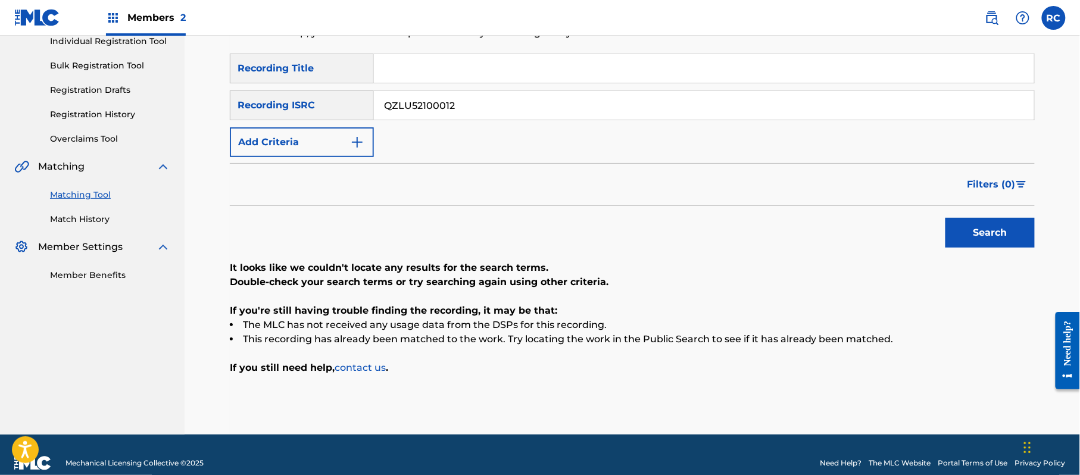
drag, startPoint x: 479, startPoint y: 108, endPoint x: 355, endPoint y: 108, distance: 124.5
click at [301, 108] on div "SearchWithCriteriaadc31444-c8e0-4eae-9241-413354242a76 Recording ISRC QZLU52100…" at bounding box center [632, 106] width 805 height 30
click at [999, 229] on button "Search" at bounding box center [990, 233] width 89 height 30
drag, startPoint x: 460, startPoint y: 115, endPoint x: 294, endPoint y: 124, distance: 165.8
click at [294, 124] on div "SearchWithCriteria852bc4d8-3d3a-41d6-8043-66e055d99a01 Recording Title SearchWi…" at bounding box center [632, 106] width 805 height 104
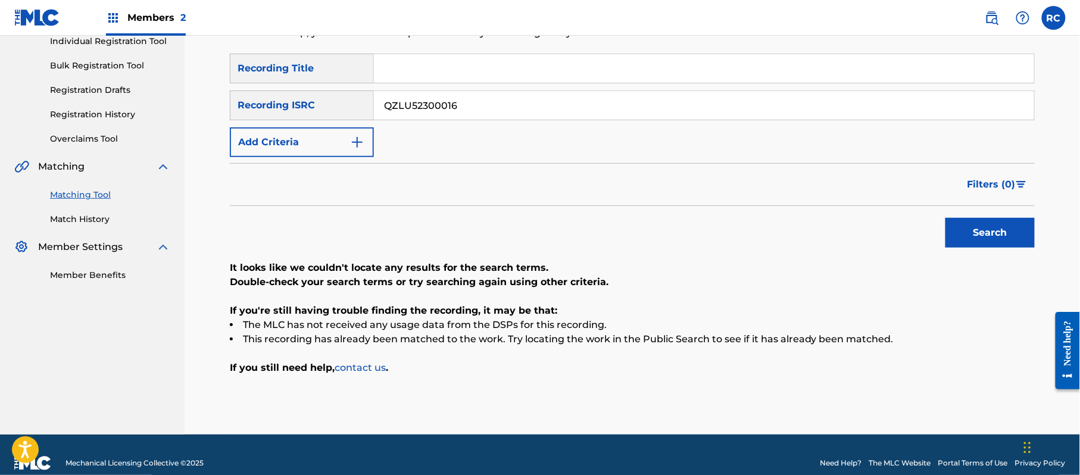
drag, startPoint x: 1004, startPoint y: 229, endPoint x: 946, endPoint y: 232, distance: 58.5
click at [996, 231] on button "Search" at bounding box center [990, 233] width 89 height 30
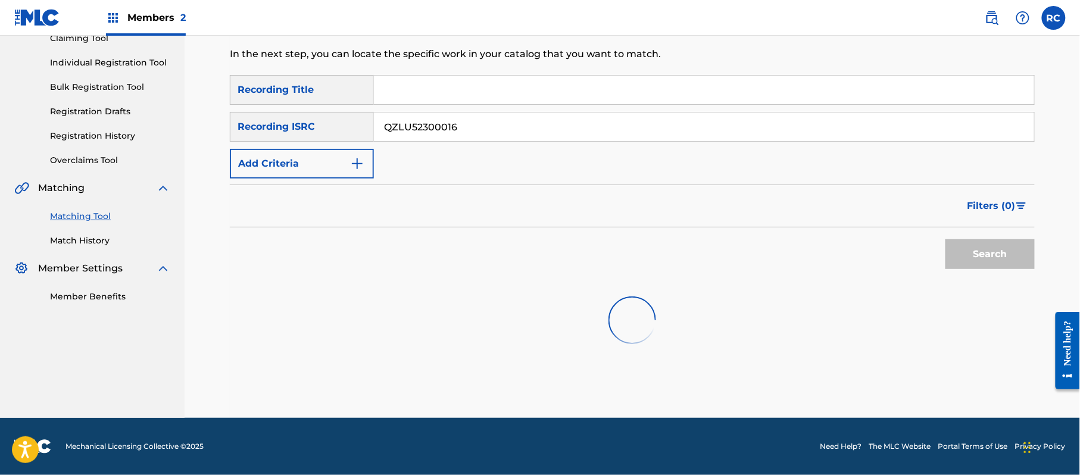
scroll to position [142, 0]
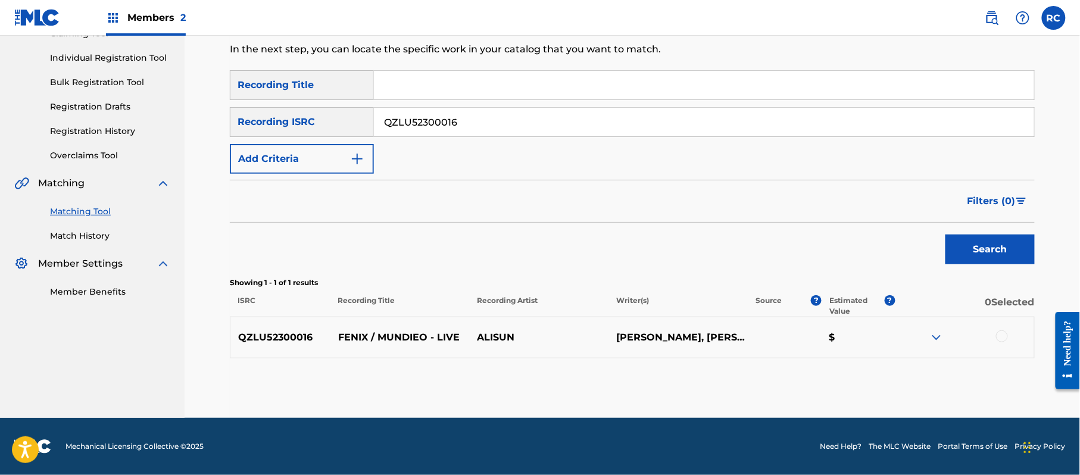
click at [1003, 337] on div at bounding box center [1002, 337] width 12 height 12
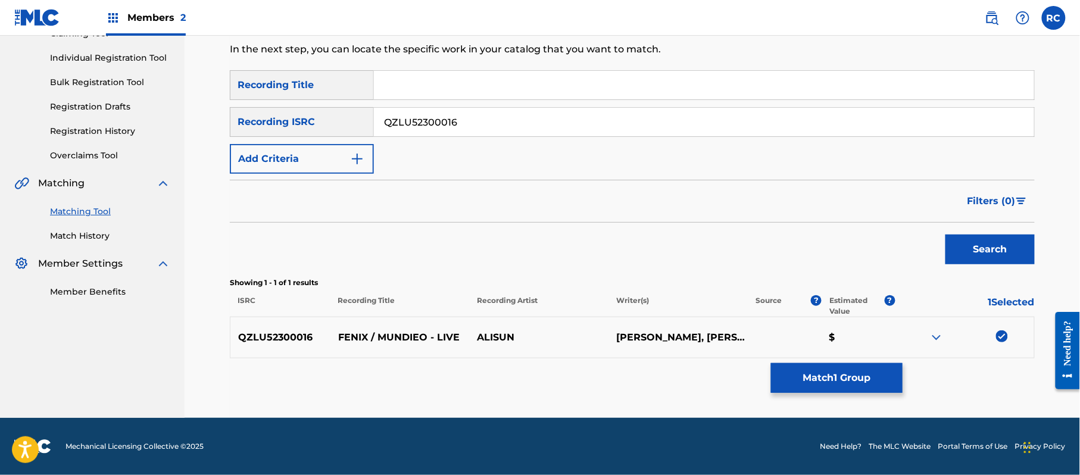
click at [866, 376] on button "Match 1 Group" at bounding box center [837, 378] width 132 height 30
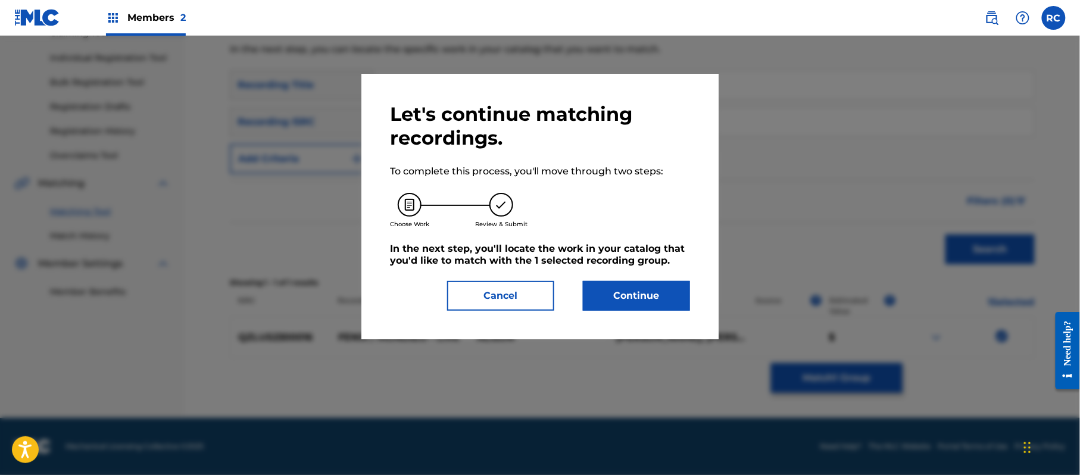
click at [642, 292] on button "Continue" at bounding box center [636, 296] width 107 height 30
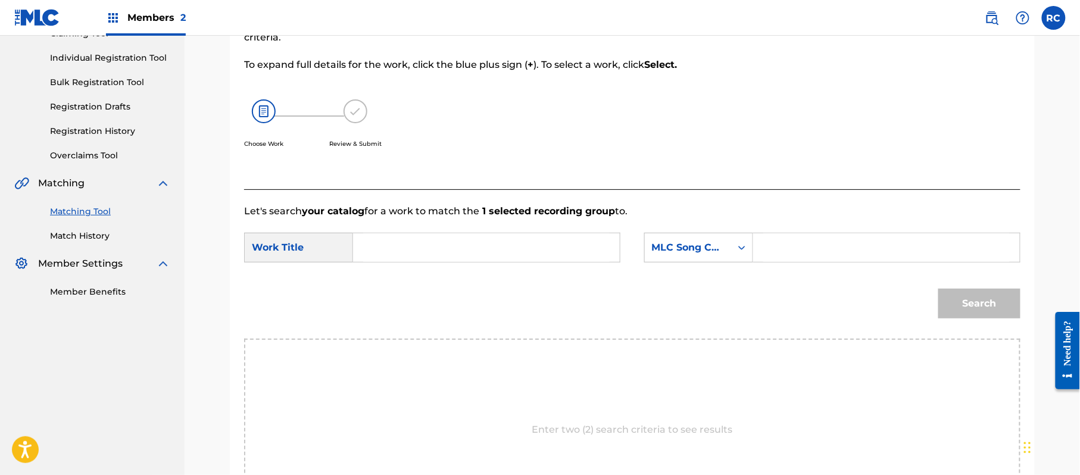
click at [410, 243] on input "Search Form" at bounding box center [486, 247] width 247 height 29
click at [474, 253] on input "Fenix / Mundieo FH8DWS" at bounding box center [486, 247] width 247 height 29
drag, startPoint x: 474, startPoint y: 253, endPoint x: 484, endPoint y: 253, distance: 9.5
click at [475, 253] on input "Fenix / Mundieo FH8DWS" at bounding box center [486, 247] width 247 height 29
click at [831, 253] on input "Search Form" at bounding box center [887, 247] width 247 height 29
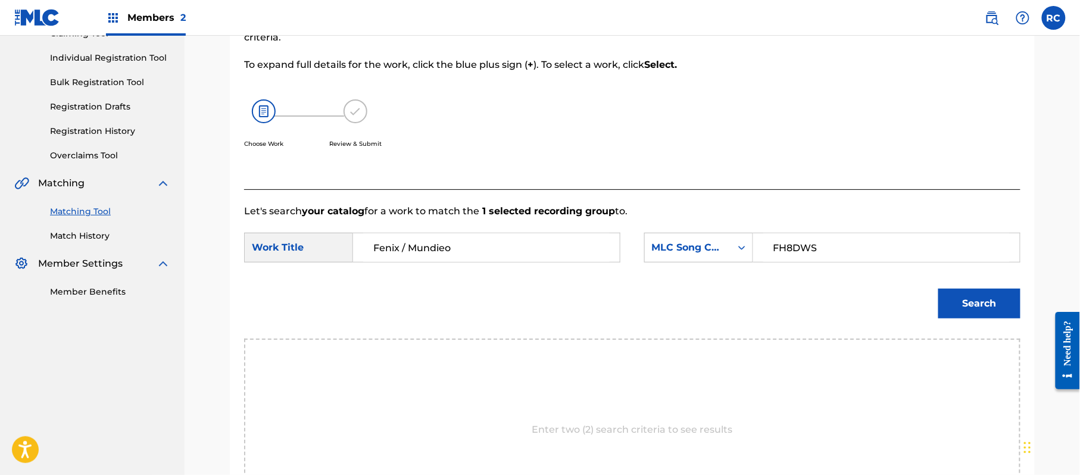
click at [959, 301] on button "Search" at bounding box center [980, 304] width 82 height 30
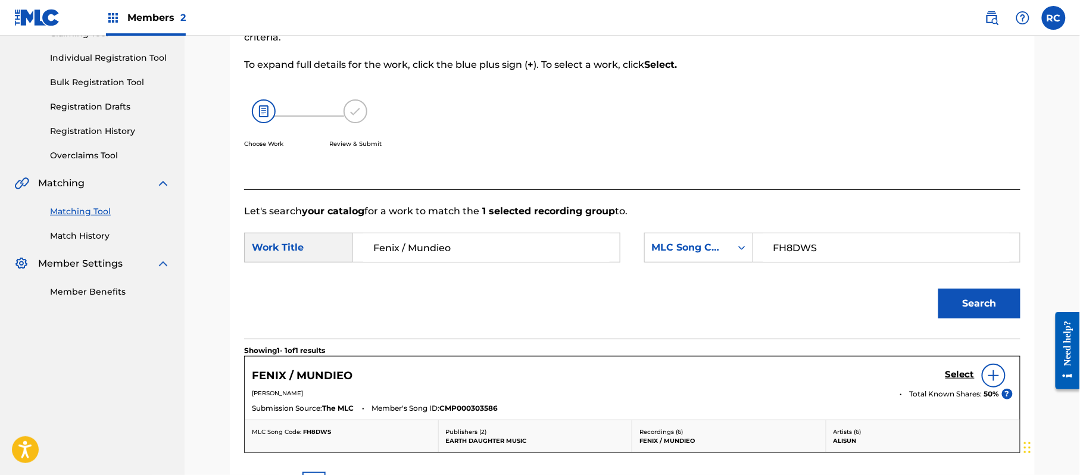
click at [954, 373] on h5 "Select" at bounding box center [960, 374] width 29 height 11
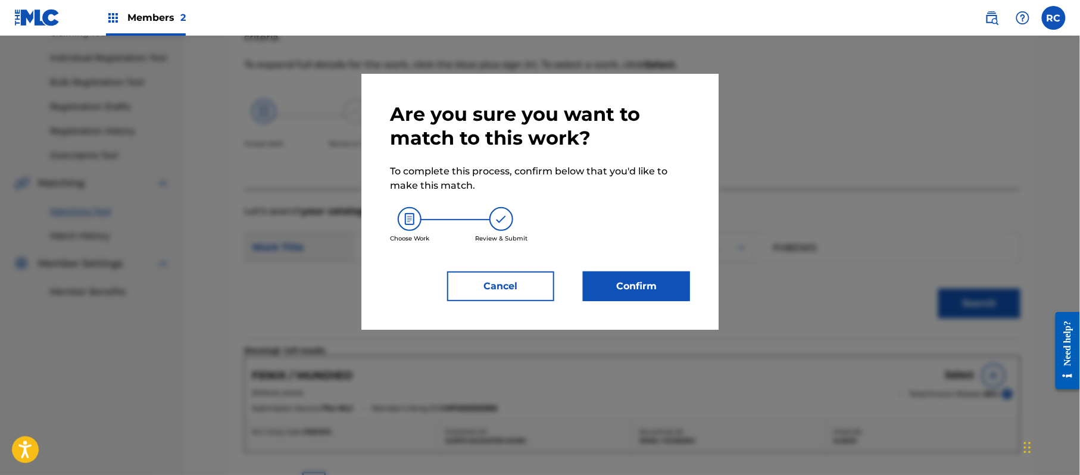
click at [639, 273] on button "Confirm" at bounding box center [636, 287] width 107 height 30
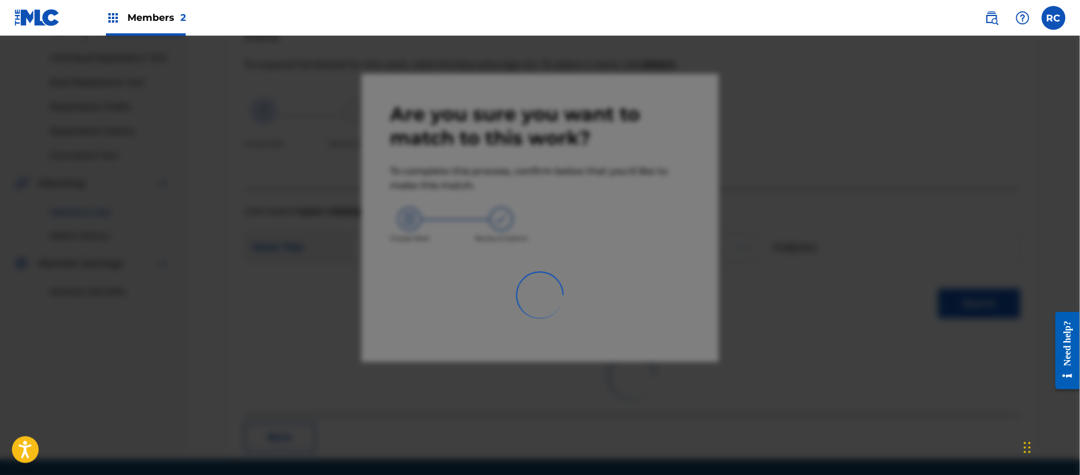
scroll to position [48, 0]
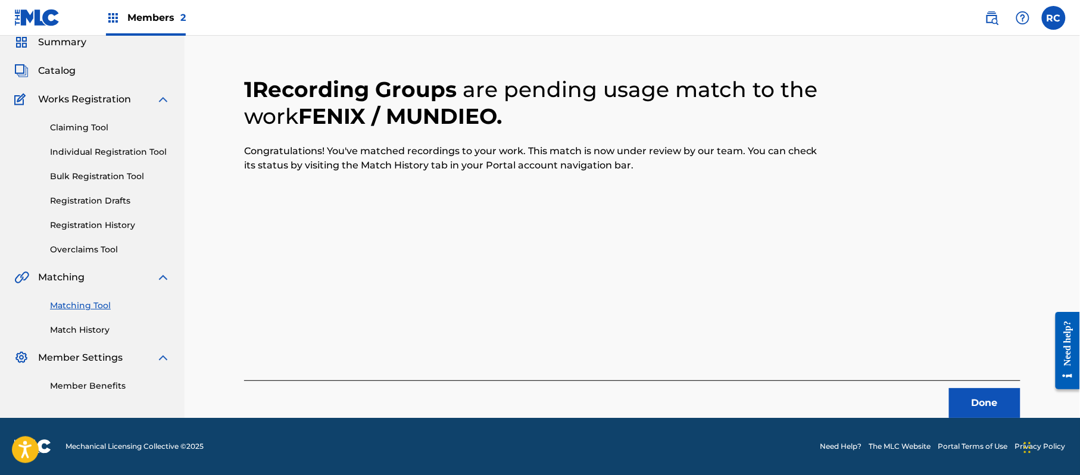
click at [970, 417] on button "Done" at bounding box center [984, 403] width 71 height 30
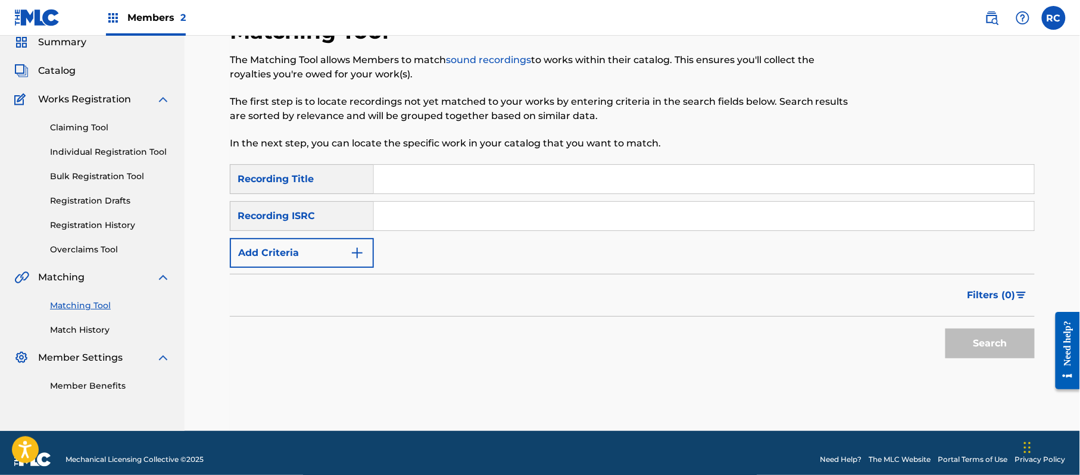
click at [446, 222] on input "Search Form" at bounding box center [704, 216] width 660 height 29
drag, startPoint x: 983, startPoint y: 353, endPoint x: 453, endPoint y: 261, distance: 538.0
click at [976, 353] on button "Search" at bounding box center [990, 344] width 89 height 30
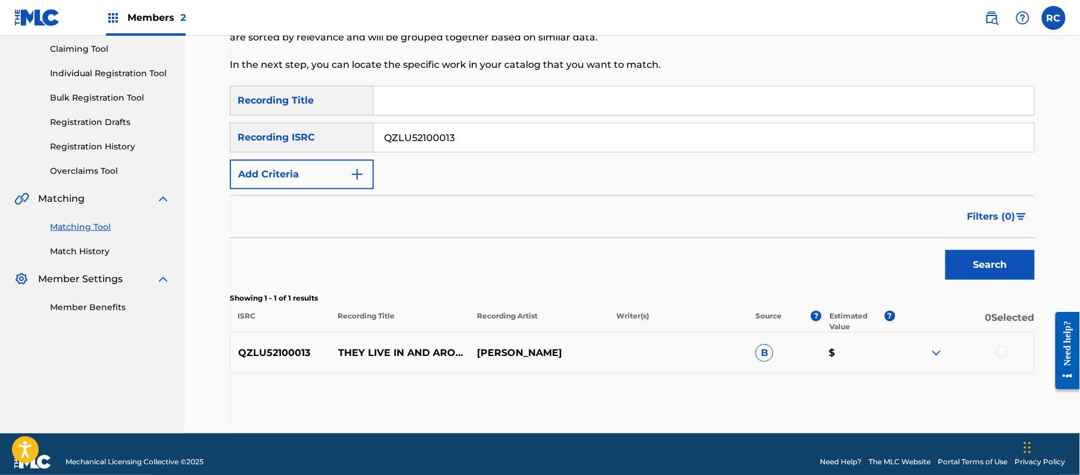
scroll to position [127, 0]
click at [998, 351] on div at bounding box center [1002, 351] width 12 height 12
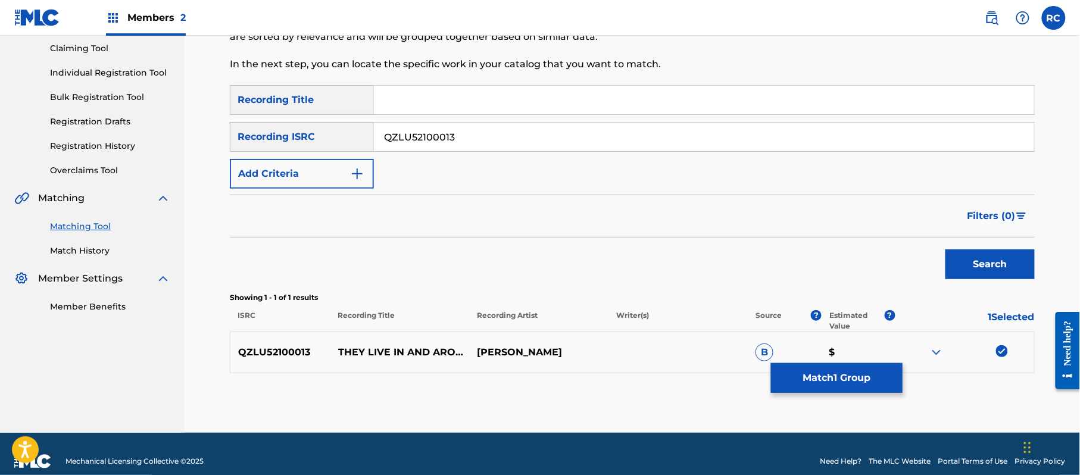
click at [836, 382] on button "Match 1 Group" at bounding box center [837, 378] width 132 height 30
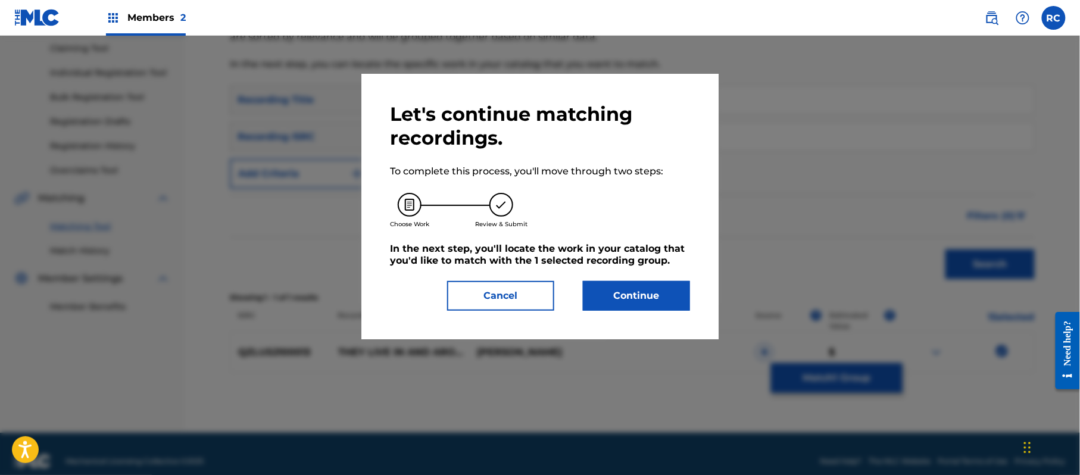
click at [632, 286] on button "Continue" at bounding box center [636, 296] width 107 height 30
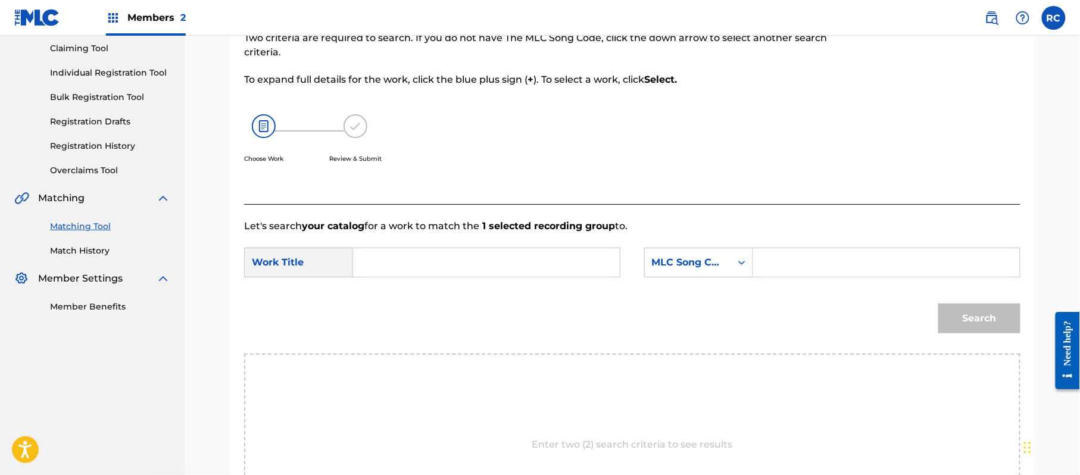
click at [428, 263] on input "Search Form" at bounding box center [486, 262] width 247 height 29
click at [542, 269] on input "They Live In And Around Us TA58N8" at bounding box center [486, 262] width 247 height 29
click at [824, 267] on input "Search Form" at bounding box center [887, 262] width 247 height 29
click at [966, 313] on button "Search" at bounding box center [980, 319] width 82 height 30
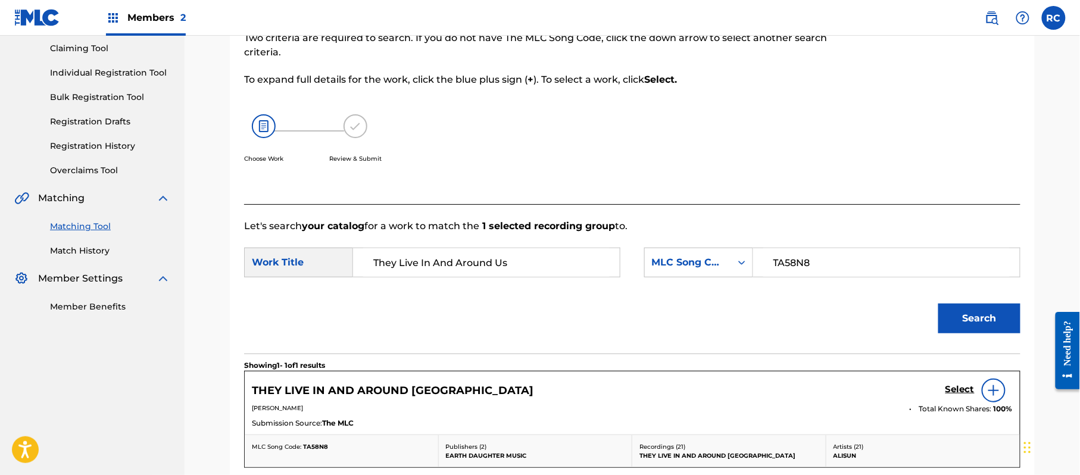
click at [954, 392] on h5 "Select" at bounding box center [960, 389] width 29 height 11
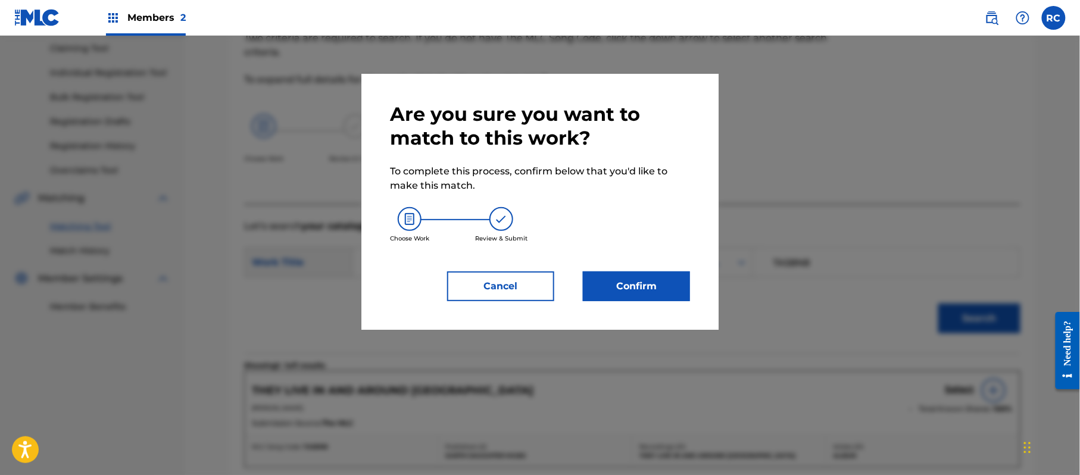
click at [602, 285] on button "Confirm" at bounding box center [636, 287] width 107 height 30
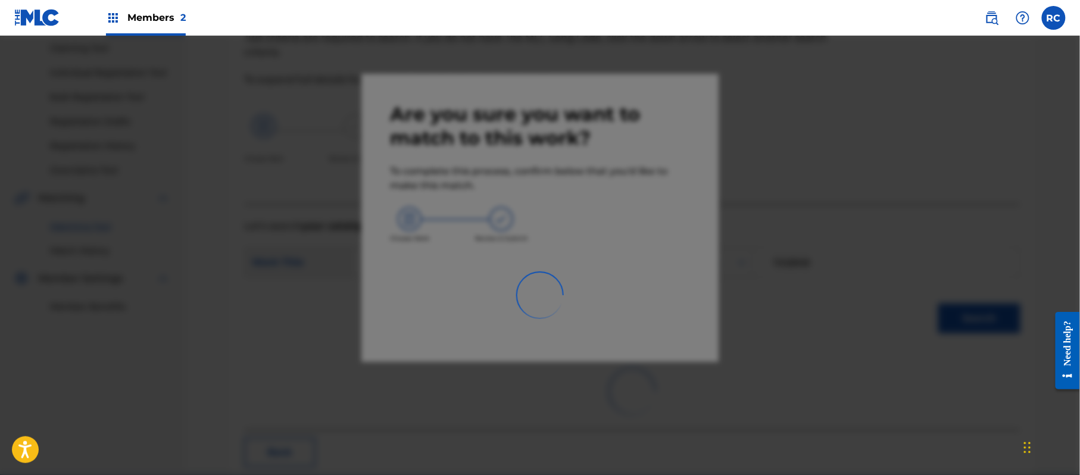
scroll to position [48, 0]
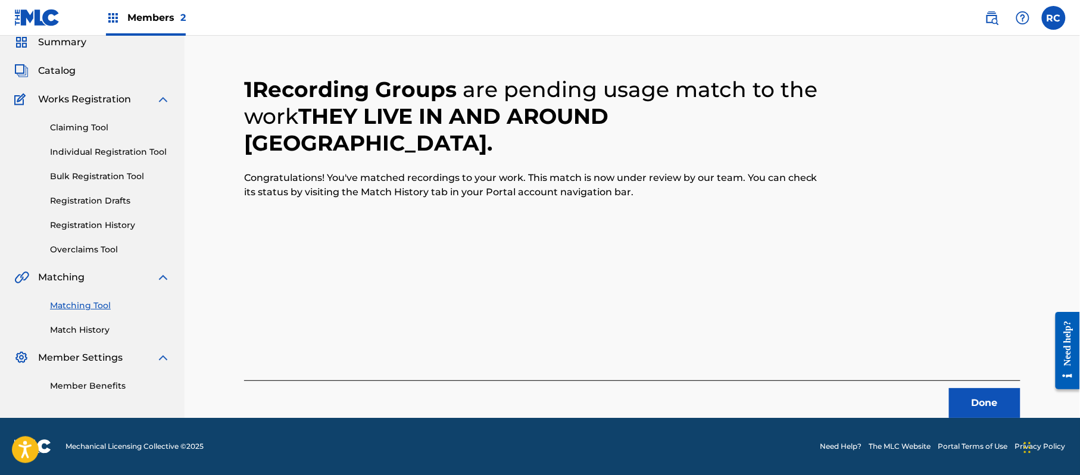
click at [973, 393] on button "Done" at bounding box center [984, 403] width 71 height 30
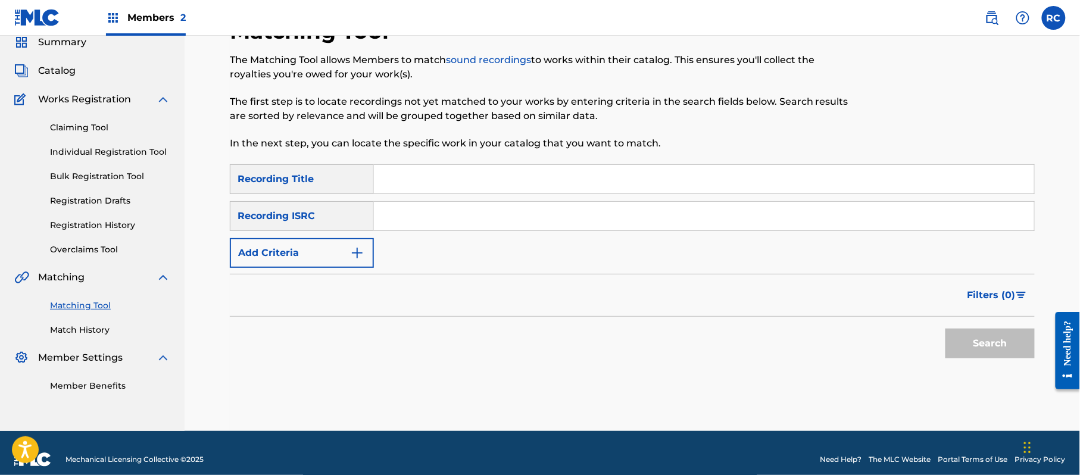
click at [450, 220] on input "Search Form" at bounding box center [704, 216] width 660 height 29
click at [966, 347] on button "Search" at bounding box center [990, 344] width 89 height 30
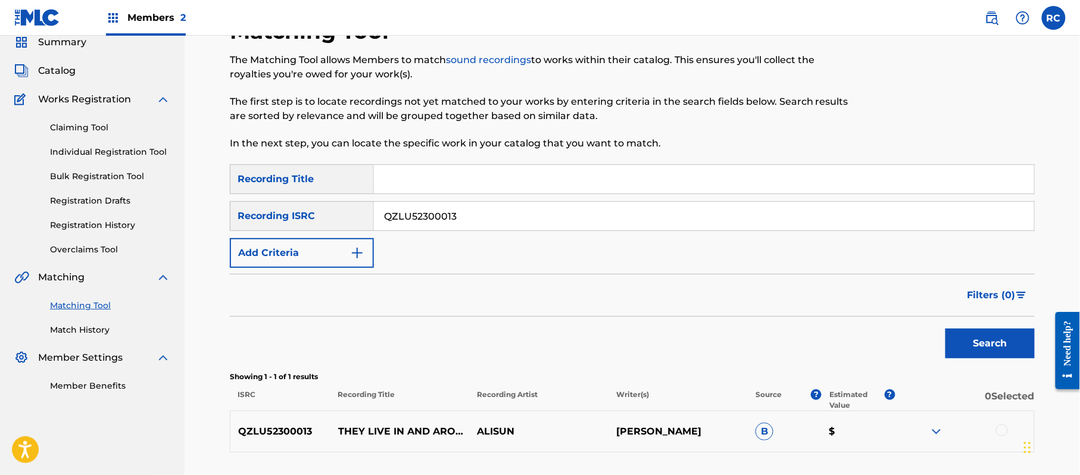
click at [1001, 434] on div at bounding box center [1002, 431] width 12 height 12
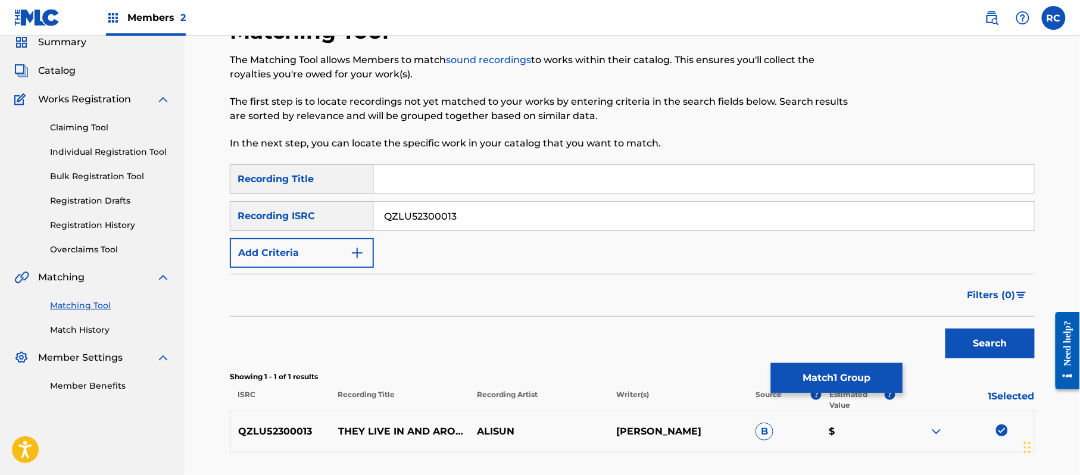
click at [820, 380] on button "Match 1 Group" at bounding box center [837, 378] width 132 height 30
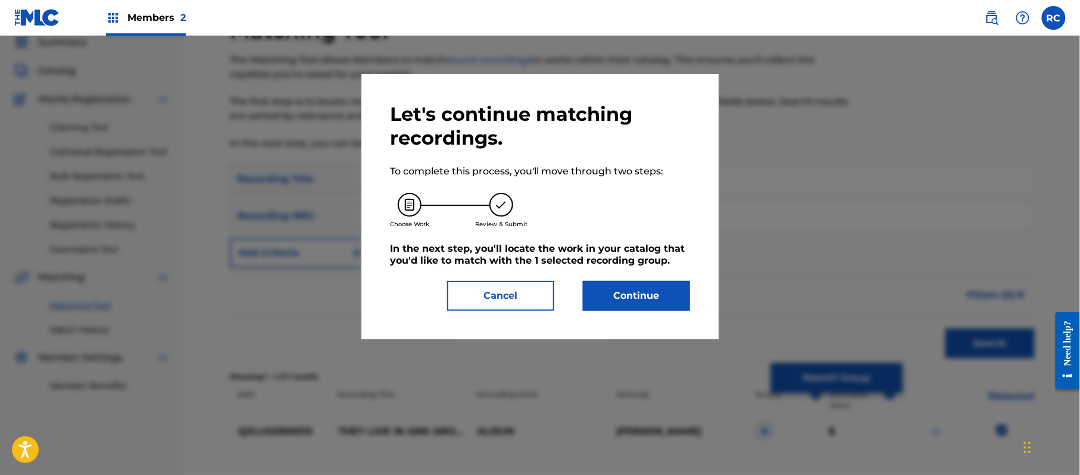
click at [621, 300] on button "Continue" at bounding box center [636, 296] width 107 height 30
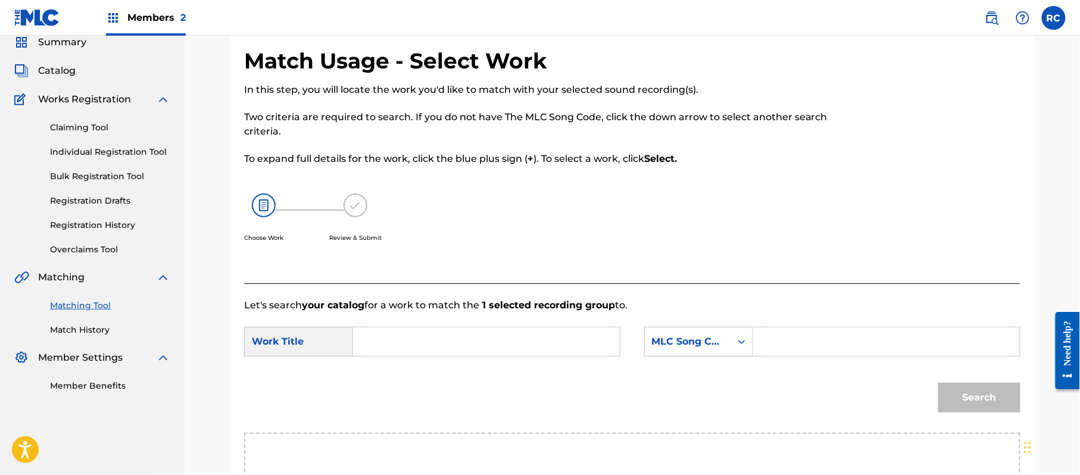
click at [410, 346] on input "Search Form" at bounding box center [486, 342] width 247 height 29
click at [531, 341] on input "They Live In And Around Us TA58N8" at bounding box center [486, 342] width 247 height 29
click at [855, 343] on input "Search Form" at bounding box center [887, 342] width 247 height 29
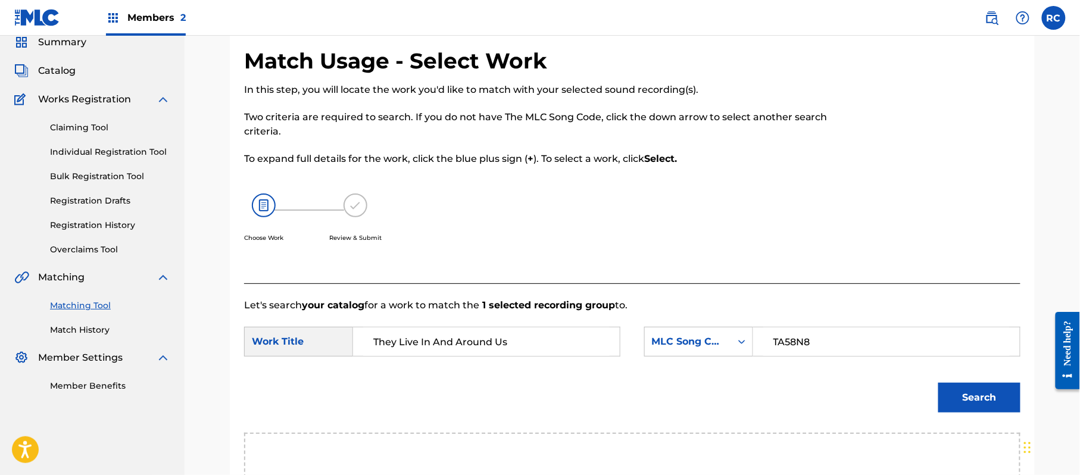
click at [977, 399] on button "Search" at bounding box center [980, 398] width 82 height 30
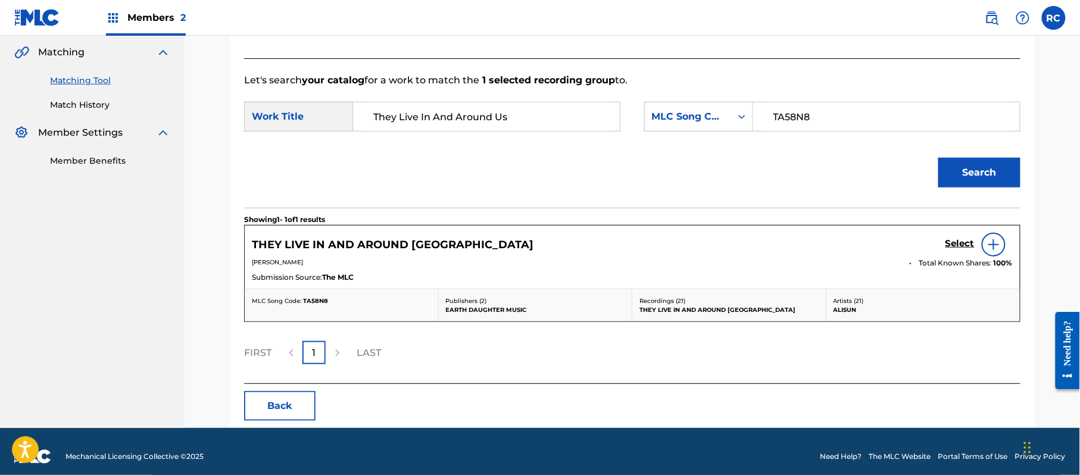
scroll to position [283, 0]
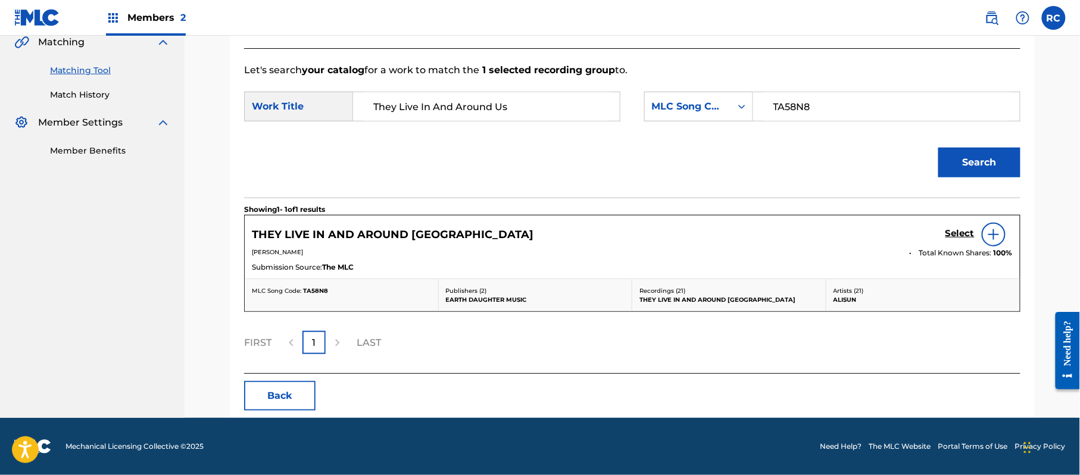
click at [953, 237] on h5 "Select" at bounding box center [960, 233] width 29 height 11
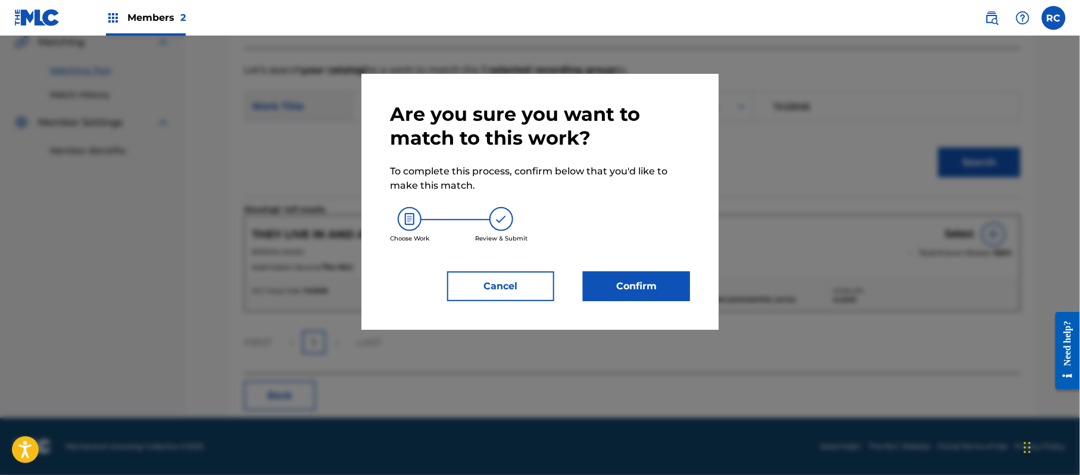
click at [650, 275] on button "Confirm" at bounding box center [636, 287] width 107 height 30
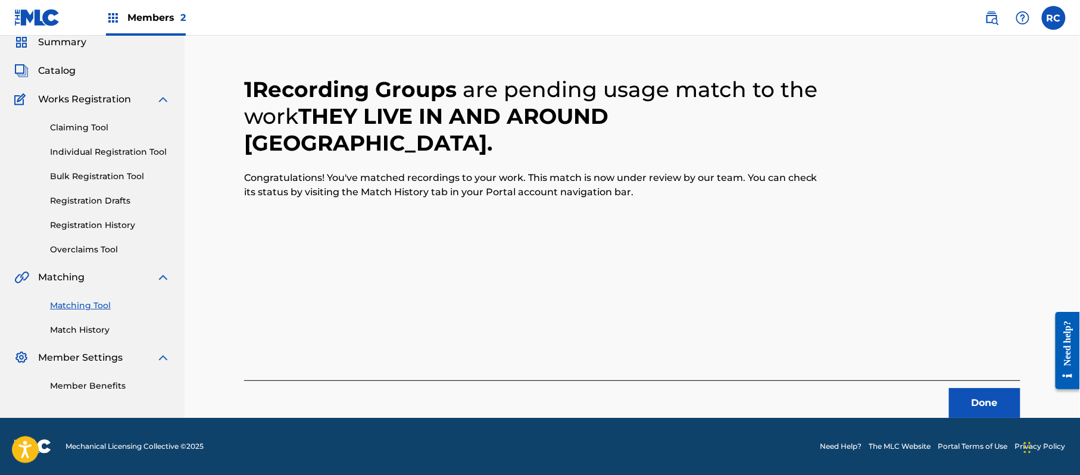
scroll to position [48, 0]
click at [968, 398] on button "Done" at bounding box center [984, 403] width 71 height 30
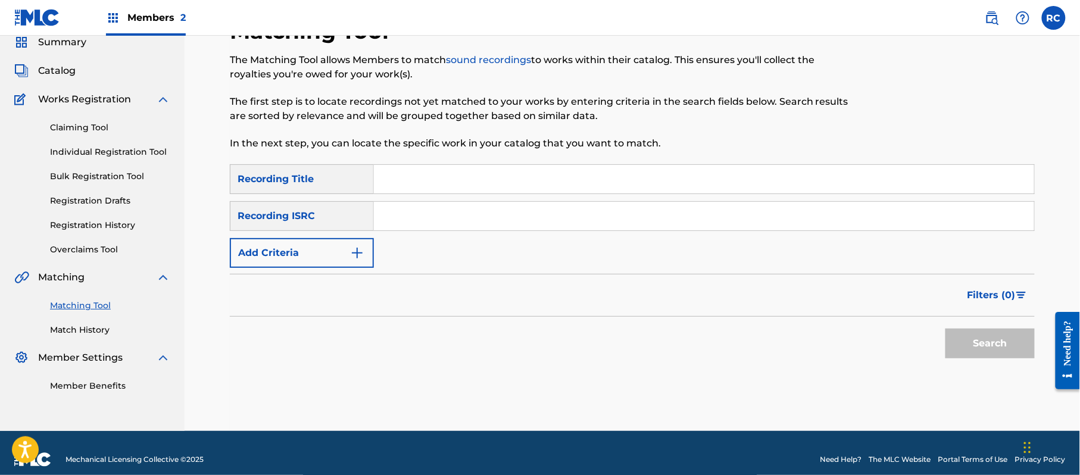
click at [439, 219] on input "Search Form" at bounding box center [704, 216] width 660 height 29
click at [965, 344] on button "Search" at bounding box center [990, 344] width 89 height 30
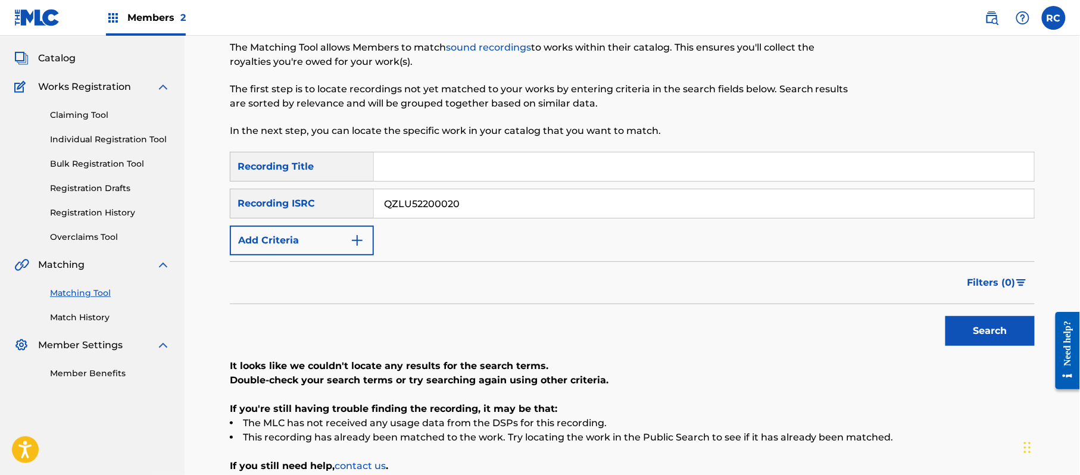
scroll to position [79, 0]
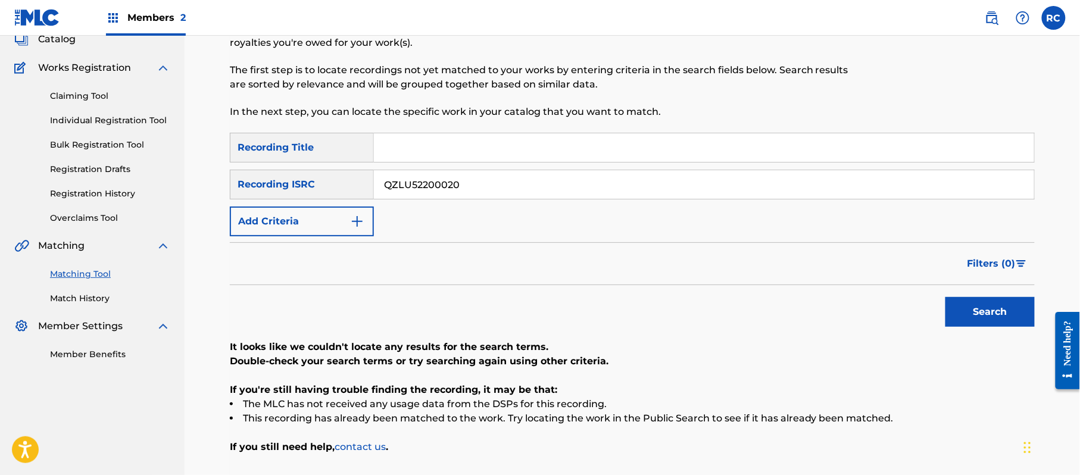
drag, startPoint x: 484, startPoint y: 185, endPoint x: 282, endPoint y: 185, distance: 202.5
click at [282, 185] on div "SearchWithCriteriaadc31444-c8e0-4eae-9241-413354242a76 Recording ISRC QZLU52200…" at bounding box center [632, 185] width 805 height 30
click at [982, 312] on button "Search" at bounding box center [990, 312] width 89 height 30
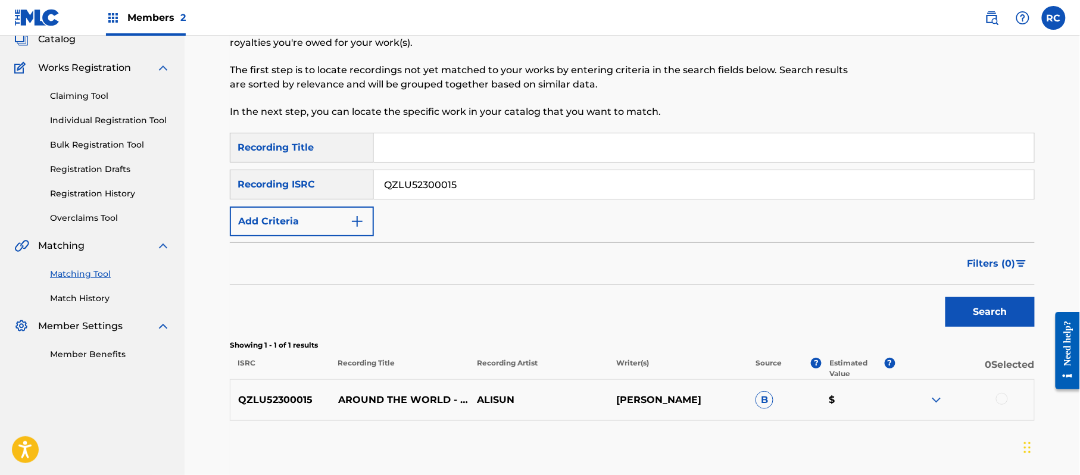
click at [1002, 400] on div at bounding box center [1002, 399] width 12 height 12
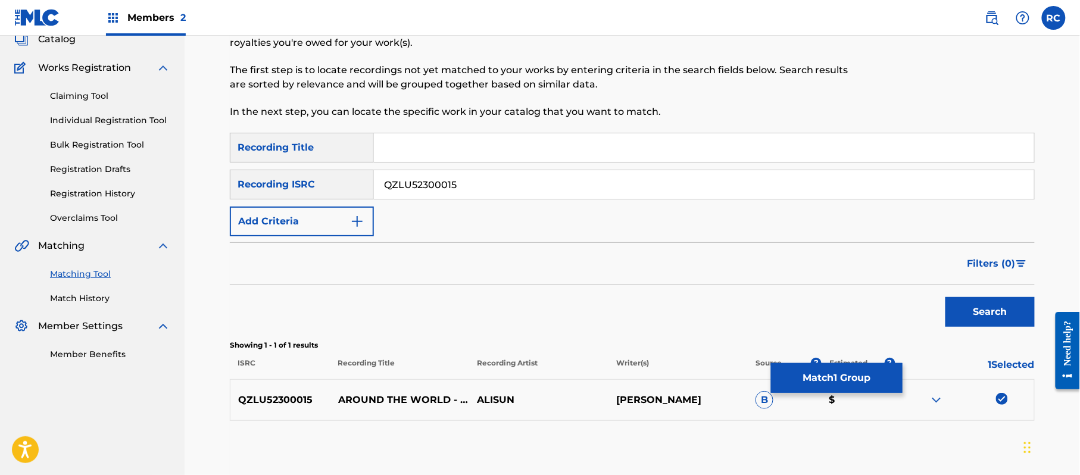
click at [866, 380] on button "Match 1 Group" at bounding box center [837, 378] width 132 height 30
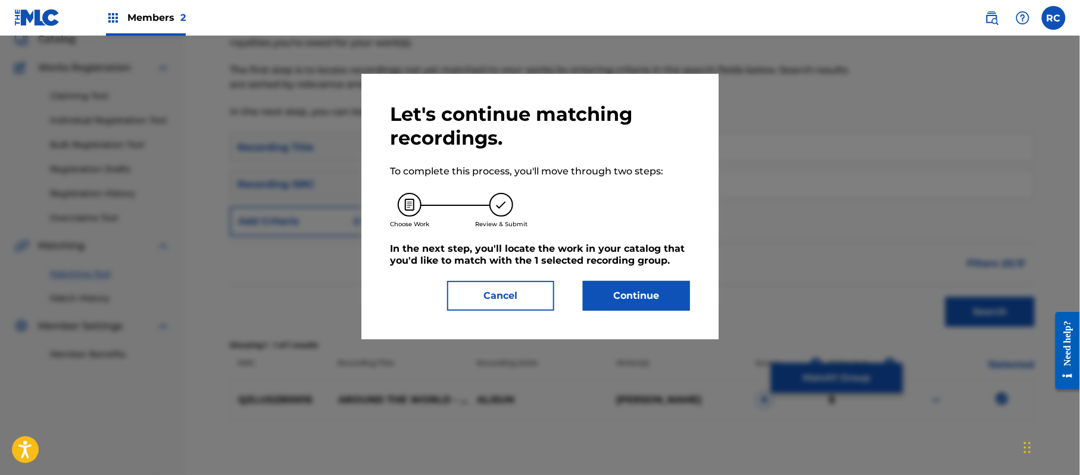
click at [620, 301] on button "Continue" at bounding box center [636, 296] width 107 height 30
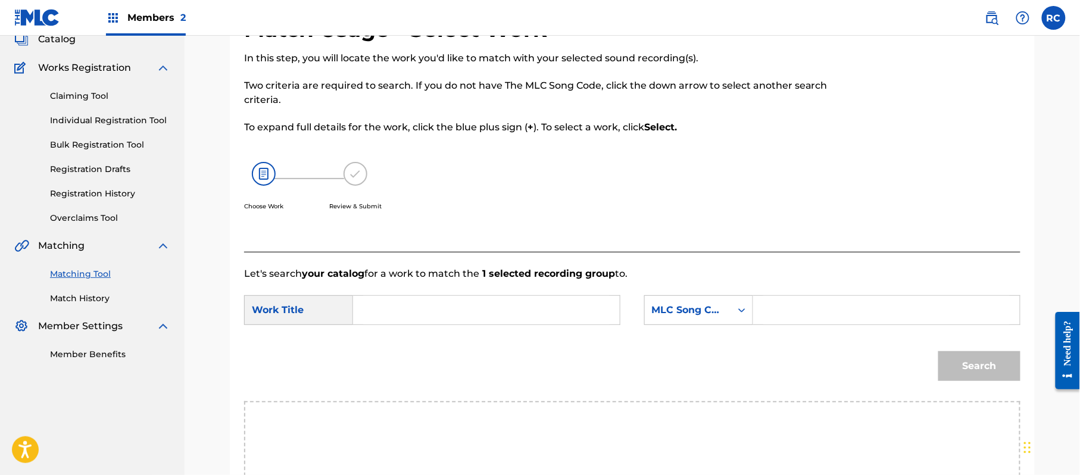
click at [407, 303] on input "Search Form" at bounding box center [486, 310] width 247 height 29
click at [472, 309] on input "Around The World AD2CGG" at bounding box center [486, 310] width 247 height 29
click at [833, 311] on input "Search Form" at bounding box center [887, 310] width 247 height 29
click at [984, 374] on button "Search" at bounding box center [980, 366] width 82 height 30
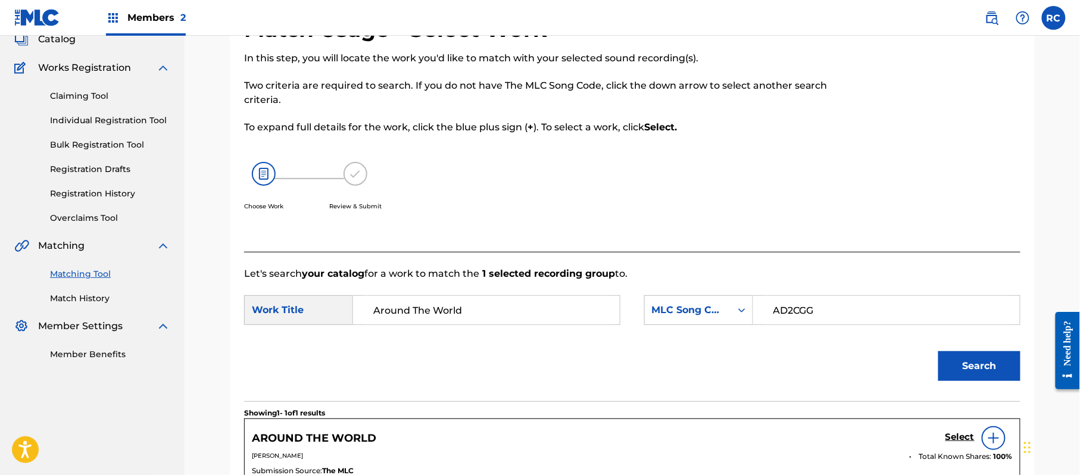
click at [956, 439] on h5 "Select" at bounding box center [960, 437] width 29 height 11
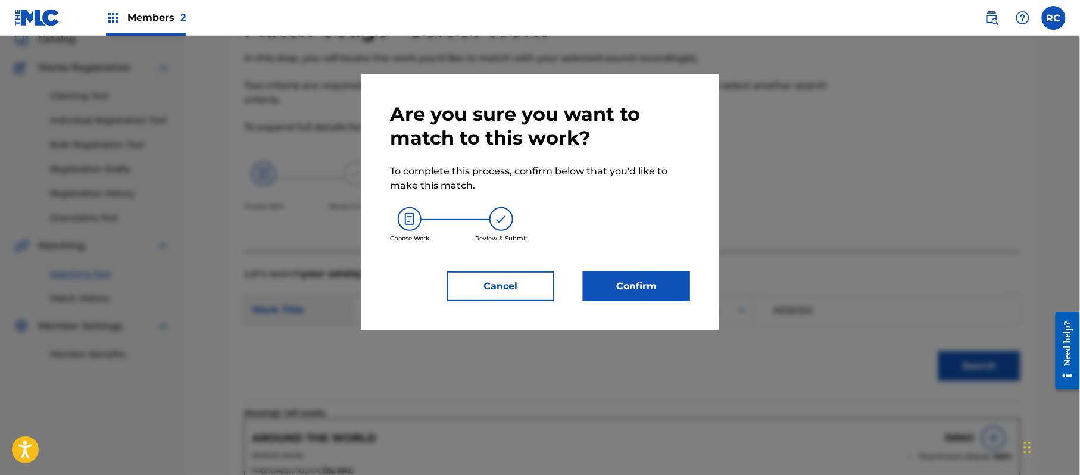
click at [660, 288] on button "Confirm" at bounding box center [636, 287] width 107 height 30
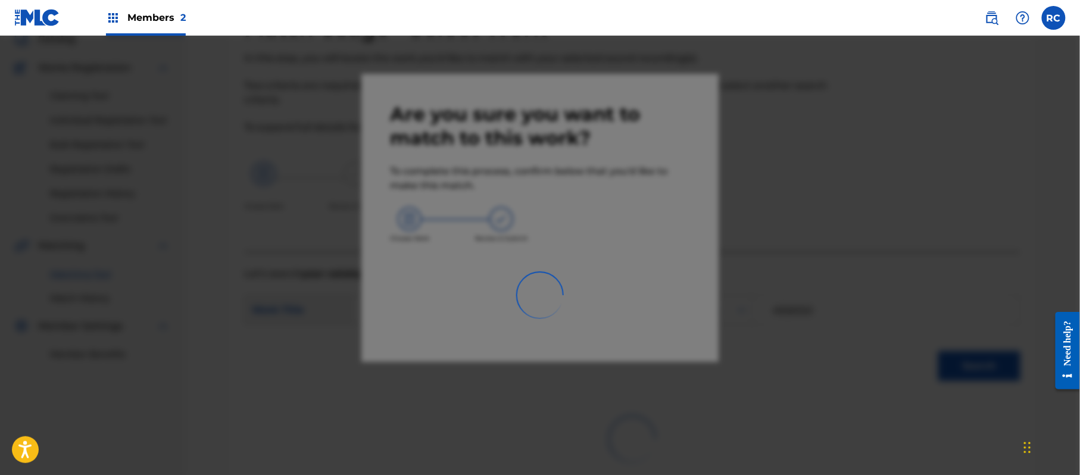
scroll to position [48, 0]
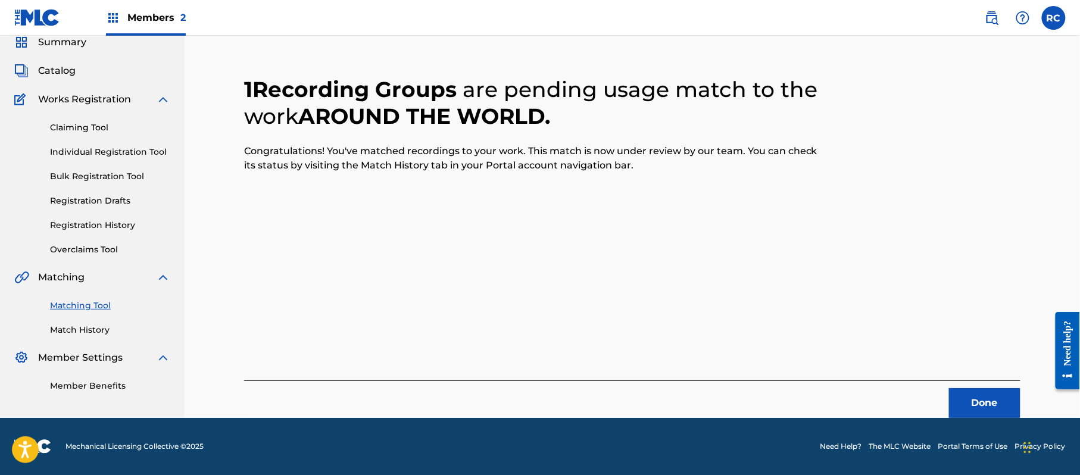
click at [976, 401] on button "Done" at bounding box center [984, 403] width 71 height 30
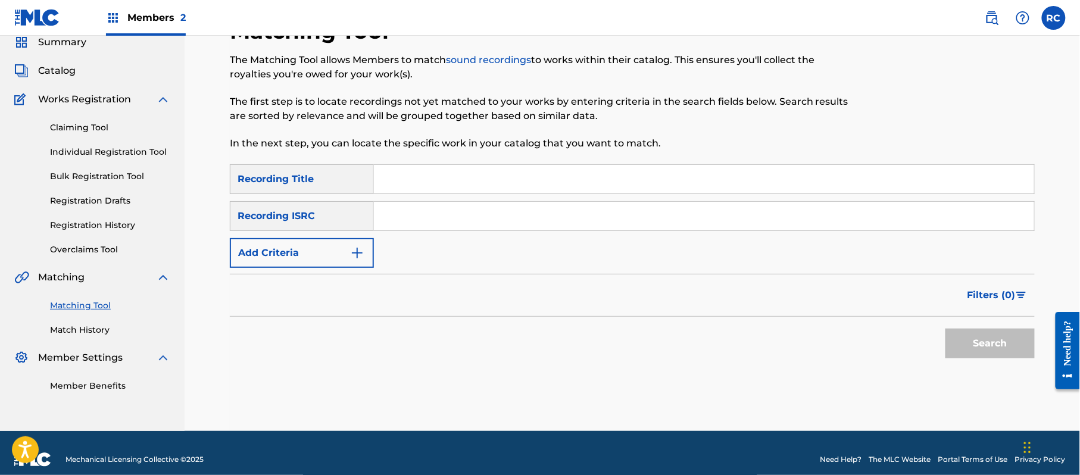
drag, startPoint x: 456, startPoint y: 212, endPoint x: 472, endPoint y: 224, distance: 19.5
click at [456, 213] on input "Search Form" at bounding box center [704, 216] width 660 height 29
click at [967, 347] on button "Search" at bounding box center [990, 344] width 89 height 30
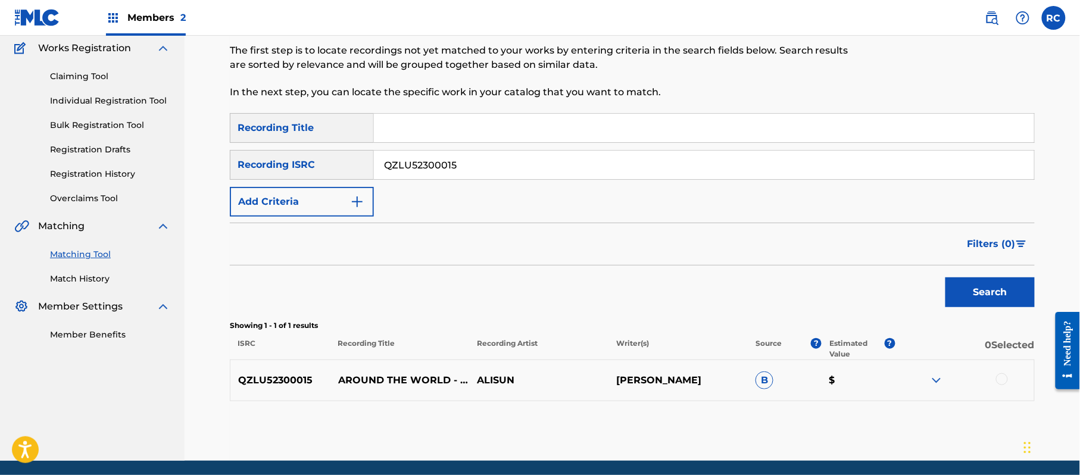
scroll to position [127, 0]
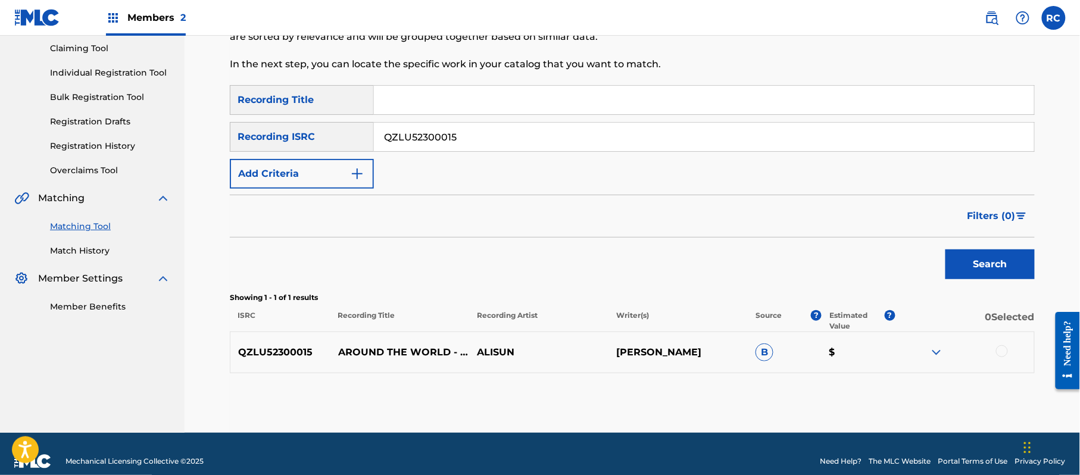
click at [1004, 353] on div at bounding box center [1002, 351] width 12 height 12
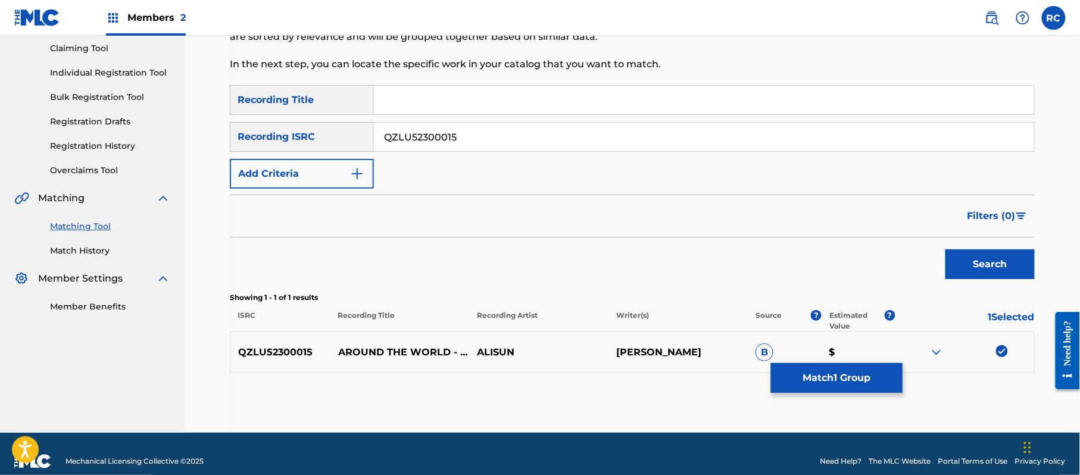
click at [827, 379] on button "Match 1 Group" at bounding box center [837, 378] width 132 height 30
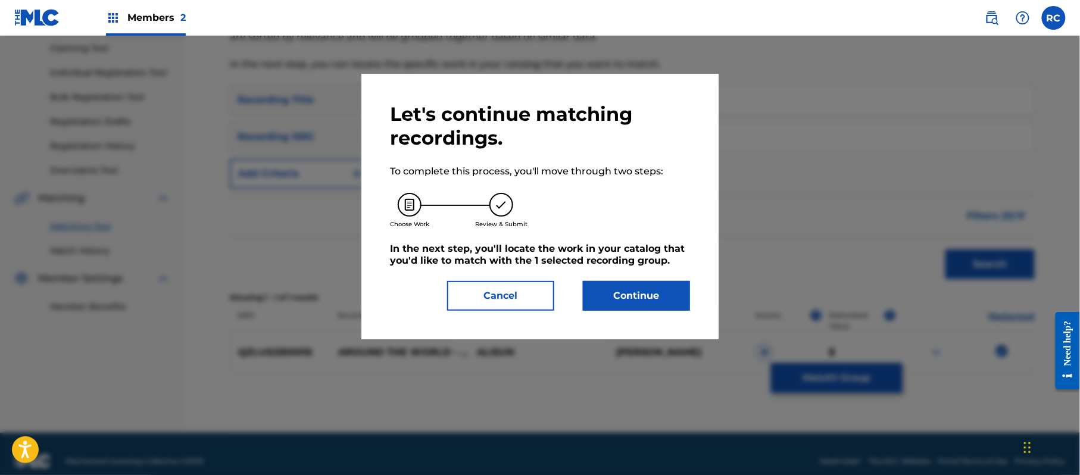
click at [610, 291] on button "Continue" at bounding box center [636, 296] width 107 height 30
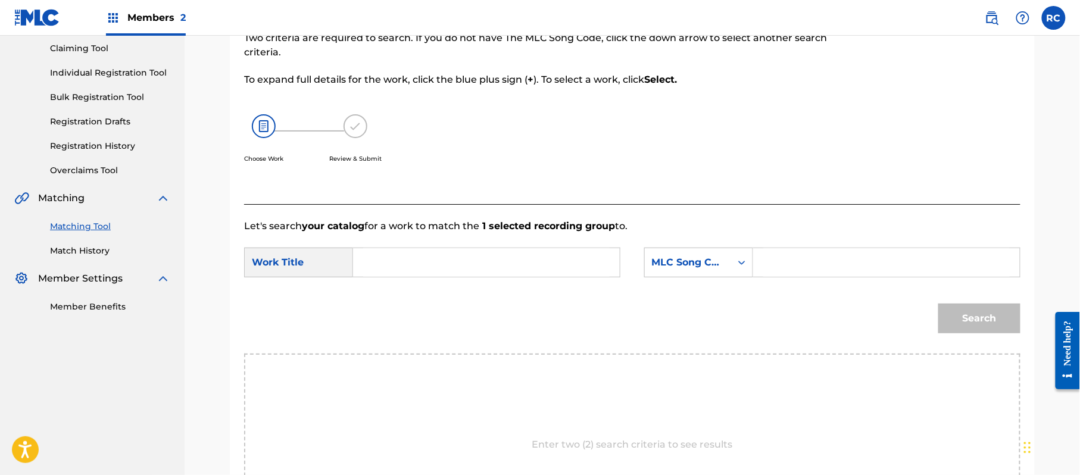
click at [410, 265] on input "Search Form" at bounding box center [486, 262] width 247 height 29
click at [488, 263] on input "Around The World AD2CGG" at bounding box center [486, 262] width 247 height 29
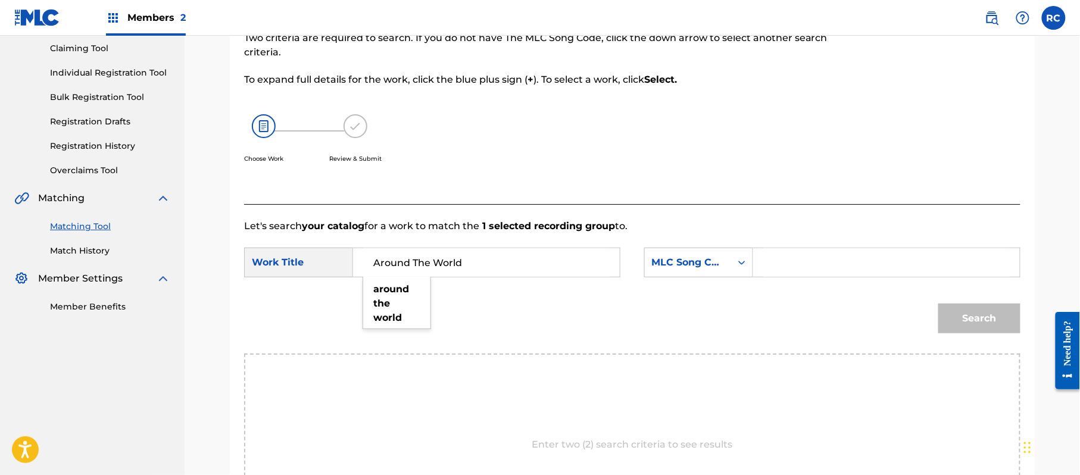
click at [810, 272] on input "Search Form" at bounding box center [887, 262] width 247 height 29
click at [967, 318] on button "Search" at bounding box center [980, 319] width 82 height 30
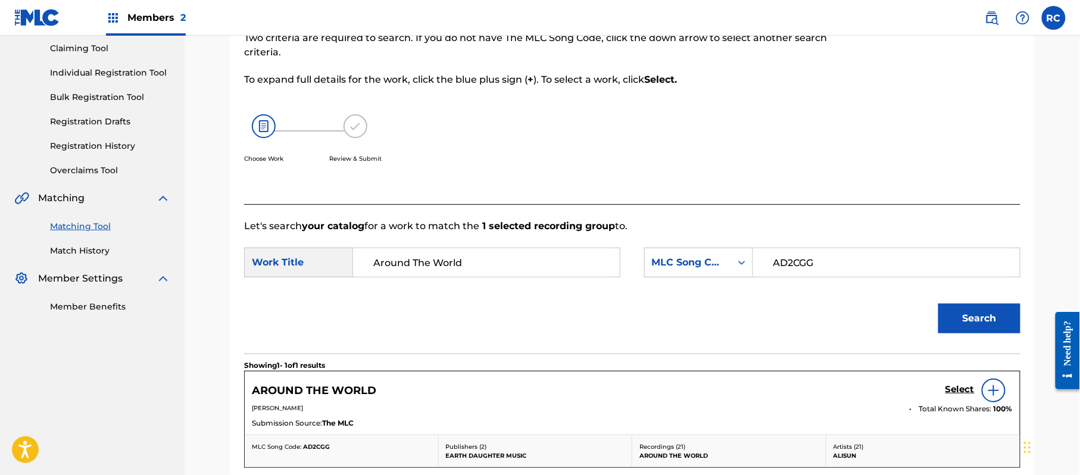
click at [954, 394] on h5 "Select" at bounding box center [960, 389] width 29 height 11
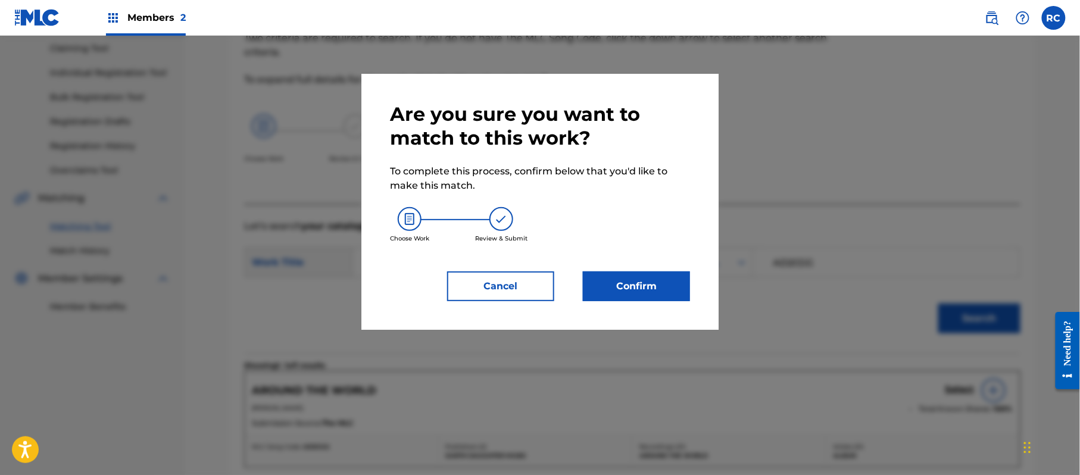
click at [655, 284] on button "Confirm" at bounding box center [636, 287] width 107 height 30
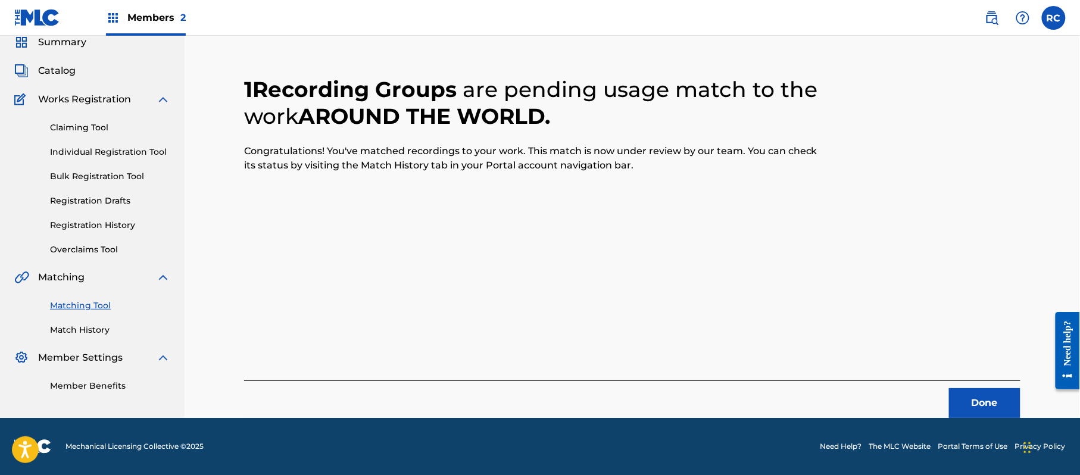
scroll to position [48, 0]
click at [981, 398] on button "Done" at bounding box center [984, 403] width 71 height 30
